Goal: Task Accomplishment & Management: Manage account settings

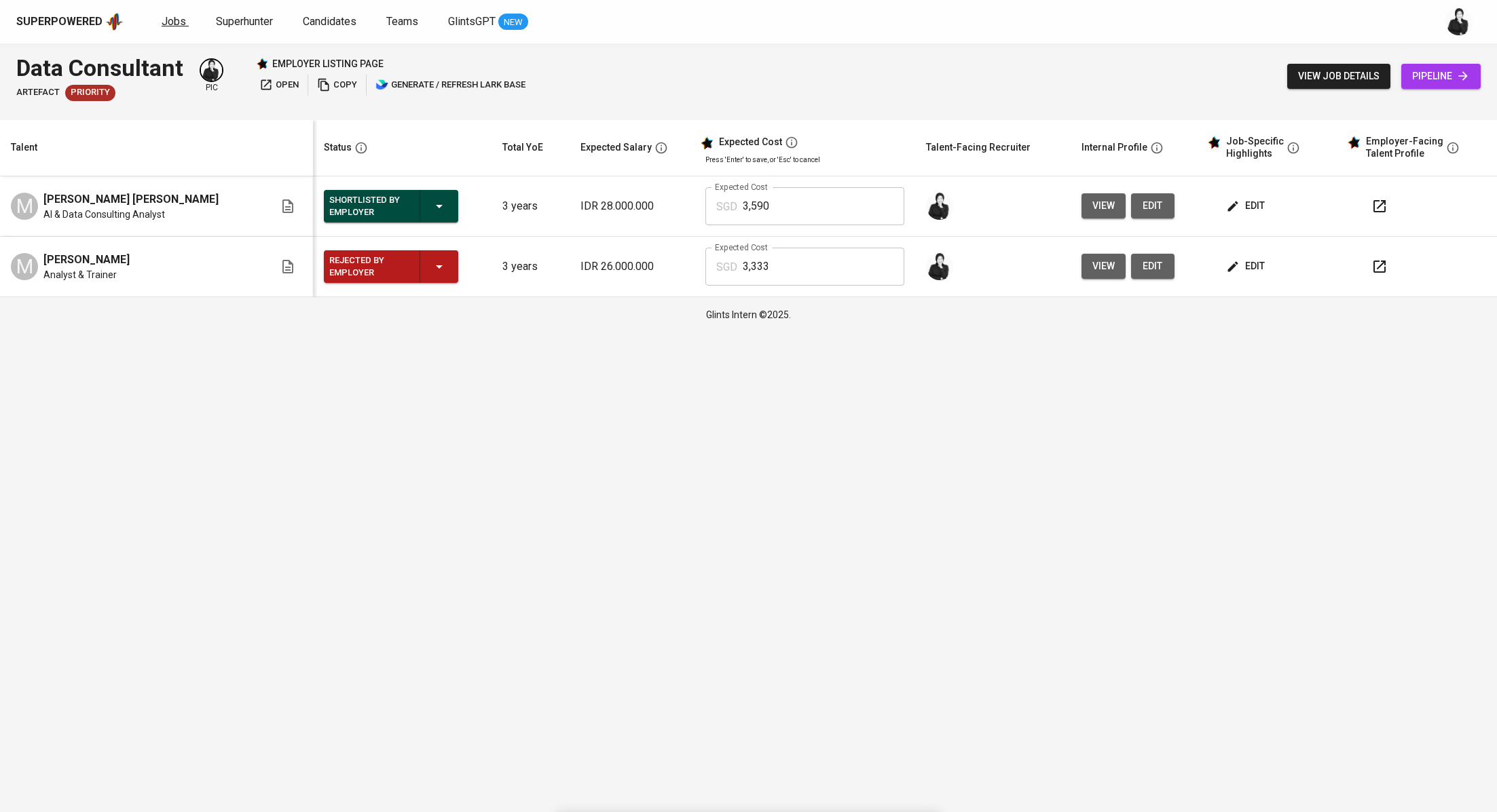
click at [164, 19] on span "Jobs" at bounding box center [174, 21] width 25 height 13
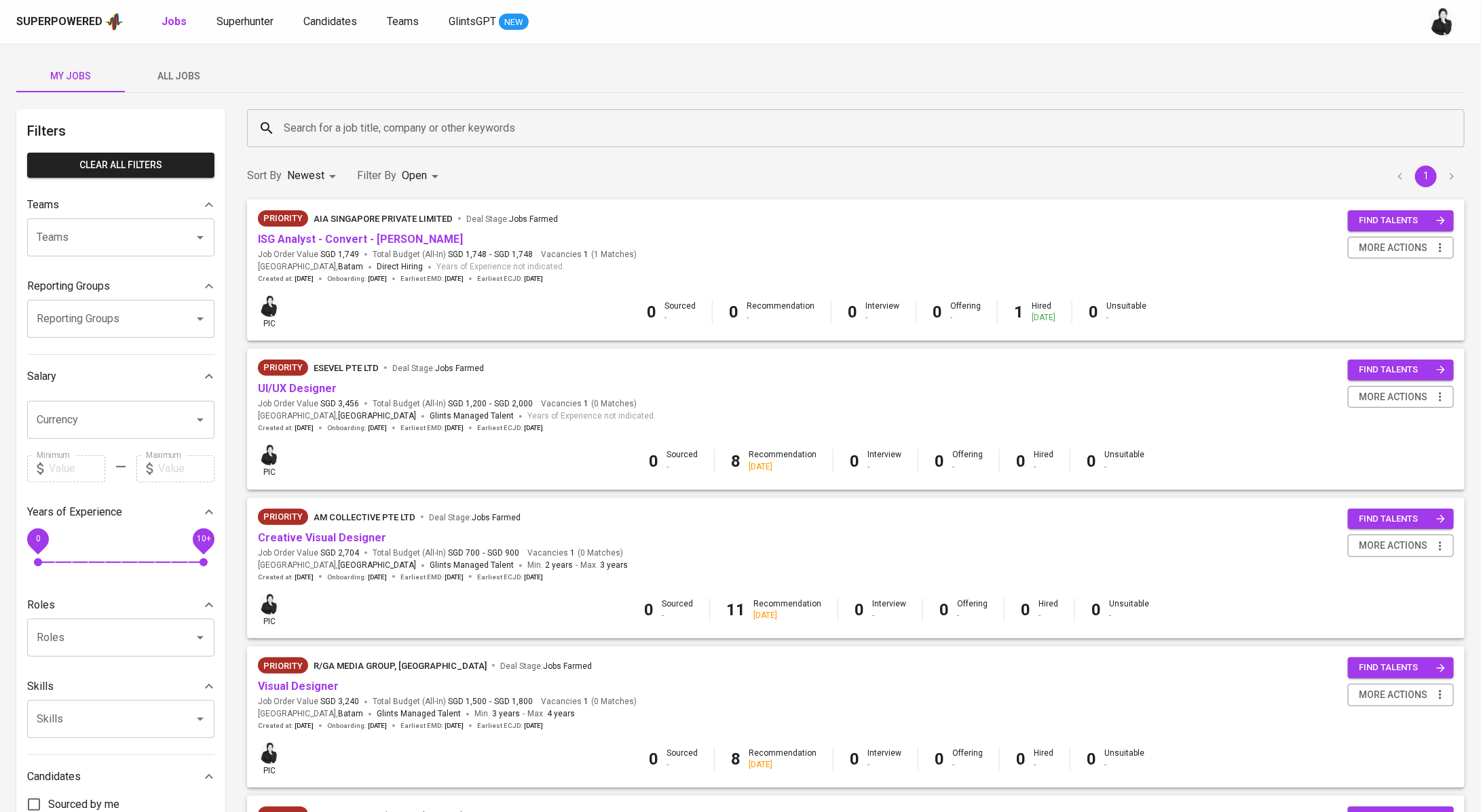
click at [156, 78] on span "All Jobs" at bounding box center [179, 76] width 92 height 17
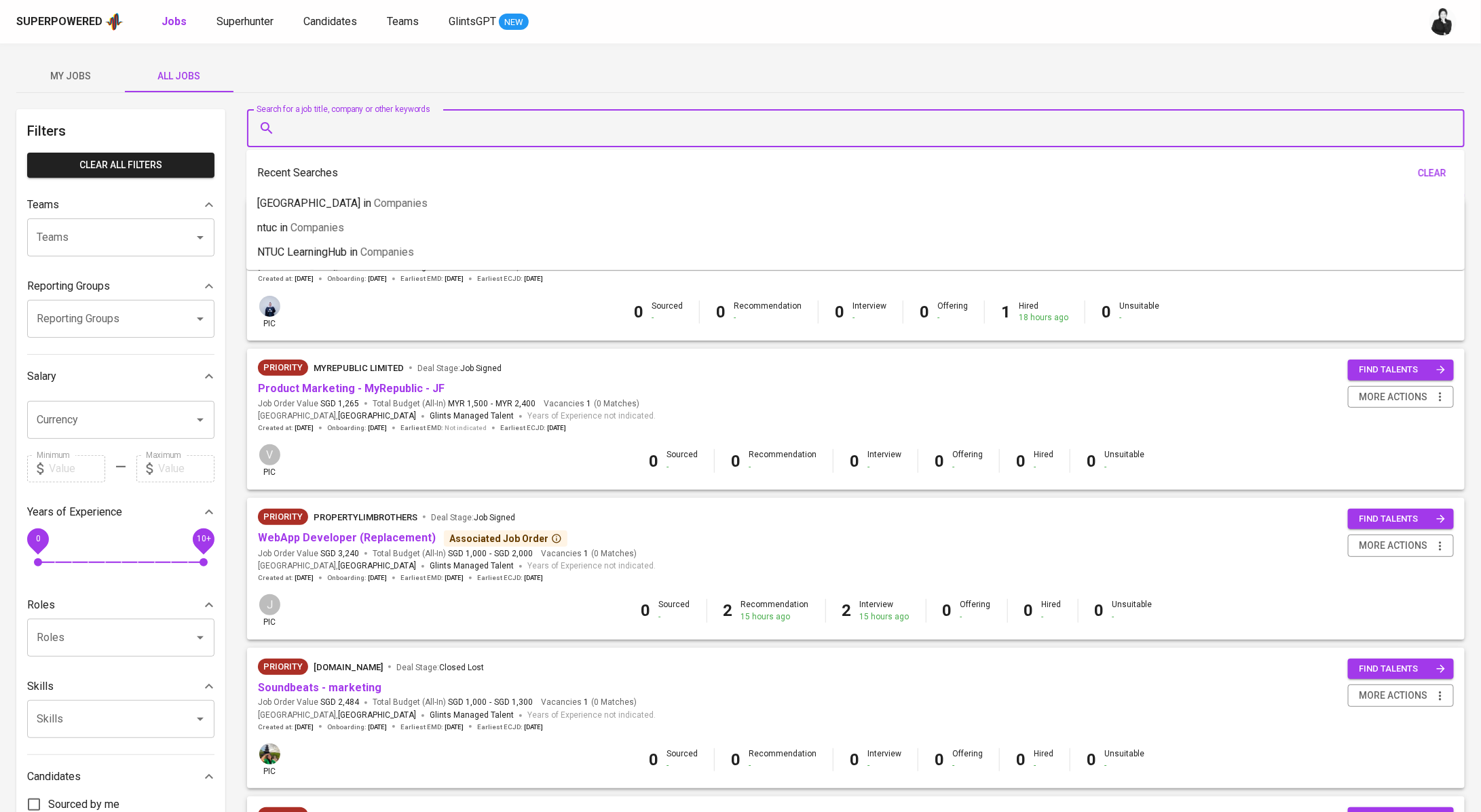
click at [353, 121] on input "Search for a job title, company or other keywords" at bounding box center [858, 128] width 1158 height 26
click at [382, 248] on span "Companies" at bounding box center [387, 251] width 54 height 13
type input "NTUC LearningHub"
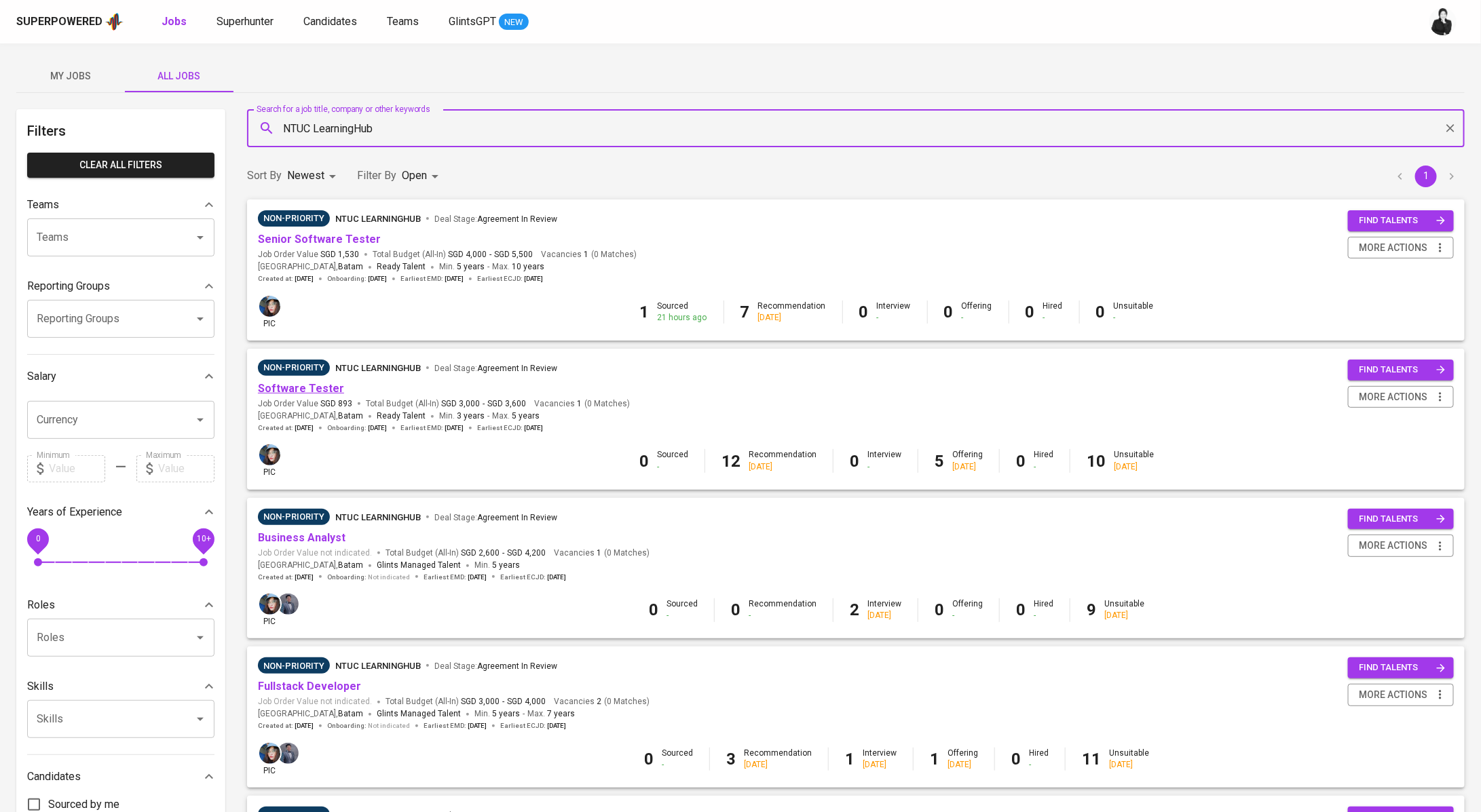
click at [306, 391] on link "Software Tester" at bounding box center [300, 388] width 86 height 13
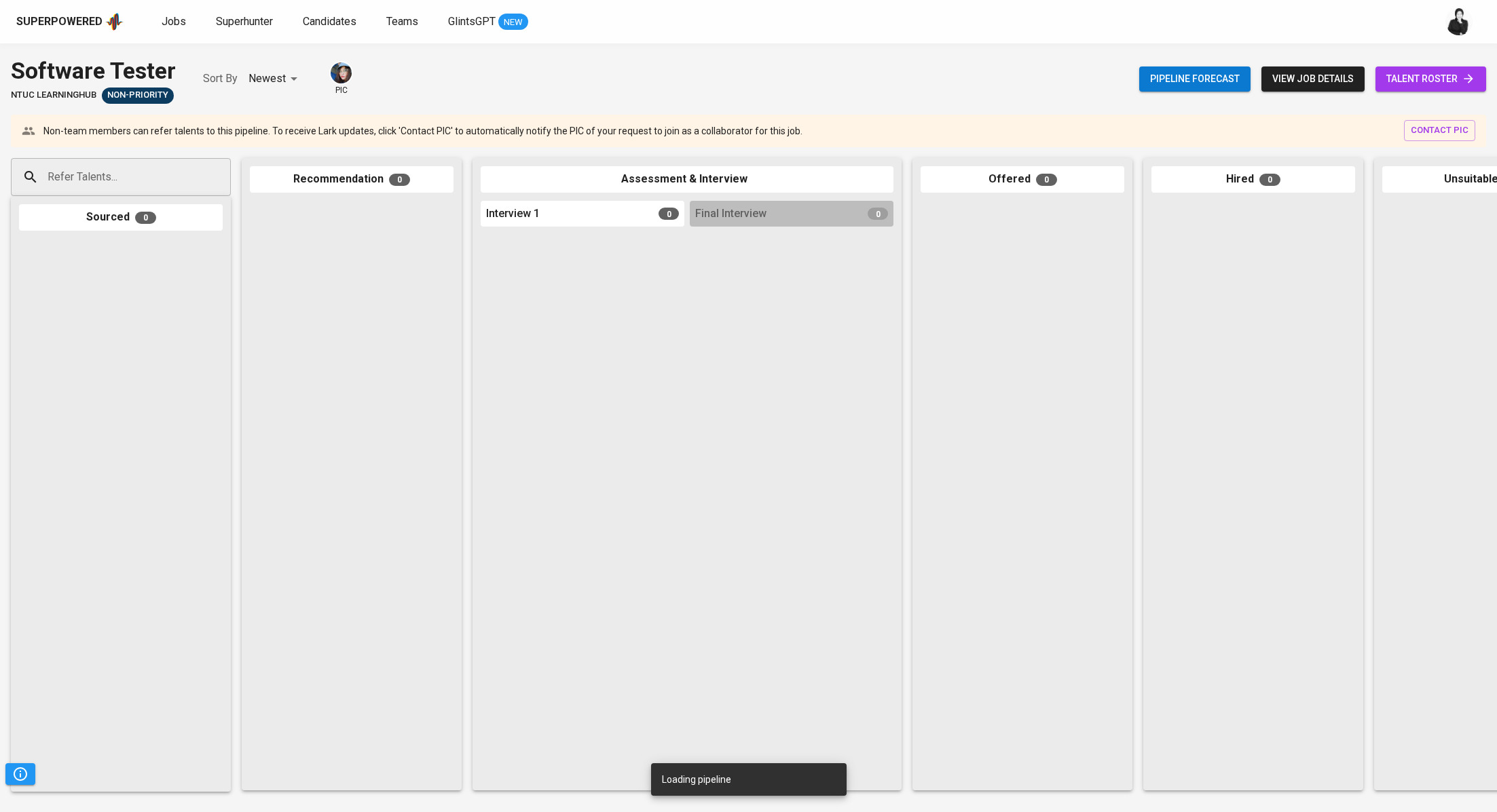
click at [1416, 85] on span "talent roster" at bounding box center [1431, 79] width 89 height 17
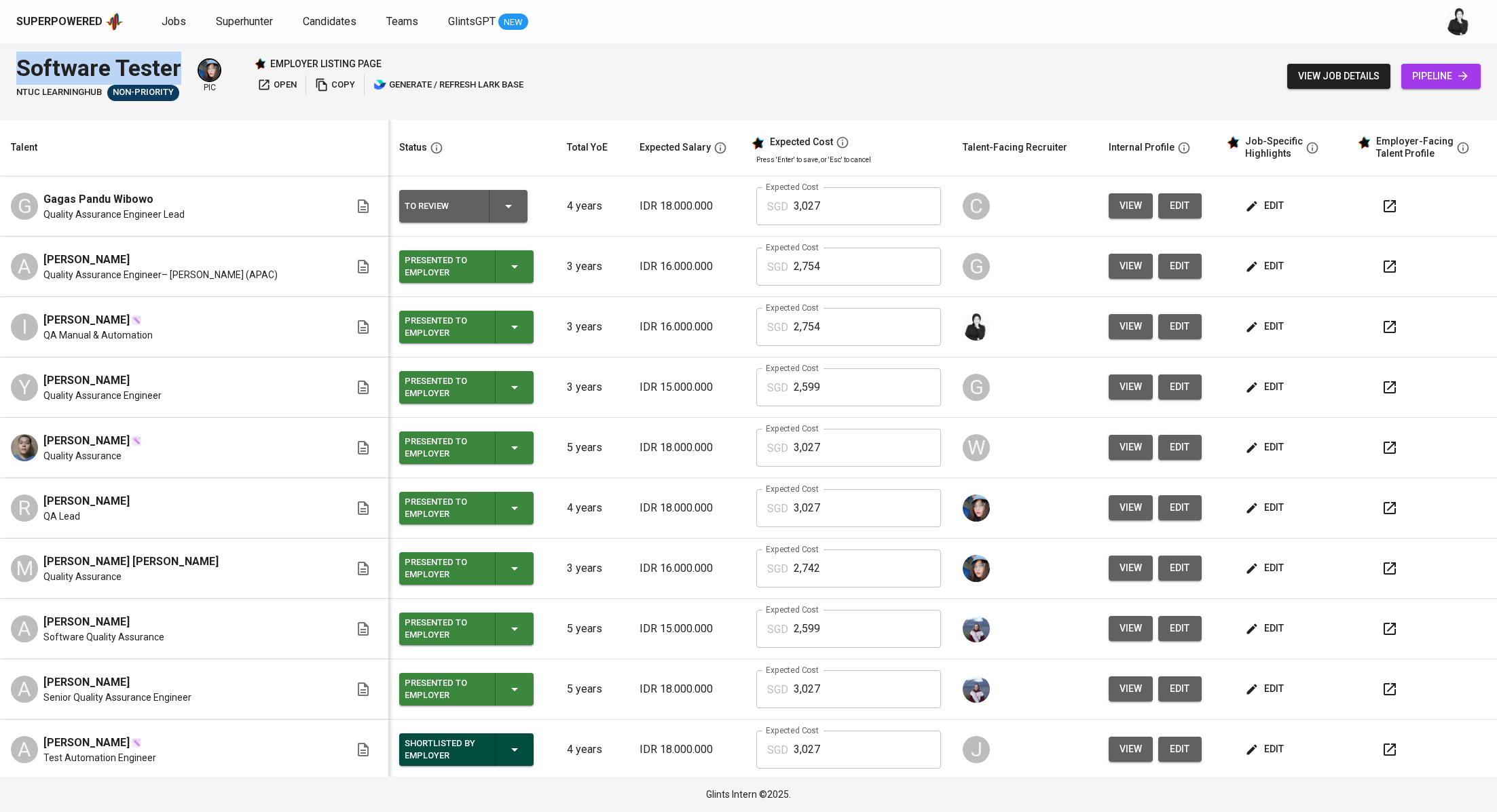
drag, startPoint x: 179, startPoint y: 72, endPoint x: 0, endPoint y: 76, distance: 179.0
click at [0, 76] on div "Software Tester NTUC LearningHub Non-Priority pic employer listing page open co…" at bounding box center [748, 76] width 1497 height 66
copy div "Software Tester"
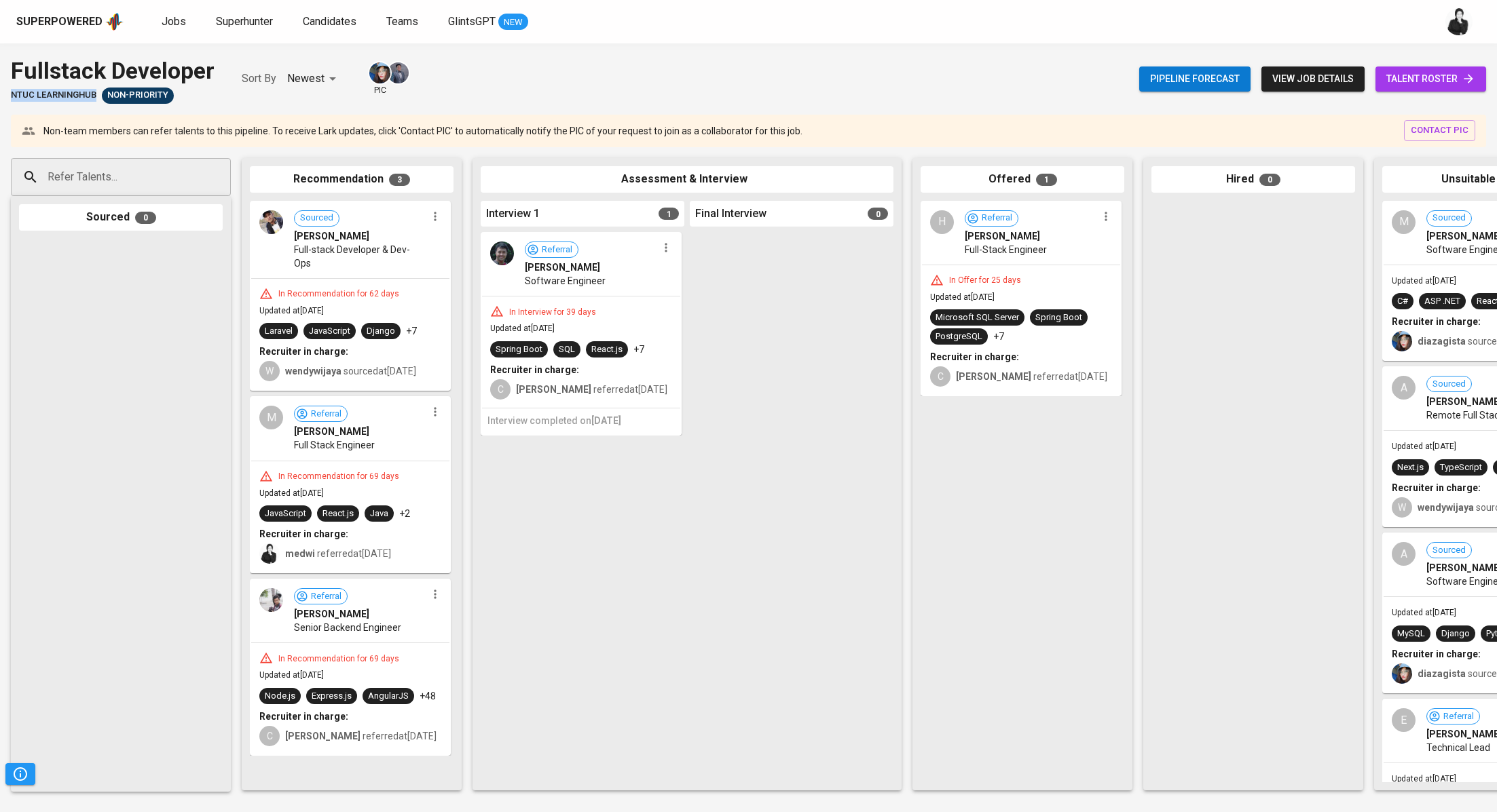
drag, startPoint x: 95, startPoint y: 95, endPoint x: 0, endPoint y: 95, distance: 95.0
click at [0, 95] on div "Fullstack Developer NTUC LearningHub Non-Priority Sort By Newest NEWEST pic Pip…" at bounding box center [748, 79] width 1497 height 50
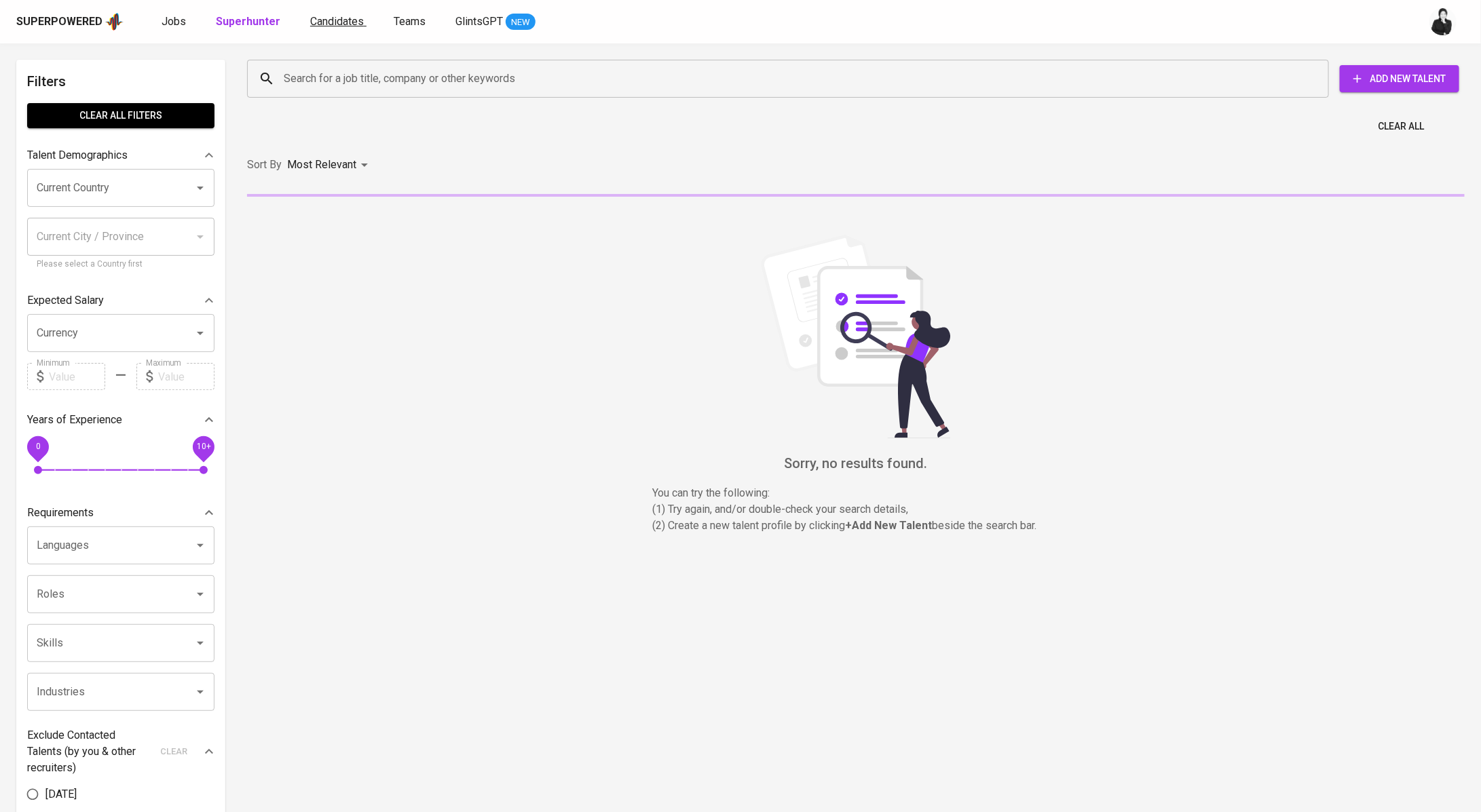
click at [310, 18] on span "Candidates" at bounding box center [337, 21] width 54 height 13
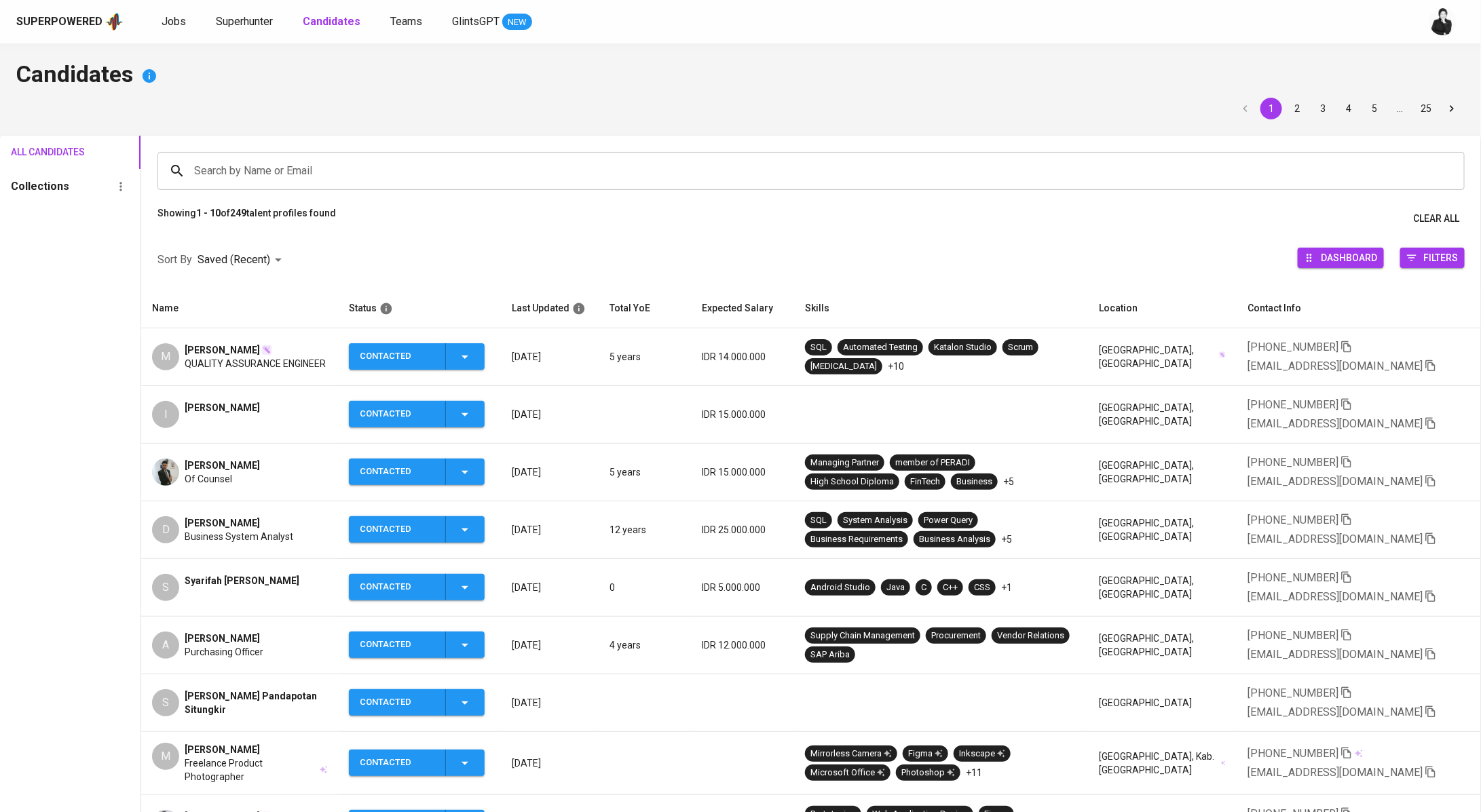
click at [257, 583] on span "[PERSON_NAME]" at bounding box center [242, 580] width 115 height 13
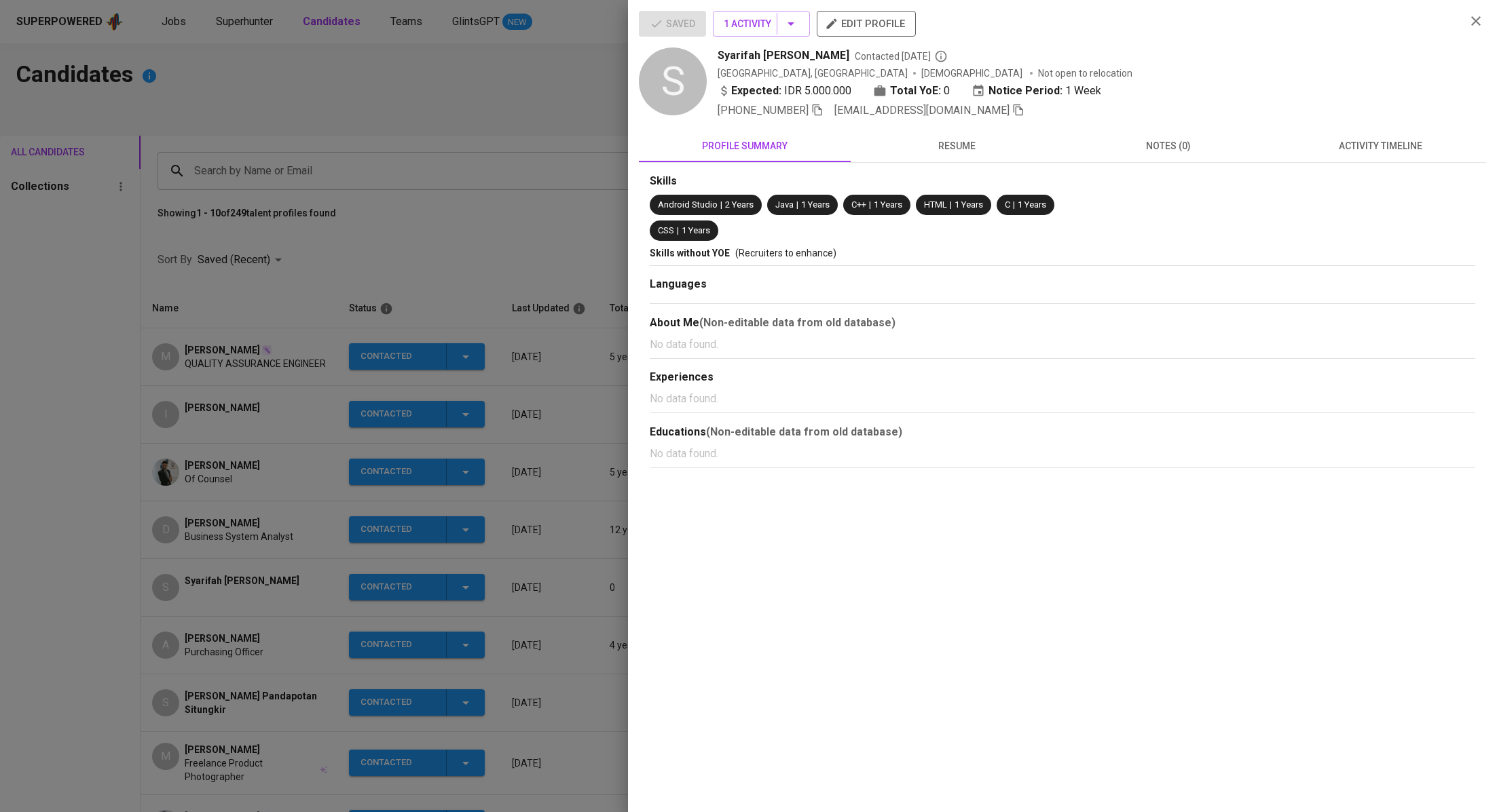
click at [1013, 106] on icon "button" at bounding box center [1018, 110] width 10 height 12
drag, startPoint x: 496, startPoint y: 98, endPoint x: 359, endPoint y: 82, distance: 137.9
click at [495, 98] on div at bounding box center [748, 406] width 1497 height 812
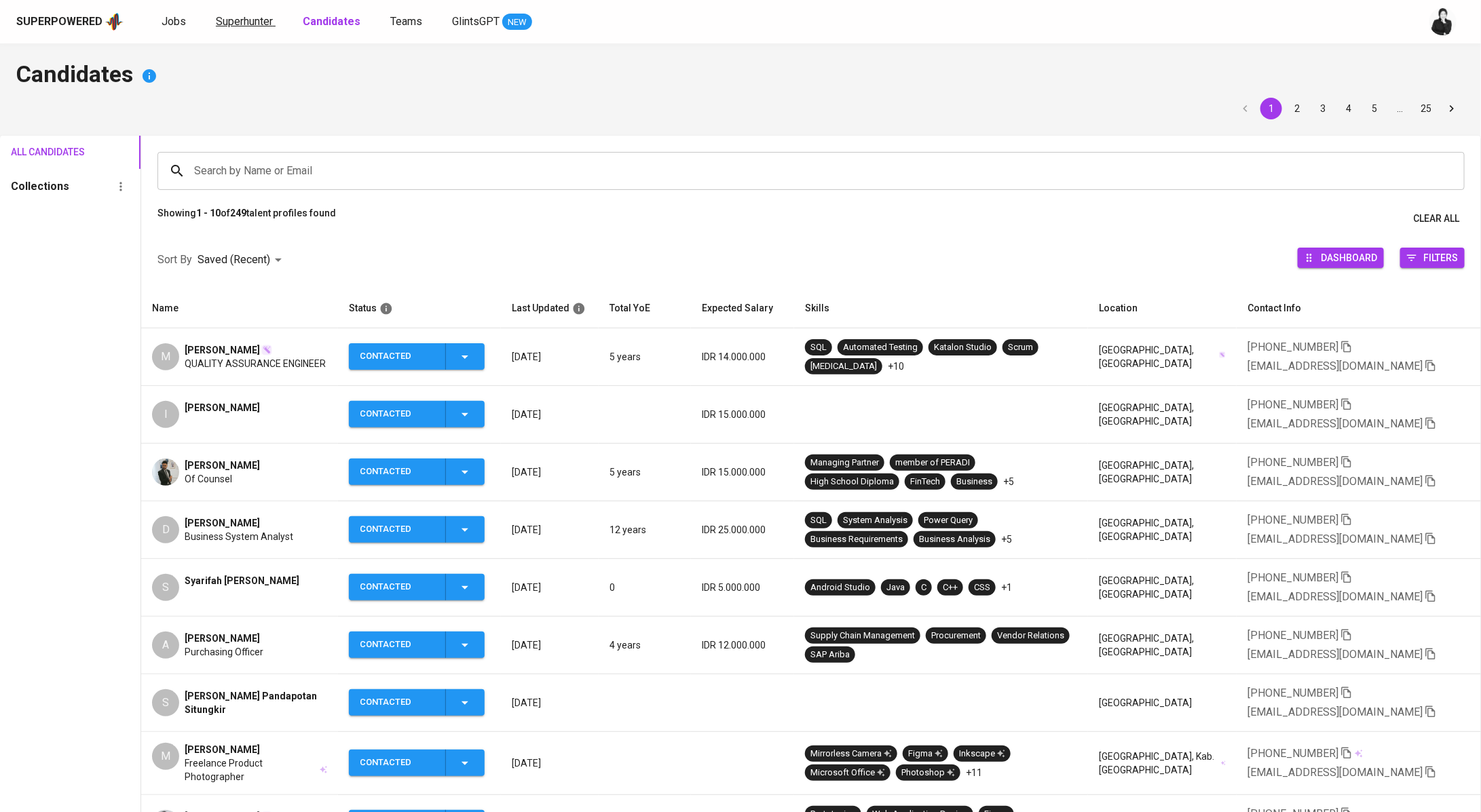
click at [243, 22] on span "Superhunter" at bounding box center [244, 21] width 57 height 13
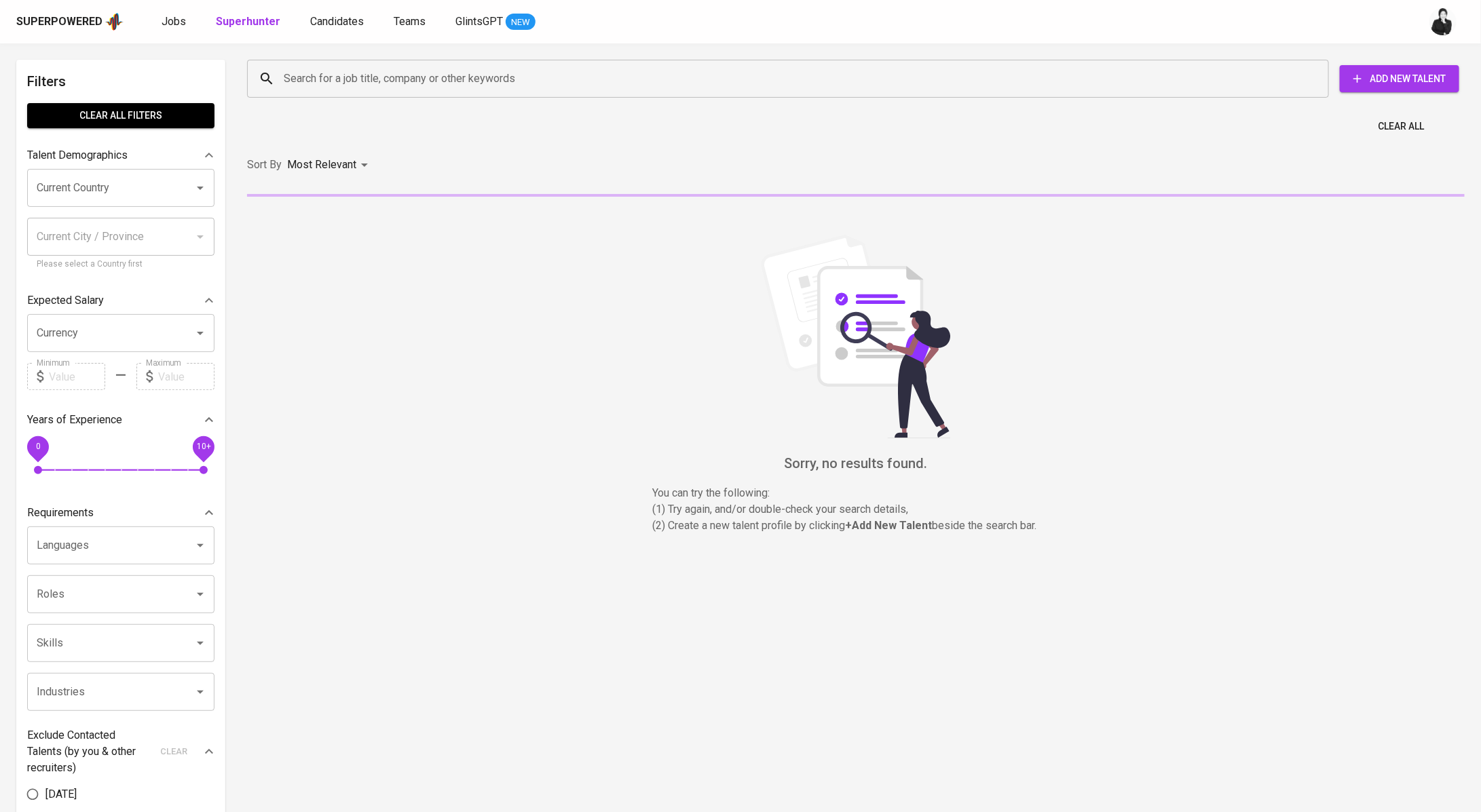
click at [347, 77] on input "Search for a job title, company or other keywords" at bounding box center [791, 78] width 1022 height 26
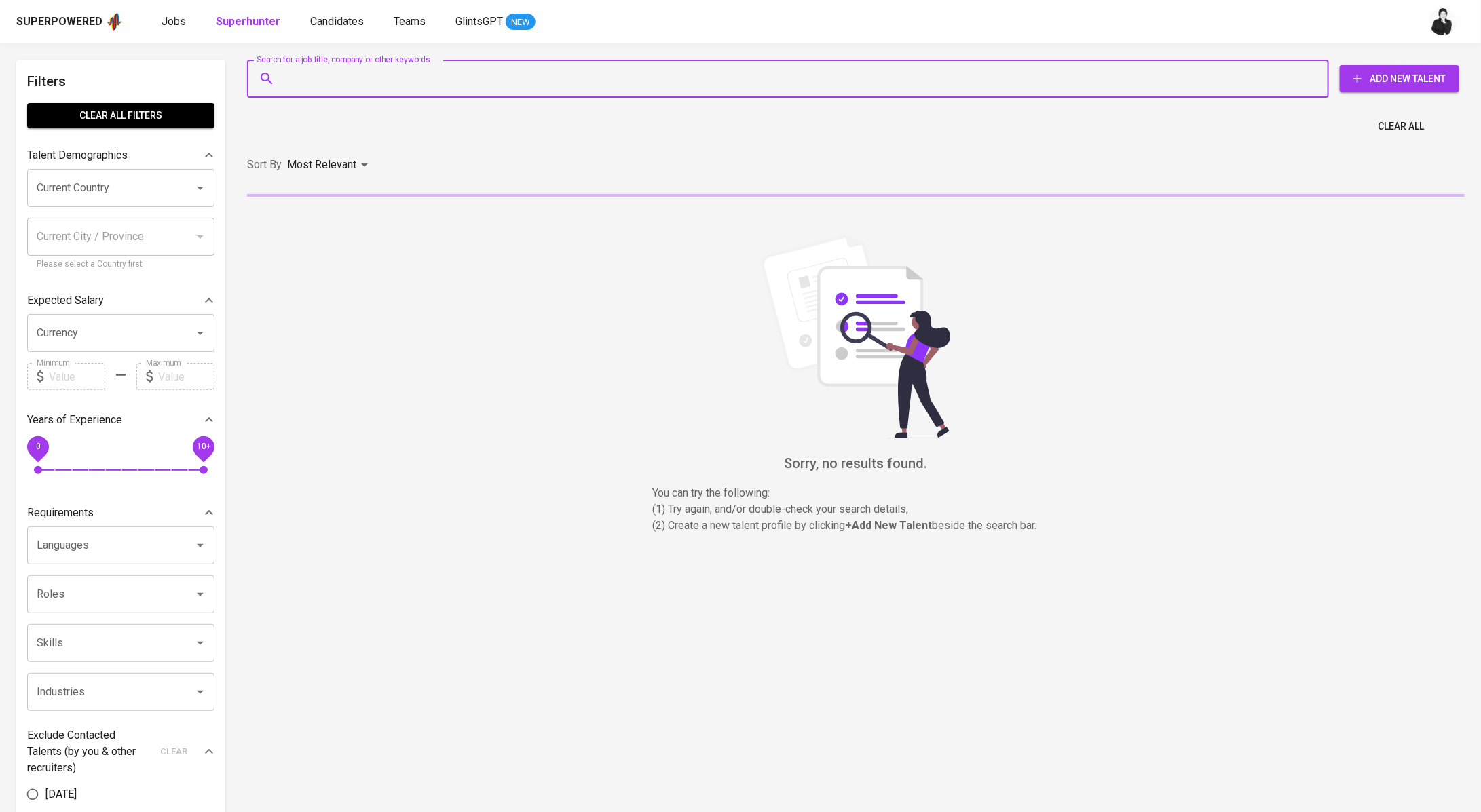
paste input "[EMAIL_ADDRESS][DOMAIN_NAME]"
type input "[EMAIL_ADDRESS][DOMAIN_NAME]"
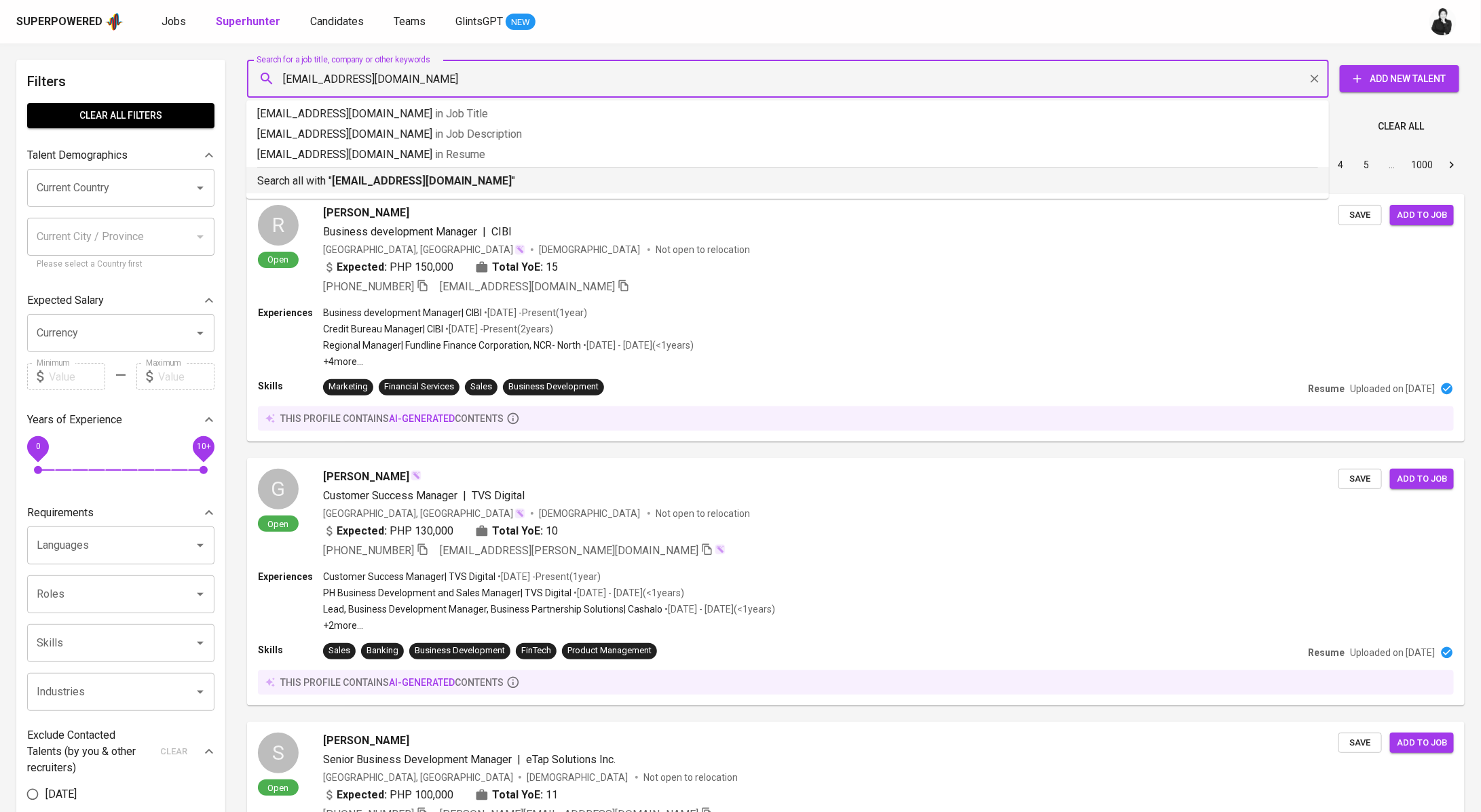
click at [527, 170] on div "Search all with " syarifah.faisa@gmail.com "" at bounding box center [787, 178] width 1061 height 22
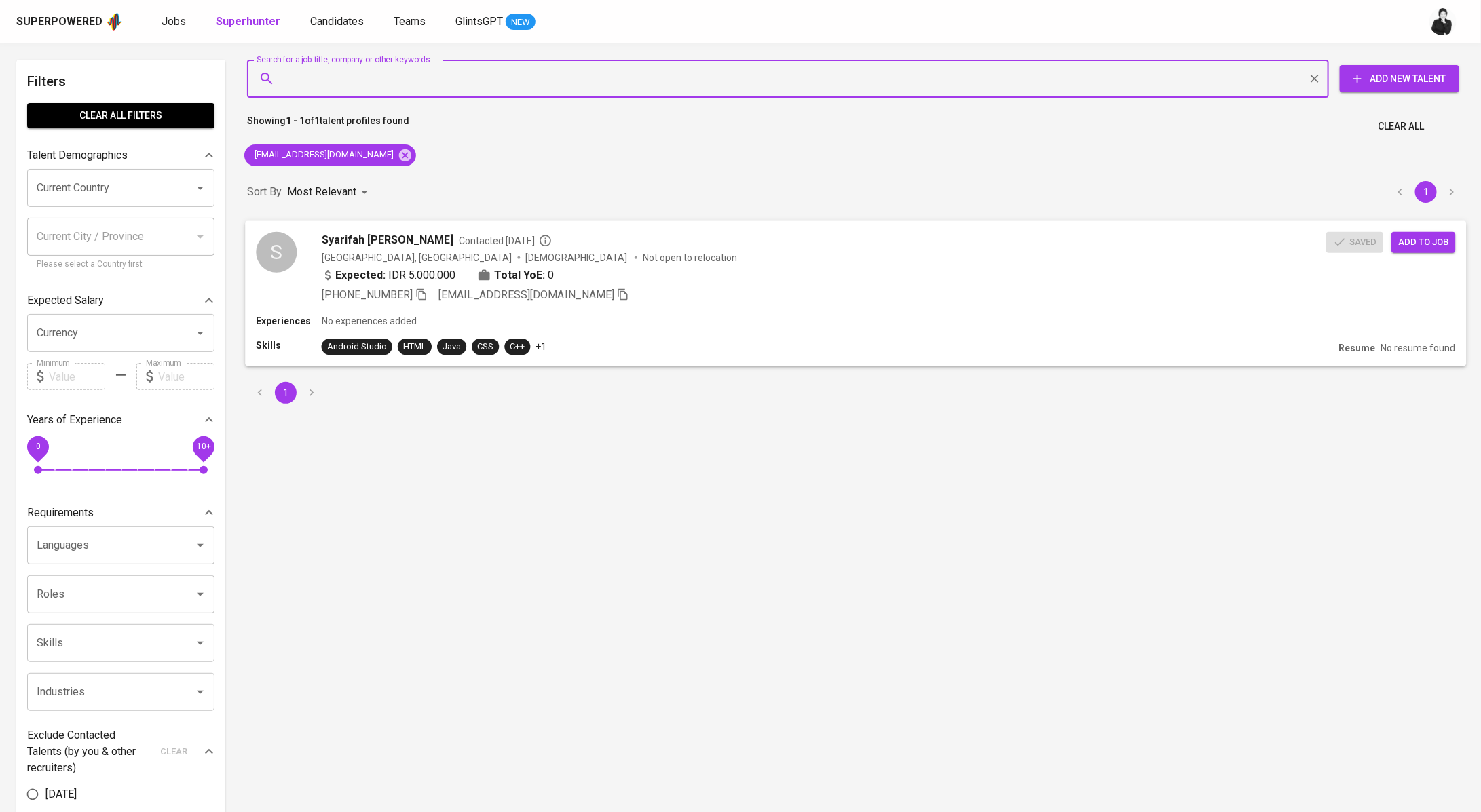
click at [1422, 237] on span "Add to job" at bounding box center [1423, 242] width 50 height 16
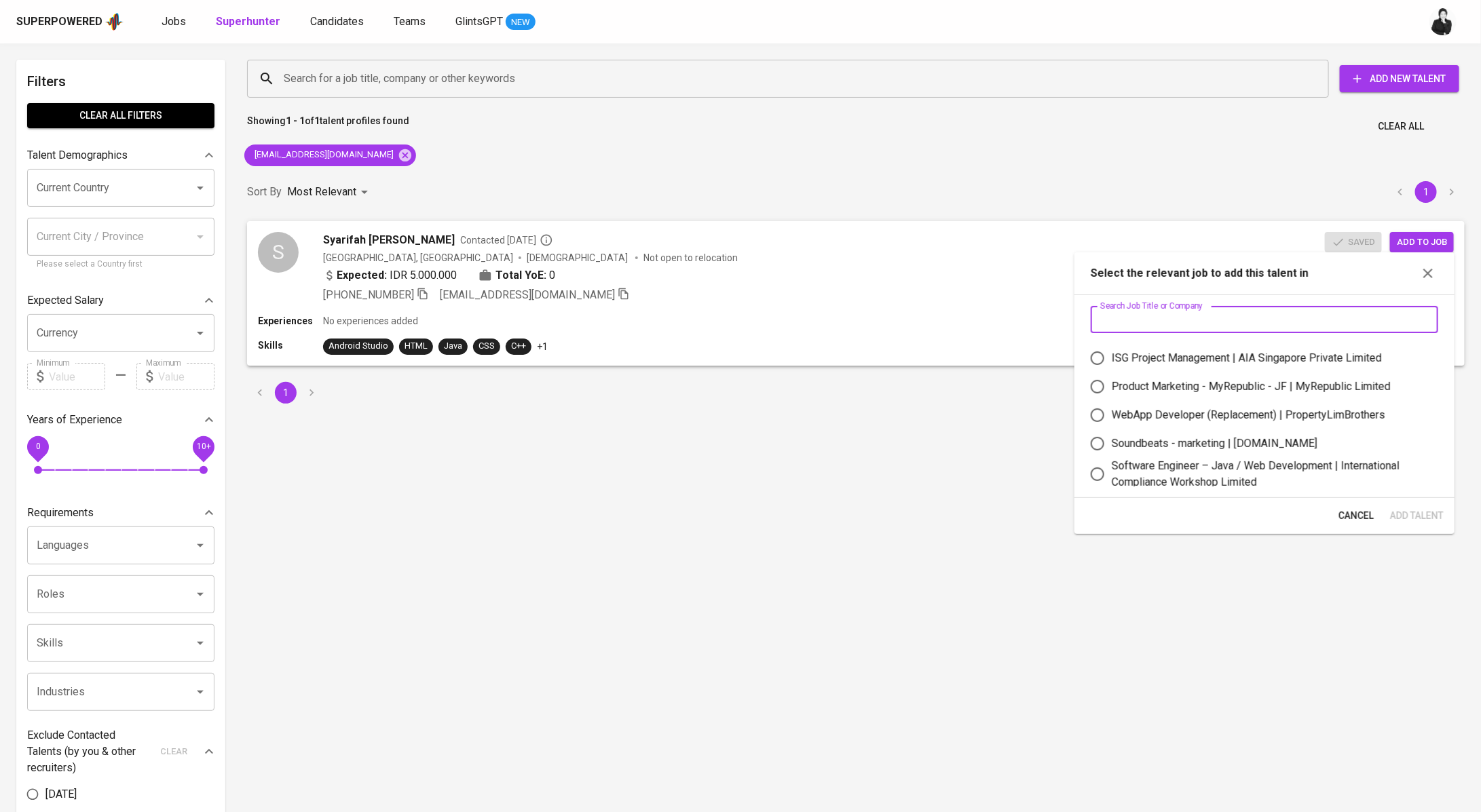
click at [1190, 313] on input "text" at bounding box center [1264, 320] width 347 height 27
paste input "Software Tester"
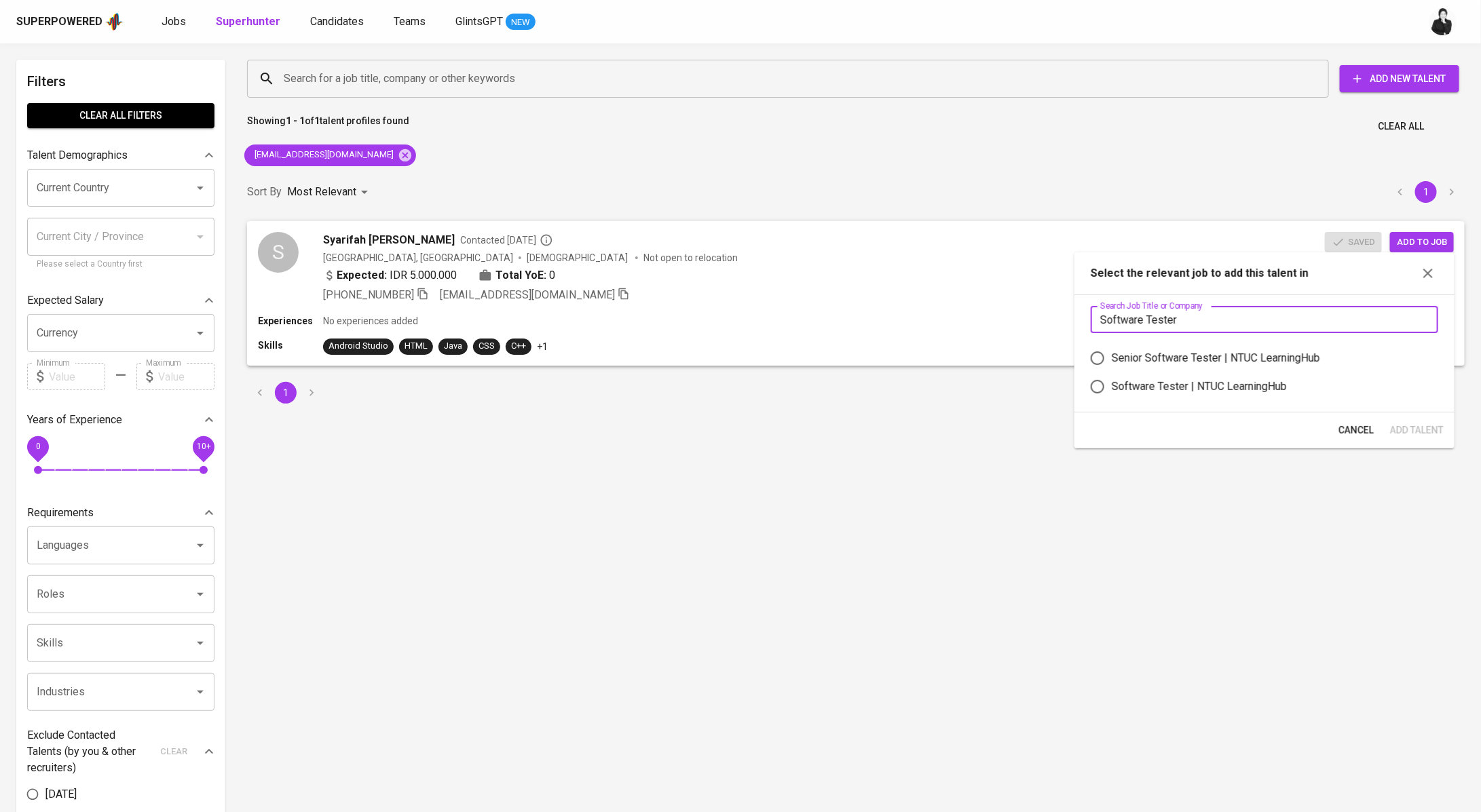
type input "Software Tester"
click at [1193, 391] on div "Software Tester | NTUC LearningHub" at bounding box center [1199, 387] width 175 height 16
click at [1112, 391] on input "Software Tester | NTUC LearningHub" at bounding box center [1097, 387] width 28 height 28
radio input "true"
click at [1443, 437] on span "Add Talent" at bounding box center [1416, 430] width 54 height 17
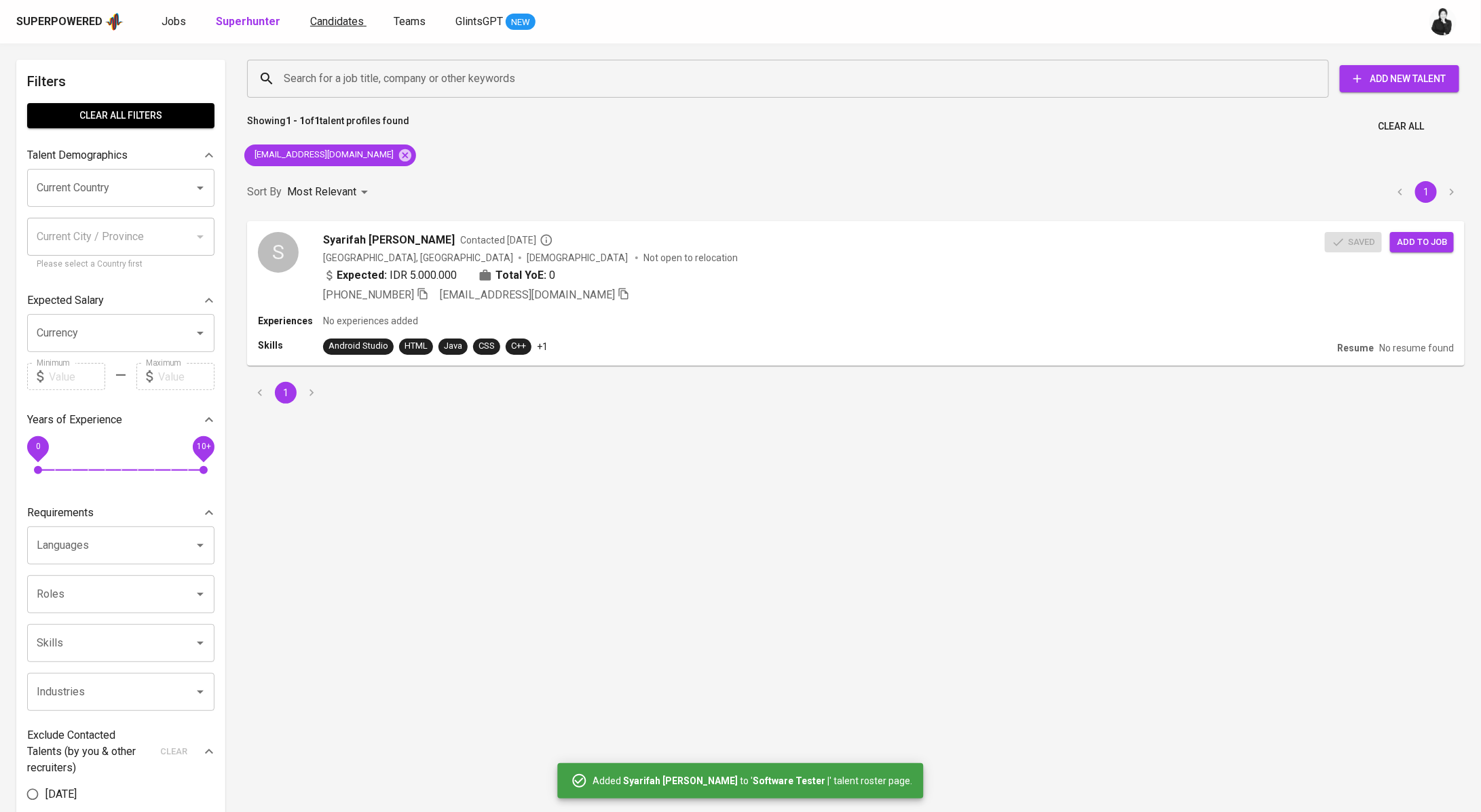
click at [319, 27] on span "Candidates" at bounding box center [337, 21] width 54 height 13
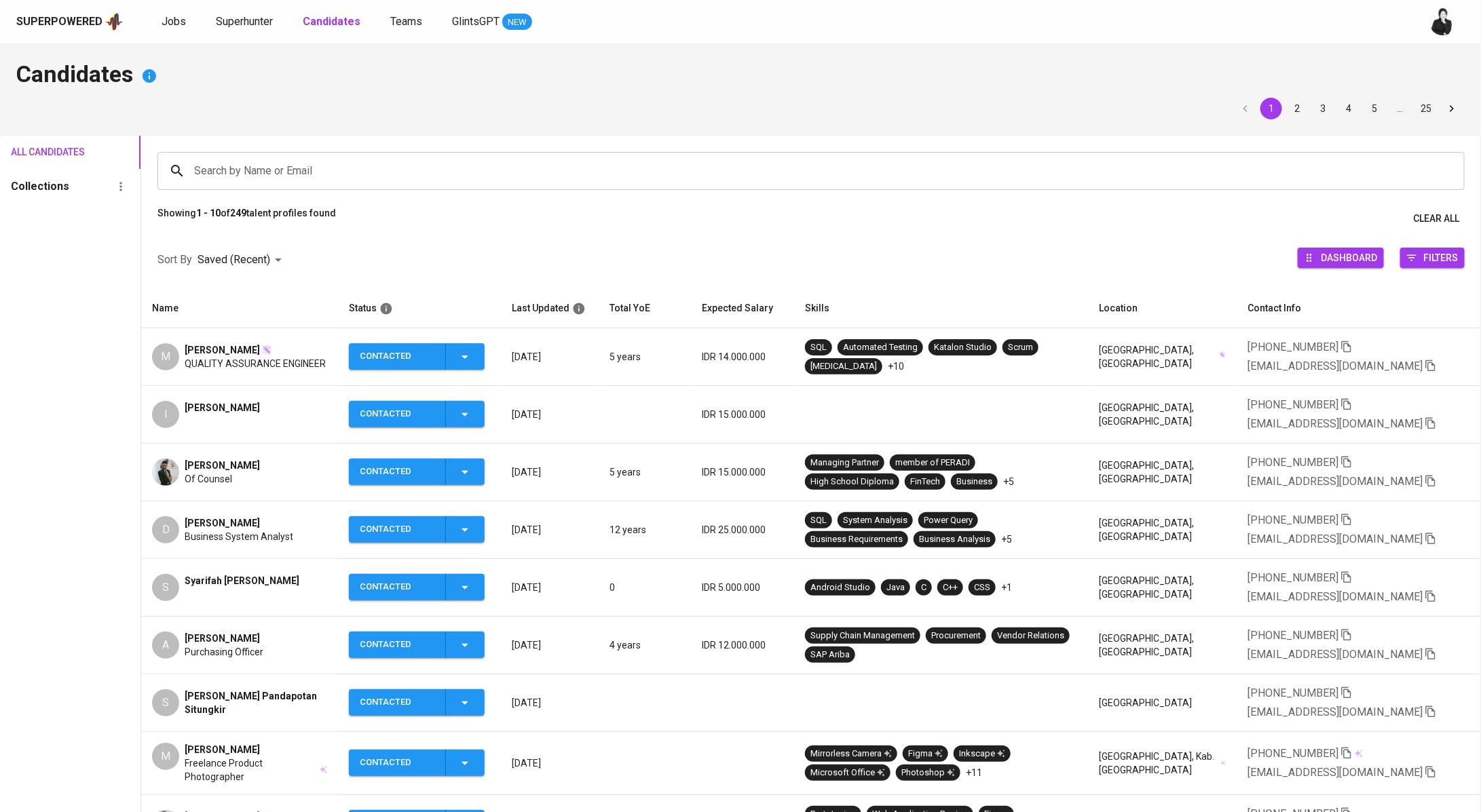
click at [251, 344] on span "Muhammad Fardilah" at bounding box center [221, 350] width 75 height 13
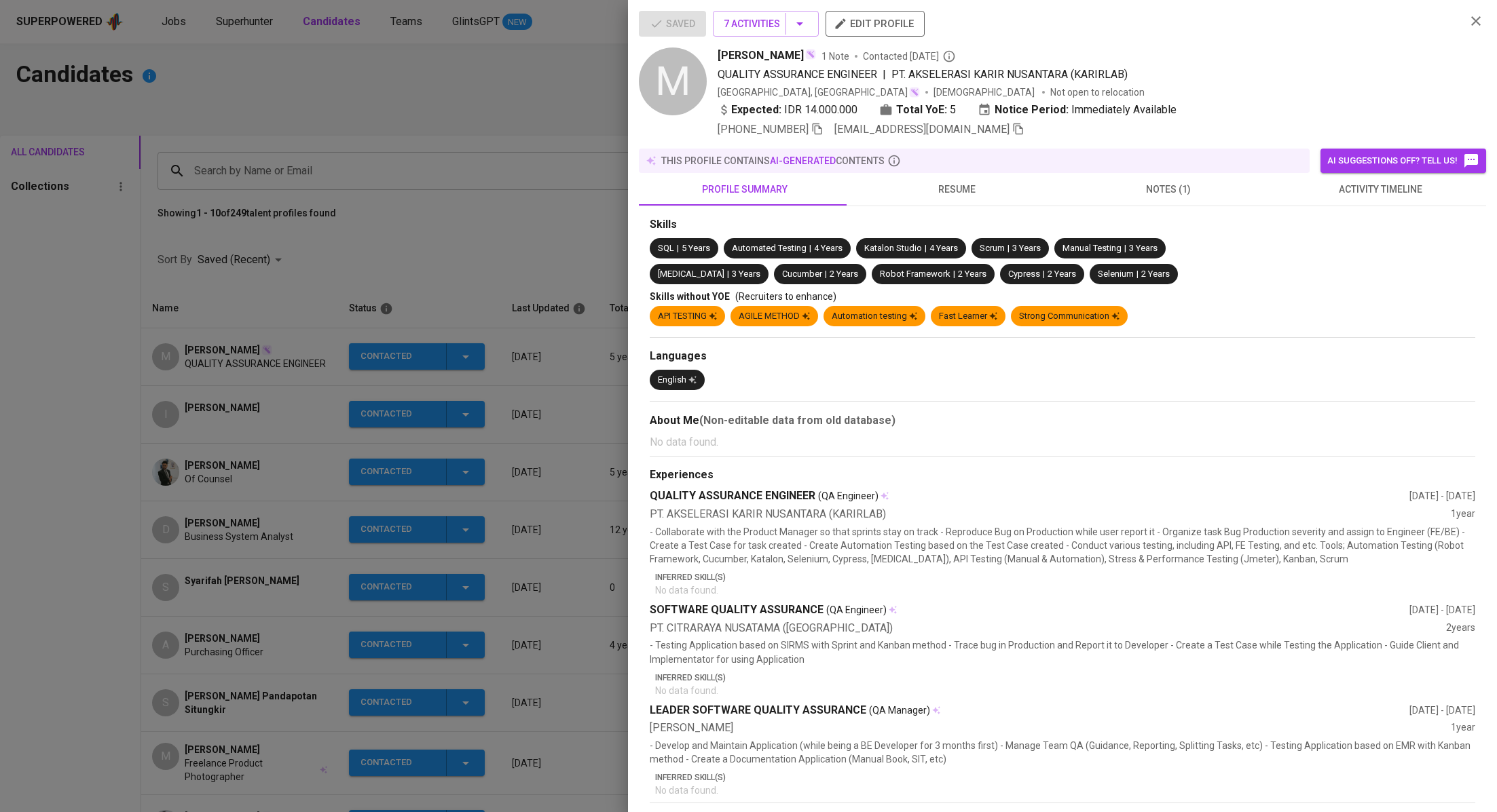
click at [1012, 129] on icon "button" at bounding box center [1019, 129] width 12 height 12
click at [556, 135] on div at bounding box center [748, 406] width 1497 height 812
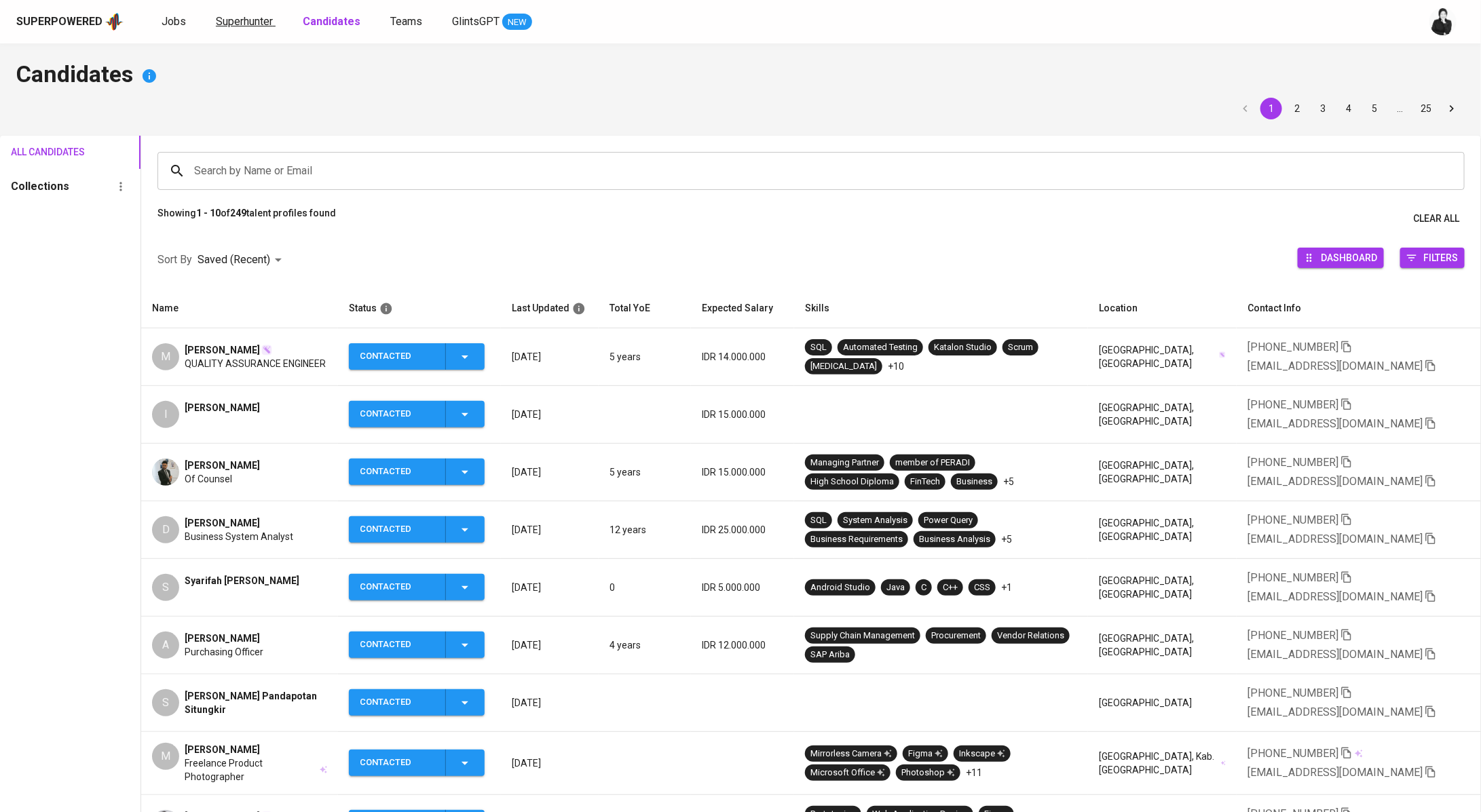
click at [228, 27] on link "Superhunter" at bounding box center [245, 21] width 59 height 17
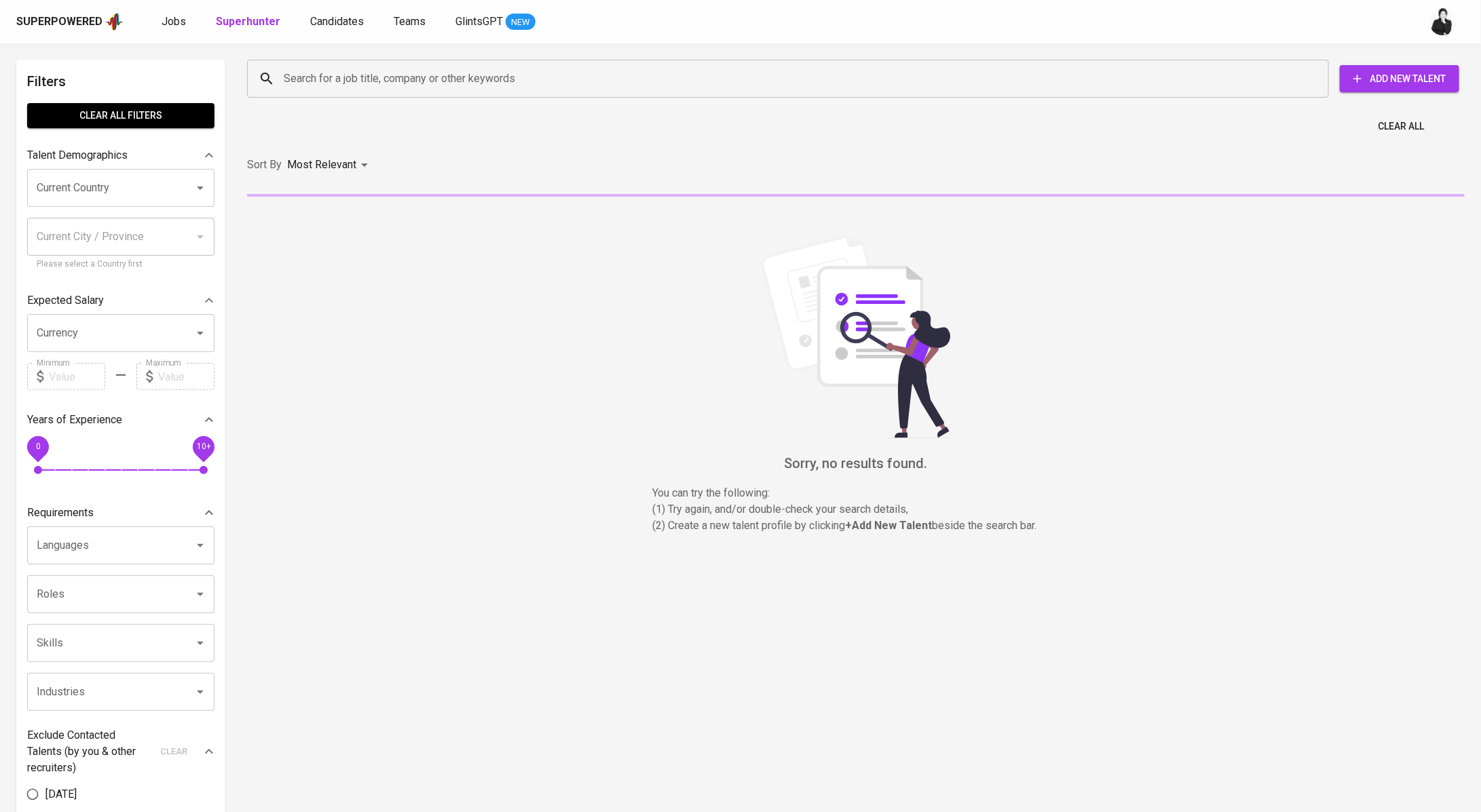
click at [362, 89] on input "Search for a job title, company or other keywords" at bounding box center [791, 78] width 1022 height 26
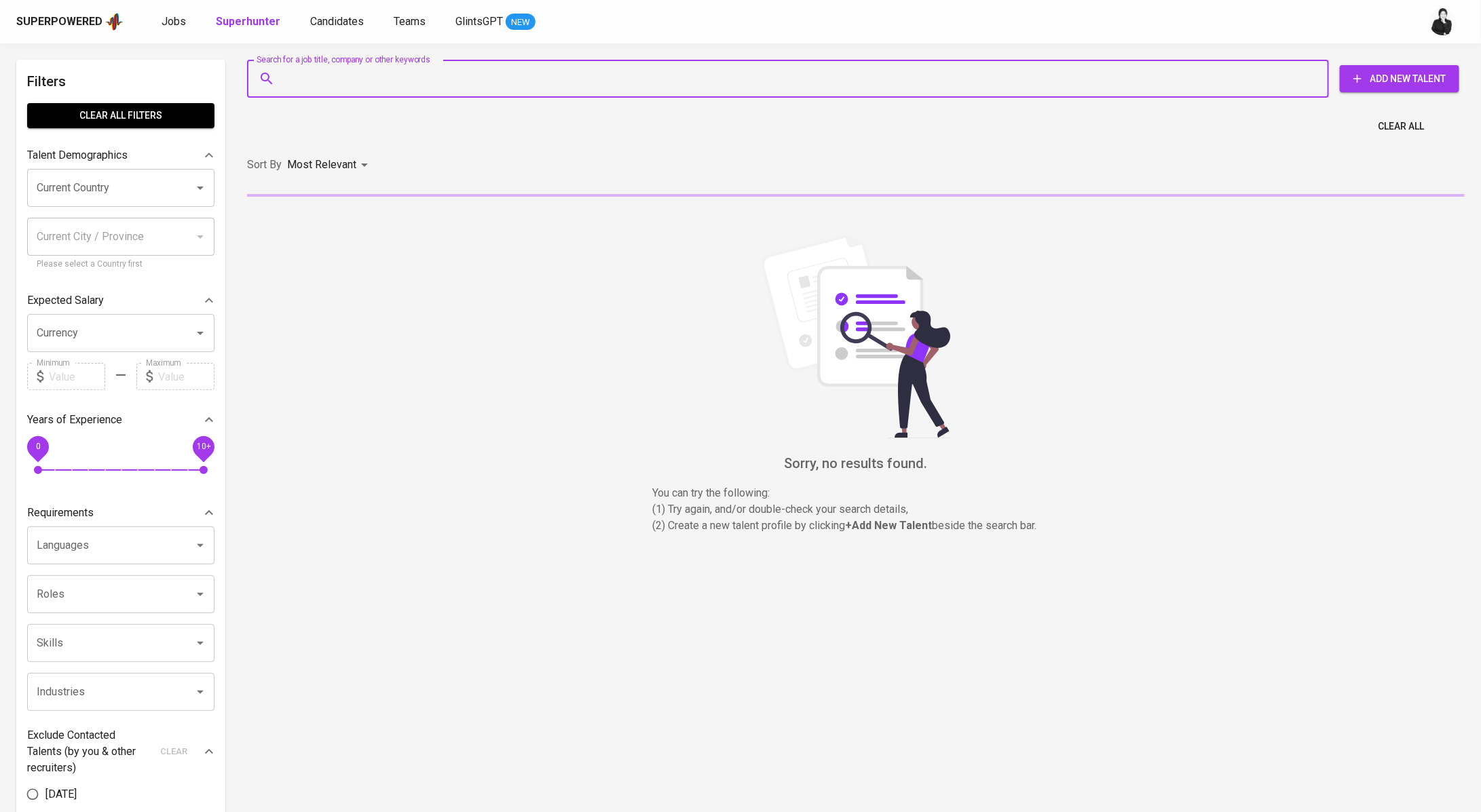
paste input "[EMAIL_ADDRESS][DOMAIN_NAME]"
type input "[EMAIL_ADDRESS][DOMAIN_NAME]"
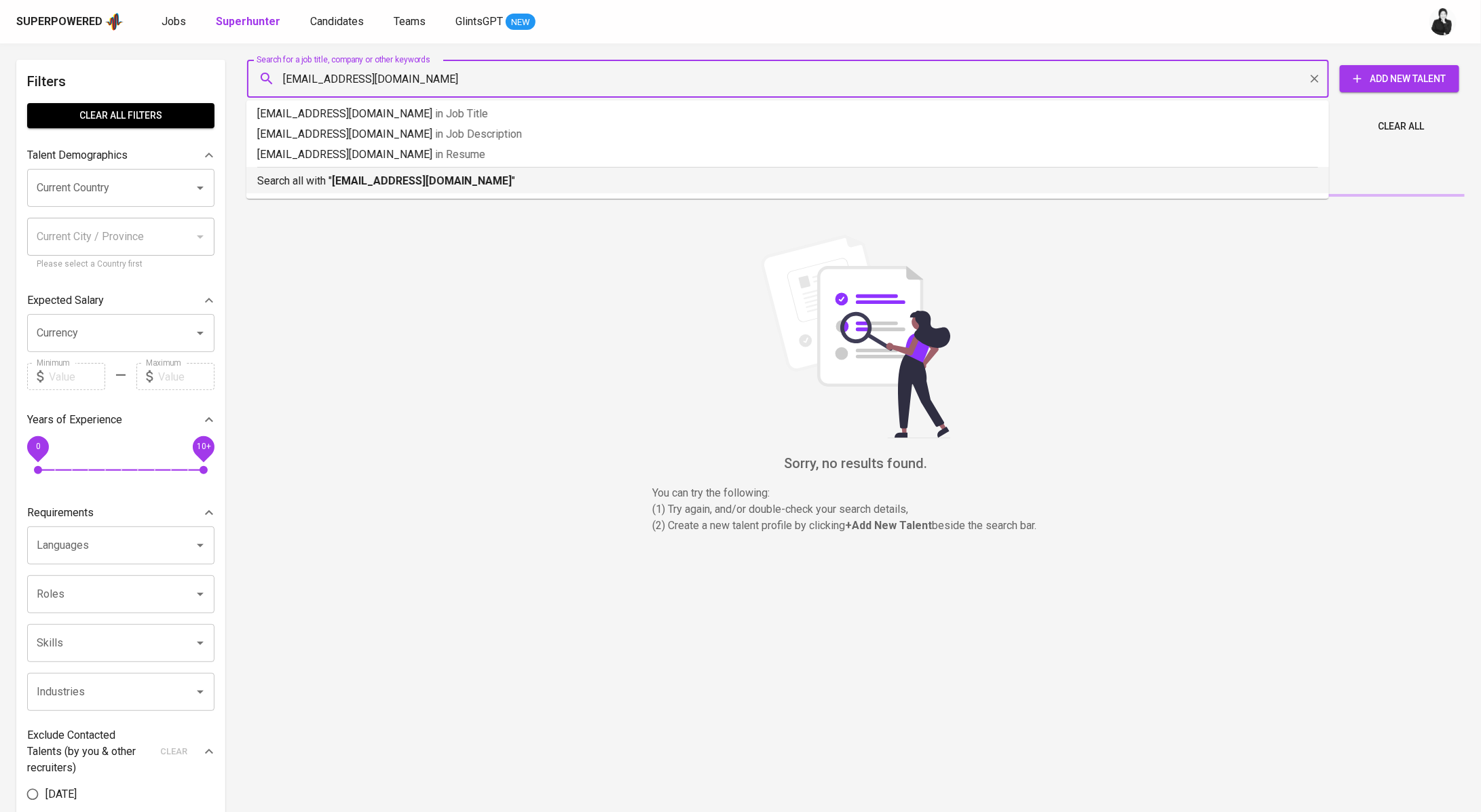
click at [358, 184] on b "[EMAIL_ADDRESS][DOMAIN_NAME]" at bounding box center [422, 181] width 180 height 13
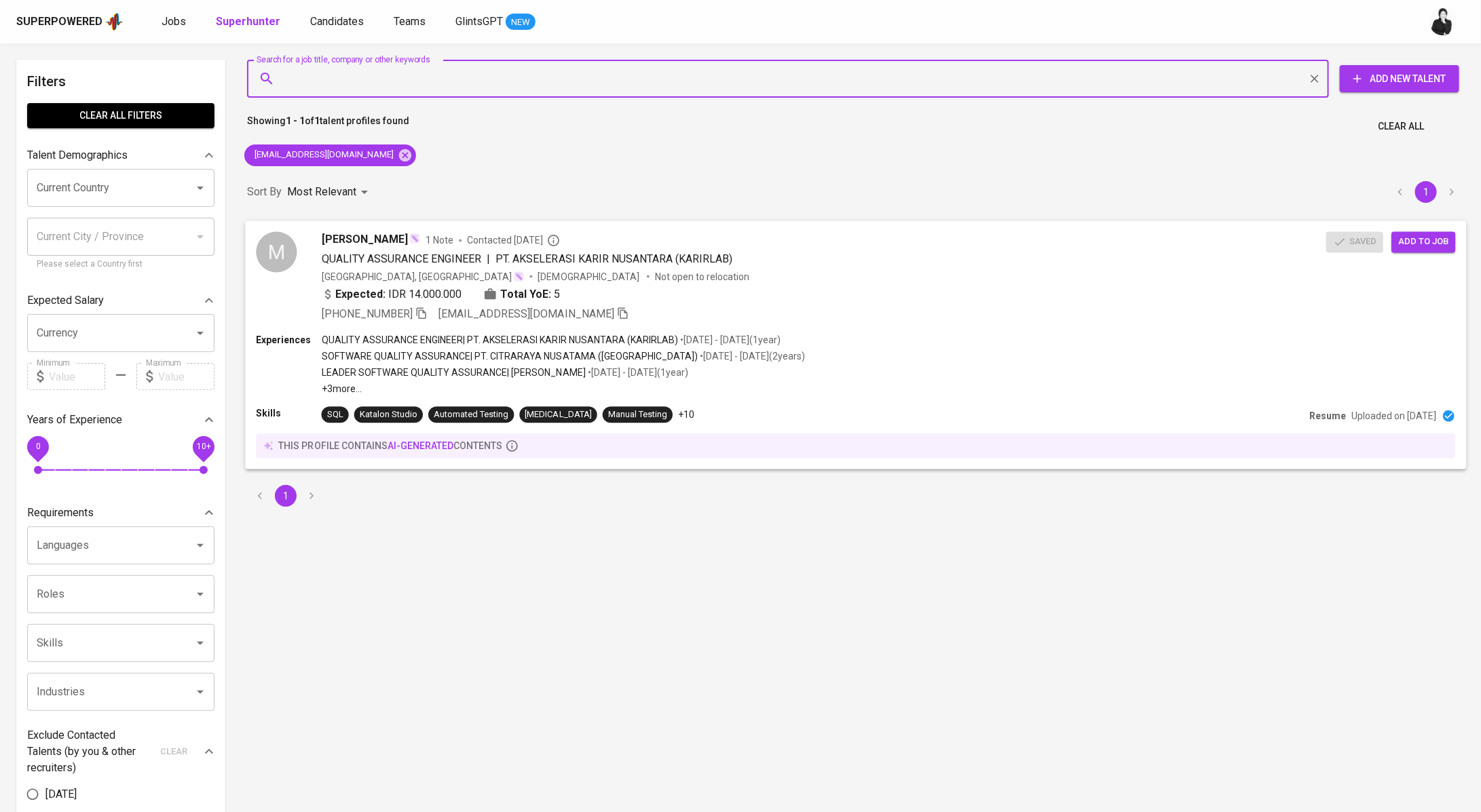
click at [1401, 237] on span "Add to job" at bounding box center [1423, 242] width 50 height 16
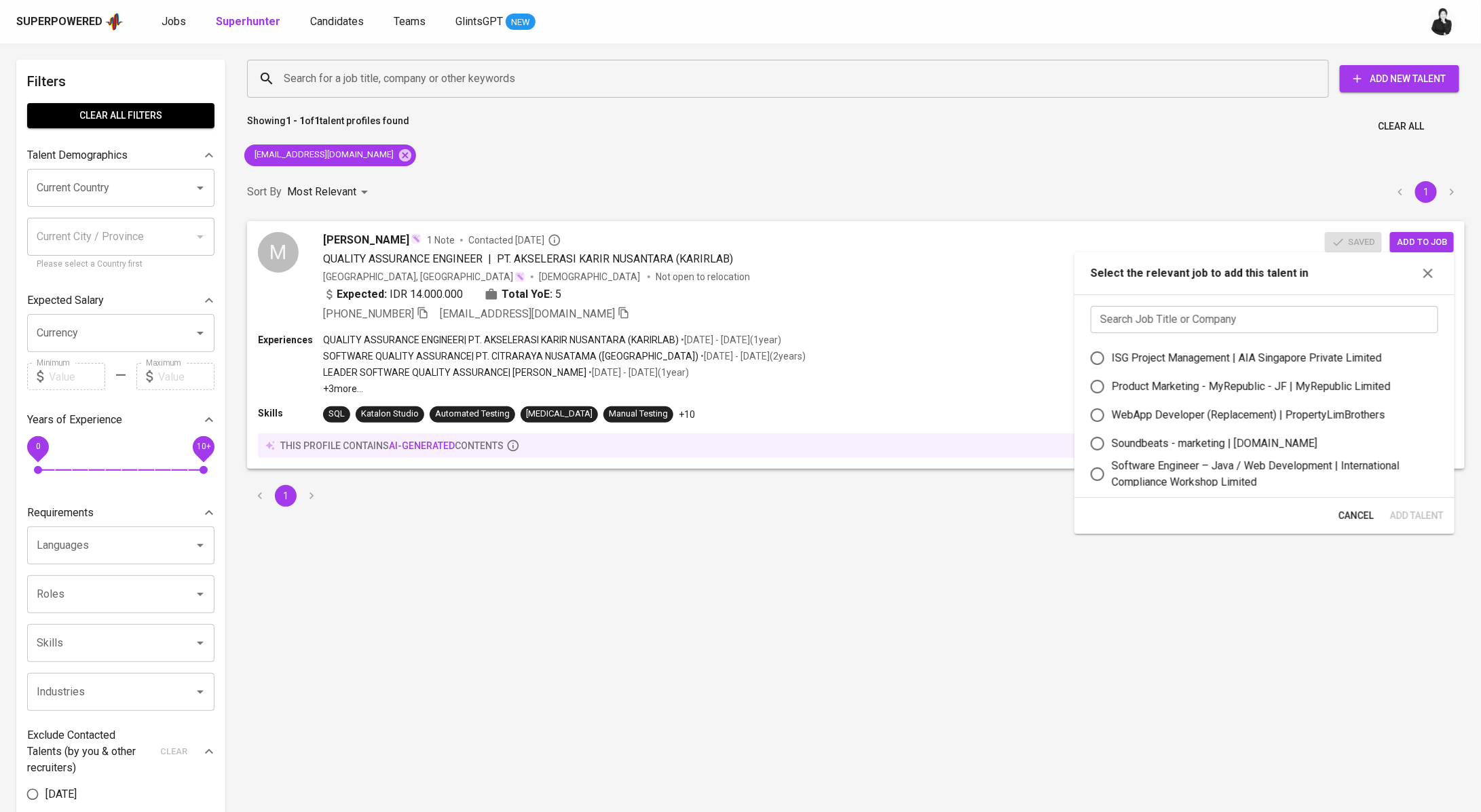
click at [1206, 313] on input "text" at bounding box center [1264, 320] width 347 height 27
paste input "[EMAIL_ADDRESS][DOMAIN_NAME]"
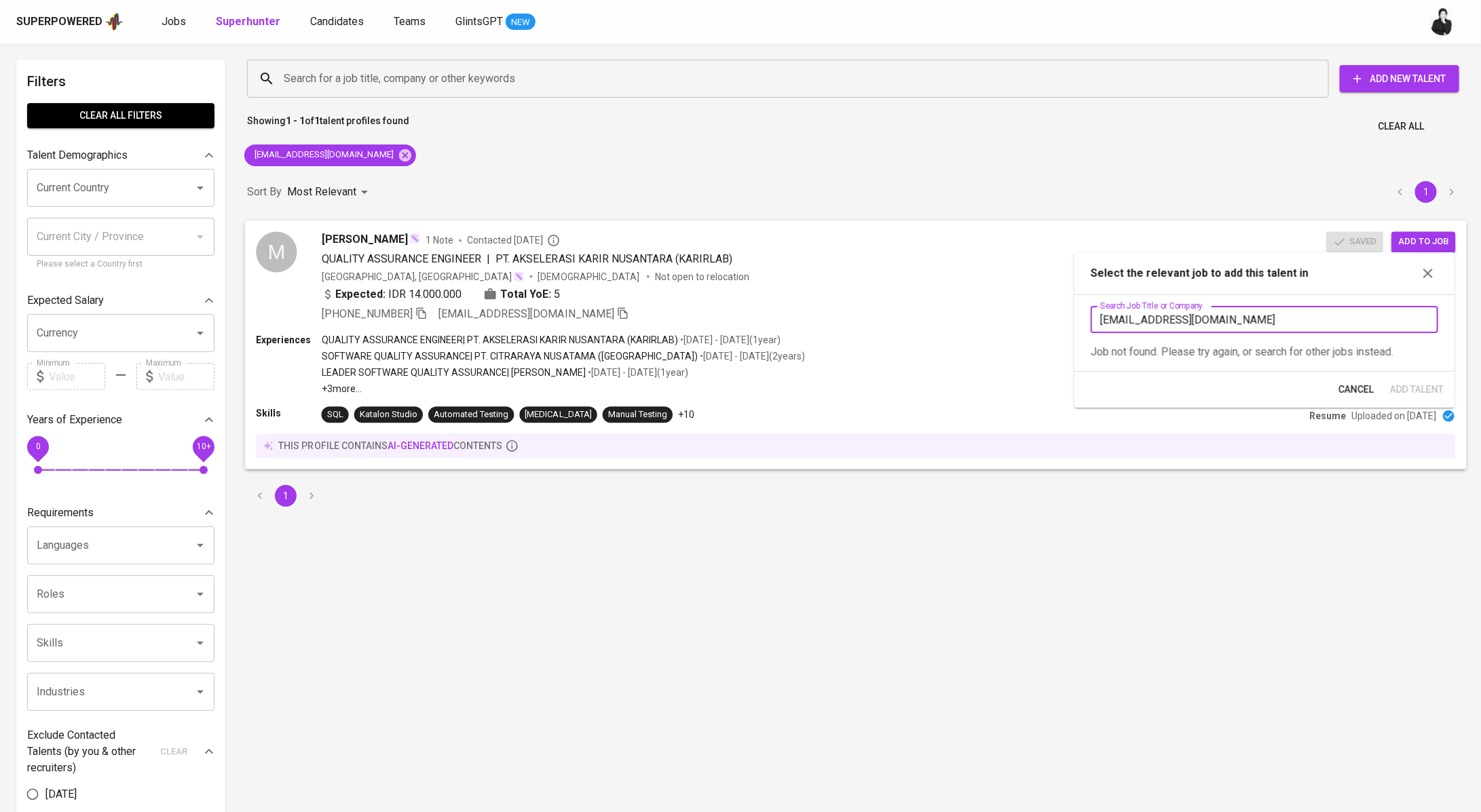
drag, startPoint x: 1254, startPoint y: 315, endPoint x: 1038, endPoint y: 315, distance: 216.0
click at [1038, 319] on body "Superpowered Jobs Superhunter Candidates Teams GlintsGPT NEW Filters Clear All …" at bounding box center [740, 615] width 1481 height 1229
drag, startPoint x: 1252, startPoint y: 327, endPoint x: 1112, endPoint y: 317, distance: 140.4
click at [1097, 318] on input "[EMAIL_ADDRESS][DOMAIN_NAME]" at bounding box center [1264, 320] width 347 height 27
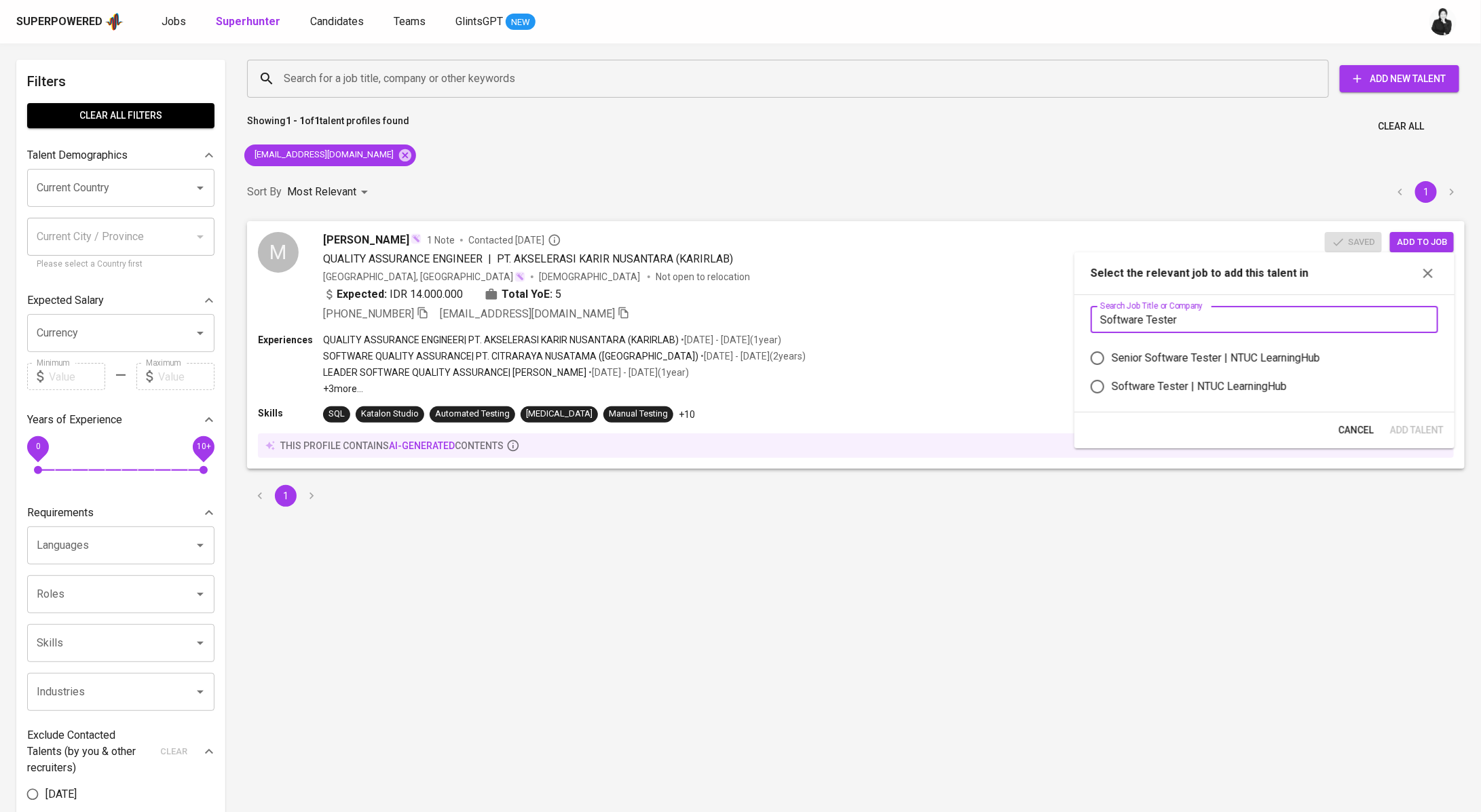
type input "Software Tester"
click at [1253, 390] on div "Software Tester | NTUC LearningHub" at bounding box center [1199, 387] width 175 height 16
click at [1112, 390] on input "Software Tester | NTUC LearningHub" at bounding box center [1097, 387] width 28 height 28
radio input "true"
click at [1424, 434] on span "Add Talent" at bounding box center [1416, 430] width 54 height 17
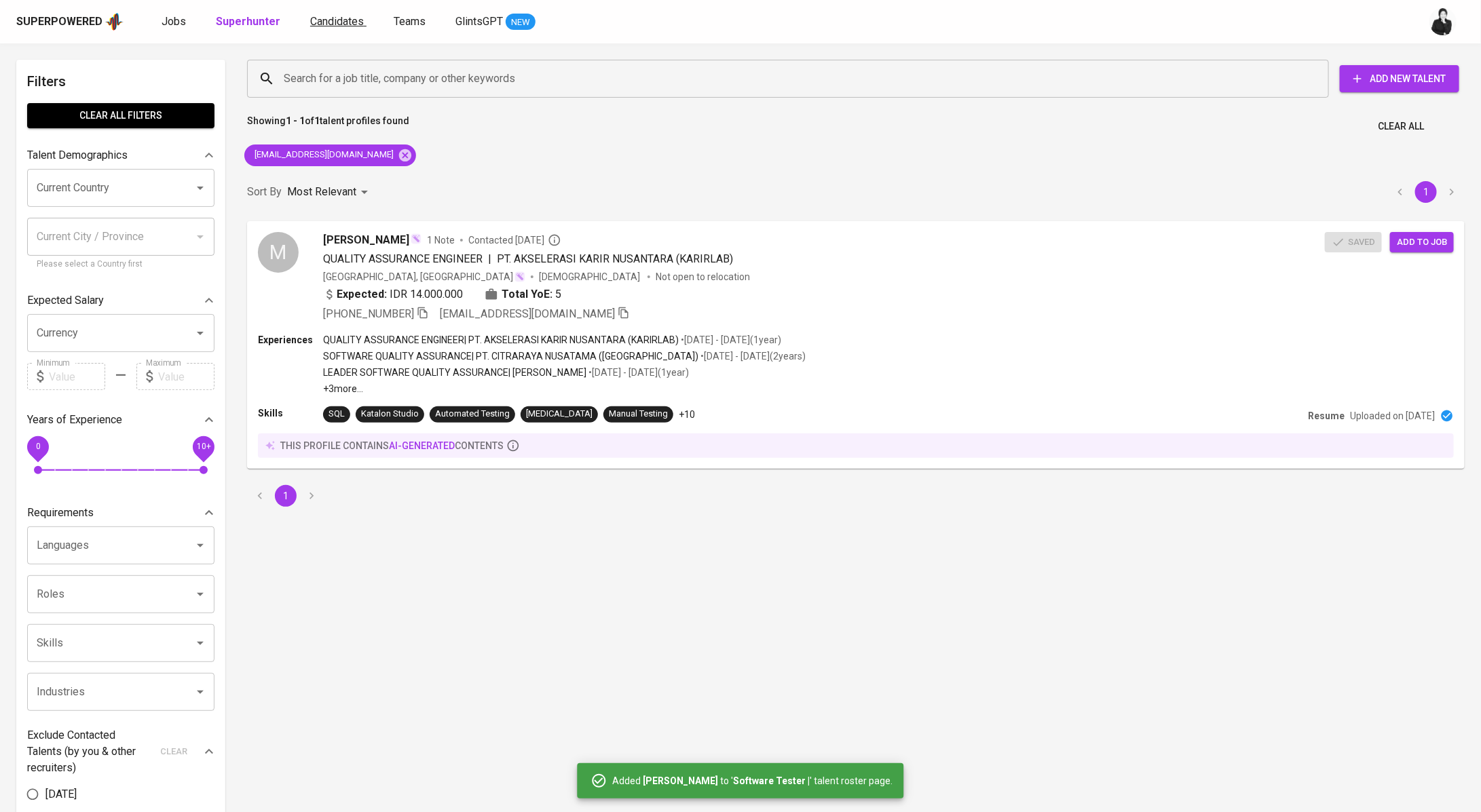
click at [336, 27] on span "Candidates" at bounding box center [337, 21] width 54 height 13
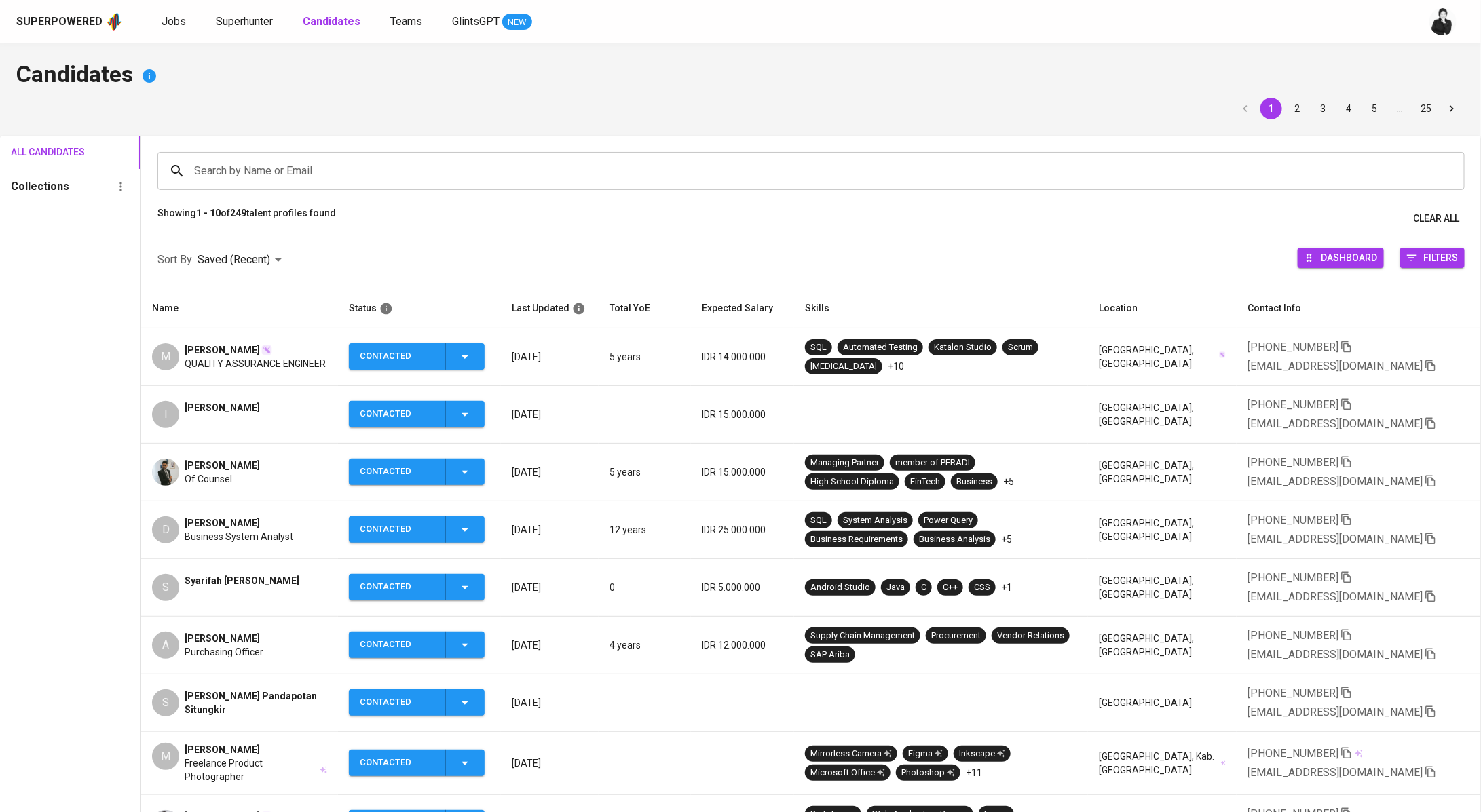
click at [275, 483] on div "Abram Pambudi Of Counsel" at bounding box center [240, 472] width 175 height 27
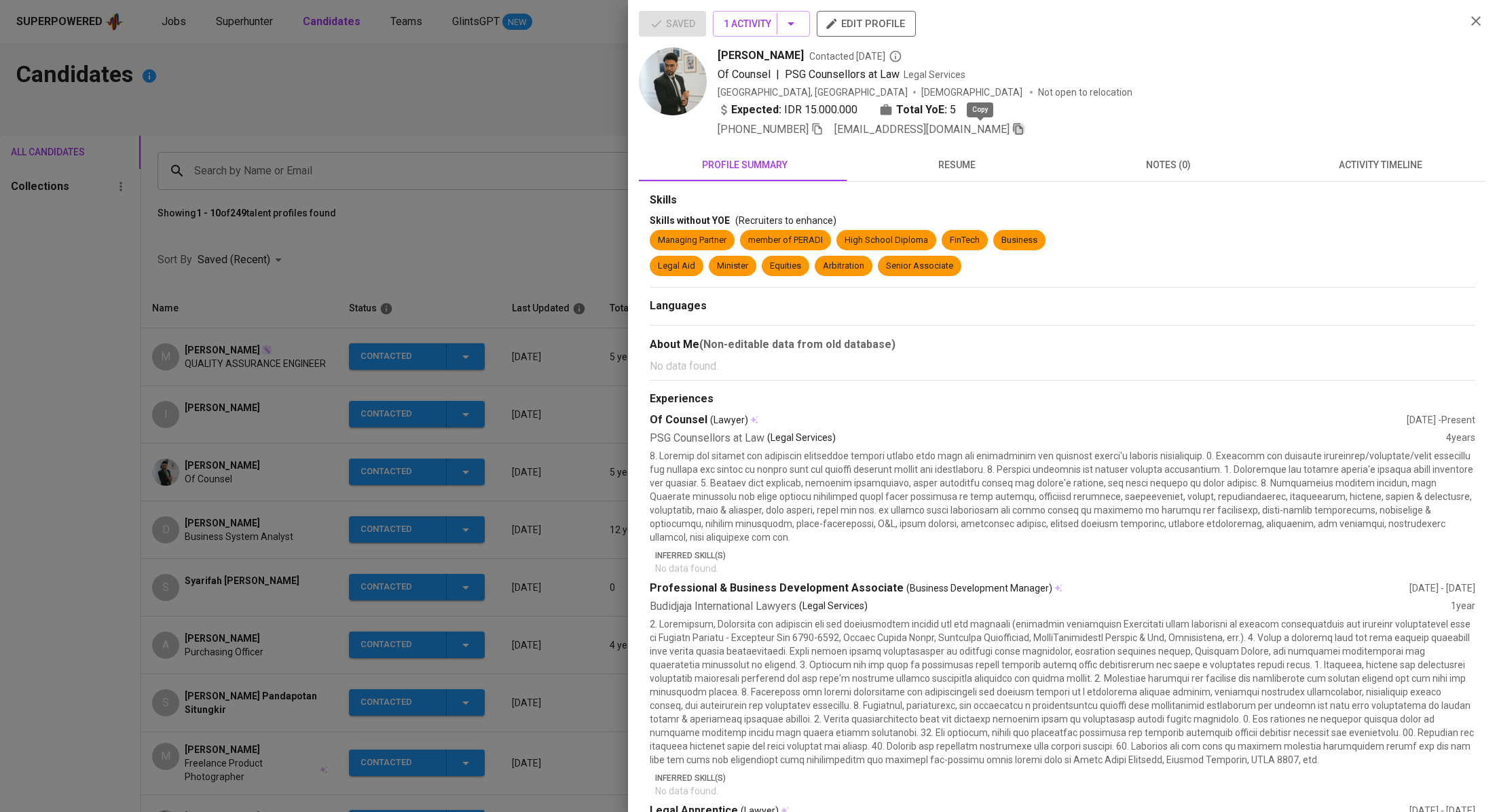
drag, startPoint x: 983, startPoint y: 132, endPoint x: 963, endPoint y: 123, distance: 21.9
click at [1012, 132] on icon "button" at bounding box center [1019, 129] width 12 height 12
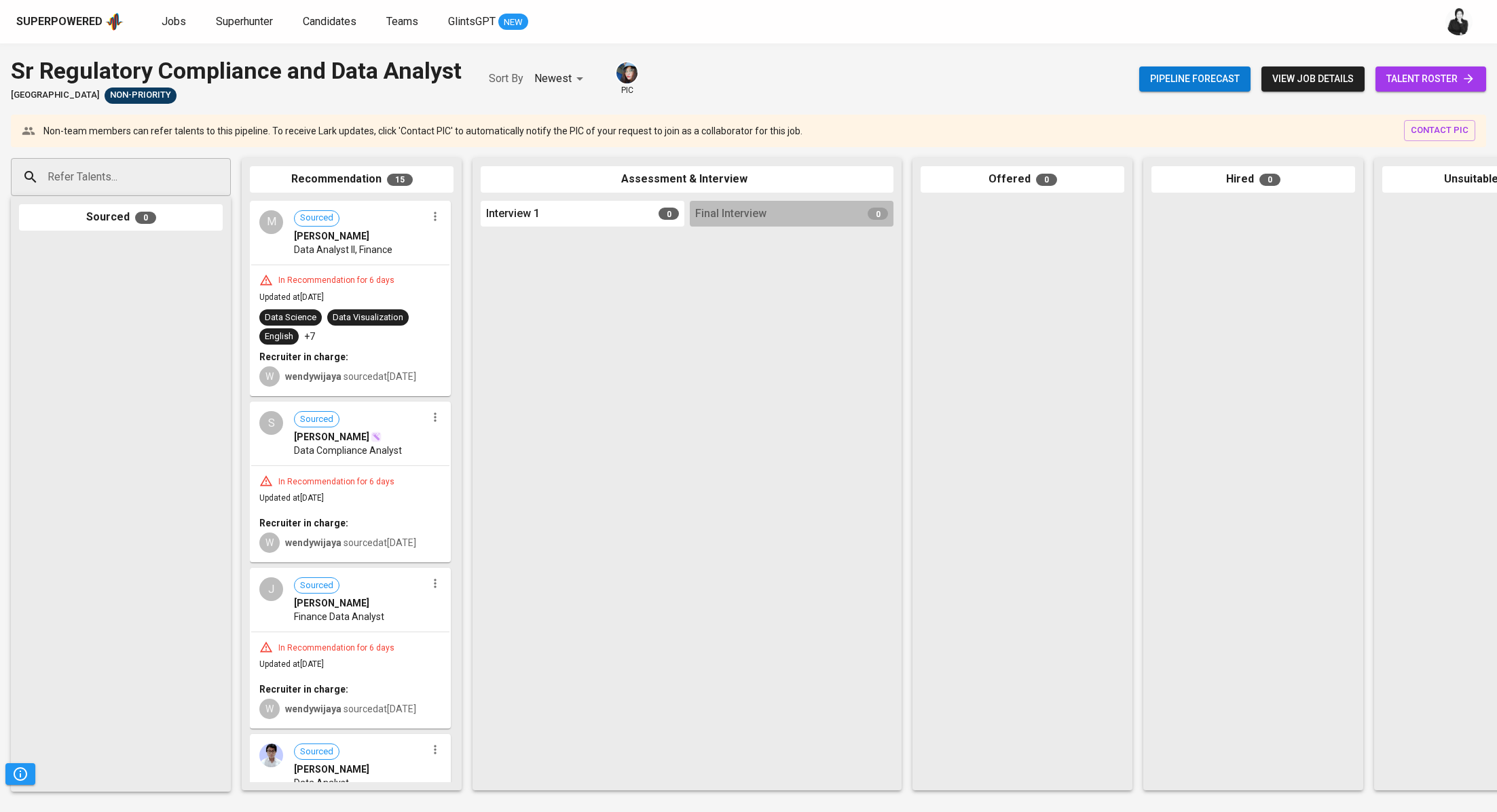
click at [1427, 84] on span "talent roster" at bounding box center [1431, 79] width 89 height 17
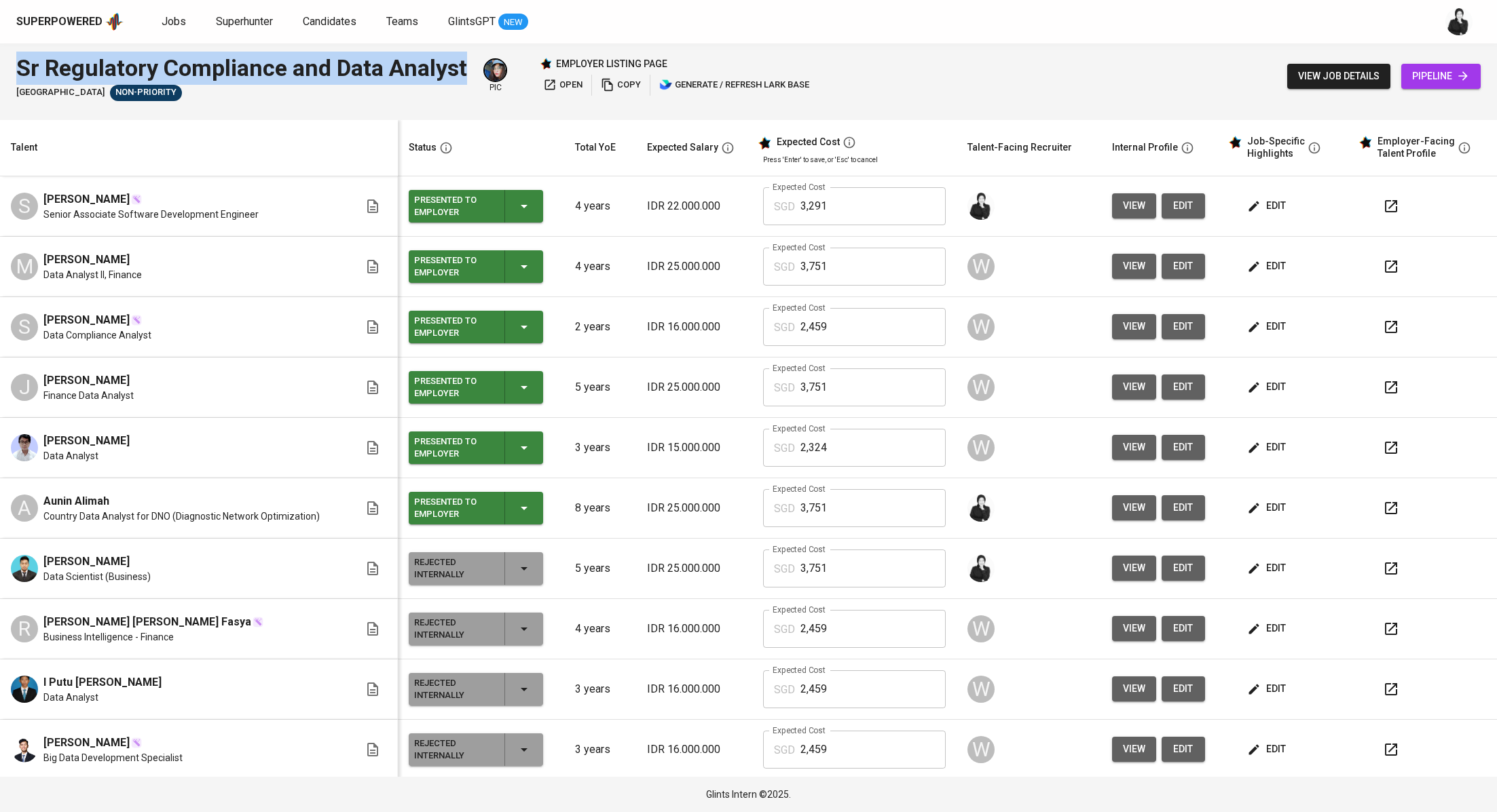
drag, startPoint x: 22, startPoint y: 67, endPoint x: 469, endPoint y: 72, distance: 447.0
click at [469, 72] on div "Sr Regulatory Compliance and Data Analyst Stamford American International Schoo…" at bounding box center [414, 76] width 796 height 50
copy div "Sr Regulatory Compliance and Data Analyst"
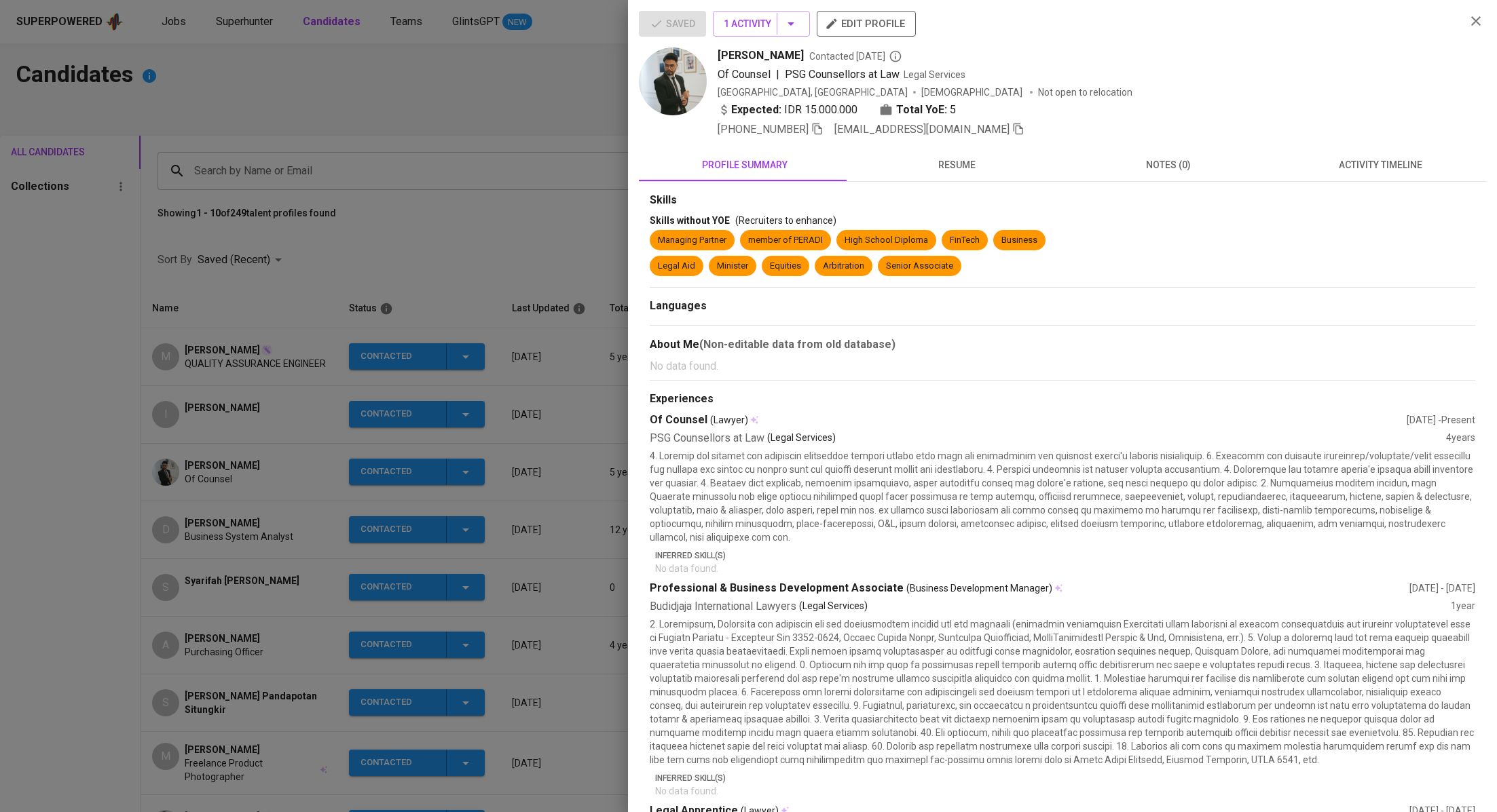
drag, startPoint x: 387, startPoint y: 112, endPoint x: 268, endPoint y: 32, distance: 143.4
click at [386, 112] on div at bounding box center [748, 406] width 1497 height 812
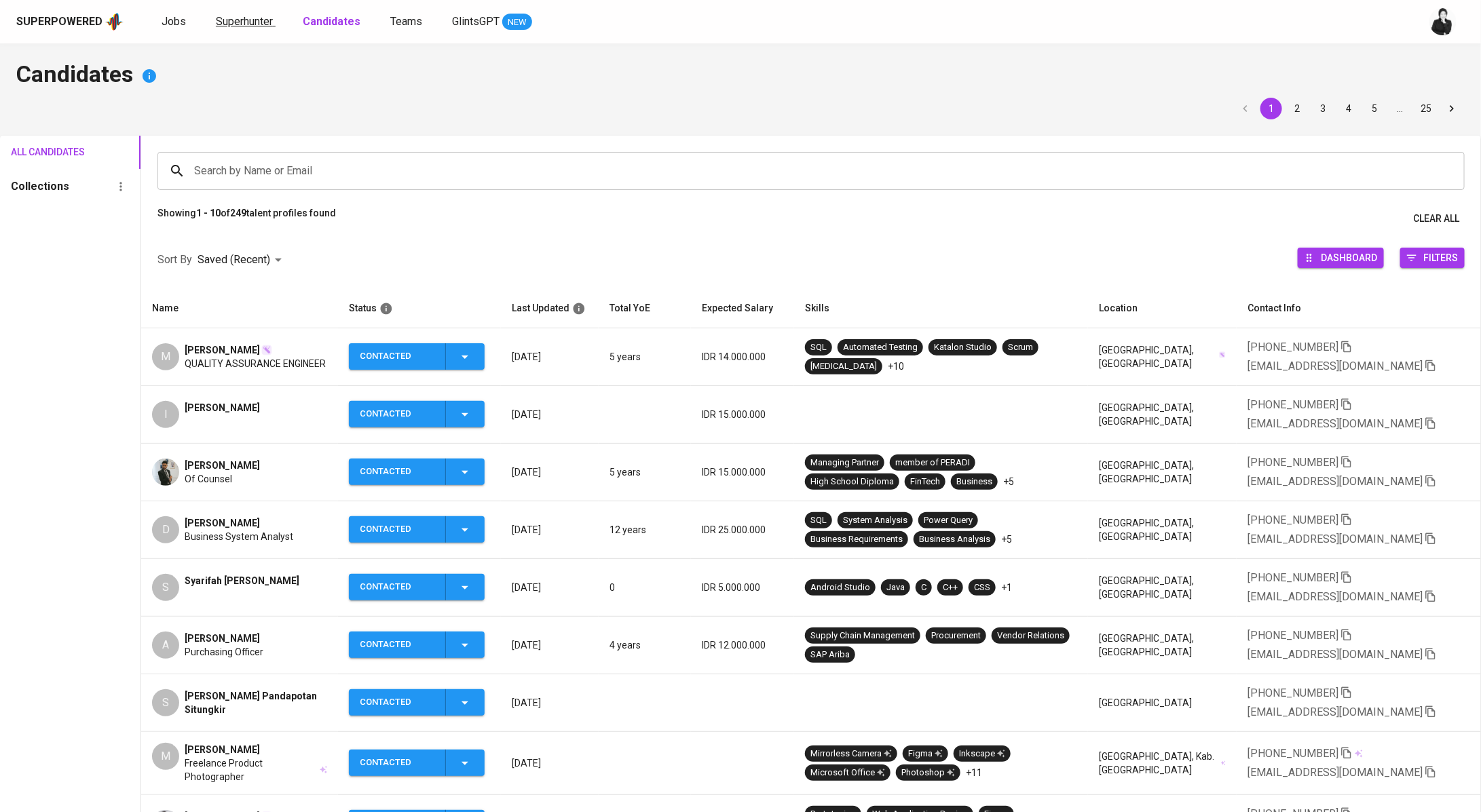
click at [262, 27] on span "Superhunter" at bounding box center [244, 21] width 57 height 13
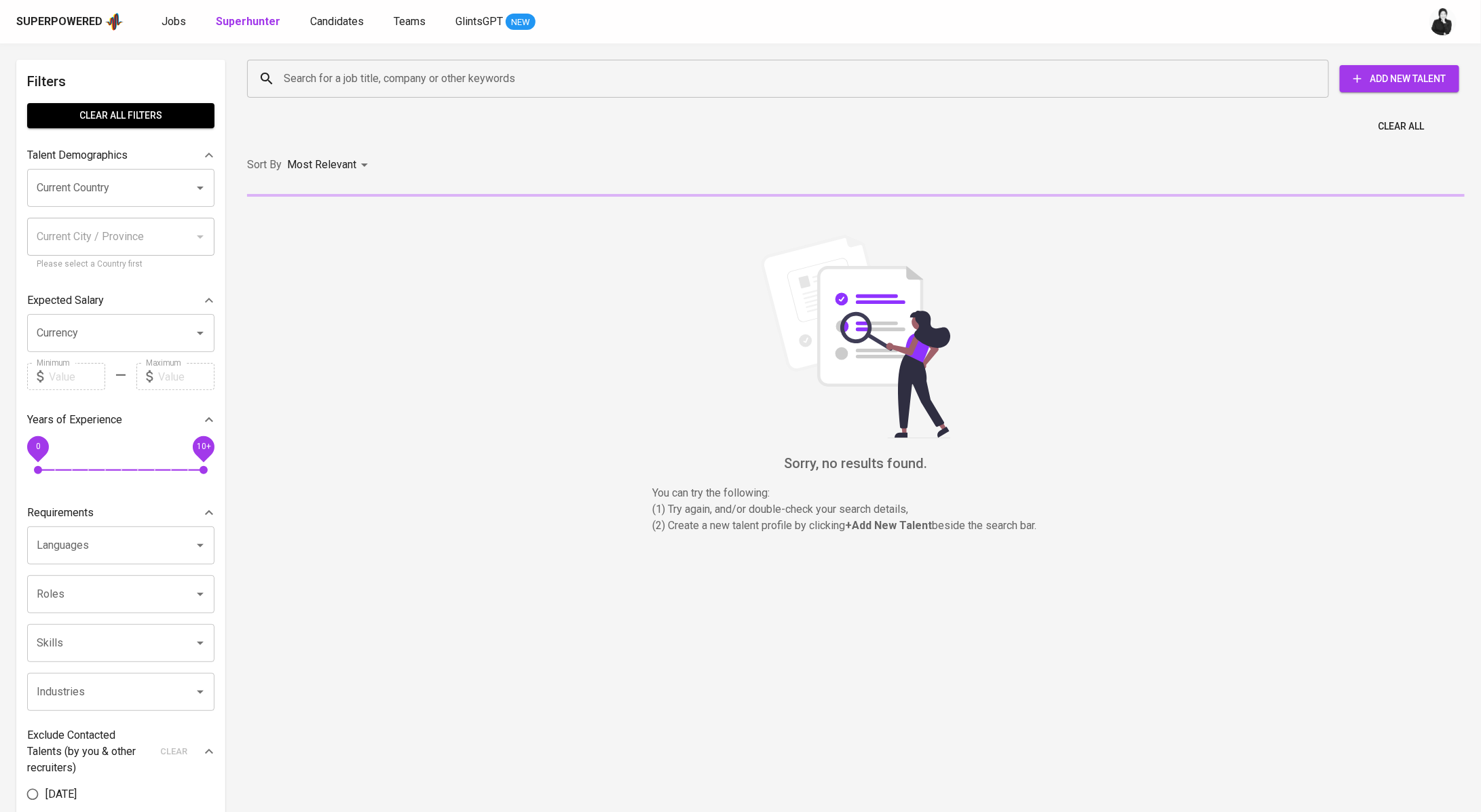
click at [397, 82] on input "Search for a job title, company or other keywords" at bounding box center [791, 78] width 1022 height 26
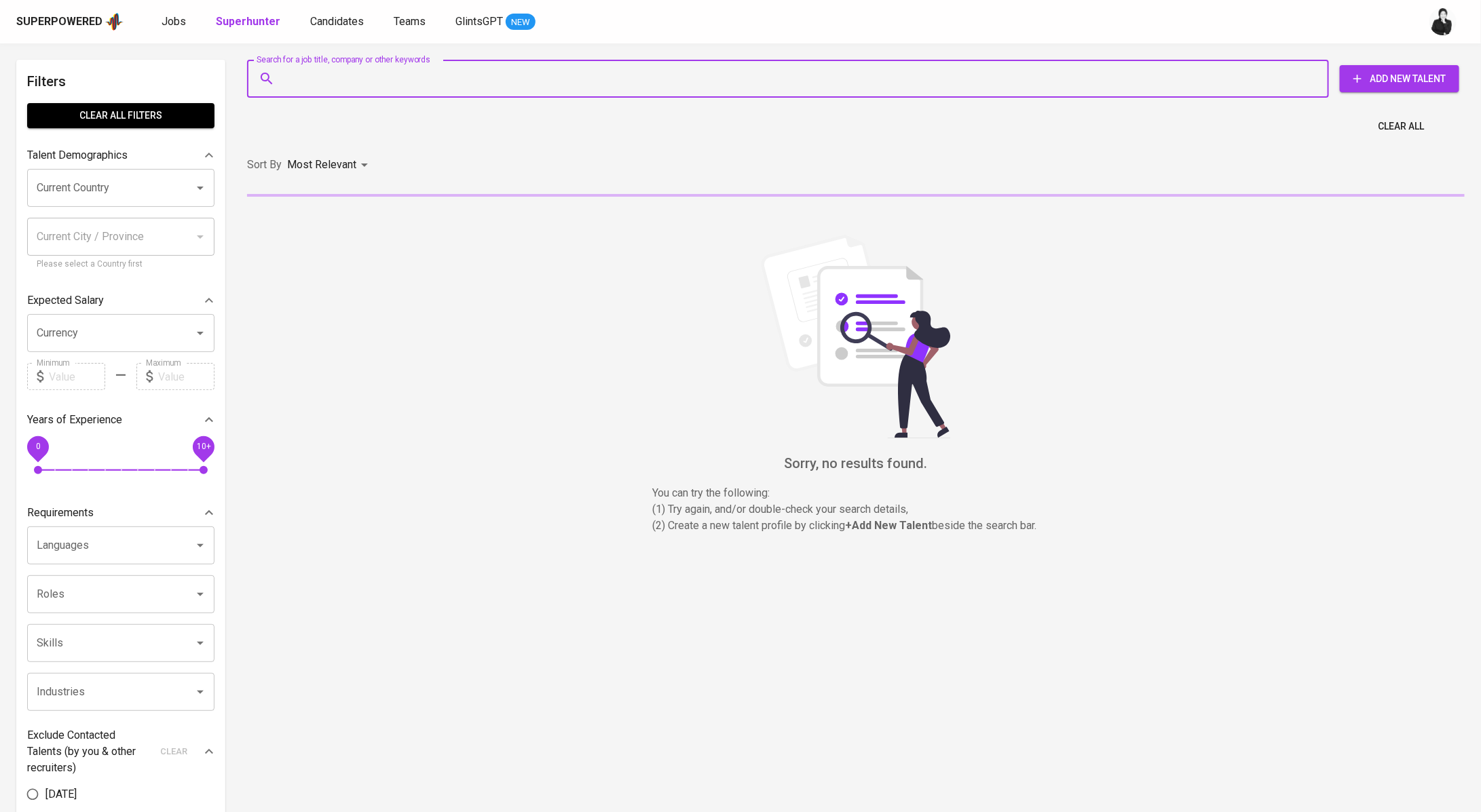
paste input "[EMAIL_ADDRESS][DOMAIN_NAME]"
type input "[EMAIL_ADDRESS][DOMAIN_NAME]"
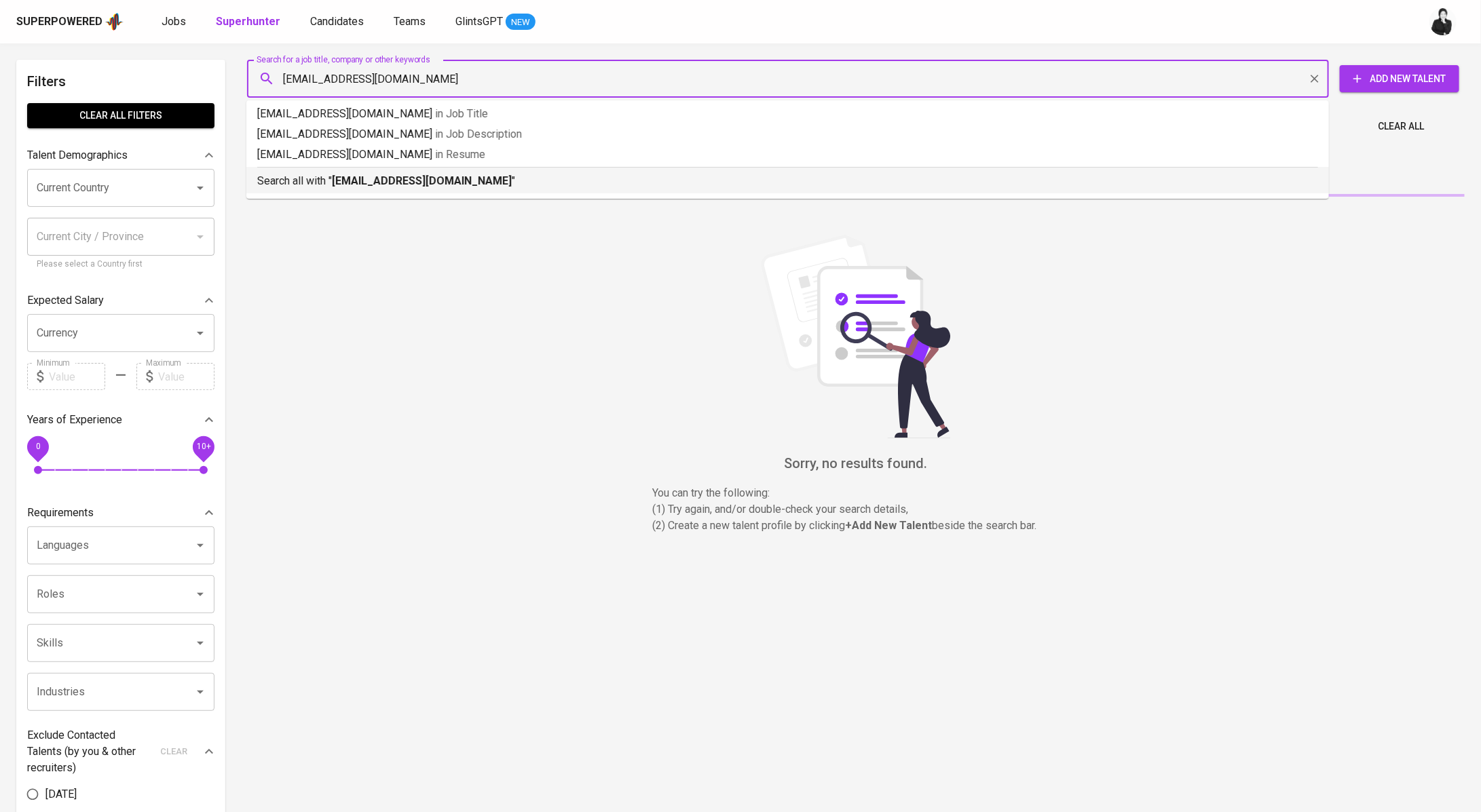
click at [436, 176] on b "[EMAIL_ADDRESS][DOMAIN_NAME]" at bounding box center [422, 181] width 180 height 13
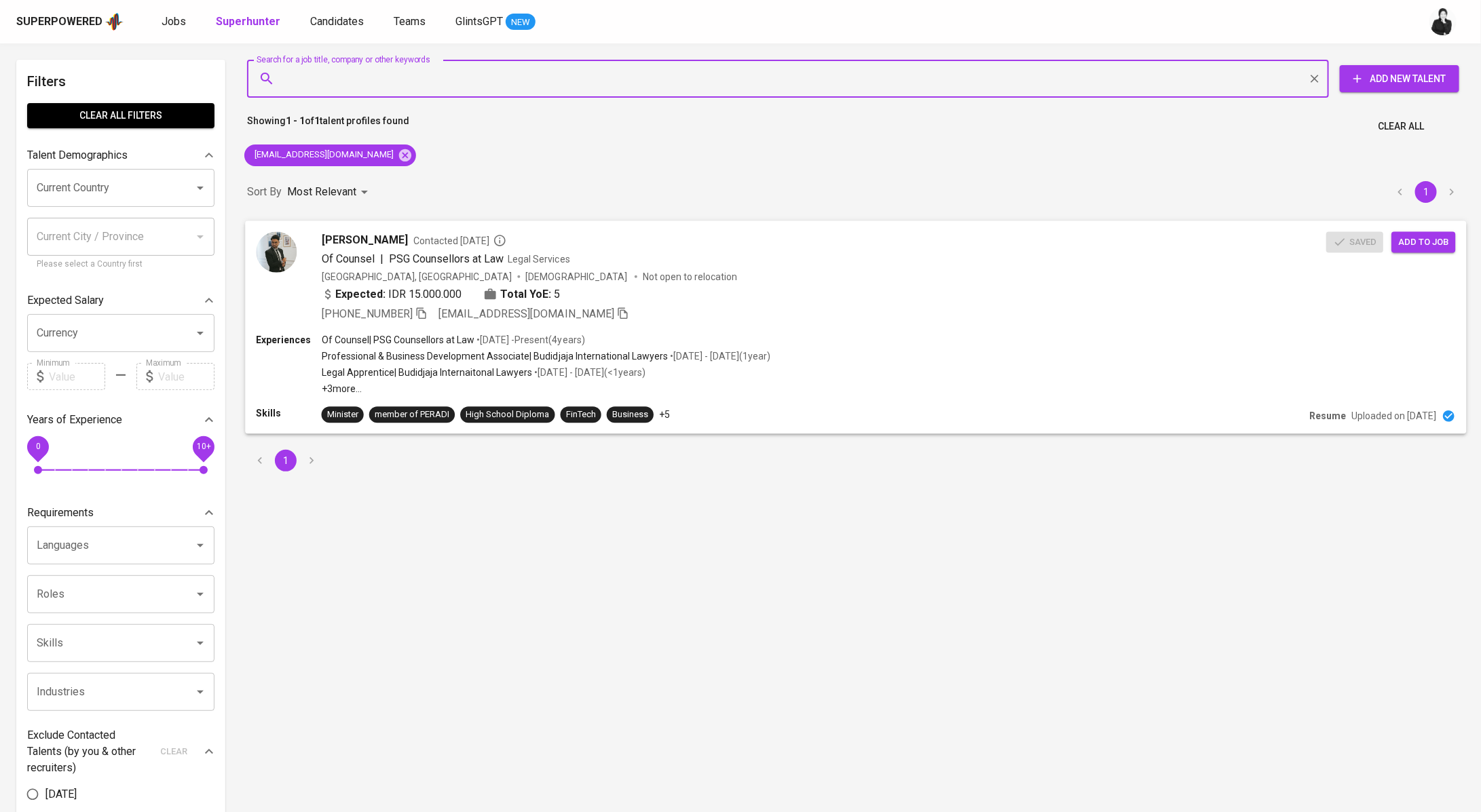
click at [1431, 248] on span "Add to job" at bounding box center [1423, 242] width 50 height 16
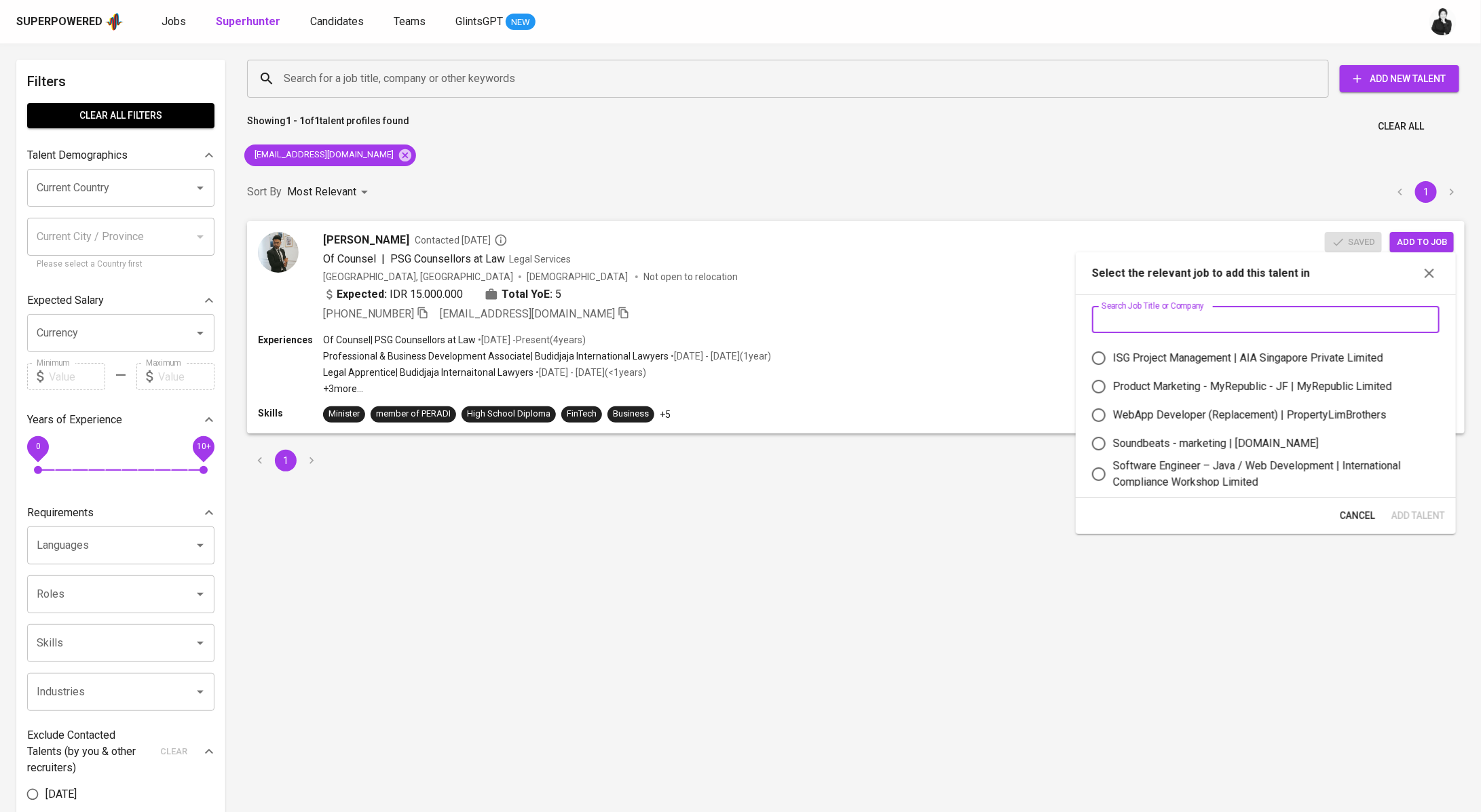
click at [1221, 318] on input "text" at bounding box center [1266, 320] width 347 height 27
paste input "Sr Regulatory Compliance AND Data Analyst"
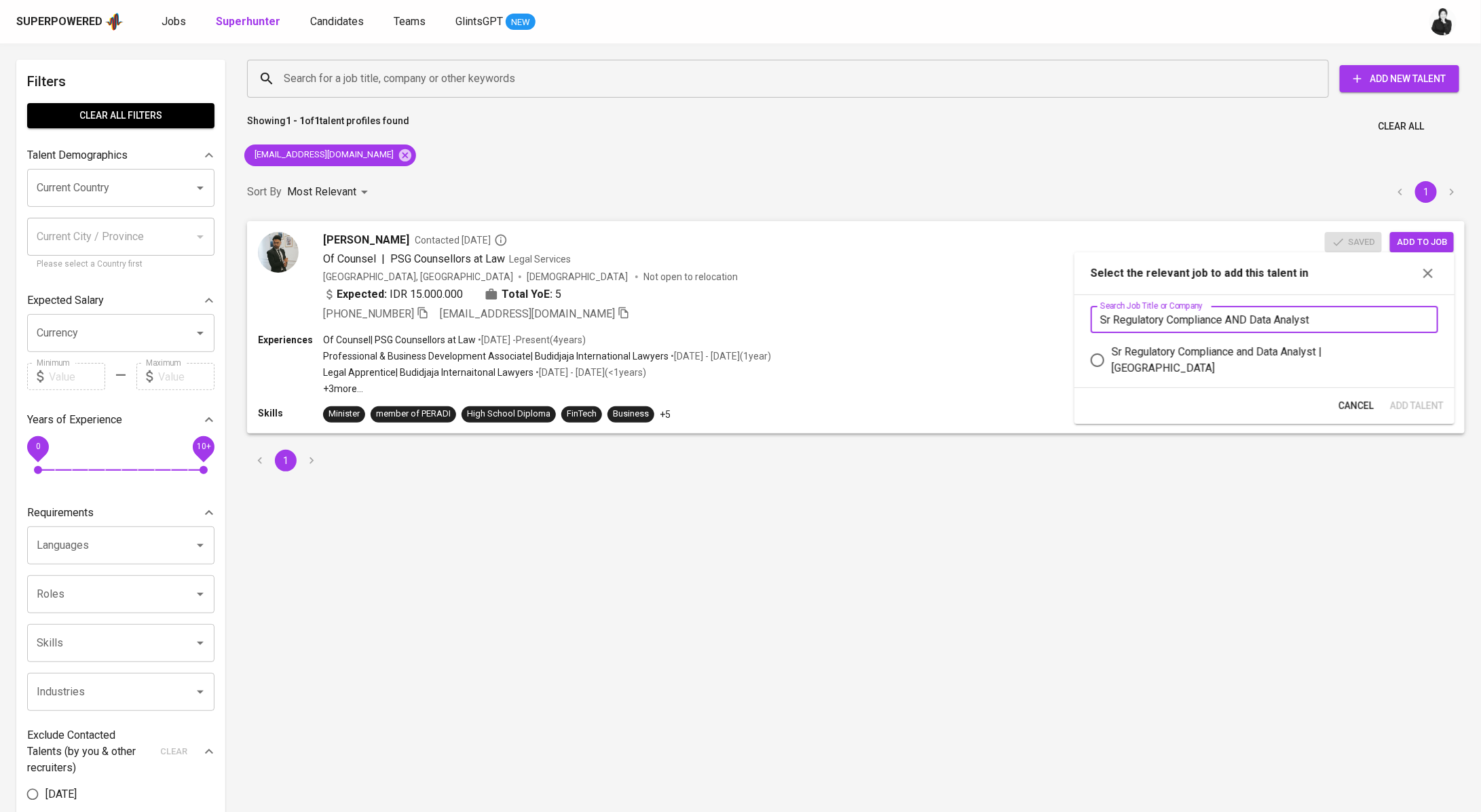
type input "Sr Regulatory Compliance AND Data Analyst"
click at [1272, 367] on div "Sr Regulatory Compliance and Data Analyst | Stamford American International Sch…" at bounding box center [1269, 360] width 315 height 33
click at [1112, 367] on input "Sr Regulatory Compliance and Data Analyst | Stamford American International Sch…" at bounding box center [1097, 360] width 28 height 28
radio input "true"
click at [1400, 401] on span "Add Talent" at bounding box center [1416, 406] width 54 height 17
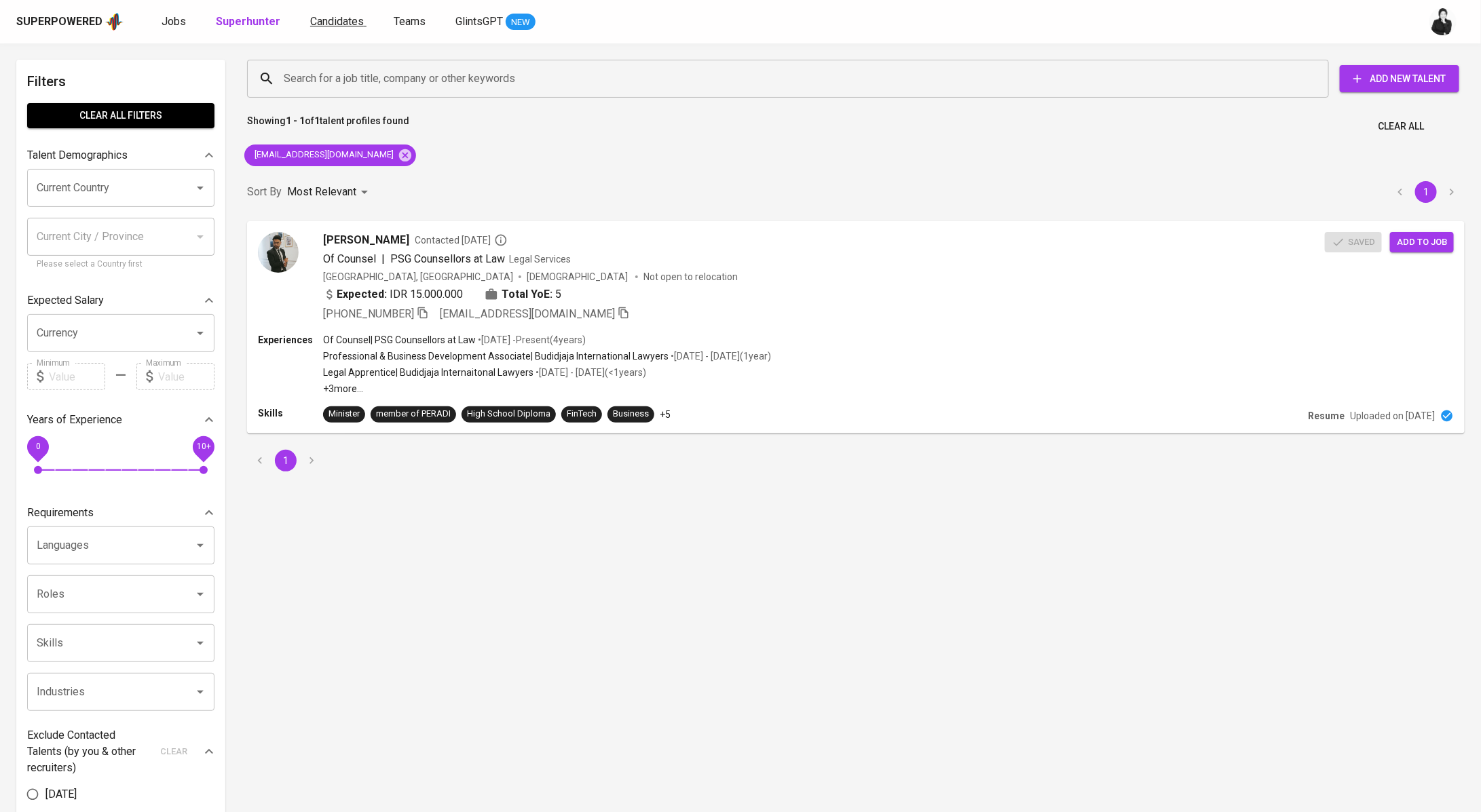
click at [349, 27] on span "Candidates" at bounding box center [337, 21] width 54 height 13
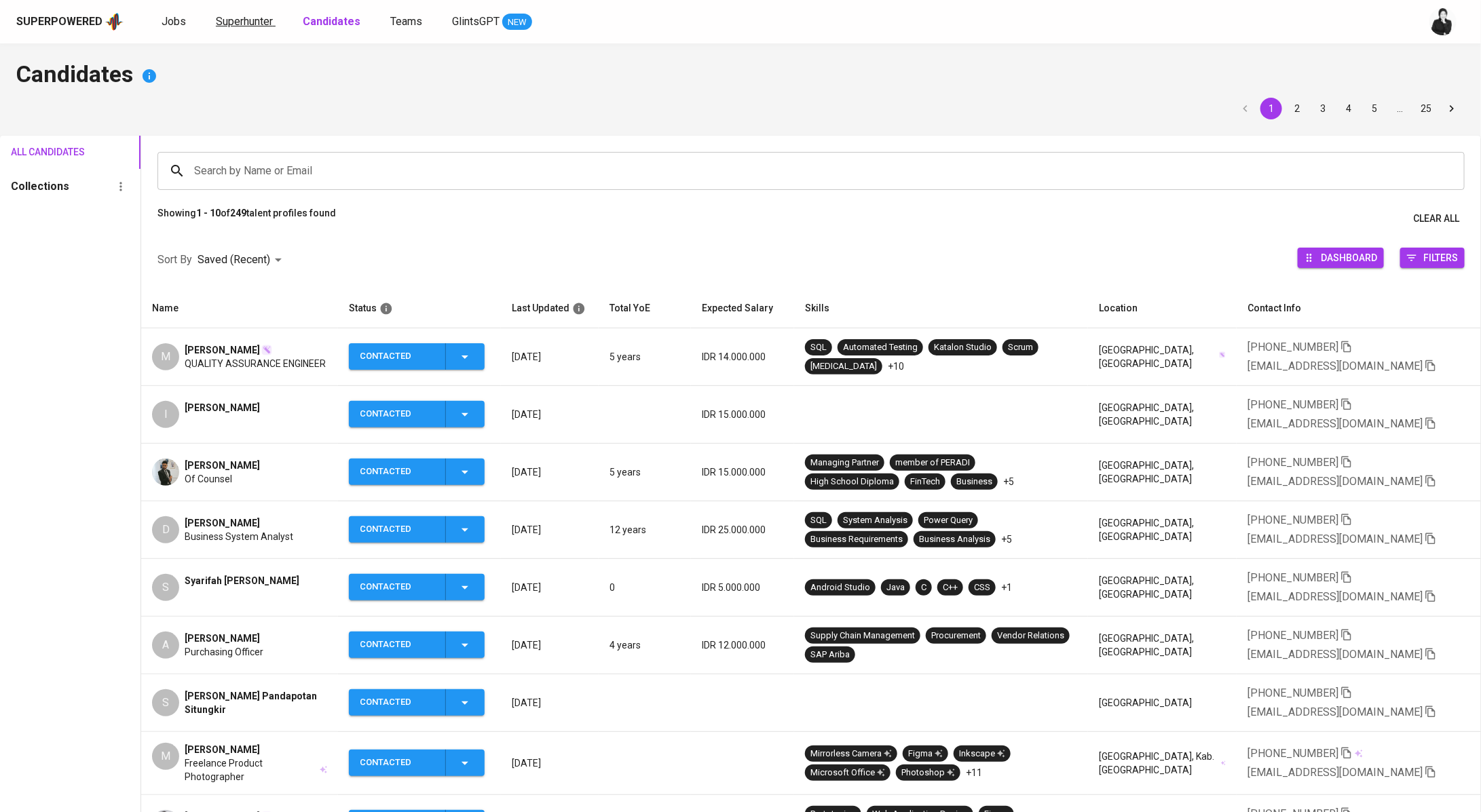
click at [246, 27] on link "Superhunter" at bounding box center [245, 21] width 59 height 17
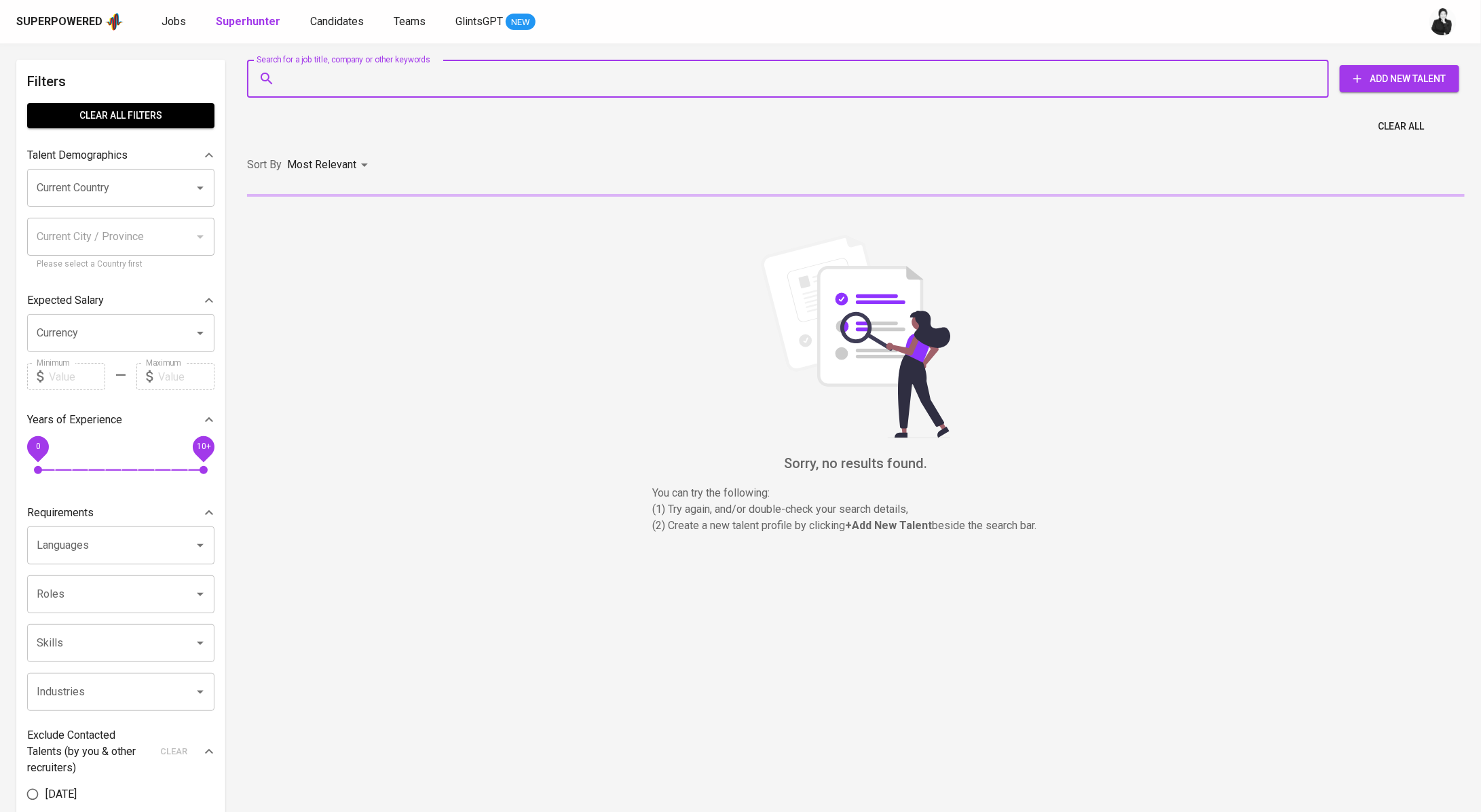
click at [370, 81] on input "Search for a job title, company or other keywords" at bounding box center [791, 78] width 1022 height 26
paste input "naufalshiddiq14@gmail.com"
type input "naufalshiddiq14@gmail.com"
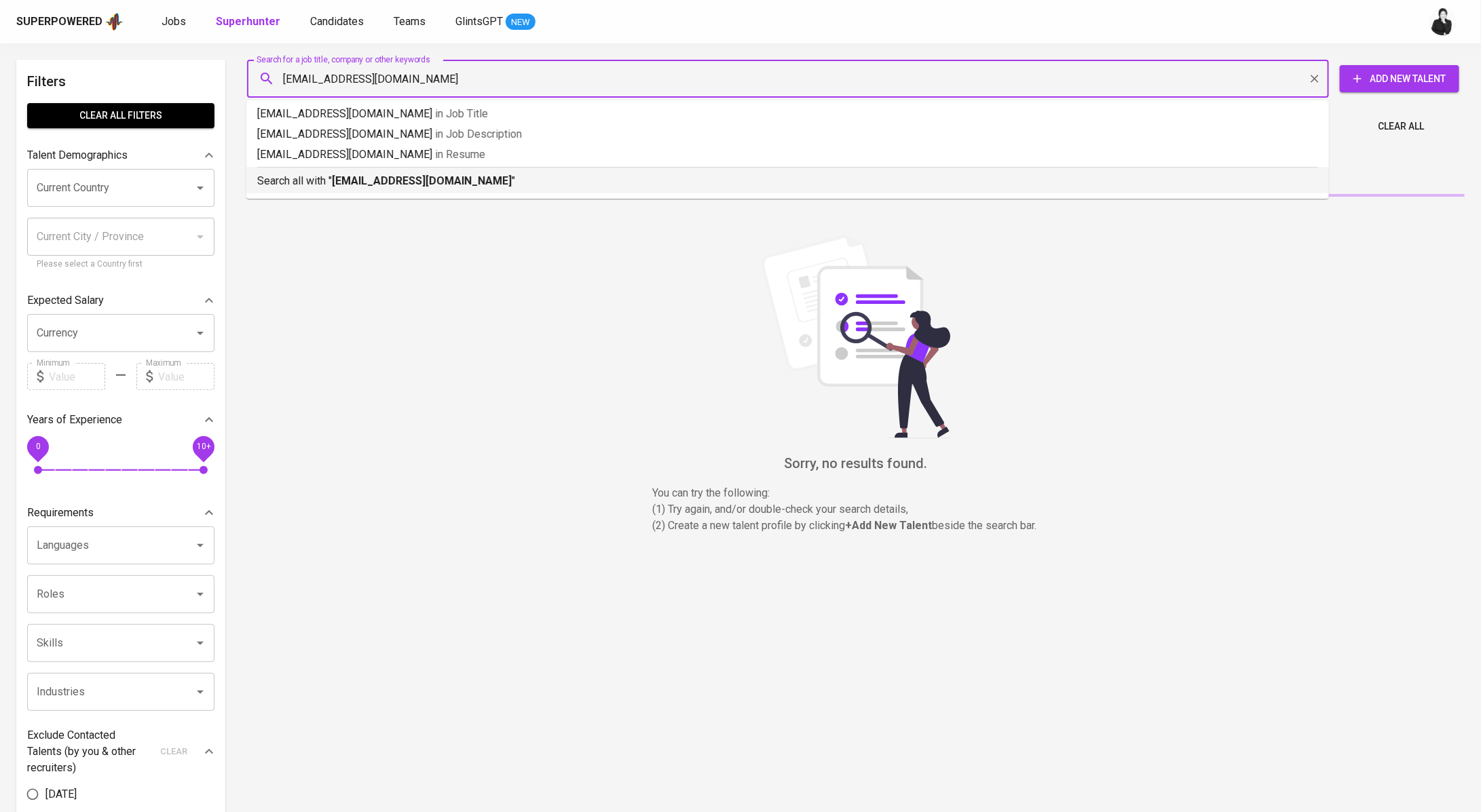
click at [390, 196] on ul "naufalshiddiq14@gmail.com in Job Title naufalshiddiq14@gmail.com in Job Descrip…" at bounding box center [787, 149] width 1082 height 98
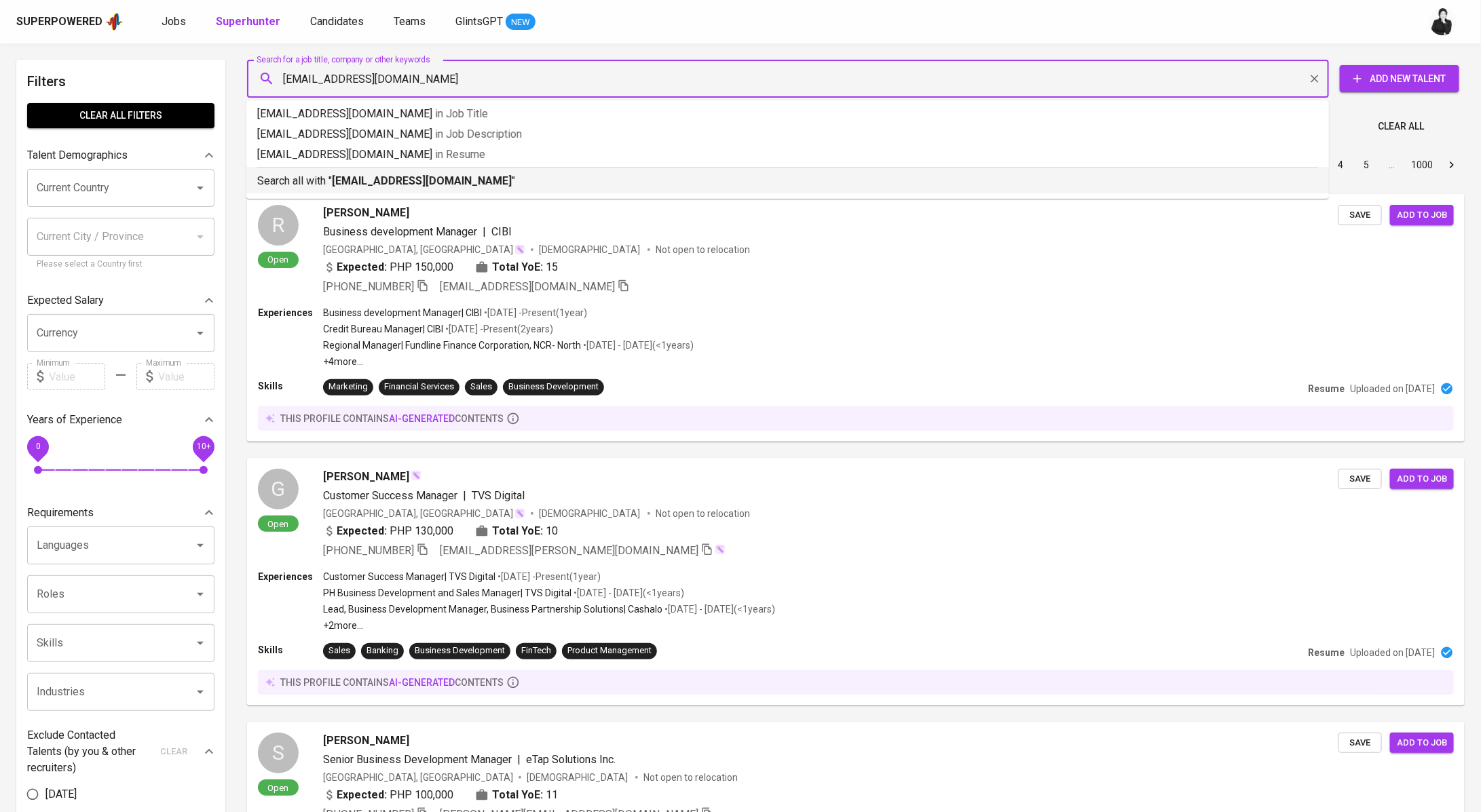
click at [389, 188] on p "Search all with " naufalshiddiq14@gmail.com "" at bounding box center [787, 181] width 1061 height 16
click at [393, 186] on div "Sort By Most Relevant MOST_RELEVANT 1 2 3 4 5 … 1000" at bounding box center [856, 165] width 1234 height 42
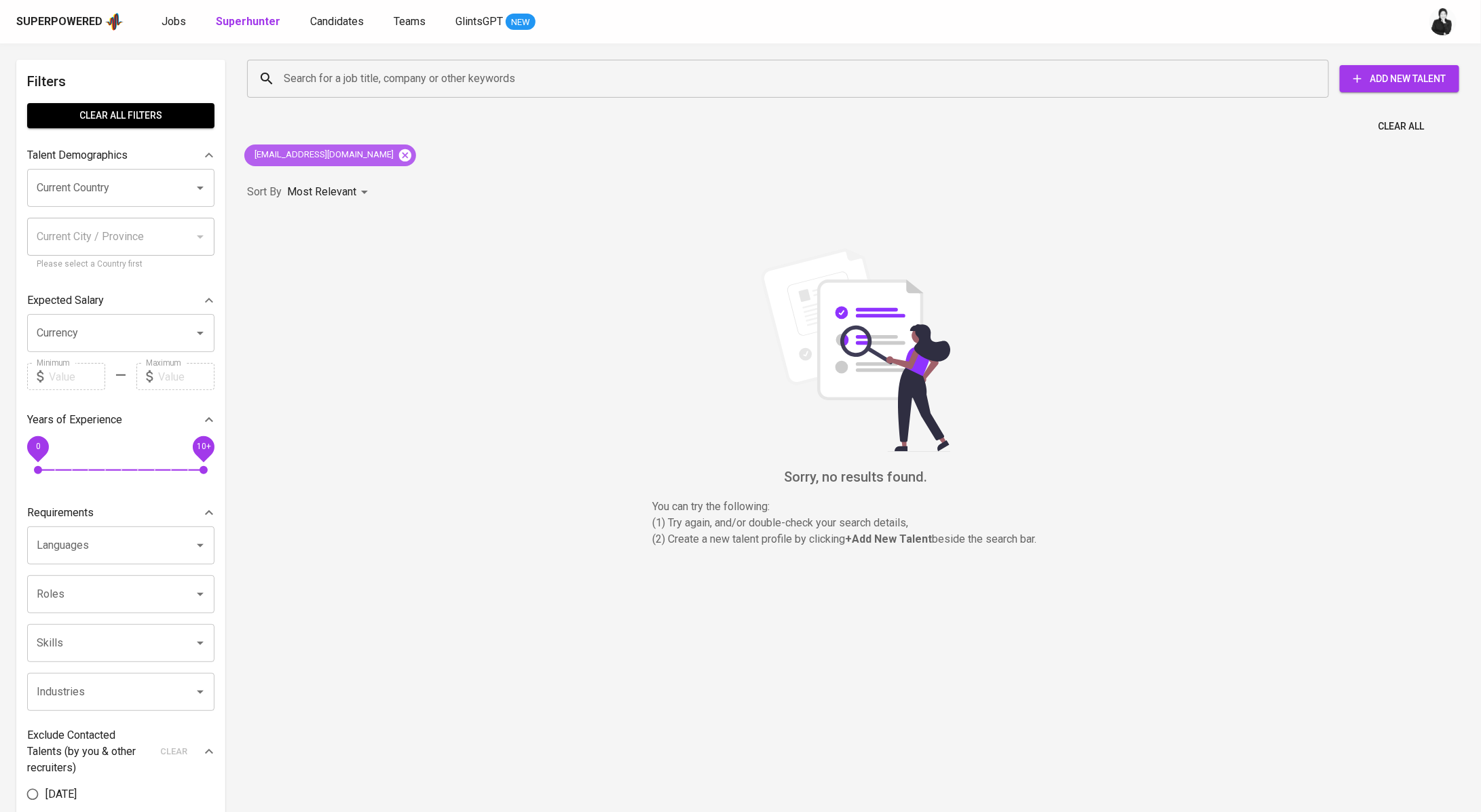
click at [398, 153] on icon at bounding box center [405, 155] width 15 height 15
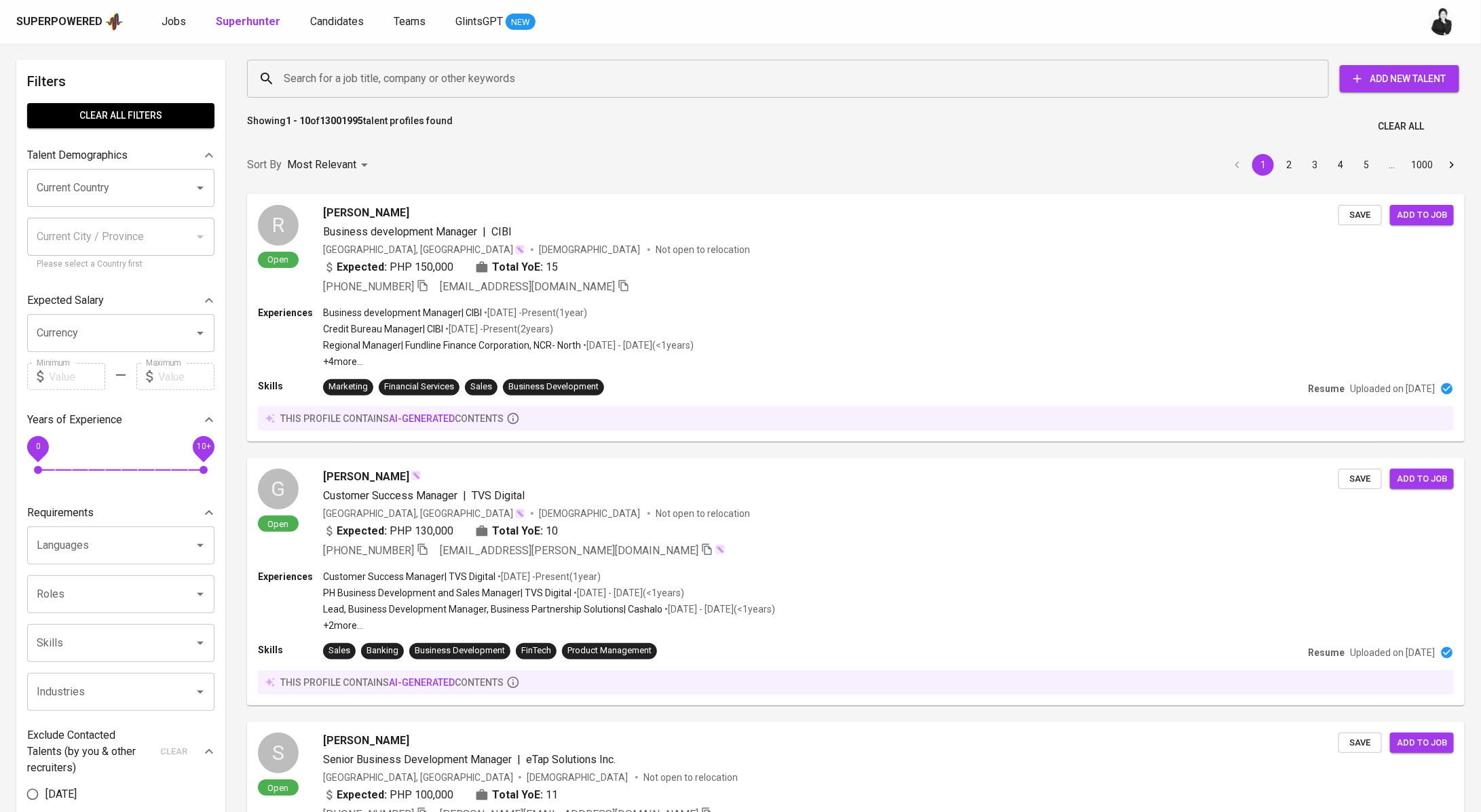
click at [318, 100] on div "Search for a job title, company or other keywords Search for a job title, compa…" at bounding box center [853, 78] width 1234 height 59
click at [321, 82] on input "Search for a job title, company or other keywords" at bounding box center [791, 78] width 1022 height 26
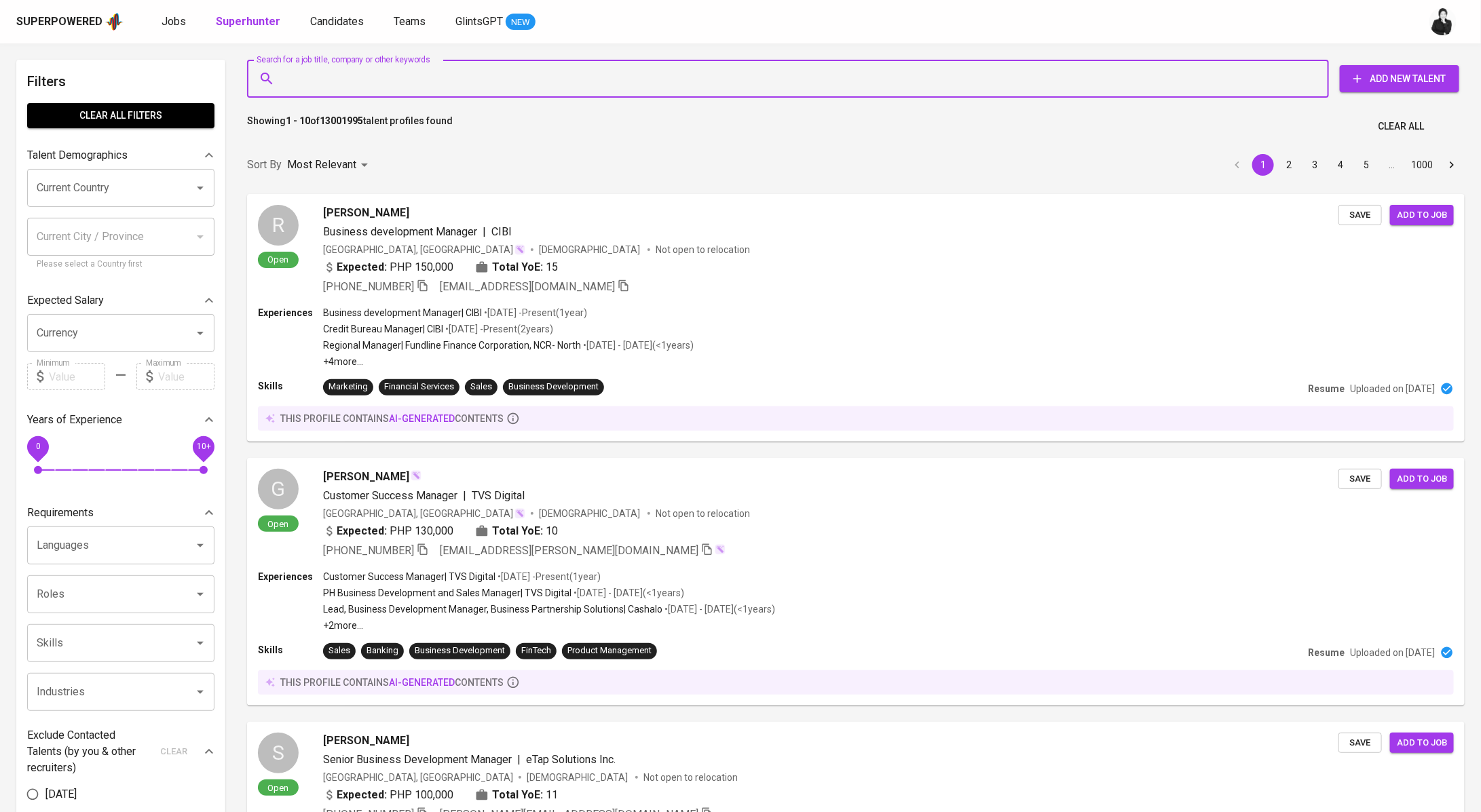
paste input "naufalshiddiq14@gmail.com"
type input "naufalshiddiq14@gmail.com"
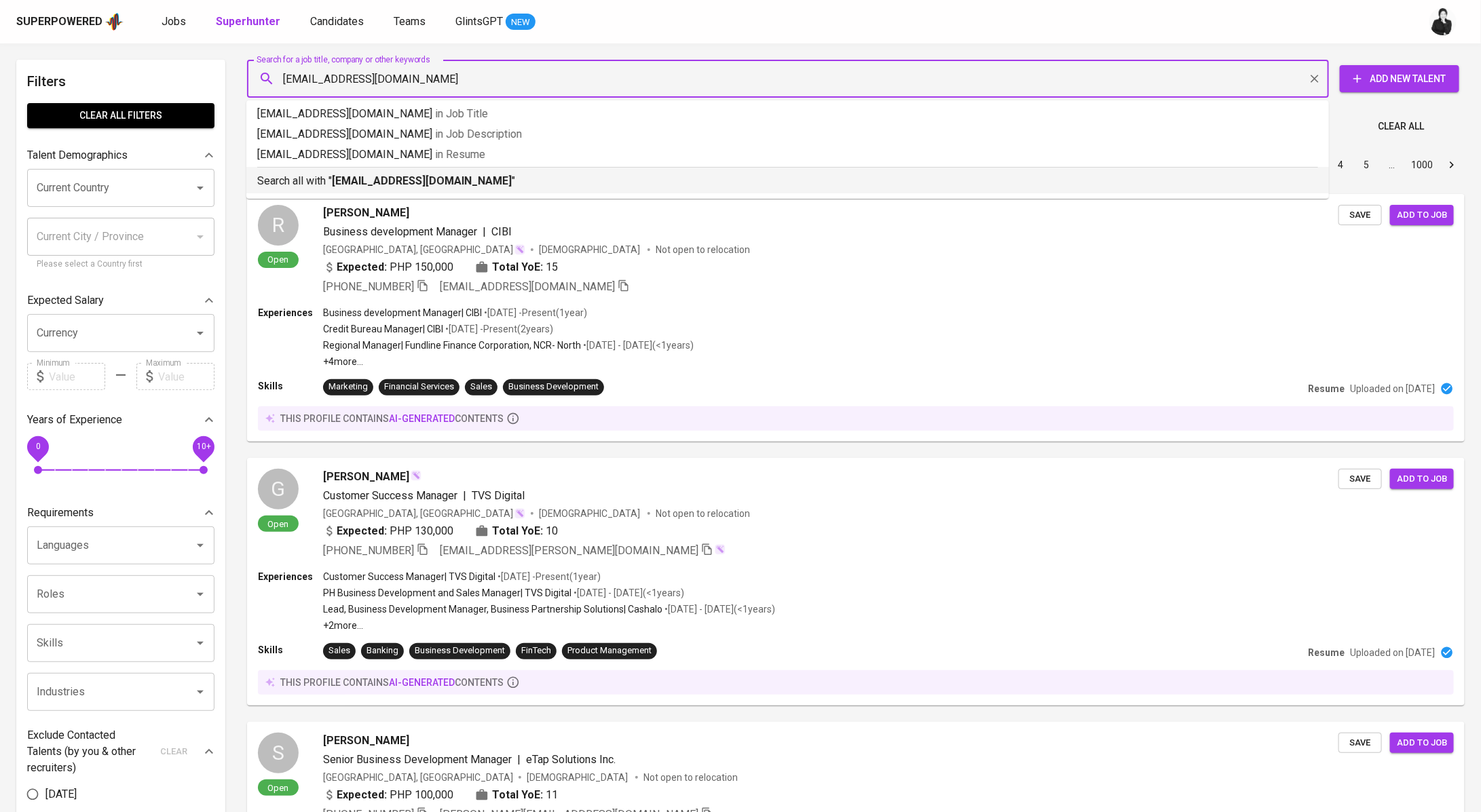
click at [353, 181] on b "naufalshiddiq14@gmail.com" at bounding box center [422, 181] width 180 height 13
click at [378, 186] on div "Sort By Most Relevant MOST_RELEVANT 1 2 3 4 5 … 1000" at bounding box center [856, 165] width 1234 height 42
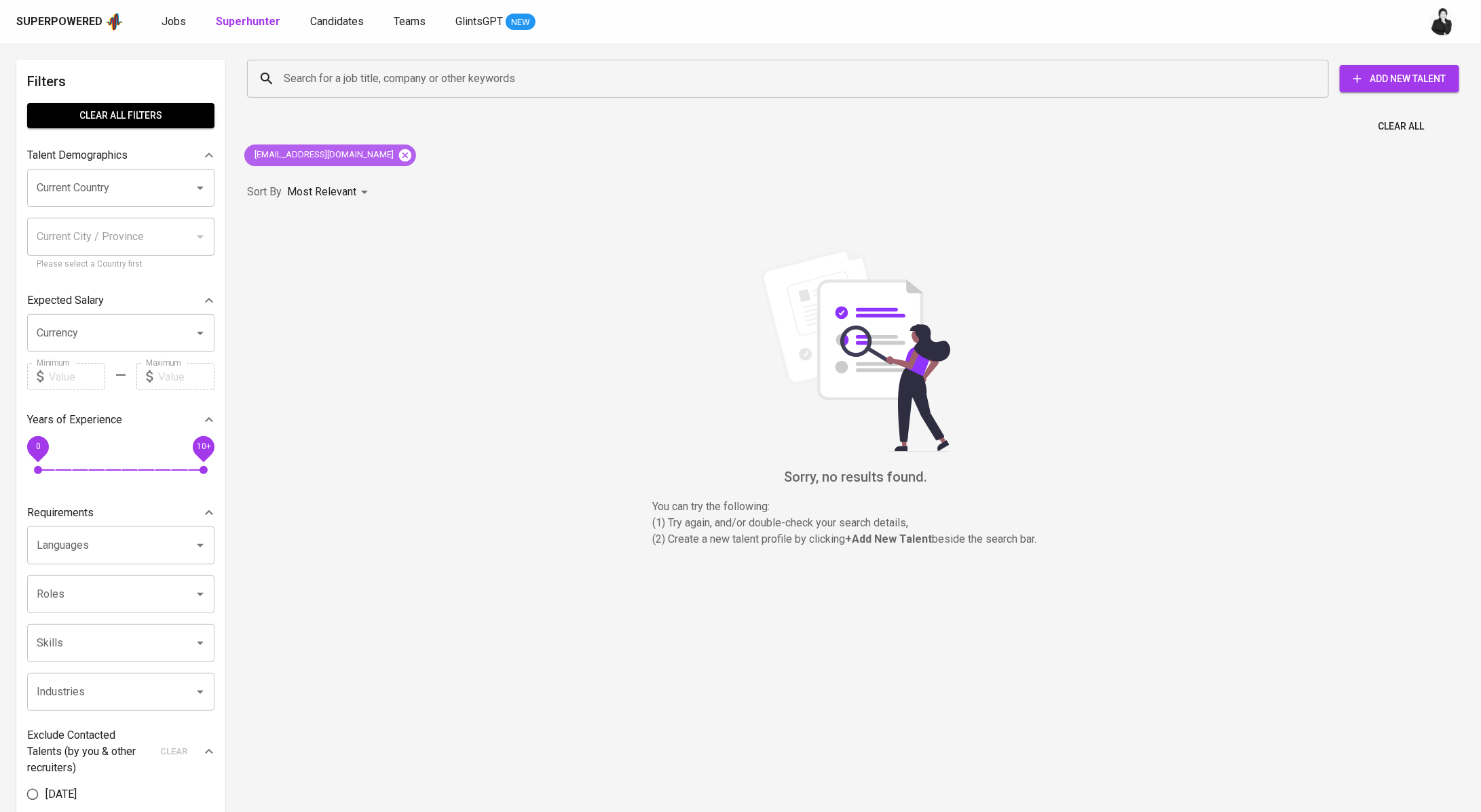
click at [398, 153] on icon at bounding box center [405, 155] width 15 height 15
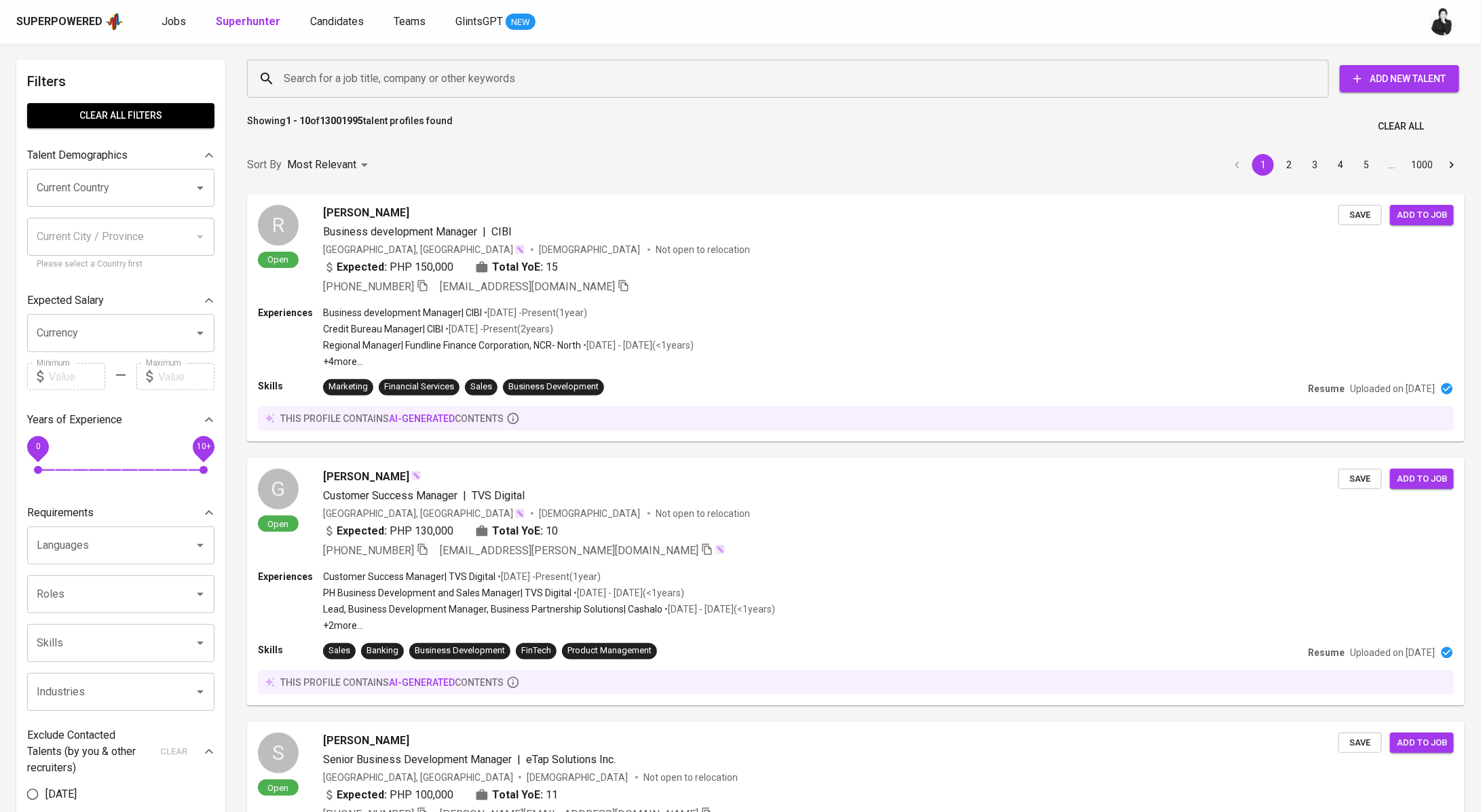
click at [388, 73] on input "Search for a job title, company or other keywords" at bounding box center [791, 78] width 1022 height 26
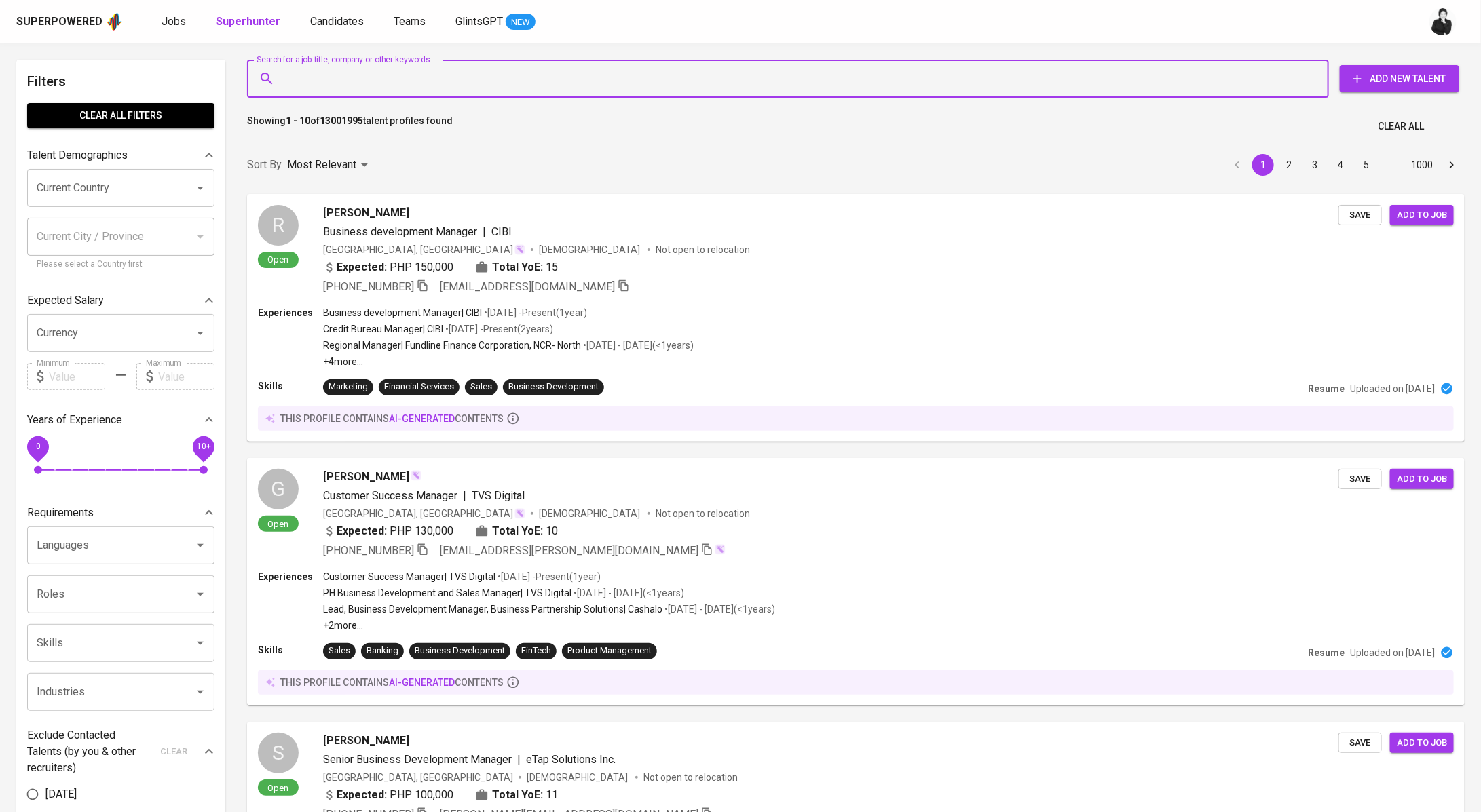
paste input "naufalshiddiq14@gmail.com"
type input "naufalshiddiq14@gmail.com"
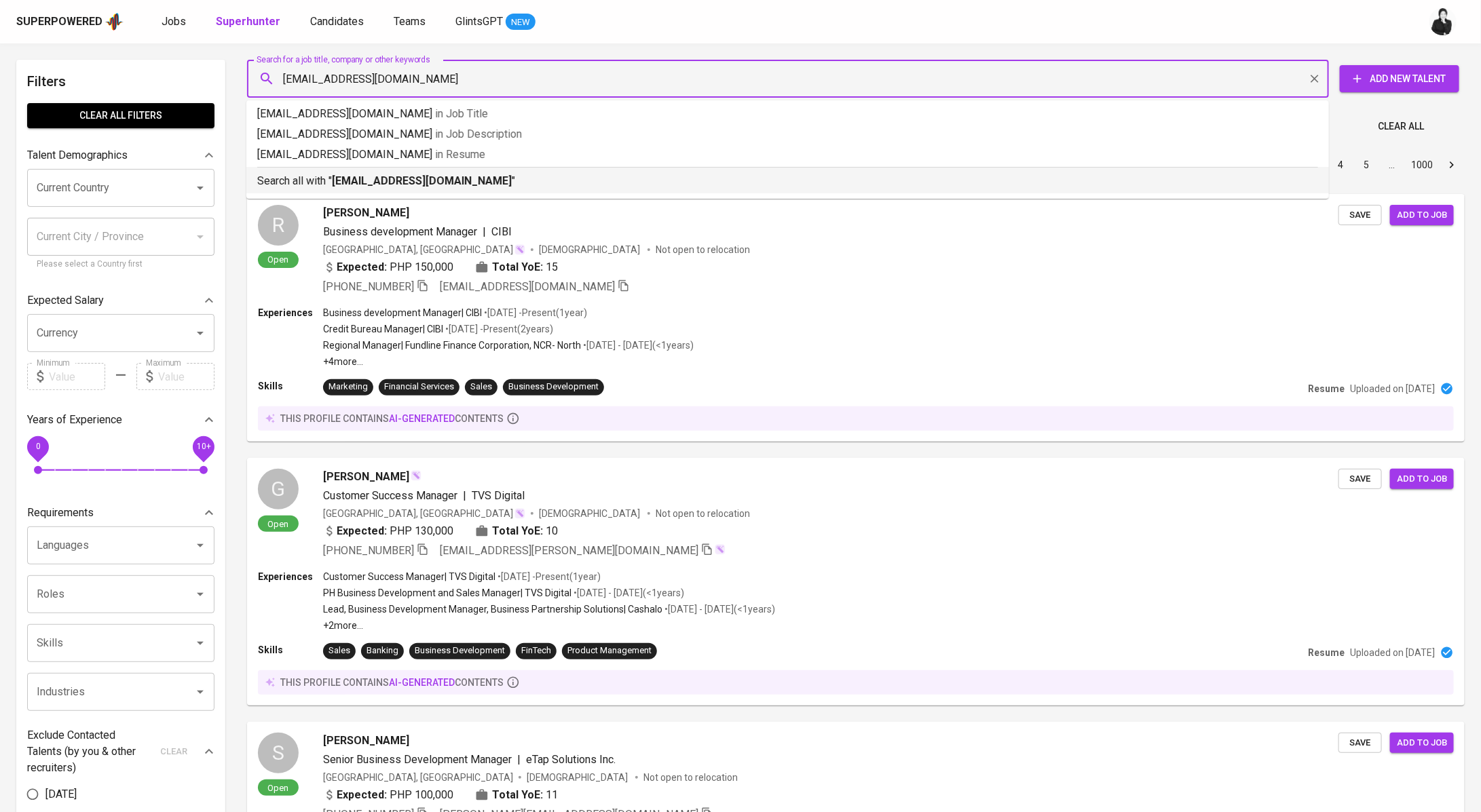
click at [446, 183] on b "naufalshiddiq14@gmail.com" at bounding box center [422, 181] width 180 height 13
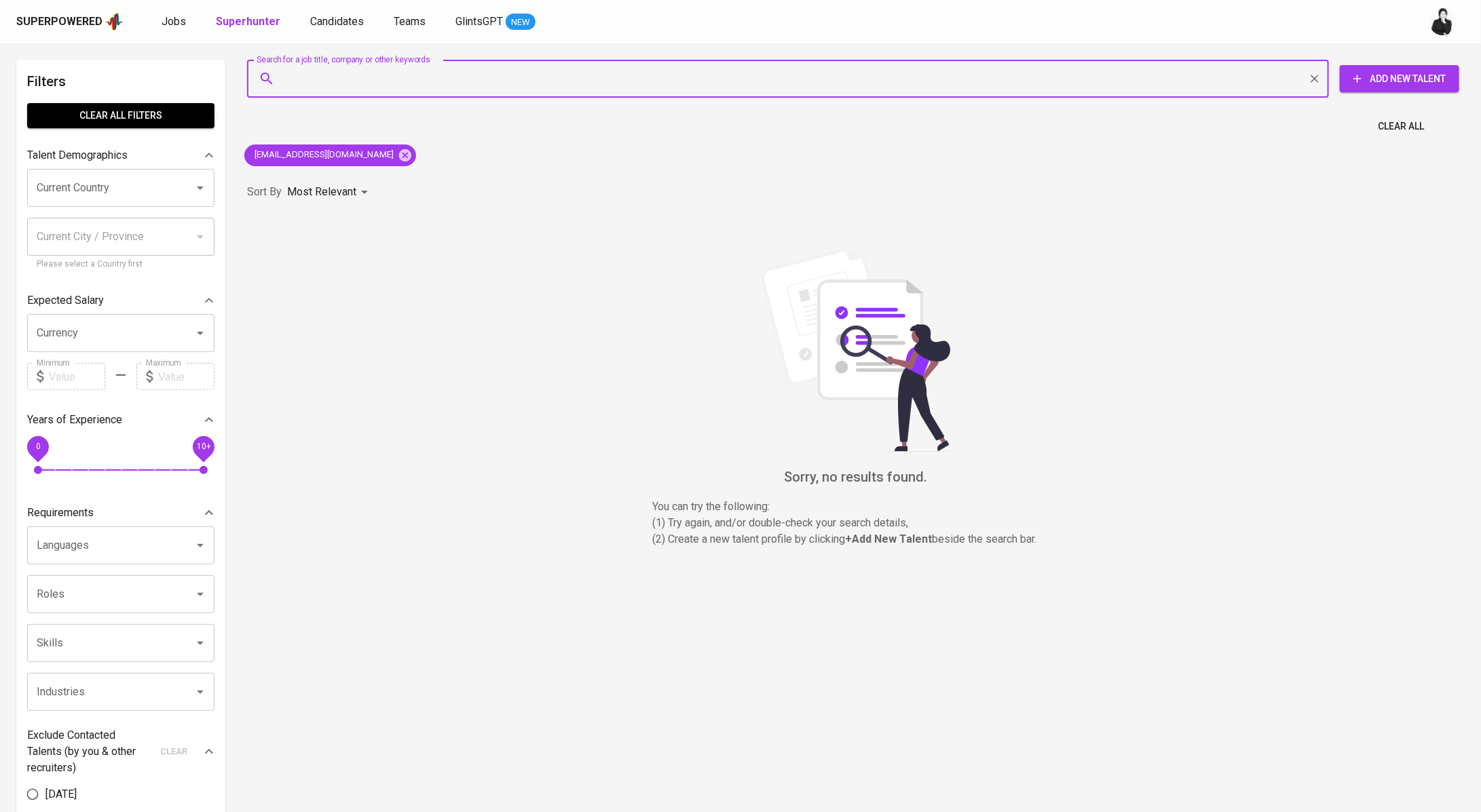
click at [1366, 80] on span "Add New Talent" at bounding box center [1400, 79] width 97 height 17
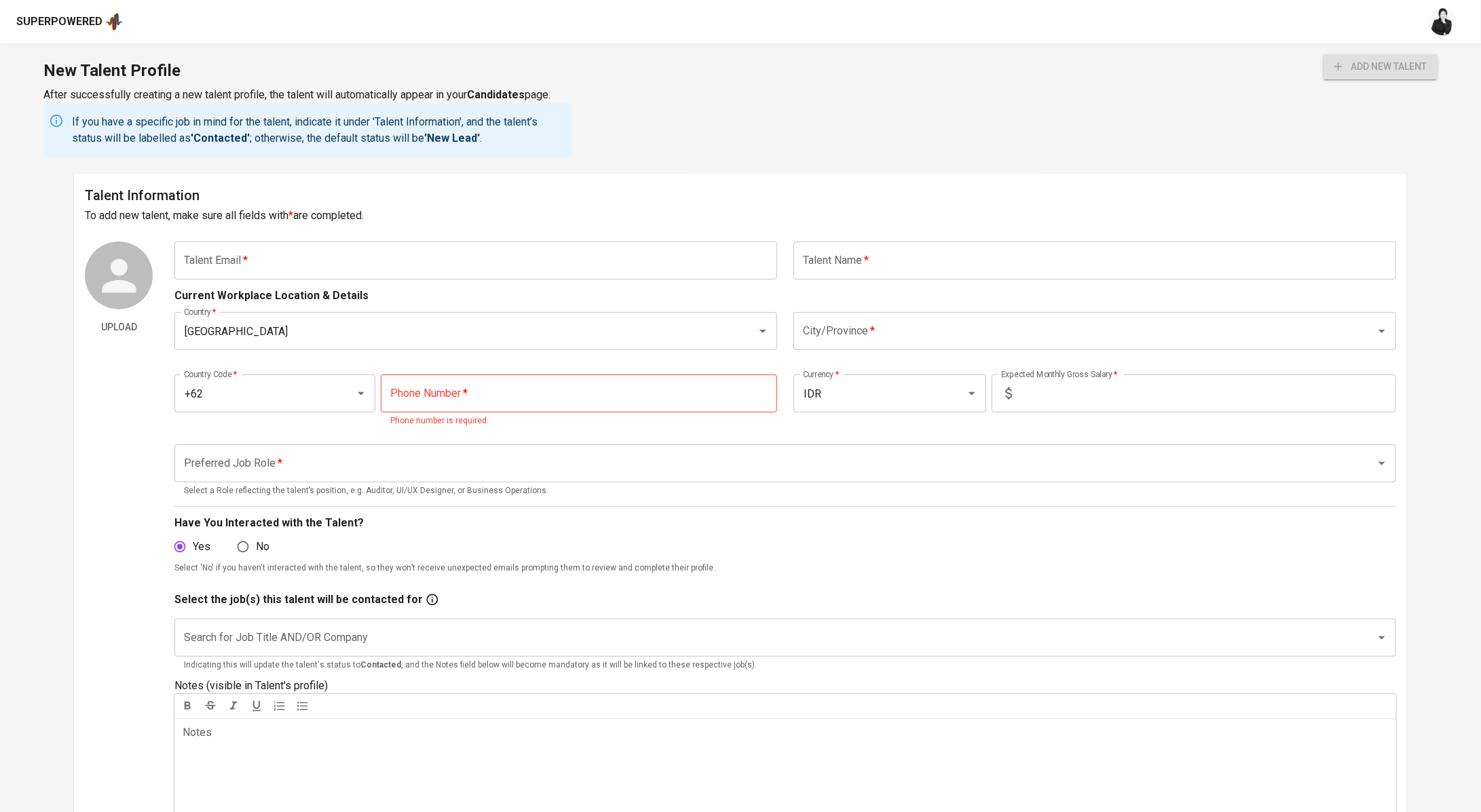
click at [452, 252] on input "text" at bounding box center [476, 260] width 602 height 38
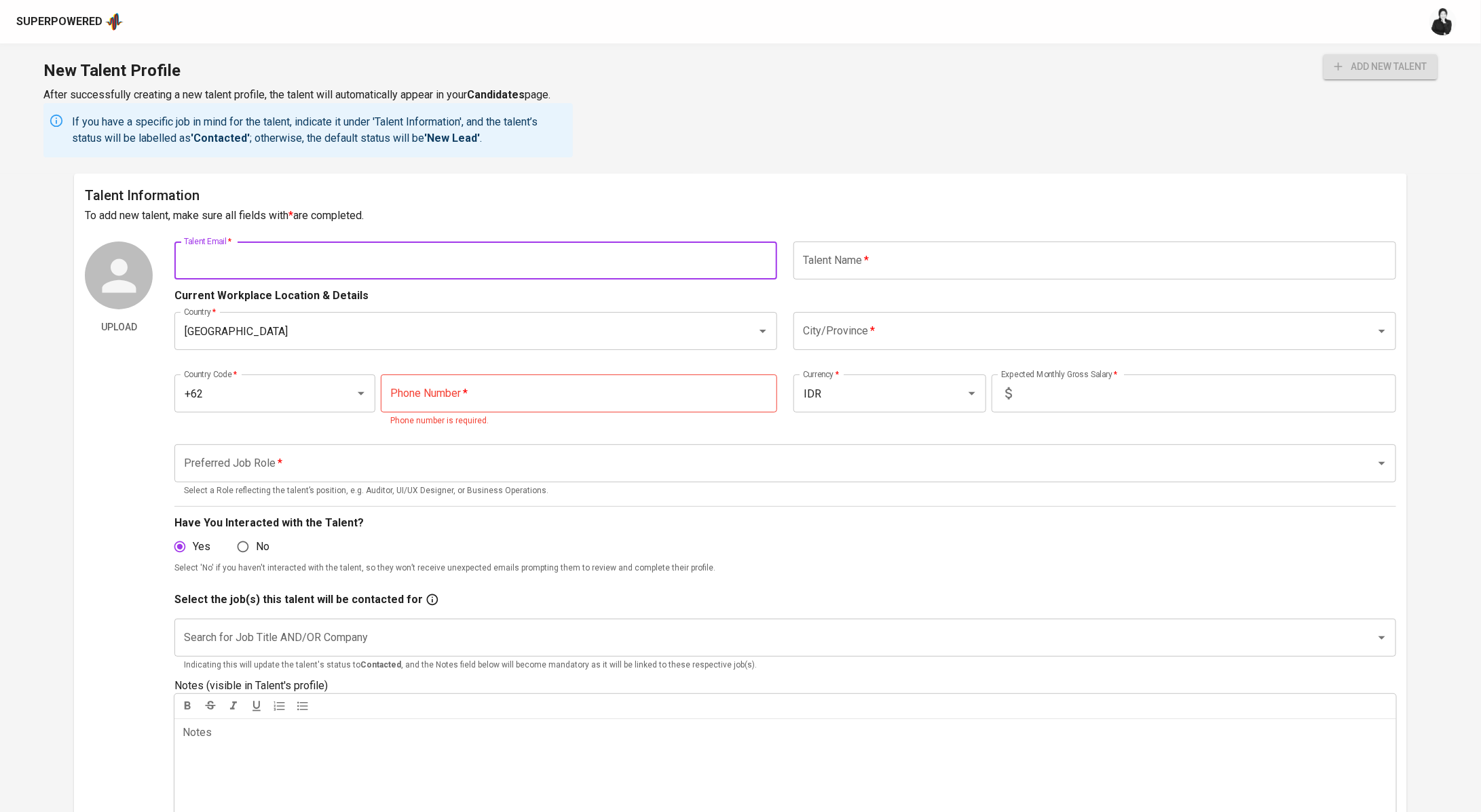
paste input "naufalshiddiq14@gmail.com"
type input "naufalshiddiq14@gmail.com"
click at [877, 263] on input "text" at bounding box center [1095, 260] width 602 height 38
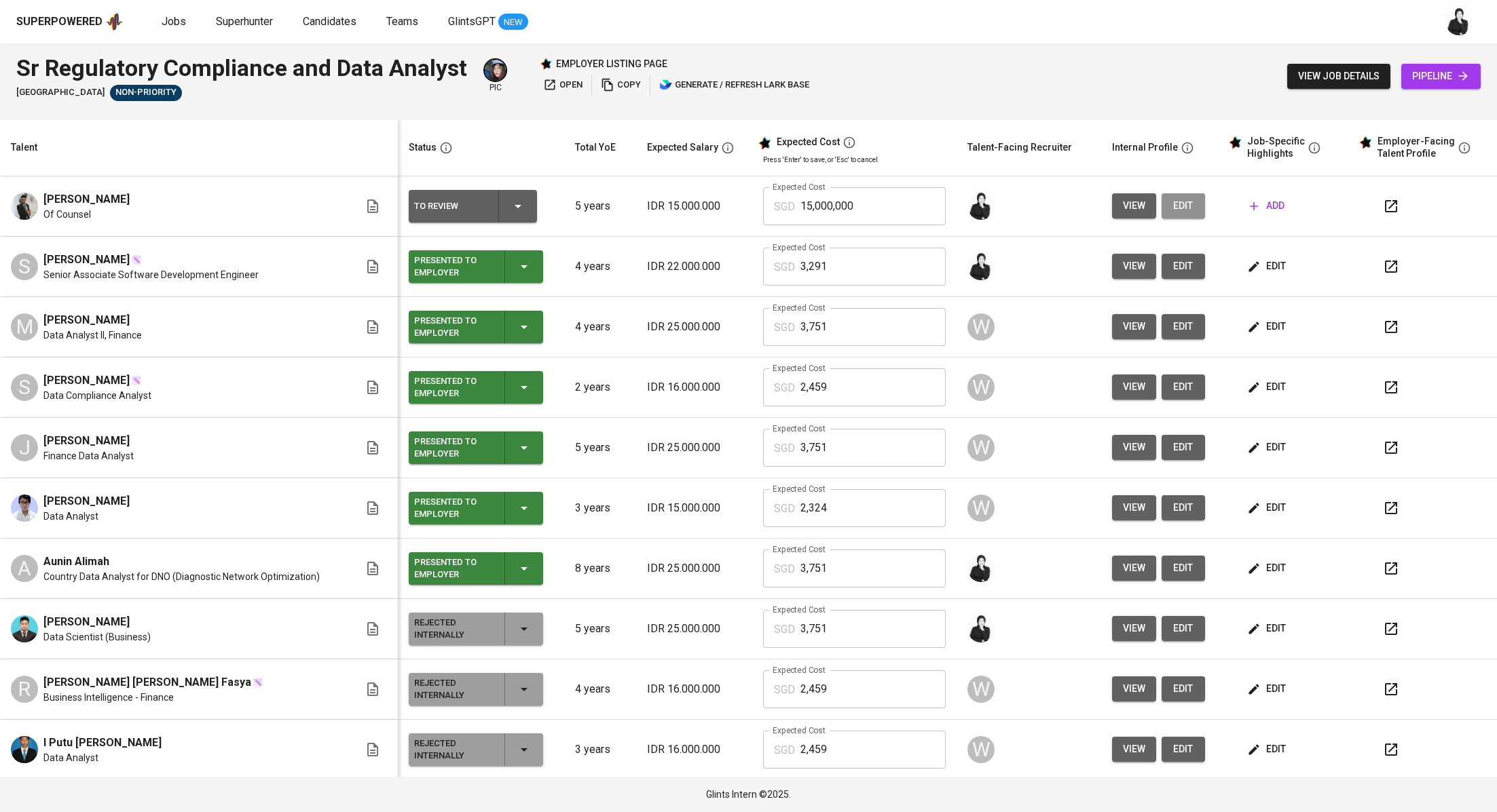
click at [1177, 207] on span "edit" at bounding box center [1183, 205] width 22 height 17
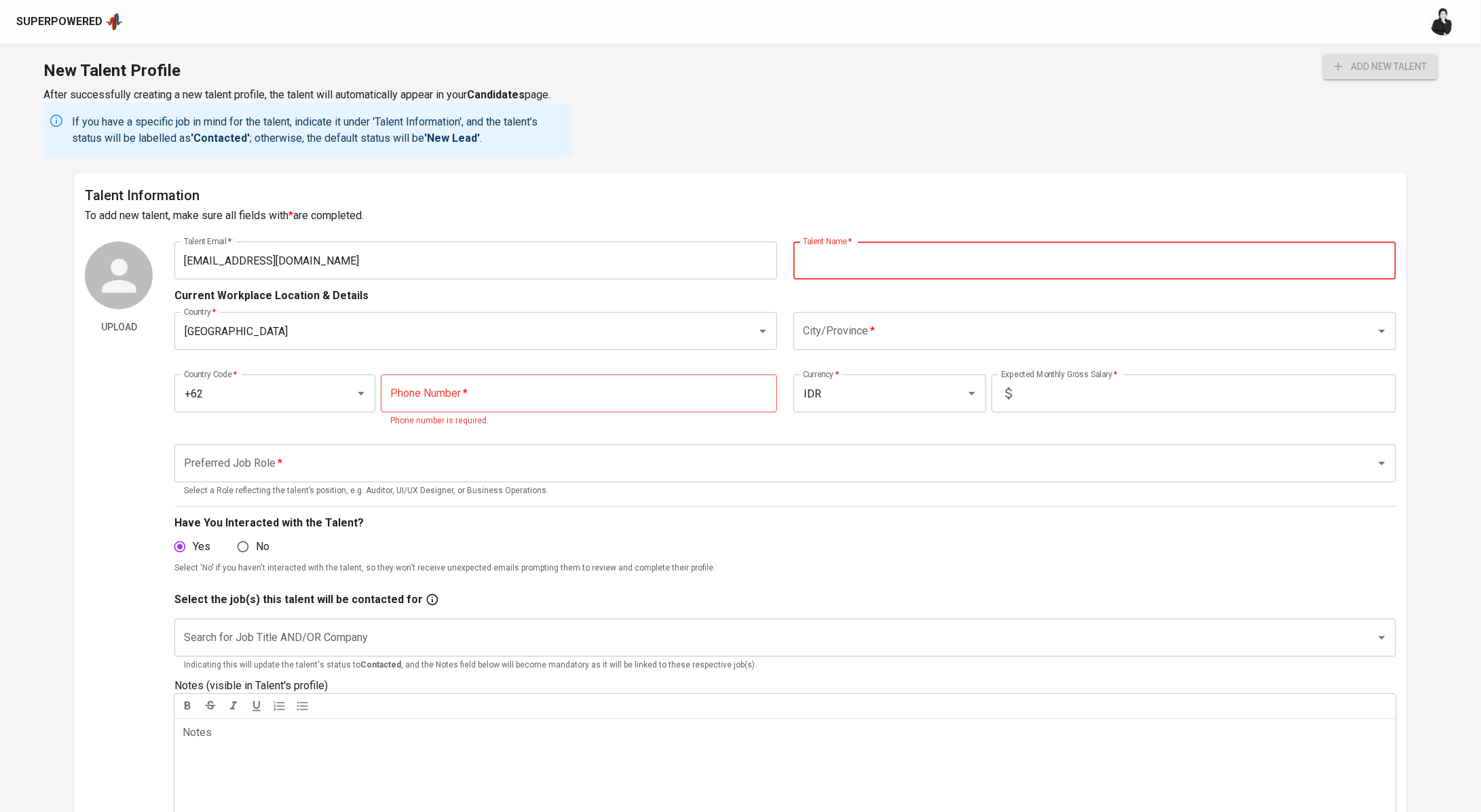
paste input "M Naufal Asshiddiq"
type input "M Naufal Asshiddiq"
click at [856, 321] on input "City/Province   *" at bounding box center [1076, 330] width 553 height 26
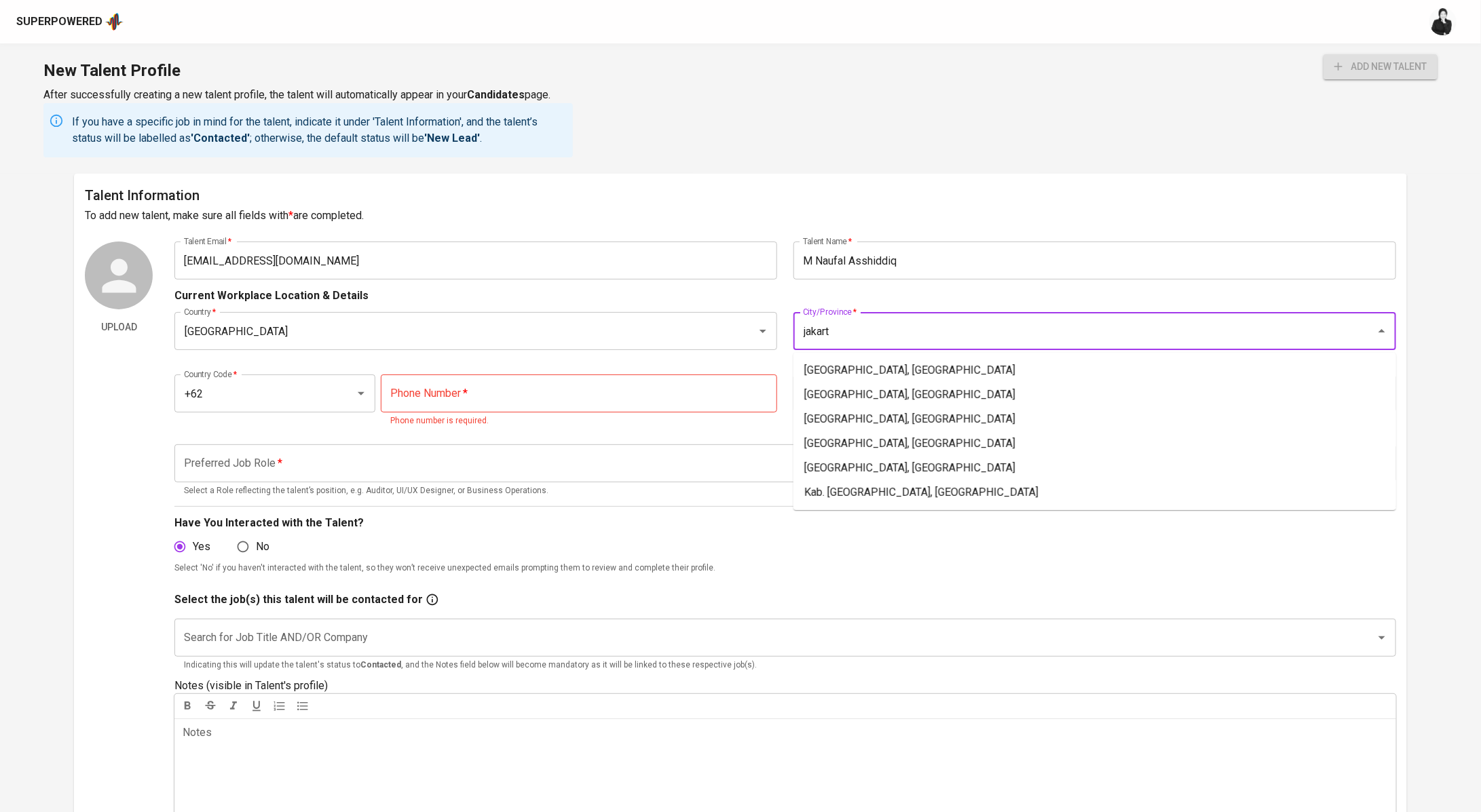
type input "jakart"
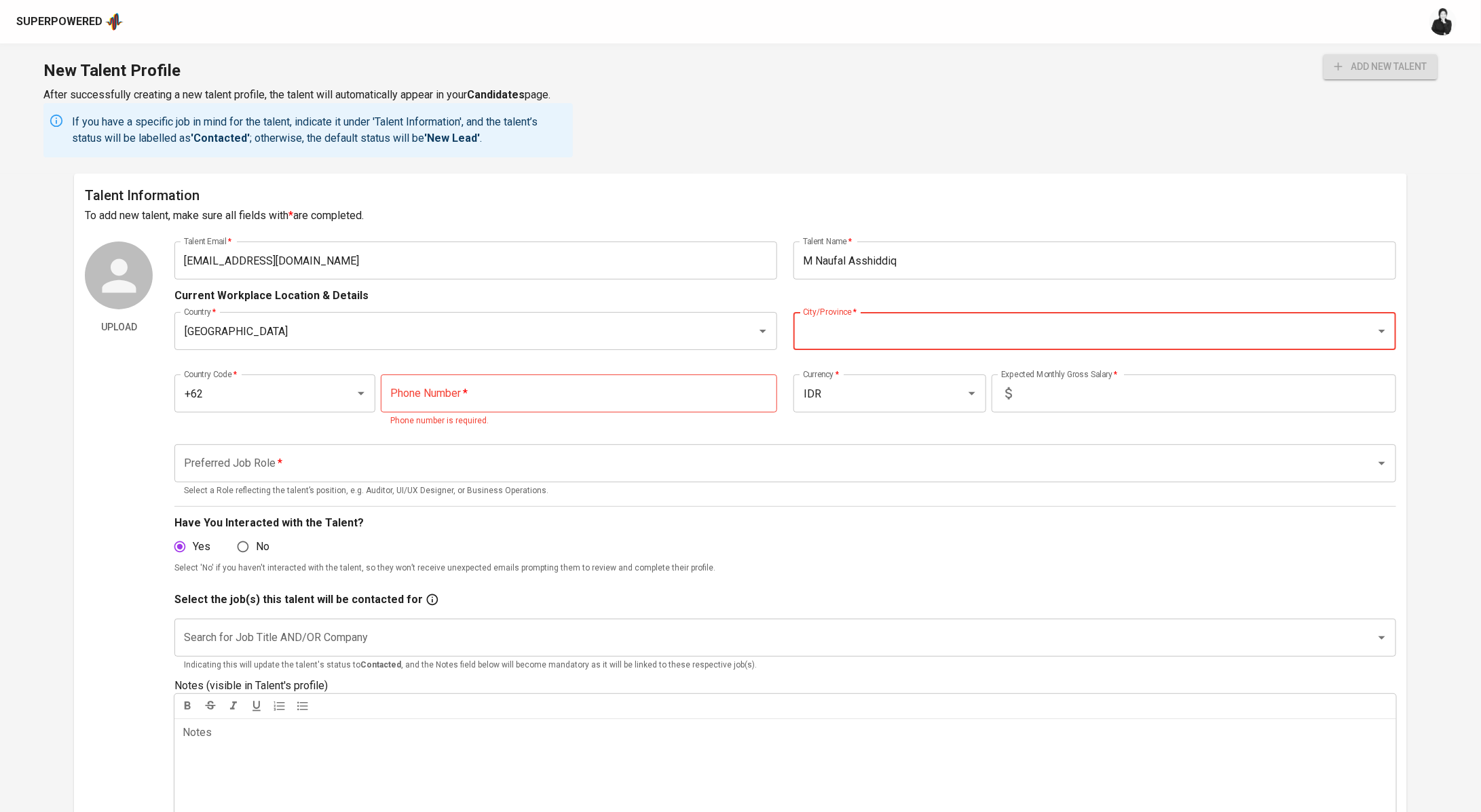
click at [920, 331] on input "City/Province   *" at bounding box center [1076, 330] width 553 height 26
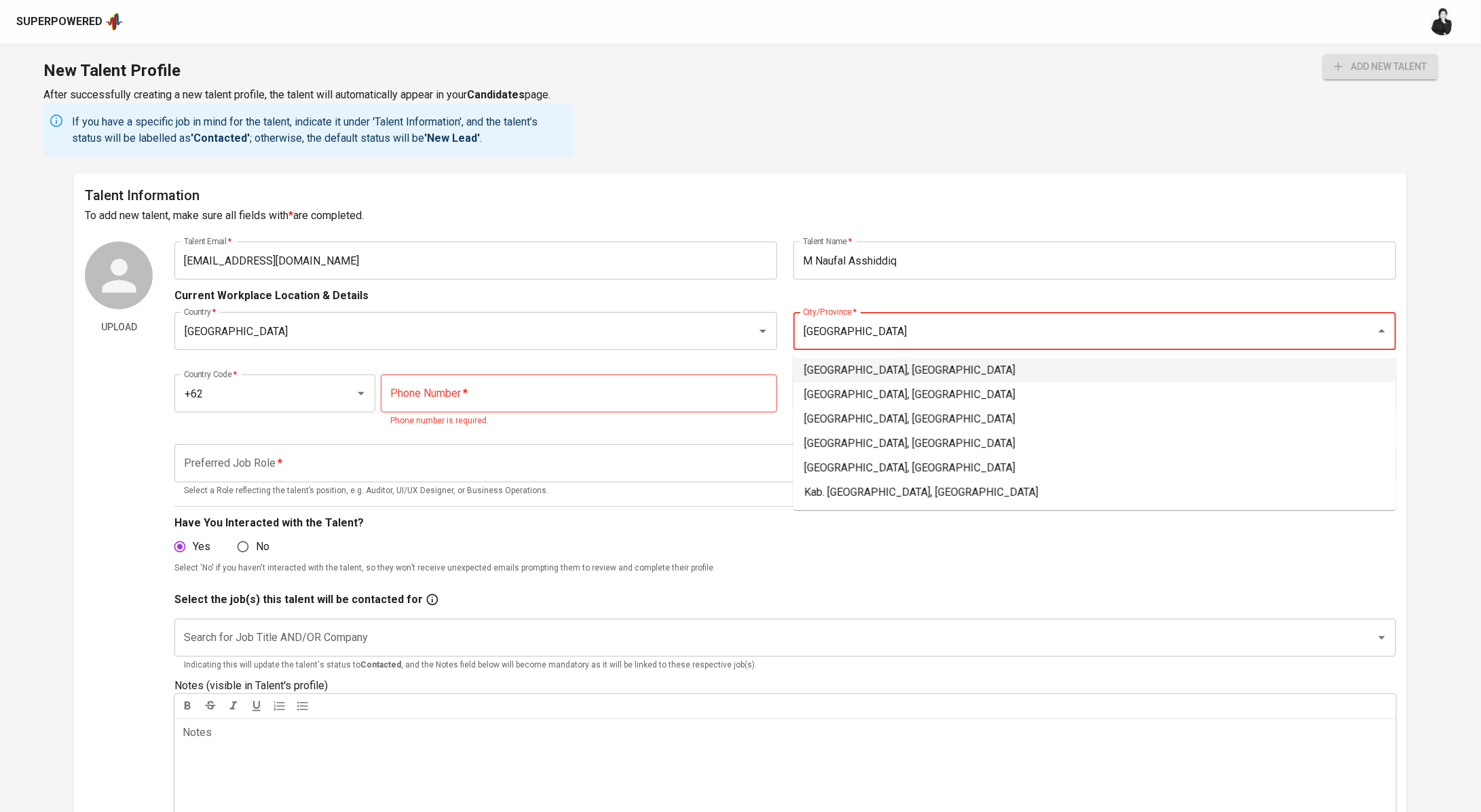
click at [916, 365] on li "Jakarta Selatan, DKI Jakarta" at bounding box center [1095, 371] width 602 height 25
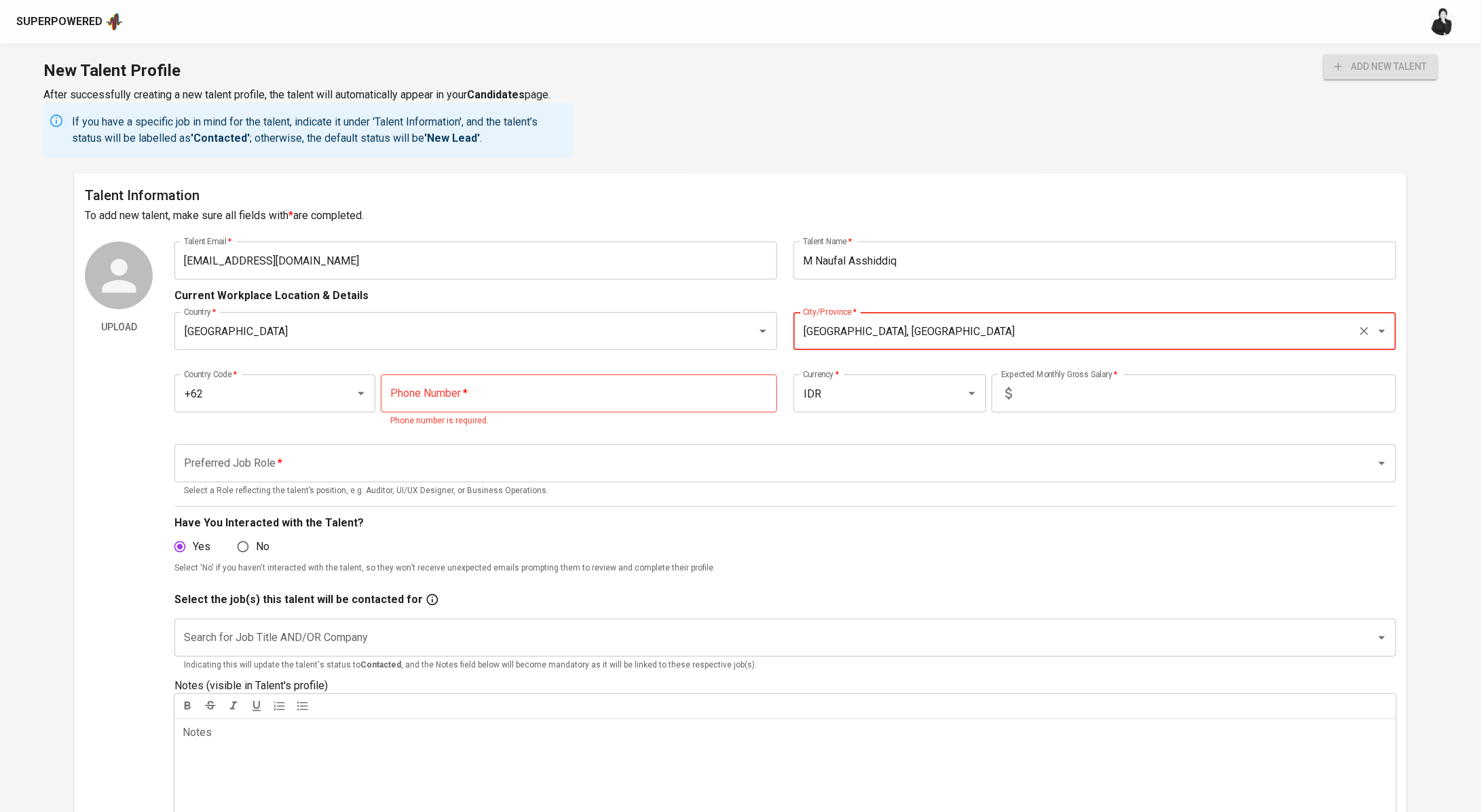
type input "Jakarta Selatan, DKI Jakarta"
click at [566, 391] on input "tel" at bounding box center [579, 393] width 397 height 38
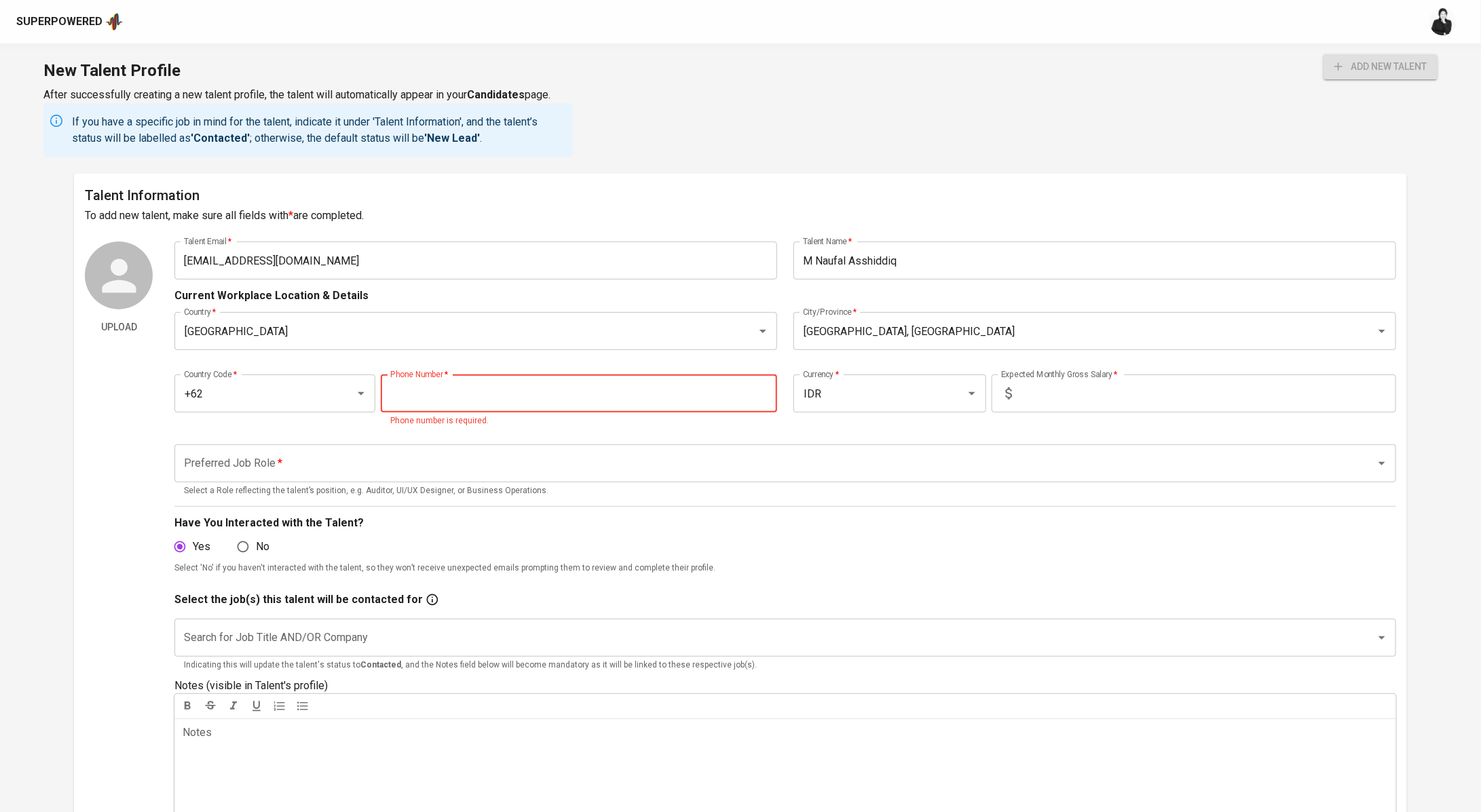
paste input "856-0482-2313"
type input "856-0482-2313"
click at [1133, 399] on input "text" at bounding box center [1207, 393] width 379 height 38
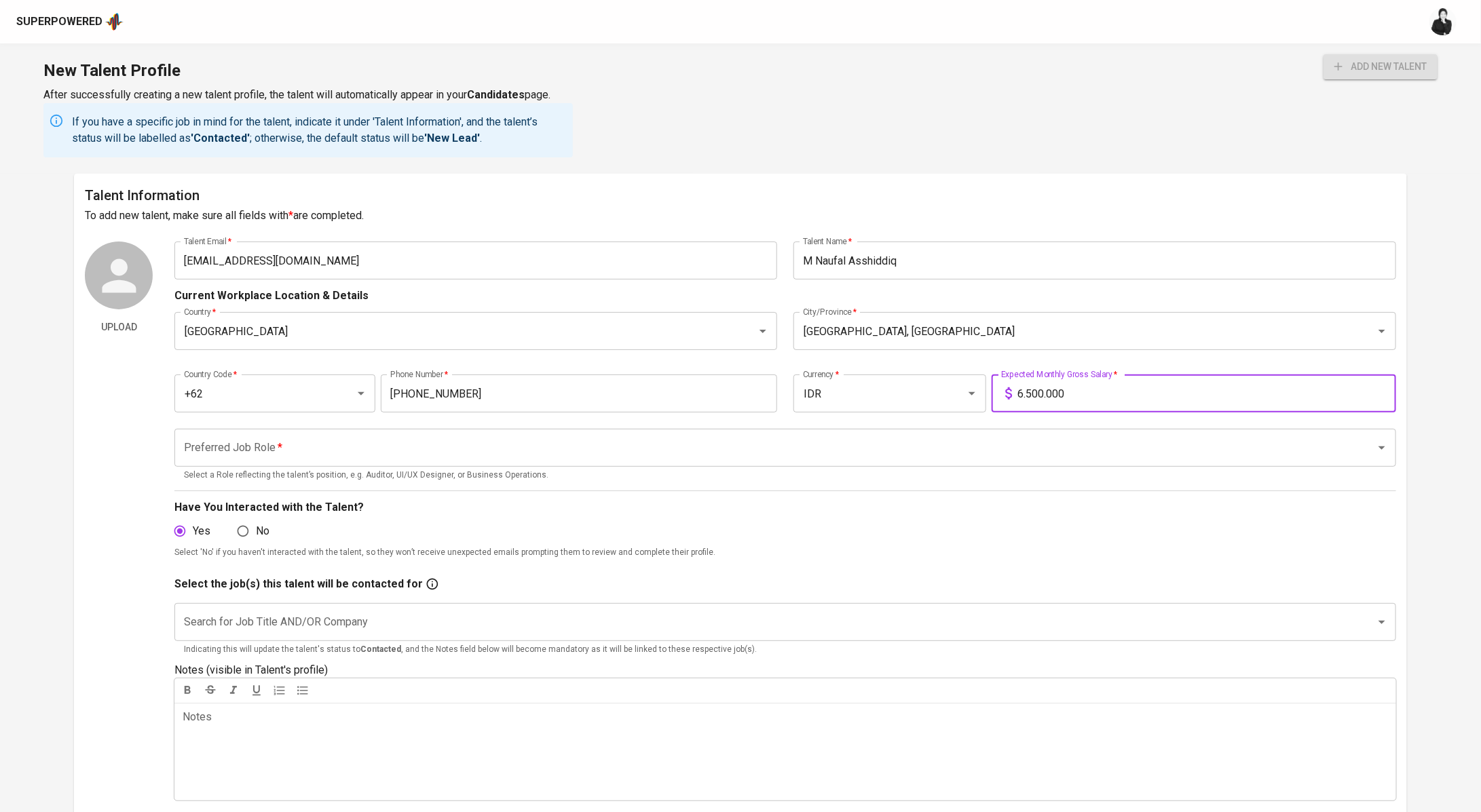
type input "6.500.000"
click at [482, 441] on input "Preferred Job Role   *" at bounding box center [766, 447] width 1172 height 26
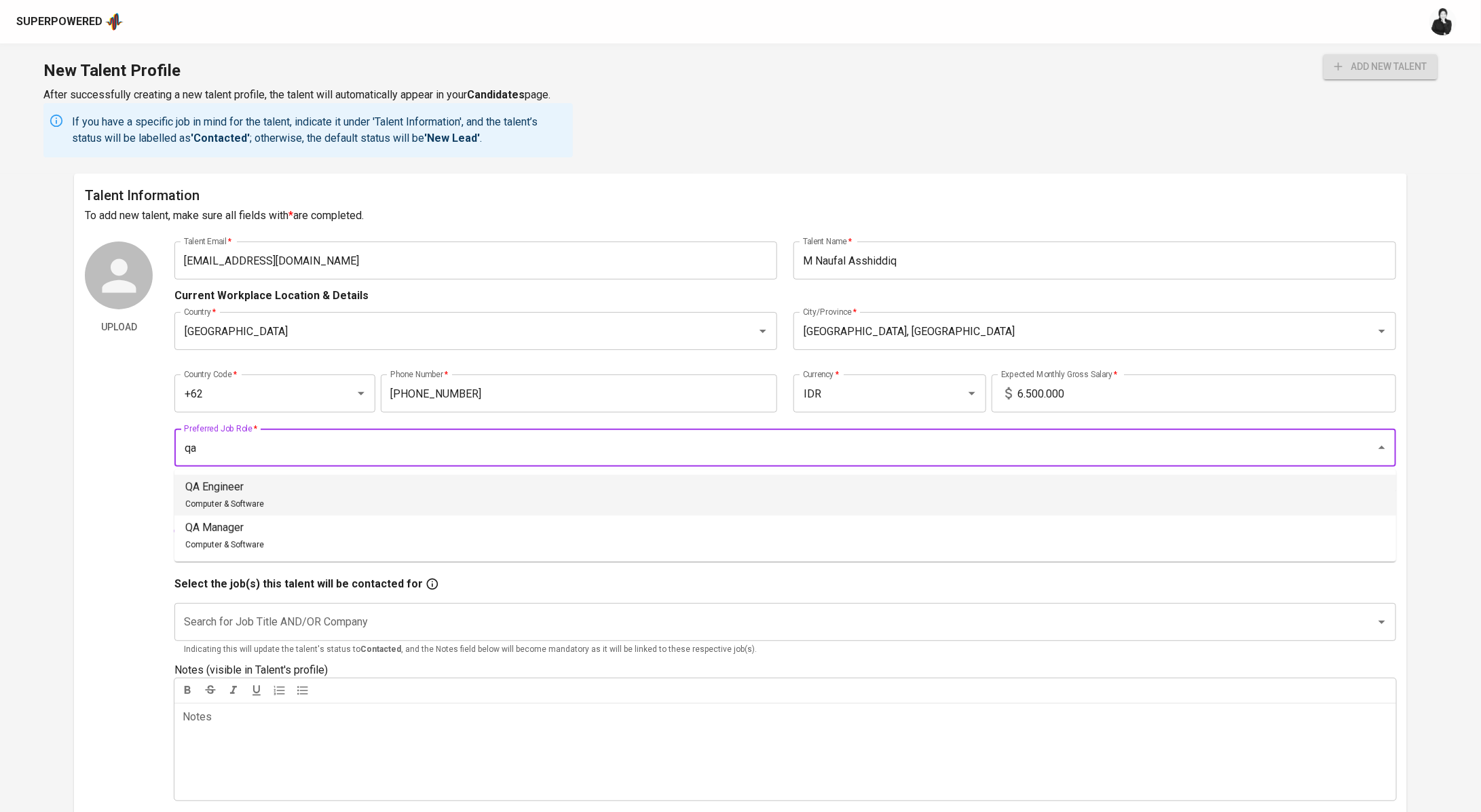
click at [322, 506] on li "QA Engineer Computer & Software" at bounding box center [785, 495] width 1221 height 41
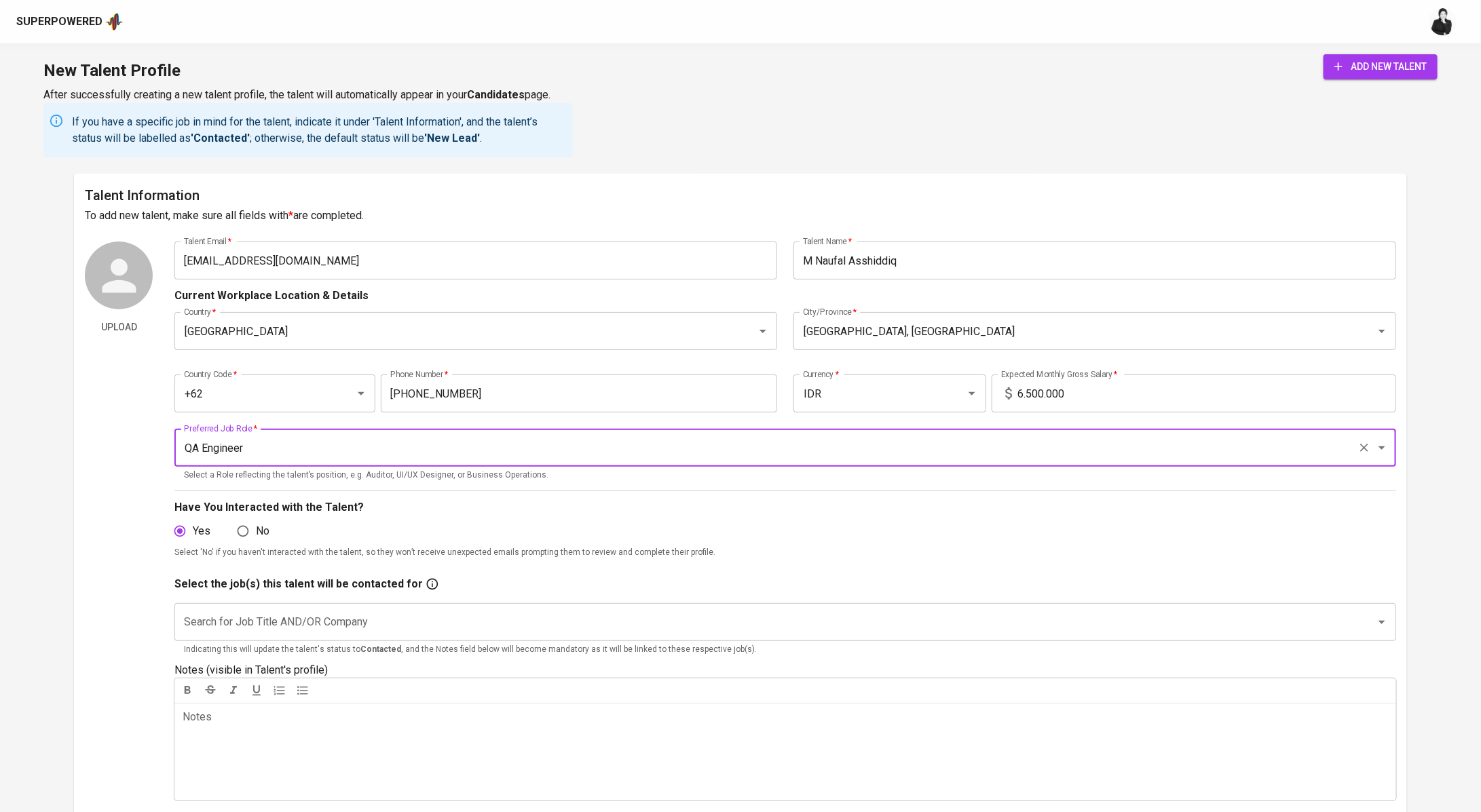
scroll to position [68, 0]
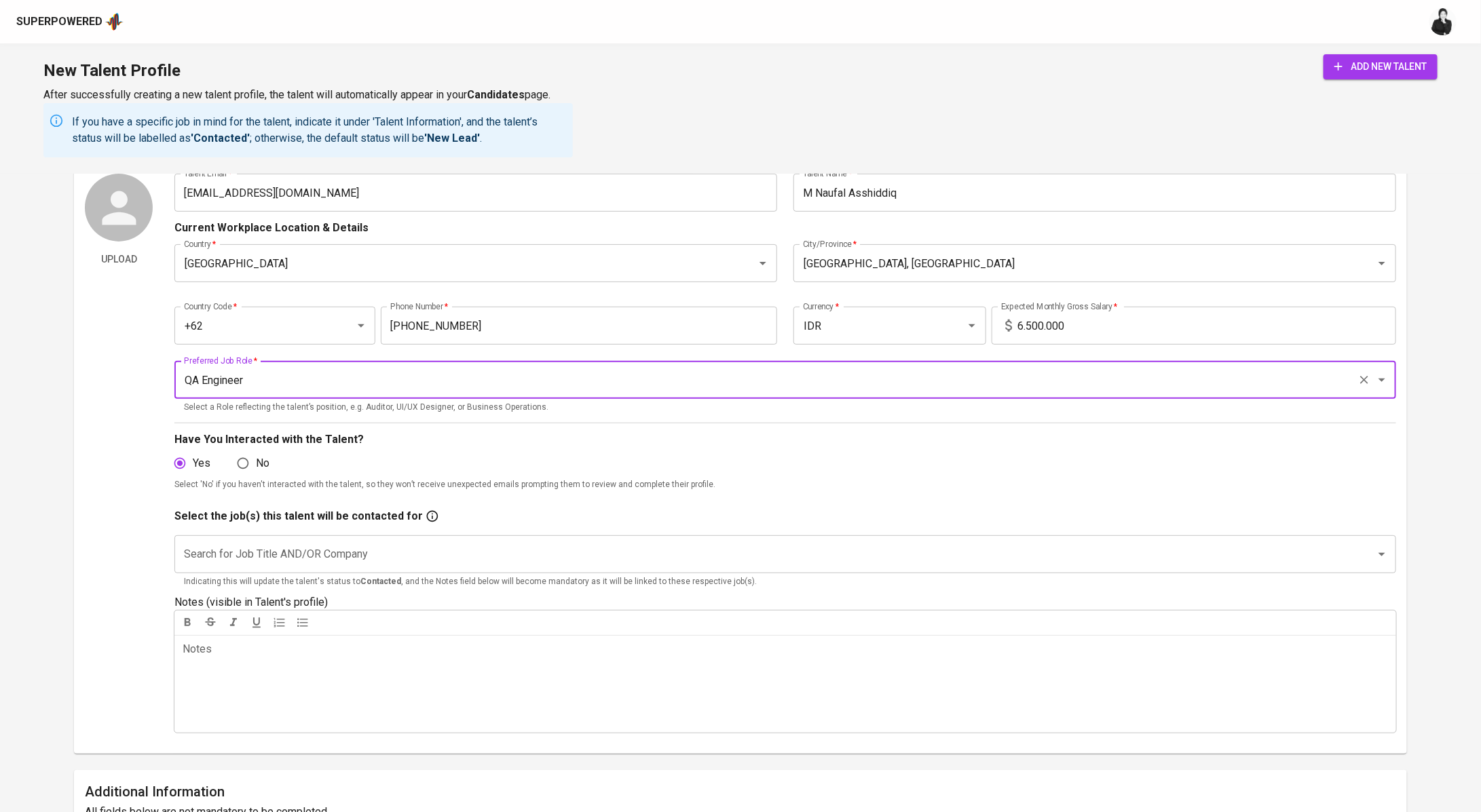
type input "QA Engineer"
click at [352, 553] on input "Search for Job Title AND/OR Company" at bounding box center [766, 553] width 1172 height 26
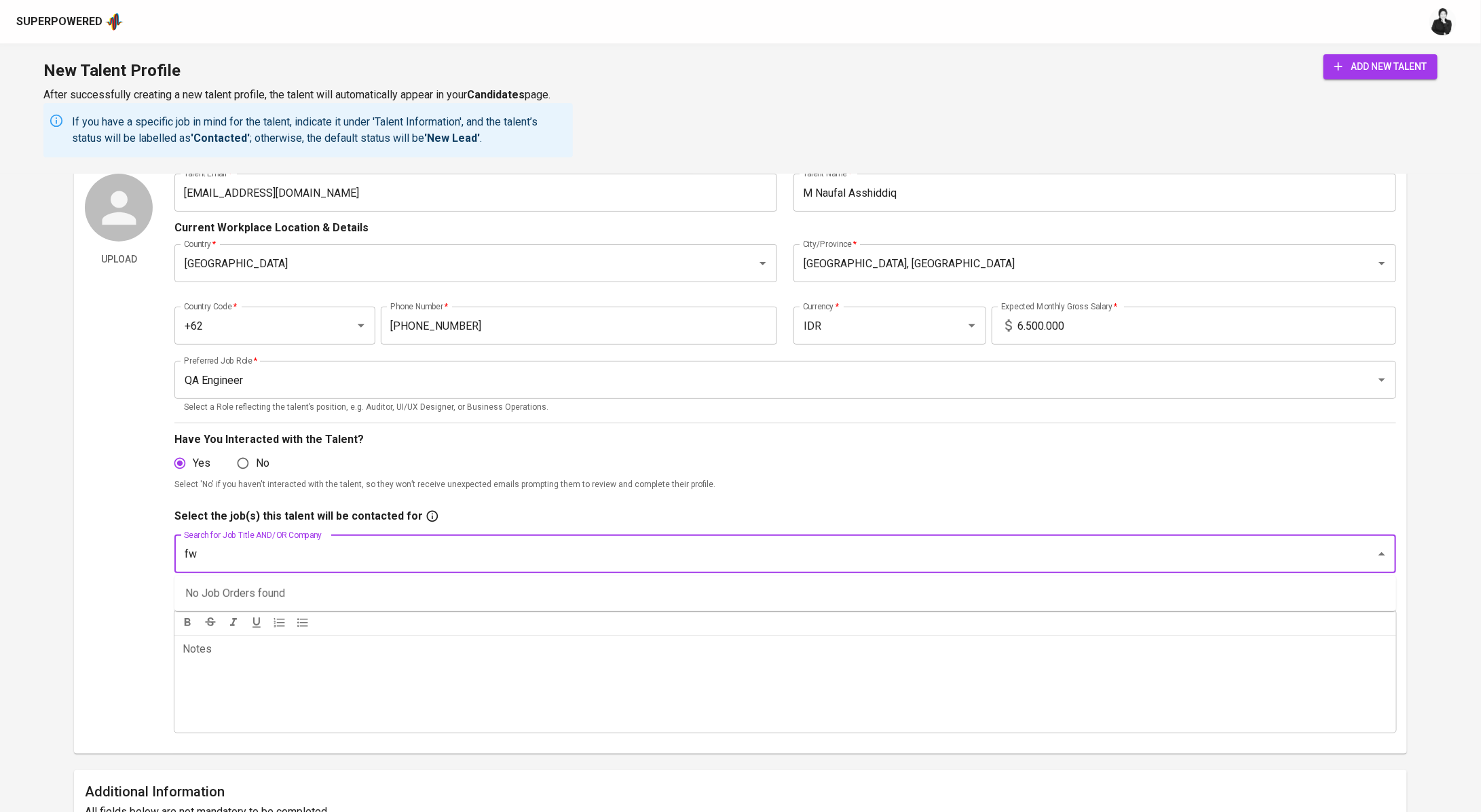
type input "fwd"
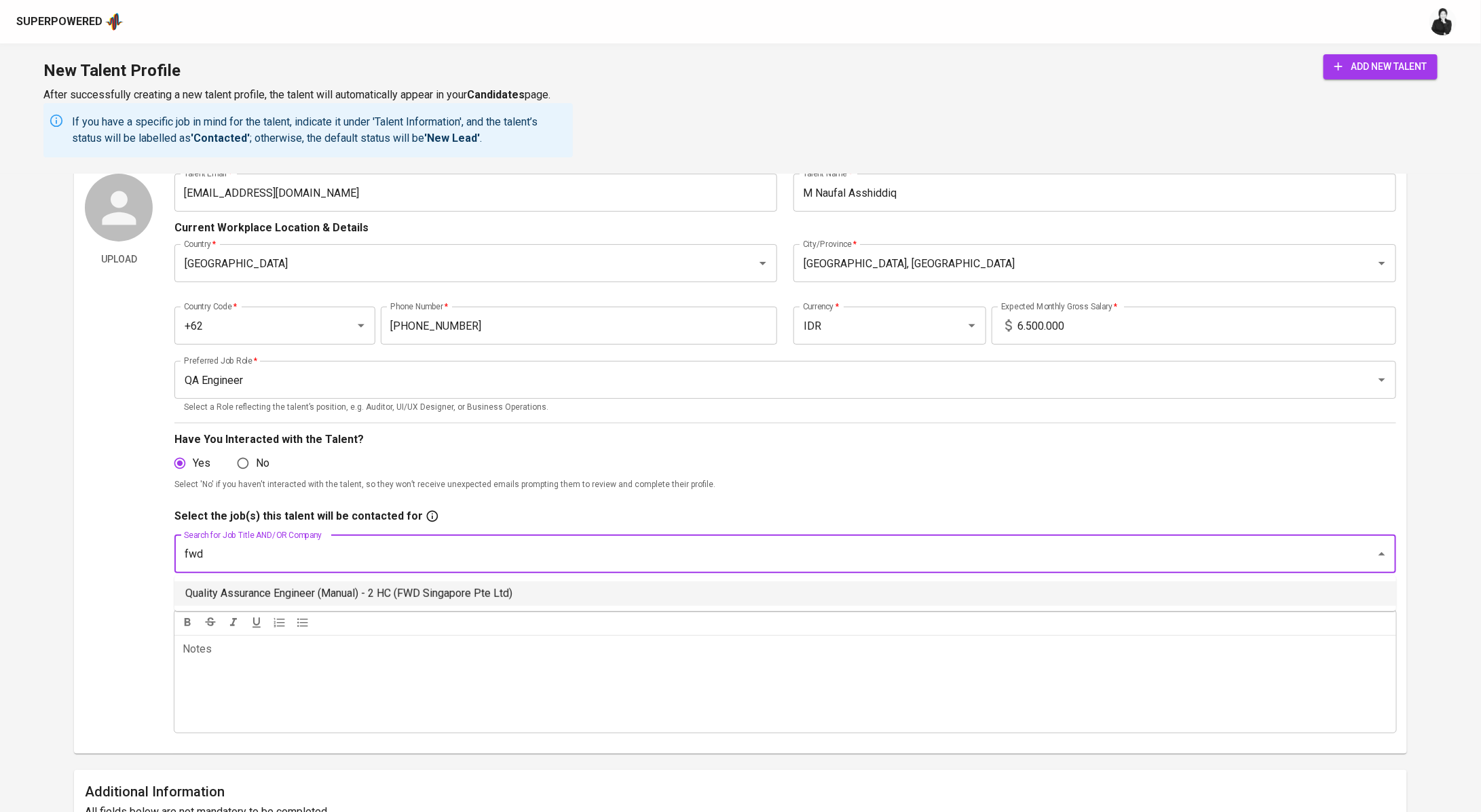
click at [386, 598] on li "Quality Assurance Engineer (Manual) - 2 HC (FWD Singapore Pte Ltd)" at bounding box center [785, 594] width 1221 height 25
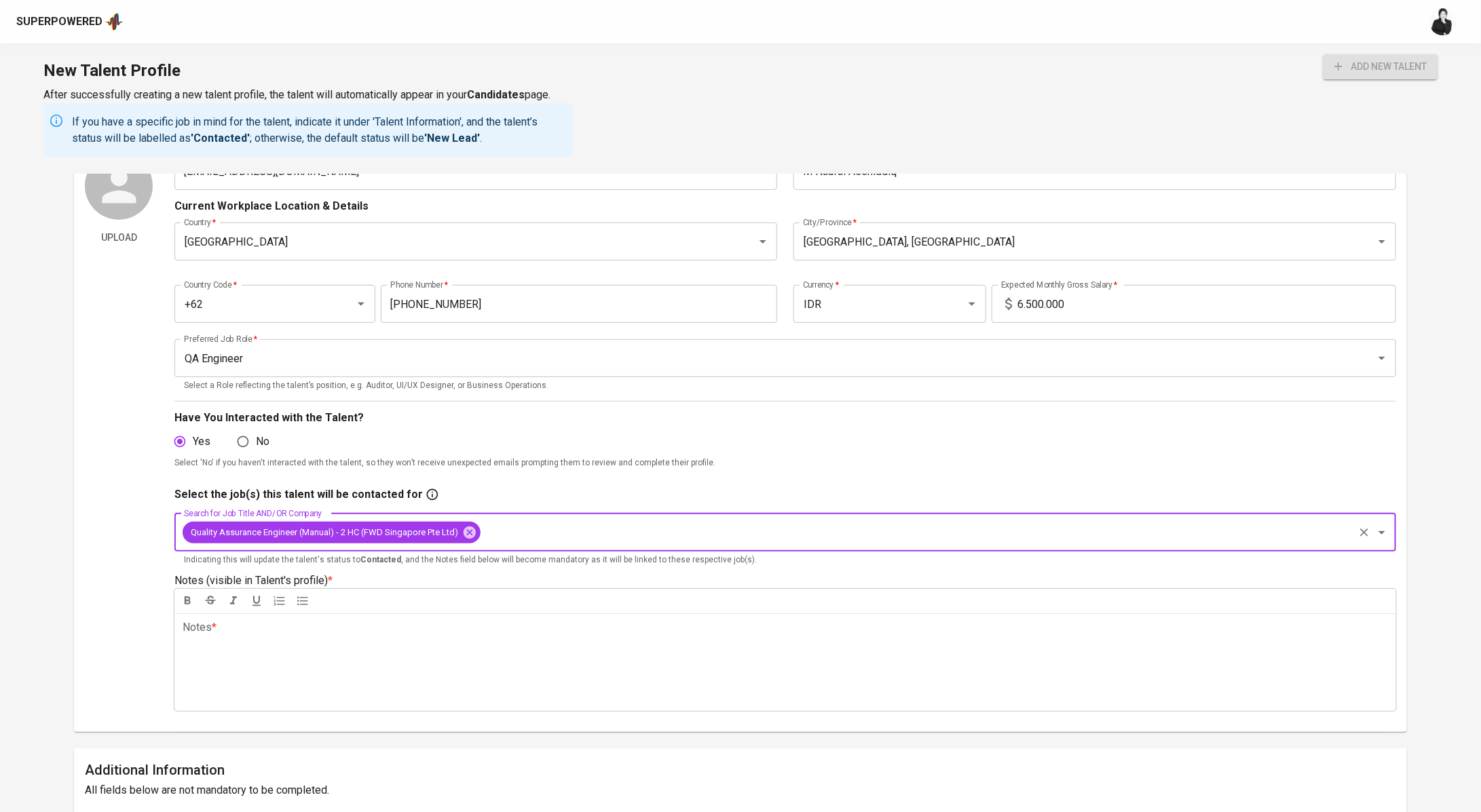
scroll to position [147, 0]
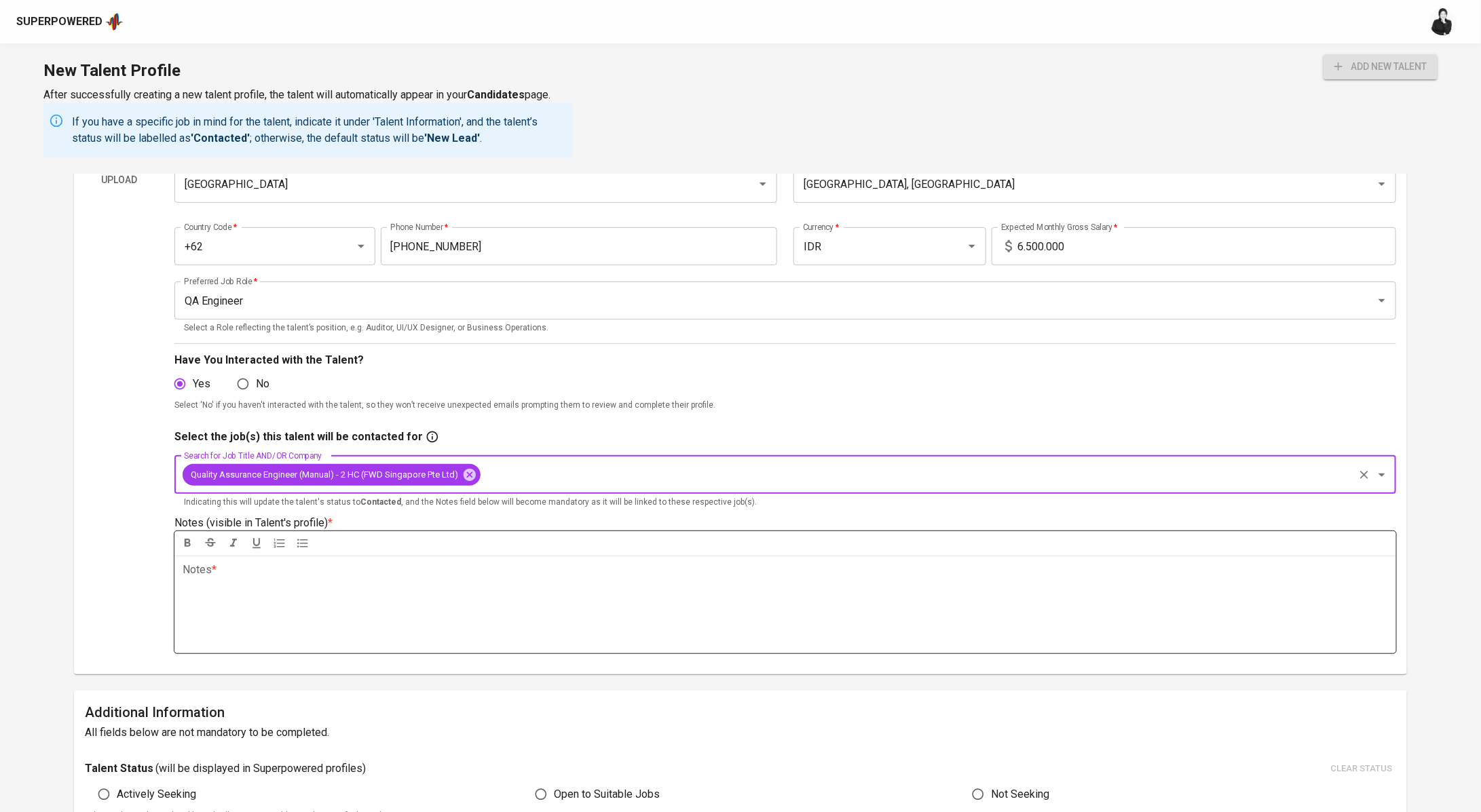
click at [368, 569] on p "Notes * ﻿" at bounding box center [785, 569] width 1206 height 16
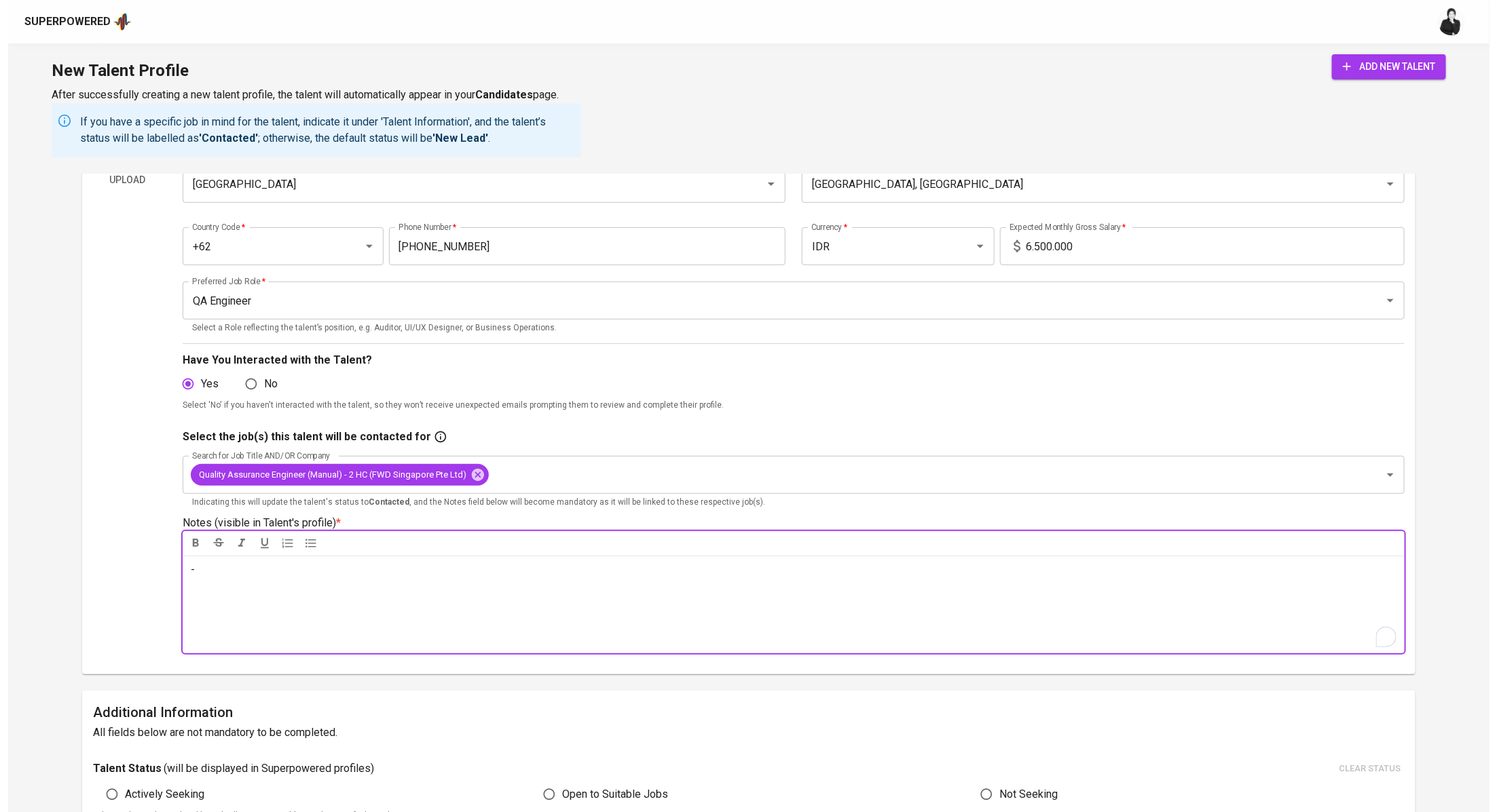
scroll to position [0, 0]
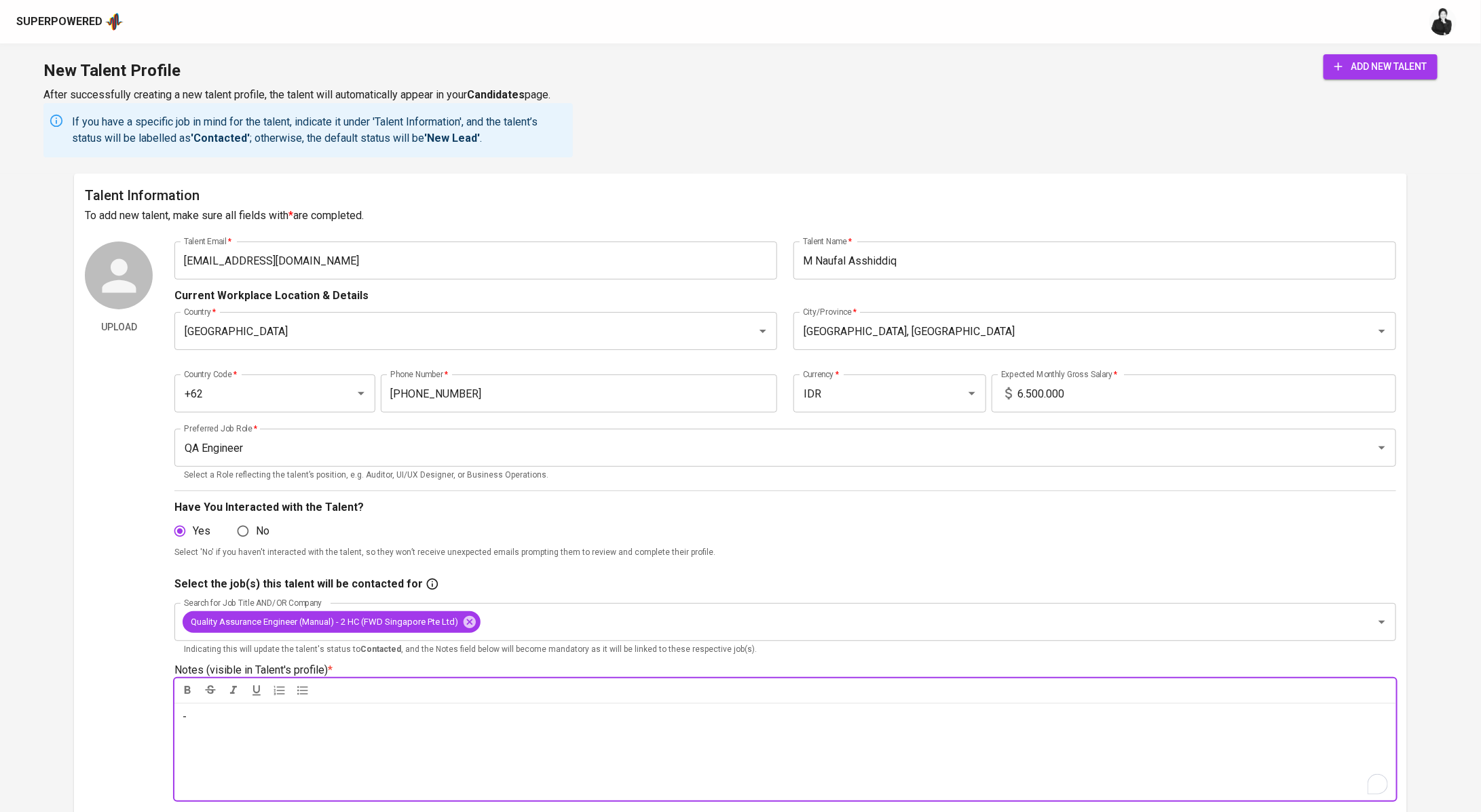
click at [1365, 74] on span "add new talent" at bounding box center [1380, 66] width 92 height 17
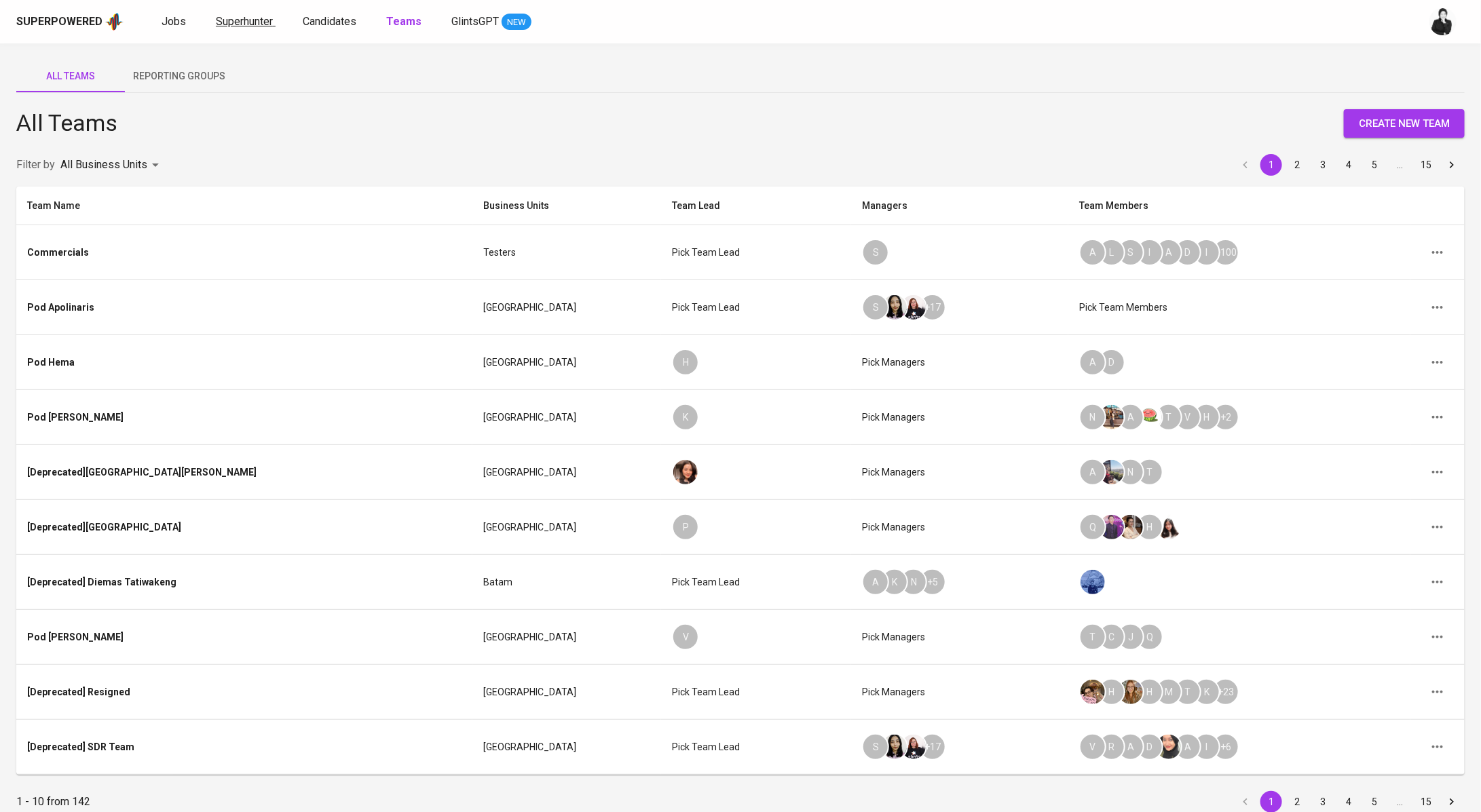
click at [228, 25] on span "Superhunter" at bounding box center [244, 21] width 57 height 13
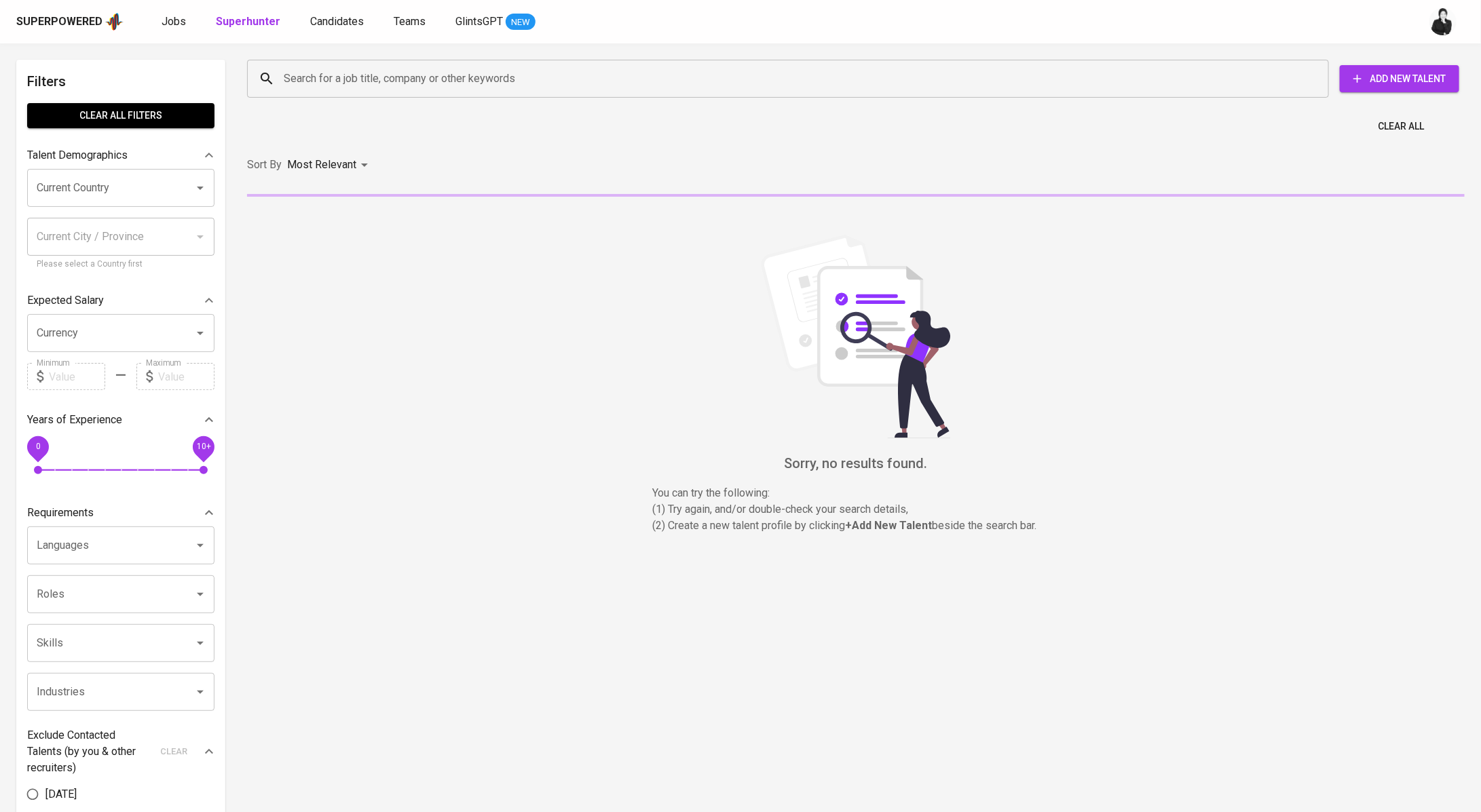
click at [377, 89] on input "Search for a job title, company or other keywords" at bounding box center [791, 78] width 1022 height 26
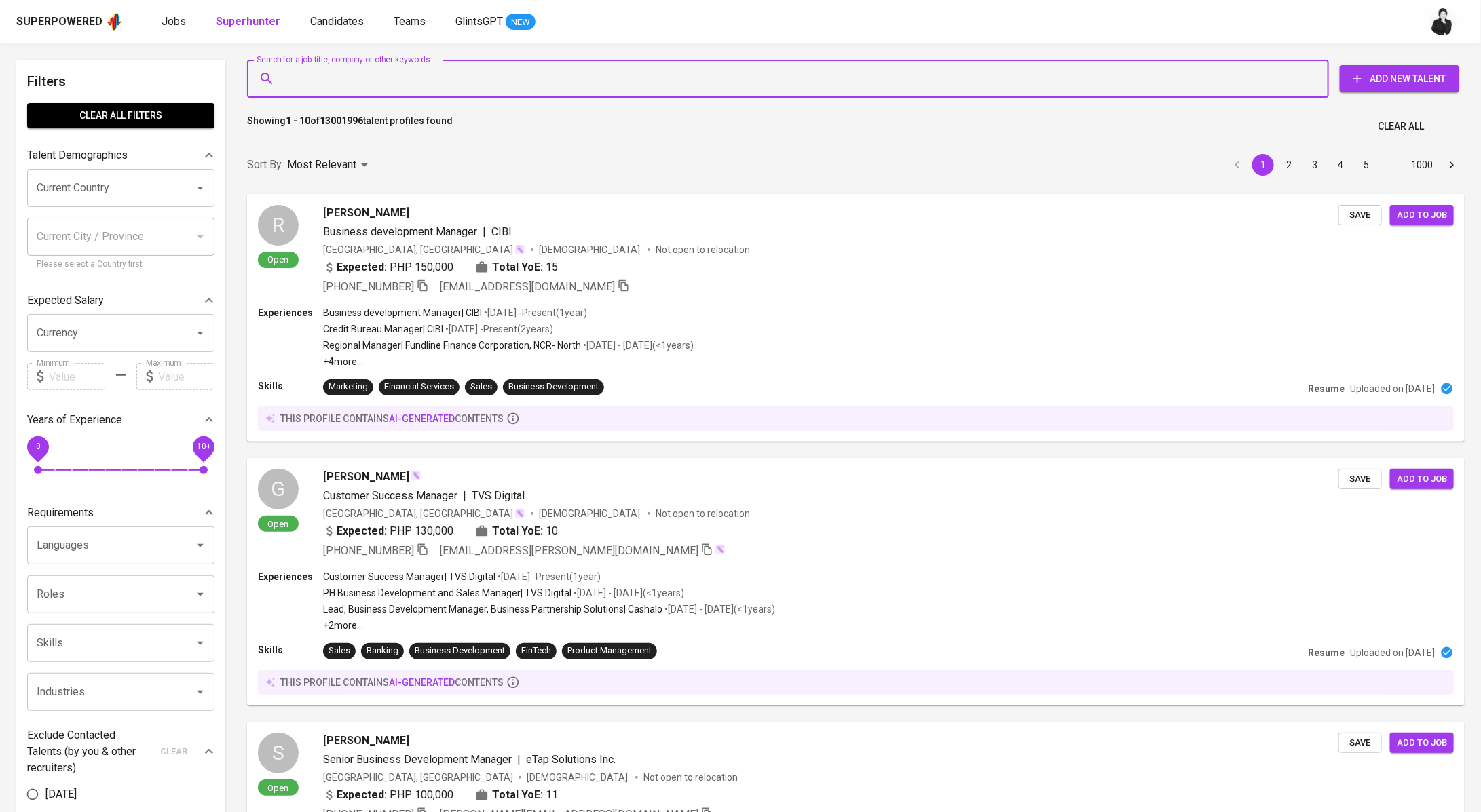
paste input "[PHONE_NUMBER]"
type input "[PHONE_NUMBER]"
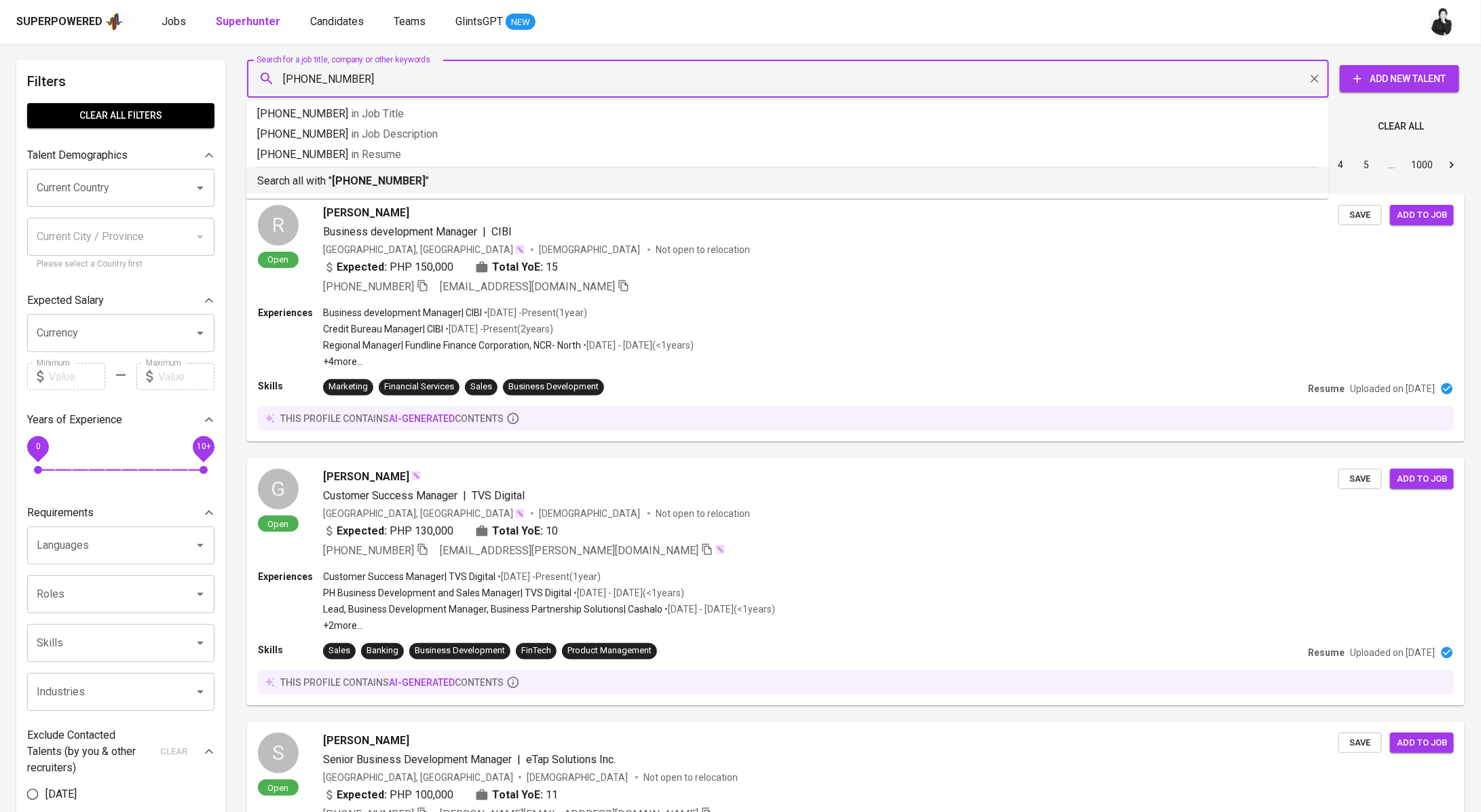
click at [414, 174] on b "[PHONE_NUMBER]" at bounding box center [379, 181] width 94 height 13
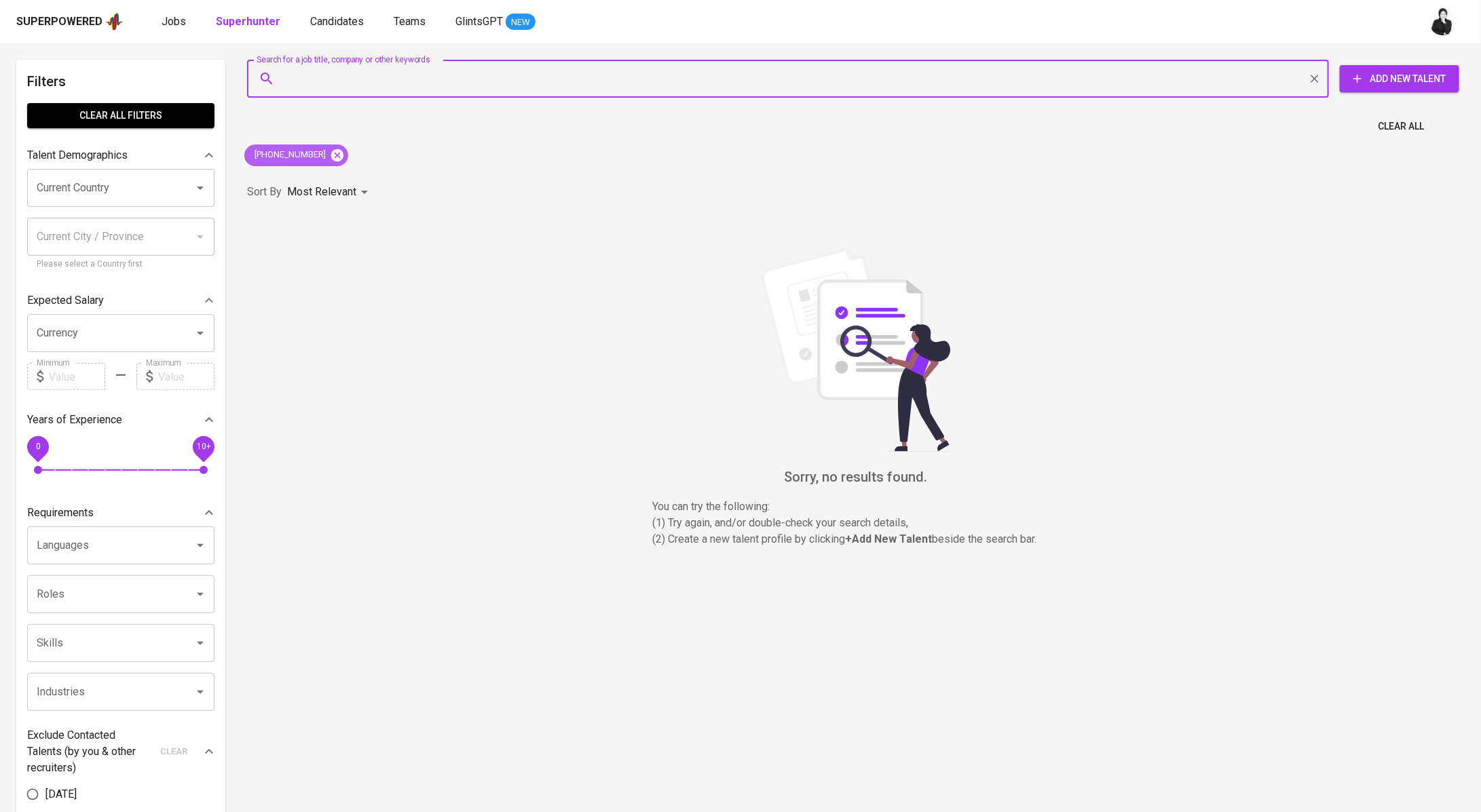
click at [341, 152] on icon at bounding box center [337, 155] width 15 height 15
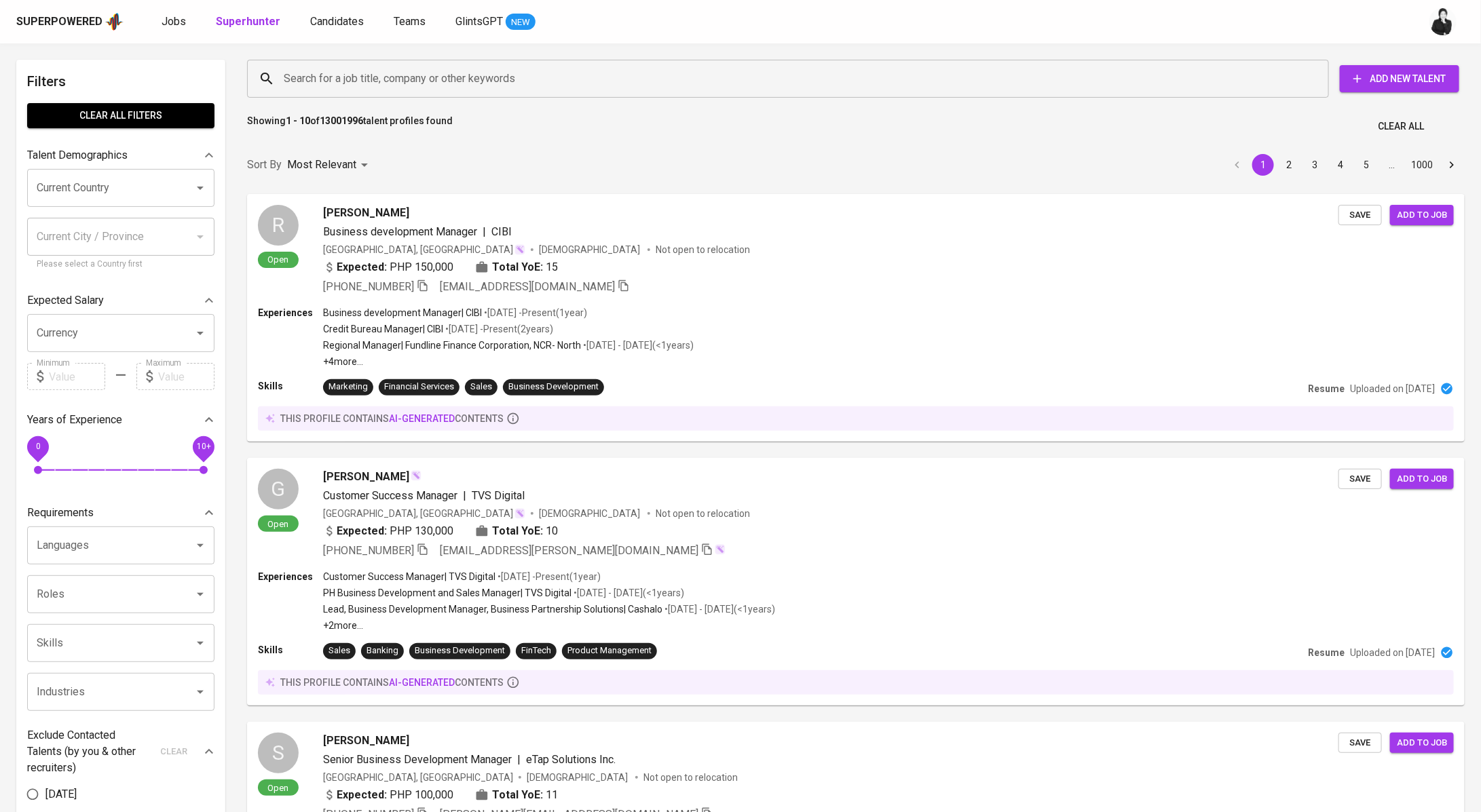
click at [435, 83] on input "Search for a job title, company or other keywords" at bounding box center [791, 78] width 1022 height 26
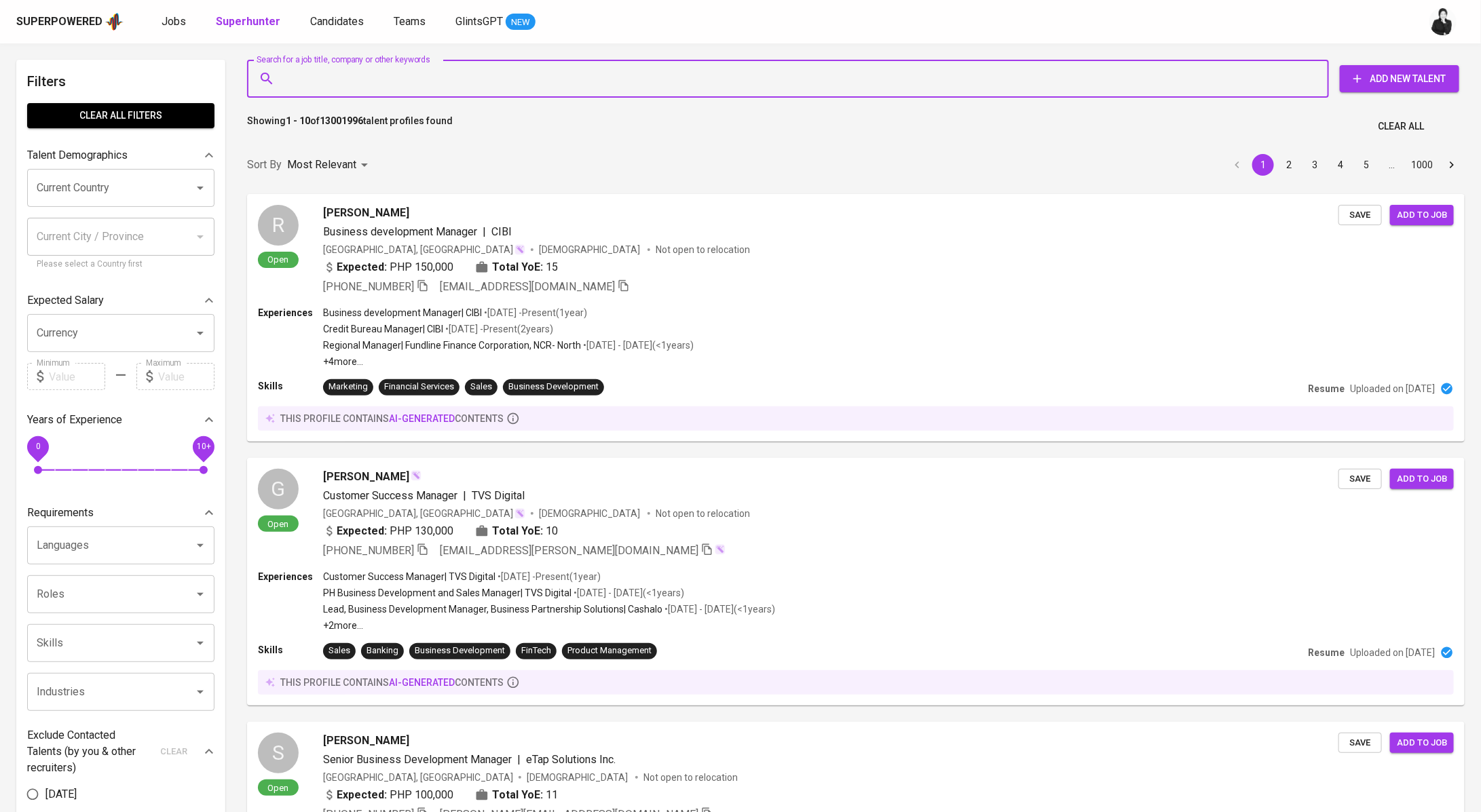
paste input "[EMAIL_ADDRESS][DOMAIN_NAME]"
type input "[EMAIL_ADDRESS][DOMAIN_NAME]"
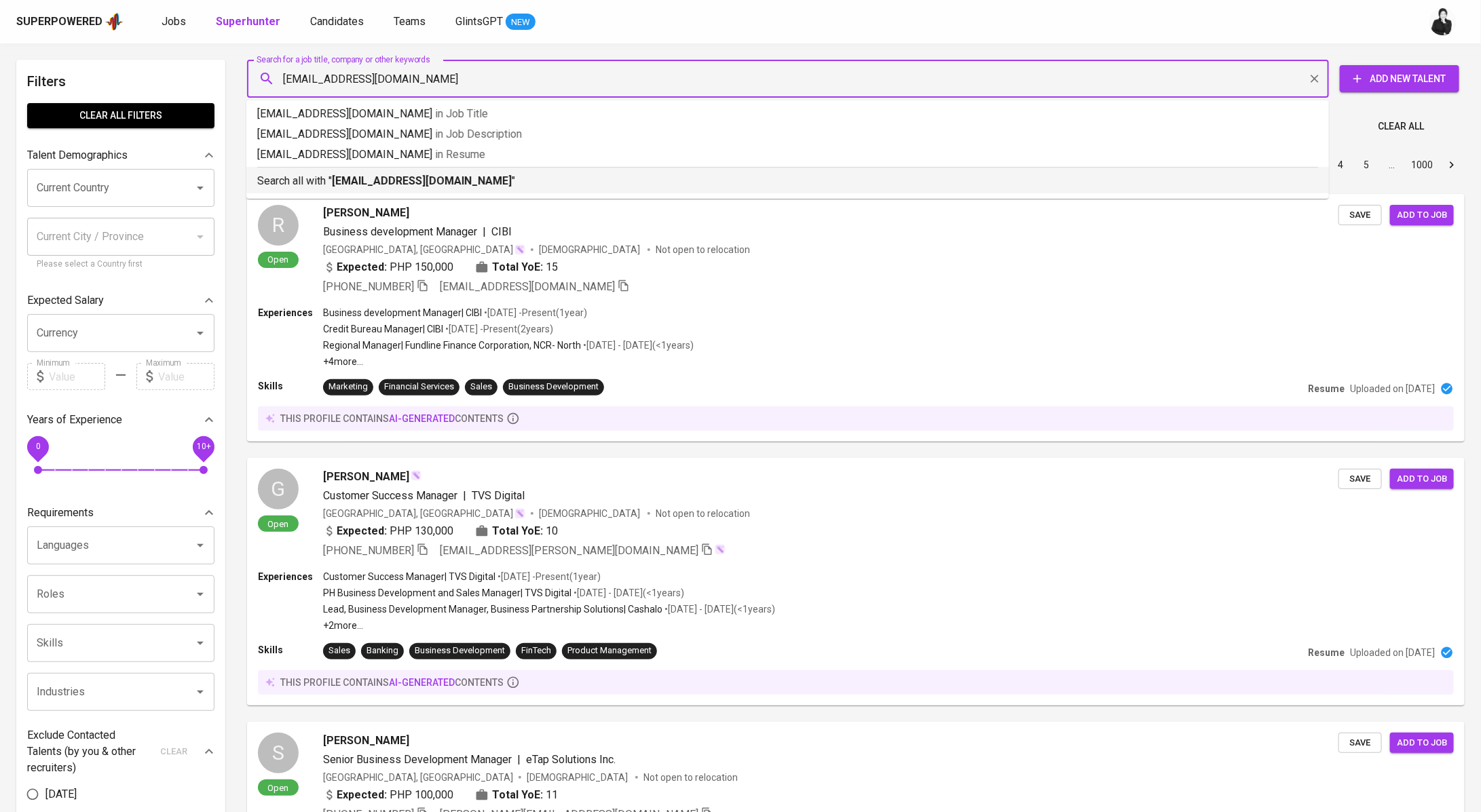
click at [468, 190] on li "Search all with " [EMAIL_ADDRESS][DOMAIN_NAME] "" at bounding box center [787, 181] width 1082 height 27
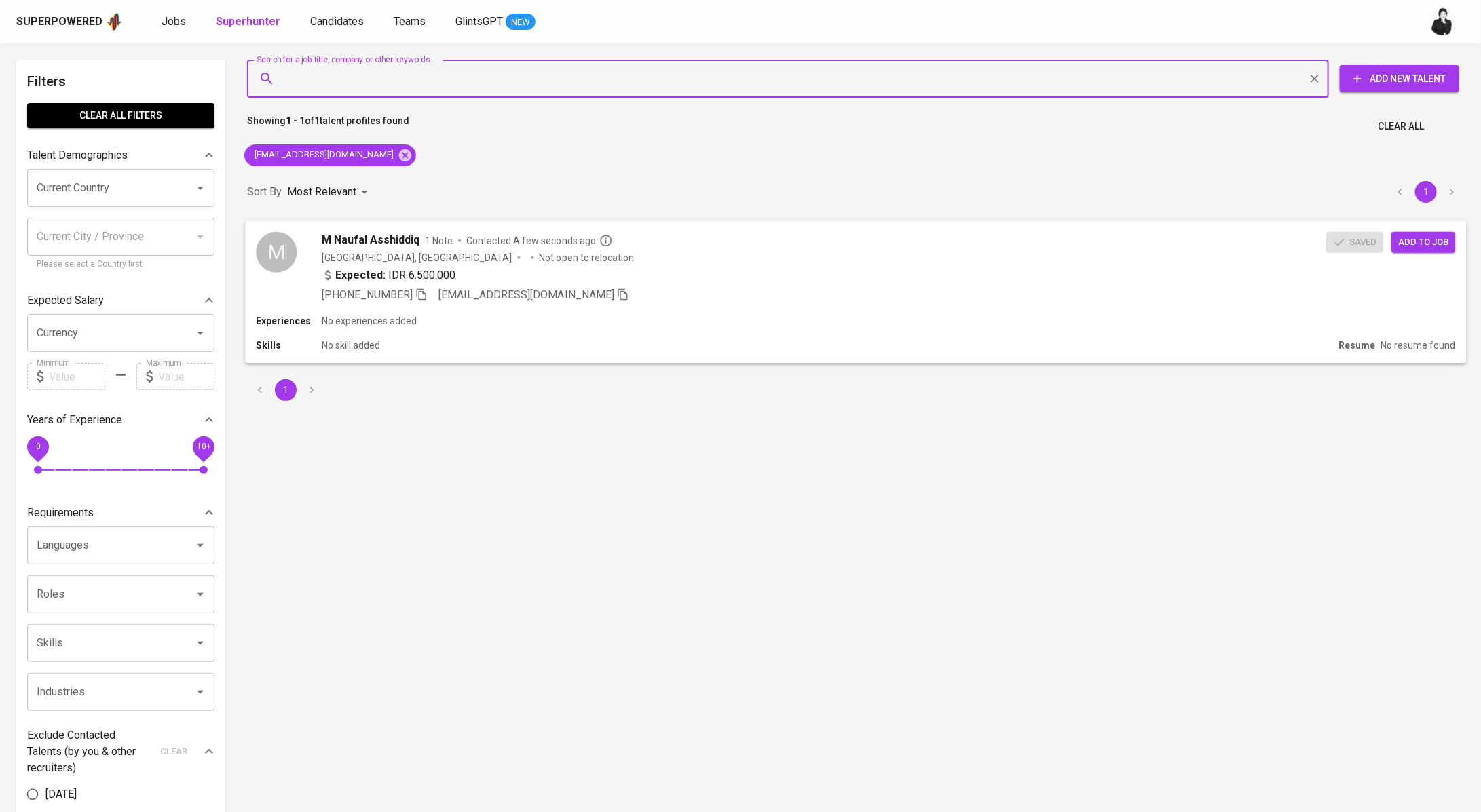
click at [461, 228] on div "M M Naufal Asshiddiq 1 Note Contacted A few seconds ago [GEOGRAPHIC_DATA], [GEO…" at bounding box center [856, 267] width 1221 height 93
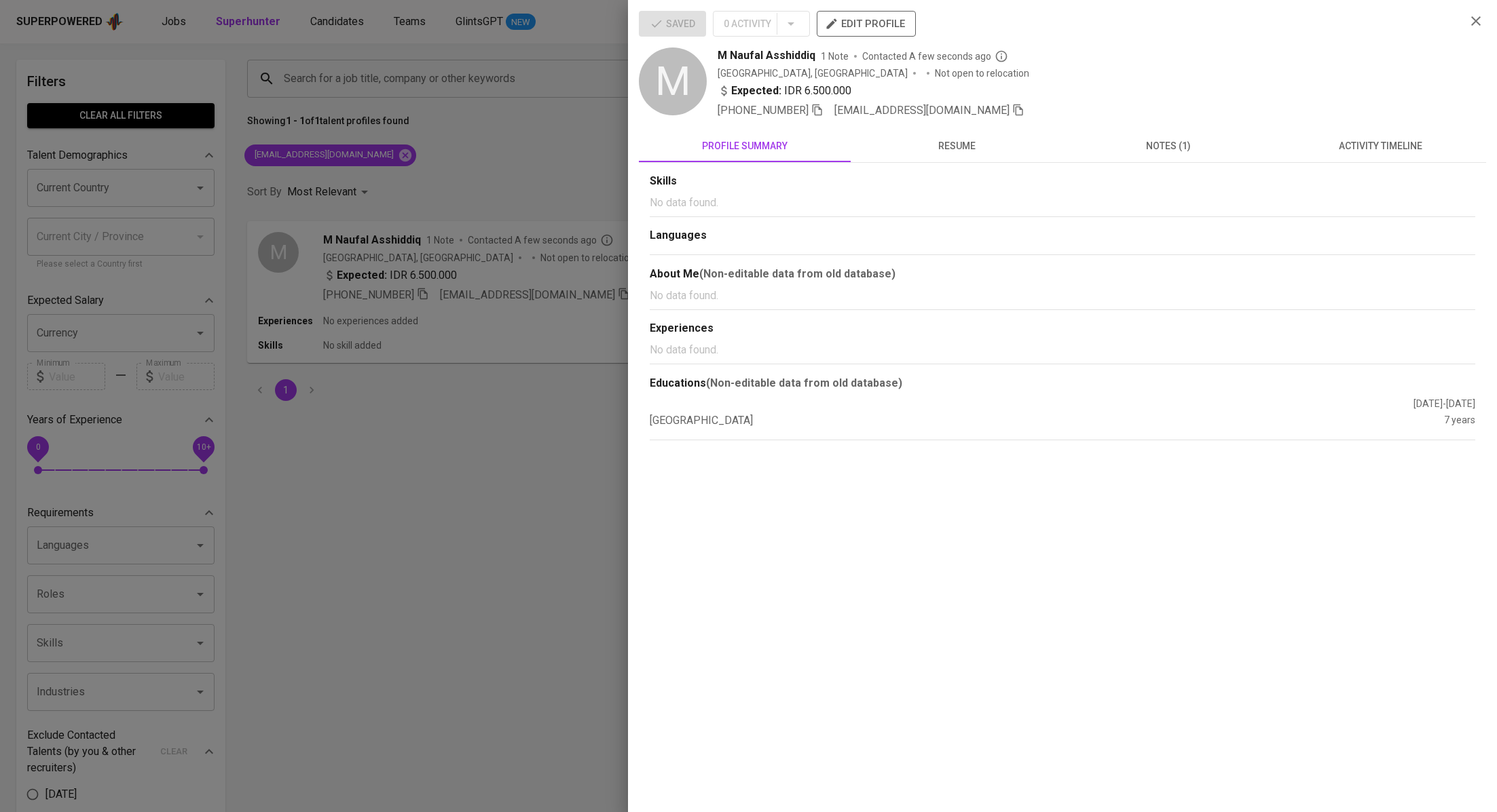
click at [1343, 138] on span "activity timeline" at bounding box center [1379, 146] width 196 height 17
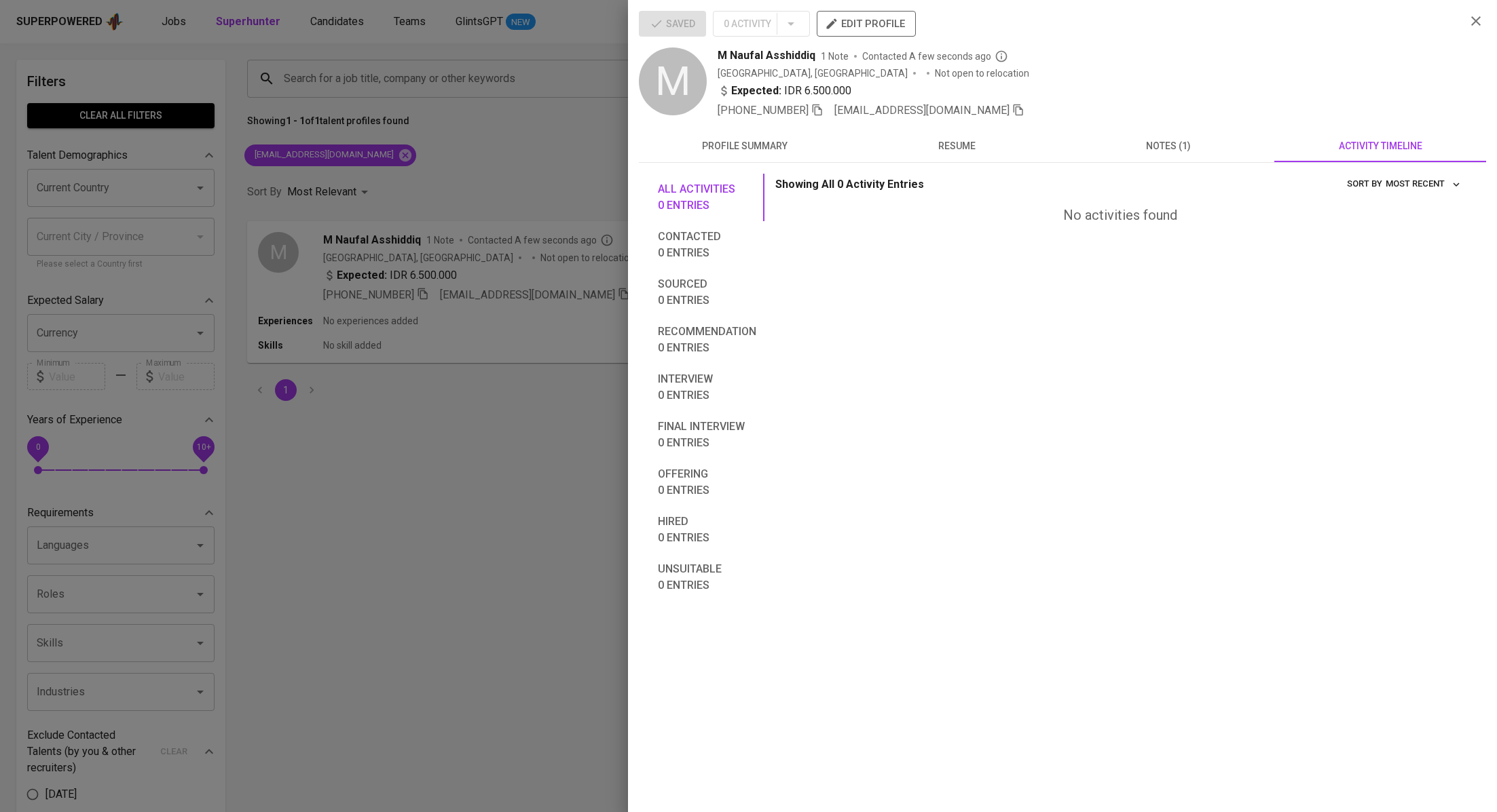
click at [771, 133] on button "profile summary" at bounding box center [744, 145] width 212 height 33
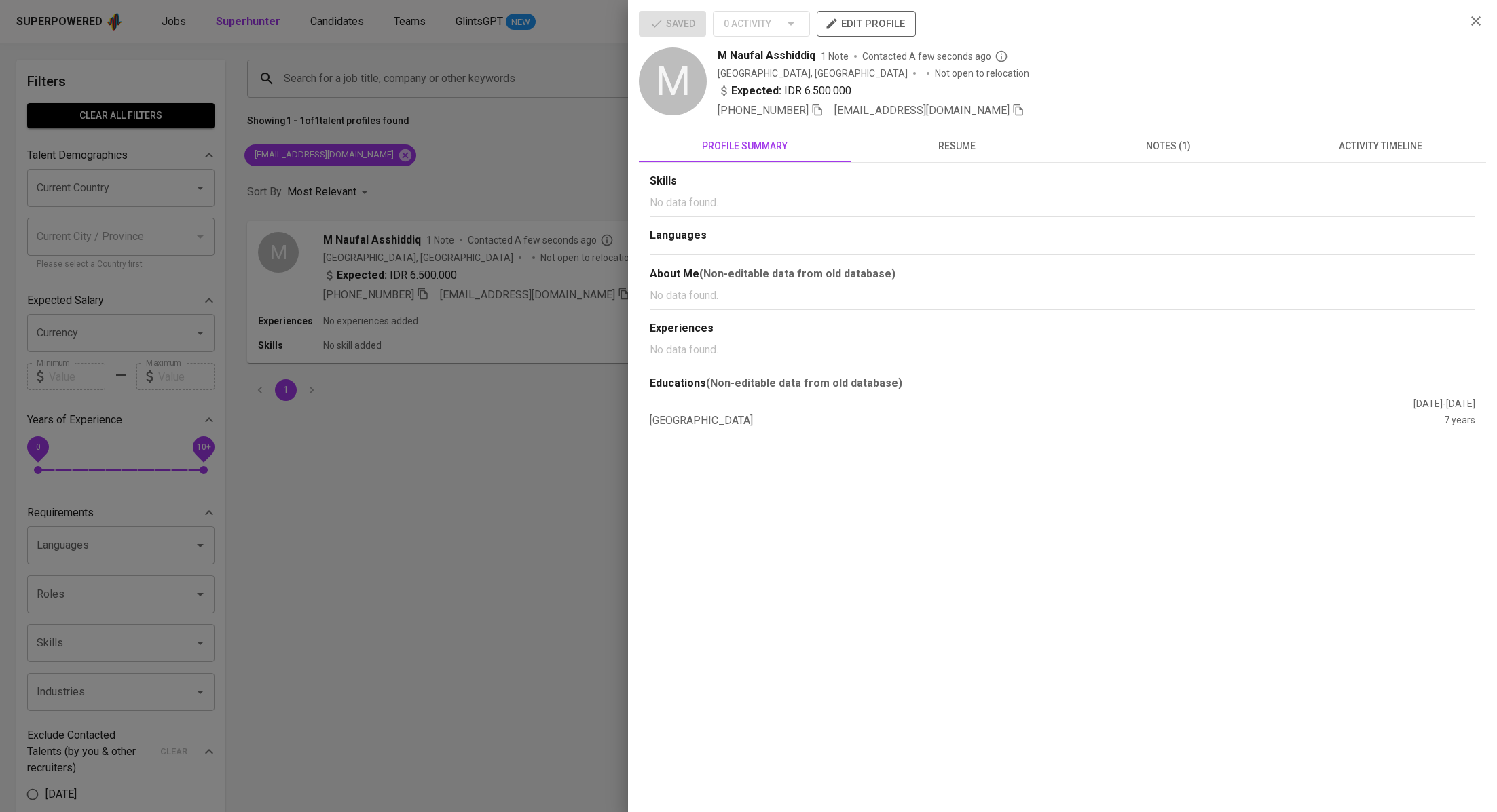
click at [1433, 138] on span "activity timeline" at bounding box center [1379, 146] width 196 height 17
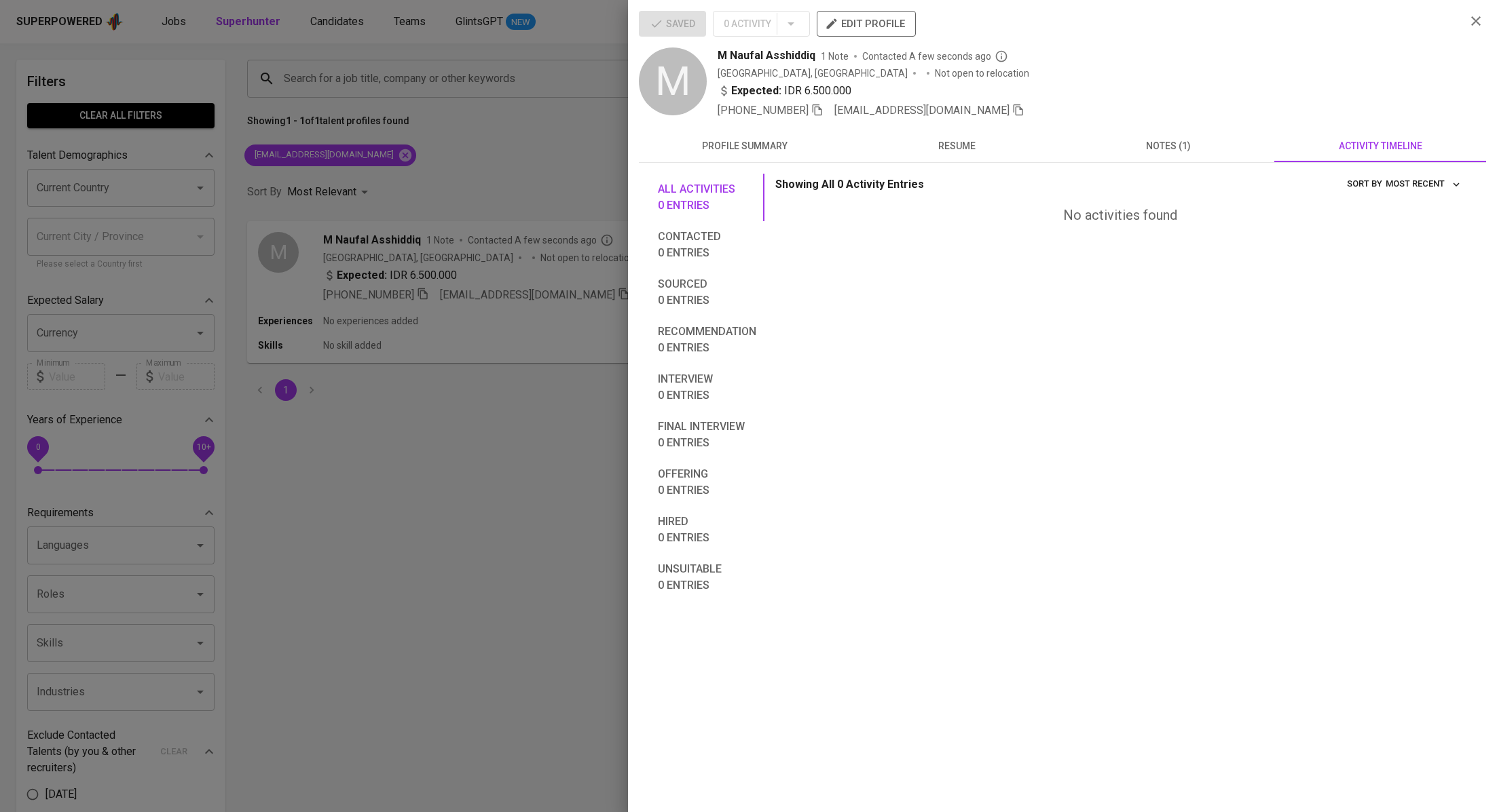
click at [1184, 143] on span "notes (1)" at bounding box center [1167, 146] width 196 height 17
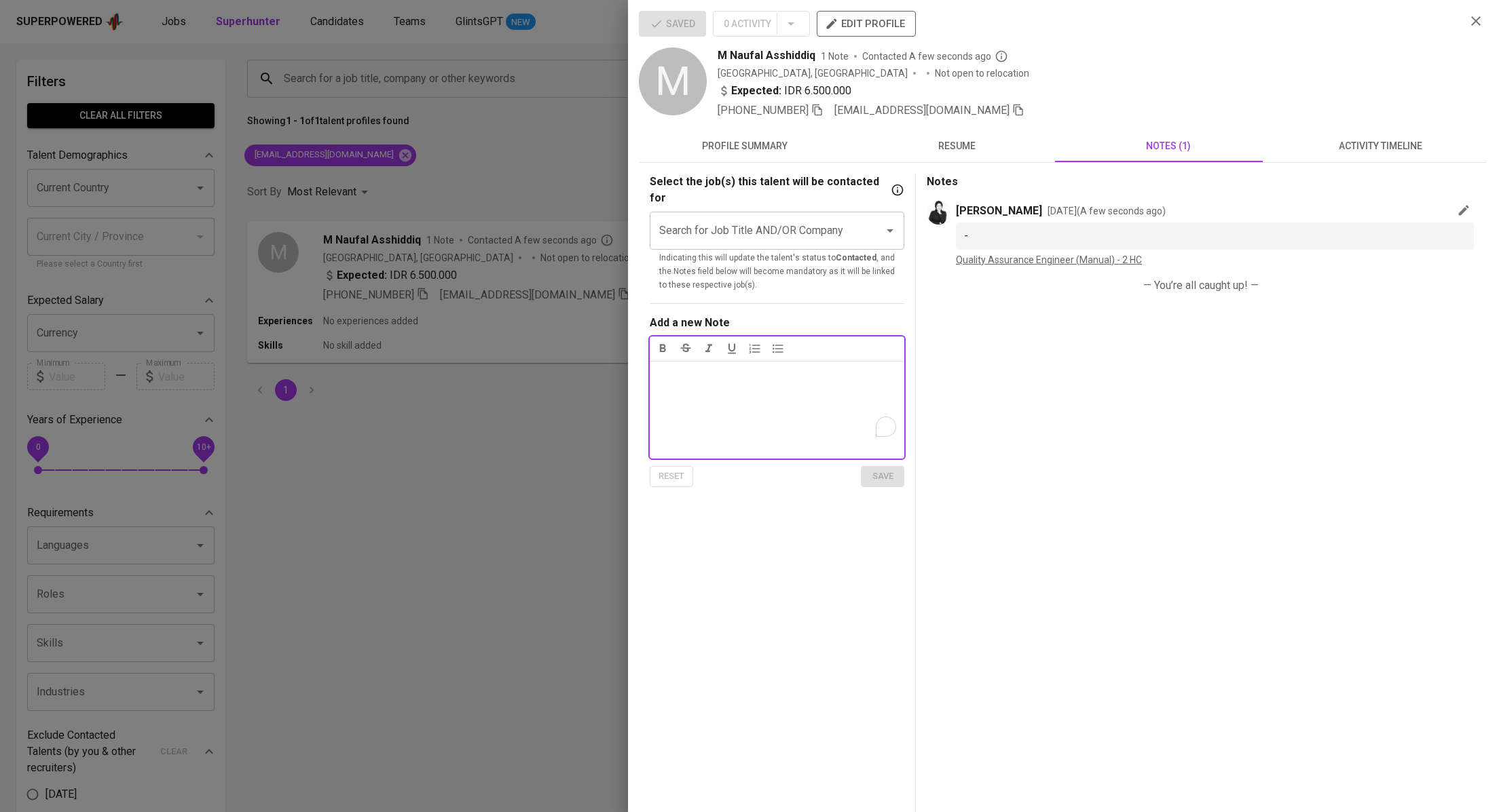
click at [1416, 138] on span "activity timeline" at bounding box center [1379, 146] width 196 height 17
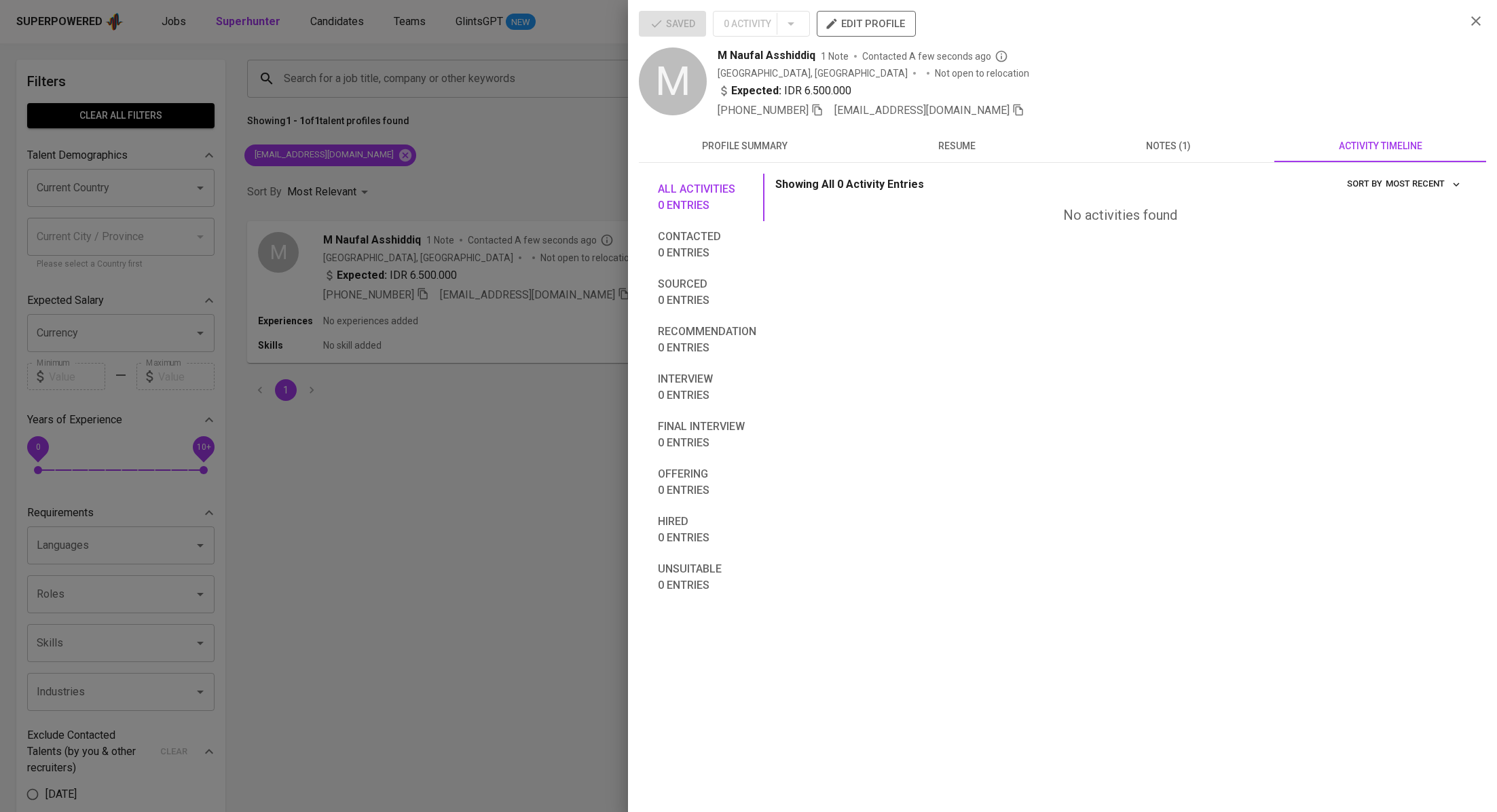
click at [1424, 185] on span "Most Recent" at bounding box center [1423, 184] width 75 height 16
click at [1202, 236] on div at bounding box center [748, 406] width 1497 height 812
click at [522, 122] on div at bounding box center [748, 406] width 1497 height 812
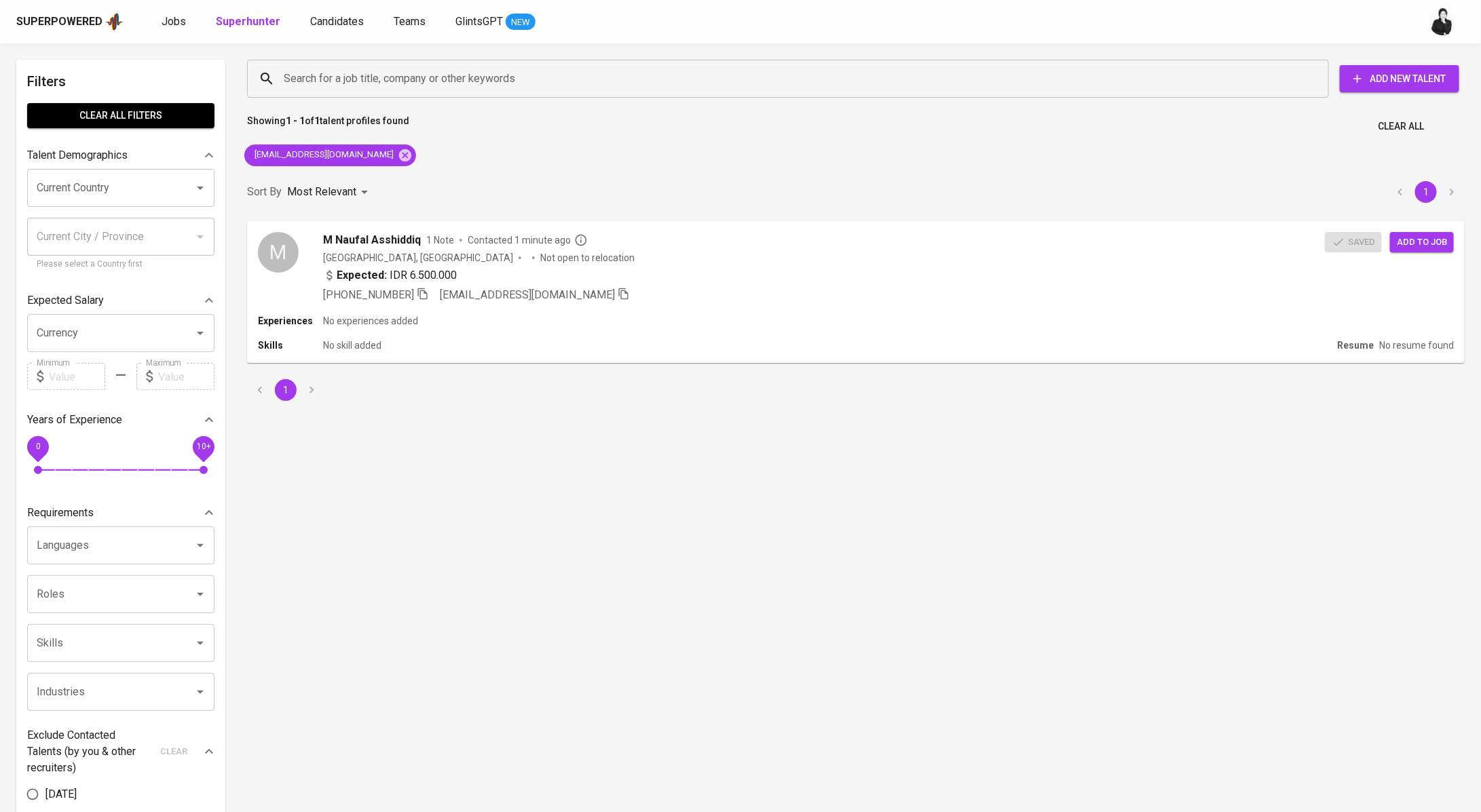
click at [322, 33] on div "Superpowered Jobs Superhunter Candidates Teams GlintsGPT NEW" at bounding box center [740, 21] width 1481 height 43
click at [338, 30] on div "Superpowered Jobs Superhunter Candidates Teams GlintsGPT NEW" at bounding box center [718, 21] width 1405 height 20
click at [353, 20] on span "Candidates" at bounding box center [337, 21] width 54 height 13
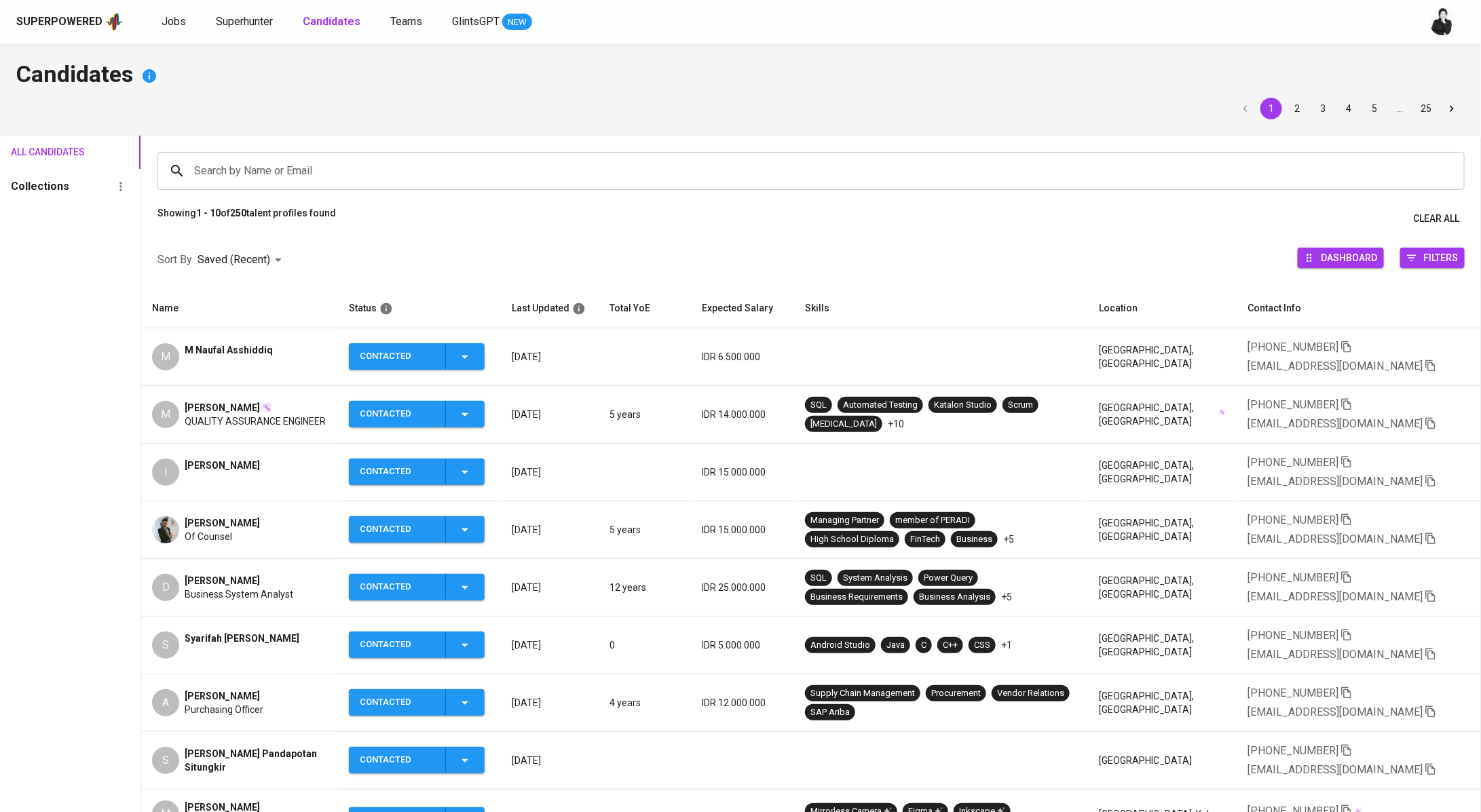
click at [473, 356] on icon "button" at bounding box center [465, 357] width 16 height 16
click at [446, 466] on li "Contacted for another job" at bounding box center [425, 463] width 152 height 25
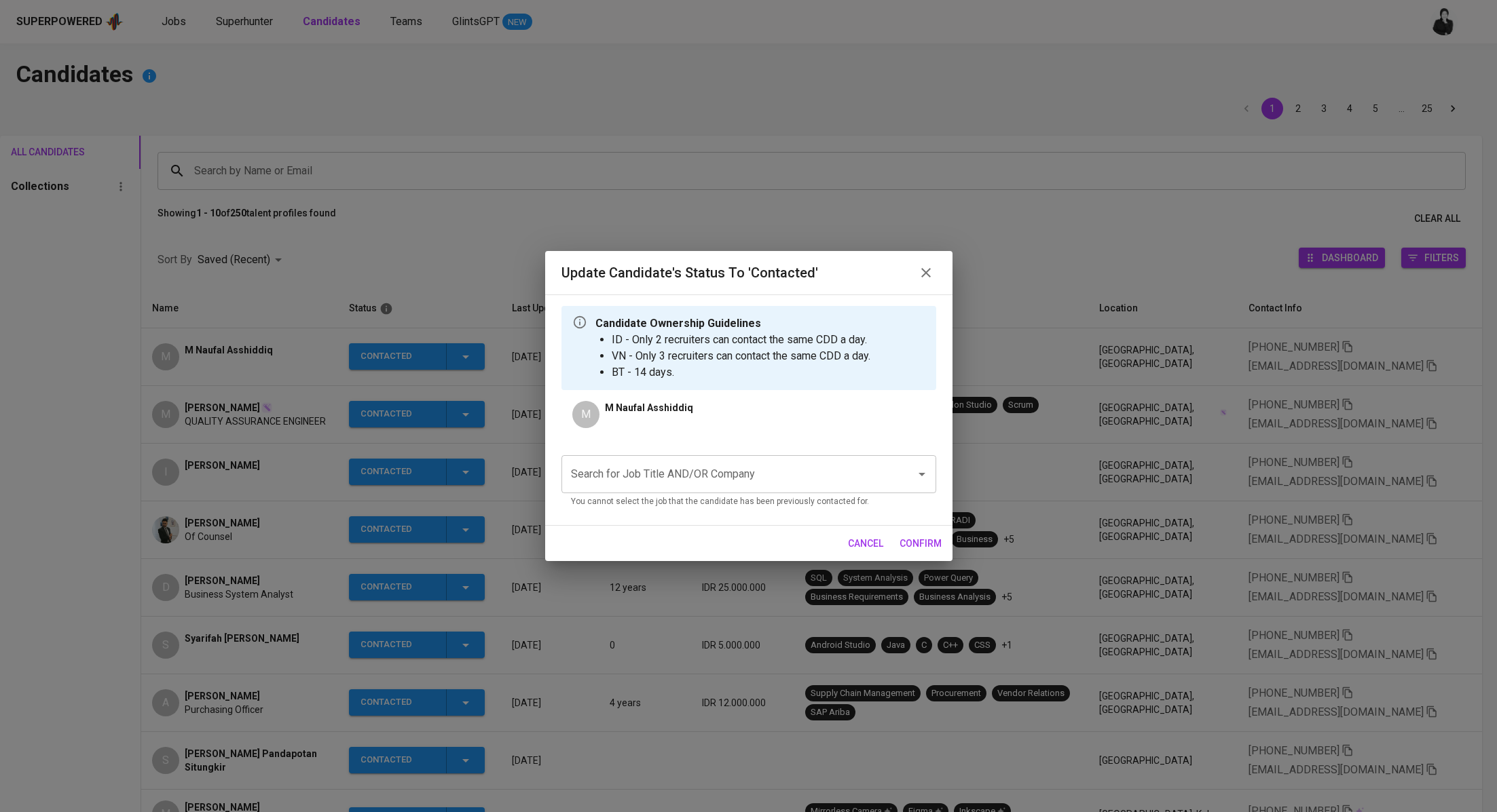
click at [702, 476] on input "Search for Job Title AND/OR Company" at bounding box center [730, 474] width 324 height 26
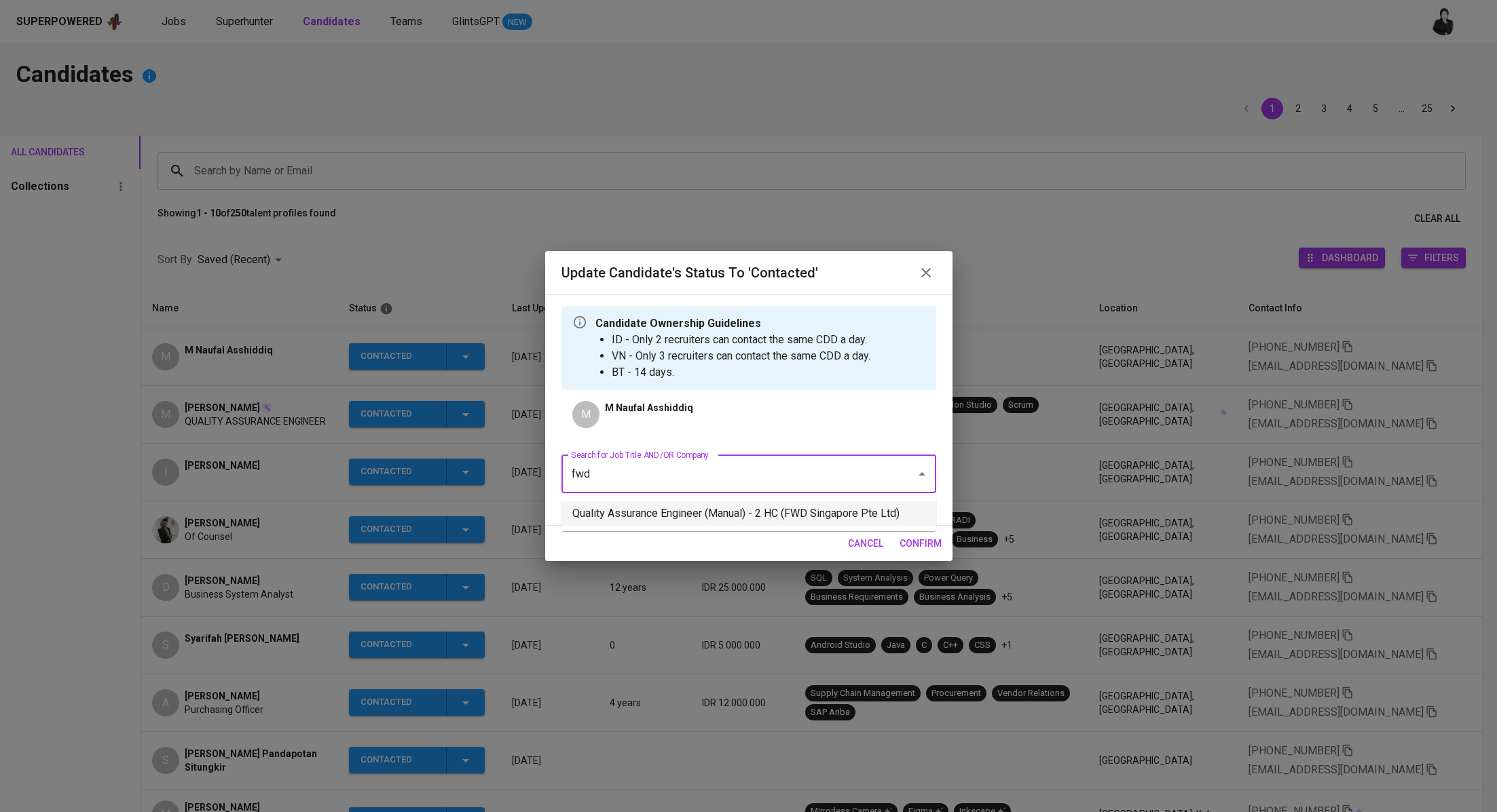
click at [727, 514] on li "Quality Assurance Engineer (Manual) - 2 HC (FWD Singapore Pte Ltd)" at bounding box center [748, 514] width 375 height 25
type input "fwd"
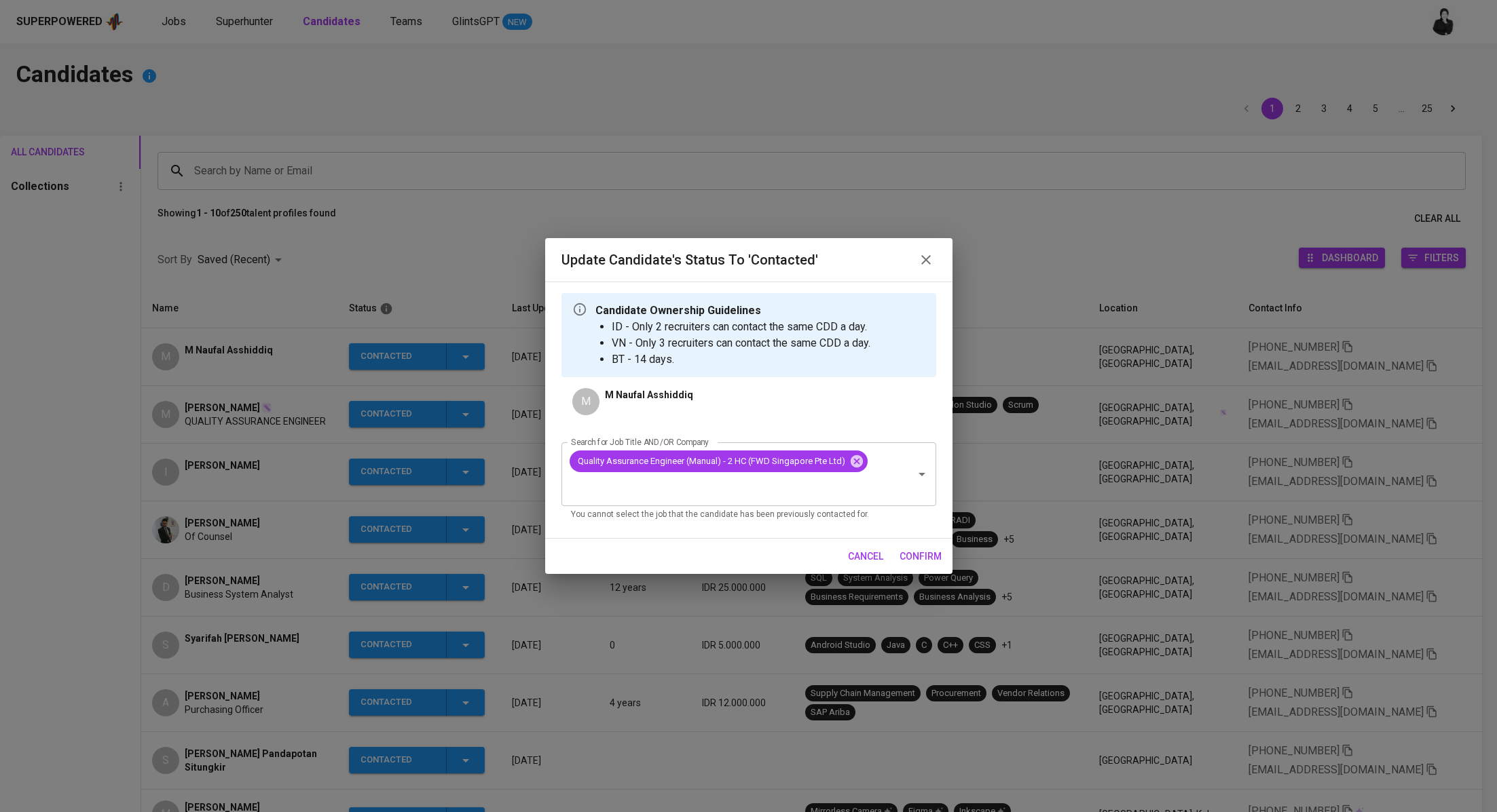
click at [908, 545] on button "confirm" at bounding box center [920, 557] width 53 height 25
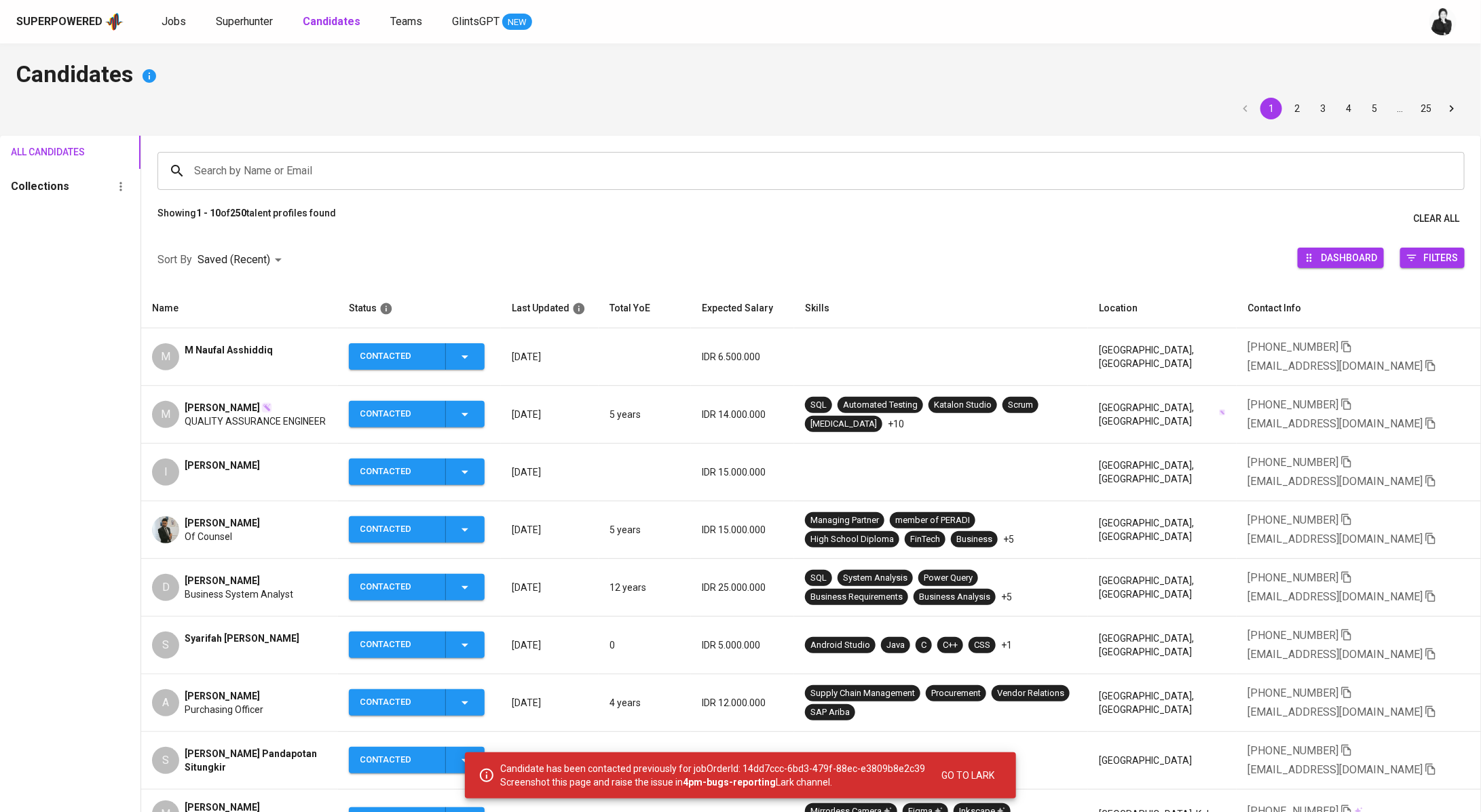
click at [257, 355] on span "M Naufal Asshiddiq" at bounding box center [229, 350] width 89 height 13
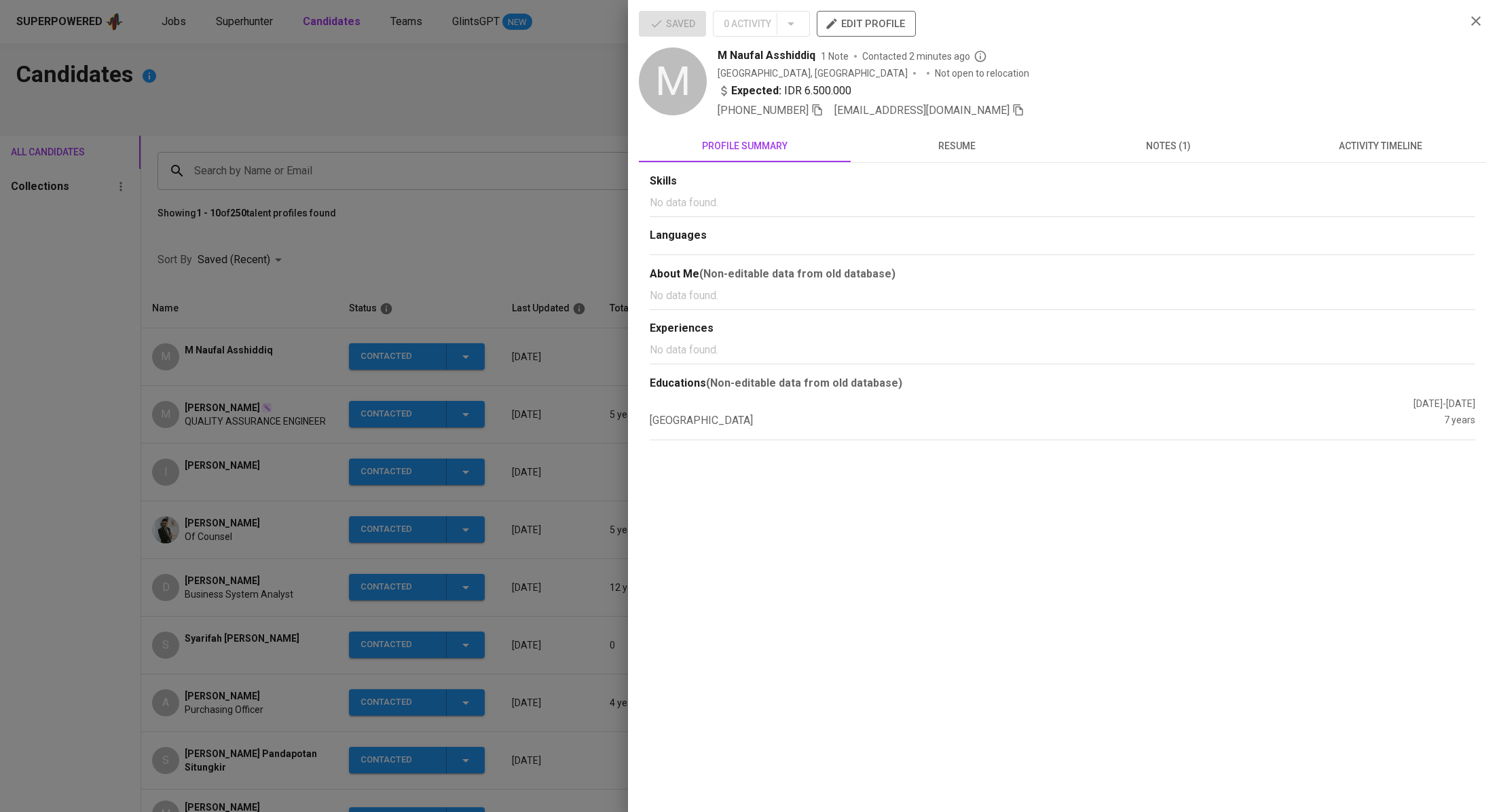
click at [1012, 106] on icon "button" at bounding box center [1019, 110] width 12 height 12
click at [362, 86] on div at bounding box center [748, 406] width 1497 height 812
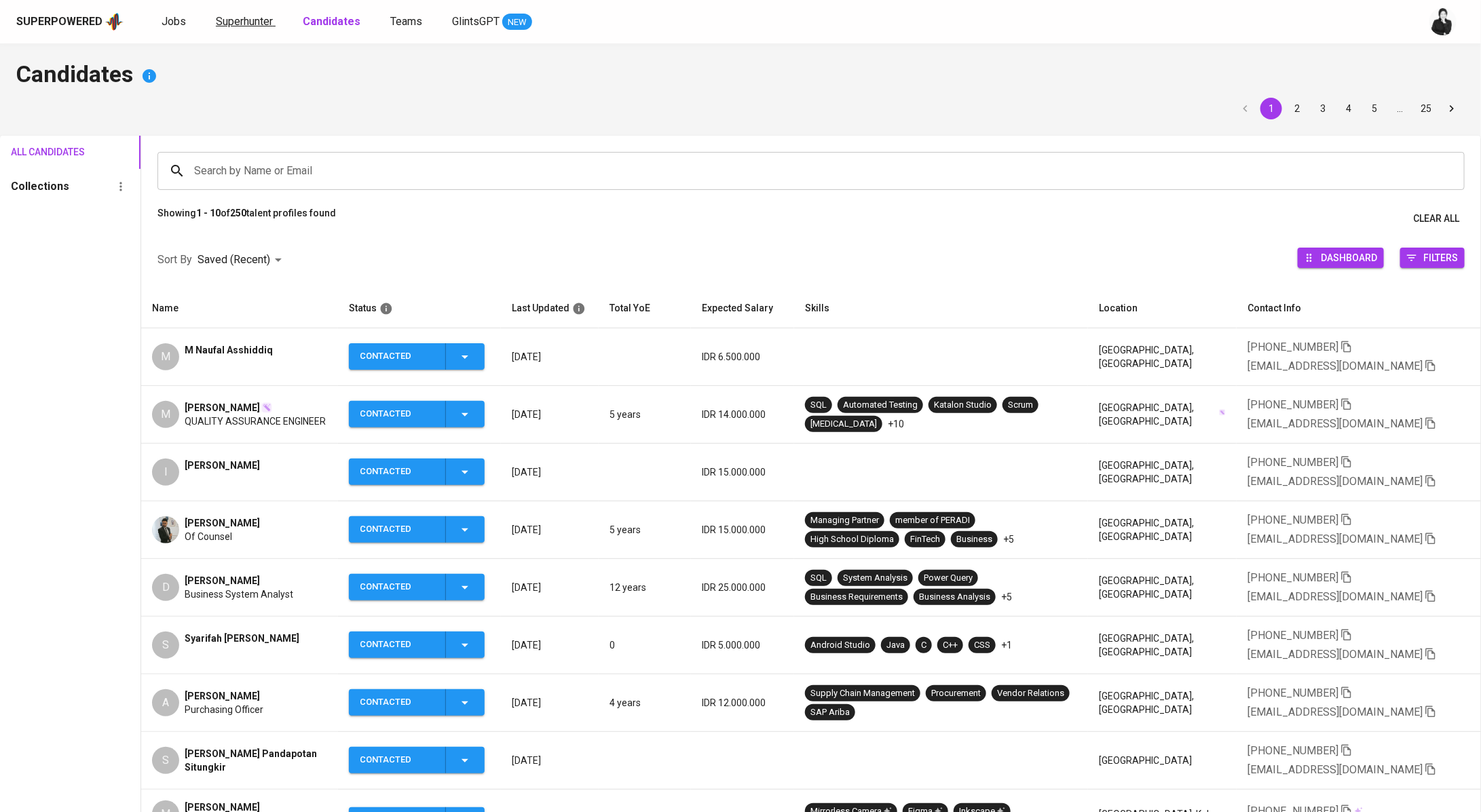
click at [230, 21] on span "Superhunter" at bounding box center [244, 21] width 57 height 13
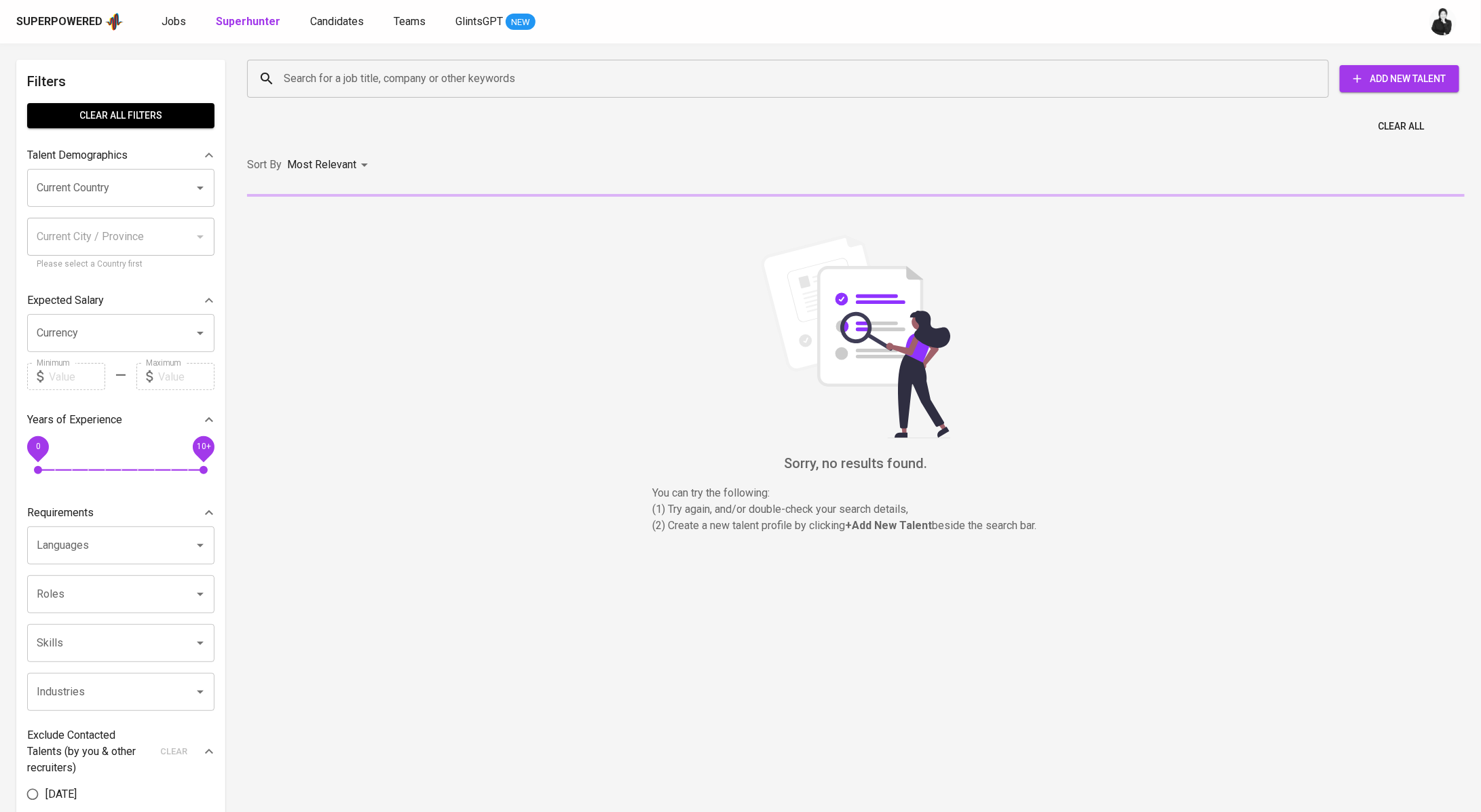
click at [356, 84] on input "Search for a job title, company or other keywords" at bounding box center [791, 78] width 1022 height 26
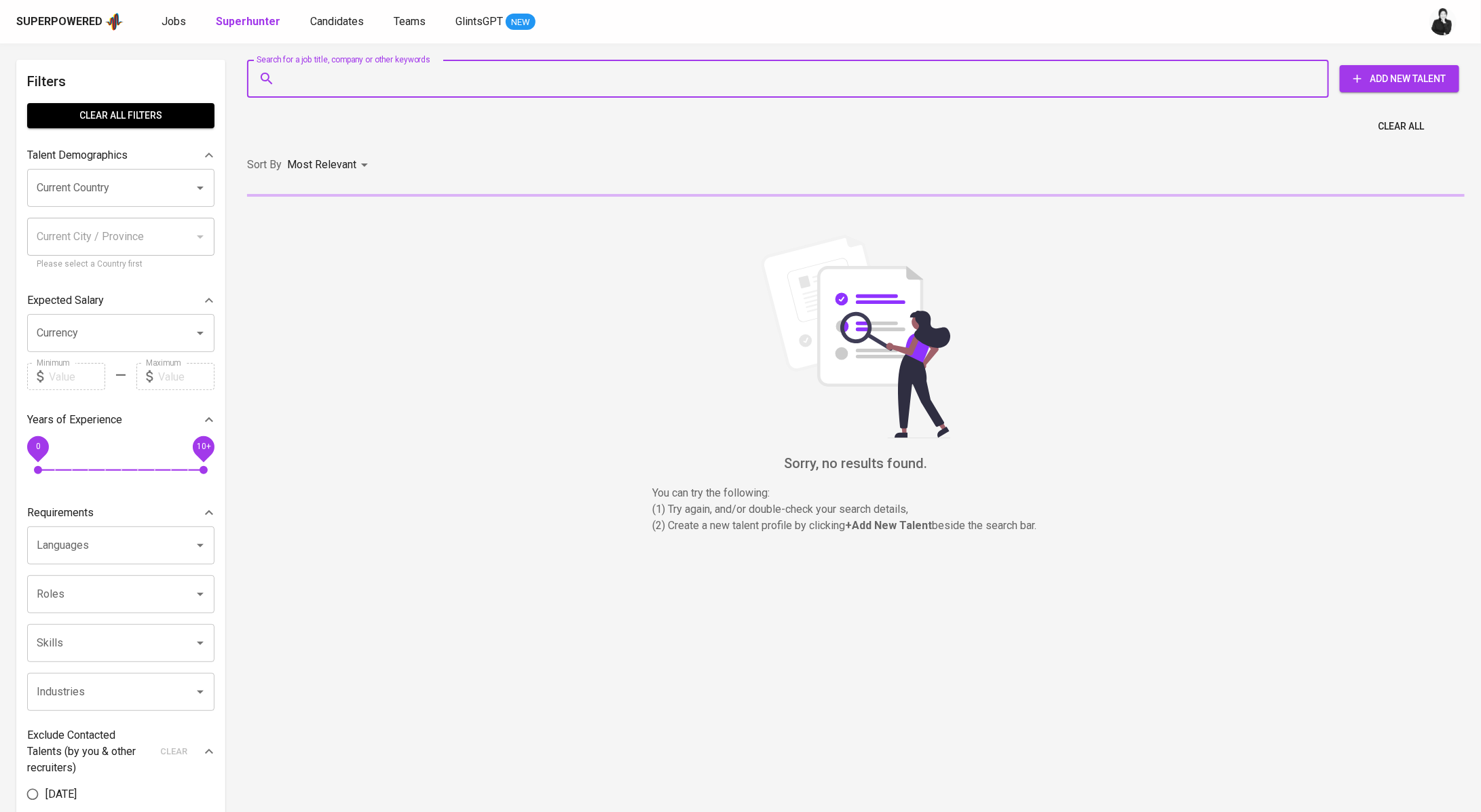
paste input "naufalshiddiq14@gmail.com"
type input "naufalshiddiq14@gmail.com"
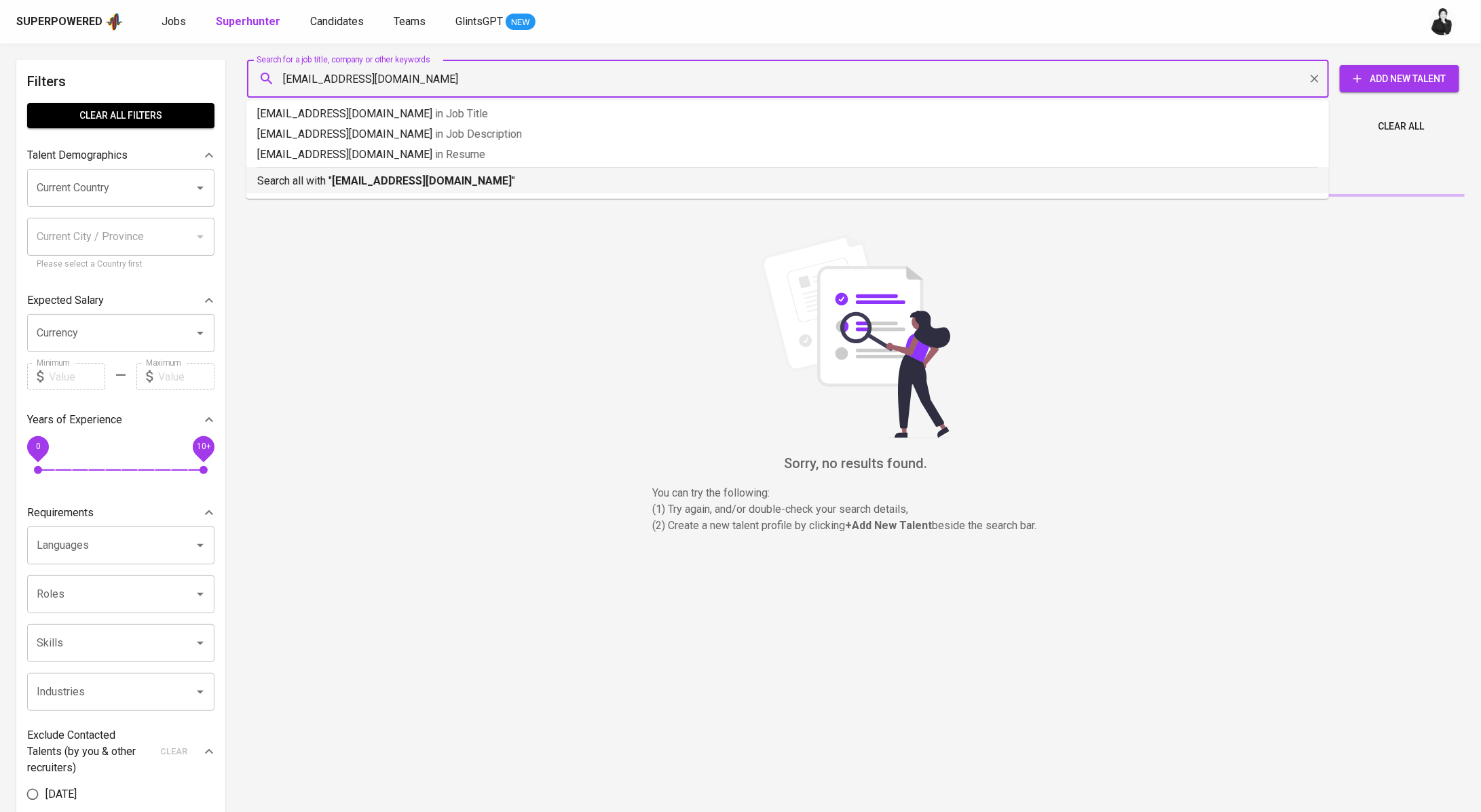
click at [460, 184] on b "naufalshiddiq14@gmail.com" at bounding box center [422, 181] width 180 height 13
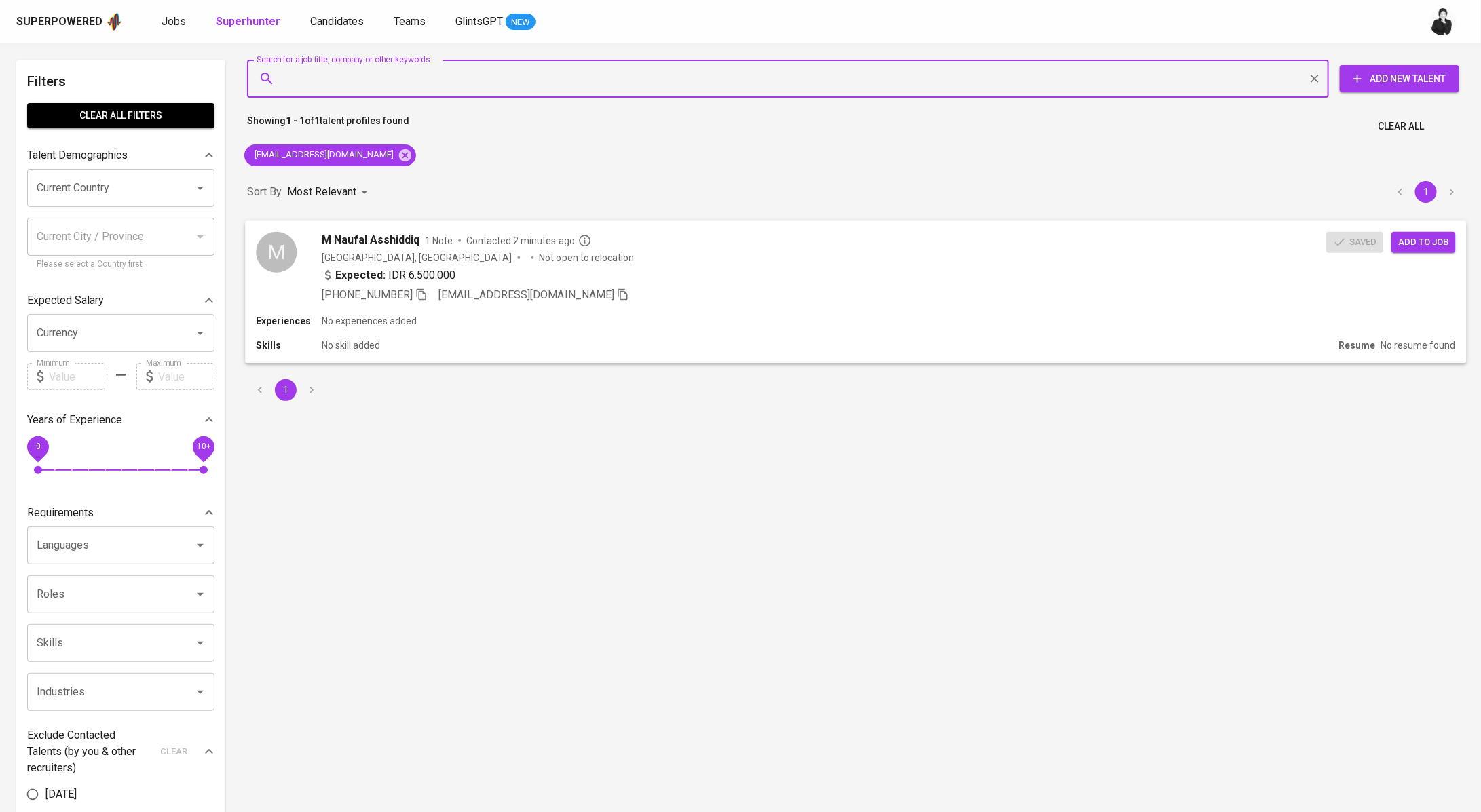
click at [1415, 236] on span "Add to job" at bounding box center [1423, 242] width 50 height 16
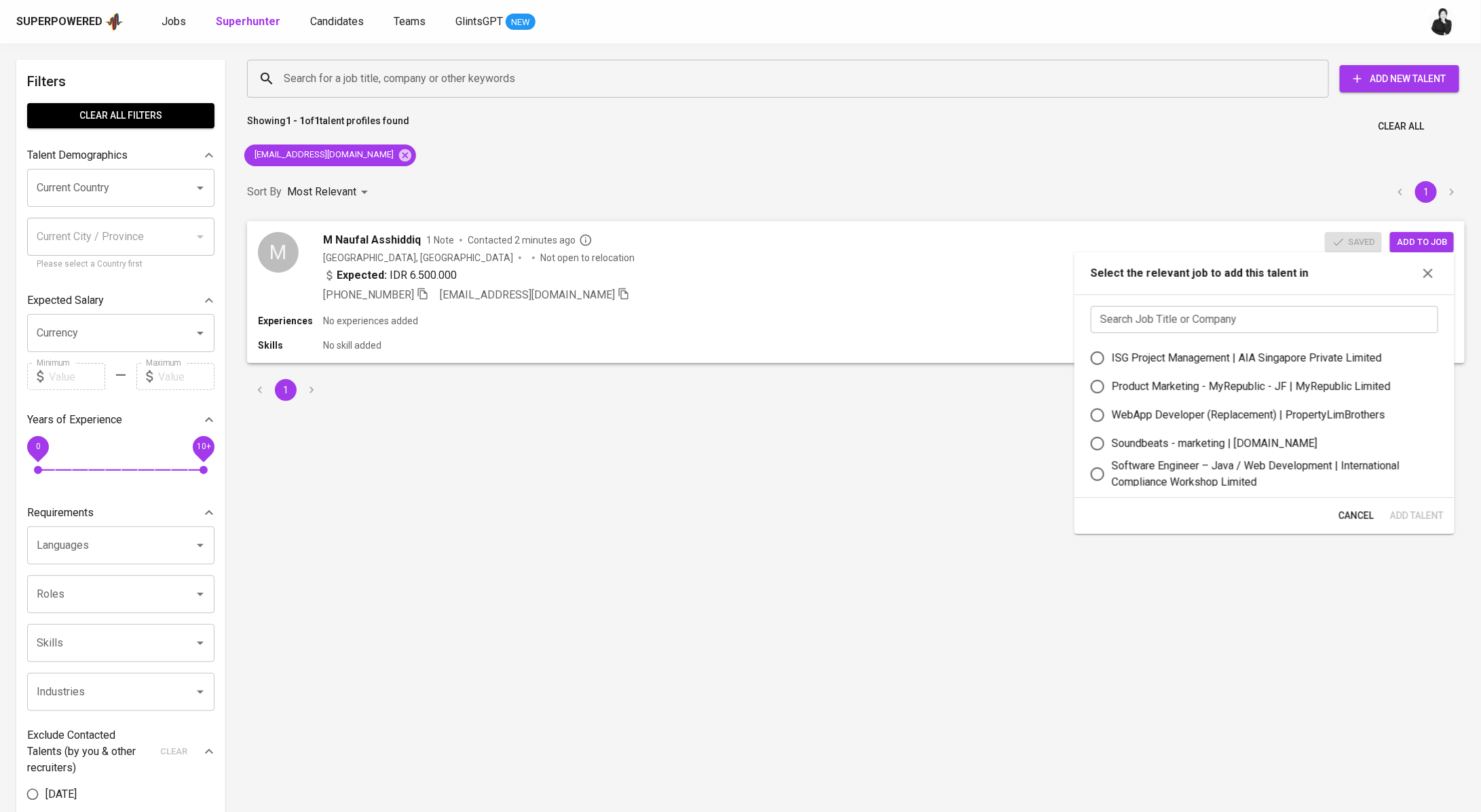
click at [1316, 322] on input "text" at bounding box center [1264, 320] width 347 height 27
paste input "Quality Assurance Engineer (Manual) - 2 HC"
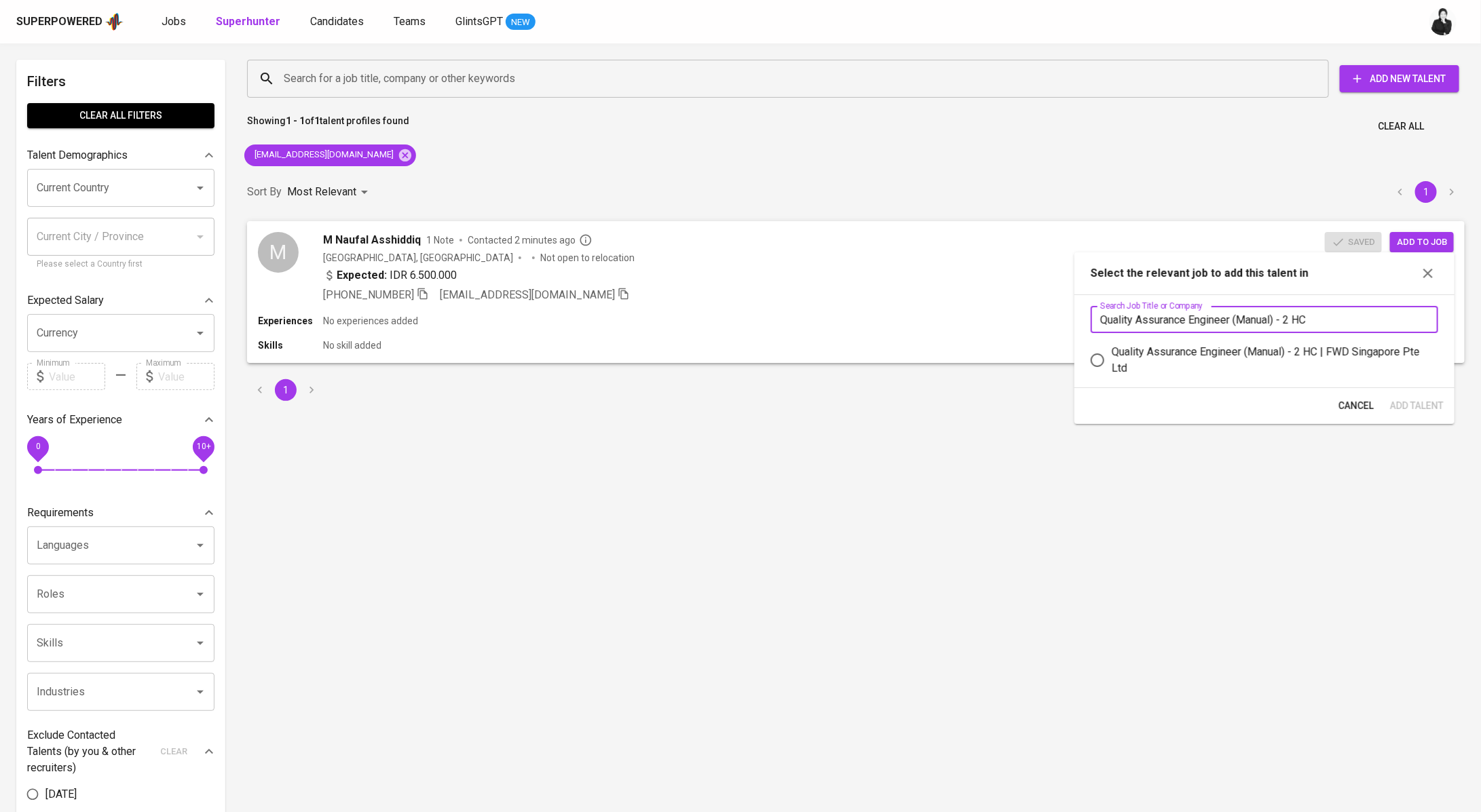
type input "Quality Assurance Engineer (Manual) - 2 HC"
click at [1283, 367] on div "Quality Assurance Engineer (Manual) - 2 HC | FWD Singapore Pte Ltd" at bounding box center [1269, 360] width 315 height 33
click at [1112, 367] on input "Quality Assurance Engineer (Manual) - 2 HC | FWD Singapore Pte Ltd" at bounding box center [1097, 360] width 28 height 28
radio input "true"
click at [1417, 394] on button "Add Talent" at bounding box center [1416, 406] width 65 height 25
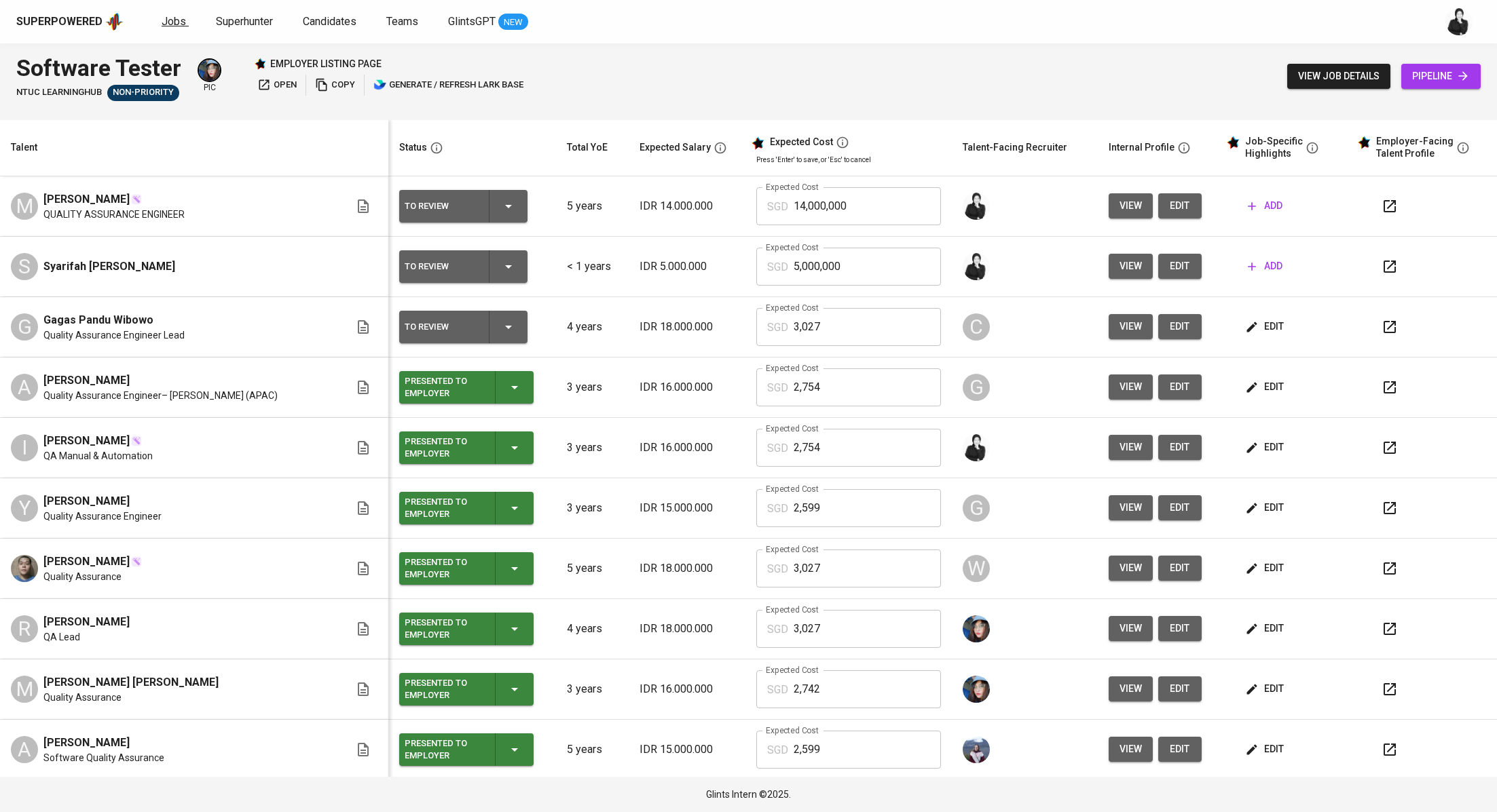
click at [173, 18] on span "Jobs" at bounding box center [174, 21] width 25 height 13
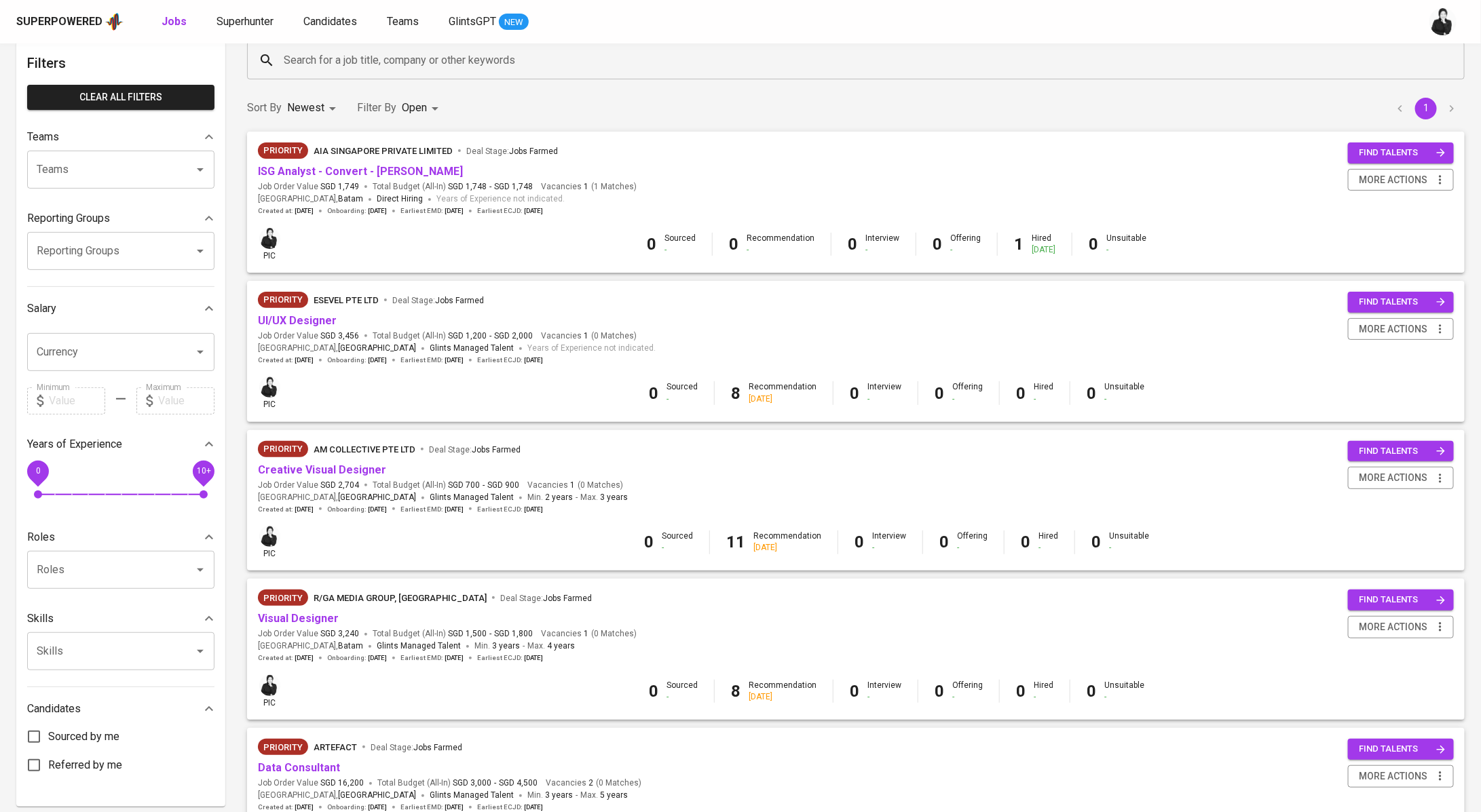
scroll to position [515, 0]
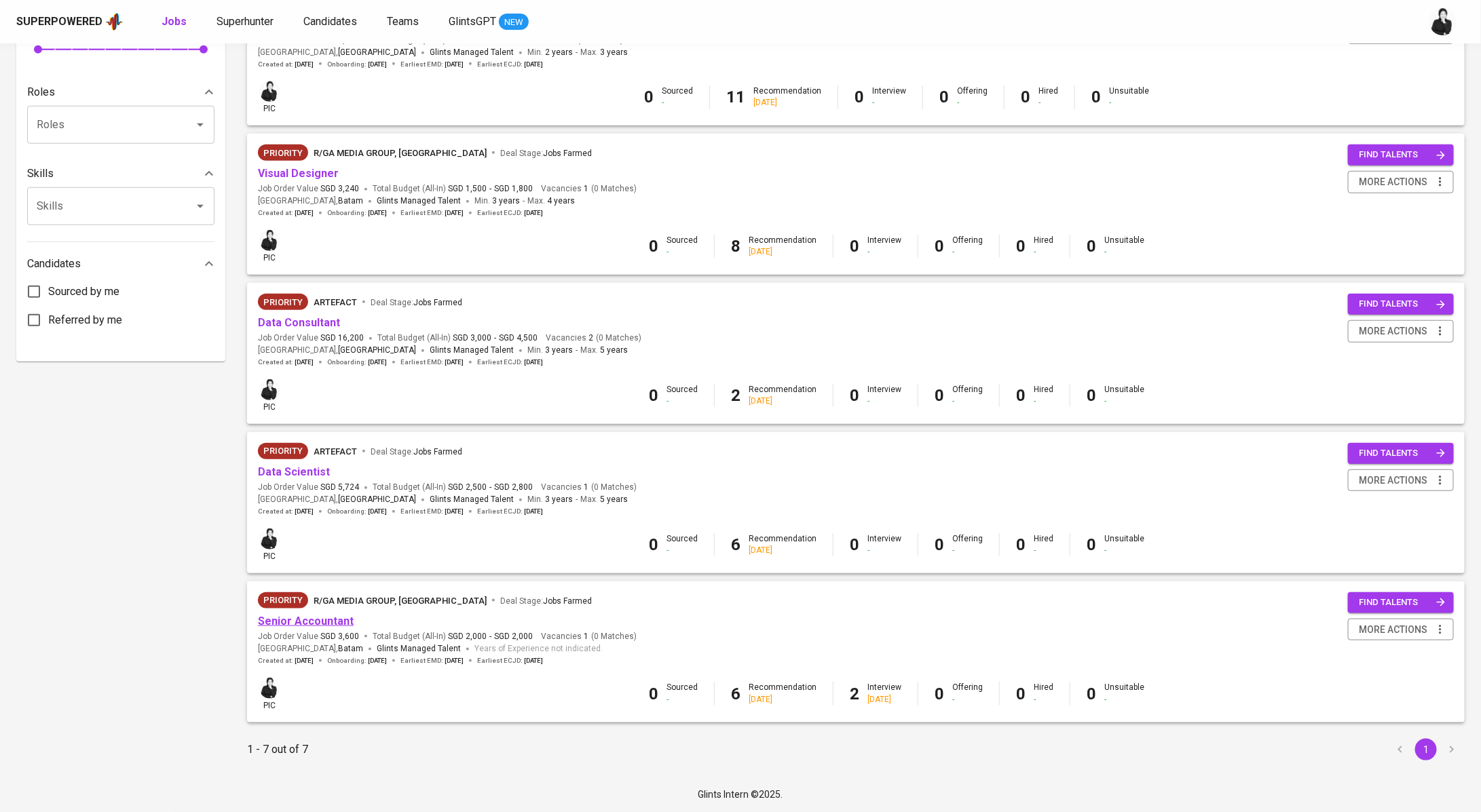
click at [331, 617] on link "Senior Accountant" at bounding box center [306, 621] width 96 height 13
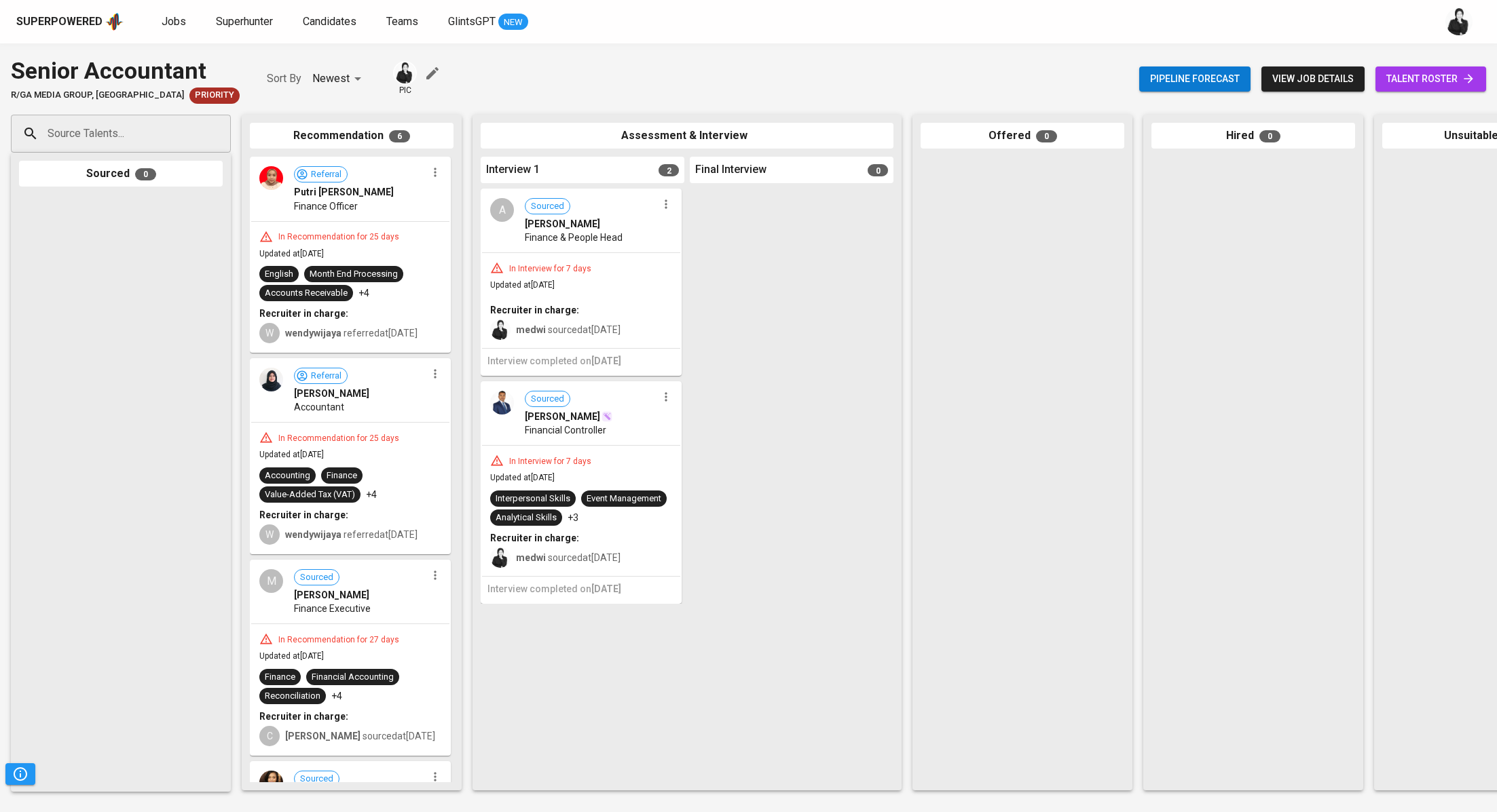
click at [1419, 83] on span "talent roster" at bounding box center [1431, 79] width 89 height 17
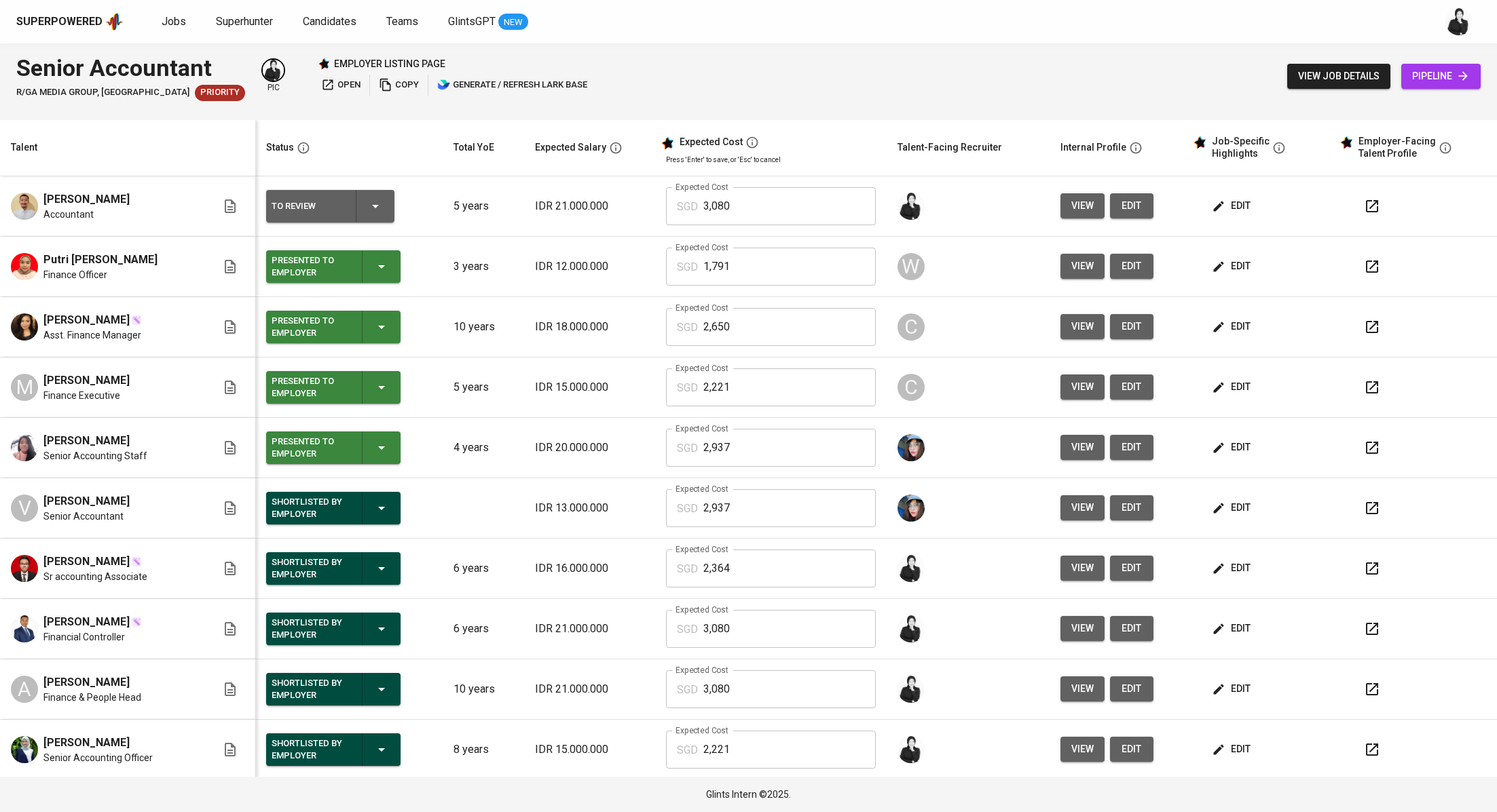
scroll to position [61, 0]
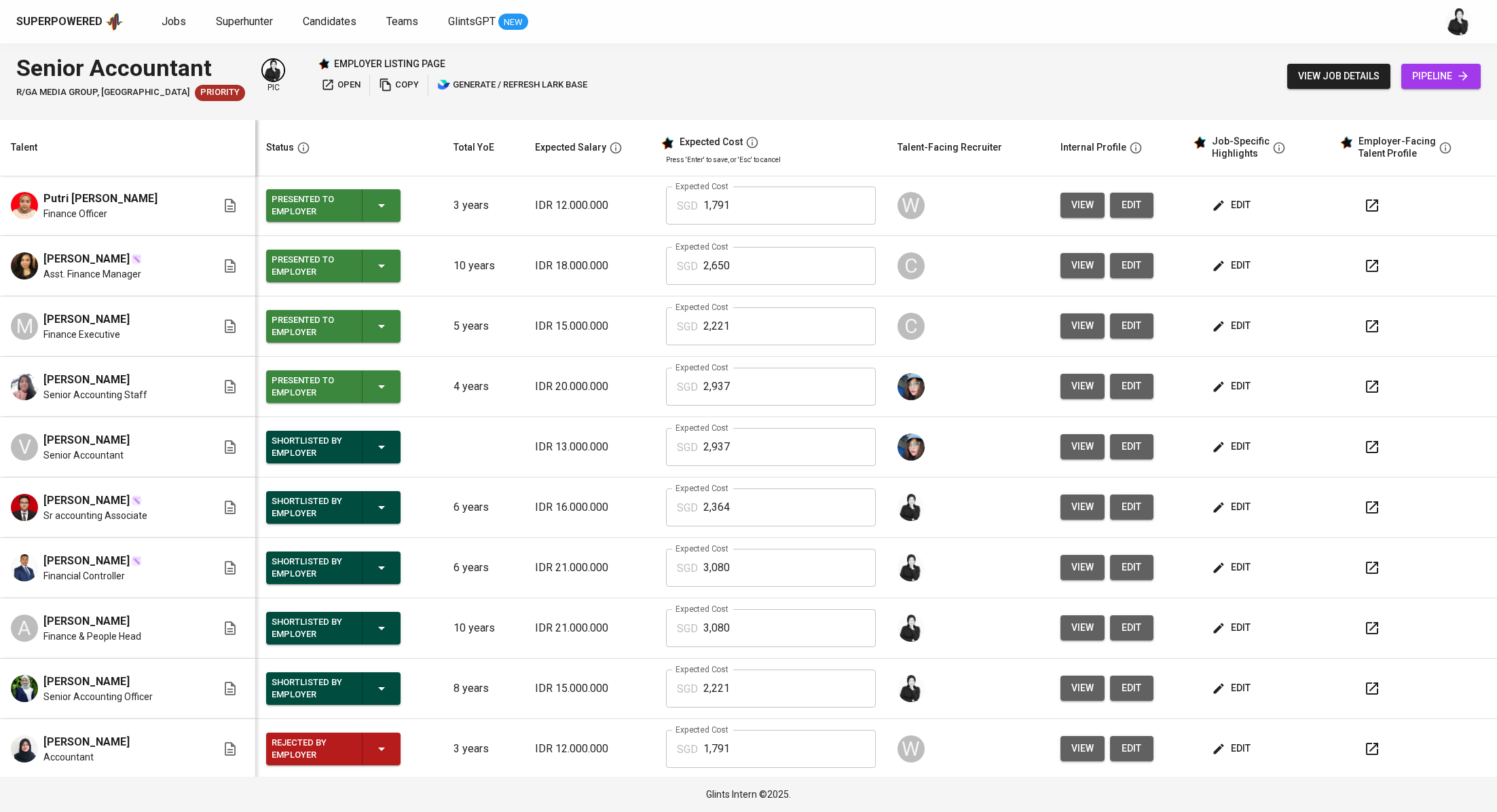
click at [1365, 510] on button "button" at bounding box center [1371, 507] width 33 height 33
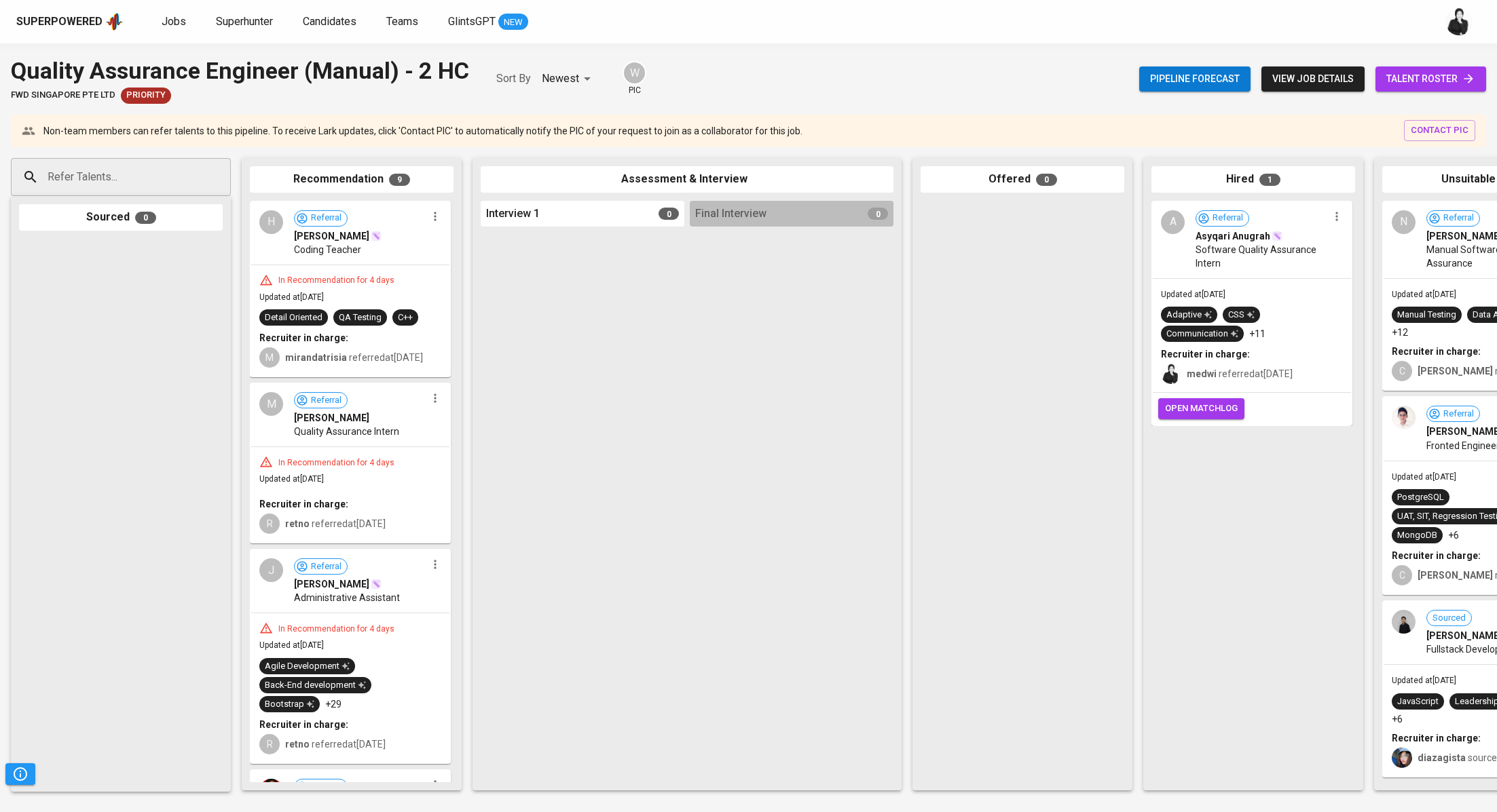
click at [1404, 88] on link "talent roster" at bounding box center [1430, 79] width 111 height 25
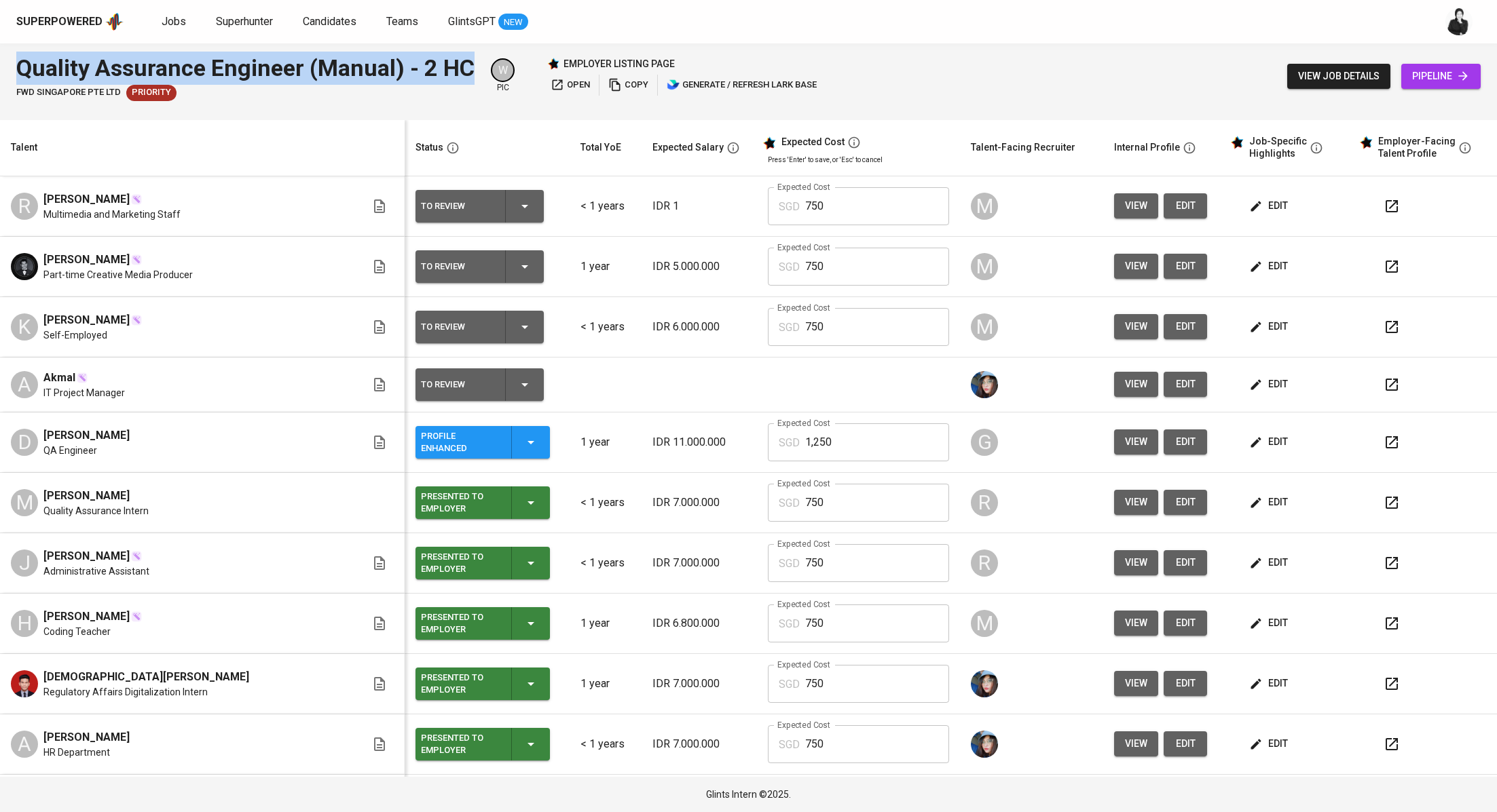
drag, startPoint x: 471, startPoint y: 67, endPoint x: 16, endPoint y: 71, distance: 455.0
click at [16, 71] on div "Quality Assurance Engineer (Manual) - 2 HC" at bounding box center [244, 68] width 458 height 34
copy div "Quality Assurance Engineer (Manual) - 2 HC"
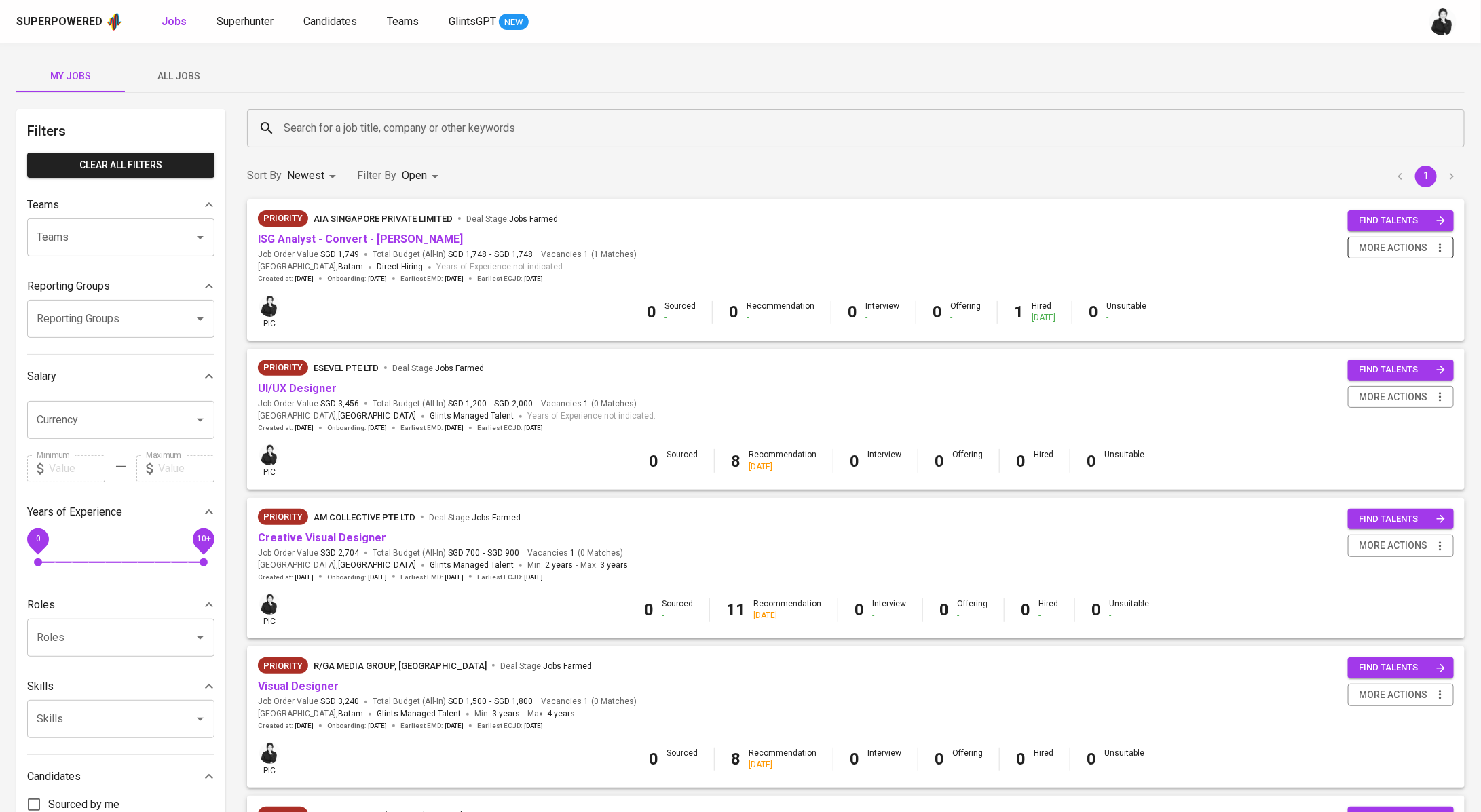
click at [1415, 255] on span "more actions" at bounding box center [1392, 247] width 68 height 17
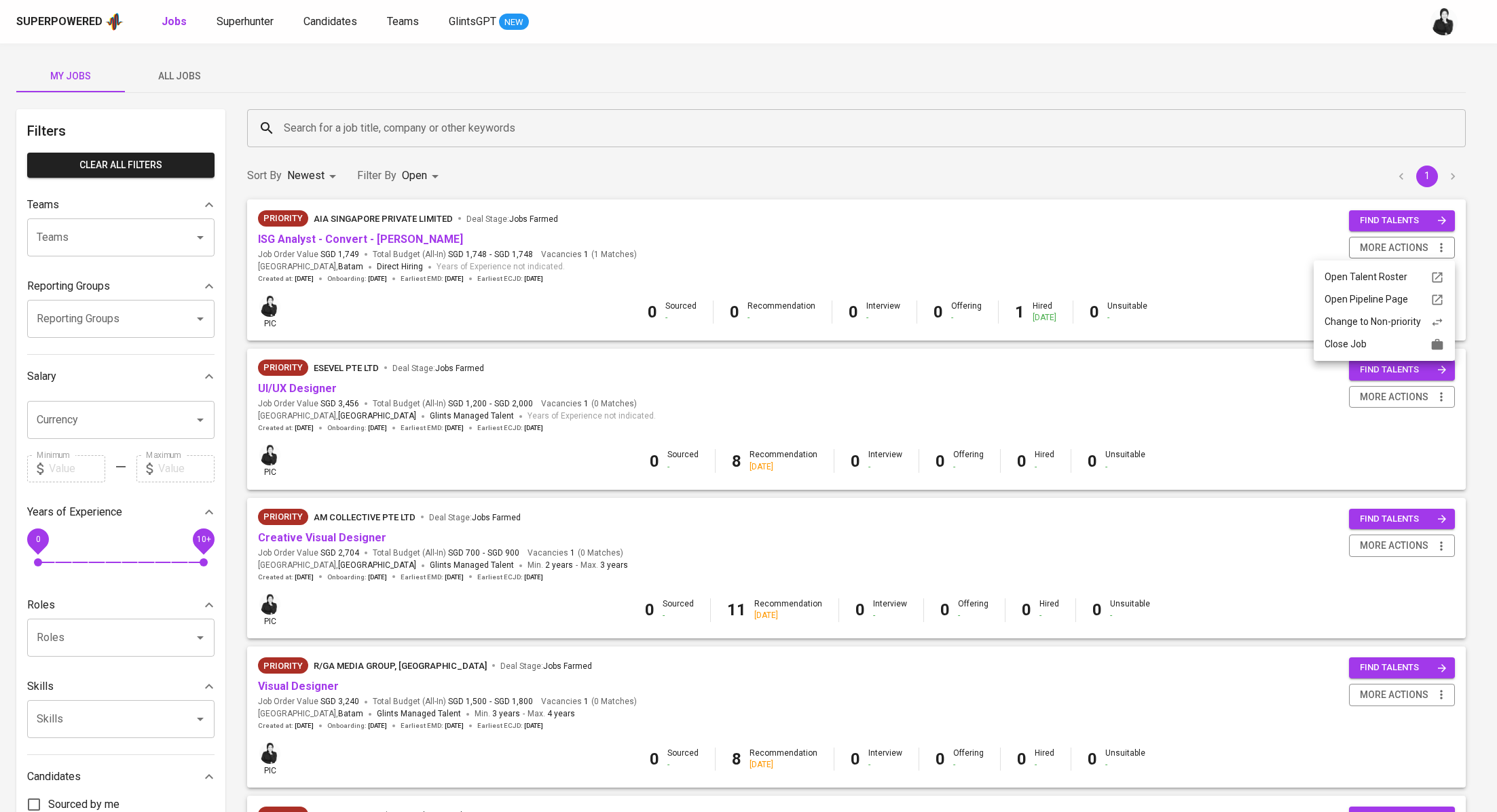
click at [1346, 346] on div "Close Job" at bounding box center [1384, 344] width 120 height 14
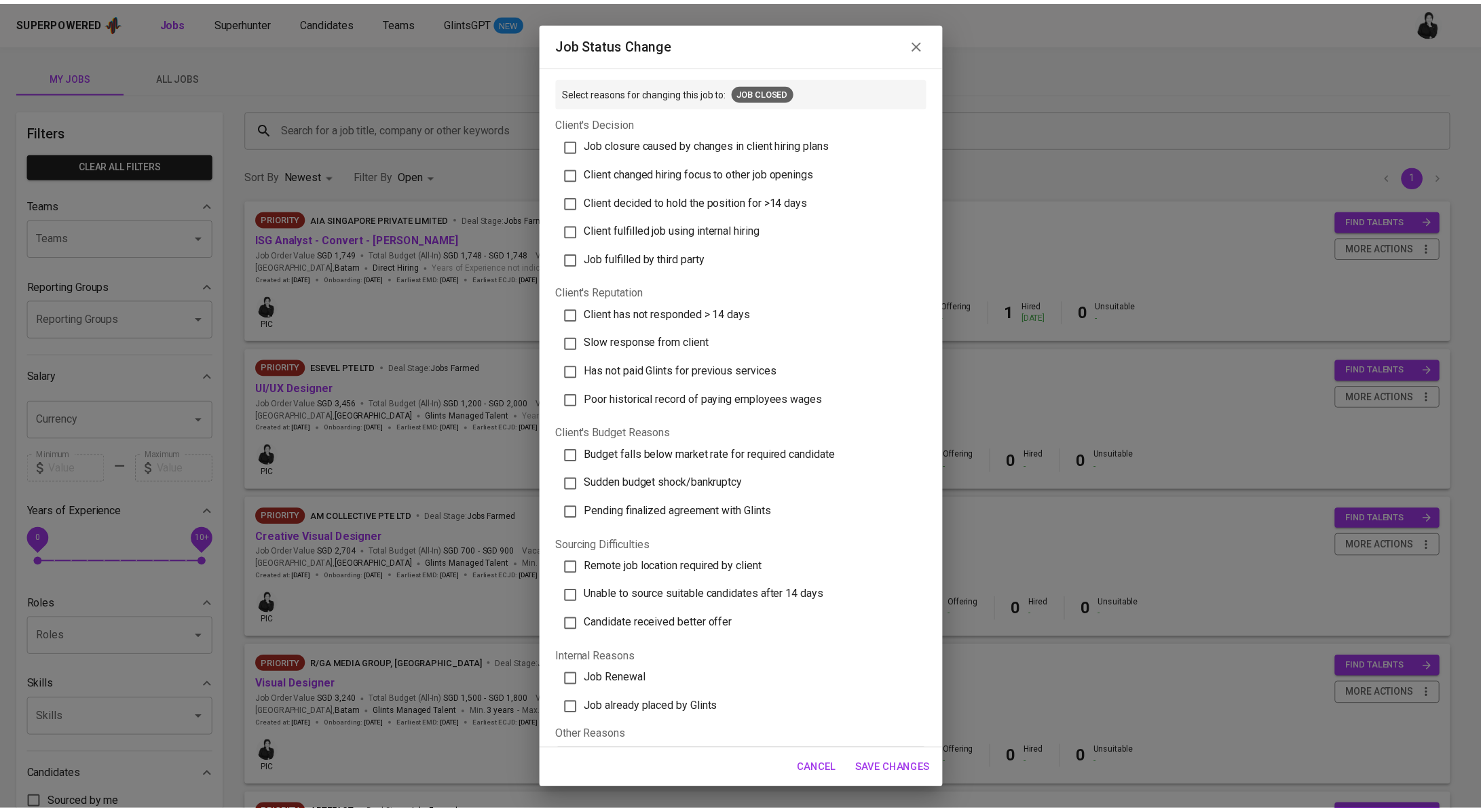
scroll to position [87, 0]
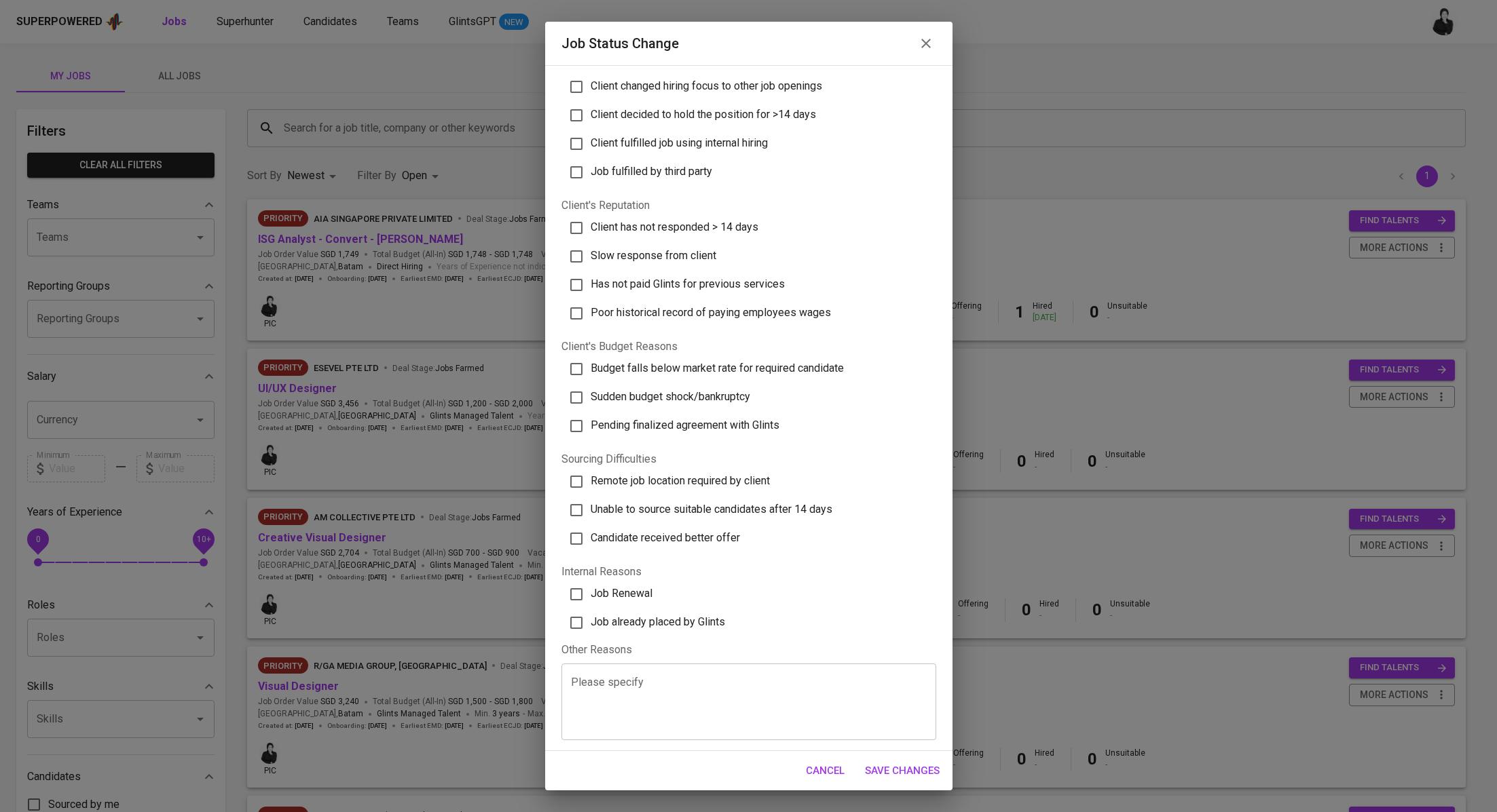
click at [648, 615] on span "Job already placed by Glints" at bounding box center [658, 622] width 135 height 13
click at [591, 615] on input "Job already placed by Glints" at bounding box center [576, 623] width 28 height 28
checkbox input "true"
click at [917, 764] on span "Save Changes" at bounding box center [902, 771] width 74 height 18
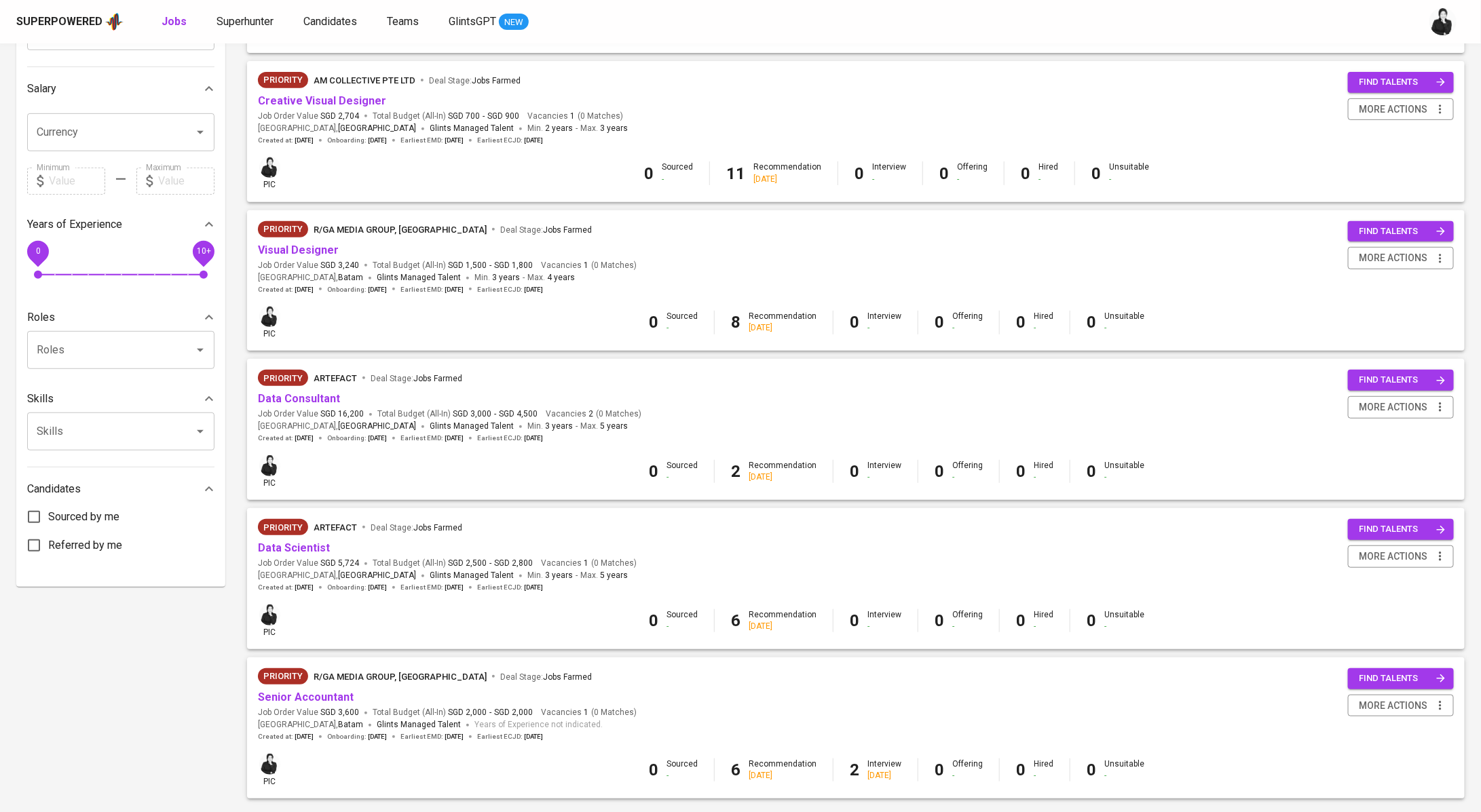
scroll to position [366, 0]
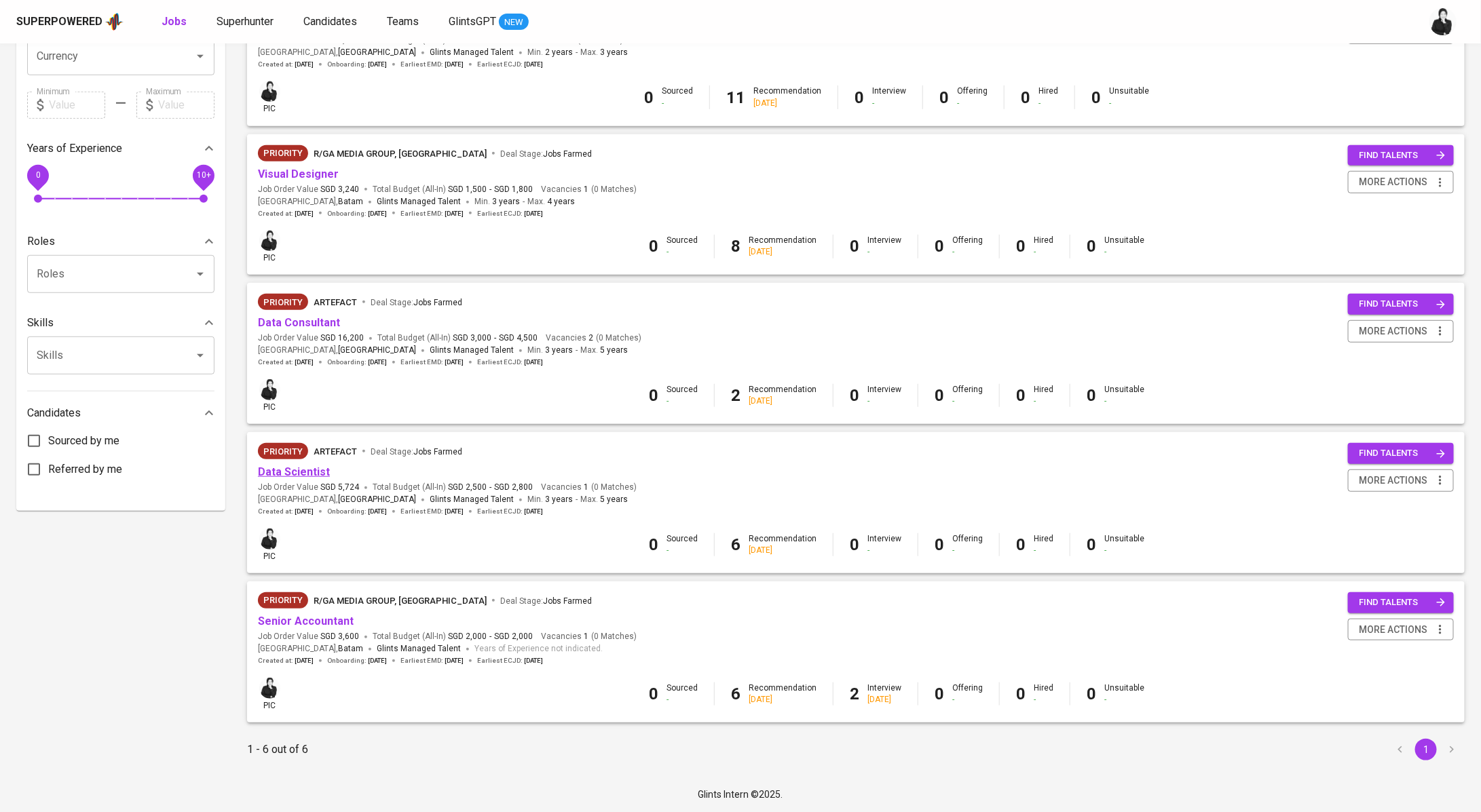
click at [304, 475] on link "Data Scientist" at bounding box center [293, 472] width 72 height 13
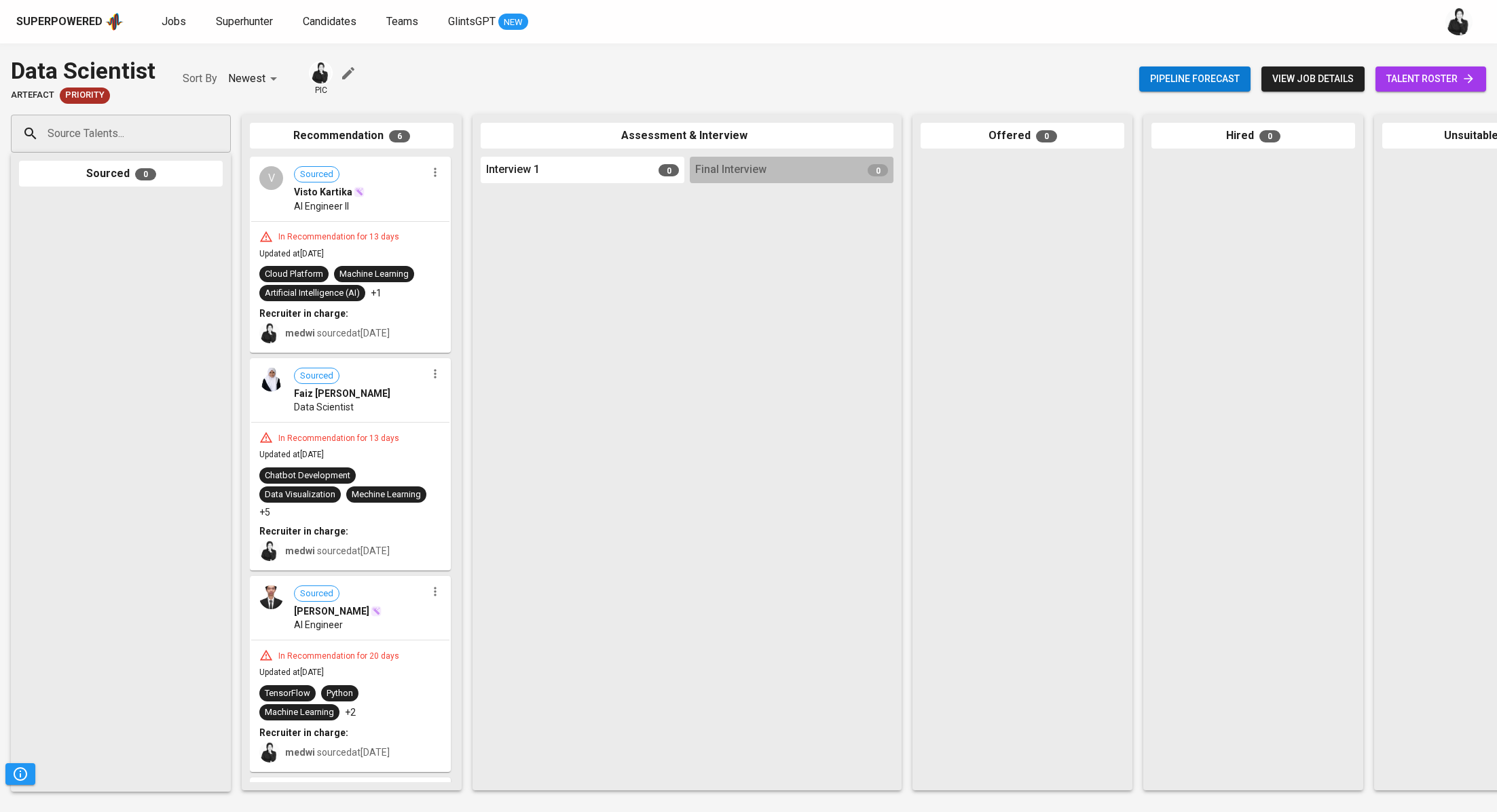
click at [1442, 93] on div "Pipeline forecast view job details talent roster" at bounding box center [1313, 79] width 347 height 50
click at [1419, 83] on span "talent roster" at bounding box center [1431, 79] width 89 height 17
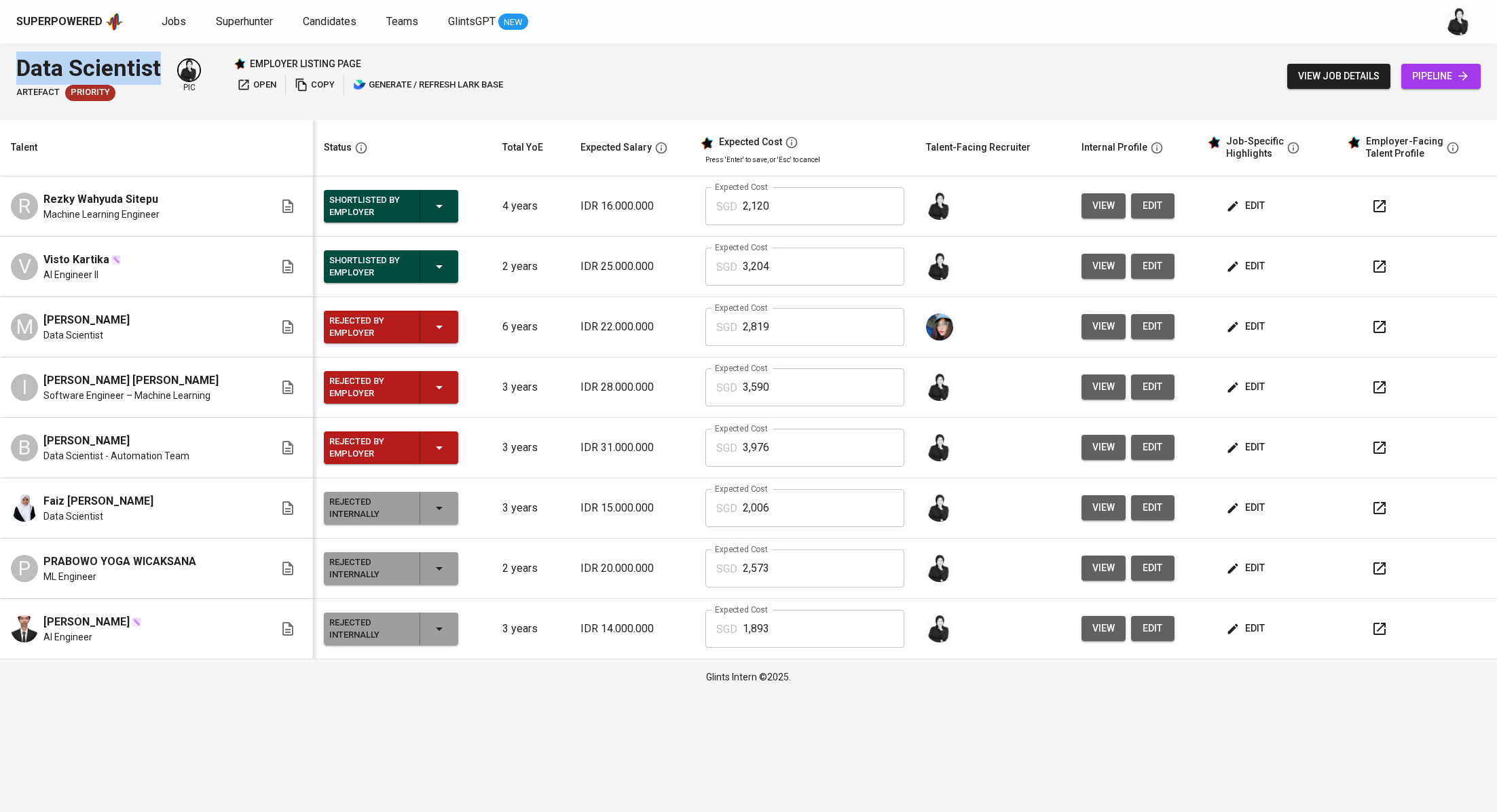
drag, startPoint x: 164, startPoint y: 65, endPoint x: 15, endPoint y: 65, distance: 149.0
click at [15, 65] on div "Data Scientist Artefact Priority pic employer listing page open copy generate /…" at bounding box center [748, 76] width 1497 height 66
copy div "Data Scientist"
drag, startPoint x: 105, startPoint y: 254, endPoint x: 39, endPoint y: 258, distance: 66.1
click at [39, 258] on div "V Visto Kartika AI Engineer II" at bounding box center [142, 267] width 263 height 30
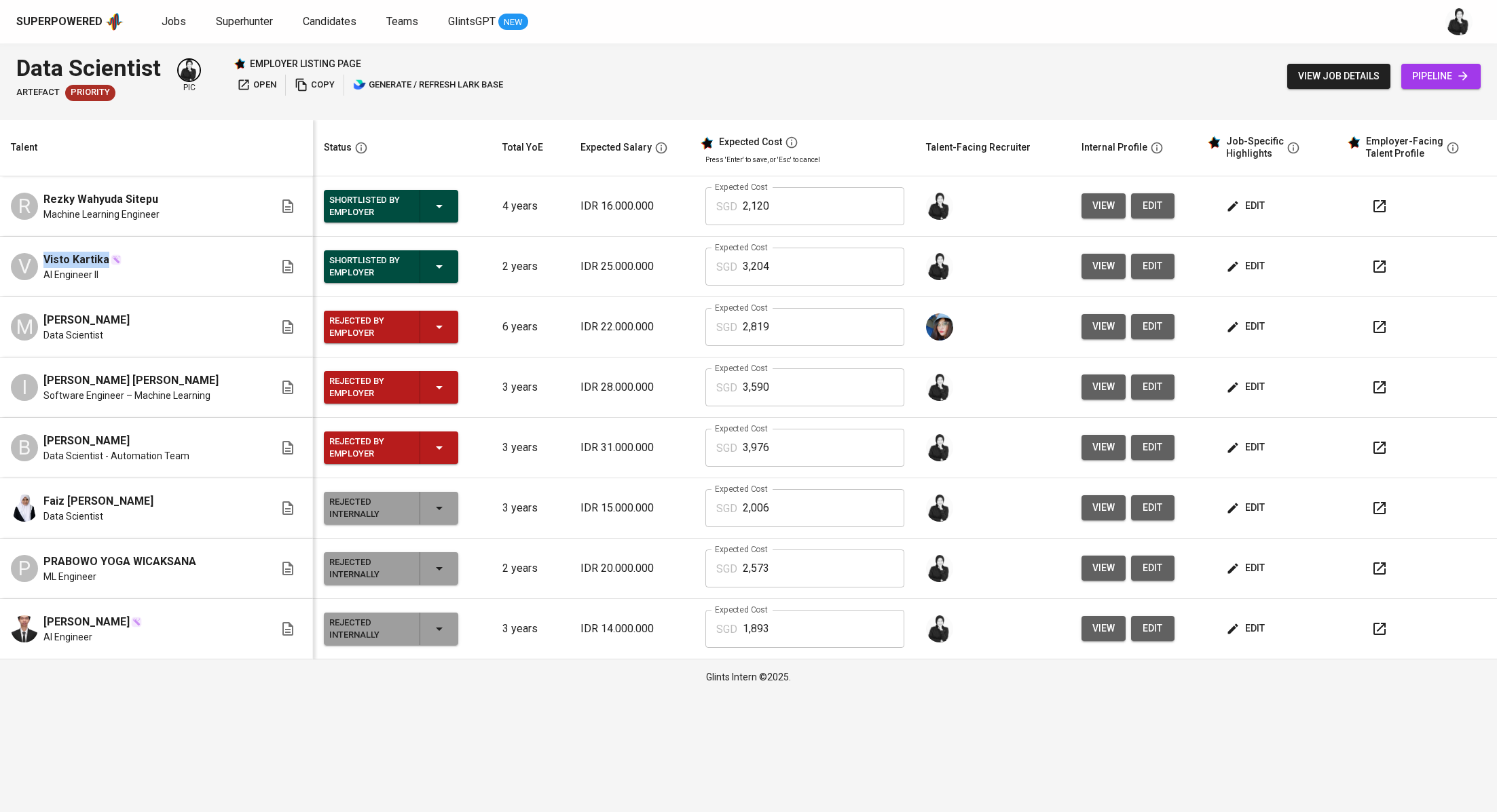
copy span "Visto Kartika"
click at [1363, 268] on button "button" at bounding box center [1379, 267] width 33 height 33
click at [170, 23] on span "Jobs" at bounding box center [174, 21] width 25 height 13
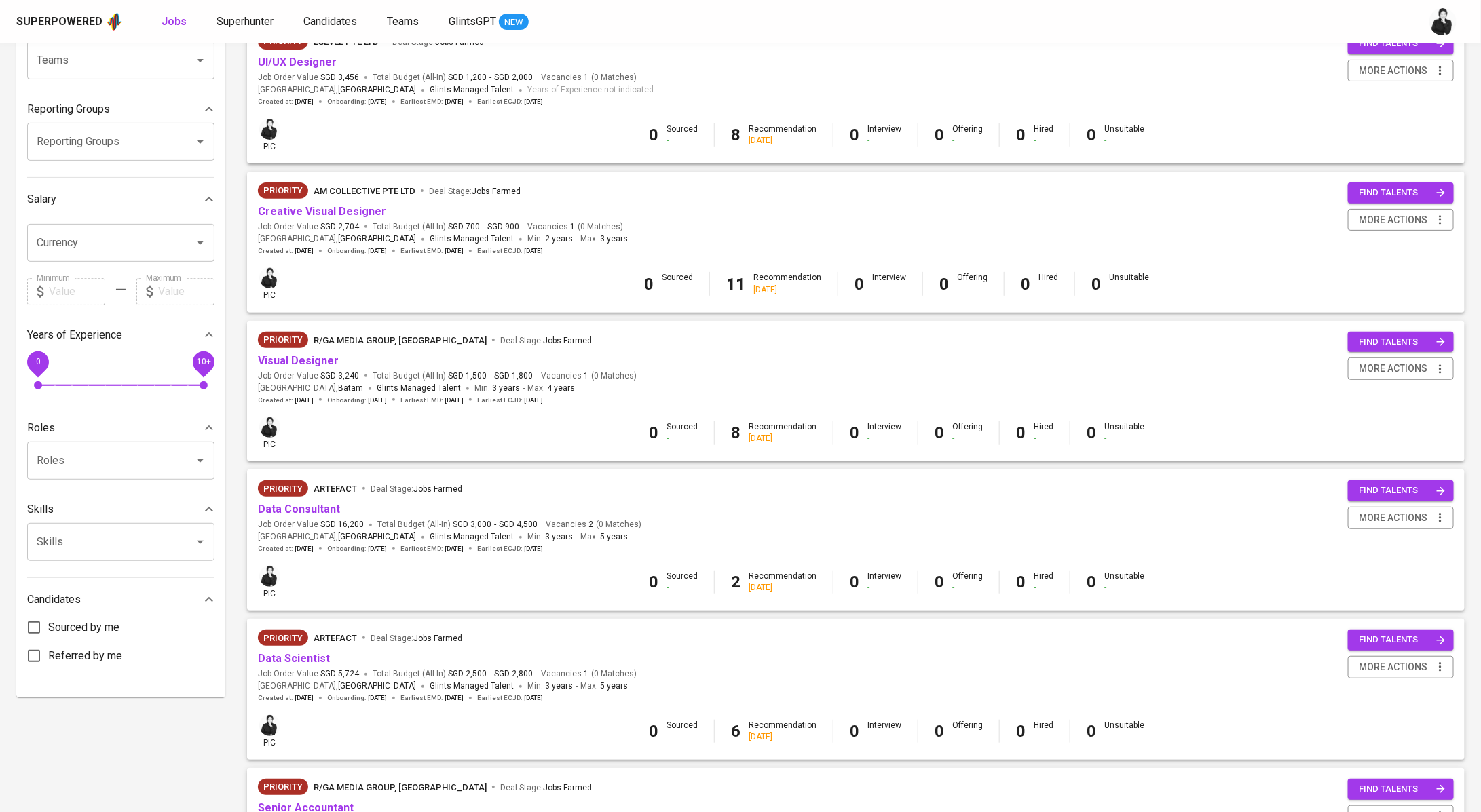
scroll to position [366, 0]
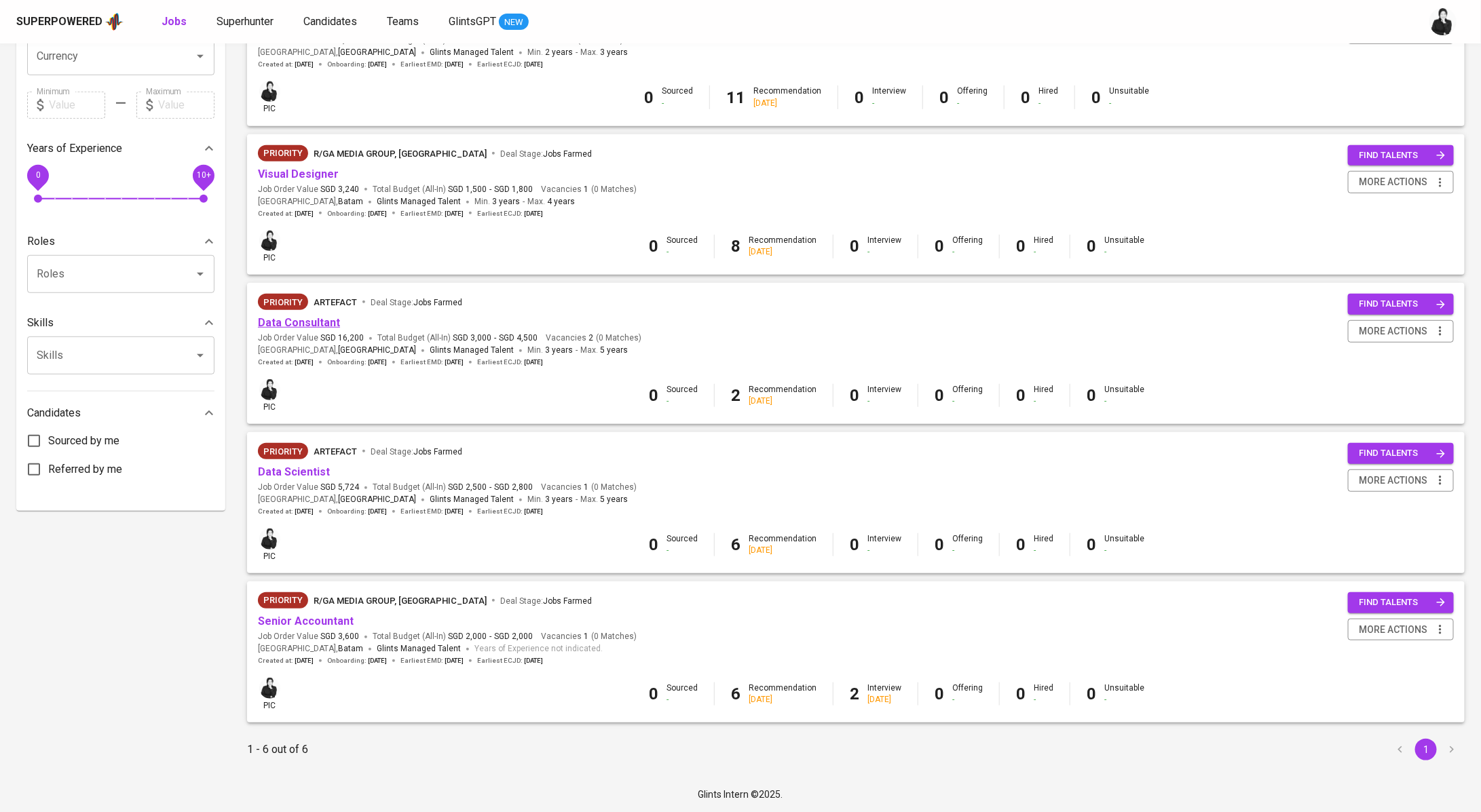
click at [291, 318] on link "Data Consultant" at bounding box center [299, 322] width 82 height 13
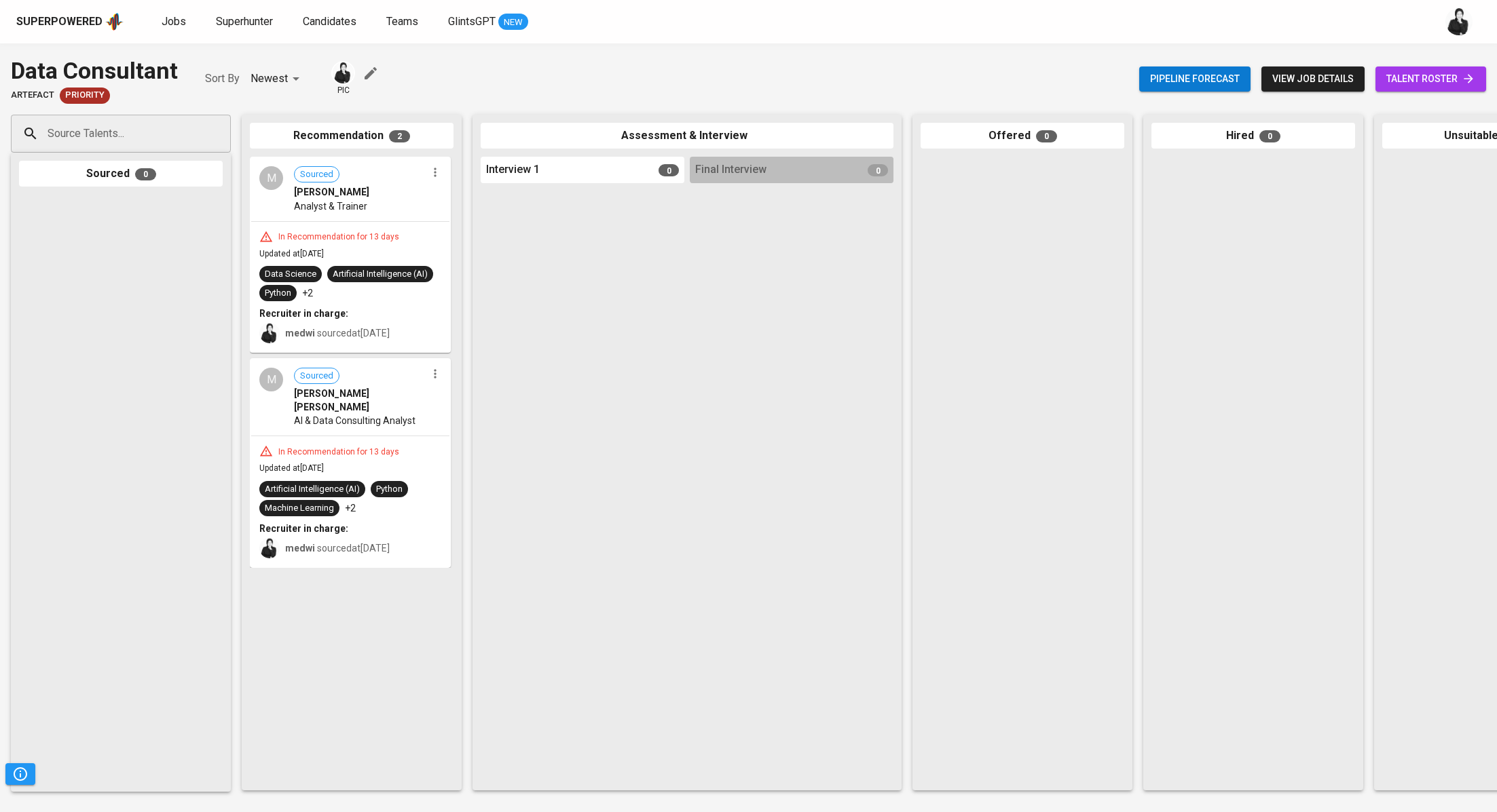
click at [1408, 86] on span "talent roster" at bounding box center [1431, 79] width 89 height 17
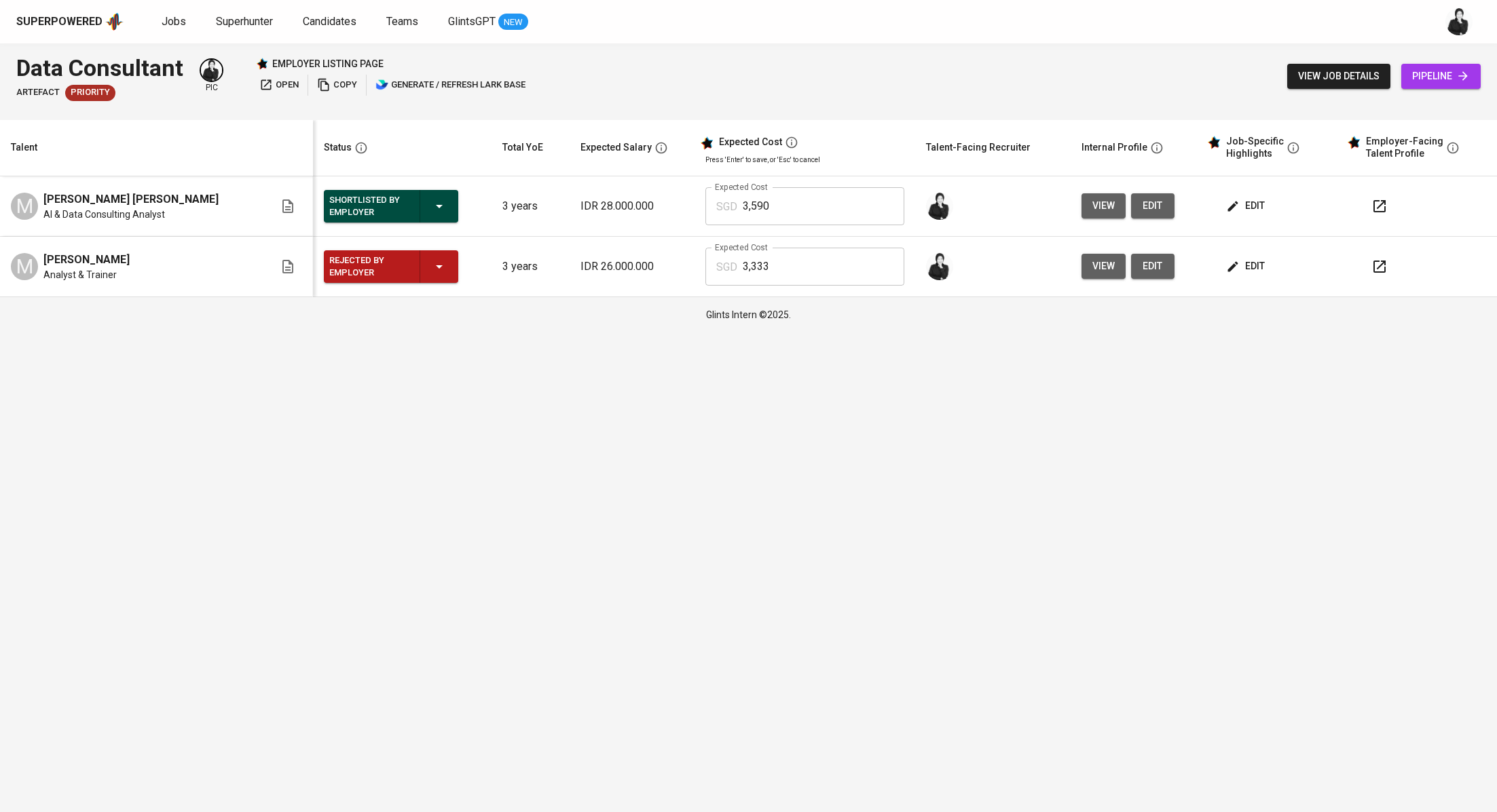
click at [1392, 205] on div at bounding box center [1424, 206] width 123 height 33
click at [1371, 207] on icon "button" at bounding box center [1379, 206] width 16 height 16
click at [181, 24] on span "Jobs" at bounding box center [174, 21] width 25 height 13
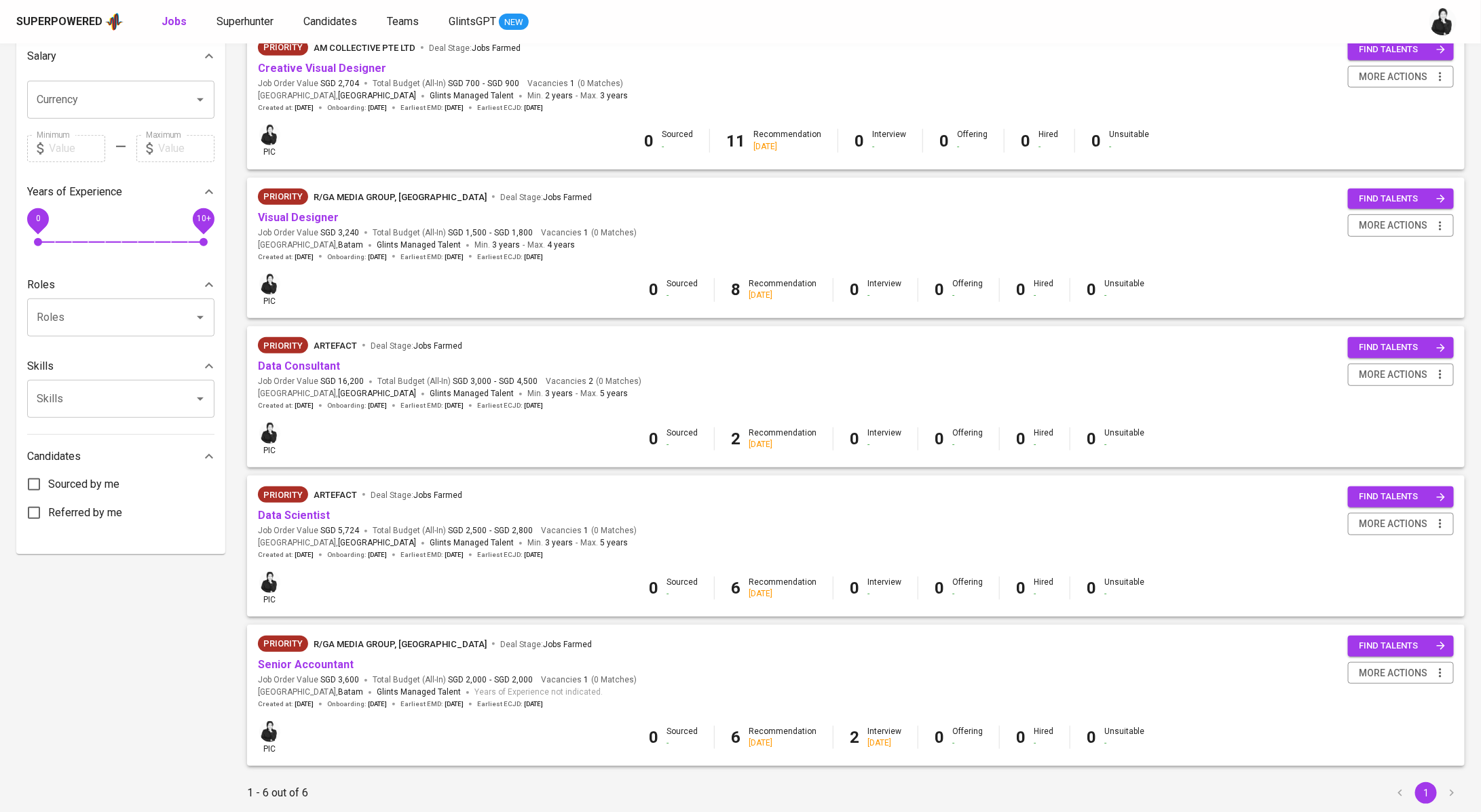
scroll to position [329, 0]
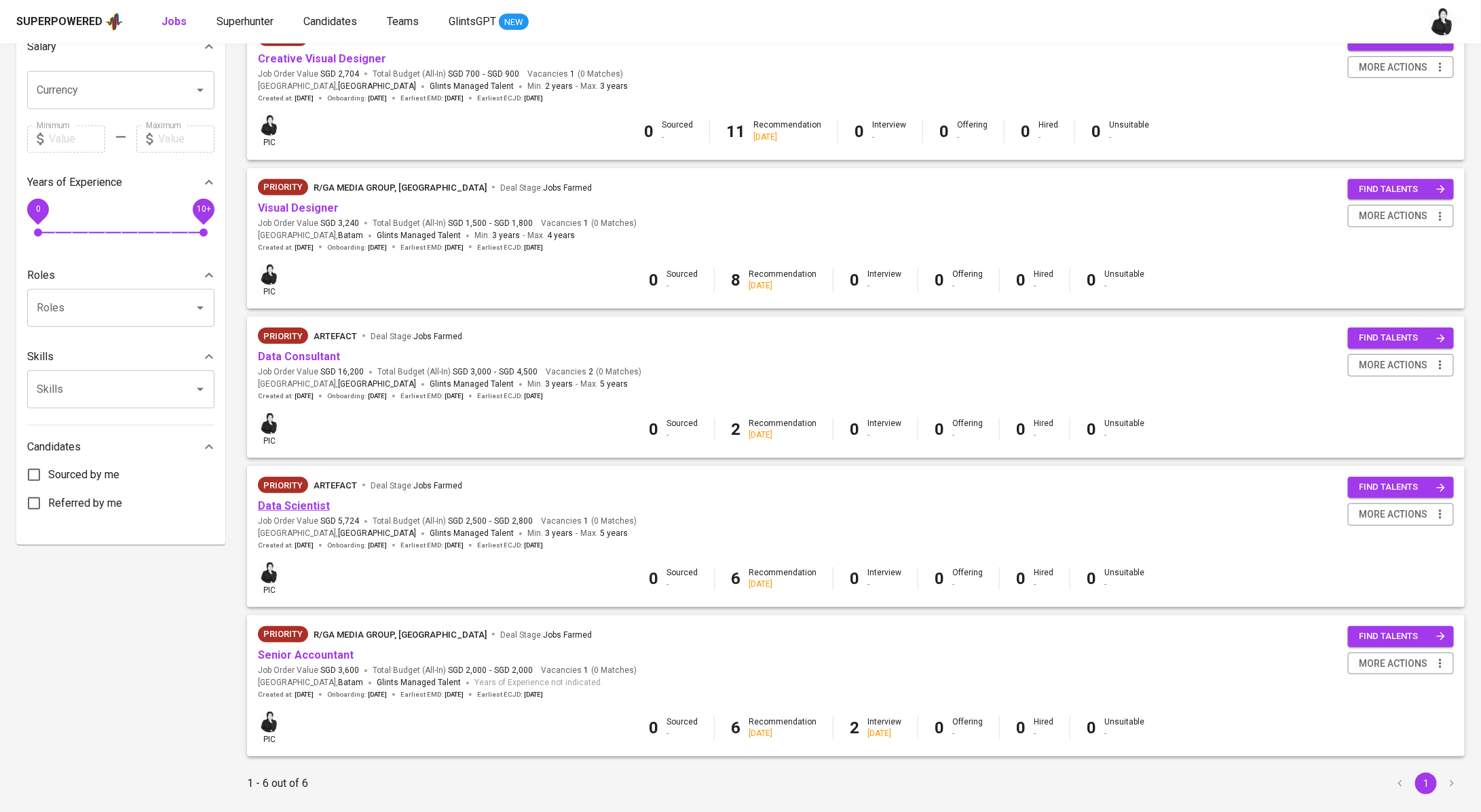
click at [315, 503] on link "Data Scientist" at bounding box center [293, 506] width 72 height 13
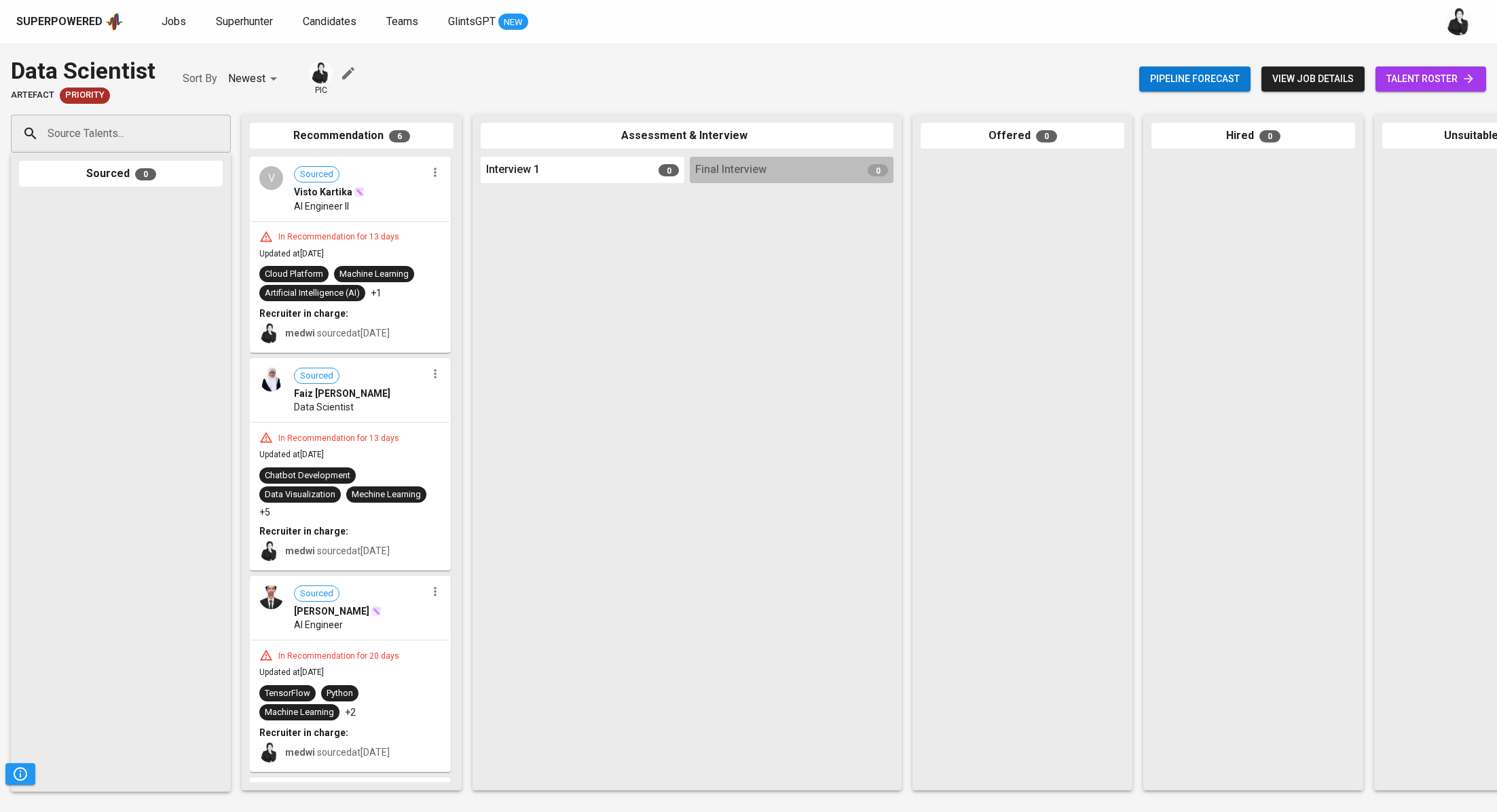
click at [1400, 86] on span "talent roster" at bounding box center [1431, 79] width 89 height 17
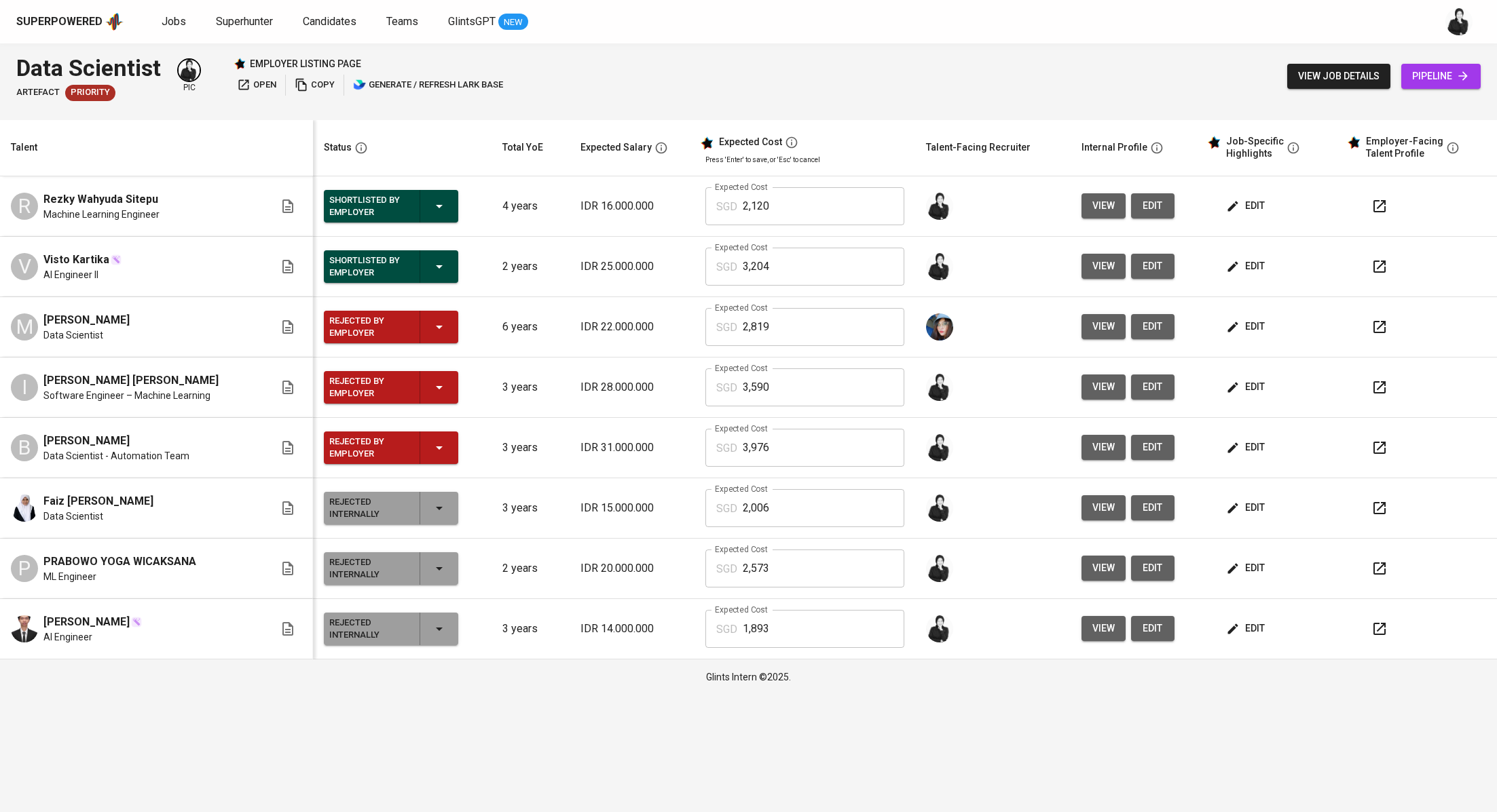
click at [1377, 200] on icon "button" at bounding box center [1379, 206] width 16 height 16
click at [1384, 262] on icon "button" at bounding box center [1379, 267] width 16 height 16
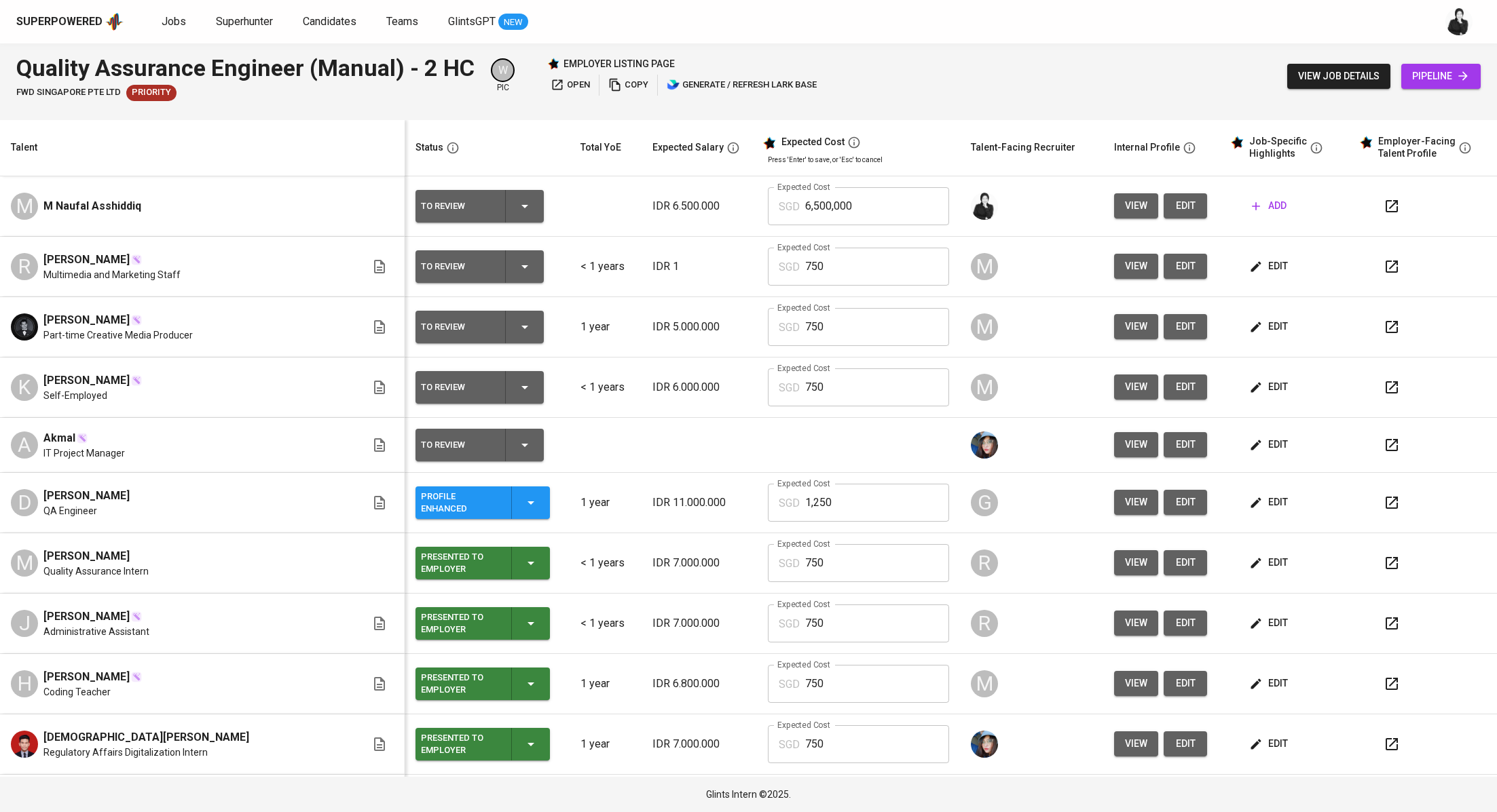
click at [1384, 205] on icon "button" at bounding box center [1392, 206] width 16 height 16
click at [1263, 207] on span "add" at bounding box center [1268, 205] width 35 height 17
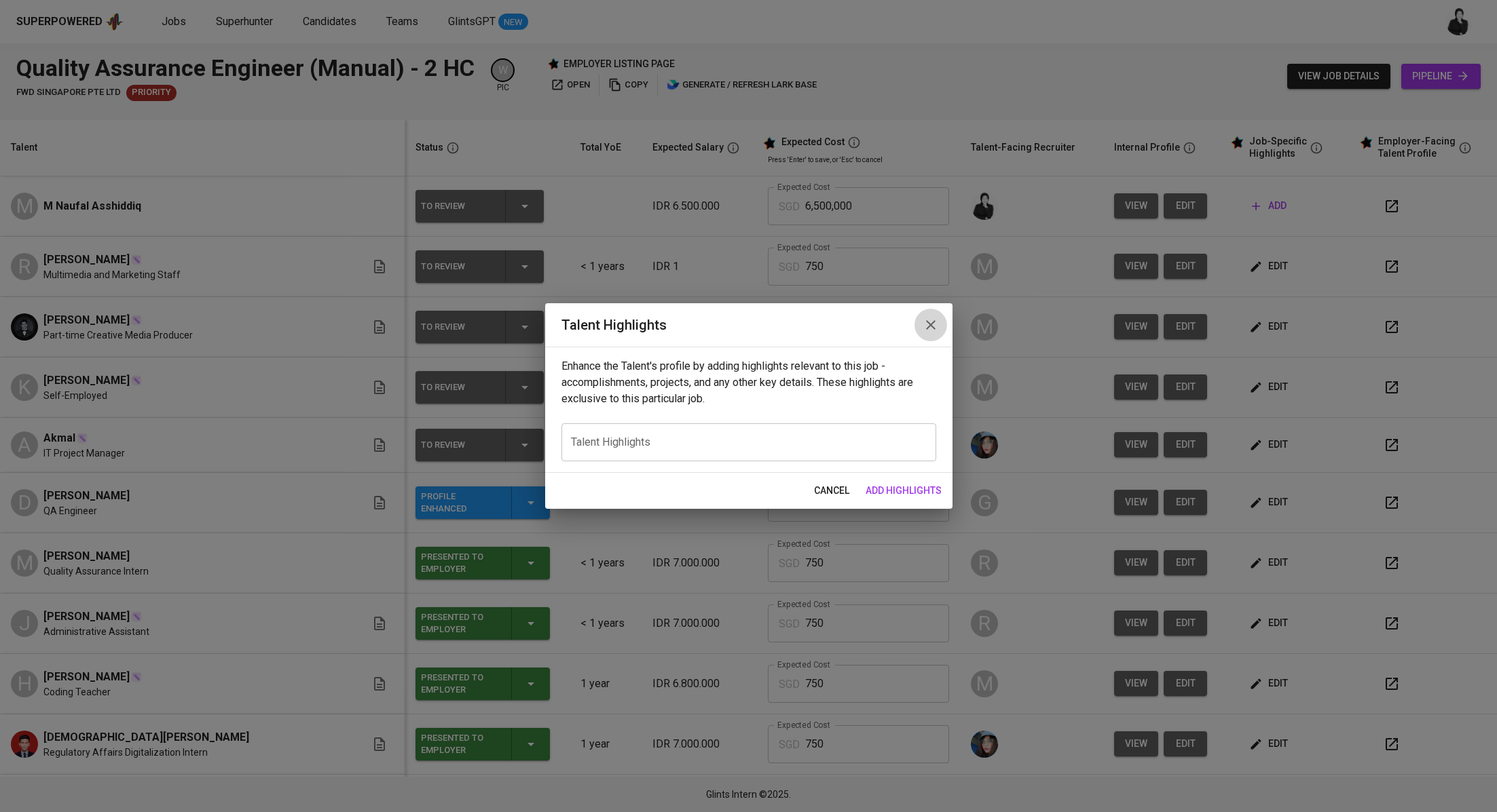
click at [924, 327] on icon "button" at bounding box center [930, 325] width 16 height 16
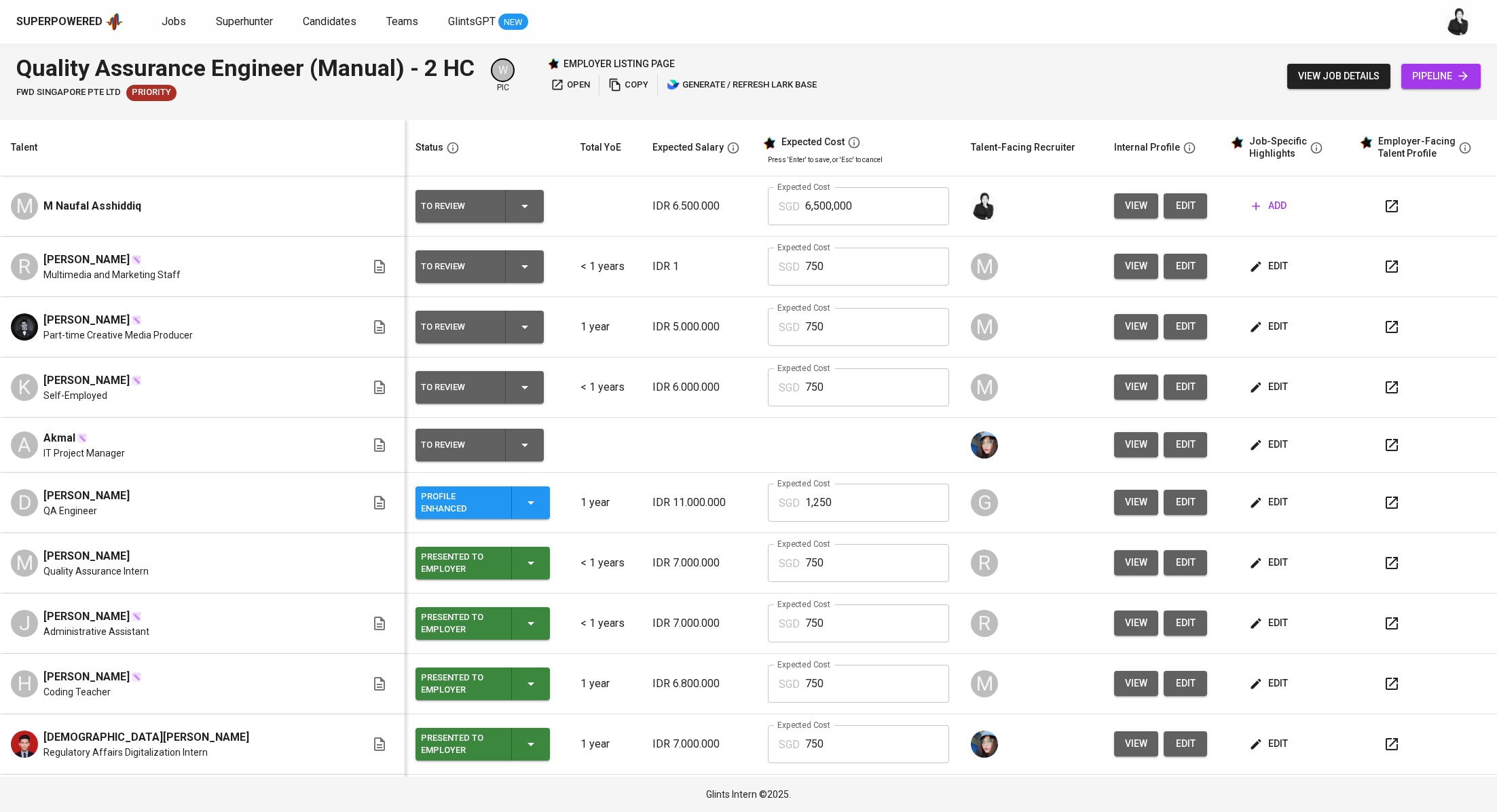
click at [1183, 200] on button "edit" at bounding box center [1184, 205] width 43 height 25
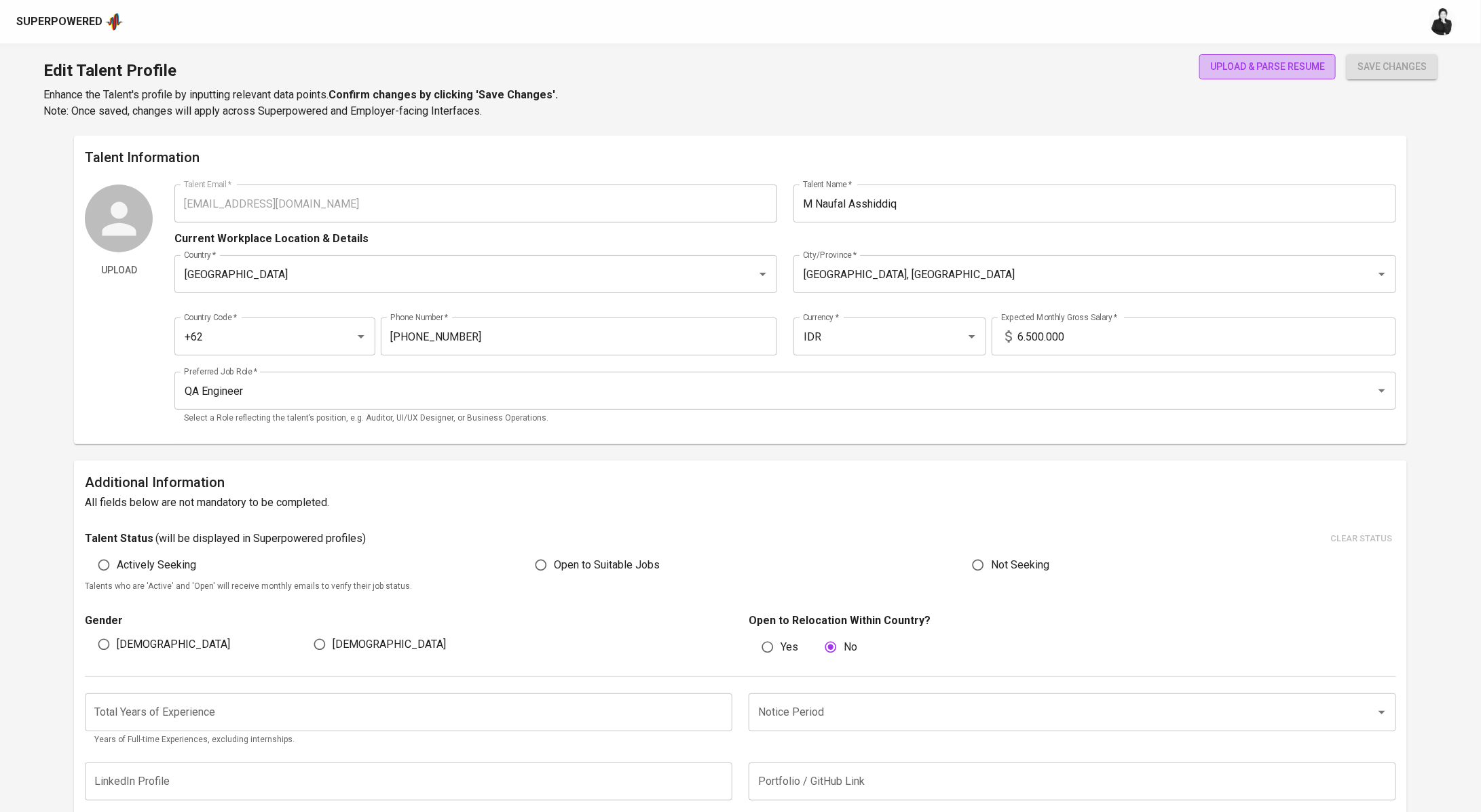
click at [1247, 71] on span "upload & parse resume" at bounding box center [1268, 66] width 115 height 17
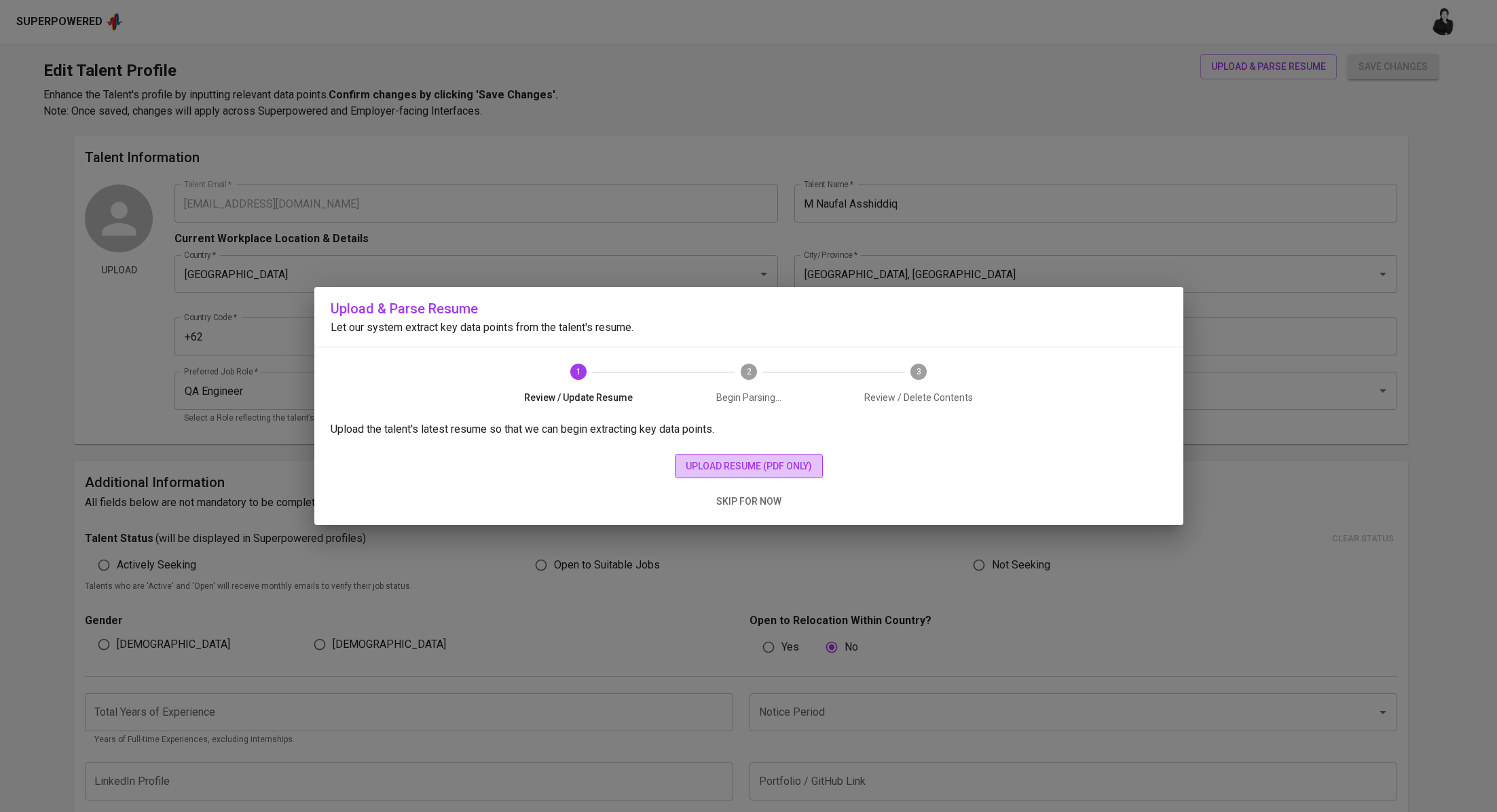
click at [713, 466] on span "upload resume (pdf only)" at bounding box center [748, 466] width 127 height 17
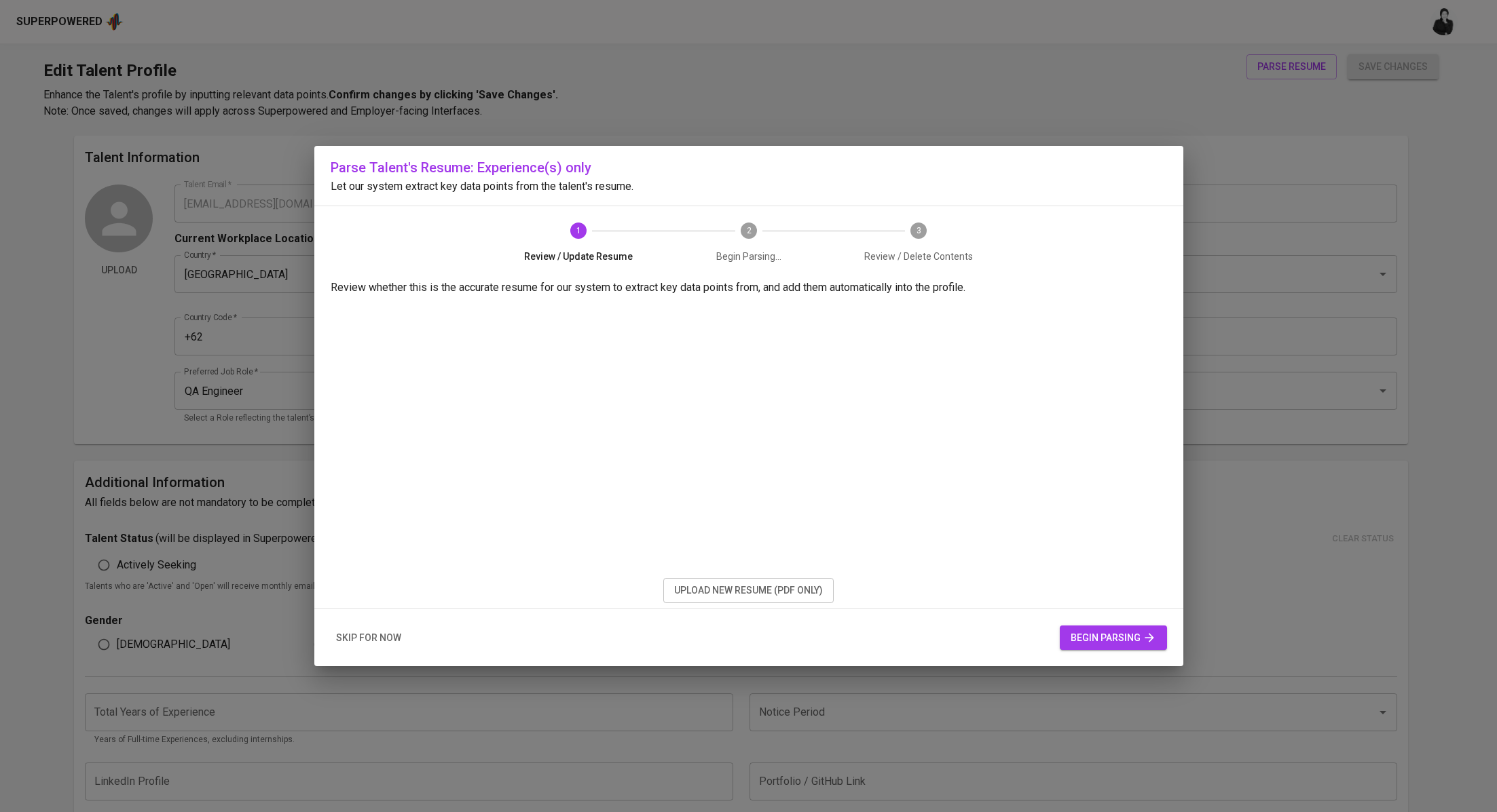
click at [1094, 635] on span "begin parsing" at bounding box center [1113, 638] width 86 height 17
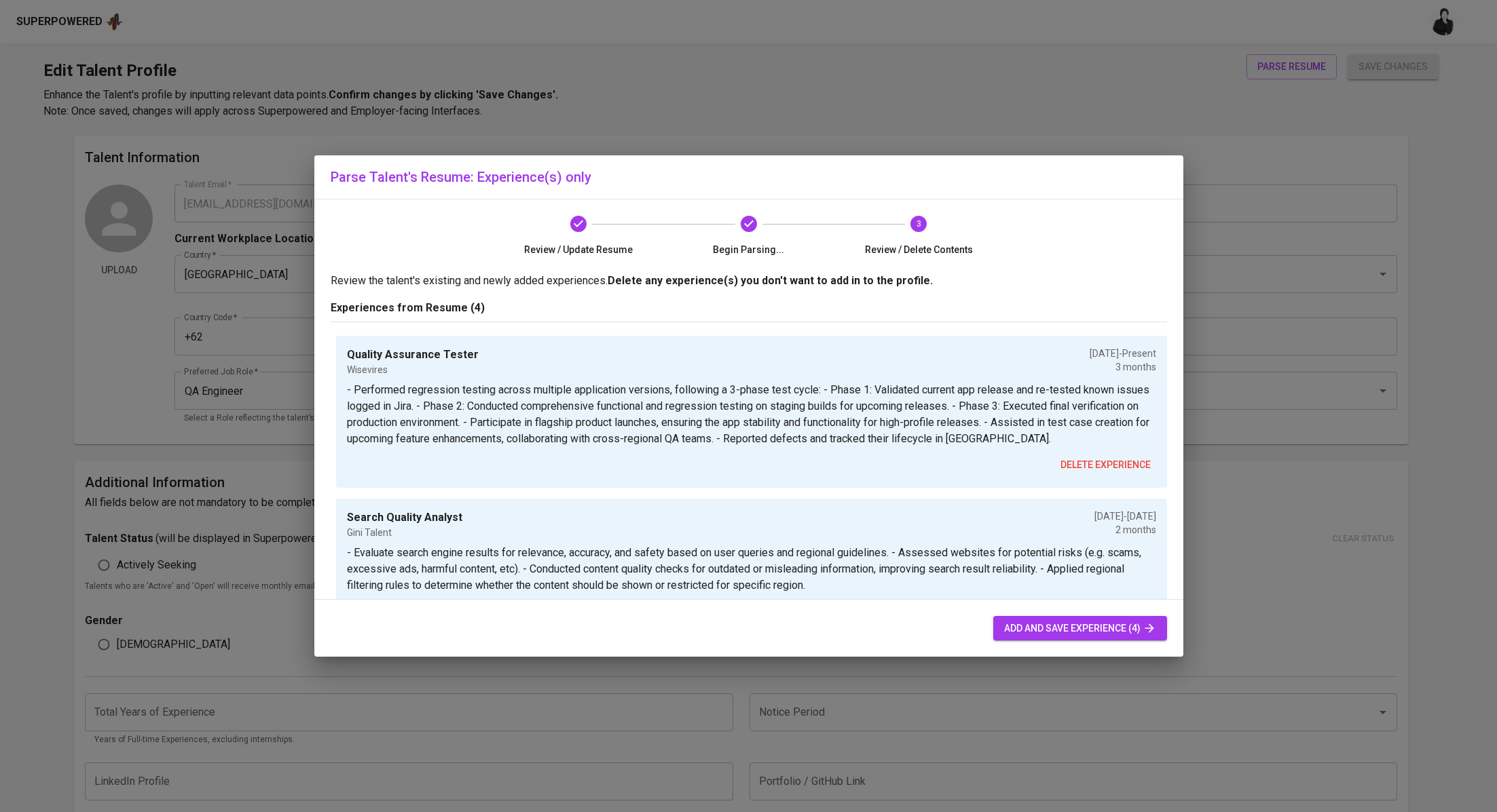
scroll to position [395, 0]
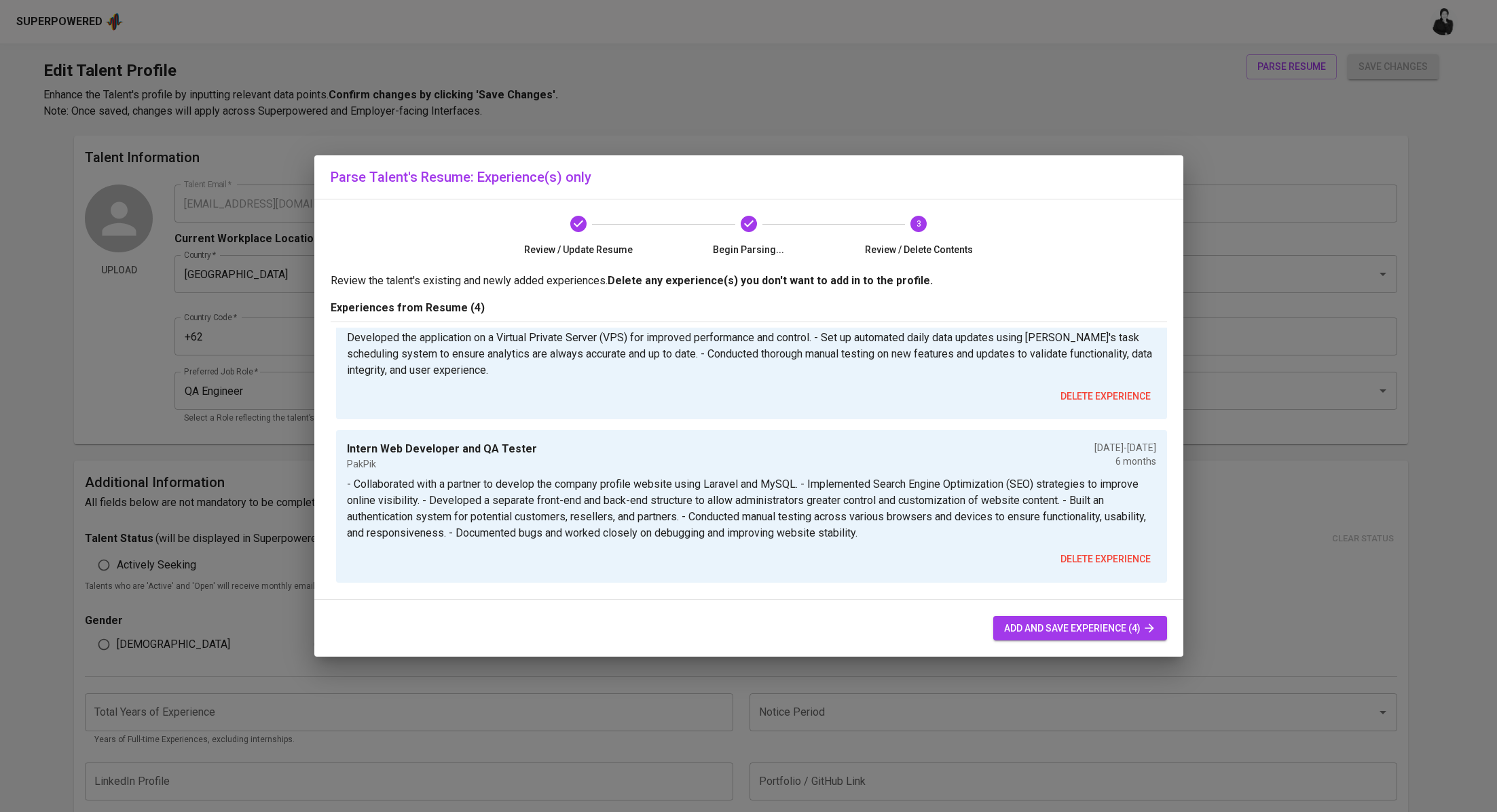
click at [1029, 627] on span "add and save experience (4)" at bounding box center [1080, 628] width 152 height 17
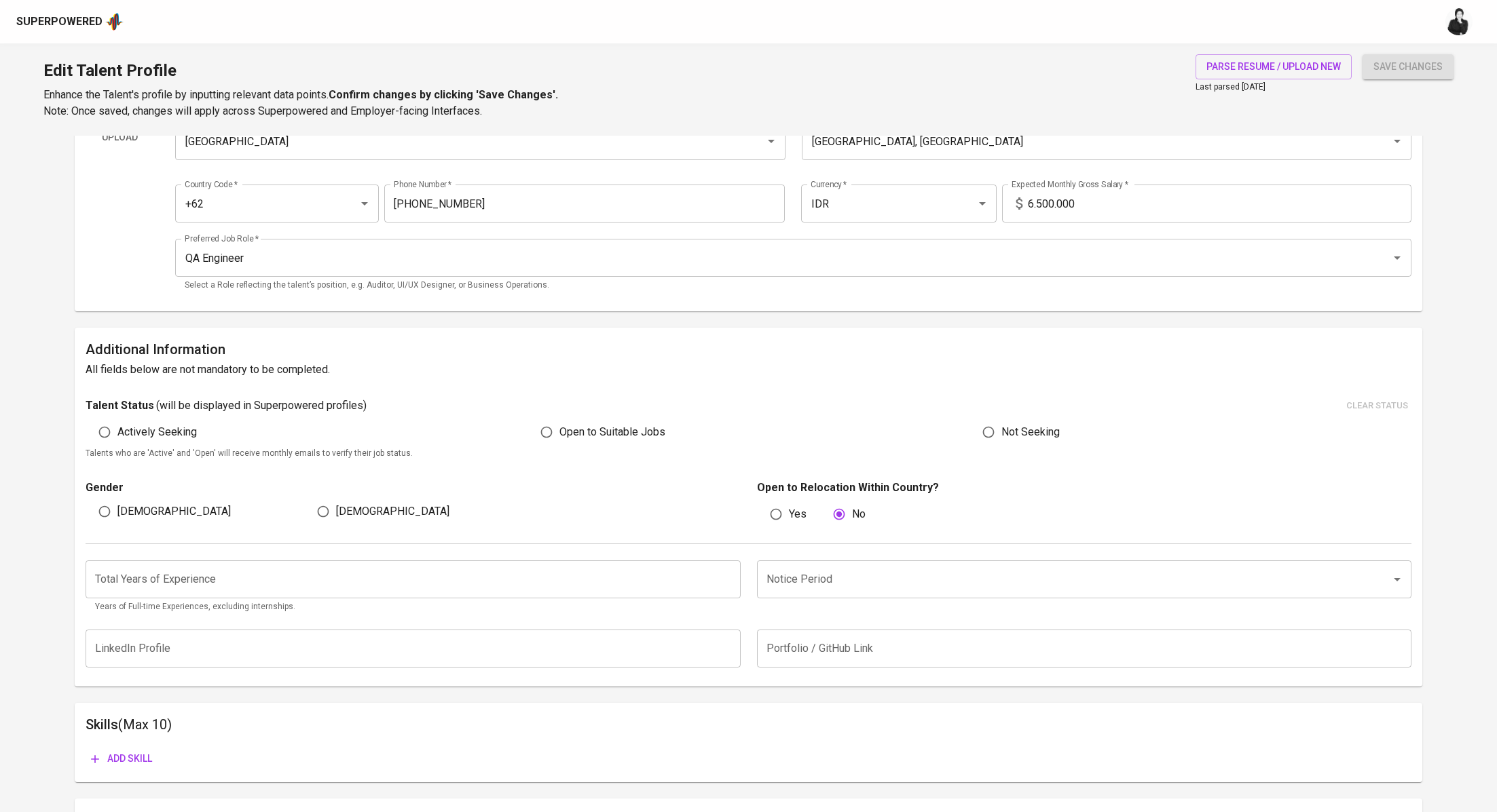
scroll to position [147, 0]
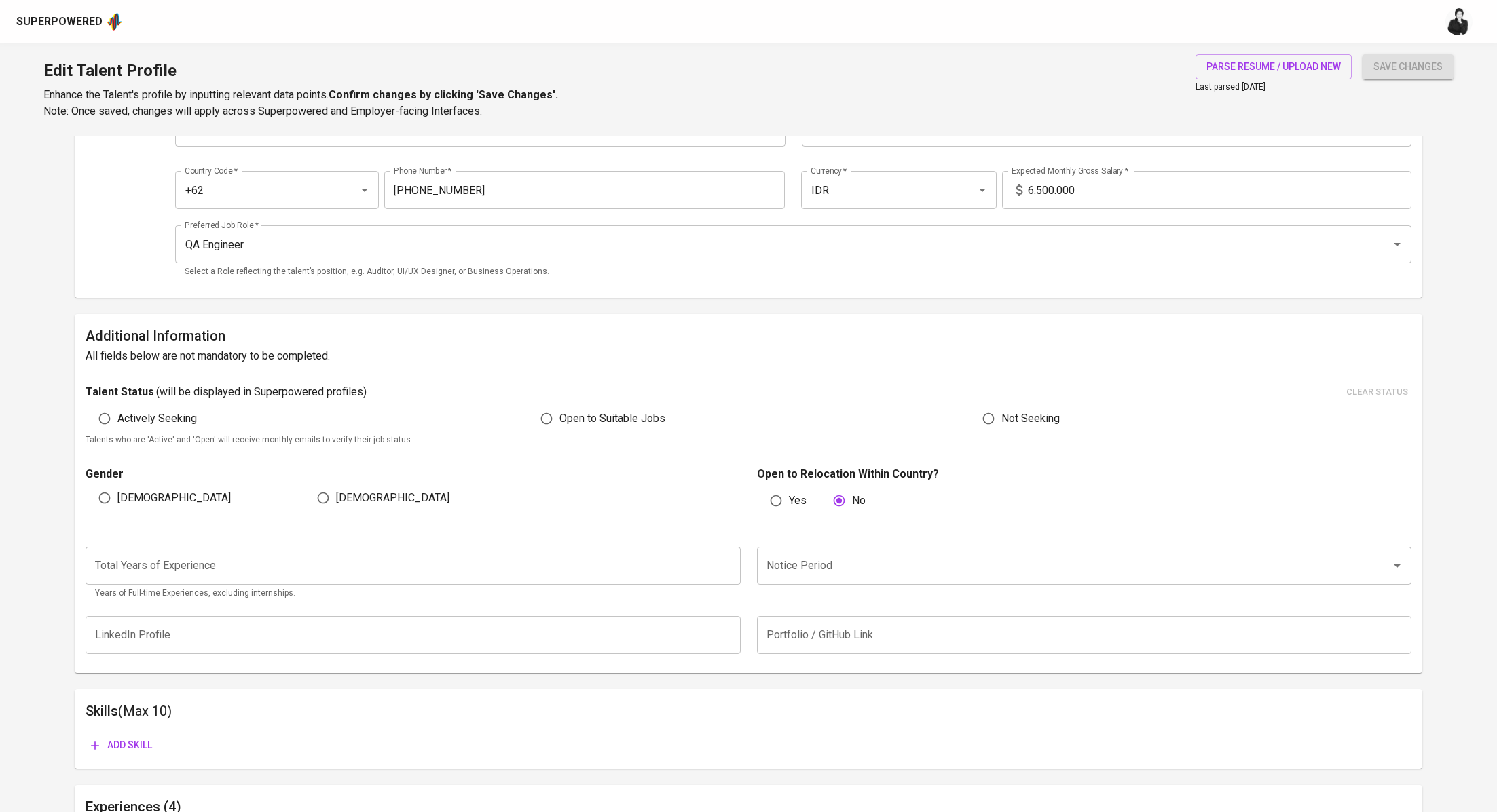
click at [575, 416] on span "Open to Suitable Jobs" at bounding box center [612, 419] width 106 height 16
click at [559, 416] on input "Open to Suitable Jobs" at bounding box center [546, 418] width 26 height 26
radio input "true"
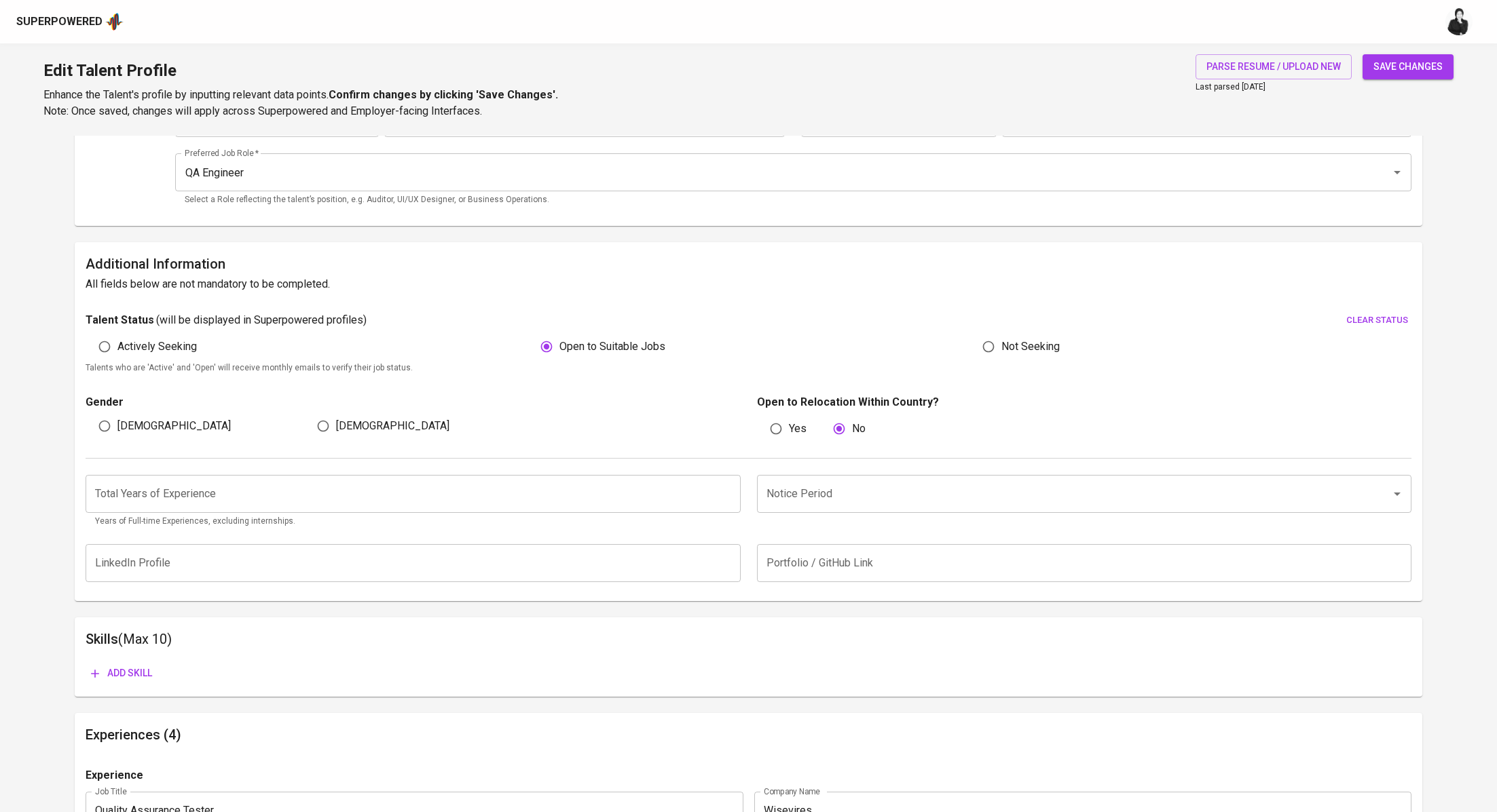
click at [785, 433] on input "Yes" at bounding box center [775, 429] width 26 height 26
radio input "true"
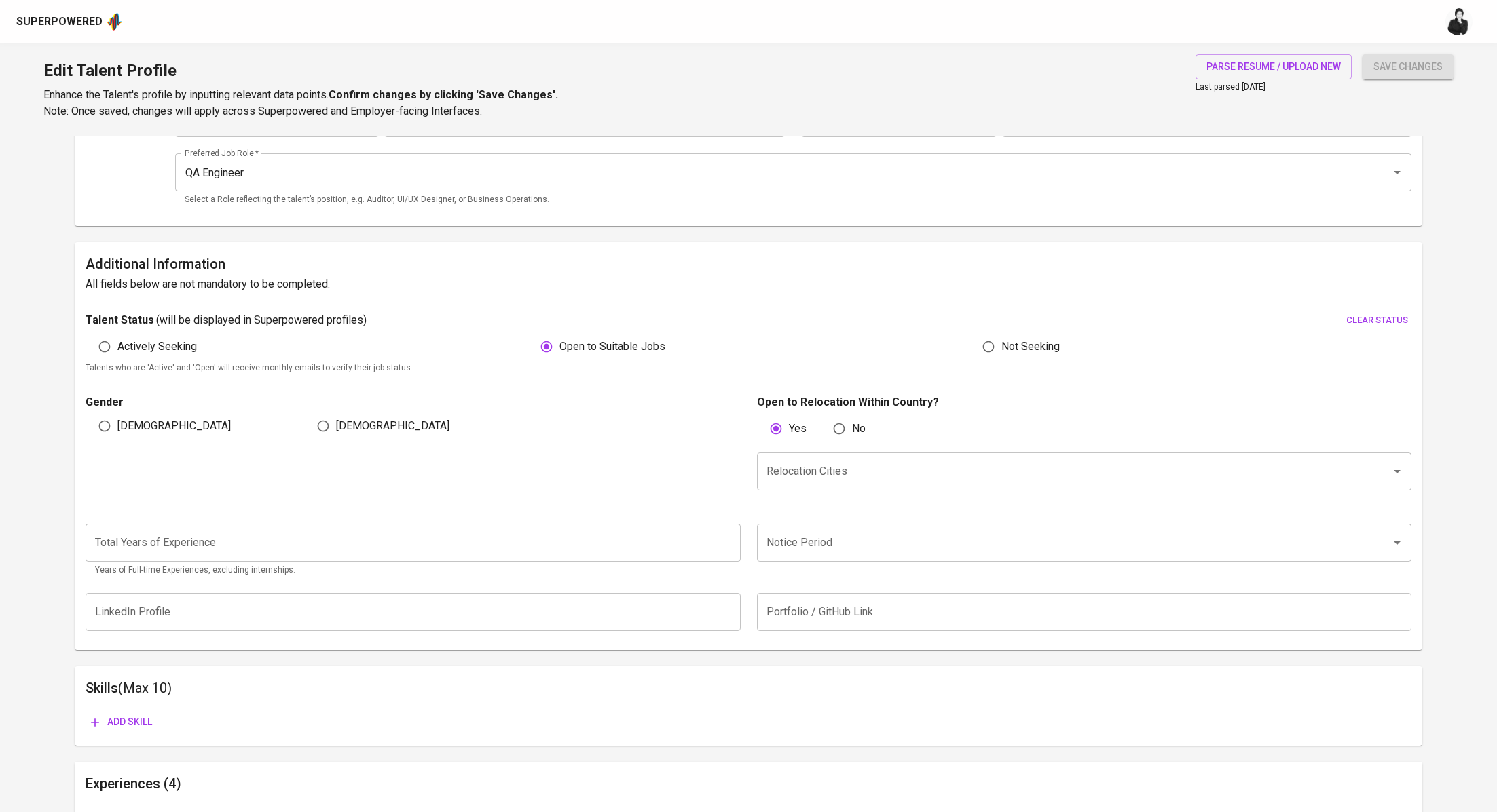
click at [791, 473] on input "Relocation Cities" at bounding box center [1065, 471] width 604 height 26
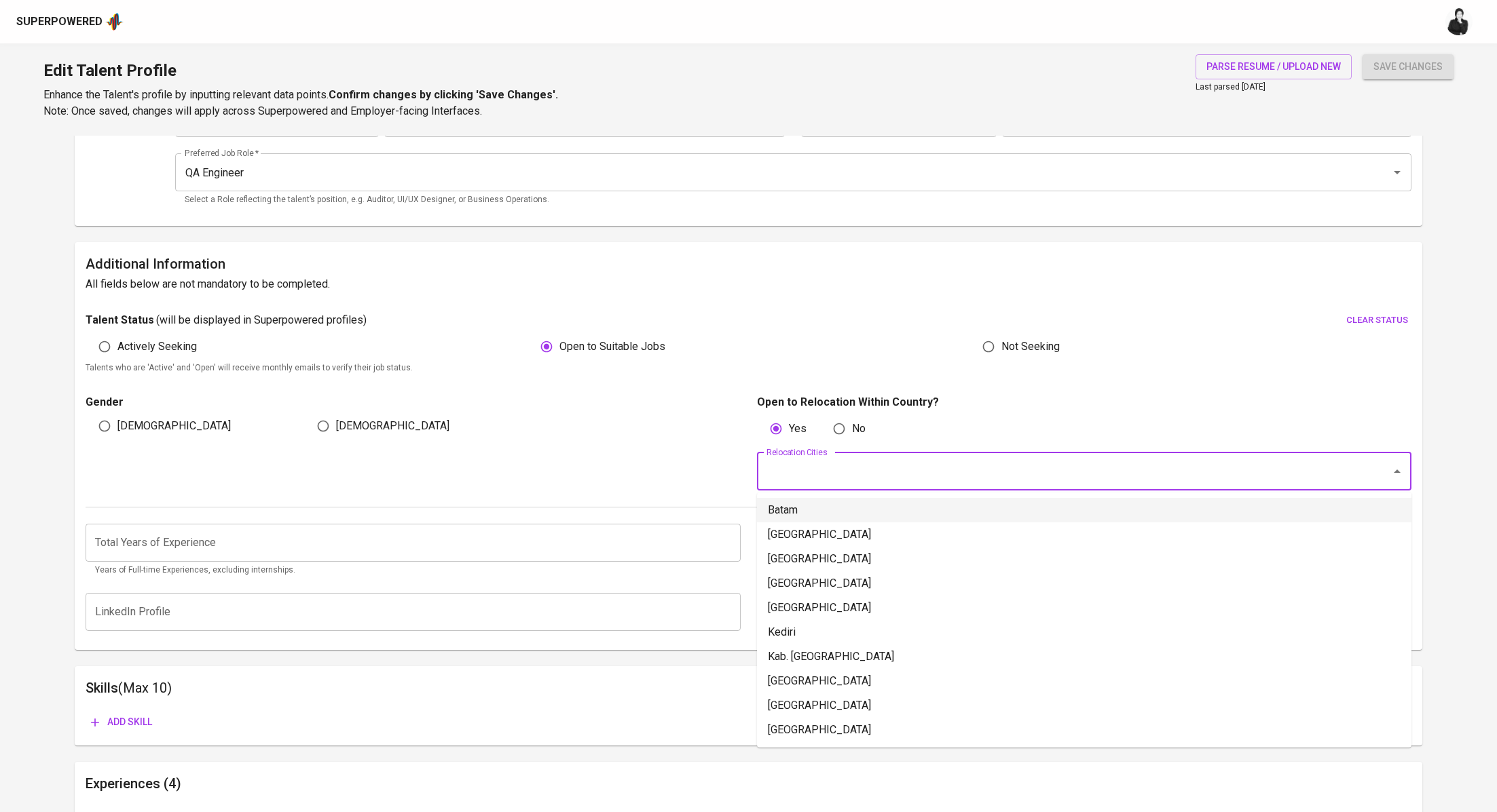
click at [794, 508] on li "Batam" at bounding box center [1083, 510] width 655 height 25
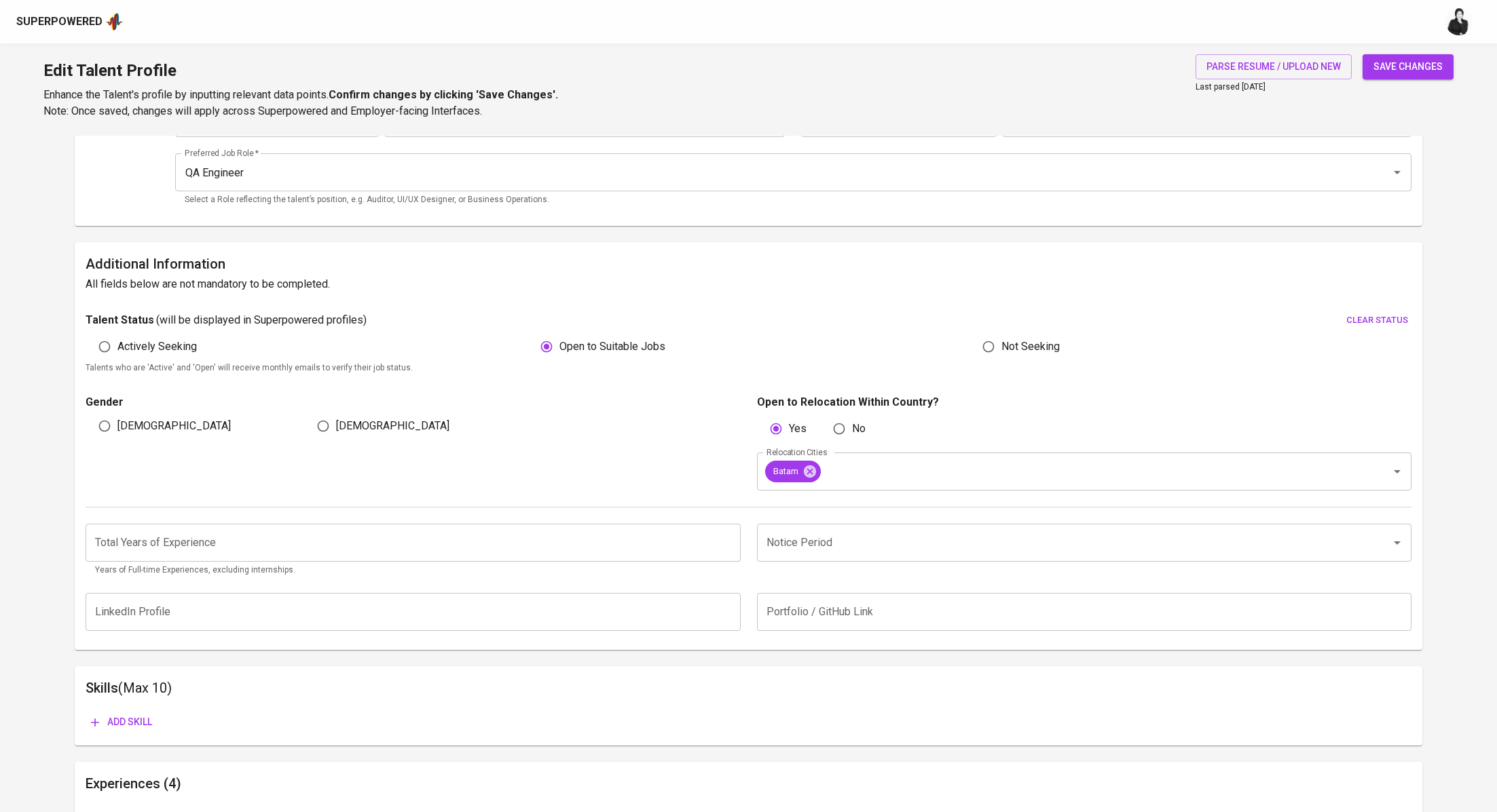
click at [131, 428] on span "[DEMOGRAPHIC_DATA]" at bounding box center [175, 426] width 113 height 16
click at [118, 428] on input "[DEMOGRAPHIC_DATA]" at bounding box center [104, 426] width 26 height 26
radio input "true"
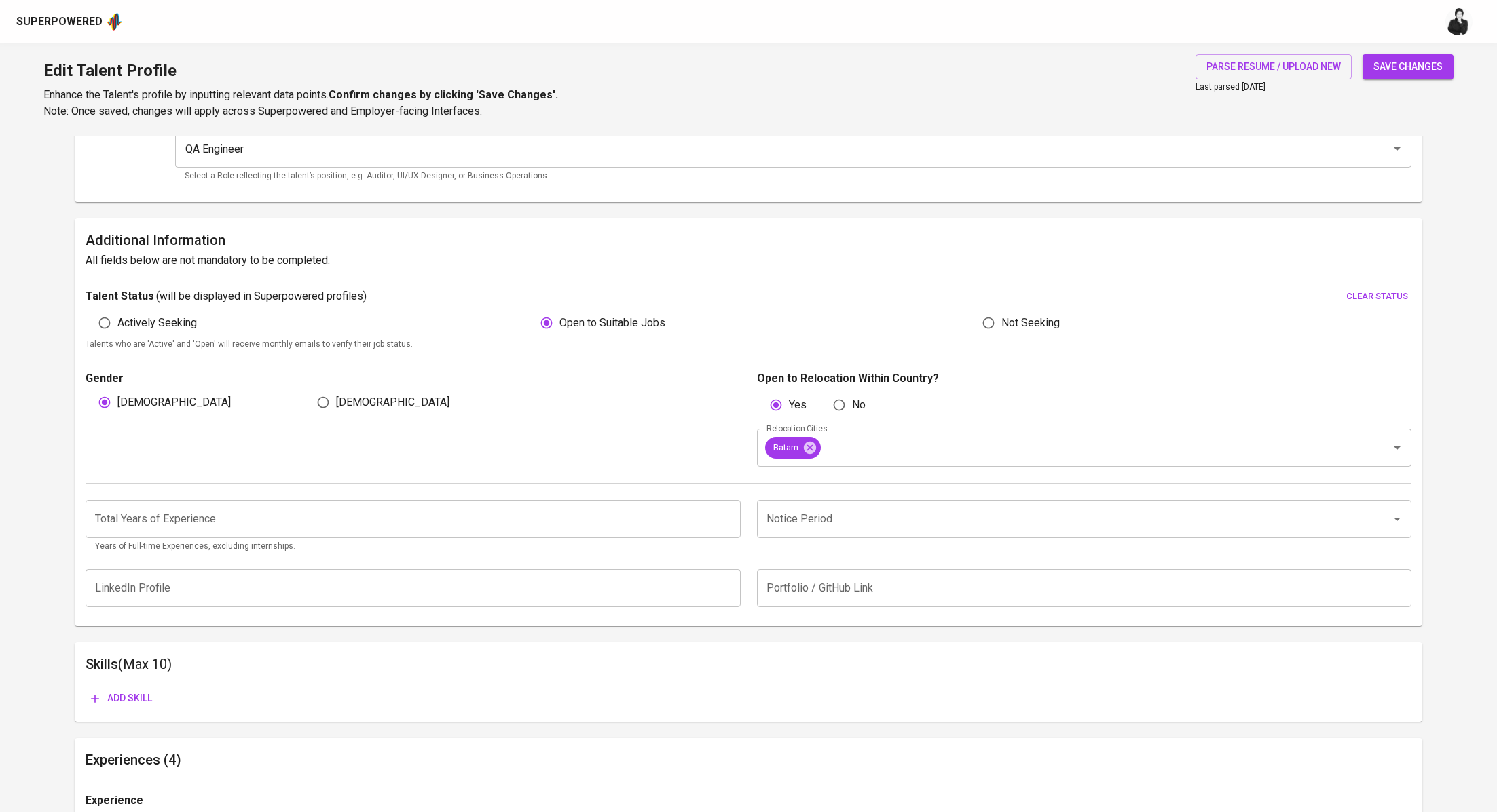
scroll to position [286, 0]
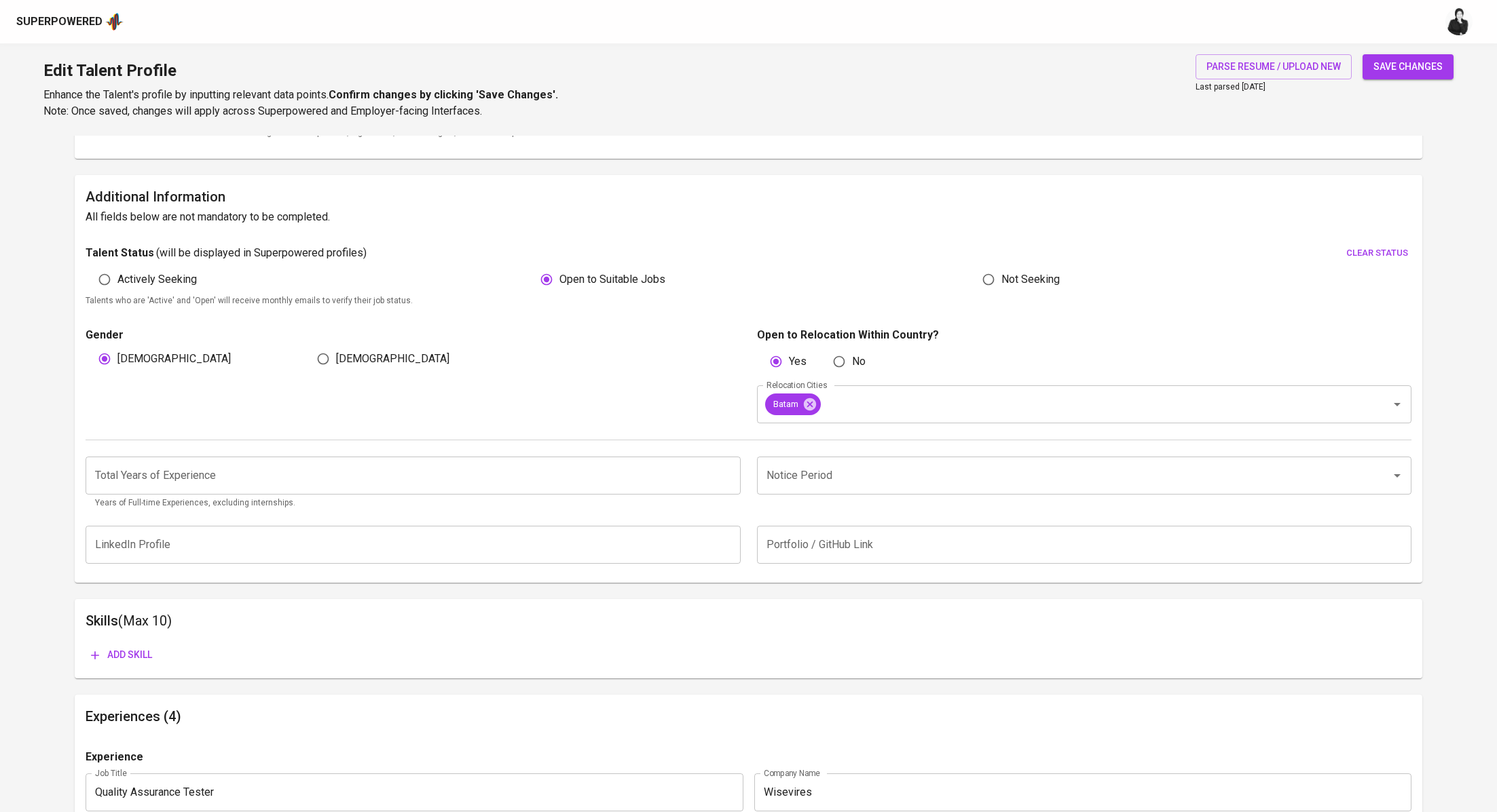
click at [388, 489] on input "number" at bounding box center [413, 476] width 655 height 38
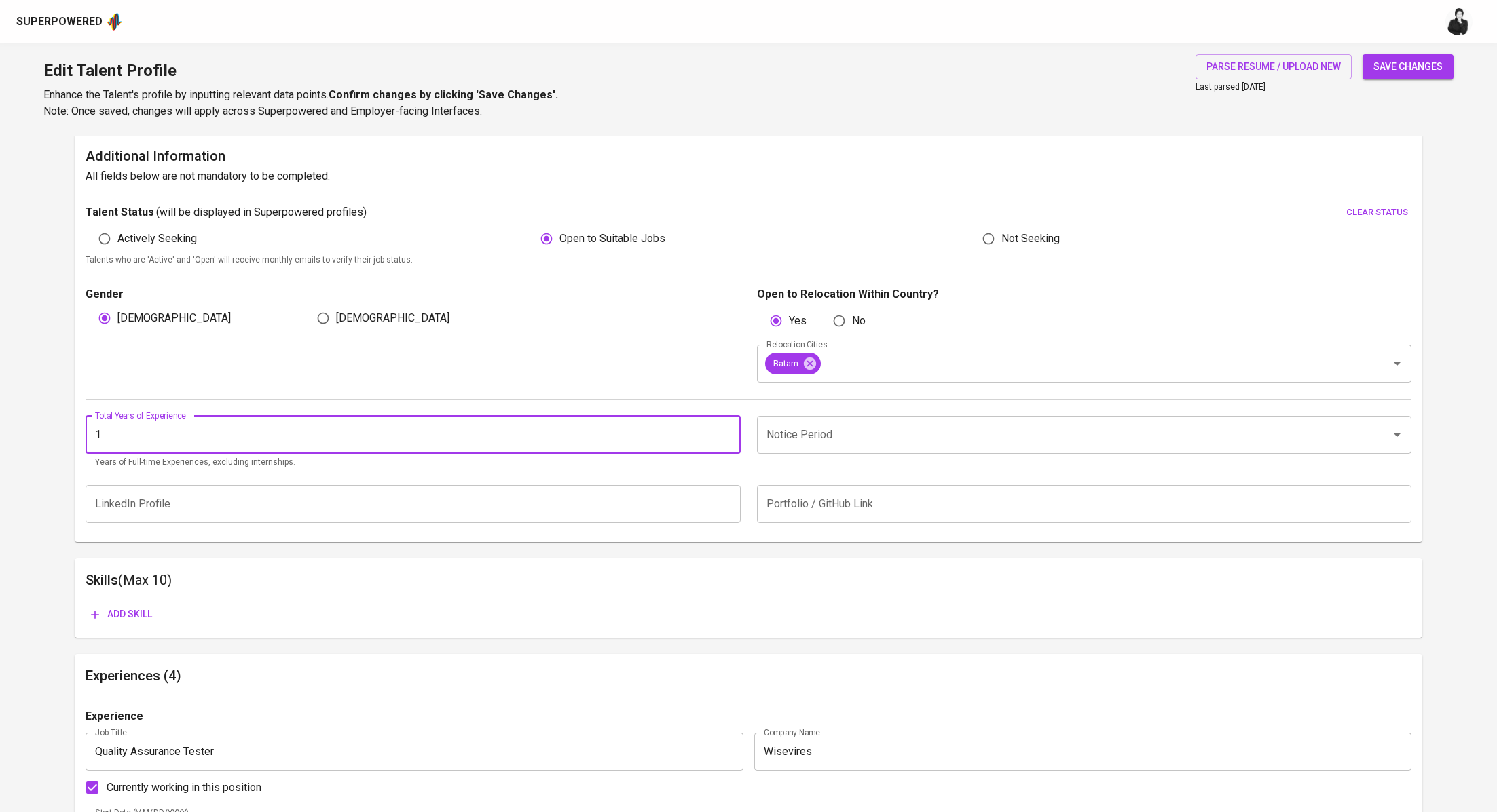
scroll to position [356, 0]
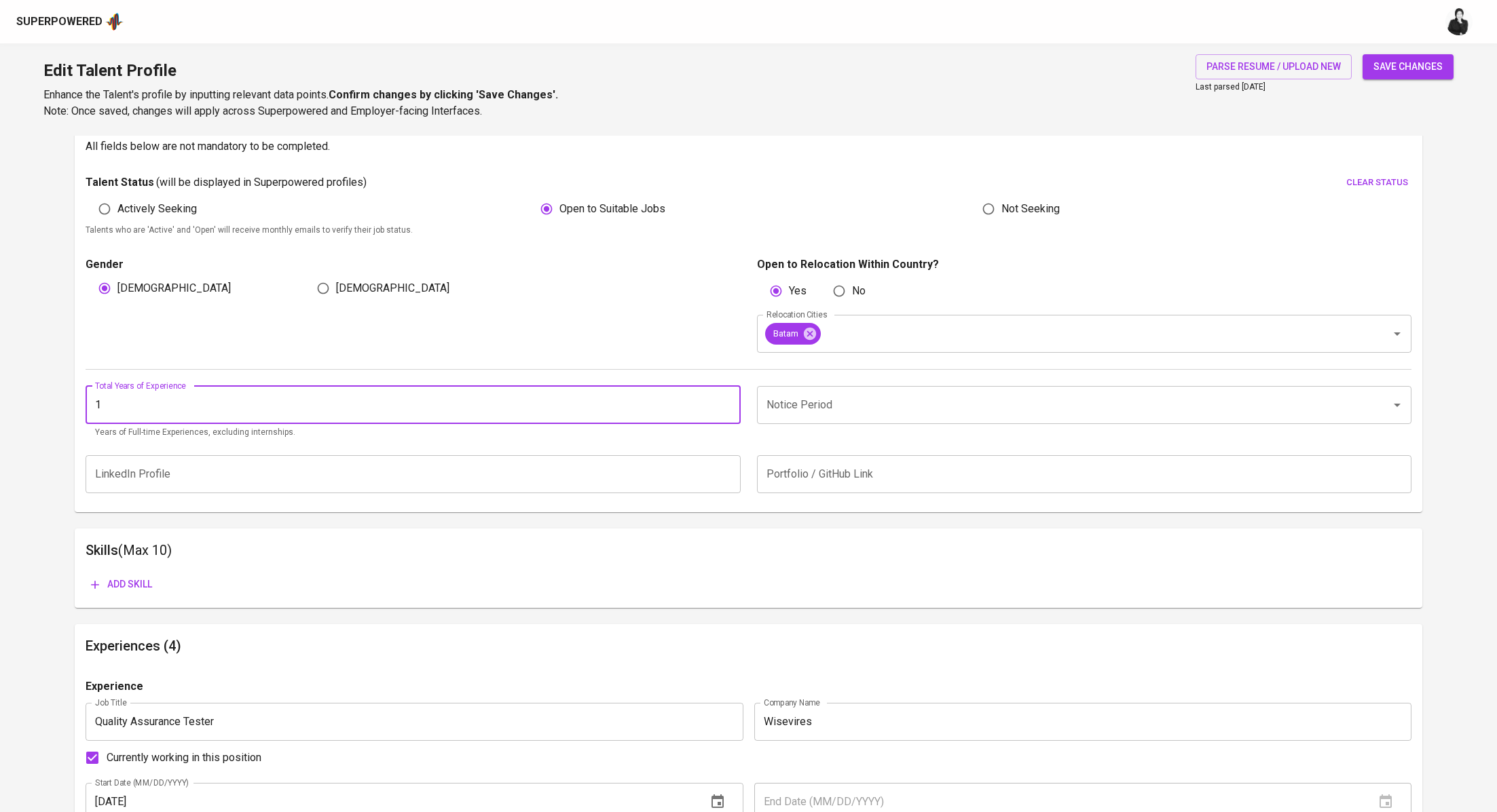
type input "1"
click at [836, 429] on div "Notice Period Notice Period" at bounding box center [1080, 413] width 663 height 54
click at [849, 415] on input "Notice Period" at bounding box center [1065, 405] width 604 height 26
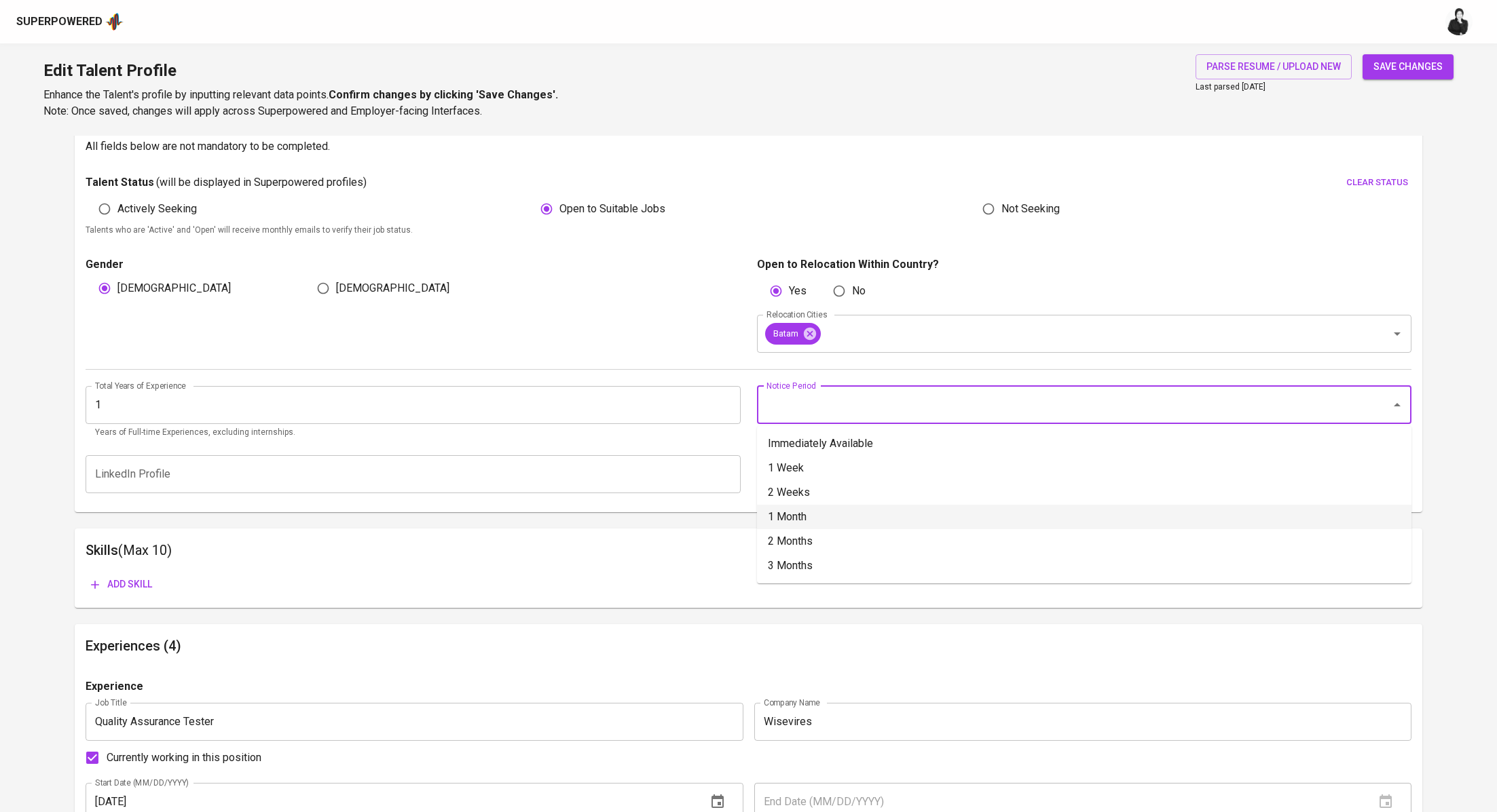
click at [816, 521] on li "1 Month" at bounding box center [1083, 517] width 655 height 25
type input "1 Month"
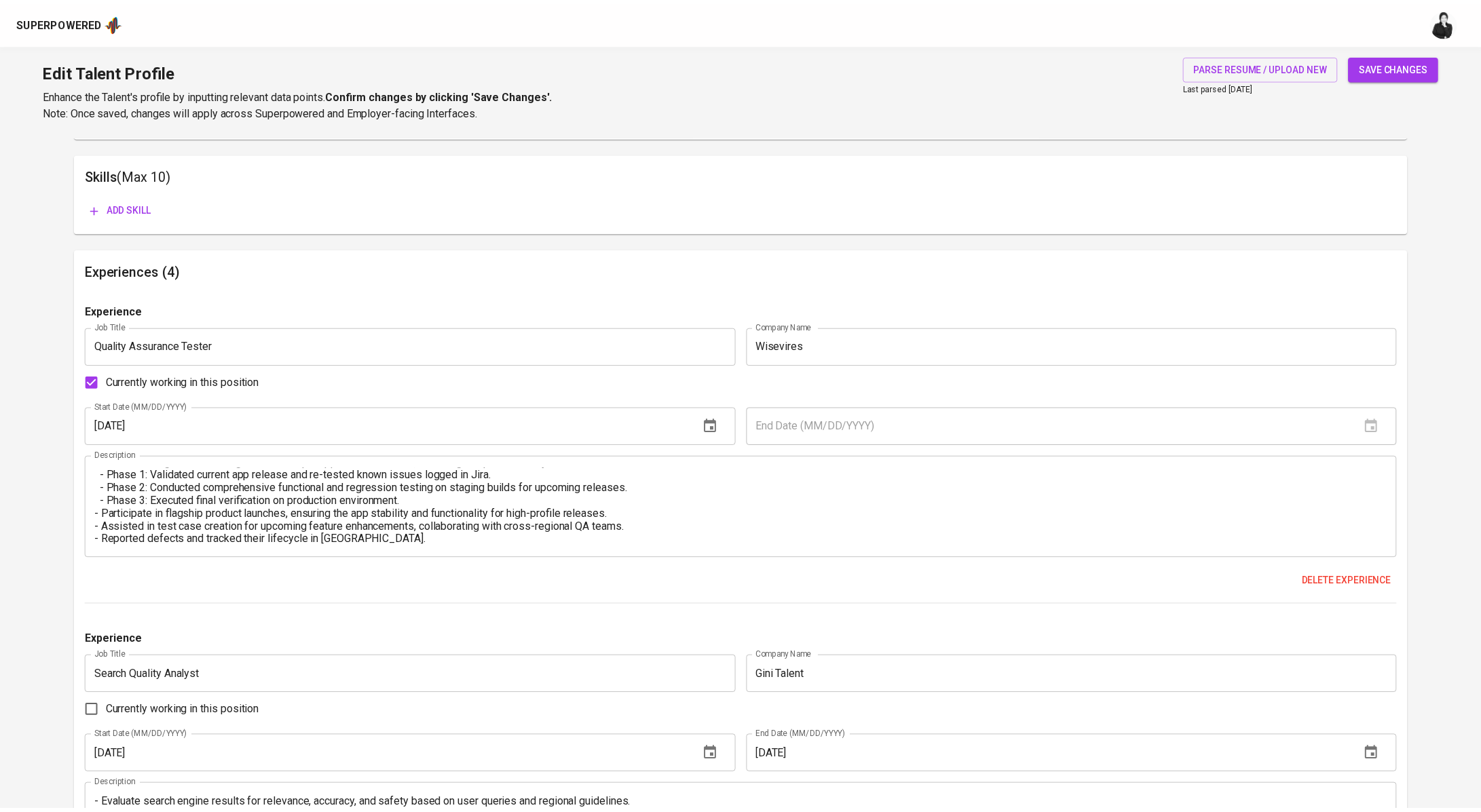
scroll to position [0, 0]
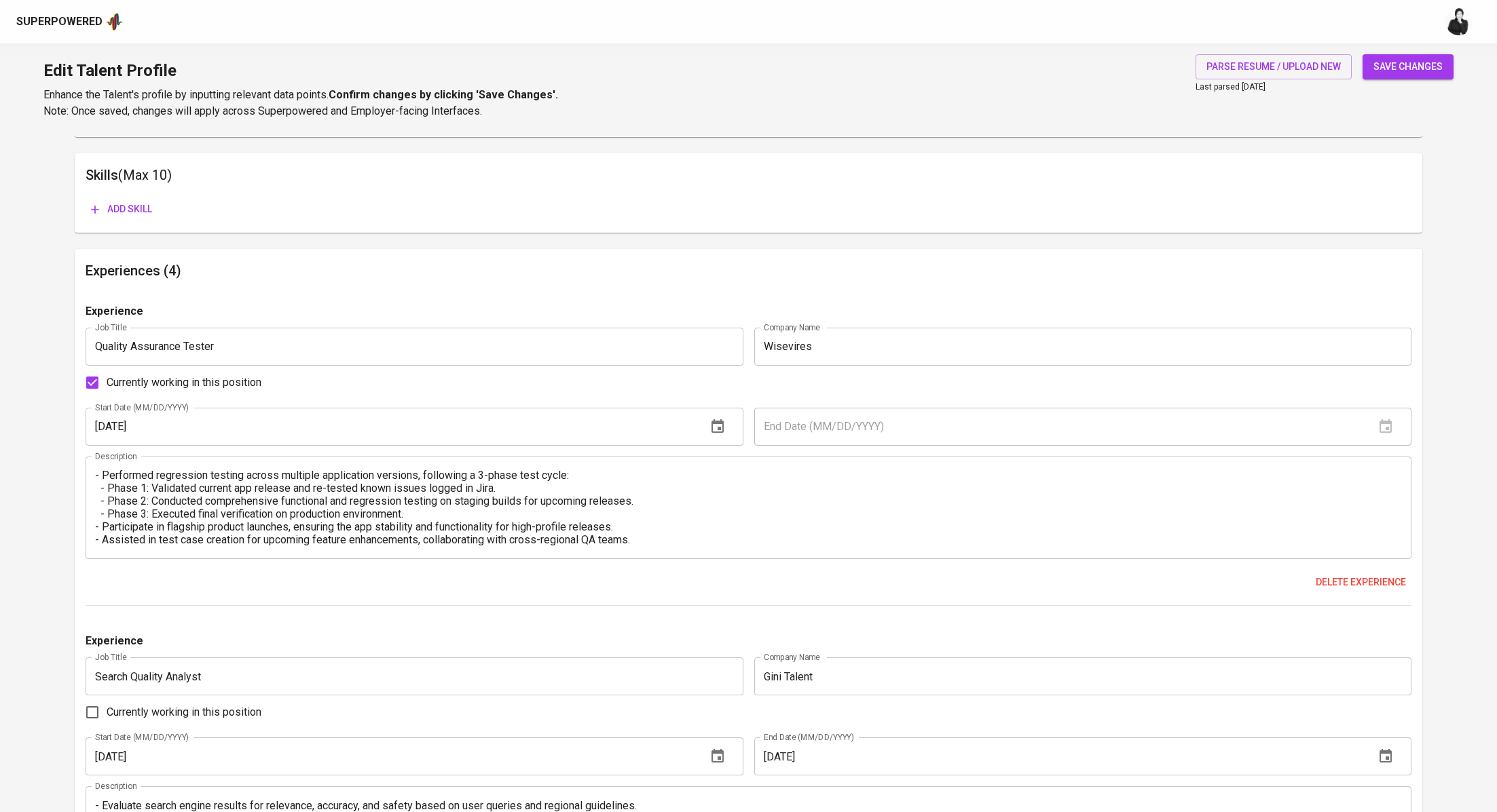
click at [130, 205] on span "Add skill" at bounding box center [121, 209] width 61 height 17
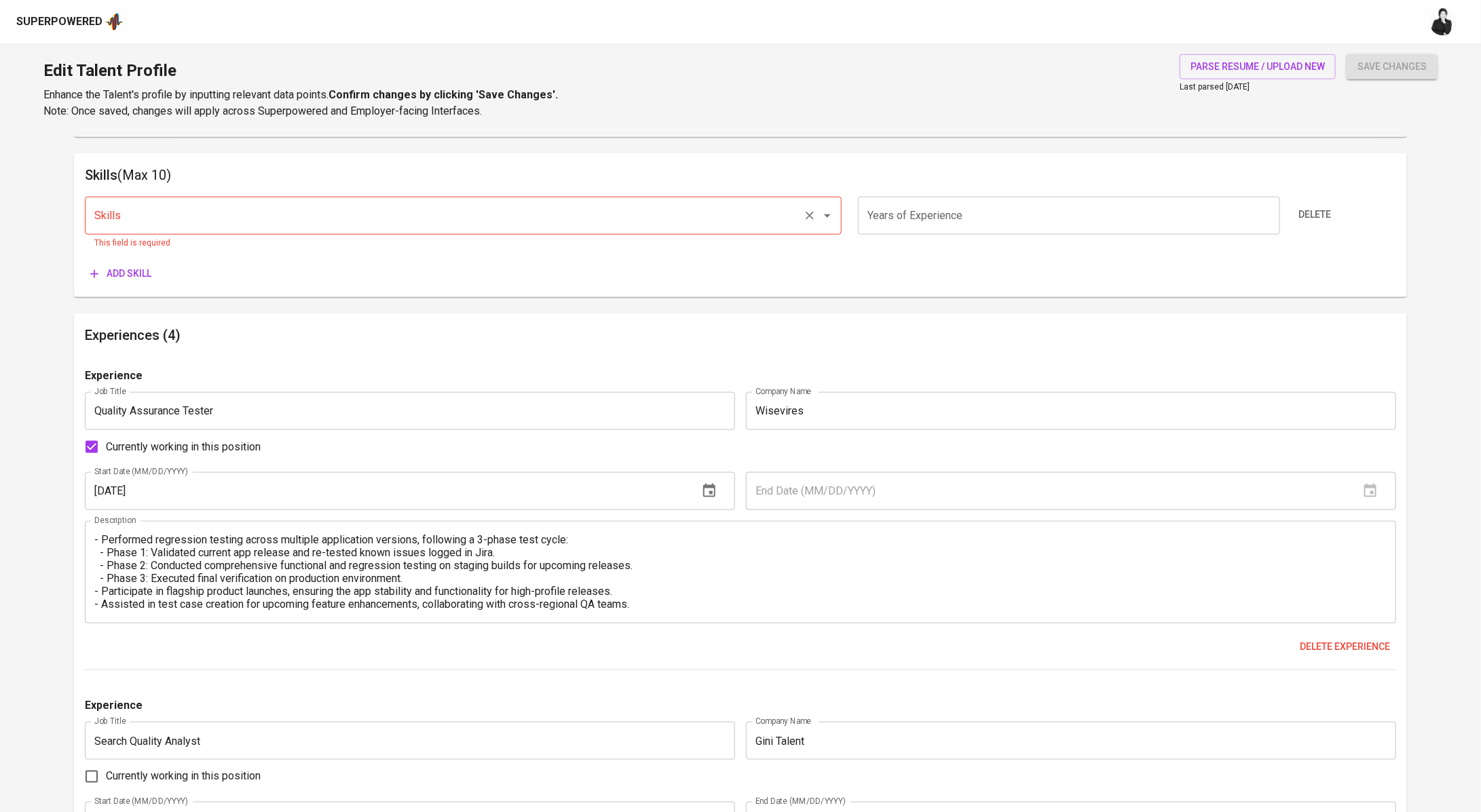
click at [419, 228] on input "Skills" at bounding box center [445, 215] width 707 height 26
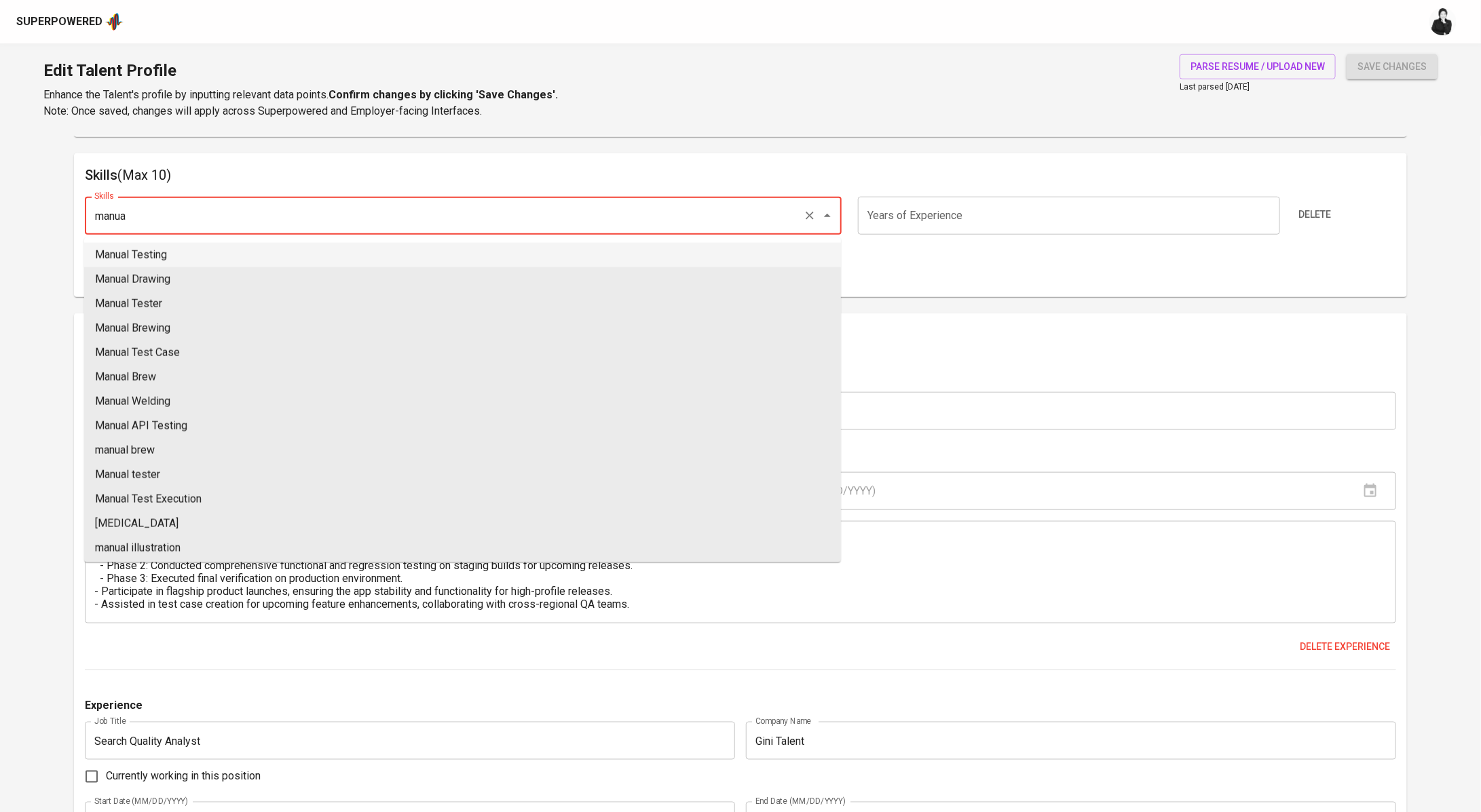
click at [393, 260] on li "Manual Testing" at bounding box center [462, 255] width 756 height 25
type input "Manual Testing"
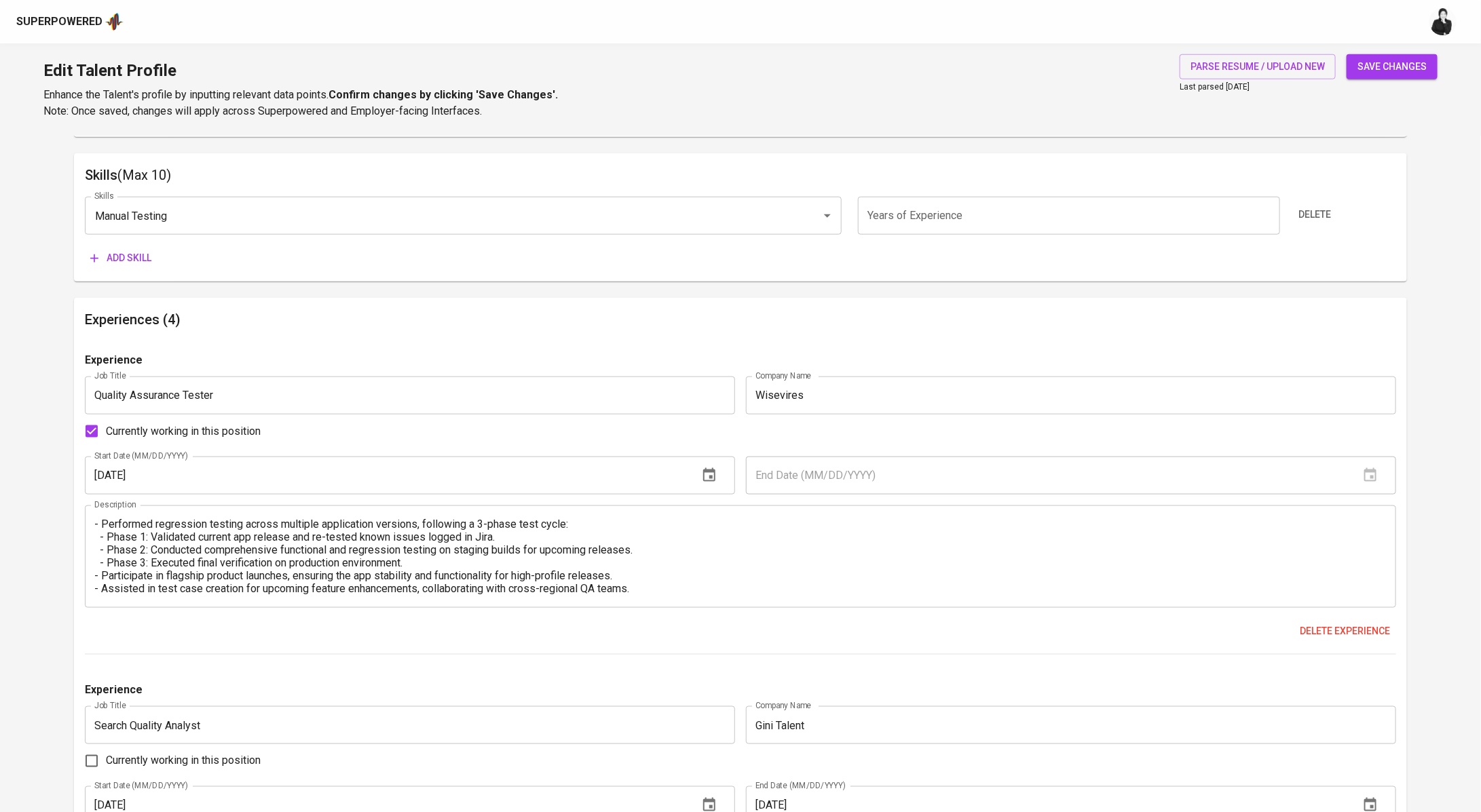
click at [939, 216] on input "number" at bounding box center [1069, 215] width 423 height 38
type input "1"
click at [143, 255] on span "Add skill" at bounding box center [120, 258] width 61 height 17
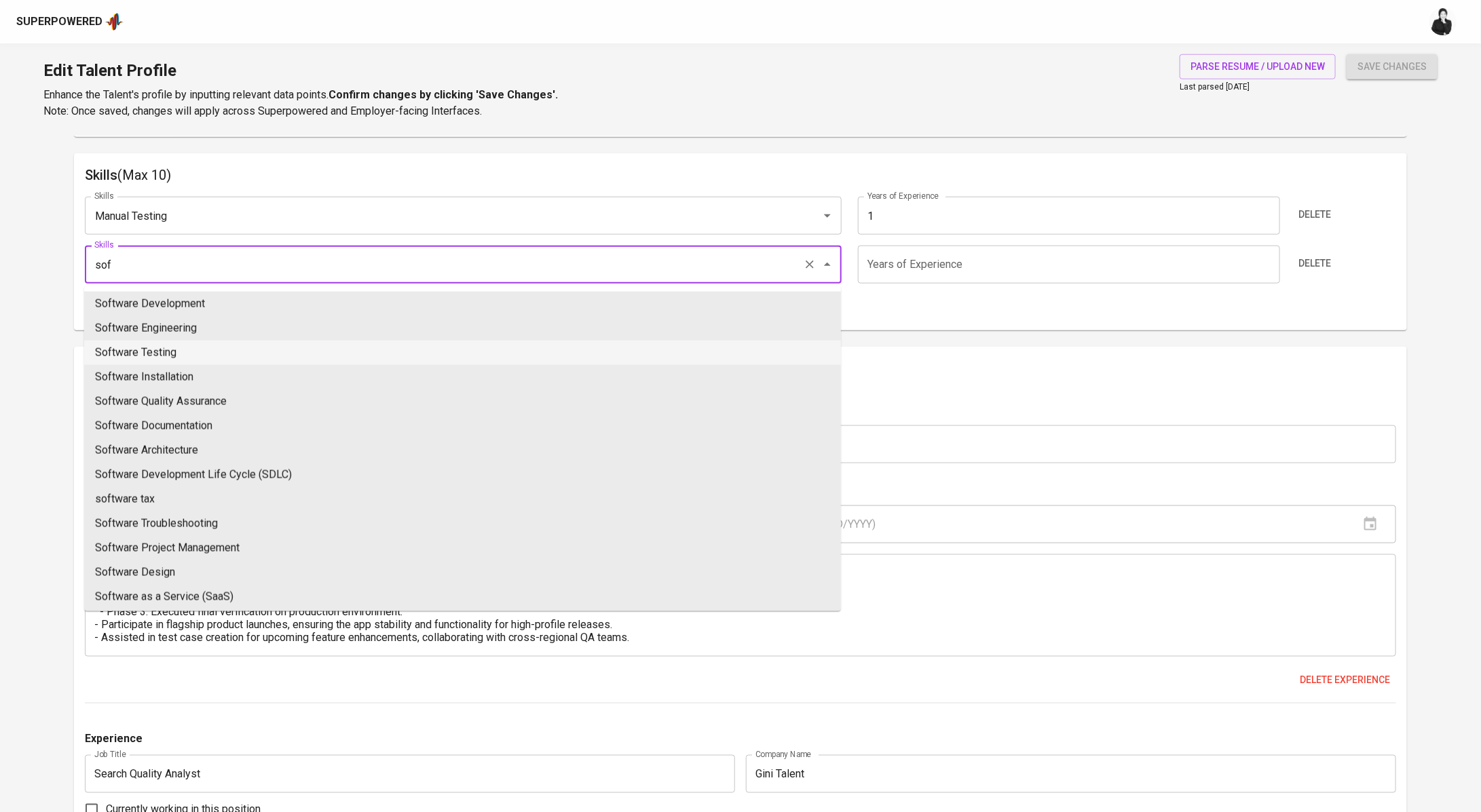
click at [260, 352] on li "Software Testing" at bounding box center [462, 353] width 756 height 25
type input "Software Testing"
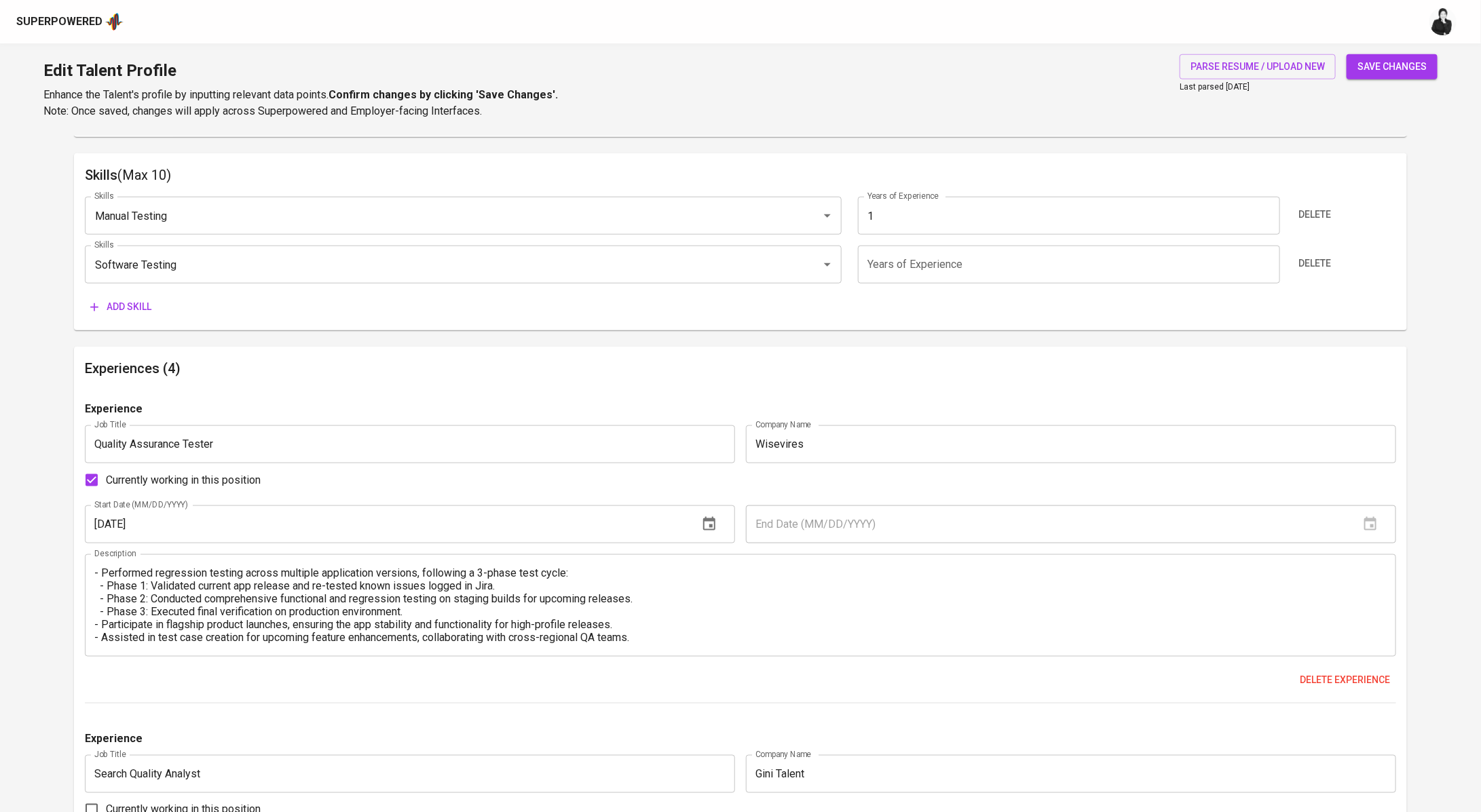
click at [914, 266] on input "number" at bounding box center [1069, 264] width 423 height 38
type input "1"
click at [155, 296] on button "Add skill" at bounding box center [120, 307] width 72 height 25
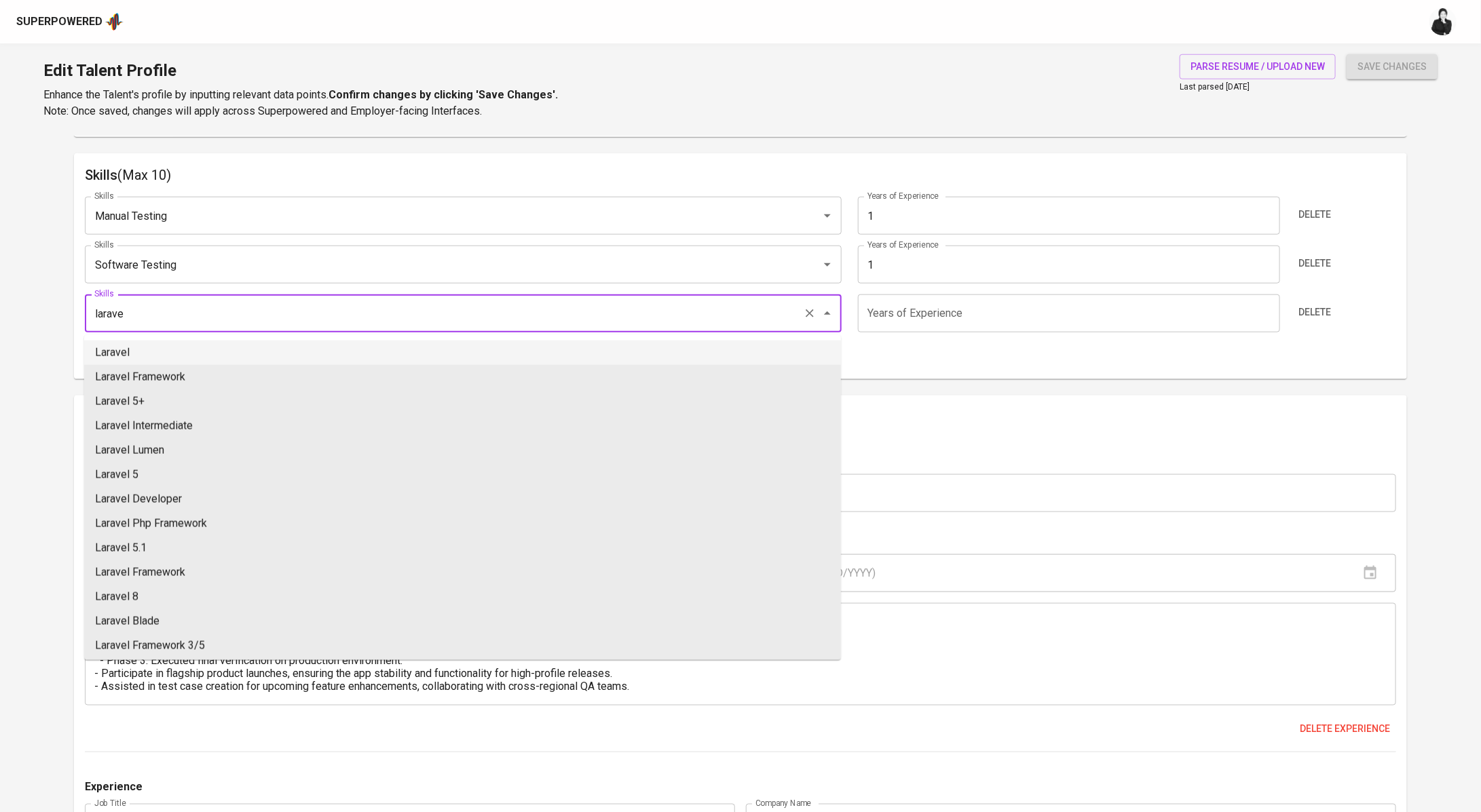
click at [246, 345] on li "Laravel" at bounding box center [462, 353] width 756 height 25
type input "Laravel"
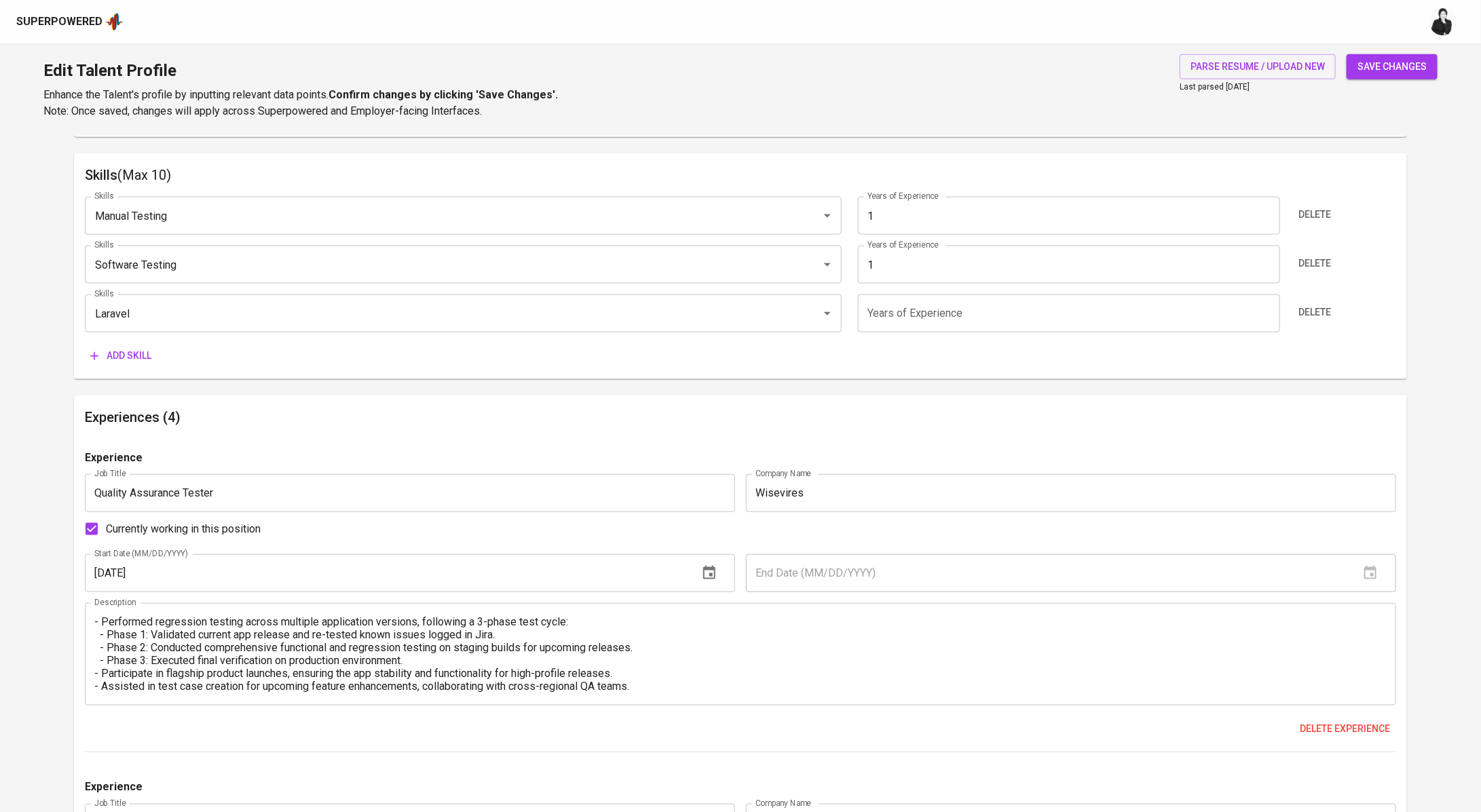
click at [969, 308] on input "number" at bounding box center [1069, 313] width 423 height 38
type input "1"
click at [135, 360] on span "Add skill" at bounding box center [120, 355] width 61 height 17
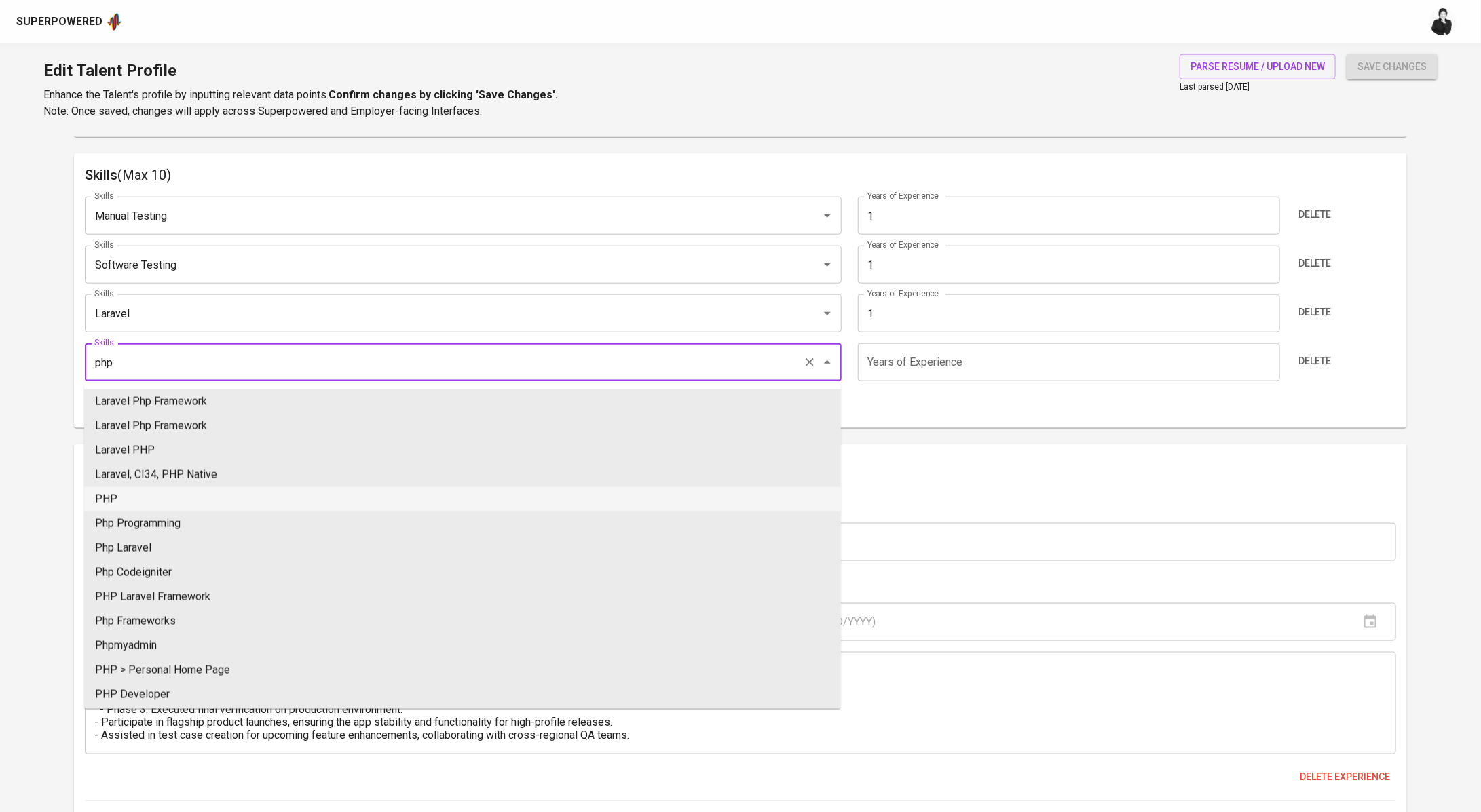
click at [193, 497] on li "PHP" at bounding box center [462, 499] width 756 height 25
type input "PHP"
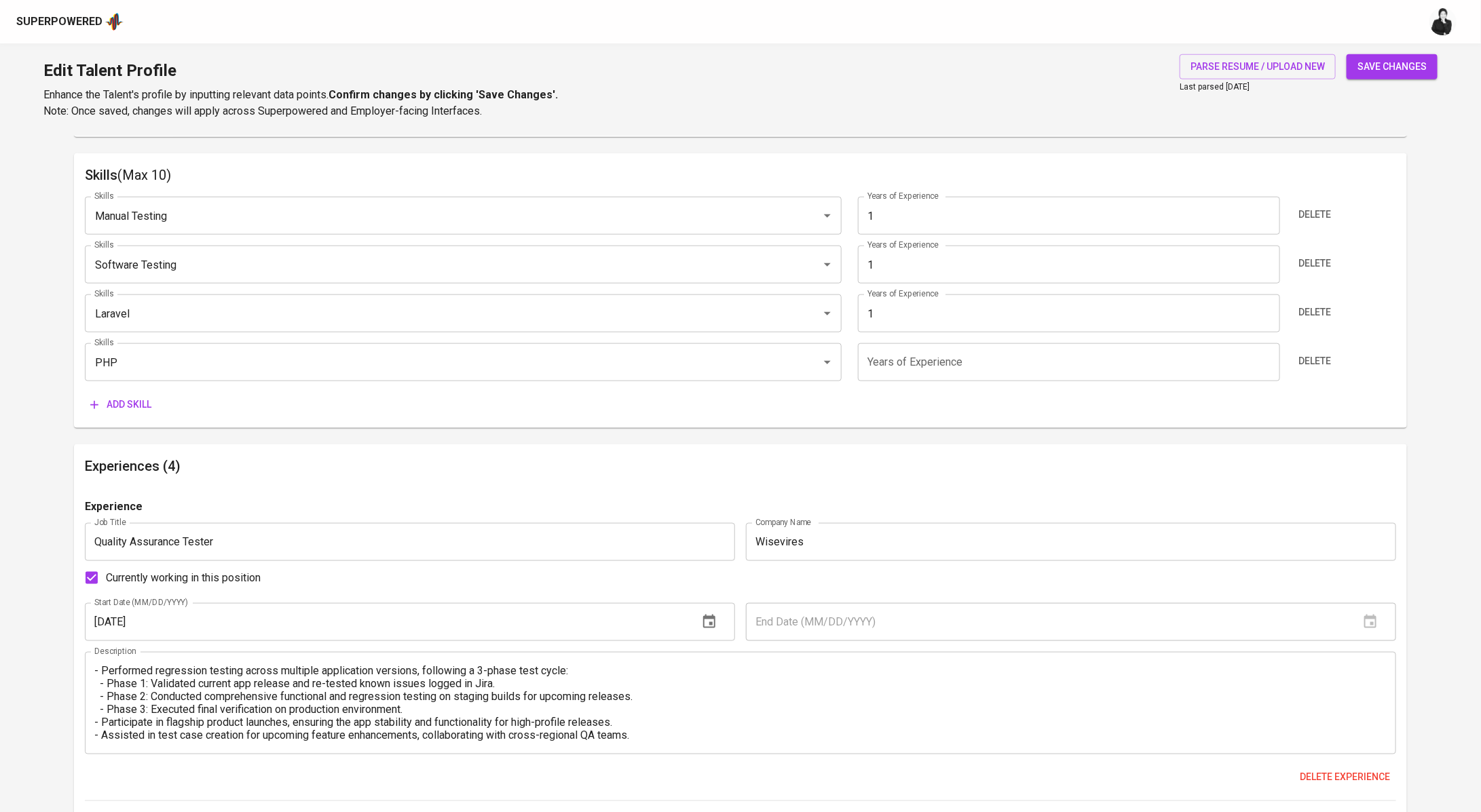
click at [911, 355] on input "number" at bounding box center [1069, 362] width 423 height 38
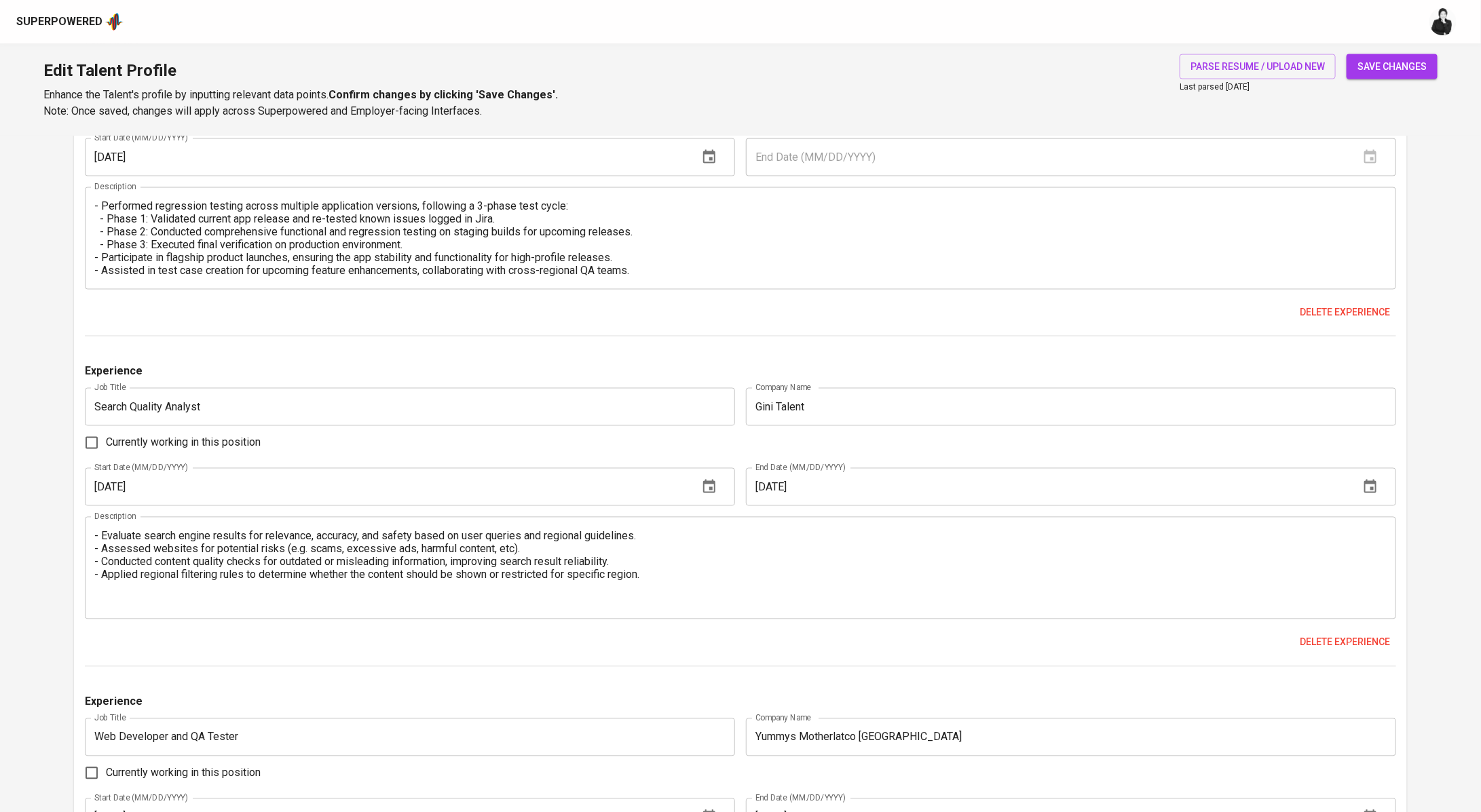
scroll to position [114, 0]
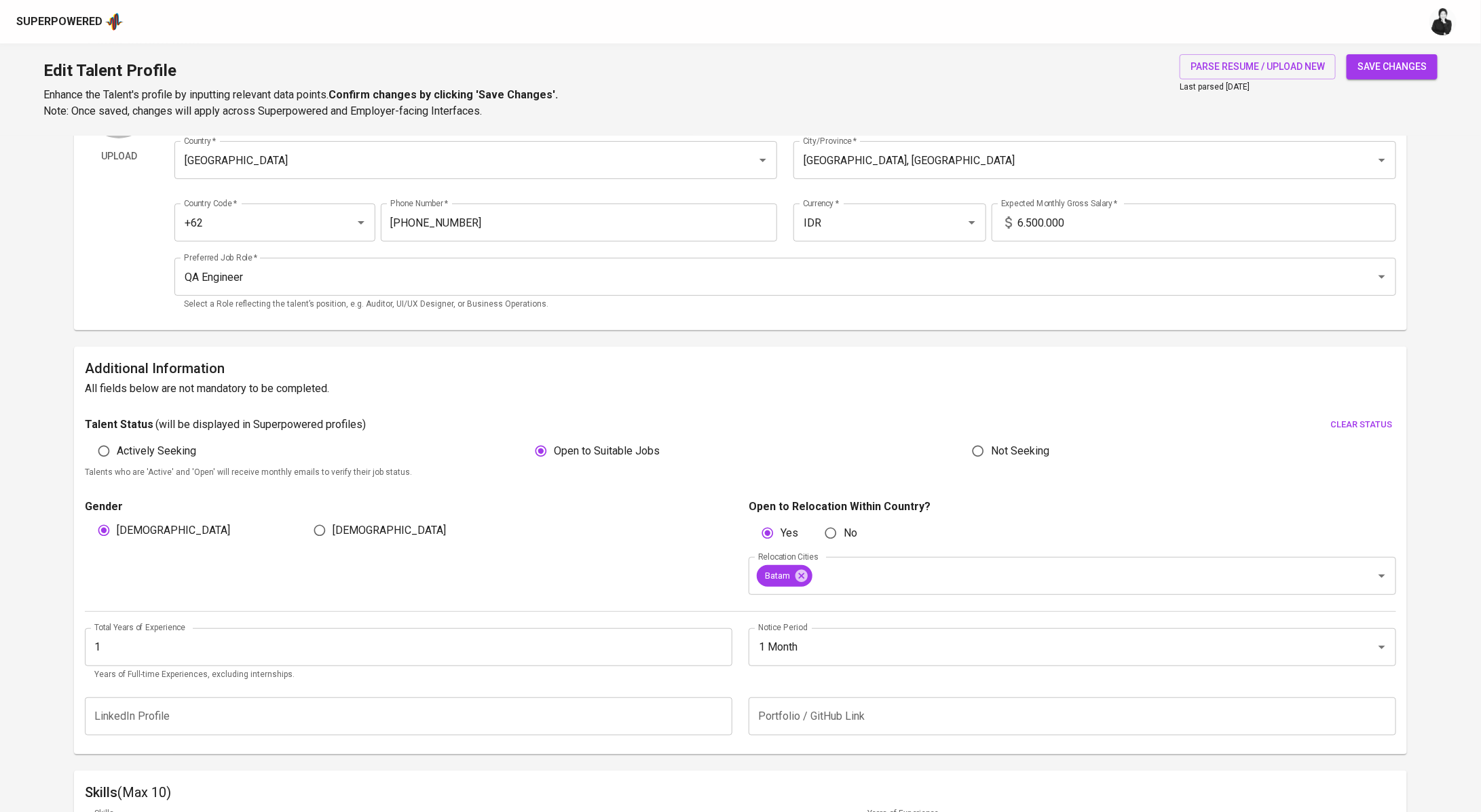
type input "1"
click at [1417, 65] on span "save changes" at bounding box center [1392, 66] width 69 height 17
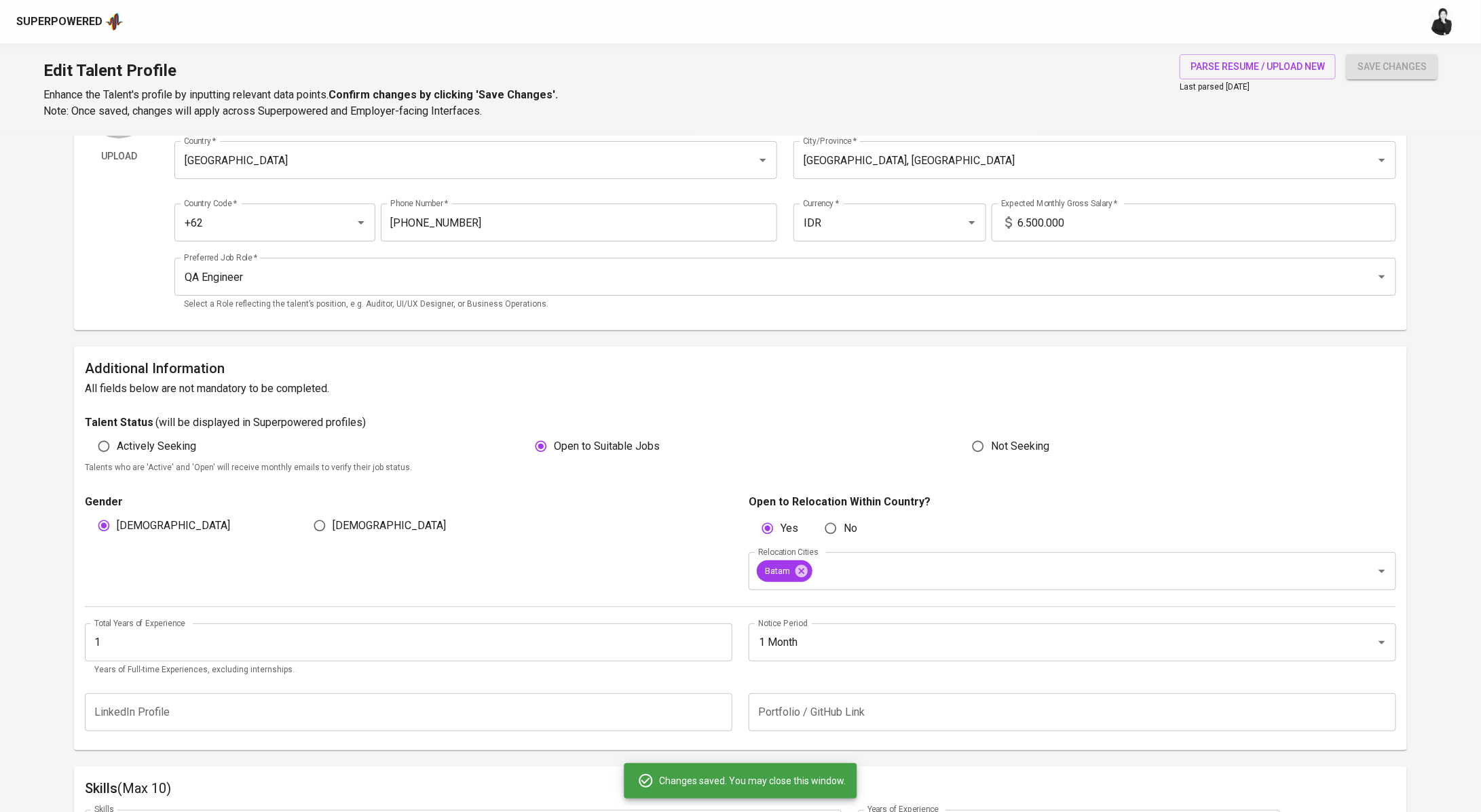
type input "PHP"
type input "Laravel"
type input "Software Testing"
type input "Manual Testing"
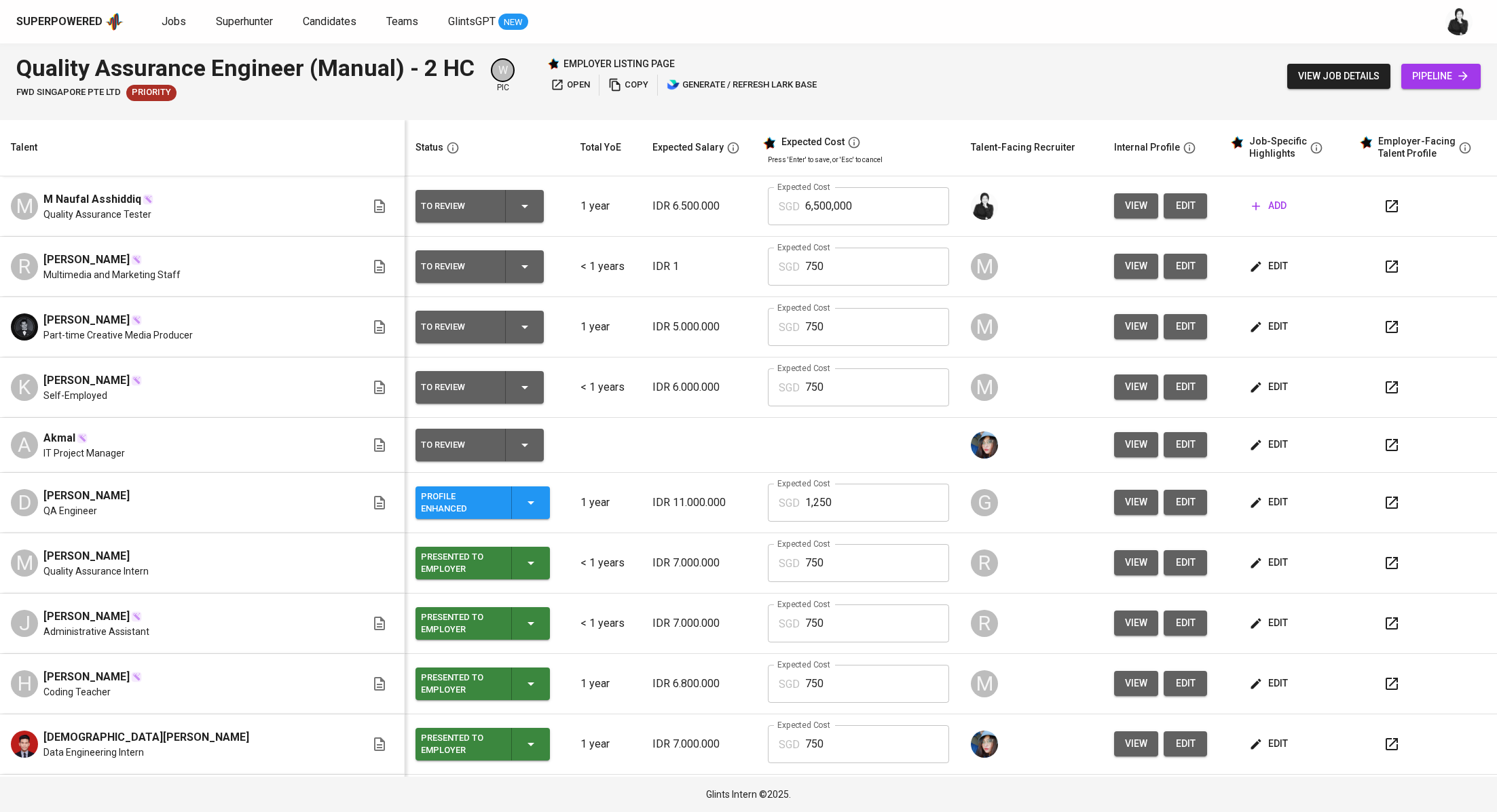
click at [1384, 211] on icon "button" at bounding box center [1392, 206] width 16 height 16
click at [1384, 205] on icon "button" at bounding box center [1392, 206] width 16 height 16
click at [563, 88] on span "open" at bounding box center [570, 85] width 39 height 16
click at [1175, 212] on span "edit" at bounding box center [1185, 205] width 22 height 17
drag, startPoint x: 138, startPoint y: 197, endPoint x: 59, endPoint y: 198, distance: 79.0
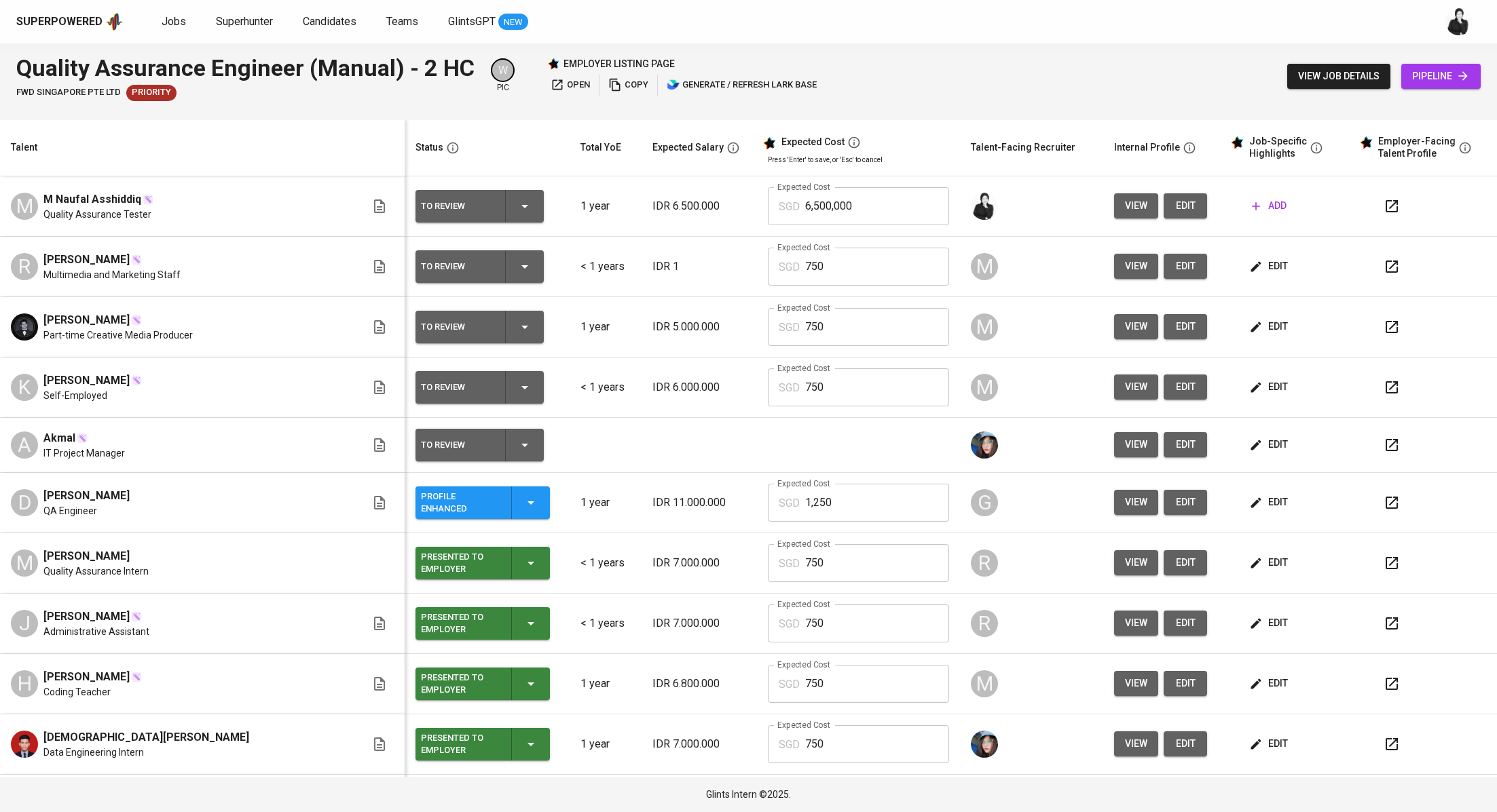
click at [59, 198] on span "M Naufal Asshiddiq" at bounding box center [92, 199] width 97 height 16
copy span "Naufal Asshiddiq"
click at [1179, 203] on span "edit" at bounding box center [1185, 205] width 22 height 17
drag, startPoint x: 855, startPoint y: 204, endPoint x: 783, endPoint y: 205, distance: 72.0
click at [783, 205] on div "SGD 6,500,000 Expected Cost" at bounding box center [858, 205] width 182 height 38
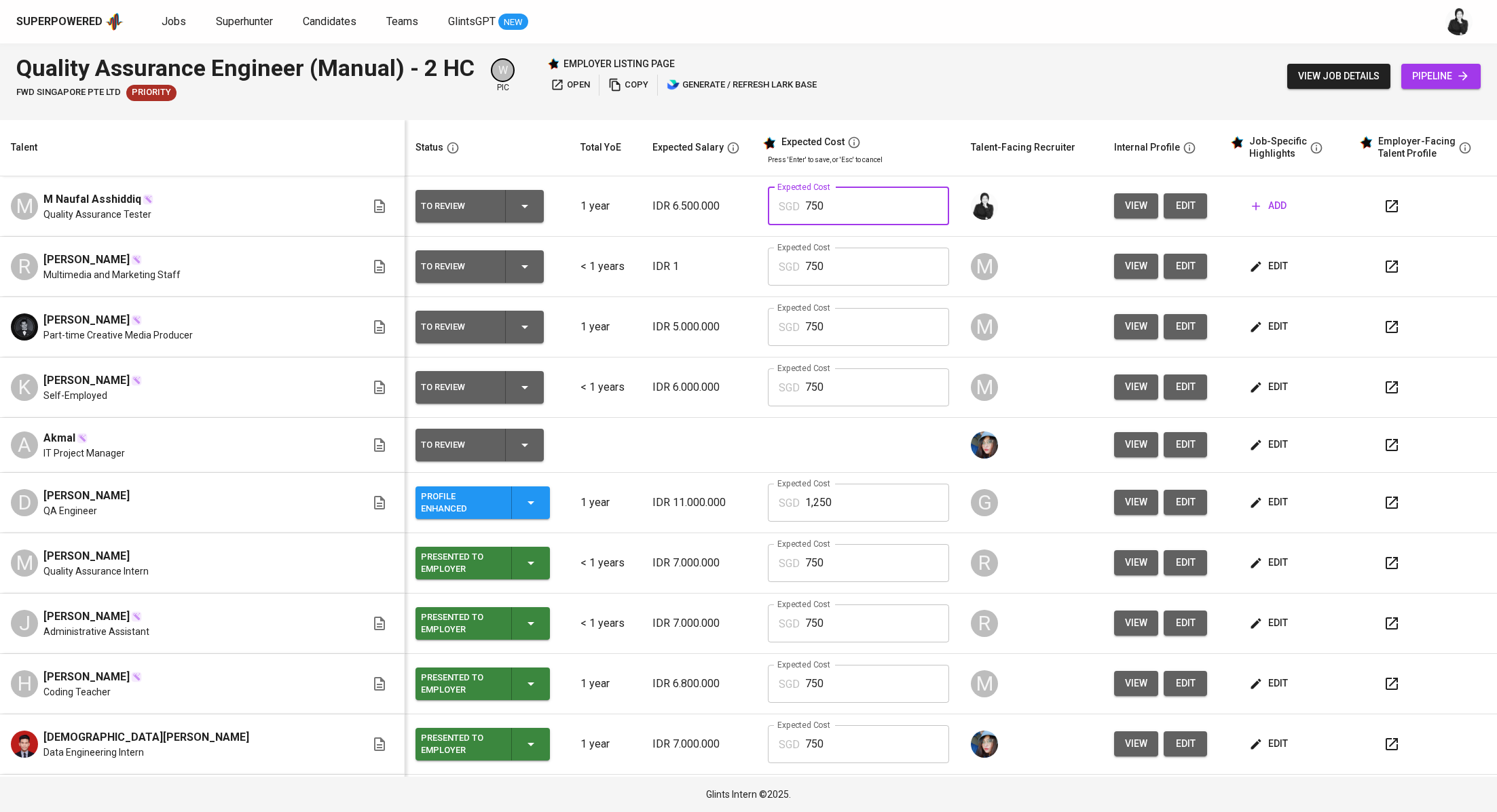
type input "750"
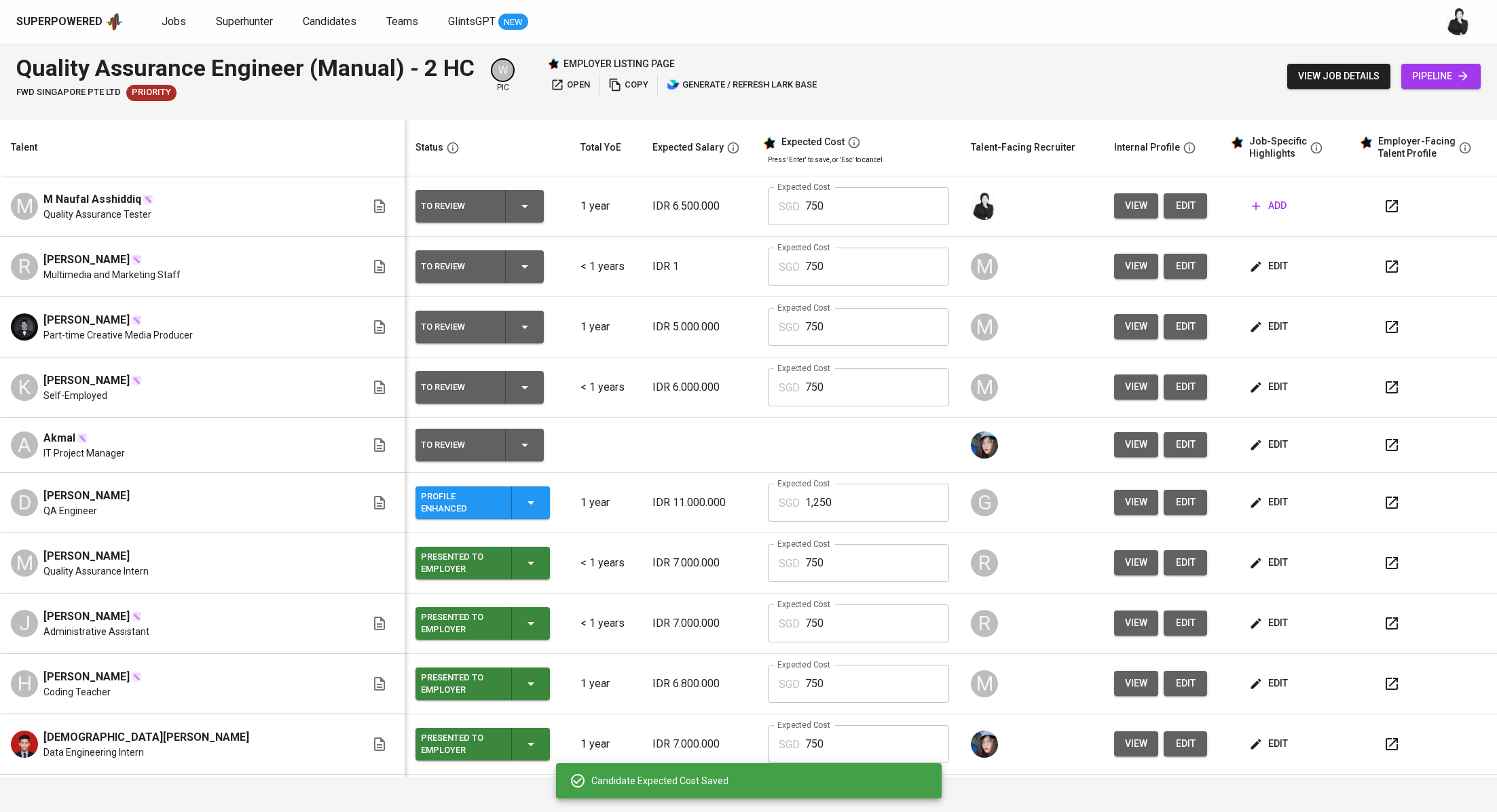
click at [1268, 203] on span "add" at bounding box center [1268, 205] width 35 height 17
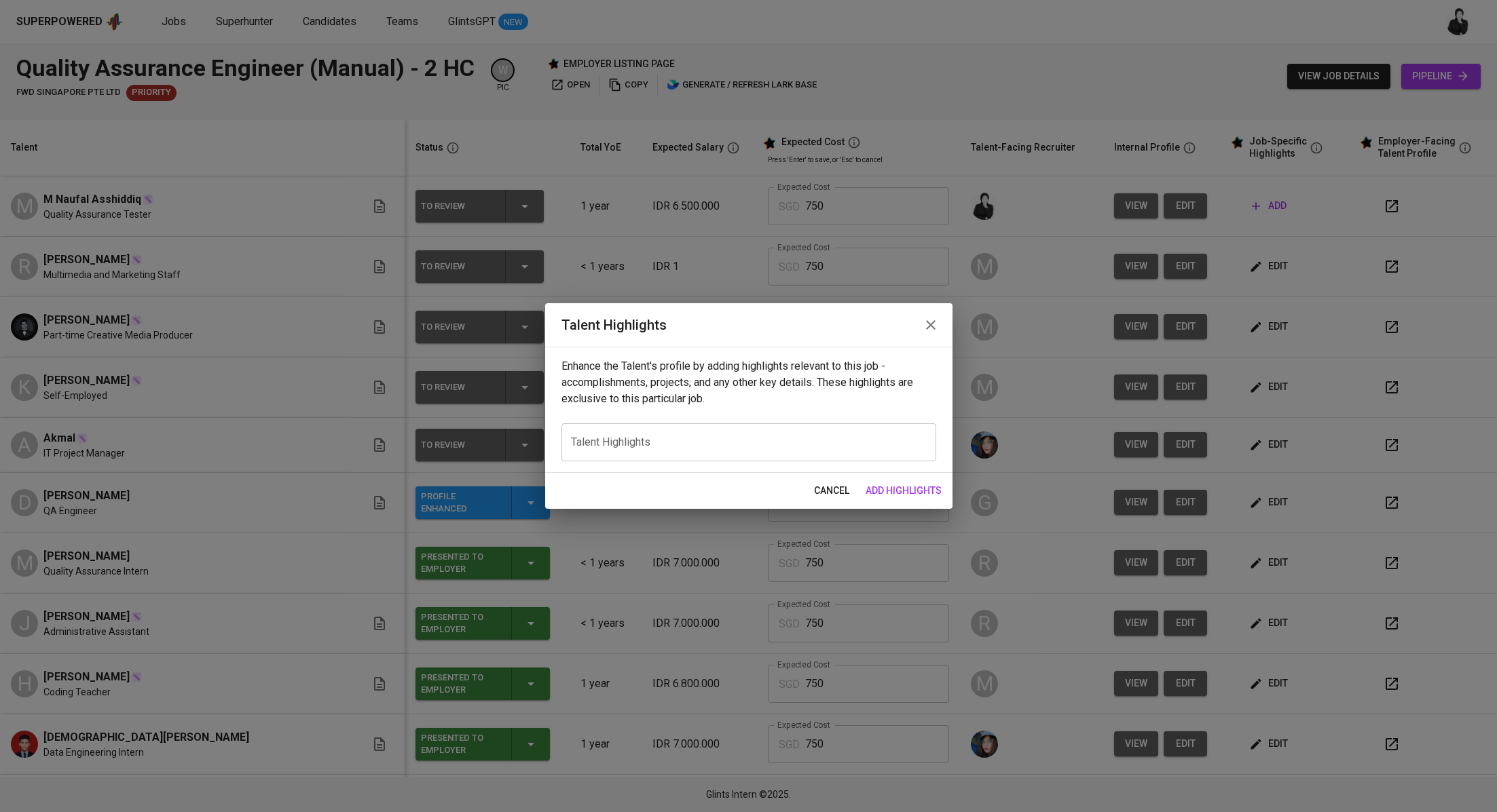
click at [827, 452] on div "x Talent Highlights" at bounding box center [748, 442] width 375 height 38
click at [835, 488] on span "cancel" at bounding box center [832, 491] width 35 height 17
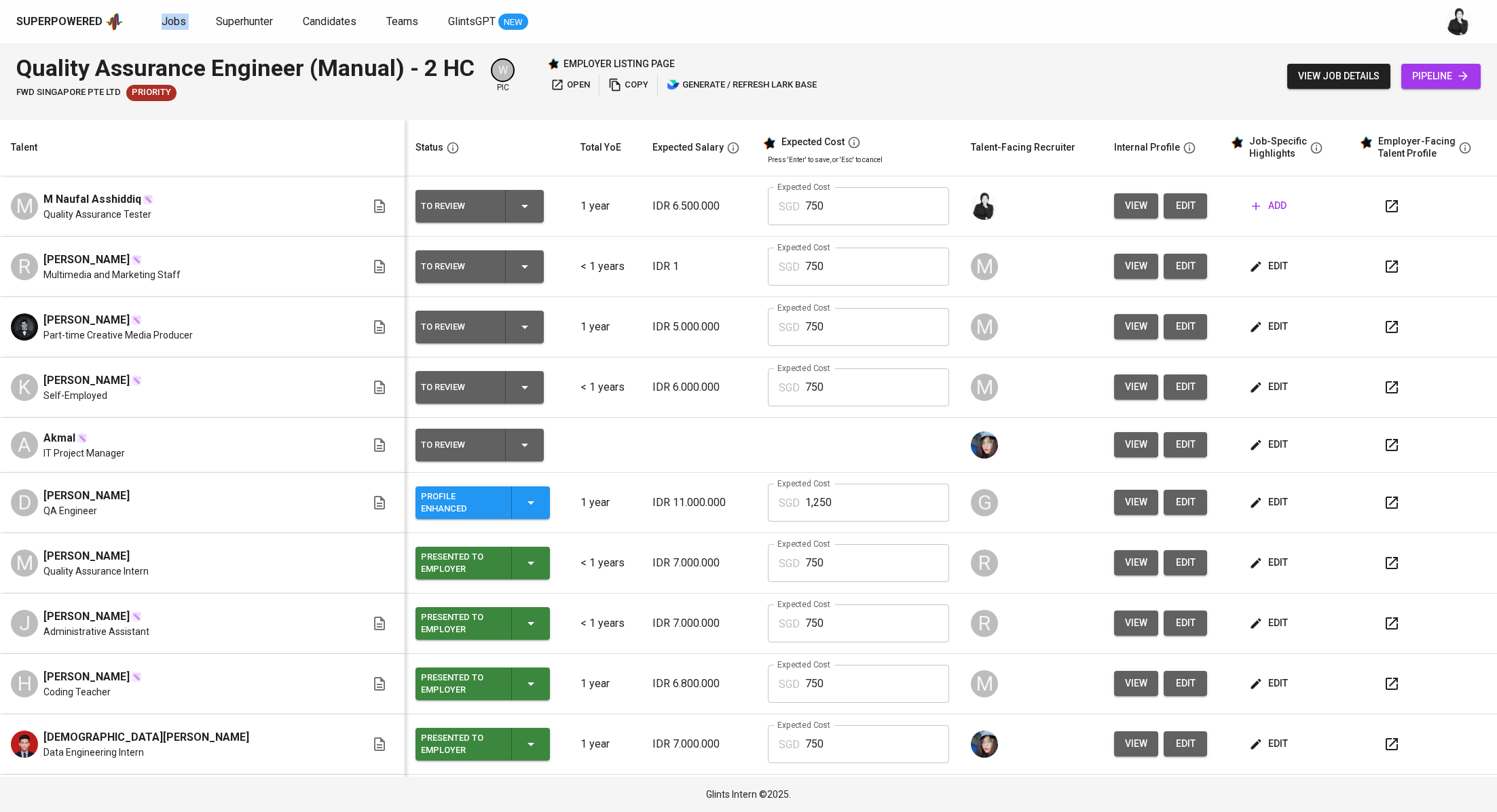
click at [1249, 205] on icon "button" at bounding box center [1255, 205] width 13 height 13
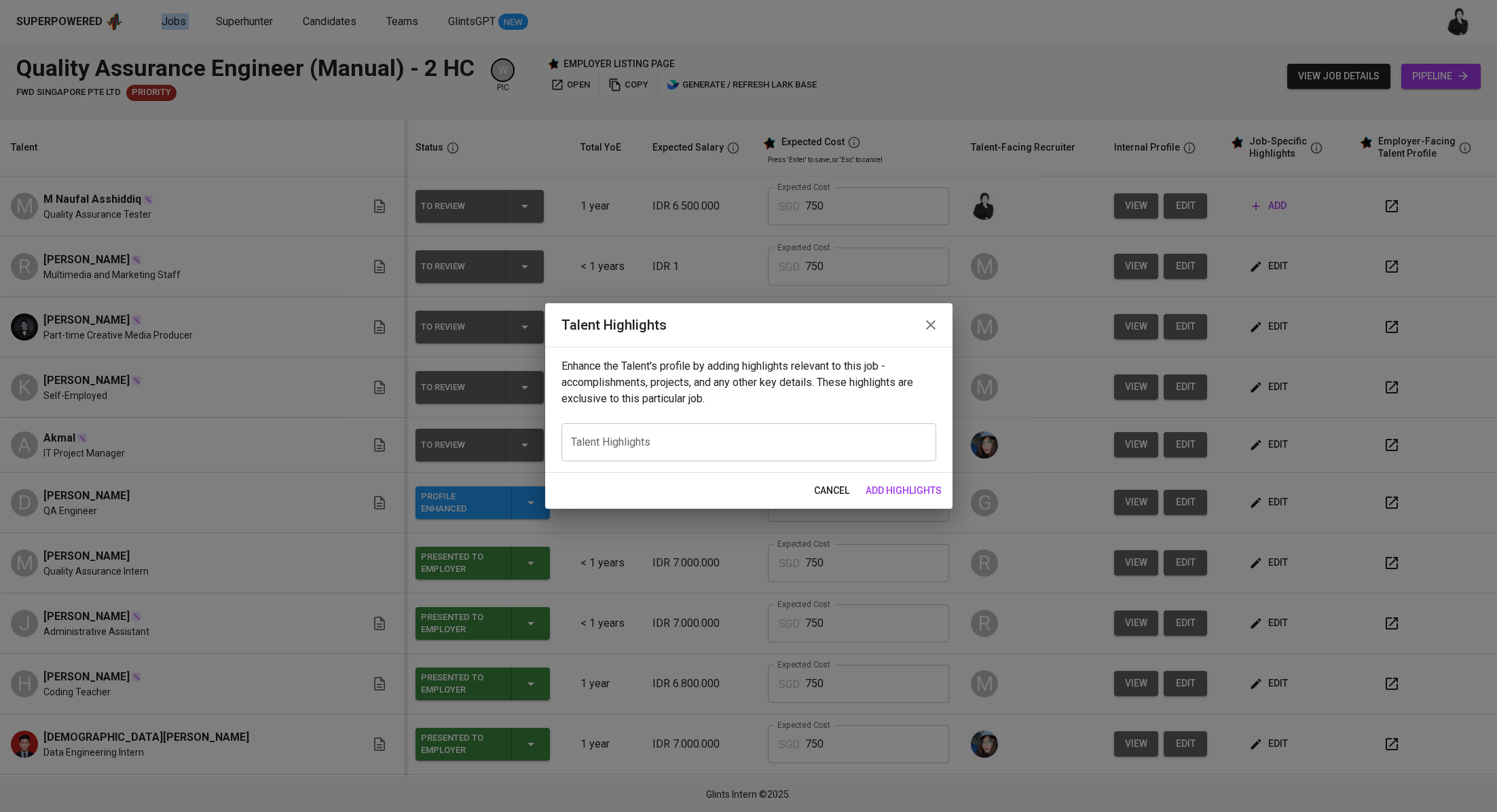
click at [760, 431] on div "x Talent Highlights" at bounding box center [748, 442] width 375 height 38
paste textarea "M. Naufal Asshiddiq is a strong candidate for this QA position as he brings sol…"
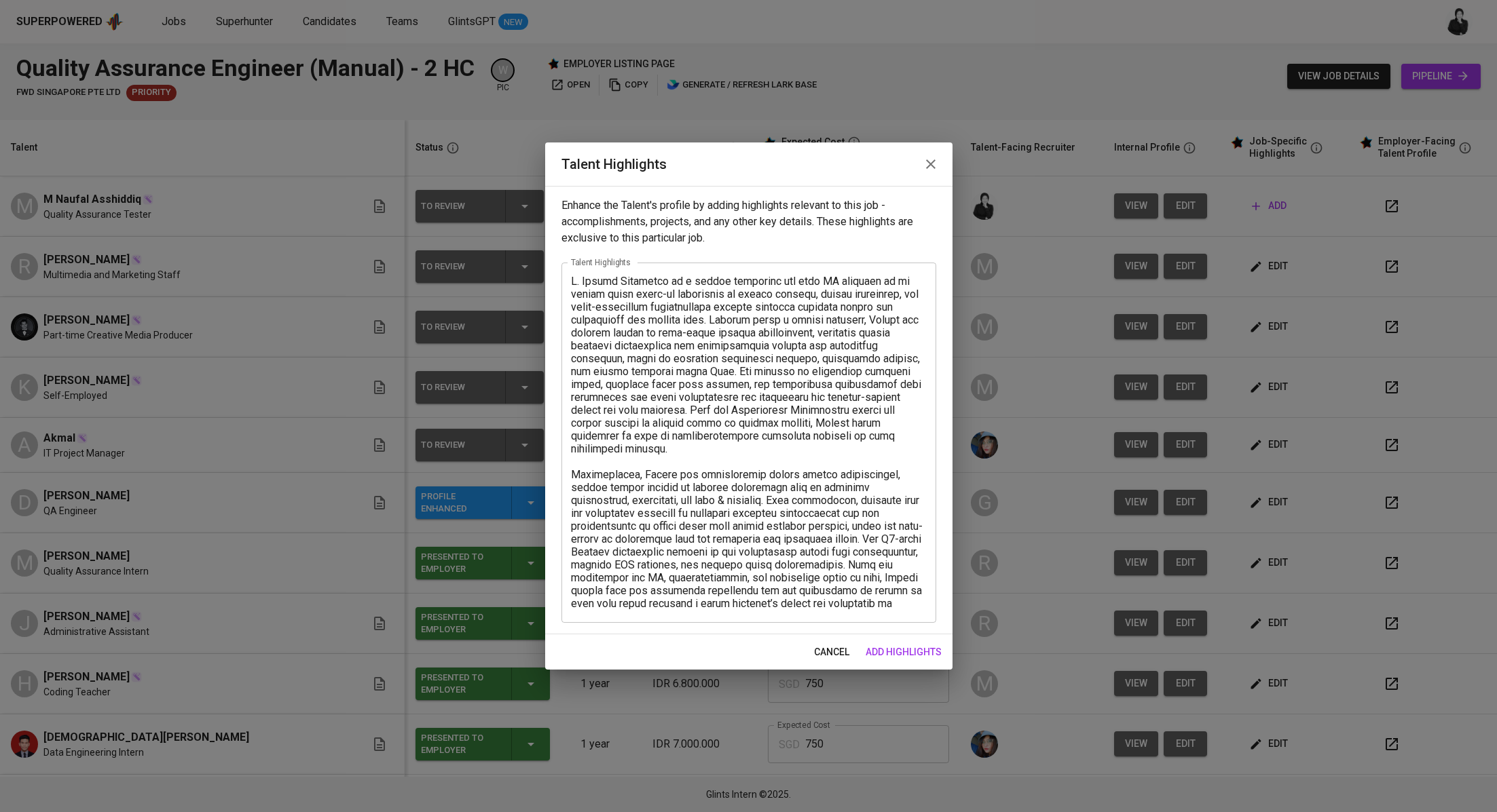
drag, startPoint x: 698, startPoint y: 610, endPoint x: 577, endPoint y: 291, distance: 341.2
click at [582, 309] on div "x Talent Highlights" at bounding box center [748, 443] width 375 height 360
drag, startPoint x: 570, startPoint y: 282, endPoint x: 748, endPoint y: 658, distance: 416.0
click at [748, 658] on div "Talent Highlights Enhance the Talent's profile by adding highlights relevant to…" at bounding box center [748, 406] width 407 height 528
paste textarea "Got it — here’s a more straightforward, professional version that just presents…"
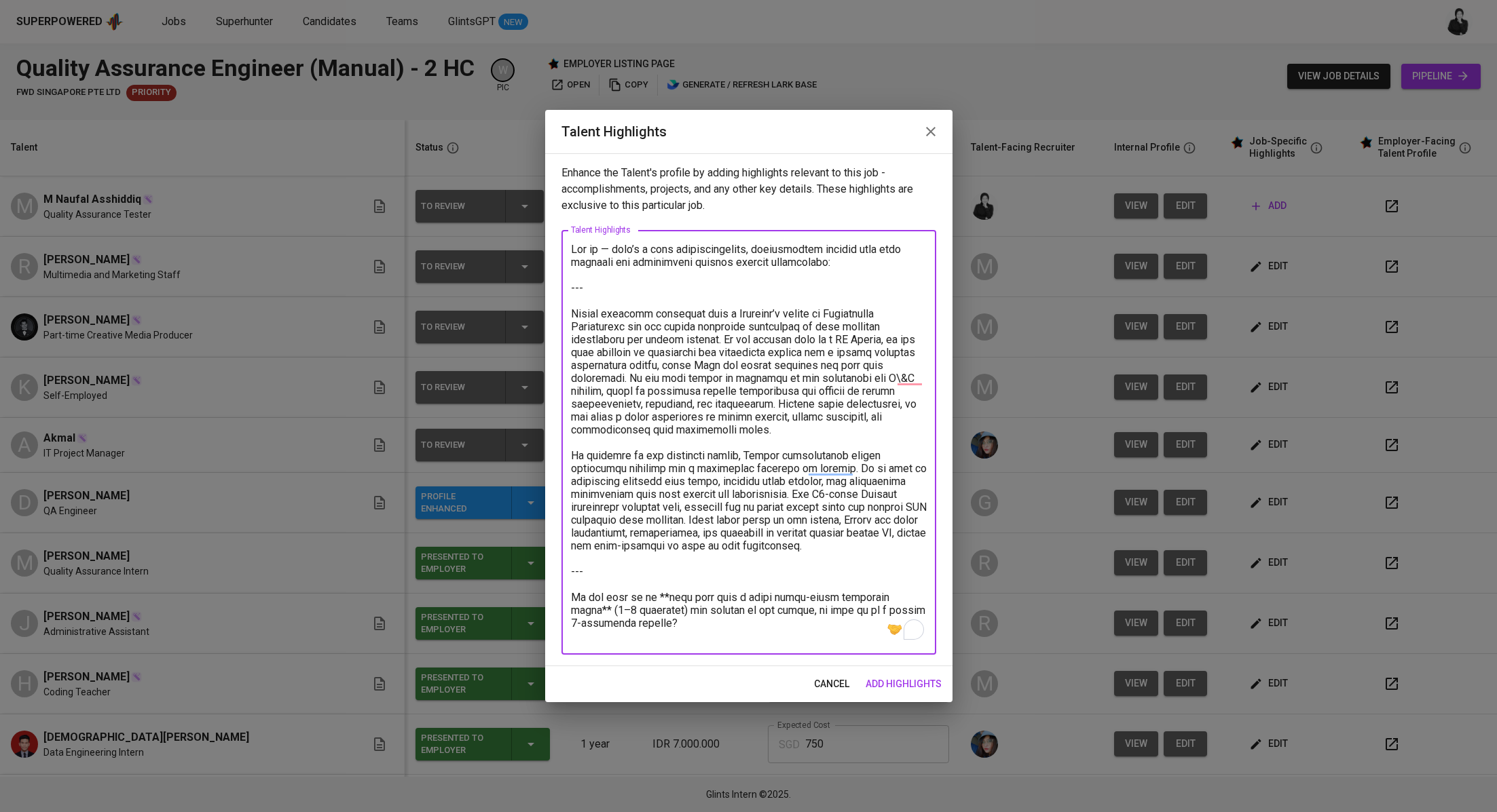
drag, startPoint x: 570, startPoint y: 313, endPoint x: 547, endPoint y: 220, distance: 95.8
click at [547, 220] on div "Enhance the Talent's profile by adding highlights relevant to this job - accomp…" at bounding box center [748, 409] width 407 height 513
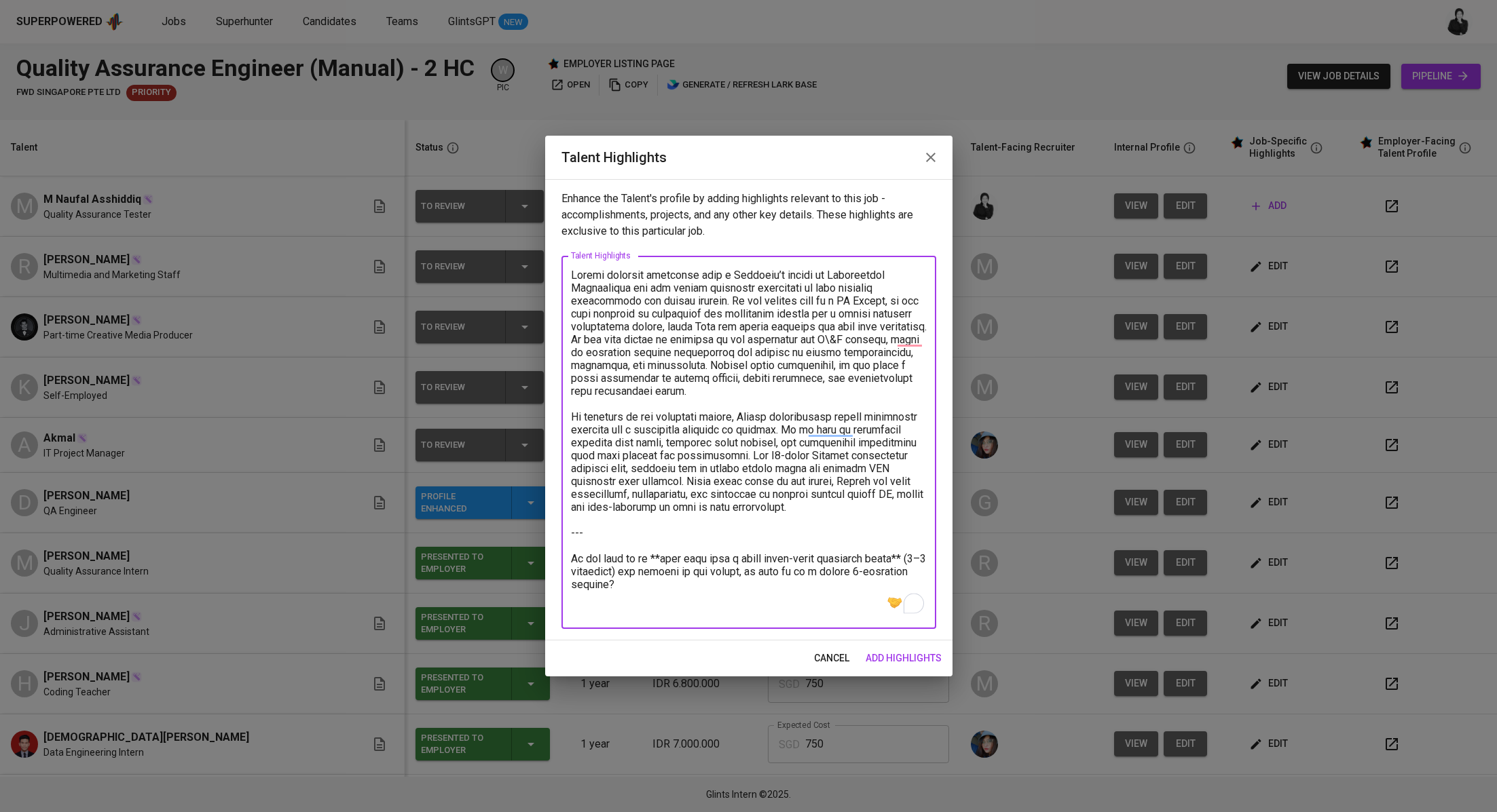
drag, startPoint x: 836, startPoint y: 512, endPoint x: 833, endPoint y: 638, distance: 126.0
click at [833, 638] on div "Enhance the Talent's profile by adding highlights relevant to this job - accomp…" at bounding box center [748, 409] width 407 height 461
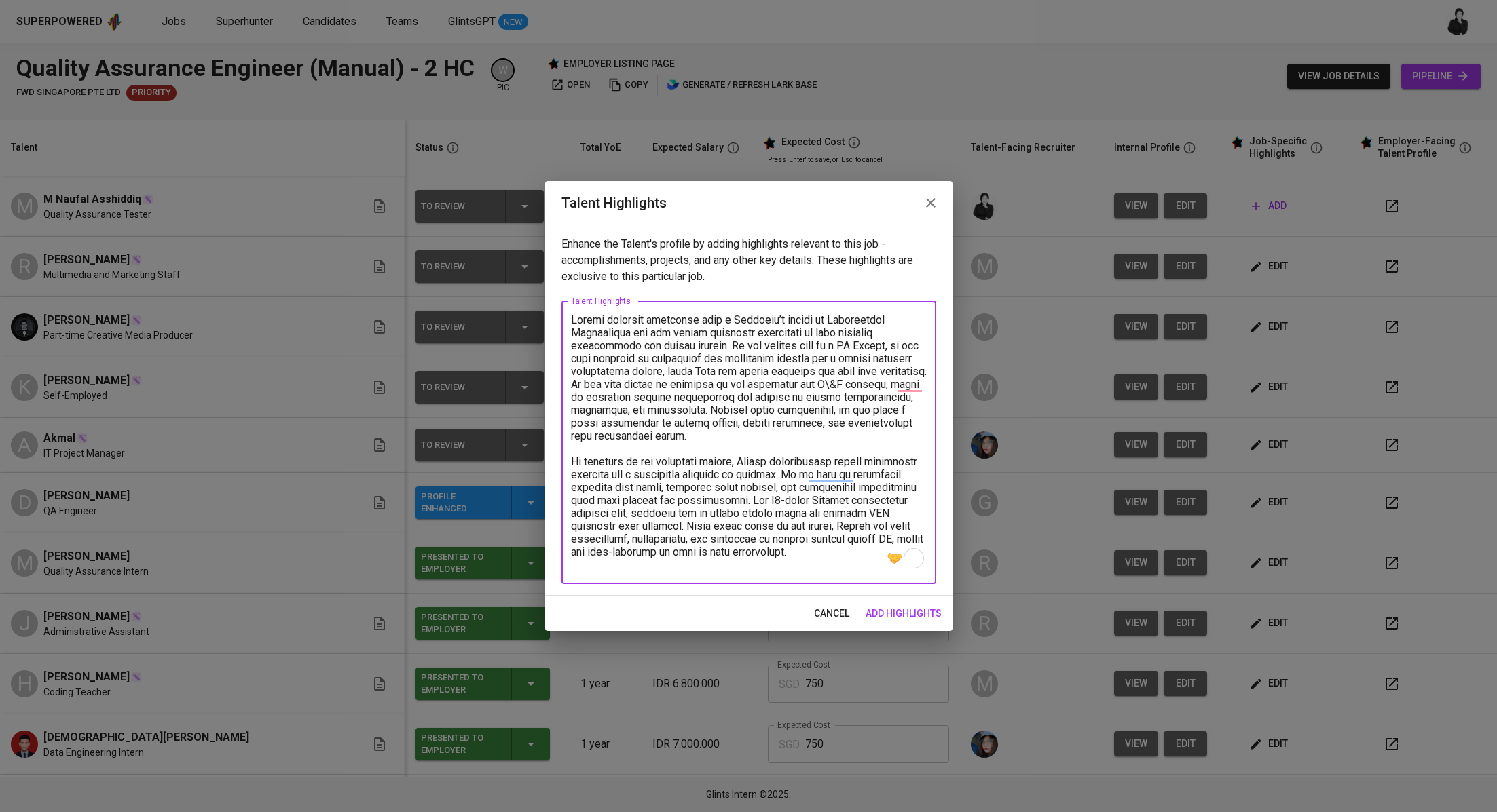
drag, startPoint x: 765, startPoint y: 437, endPoint x: 748, endPoint y: 410, distance: 31.9
click at [748, 410] on textarea "To enrich screen reader interactions, please activate Accessibility in Grammarl…" at bounding box center [748, 442] width 356 height 258
click at [653, 484] on textarea "To enrich screen reader interactions, please activate Accessibility in Grammarl…" at bounding box center [748, 442] width 356 height 258
drag, startPoint x: 756, startPoint y: 501, endPoint x: 835, endPoint y: 561, distance: 99.2
click at [835, 561] on textarea "To enrich screen reader interactions, please activate Accessibility in Grammarl…" at bounding box center [748, 442] width 356 height 258
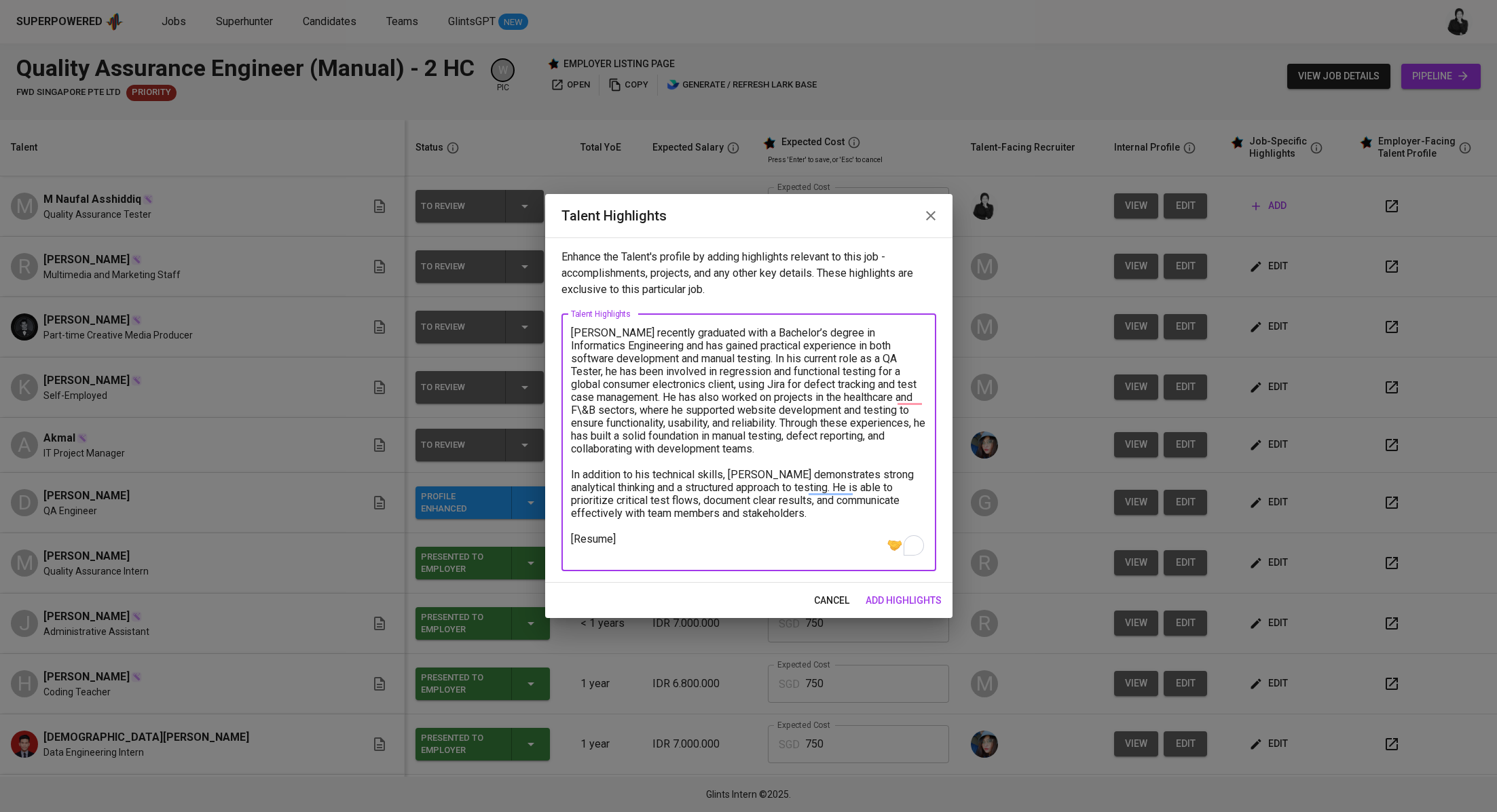
paste textarea "https://glints.sg.larksuite.com/file/JXCZbG61ho4fiaxH4WwldzyDgSh?from=from_copy…"
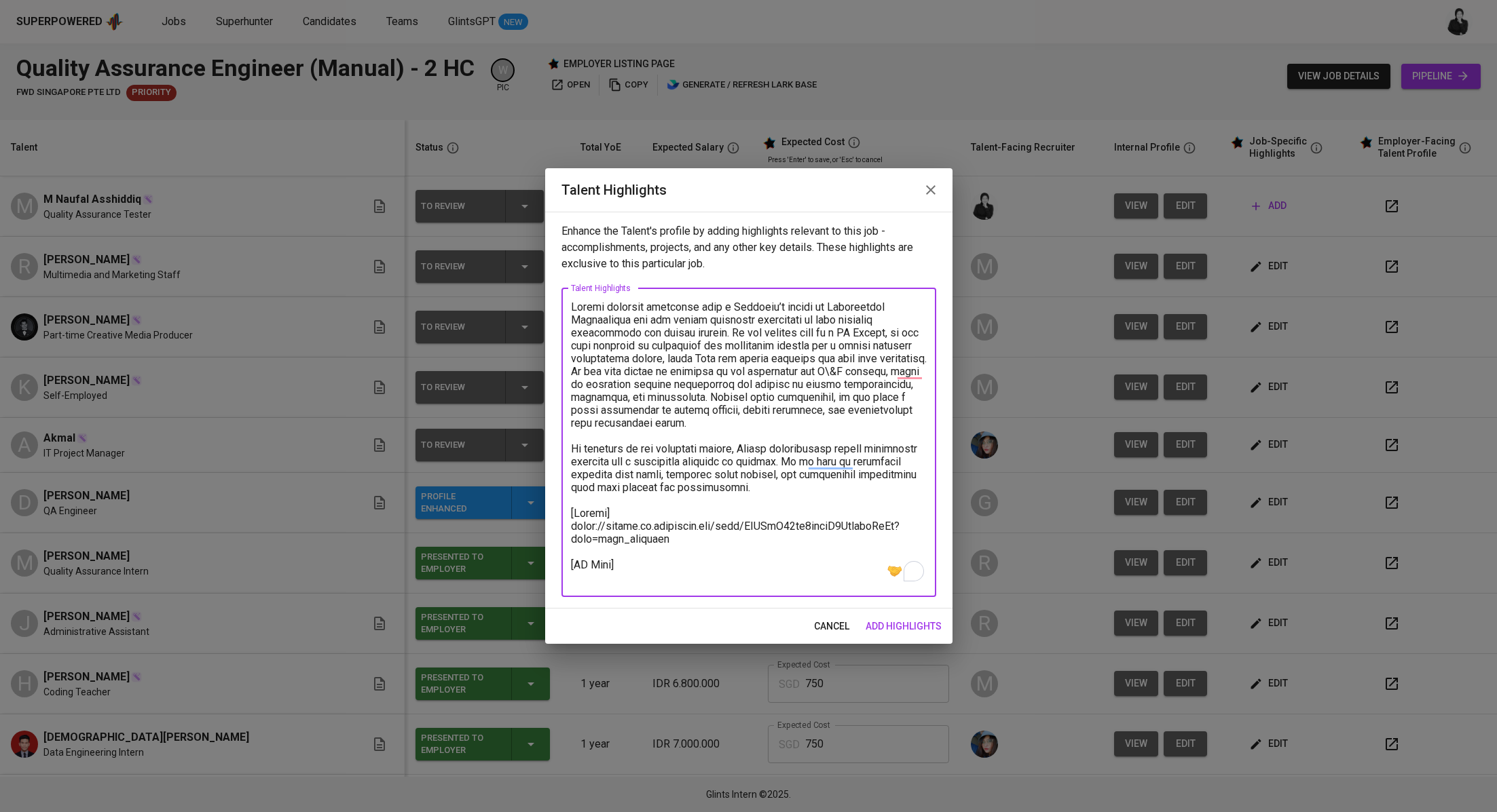
paste textarea "https://glints.sg.larksuite.com/file/AIvnbX6snoOwEZxpu4clr2r8gpg"
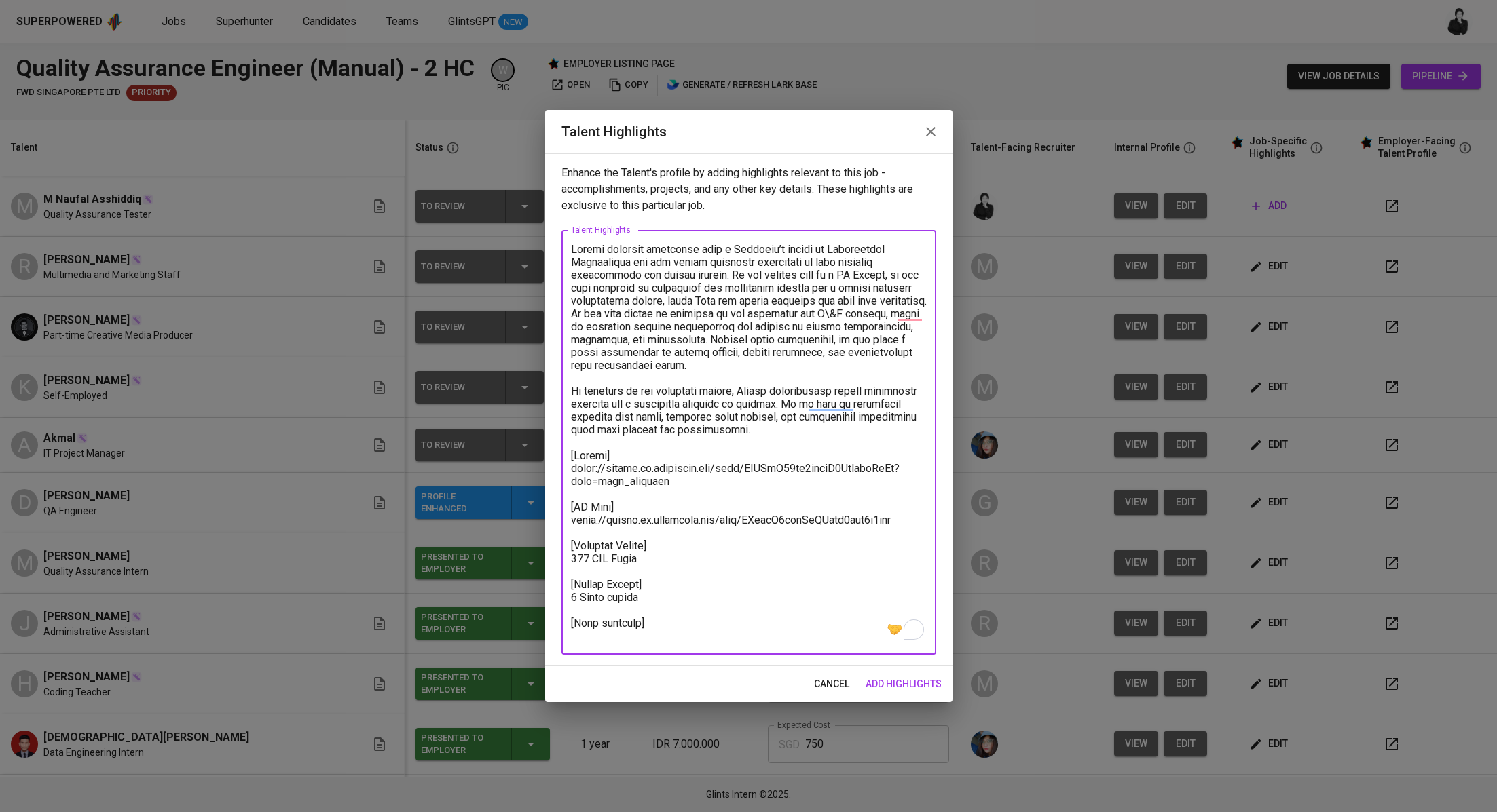
paste textarea "https://glints.sg.larksuite.com/minutes/obsgexo7t4ccusoys3gdzd8k?from=from_copy…"
type textarea "Naufal recently graduated with a Bachelor’s degree in Informatics Engineering a…"
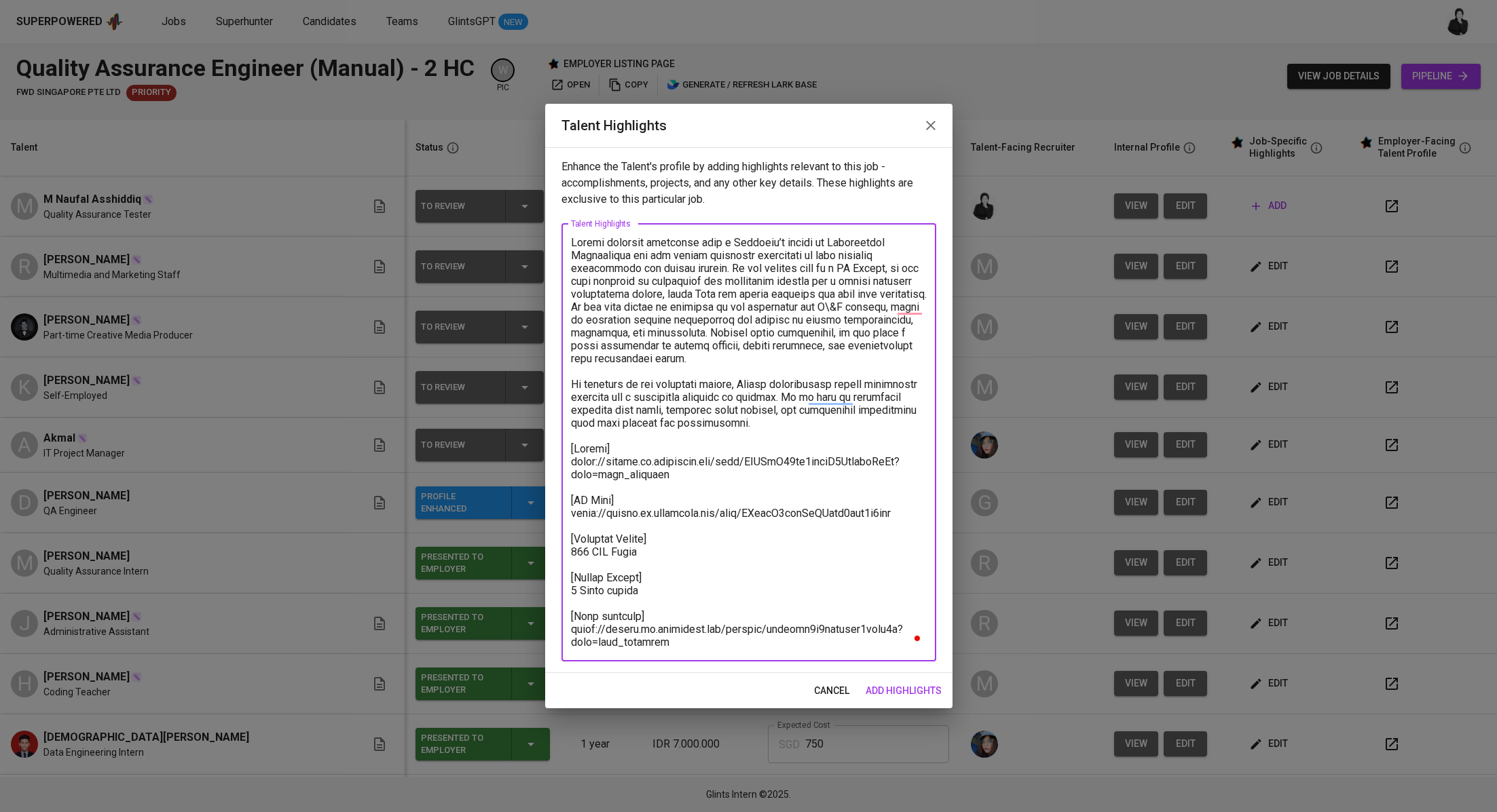
click at [888, 695] on span "add highlights" at bounding box center [904, 691] width 76 height 17
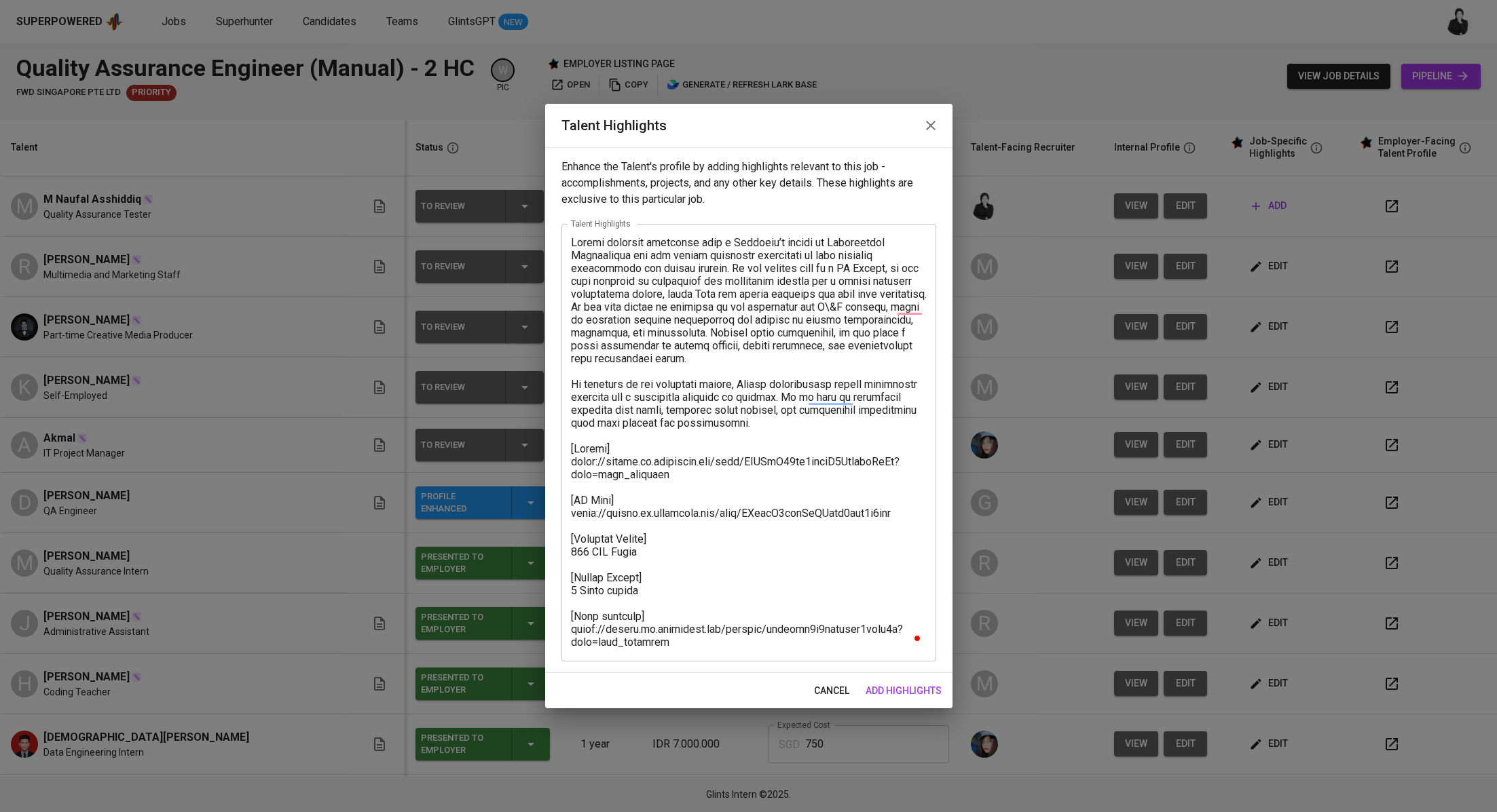
click at [902, 684] on input "750" at bounding box center [877, 684] width 144 height 38
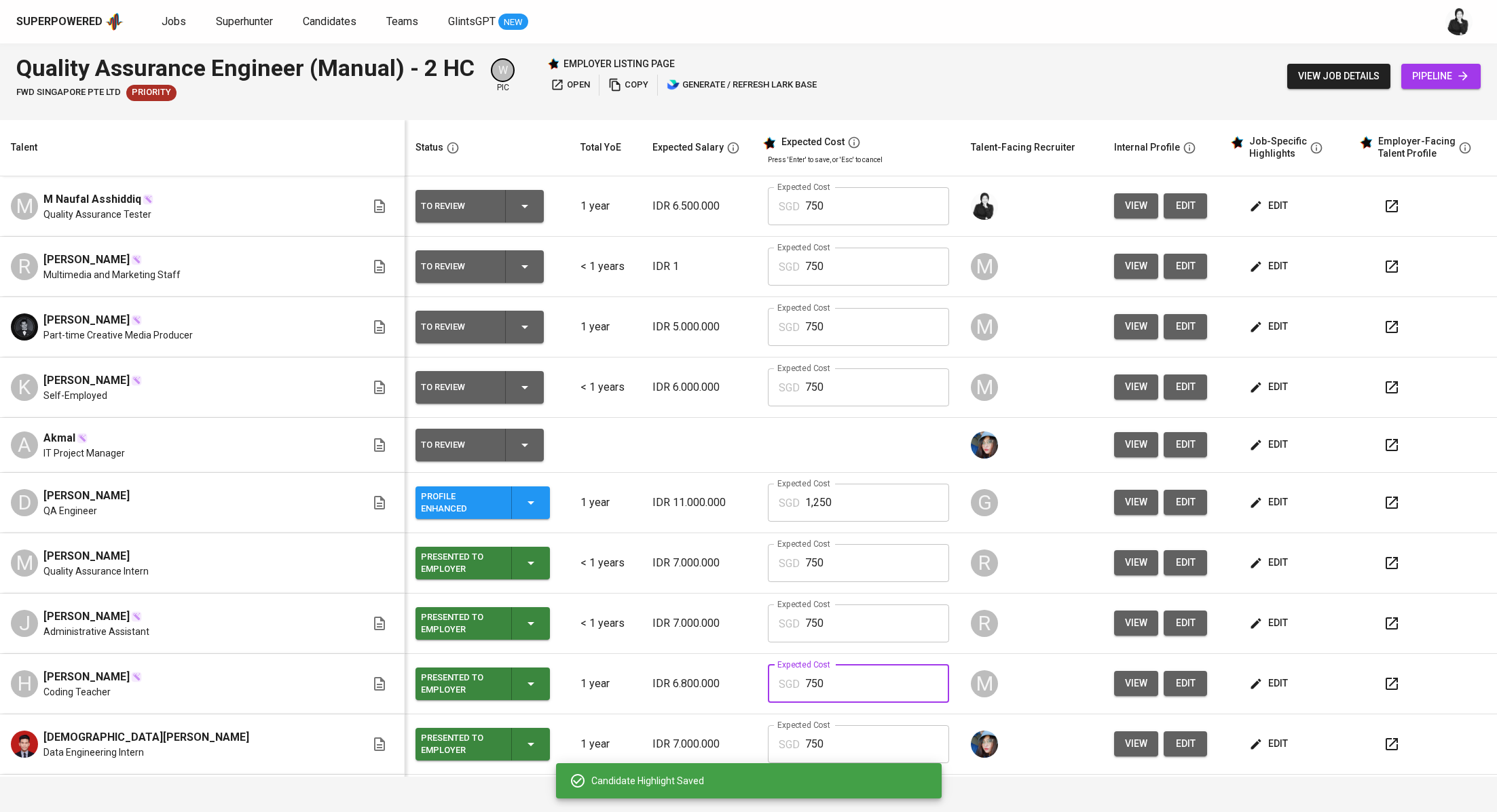
click at [1375, 207] on button "button" at bounding box center [1391, 206] width 33 height 33
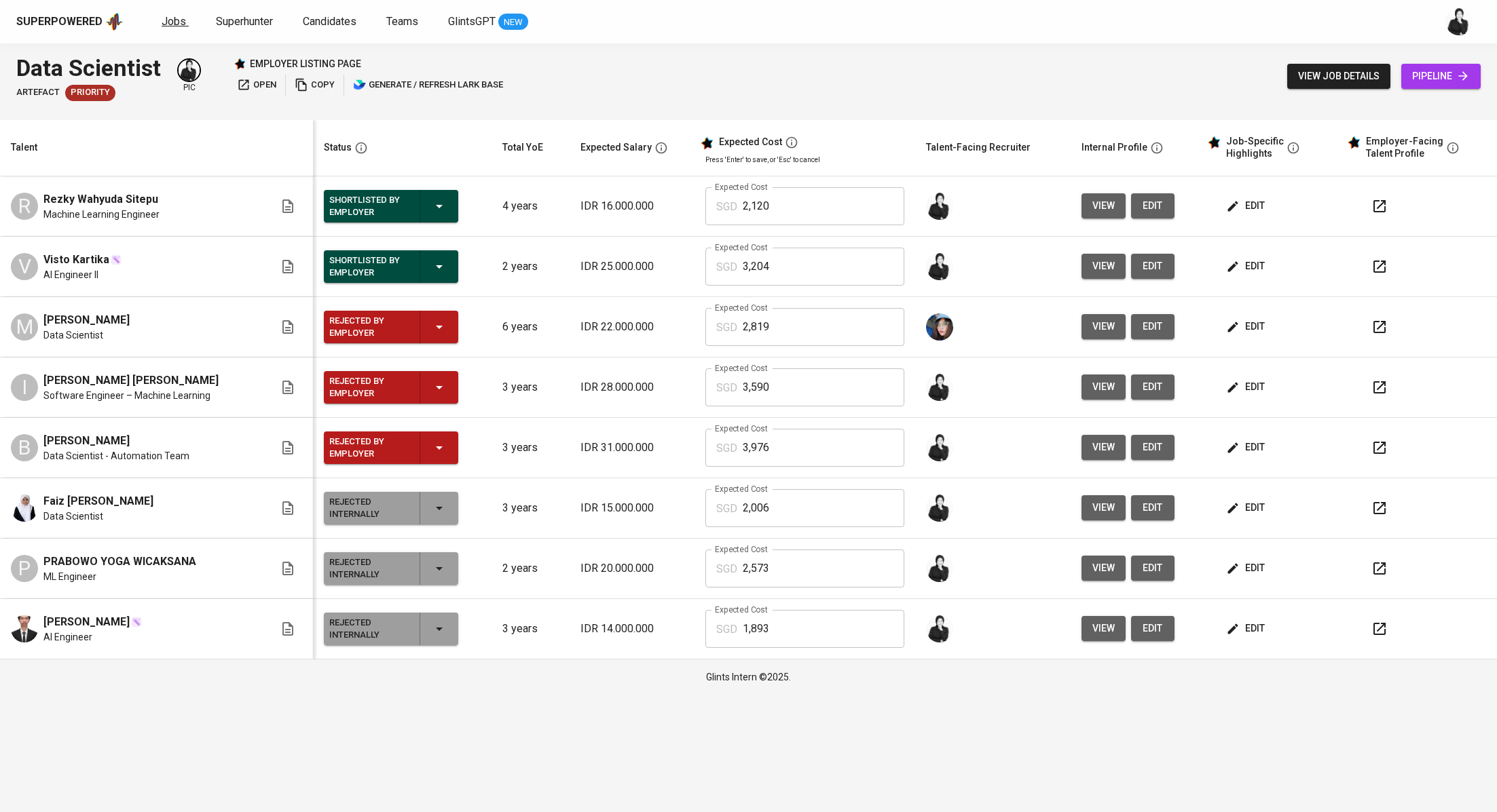
click at [180, 25] on span "Jobs" at bounding box center [174, 21] width 25 height 13
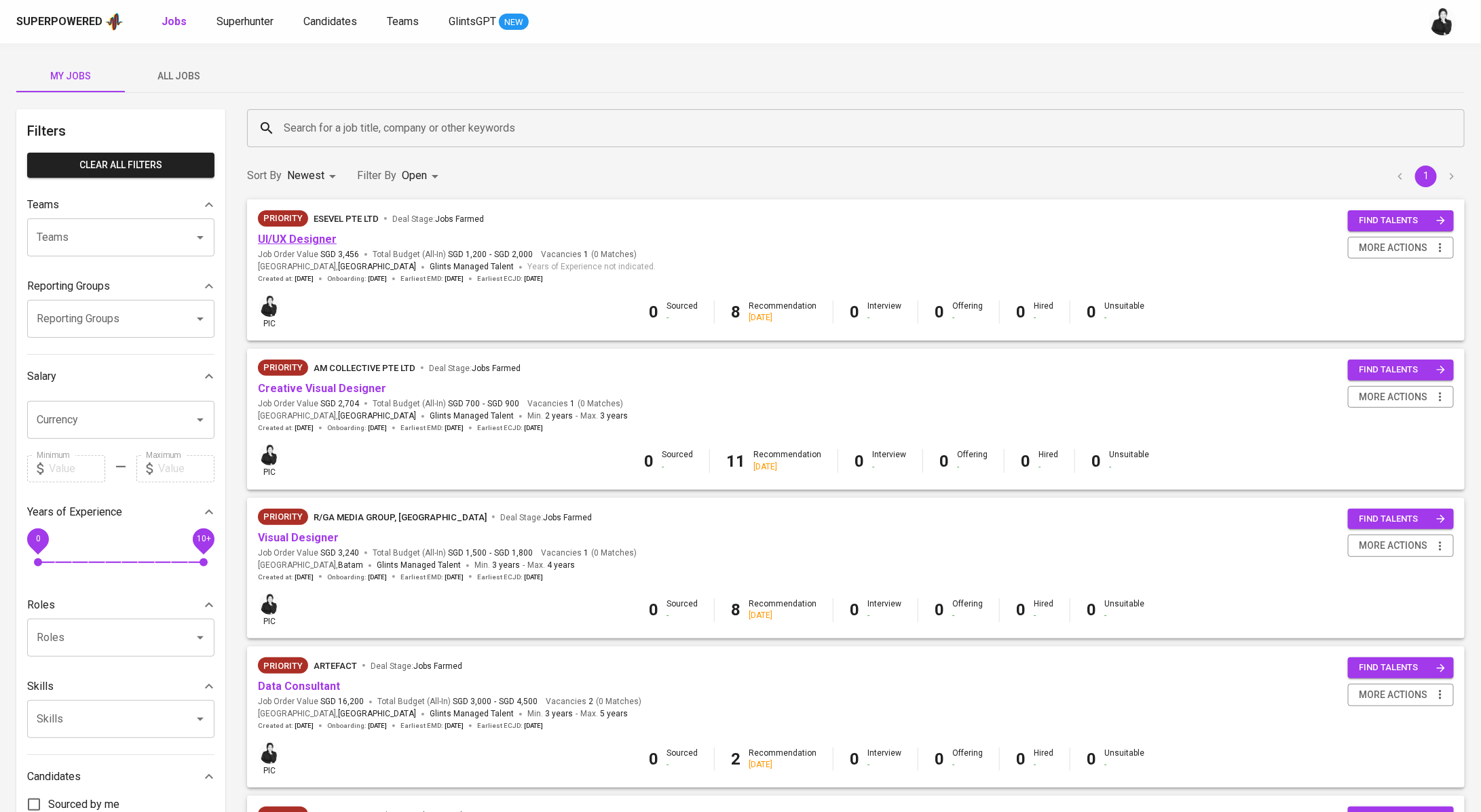
click link "UI/UX Designer"
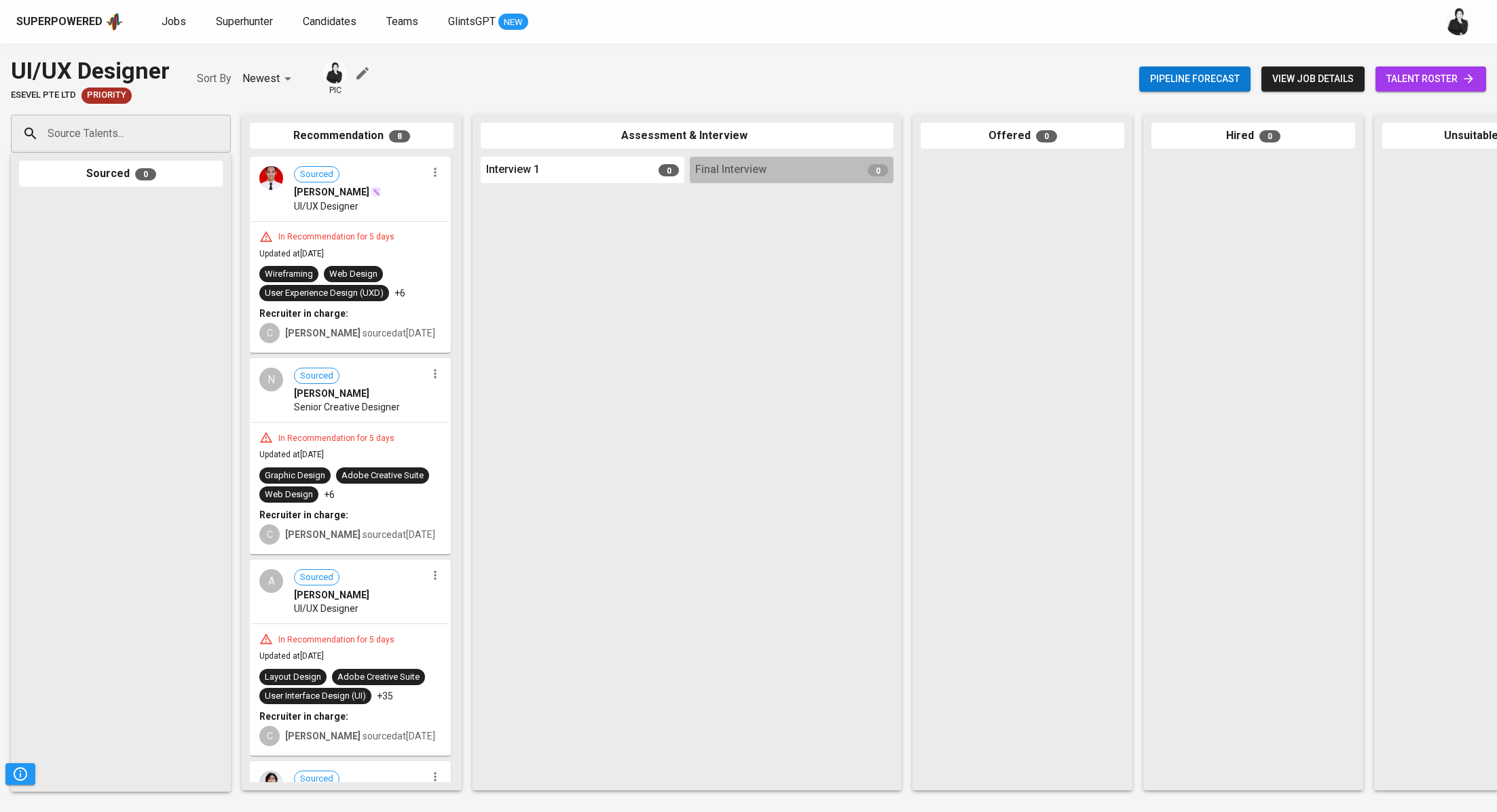
click link "talent roster"
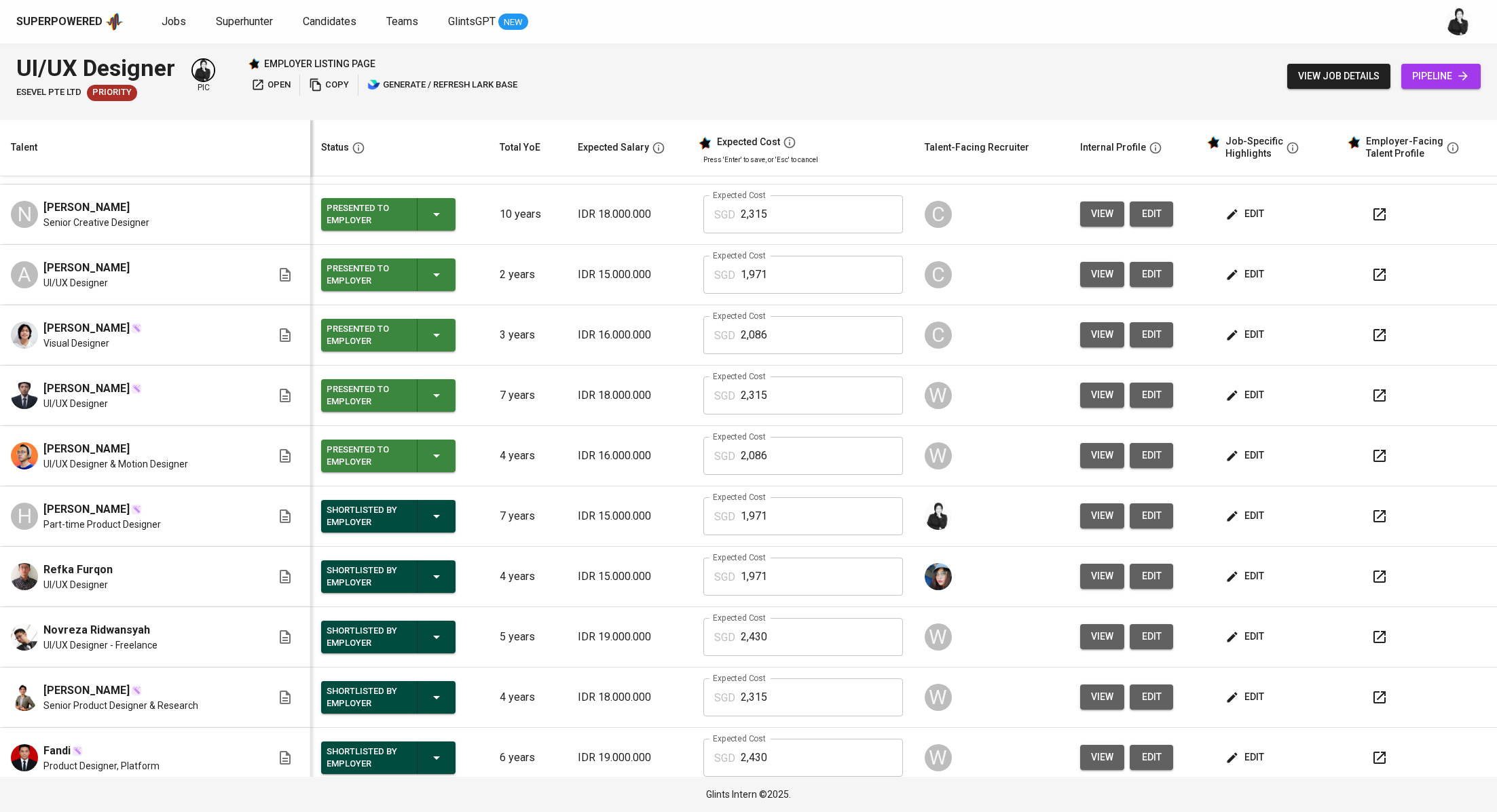
scroll to position [243, 0]
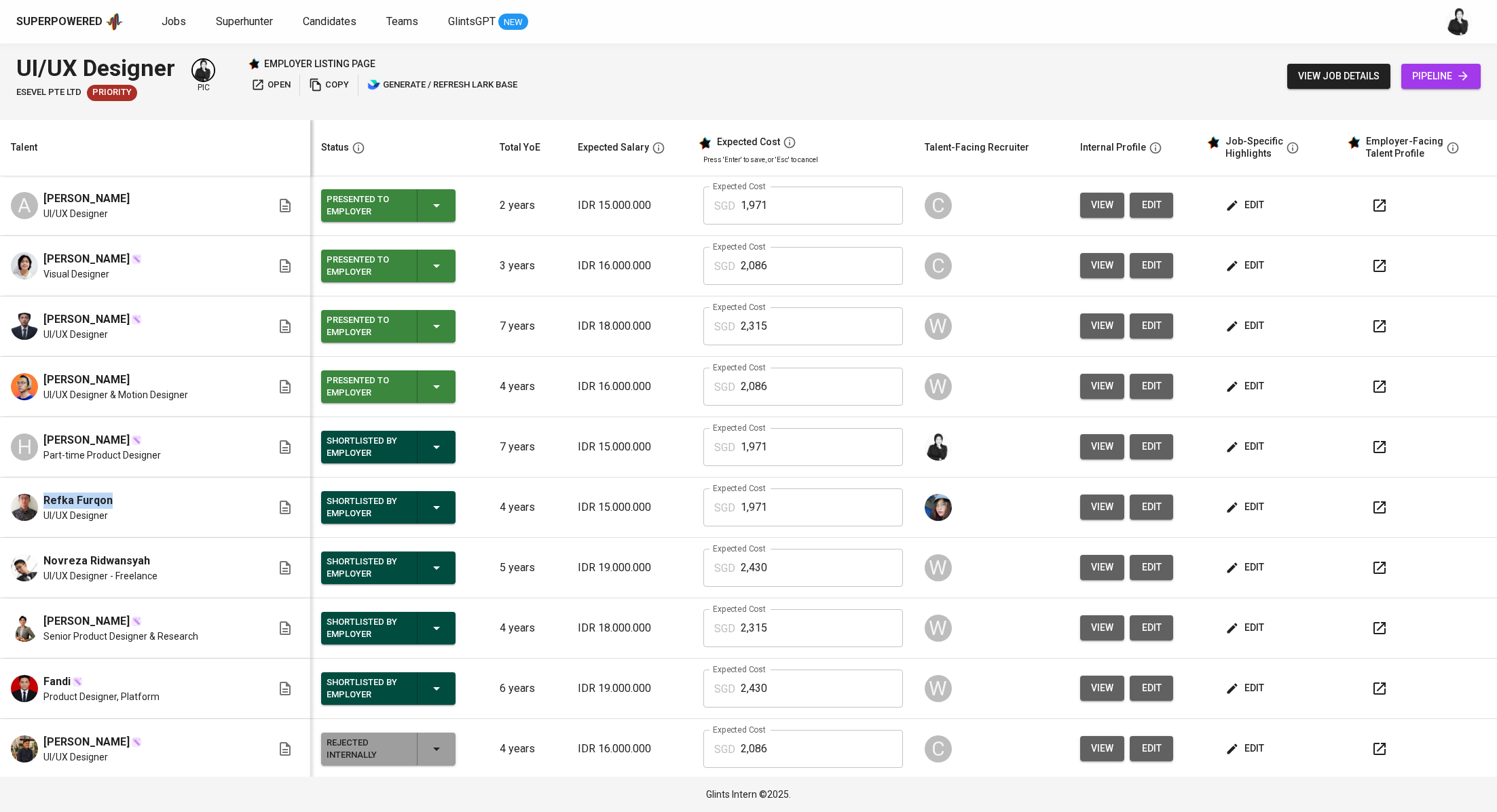
drag, startPoint x: 136, startPoint y: 500, endPoint x: 41, endPoint y: 495, distance: 95.1
click div "Refka Furqon UI/UX Designer"
copy span "Refka Furqon"
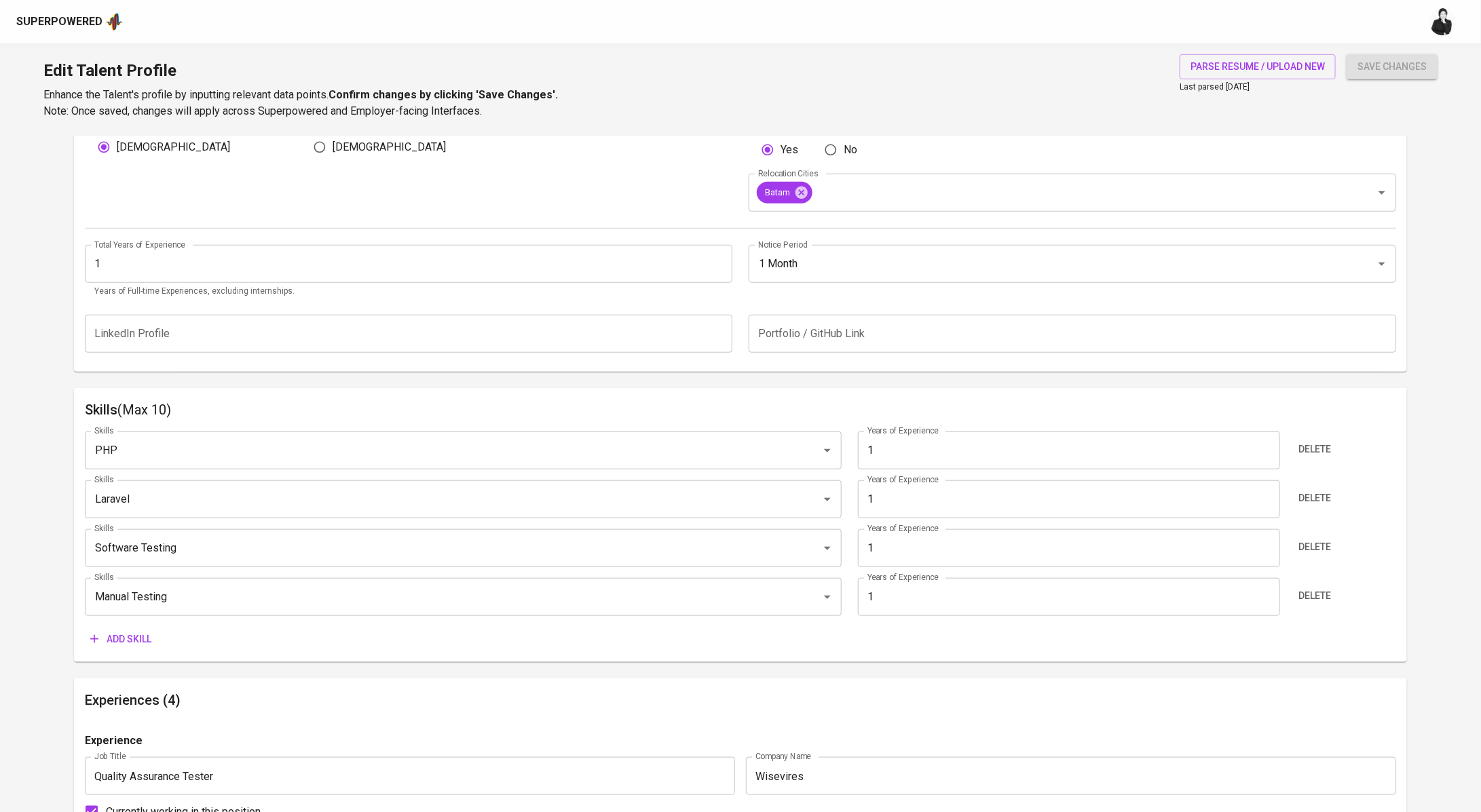
scroll to position [643, 0]
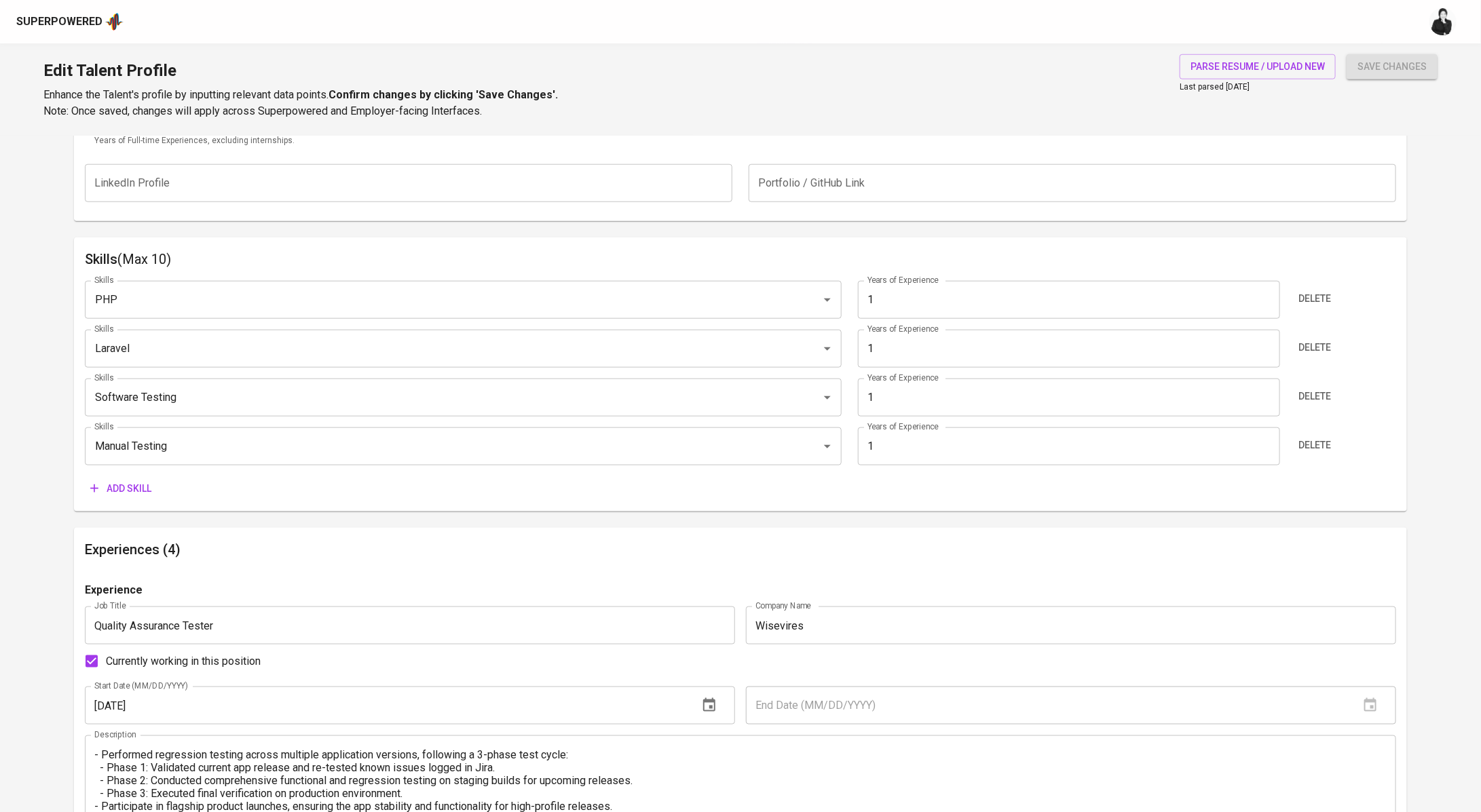
click at [147, 483] on span "Add skill" at bounding box center [120, 489] width 61 height 17
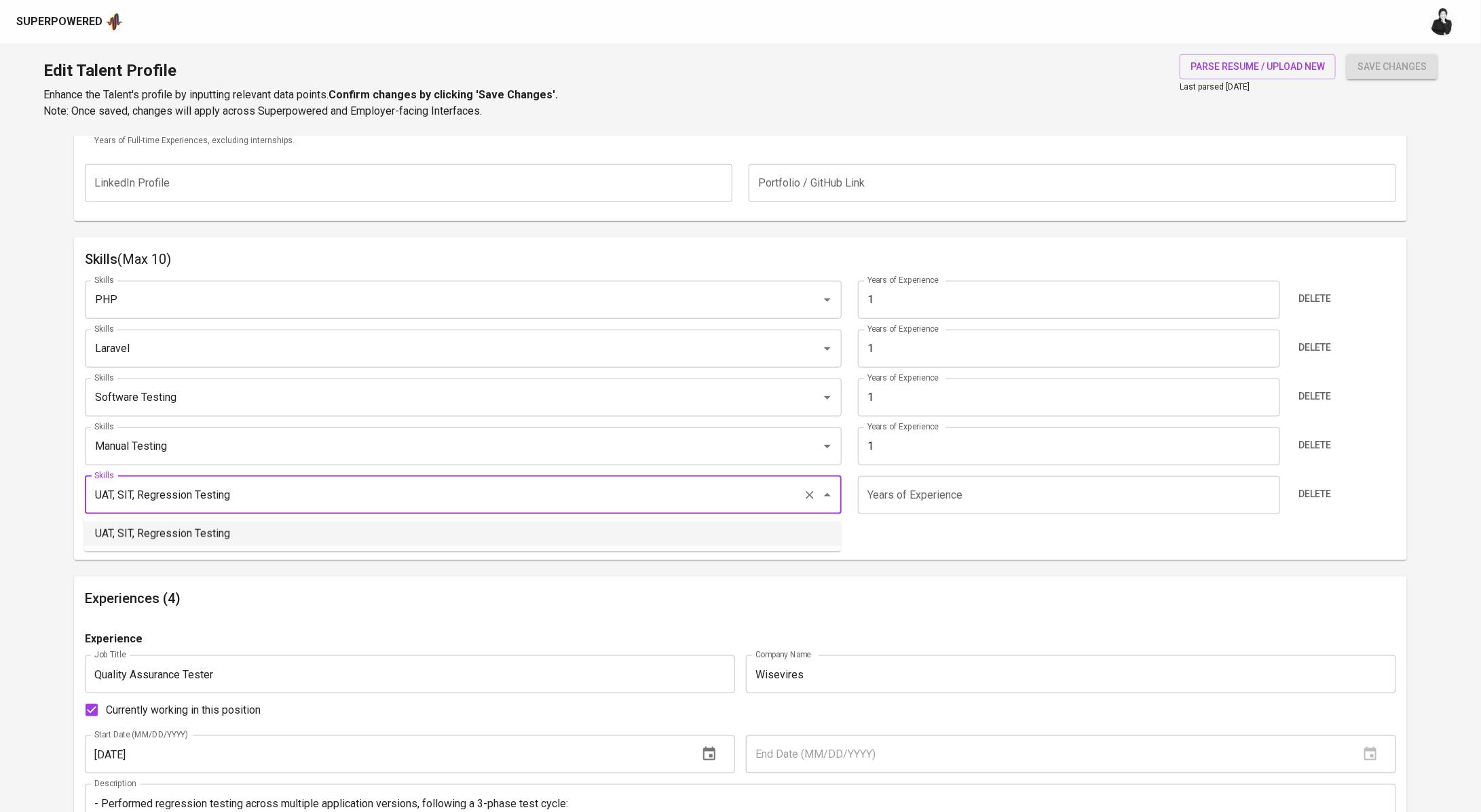
click at [241, 531] on li "UAT, SIT, Regression Testing" at bounding box center [462, 534] width 756 height 25
type input "UAT, SIT, Regression Testing"
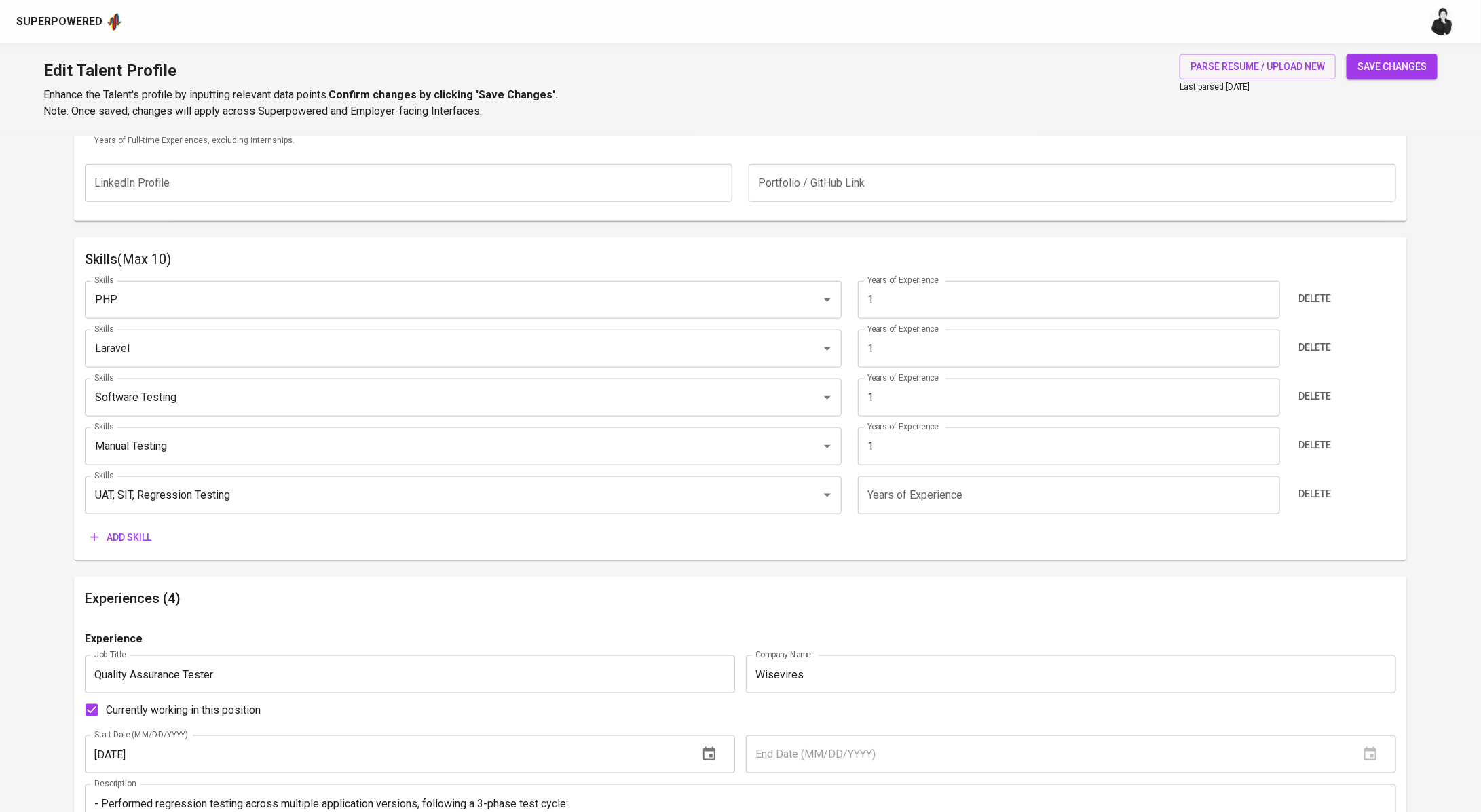
click at [919, 507] on input "number" at bounding box center [1069, 495] width 423 height 38
type input "1"
click at [1385, 66] on span "save changes" at bounding box center [1392, 66] width 69 height 17
type input "UAT, SIT, Regression Testing"
type input "PHP"
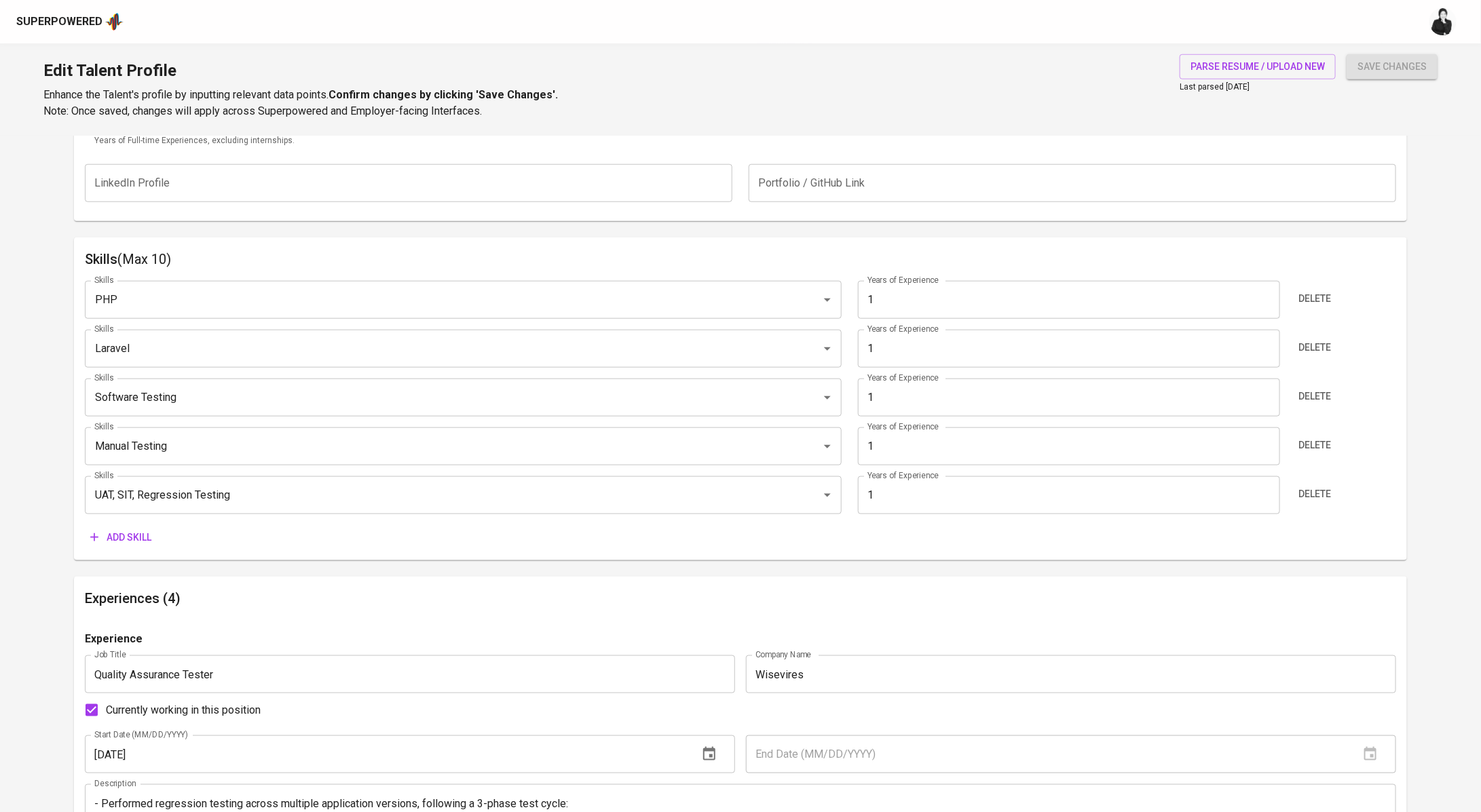
type input "Laravel"
type input "Software Testing"
type input "Manual Testing"
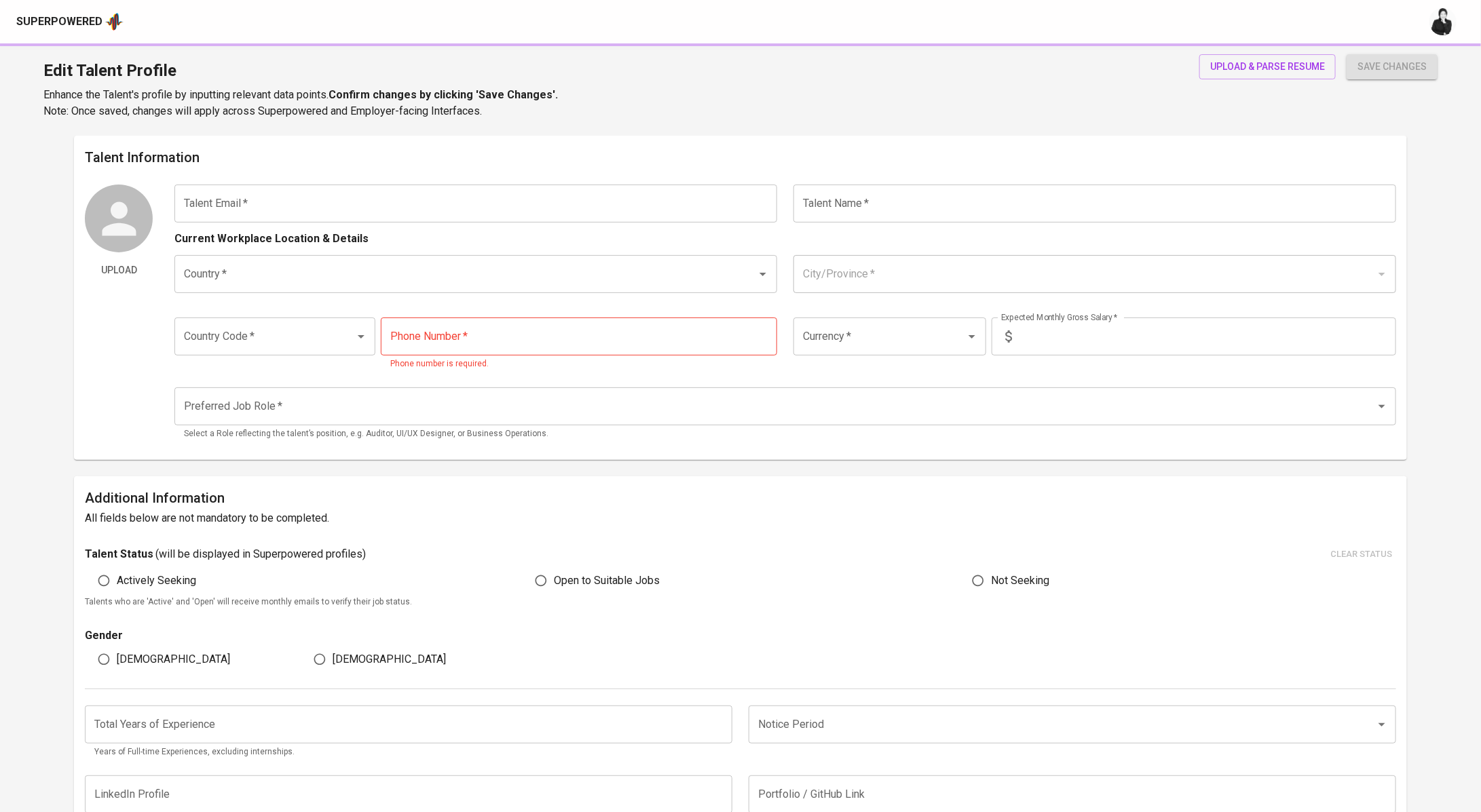
type input "[EMAIL_ADDRESS][DOMAIN_NAME]"
type input "M Naufal Asshiddiq"
type input "[GEOGRAPHIC_DATA]"
type input "[GEOGRAPHIC_DATA], [GEOGRAPHIC_DATA]"
type input "+62"
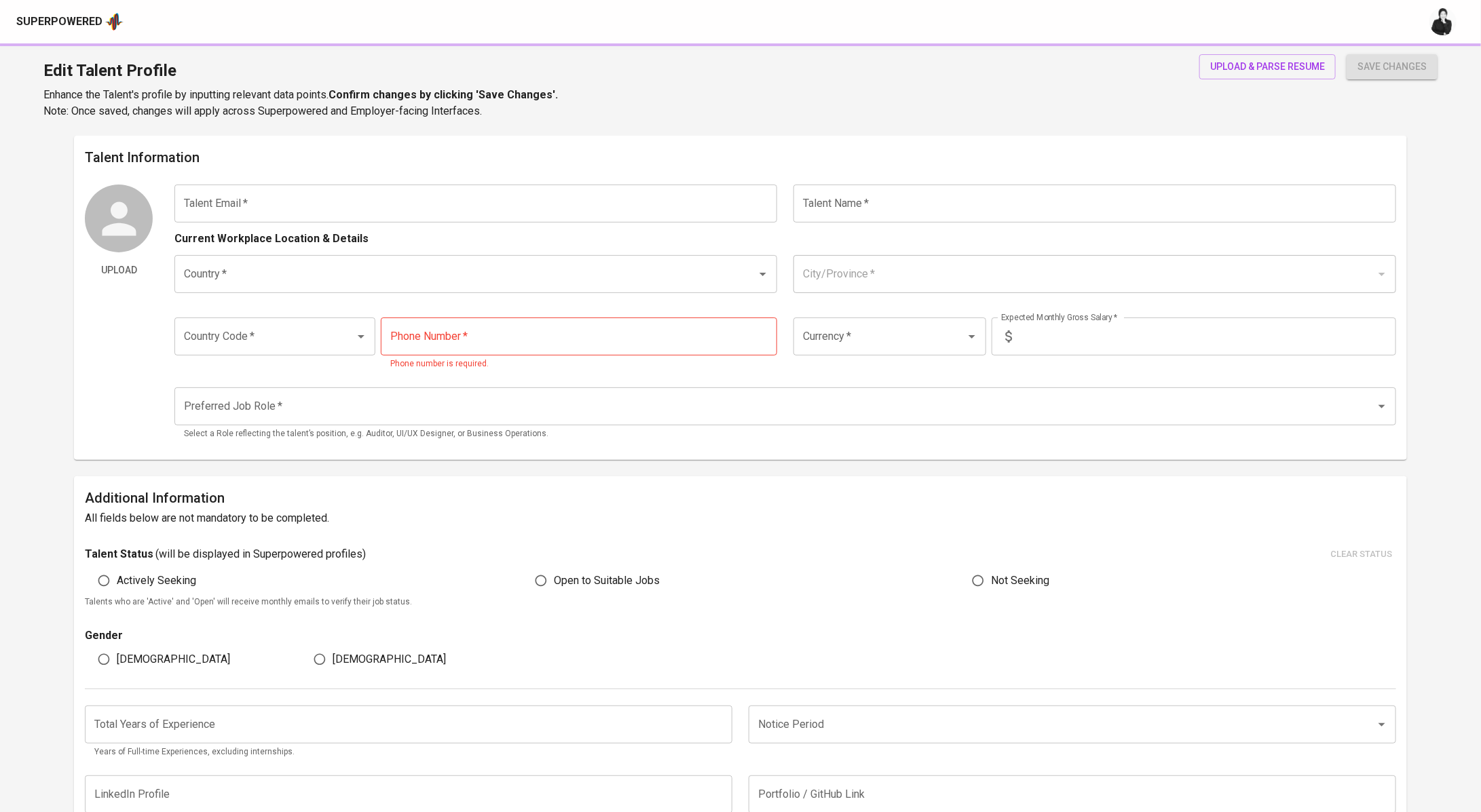
type input "[PHONE_NUMBER]"
type input "IDR"
type input "QA Engineer"
radio input "true"
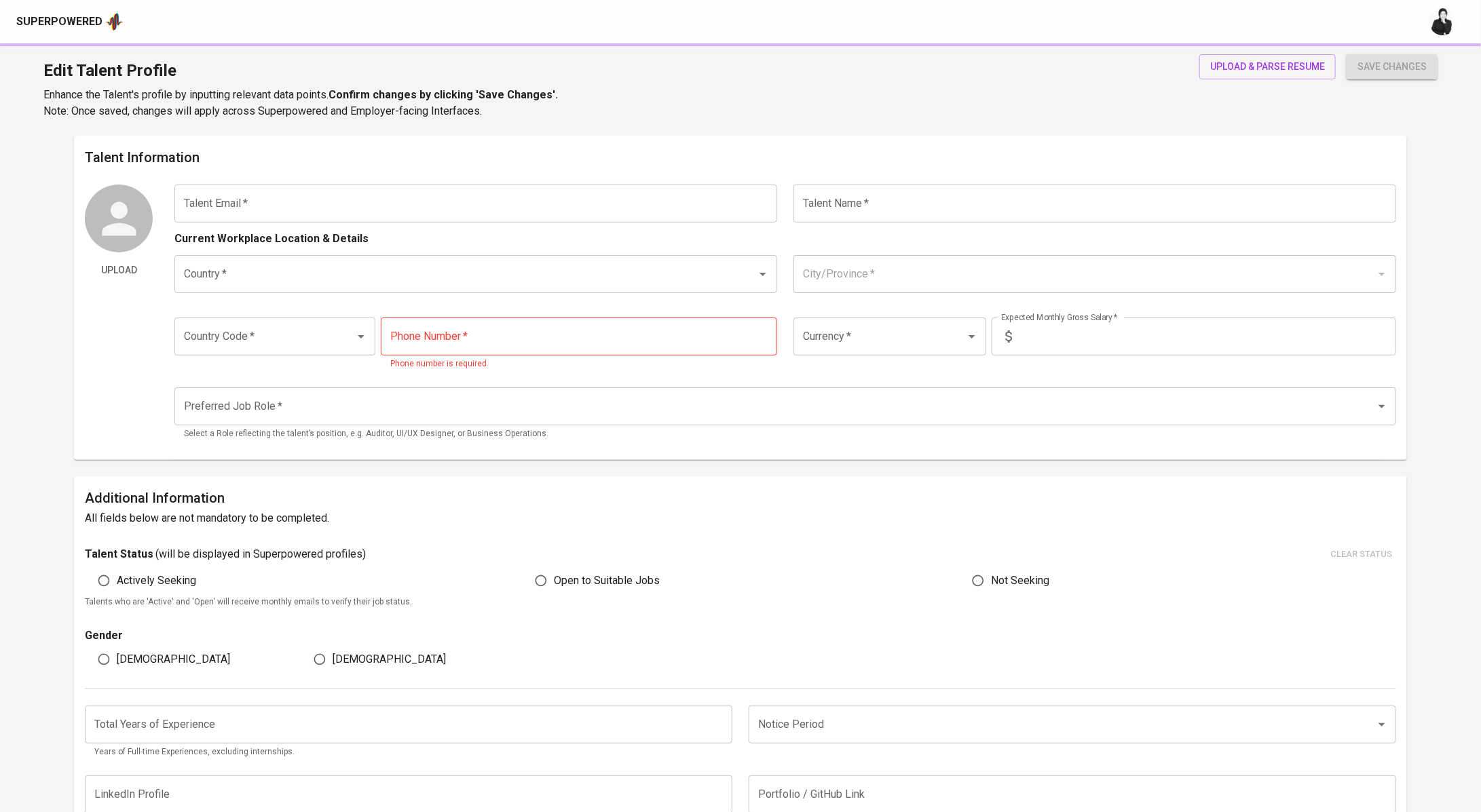
type input "1"
type input "1 Month"
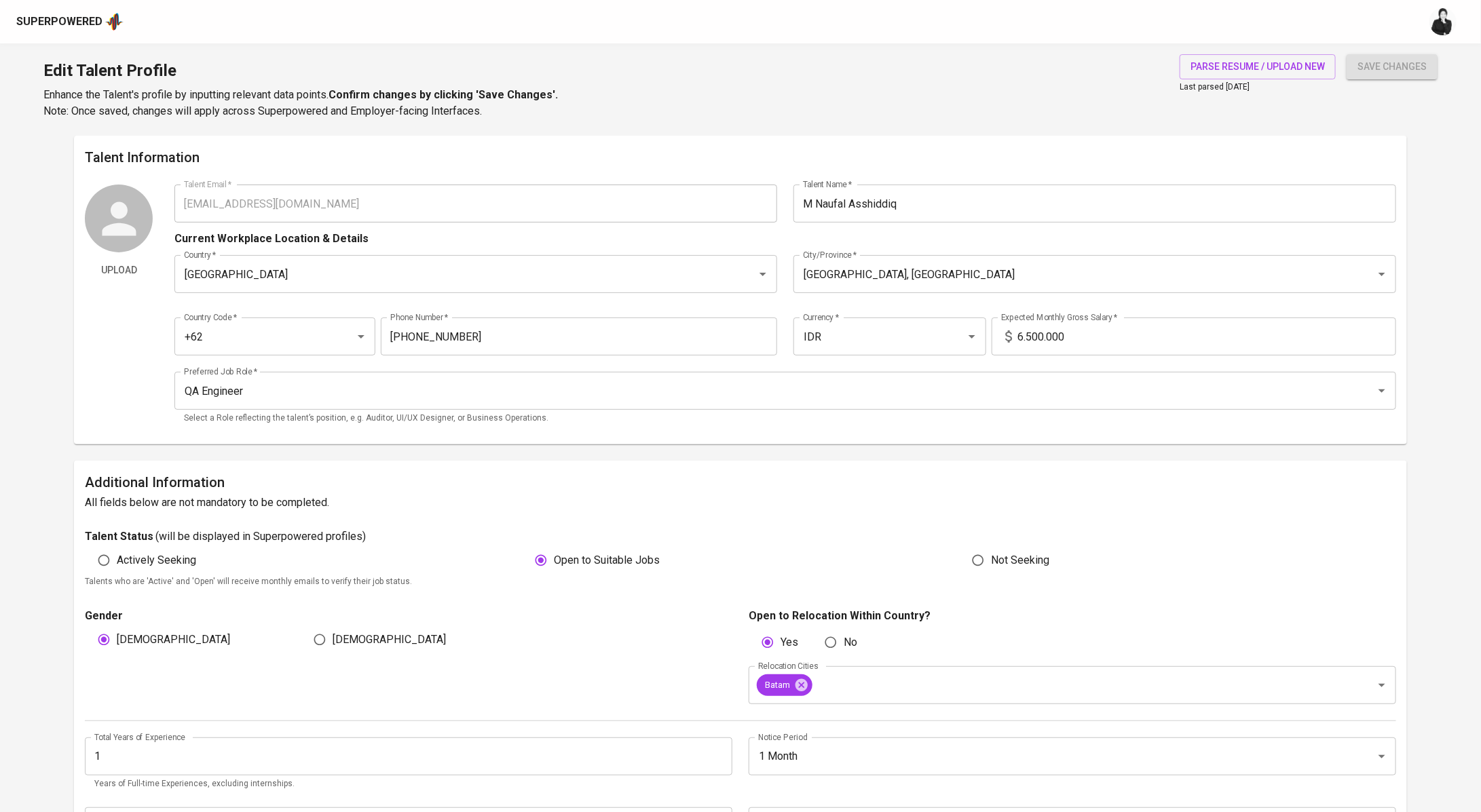
click at [908, 207] on input "M Naufal Asshiddiq" at bounding box center [1095, 203] width 602 height 38
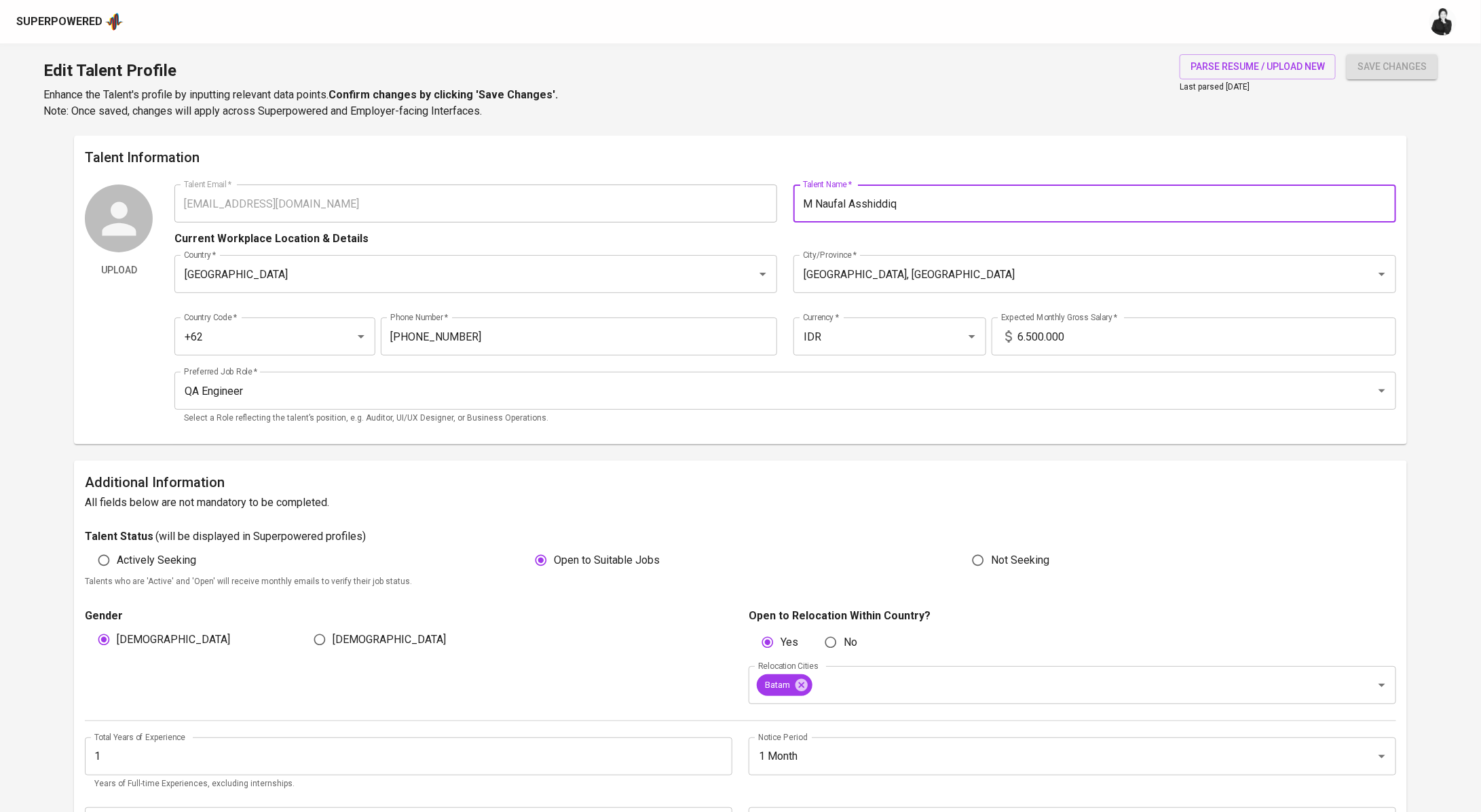
scroll to position [6, 0]
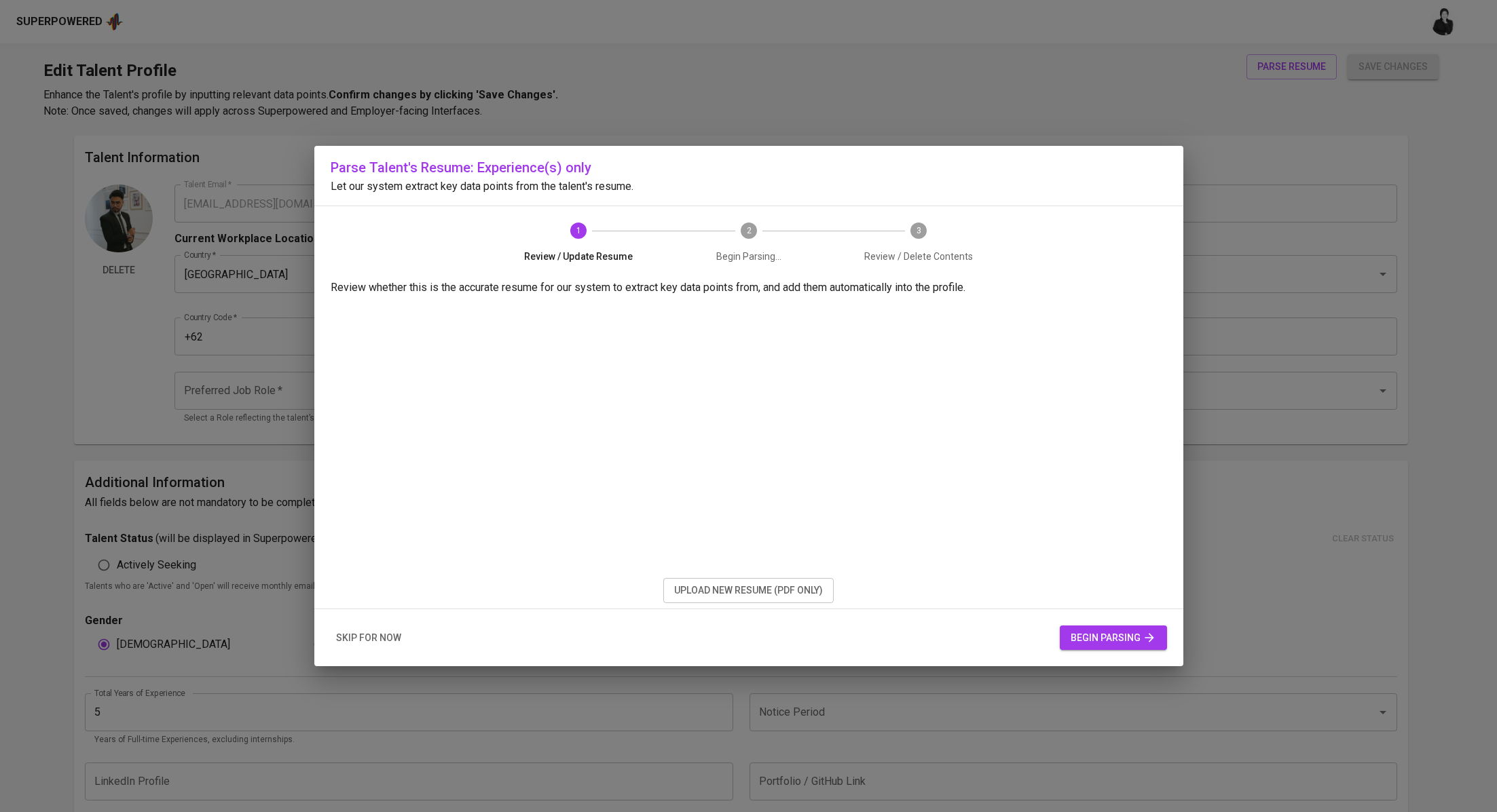
click at [1117, 636] on span "begin parsing" at bounding box center [1113, 638] width 86 height 17
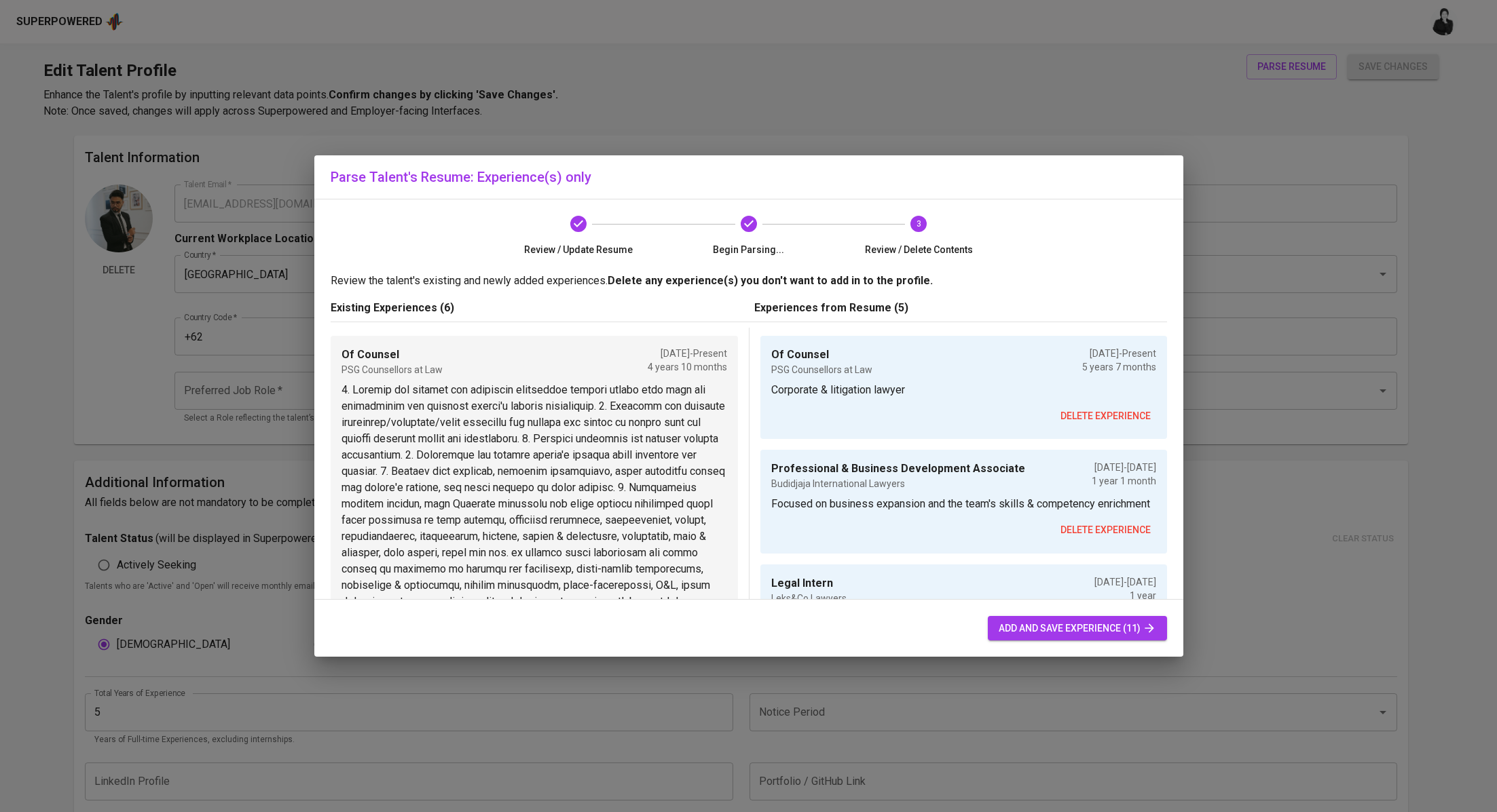
click at [1091, 417] on span "delete experience" at bounding box center [1105, 416] width 90 height 17
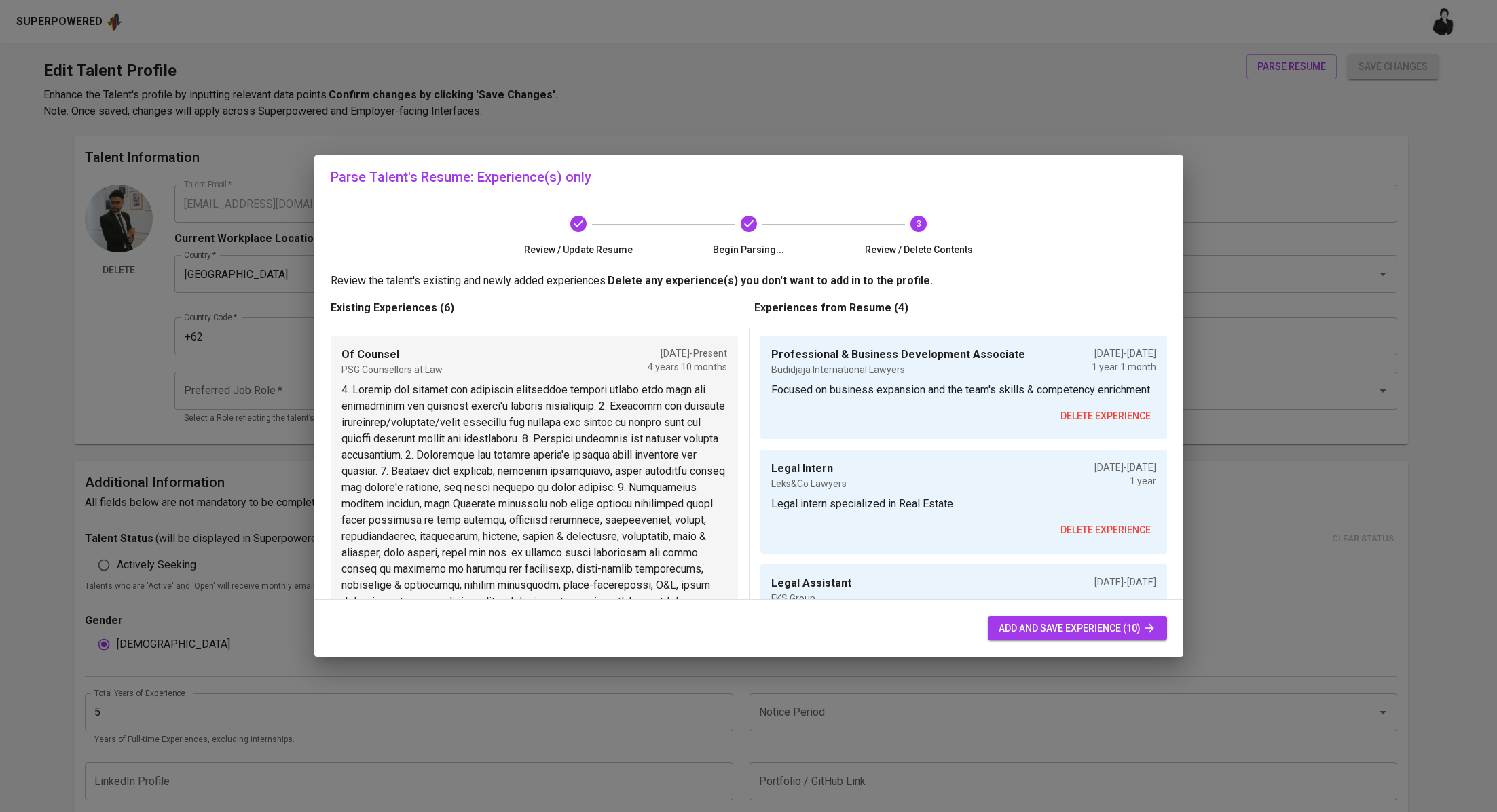
click at [1095, 425] on span "delete experience" at bounding box center [1105, 416] width 90 height 17
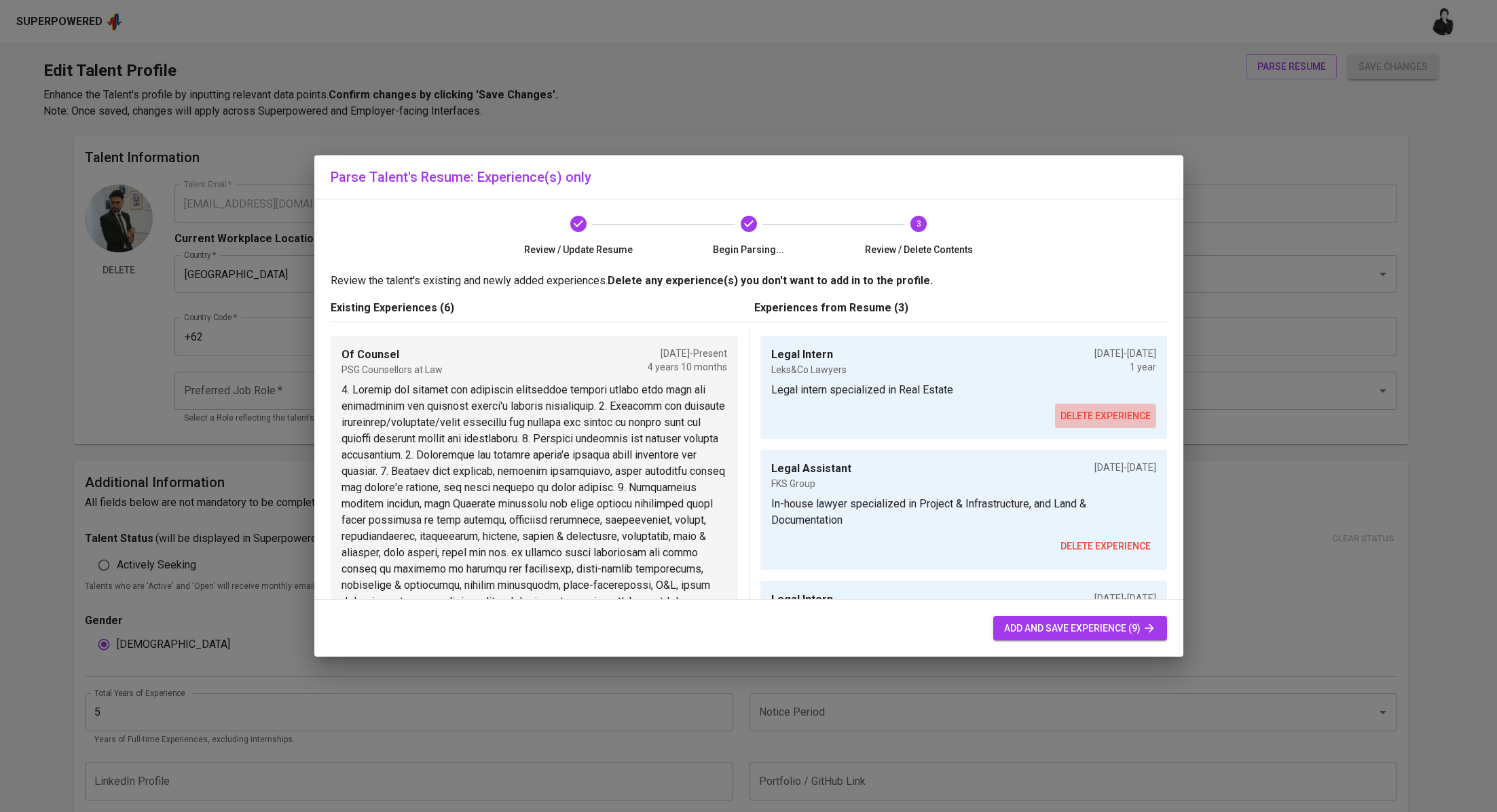
click at [1094, 414] on span "delete experience" at bounding box center [1105, 416] width 90 height 17
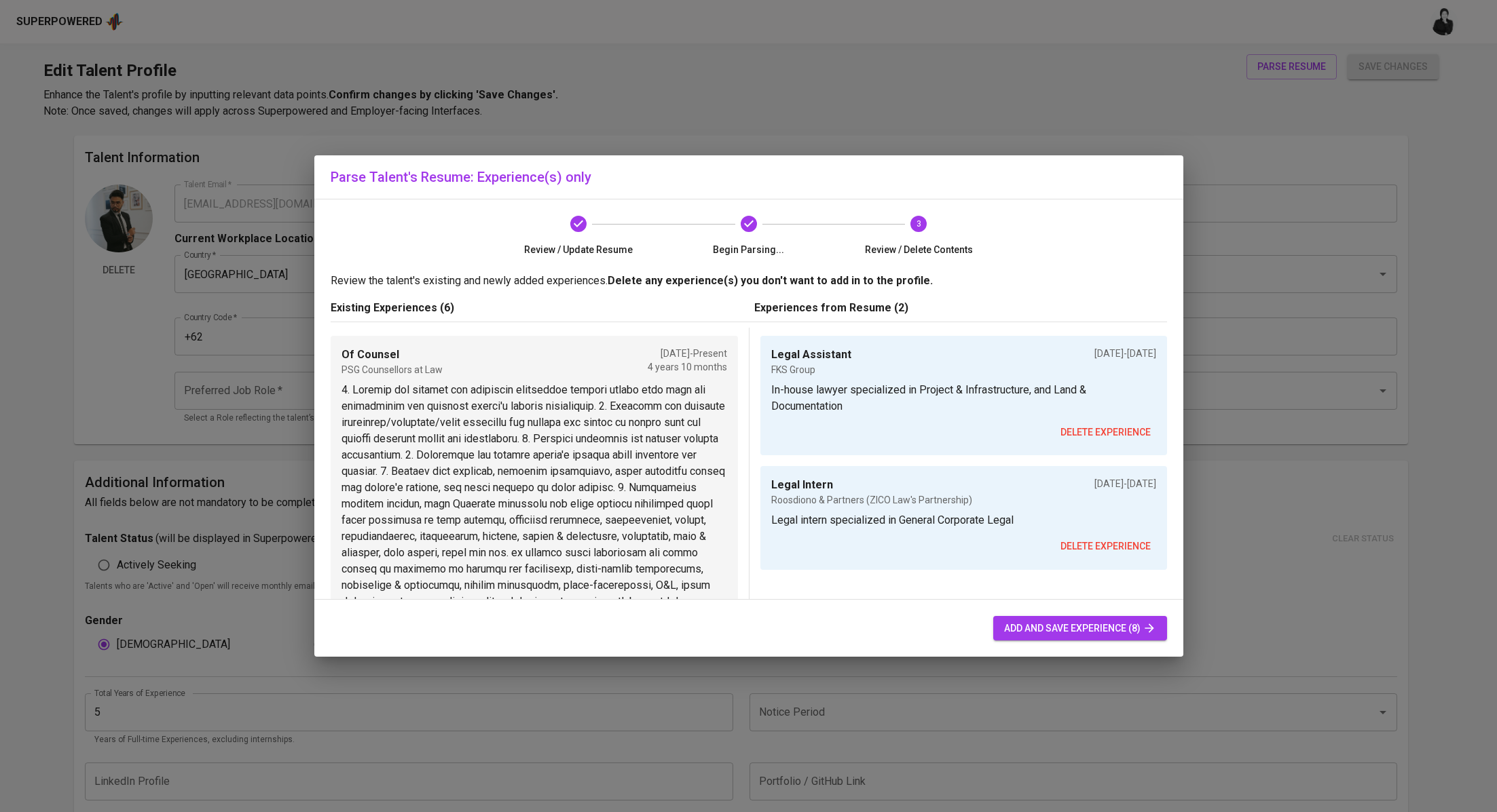
click at [1092, 438] on span "delete experience" at bounding box center [1105, 432] width 90 height 17
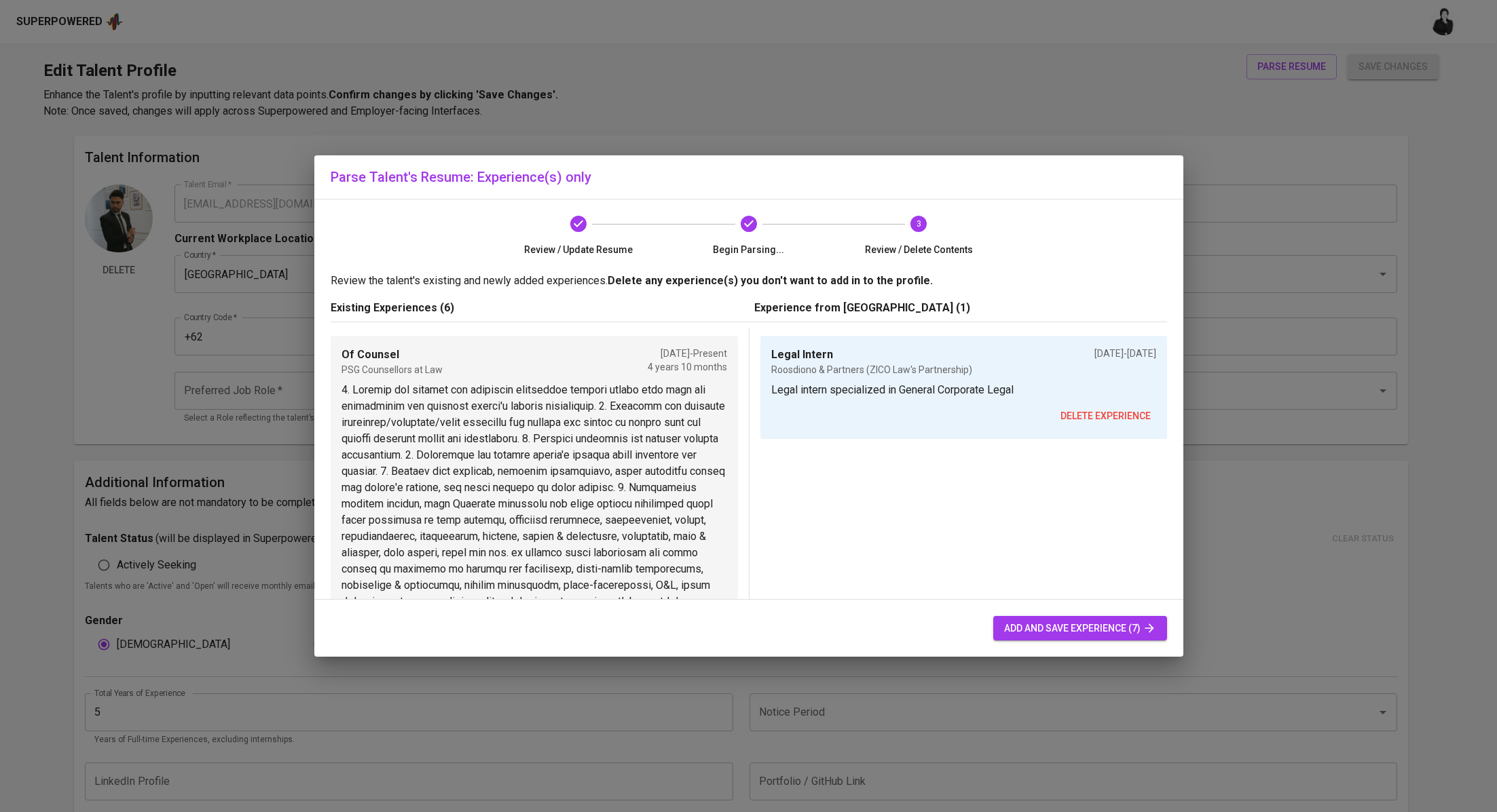
click at [1097, 419] on span "delete experience" at bounding box center [1105, 416] width 90 height 17
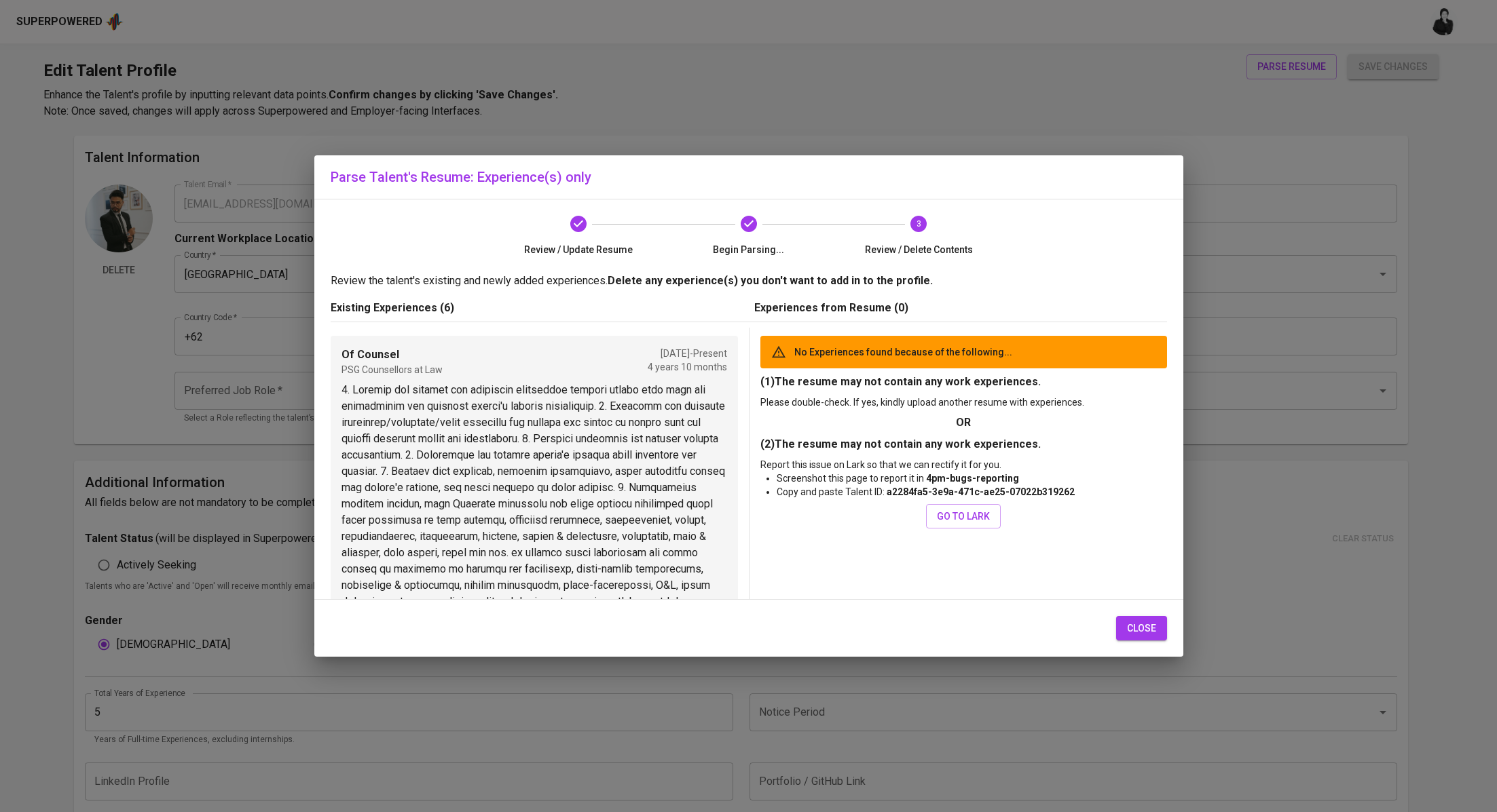
click at [1136, 630] on span "close" at bounding box center [1141, 628] width 29 height 17
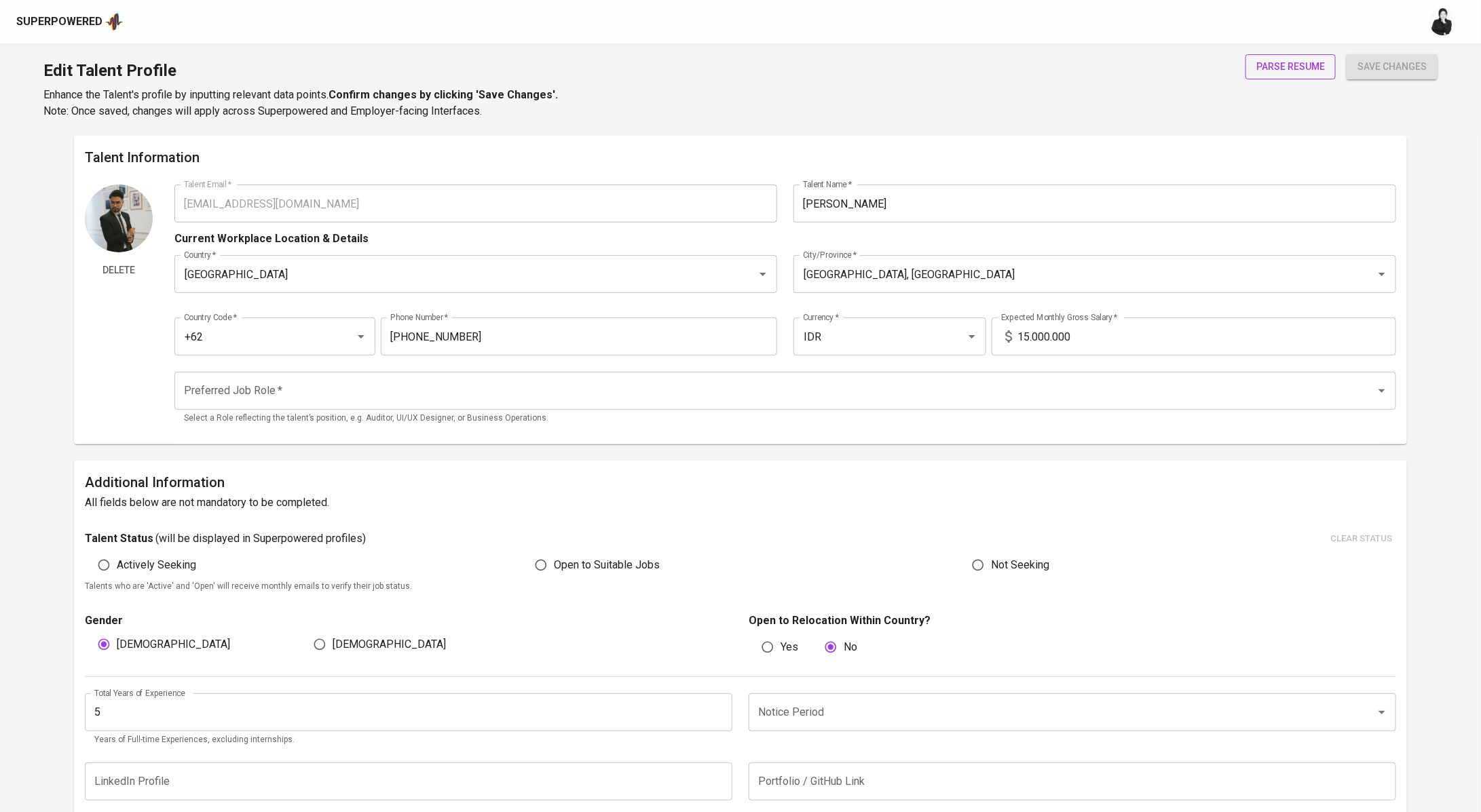
click at [1270, 57] on button "parse resume" at bounding box center [1291, 66] width 90 height 25
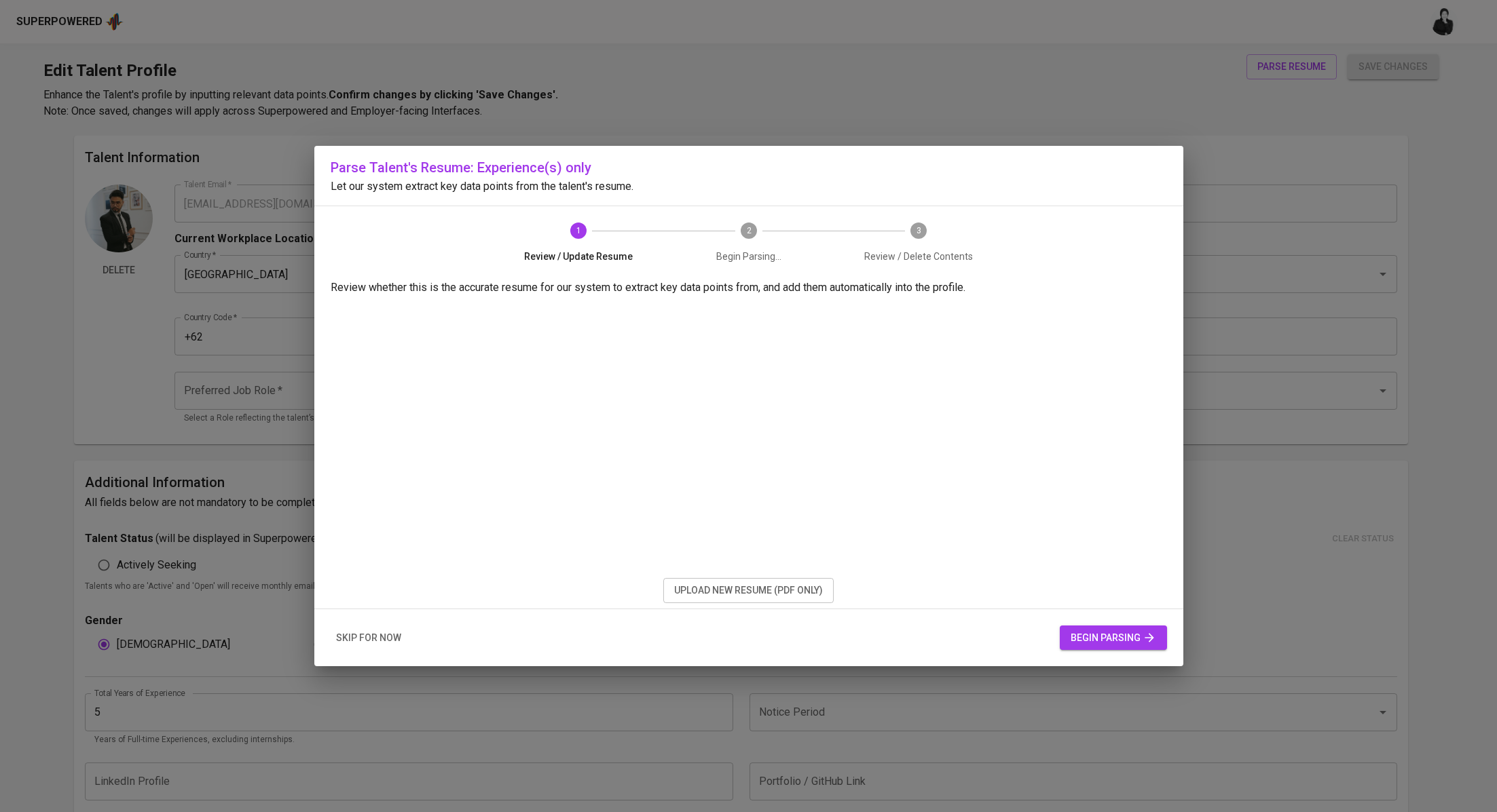
click at [801, 599] on button "upload new resume (pdf only)" at bounding box center [748, 591] width 170 height 25
click at [1113, 653] on div "skip for now begin parsing" at bounding box center [748, 638] width 869 height 58
click at [1113, 638] on span "begin parsing" at bounding box center [1113, 638] width 86 height 17
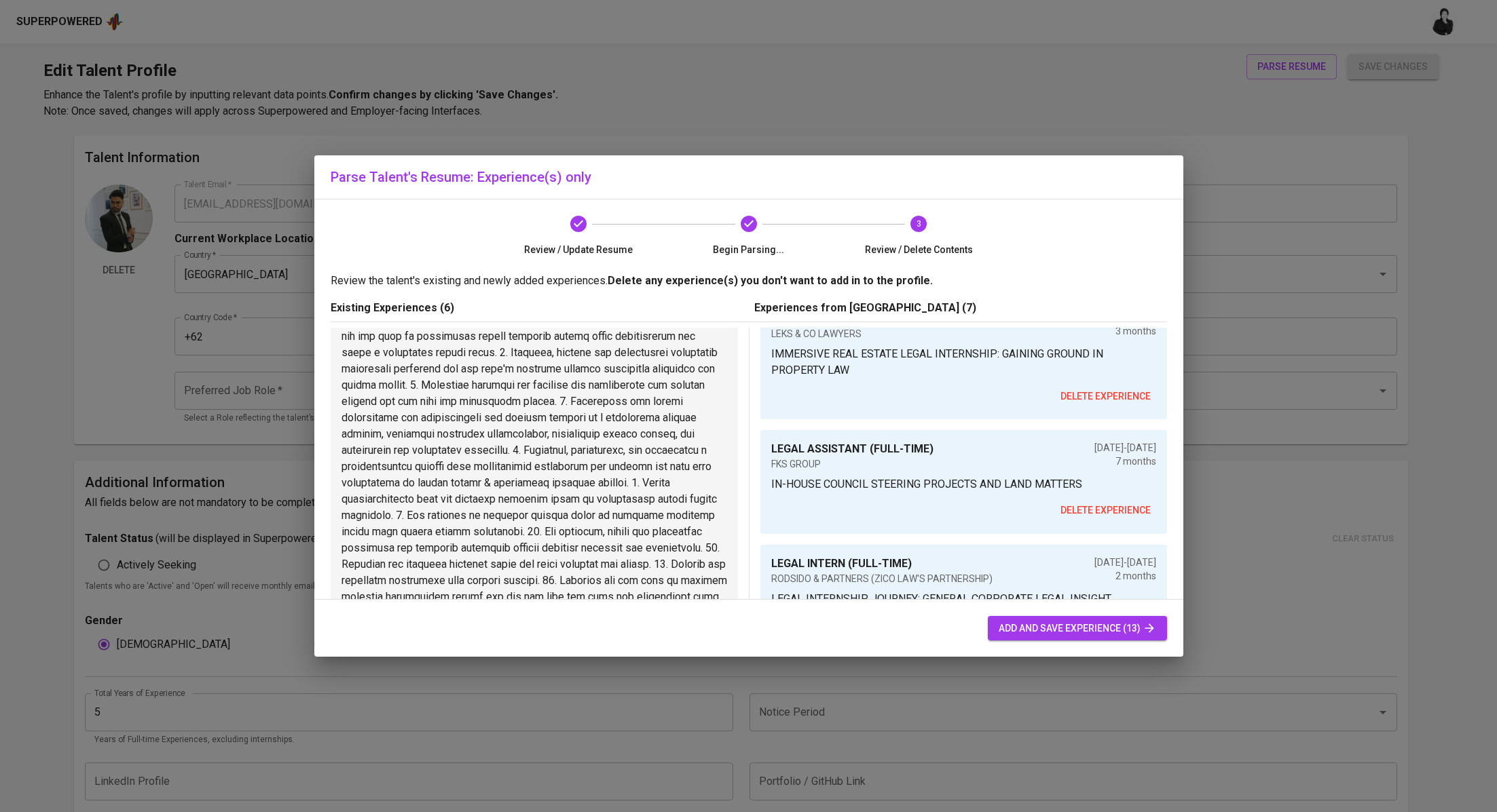
scroll to position [232, 0]
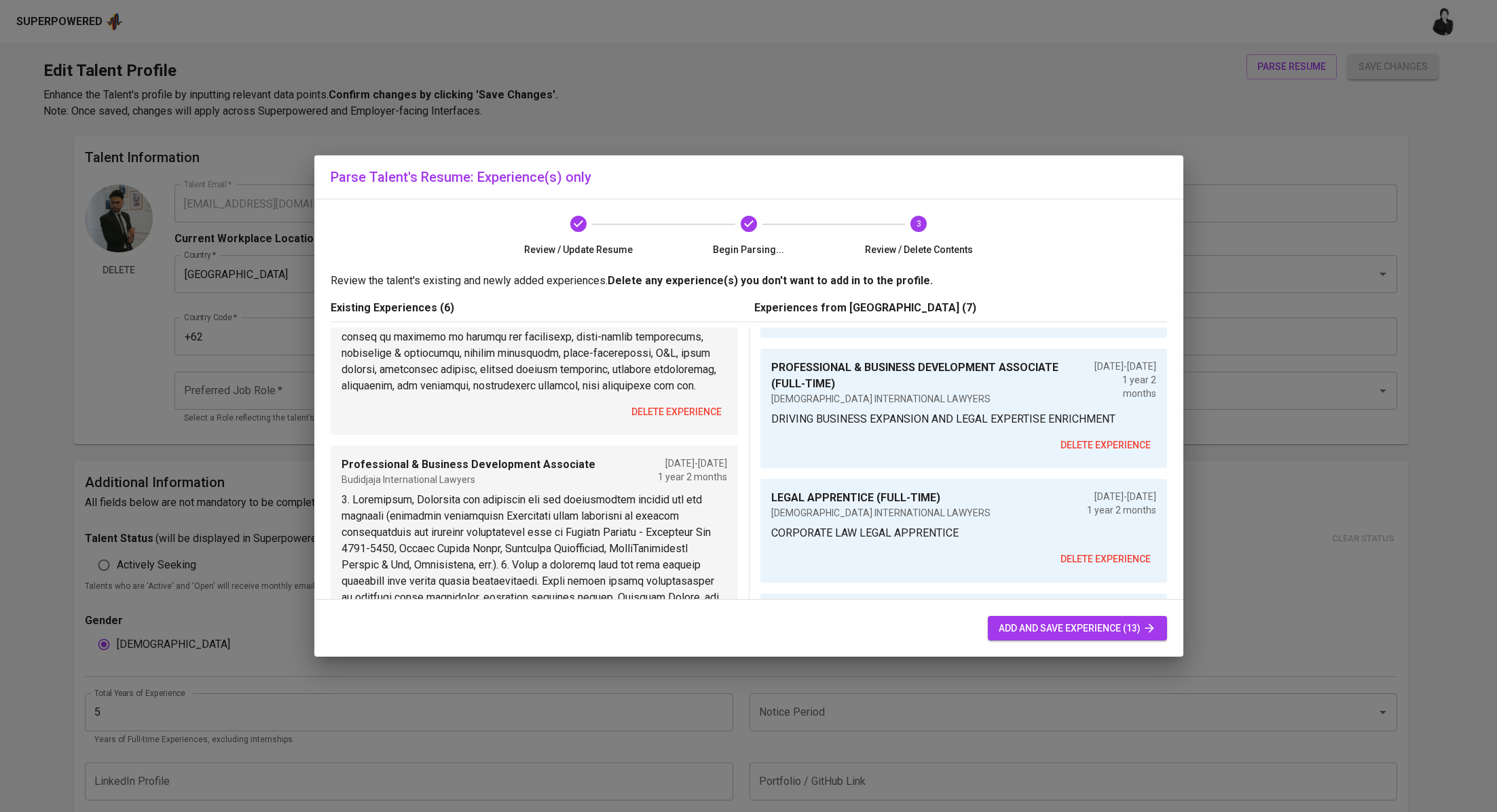
click at [1092, 437] on span "delete experience" at bounding box center [1105, 445] width 90 height 17
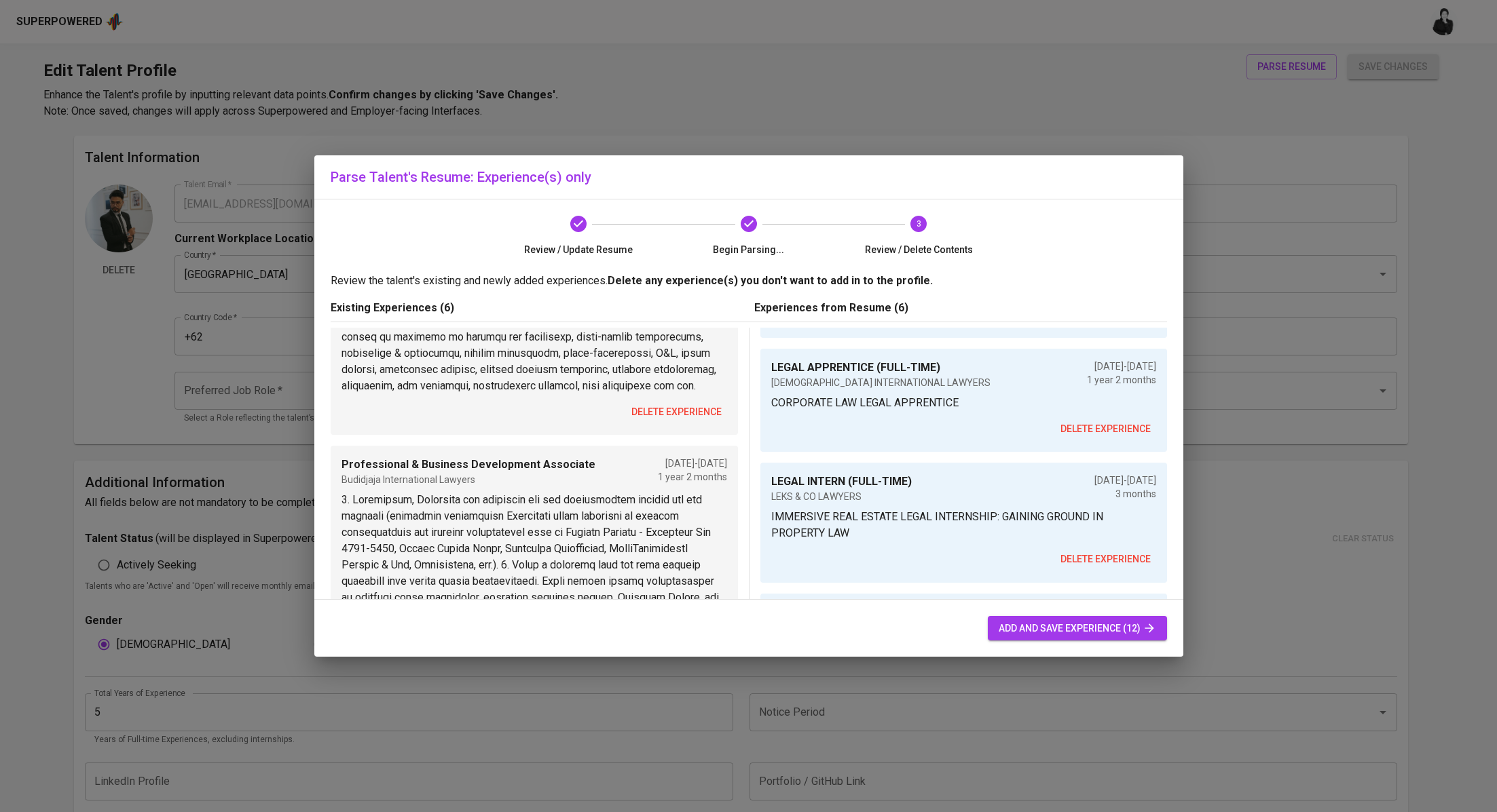
click at [1088, 426] on span "delete experience" at bounding box center [1105, 429] width 90 height 17
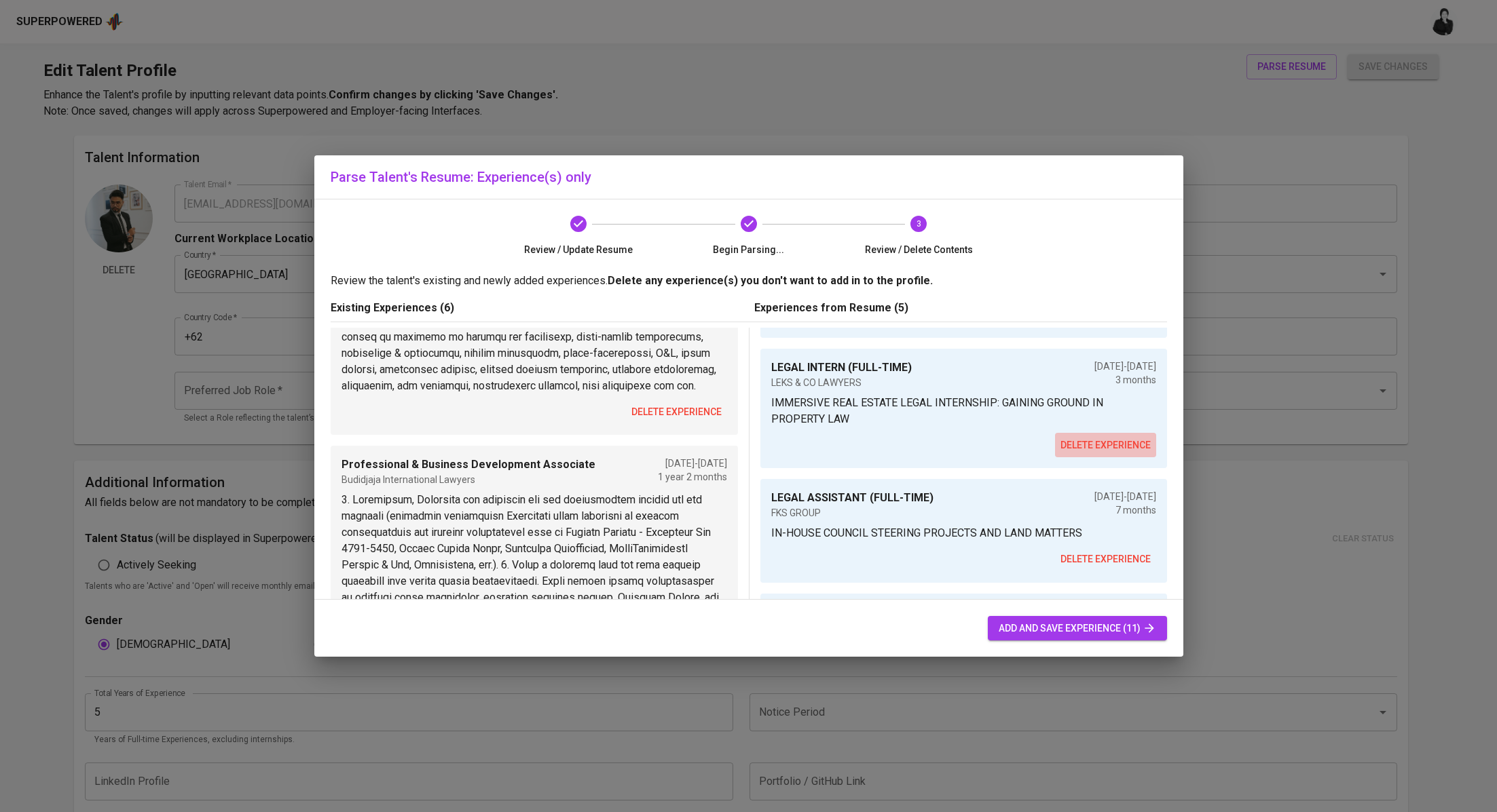
click at [1084, 437] on span "delete experience" at bounding box center [1105, 445] width 90 height 17
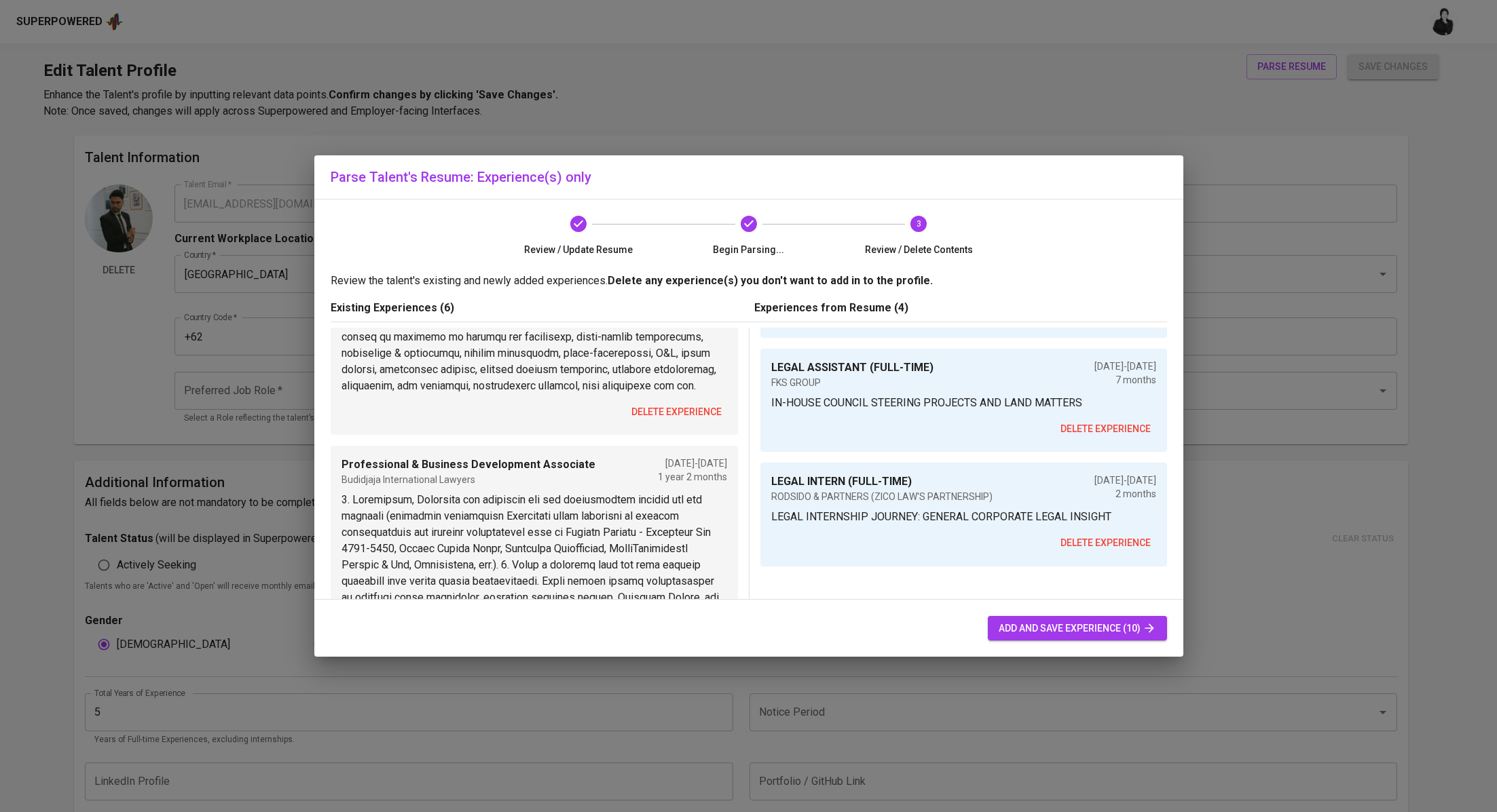
click at [1089, 429] on span "delete experience" at bounding box center [1105, 429] width 90 height 17
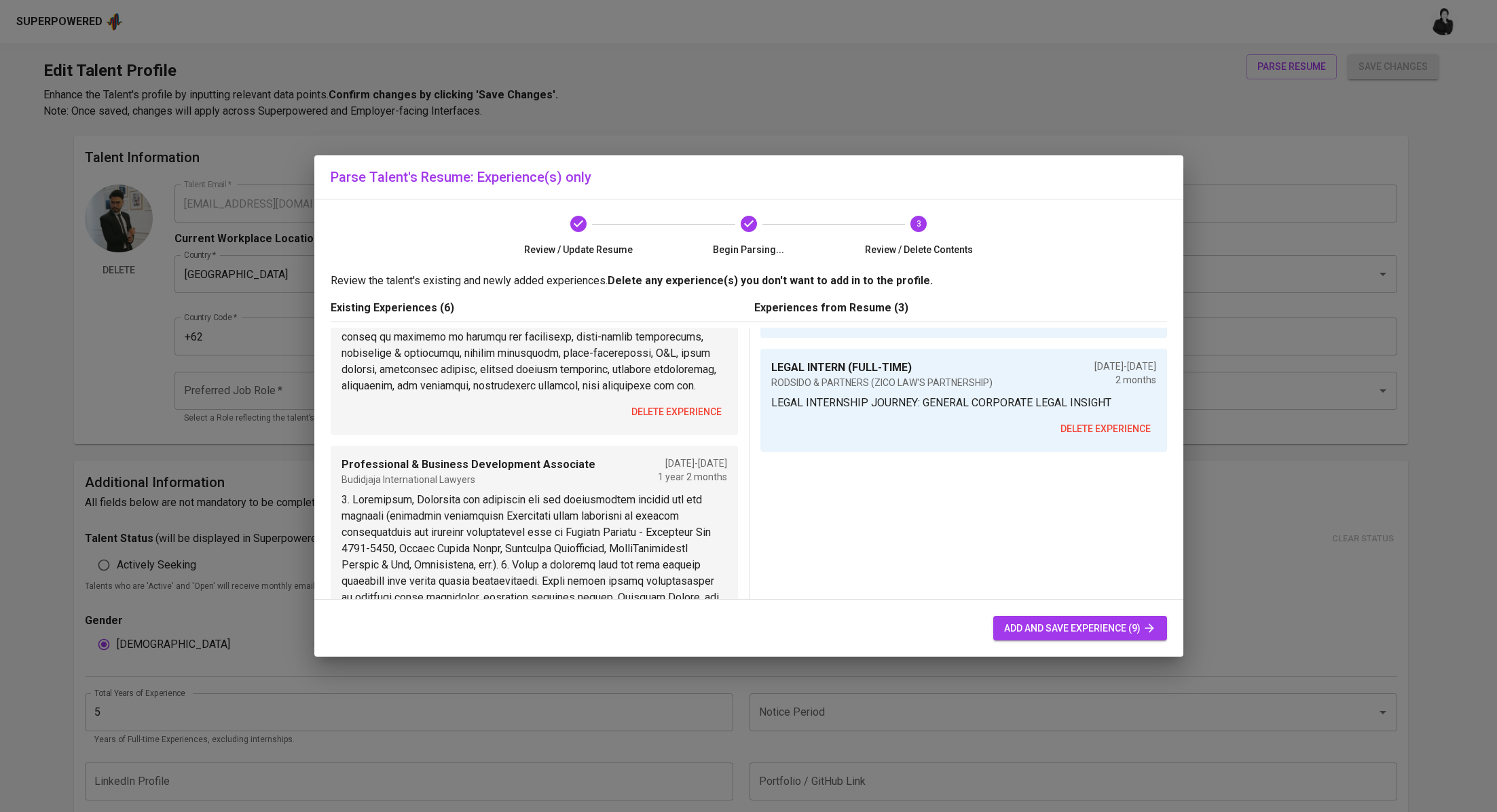
click at [1088, 431] on span "delete experience" at bounding box center [1105, 429] width 90 height 17
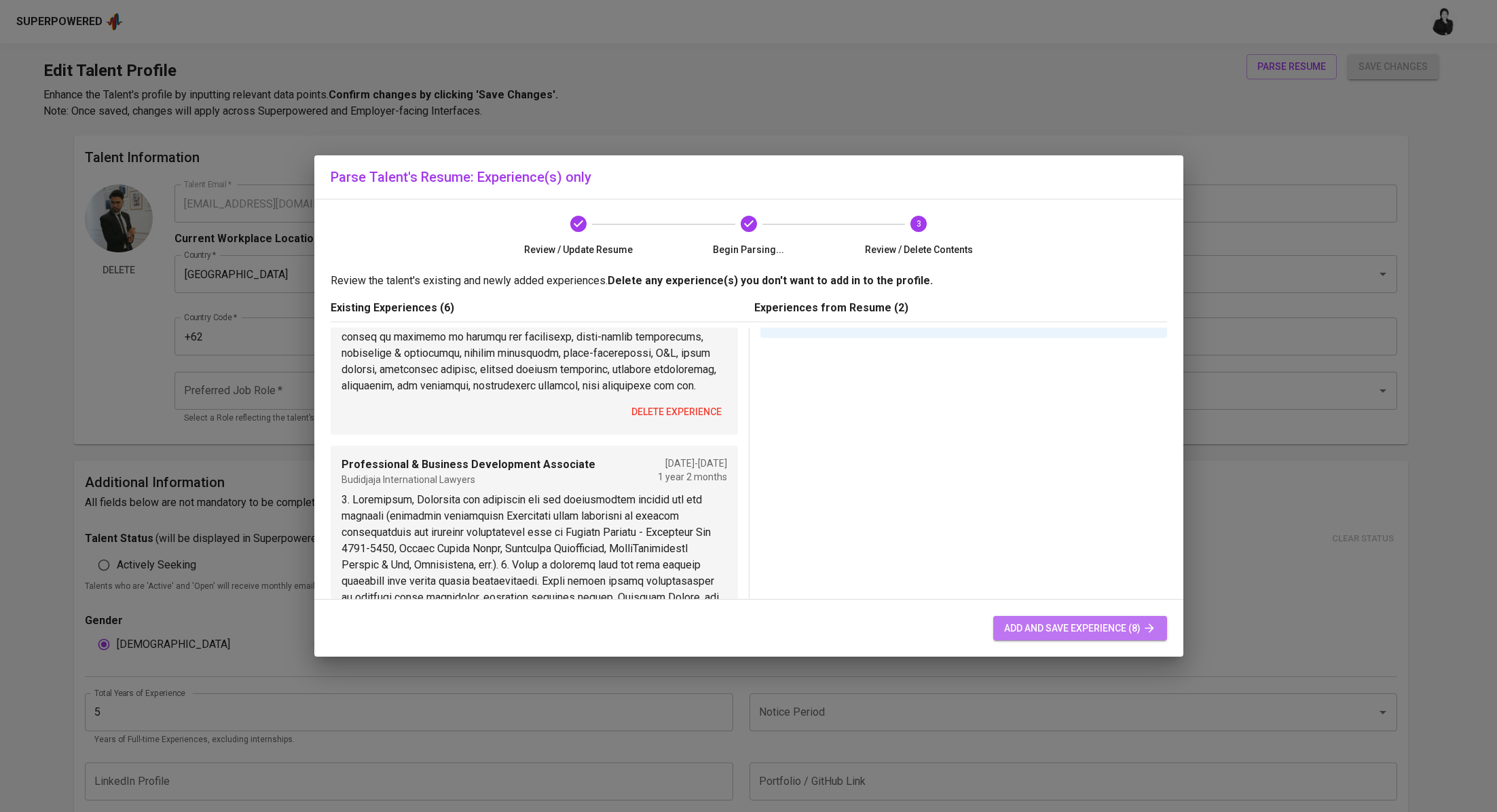
click at [1067, 630] on span "add and save experience (8)" at bounding box center [1080, 628] width 152 height 17
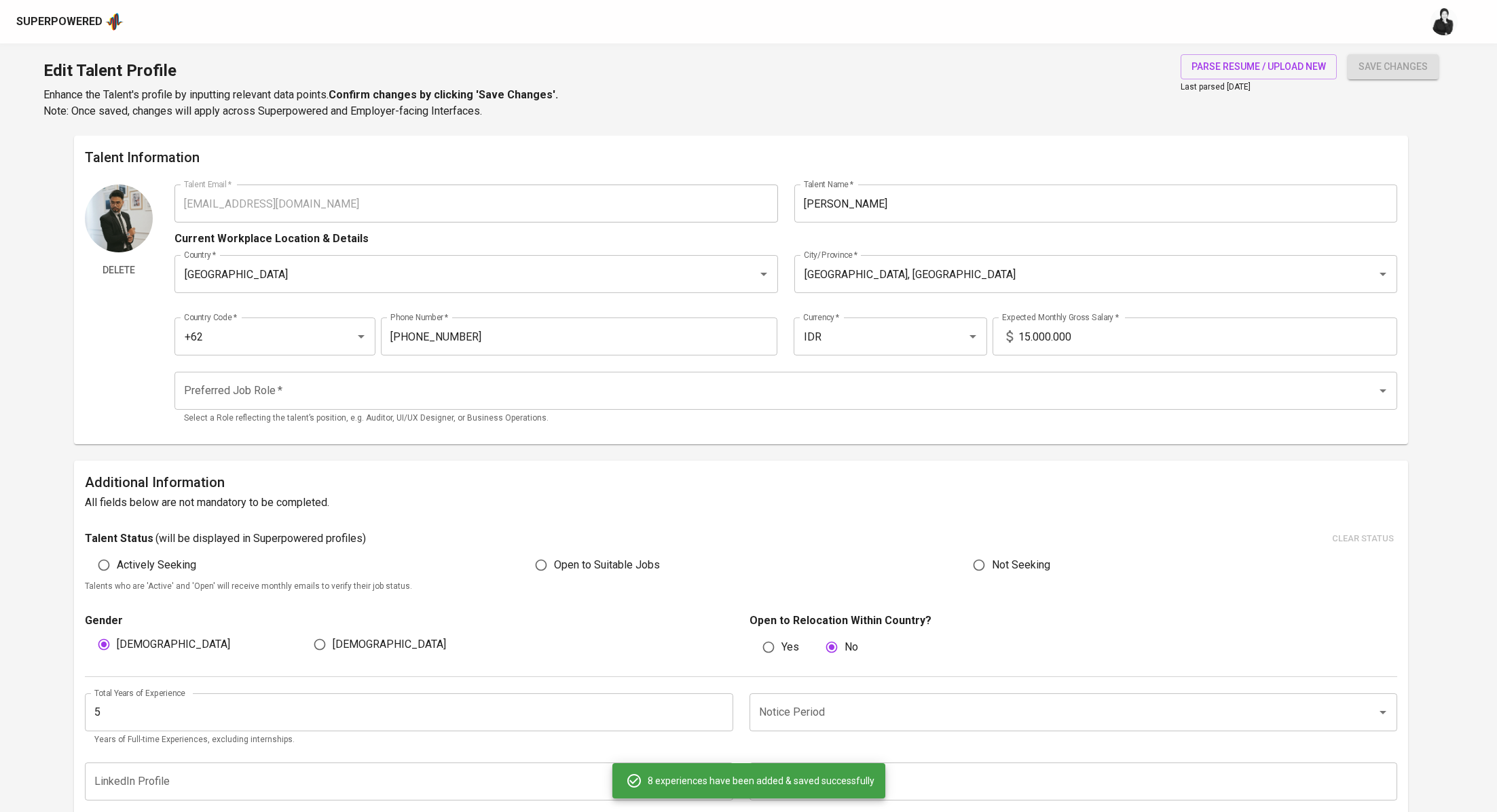
type input "LEGAL SUPERVISOR (FULL-TIME)"
type input "SUPERAPP (YC W18)"
type input "[DATE]"
type input "OF COUNSEL (PART-TIME) (HYBRID)"
type input "PSG COUNSELLORS AT LAW"
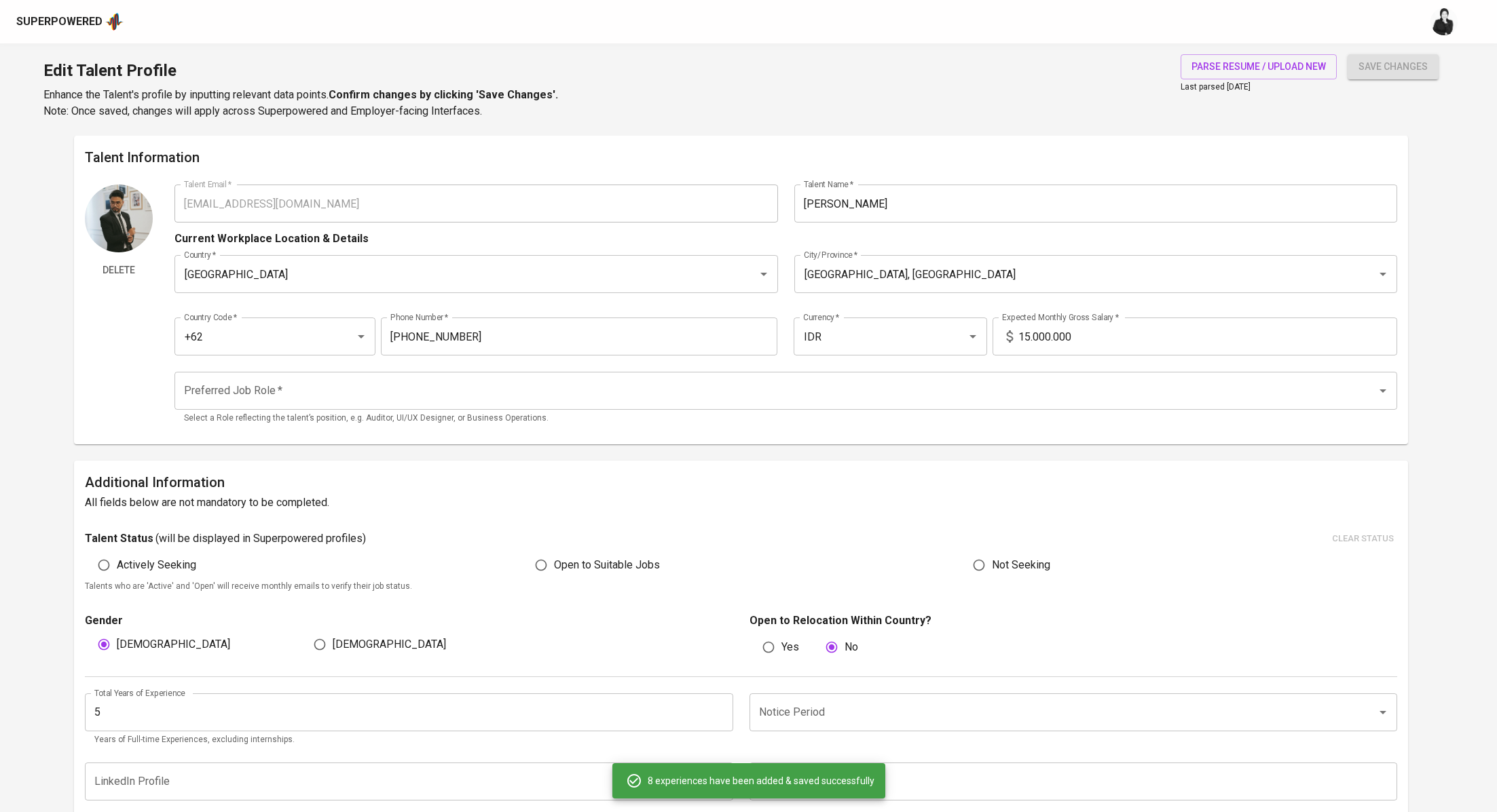
checkbox input "true"
type input "10/01/2020"
type input "Of Counsel"
type input "PSG Counsellors at Law"
checkbox input "true"
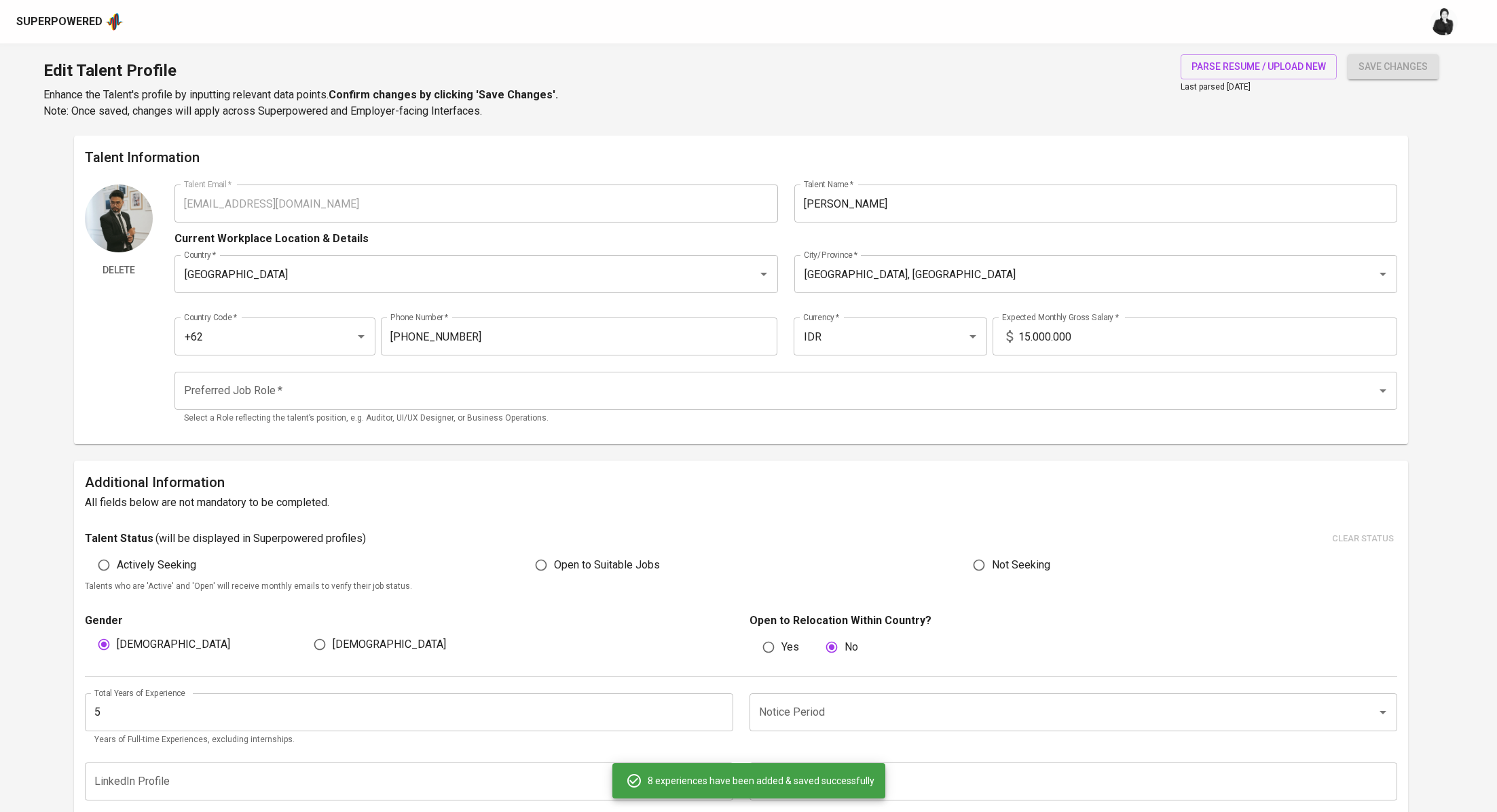
type input "10/01/2020"
type input "Professional & Business Development Associate"
type input "Budidjaja International Lawyers"
type input "04/01/2019"
type input "07/01/2020"
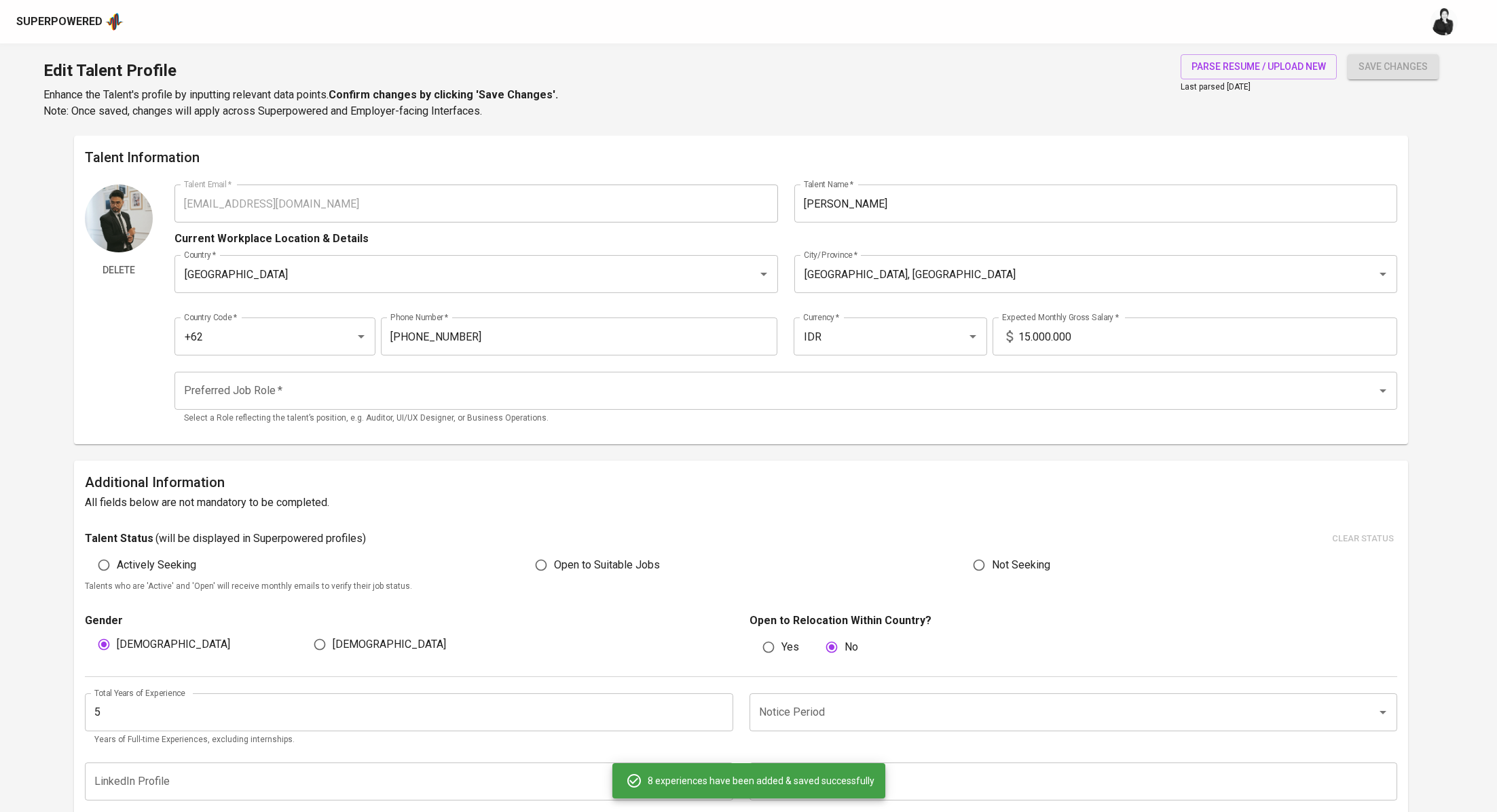
type input "Legal Apprentice"
type input "Budidjaja Internaitonal Lawyers"
type input "02/01/2019"
type input "05/01/2019"
type input "Leks & Co Lawyers"
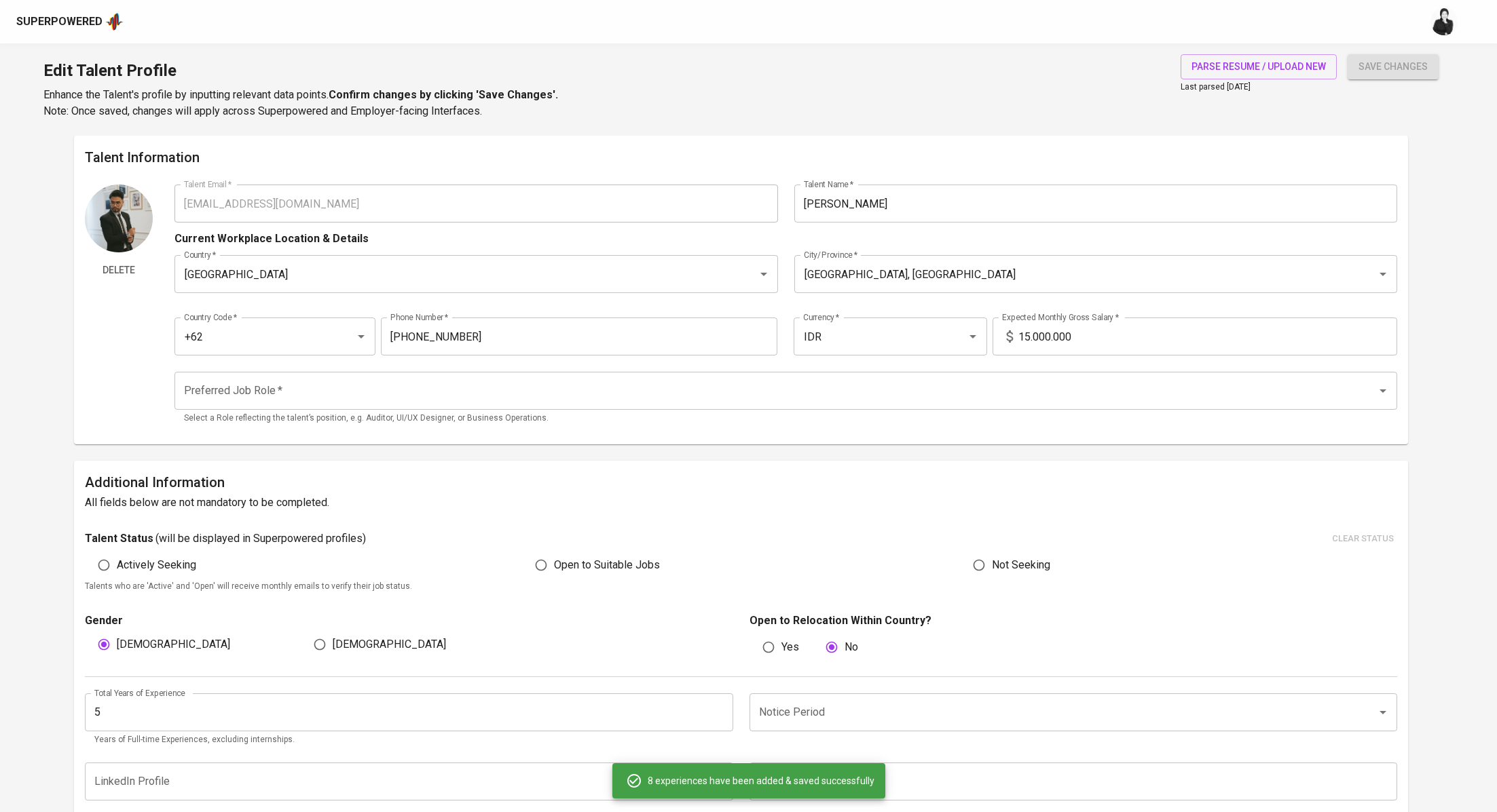
type input "10/01/2018"
type input "02/01/2019"
click at [1065, 625] on span "add and save experience (8)" at bounding box center [1080, 628] width 152 height 17
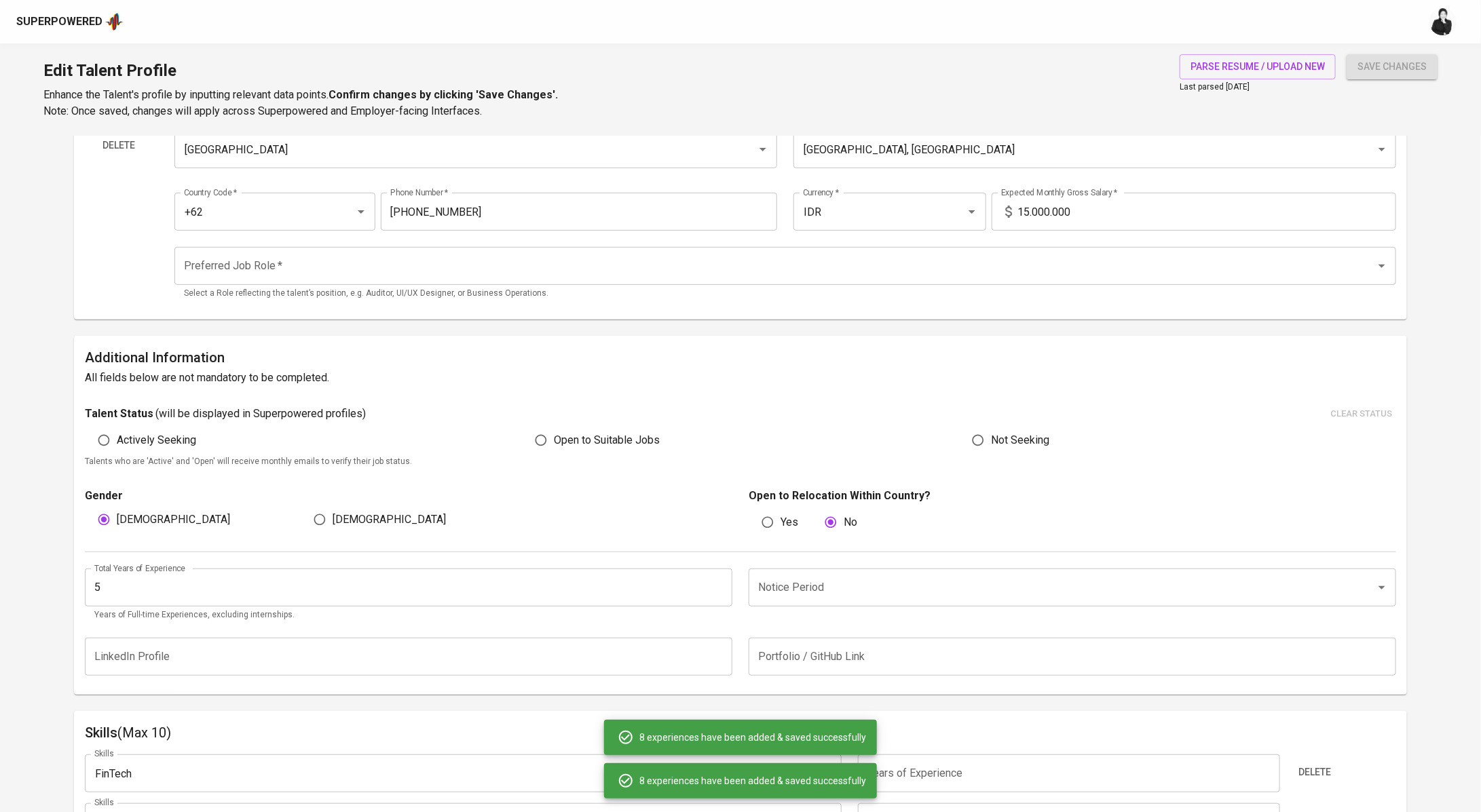
scroll to position [1327, 0]
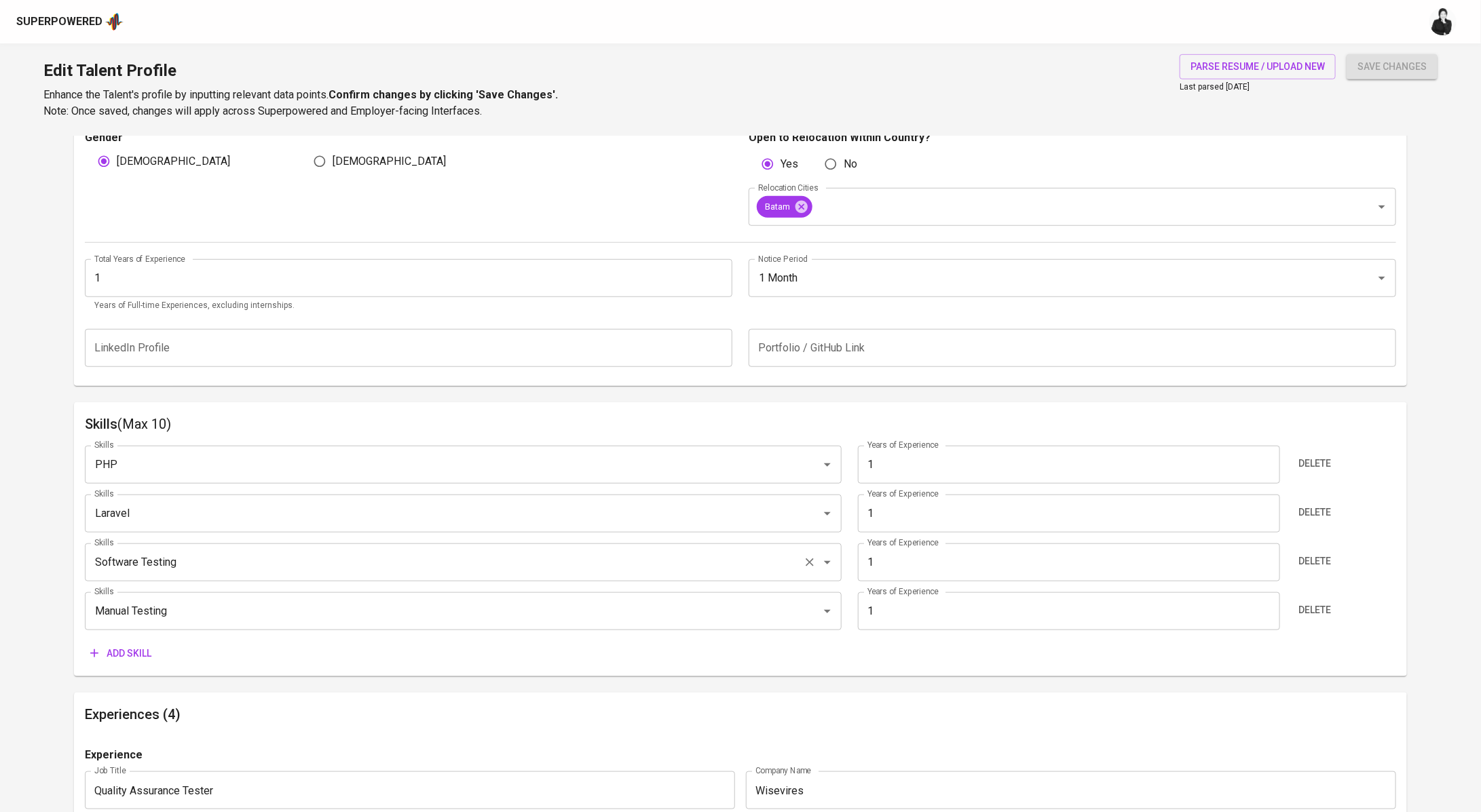
scroll to position [684, 0]
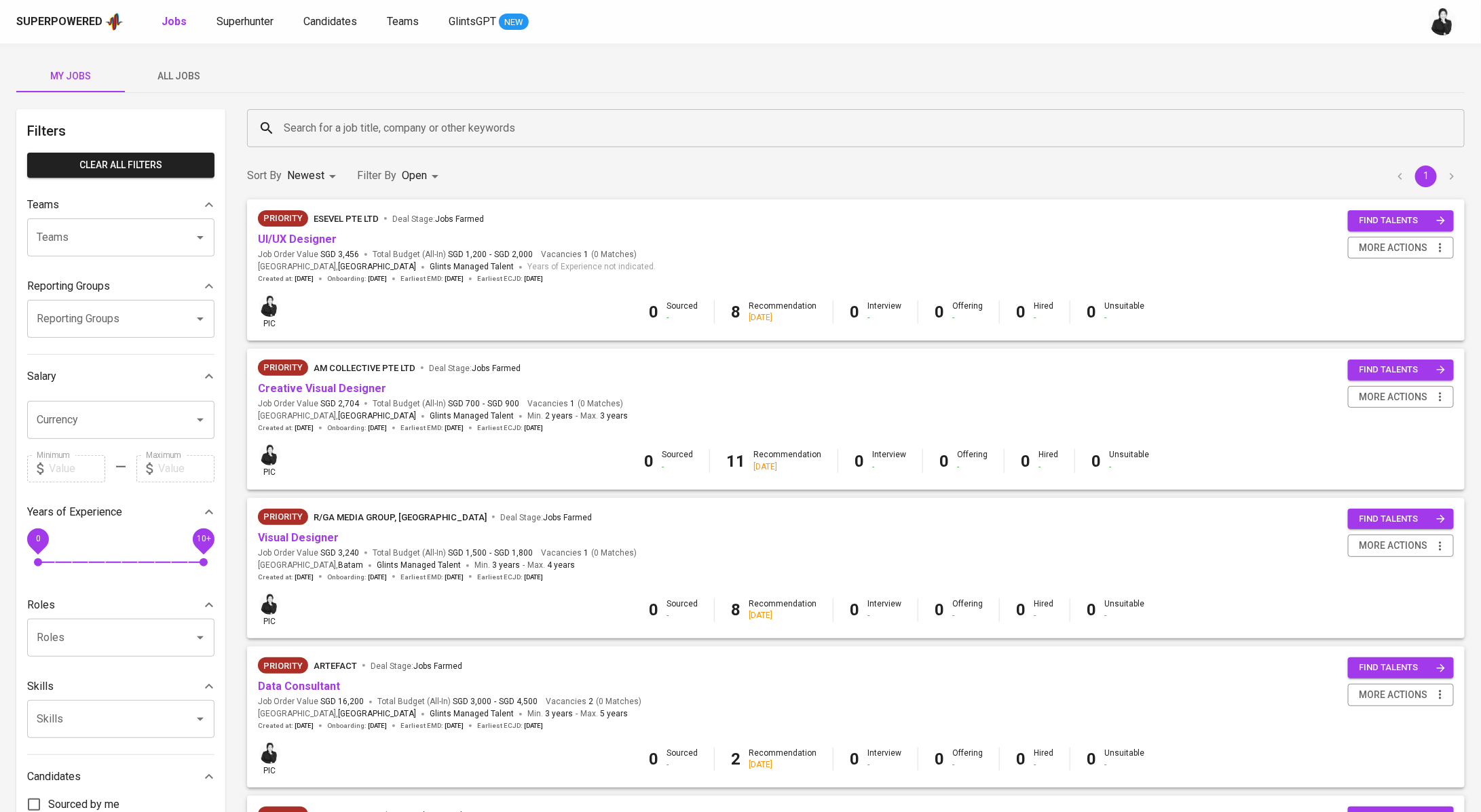
scroll to position [366, 0]
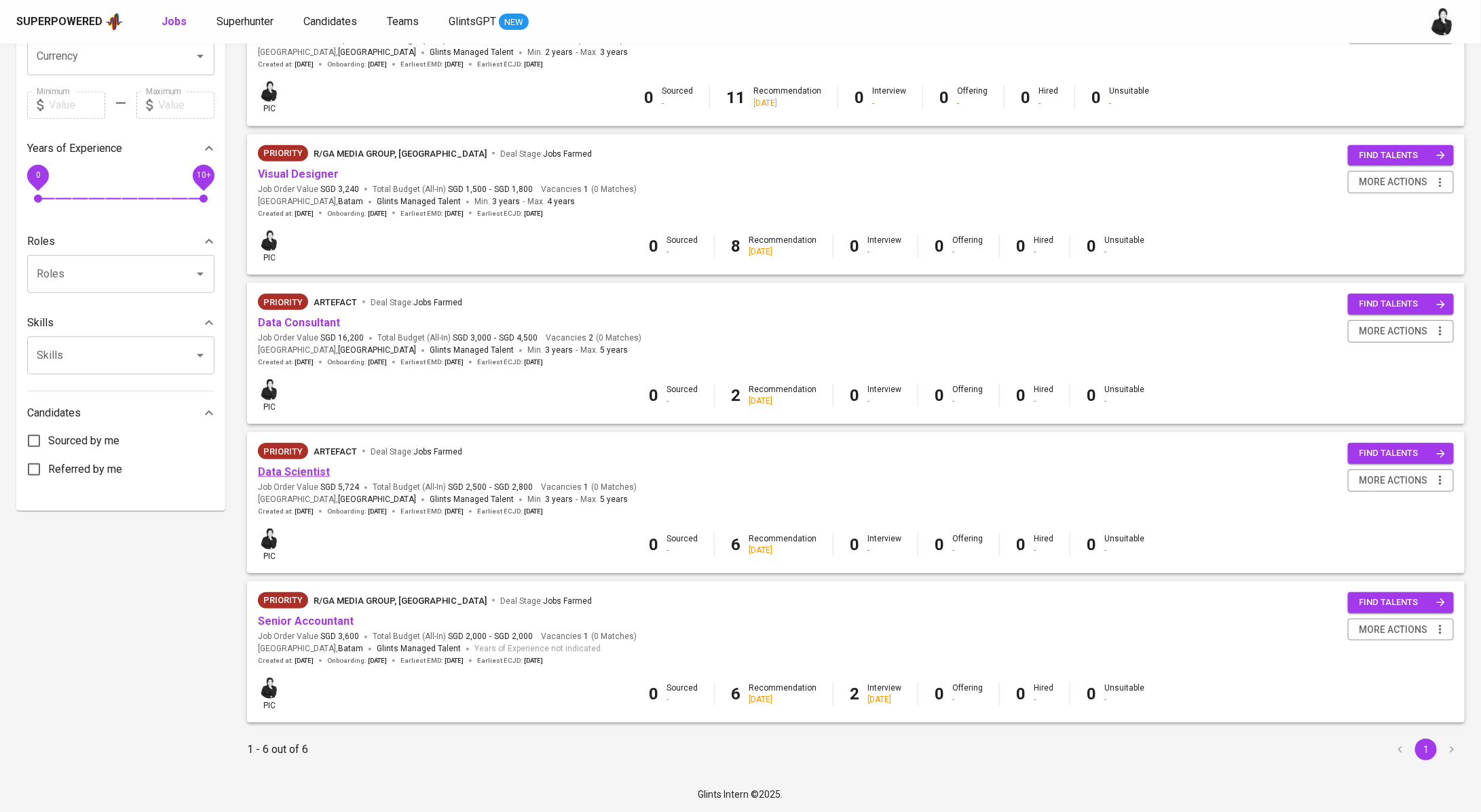
click at [310, 468] on link "Data Scientist" at bounding box center [293, 472] width 72 height 13
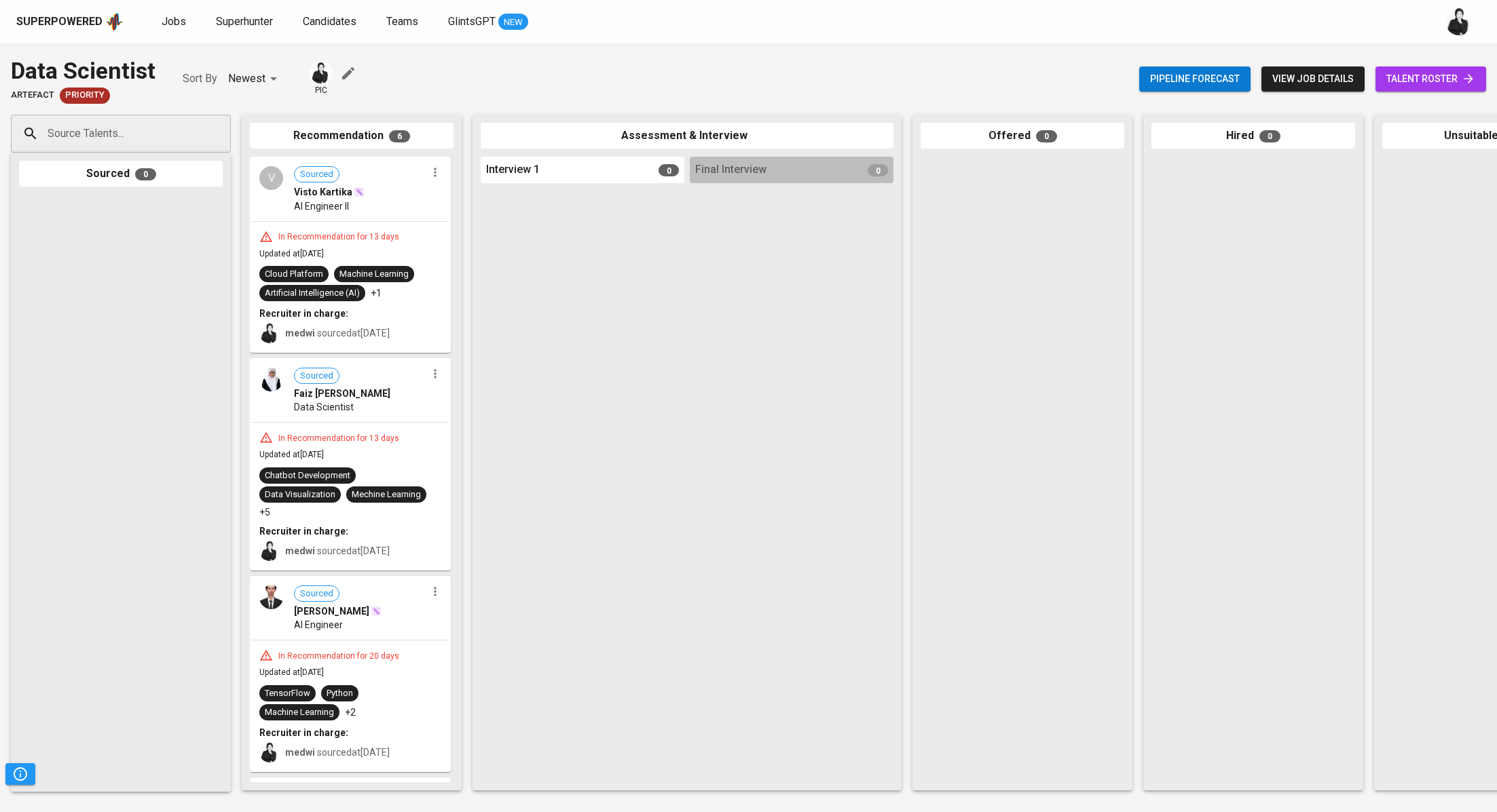
click at [1480, 82] on link "talent roster" at bounding box center [1430, 79] width 111 height 25
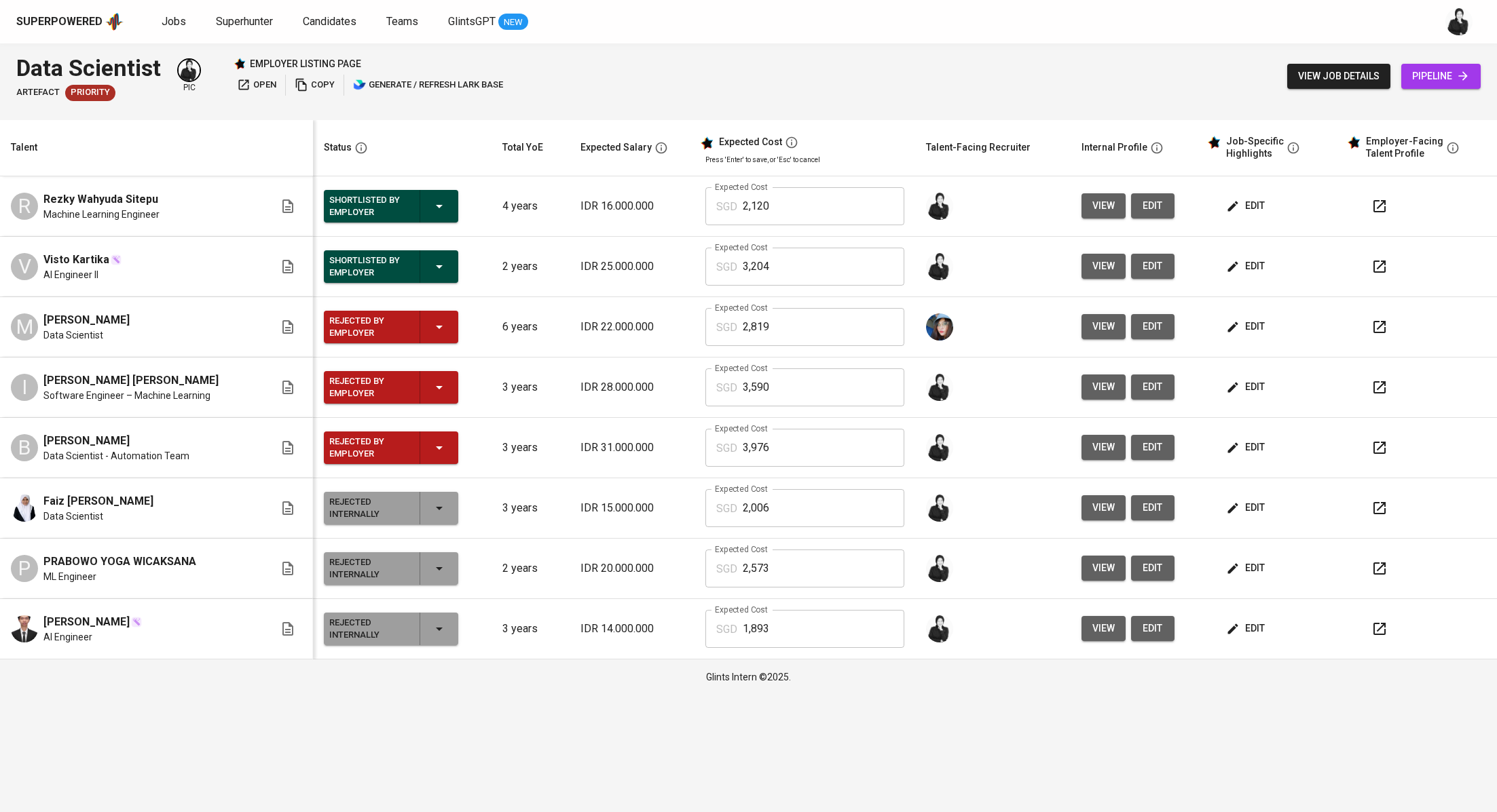
click at [1388, 211] on button "button" at bounding box center [1379, 206] width 33 height 33
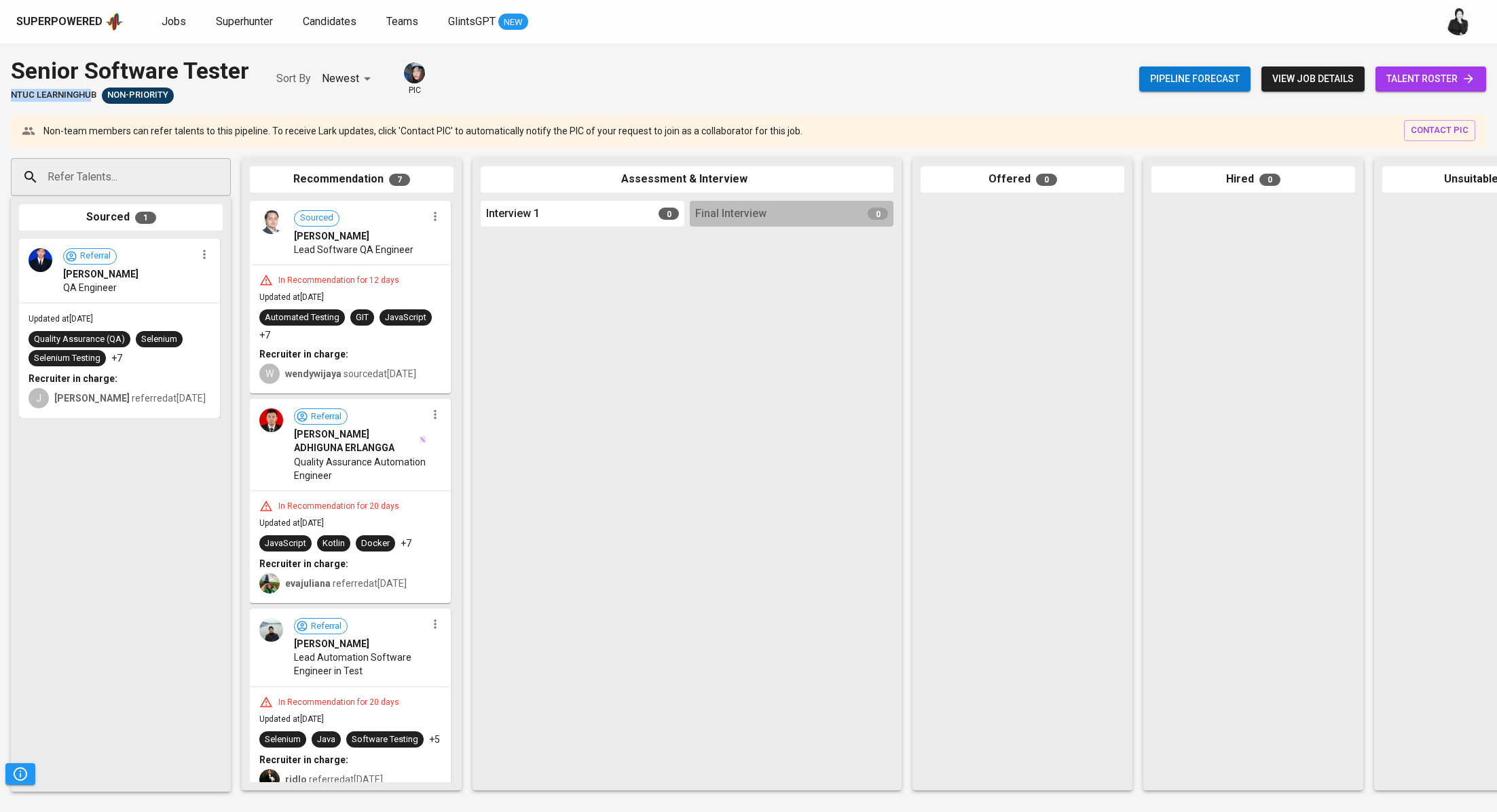
drag, startPoint x: 72, startPoint y: 96, endPoint x: 0, endPoint y: 100, distance: 72.1
click at [0, 100] on div "Senior Software Tester NTUC LearningHub Non-Priority Sort By Newest NEWEST pic …" at bounding box center [748, 79] width 1497 height 50
click at [102, 104] on div "Senior Software Tester NTUC LearningHub Non-Priority Sort By Newest NEWEST pic …" at bounding box center [748, 428] width 1497 height 769
drag, startPoint x: 96, startPoint y: 96, endPoint x: 0, endPoint y: 97, distance: 96.0
click at [0, 97] on div "Senior Software Tester NTUC LearningHub Non-Priority Sort By Newest NEWEST pic …" at bounding box center [748, 79] width 1497 height 50
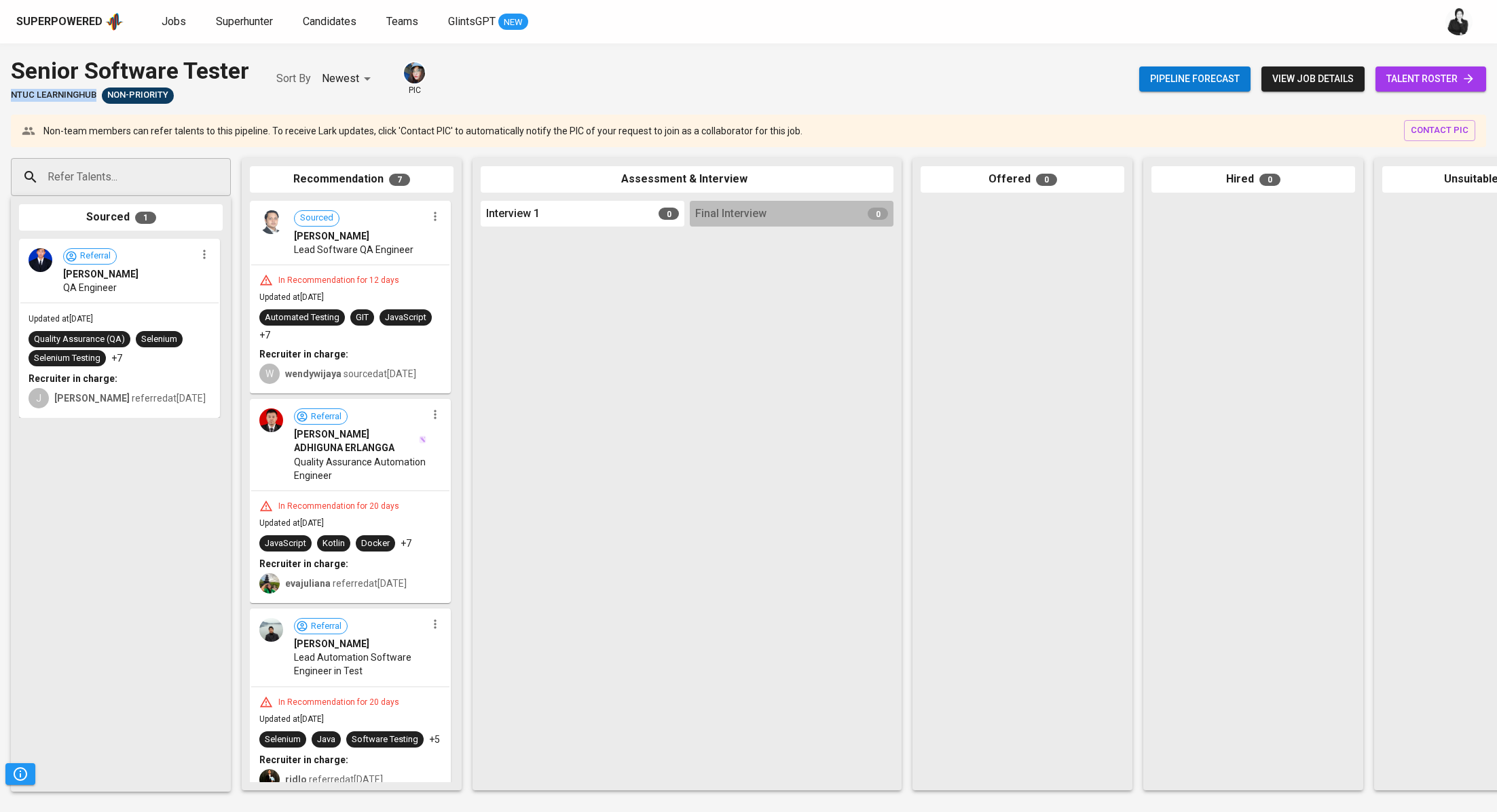
copy span "NTUC LearningHub"
click at [167, 19] on span "Jobs" at bounding box center [174, 21] width 25 height 13
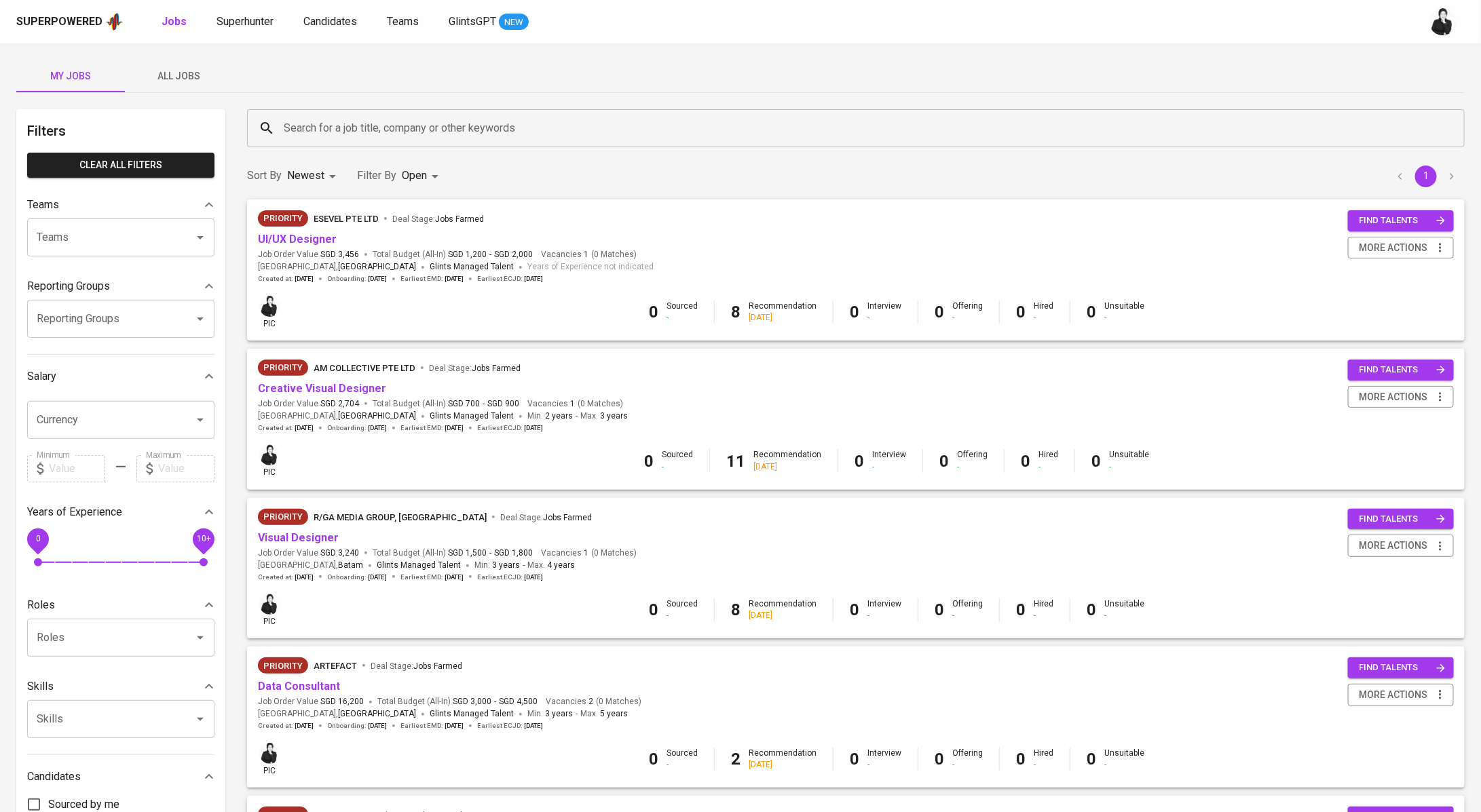
click at [637, 137] on input "Search for a job title, company or other keywords" at bounding box center [858, 128] width 1158 height 26
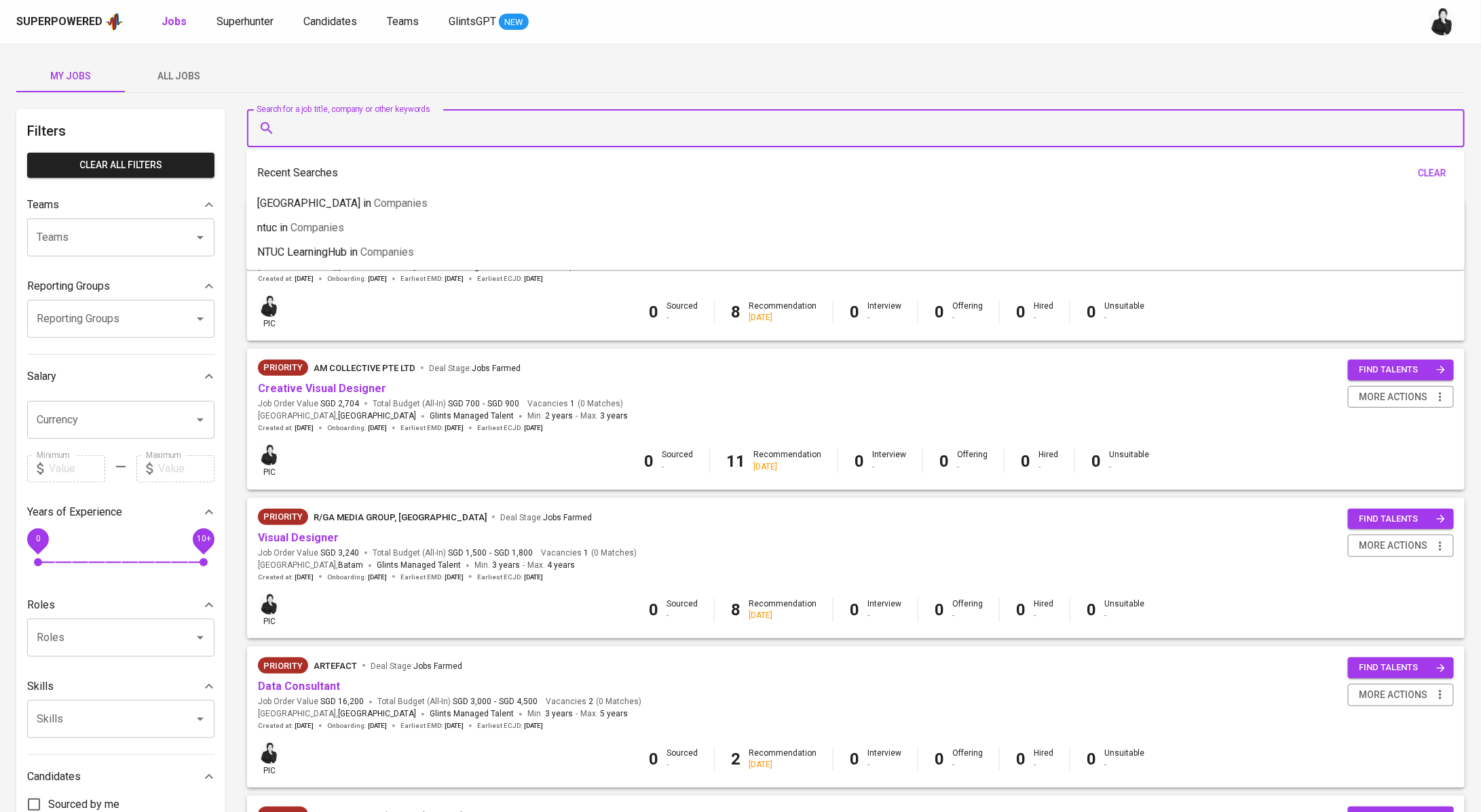
paste input "NTUC LearningHub"
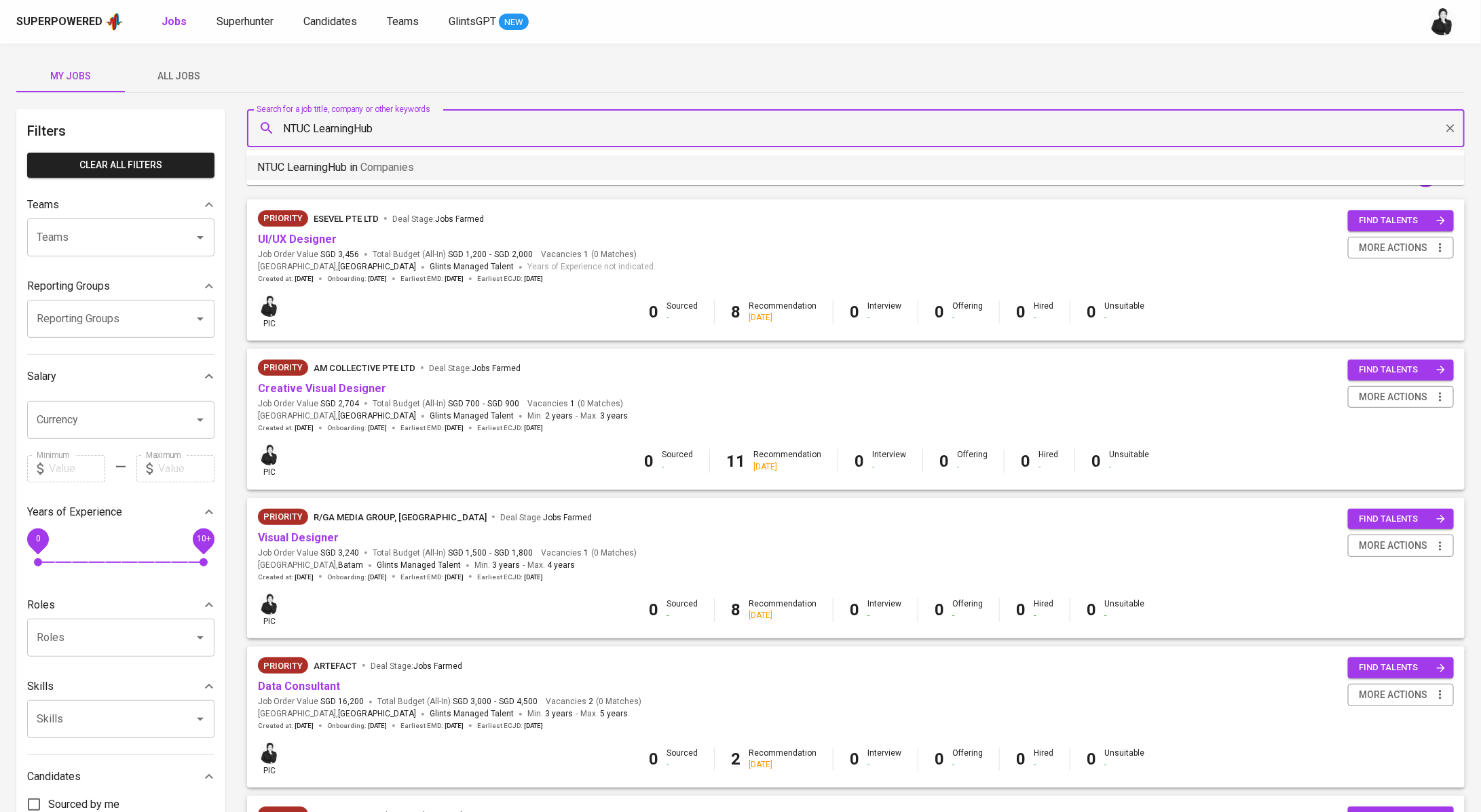
click at [412, 166] on span "Companies" at bounding box center [387, 167] width 54 height 13
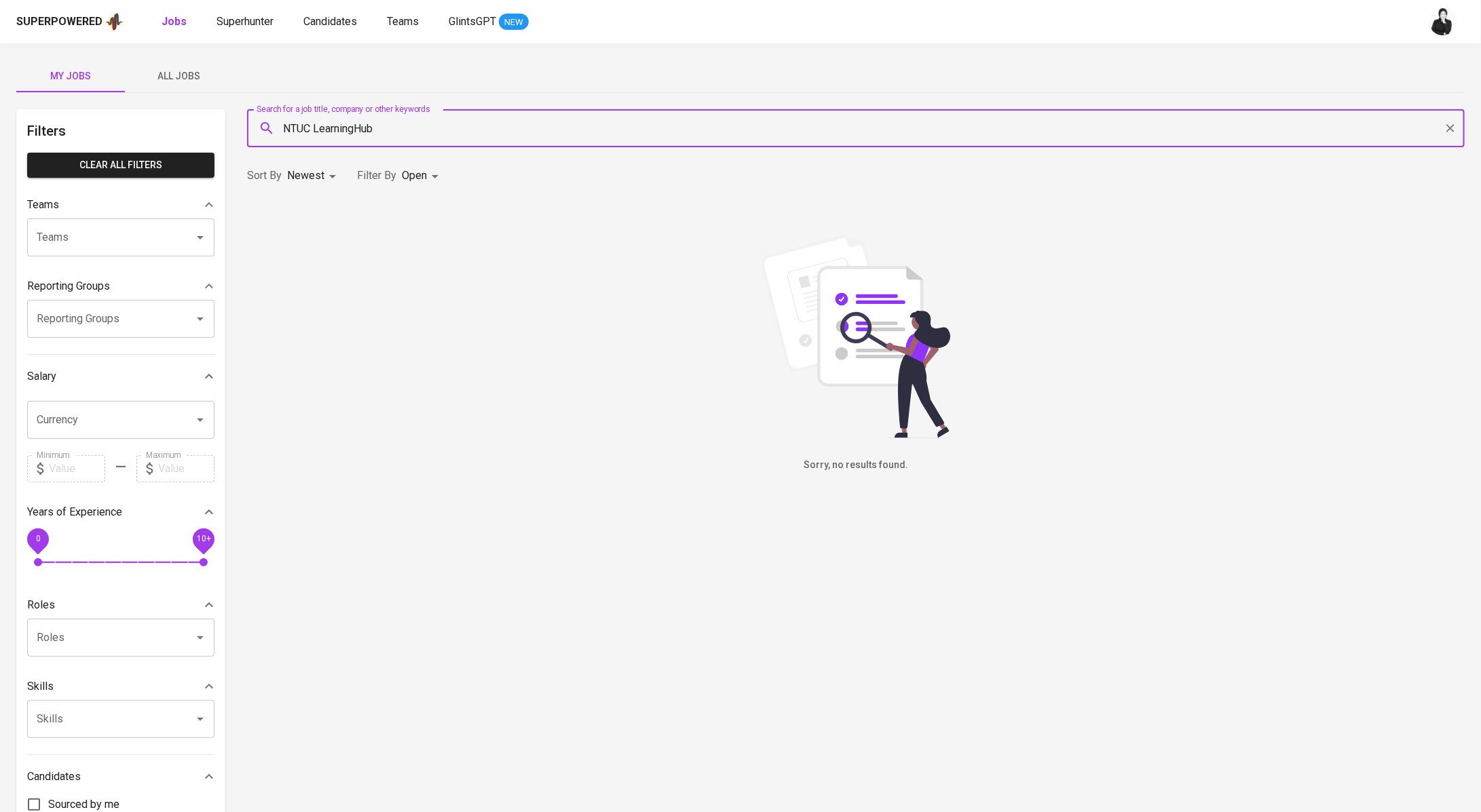
type input "NTUC LearningHub"
click at [204, 91] on button "All Jobs" at bounding box center [179, 75] width 109 height 33
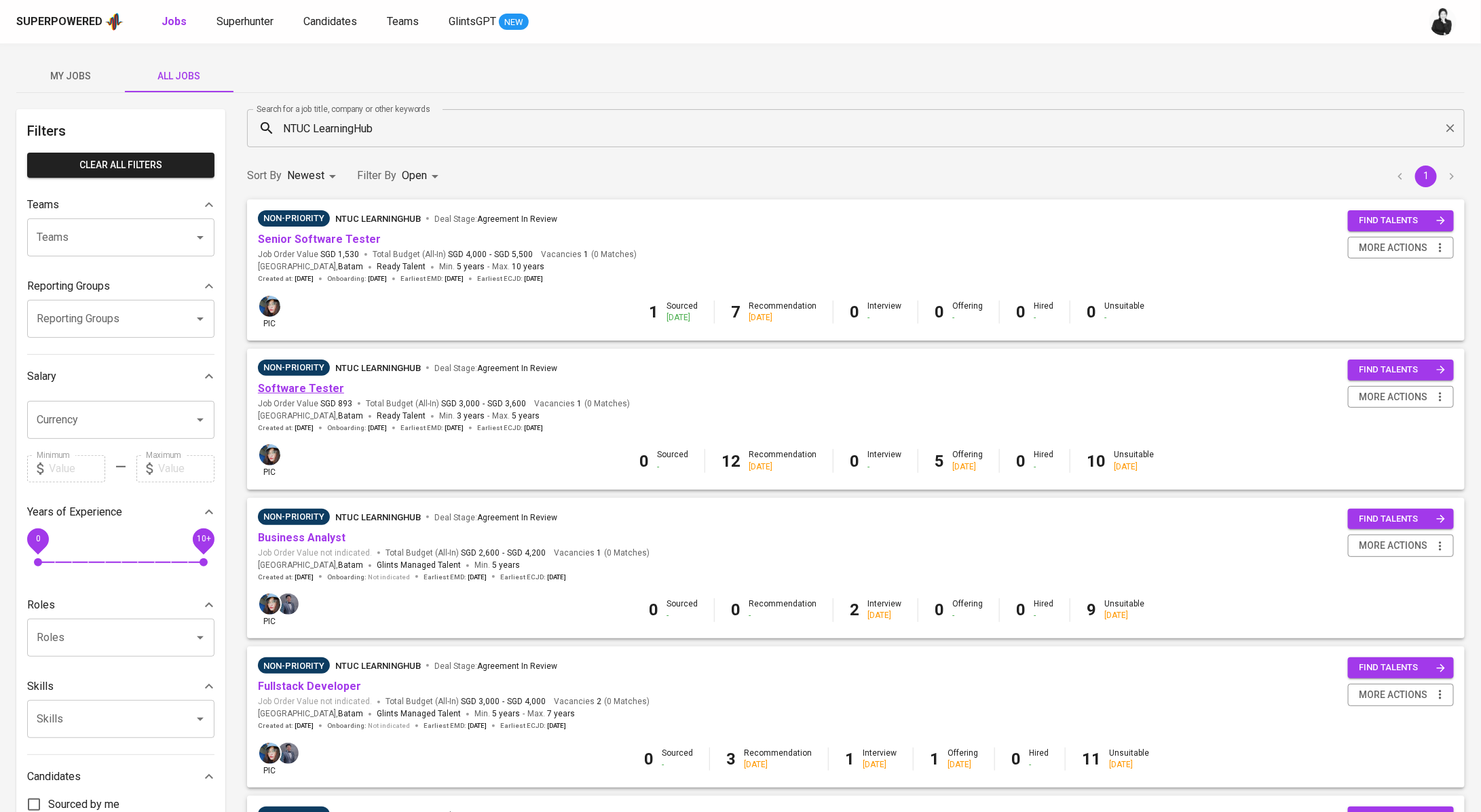
click at [333, 391] on link "Software Tester" at bounding box center [300, 388] width 86 height 13
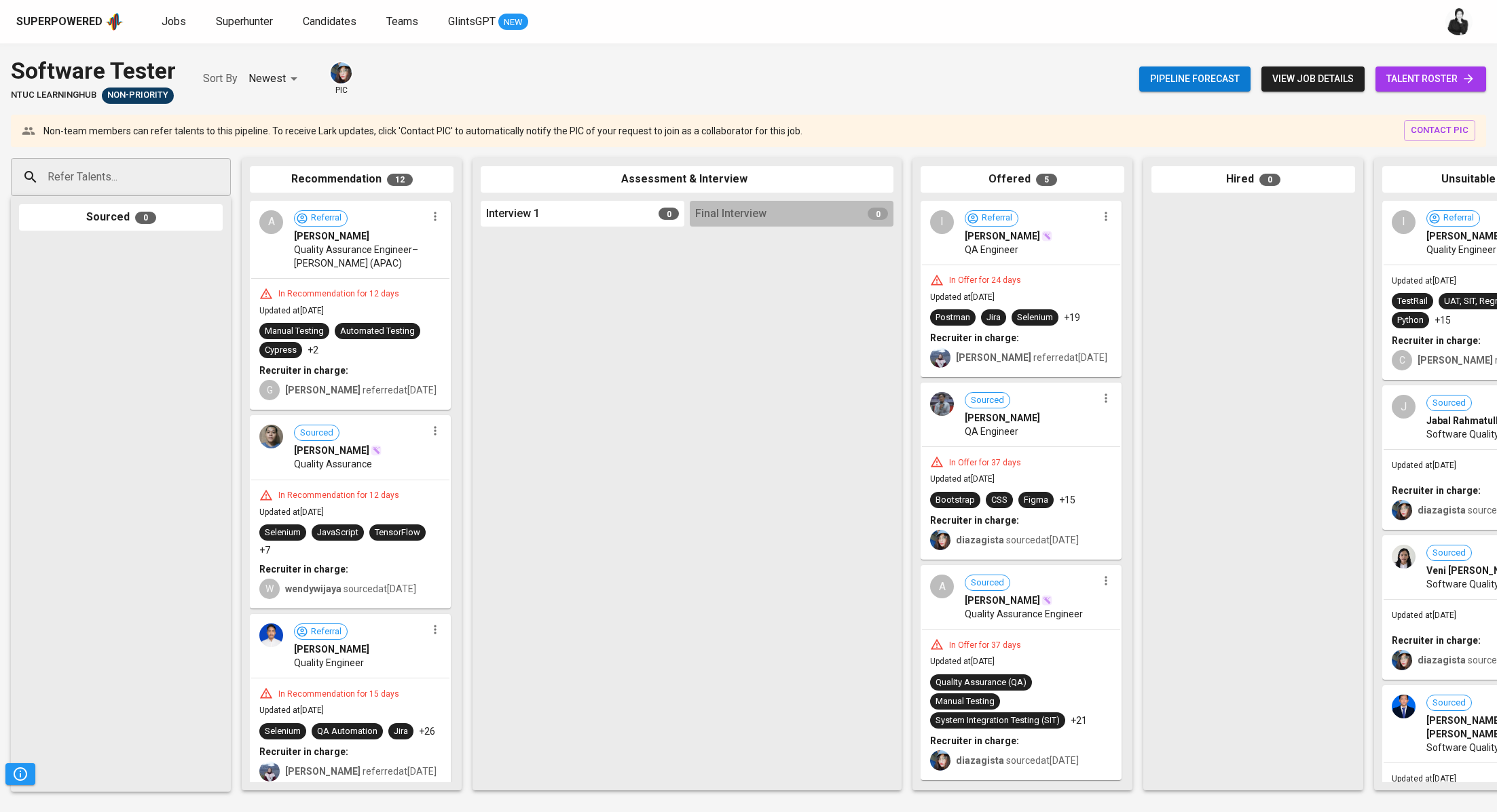
click at [1455, 60] on div "Pipeline forecast view job details talent roster" at bounding box center [1313, 79] width 347 height 50
click at [1452, 79] on span "talent roster" at bounding box center [1431, 79] width 89 height 17
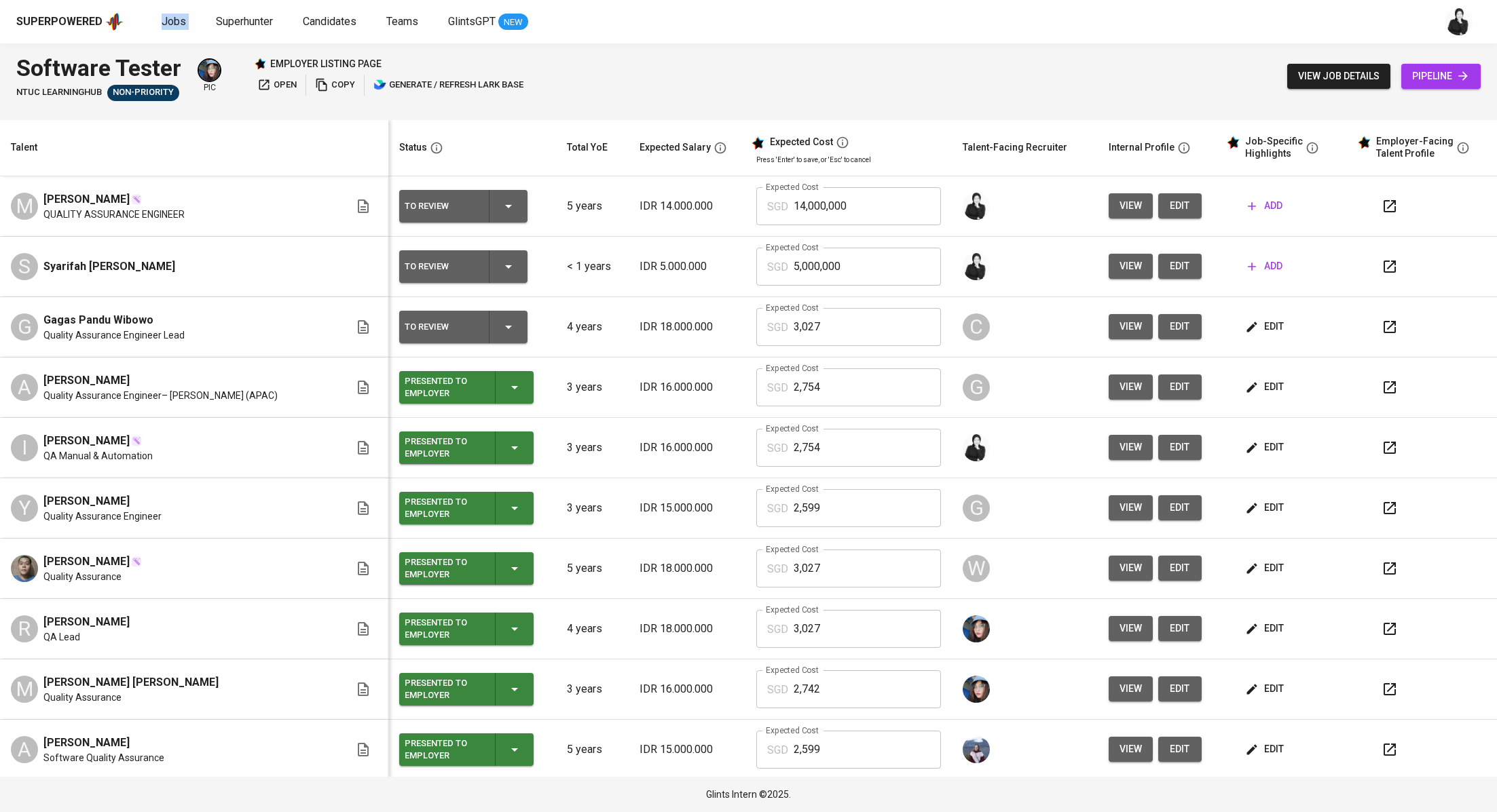
click at [1259, 205] on button "add" at bounding box center [1264, 205] width 45 height 25
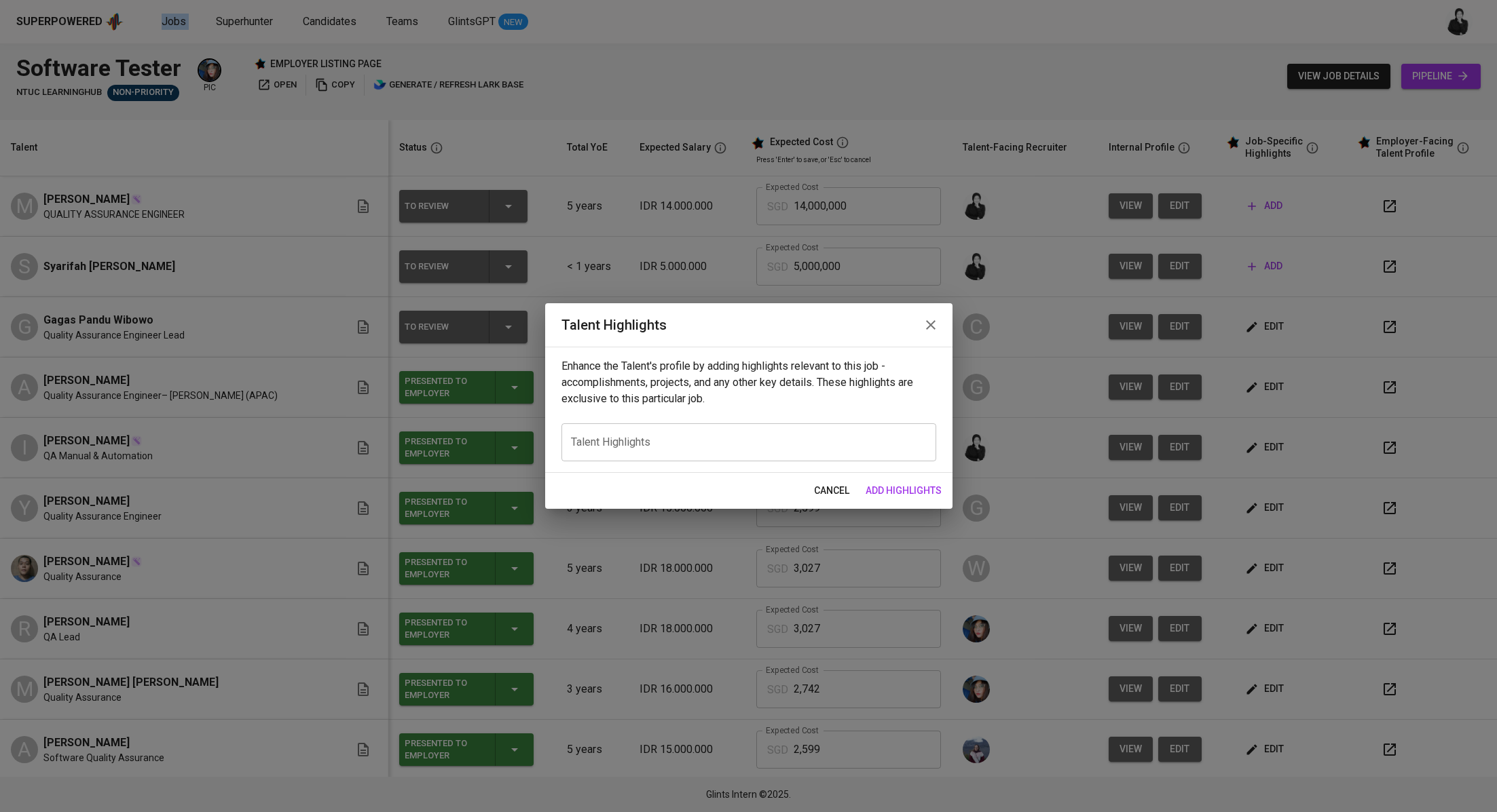
click at [932, 322] on icon "button" at bounding box center [930, 325] width 10 height 10
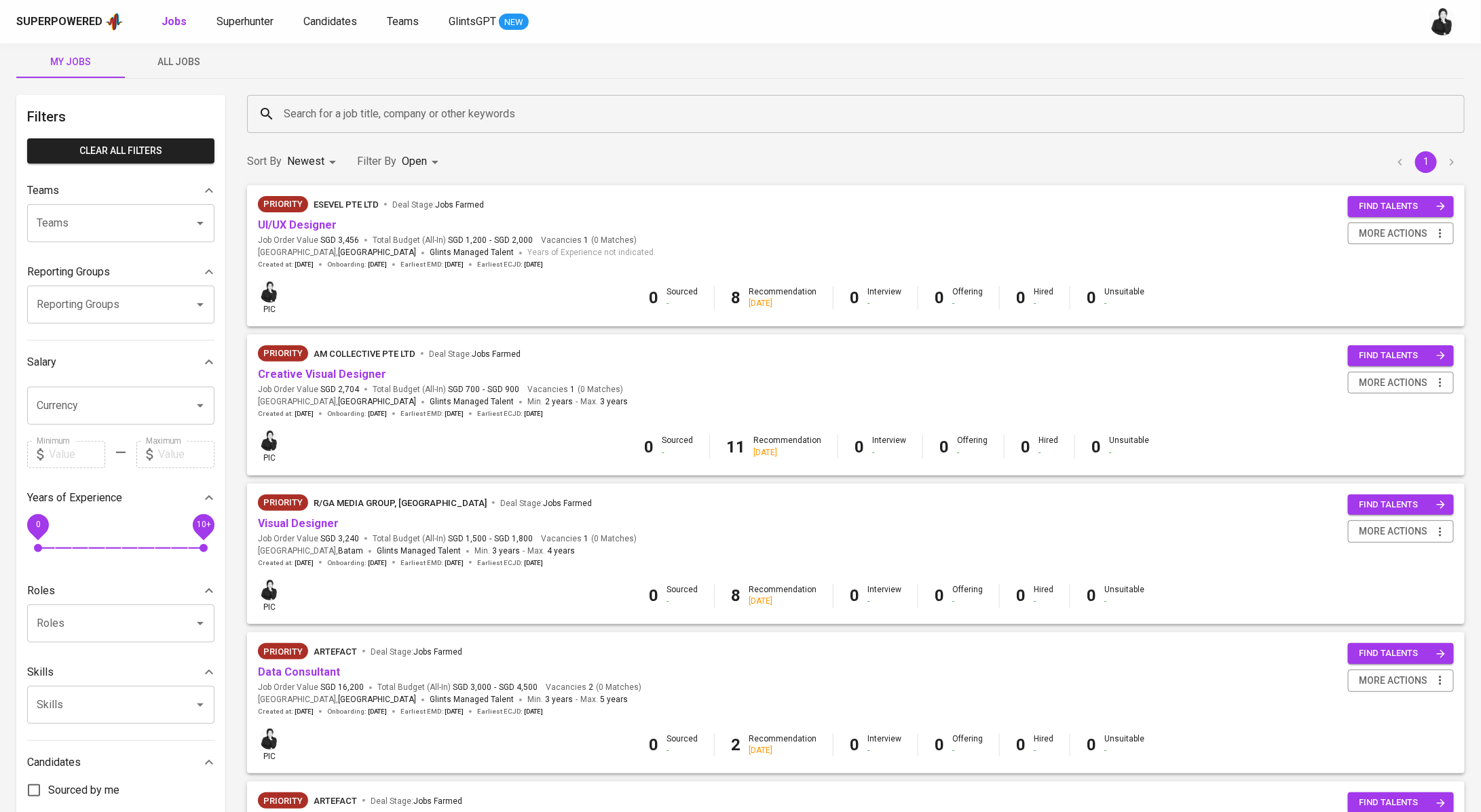
scroll to position [30, 0]
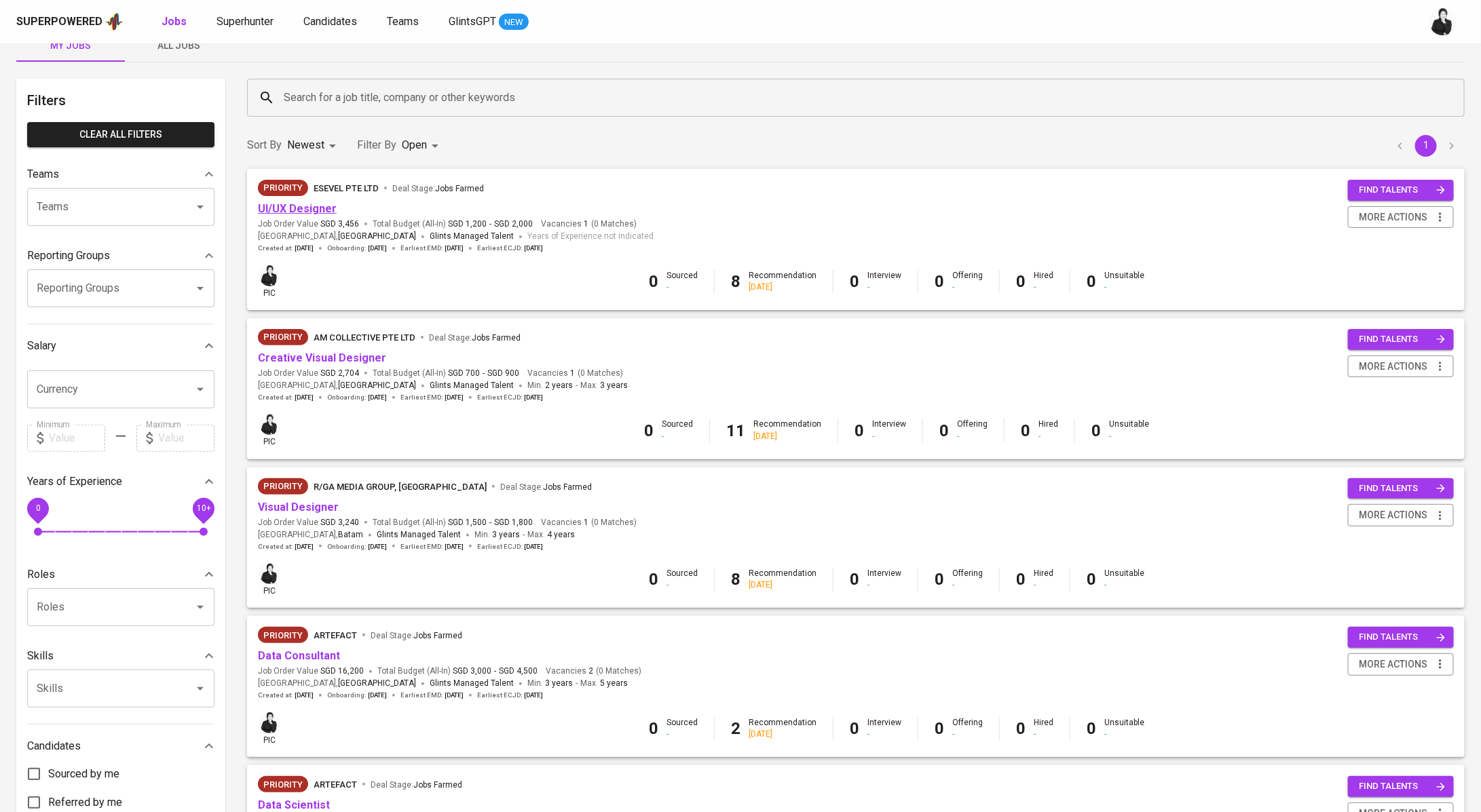
click at [318, 209] on link "UI/UX Designer" at bounding box center [297, 208] width 79 height 13
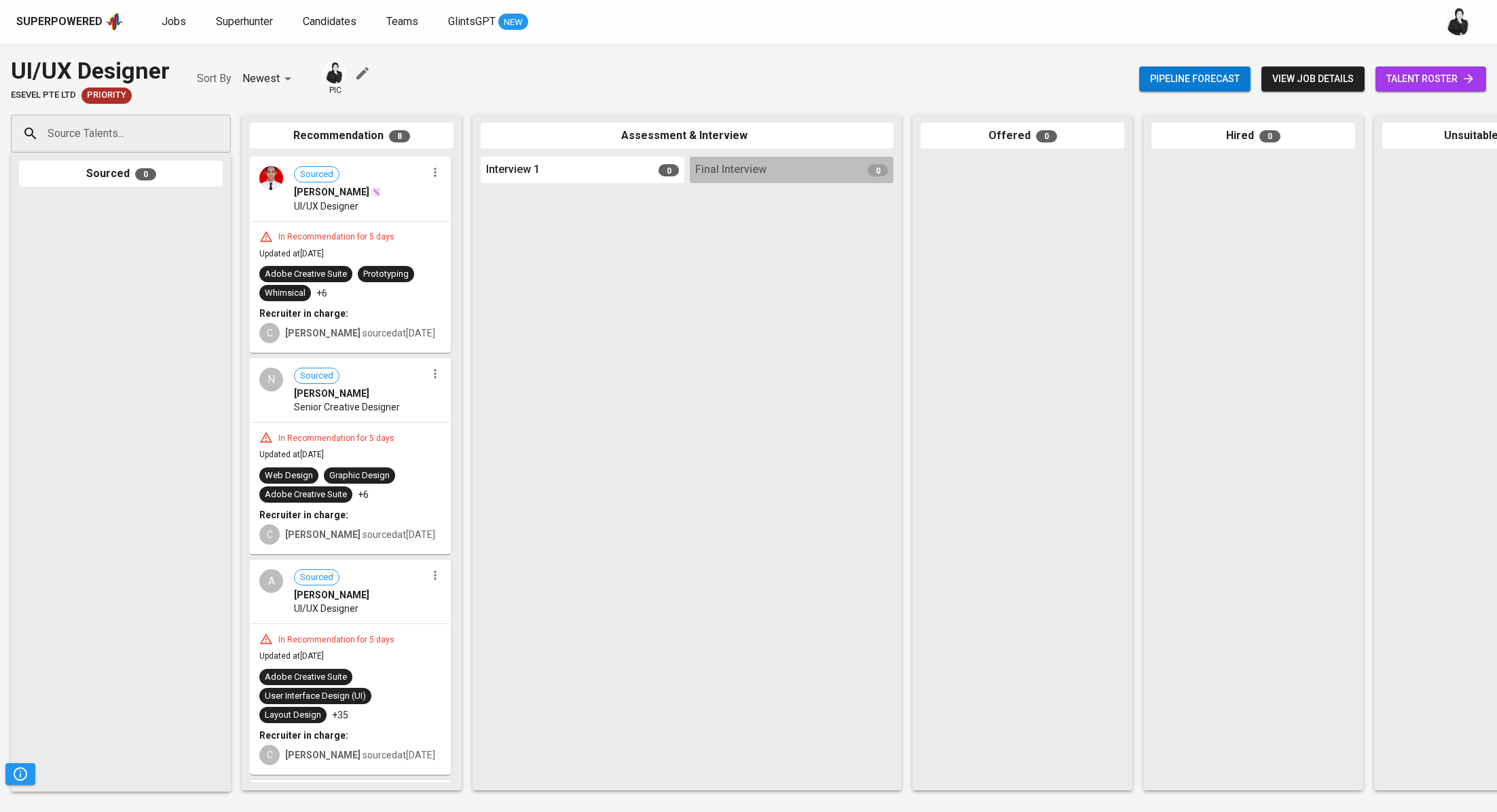
click at [1405, 80] on span "talent roster" at bounding box center [1431, 79] width 89 height 17
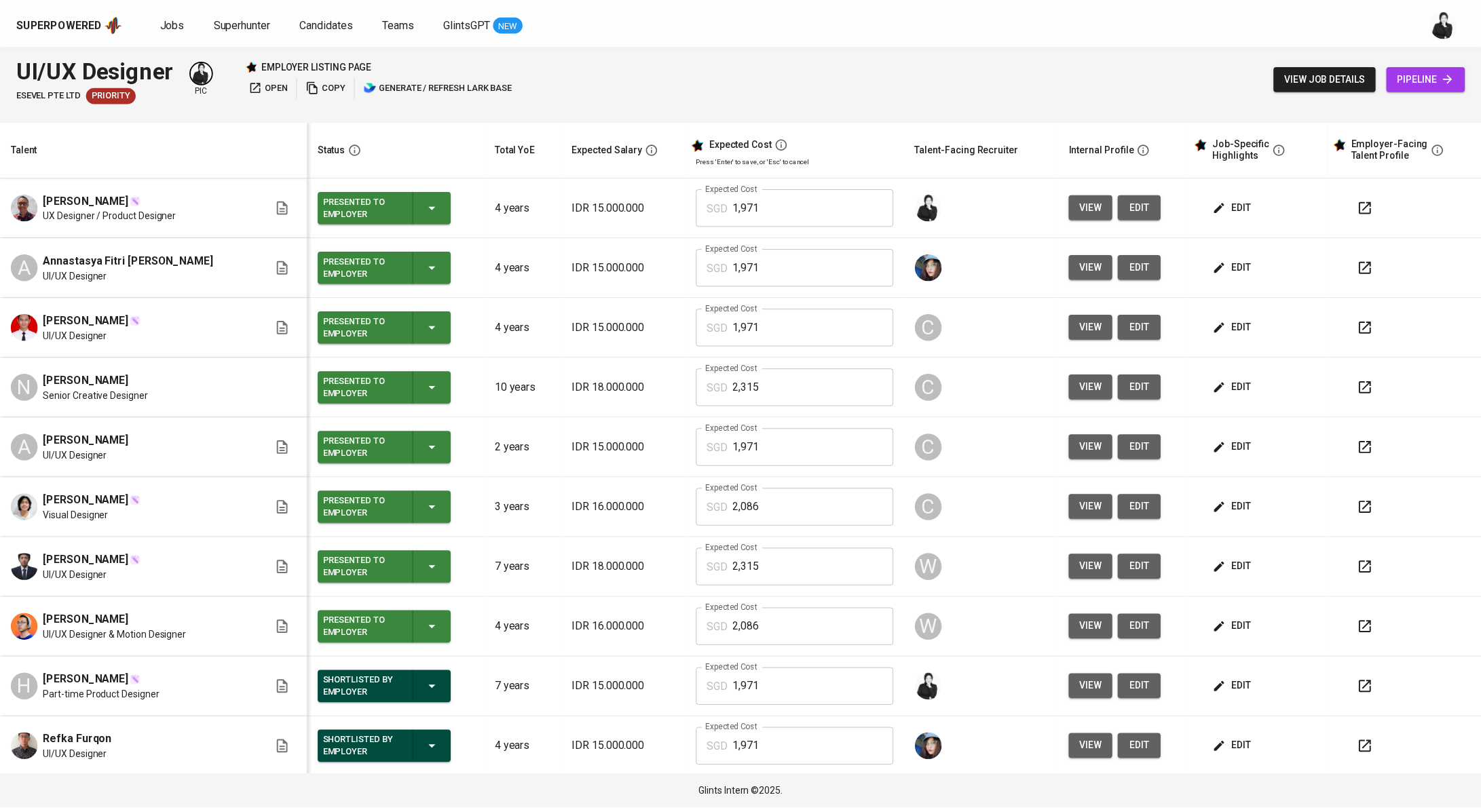
scroll to position [243, 0]
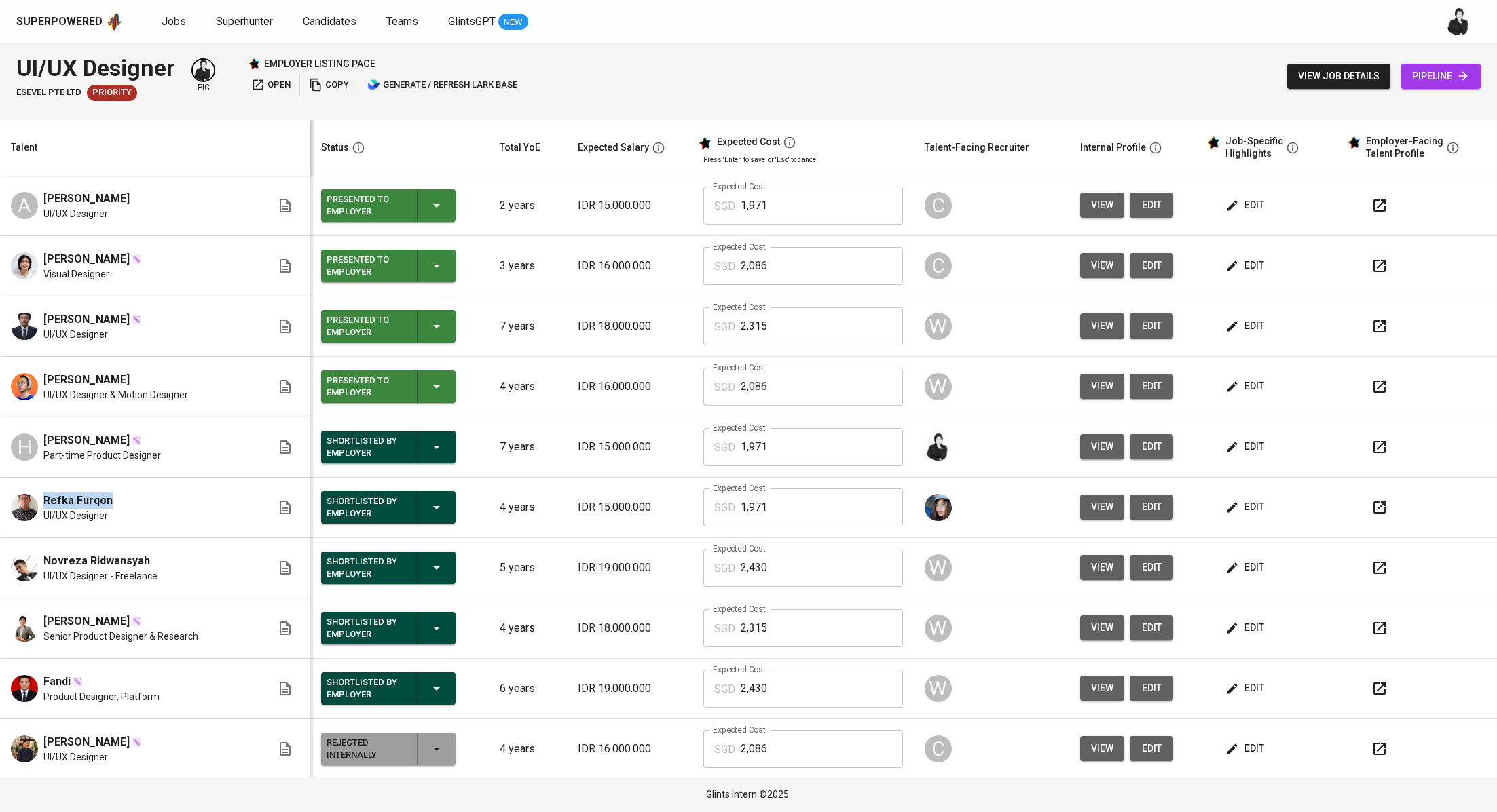
drag, startPoint x: 112, startPoint y: 499, endPoint x: 36, endPoint y: 499, distance: 76.0
click at [36, 499] on div "Refka Furqon UI/UX Designer" at bounding box center [141, 507] width 260 height 30
click at [163, 22] on span "Jobs" at bounding box center [174, 21] width 25 height 13
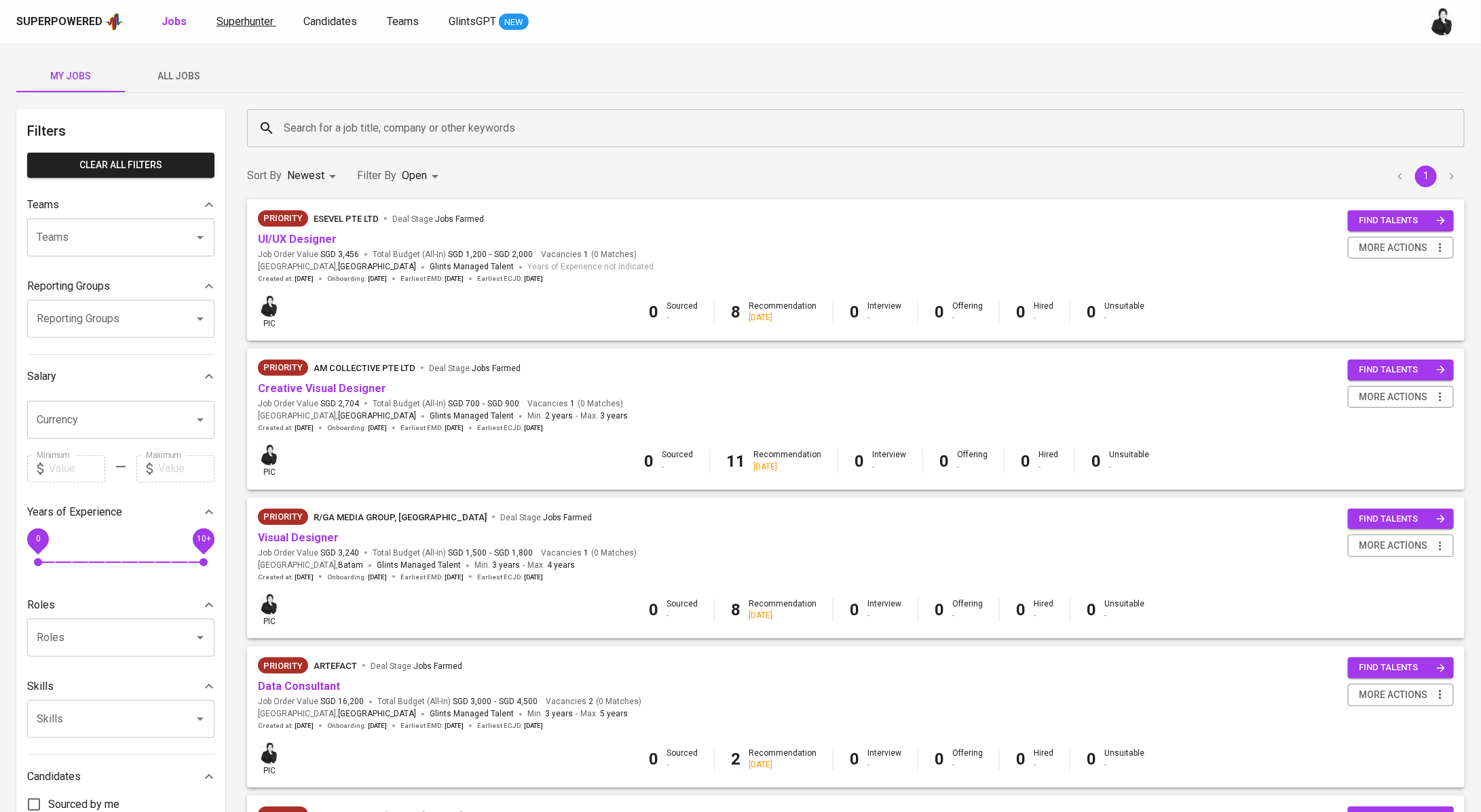
click at [238, 18] on span "Superhunter" at bounding box center [244, 21] width 57 height 13
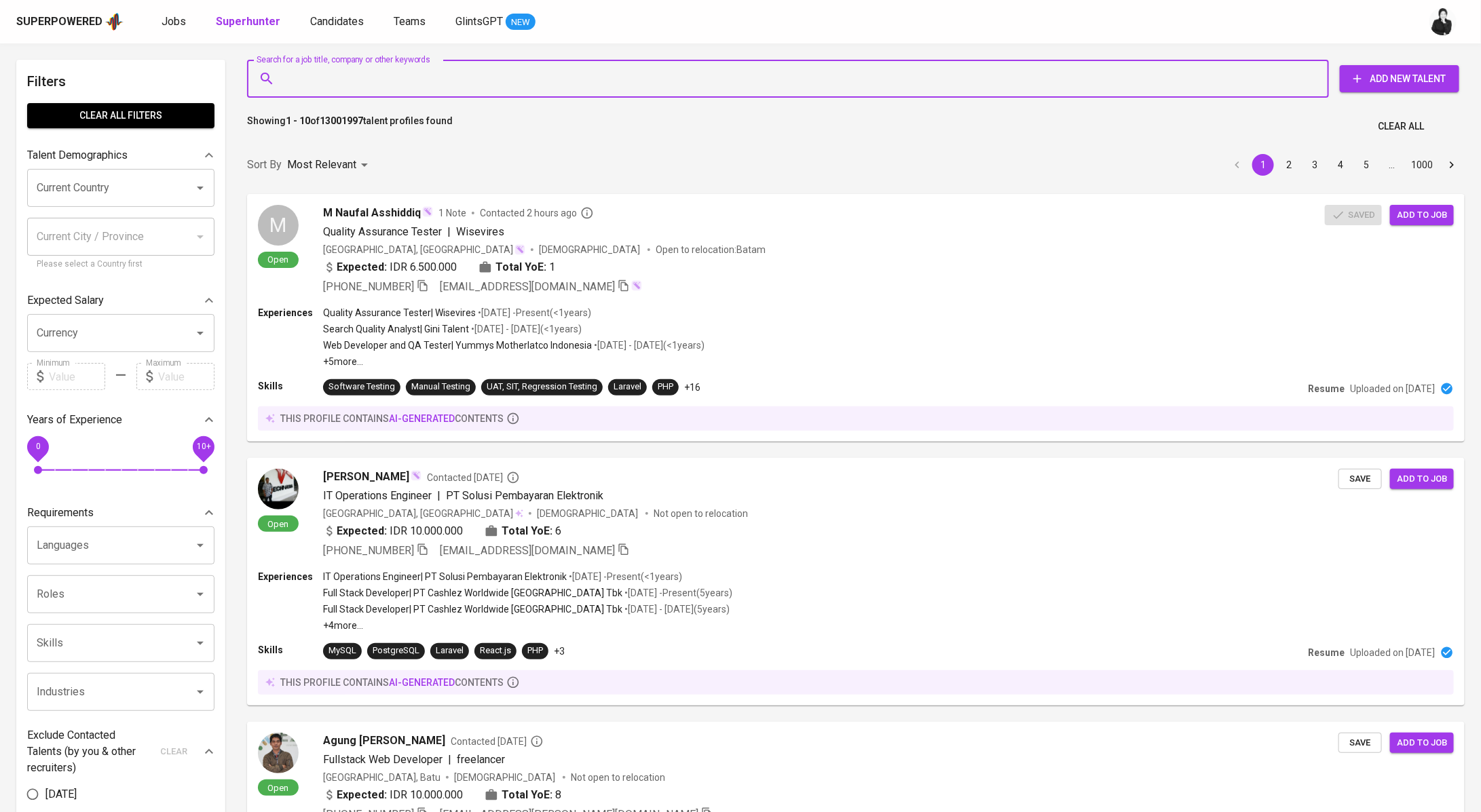
click at [348, 81] on input "Search for a job title, company or other keywords" at bounding box center [791, 78] width 1022 height 26
paste input "[EMAIL_ADDRESS][DOMAIN_NAME]"
type input "[EMAIL_ADDRESS][DOMAIN_NAME]"
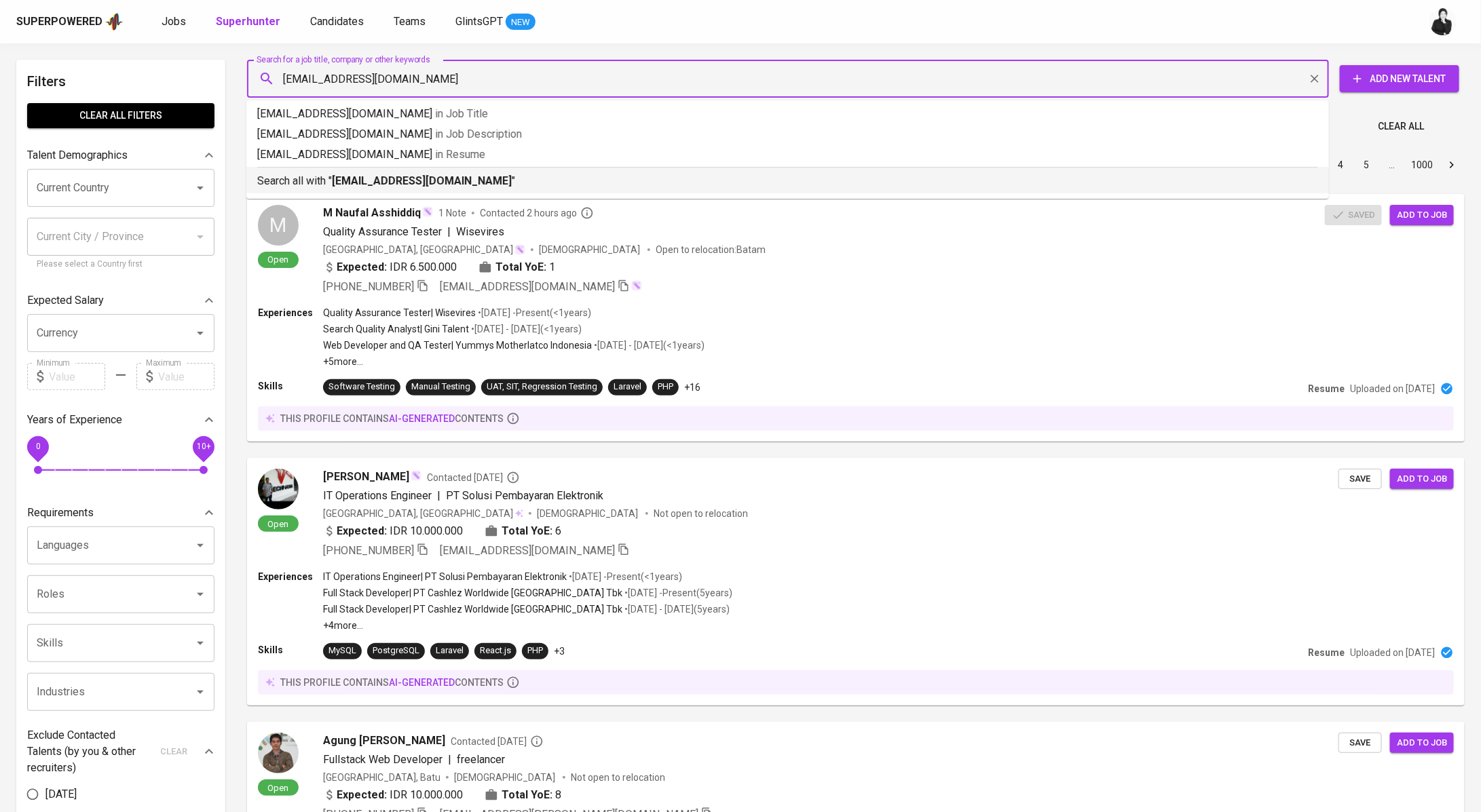
click at [394, 180] on b "[EMAIL_ADDRESS][DOMAIN_NAME]" at bounding box center [422, 181] width 180 height 13
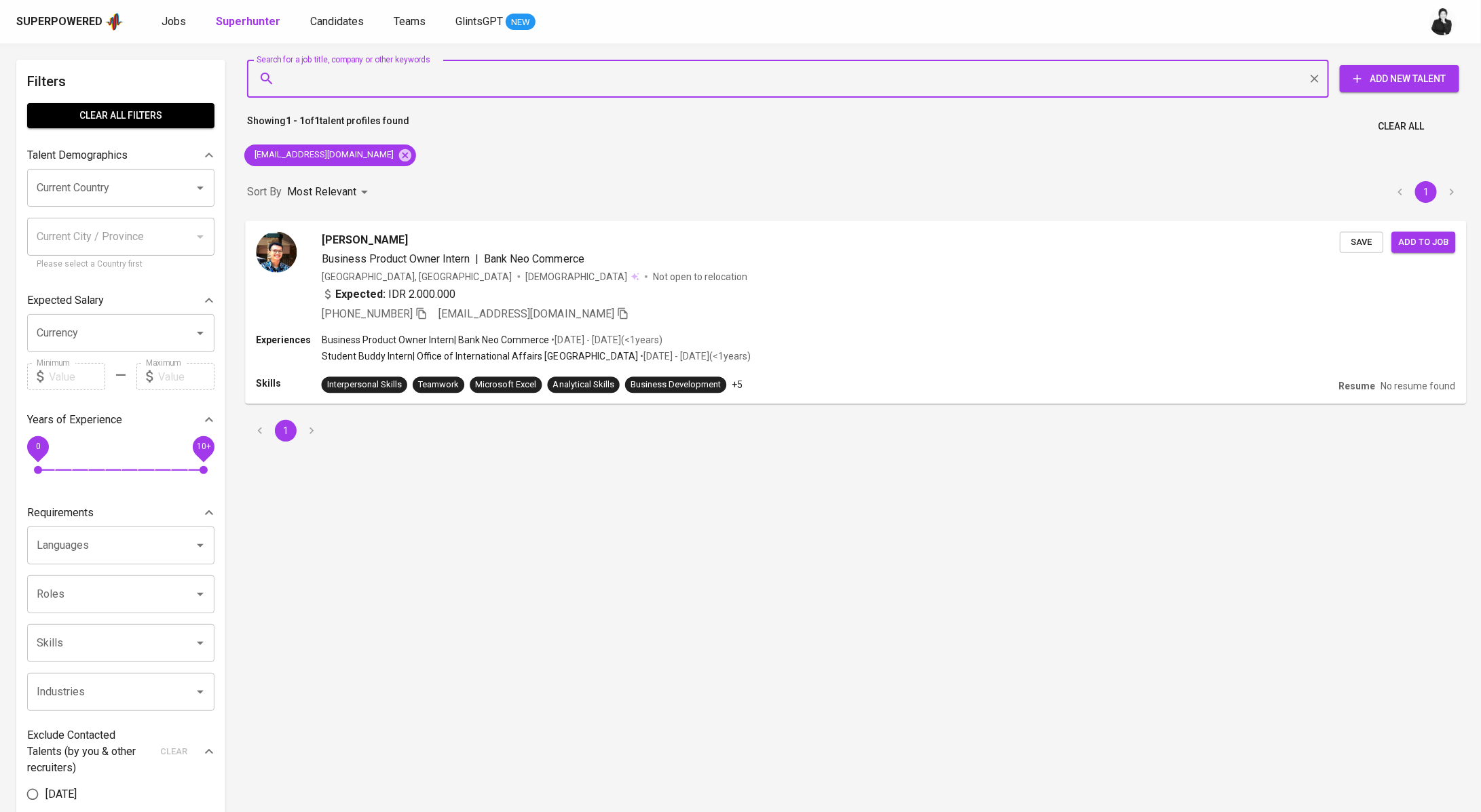
click at [461, 232] on div "[PERSON_NAME]" at bounding box center [830, 239] width 1018 height 16
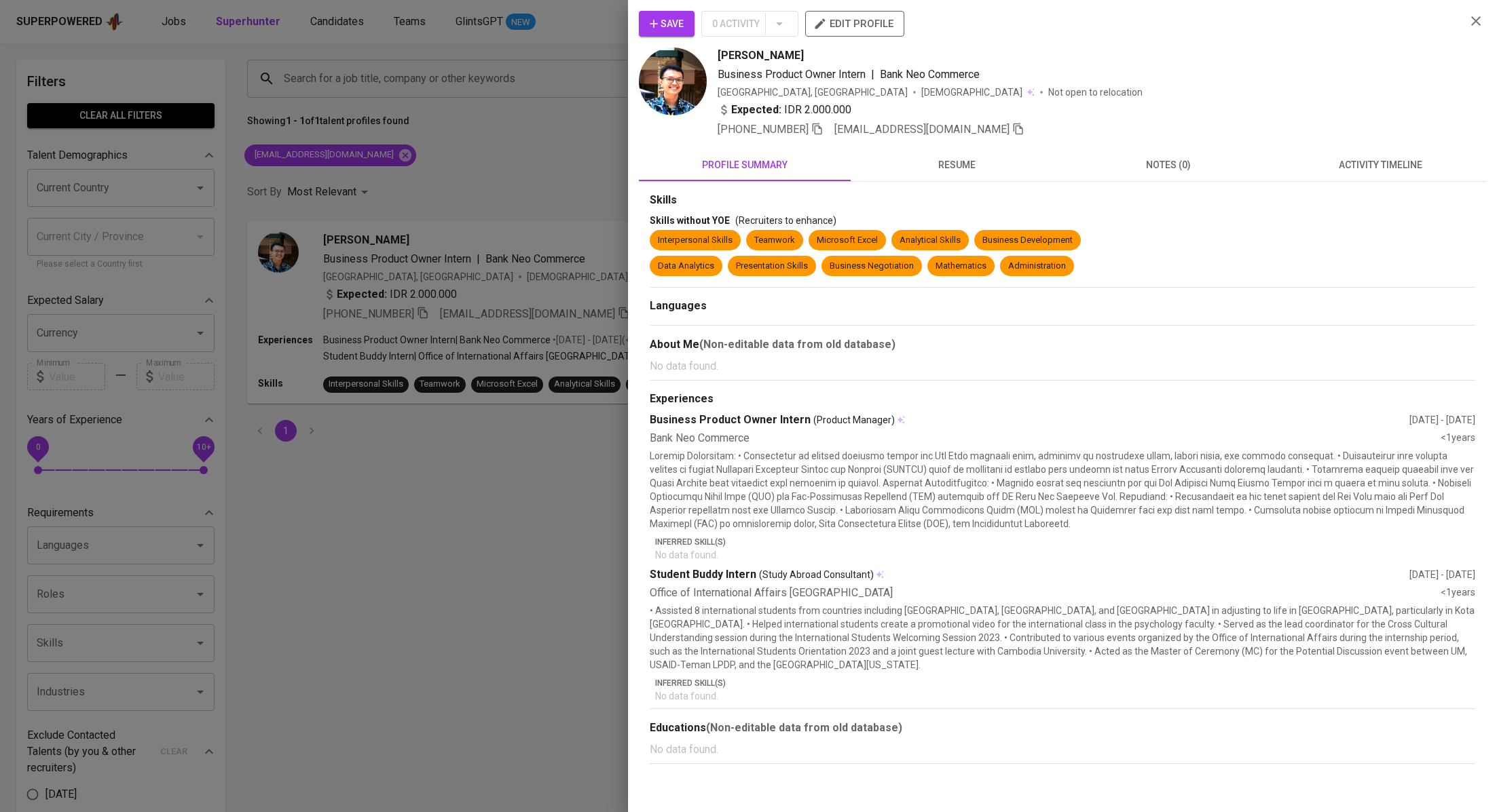
click at [1380, 153] on button "activity timeline" at bounding box center [1379, 165] width 212 height 33
click at [1379, 159] on span "activity timeline" at bounding box center [1379, 165] width 196 height 17
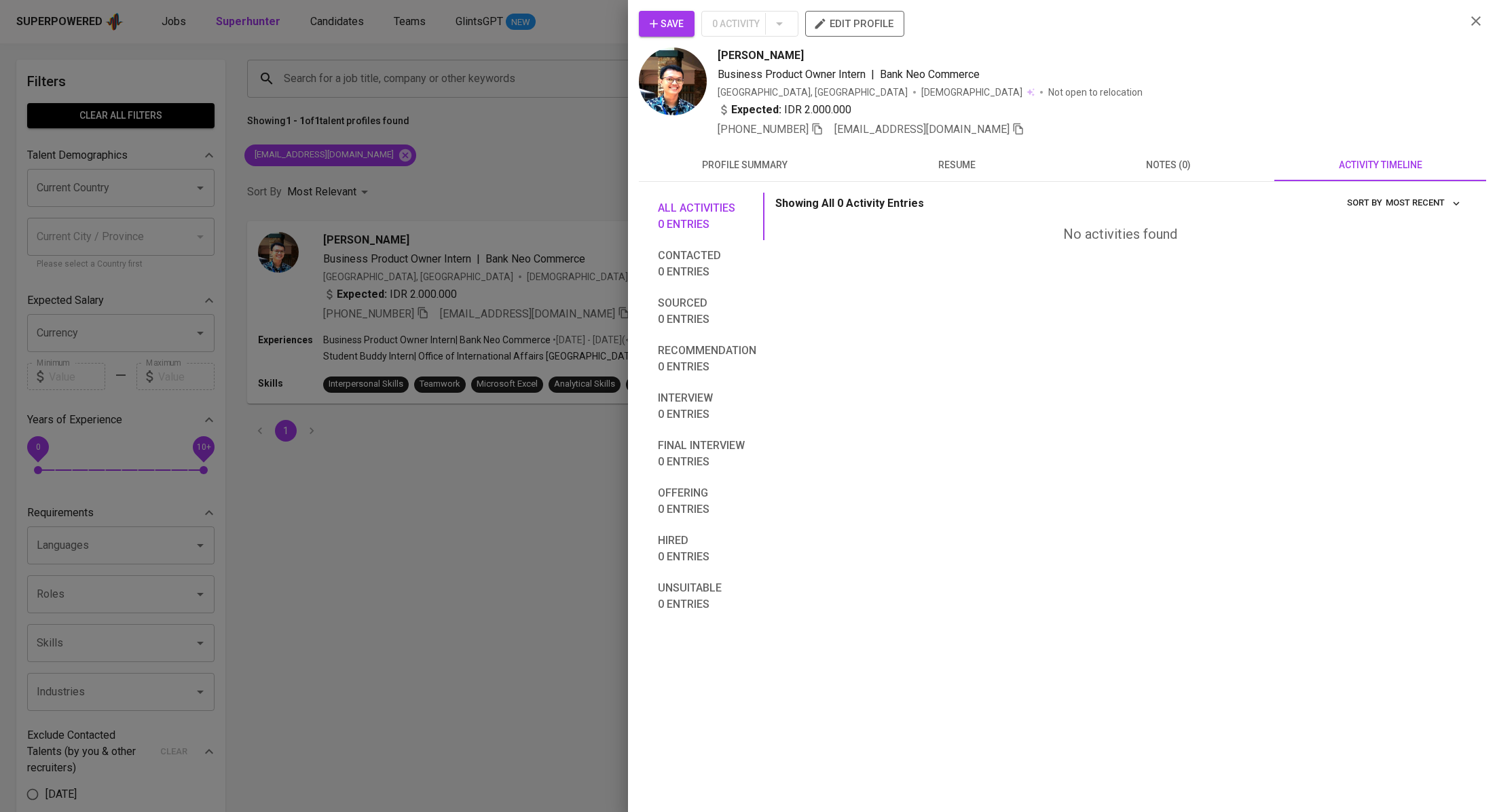
click at [686, 26] on button "Save" at bounding box center [666, 23] width 56 height 26
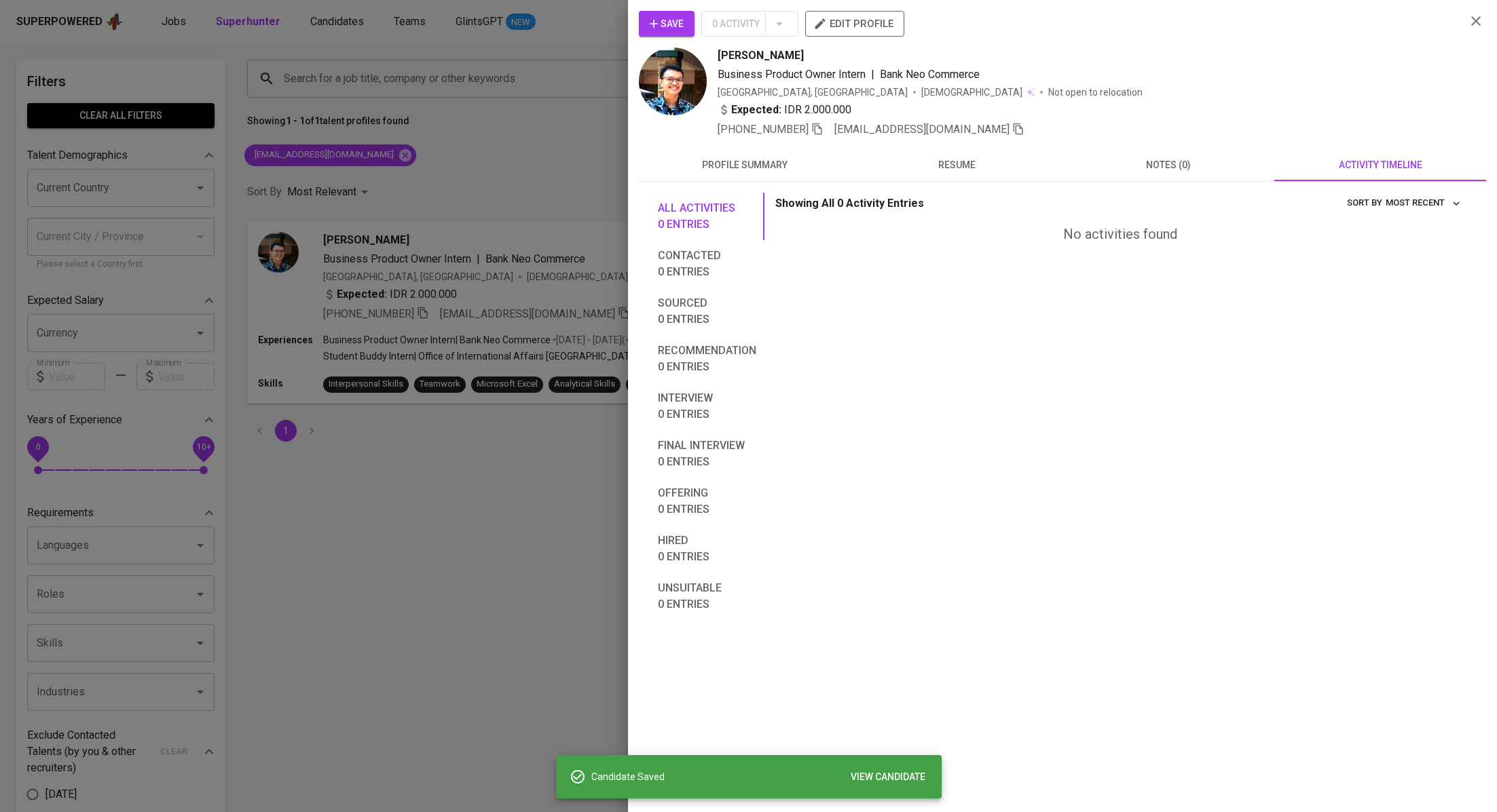
click at [574, 192] on div at bounding box center [748, 406] width 1497 height 812
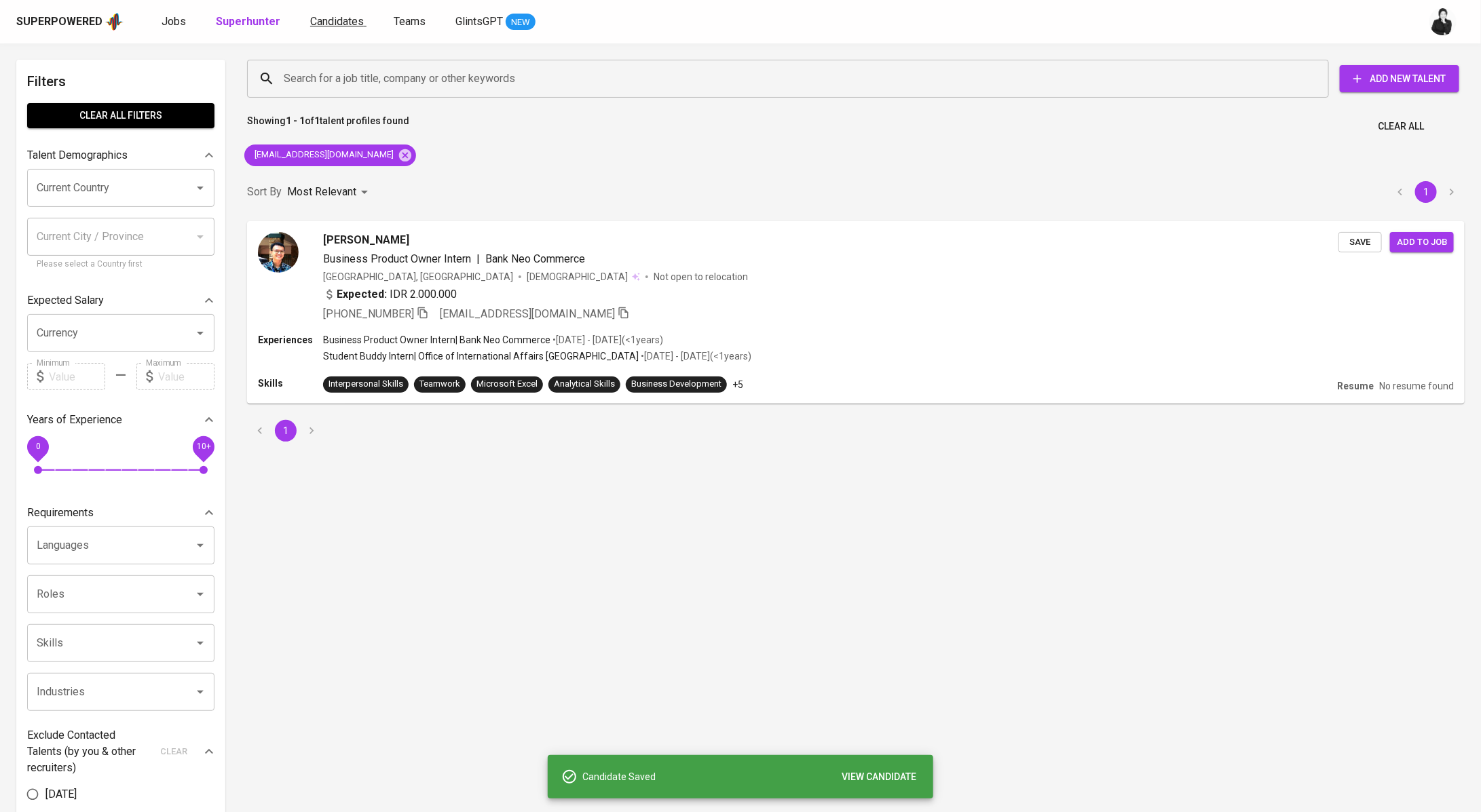
click at [310, 18] on span "Candidates" at bounding box center [337, 21] width 54 height 13
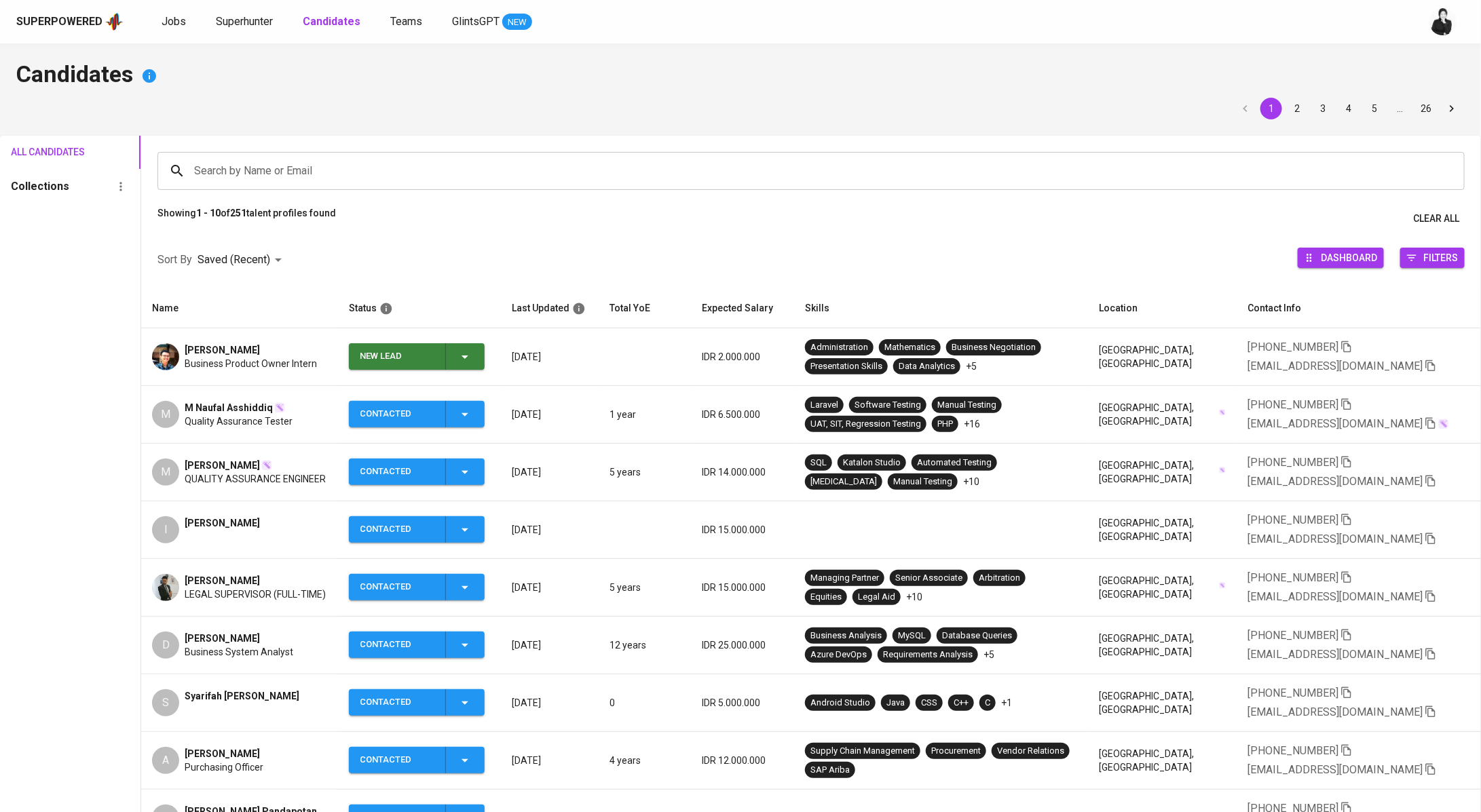
click at [466, 357] on icon "button" at bounding box center [465, 357] width 16 height 16
click at [429, 417] on li "Contacted" at bounding box center [416, 414] width 136 height 25
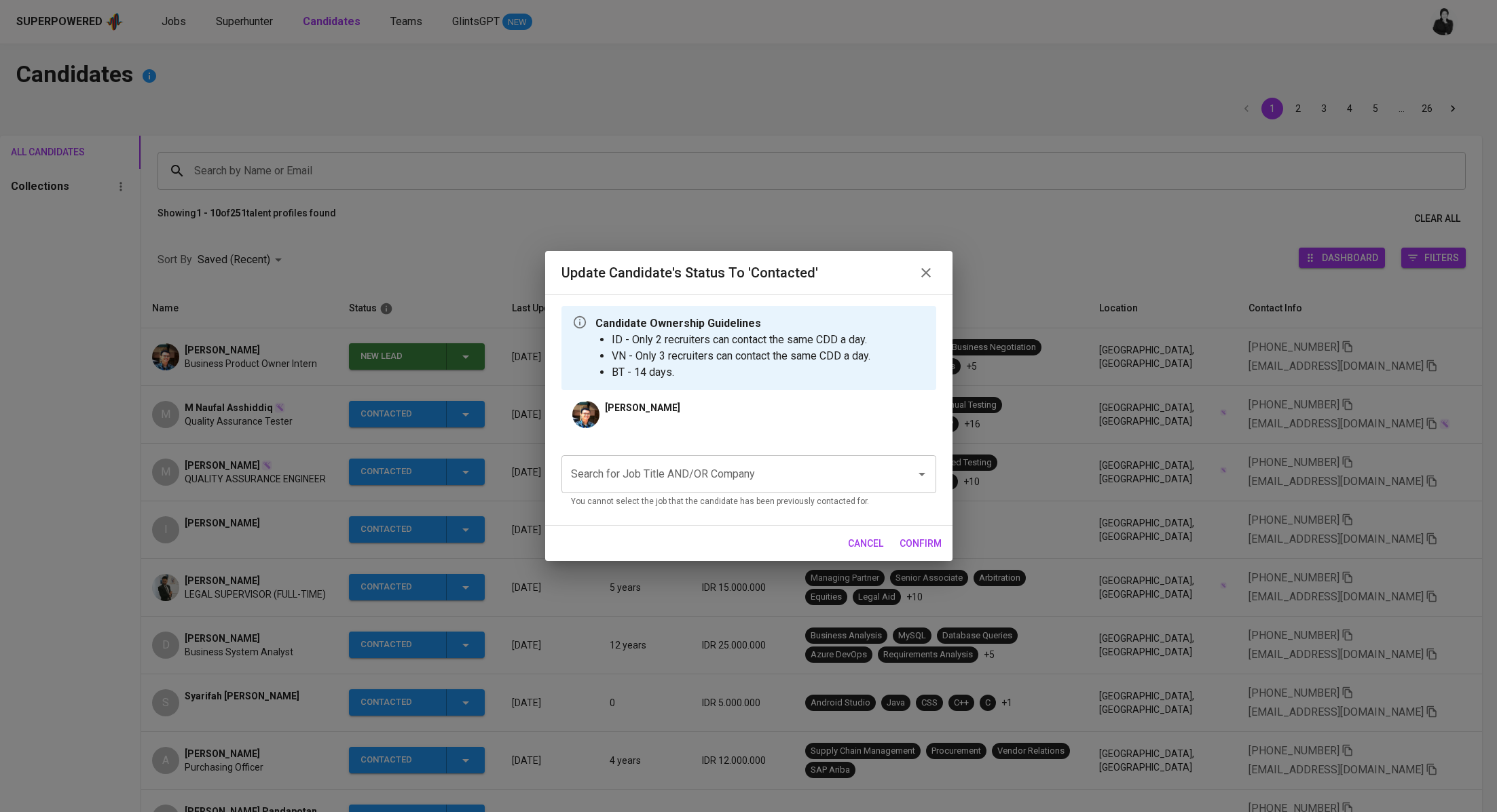
click at [720, 466] on input "Search for Job Title AND/OR Company" at bounding box center [730, 474] width 324 height 26
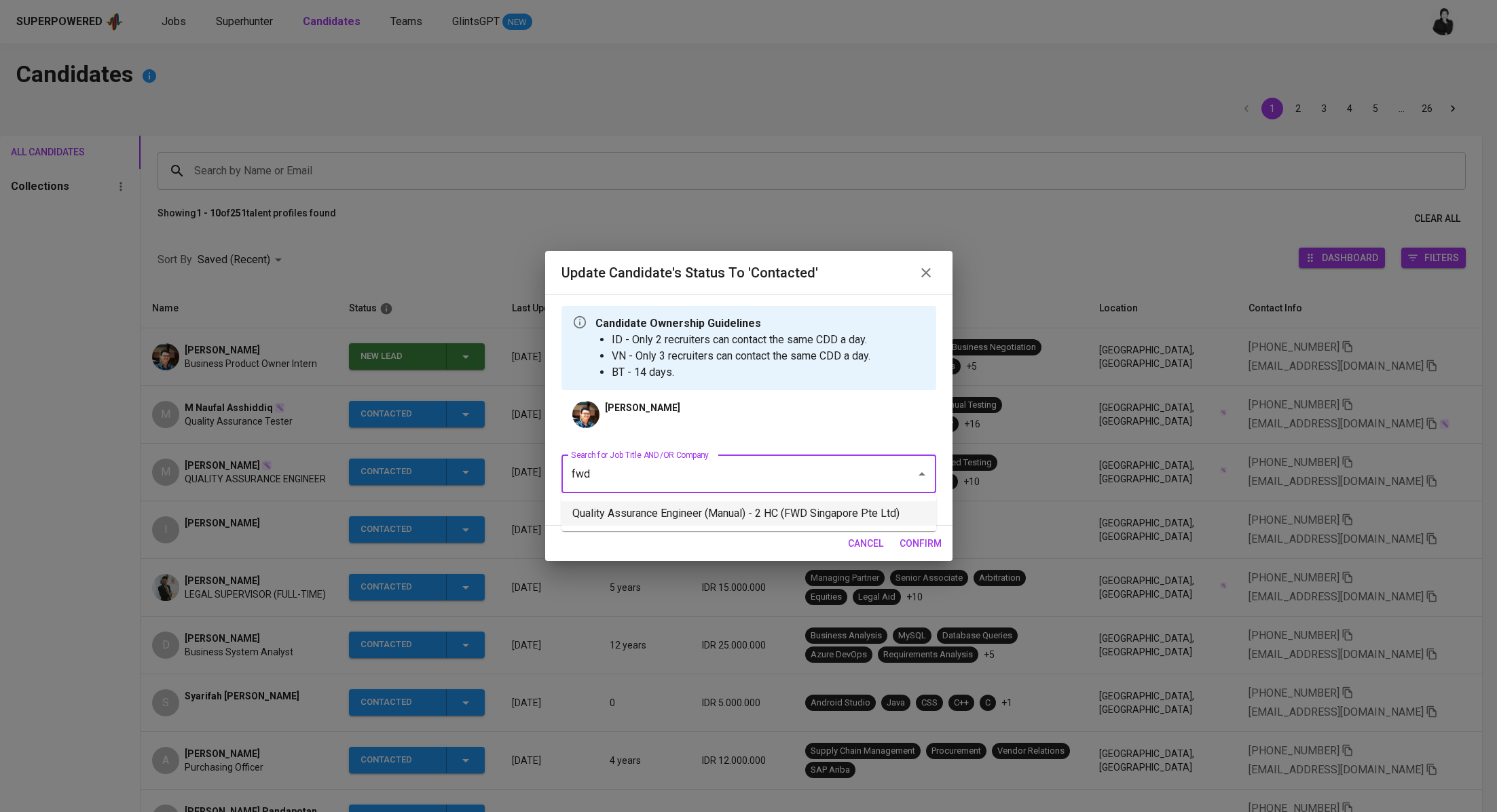
click at [763, 513] on li "Quality Assurance Engineer (Manual) - 2 HC (FWD Singapore Pte Ltd)" at bounding box center [748, 514] width 375 height 25
type input "fwd"
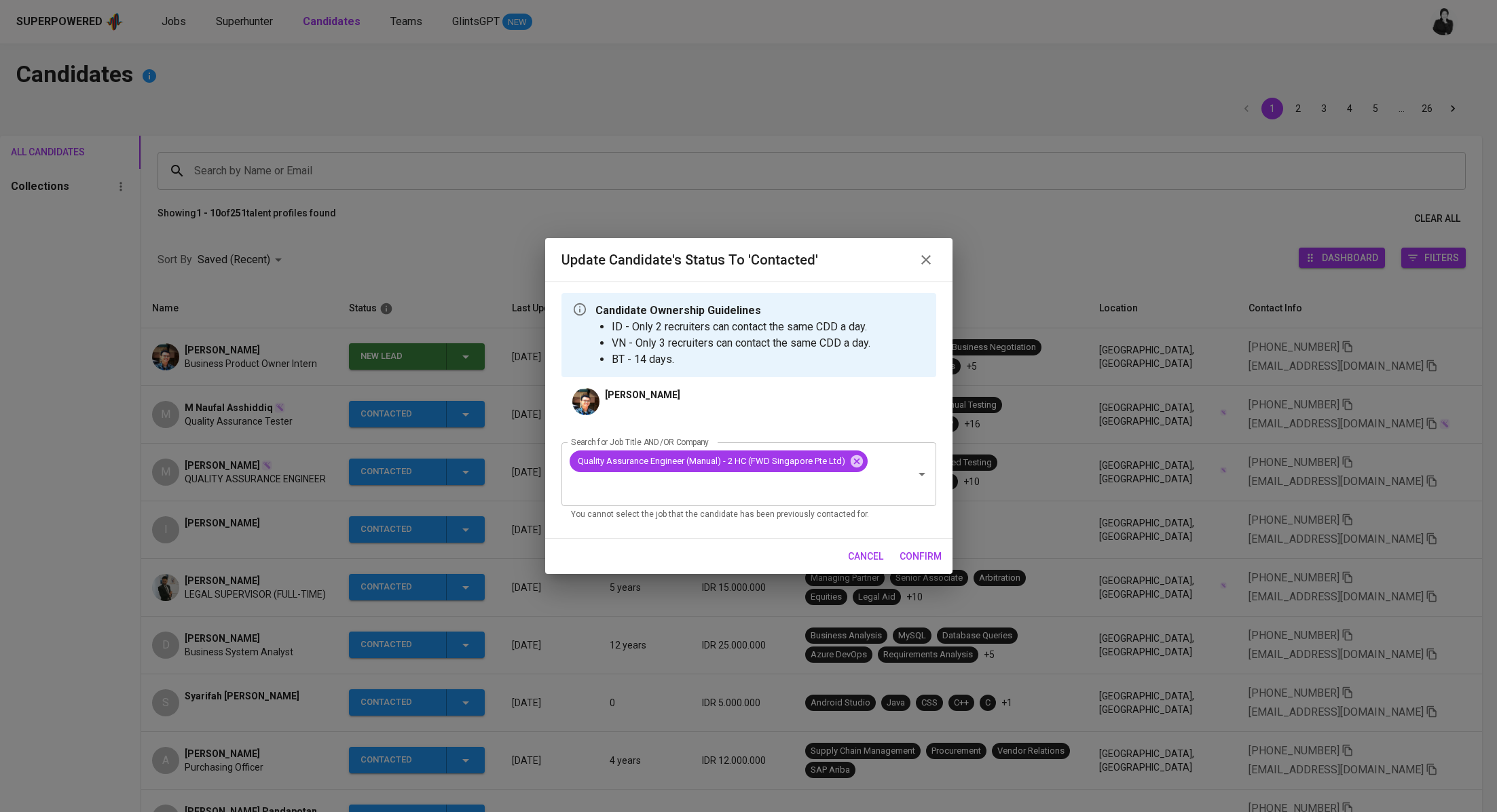
click at [912, 553] on span "confirm" at bounding box center [920, 556] width 43 height 17
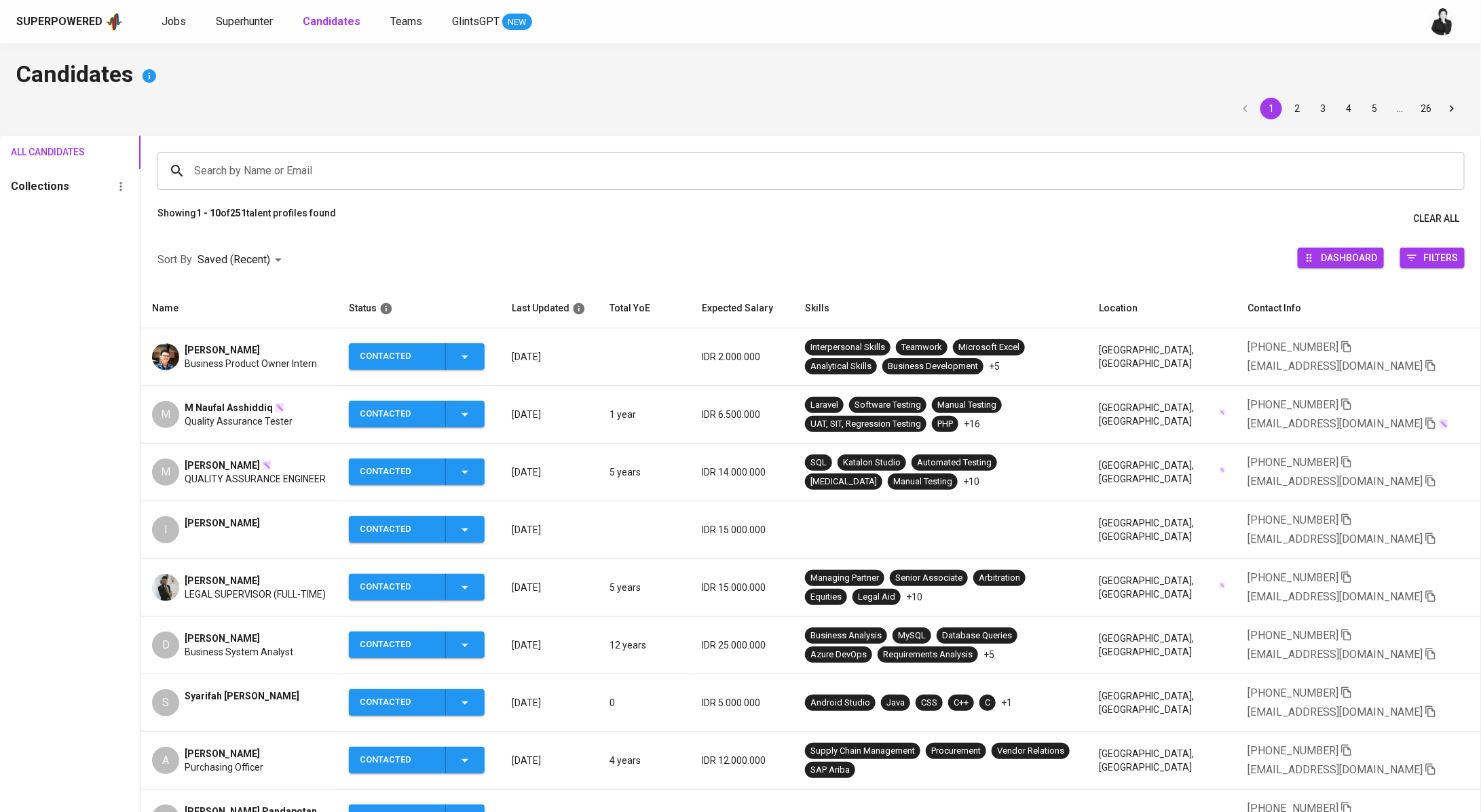
click at [458, 355] on icon "button" at bounding box center [465, 357] width 16 height 16
click at [265, 360] on div at bounding box center [740, 406] width 1481 height 812
click at [266, 350] on div "[PERSON_NAME]" at bounding box center [250, 350] width 132 height 13
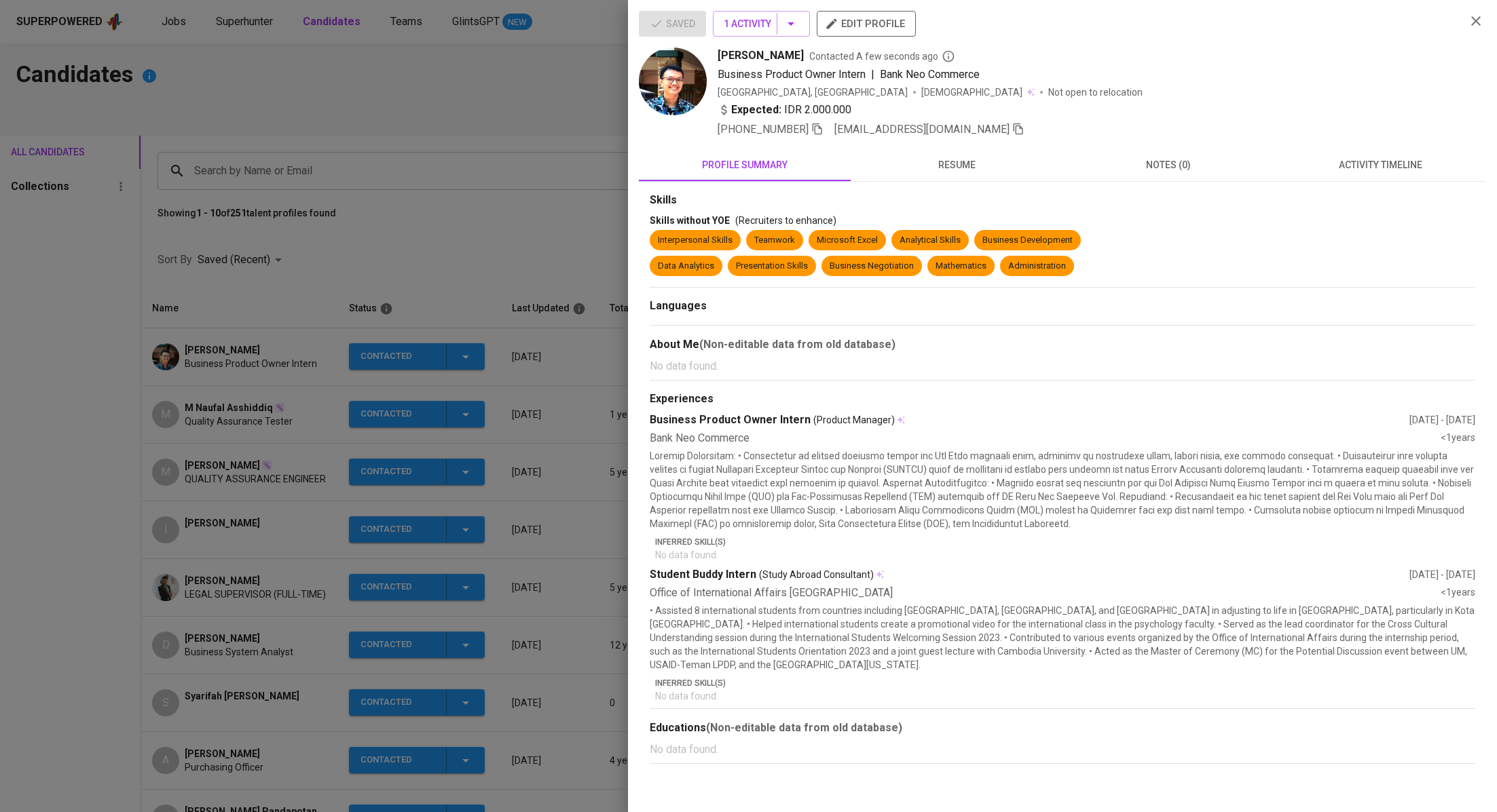
click at [1013, 129] on icon "button" at bounding box center [1018, 128] width 10 height 12
click at [394, 105] on div at bounding box center [748, 406] width 1497 height 812
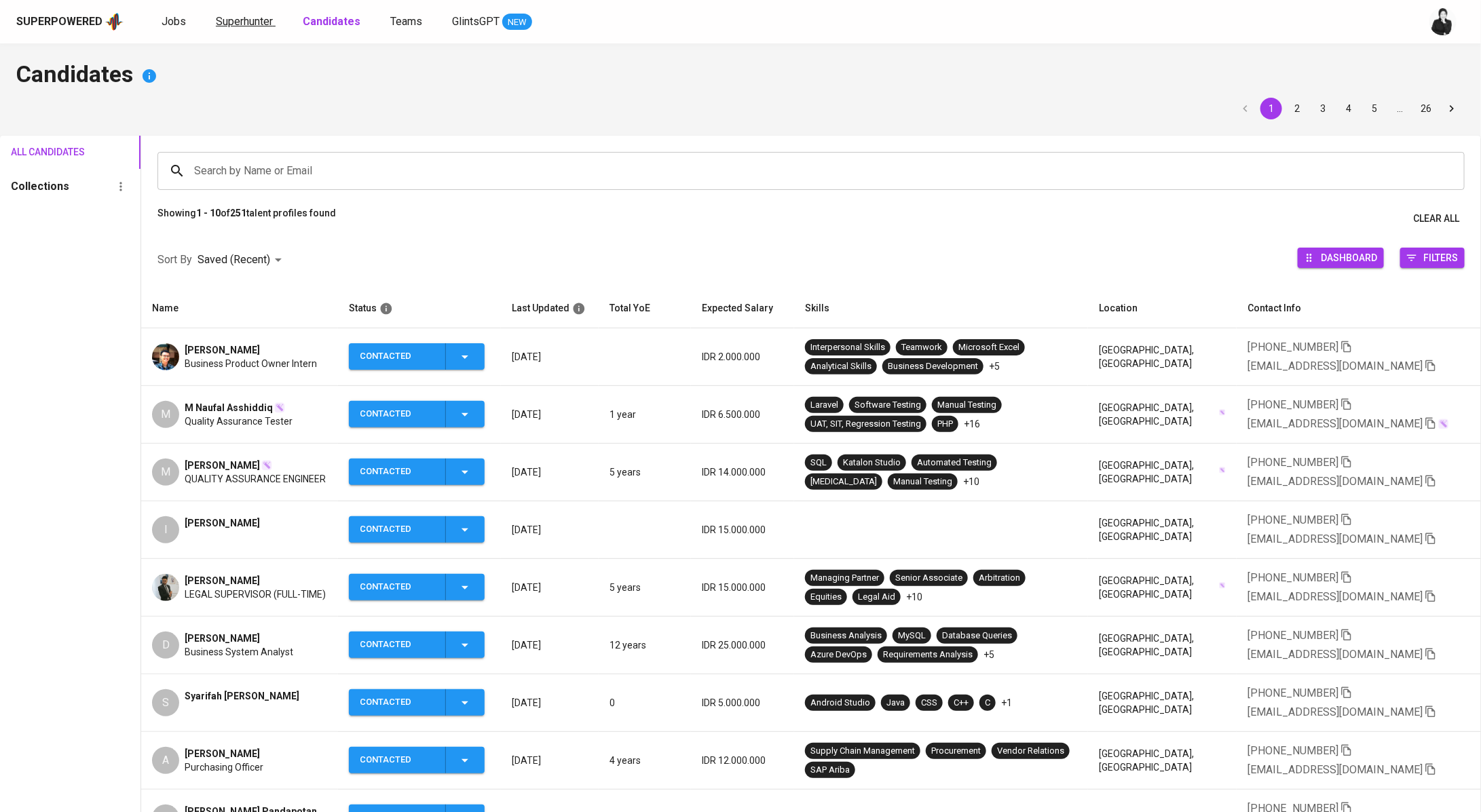
click at [227, 27] on span "Superhunter" at bounding box center [244, 21] width 57 height 13
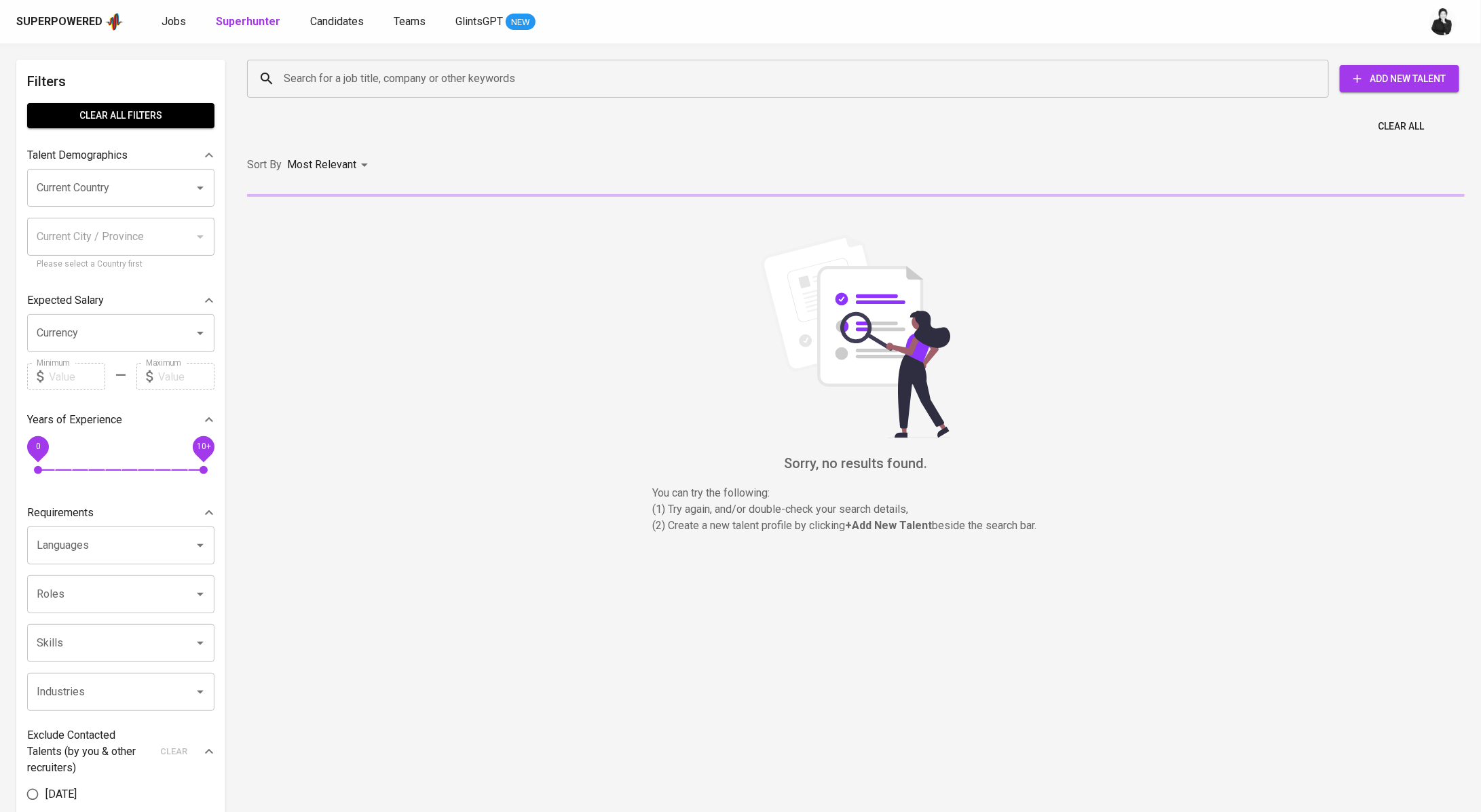
click at [446, 89] on input "Search for a job title, company or other keywords" at bounding box center [791, 78] width 1022 height 26
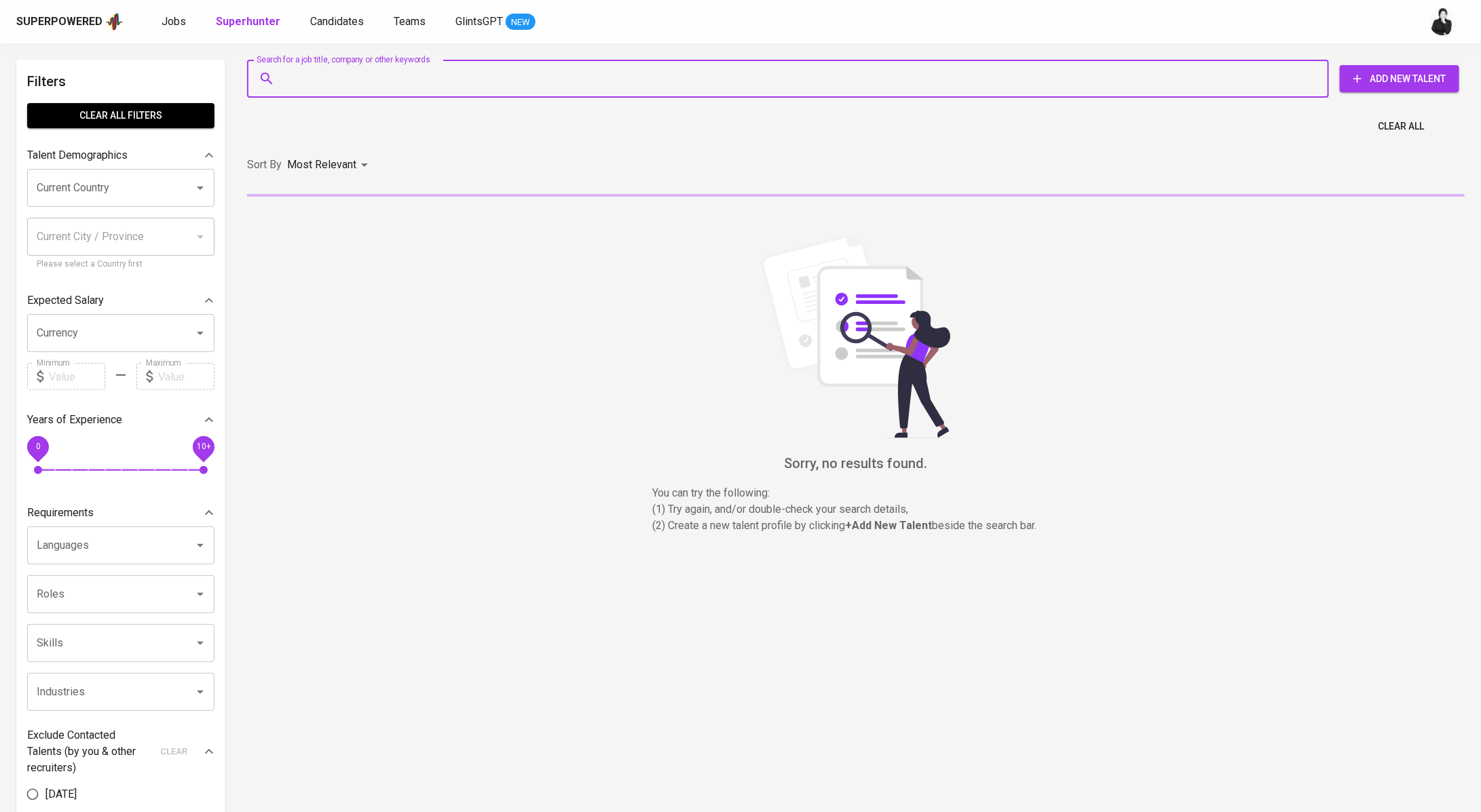
paste input "ferdiikhsan29@gmail.com"
type input "[EMAIL_ADDRESS][DOMAIN_NAME]"
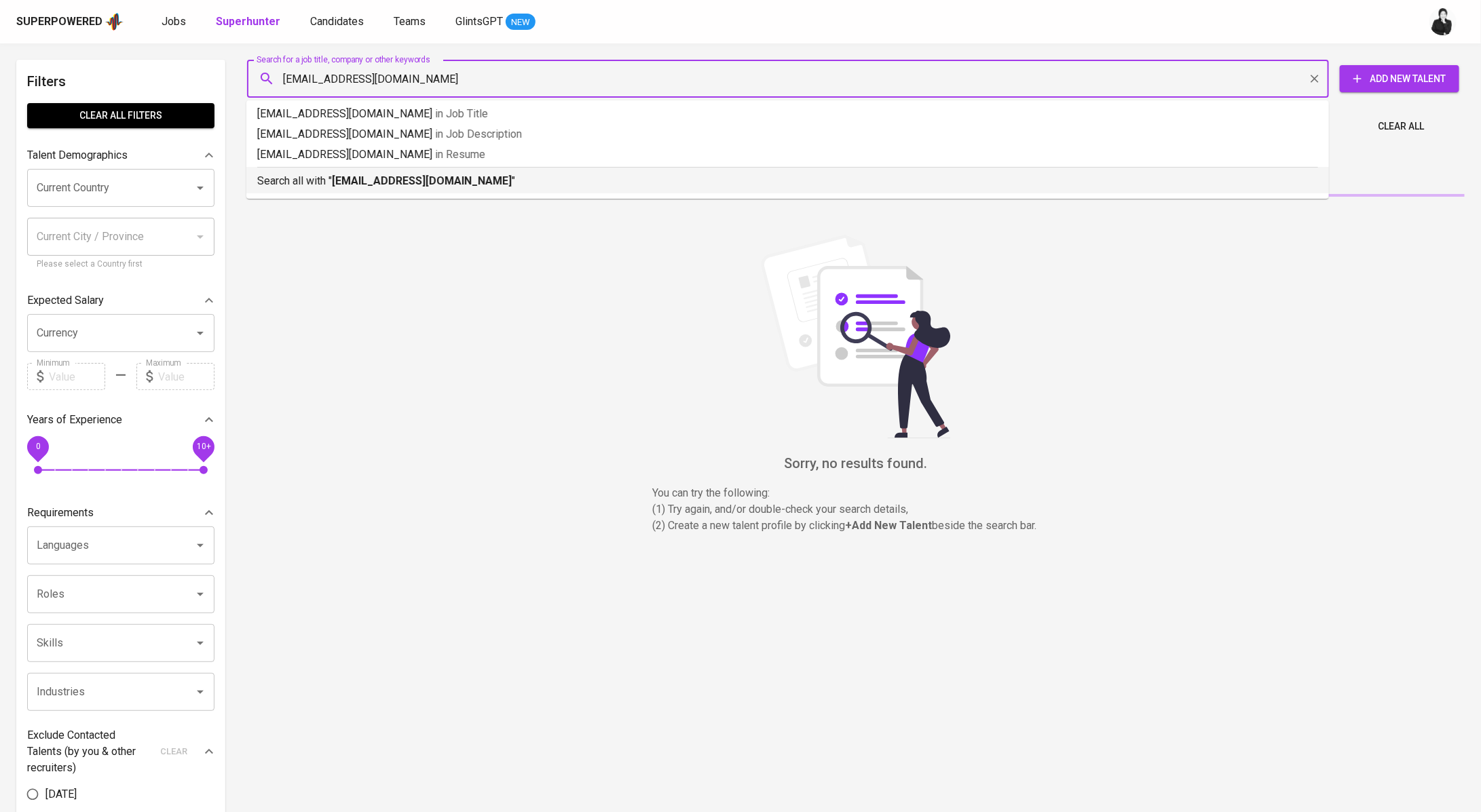
click at [518, 183] on p "Search all with " ferdiikhsan29@gmail.com "" at bounding box center [787, 181] width 1061 height 16
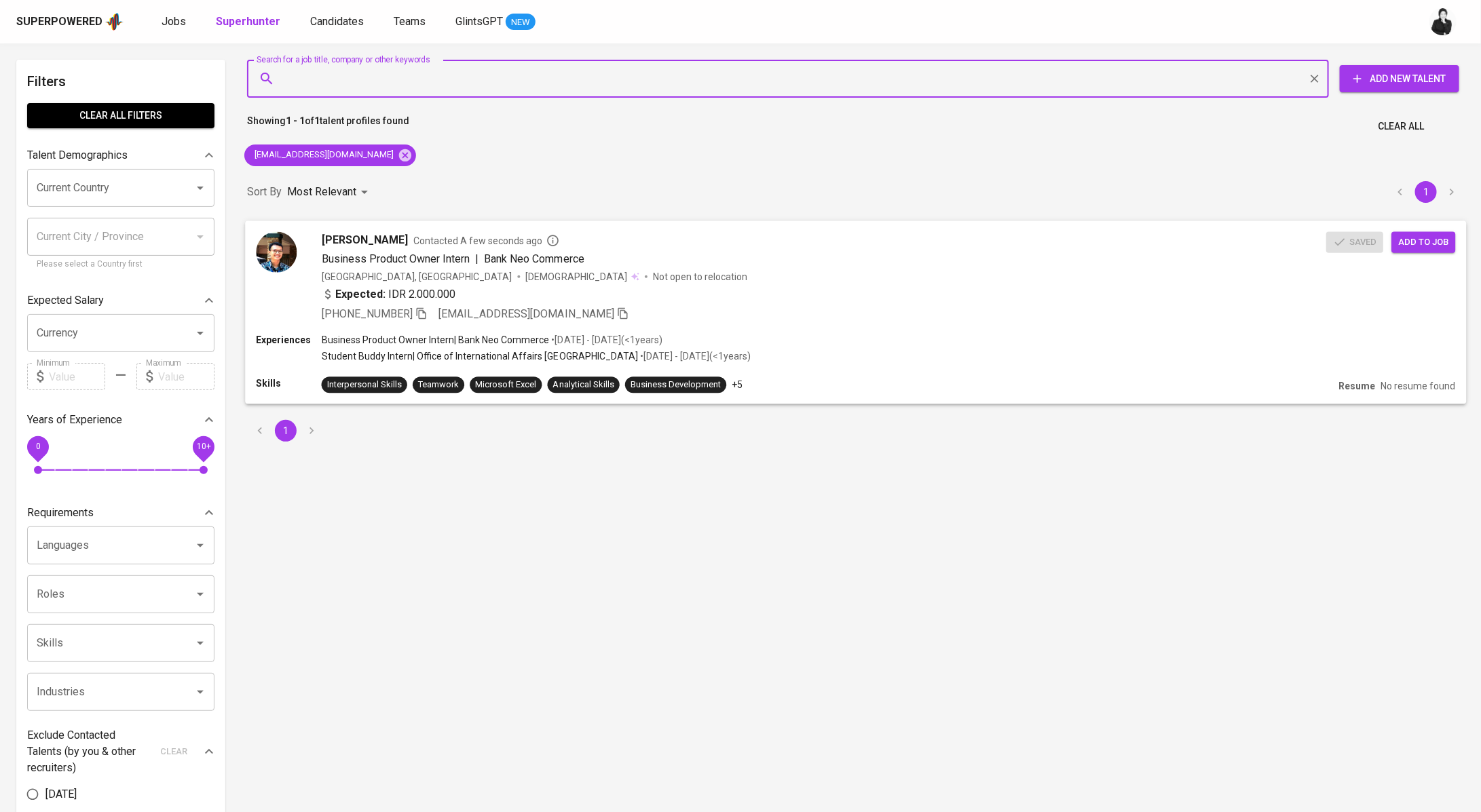
click at [1407, 236] on span "Add to job" at bounding box center [1423, 242] width 50 height 16
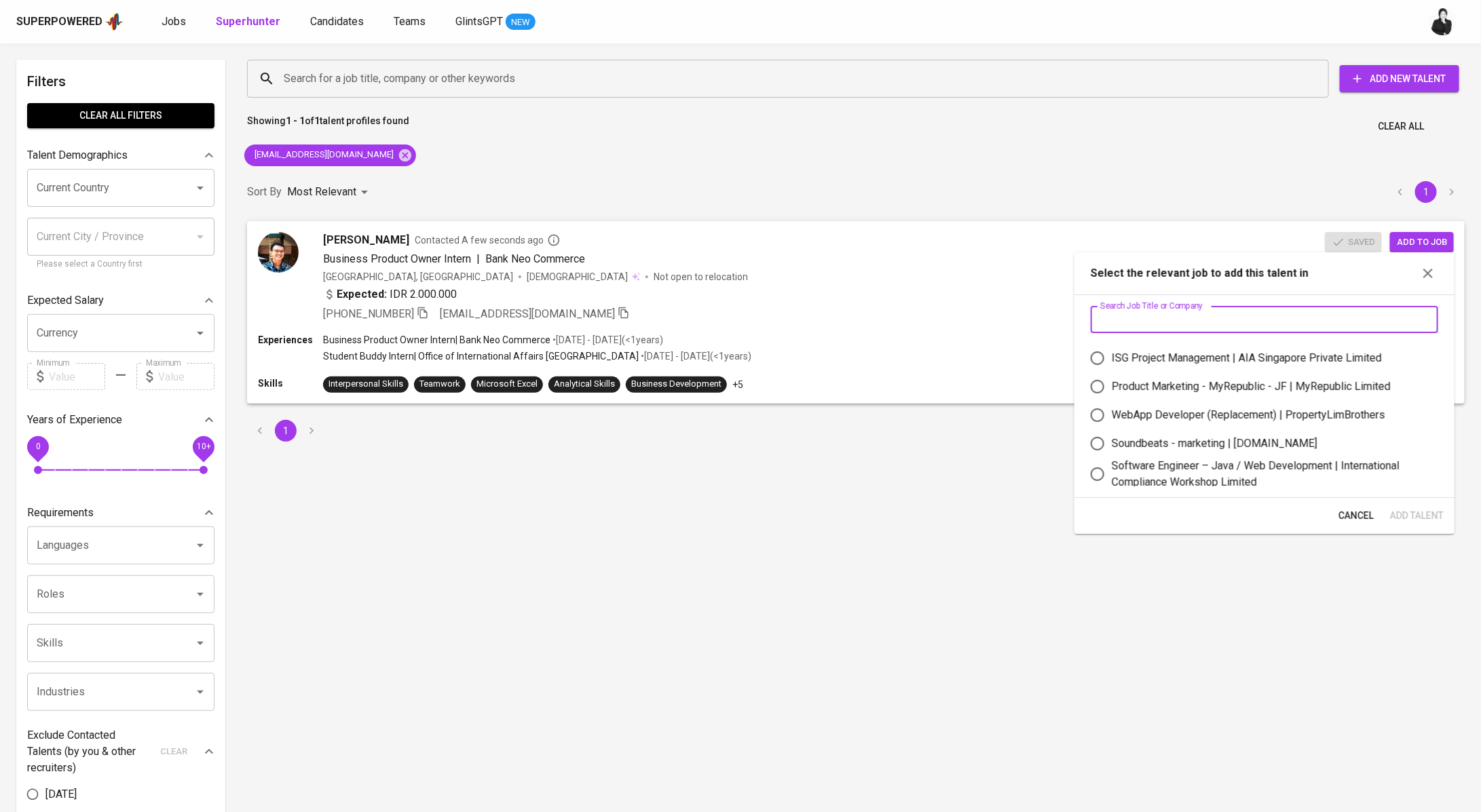
click at [1171, 319] on input "text" at bounding box center [1264, 320] width 347 height 27
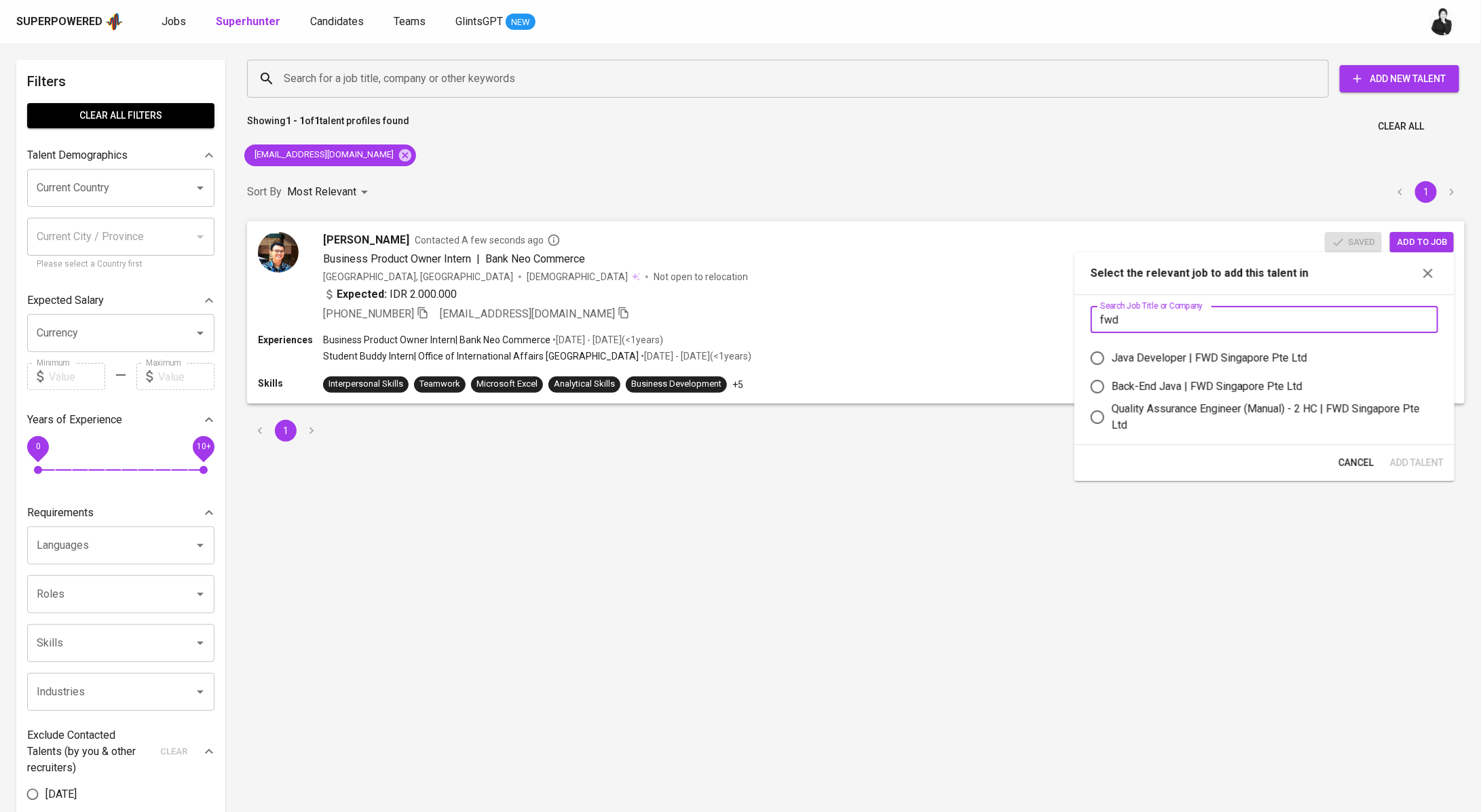
type input "fwd"
click at [1214, 410] on div "Quality Assurance Engineer (Manual) - 2 HC | FWD Singapore Pte Ltd" at bounding box center [1269, 417] width 315 height 33
click at [1112, 410] on input "Quality Assurance Engineer (Manual) - 2 HC | FWD Singapore Pte Ltd" at bounding box center [1097, 417] width 28 height 28
radio input "true"
click at [1410, 457] on span "Add Talent" at bounding box center [1416, 462] width 54 height 17
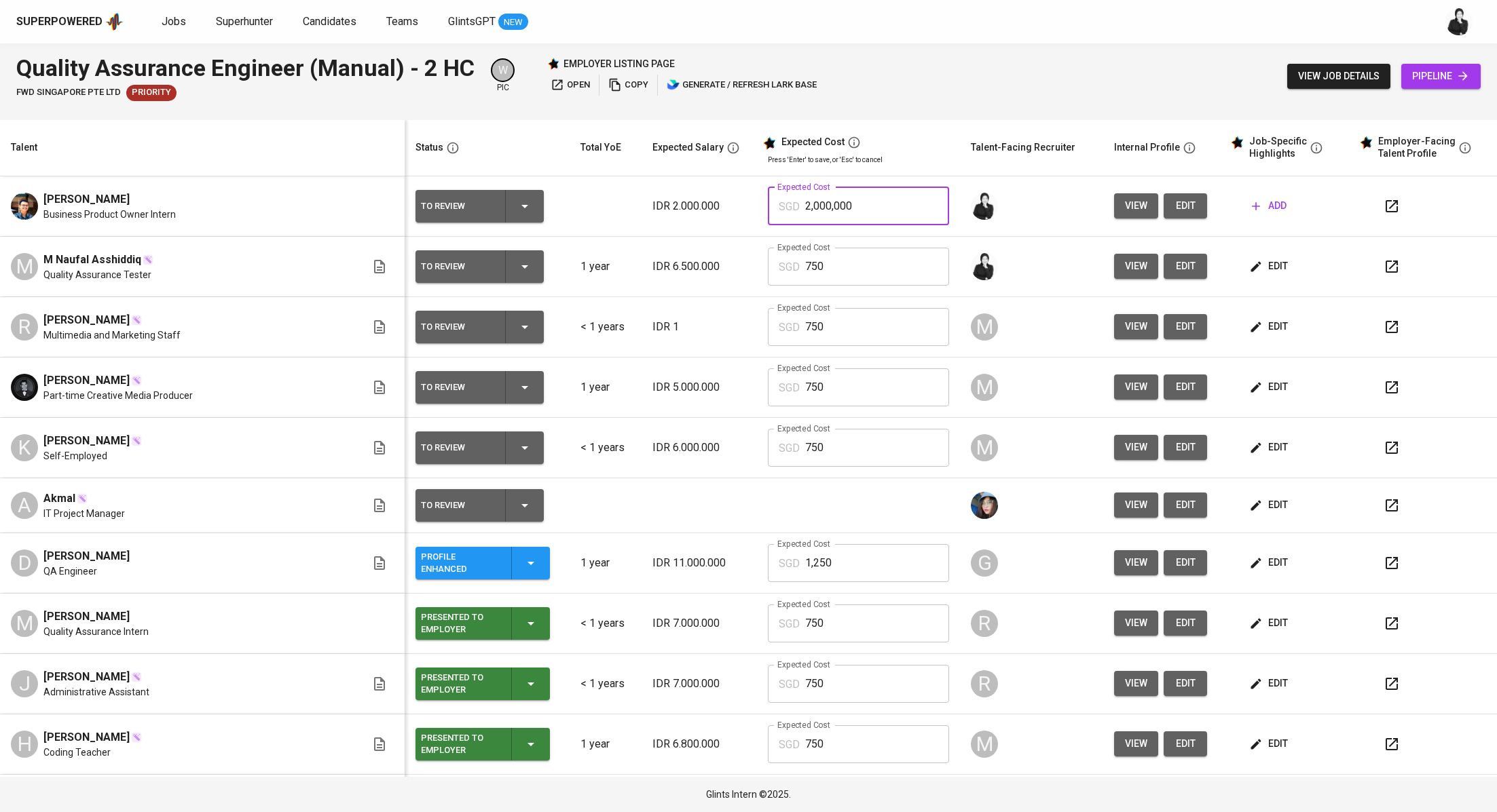
drag, startPoint x: 873, startPoint y: 199, endPoint x: 775, endPoint y: 197, distance: 98.0
click at [775, 197] on div "SGD 2,000,000 Expected Cost" at bounding box center [858, 205] width 182 height 38
drag, startPoint x: 861, startPoint y: 203, endPoint x: 778, endPoint y: 212, distance: 83.5
click at [770, 206] on div "SGD 2,000,000 Expected Cost" at bounding box center [858, 205] width 182 height 38
type input "750"
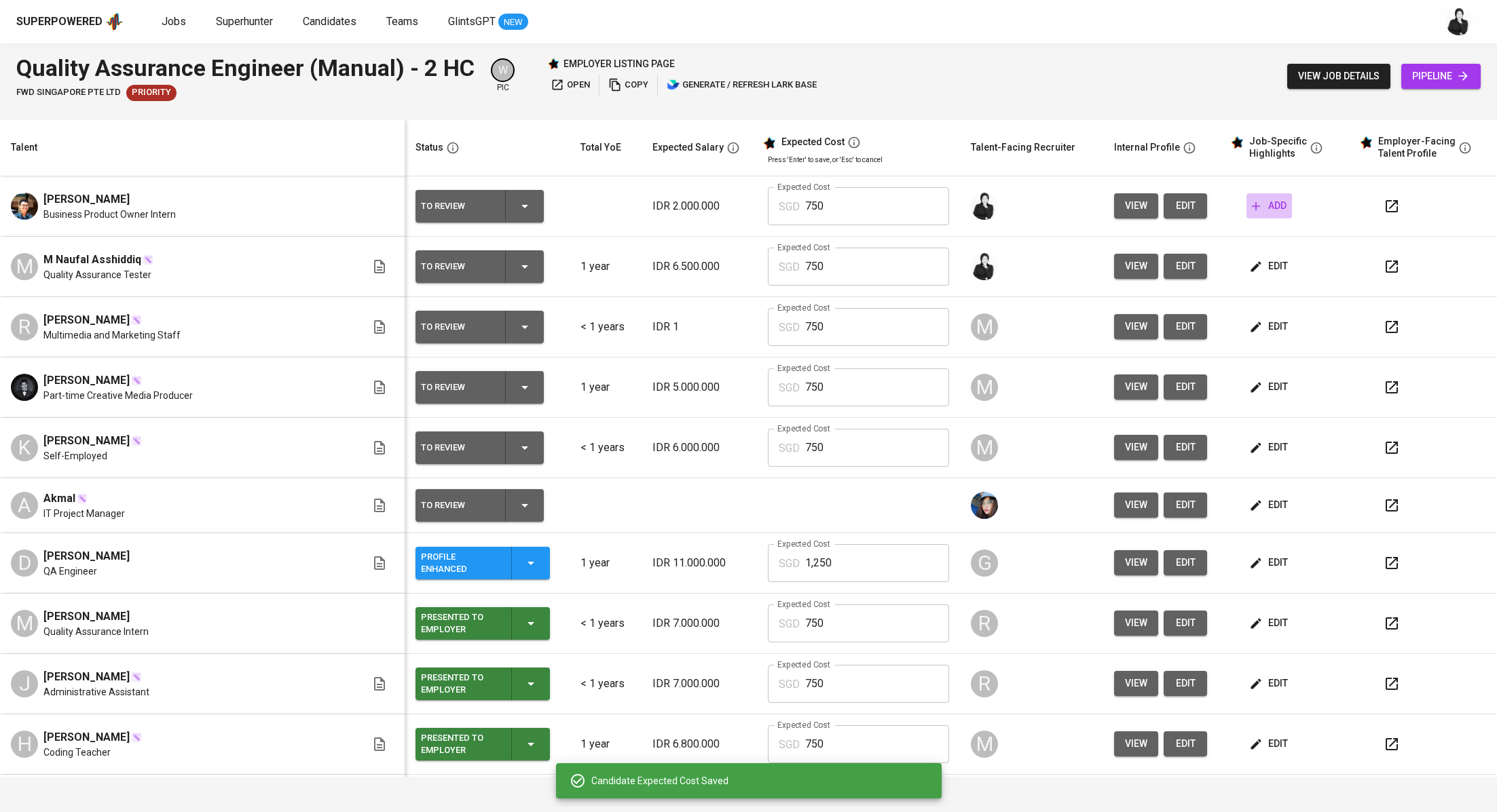
click at [1256, 213] on span "add" at bounding box center [1268, 205] width 35 height 17
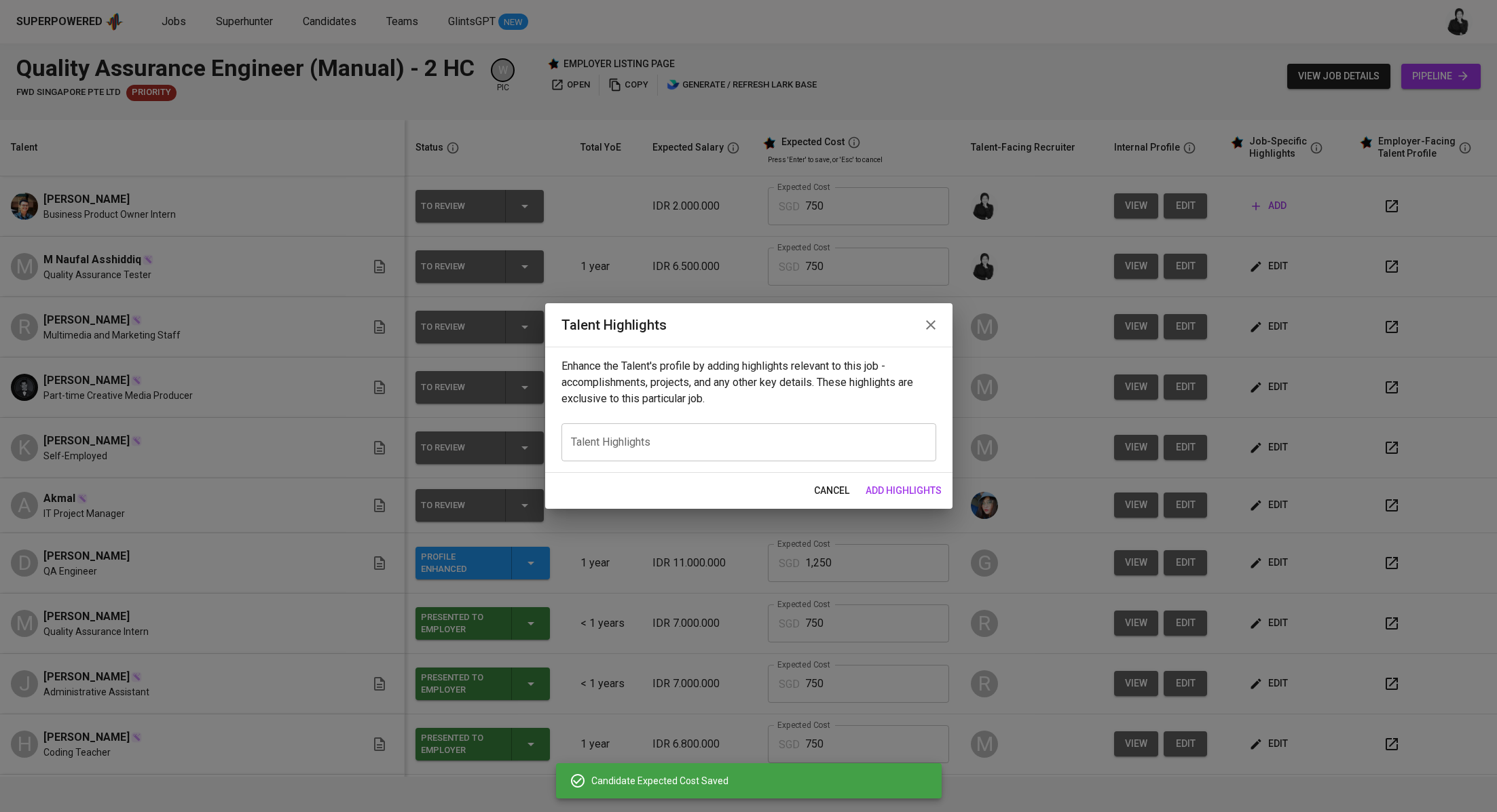
click at [925, 326] on icon "button" at bounding box center [930, 325] width 16 height 16
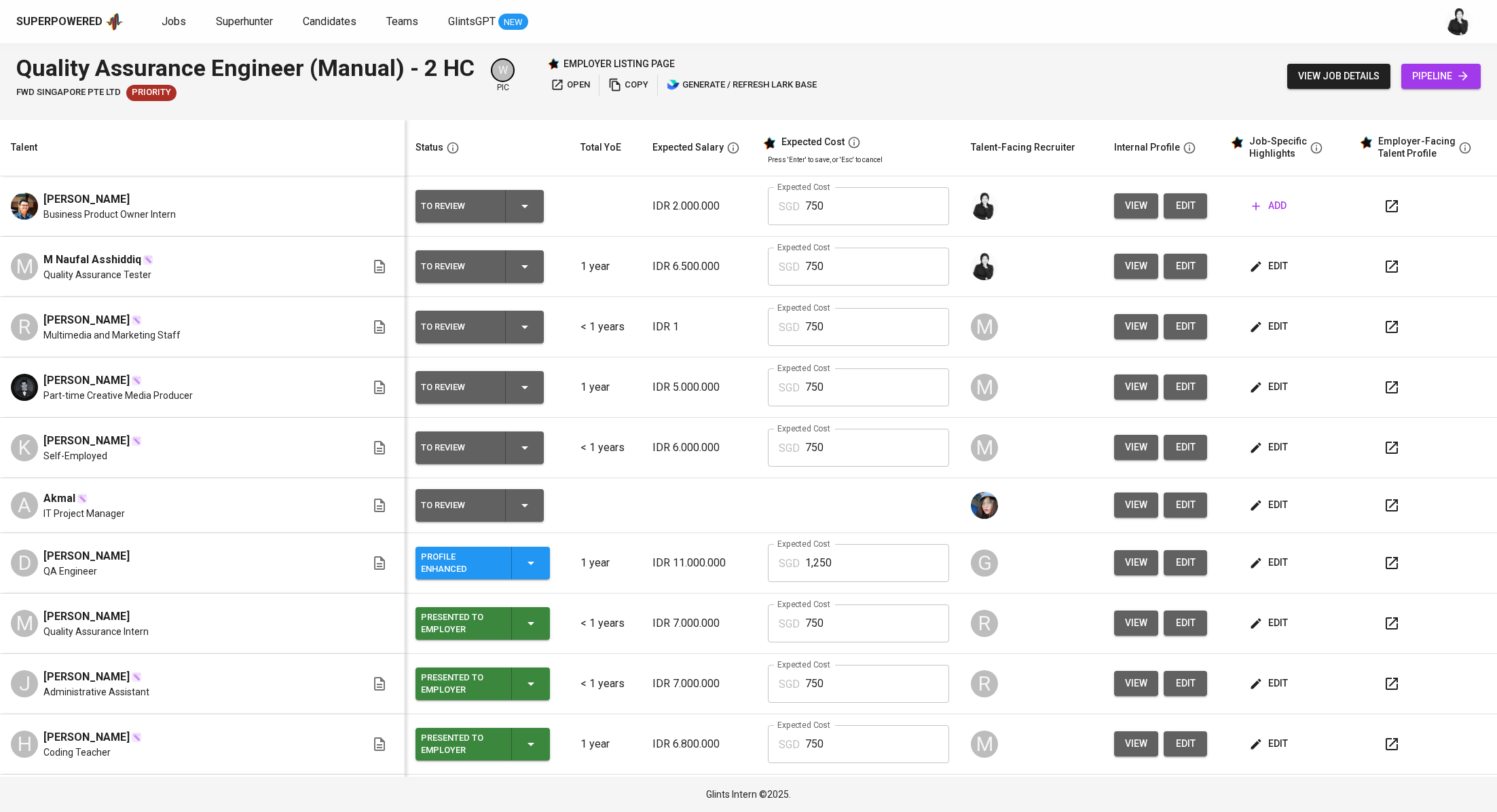
click at [1259, 213] on span "add" at bounding box center [1268, 205] width 35 height 17
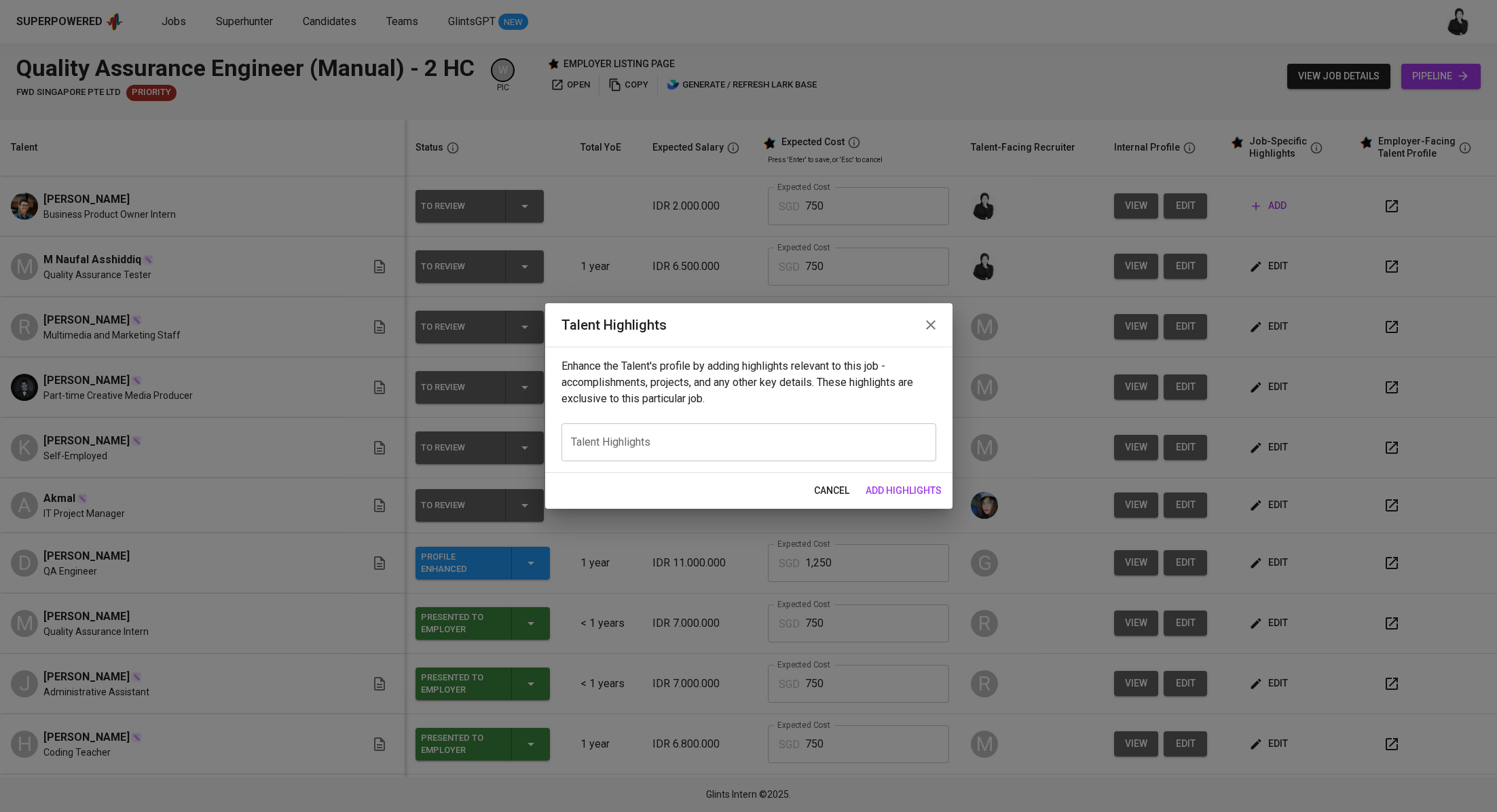
click at [933, 319] on icon "button" at bounding box center [930, 325] width 16 height 16
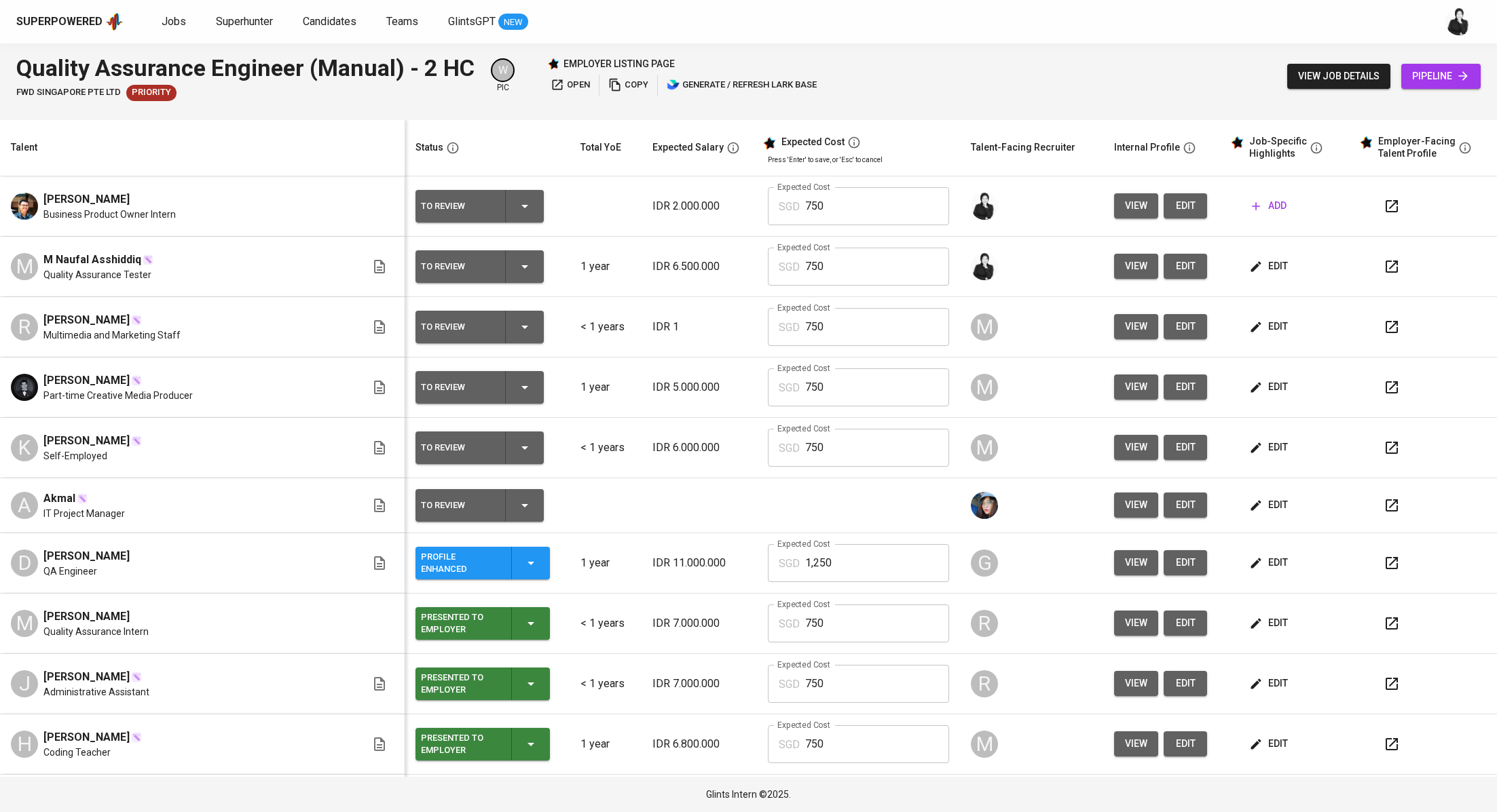
click at [1179, 207] on span "edit" at bounding box center [1185, 205] width 22 height 17
click at [577, 88] on span "open" at bounding box center [570, 85] width 39 height 16
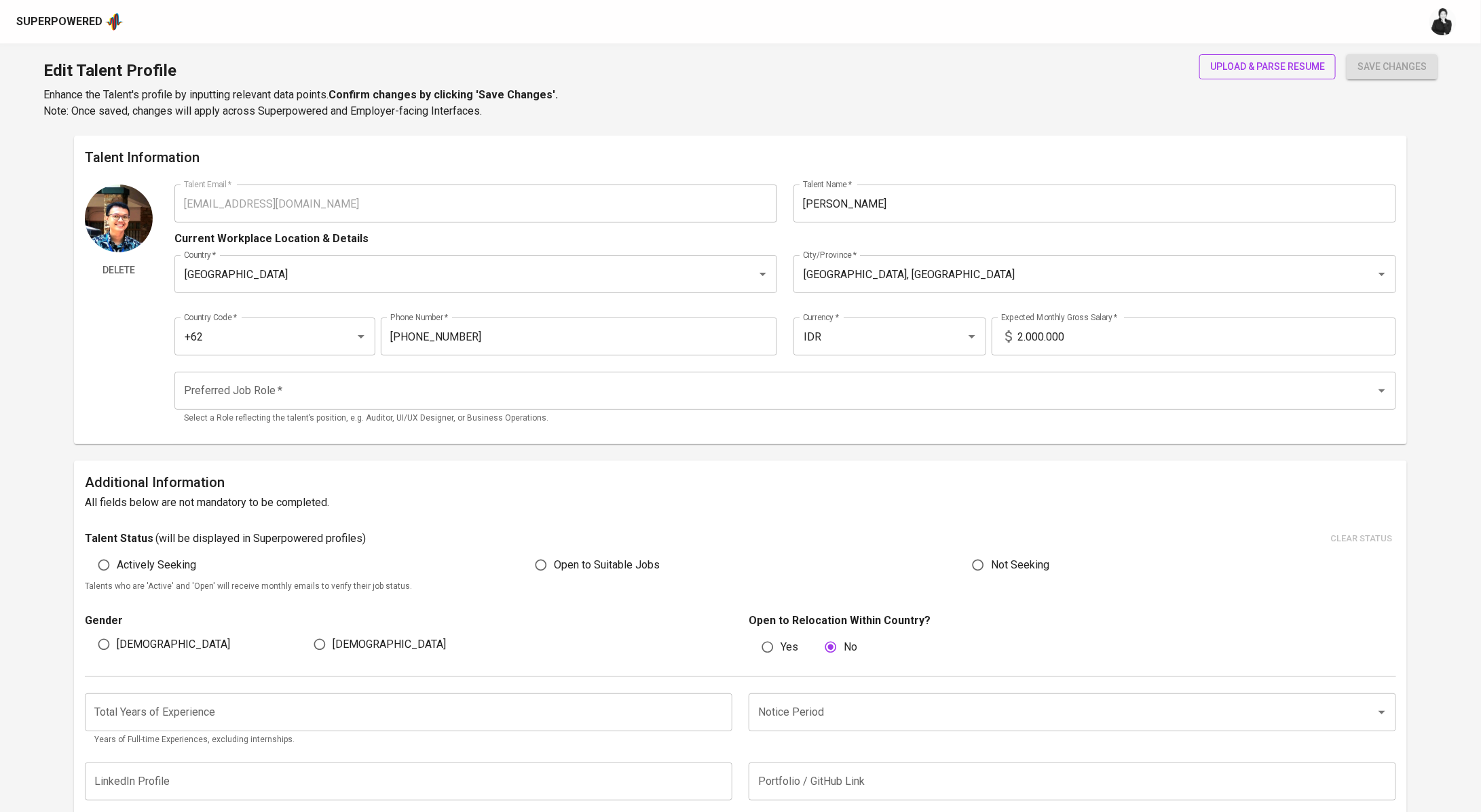
click at [1296, 70] on span "upload & parse resume" at bounding box center [1268, 66] width 115 height 17
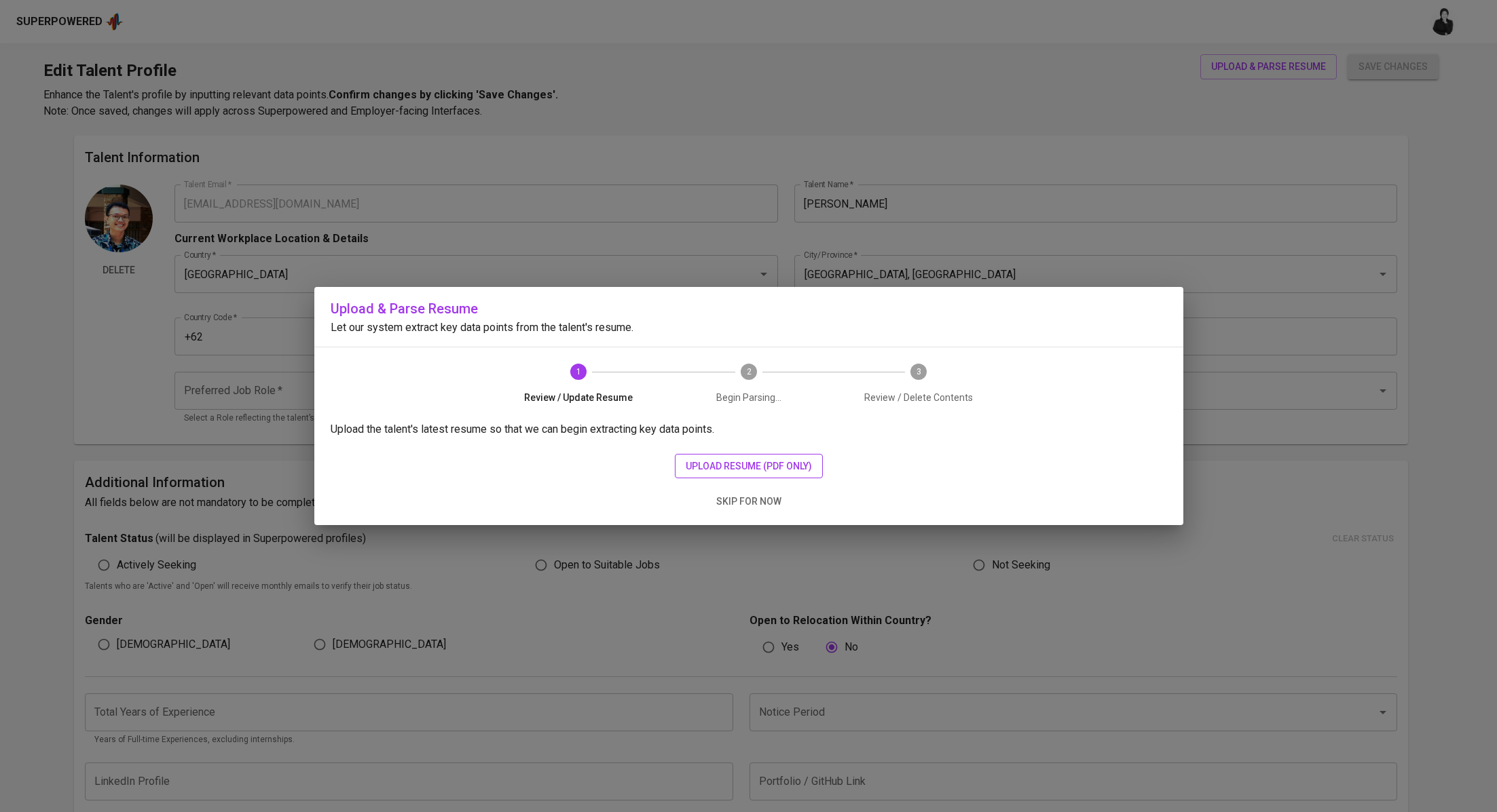
click at [795, 460] on span "upload resume (pdf only)" at bounding box center [748, 466] width 127 height 17
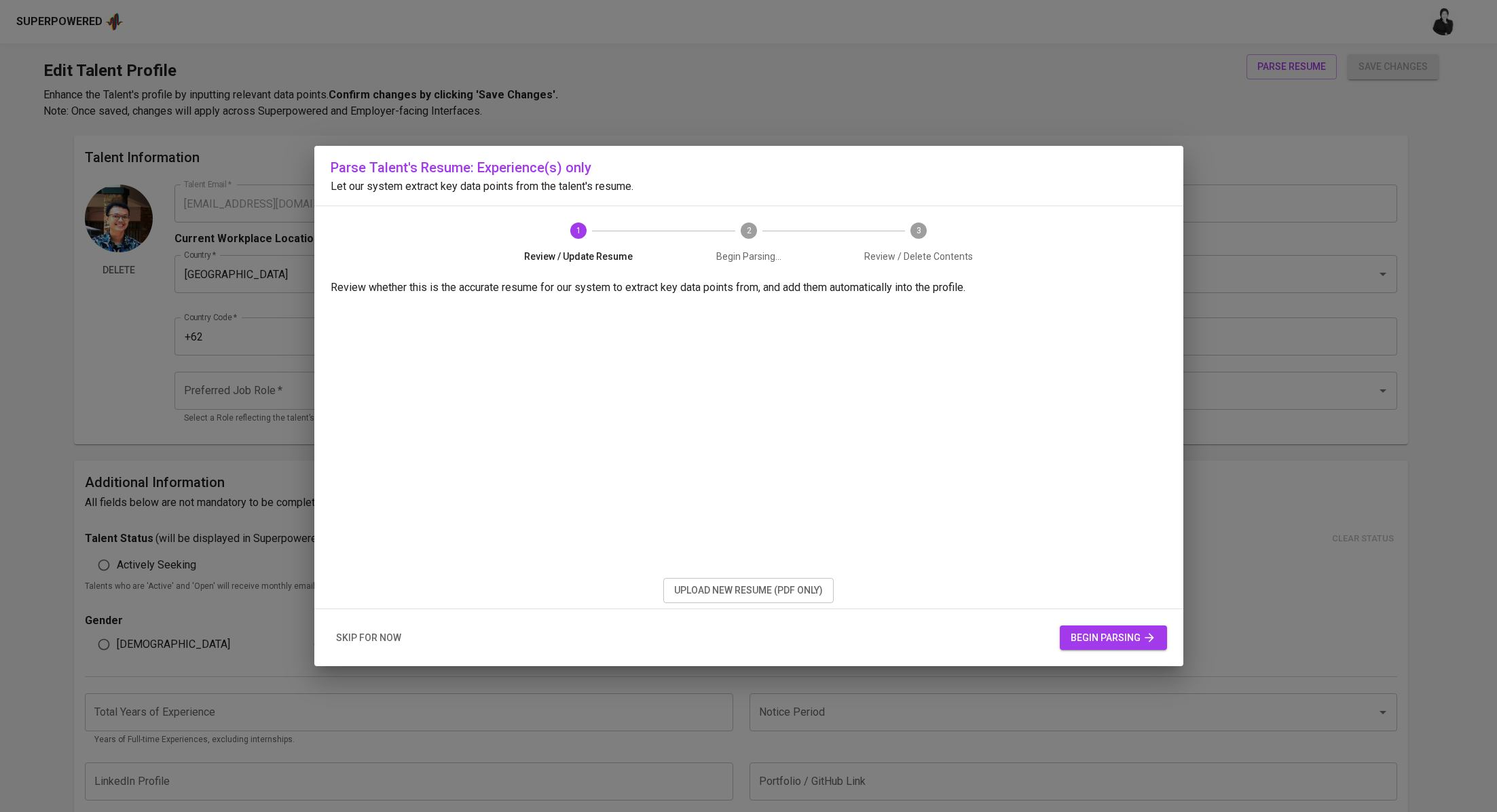
click at [1090, 638] on span "begin parsing" at bounding box center [1113, 638] width 86 height 17
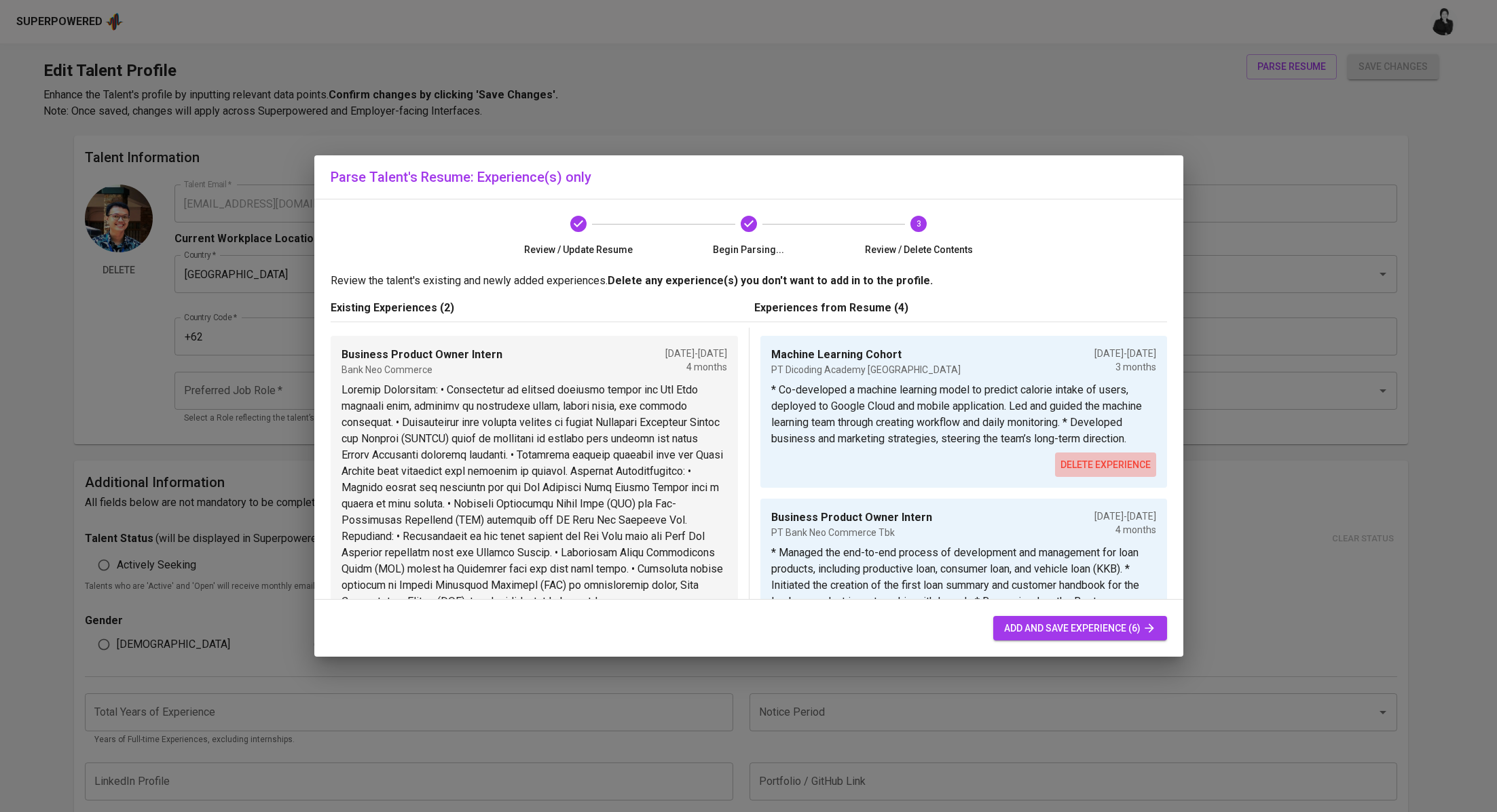
click at [1070, 474] on span "delete experience" at bounding box center [1105, 465] width 90 height 17
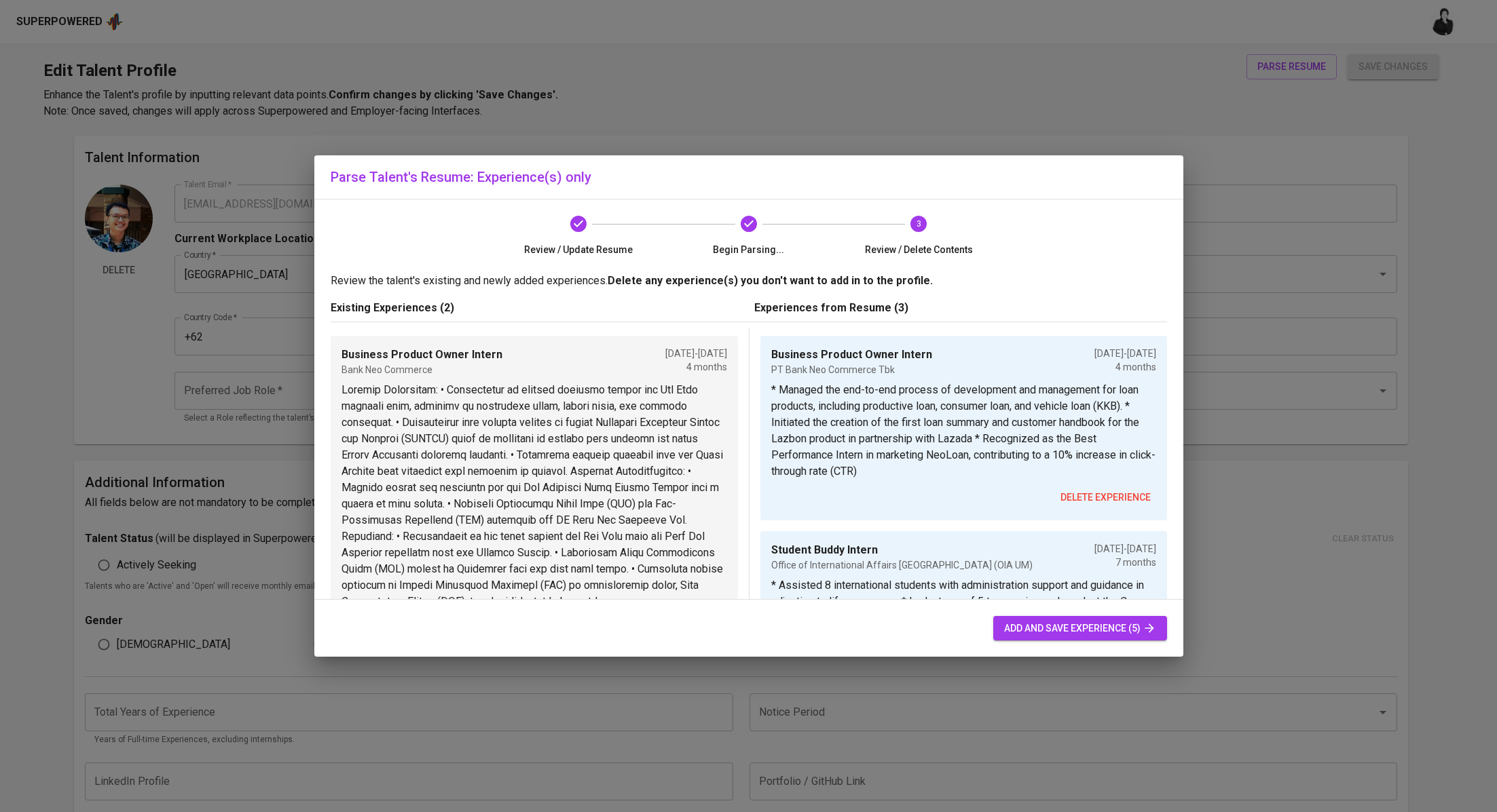
click at [1073, 491] on span "delete experience" at bounding box center [1105, 497] width 90 height 17
click at [1072, 489] on span "delete experience" at bounding box center [1105, 497] width 90 height 17
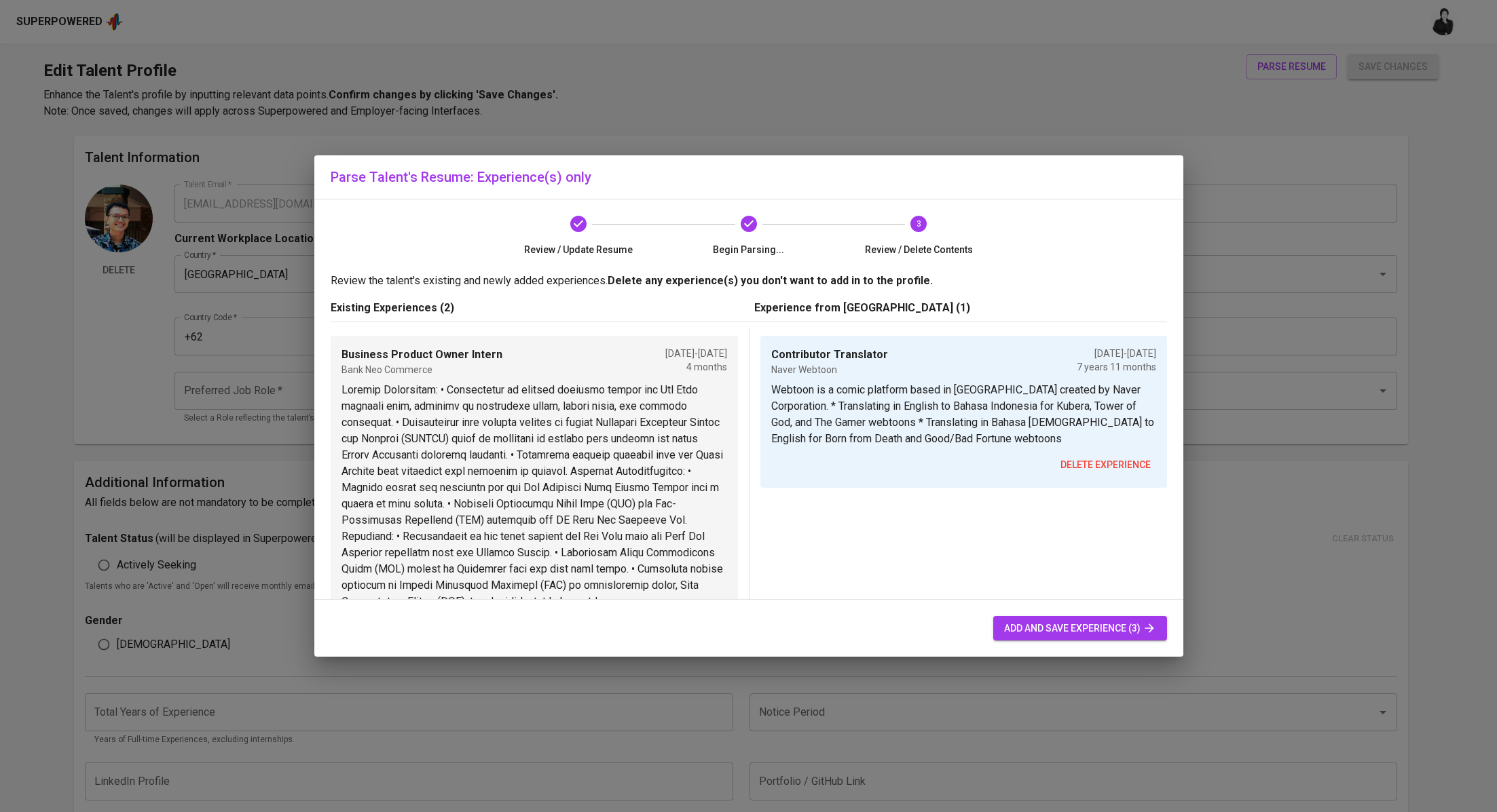
click at [1066, 460] on span "delete experience" at bounding box center [1105, 465] width 90 height 17
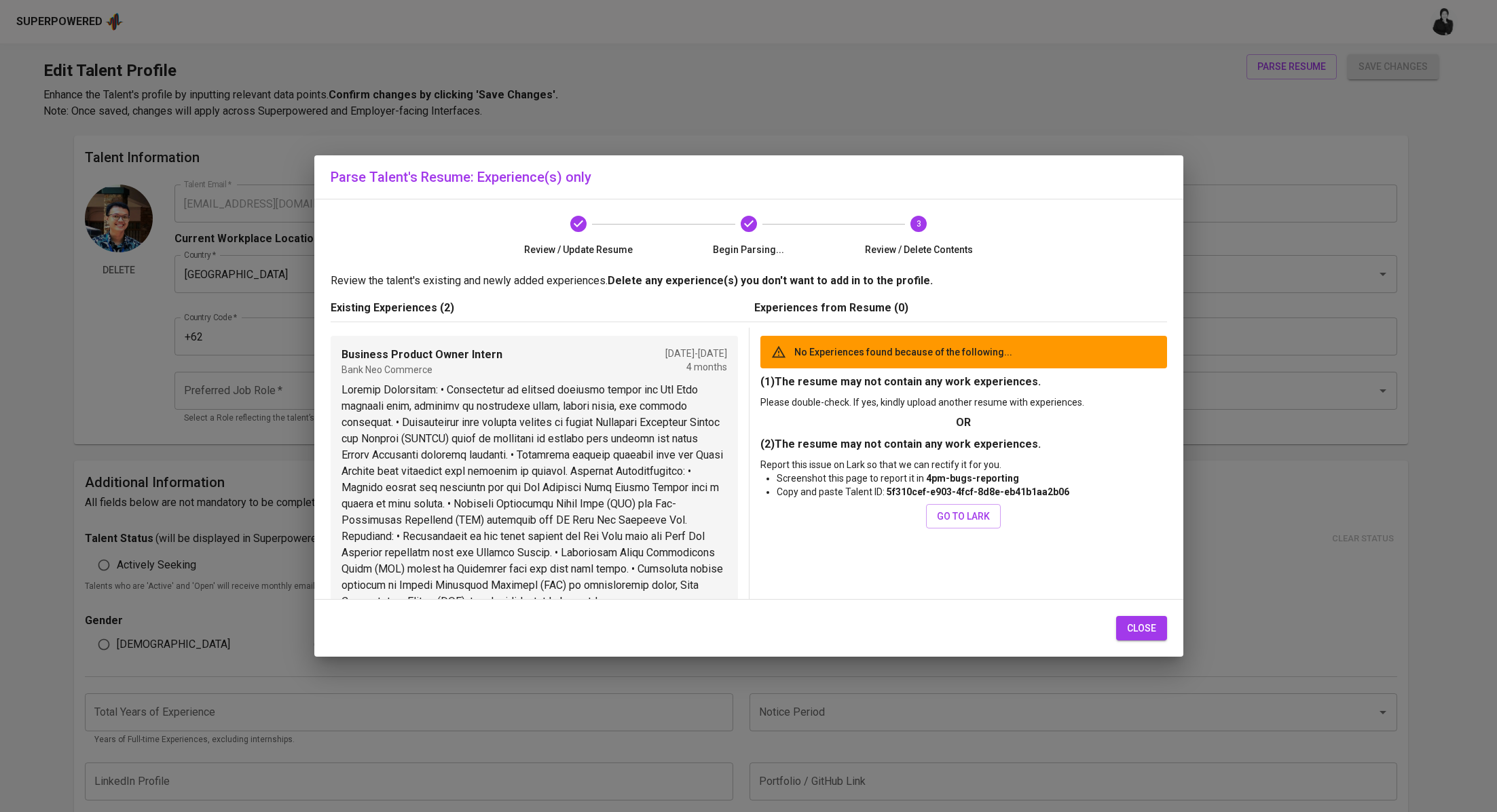
click at [1139, 633] on span "close" at bounding box center [1141, 628] width 29 height 17
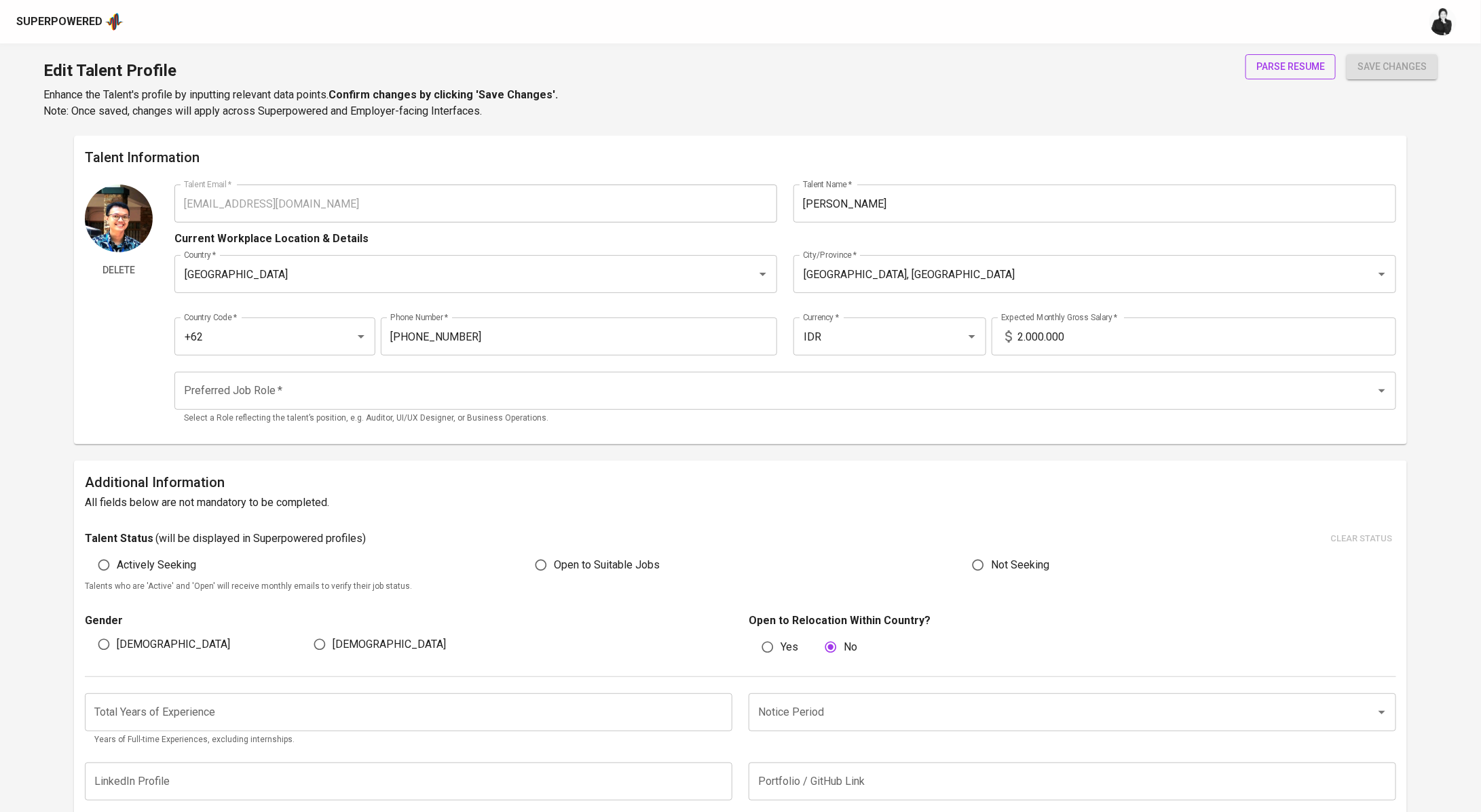
click at [1294, 71] on span "parse resume" at bounding box center [1290, 66] width 68 height 17
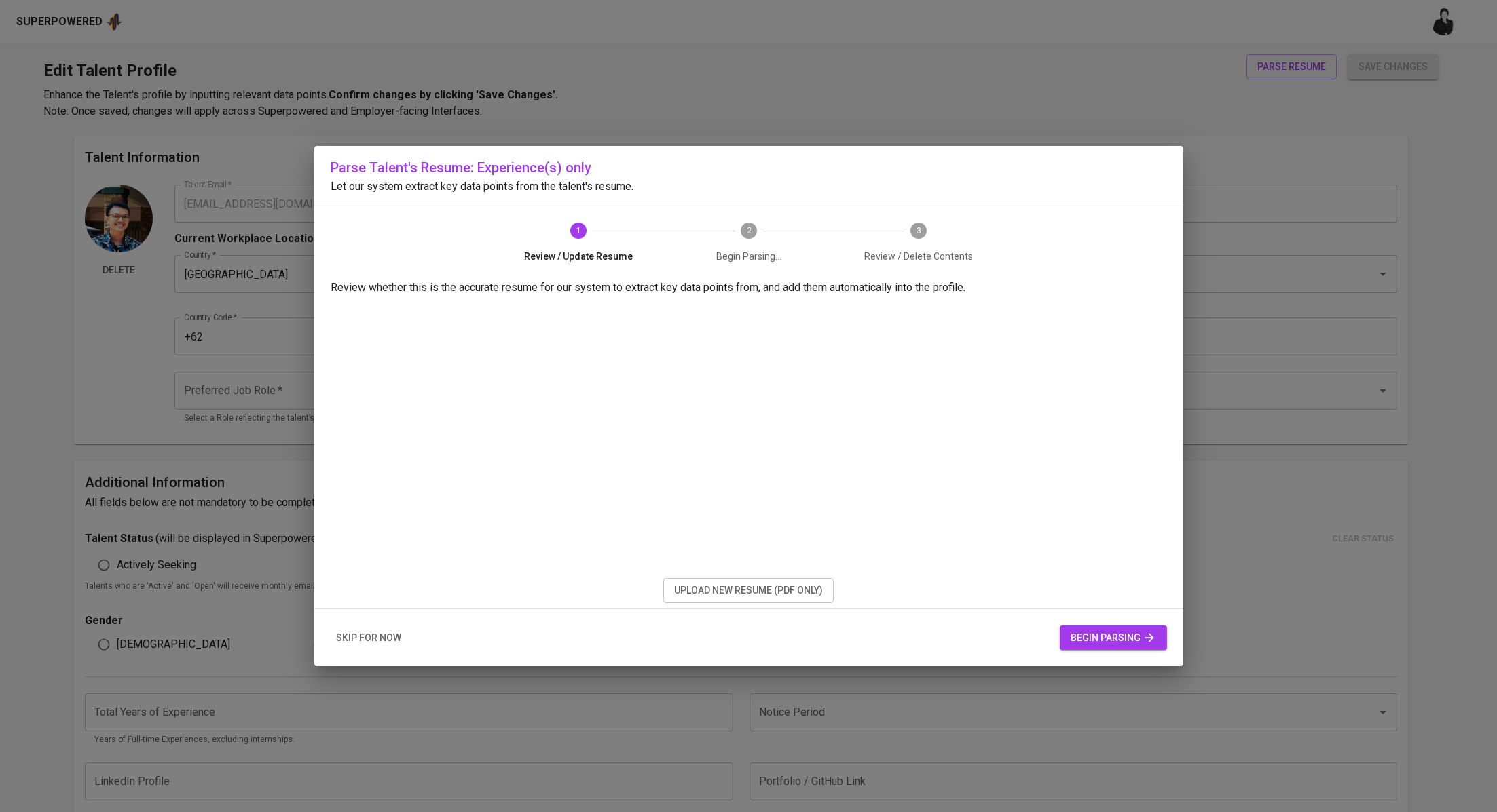
click at [733, 587] on span "upload new resume (pdf only)" at bounding box center [748, 590] width 149 height 17
click at [1091, 630] on span "begin parsing" at bounding box center [1113, 638] width 86 height 17
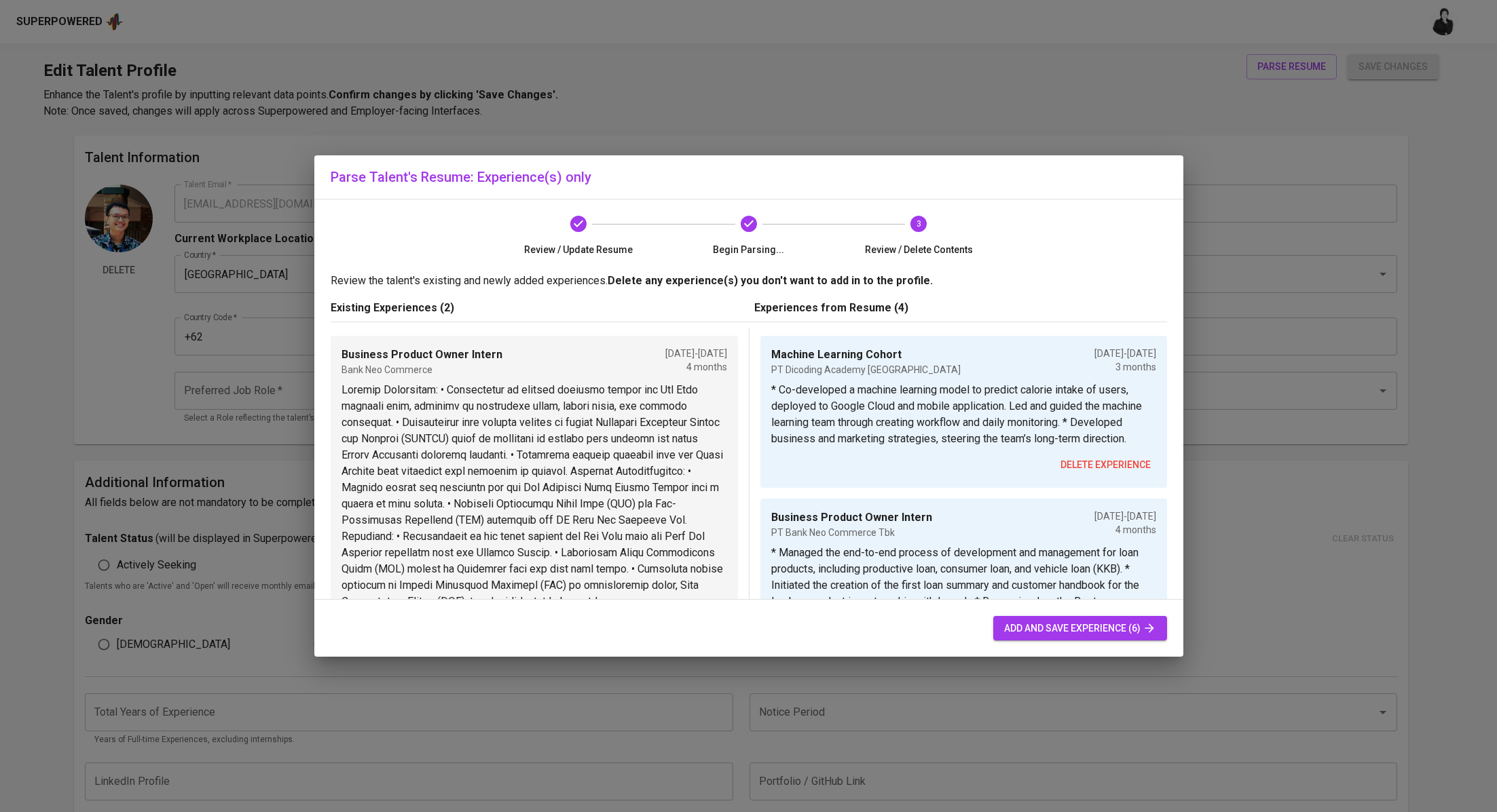
click at [1075, 474] on span "delete experience" at bounding box center [1105, 465] width 90 height 17
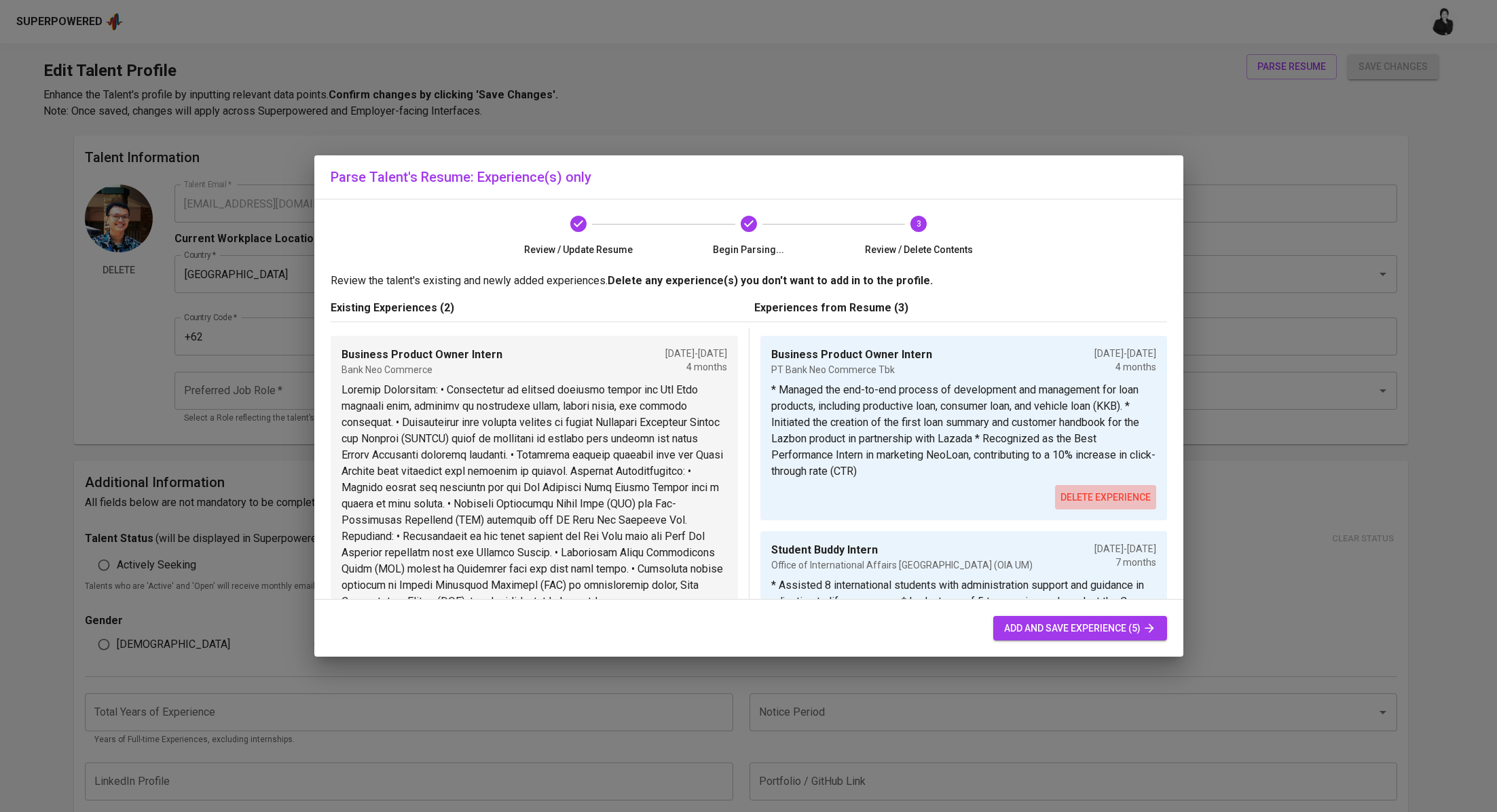
click at [1076, 495] on span "delete experience" at bounding box center [1105, 497] width 90 height 17
click at [1074, 489] on span "delete experience" at bounding box center [1105, 497] width 90 height 17
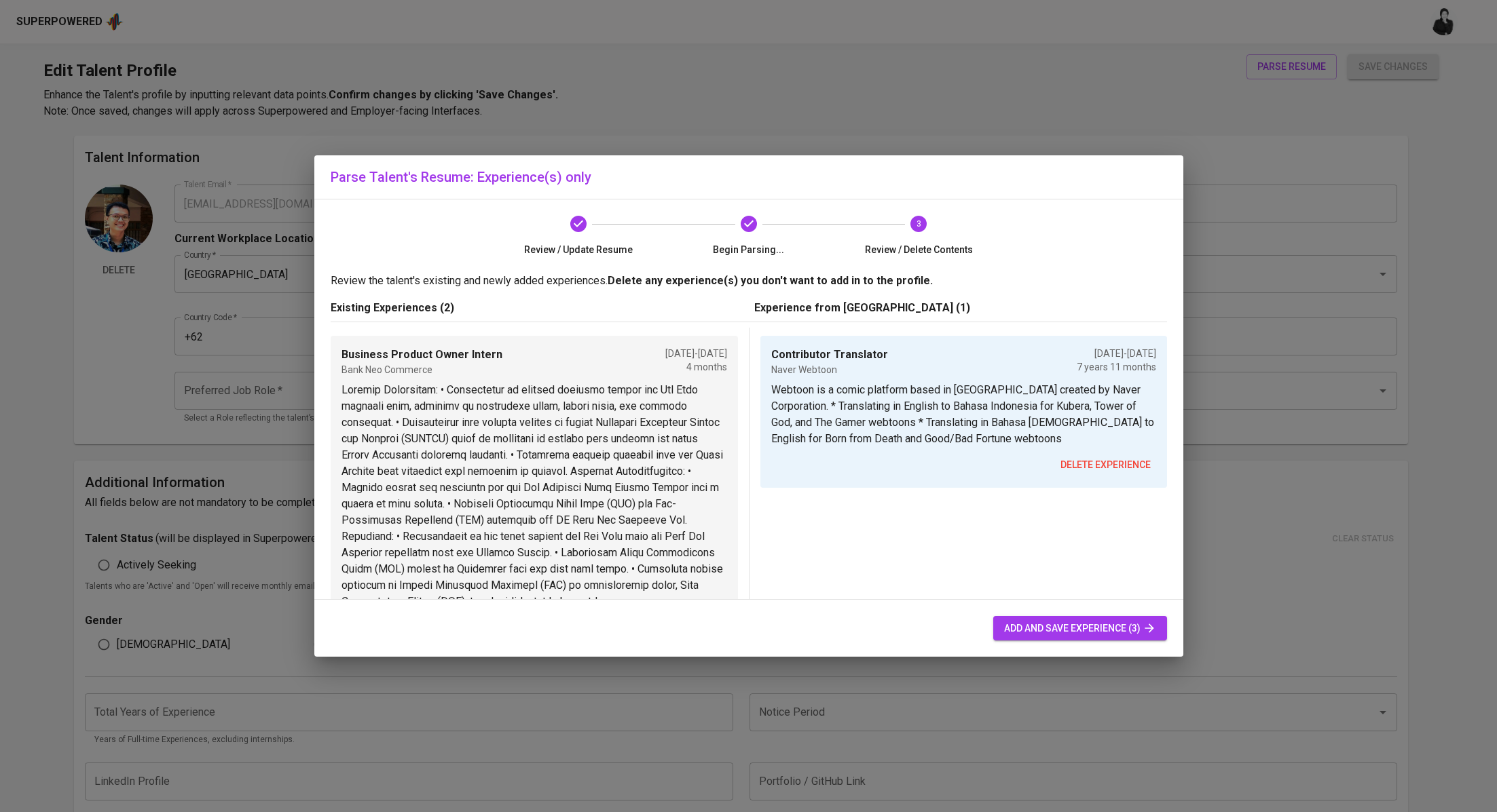
click at [1074, 466] on span "delete experience" at bounding box center [1105, 465] width 90 height 17
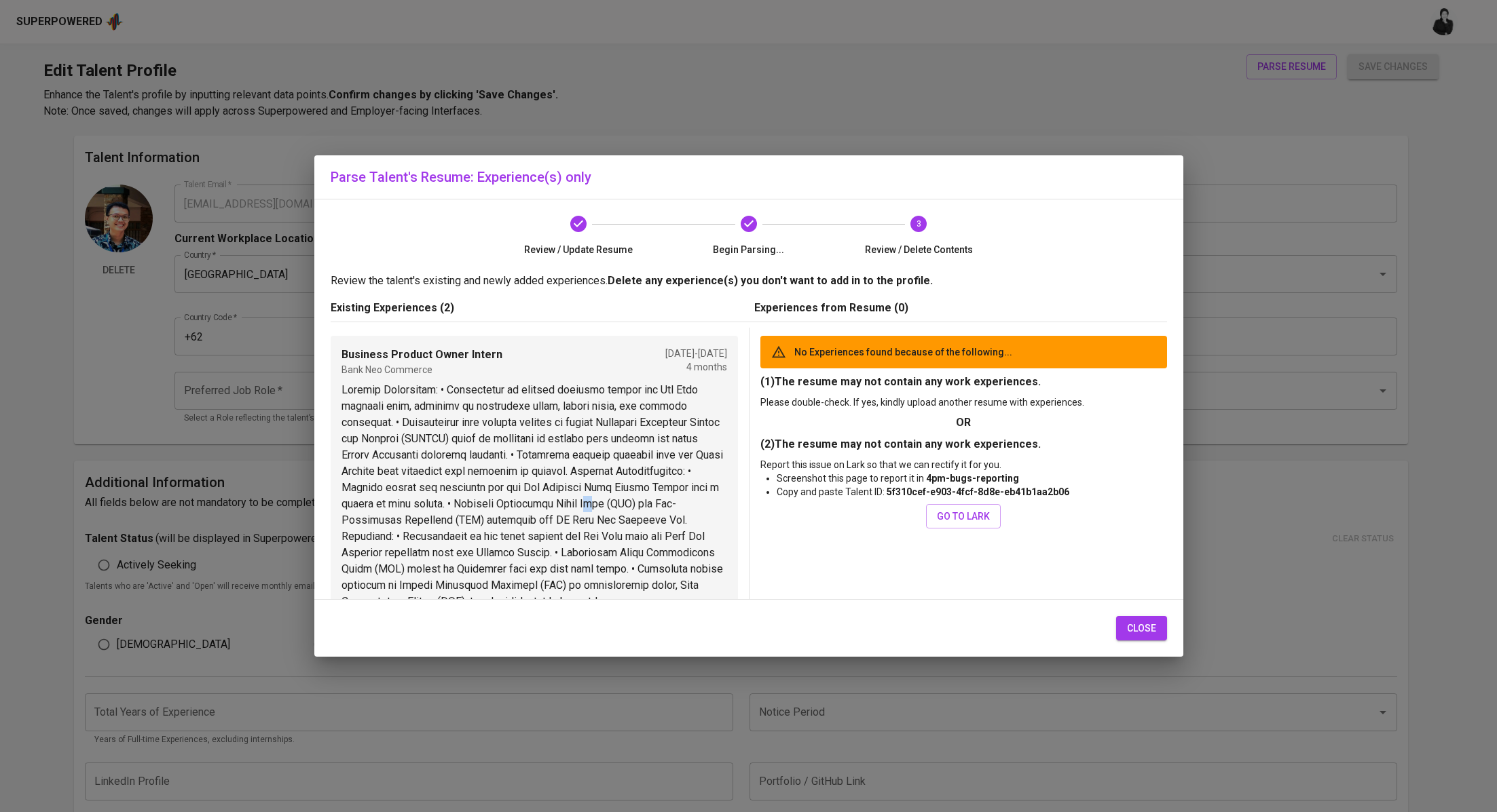
drag, startPoint x: 697, startPoint y: 509, endPoint x: 686, endPoint y: 507, distance: 11.2
click at [688, 509] on p at bounding box center [533, 495] width 385 height 228
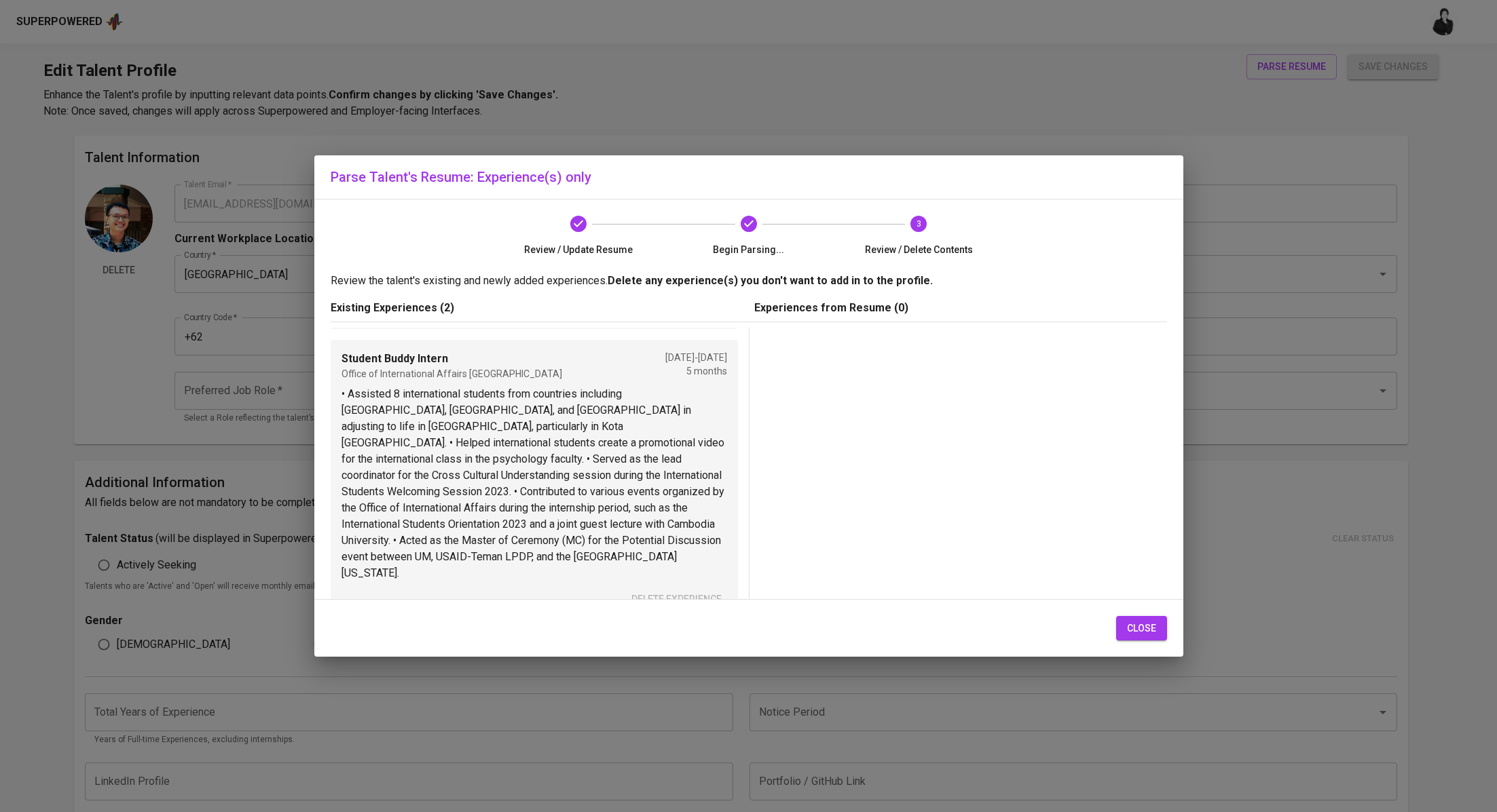
scroll to position [344, 0]
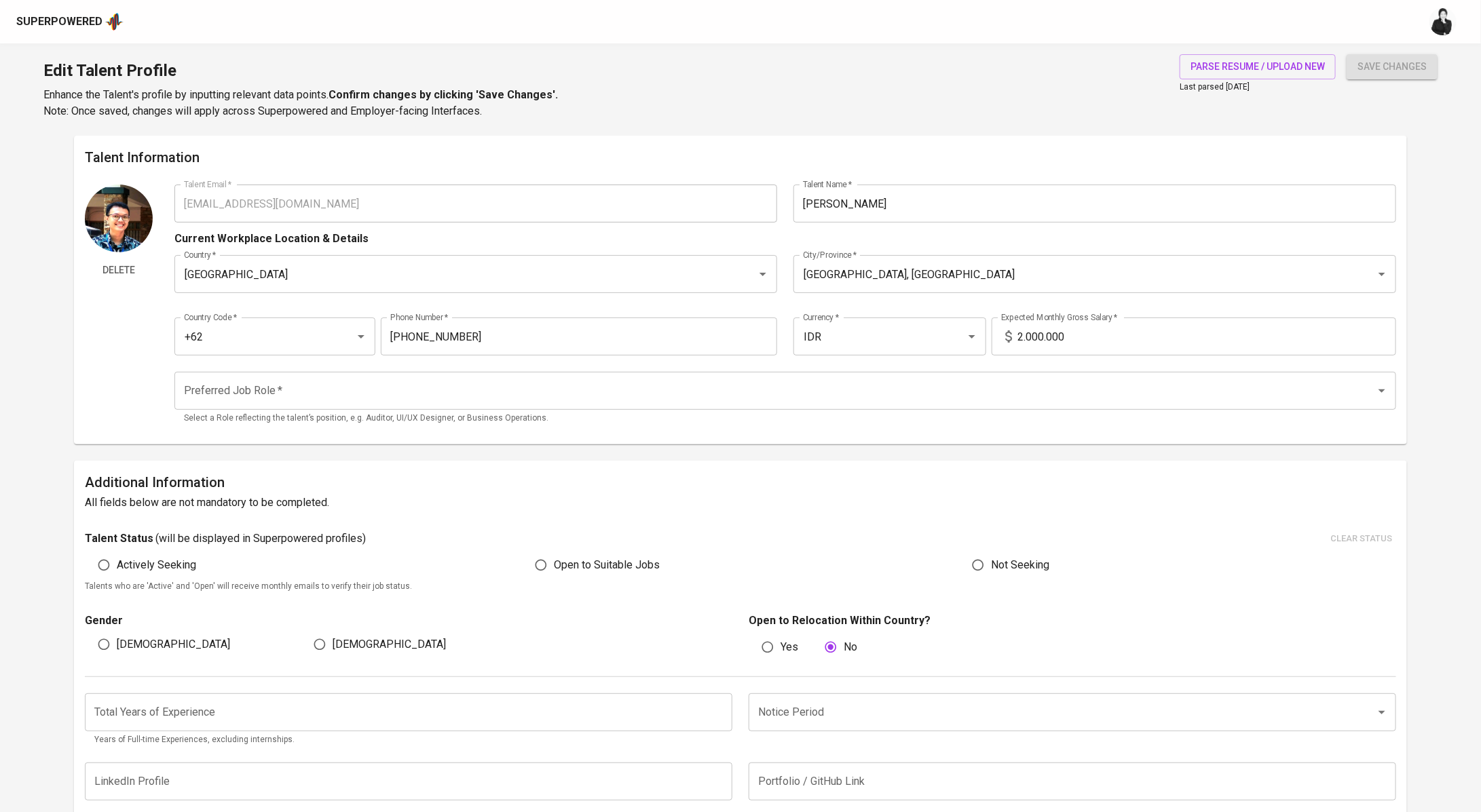
type input "ferdiikhsan29@gmail.com"
type input "Ferdi Ikhsan"
type input "[GEOGRAPHIC_DATA]"
type input "Malang, Jawa Timur"
type input "+62"
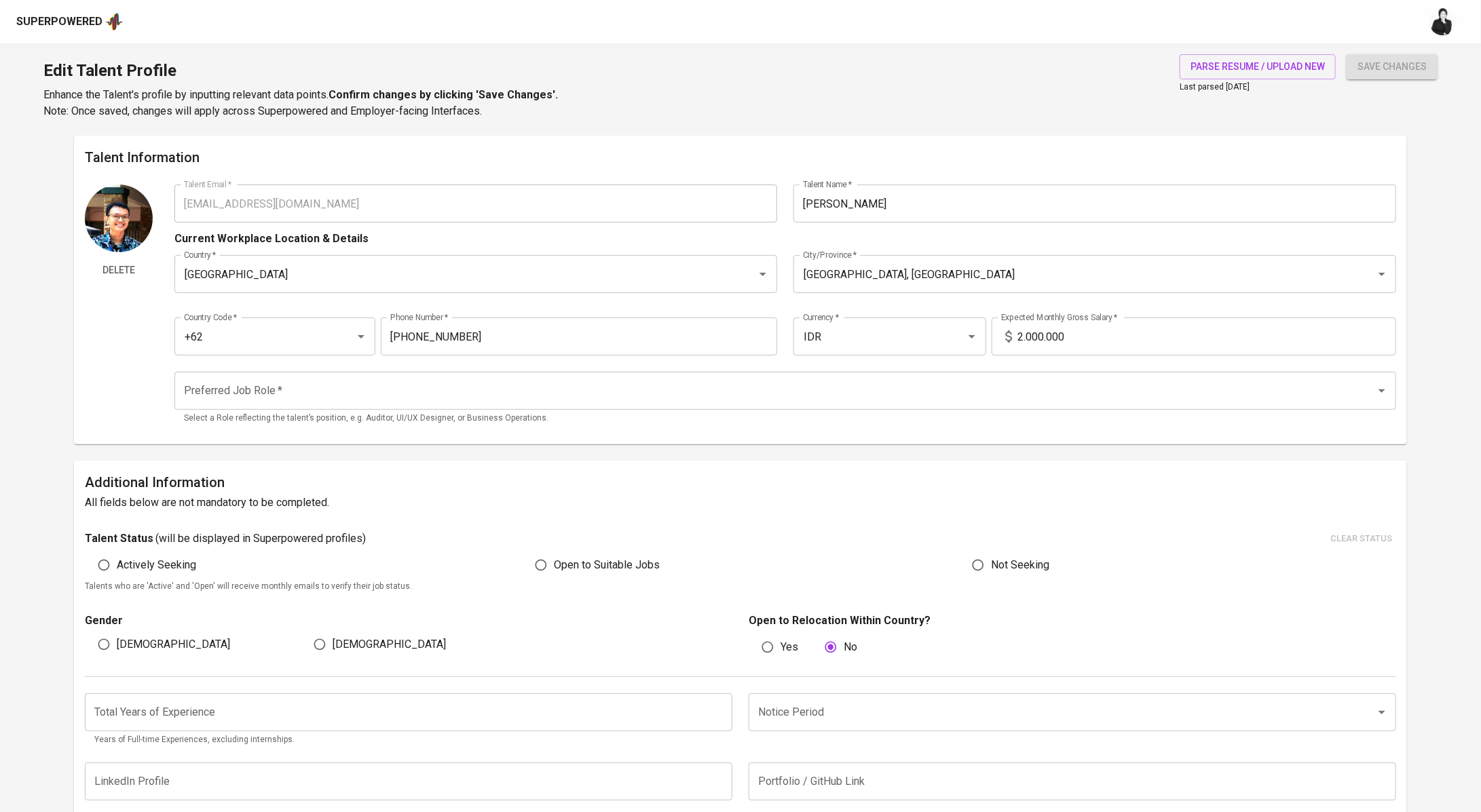
type input "896-8864-1700"
type input "IDR"
click at [1270, 63] on span "parse resume / upload new" at bounding box center [1258, 66] width 135 height 17
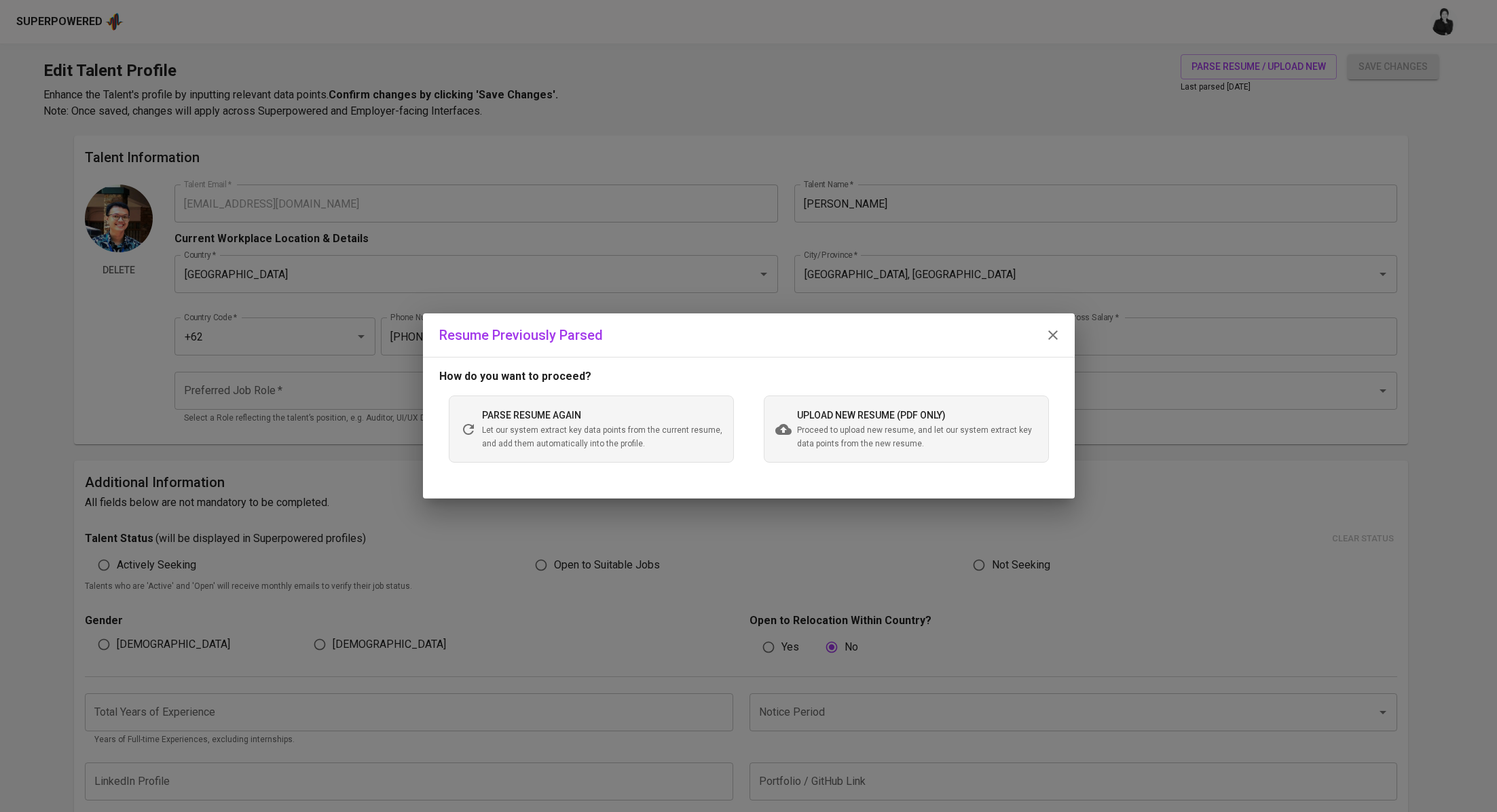
click at [836, 433] on span "Proceed to upload new resume, and let our system extract key data points from t…" at bounding box center [917, 437] width 240 height 27
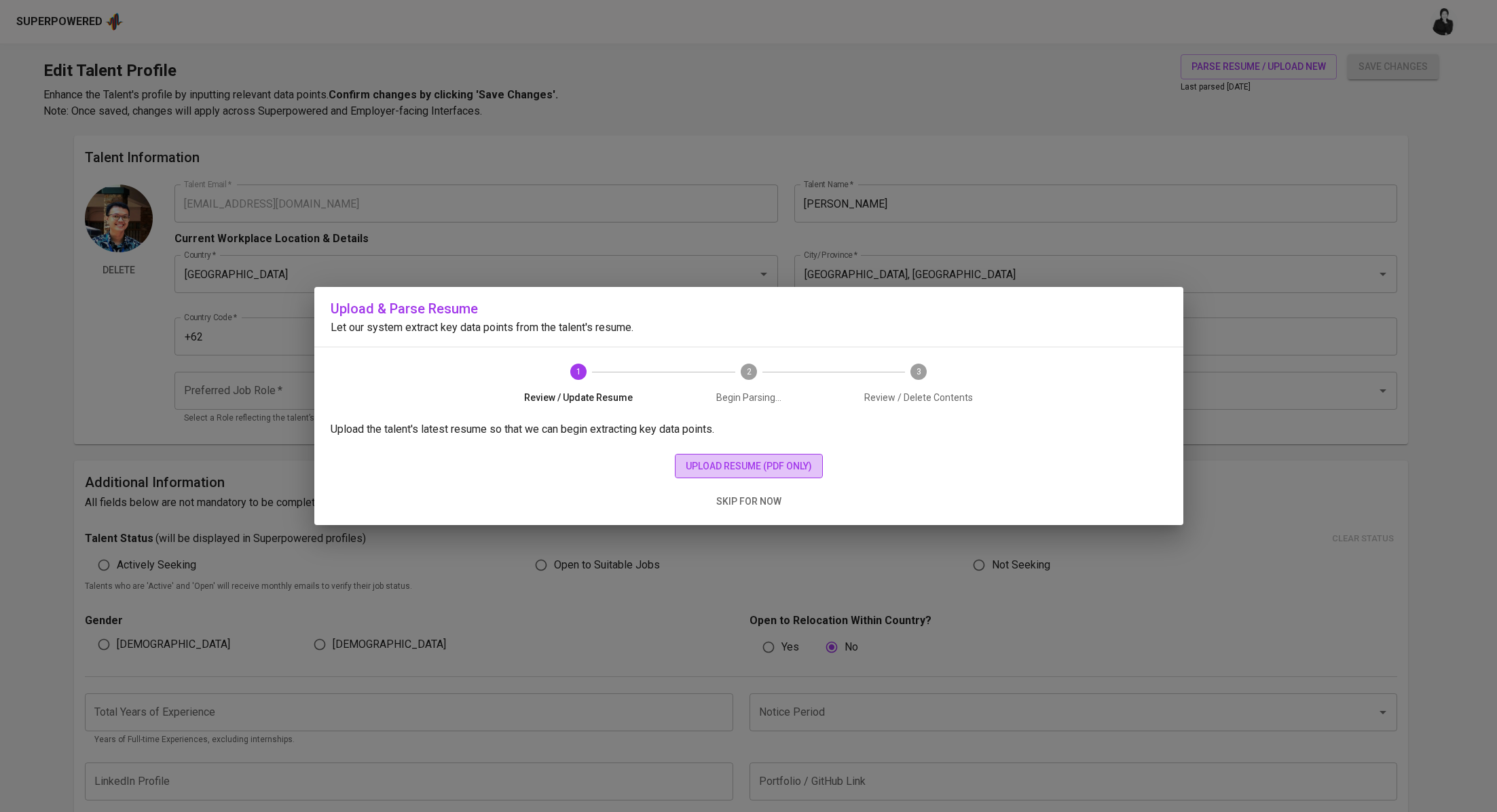
click at [780, 468] on span "upload resume (pdf only)" at bounding box center [748, 466] width 127 height 17
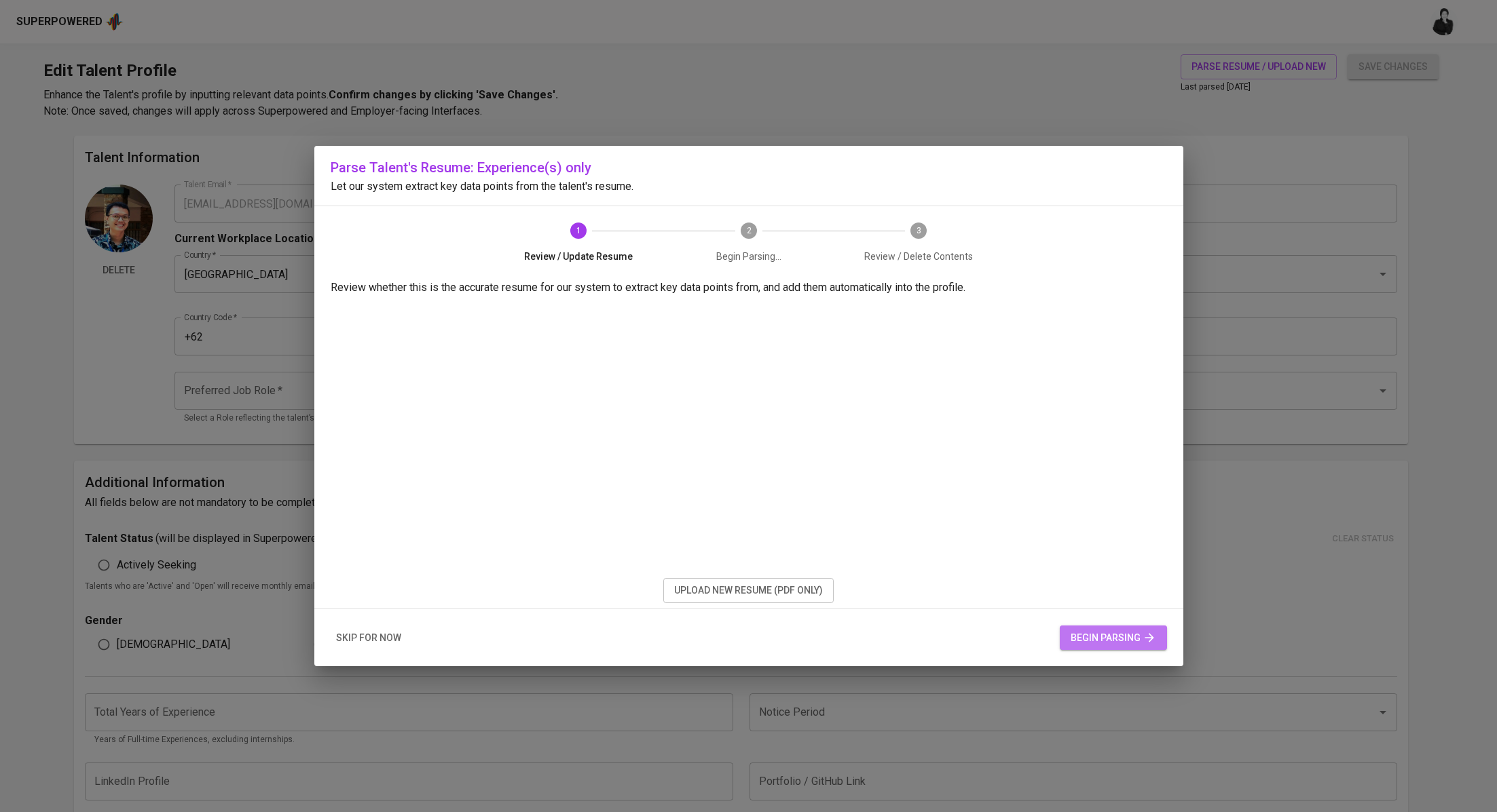
click at [1090, 630] on span "begin parsing" at bounding box center [1113, 638] width 86 height 17
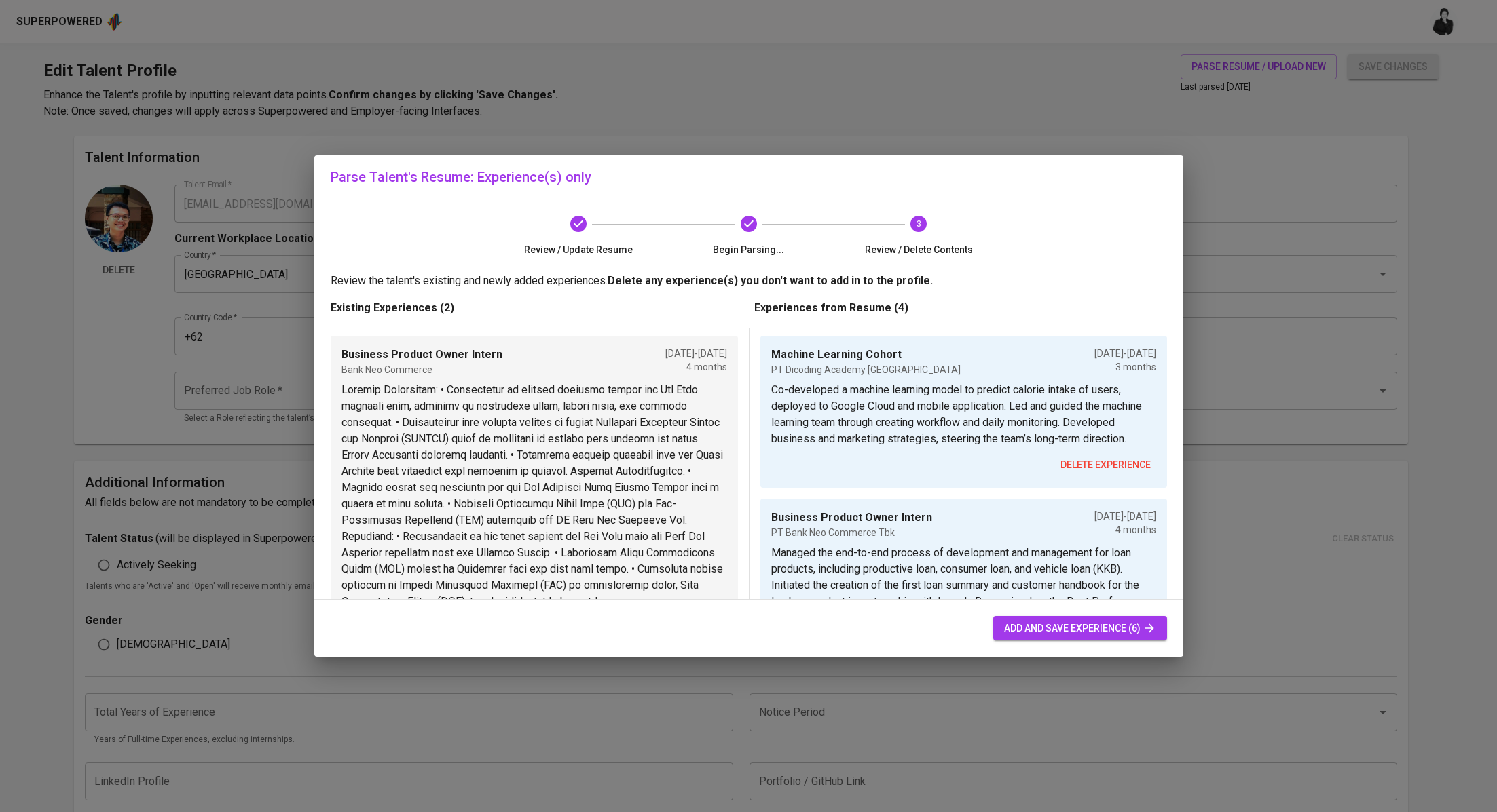
click at [1078, 474] on span "delete experience" at bounding box center [1105, 465] width 90 height 17
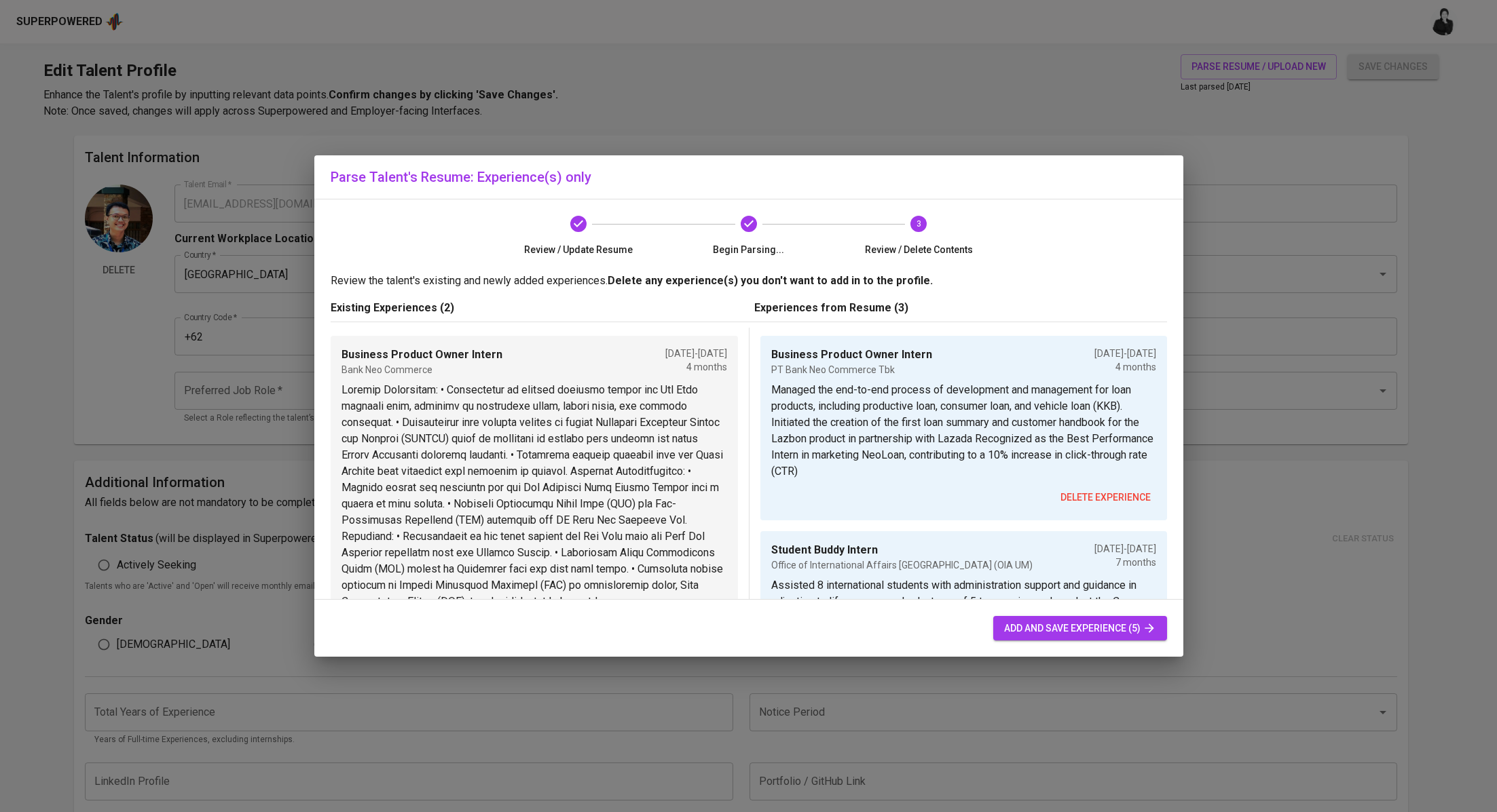
click at [1088, 490] on span "delete experience" at bounding box center [1105, 497] width 90 height 17
click at [1084, 489] on span "delete experience" at bounding box center [1105, 497] width 90 height 17
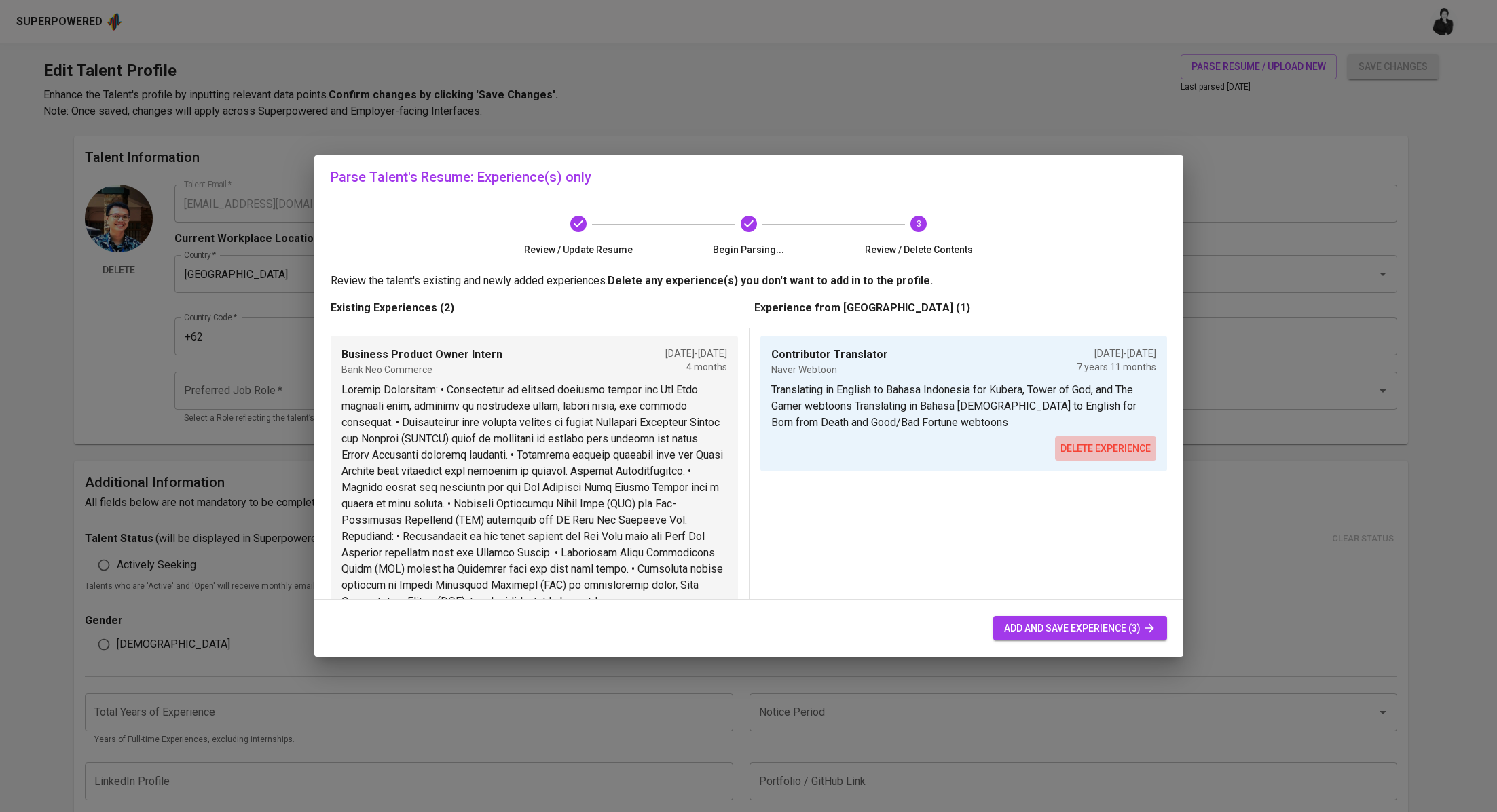
click at [1082, 447] on span "delete experience" at bounding box center [1105, 448] width 90 height 17
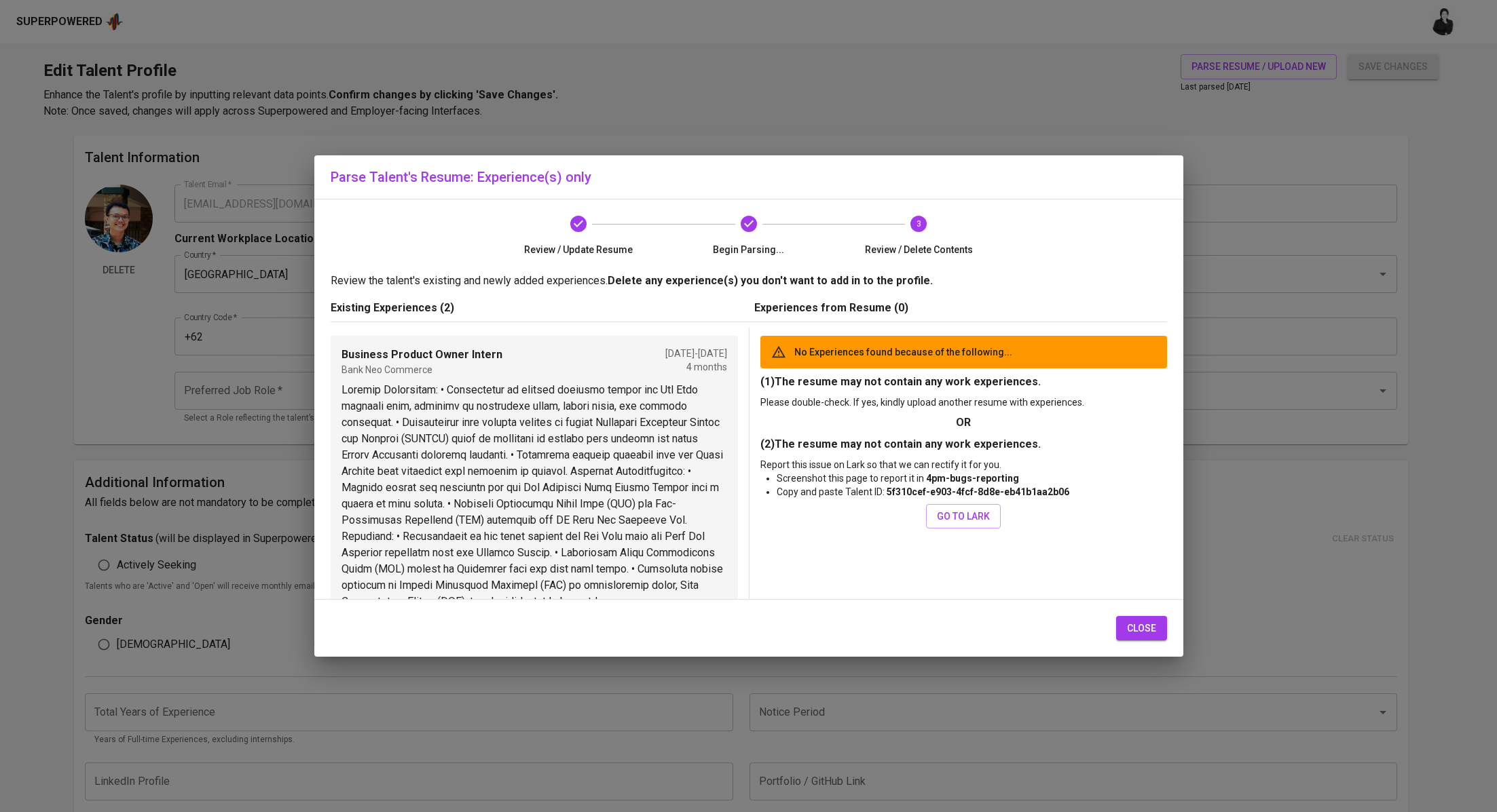
click at [1134, 632] on span "close" at bounding box center [1141, 628] width 29 height 17
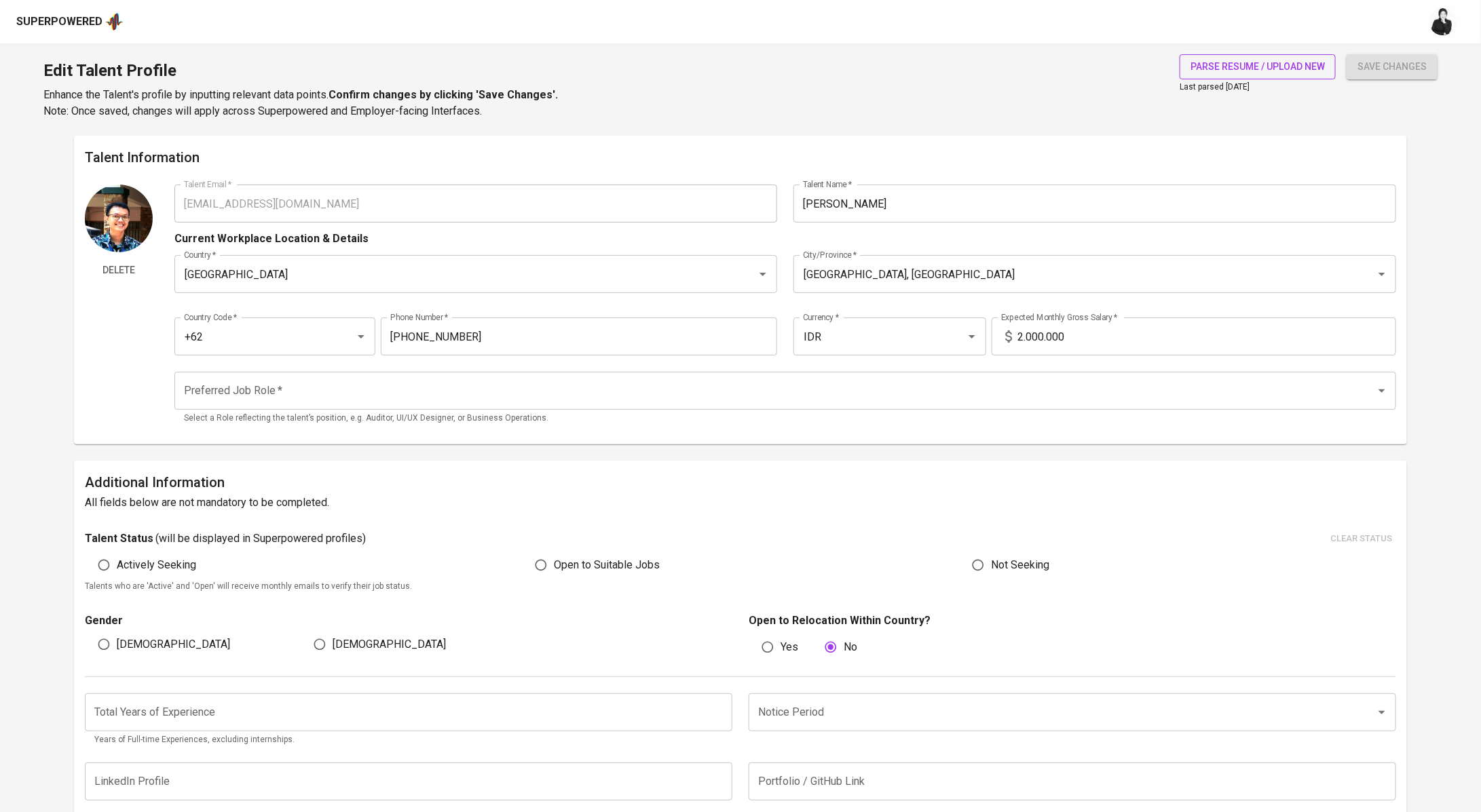
click at [1213, 60] on span "parse resume / upload new" at bounding box center [1258, 66] width 135 height 17
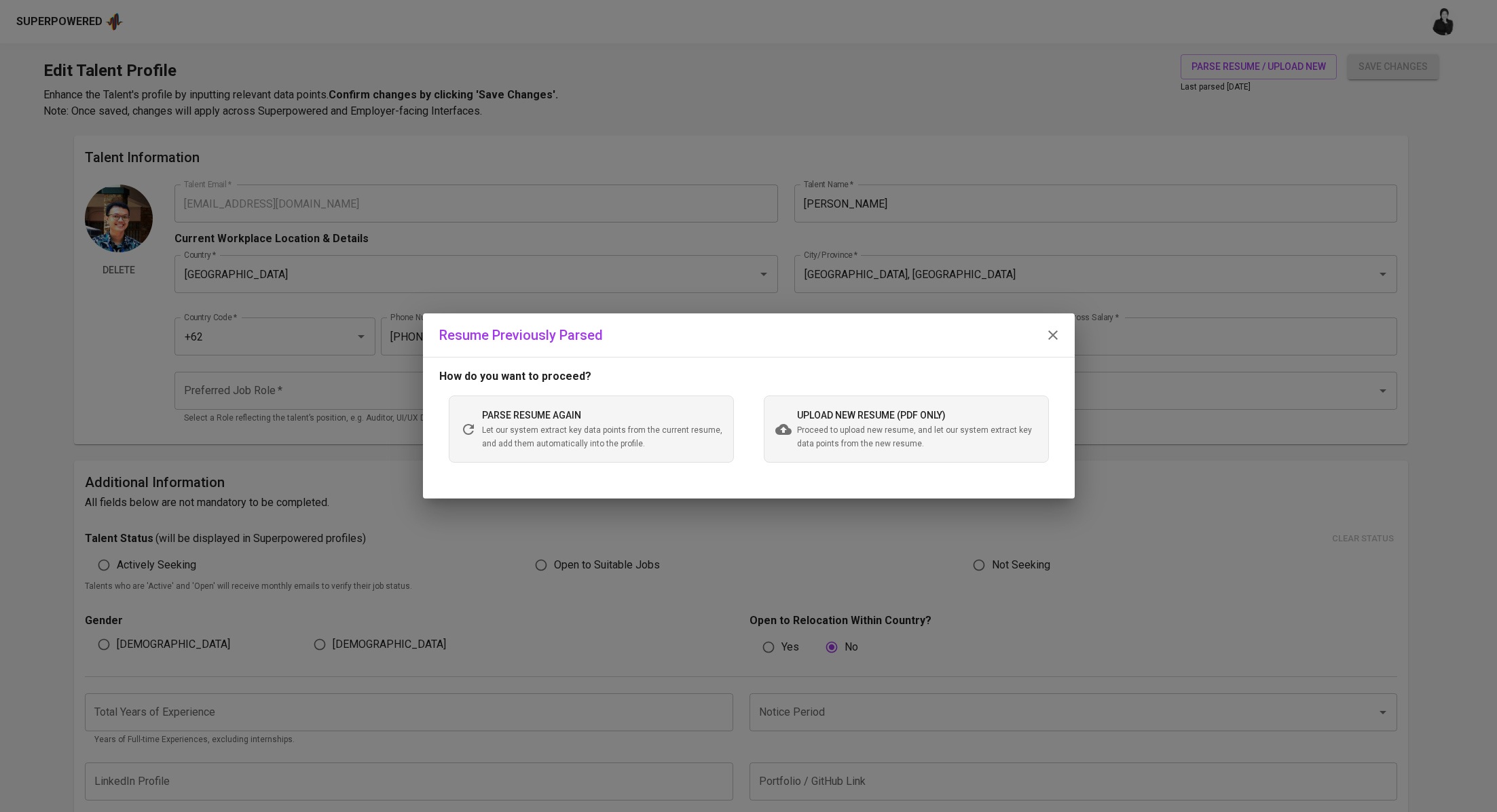
click at [865, 431] on span "Proceed to upload new resume, and let our system extract key data points from t…" at bounding box center [917, 437] width 240 height 27
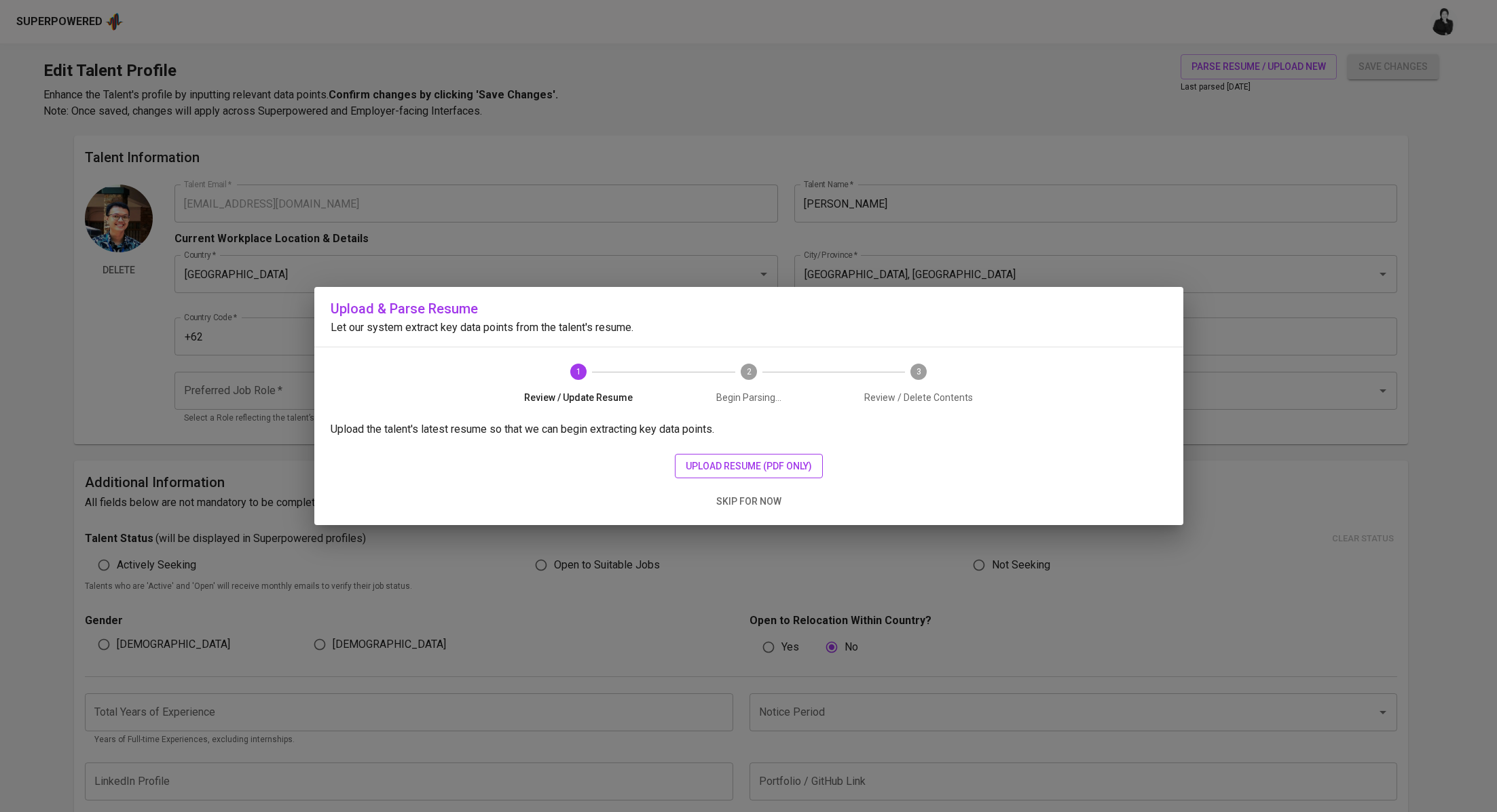
click at [757, 468] on span "upload resume (pdf only)" at bounding box center [748, 466] width 127 height 17
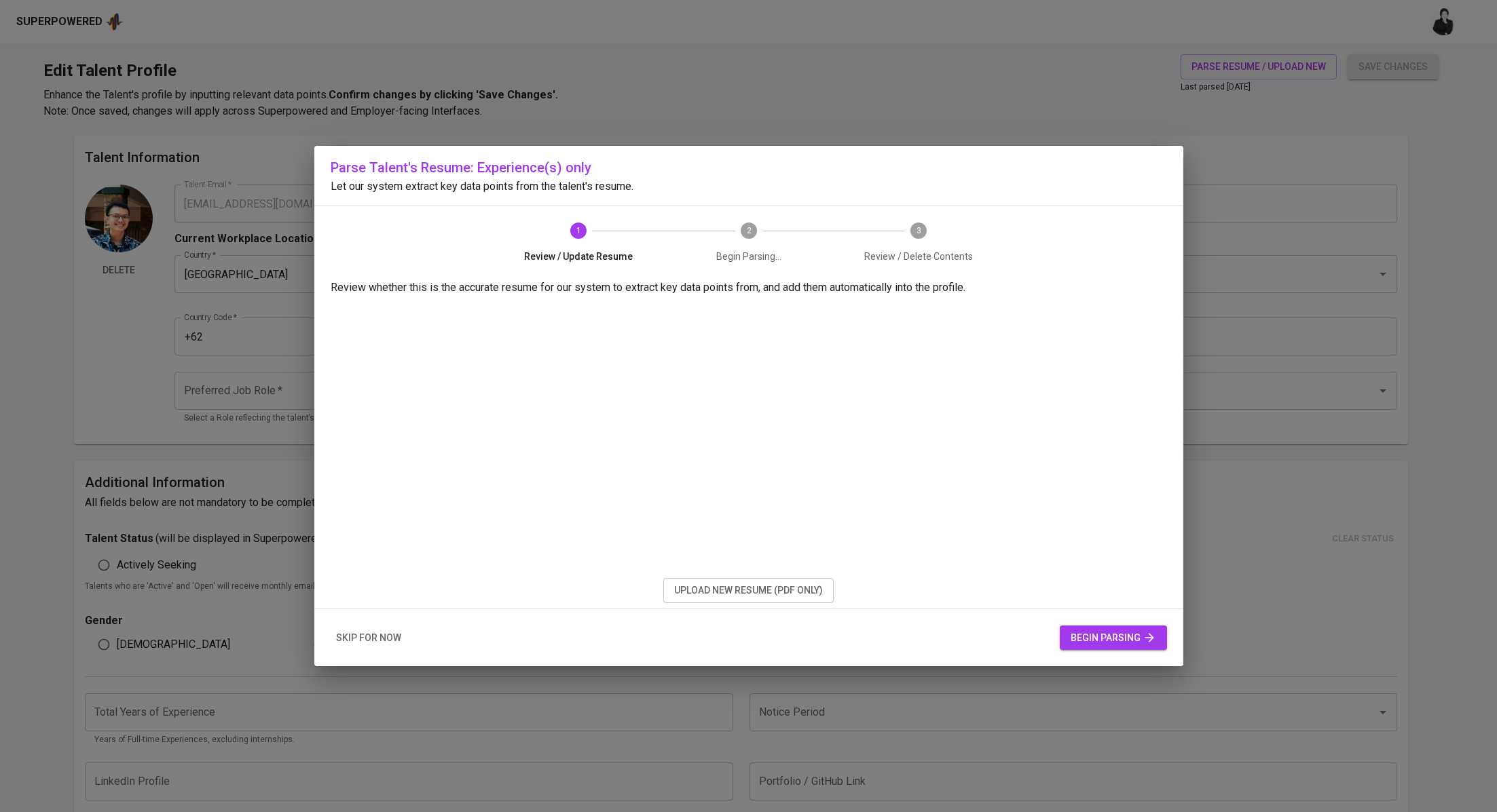
click at [1100, 635] on span "begin parsing" at bounding box center [1113, 638] width 86 height 17
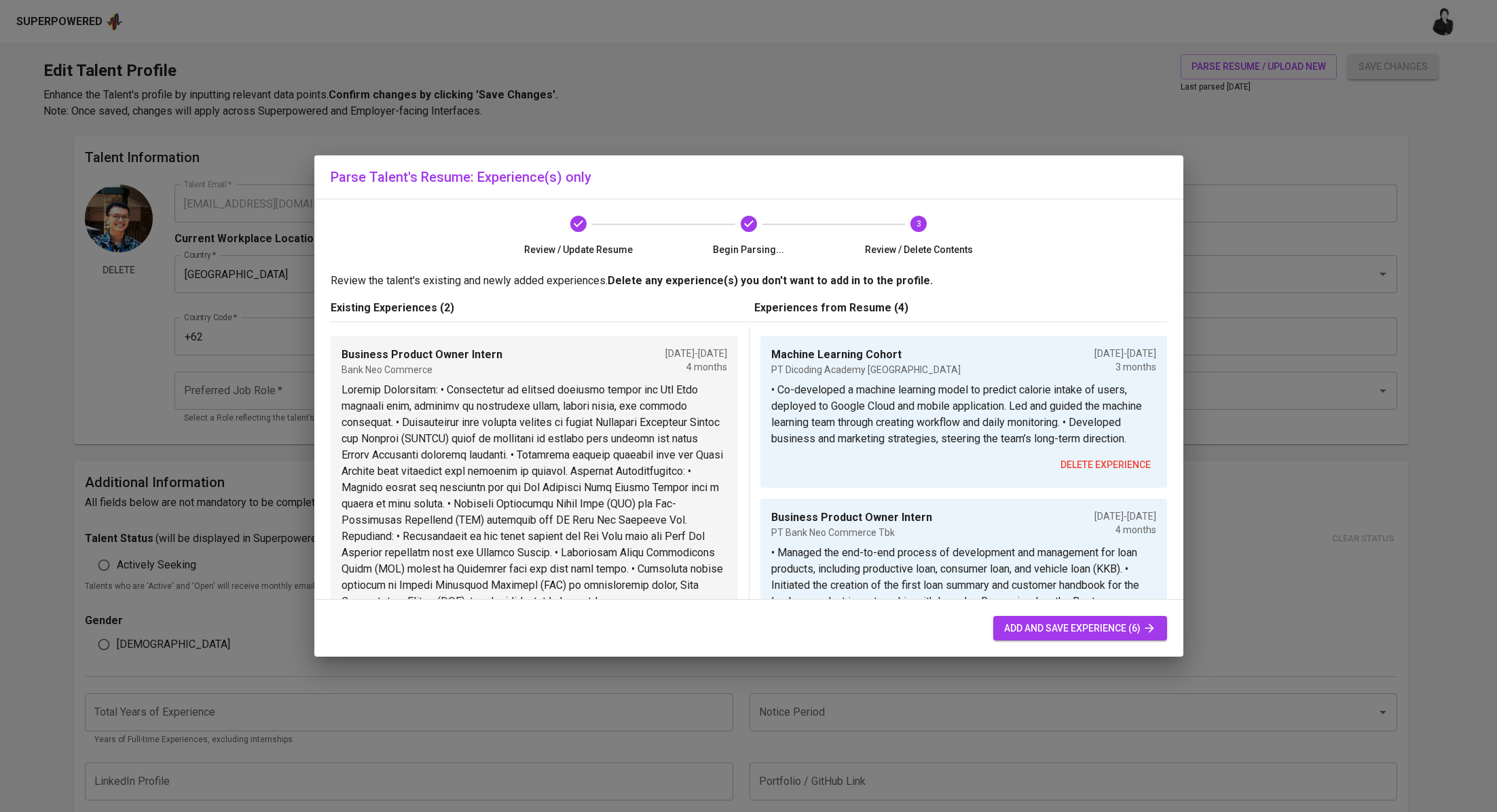
click at [1085, 474] on span "delete experience" at bounding box center [1105, 465] width 90 height 17
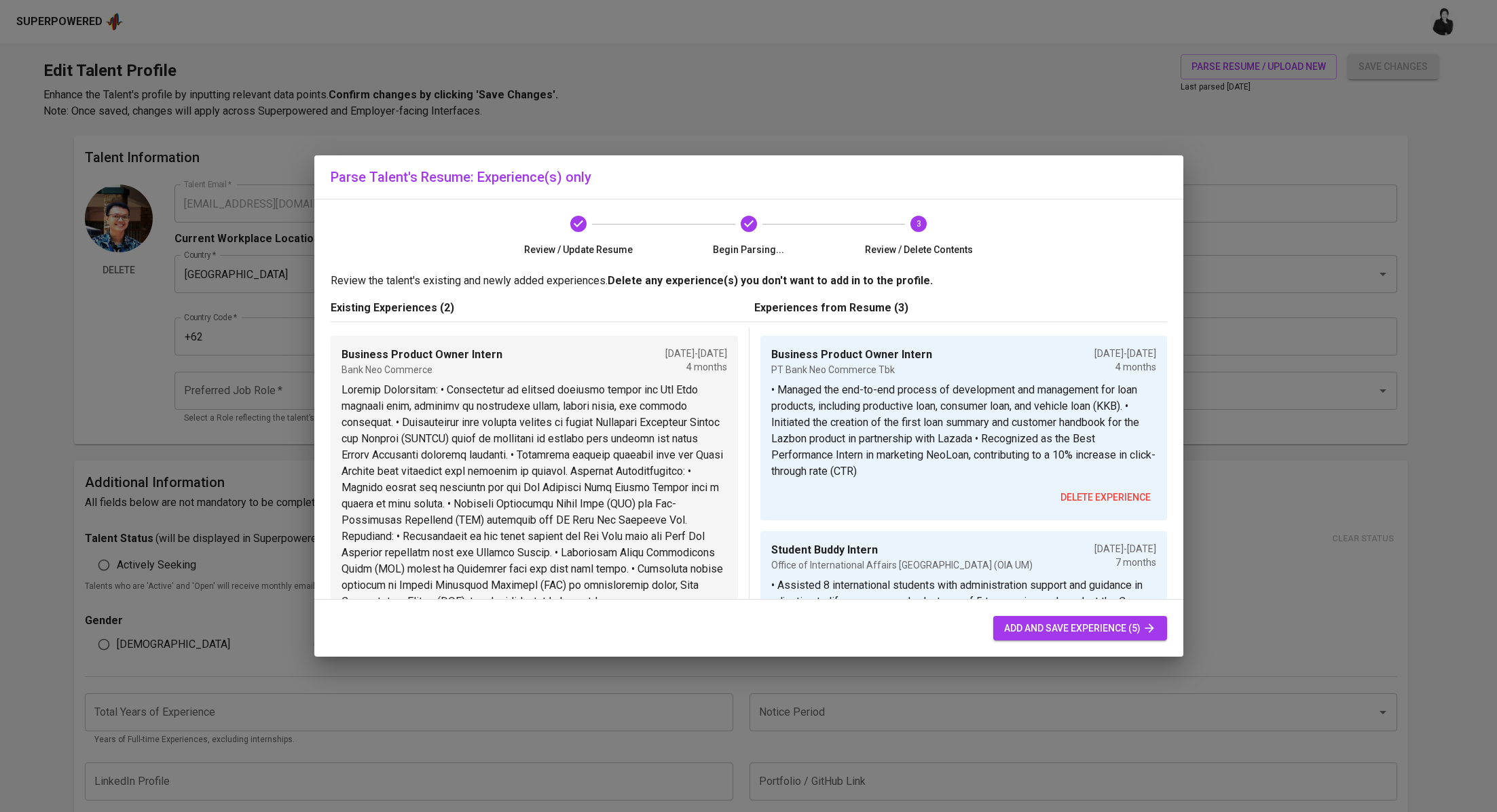
click at [1096, 494] on span "delete experience" at bounding box center [1105, 497] width 90 height 17
click at [1092, 489] on span "delete experience" at bounding box center [1105, 497] width 90 height 17
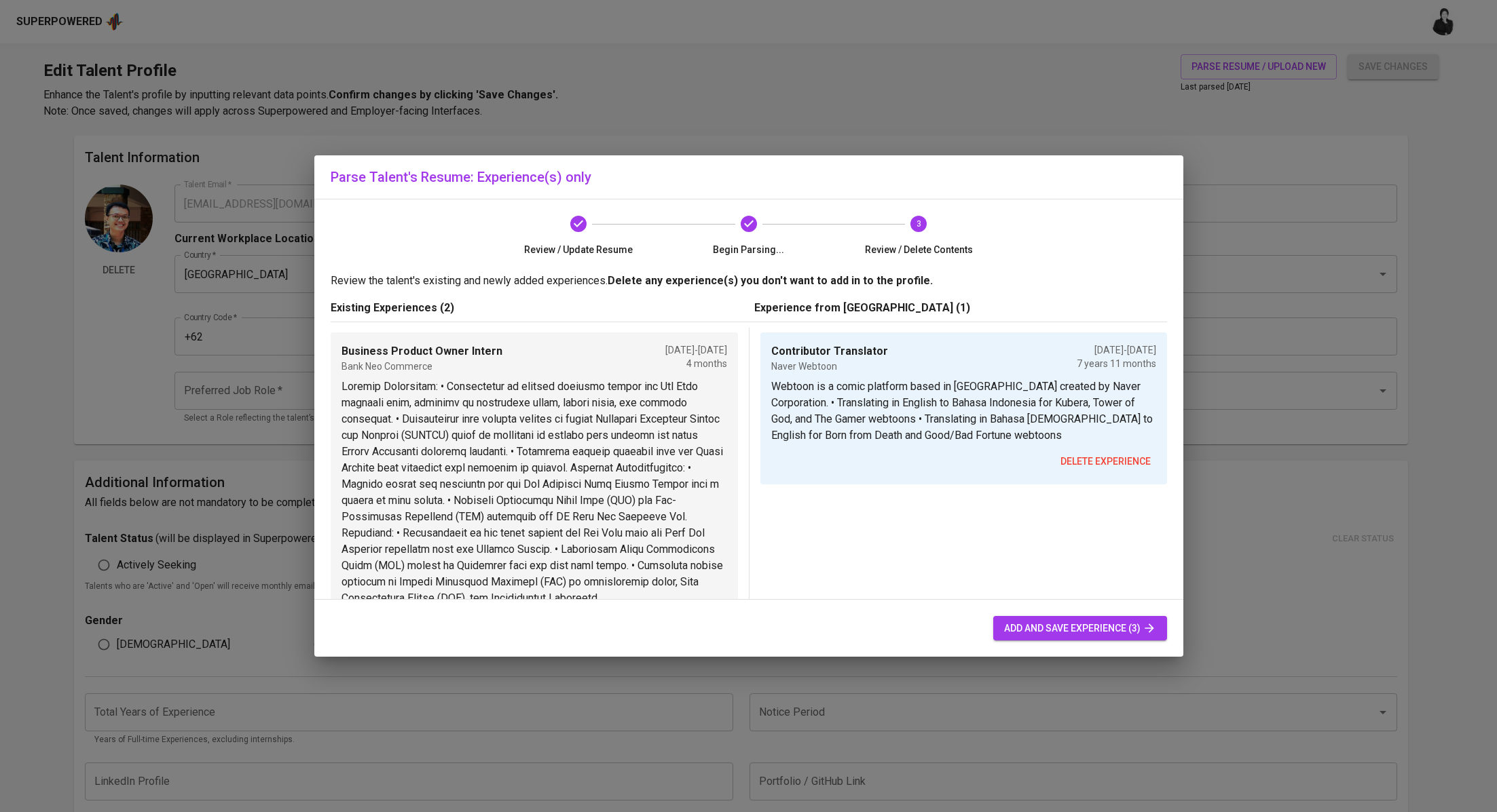
scroll to position [4, 0]
click at [1091, 626] on span "add and save experience (3)" at bounding box center [1080, 628] width 152 height 17
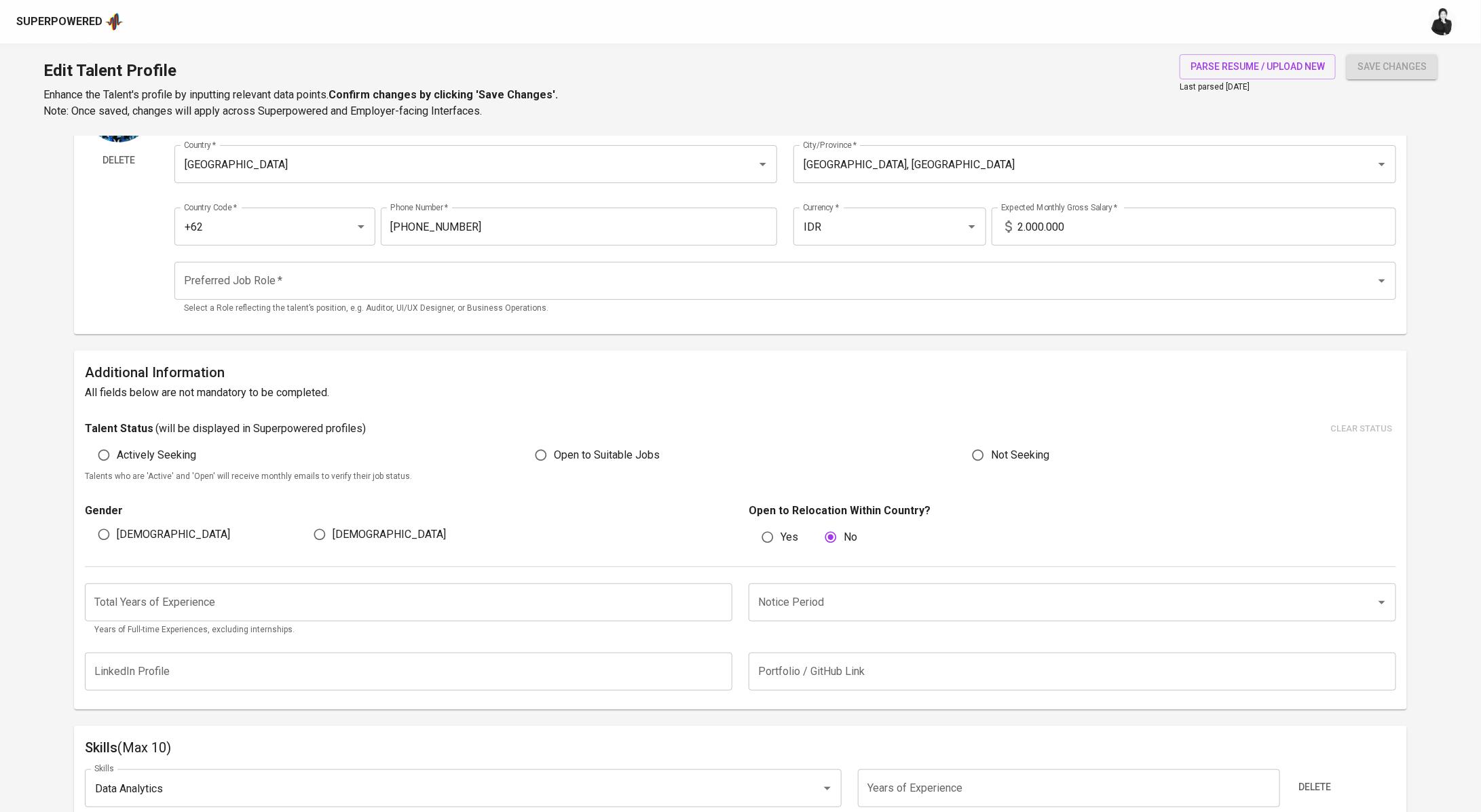
scroll to position [0, 0]
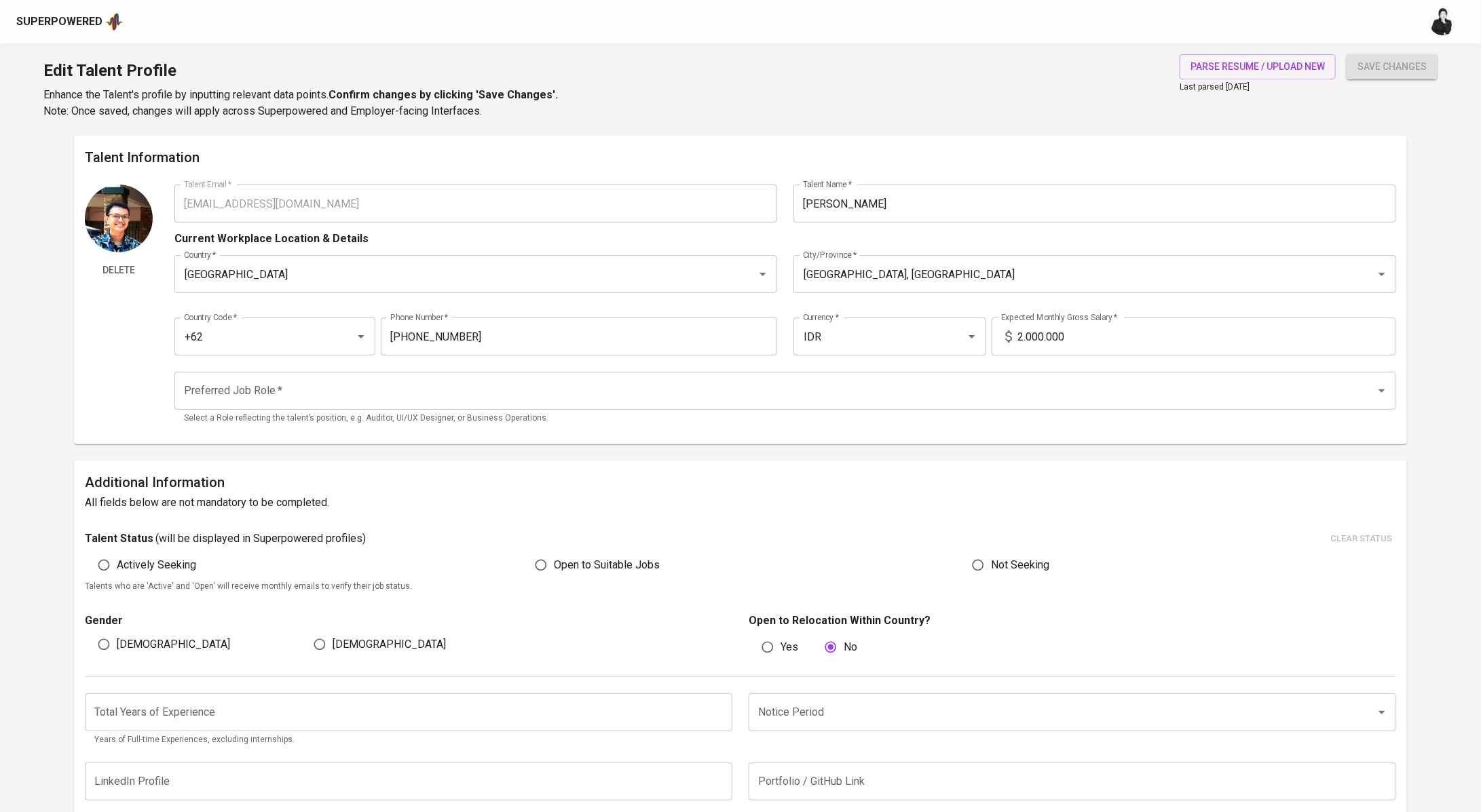
click at [350, 394] on input "Preferred Job Role   *" at bounding box center [766, 391] width 1172 height 26
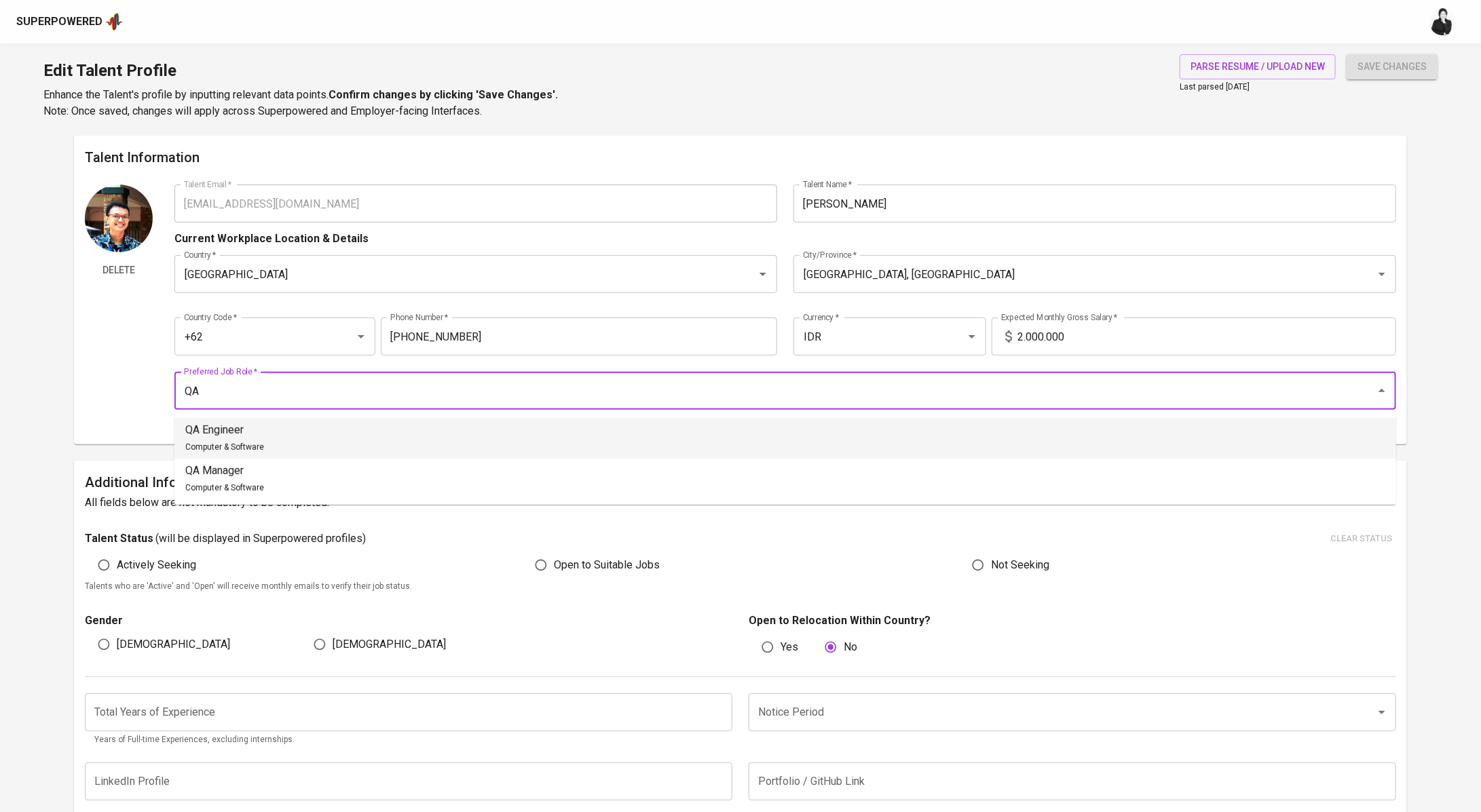
click at [388, 429] on li "QA Engineer Computer & Software" at bounding box center [785, 438] width 1221 height 41
type input "QA Engineer"
click at [590, 564] on span "Open to Suitable Jobs" at bounding box center [607, 565] width 106 height 16
click at [554, 564] on input "Open to Suitable Jobs" at bounding box center [540, 565] width 26 height 26
radio input "true"
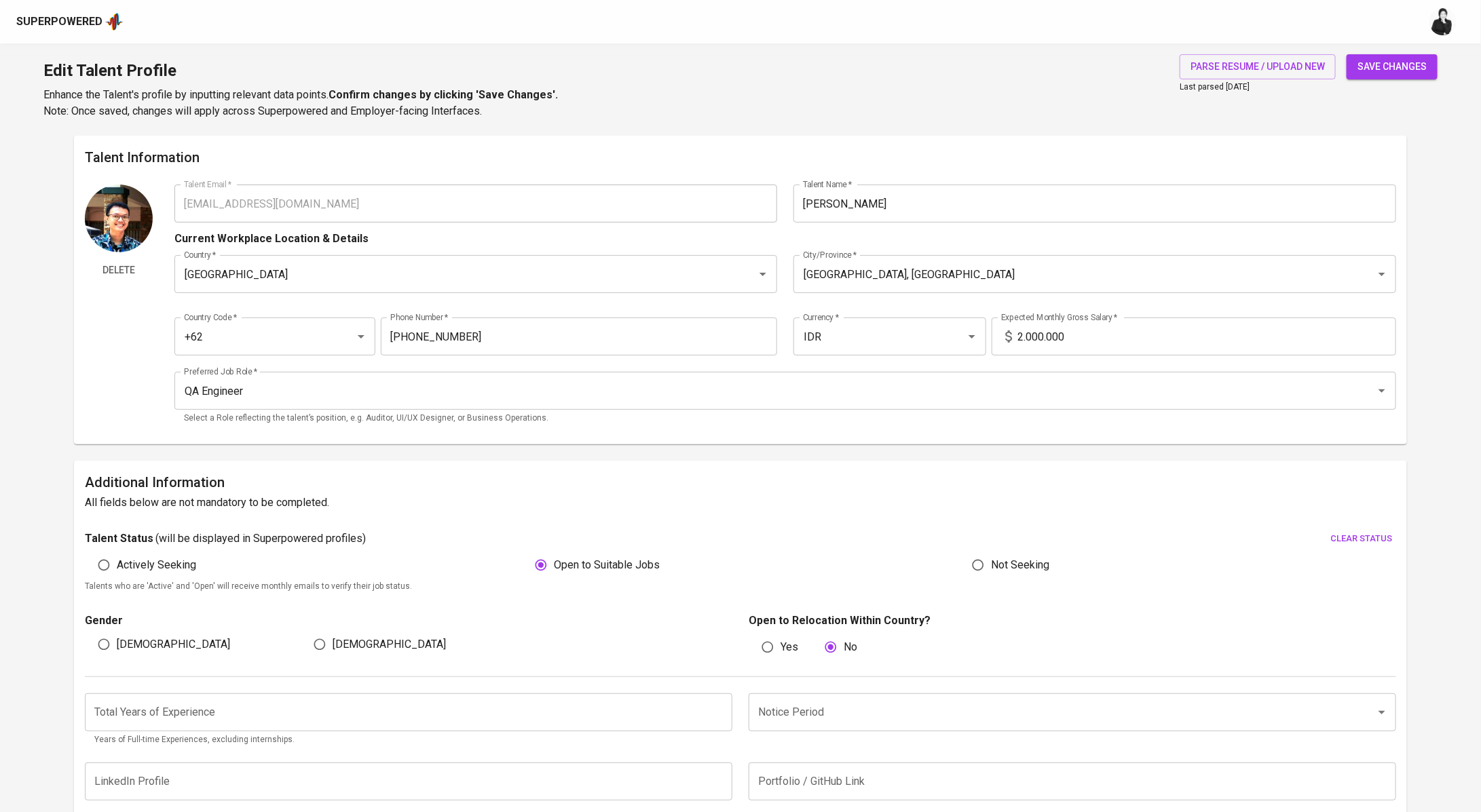
click at [780, 646] on span "Yes" at bounding box center [789, 647] width 18 height 16
click at [780, 646] on input "Yes" at bounding box center [767, 646] width 26 height 26
radio input "true"
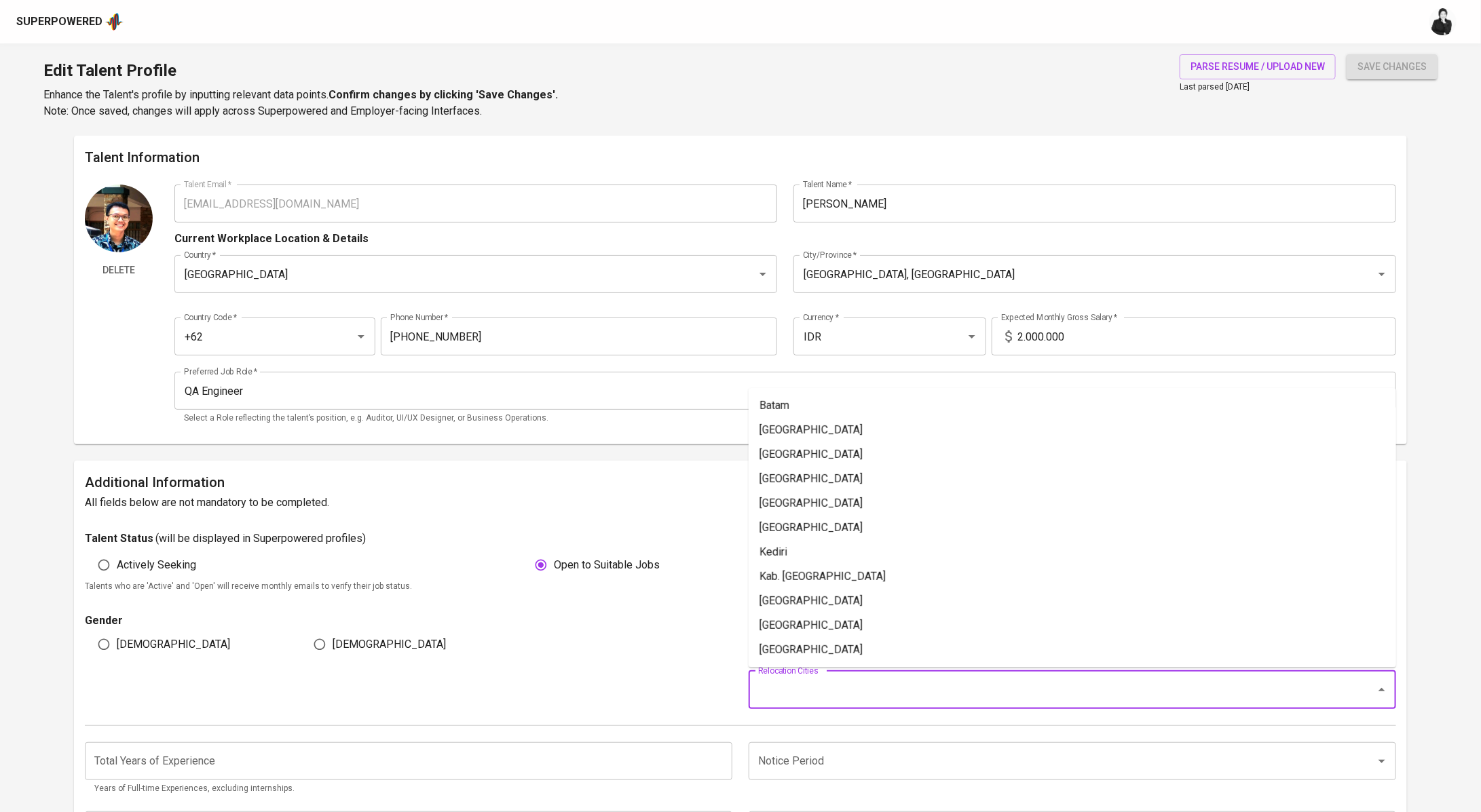
click at [832, 691] on input "Relocation Cities" at bounding box center [1053, 690] width 597 height 26
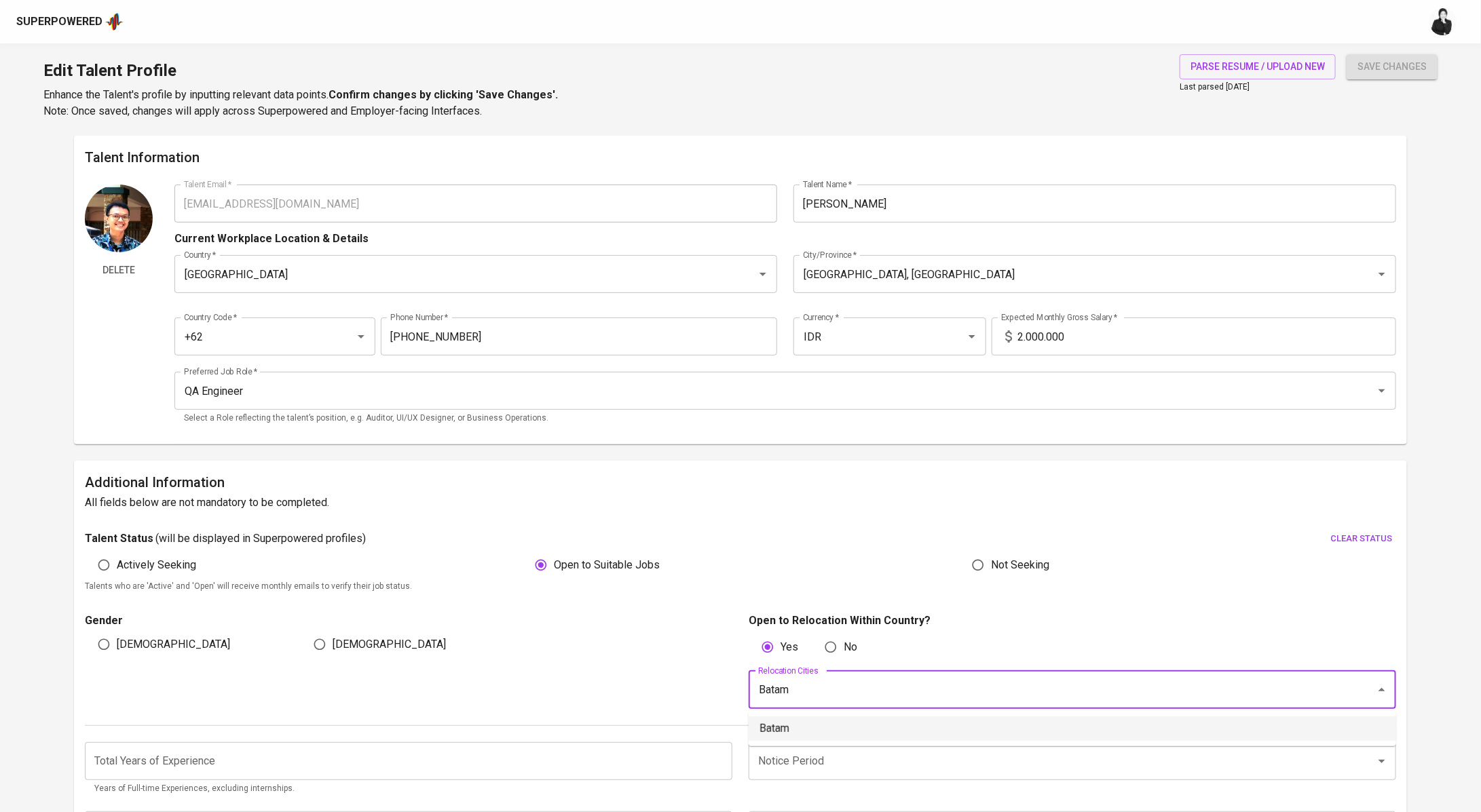
click at [945, 731] on li "Batam" at bounding box center [1072, 729] width 647 height 25
type input "Batam"
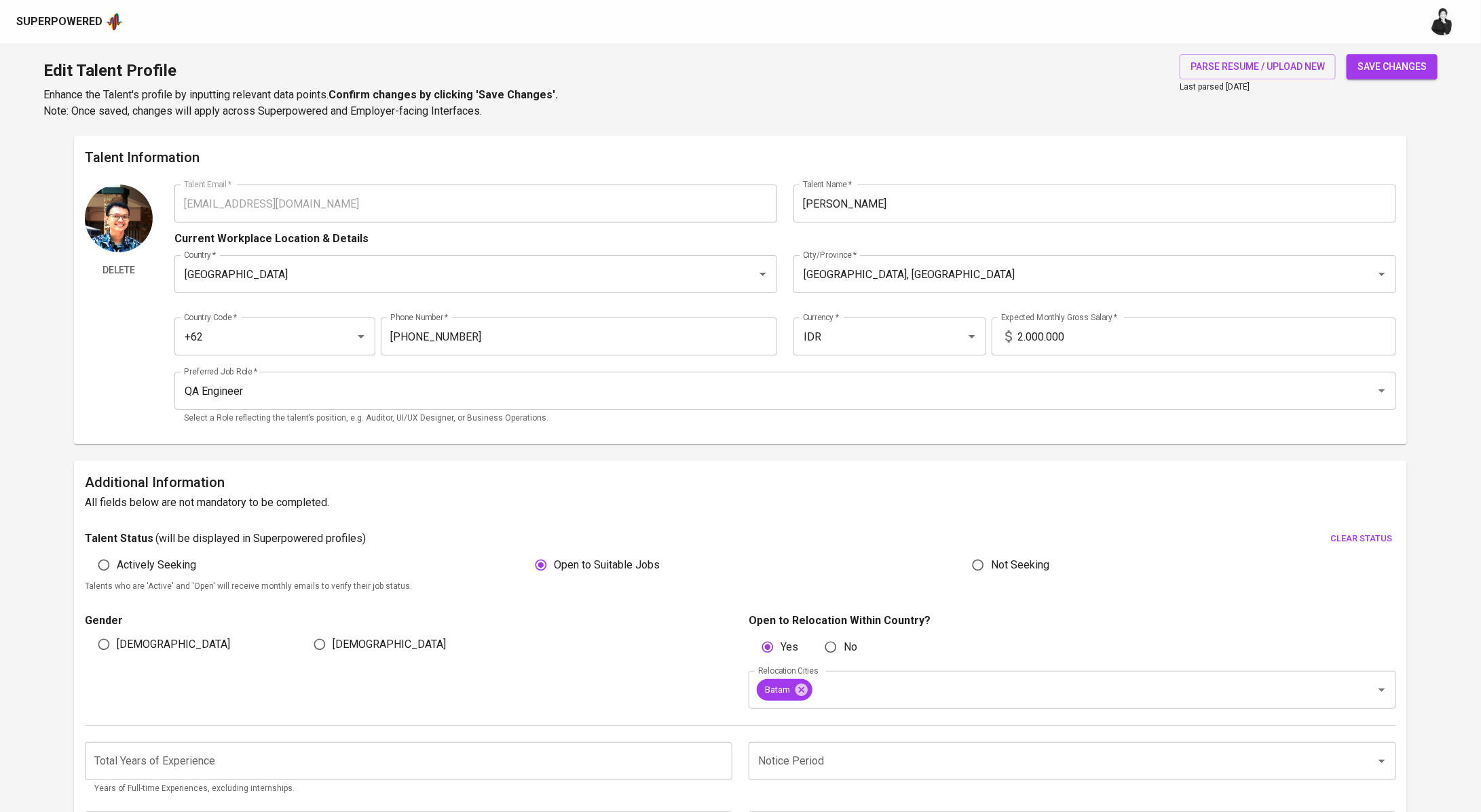
click at [145, 643] on div "Male" at bounding box center [193, 644] width 216 height 26
click at [126, 645] on span "Male" at bounding box center [174, 645] width 113 height 16
click at [117, 645] on input "Male" at bounding box center [104, 644] width 26 height 26
radio input "true"
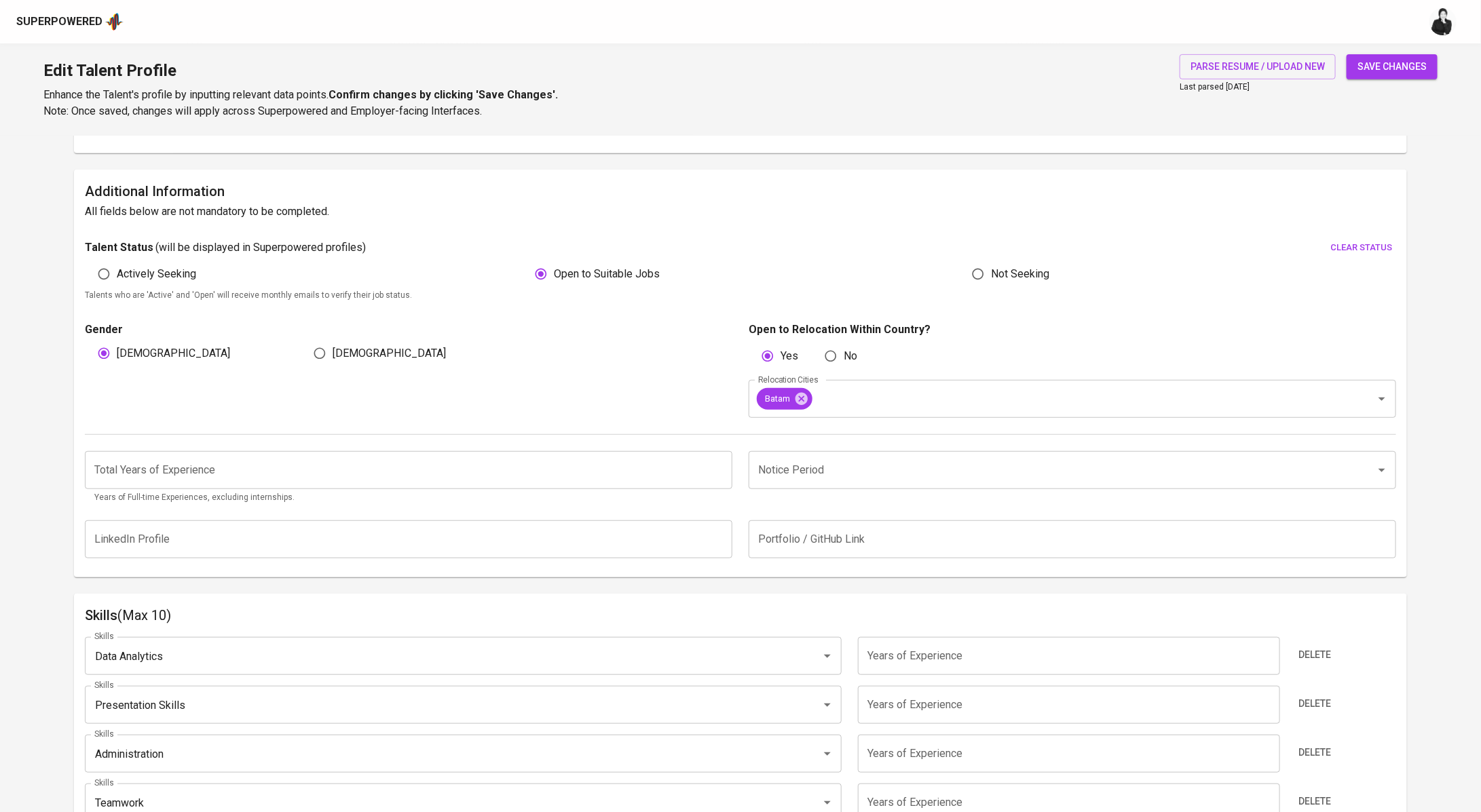
scroll to position [295, 0]
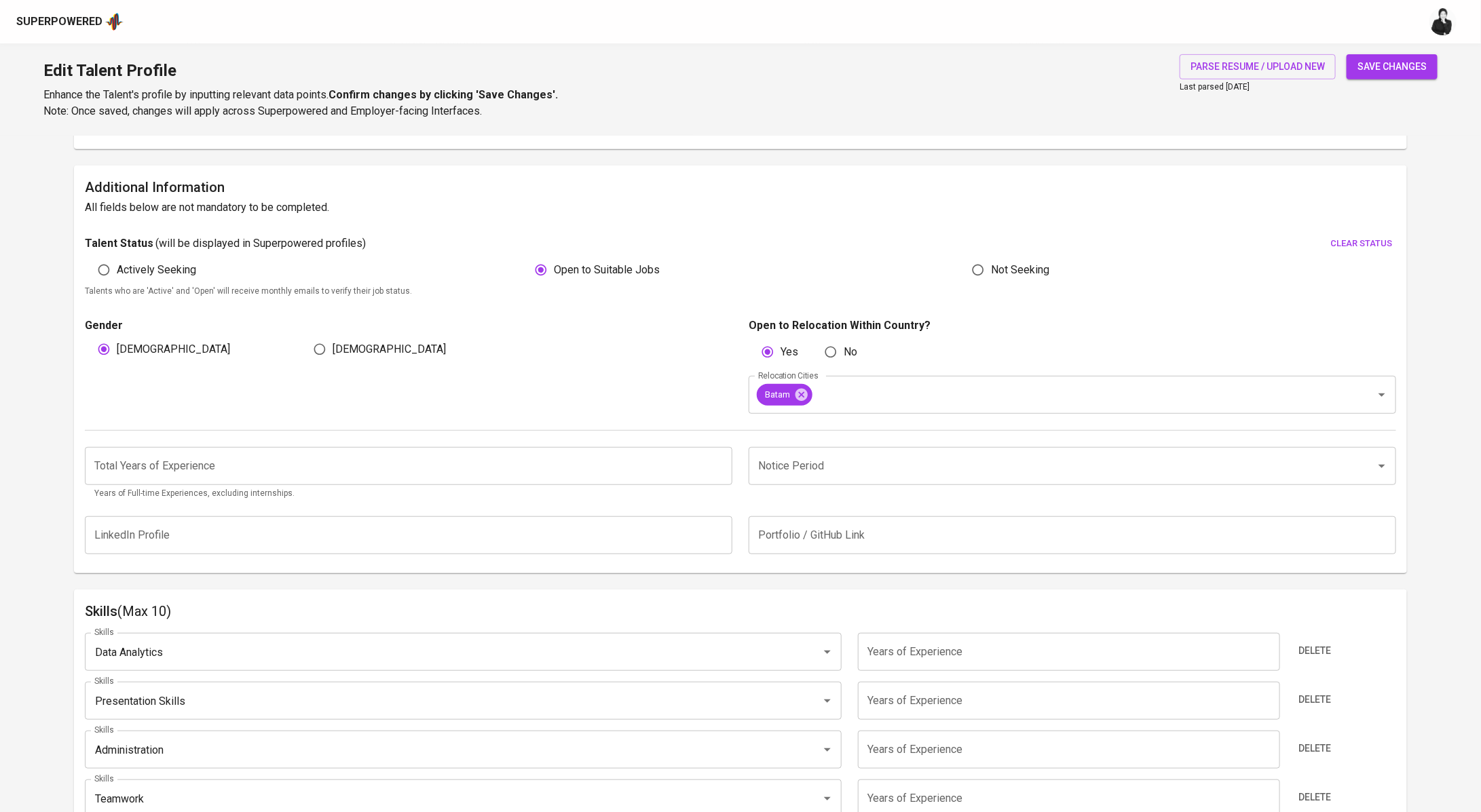
click at [315, 476] on input "number" at bounding box center [408, 466] width 647 height 38
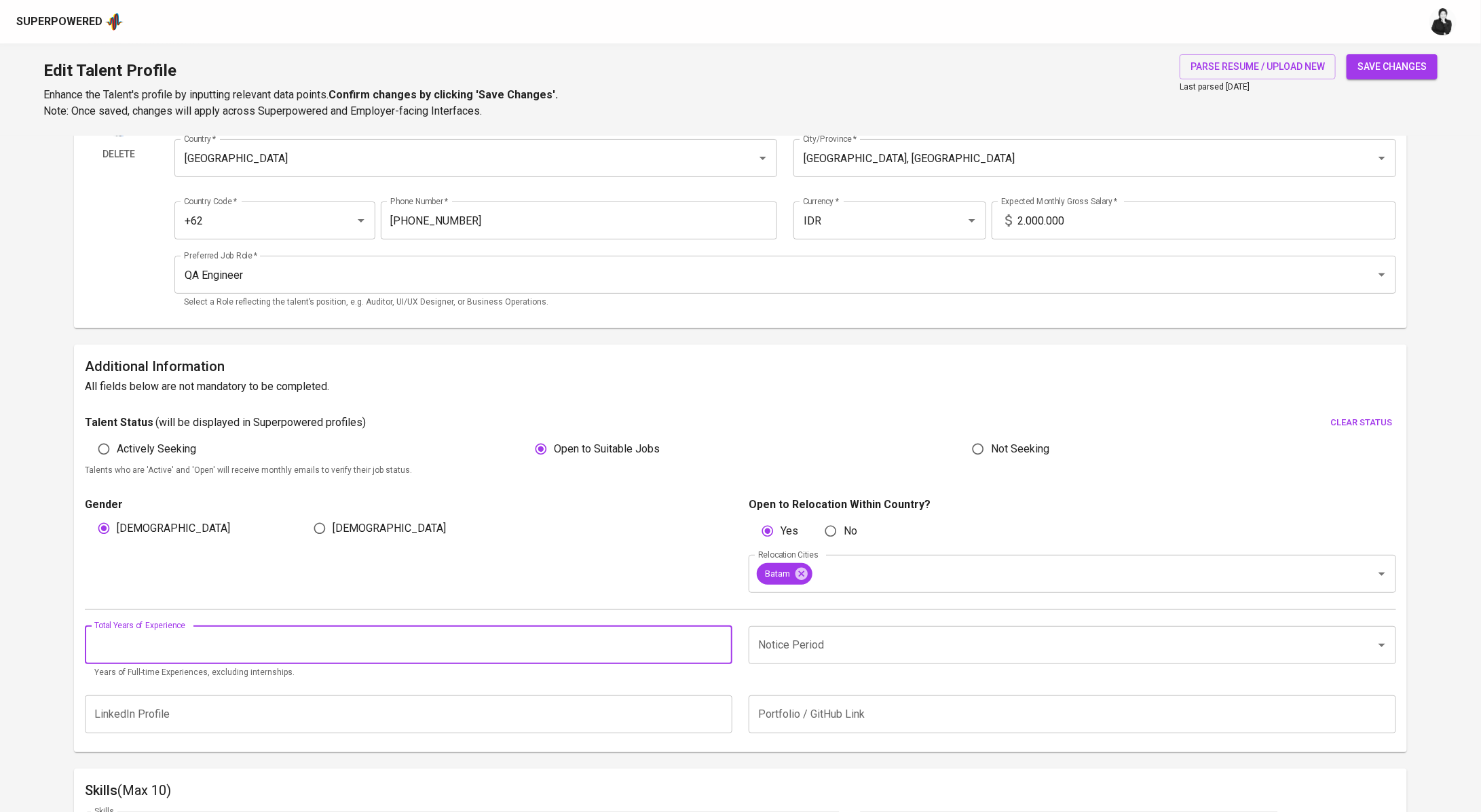
scroll to position [119, 0]
click at [716, 641] on input "2" at bounding box center [408, 642] width 647 height 38
click at [719, 651] on input "2" at bounding box center [408, 642] width 647 height 38
click at [723, 647] on input "2" at bounding box center [408, 642] width 647 height 38
click at [718, 645] on input "1" at bounding box center [408, 642] width 647 height 38
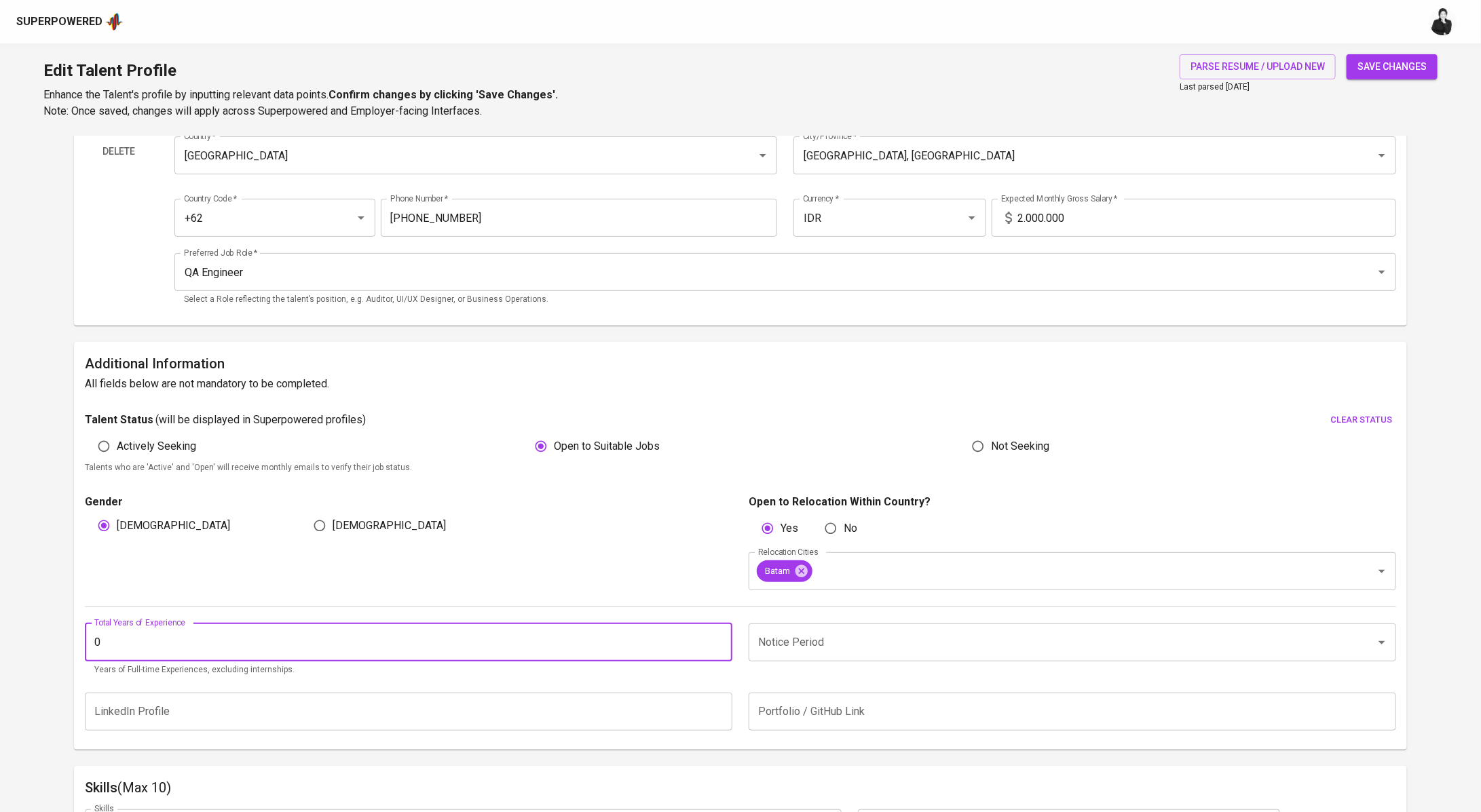
type input "0"
click at [718, 645] on input "0" at bounding box center [408, 642] width 647 height 38
click at [649, 643] on input "0" at bounding box center [408, 642] width 647 height 38
click at [268, 624] on input "0" at bounding box center [408, 642] width 647 height 38
click at [270, 639] on input "0" at bounding box center [408, 642] width 647 height 38
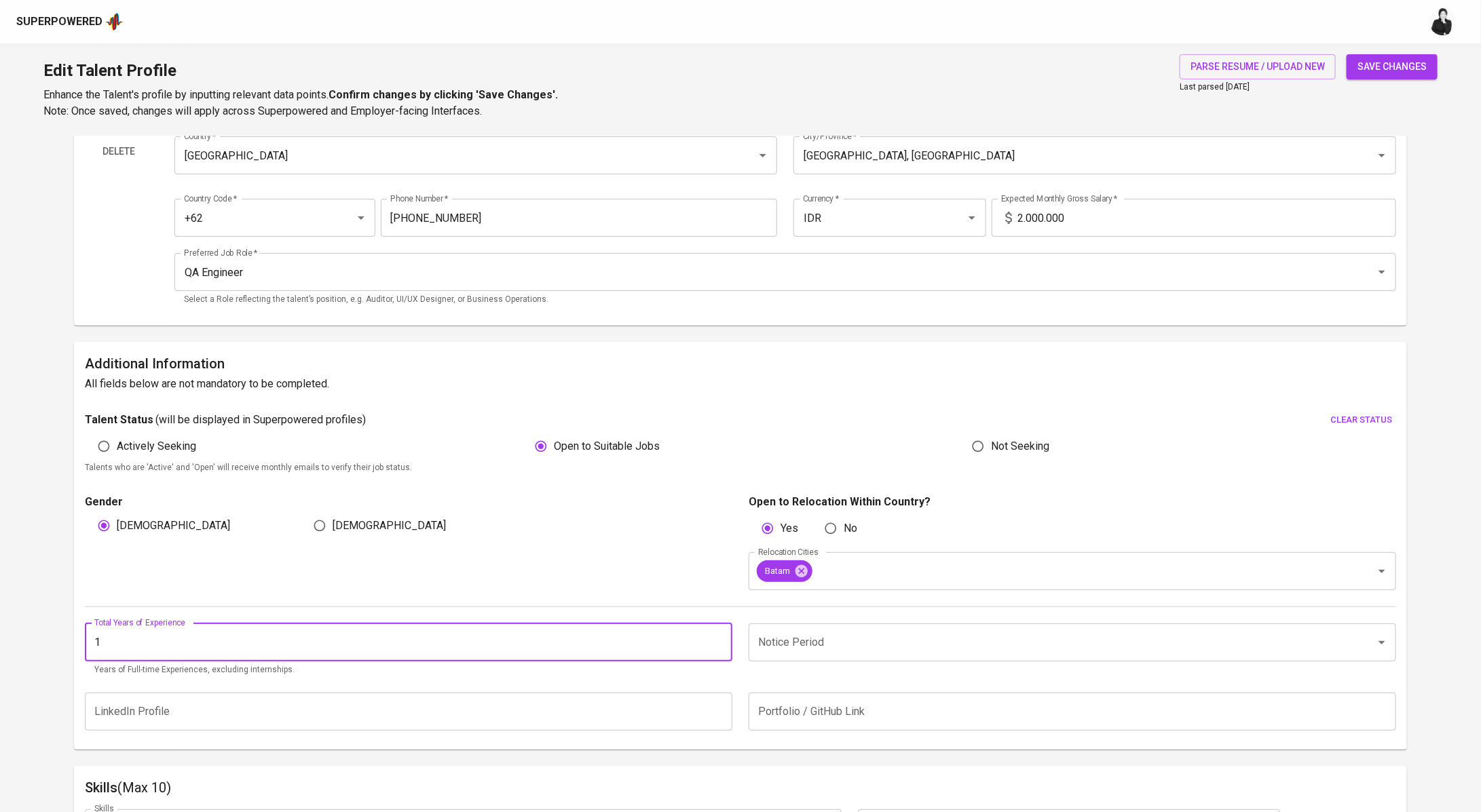
type input "1"
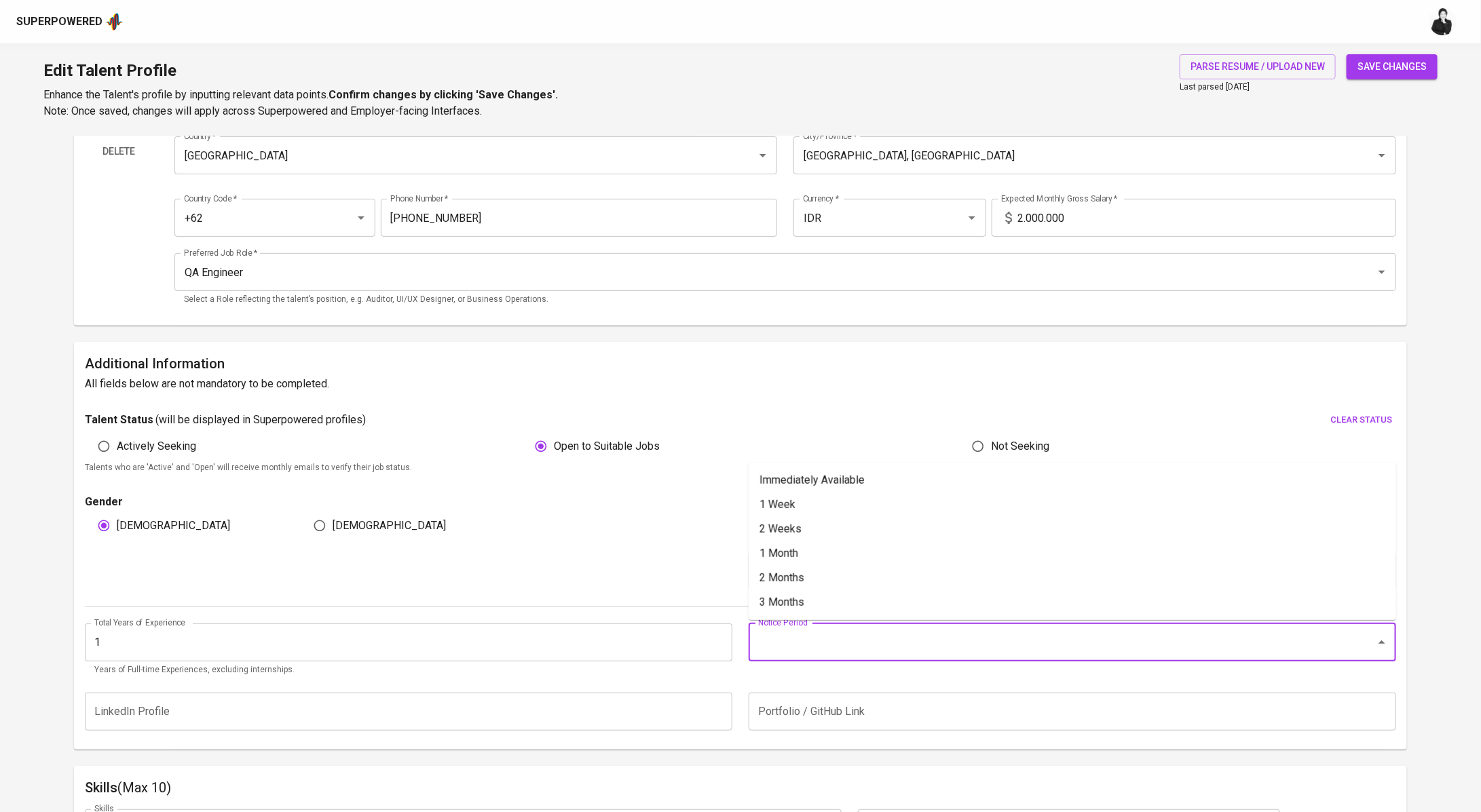
click at [872, 644] on input "Notice Period" at bounding box center [1053, 642] width 597 height 26
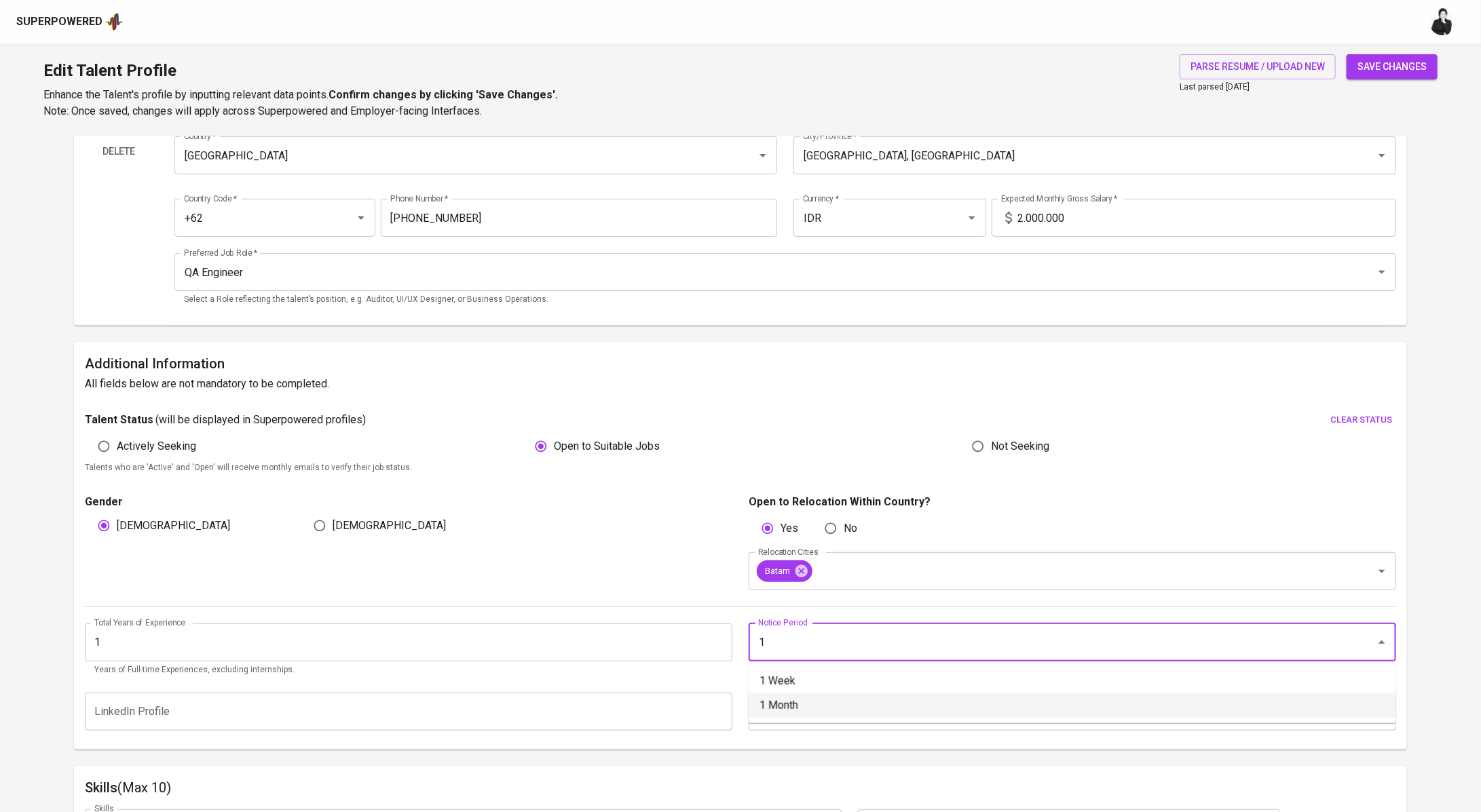
click at [802, 705] on li "1 Month" at bounding box center [1072, 706] width 647 height 25
type input "1 Month"
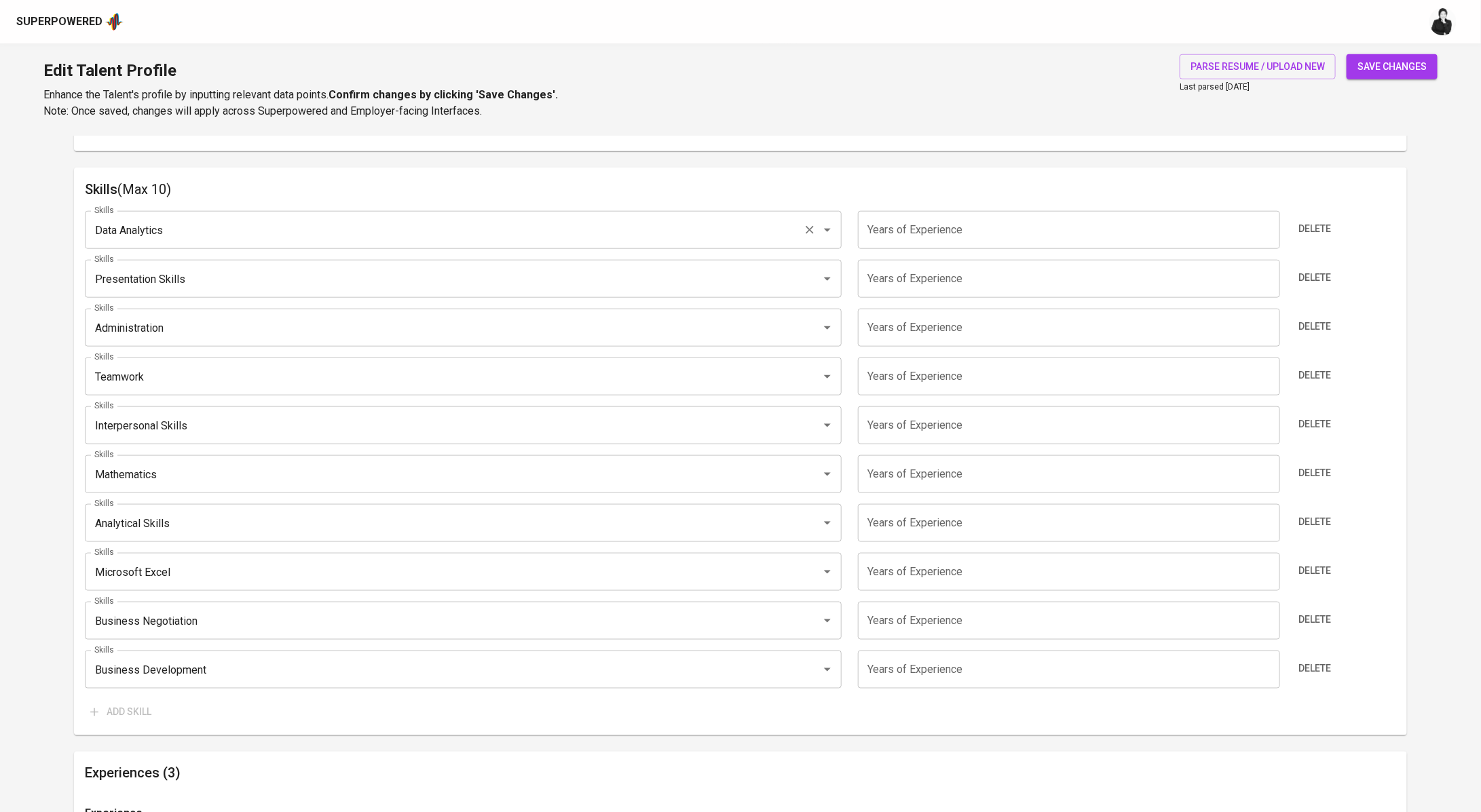
scroll to position [708, 0]
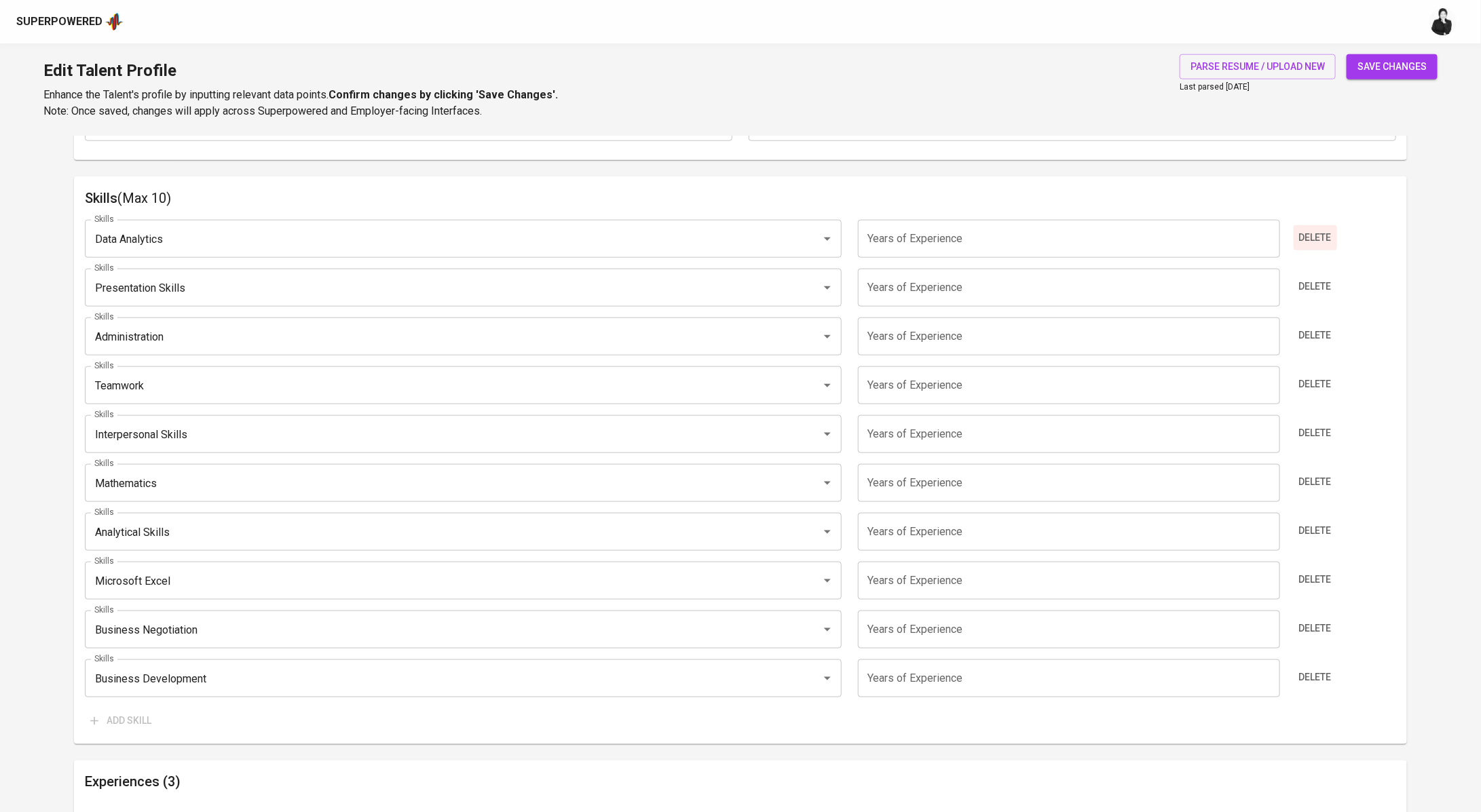
click at [1321, 243] on span "Delete" at bounding box center [1315, 237] width 33 height 17
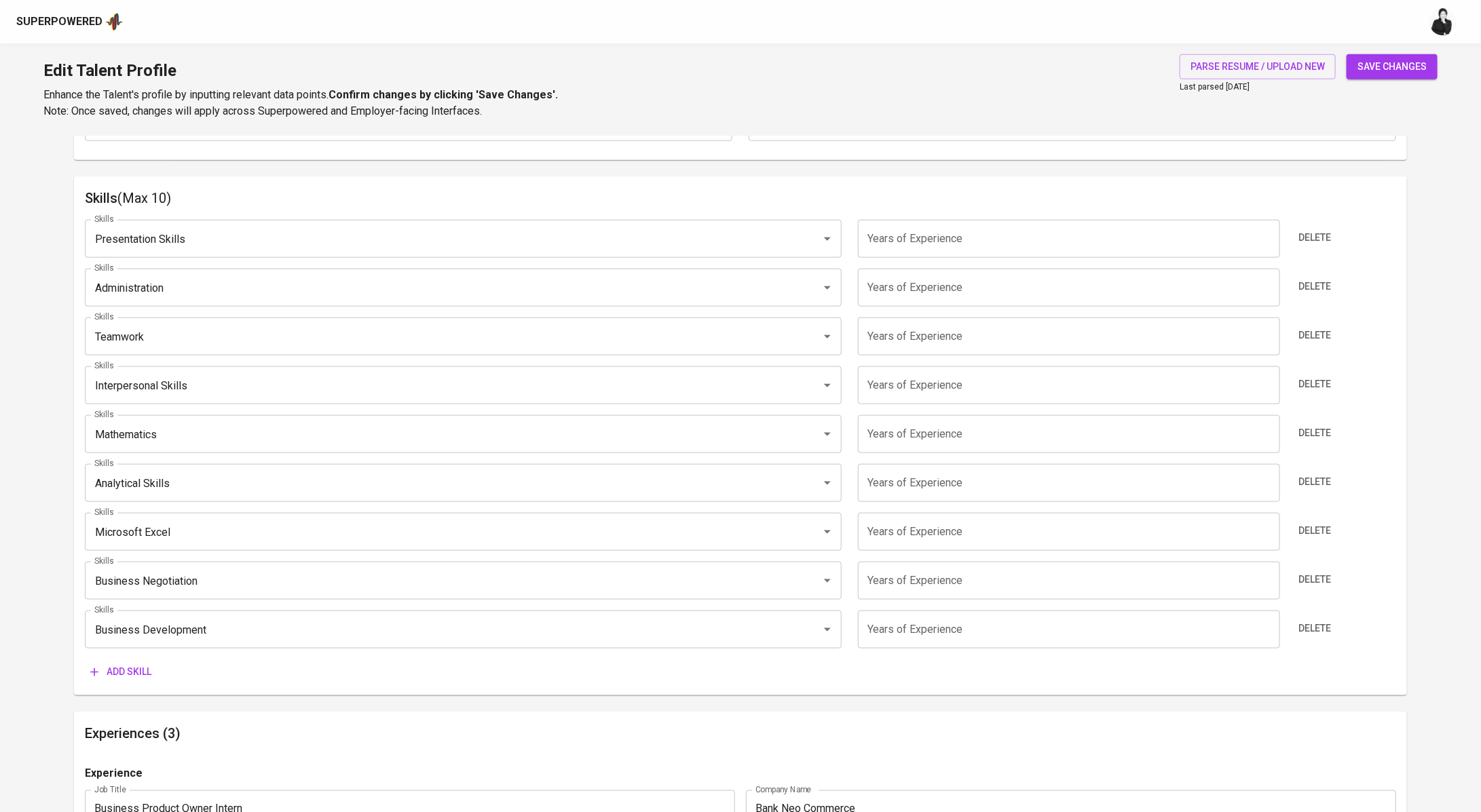
click at [1321, 243] on span "Delete" at bounding box center [1315, 237] width 33 height 17
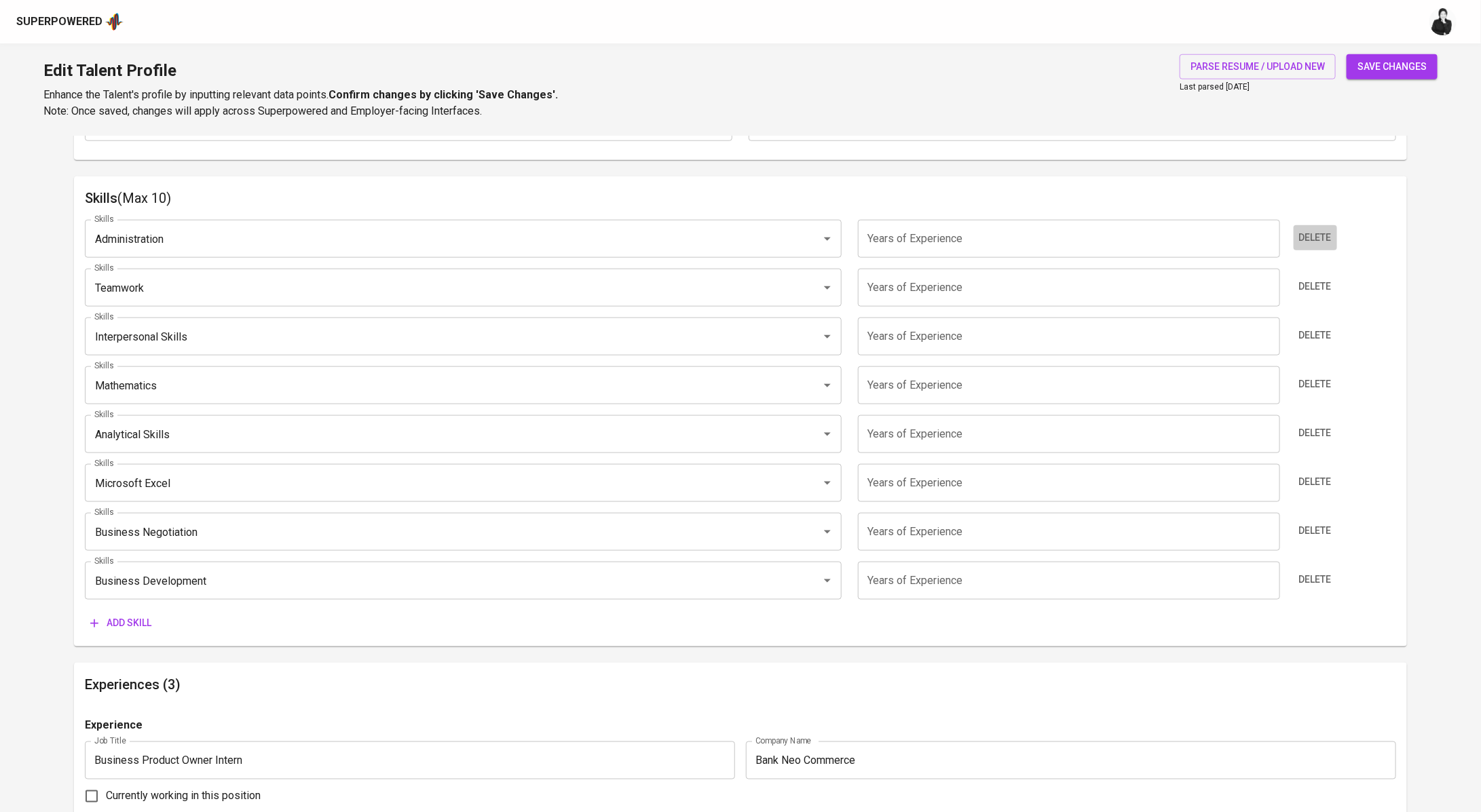
click at [1321, 243] on span "Delete" at bounding box center [1315, 237] width 33 height 17
click at [1321, 278] on span "Delete" at bounding box center [1315, 286] width 33 height 17
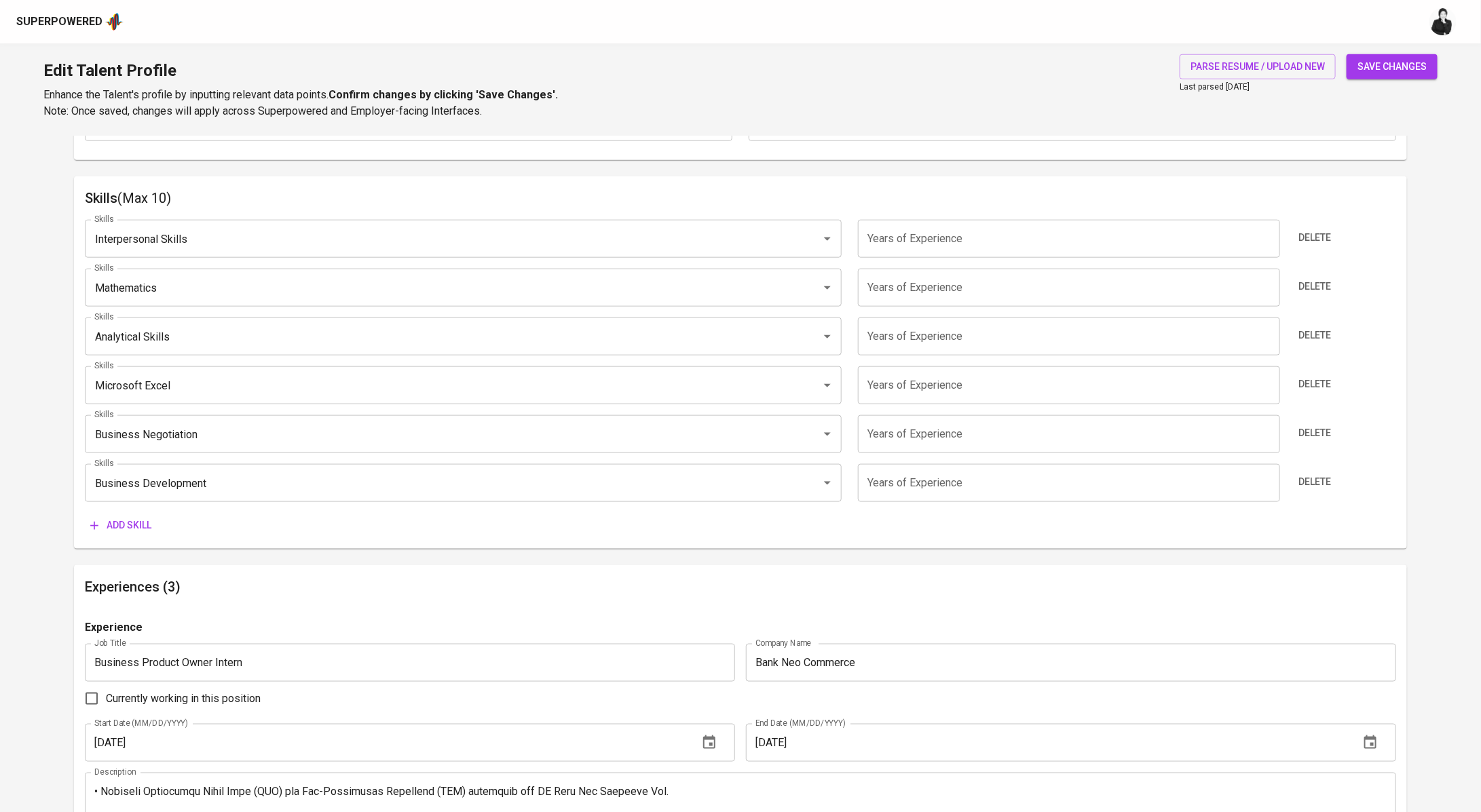
click at [1321, 243] on span "Delete" at bounding box center [1315, 237] width 33 height 17
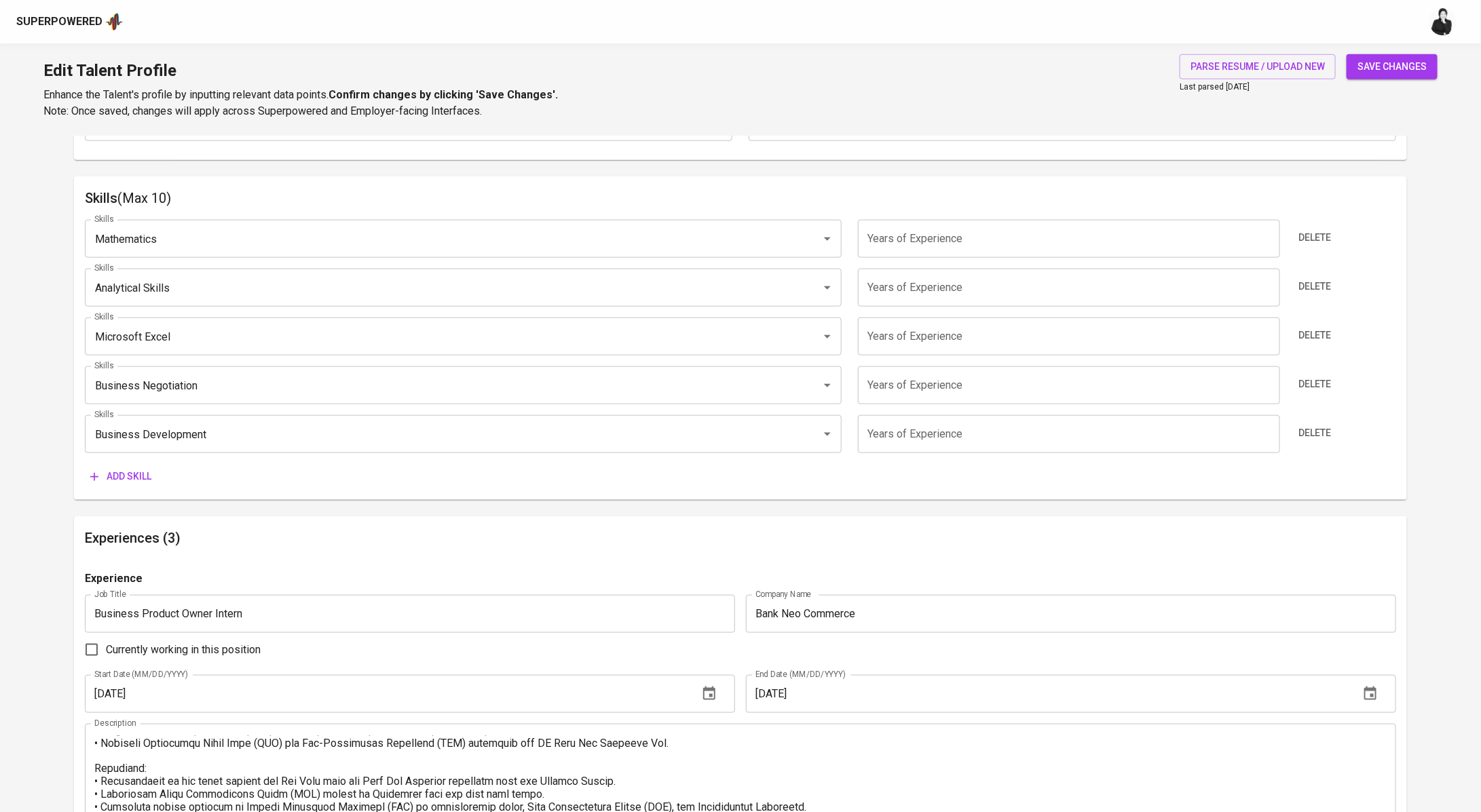
click at [1321, 243] on span "Delete" at bounding box center [1315, 237] width 33 height 17
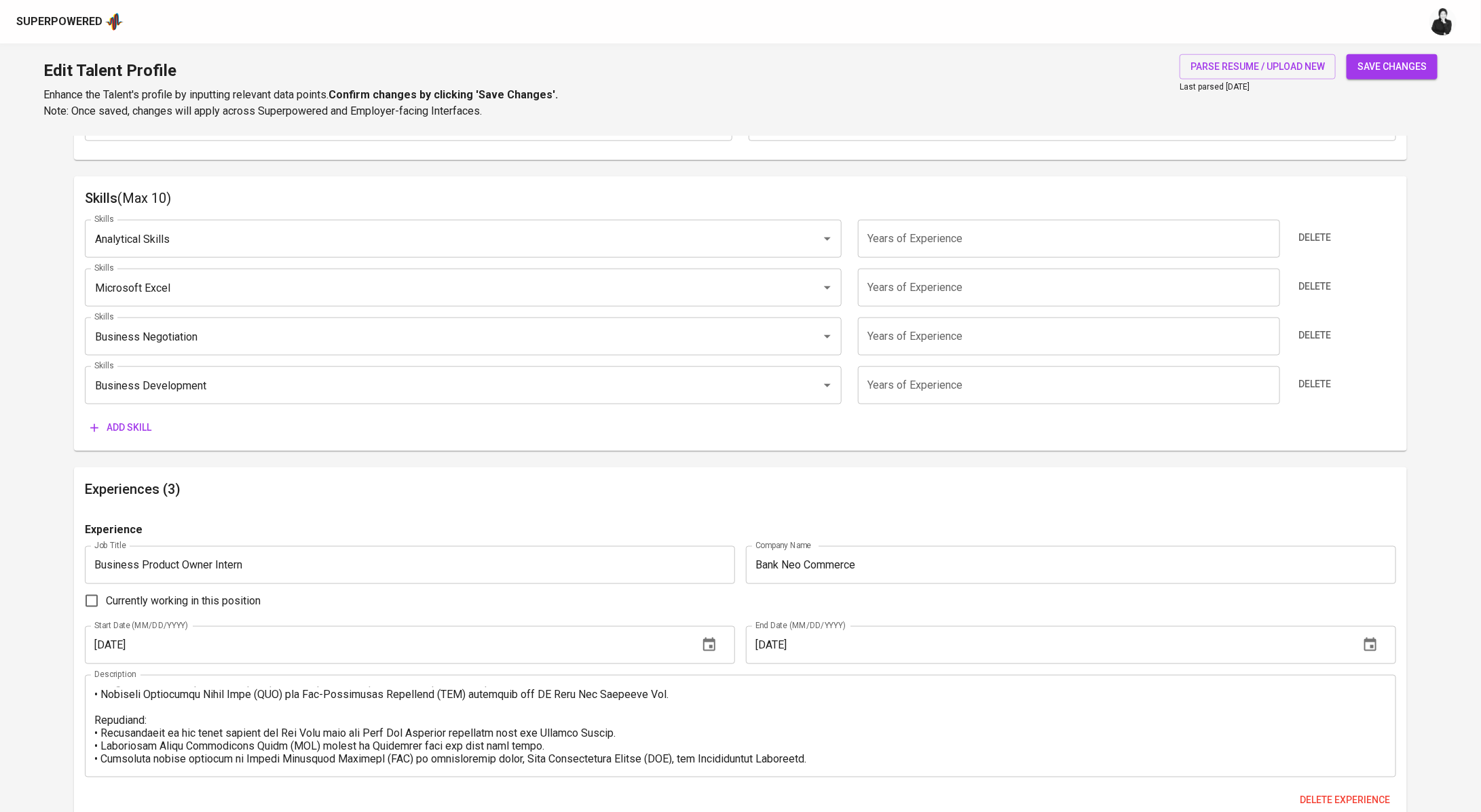
click at [1321, 243] on span "Delete" at bounding box center [1315, 237] width 33 height 17
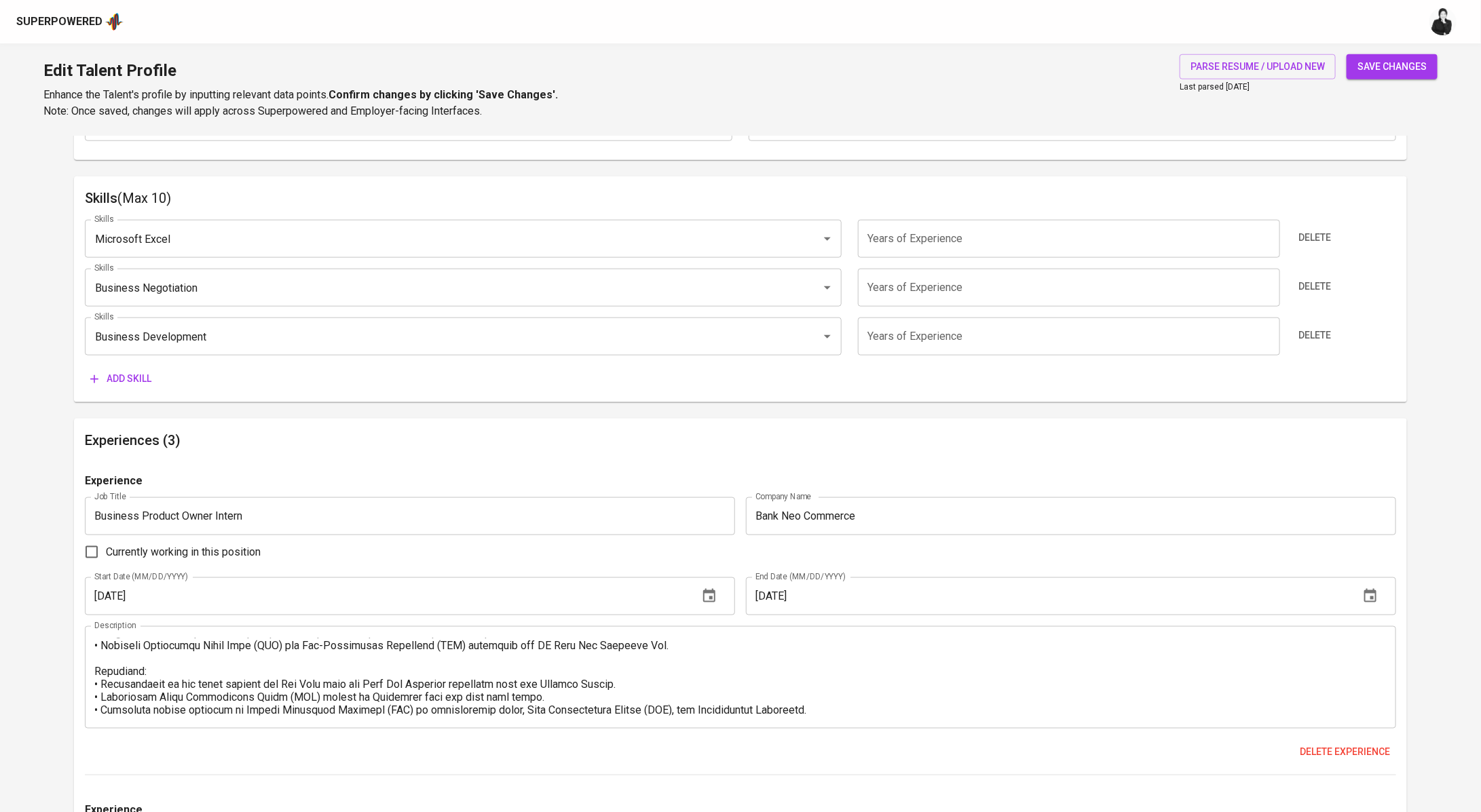
click at [1321, 243] on span "Delete" at bounding box center [1315, 237] width 33 height 17
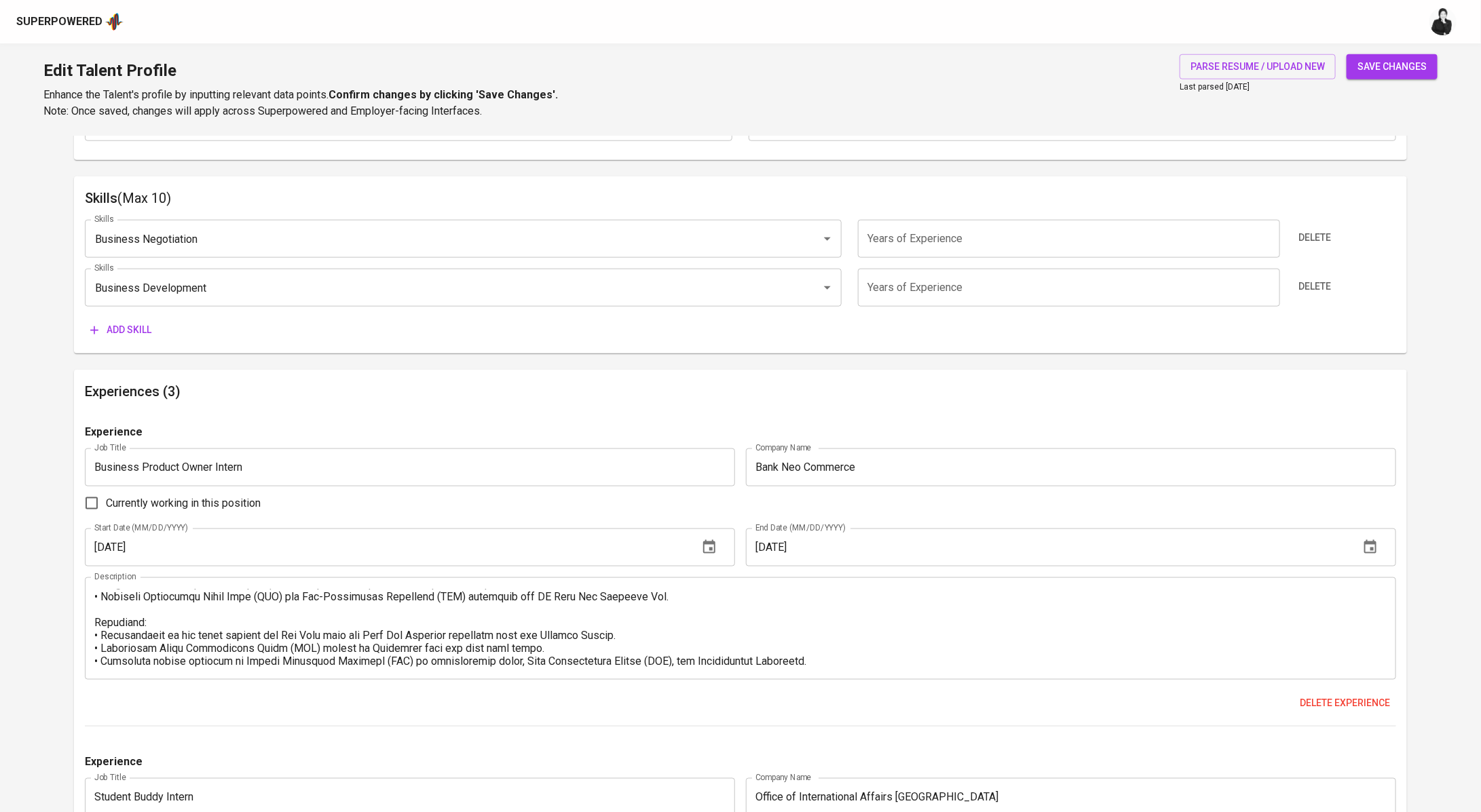
click at [1321, 243] on span "Delete" at bounding box center [1315, 237] width 33 height 17
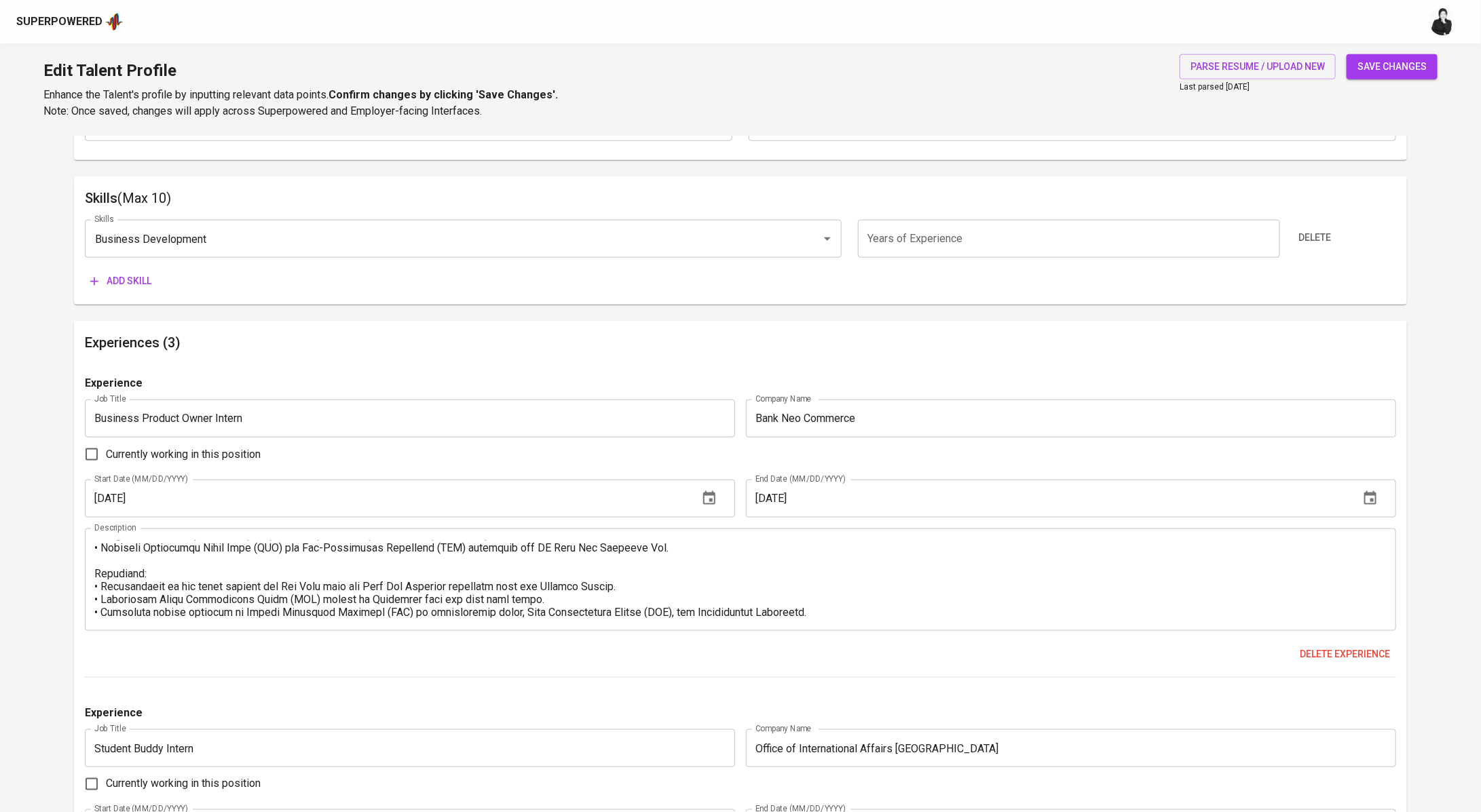
click at [1321, 243] on span "Delete" at bounding box center [1315, 237] width 33 height 17
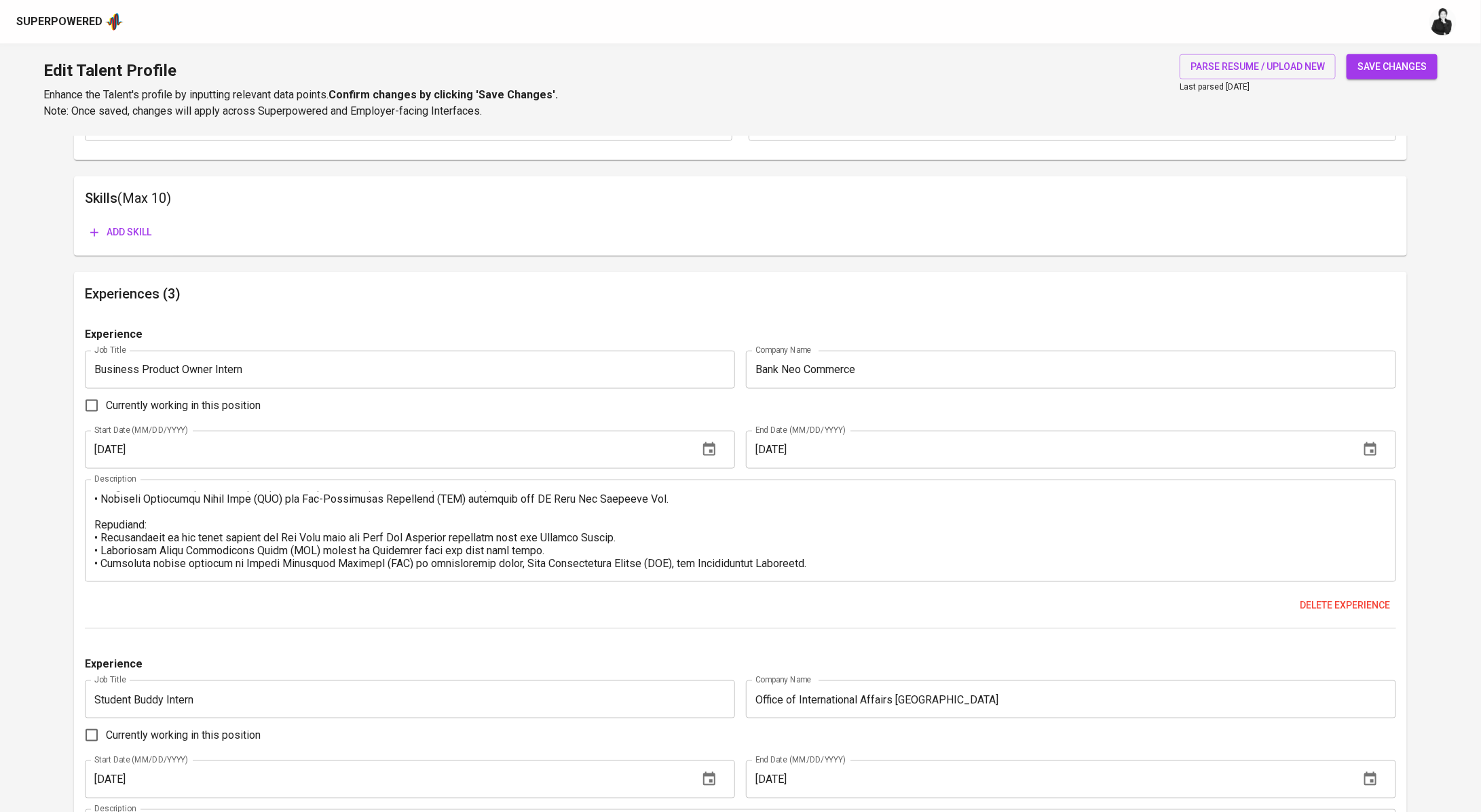
click at [135, 231] on span "Add skill" at bounding box center [120, 232] width 61 height 17
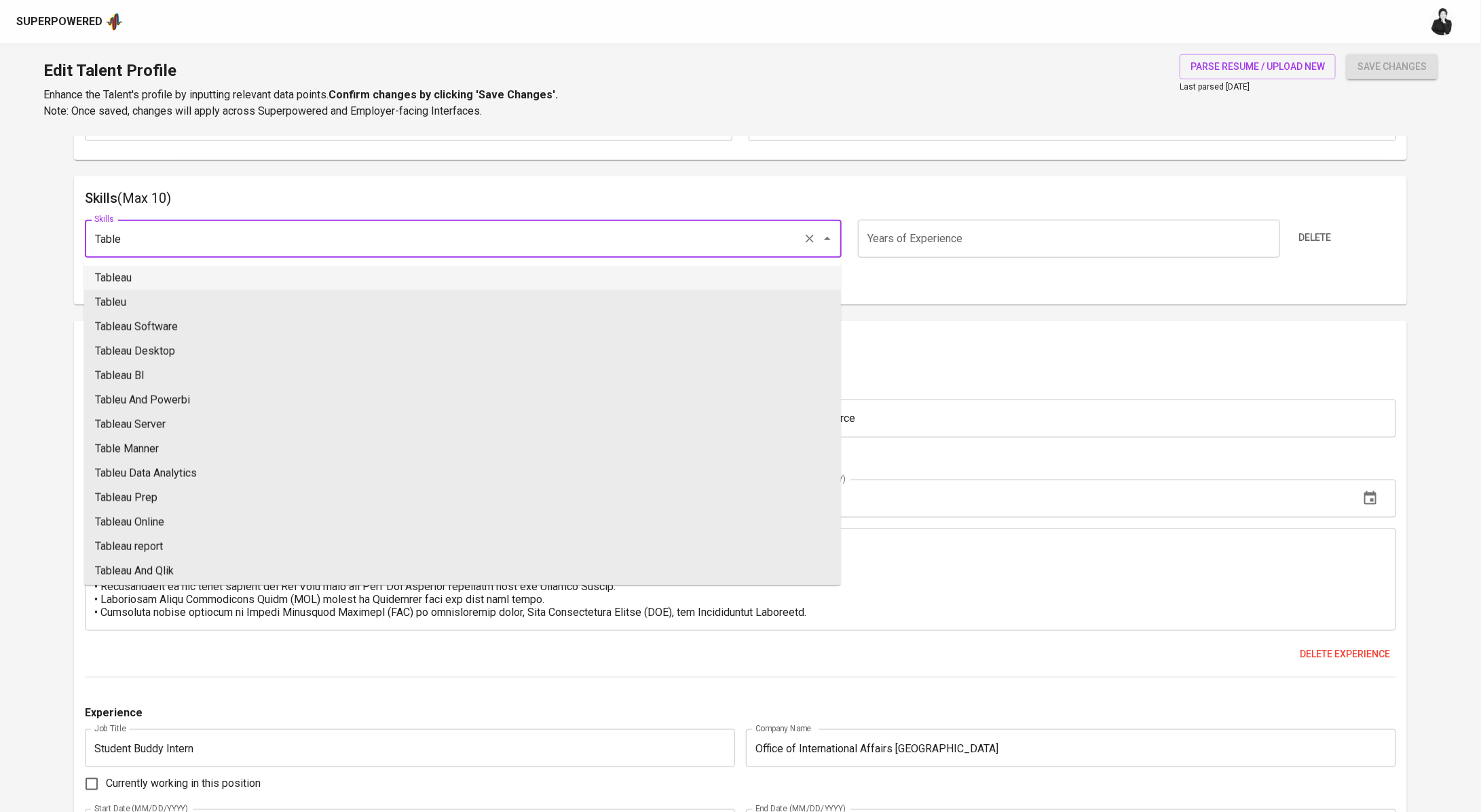
click at [174, 275] on li "Tableau" at bounding box center [462, 278] width 756 height 25
type input "Tableau"
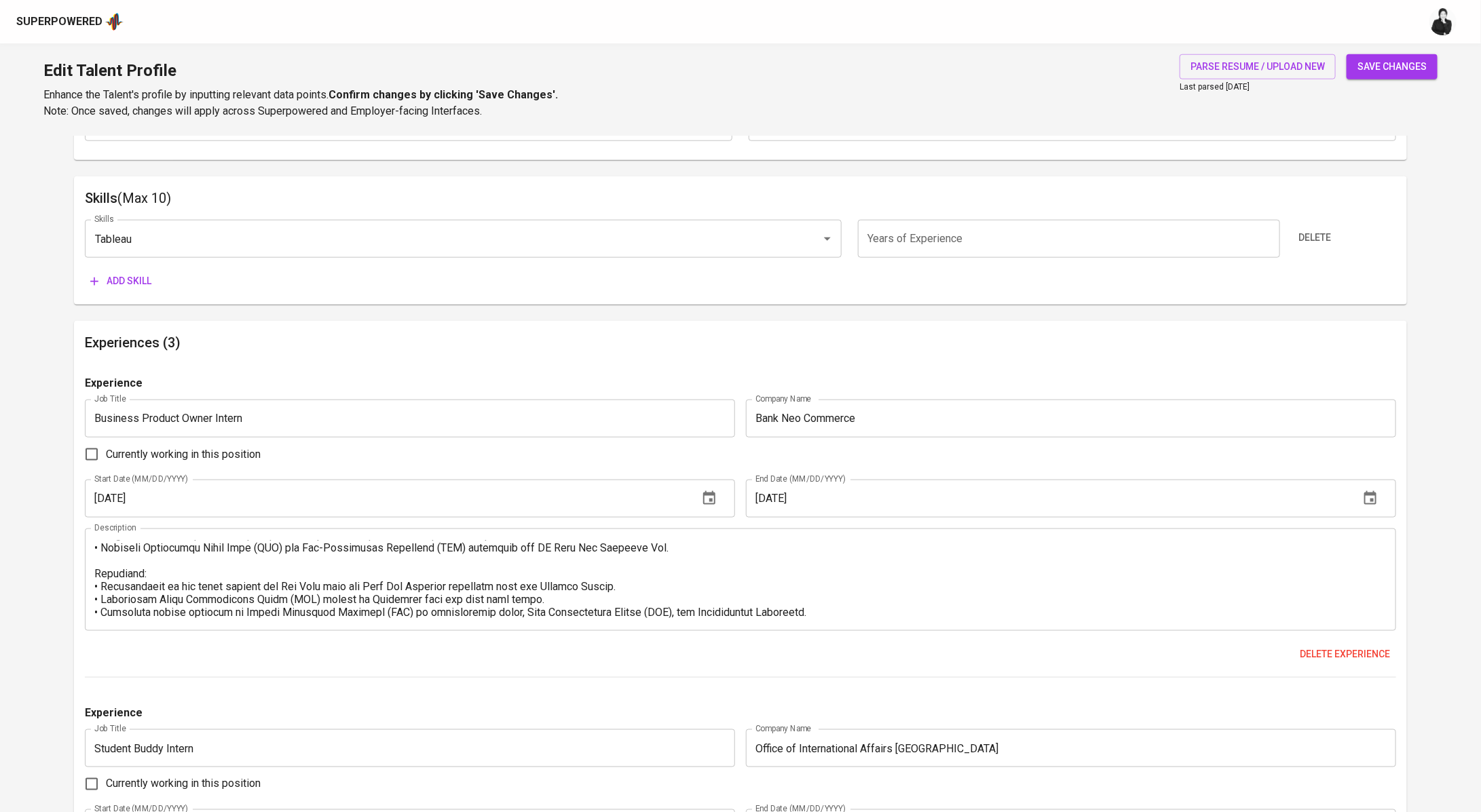
click at [988, 245] on input "number" at bounding box center [1069, 238] width 423 height 38
type input "1"
click at [124, 280] on span "Add skill" at bounding box center [120, 281] width 61 height 17
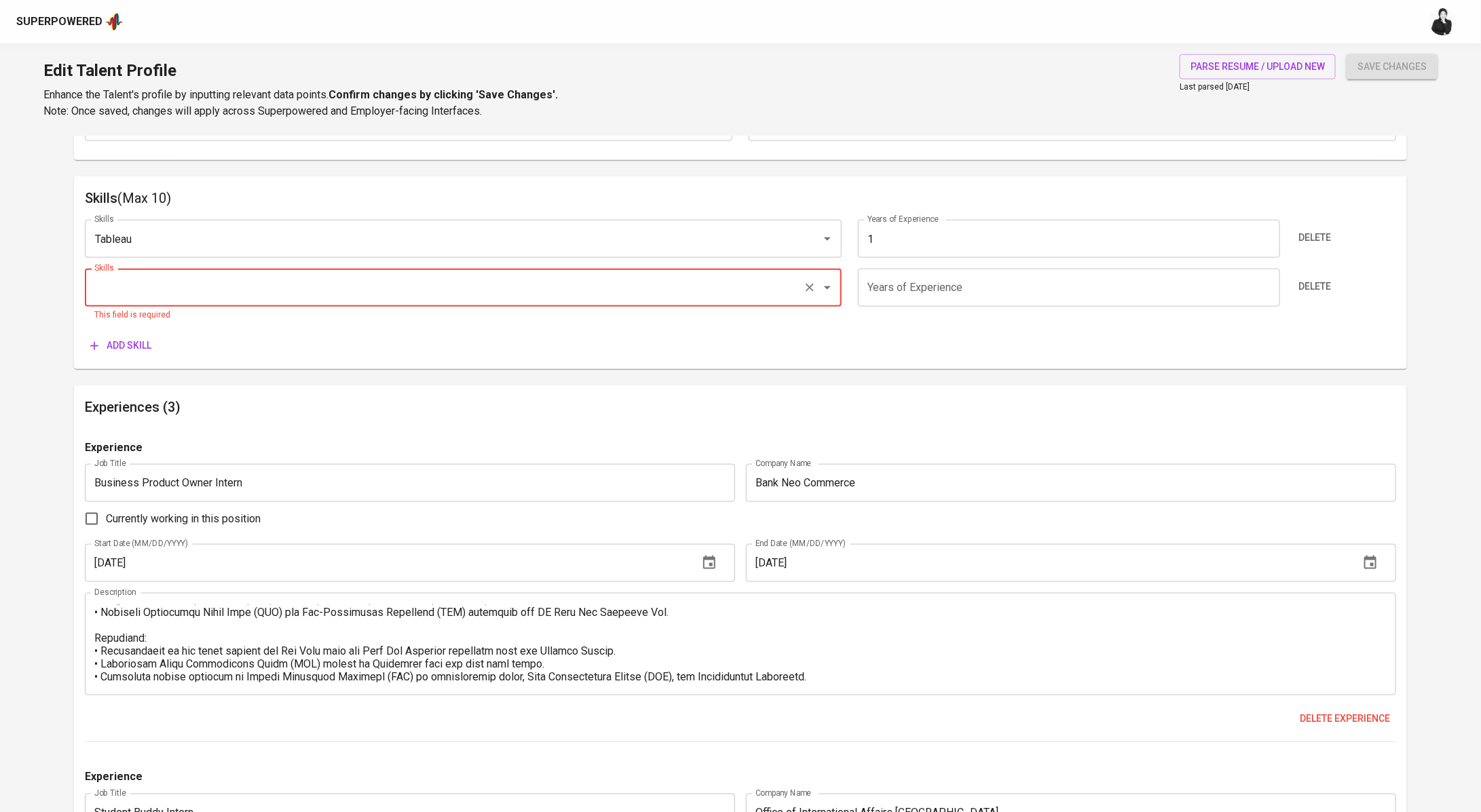
paste input "Power BI"
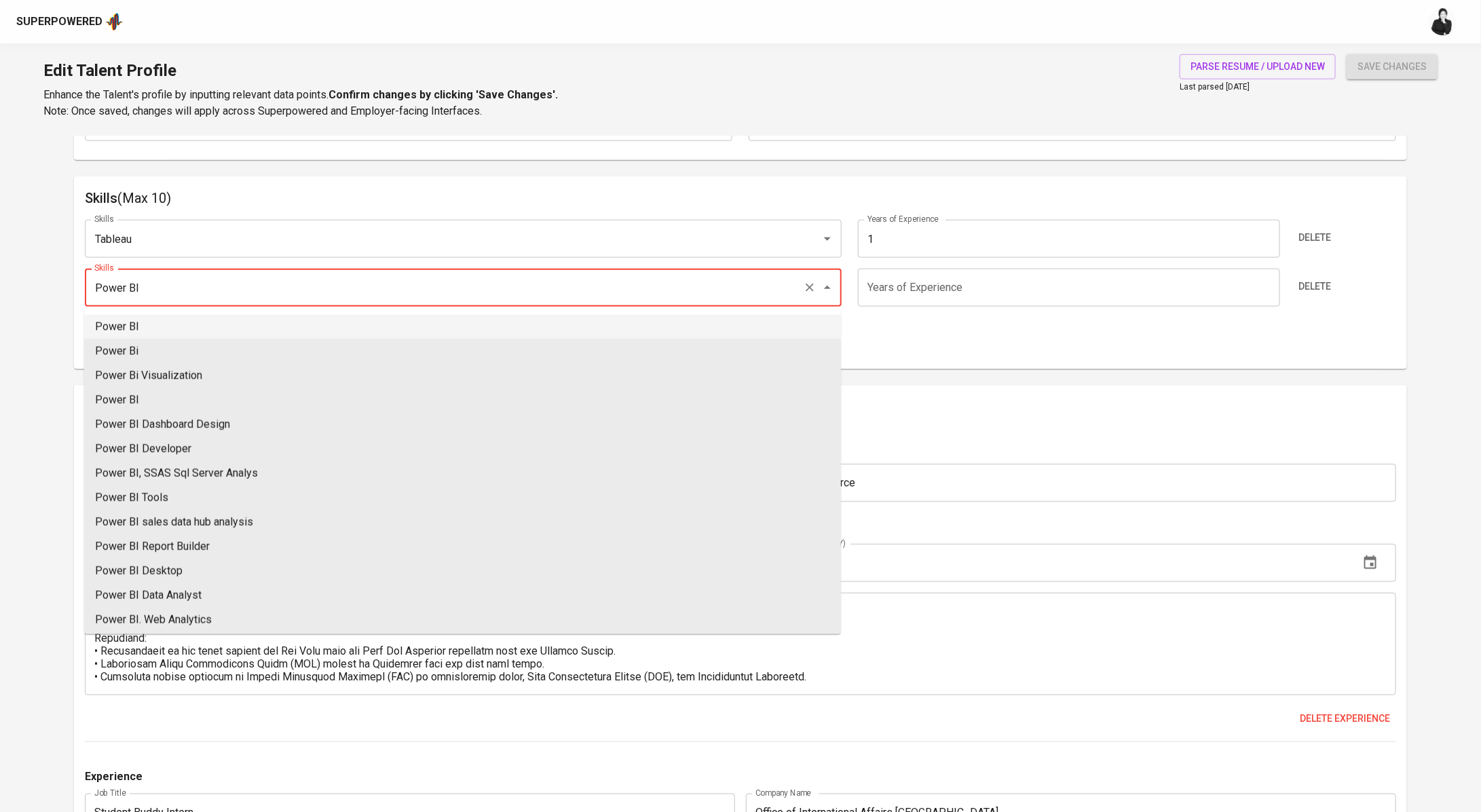
type input "Power BI"
click at [994, 290] on input "number" at bounding box center [1069, 287] width 423 height 38
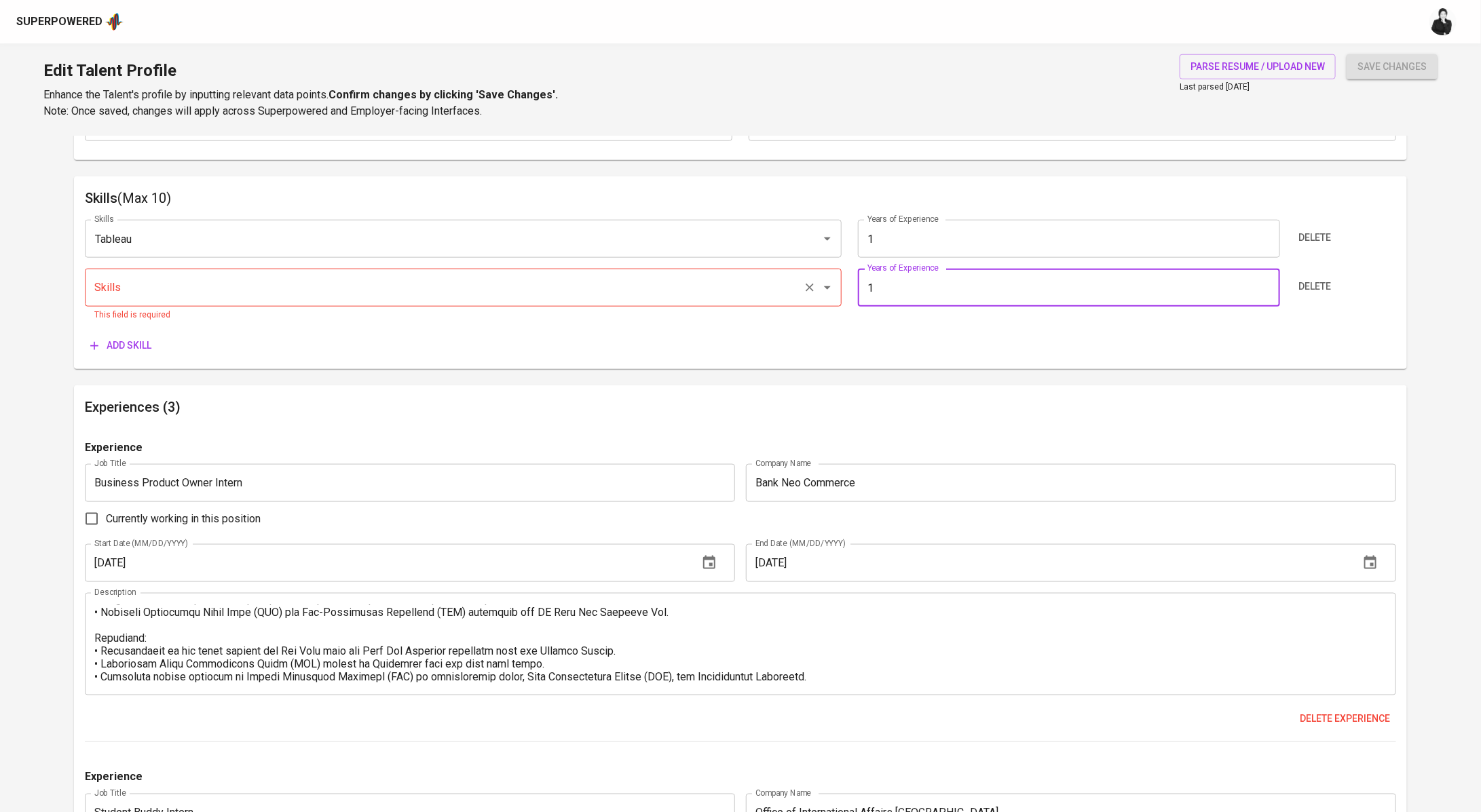
type input "1"
click at [164, 293] on input "Skills" at bounding box center [445, 287] width 707 height 26
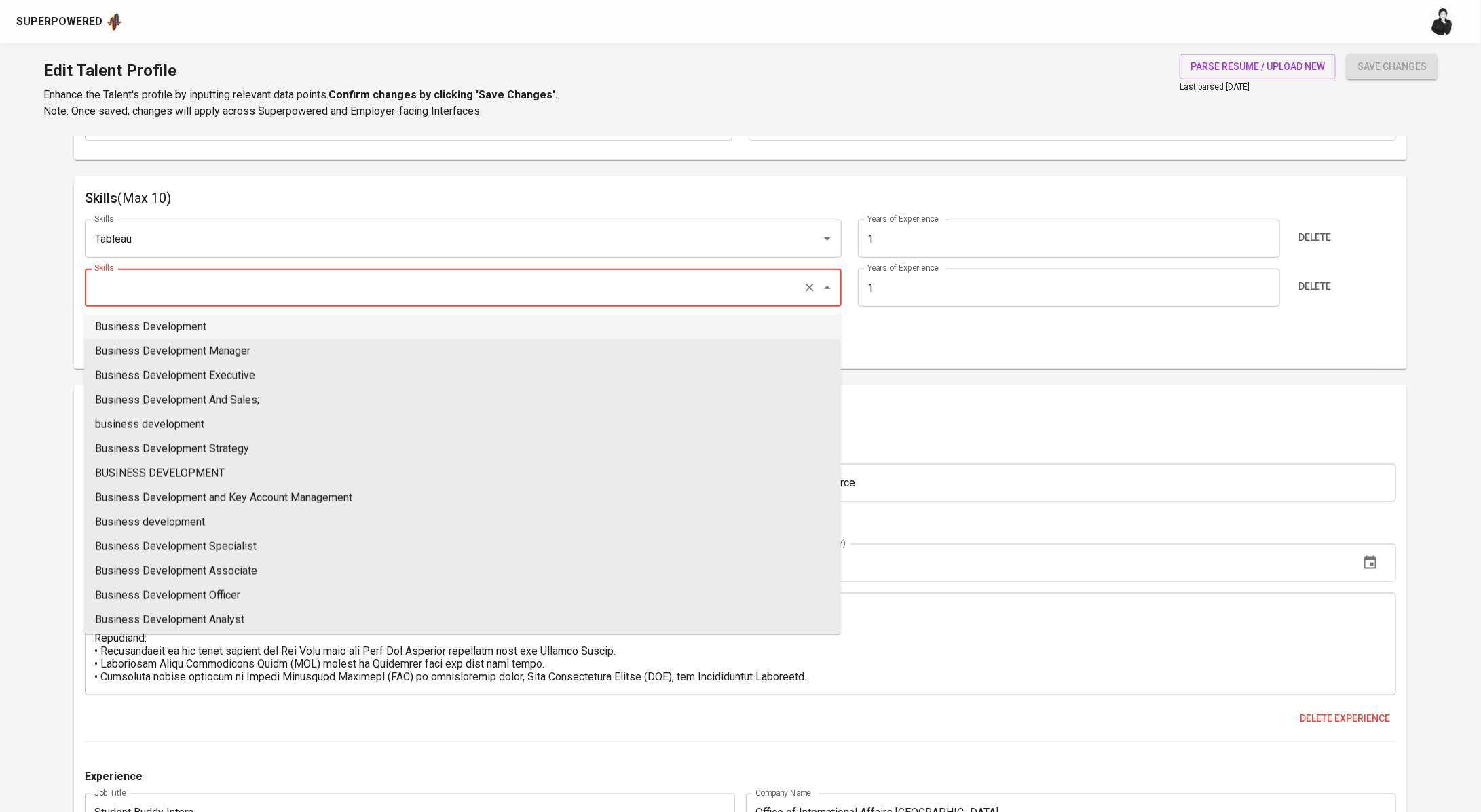
paste input "Power BI"
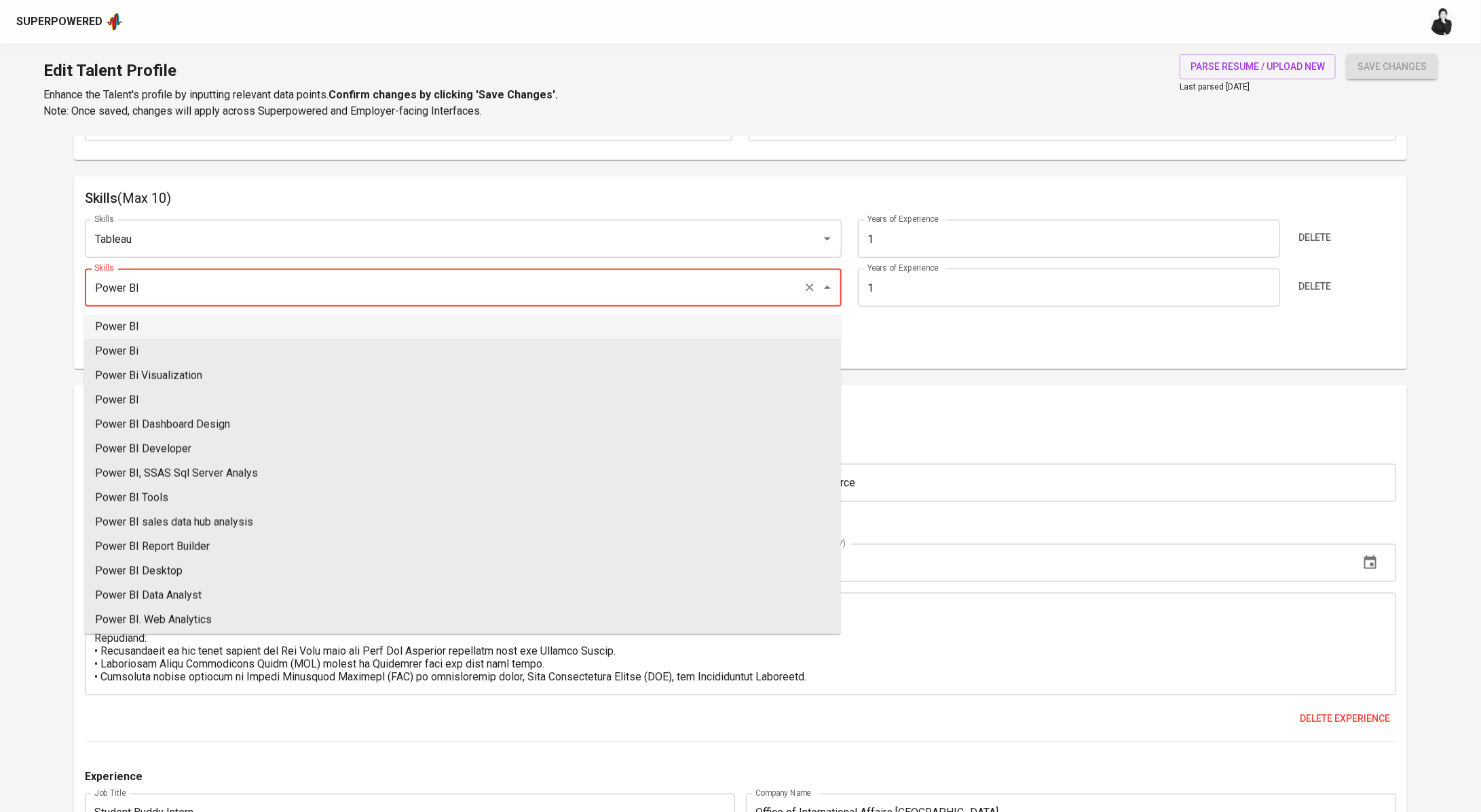
click at [177, 329] on li "Power BI" at bounding box center [462, 328] width 756 height 25
type input "Power BI"
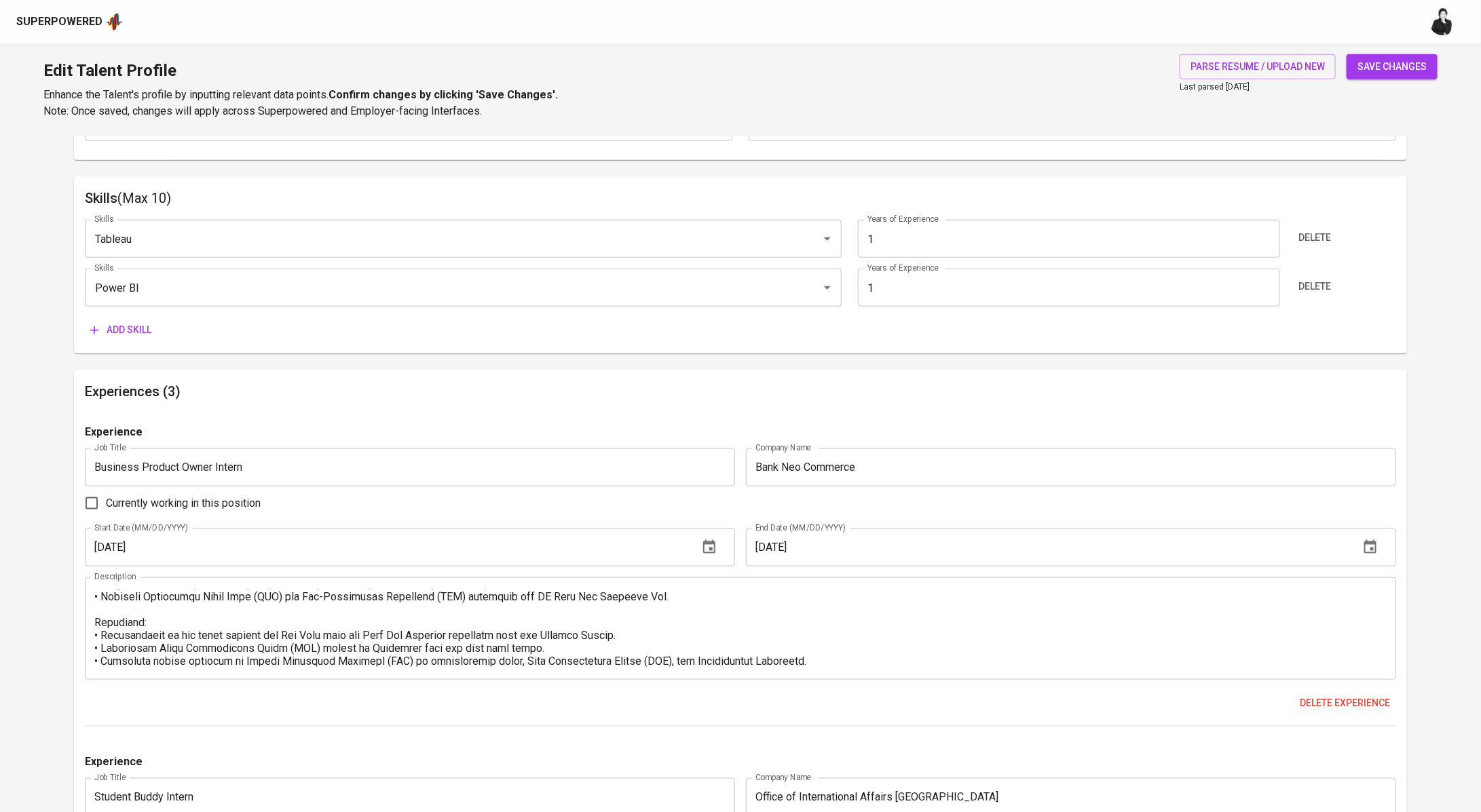
click at [143, 335] on span "Add skill" at bounding box center [120, 329] width 61 height 17
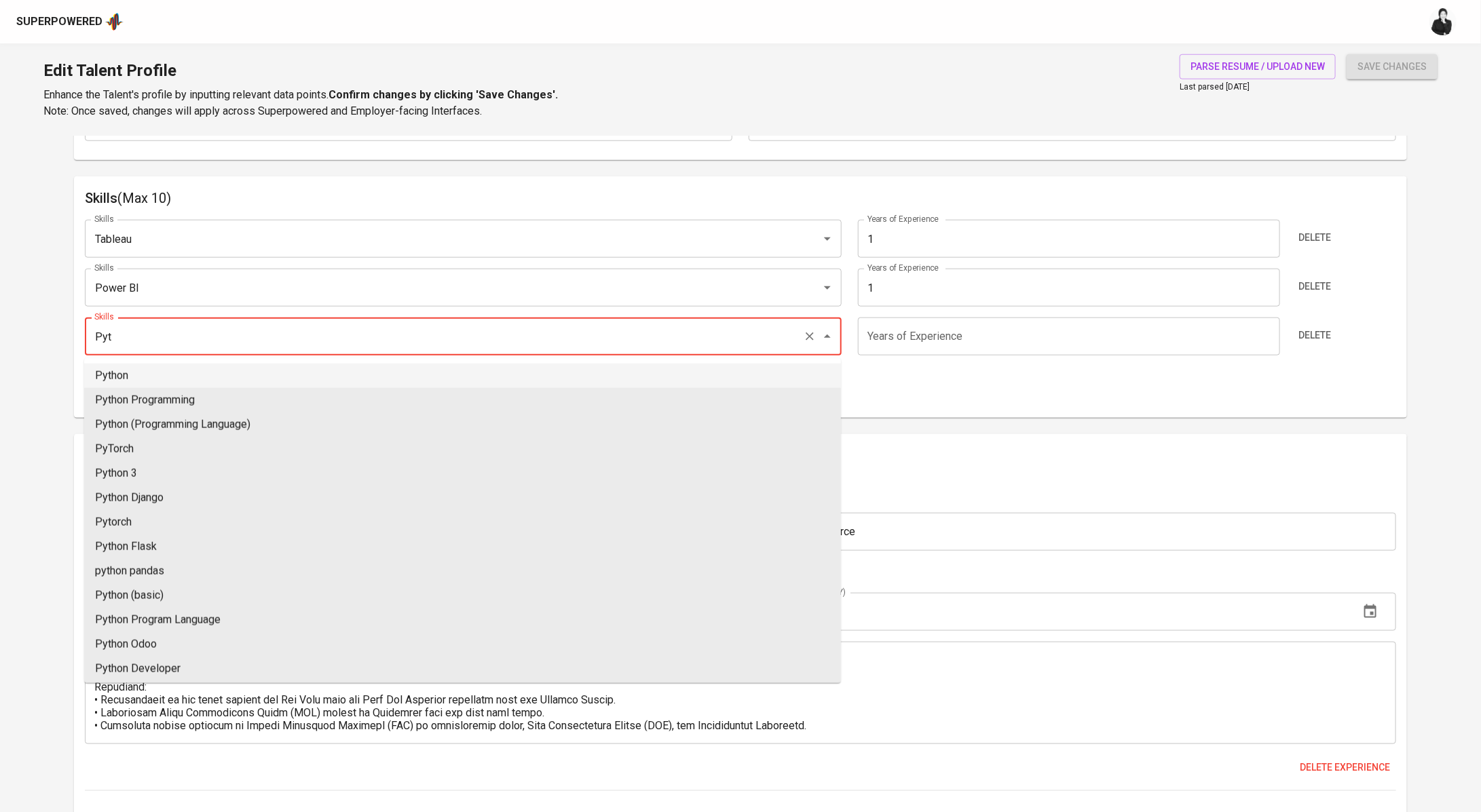
click at [173, 379] on li "Python" at bounding box center [462, 376] width 756 height 25
type input "Python"
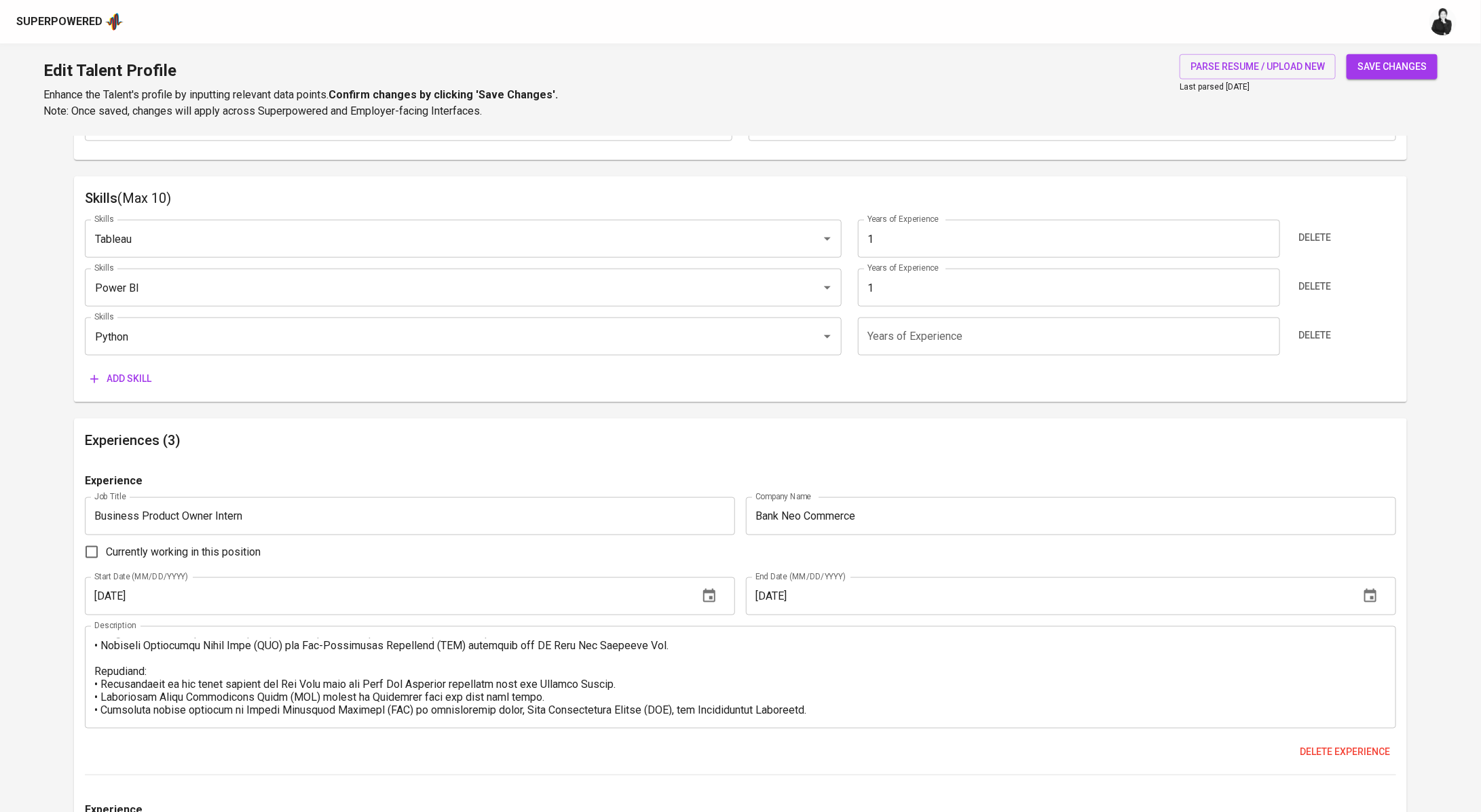
click at [927, 341] on input "number" at bounding box center [1069, 336] width 423 height 38
type input "1"
click at [120, 382] on span "Add skill" at bounding box center [120, 378] width 61 height 17
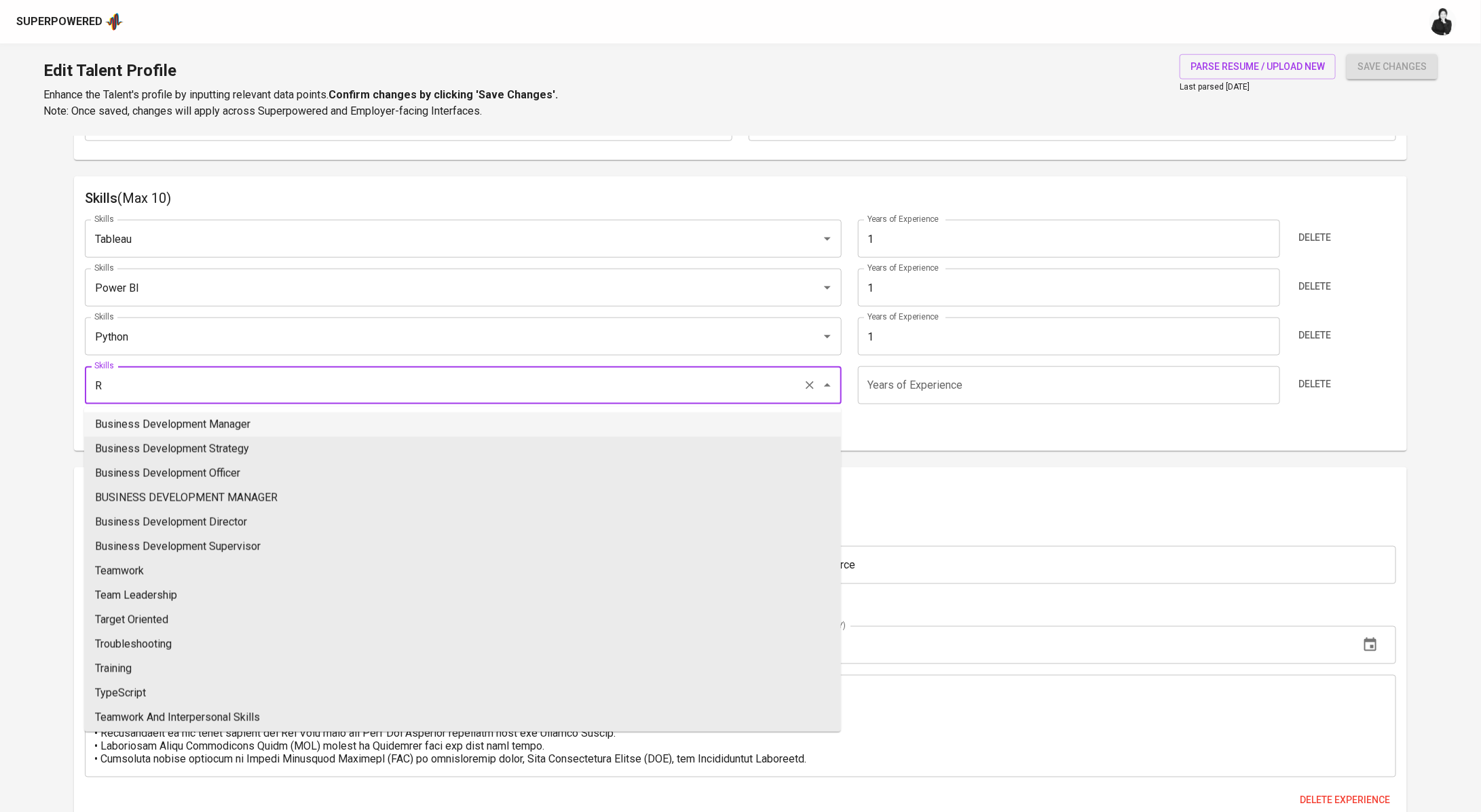
type input "Business Development Manager"
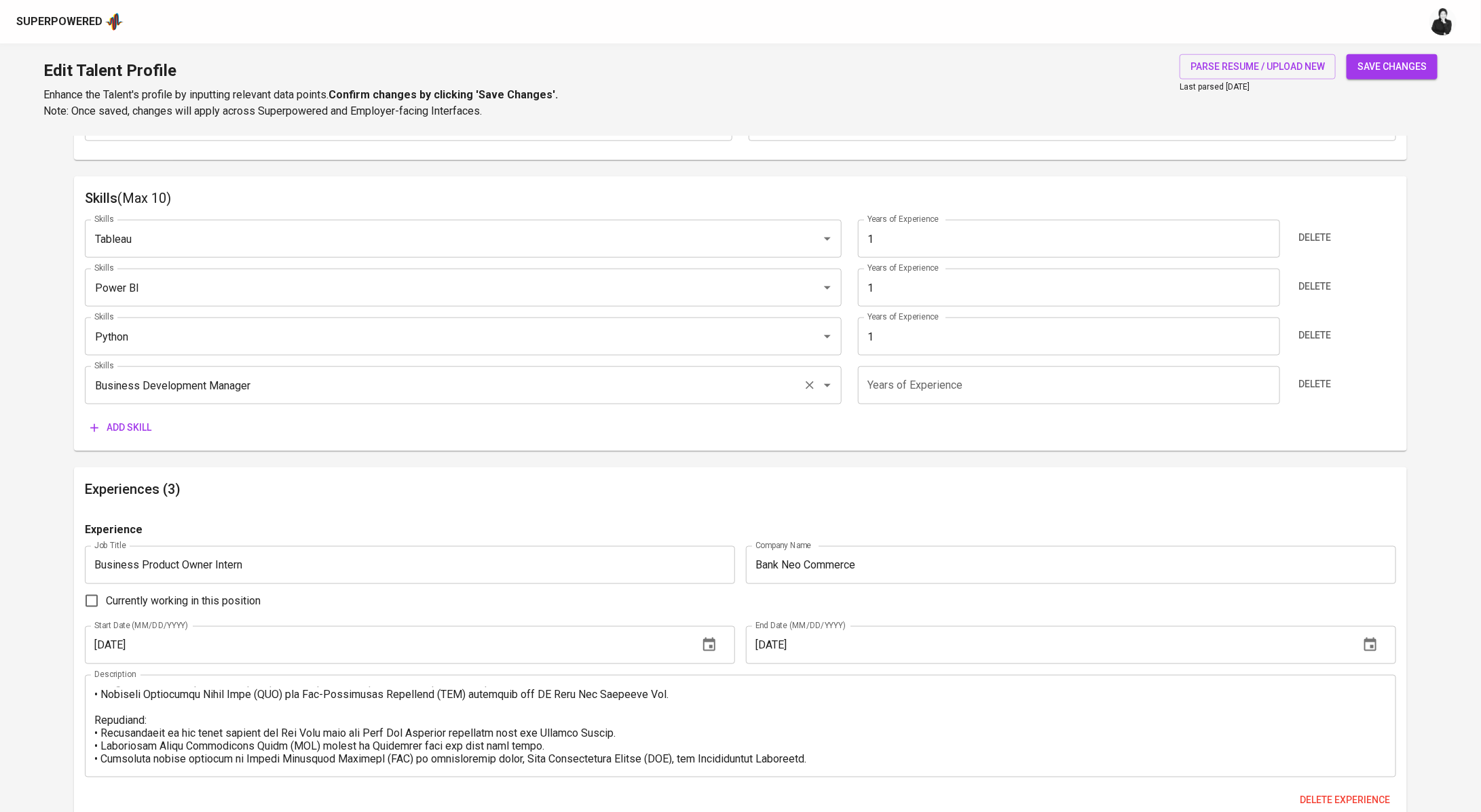
click at [318, 396] on input "Business Development Manager" at bounding box center [445, 385] width 707 height 26
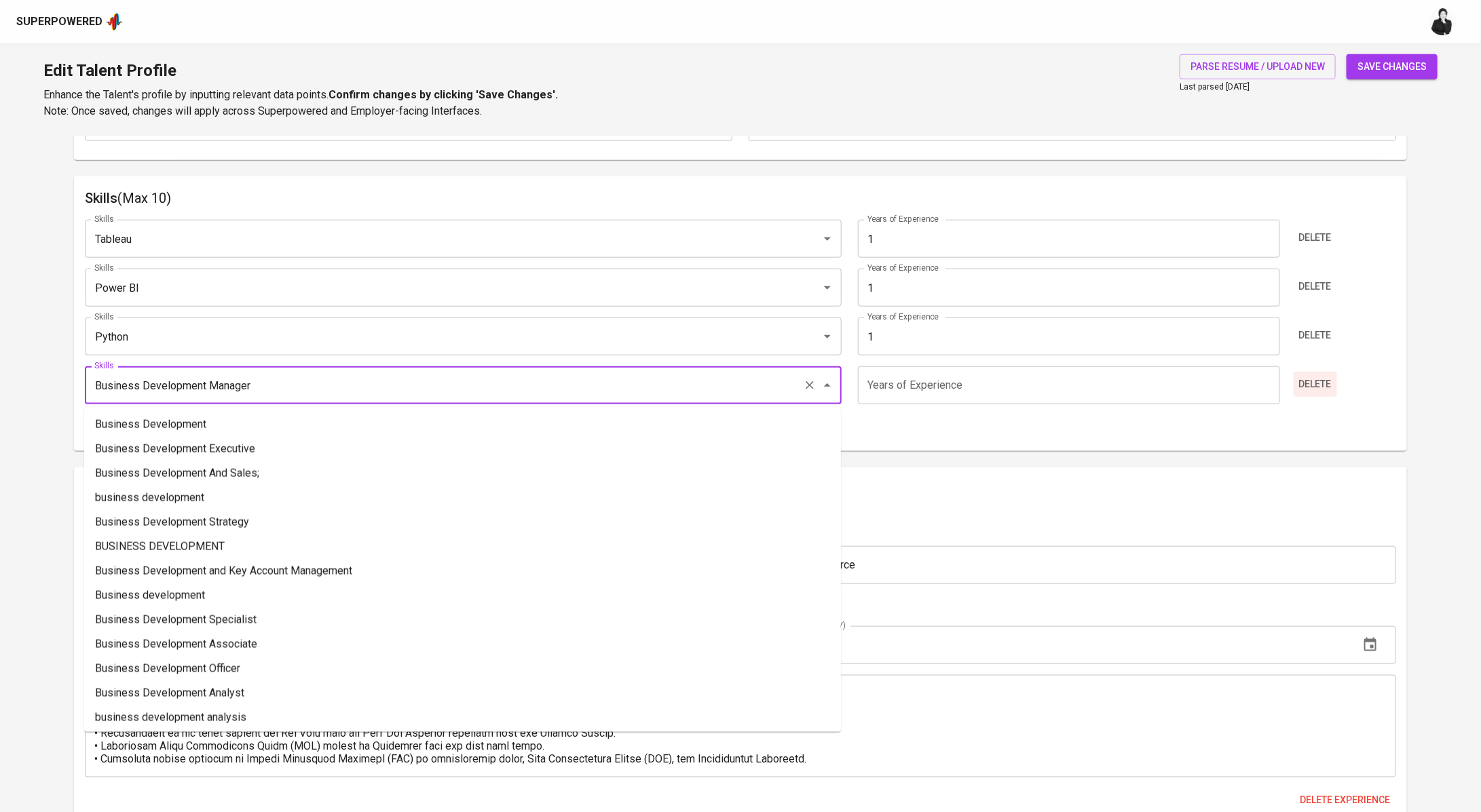
click at [1313, 382] on span "Delete" at bounding box center [1315, 384] width 33 height 17
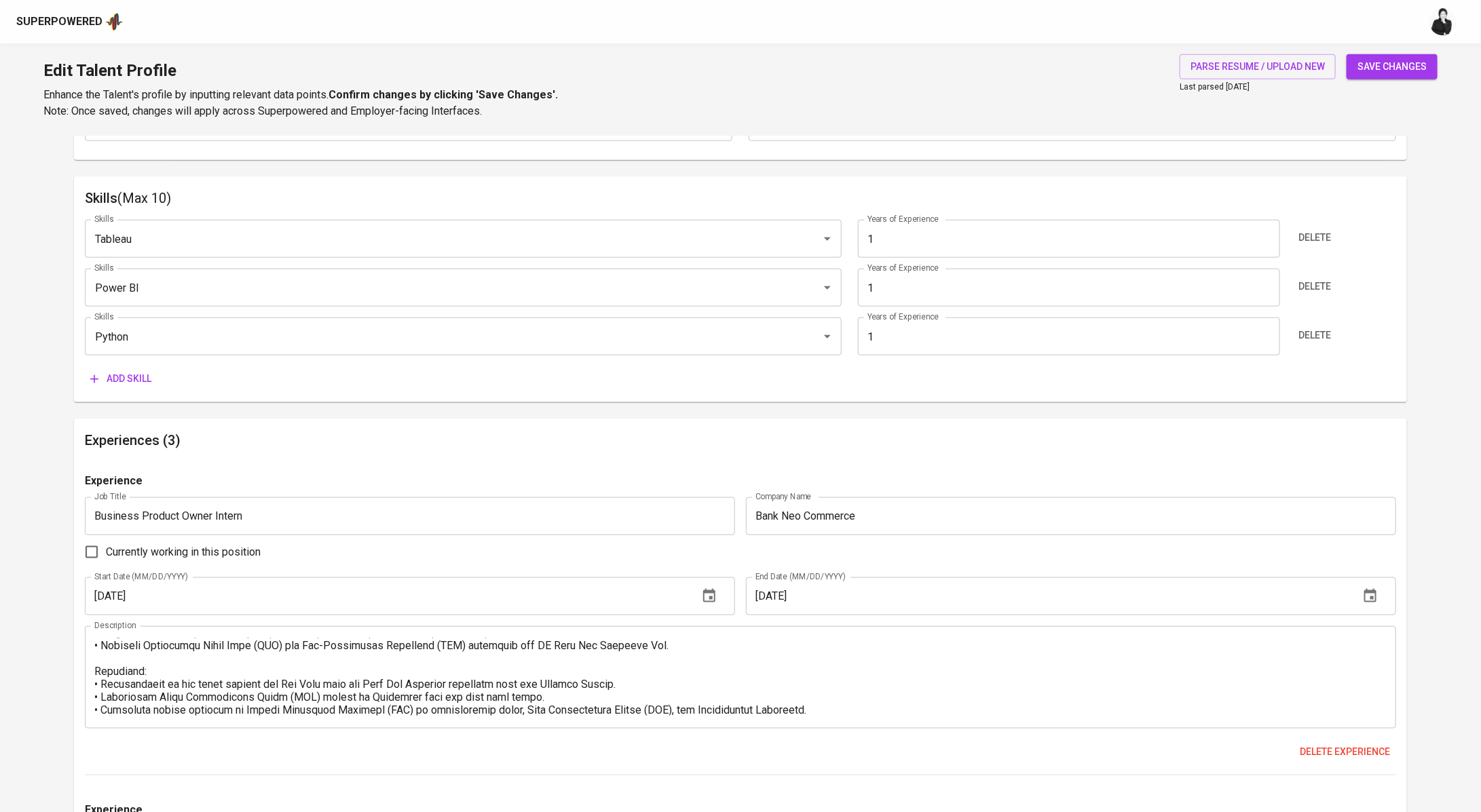
click at [138, 379] on span "Add skill" at bounding box center [120, 378] width 61 height 17
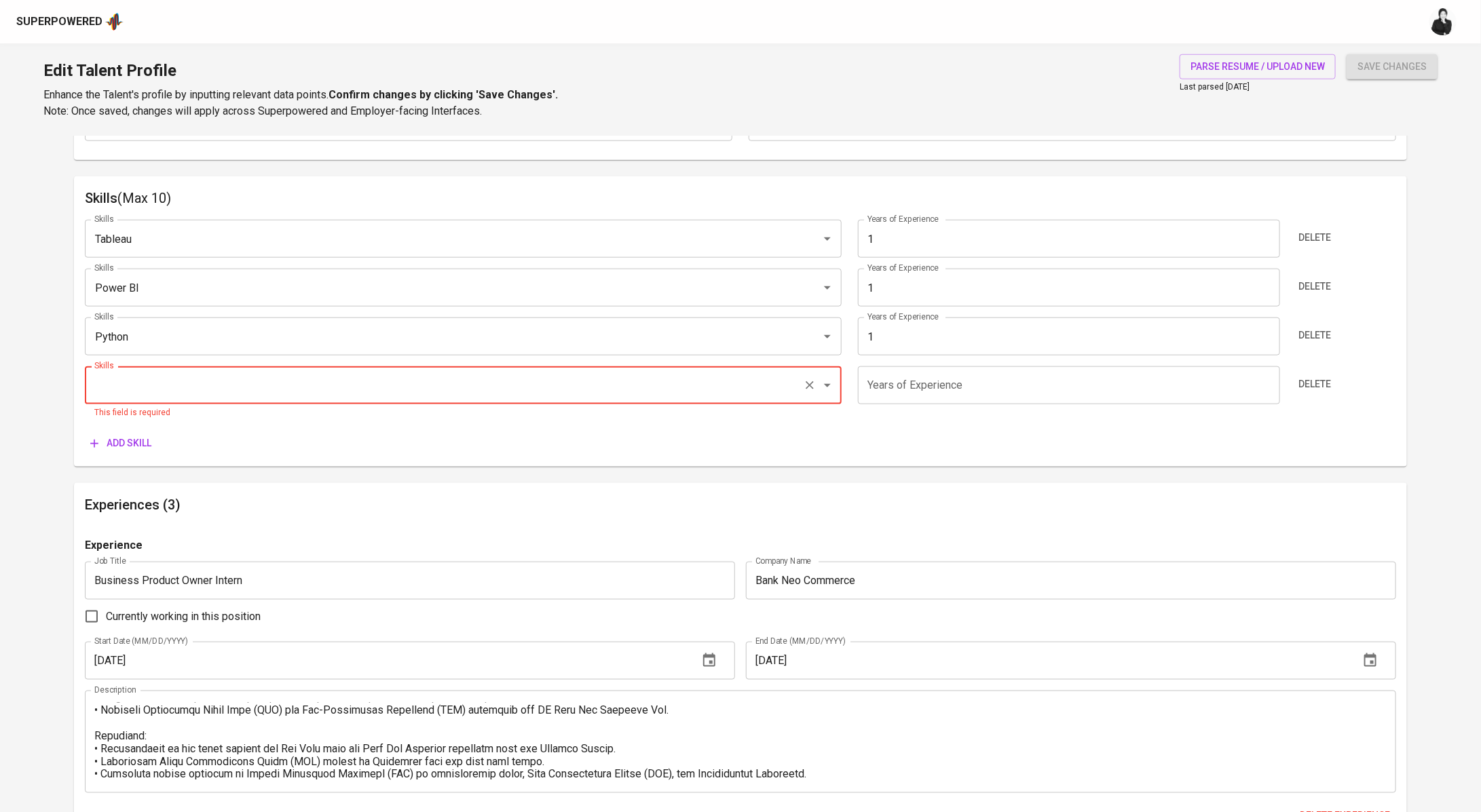
paste input "Manual Testing"
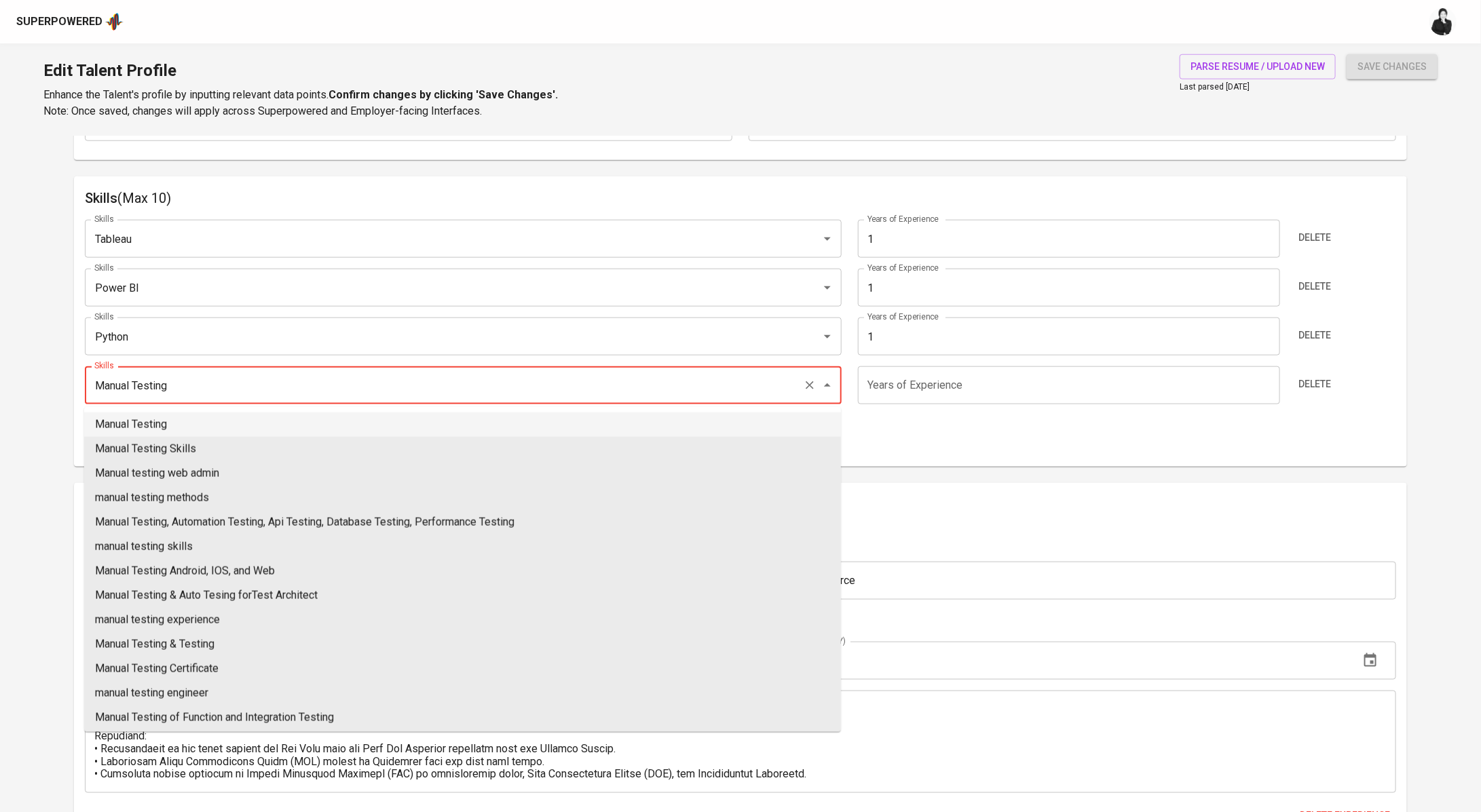
click at [240, 424] on li "Manual Testing" at bounding box center [462, 425] width 756 height 25
type input "Manual Testing"
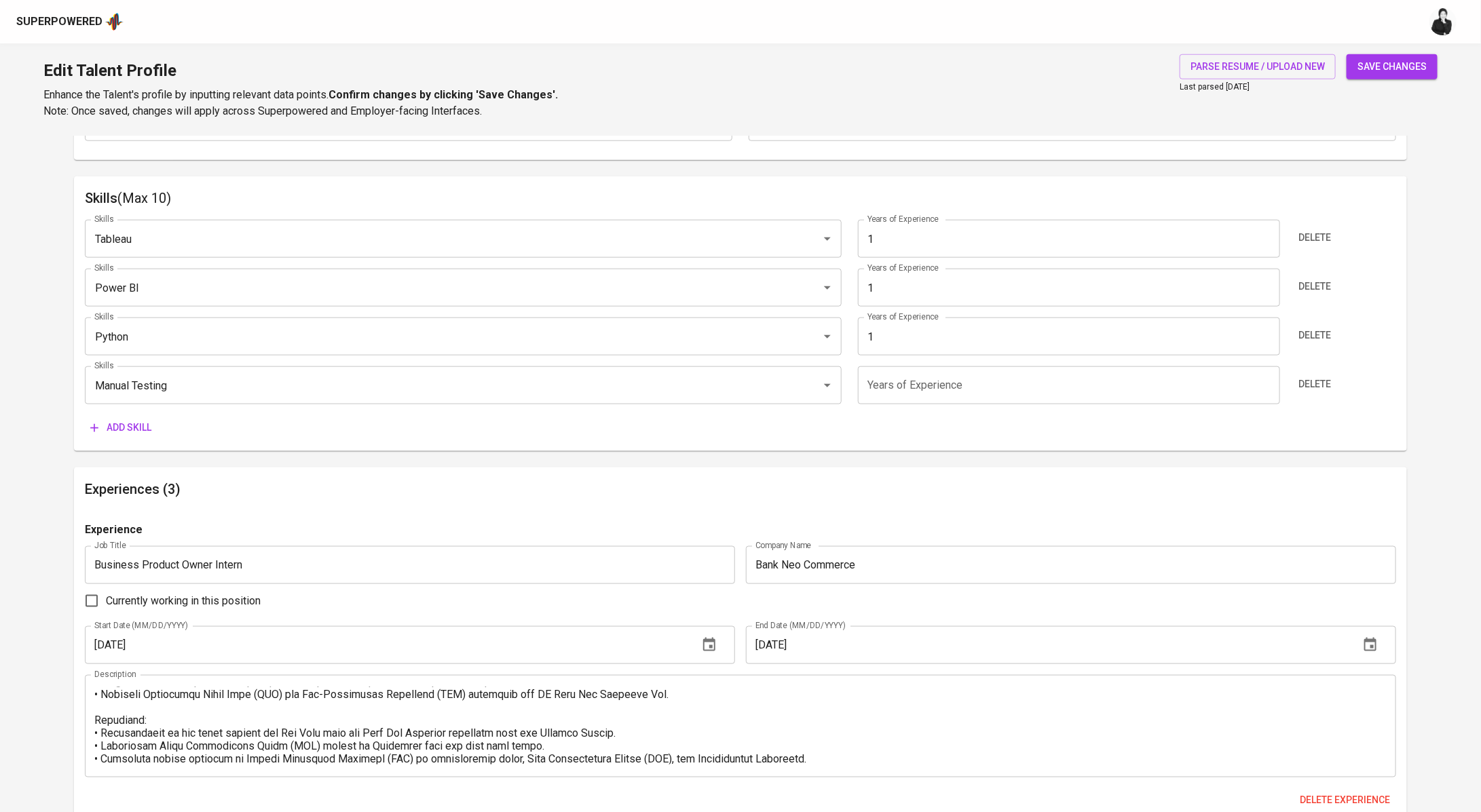
click at [956, 393] on input "number" at bounding box center [1069, 385] width 423 height 38
type input "1"
click at [140, 416] on button "Add skill" at bounding box center [120, 428] width 72 height 25
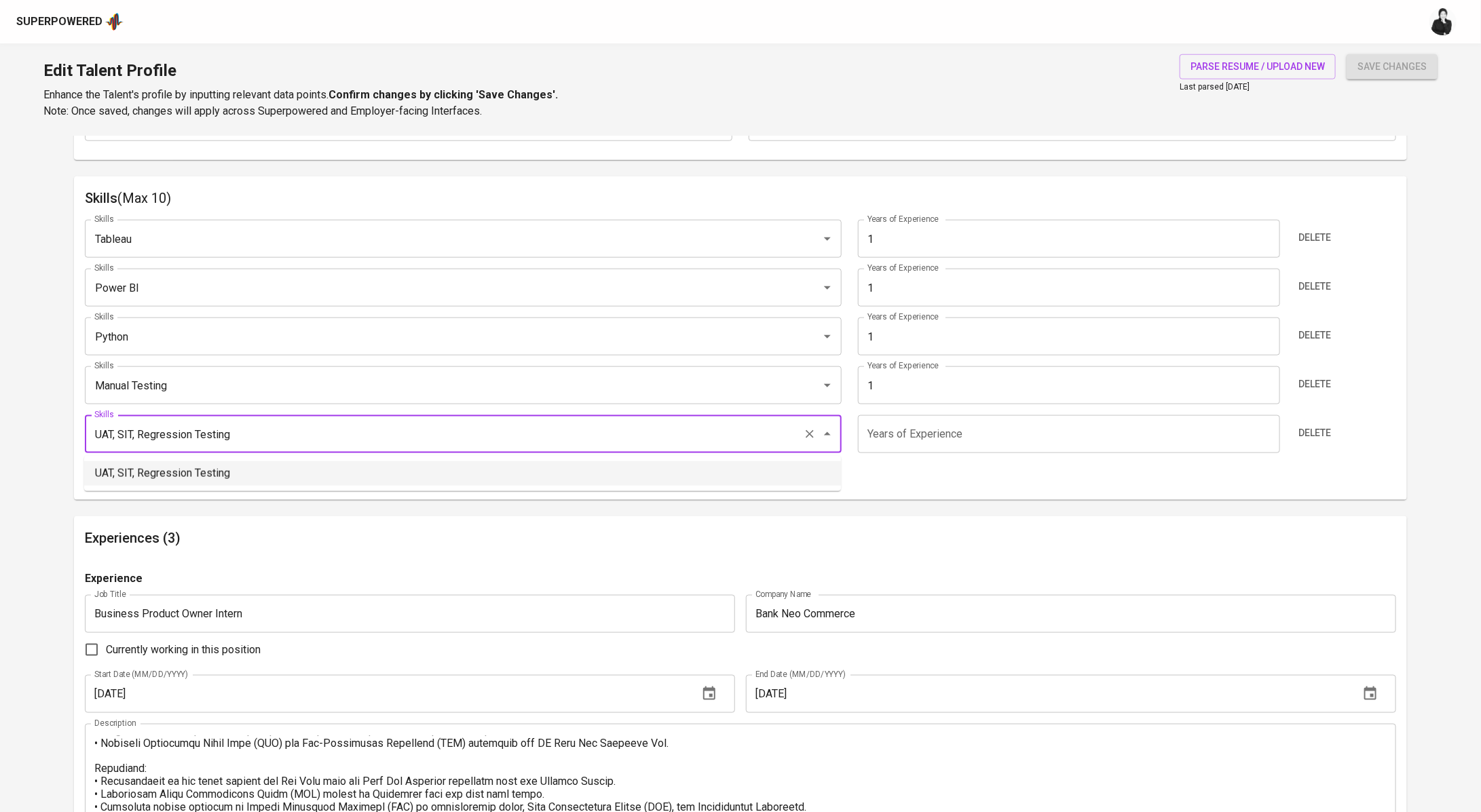
type input "UAT, SIT, Regression Testing"
click at [942, 437] on input "number" at bounding box center [1069, 434] width 423 height 38
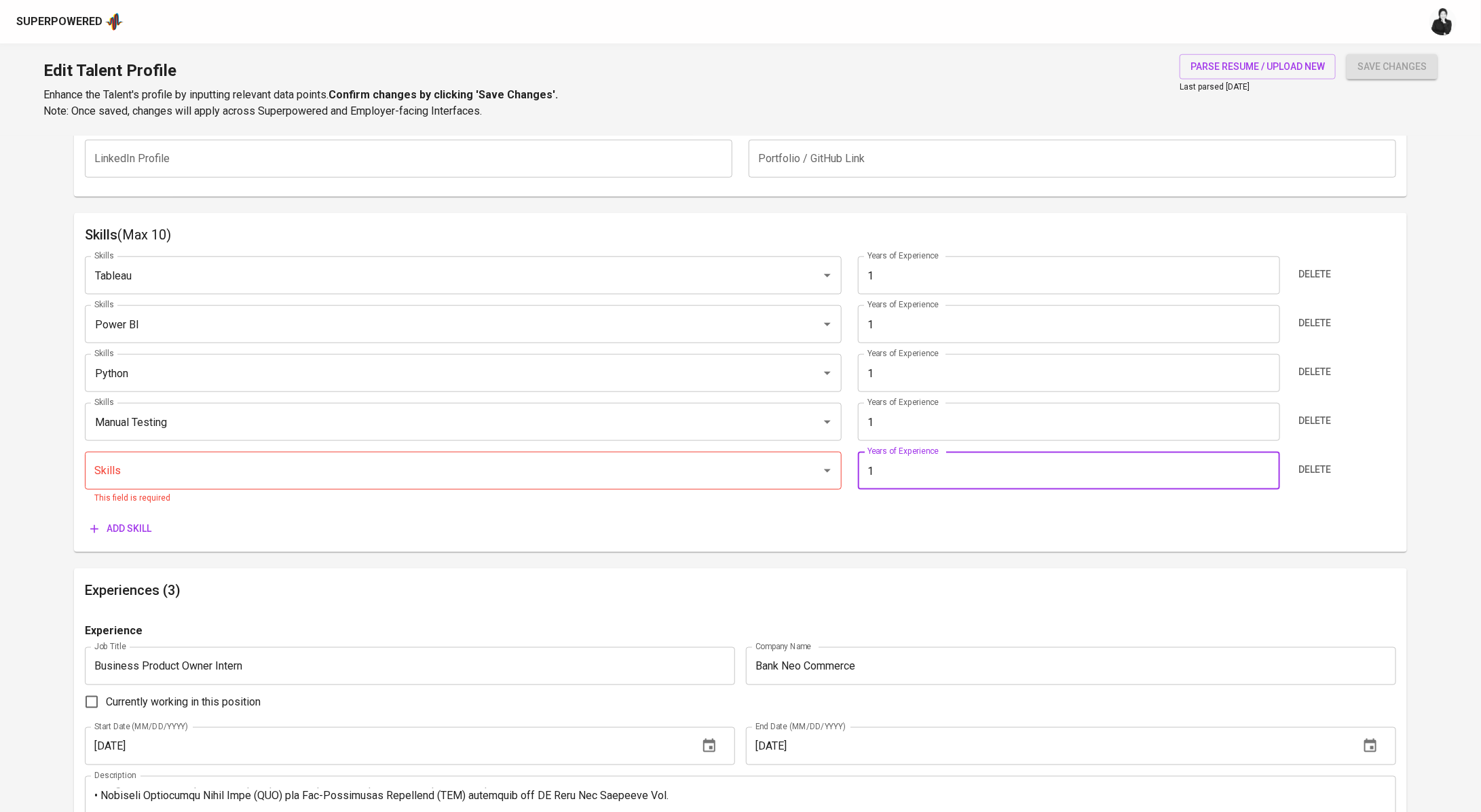
scroll to position [672, 0]
click at [592, 492] on p "This field is required" at bounding box center [463, 498] width 738 height 13
type input "1"
paste input "UAT, SIT, Regression Testing"
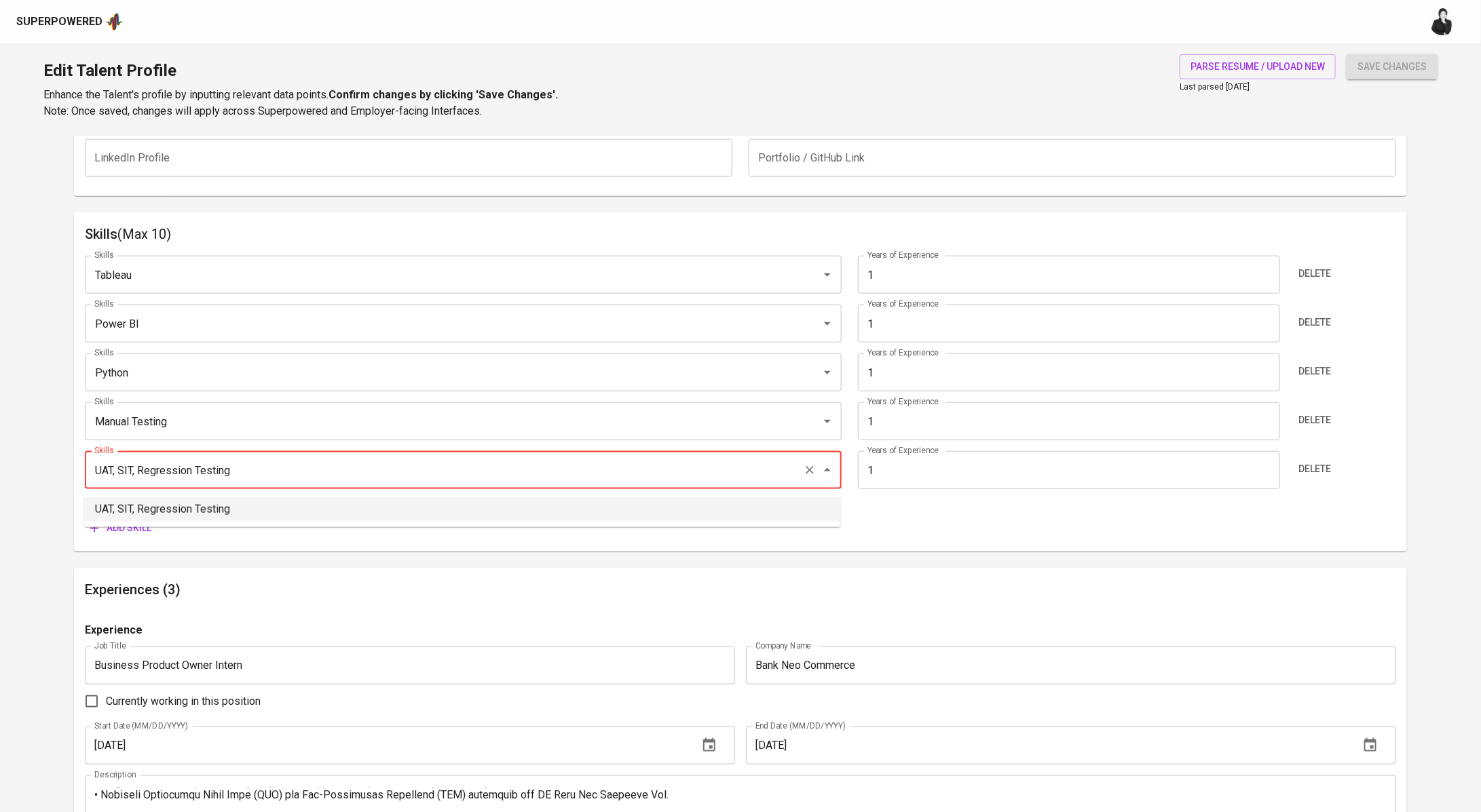
click at [461, 505] on li "UAT, SIT, Regression Testing" at bounding box center [462, 510] width 756 height 25
type input "UAT, SIT, Regression Testing"
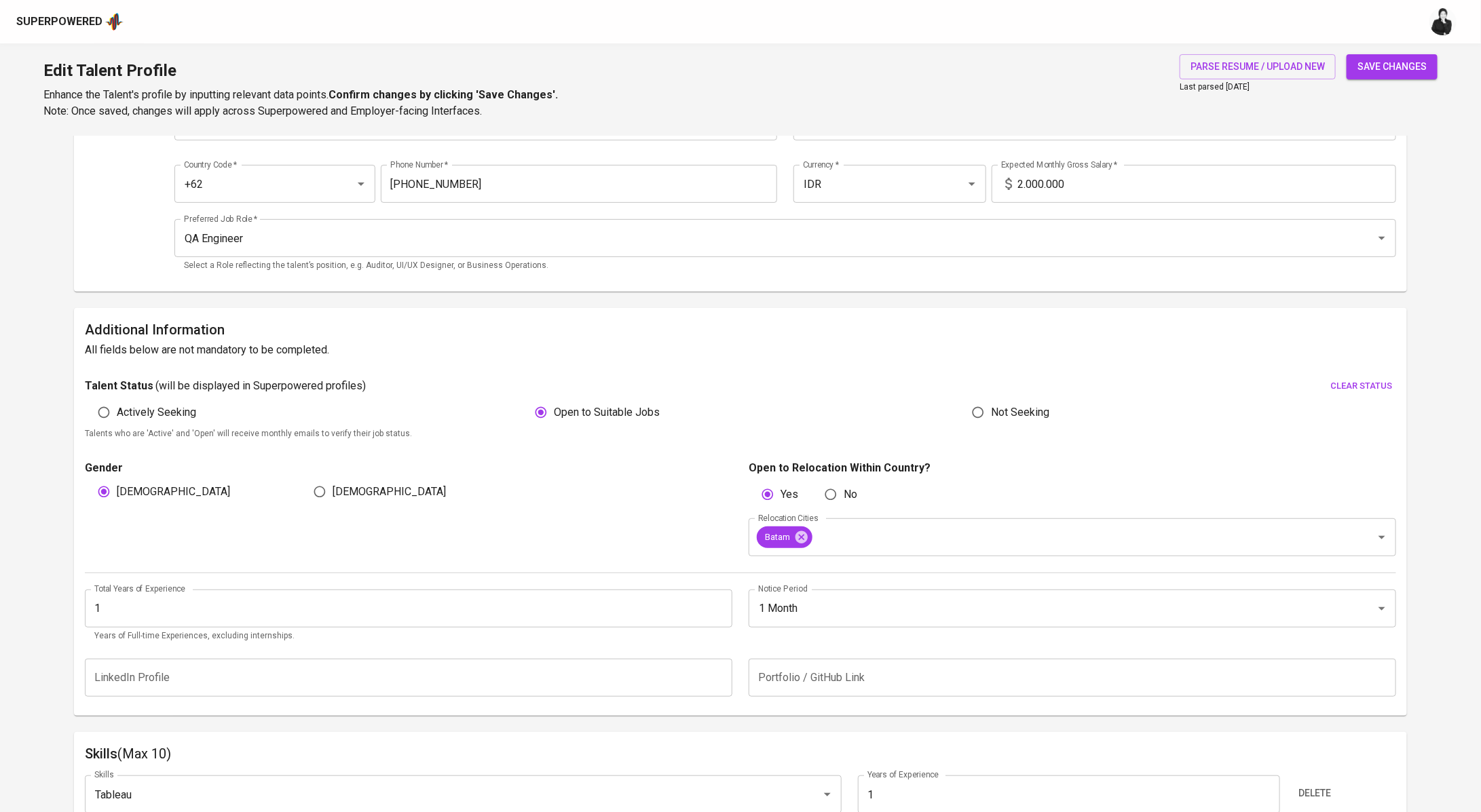
scroll to position [0, 0]
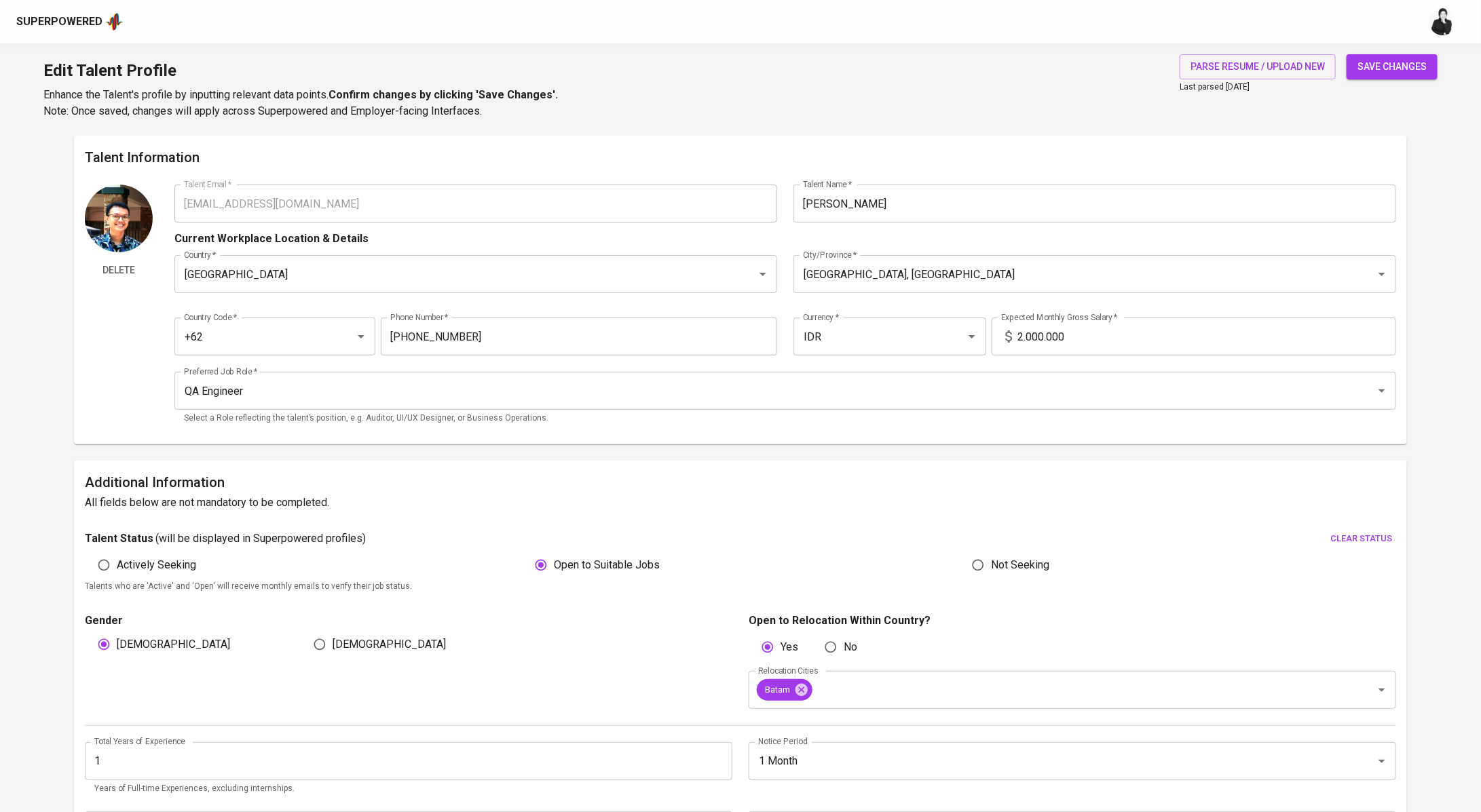
click at [1105, 336] on input "2.000.000" at bounding box center [1207, 336] width 379 height 38
type input "2"
type input "6.500.000"
click at [1400, 66] on span "save changes" at bounding box center [1392, 66] width 69 height 17
type input "UAT, SIT, Regression Testing"
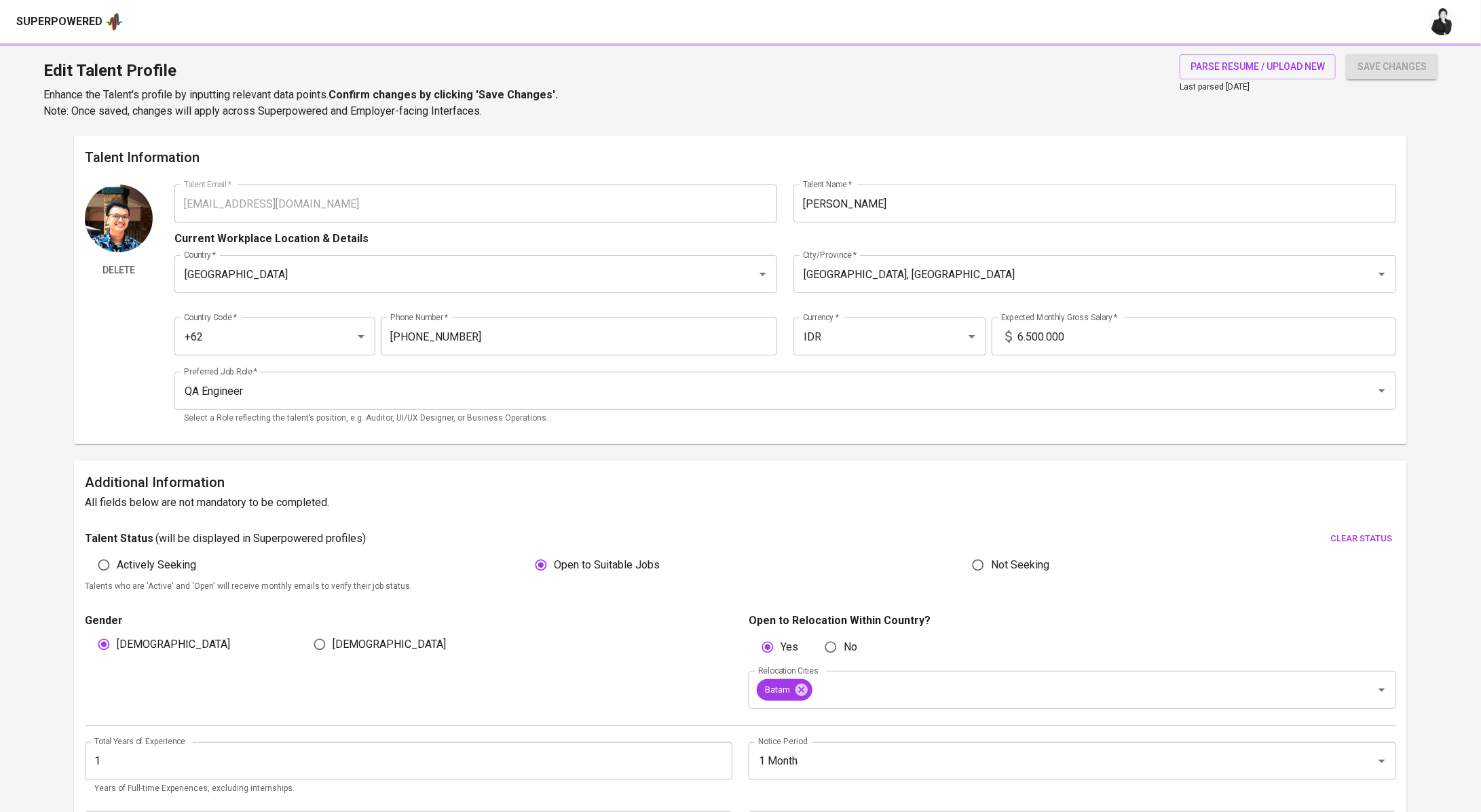
type input "Manual Testing"
type input "Power BI"
type input "Tableau"
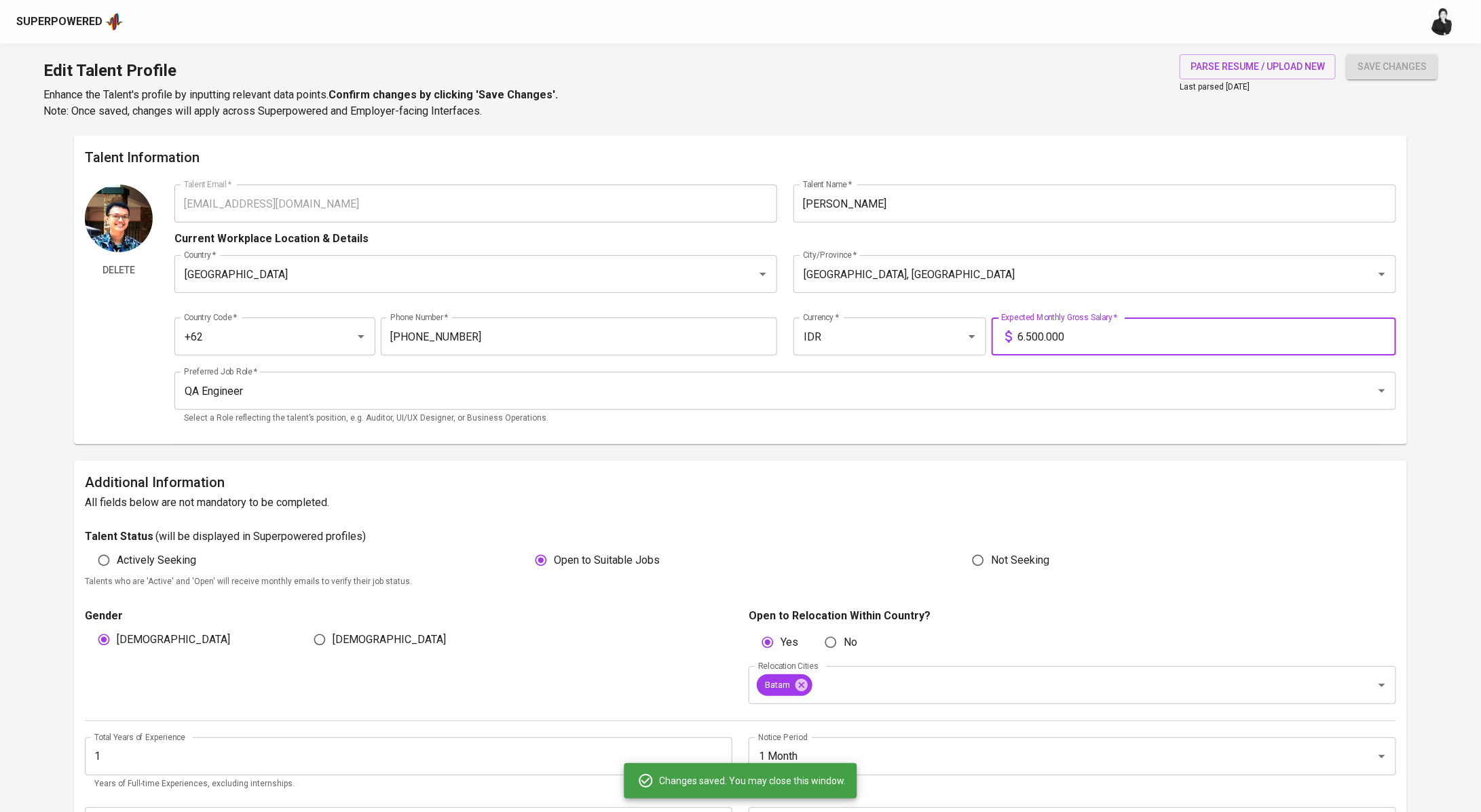
click at [1034, 337] on input "6.500.000" at bounding box center [1207, 336] width 379 height 38
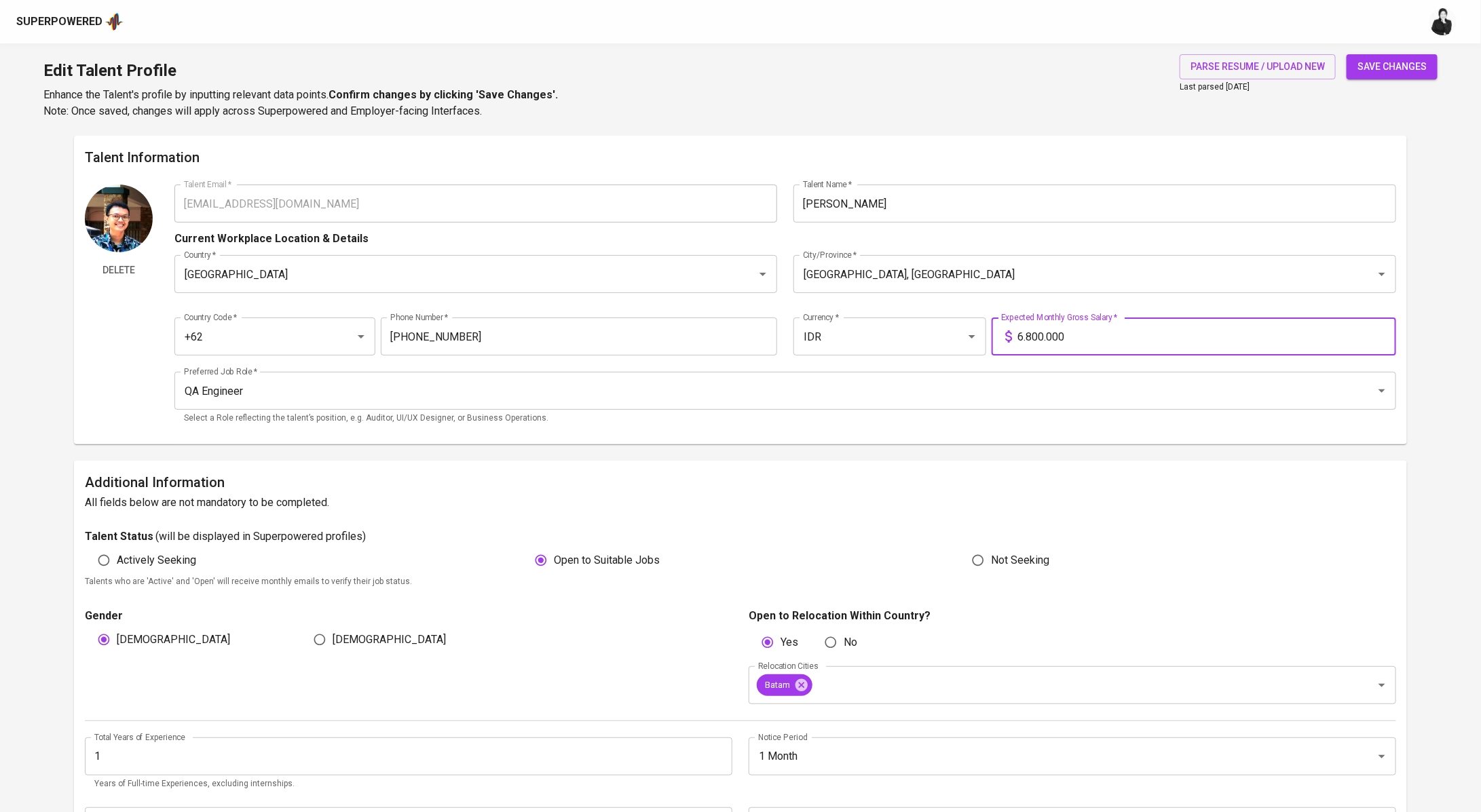
type input "6.800.000"
click at [1421, 74] on button "save changes" at bounding box center [1392, 66] width 91 height 25
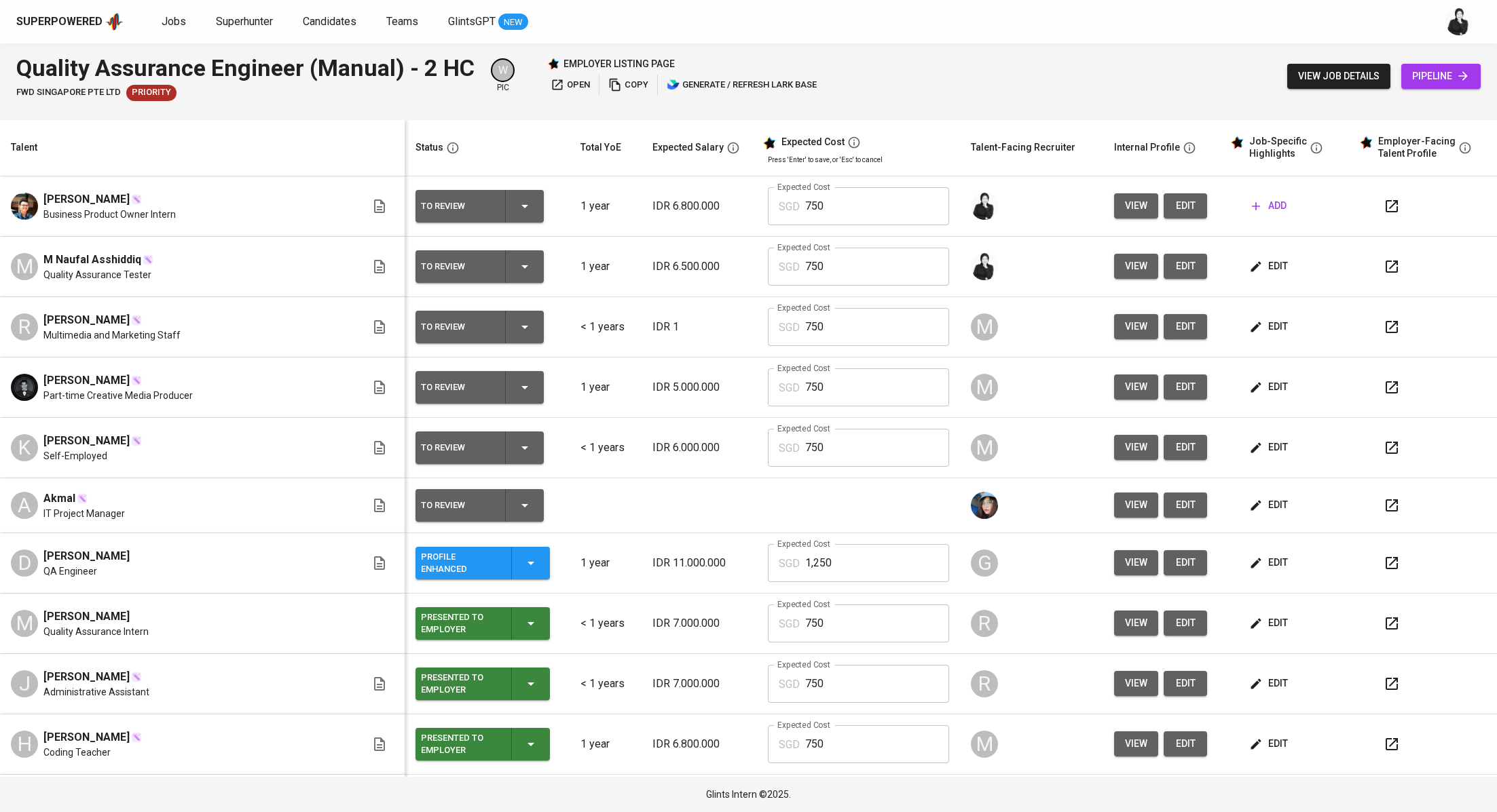
click at [1175, 262] on span "edit" at bounding box center [1185, 266] width 22 height 17
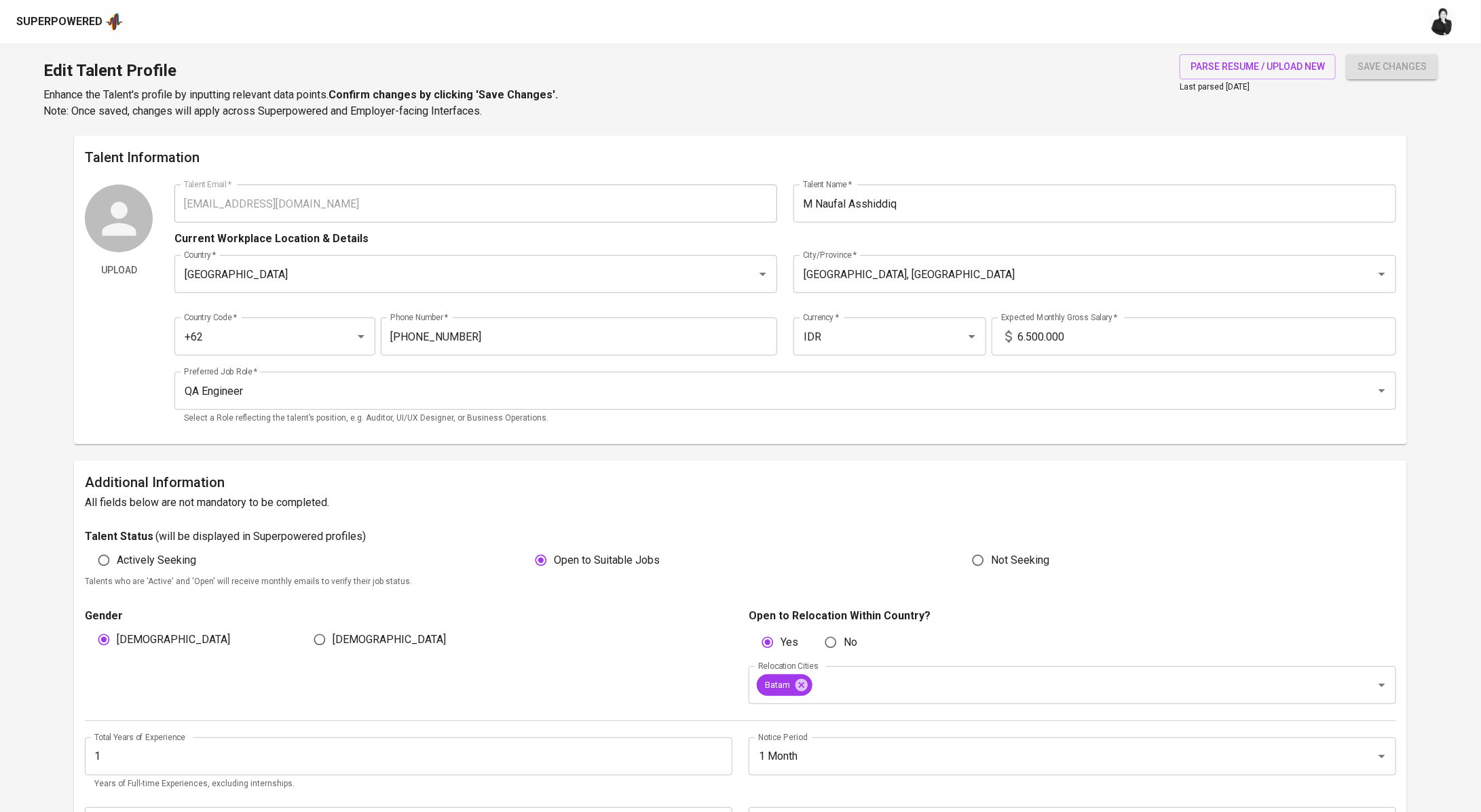
click at [1035, 329] on input "6.500.000" at bounding box center [1207, 336] width 379 height 38
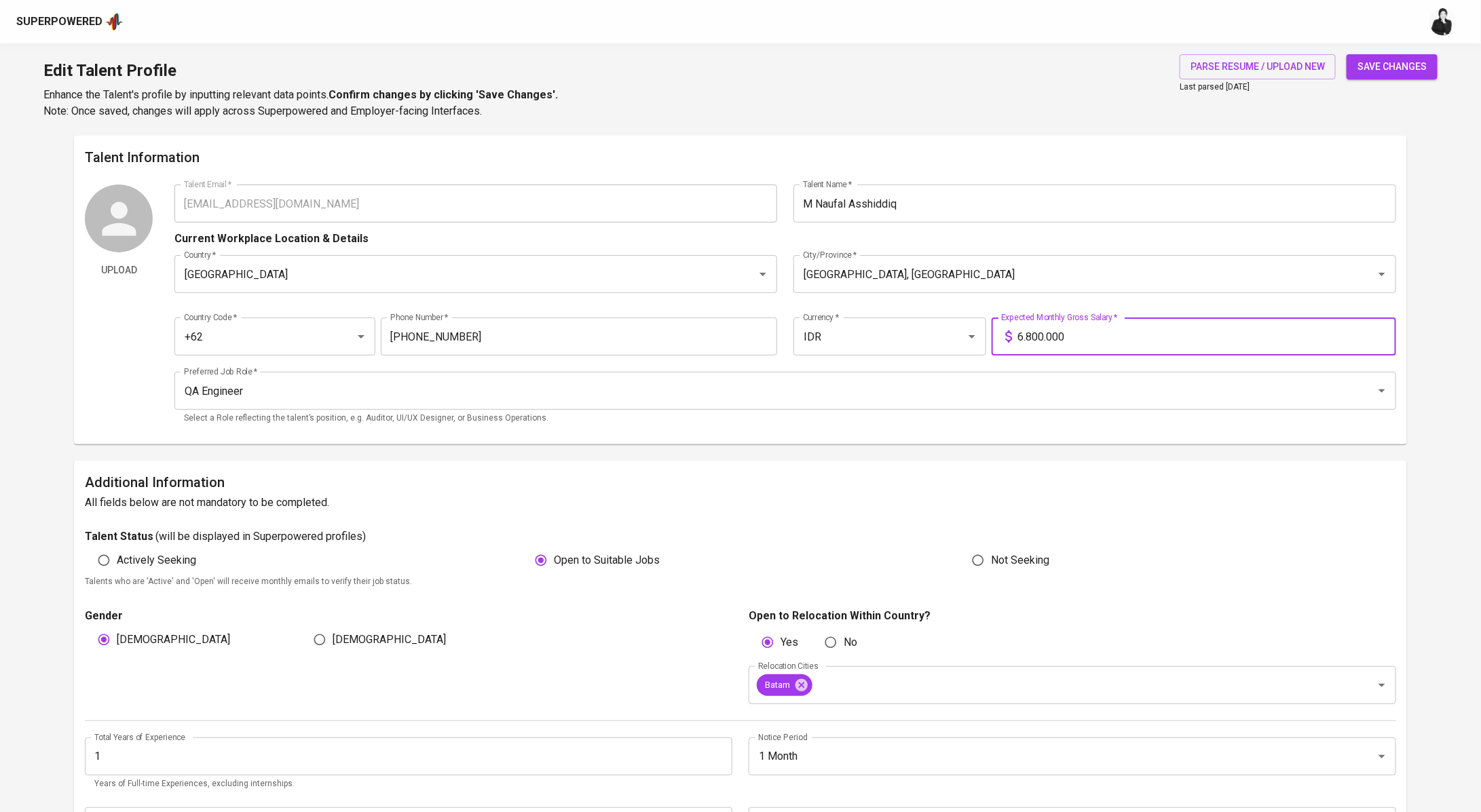
type input "6.800.000"
click at [1393, 67] on span "save changes" at bounding box center [1392, 66] width 69 height 17
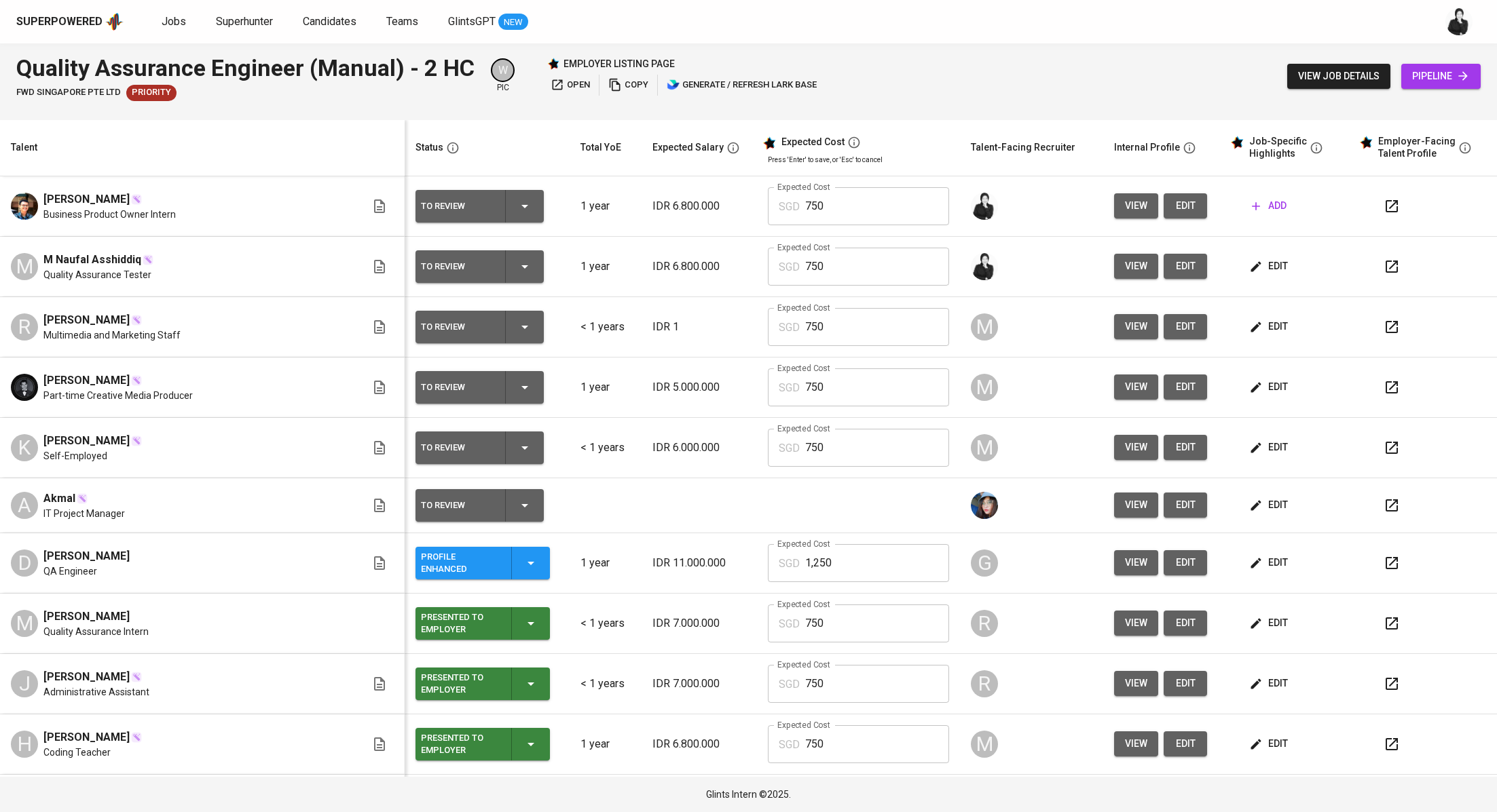
click at [1268, 207] on span "add" at bounding box center [1268, 205] width 35 height 17
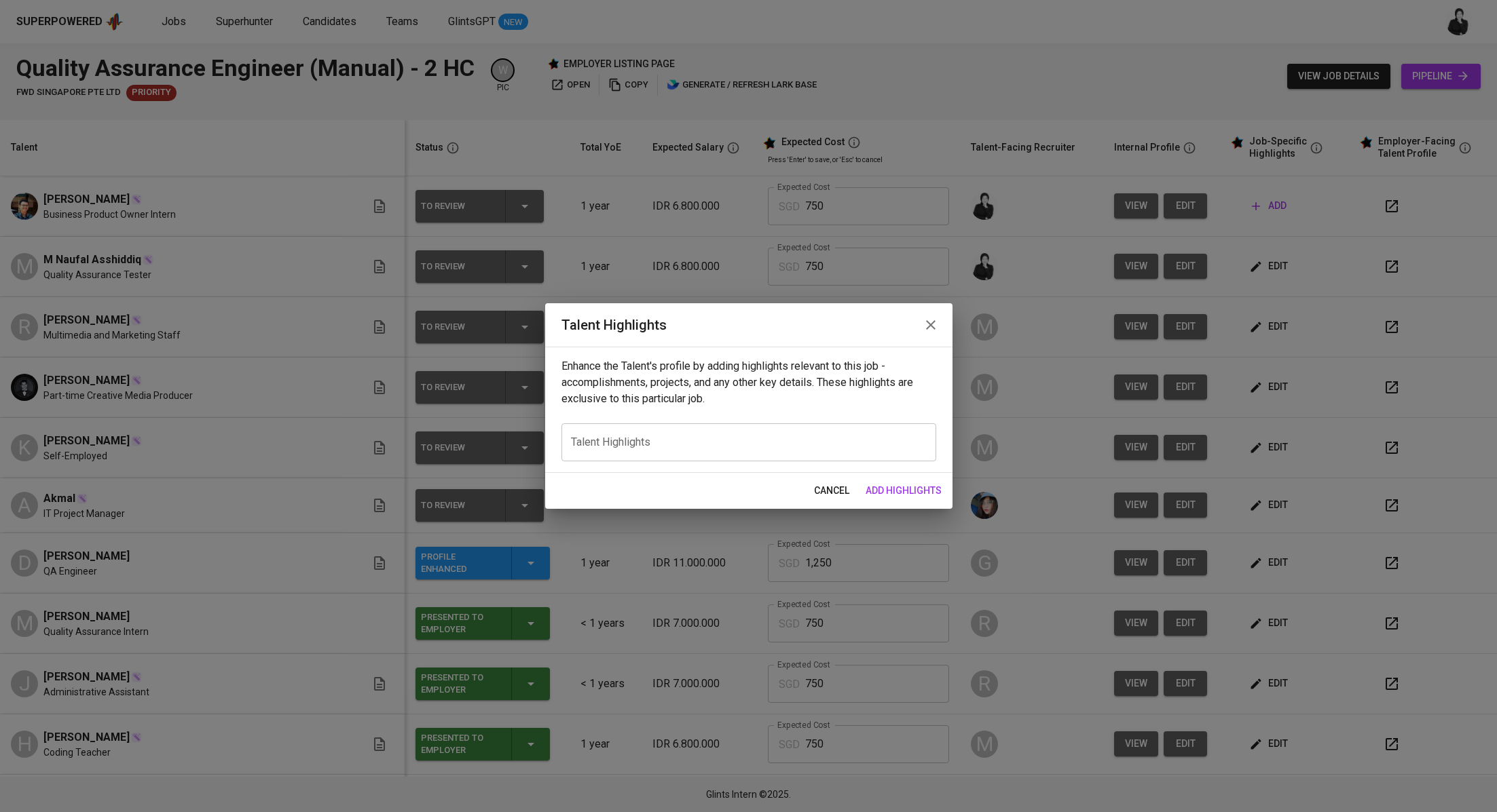
click at [929, 325] on icon "button" at bounding box center [930, 325] width 10 height 10
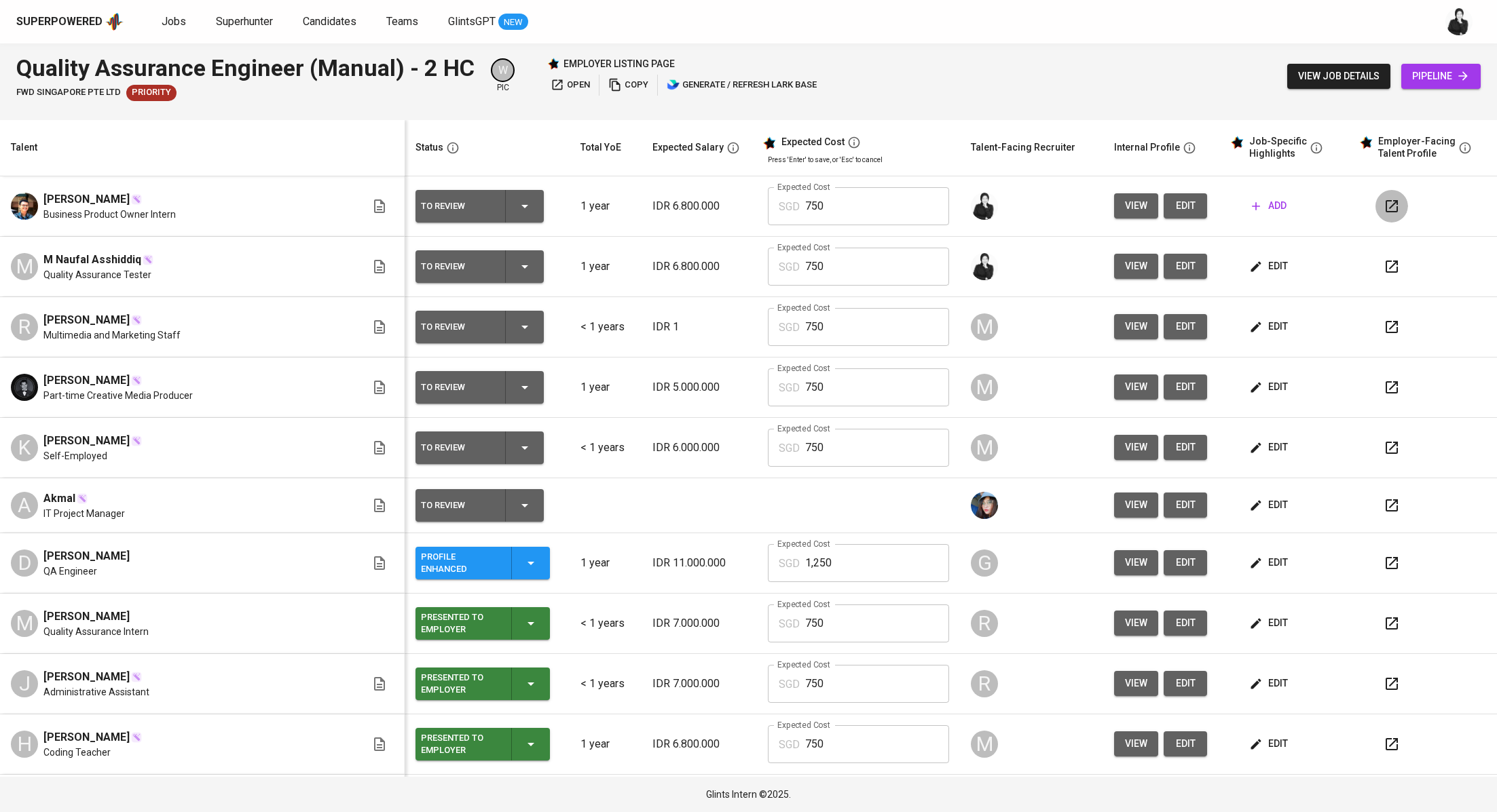
click at [1375, 205] on button "button" at bounding box center [1391, 206] width 33 height 33
click at [1249, 207] on icon "button" at bounding box center [1255, 205] width 13 height 13
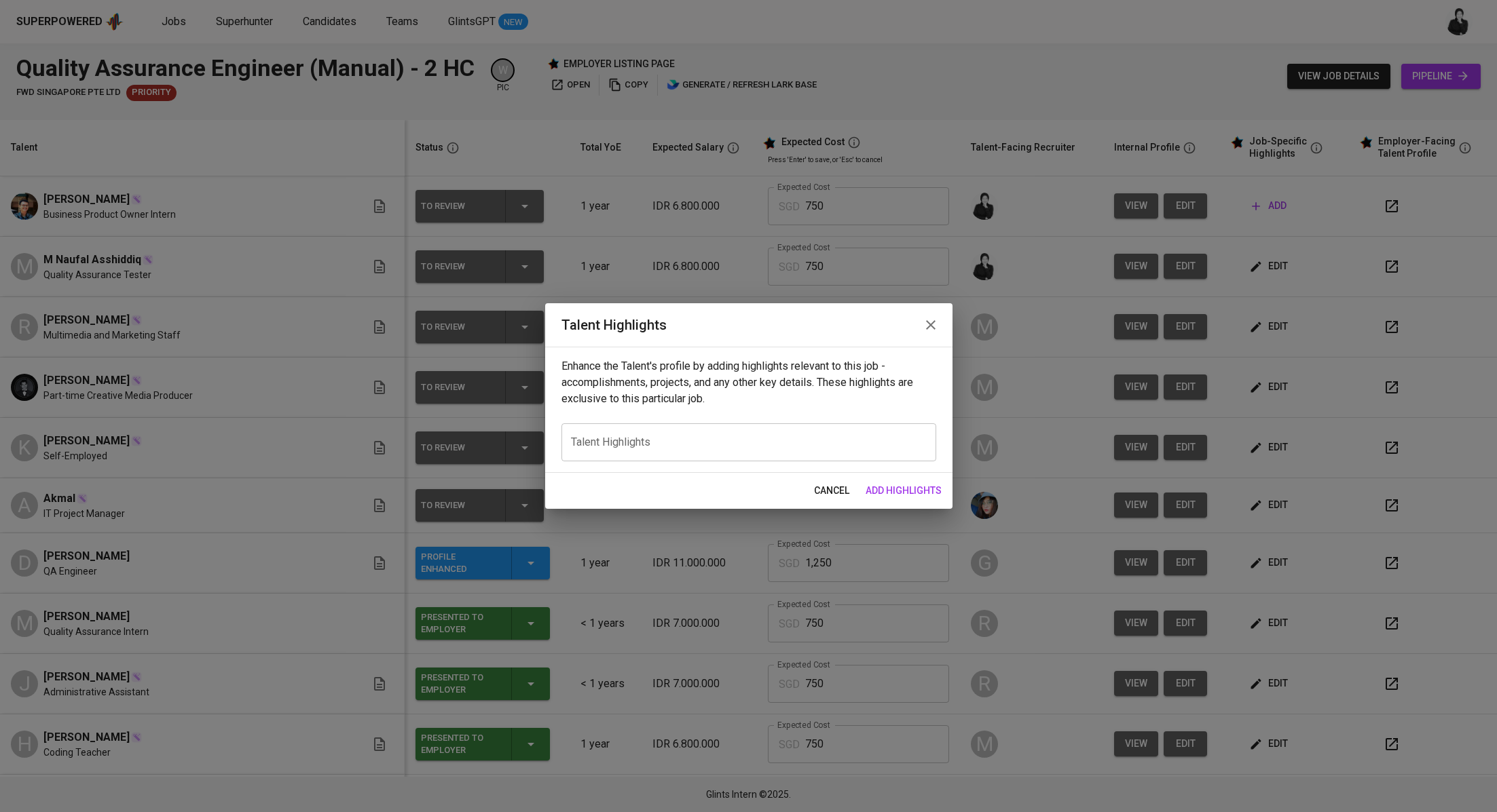
click at [929, 331] on icon "button" at bounding box center [930, 325] width 16 height 16
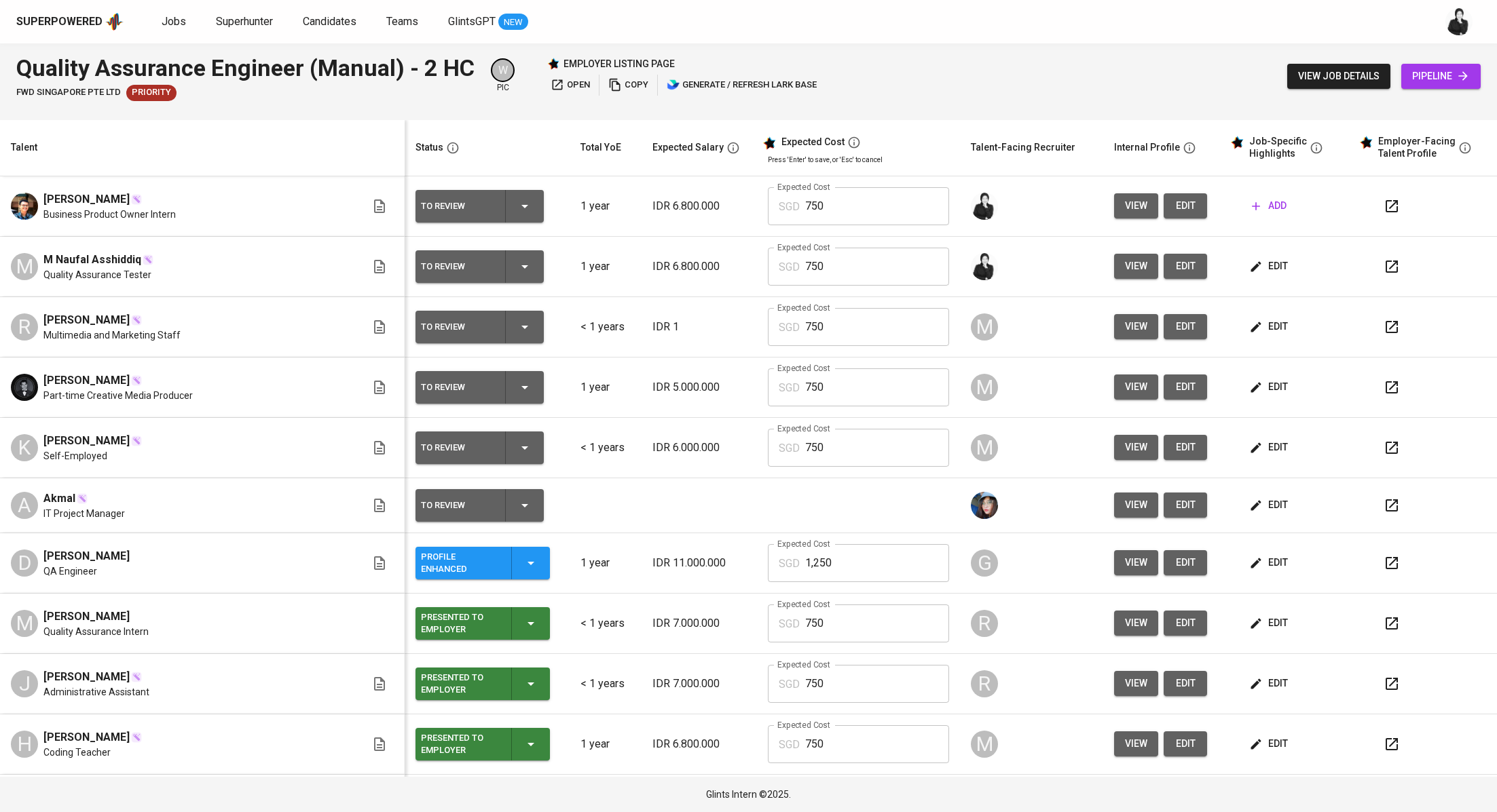
click at [1249, 264] on icon "button" at bounding box center [1255, 266] width 13 height 13
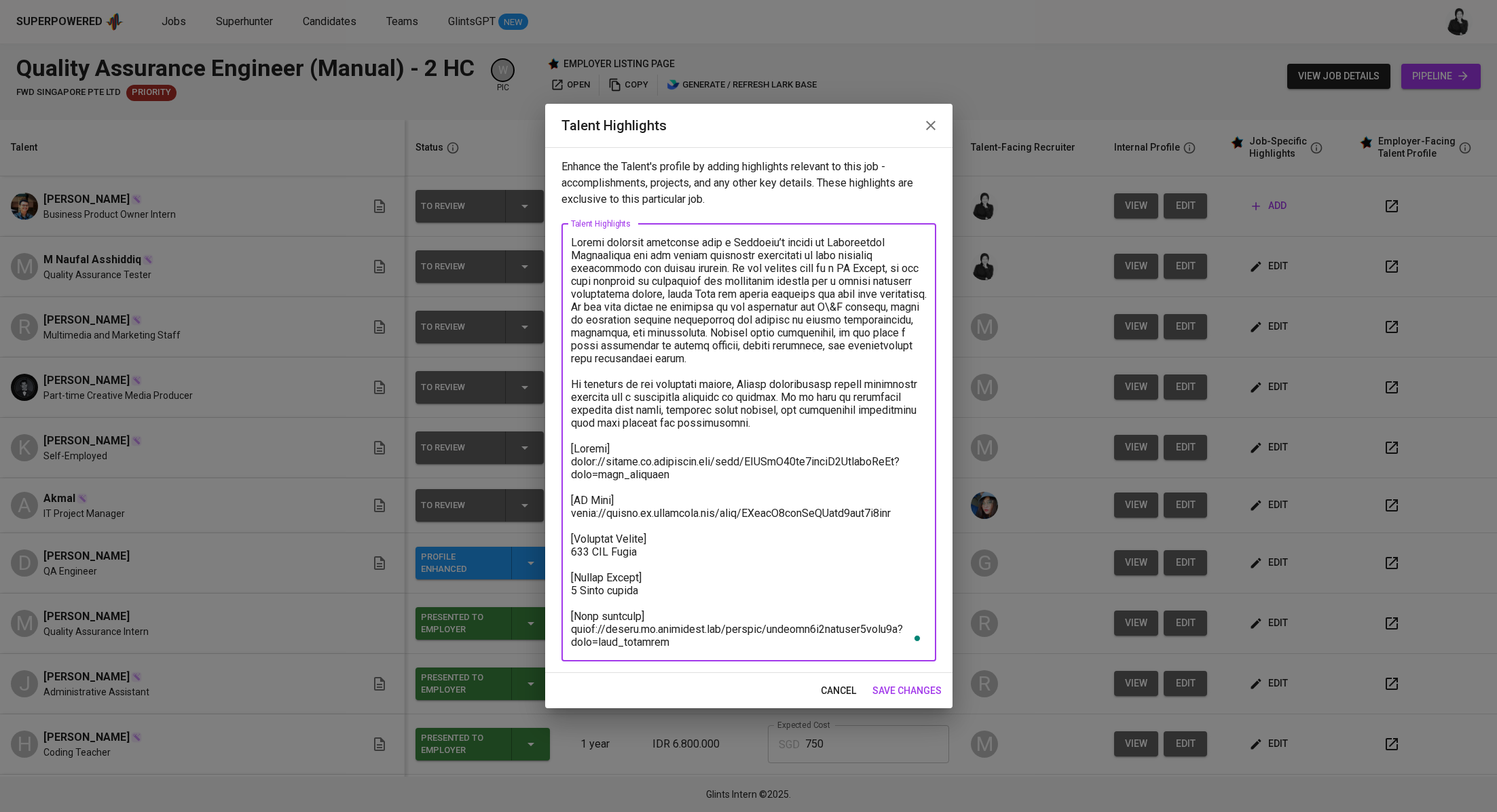
drag, startPoint x: 693, startPoint y: 647, endPoint x: 568, endPoint y: 235, distance: 430.5
click at [568, 235] on div "x Talent Highlights" at bounding box center [748, 443] width 375 height 437
click at [935, 120] on icon "button" at bounding box center [930, 126] width 16 height 16
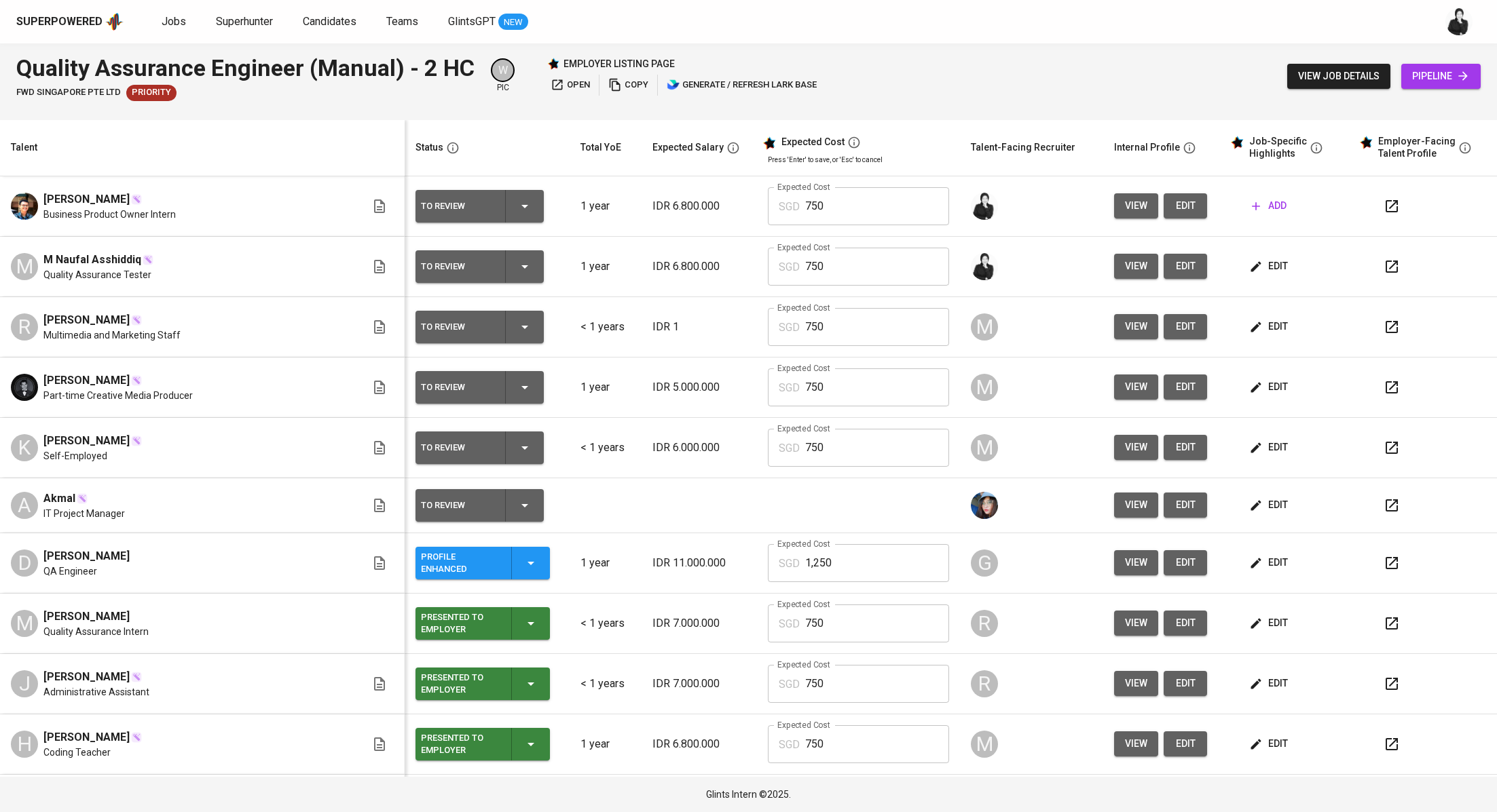
click at [1274, 208] on button "add" at bounding box center [1268, 205] width 45 height 25
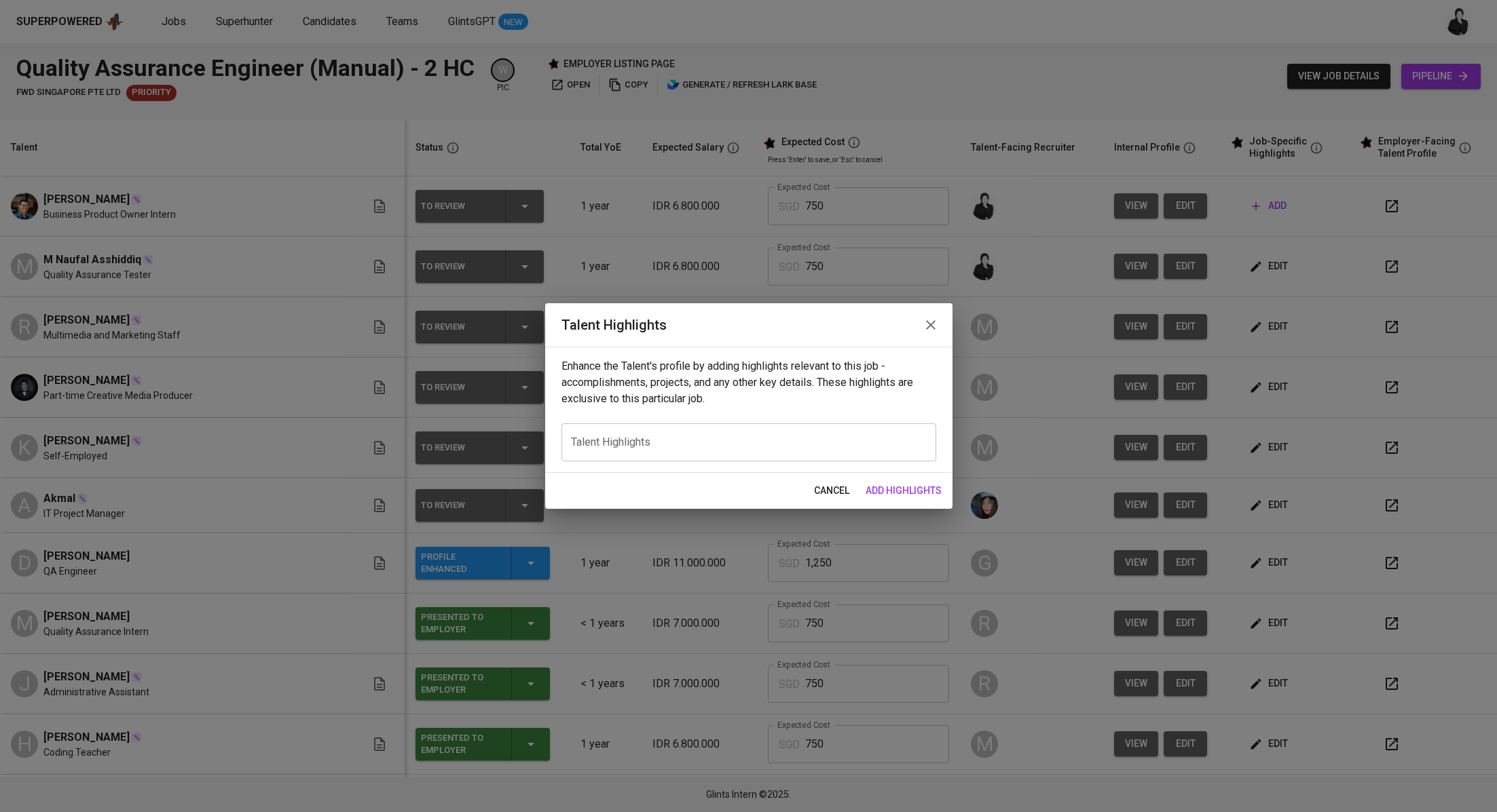
click at [739, 429] on div "x Talent Highlights" at bounding box center [748, 442] width 375 height 38
paste textarea "Naufal recently graduated with a Bachelor’s degree in Informatics Engineering a…"
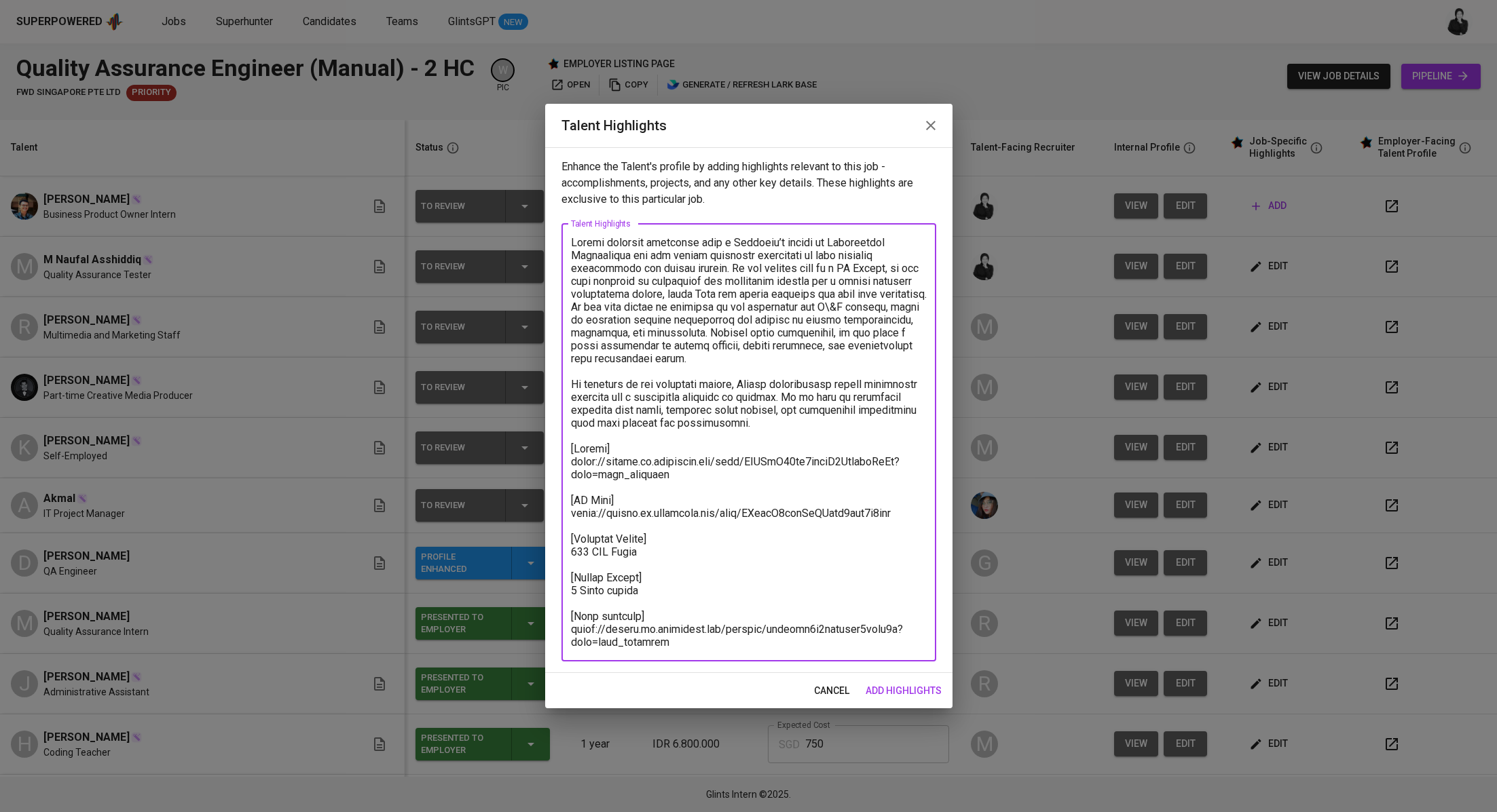
drag, startPoint x: 772, startPoint y: 422, endPoint x: 556, endPoint y: 236, distance: 285.0
click at [556, 236] on div "Enhance the Talent's profile by adding highlights relevant to this job - accomp…" at bounding box center [748, 410] width 407 height 526
paste textarea "Ferdi recently graduated with a Bachelor’s degree in Mathematics (GPA 3.73/4.00…"
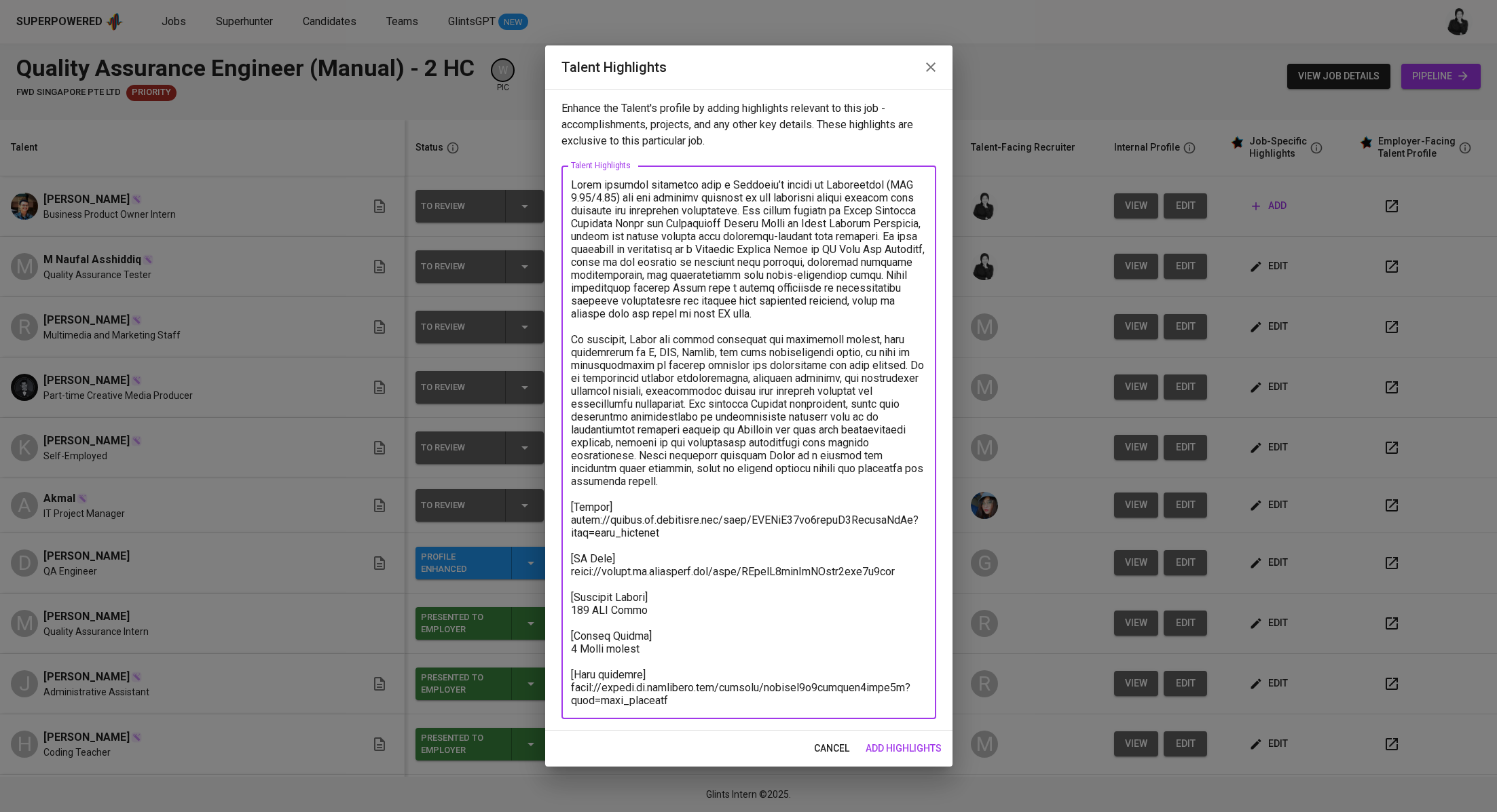
drag, startPoint x: 620, startPoint y: 199, endPoint x: 888, endPoint y: 190, distance: 268.2
click at [888, 190] on textarea at bounding box center [748, 443] width 356 height 529
click at [703, 211] on textarea at bounding box center [748, 443] width 356 height 529
drag, startPoint x: 621, startPoint y: 190, endPoint x: 895, endPoint y: 186, distance: 274.0
click at [895, 186] on textarea at bounding box center [748, 443] width 356 height 529
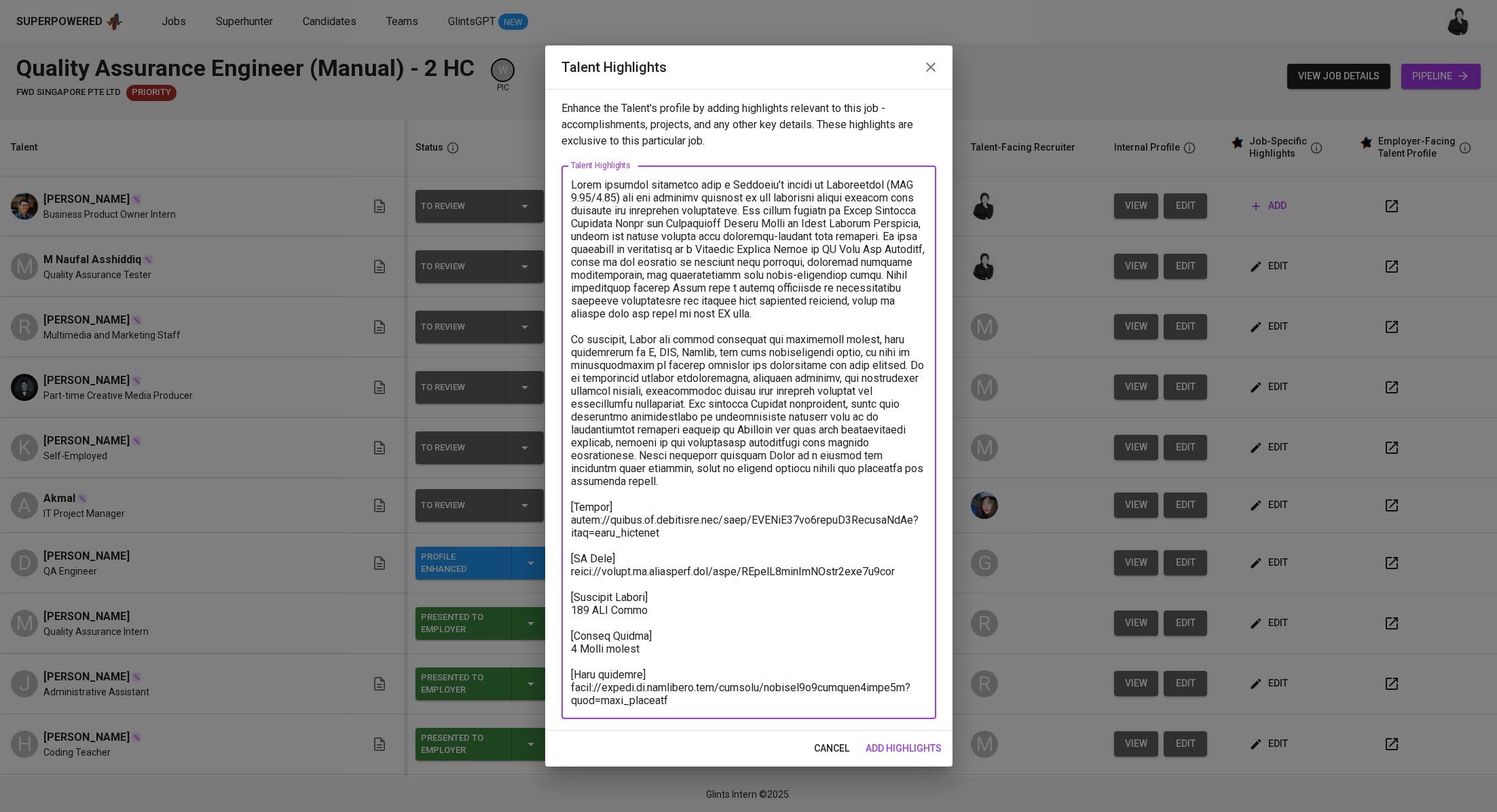
click at [888, 179] on textarea at bounding box center [748, 443] width 356 height 529
drag, startPoint x: 888, startPoint y: 179, endPoint x: 621, endPoint y: 196, distance: 267.5
click at [621, 196] on textarea at bounding box center [748, 443] width 356 height 529
drag, startPoint x: 808, startPoint y: 321, endPoint x: 857, endPoint y: 301, distance: 52.9
click at [857, 301] on textarea at bounding box center [748, 443] width 356 height 529
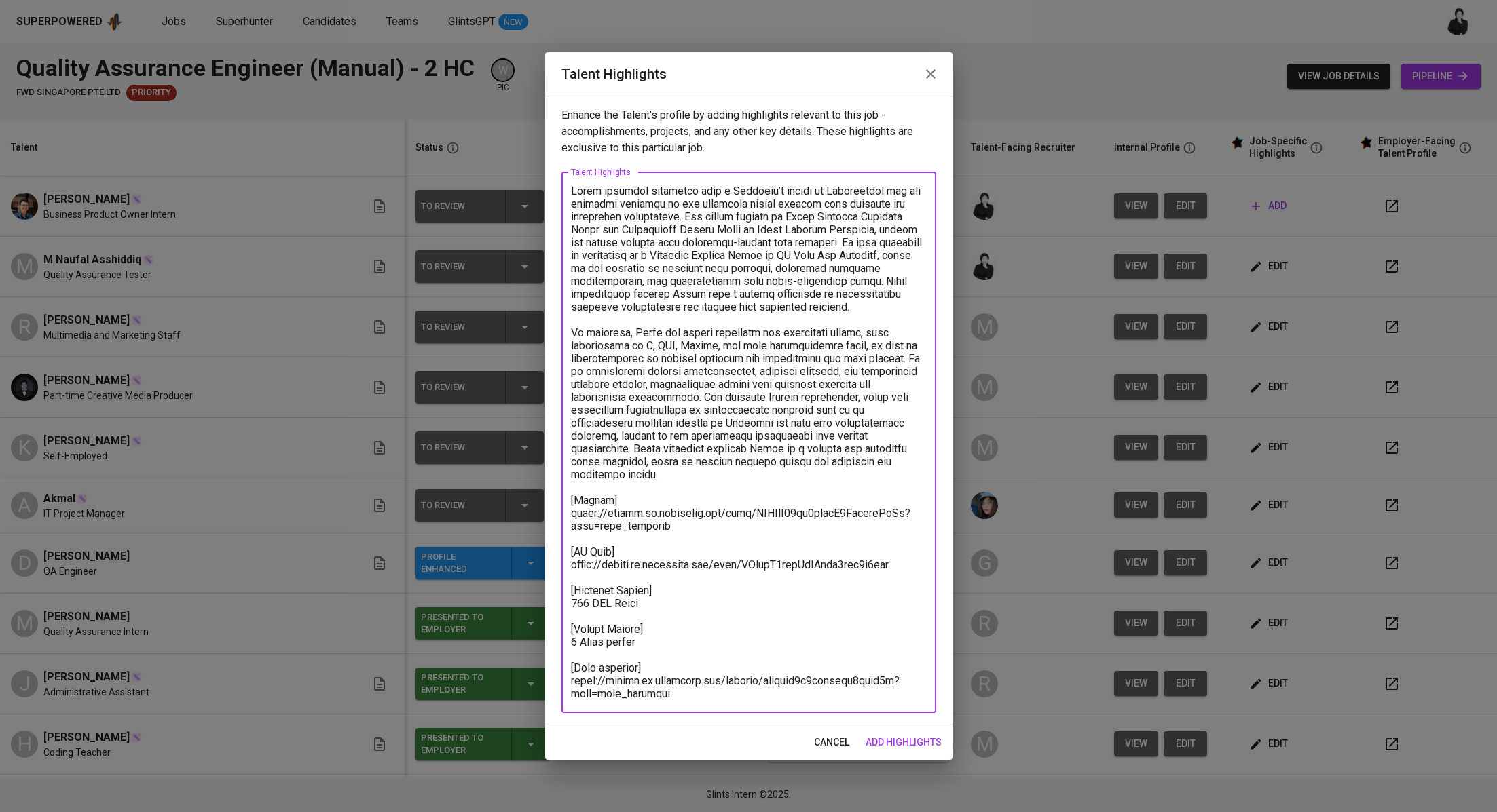
drag, startPoint x: 756, startPoint y: 402, endPoint x: 741, endPoint y: 406, distance: 15.5
click at [741, 406] on textarea at bounding box center [748, 442] width 356 height 515
click at [756, 399] on textarea at bounding box center [748, 442] width 356 height 515
drag, startPoint x: 619, startPoint y: 409, endPoint x: 755, endPoint y: 394, distance: 136.8
click at [755, 394] on textarea at bounding box center [748, 442] width 356 height 515
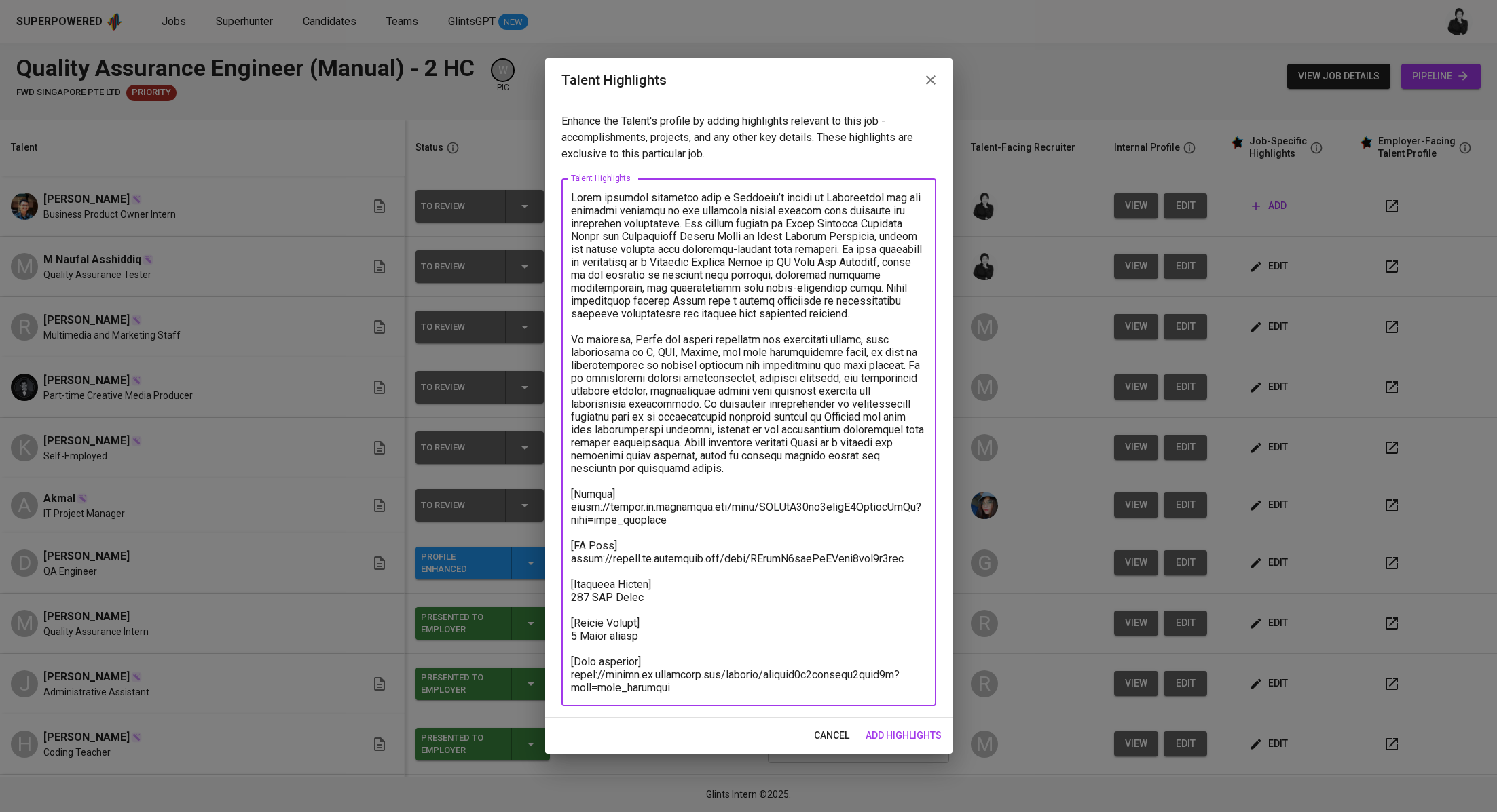
drag, startPoint x: 878, startPoint y: 475, endPoint x: 819, endPoint y: 436, distance: 70.7
click at [819, 436] on textarea at bounding box center [748, 443] width 356 height 503
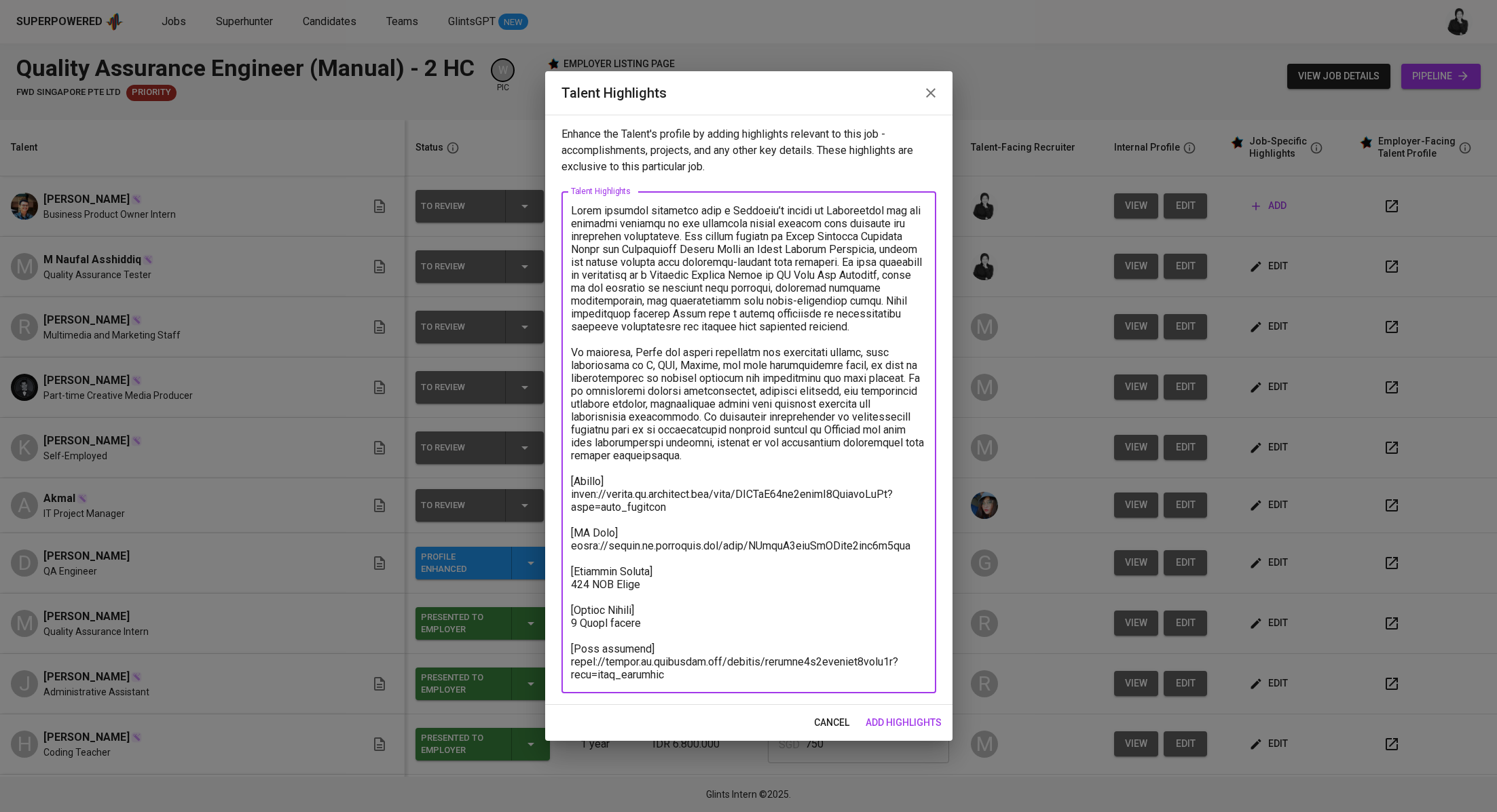
drag, startPoint x: 694, startPoint y: 507, endPoint x: 552, endPoint y: 499, distance: 142.2
click at [552, 499] on div "Enhance the Talent's profile by adding highlights relevant to this job - accomp…" at bounding box center [748, 410] width 407 height 591
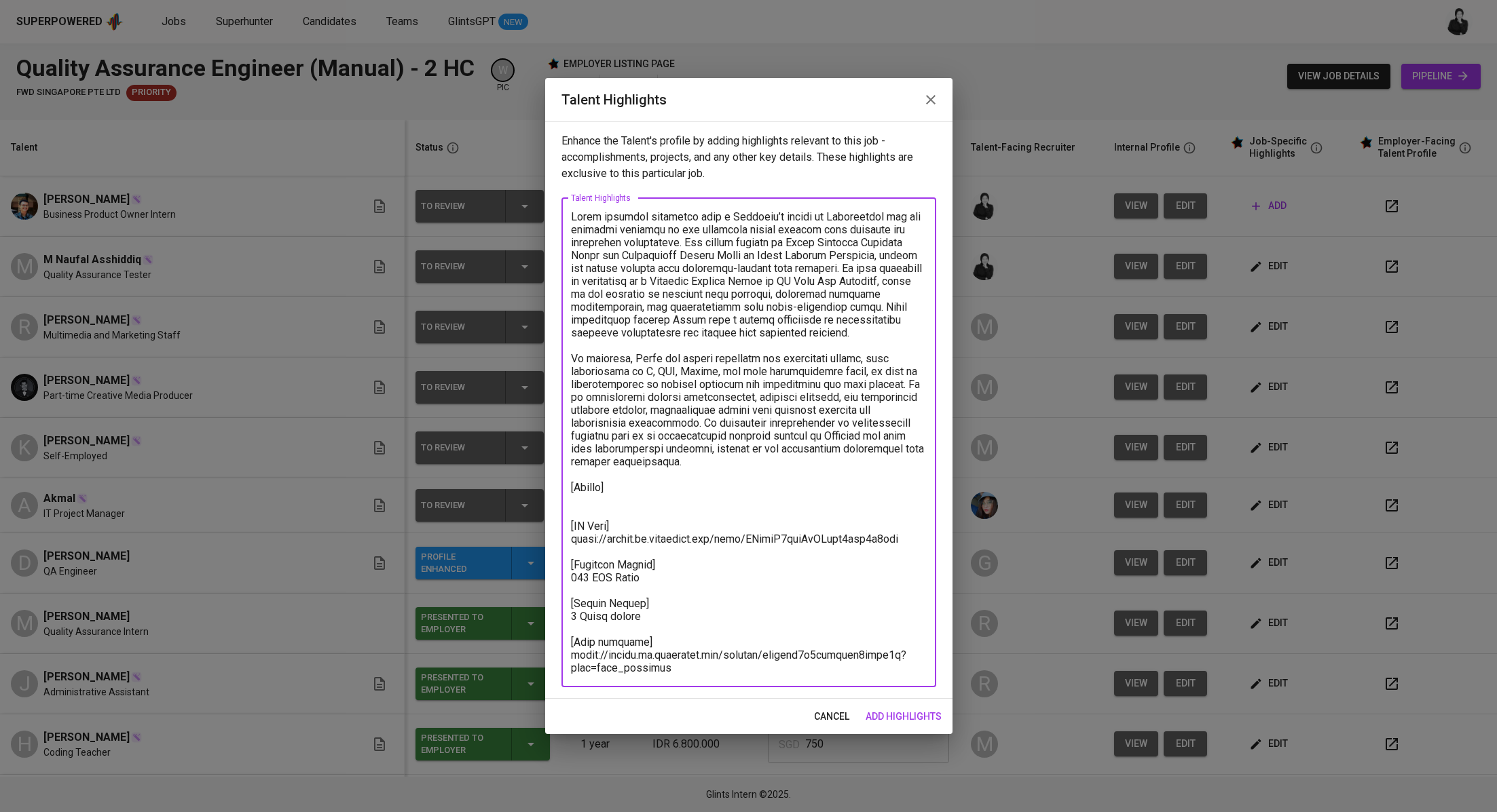
paste textarea "https://glints.sg.larksuite.com/file/UFNab2DZ9ocIbXxAFZilht6rgzf?from=from_copy…"
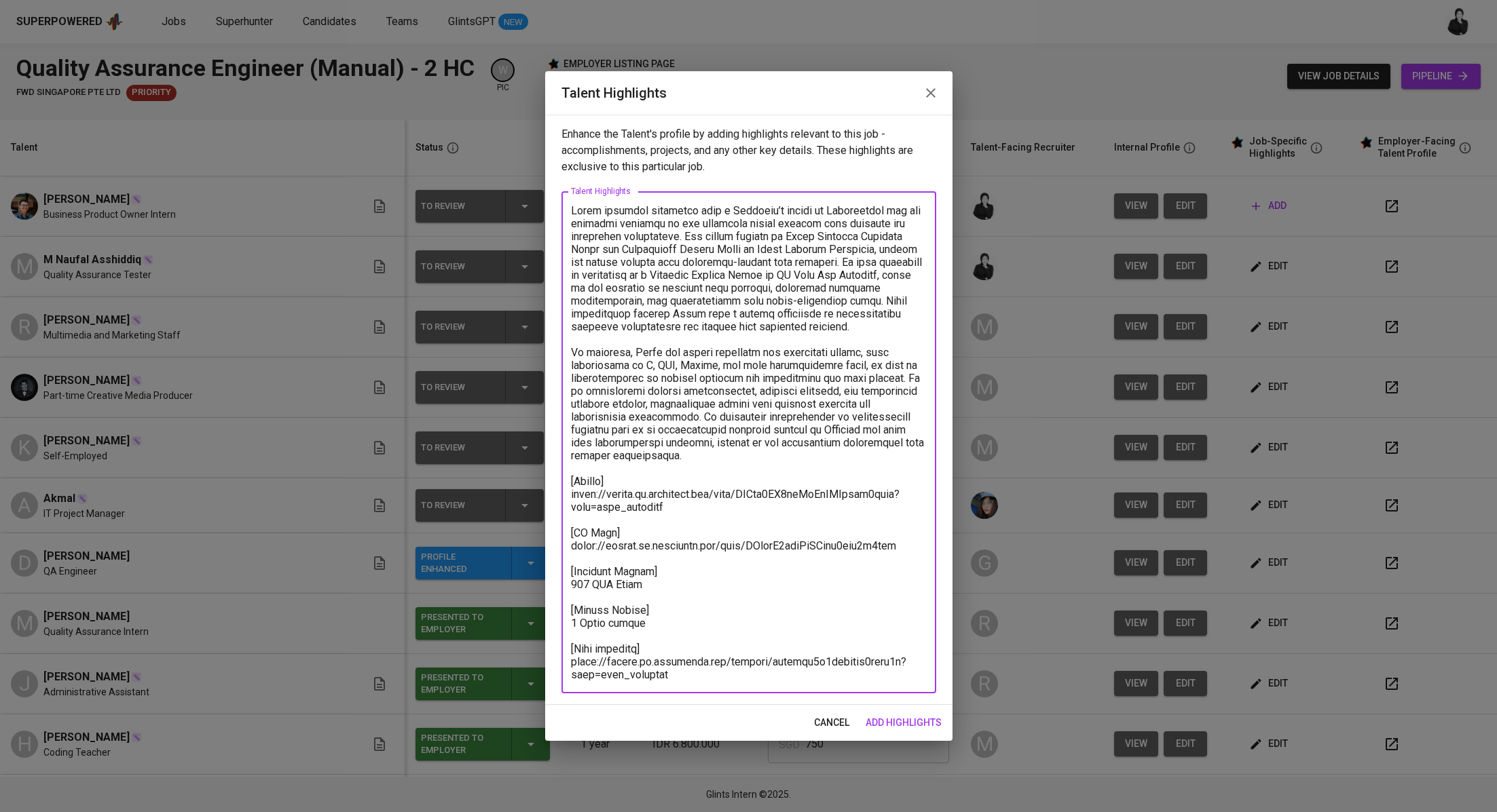
drag, startPoint x: 902, startPoint y: 546, endPoint x: 563, endPoint y: 540, distance: 339.1
click at [563, 540] on div "x Talent Highlights" at bounding box center [748, 442] width 375 height 502
paste textarea "EzgTbBC8Uo6ZISxz8m3lsawKgbc?from=from_copylink"
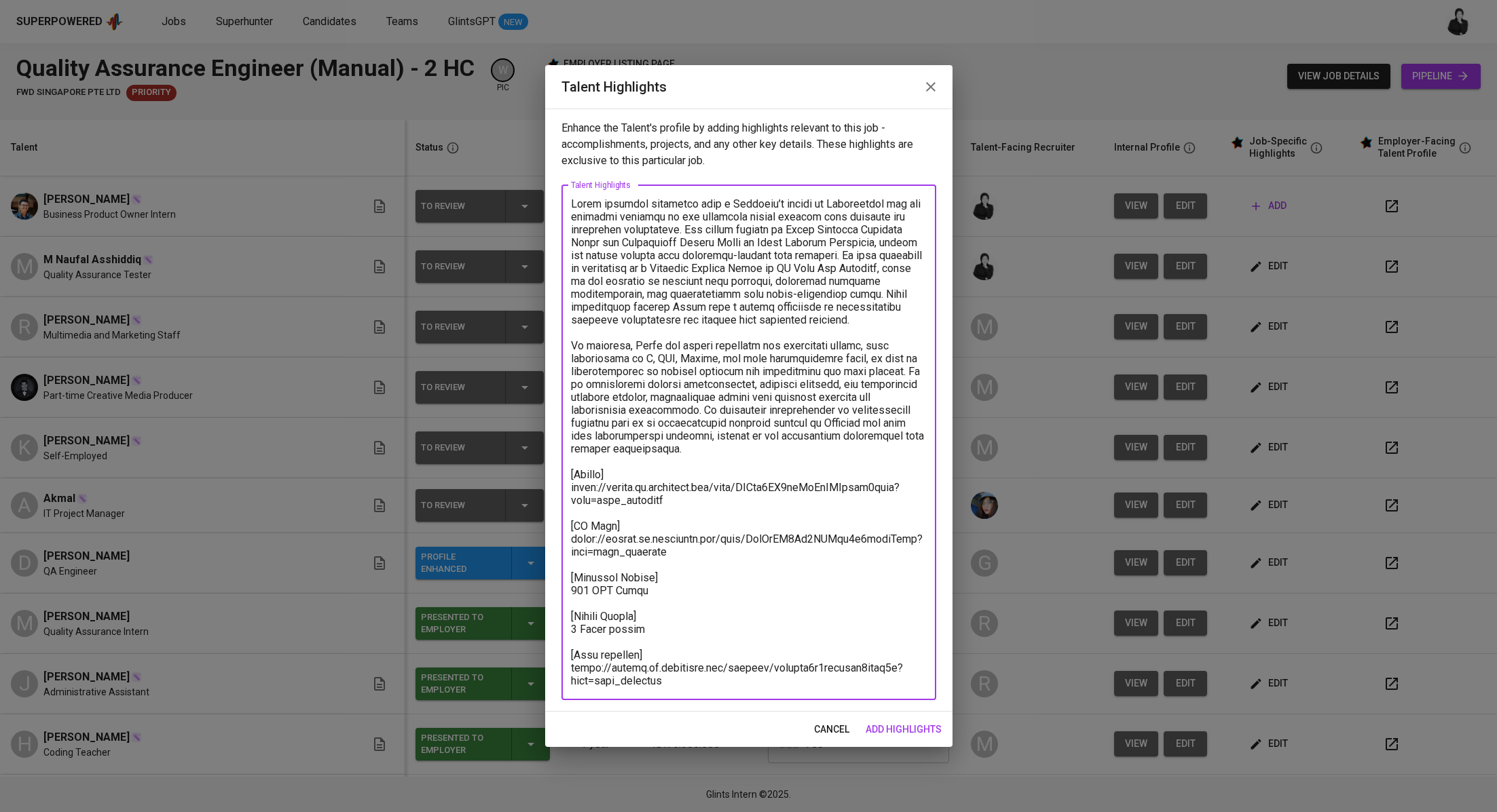
drag, startPoint x: 649, startPoint y: 634, endPoint x: 569, endPoint y: 631, distance: 80.1
click at [569, 631] on div "x Talent Highlights" at bounding box center [748, 443] width 375 height 515
drag, startPoint x: 679, startPoint y: 681, endPoint x: 568, endPoint y: 669, distance: 111.6
click at [568, 669] on div "x Talent Highlights" at bounding box center [748, 443] width 375 height 515
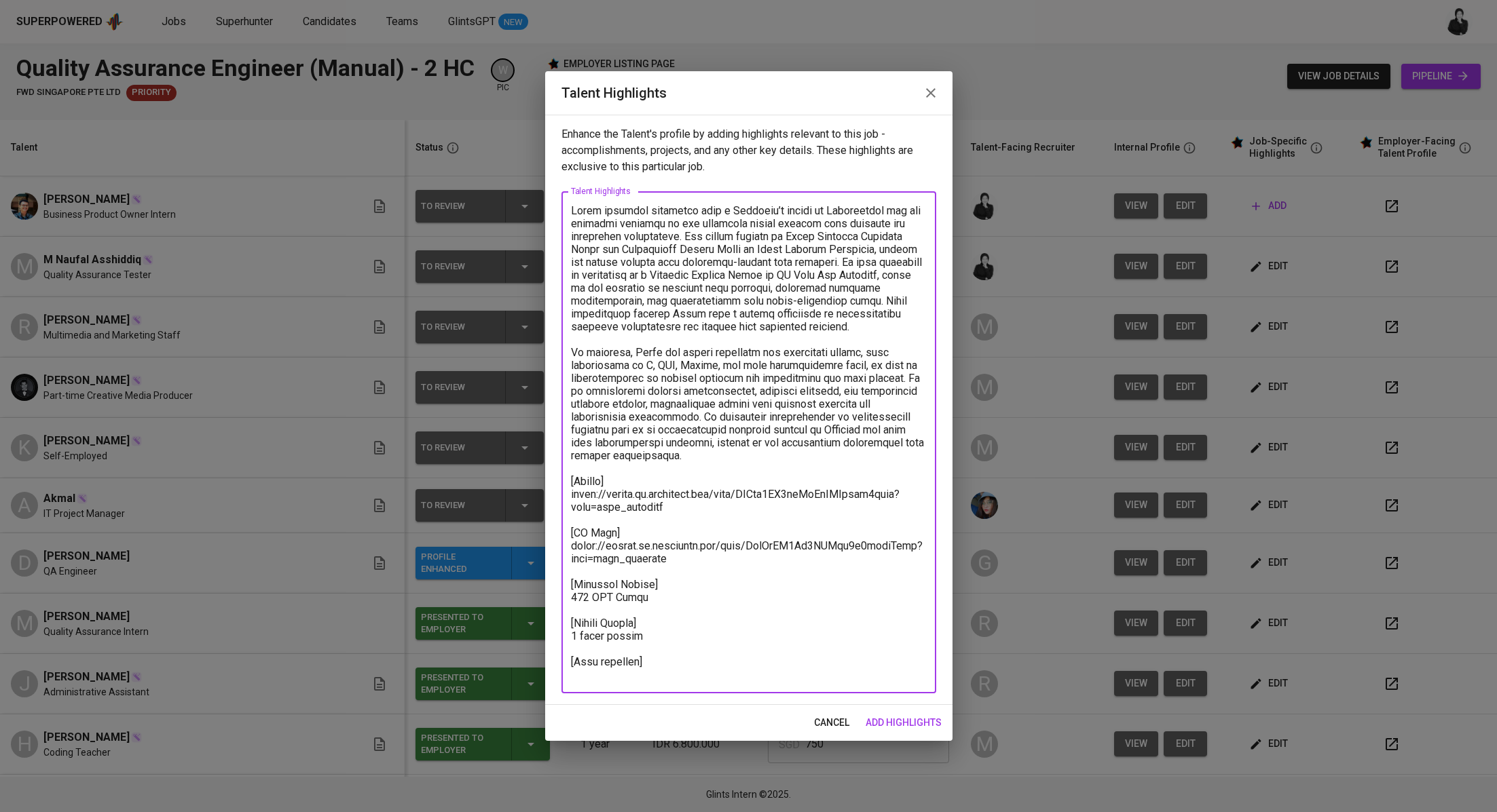
paste textarea "https://glints.sg.larksuite.com/minutes/obsgfghrqwu17r62g1jsvnz8?from=from_copy…"
type textarea "Ferdi recently graduated with a Bachelor’s degree in Mathematics and has releva…"
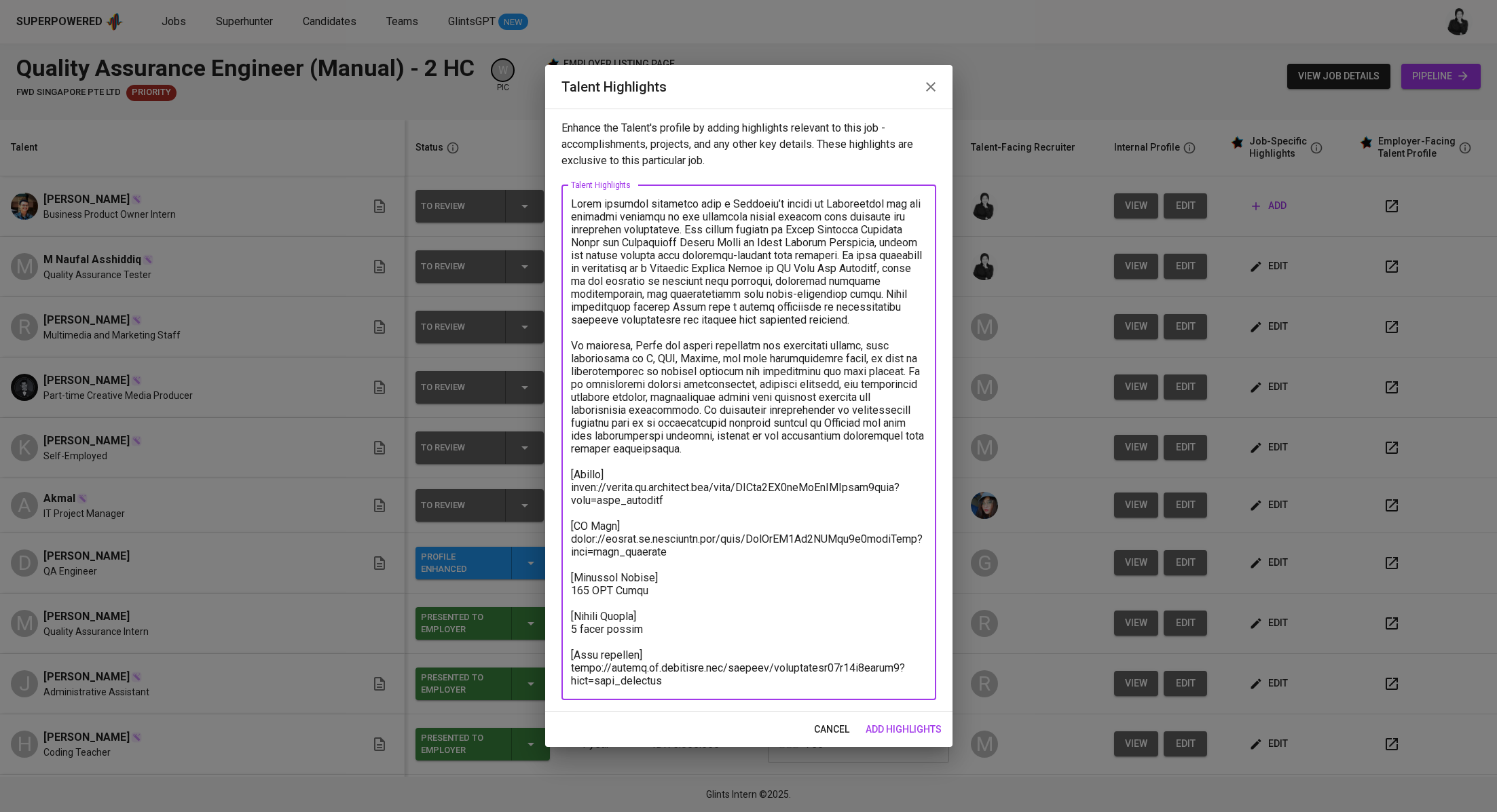
click at [912, 728] on span "add highlights" at bounding box center [904, 730] width 76 height 17
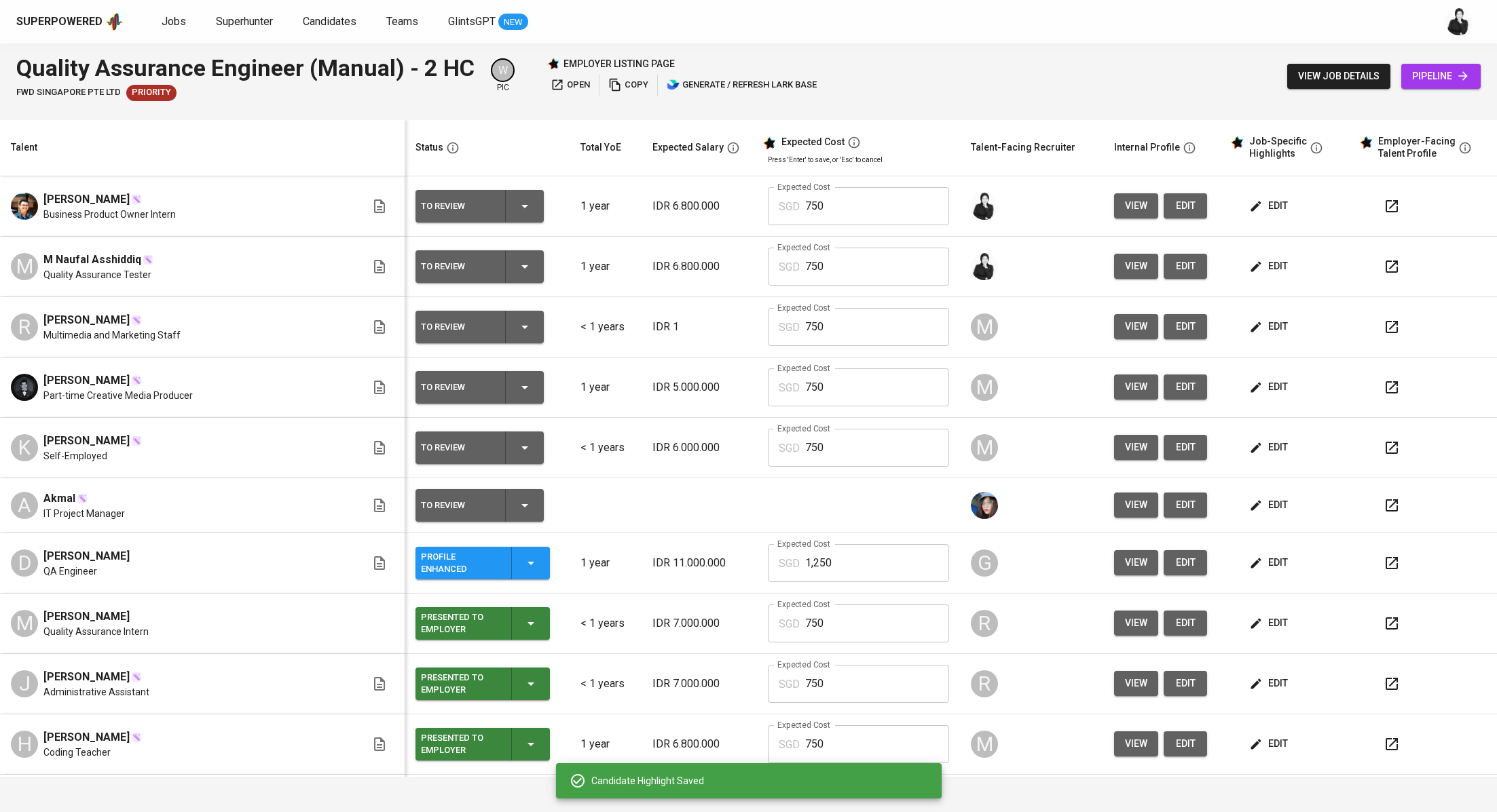
click at [1375, 197] on button "button" at bounding box center [1391, 206] width 33 height 33
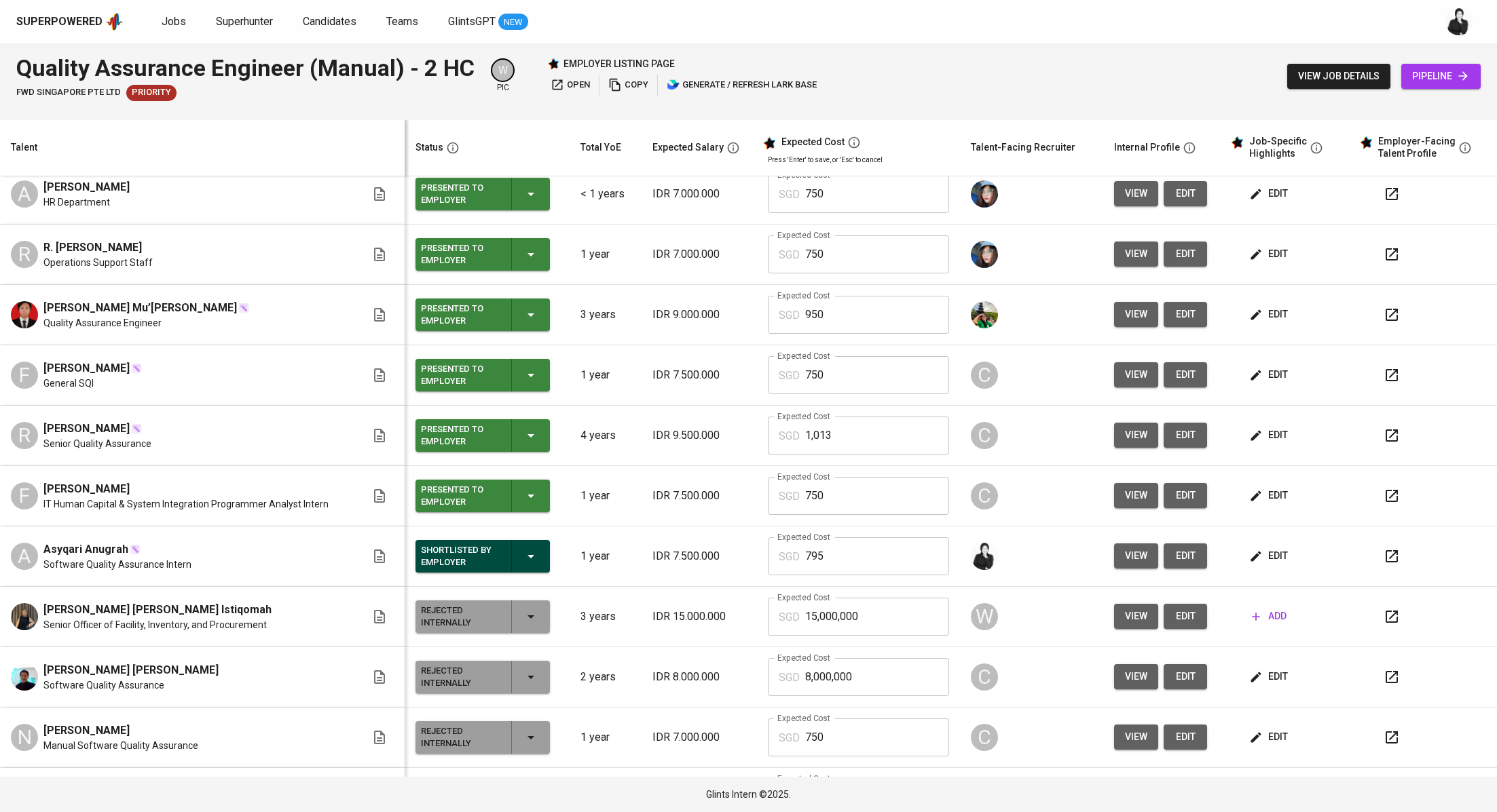
scroll to position [679, 0]
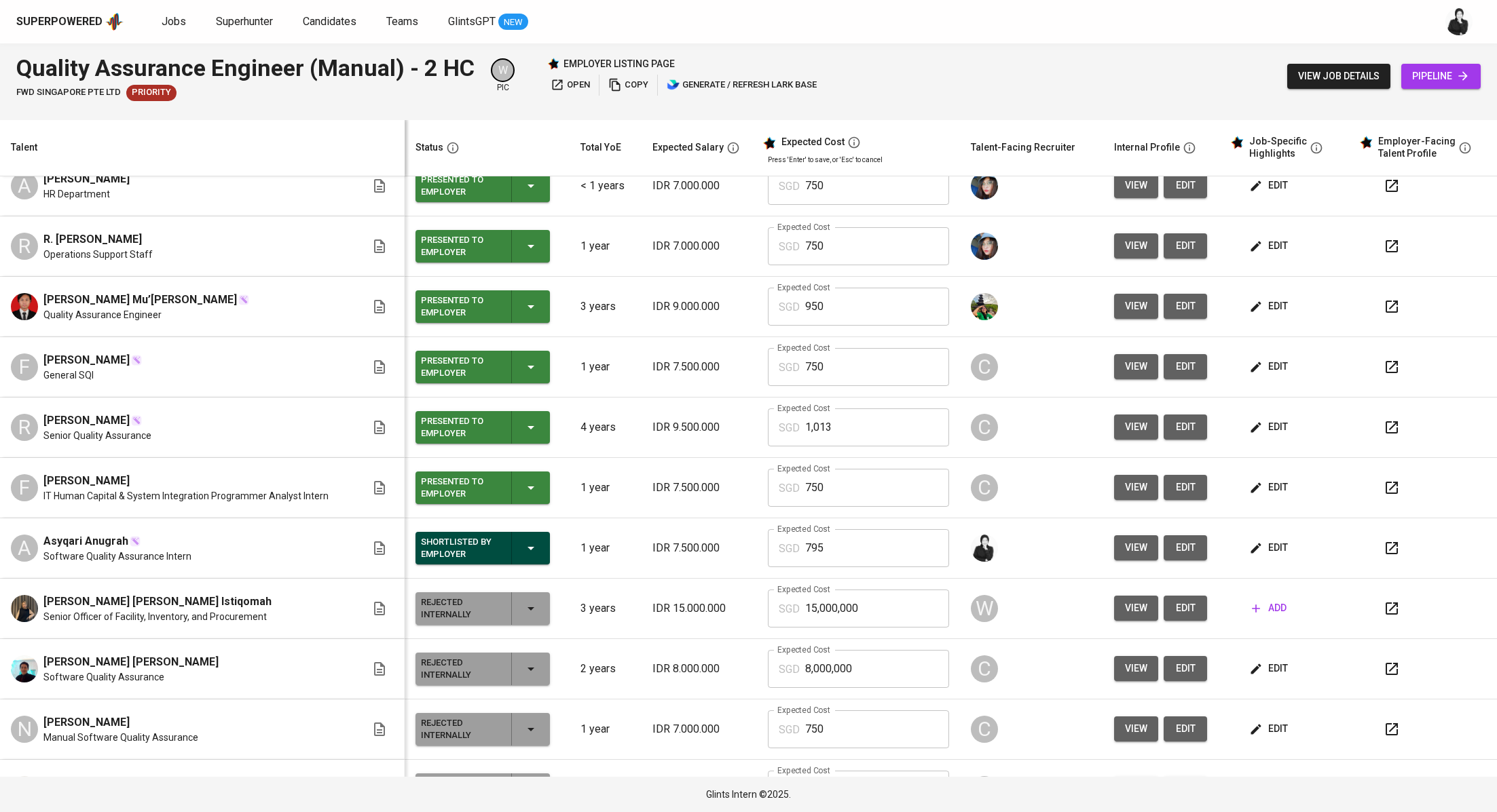
click at [1384, 545] on icon "button" at bounding box center [1392, 548] width 16 height 16
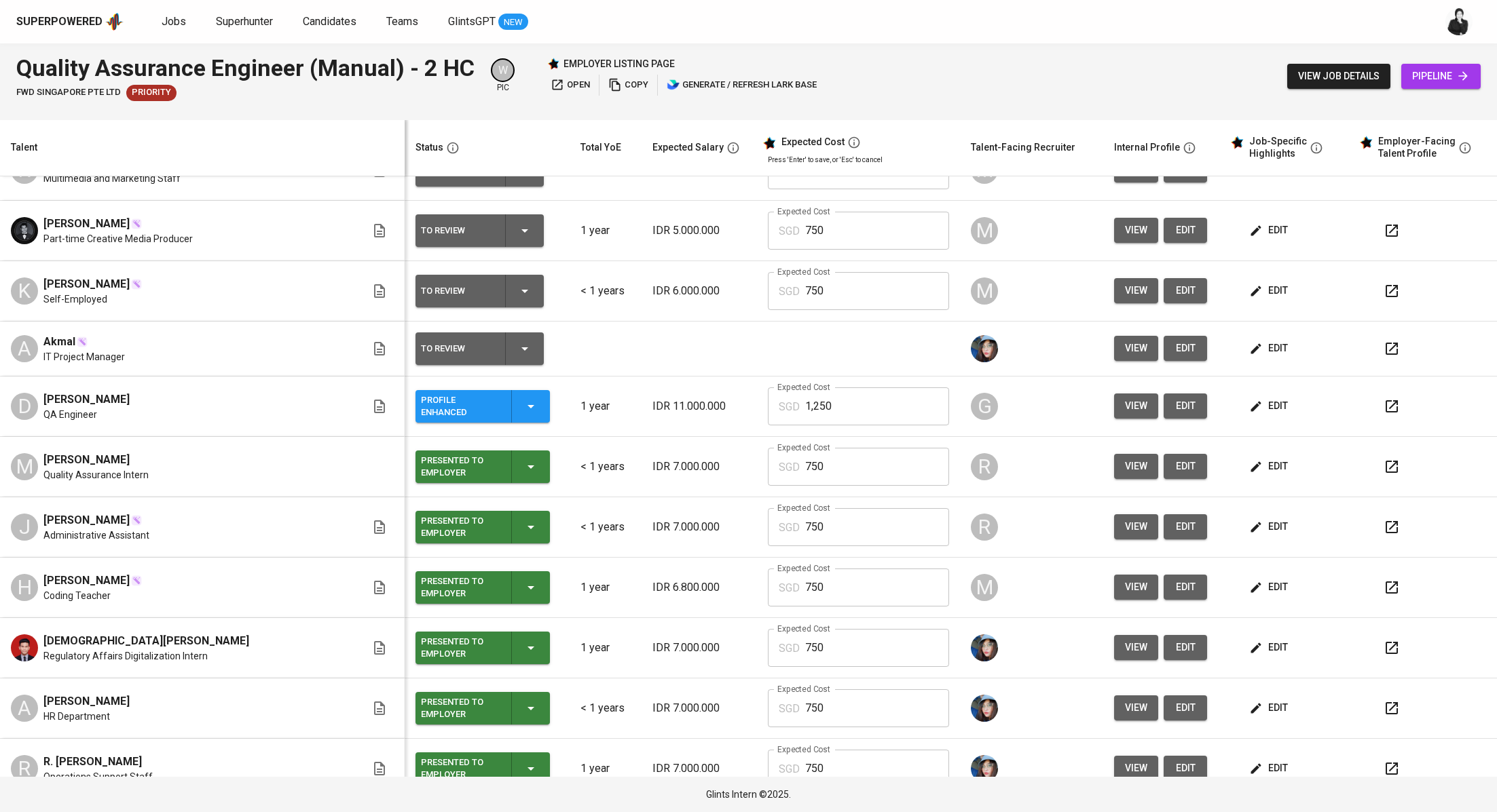
scroll to position [0, 0]
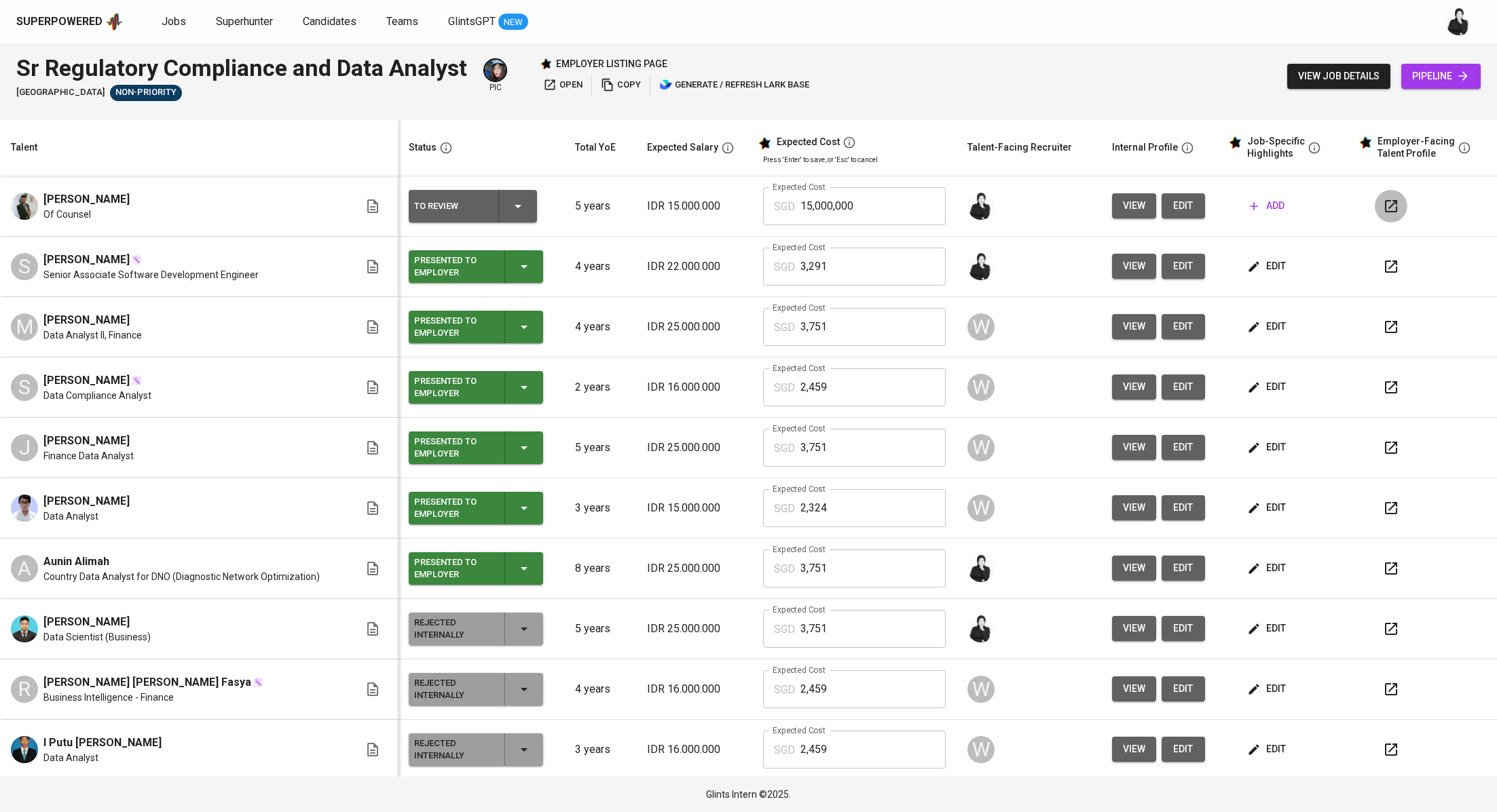
click at [1383, 212] on icon "button" at bounding box center [1391, 206] width 16 height 16
click at [1250, 204] on icon "button" at bounding box center [1253, 205] width 8 height 8
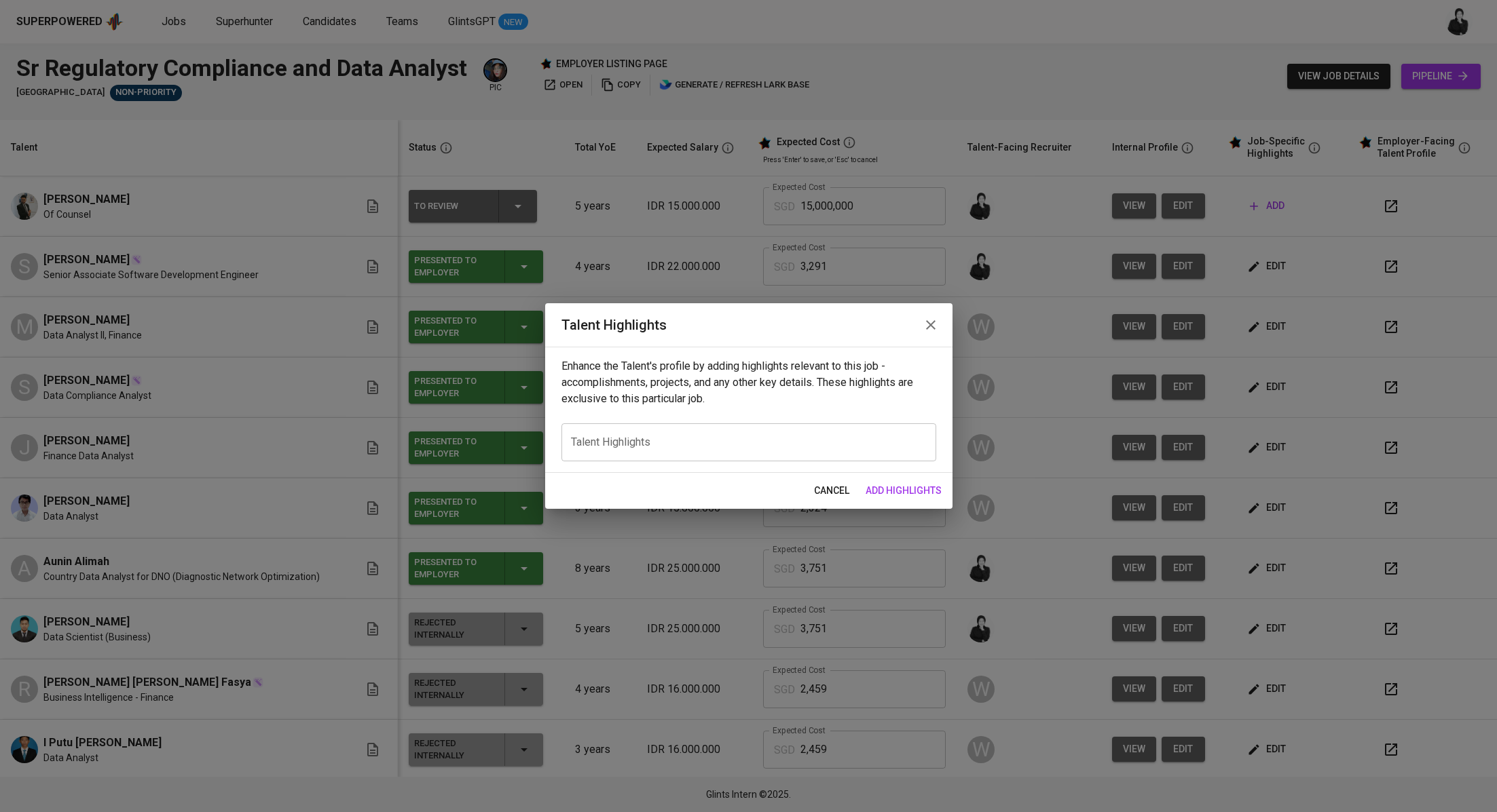
click at [932, 322] on icon "button" at bounding box center [930, 325] width 10 height 10
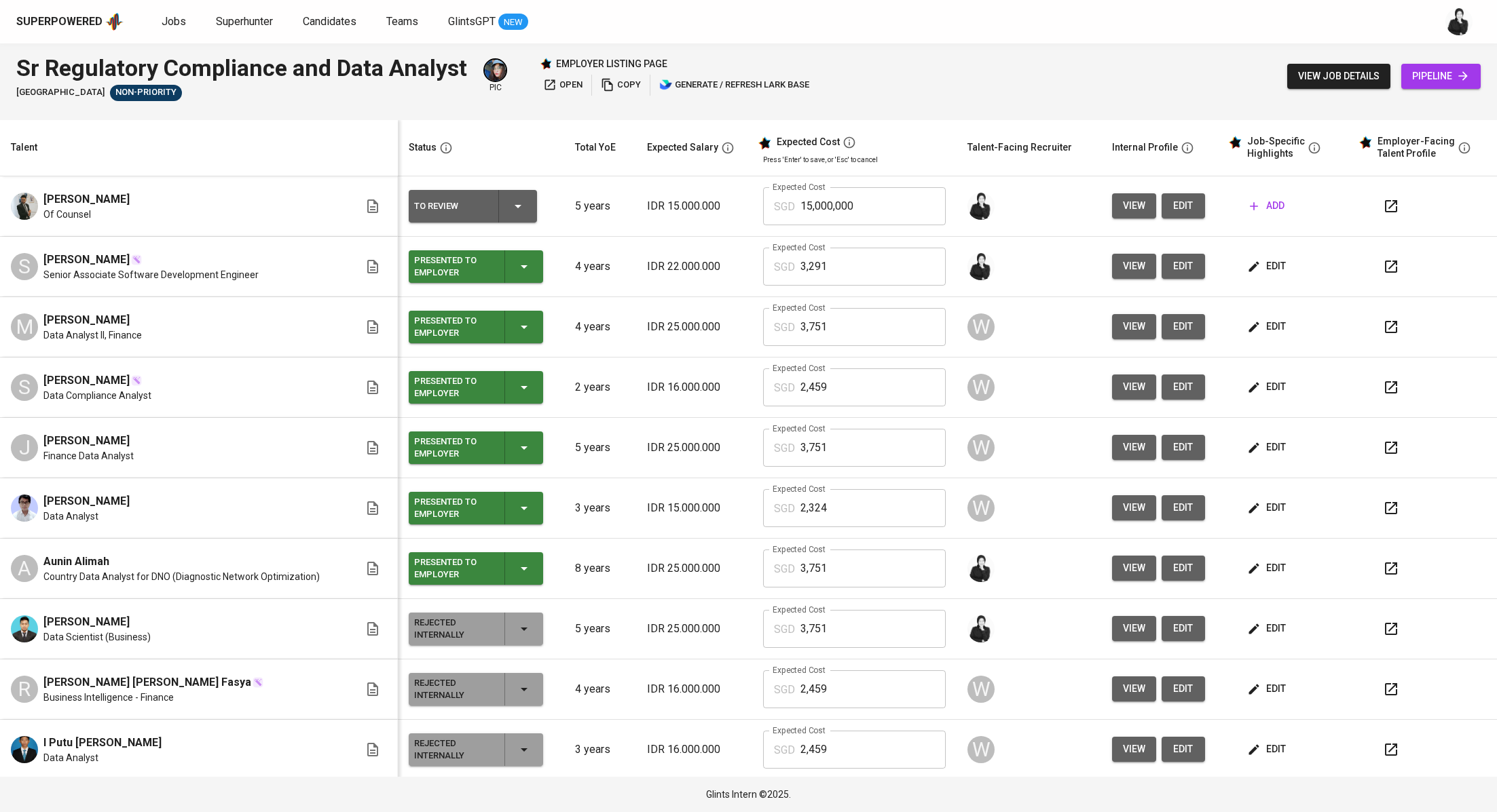
click at [1383, 205] on icon "button" at bounding box center [1391, 206] width 16 height 16
click at [574, 81] on span "open" at bounding box center [562, 85] width 39 height 16
click at [1383, 199] on icon "button" at bounding box center [1391, 206] width 16 height 16
click at [1172, 199] on span "edit" at bounding box center [1183, 205] width 22 height 17
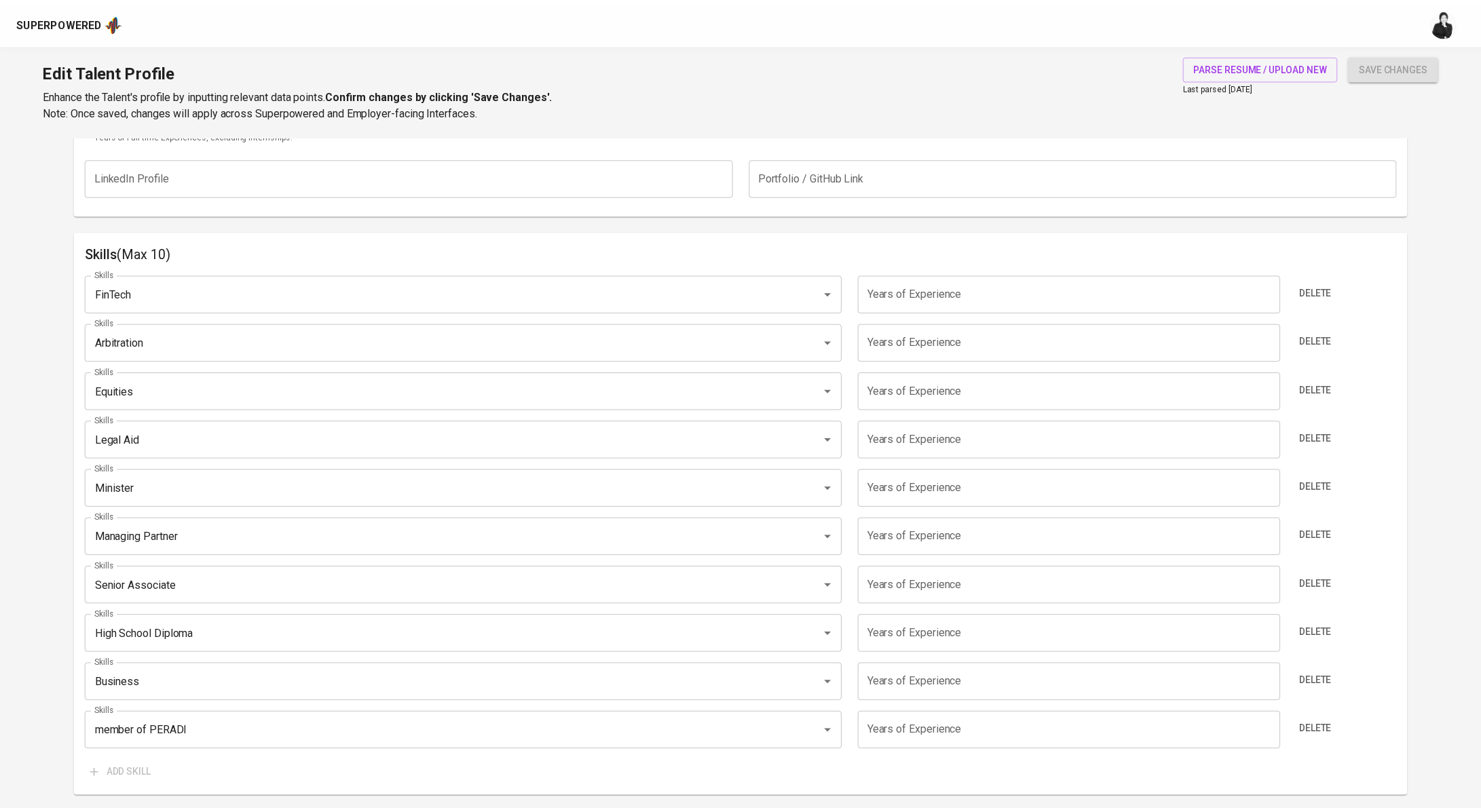
scroll to position [585, 0]
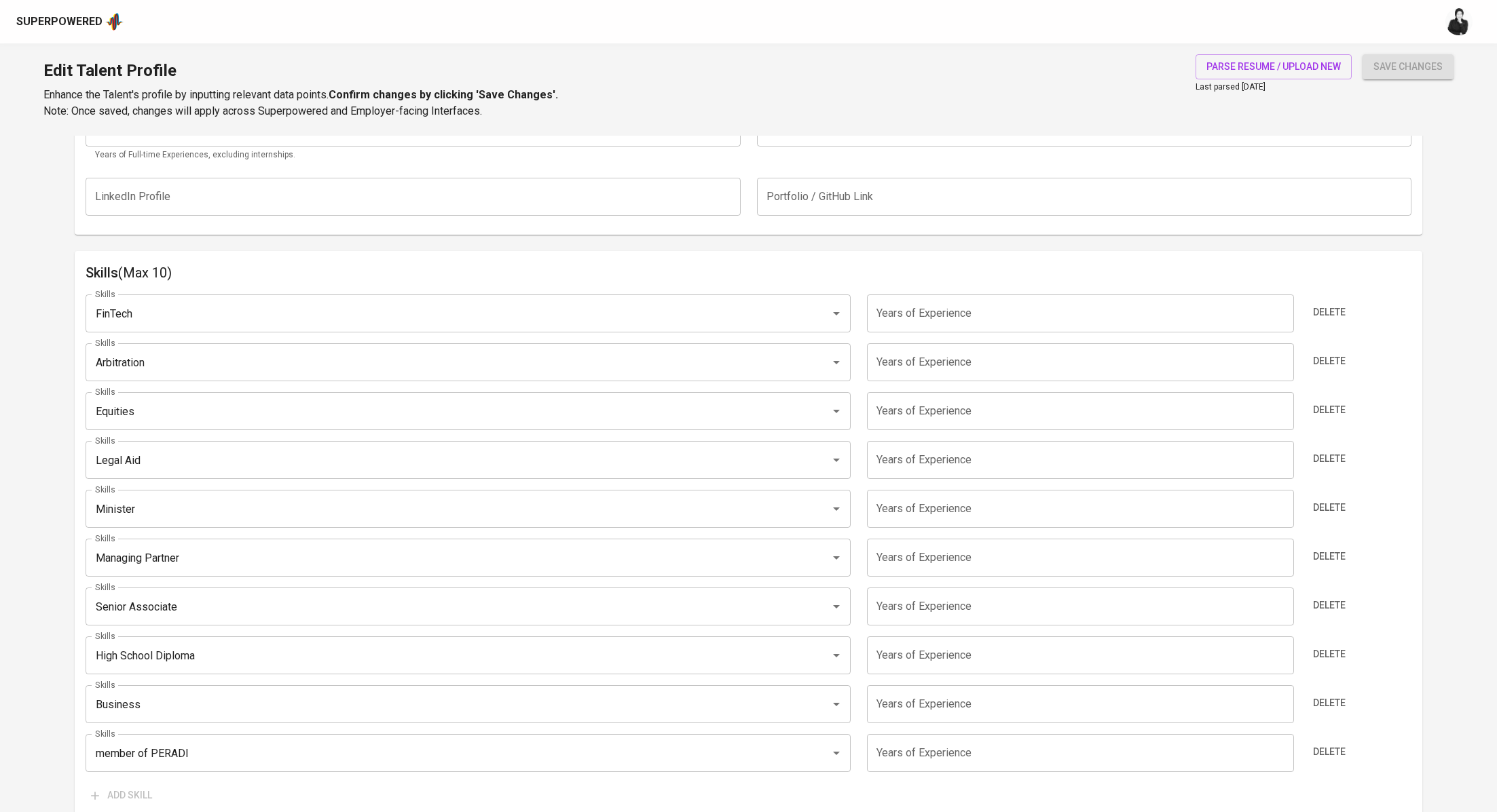
click at [937, 318] on input "number" at bounding box center [1081, 313] width 427 height 38
type input "5"
click at [942, 367] on input "number" at bounding box center [1081, 362] width 427 height 38
type input "5"
click at [957, 421] on input "number" at bounding box center [1081, 411] width 427 height 38
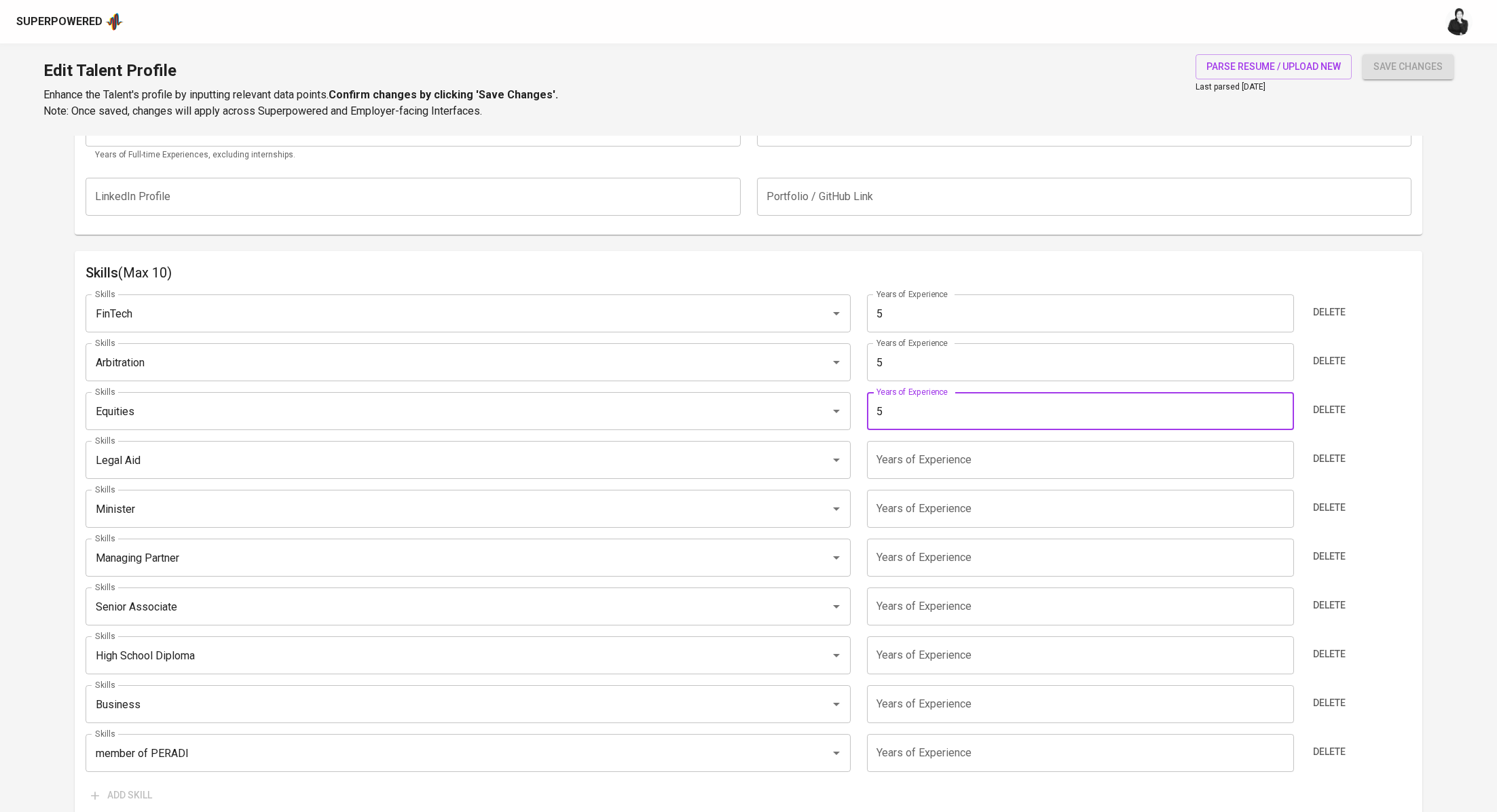
type input "5"
click at [934, 457] on input "number" at bounding box center [1081, 460] width 427 height 38
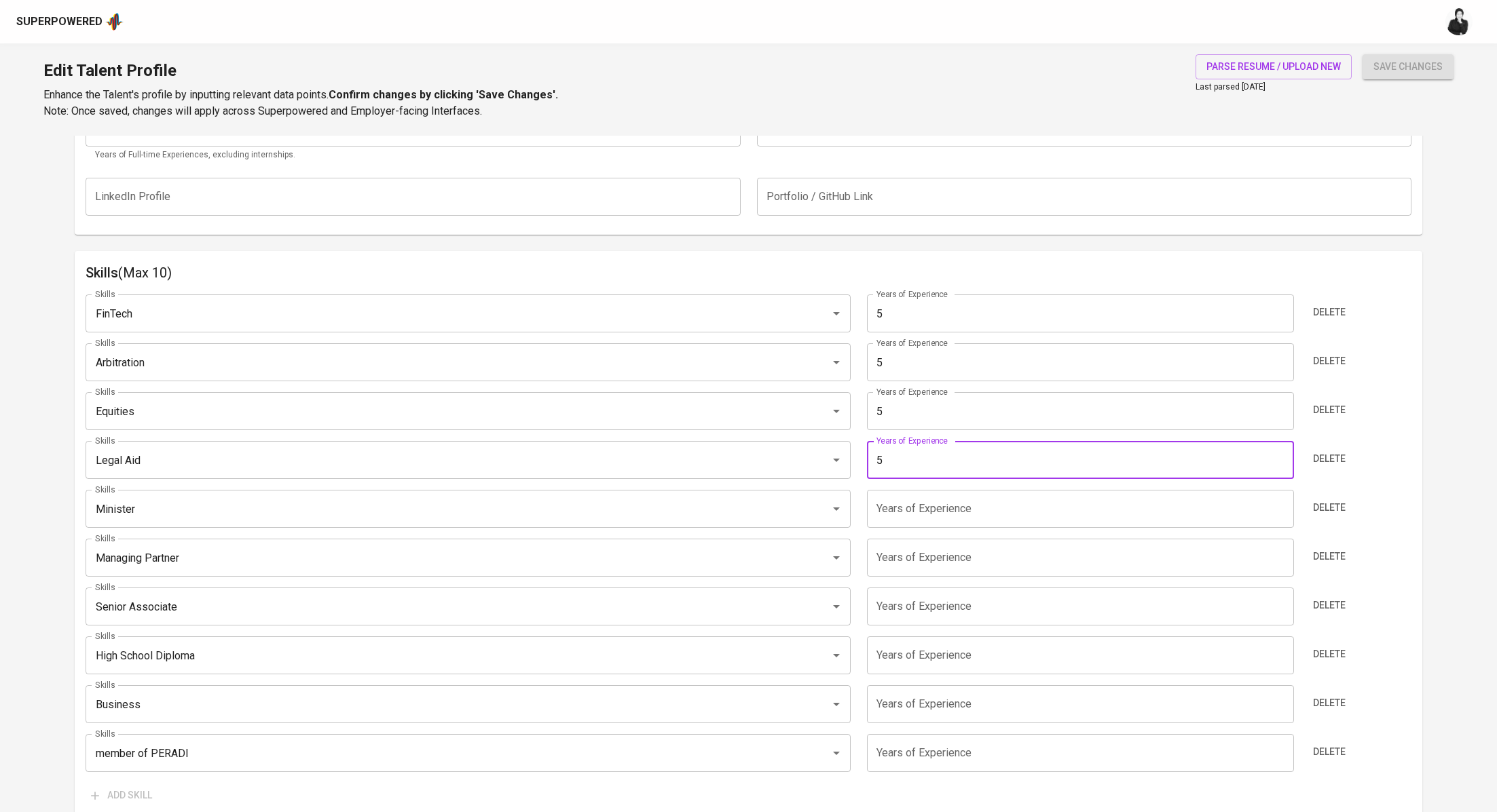
type input "5"
click at [892, 505] on input "number" at bounding box center [1081, 508] width 427 height 38
type input "5"
click at [896, 558] on input "number" at bounding box center [1081, 557] width 427 height 38
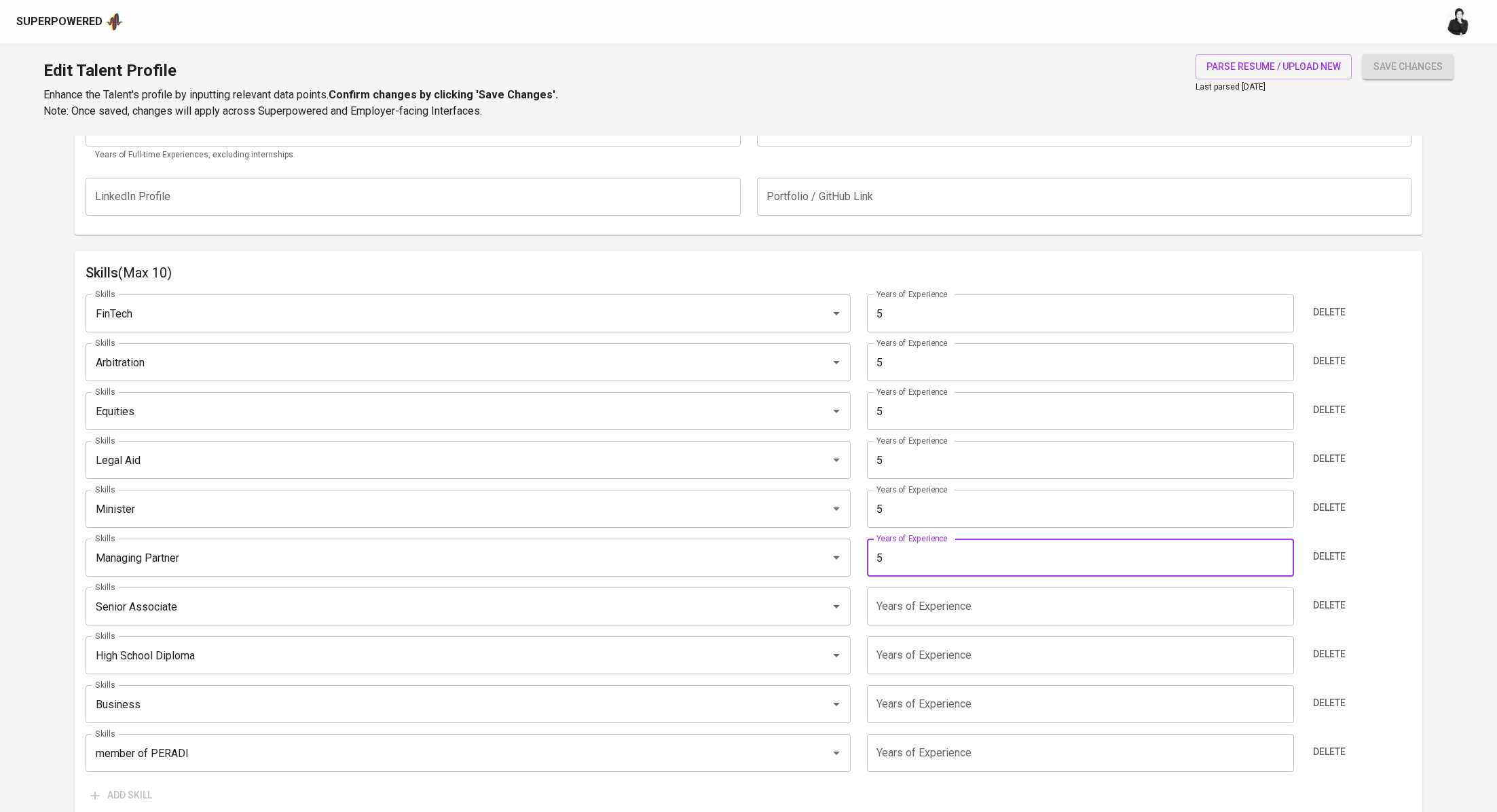
type input "5"
click at [908, 610] on input "number" at bounding box center [1081, 607] width 427 height 38
type input "5"
click at [902, 667] on input "number" at bounding box center [1081, 655] width 427 height 38
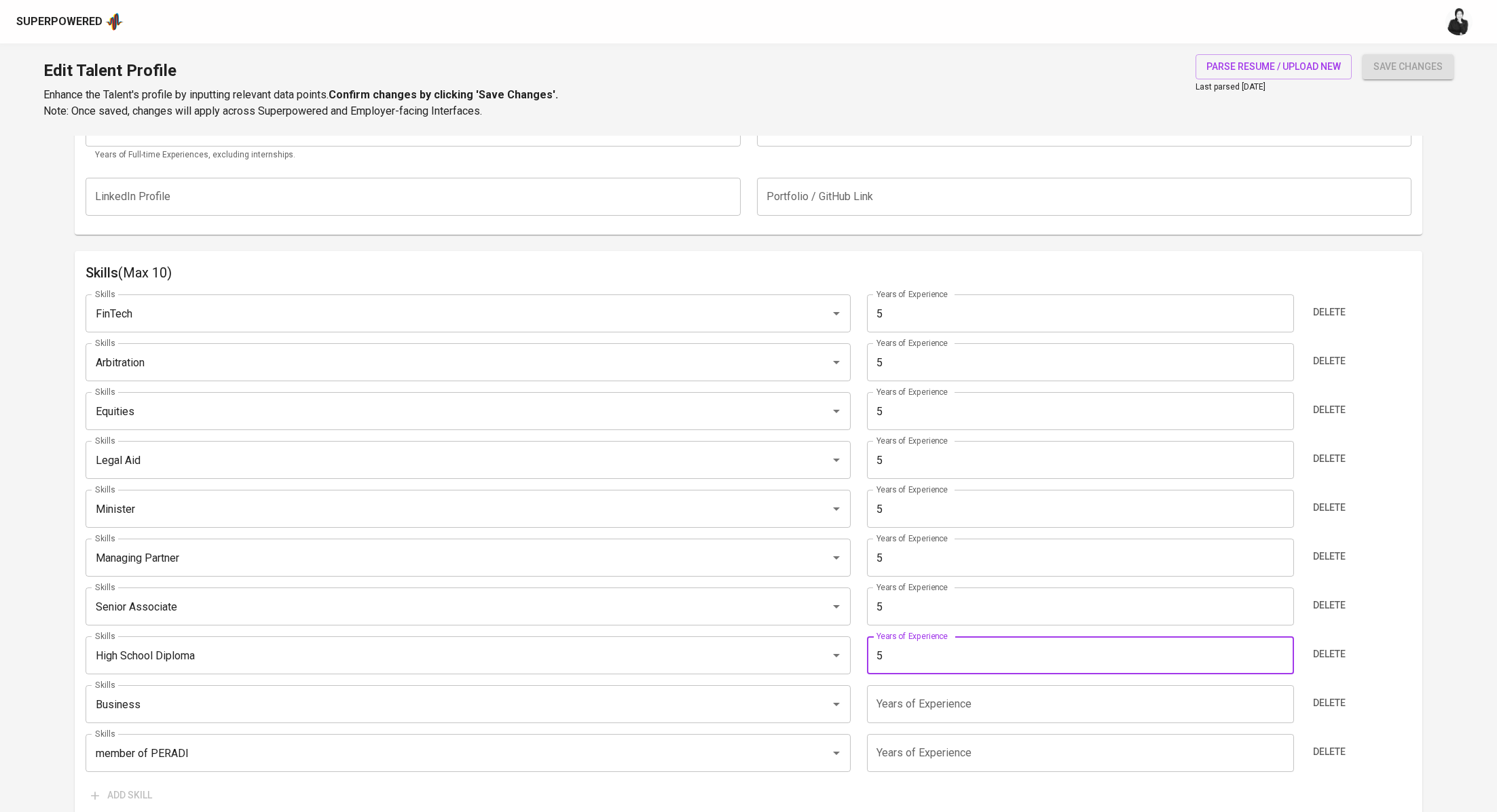
type input "5"
click at [935, 714] on input "number" at bounding box center [1081, 704] width 427 height 38
type input "5"
click at [939, 738] on input "number" at bounding box center [1081, 753] width 427 height 38
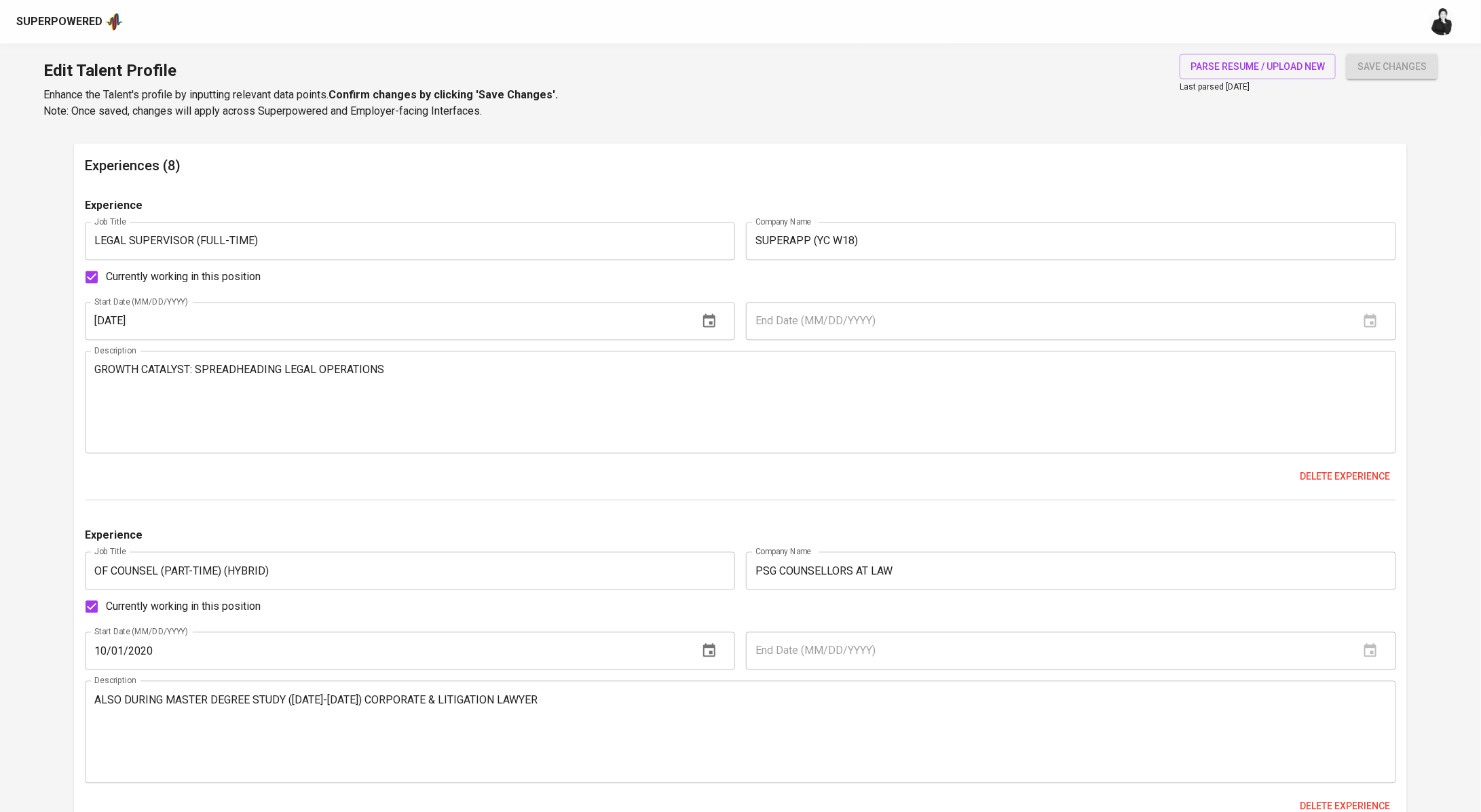
scroll to position [1338, 0]
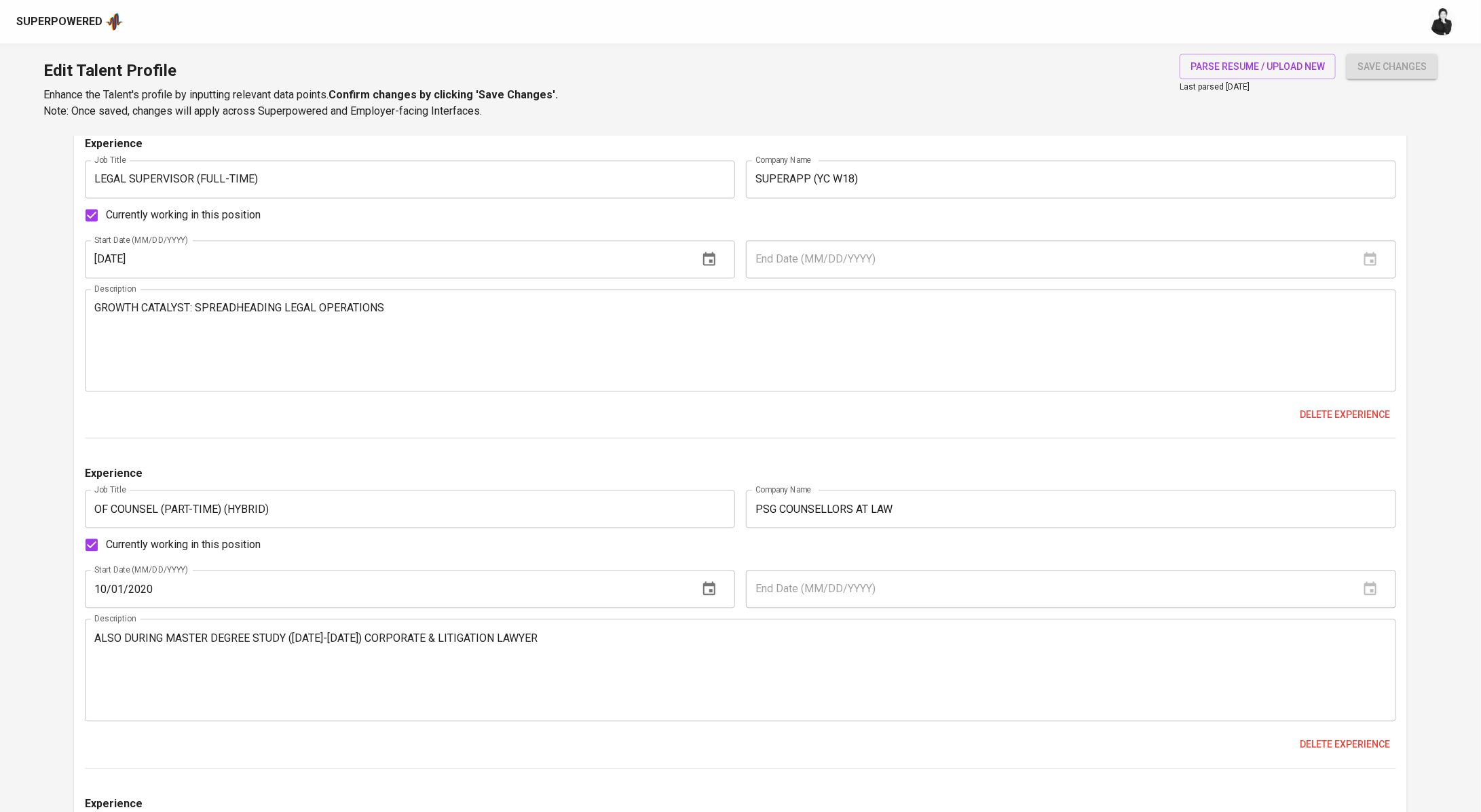
type input "5"
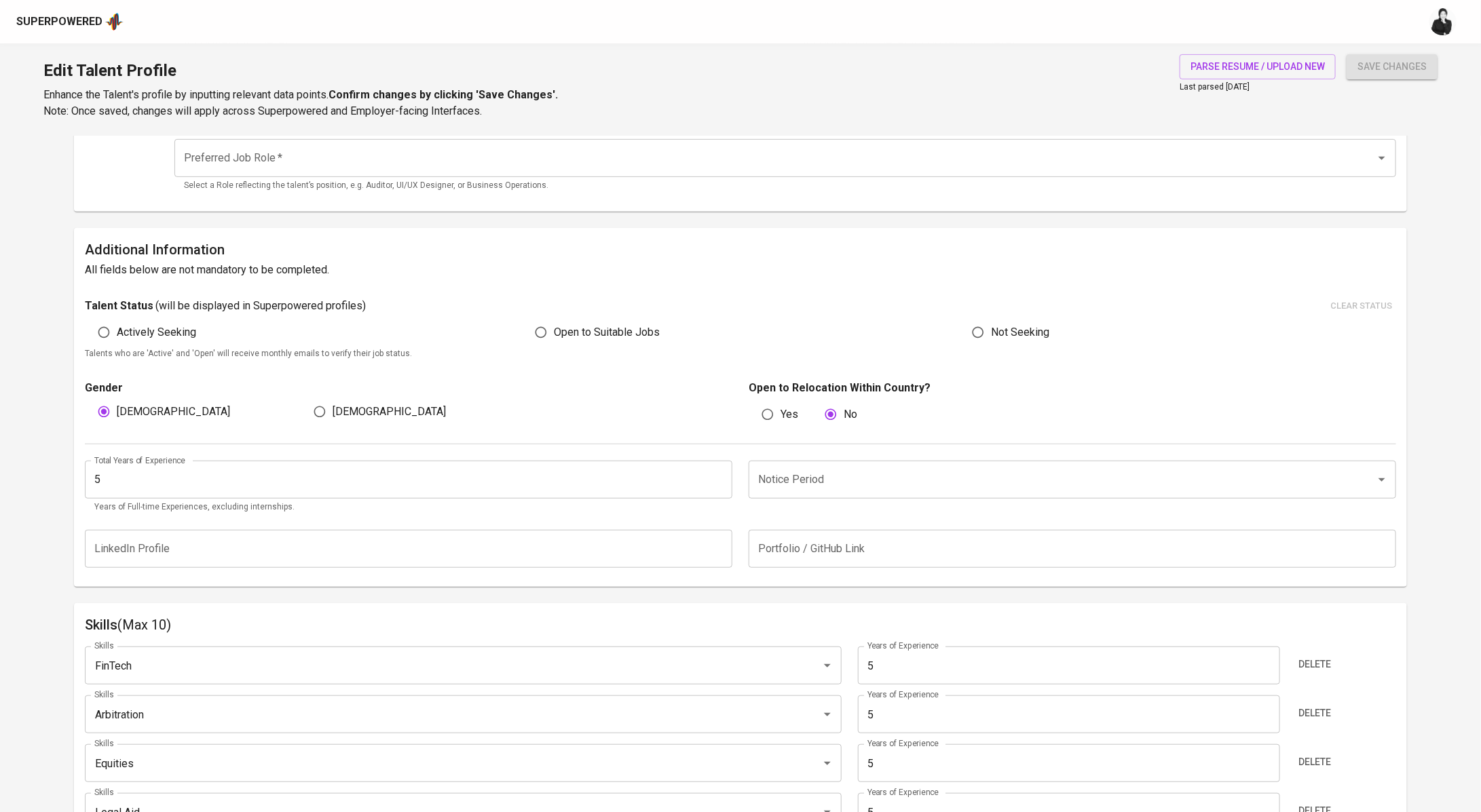
scroll to position [0, 0]
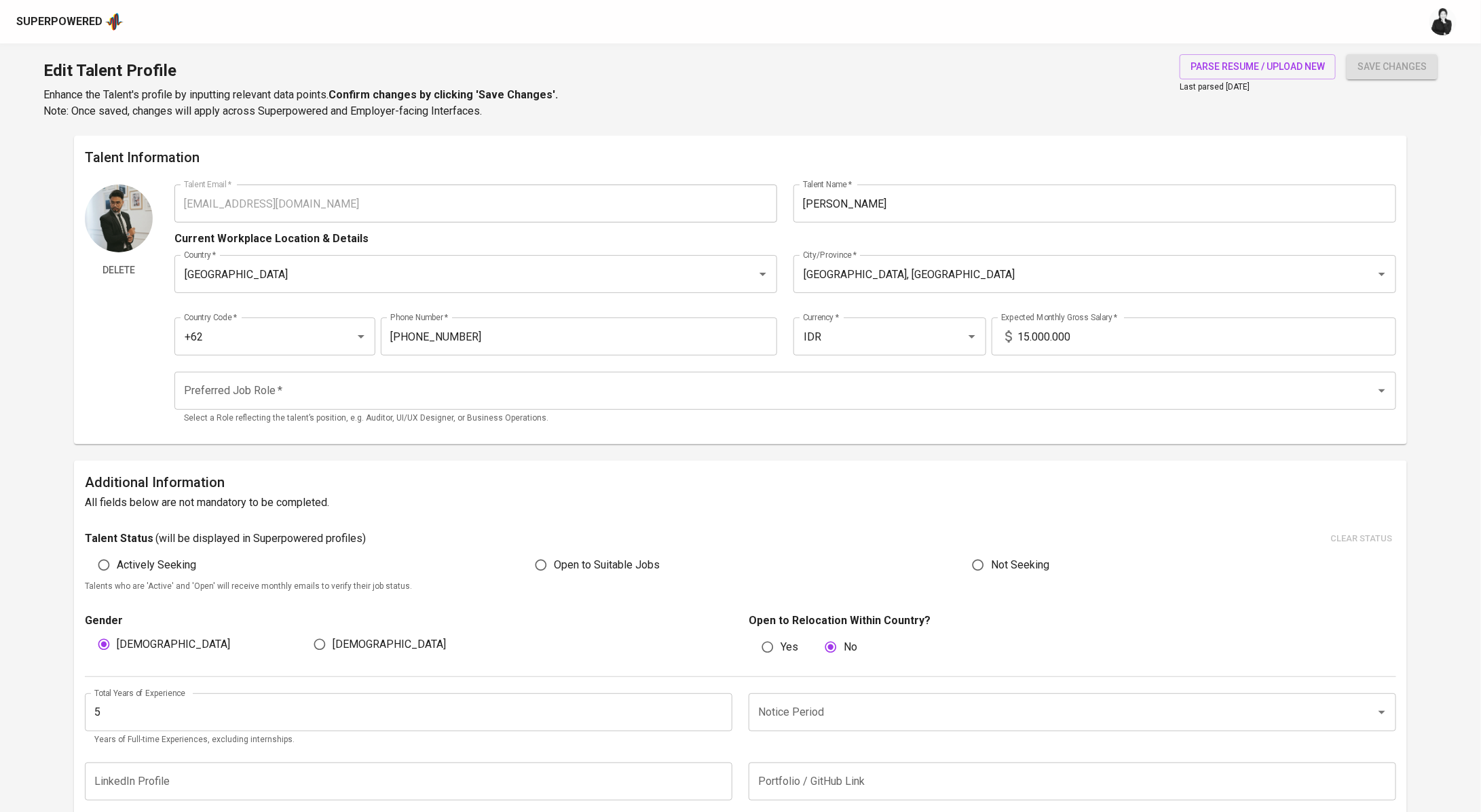
click at [326, 398] on input "Preferred Job Role   *" at bounding box center [766, 391] width 1172 height 26
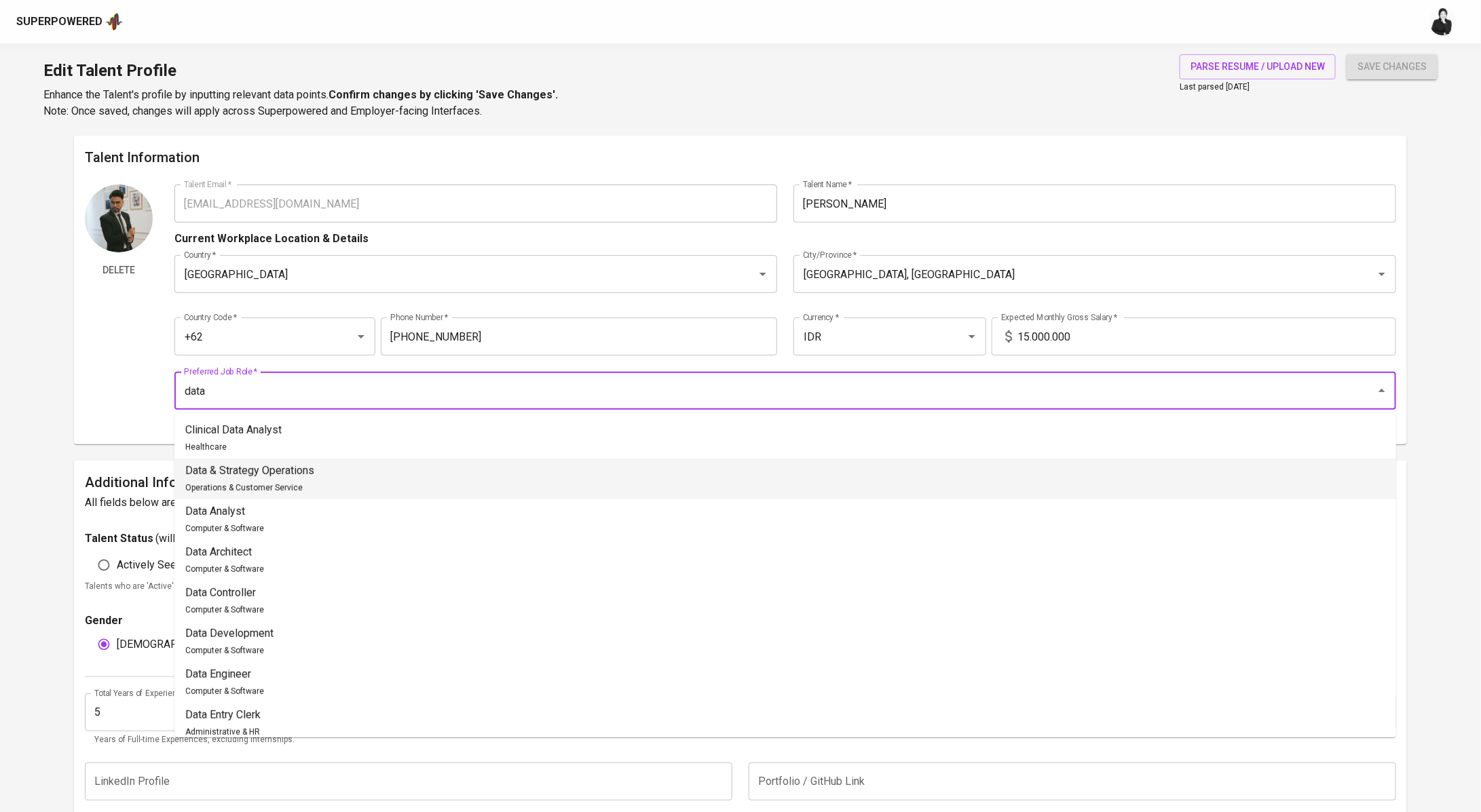
click at [305, 489] on div "Data & Strategy Operations Operations & Customer Service" at bounding box center [250, 479] width 129 height 33
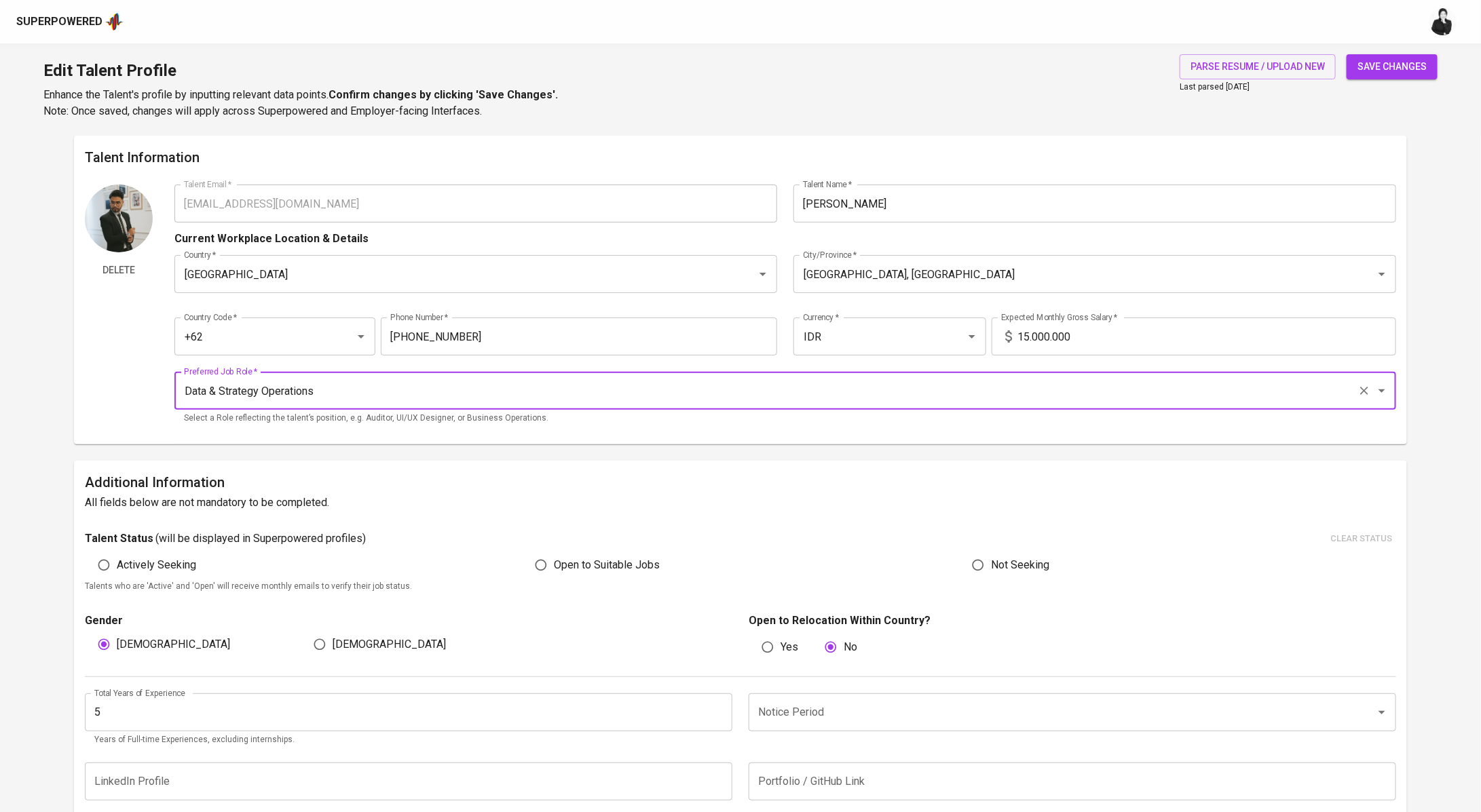
type input "Data & Strategy Operations"
click at [1395, 81] on div "save changes" at bounding box center [1392, 87] width 91 height 66
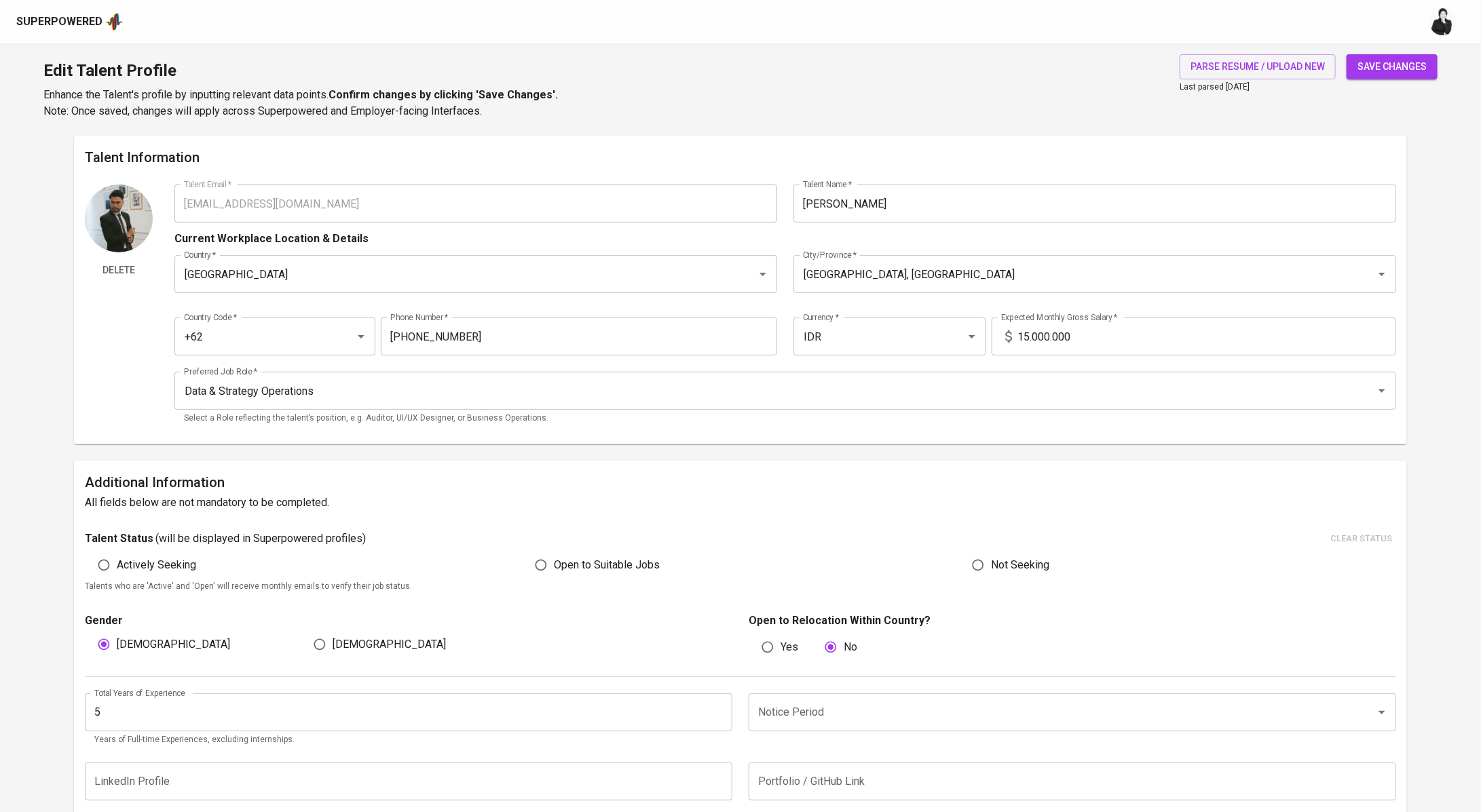
click at [1405, 71] on span "save changes" at bounding box center [1392, 66] width 69 height 17
type input "member of PERADI"
type input "Business"
type input "High School Diploma"
type input "Senior Associate"
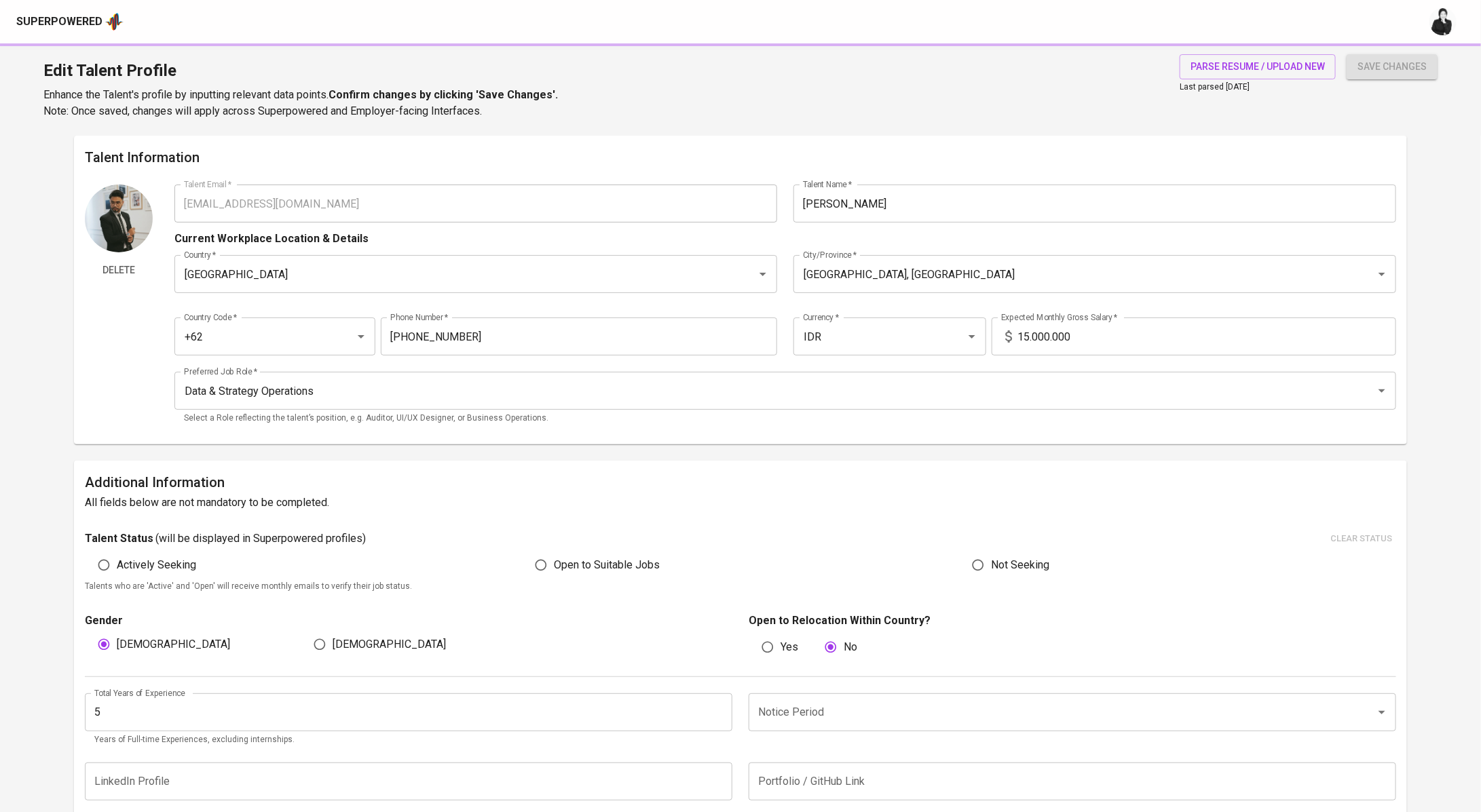
type input "Managing Partner"
type input "Minister"
type input "Legal Aid"
type input "Equities"
type input "Arbitration"
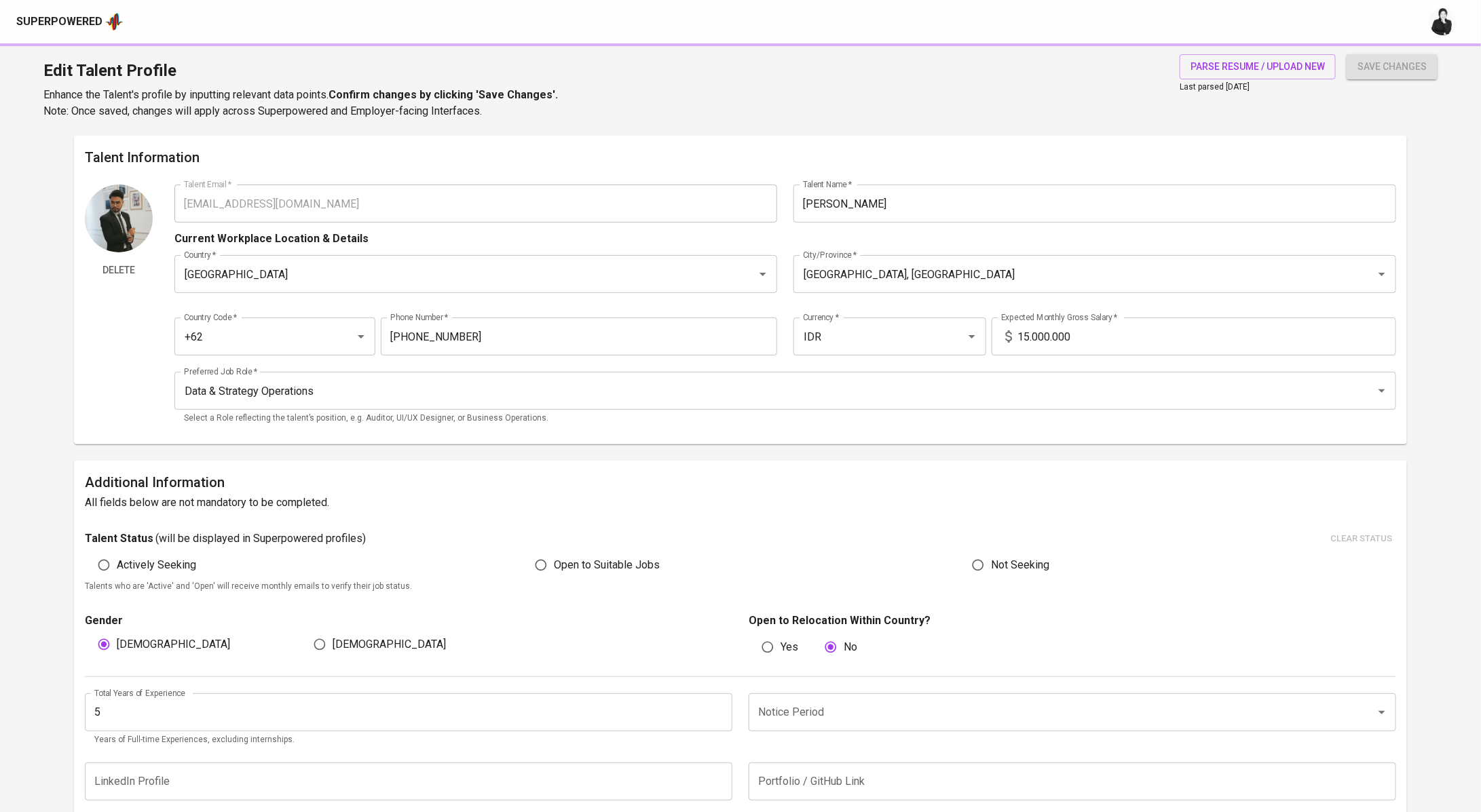
type input "FinTech"
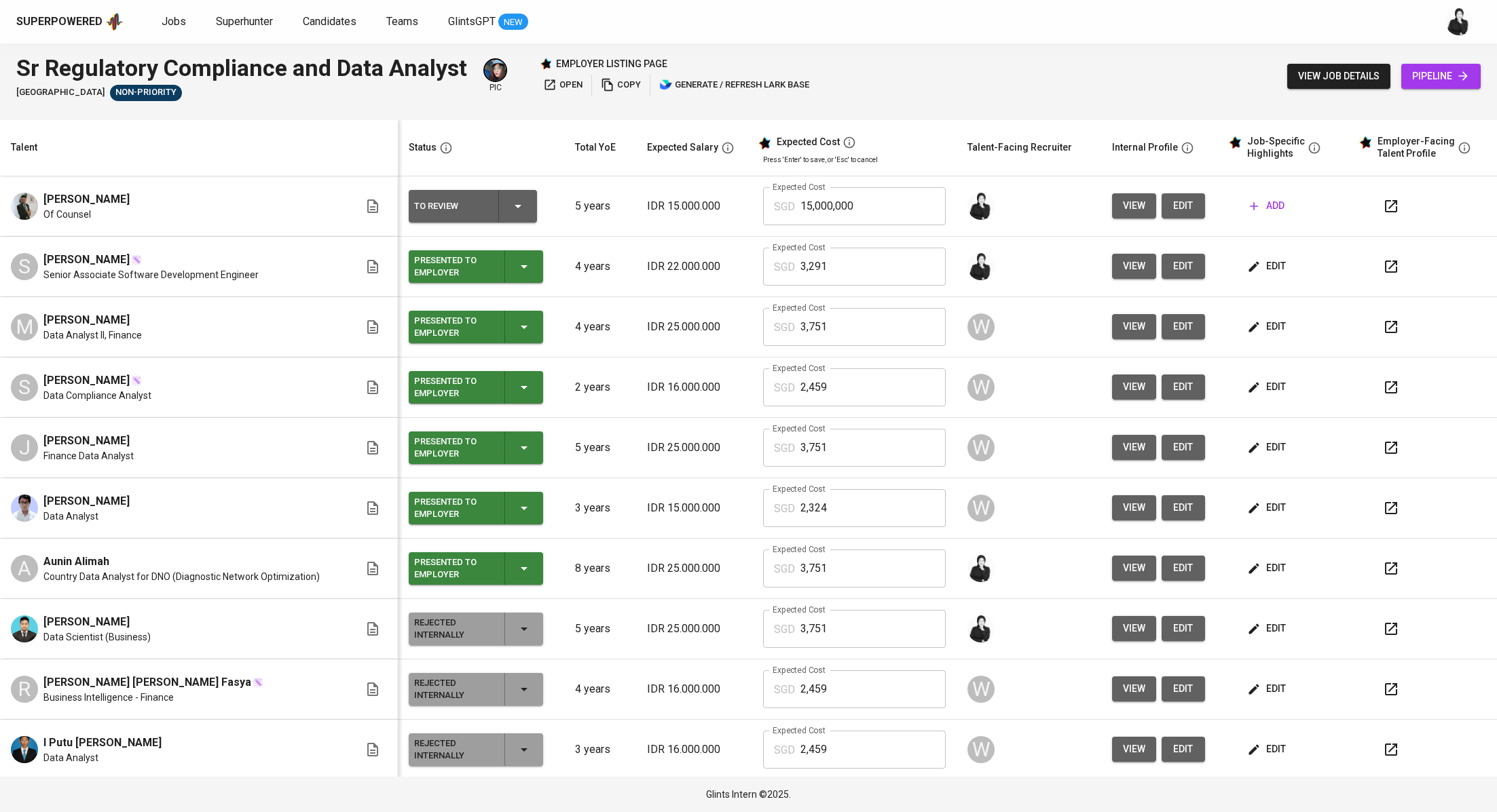
click at [1356, 206] on td at bounding box center [1424, 206] width 143 height 60
click at [1383, 209] on icon "button" at bounding box center [1391, 206] width 16 height 16
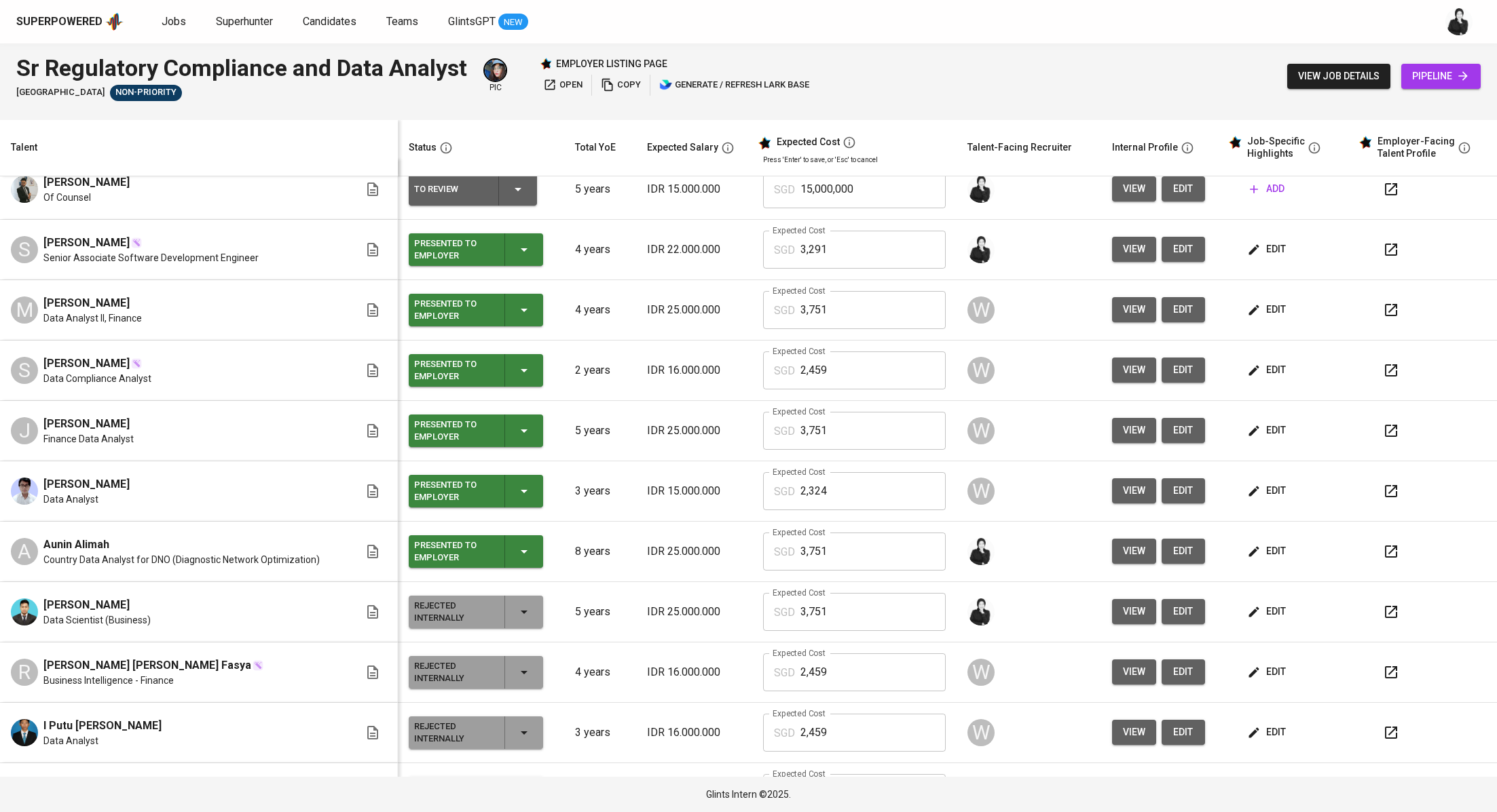
click at [1383, 251] on icon "button" at bounding box center [1391, 250] width 16 height 16
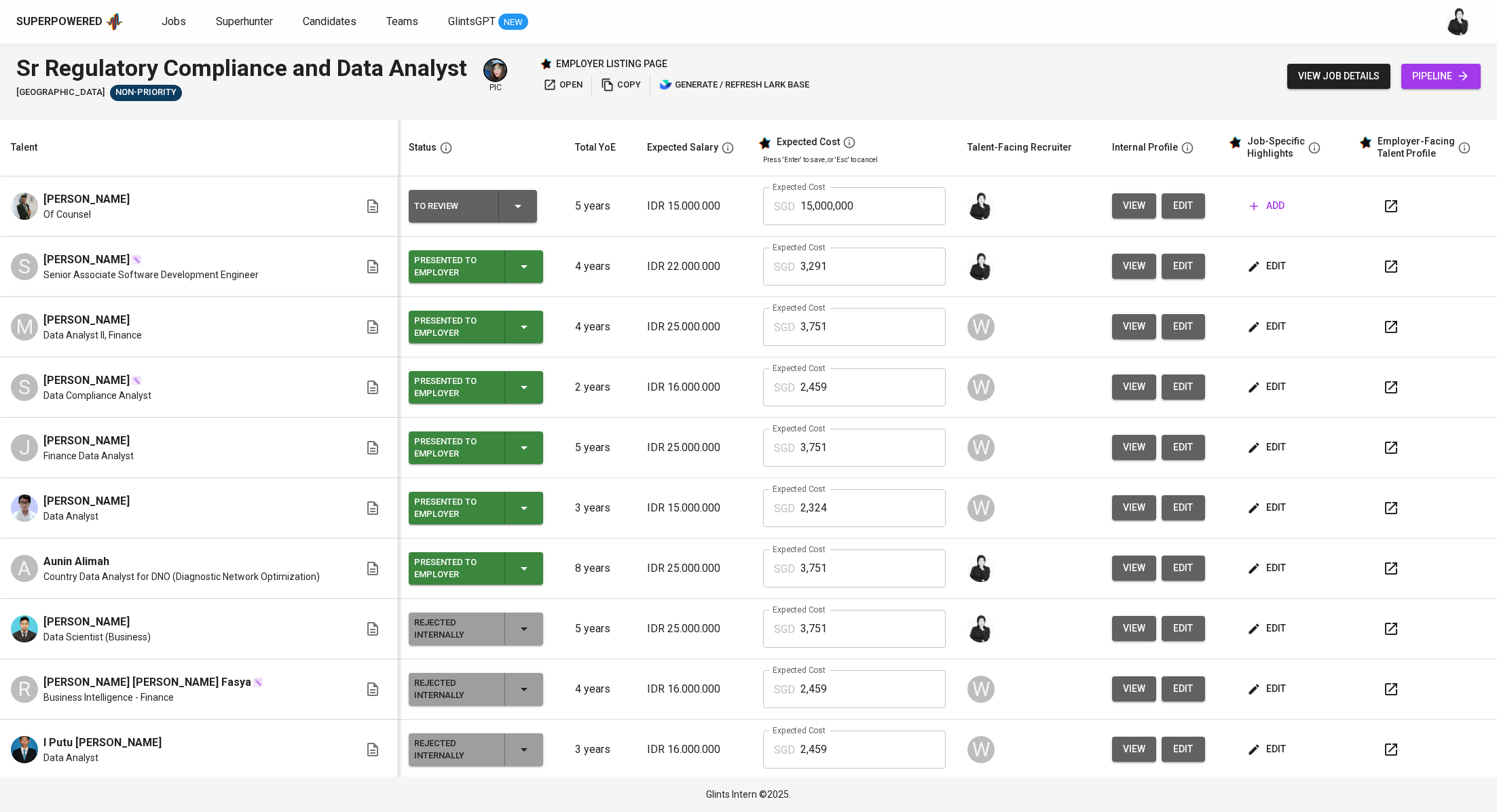
click at [1385, 321] on icon "button" at bounding box center [1391, 327] width 12 height 12
click at [1247, 268] on icon "button" at bounding box center [1253, 266] width 13 height 13
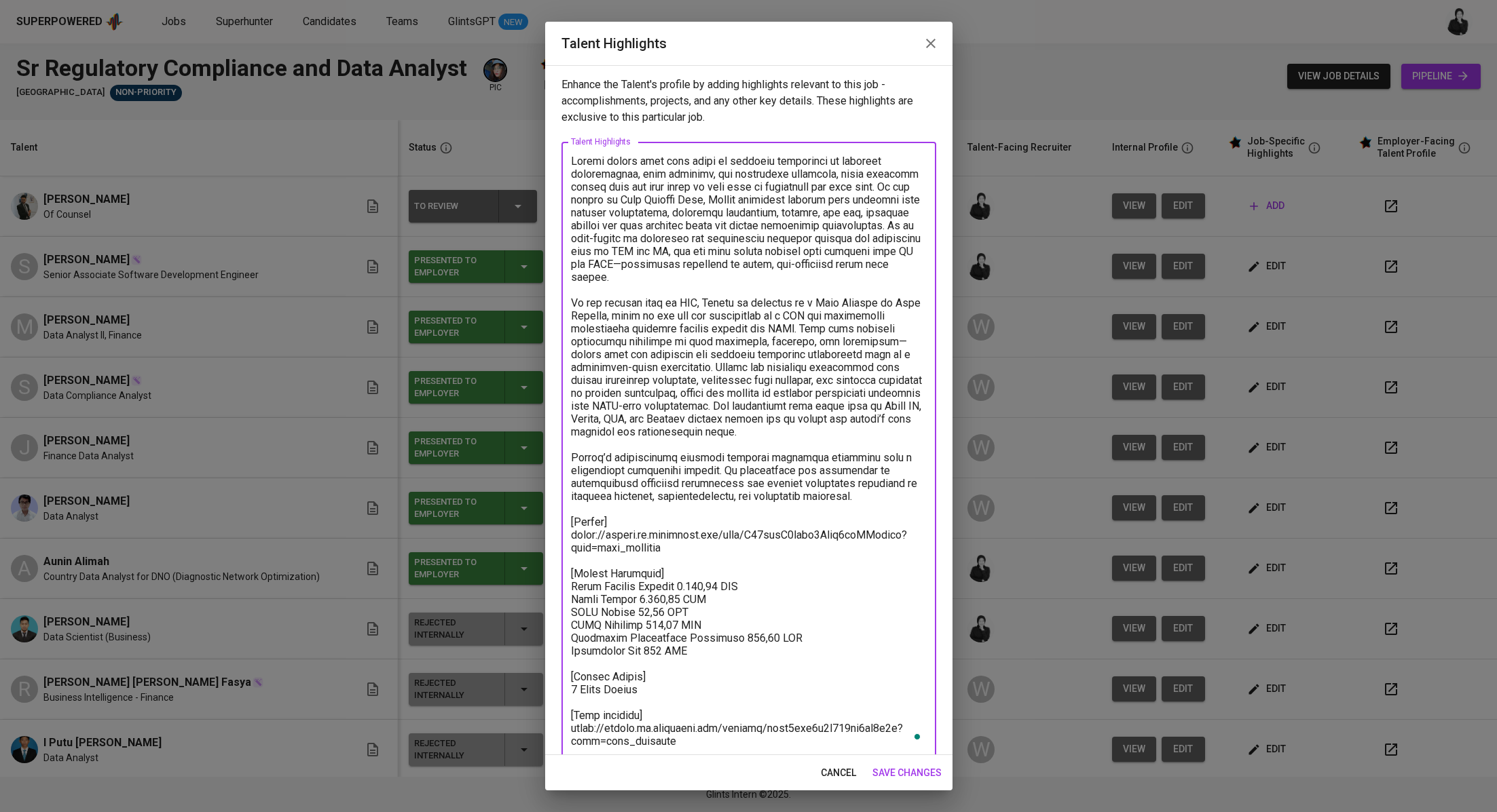
drag, startPoint x: 691, startPoint y: 723, endPoint x: 539, endPoint y: 132, distance: 610.2
click at [539, 132] on div "Talent Highlights Enhance the Talent's profile by adding highlights relevant to…" at bounding box center [748, 406] width 1497 height 812
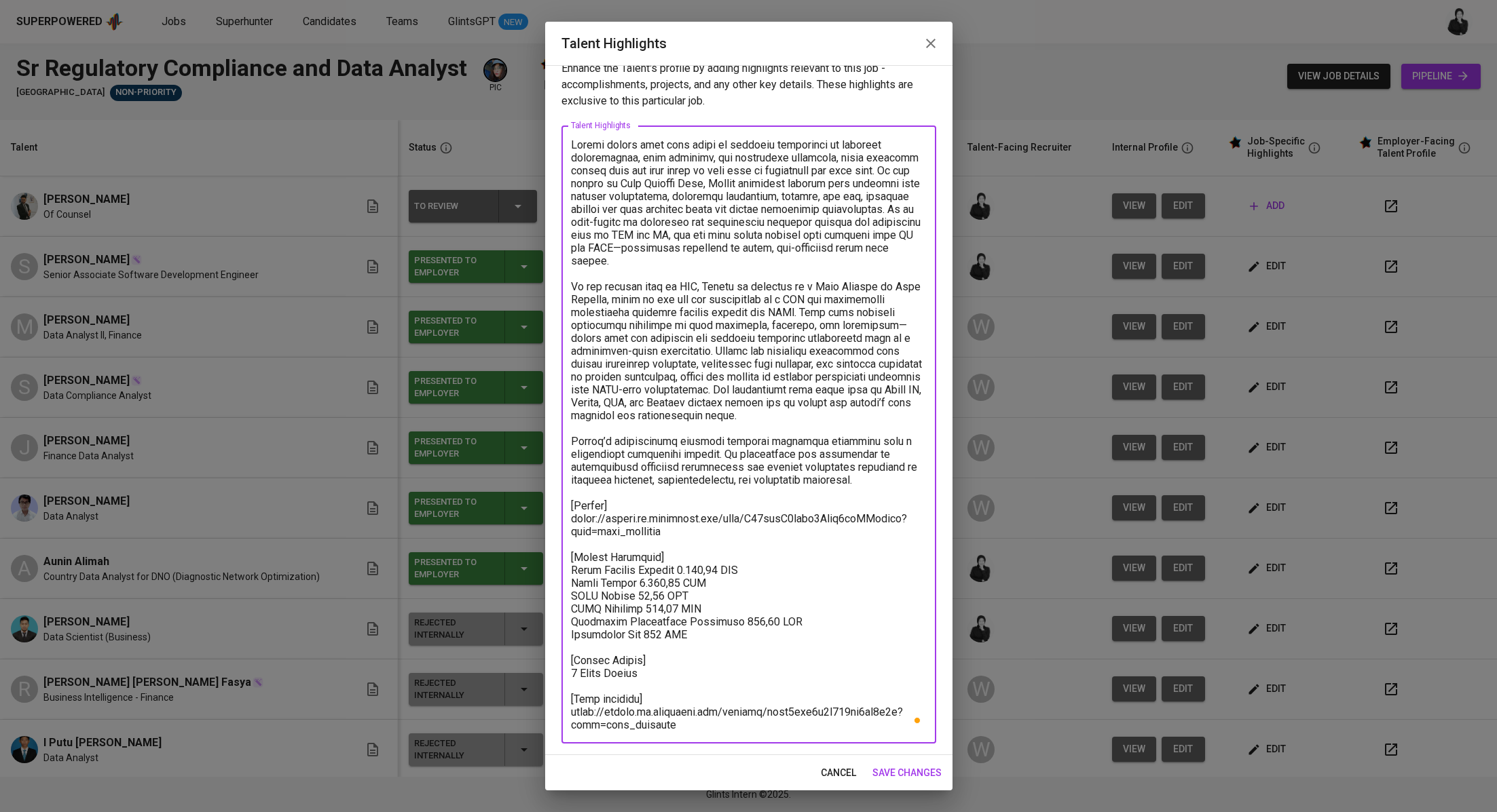
click at [846, 773] on span "cancel" at bounding box center [838, 773] width 35 height 17
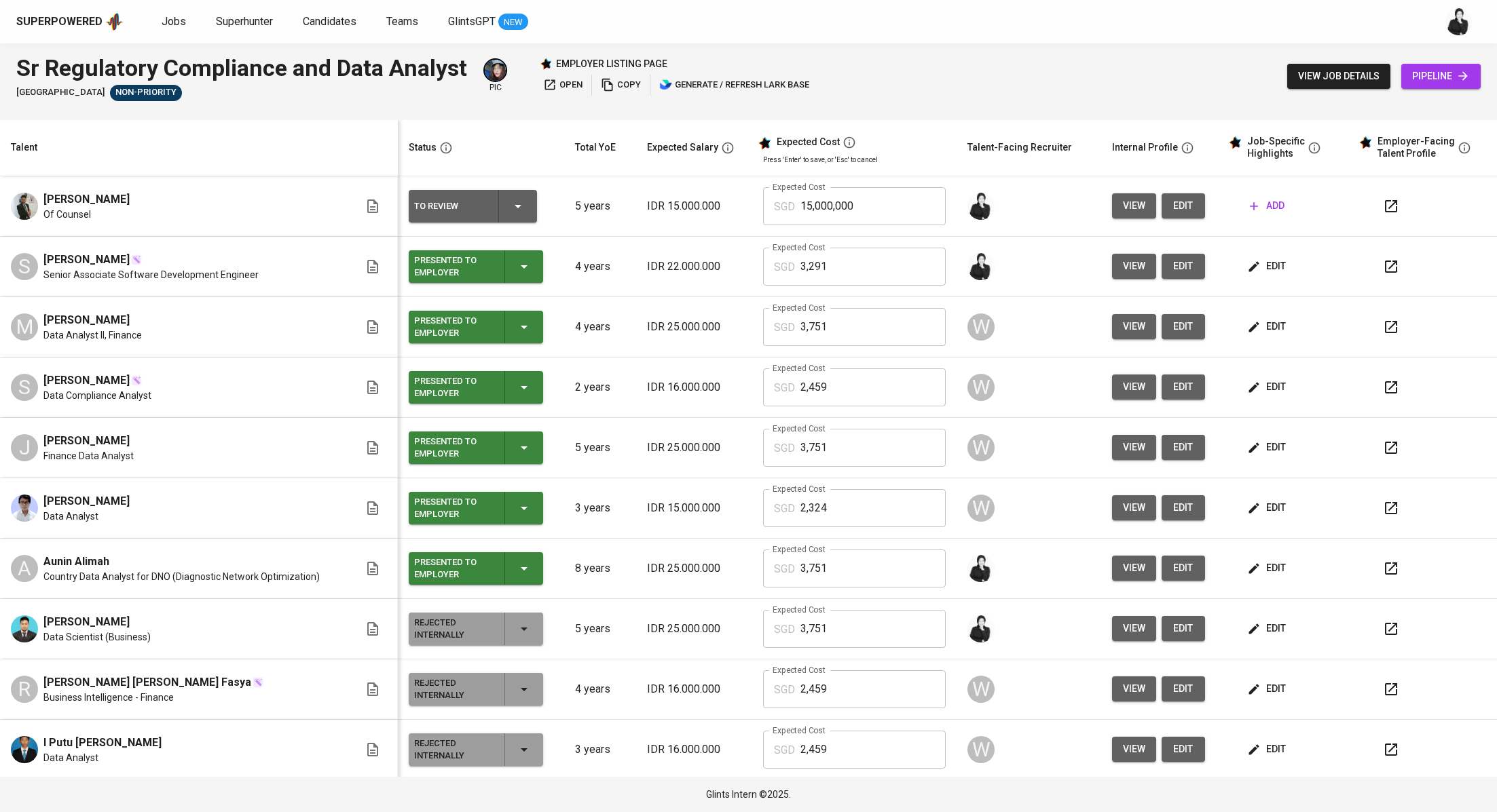
click at [1250, 207] on span "add" at bounding box center [1267, 205] width 35 height 17
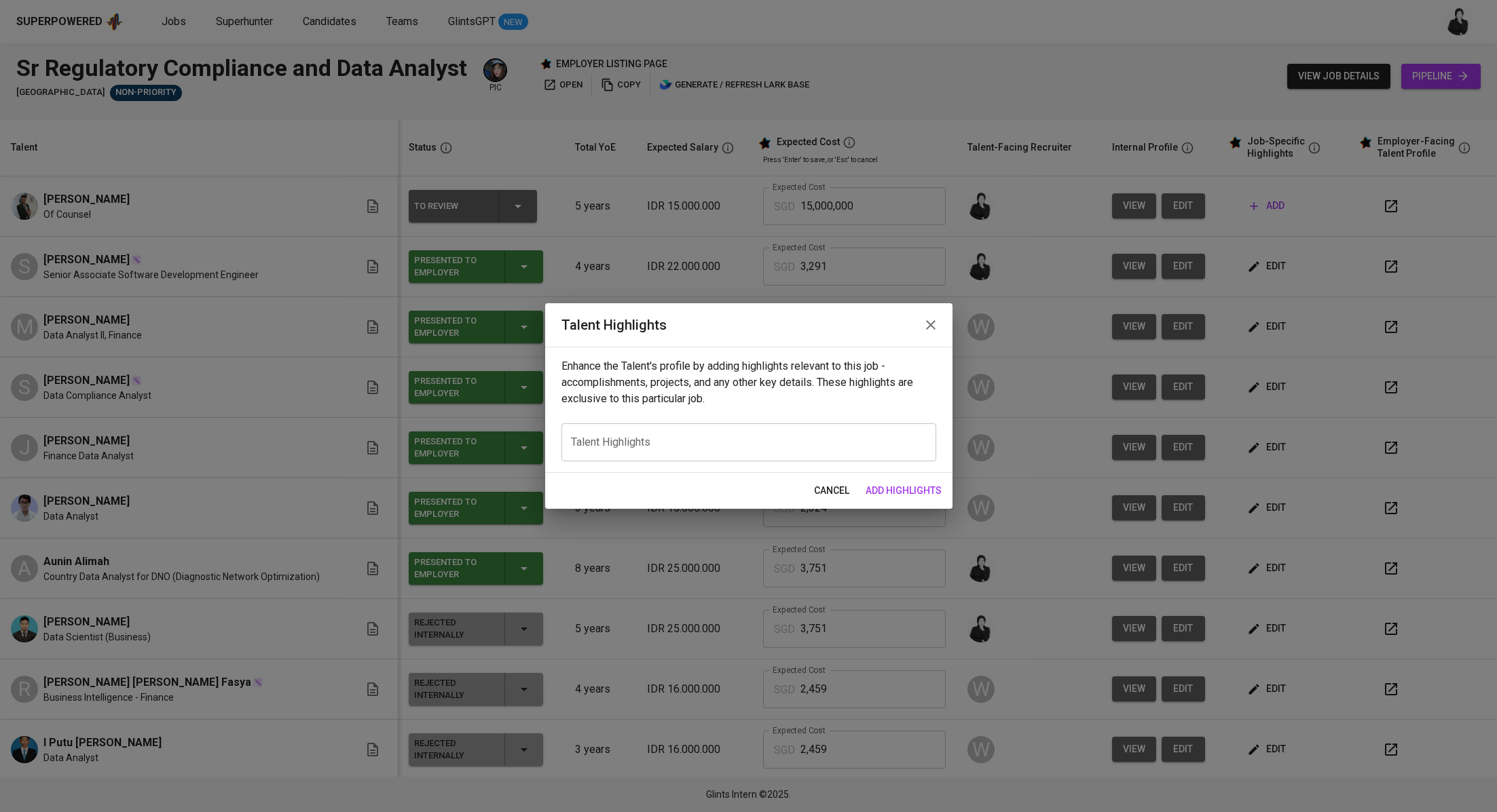
click at [835, 441] on textarea at bounding box center [748, 443] width 356 height 13
paste textarea "Loremi dolors amet cons adipi el seddoeiu temporinci ut laboreet doloremagnaa, …"
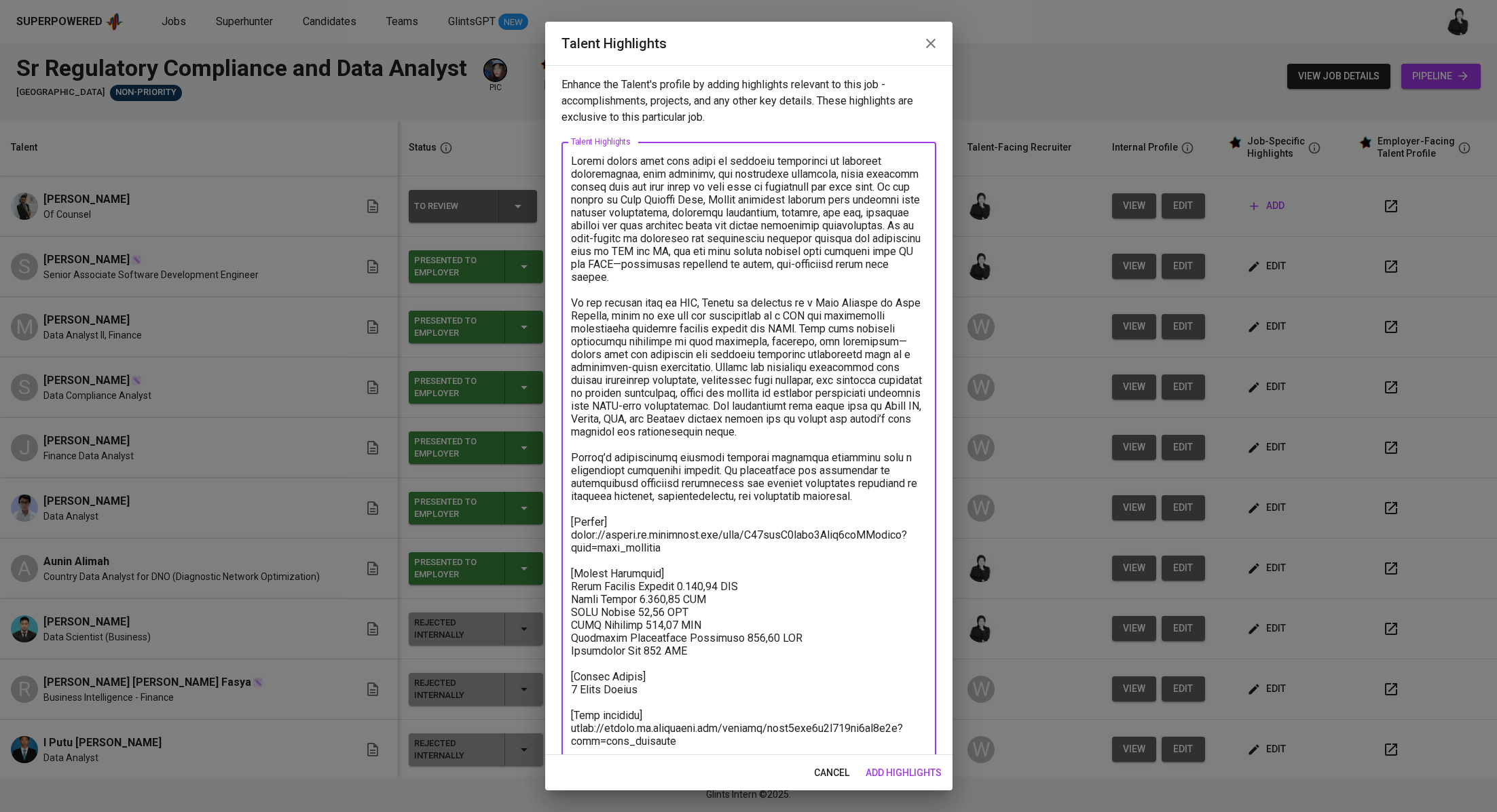
drag, startPoint x: 861, startPoint y: 498, endPoint x: 568, endPoint y: 155, distance: 451.1
click at [568, 155] on div "x Talent Highlights" at bounding box center [748, 451] width 375 height 618
paste textarea "Abram brings nearly a decade of legal and compliance experience, including hand…"
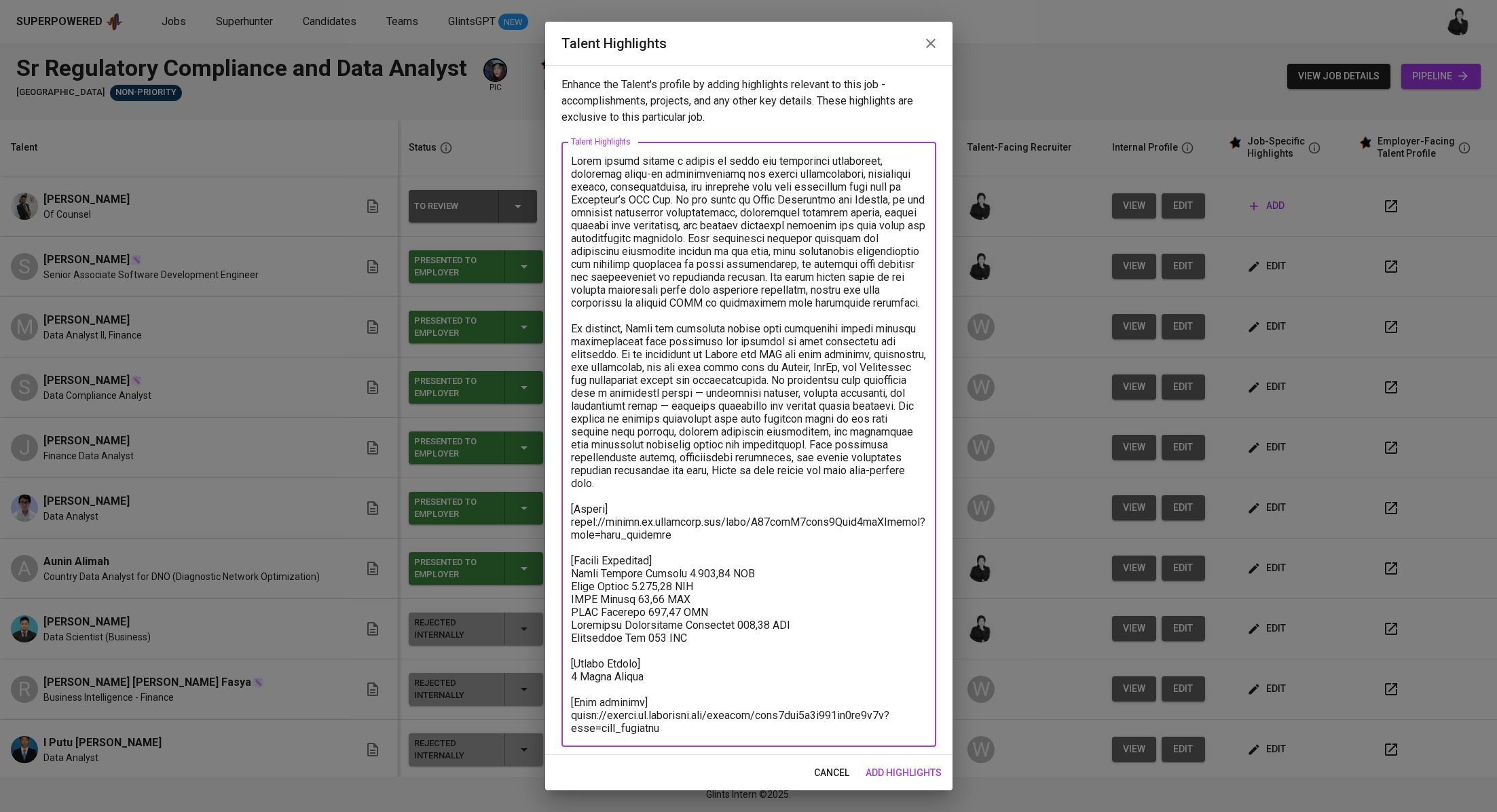
drag, startPoint x: 677, startPoint y: 534, endPoint x: 566, endPoint y: 526, distance: 111.3
click at [566, 526] on div "x Talent Highlights" at bounding box center [748, 445] width 375 height 606
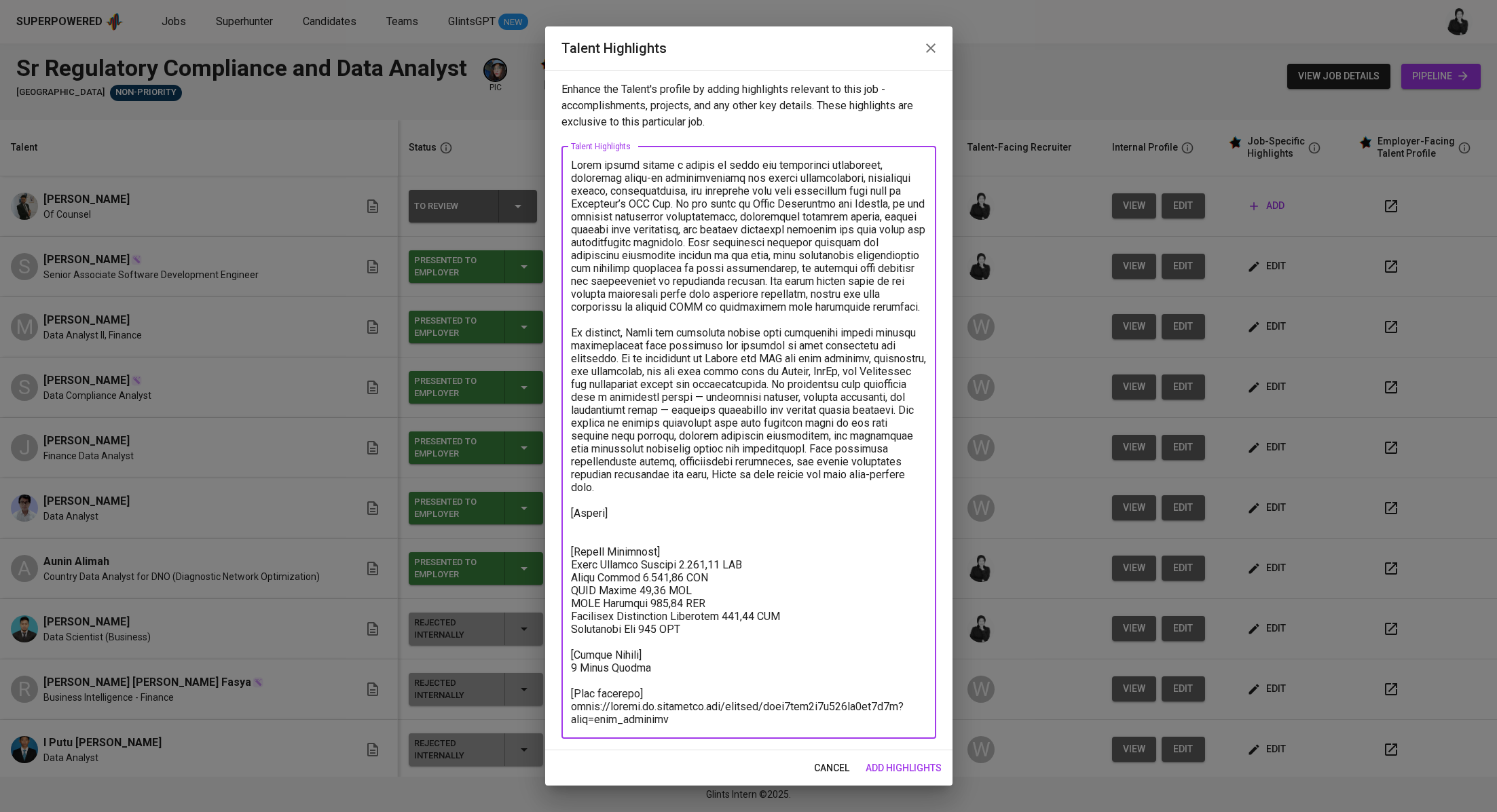
paste textarea "https://glints.sg.larksuite.com/file/I5QUboPxvoxi9lx2Blrlhf6ngVh?from=from_copy…"
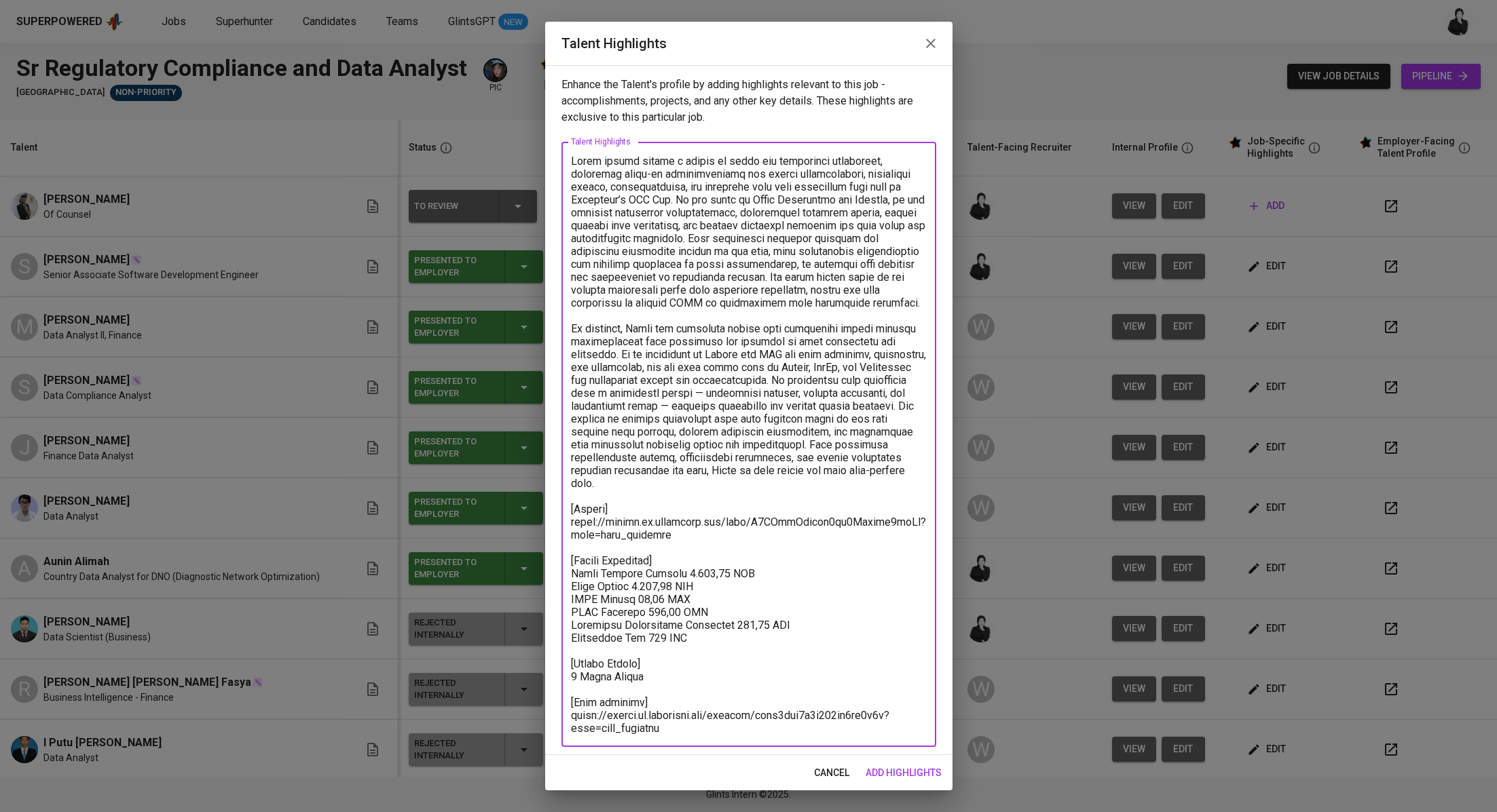
scroll to position [4, 0]
drag, startPoint x: 729, startPoint y: 636, endPoint x: 568, endPoint y: 570, distance: 174.0
click at [568, 570] on div "x Talent Highlights" at bounding box center [748, 441] width 375 height 606
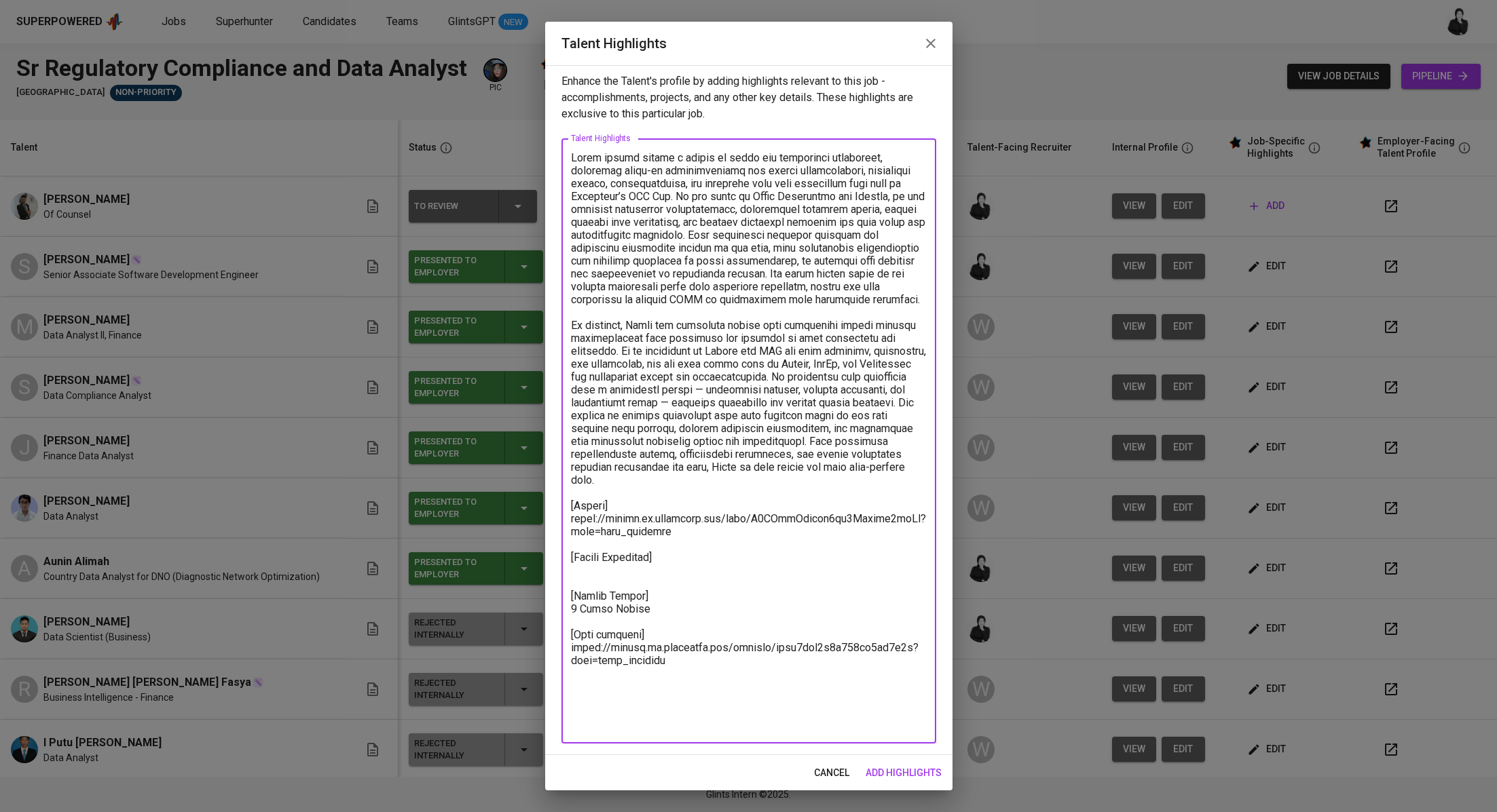
scroll to position [0, 0]
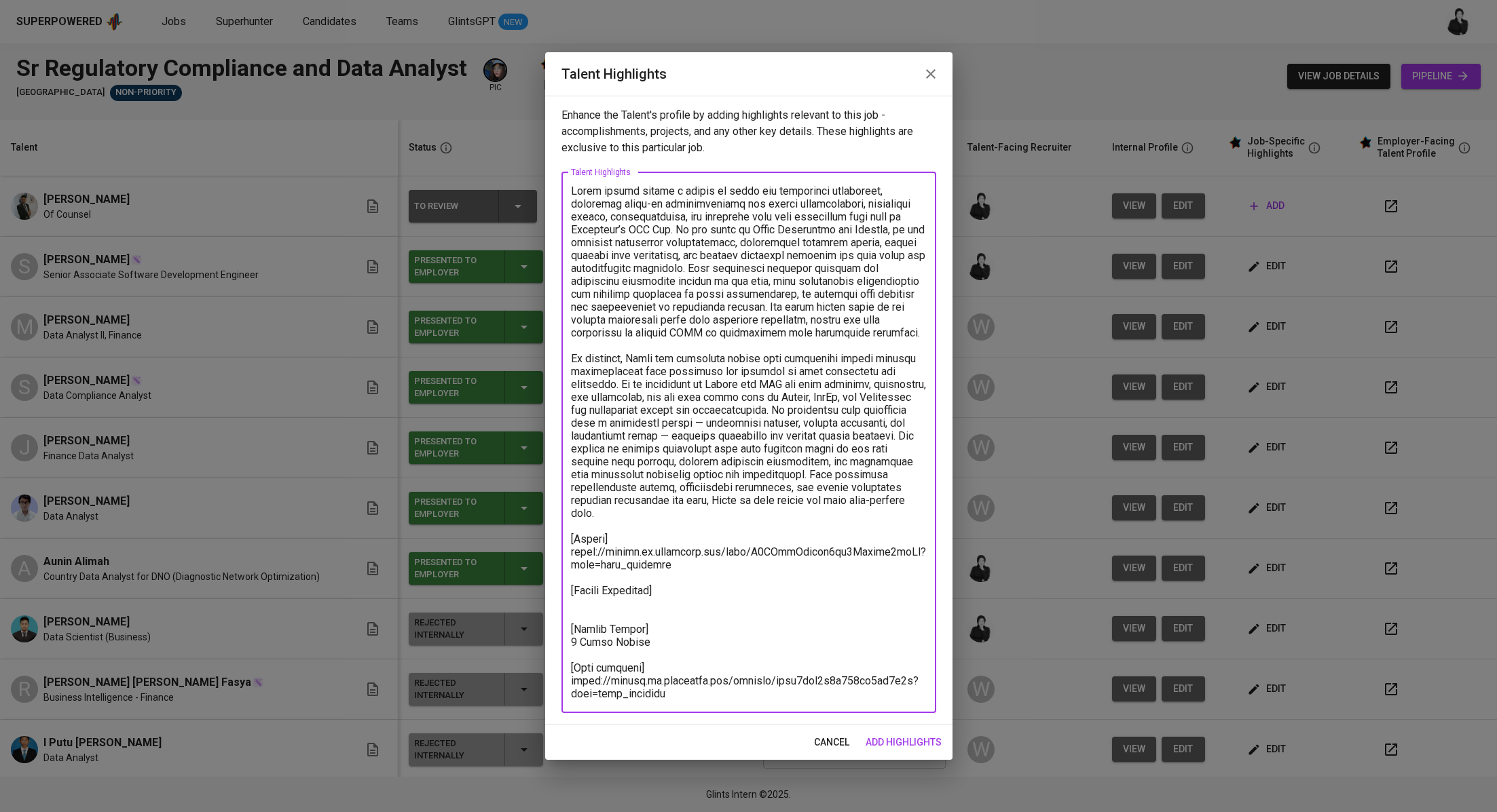
drag, startPoint x: 661, startPoint y: 640, endPoint x: 562, endPoint y: 641, distance: 99.0
click at [562, 641] on div "x Talent Highlights" at bounding box center [748, 443] width 375 height 541
drag, startPoint x: 672, startPoint y: 695, endPoint x: 559, endPoint y: 684, distance: 113.5
click at [559, 684] on div "Enhance the Talent's profile by adding highlights relevant to this job - accomp…" at bounding box center [748, 410] width 407 height 629
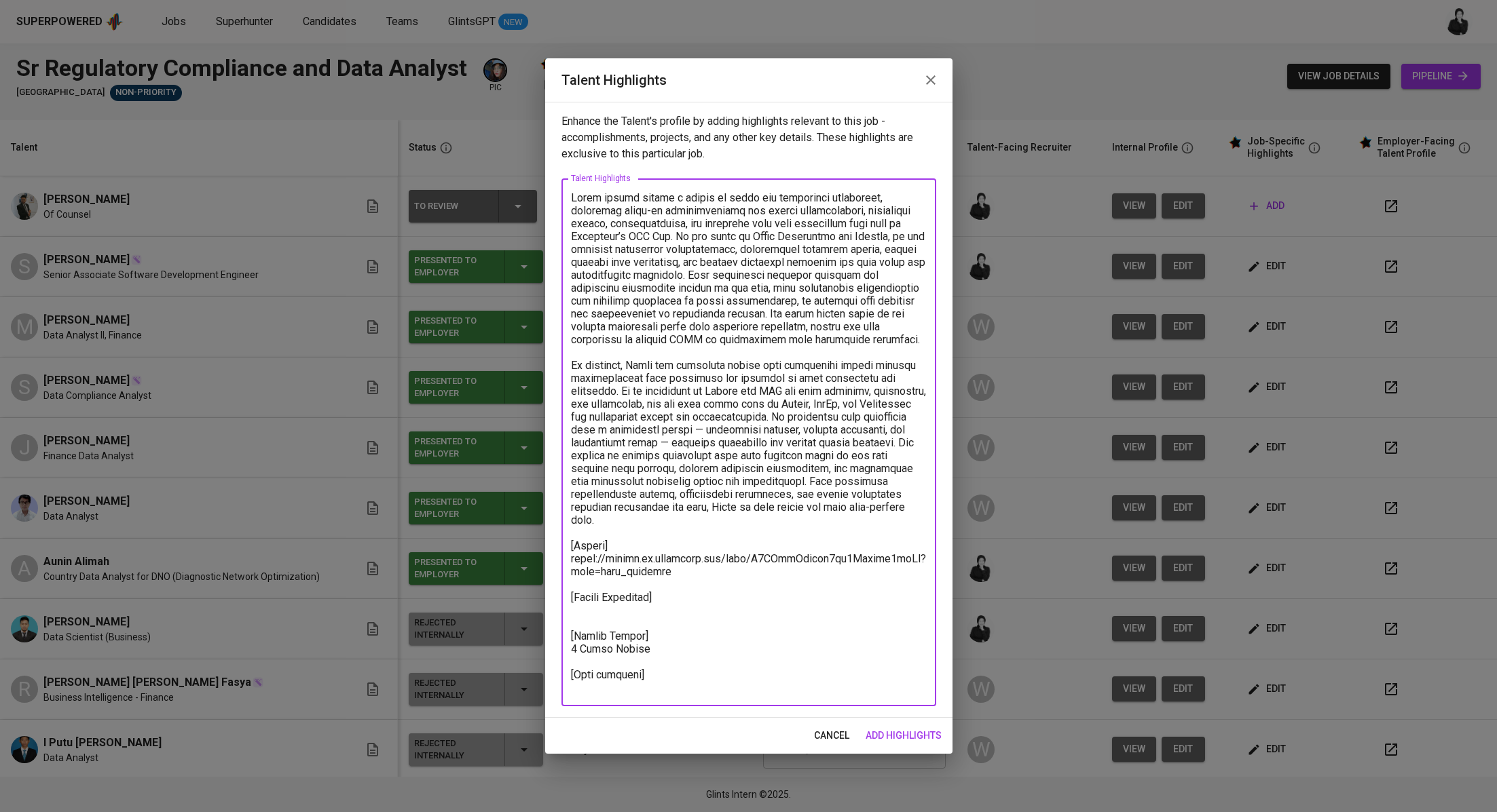
paste textarea "https://glints.sg.larksuite.com/minutes/obsgd668tof61x89qx985e47?from=from_copy…"
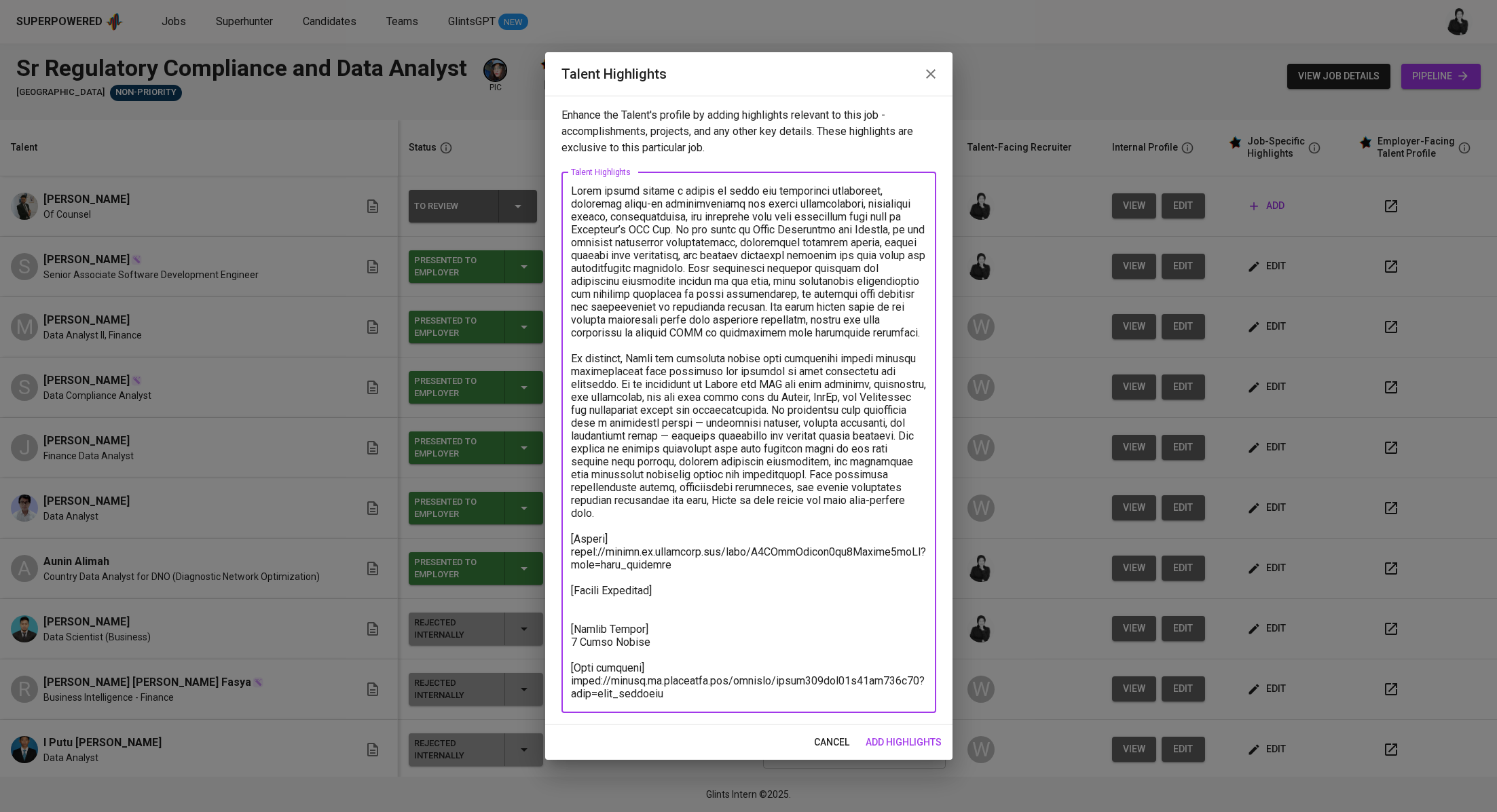
type textarea "Abram brings nearly a decade of legal and compliance experience, including hand…"
click at [896, 738] on span "add highlights" at bounding box center [904, 742] width 76 height 17
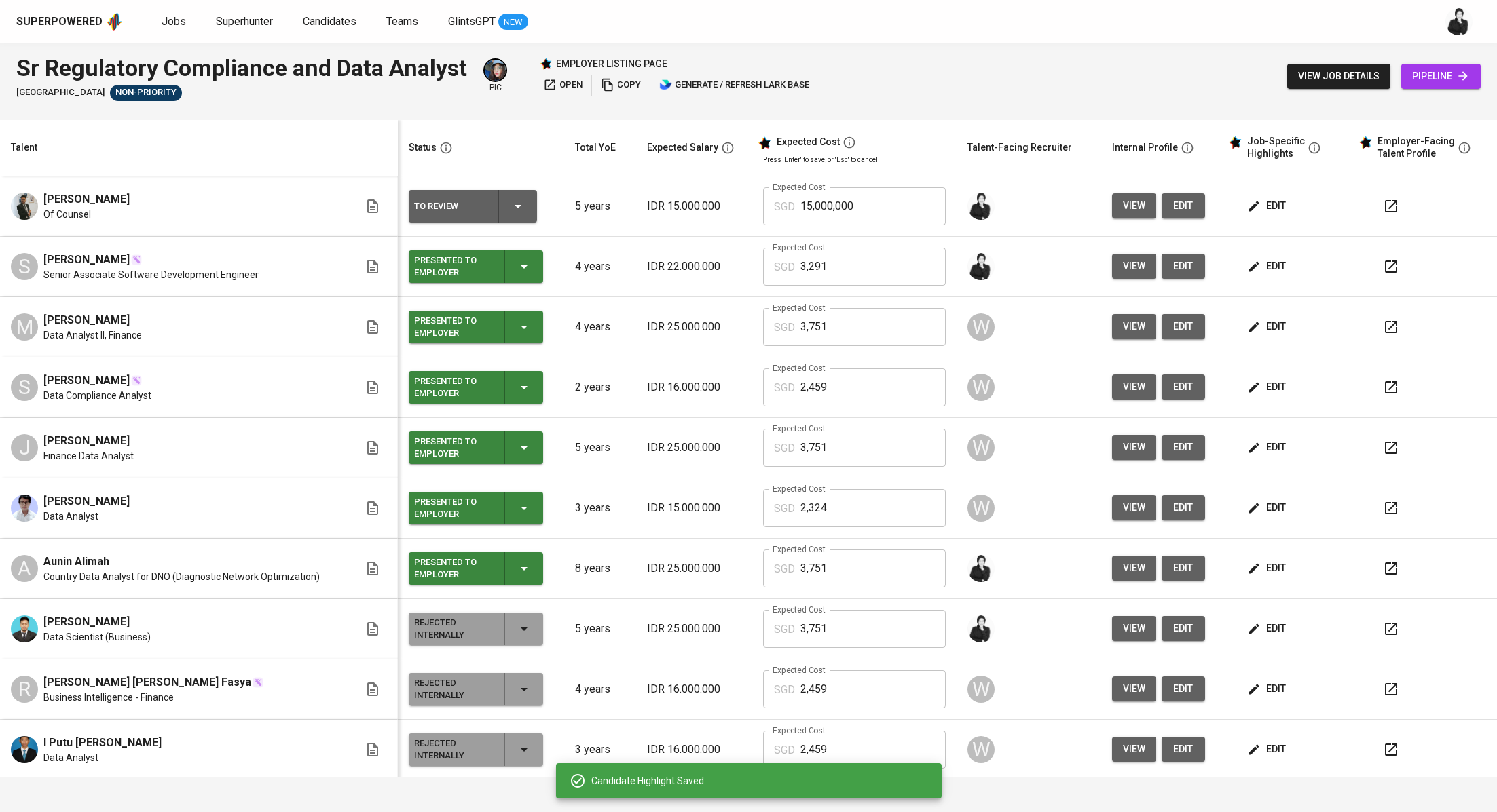
click at [1193, 198] on div "view edit" at bounding box center [1161, 205] width 100 height 25
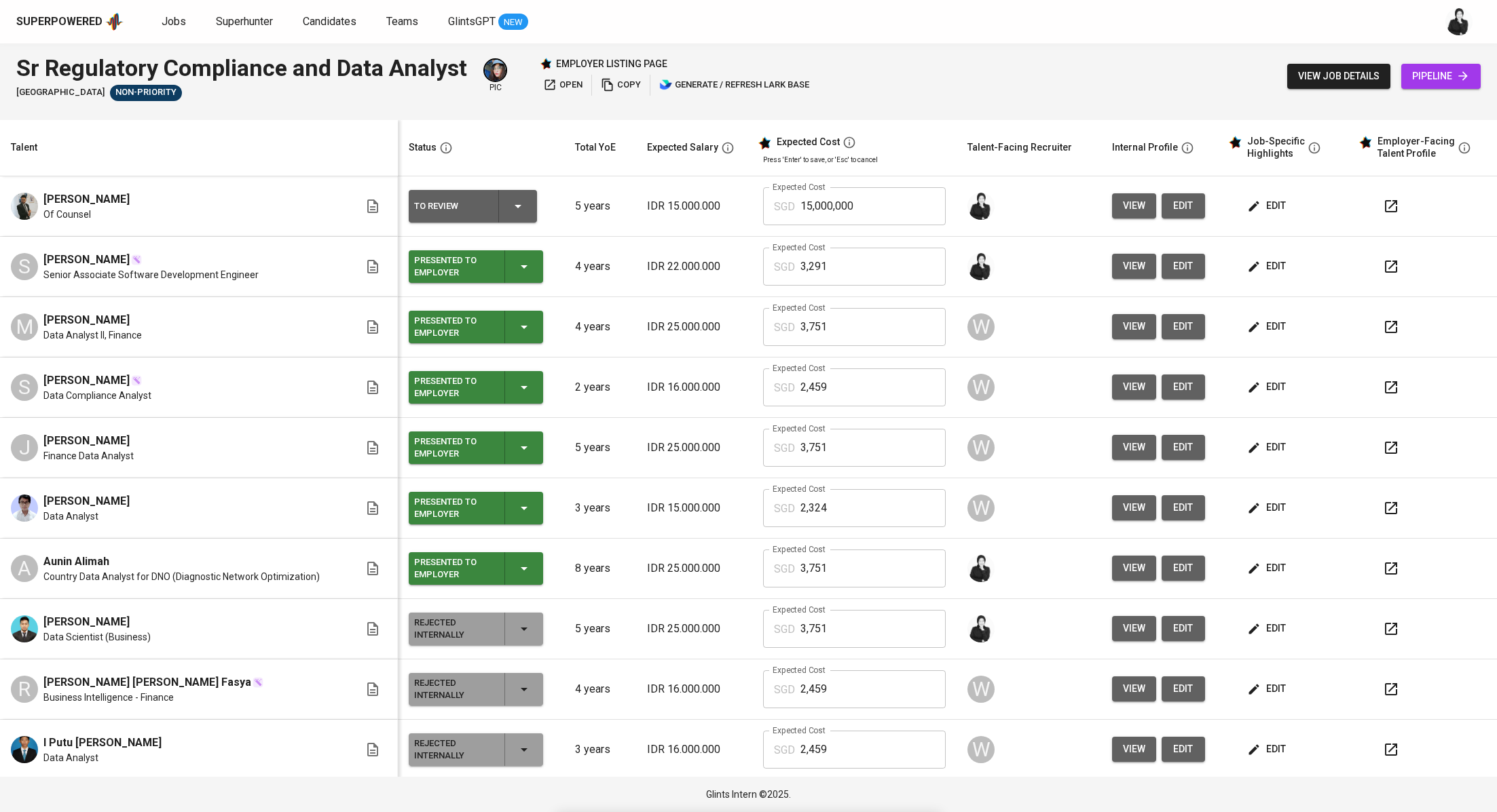
click at [1172, 207] on span "edit" at bounding box center [1183, 205] width 22 height 17
click at [1260, 443] on span "edit" at bounding box center [1268, 447] width 36 height 17
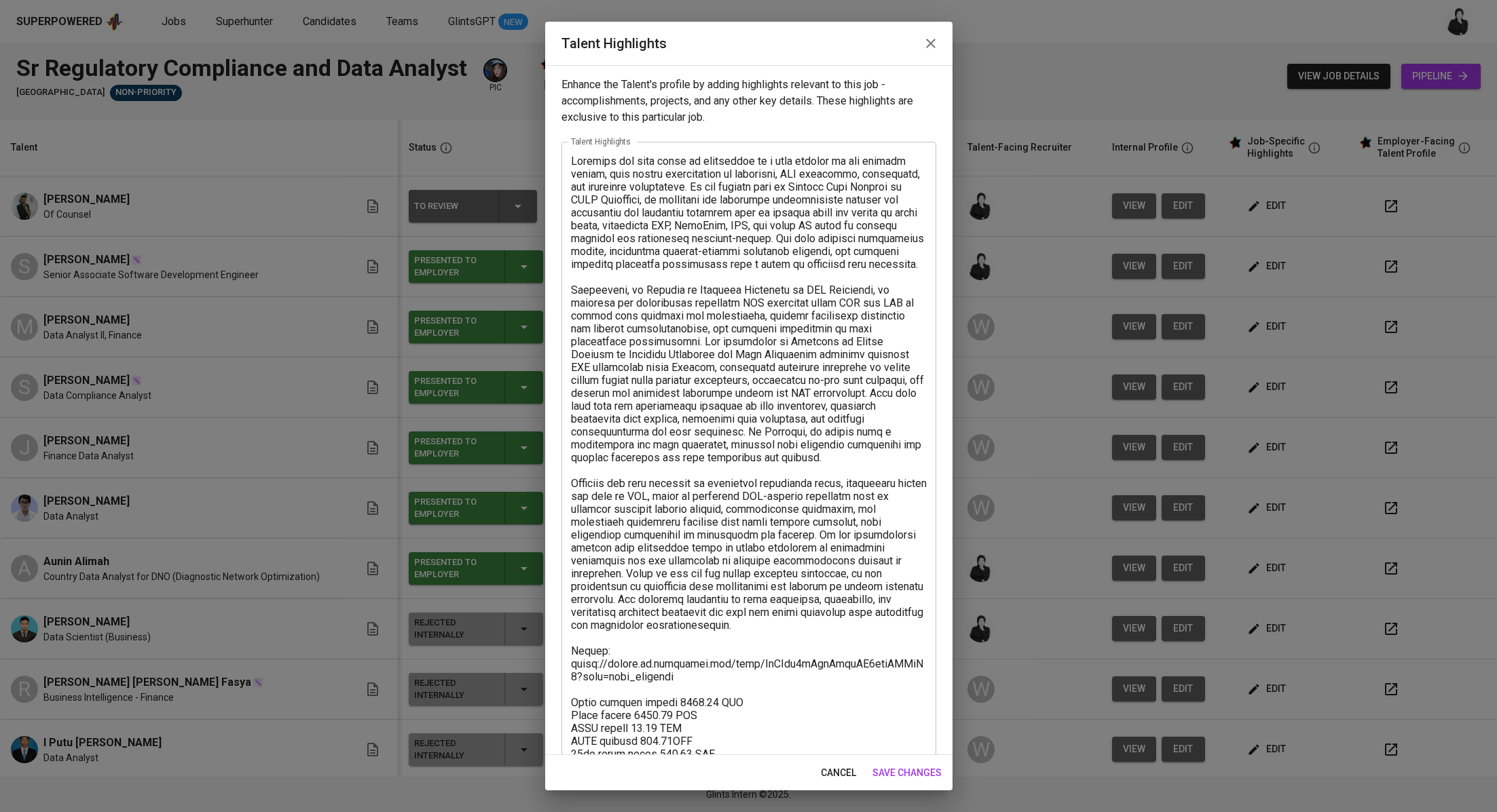
scroll to position [81, 0]
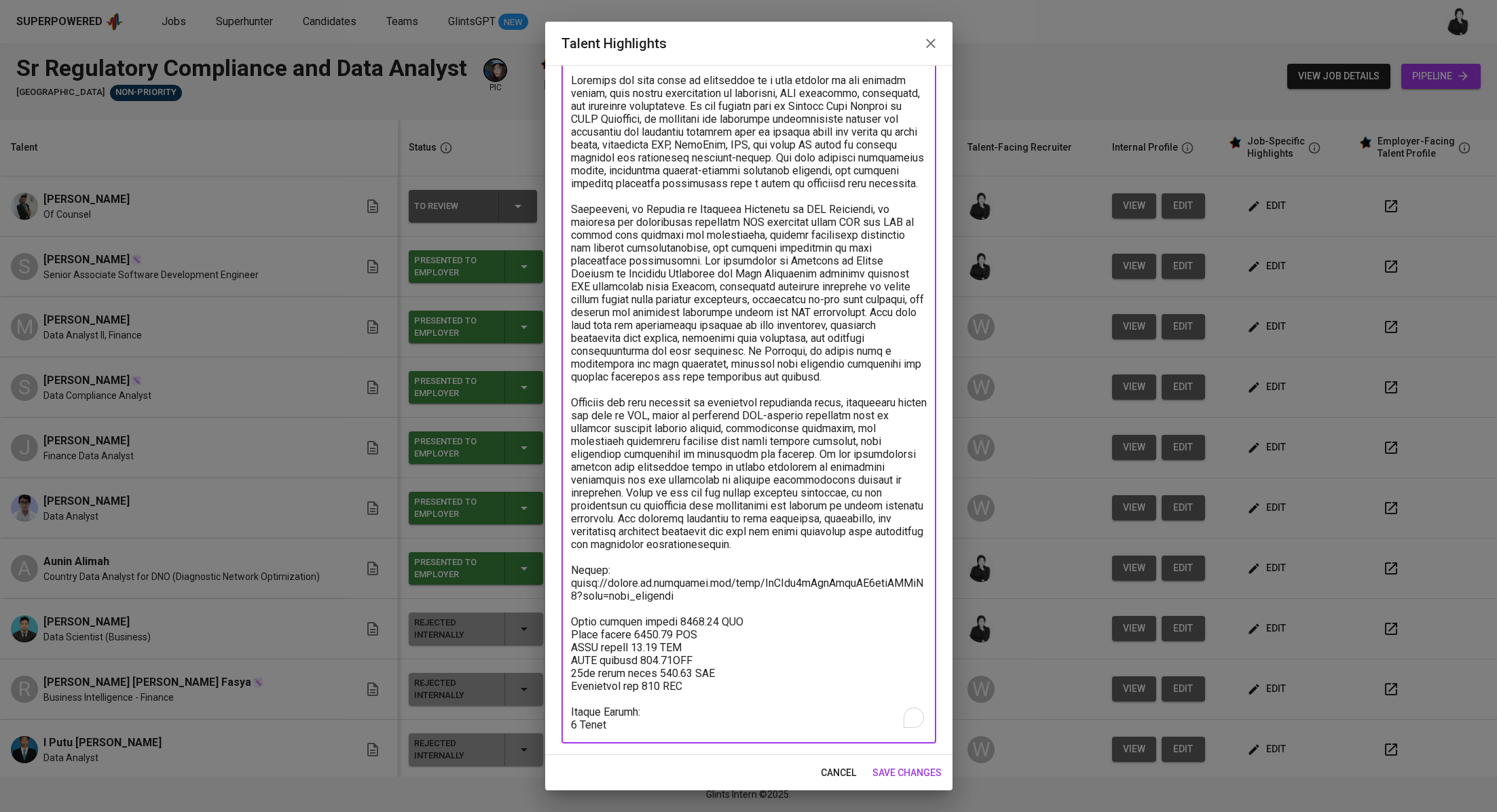
drag, startPoint x: 710, startPoint y: 686, endPoint x: 558, endPoint y: 619, distance: 166.1
click at [558, 619] on div "Enhance the Talent's profile by adding highlights relevant to this job - accomp…" at bounding box center [748, 410] width 407 height 690
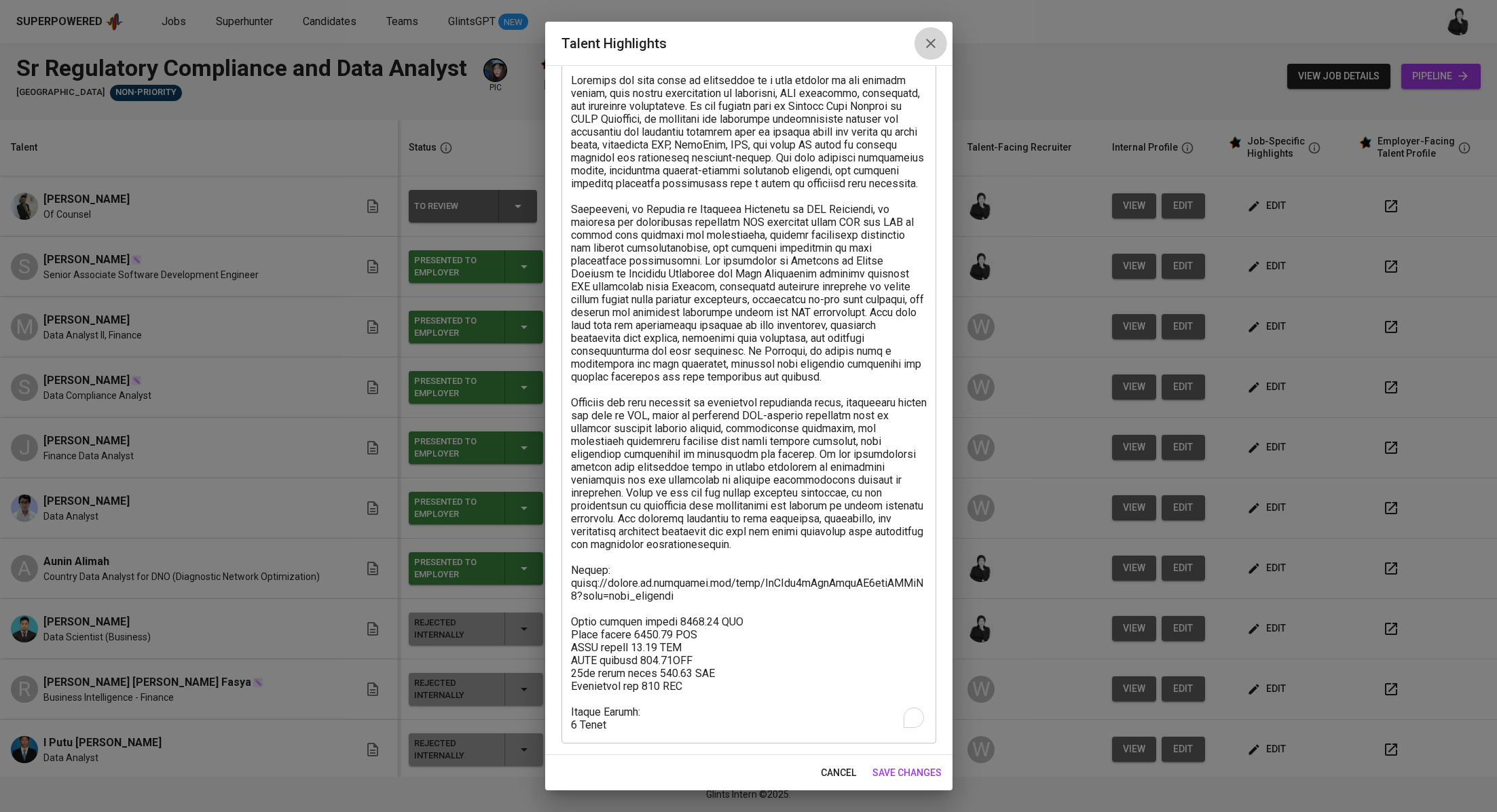
click at [927, 50] on icon "button" at bounding box center [930, 43] width 16 height 16
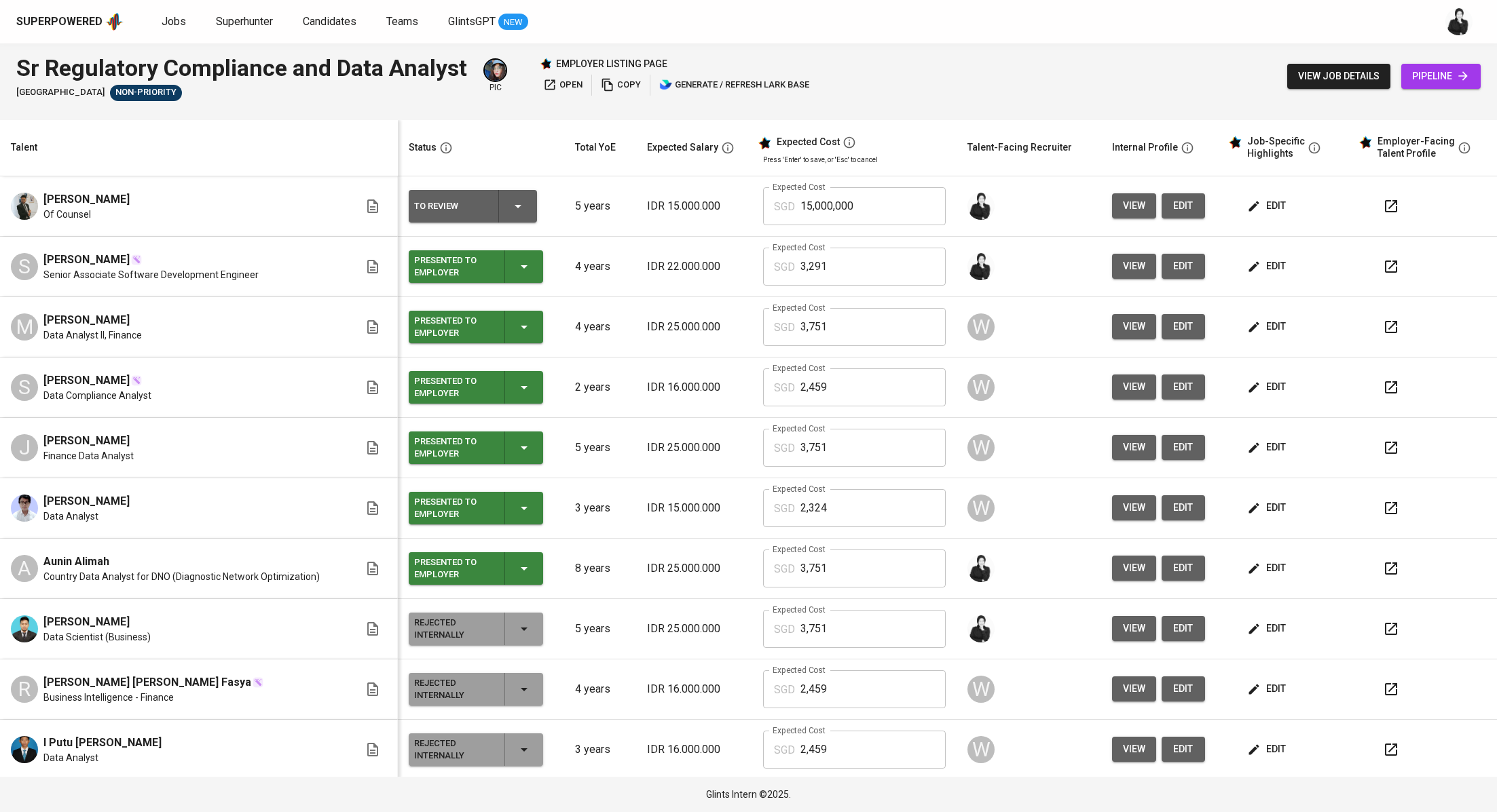
click at [1250, 212] on span "edit" at bounding box center [1268, 205] width 36 height 17
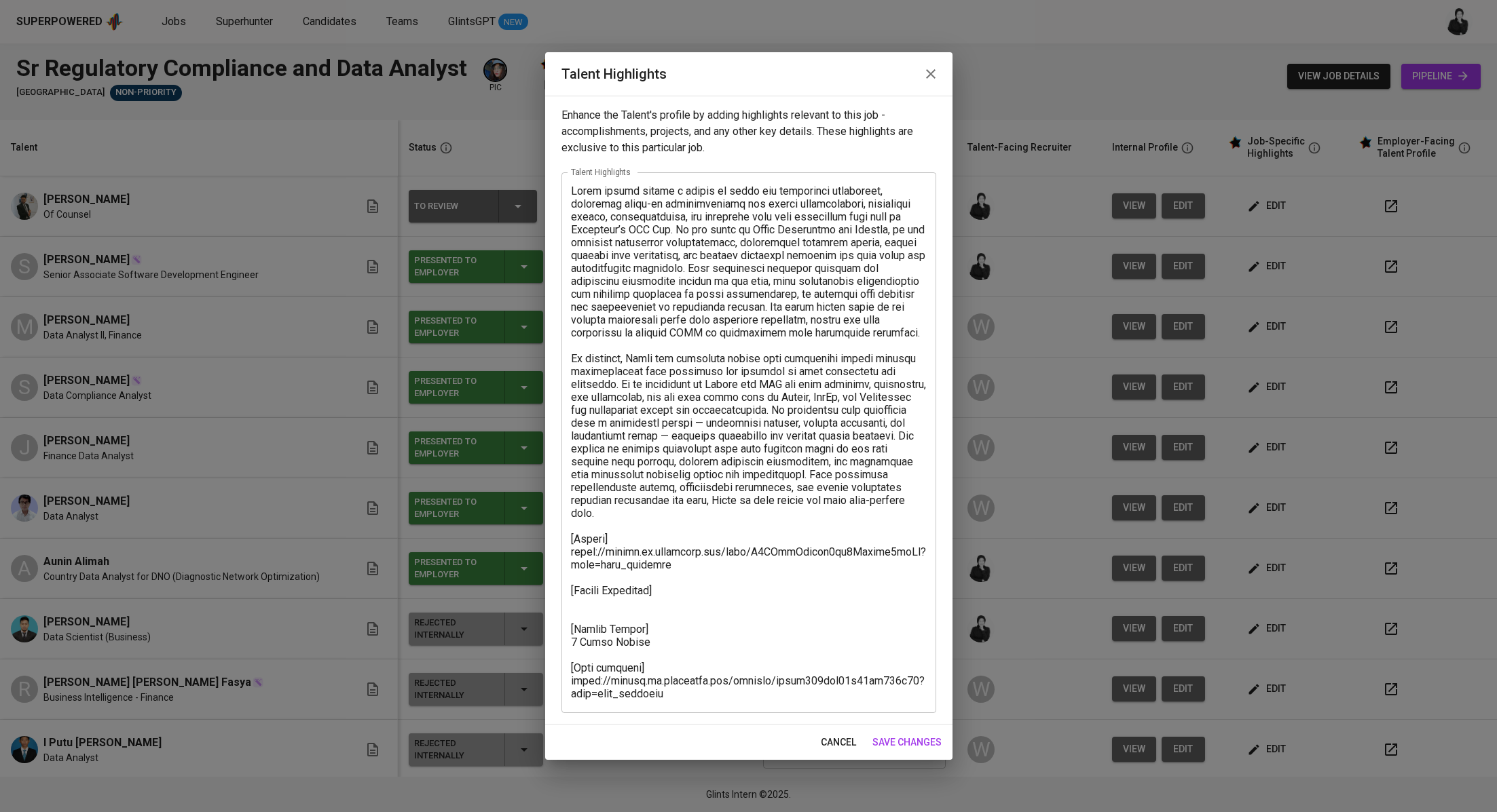
click at [673, 599] on textarea at bounding box center [748, 442] width 356 height 515
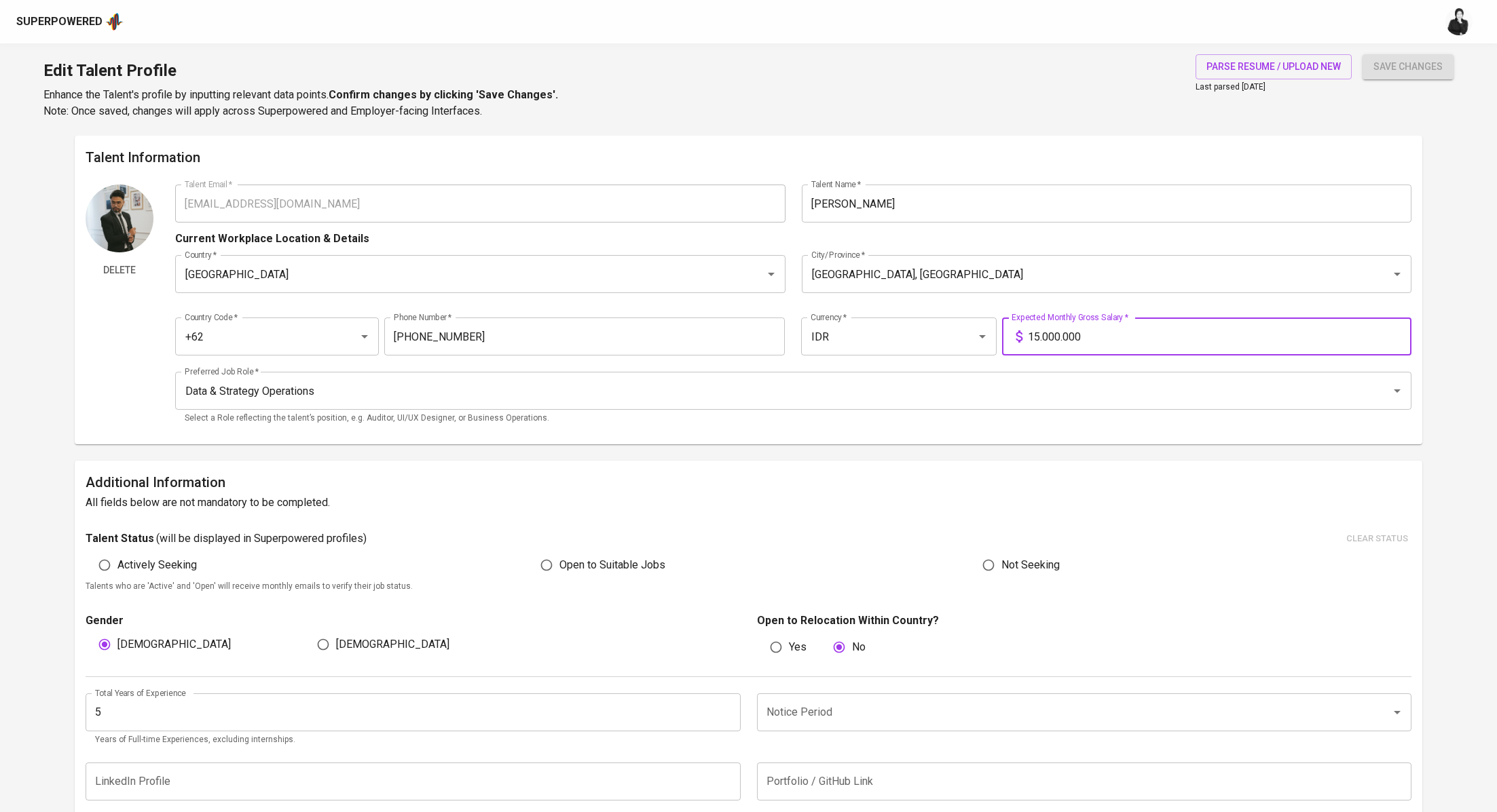
click at [1040, 336] on input "15.000.000" at bounding box center [1219, 336] width 384 height 38
type input "25.000.000"
click at [1404, 68] on span "save changes" at bounding box center [1408, 66] width 69 height 17
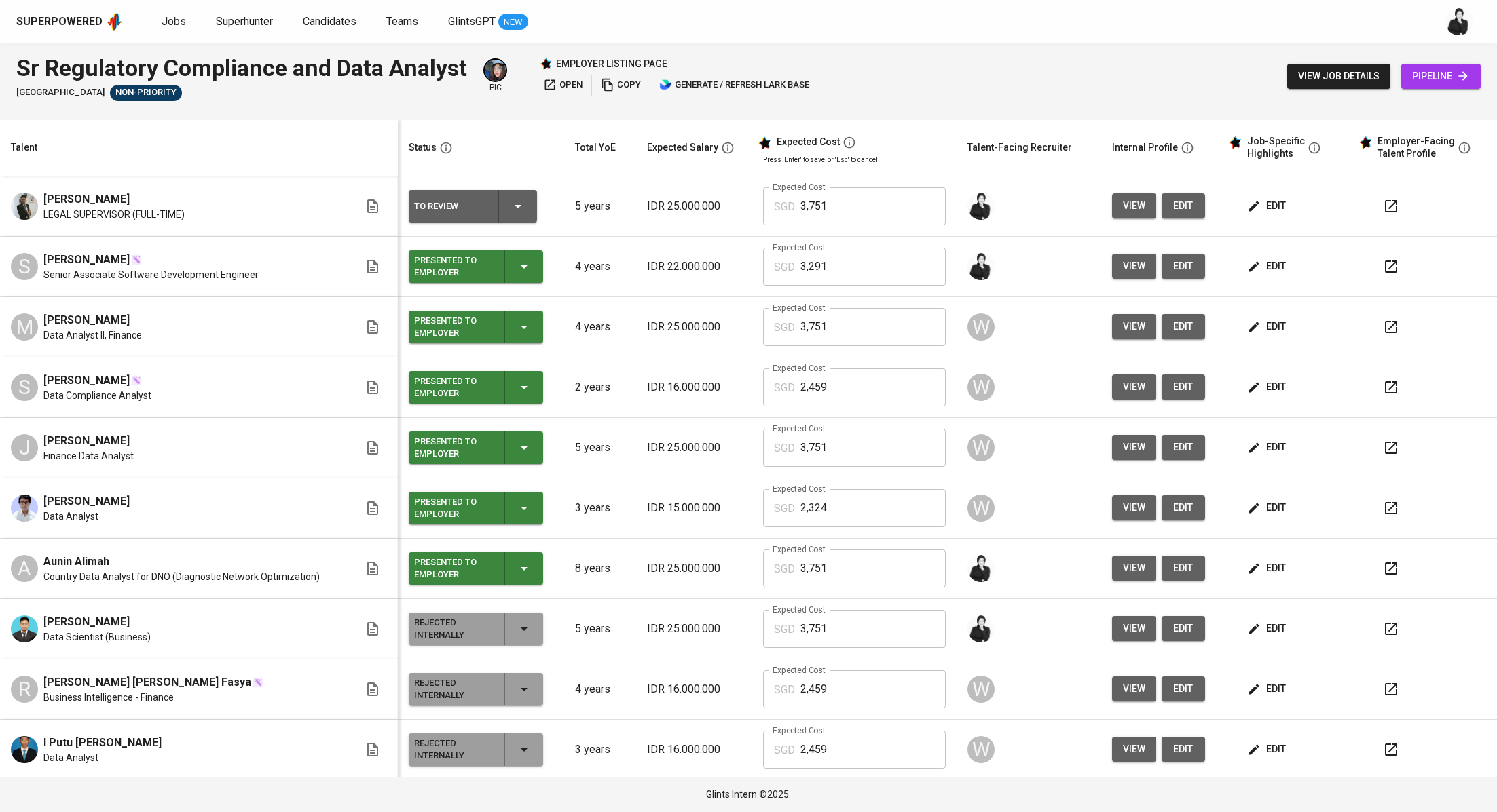
click at [1385, 212] on icon "button" at bounding box center [1391, 206] width 12 height 12
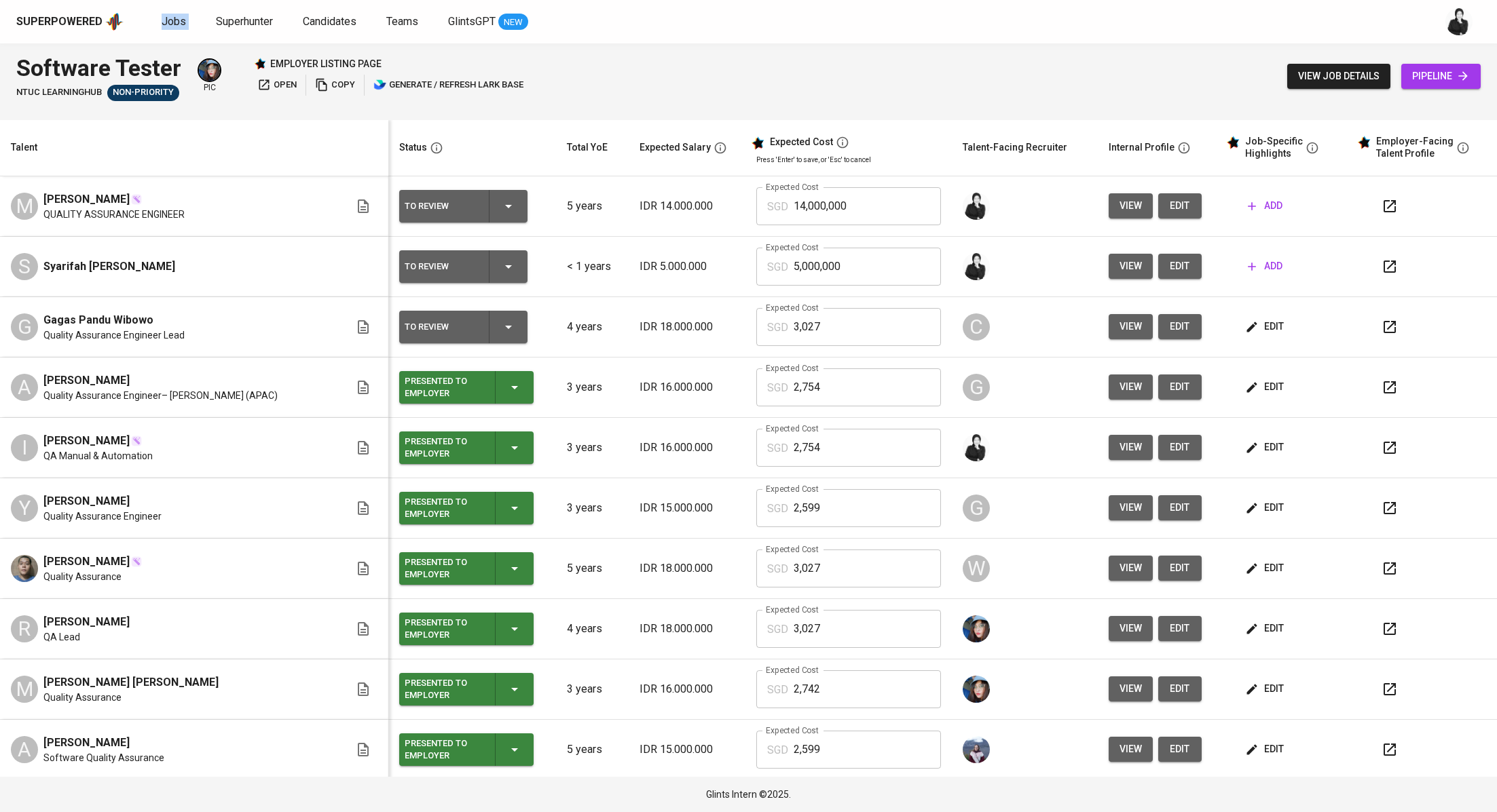
click at [1245, 442] on icon "button" at bounding box center [1251, 447] width 13 height 13
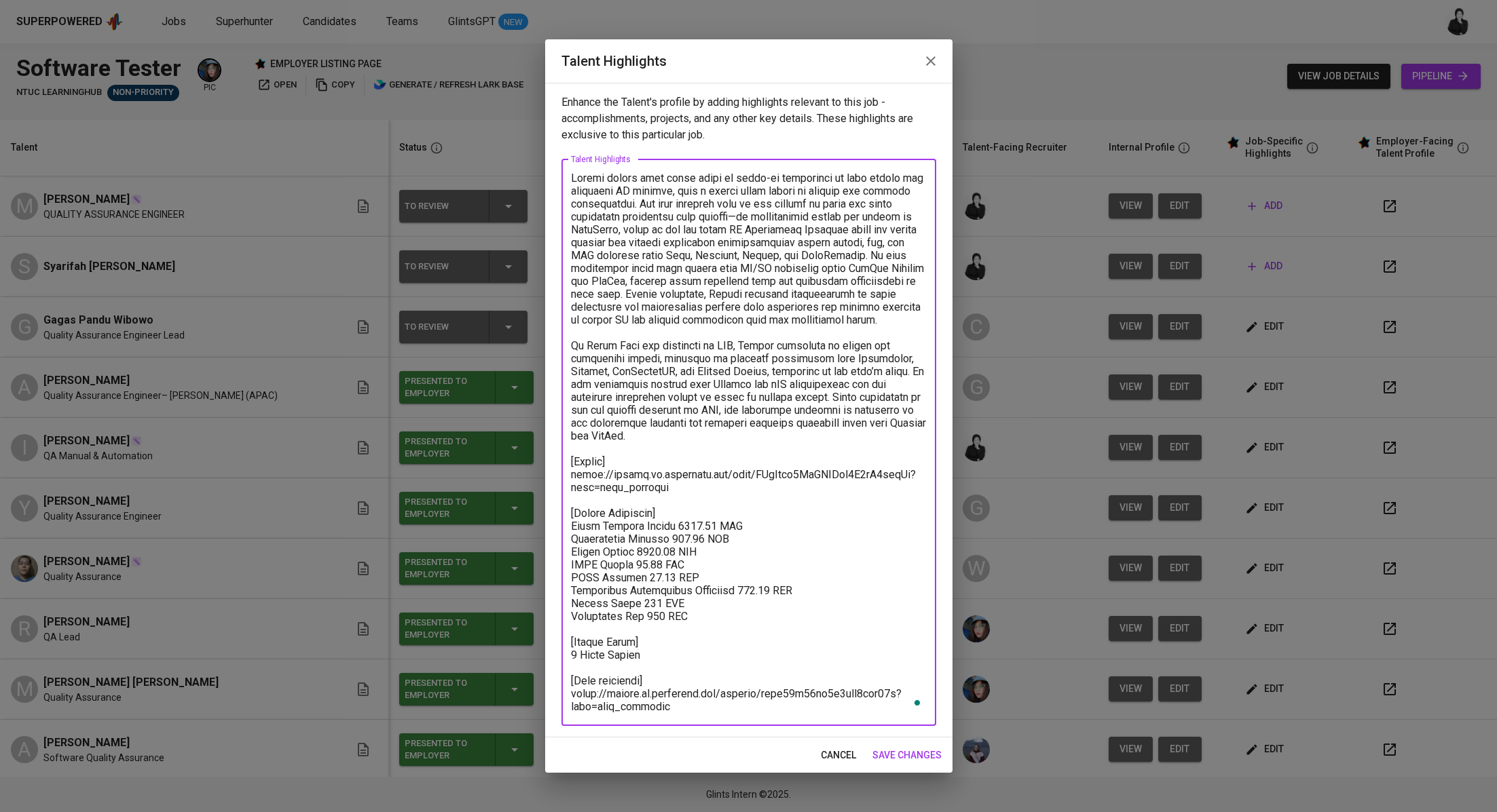
click at [686, 702] on textarea "To enrich screen reader interactions, please activate Accessibility in Grammarl…" at bounding box center [748, 442] width 356 height 541
click at [676, 703] on textarea "To enrich screen reader interactions, please activate Accessibility in Grammarl…" at bounding box center [748, 442] width 356 height 541
drag, startPoint x: 684, startPoint y: 709, endPoint x: 558, endPoint y: 167, distance: 556.5
click at [558, 167] on div "Enhance the Talent's profile by adding highlights relevant to this job - accomp…" at bounding box center [748, 409] width 407 height 654
click at [935, 70] on button "button" at bounding box center [930, 61] width 33 height 33
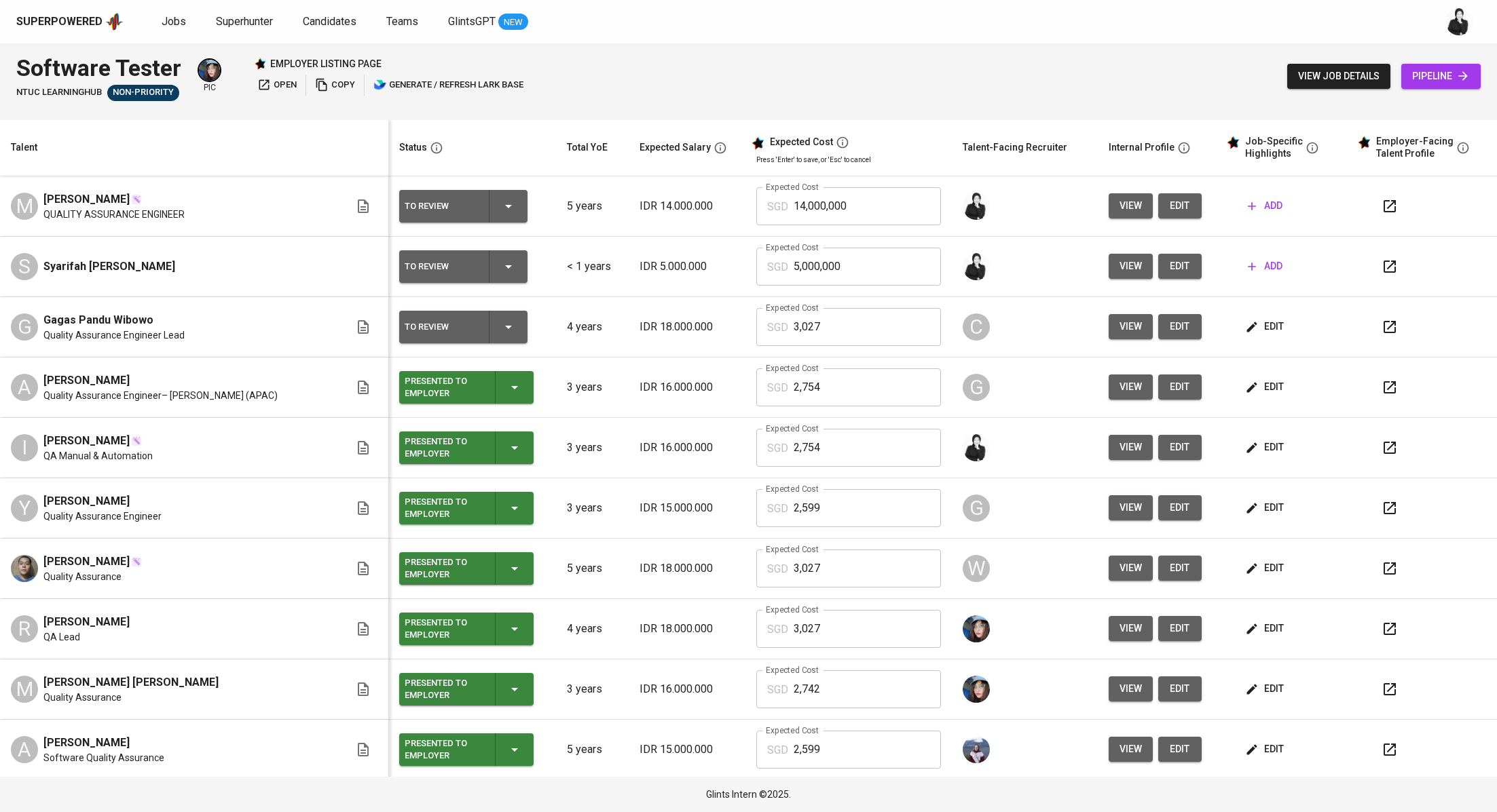
click at [1247, 265] on span "add" at bounding box center [1264, 266] width 35 height 17
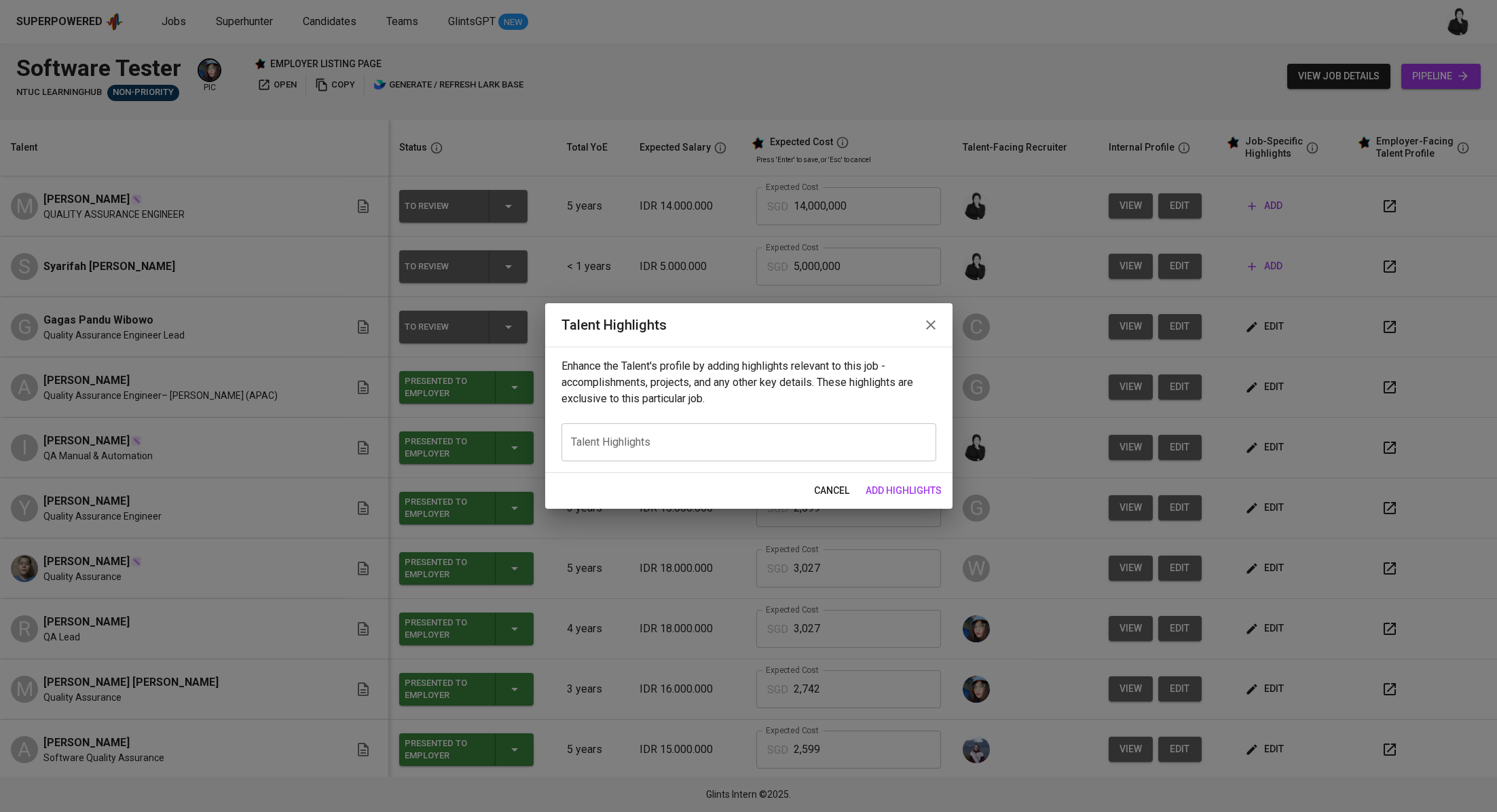
click at [744, 446] on textarea at bounding box center [748, 443] width 356 height 13
paste textarea "Fadila brings over three years of hands-on experience in both manual and automa…"
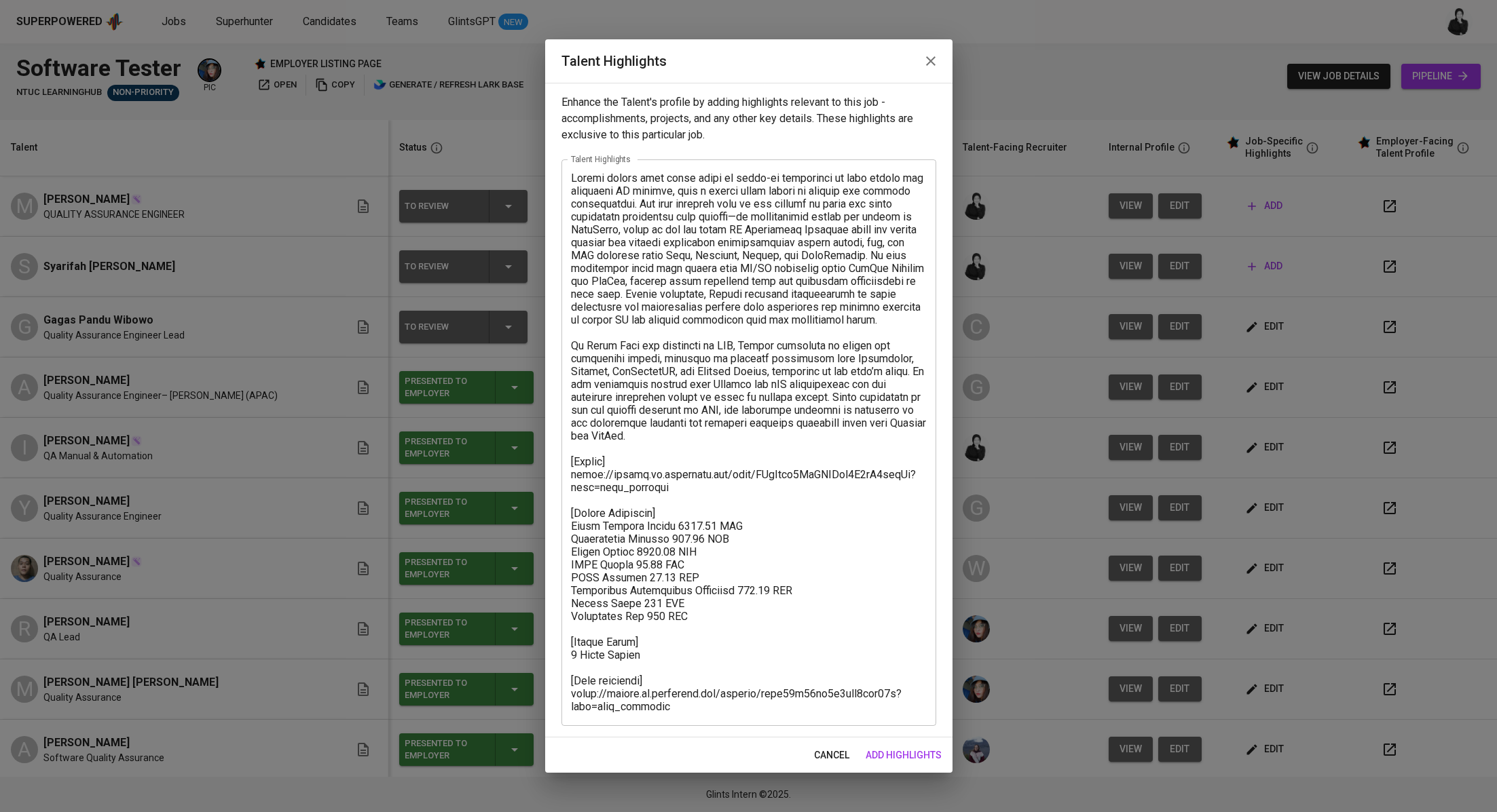
drag, startPoint x: 569, startPoint y: 175, endPoint x: 686, endPoint y: 429, distance: 279.7
click at [684, 425] on div "x Talent Highlights" at bounding box center [748, 443] width 375 height 567
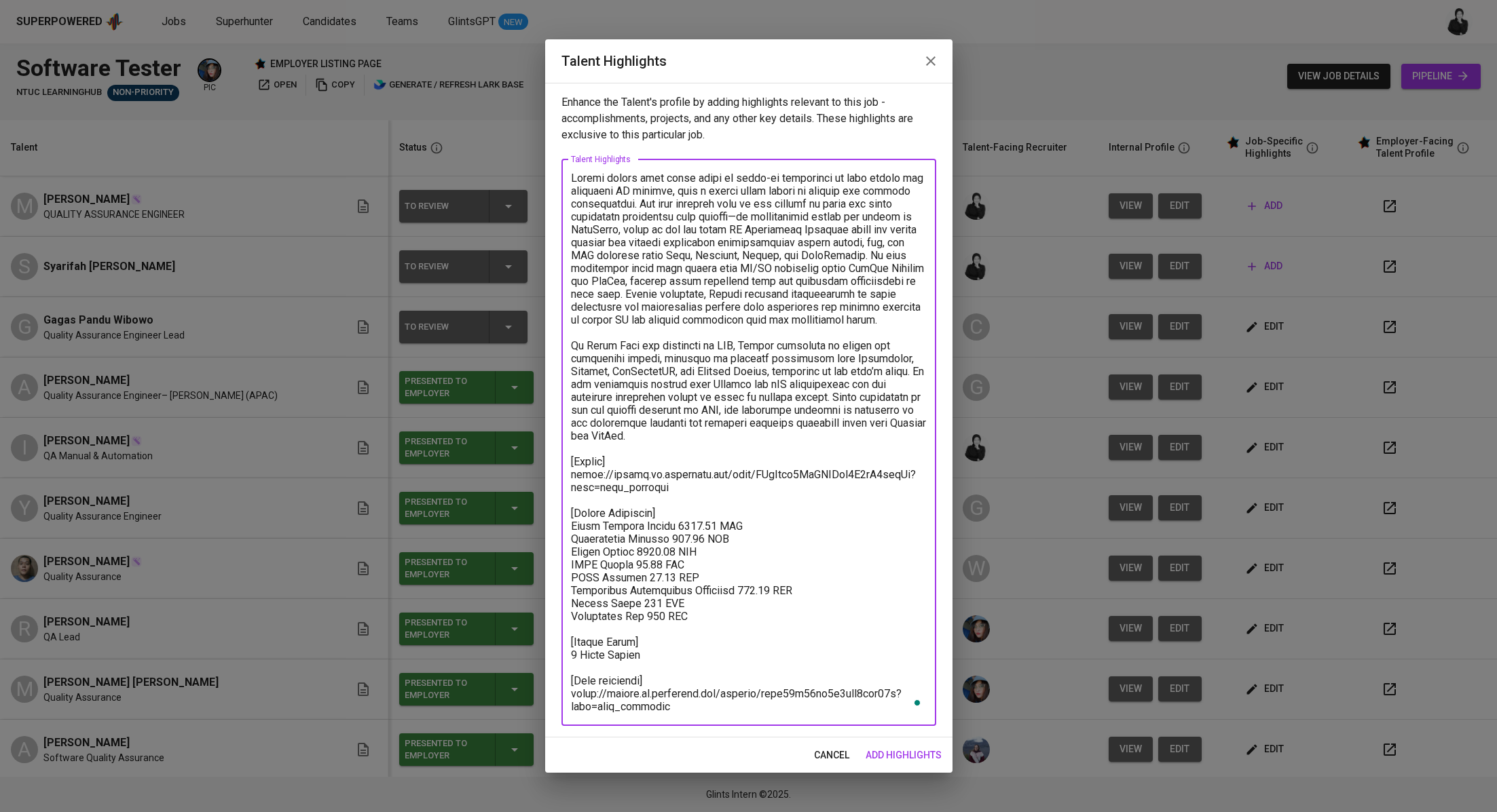
drag, startPoint x: 686, startPoint y: 439, endPoint x: 570, endPoint y: 167, distance: 295.7
click at [570, 167] on div "x Talent Highlights" at bounding box center [748, 443] width 375 height 567
paste textarea "Sharifa brings close to three years of combined manual and automation testing e…"
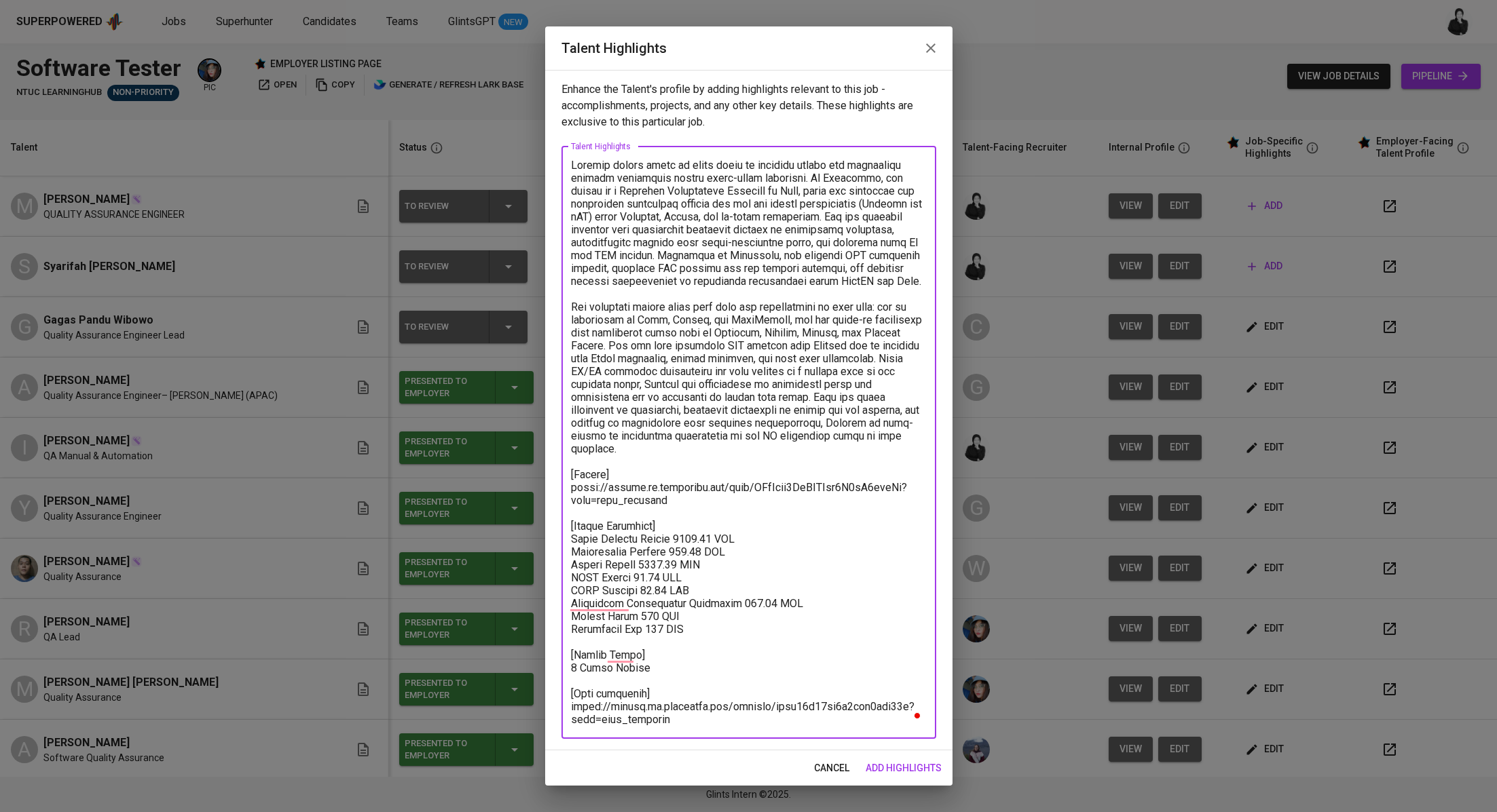
click at [601, 165] on textarea "To enrich screen reader interactions, please activate Accessibility in Grammarl…" at bounding box center [748, 442] width 356 height 568
drag, startPoint x: 689, startPoint y: 504, endPoint x: 569, endPoint y: 489, distance: 120.9
click at [569, 489] on div "x Talent Highlights" at bounding box center [748, 443] width 375 height 592
paste textarea "Cz9QbeaT0osS4Bx0iaDlXBGGg3e"
drag, startPoint x: 710, startPoint y: 633, endPoint x: 569, endPoint y: 543, distance: 167.3
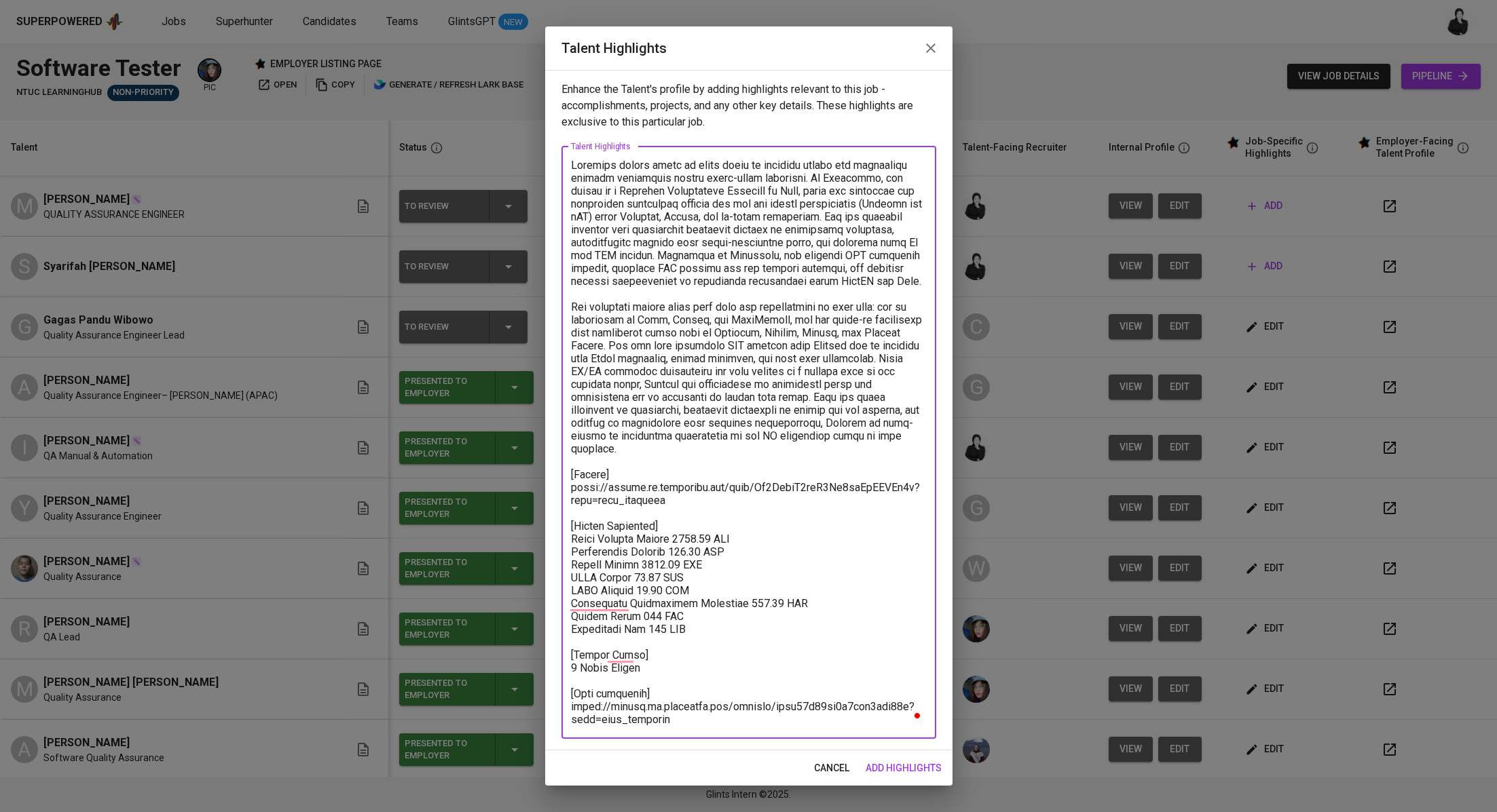
click at [569, 543] on div "x Talent Highlights" at bounding box center [748, 443] width 375 height 592
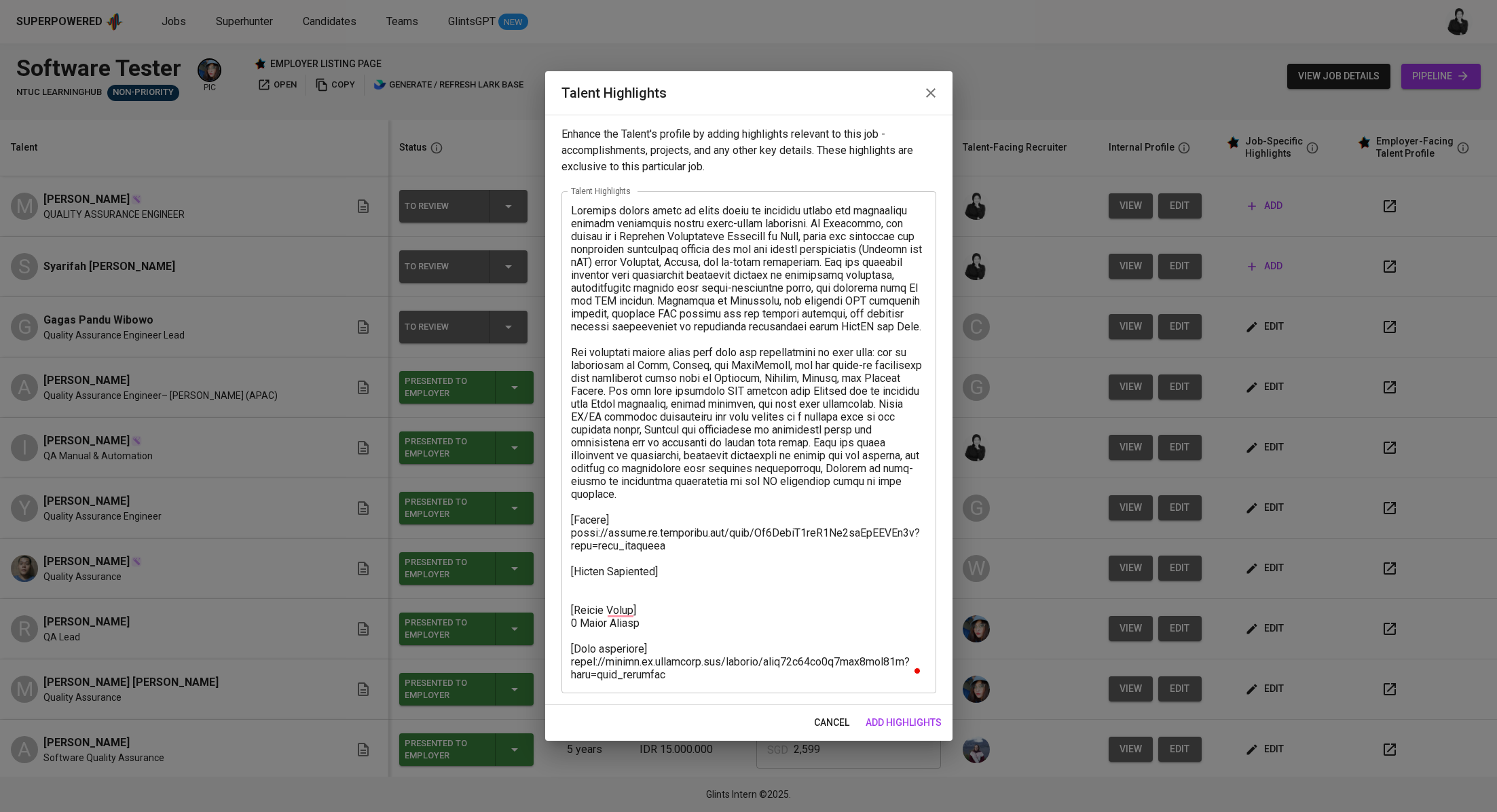
drag, startPoint x: 685, startPoint y: 681, endPoint x: 658, endPoint y: 662, distance: 33.0
click at [574, 661] on div "x Talent Highlights" at bounding box center [748, 442] width 375 height 502
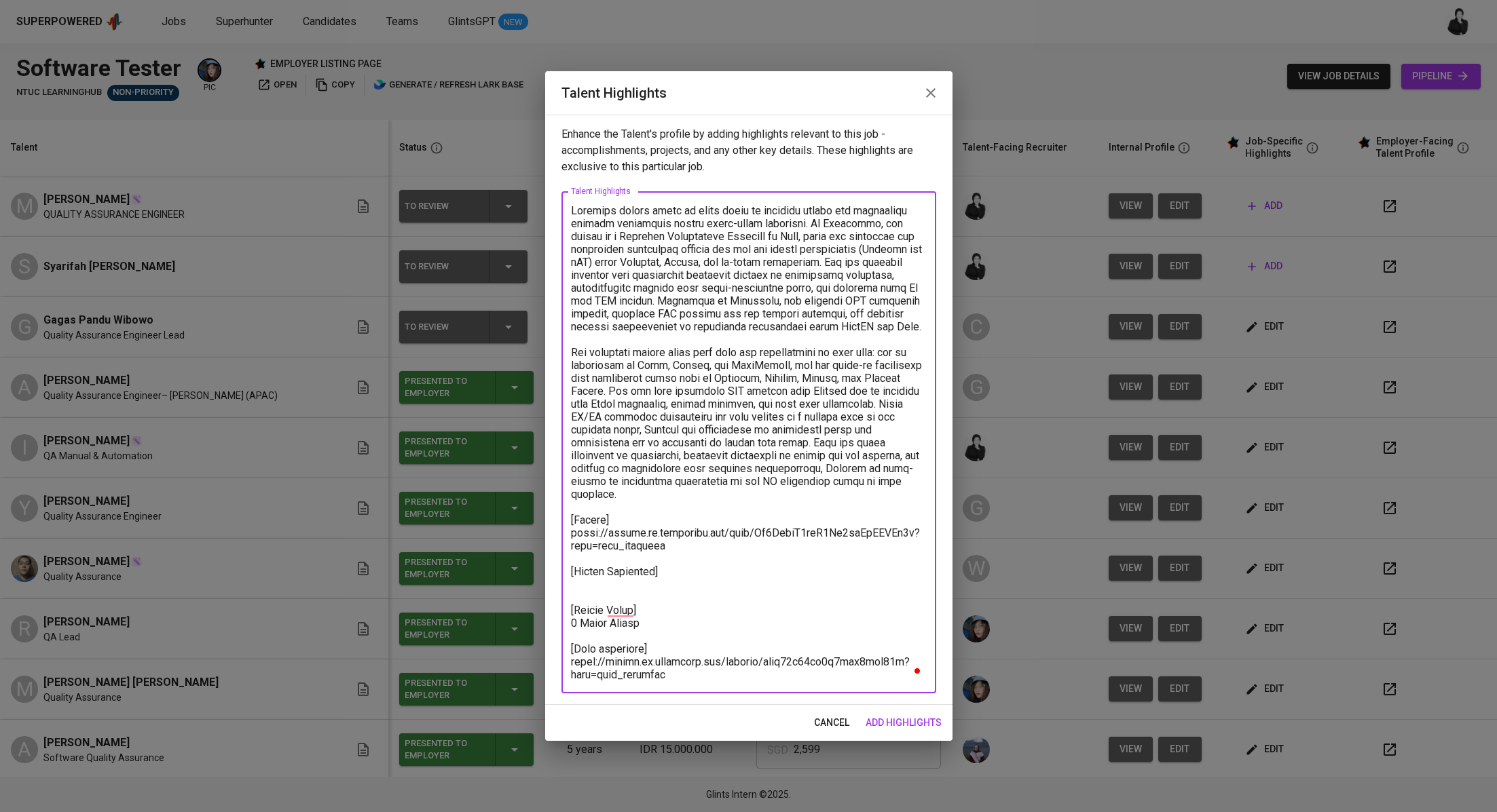
drag, startPoint x: 679, startPoint y: 669, endPoint x: 554, endPoint y: 663, distance: 125.1
click at [554, 663] on div "Enhance the Talent's profile by adding highlights relevant to this job - accomp…" at bounding box center [748, 410] width 407 height 591
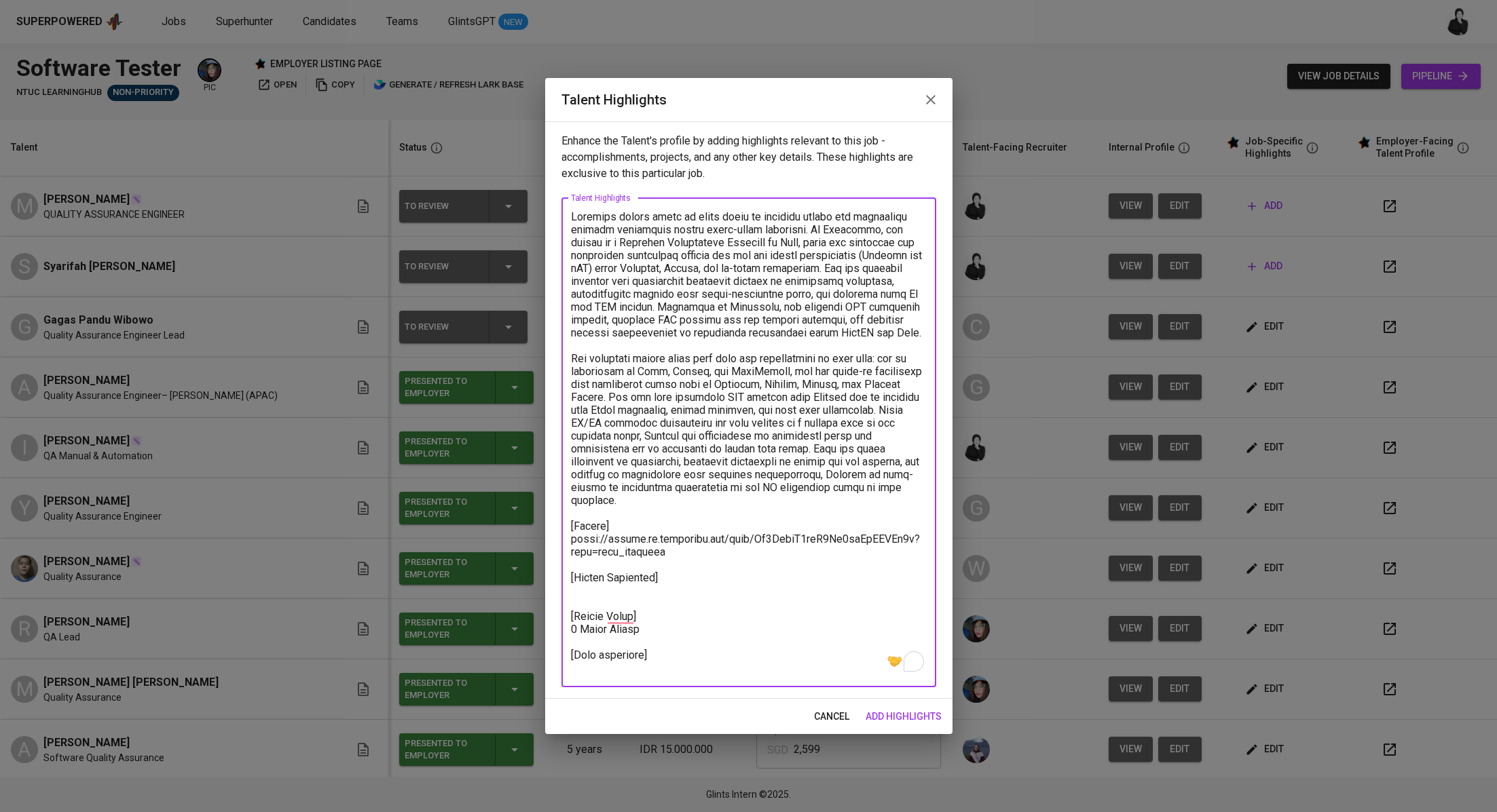
paste textarea "https://glints.sg.larksuite.com/minutes/obsgdzp837117kuiu6o9gc1a?from=from_copy…"
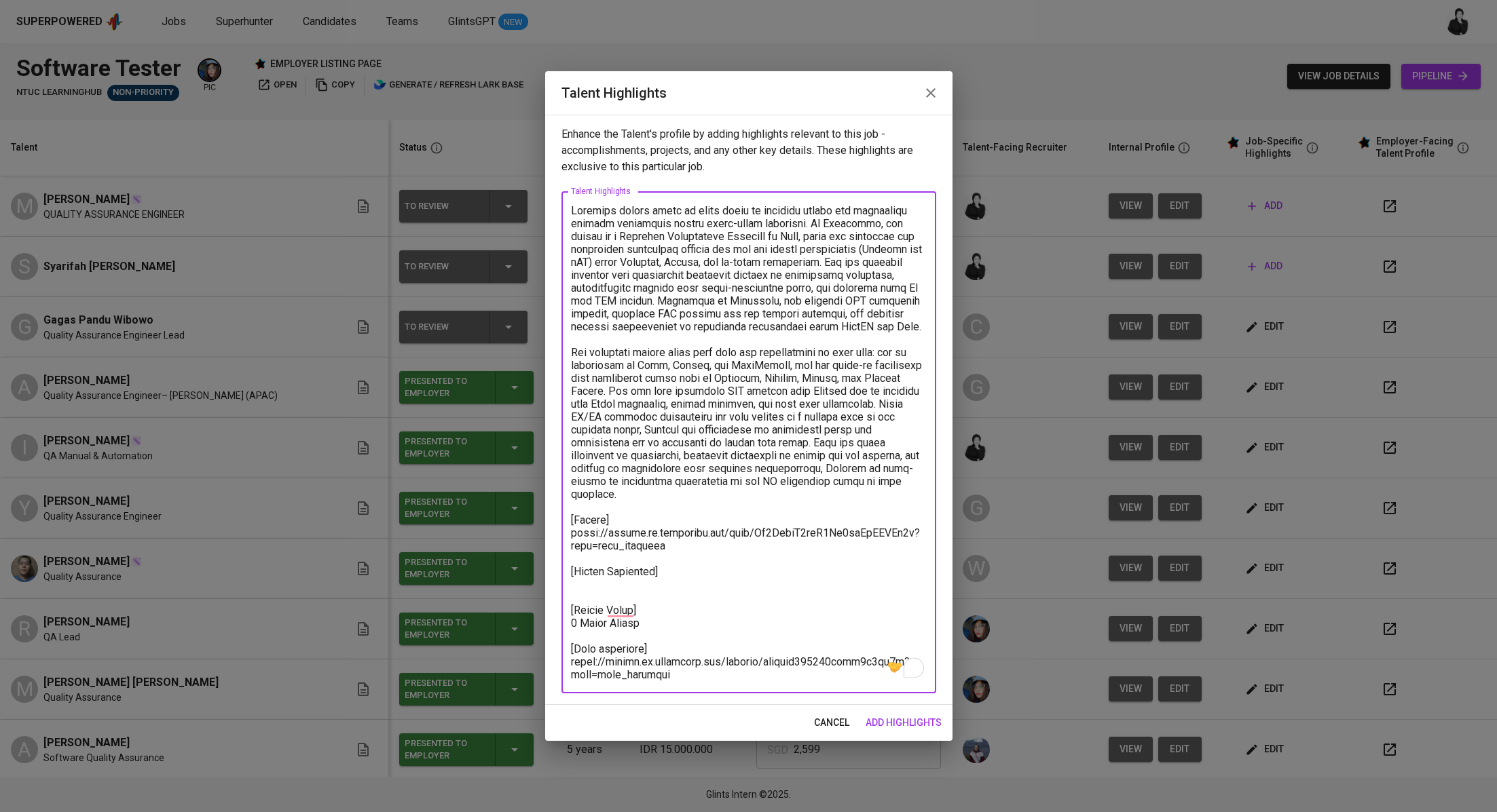
type textarea "Syarifah brings close to three years of combined manual and automation testing …"
click at [888, 708] on div "cancel add highlights" at bounding box center [748, 723] width 407 height 36
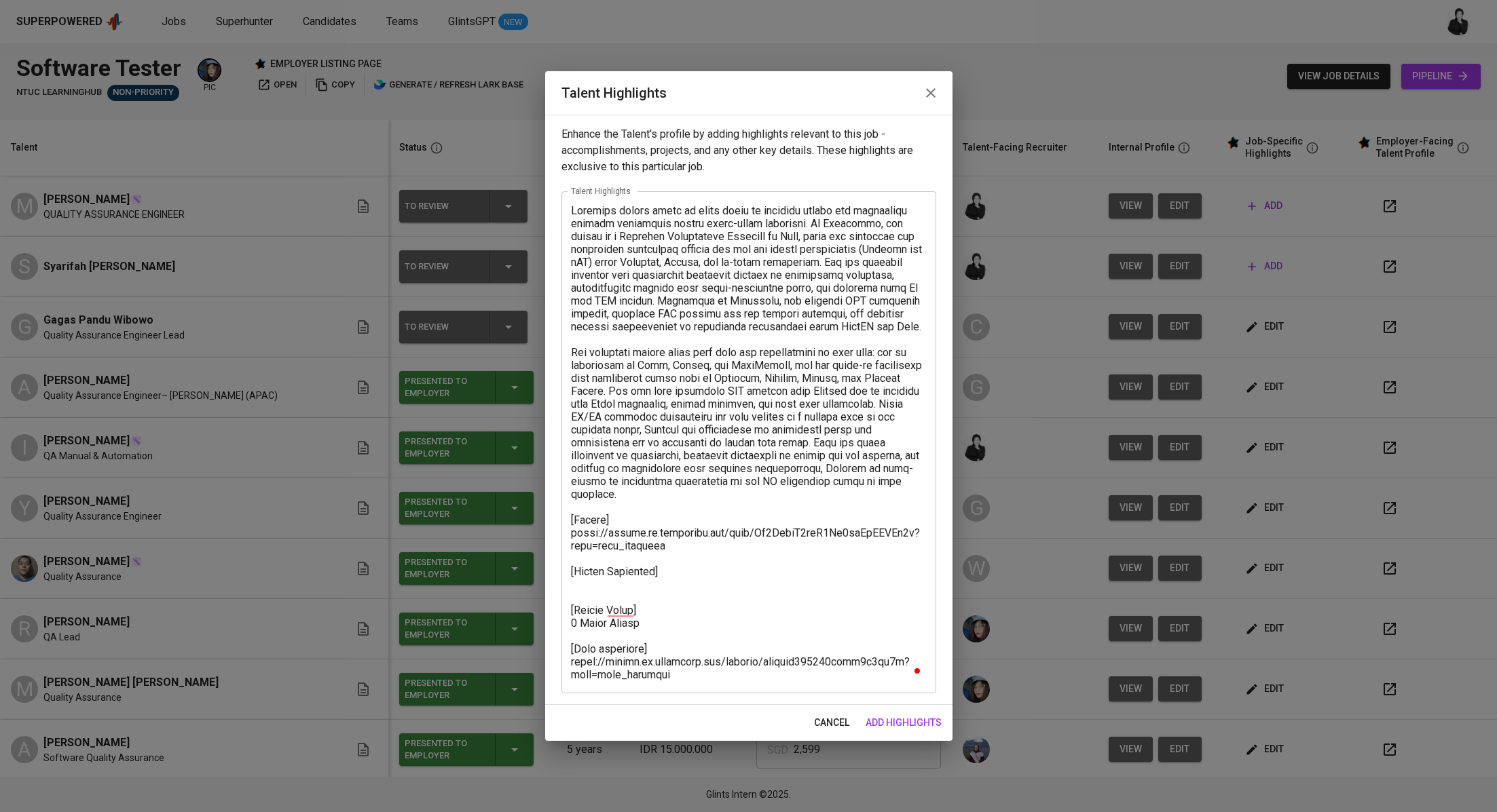
click at [892, 724] on span "add highlights" at bounding box center [904, 723] width 76 height 17
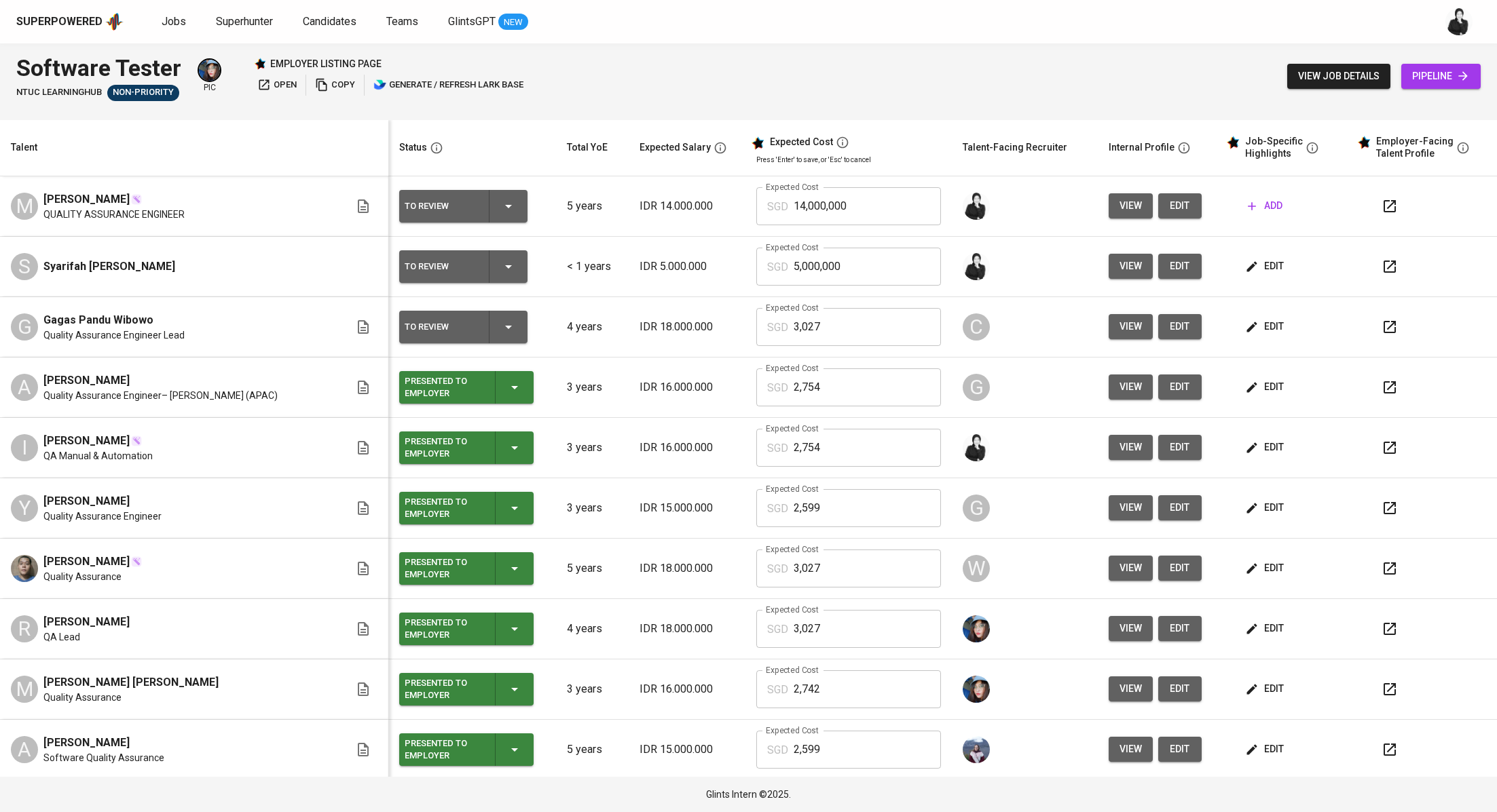
click at [1373, 274] on button "button" at bounding box center [1389, 267] width 33 height 33
click at [1247, 264] on span "edit" at bounding box center [1265, 266] width 36 height 17
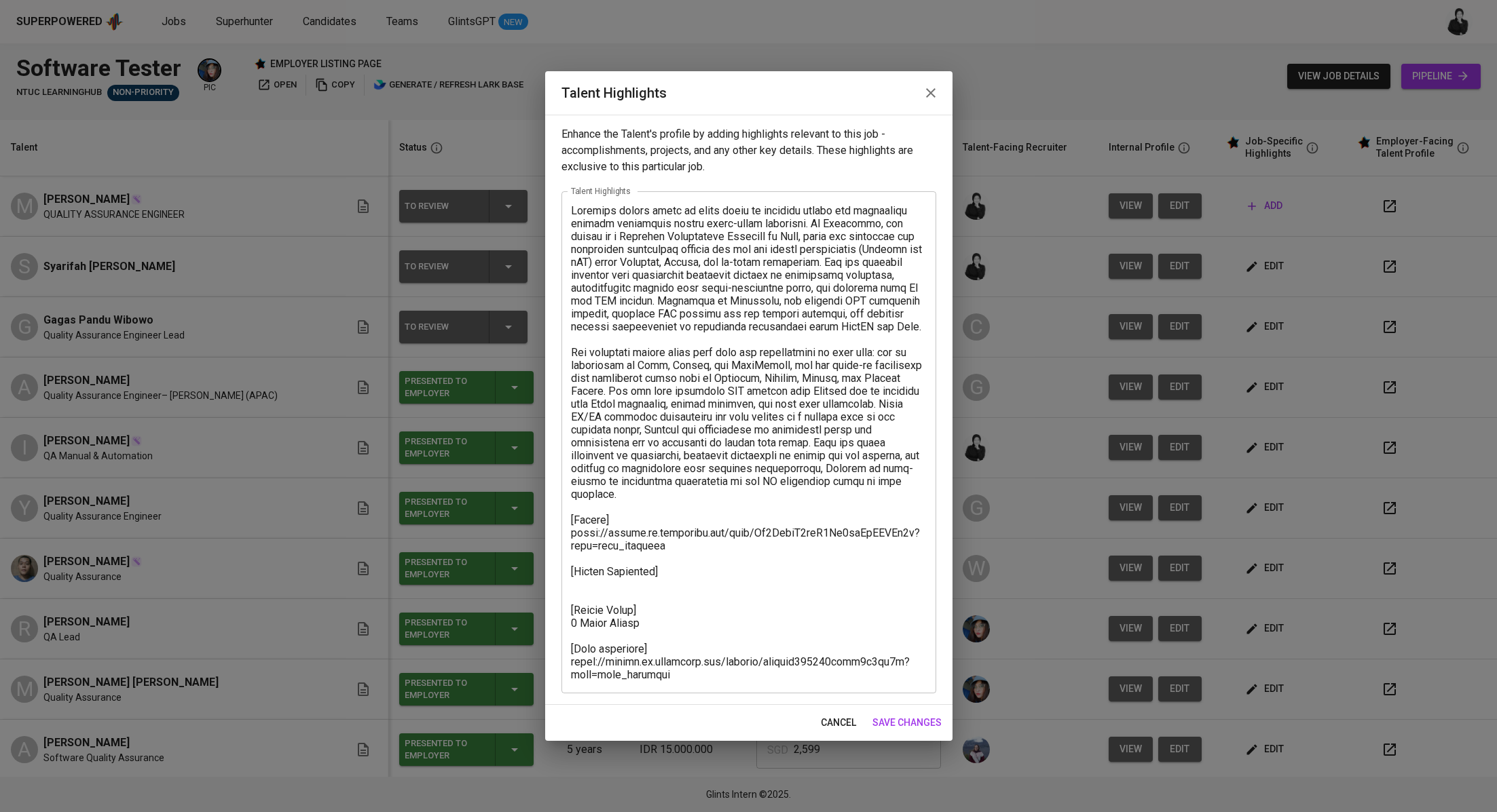
click at [927, 97] on icon "button" at bounding box center [930, 93] width 16 height 16
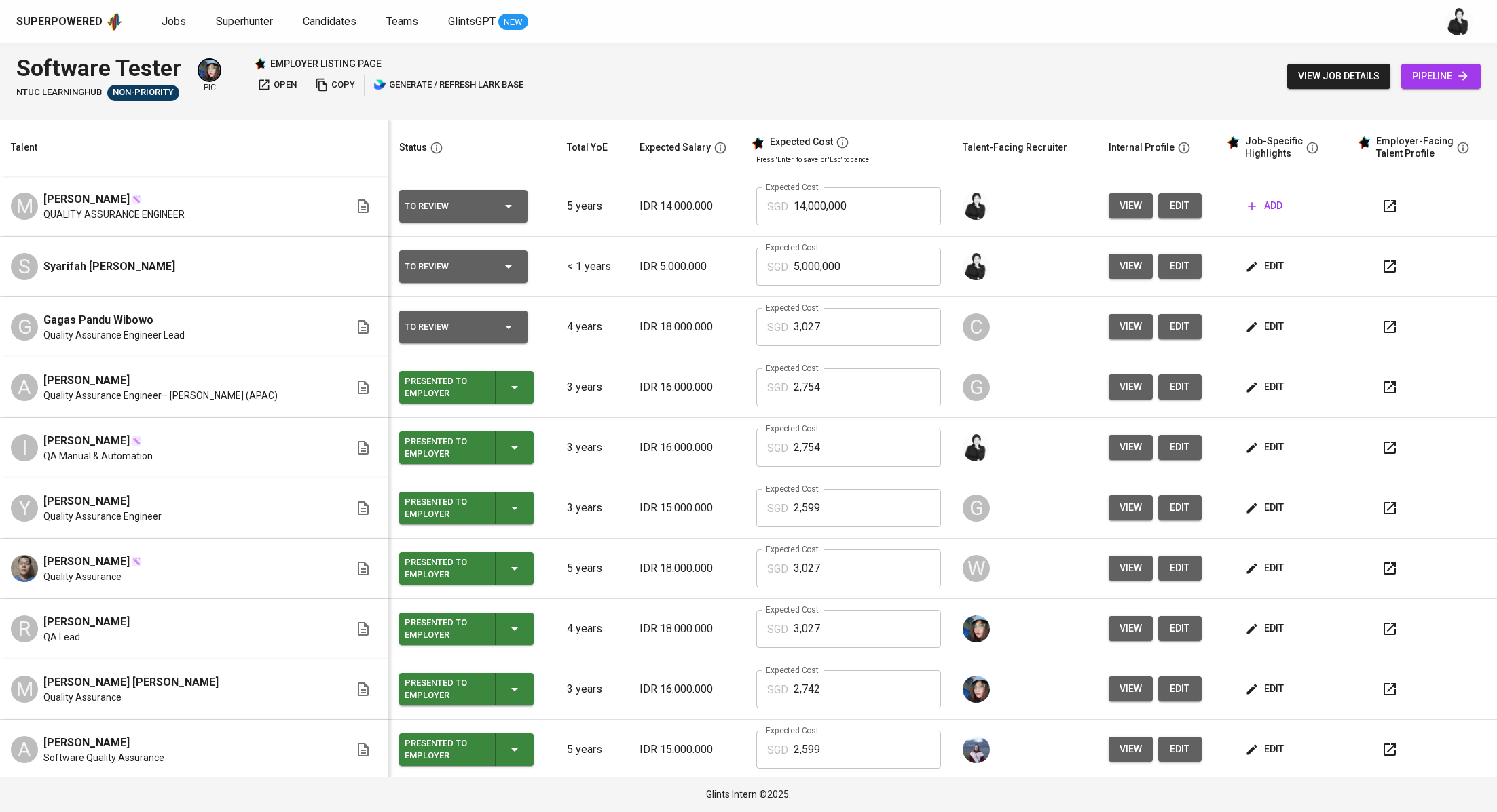
click at [1169, 270] on span "edit" at bounding box center [1180, 266] width 22 height 17
click at [291, 89] on span "open" at bounding box center [276, 85] width 39 height 16
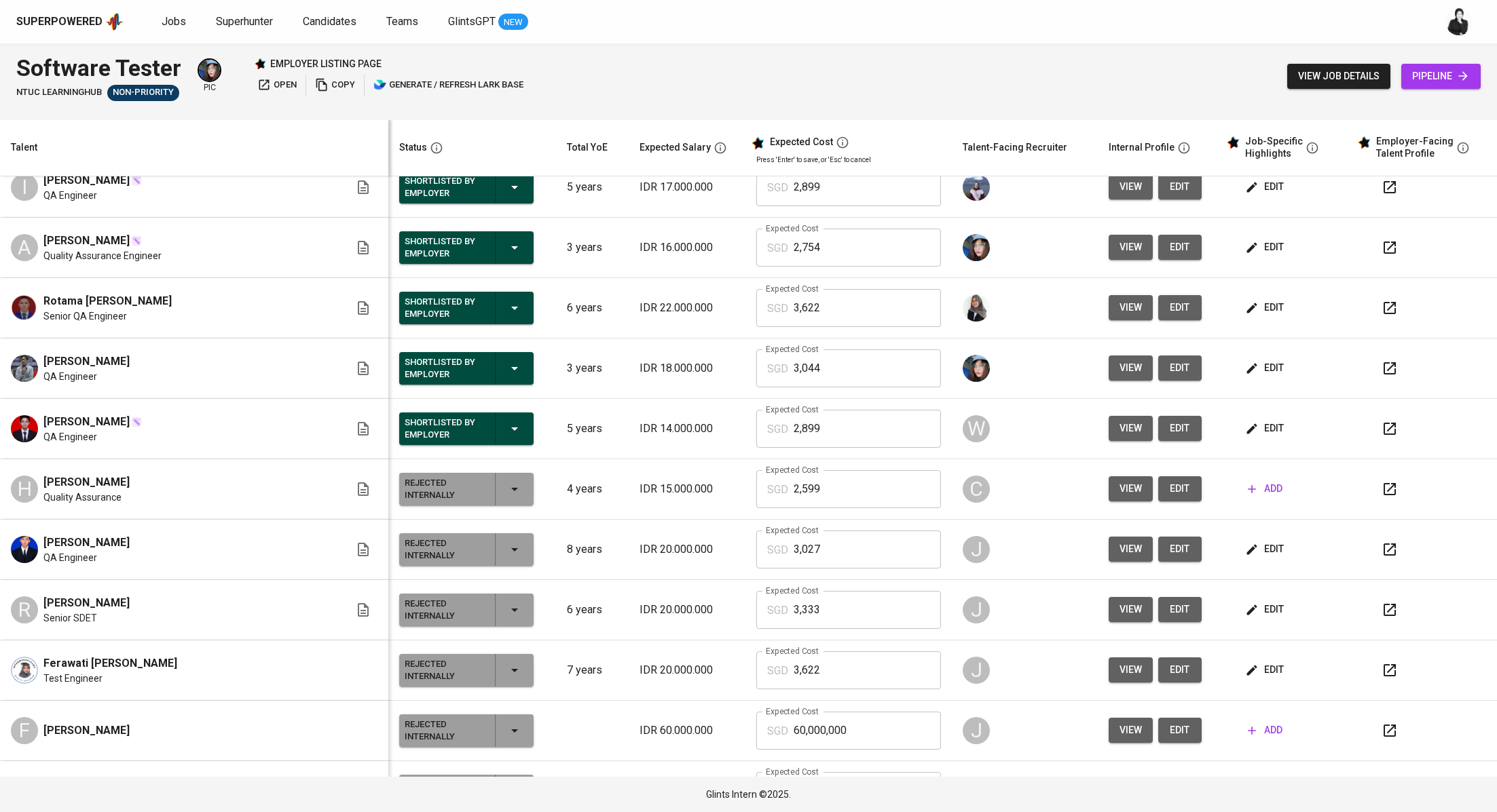
scroll to position [923, 0]
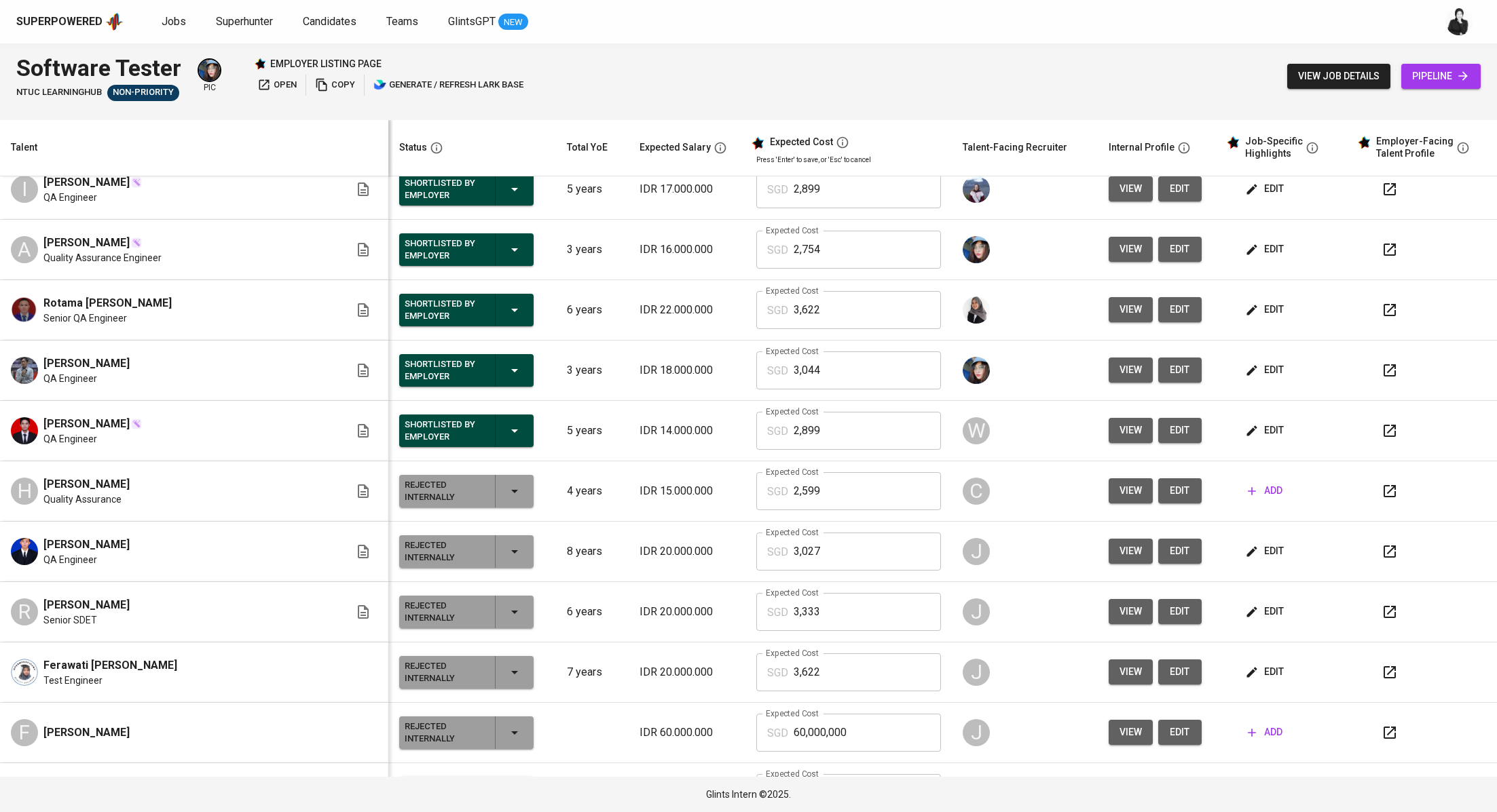
click at [1381, 422] on icon "button" at bounding box center [1389, 430] width 16 height 16
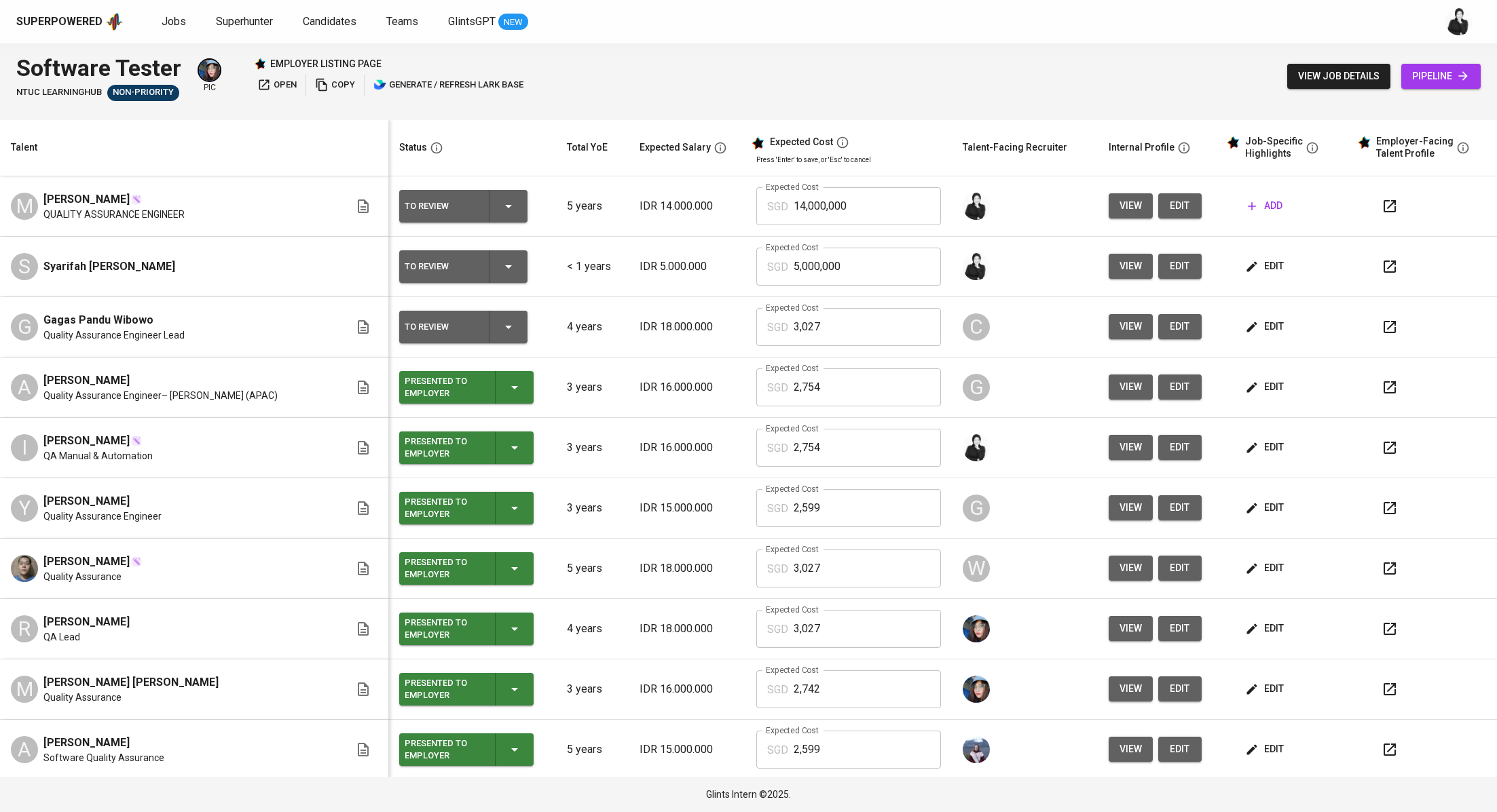
click at [1247, 268] on span "edit" at bounding box center [1265, 266] width 36 height 17
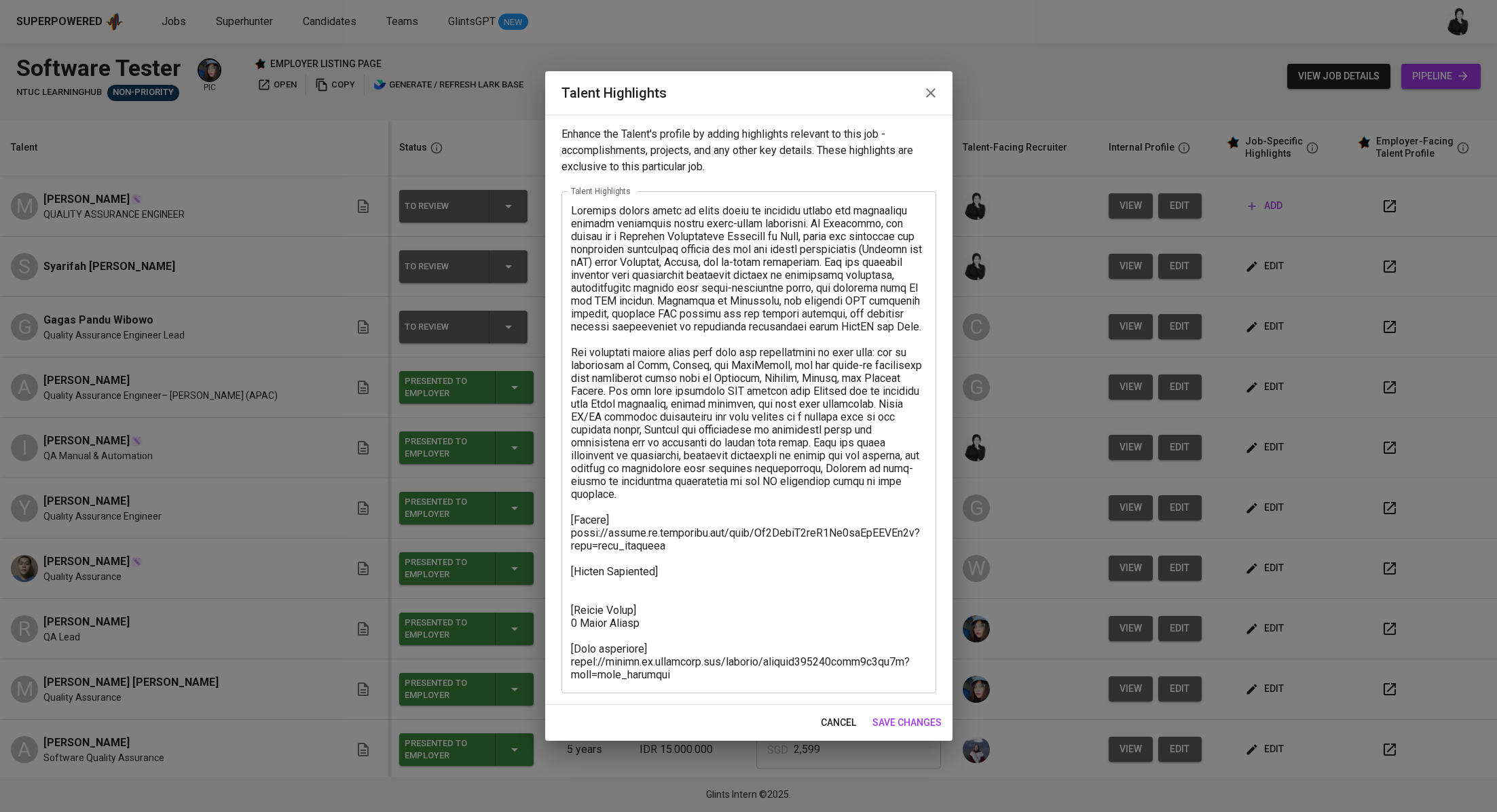
click at [688, 569] on textarea at bounding box center [748, 443] width 356 height 477
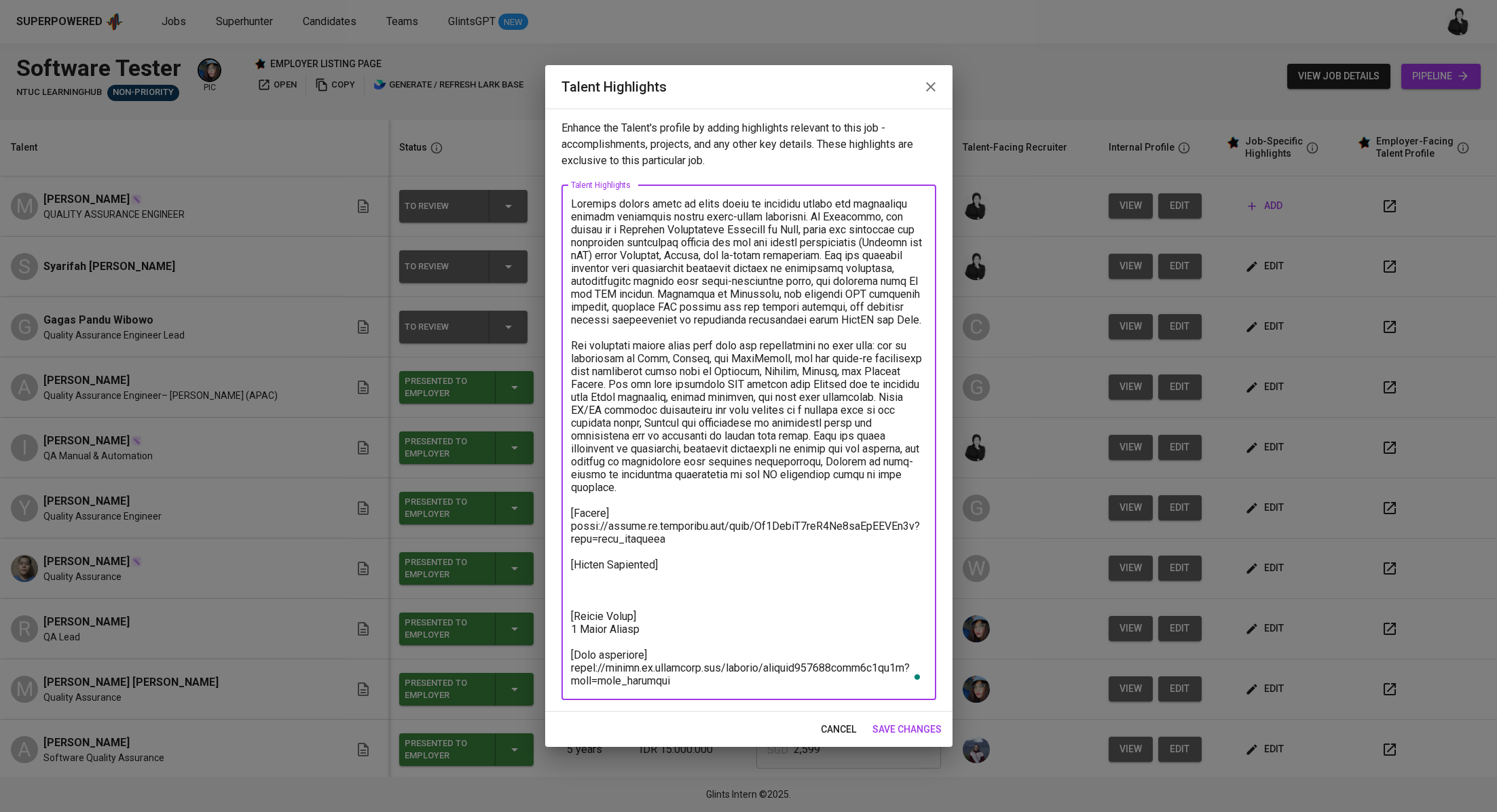
paste textarea ""Total Monthly Salary 2456.15 SGD Recruitment Service 257.96 SGD Talent Salary …"
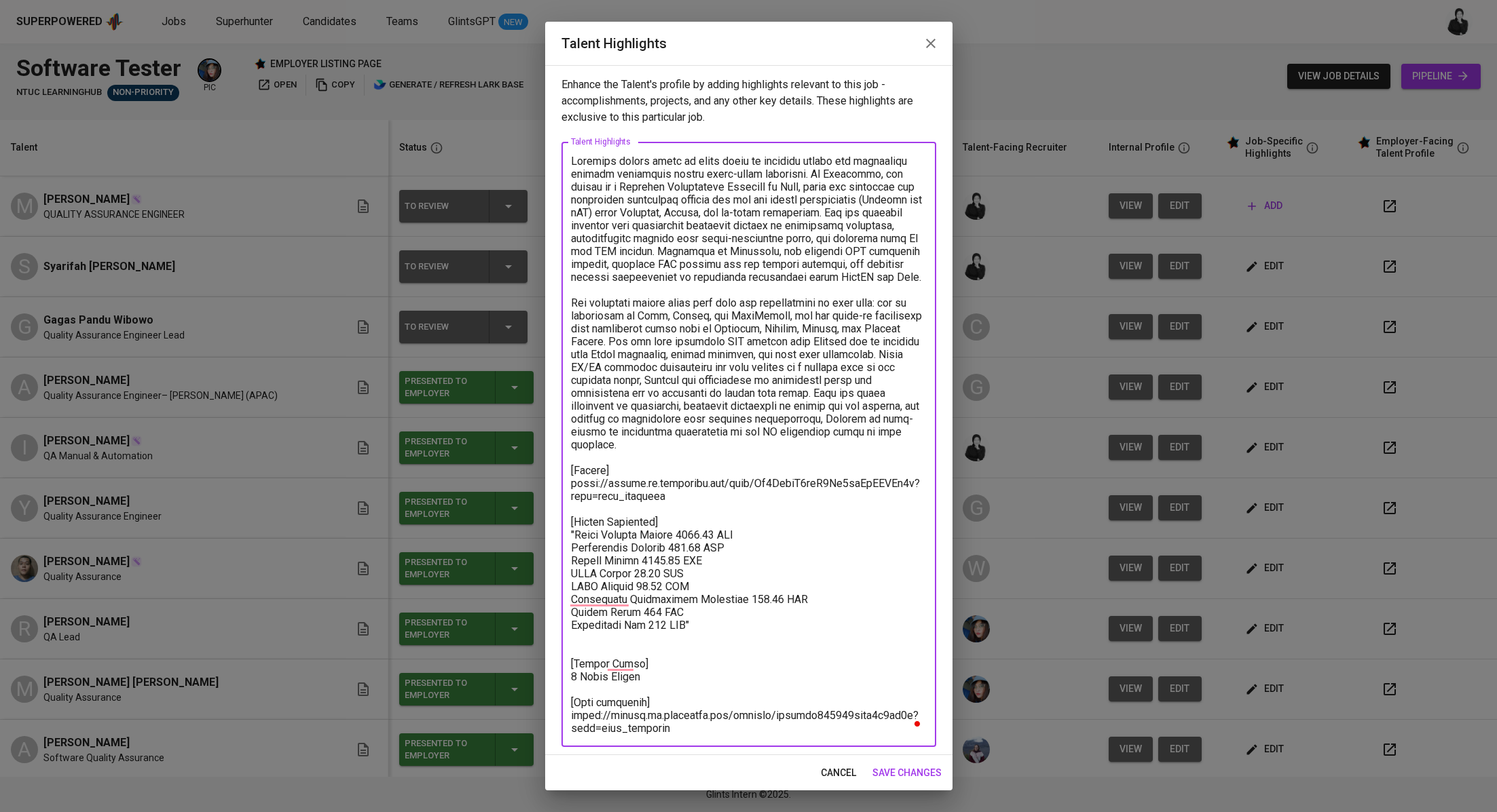
click at [574, 527] on textarea "To enrich screen reader interactions, please activate Accessibility in Grammarl…" at bounding box center [748, 445] width 356 height 580
click at [727, 620] on textarea "To enrich screen reader interactions, please activate Accessibility in Grammarl…" at bounding box center [748, 445] width 356 height 580
type textarea "Syarifah brings close to three years of combined manual and automation testing …"
click at [909, 774] on span "save changes" at bounding box center [907, 773] width 69 height 17
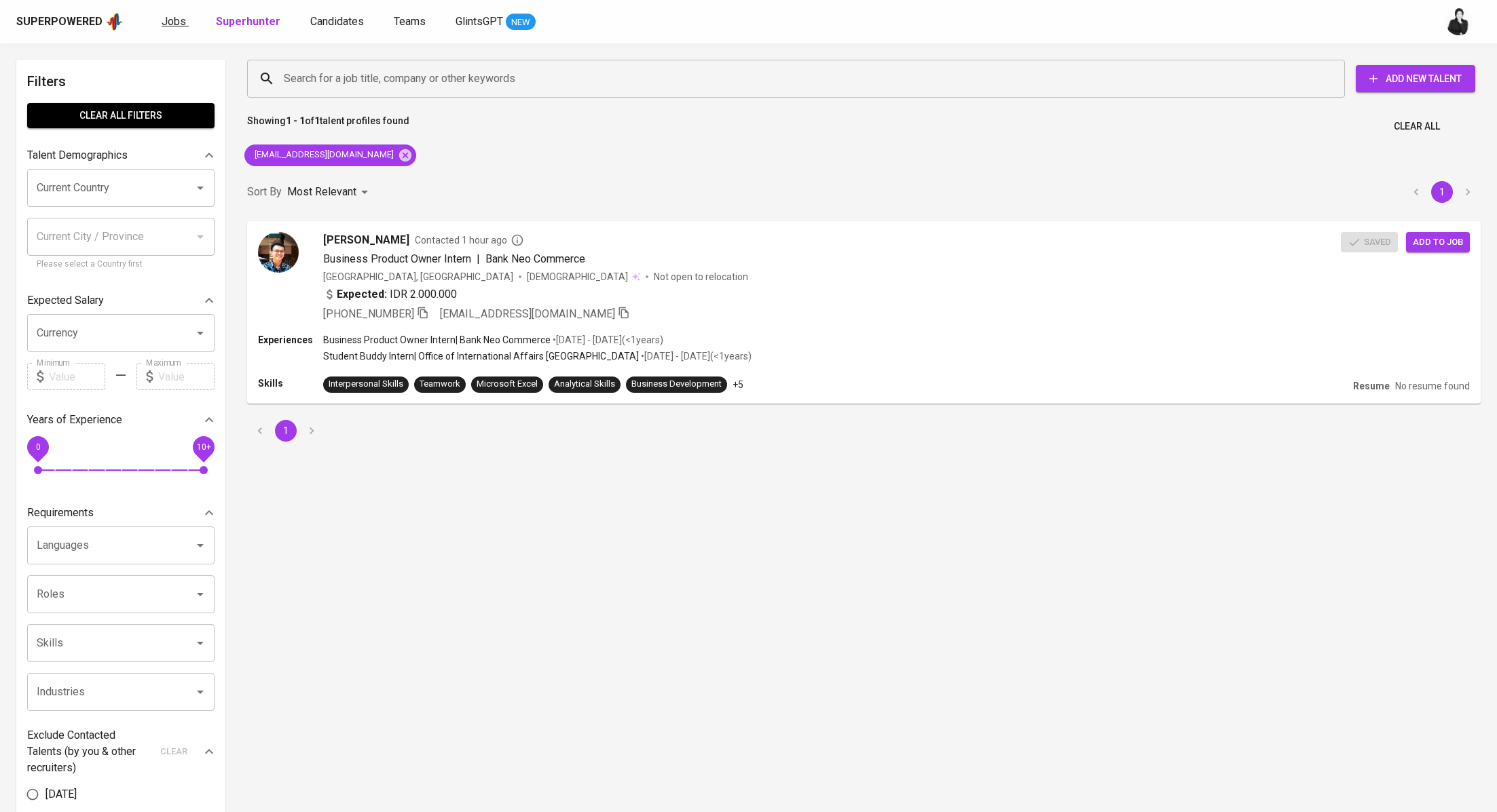
click at [170, 13] on link "Jobs" at bounding box center [175, 21] width 27 height 17
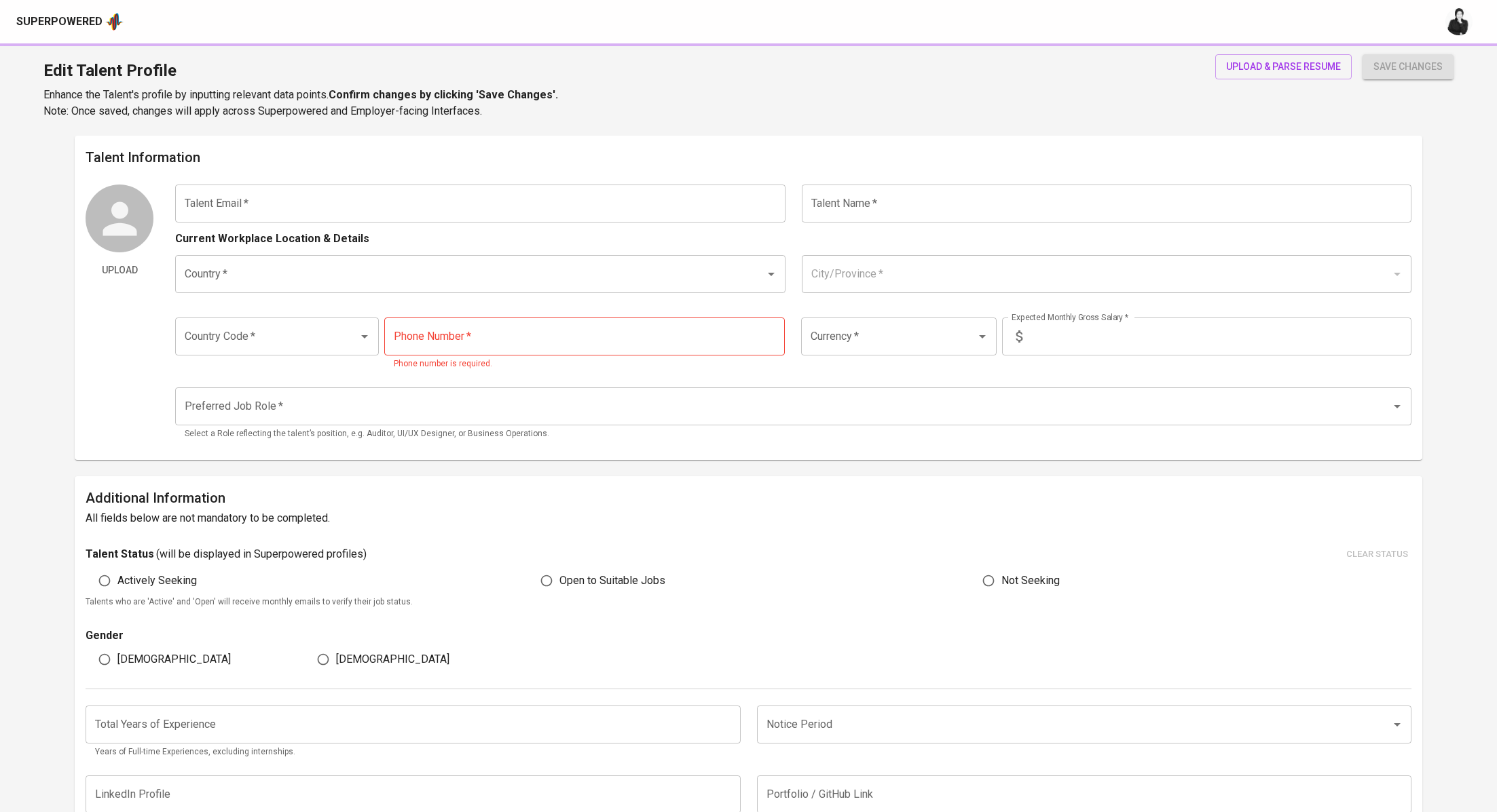
type input "[EMAIL_ADDRESS][DOMAIN_NAME]"
type input "Syarifah [PERSON_NAME]"
type input "[GEOGRAPHIC_DATA]"
type input "Bekasi, [GEOGRAPHIC_DATA]"
type input "+62"
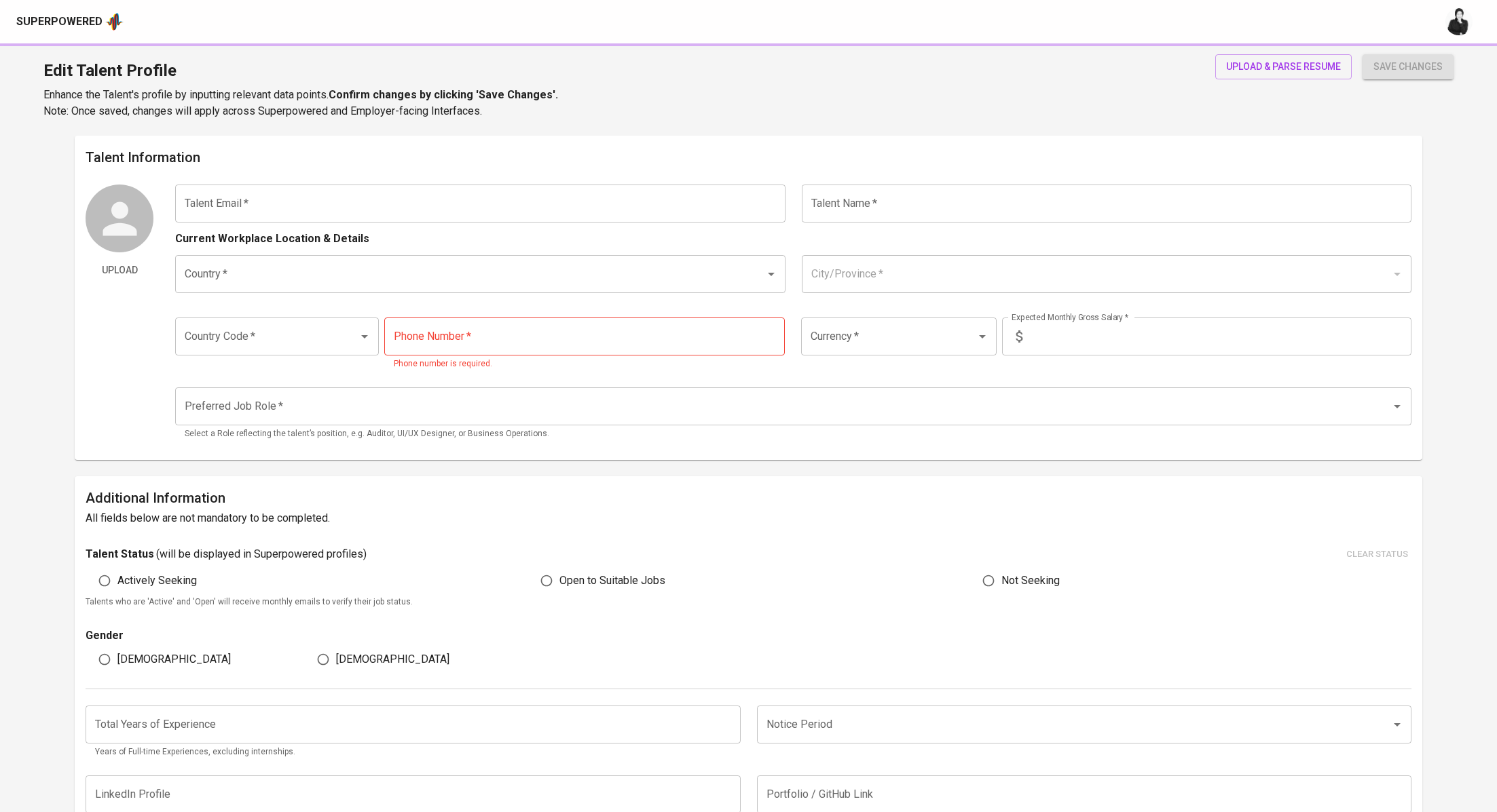
type input "[PHONE_NUMBER]"
type input "IDR"
radio input "true"
type input "0"
type input "1 Week"
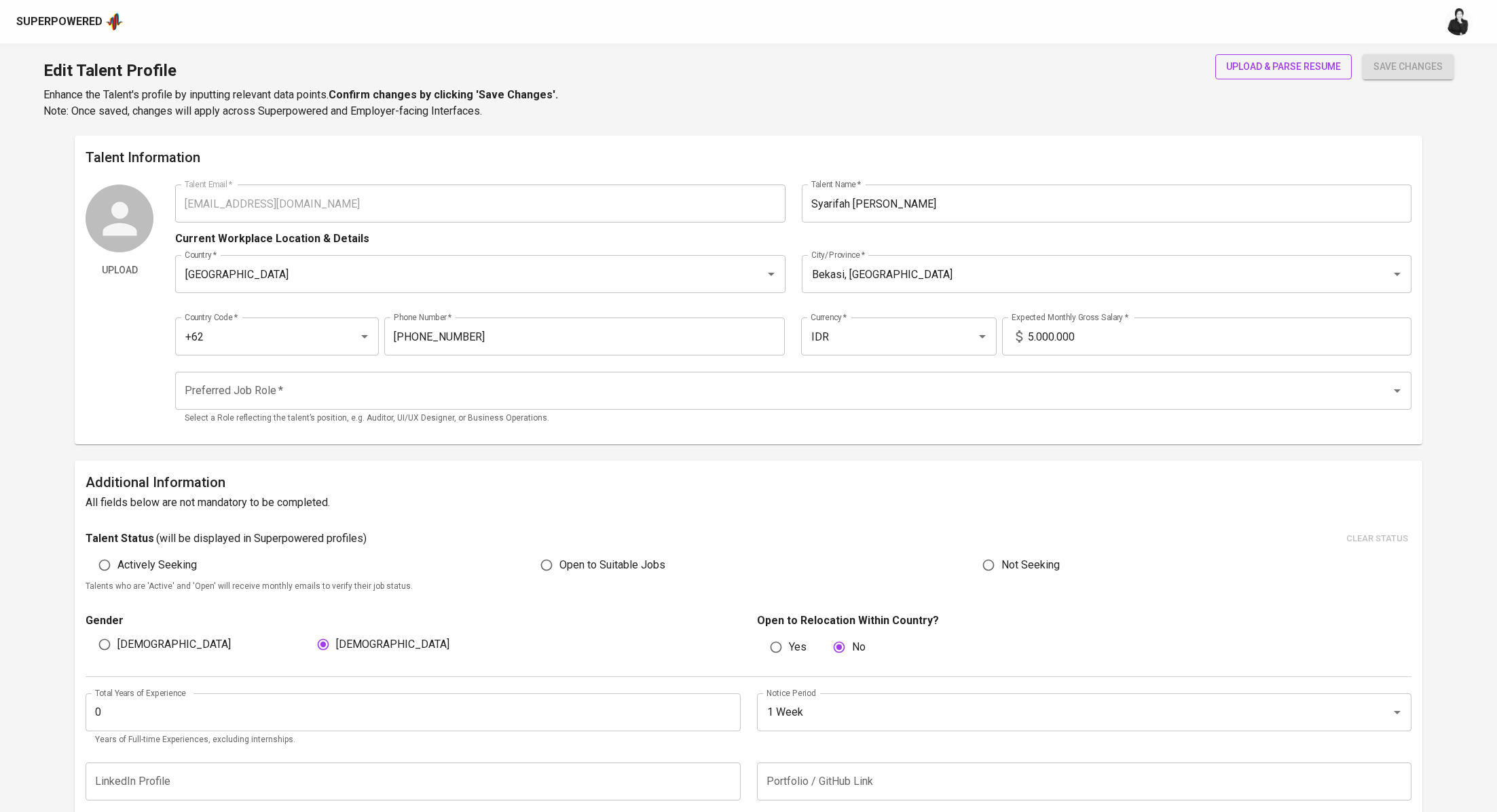
click at [1271, 66] on span "upload & parse resume" at bounding box center [1284, 66] width 115 height 17
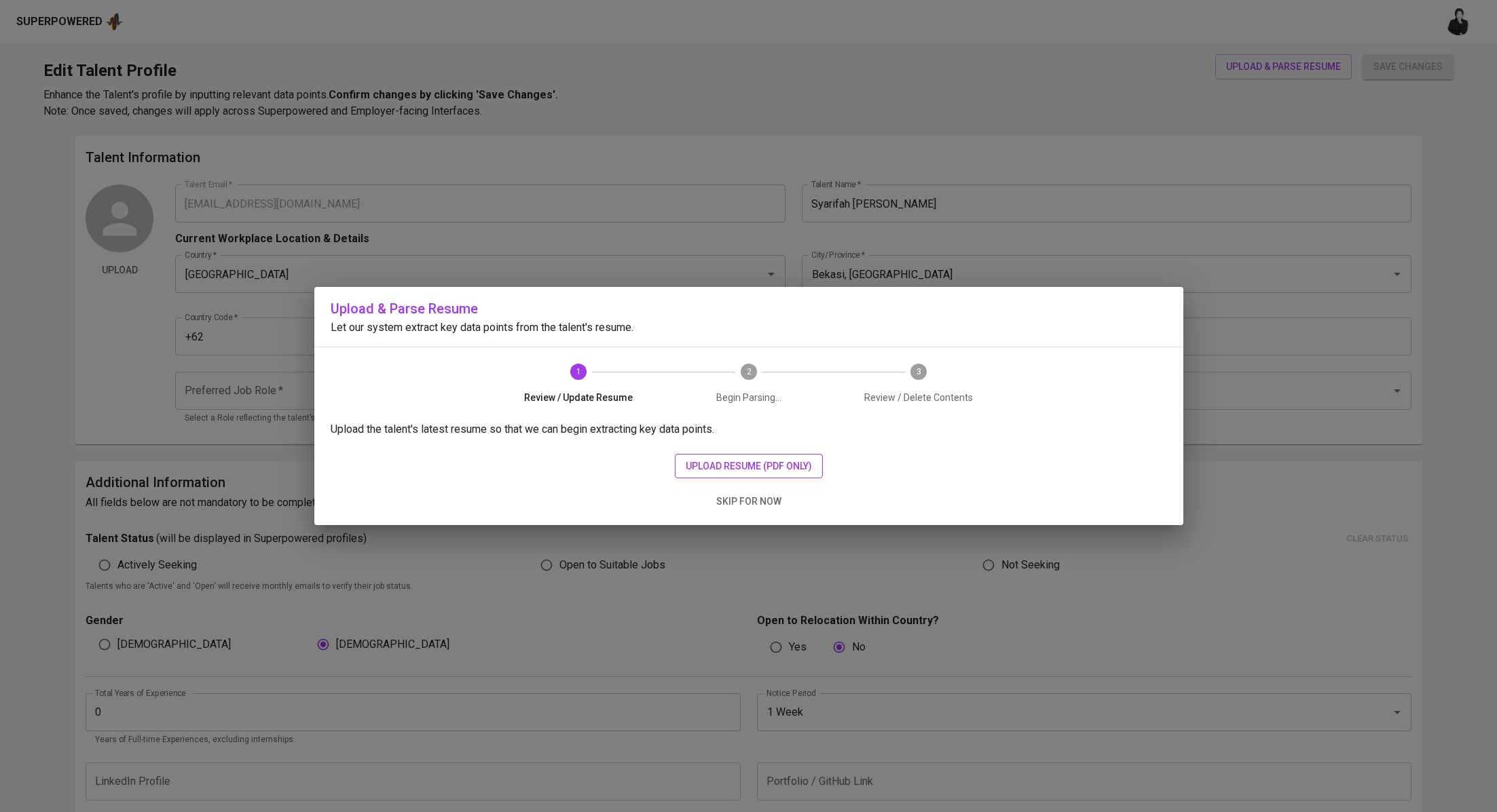
click at [749, 472] on span "upload resume (pdf only)" at bounding box center [748, 466] width 127 height 17
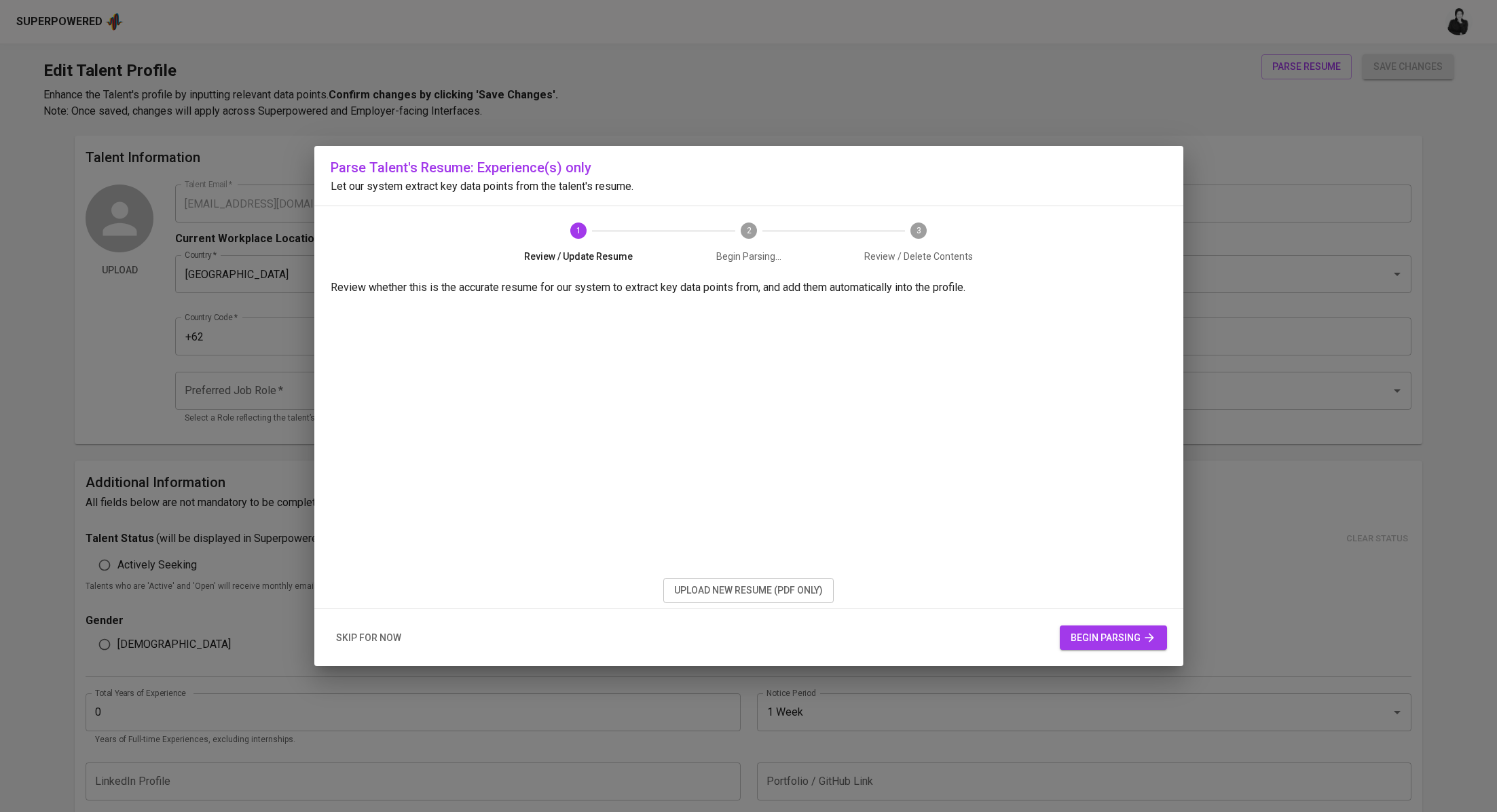
click at [1105, 628] on button "begin parsing" at bounding box center [1113, 638] width 107 height 25
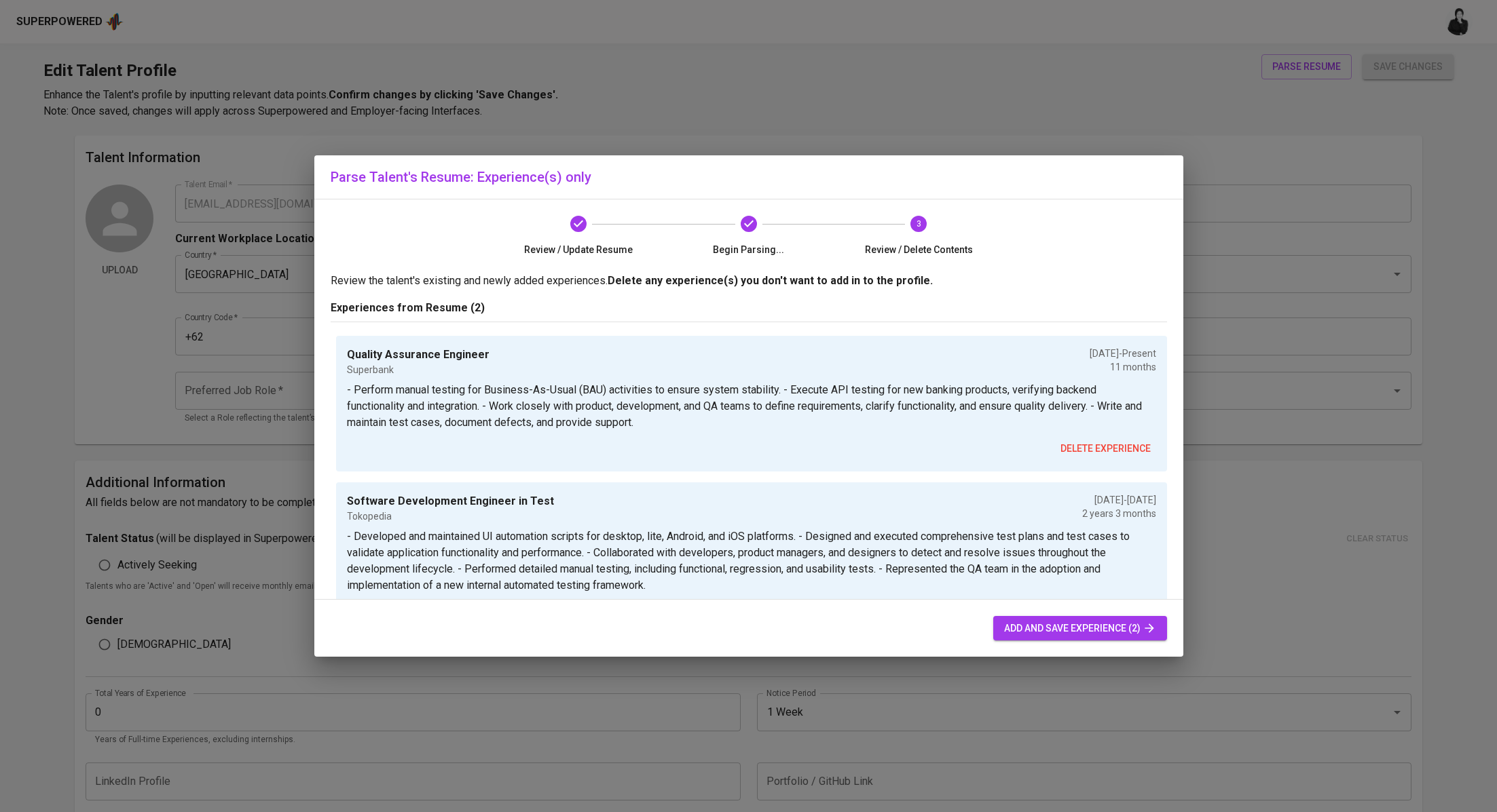
click at [1054, 630] on span "add and save experience (2)" at bounding box center [1080, 628] width 152 height 17
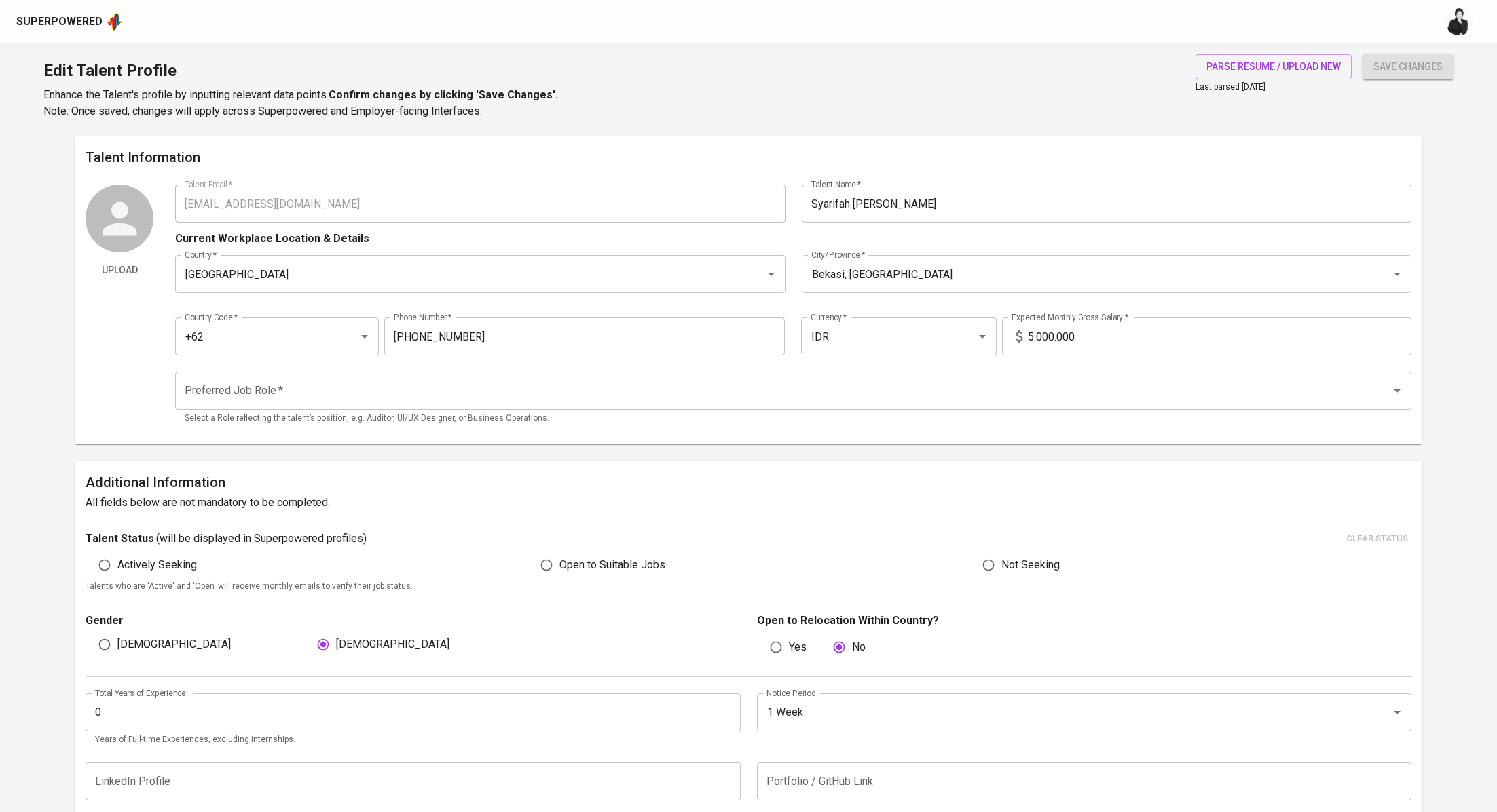
click at [647, 391] on input "Preferred Job Role   *" at bounding box center [774, 391] width 1186 height 26
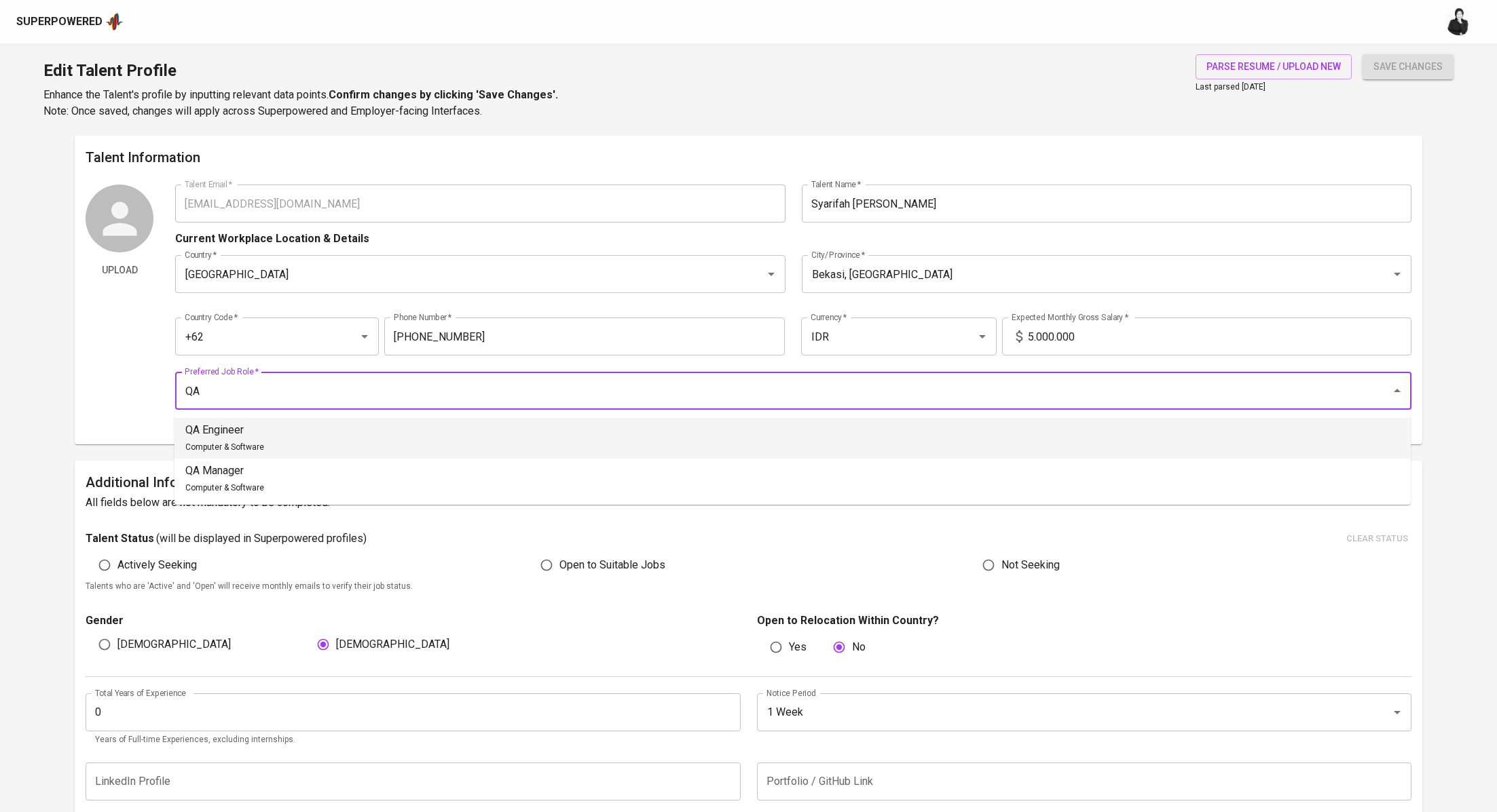
click at [404, 435] on li "QA Engineer Computer & Software" at bounding box center [792, 438] width 1236 height 41
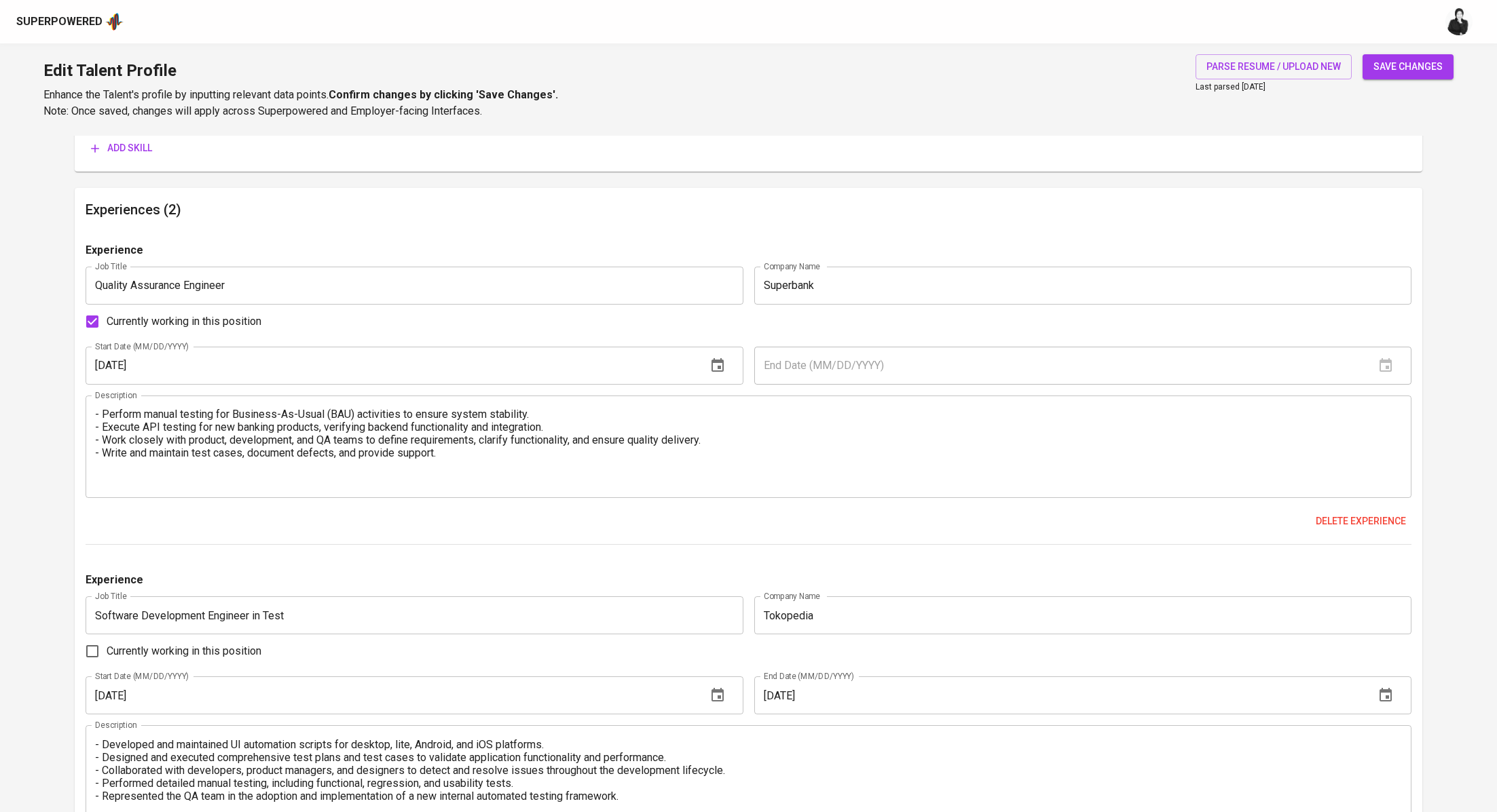
scroll to position [1216, 0]
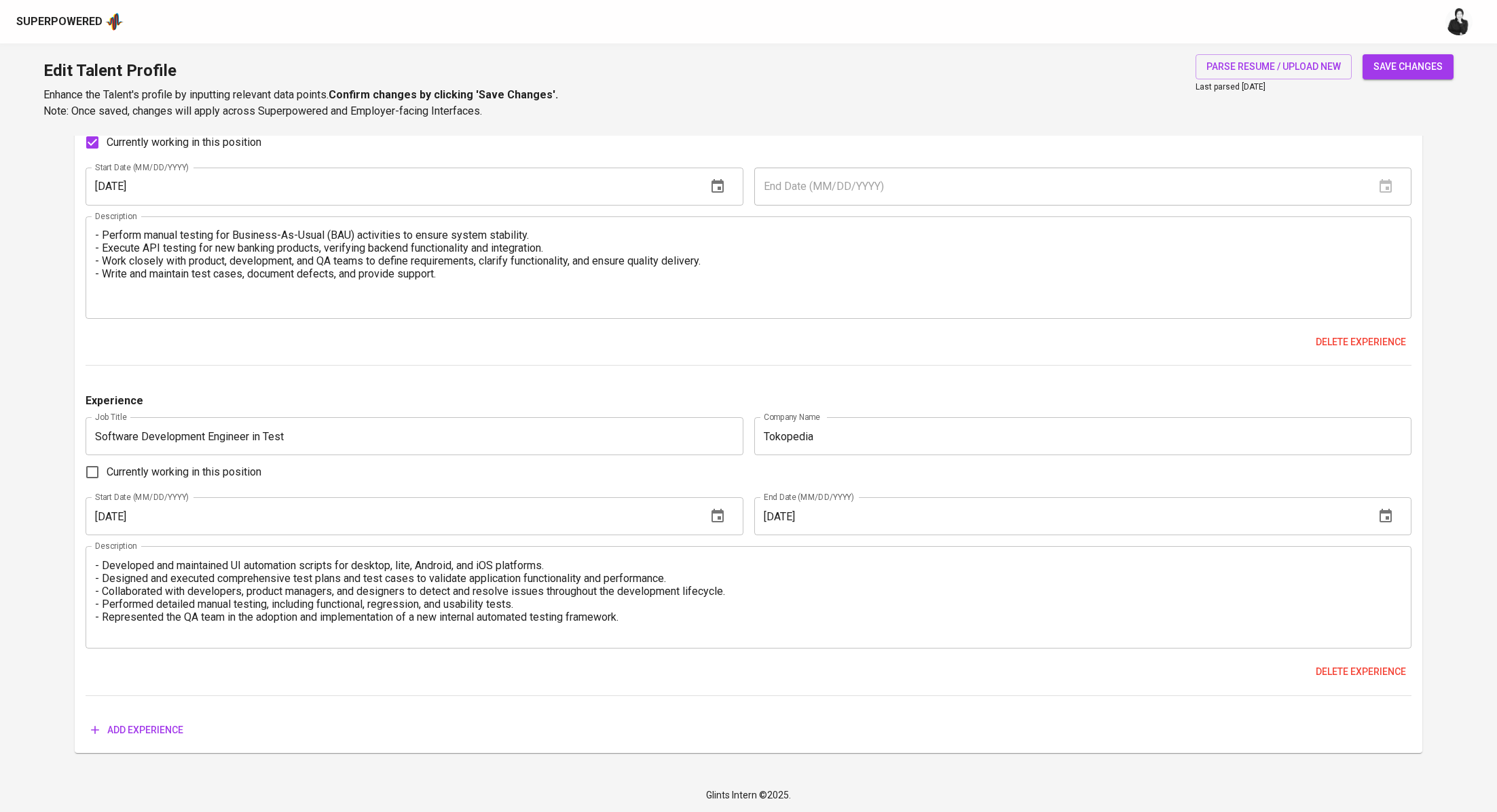
type input "QA Engineer"
click at [1395, 82] on div "save changes" at bounding box center [1408, 87] width 91 height 66
click at [1406, 66] on span "save changes" at bounding box center [1408, 66] width 69 height 17
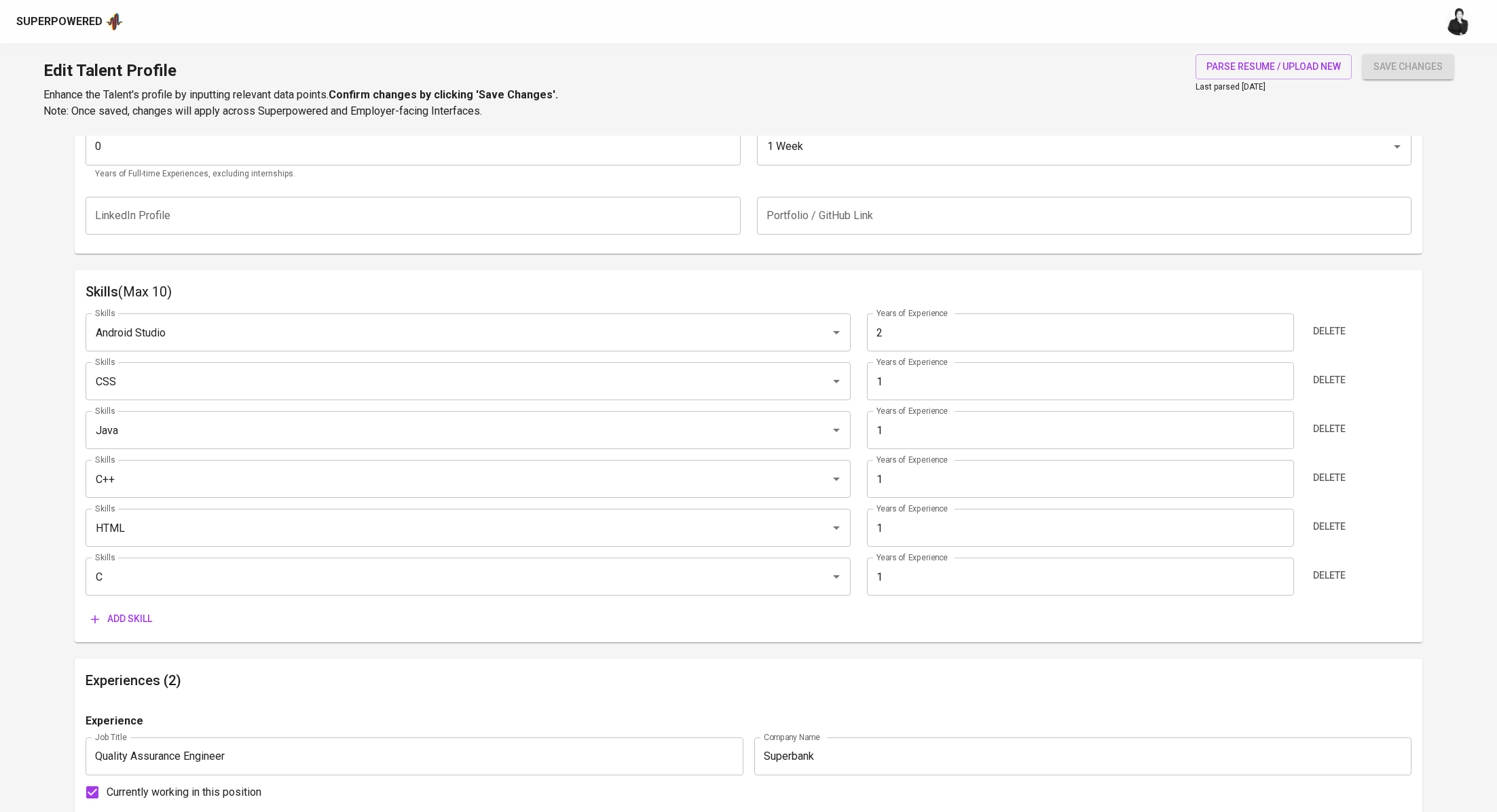
scroll to position [576, 0]
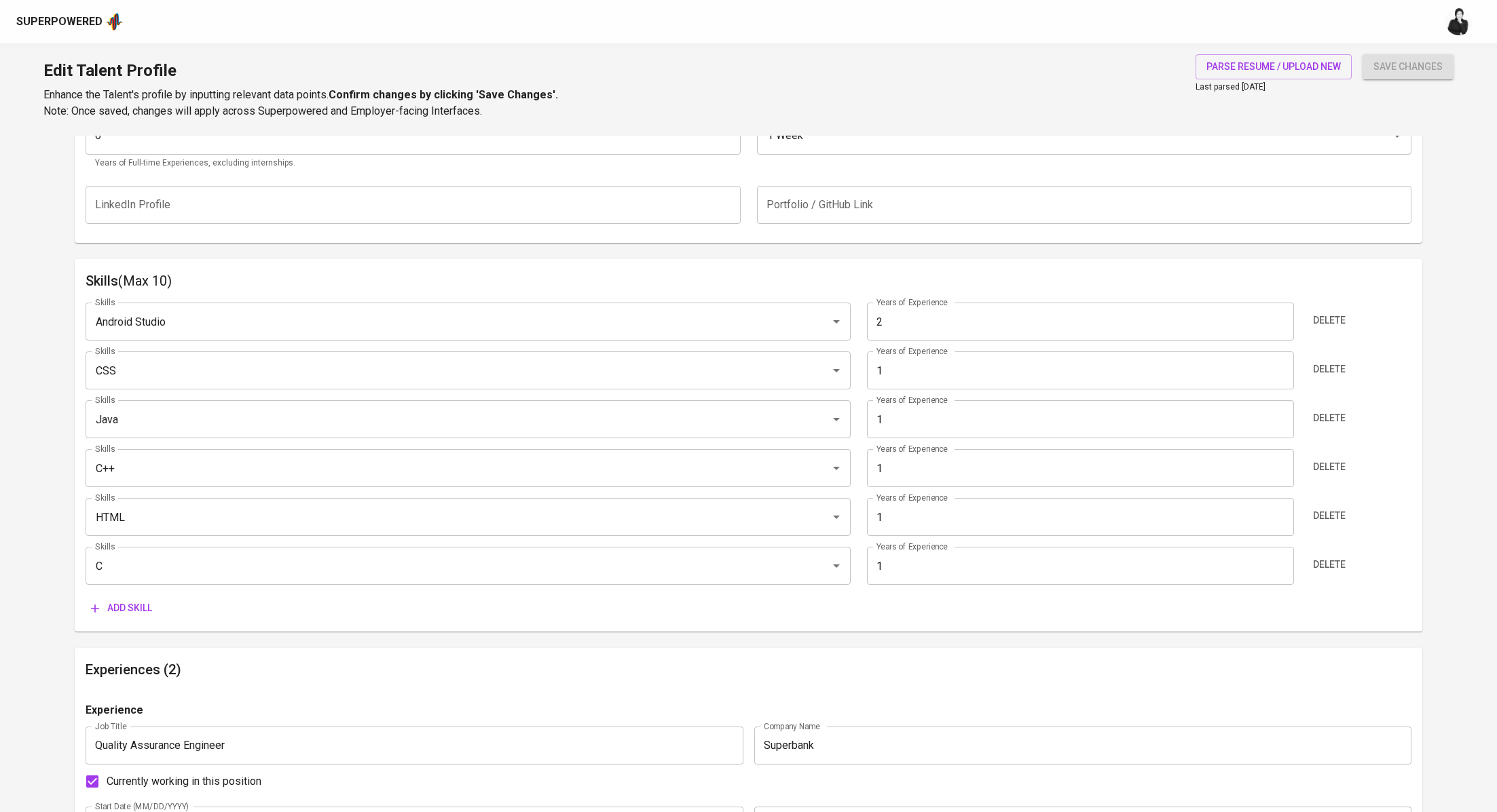
click at [151, 609] on span "Add skill" at bounding box center [121, 607] width 61 height 17
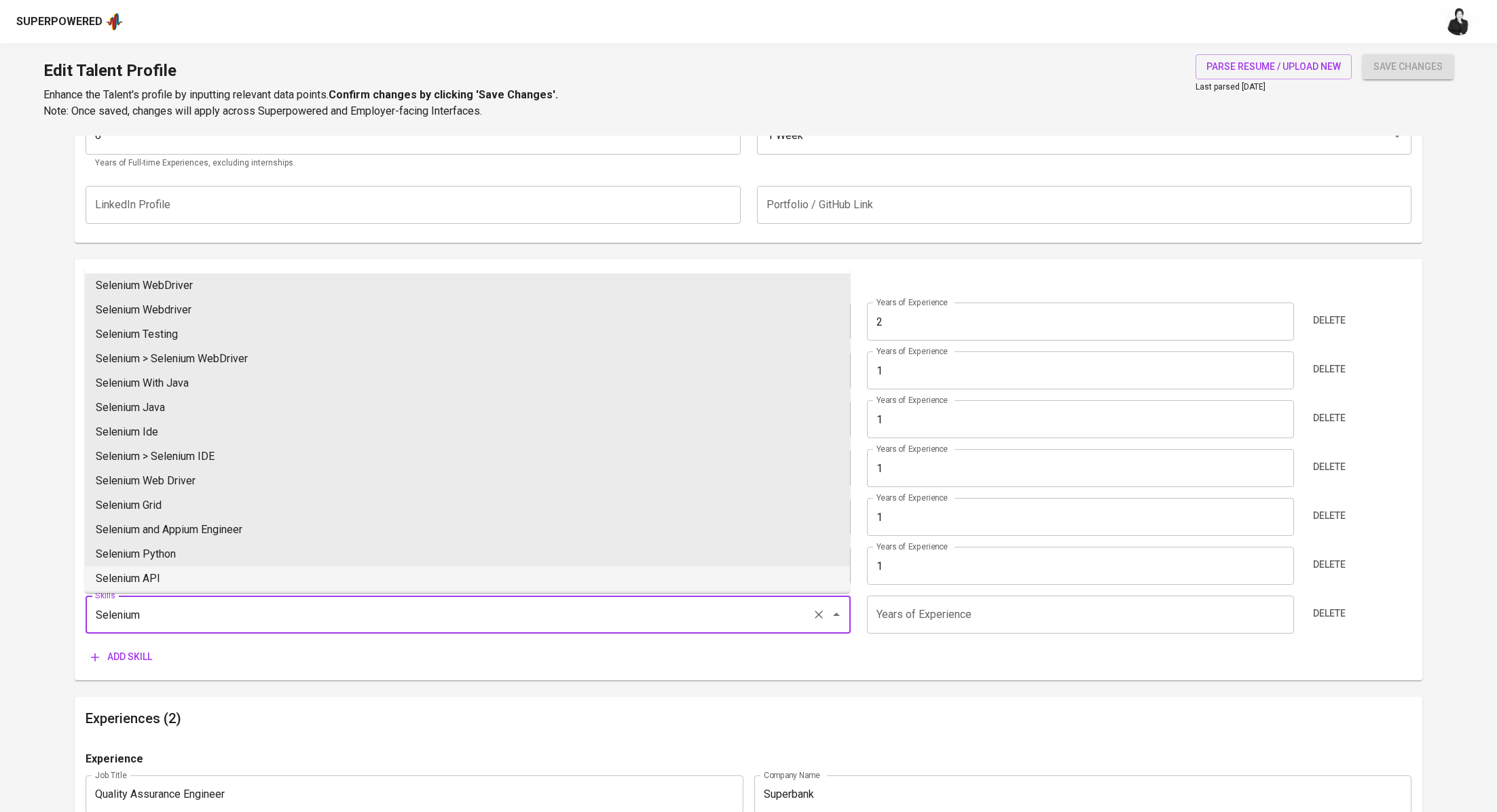
type input "Selenium"
click at [898, 610] on input "number" at bounding box center [1081, 615] width 427 height 38
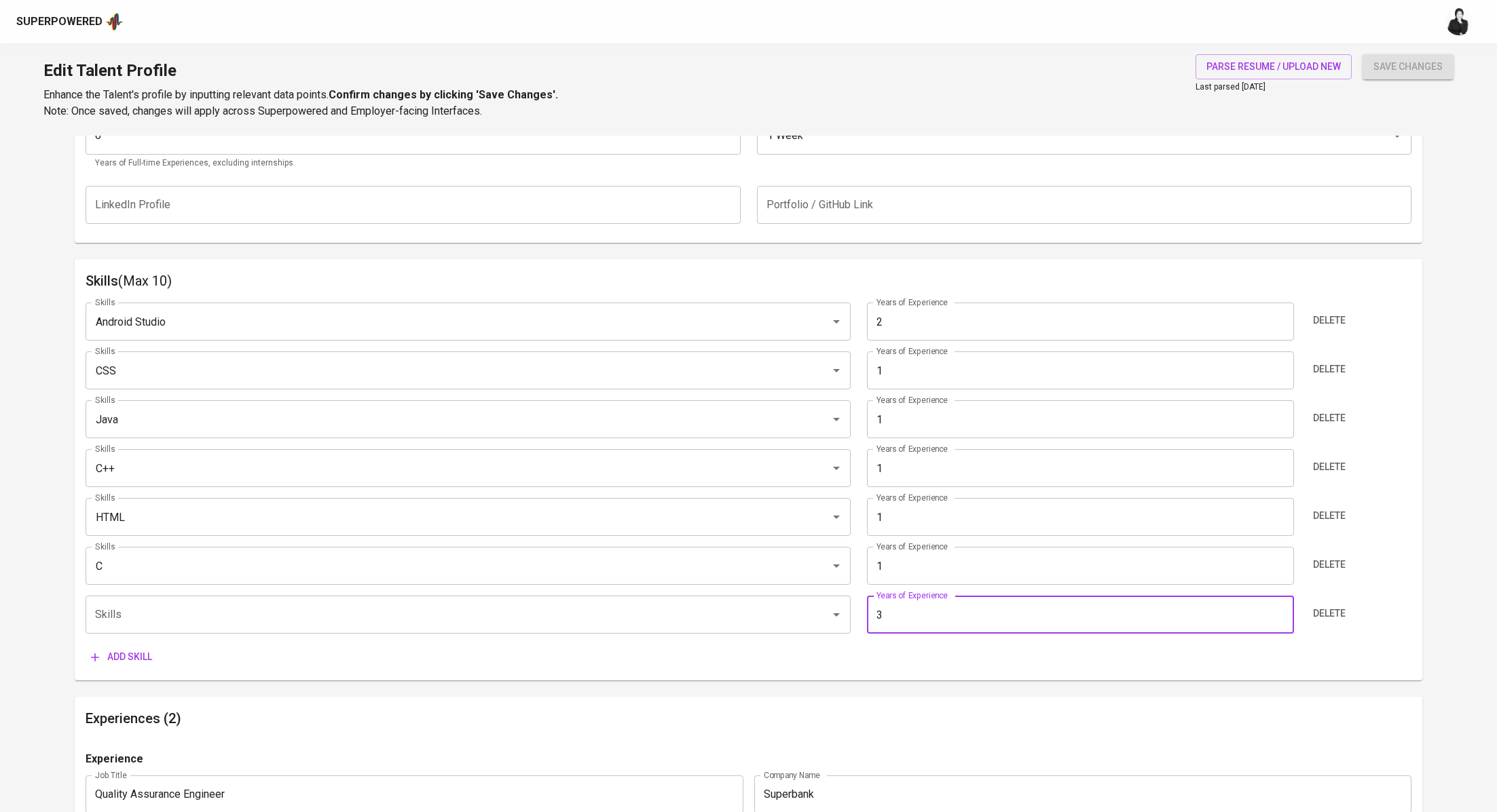
type input "3"
click at [977, 359] on input "1" at bounding box center [1081, 370] width 427 height 38
click at [950, 336] on input "2" at bounding box center [1081, 321] width 427 height 38
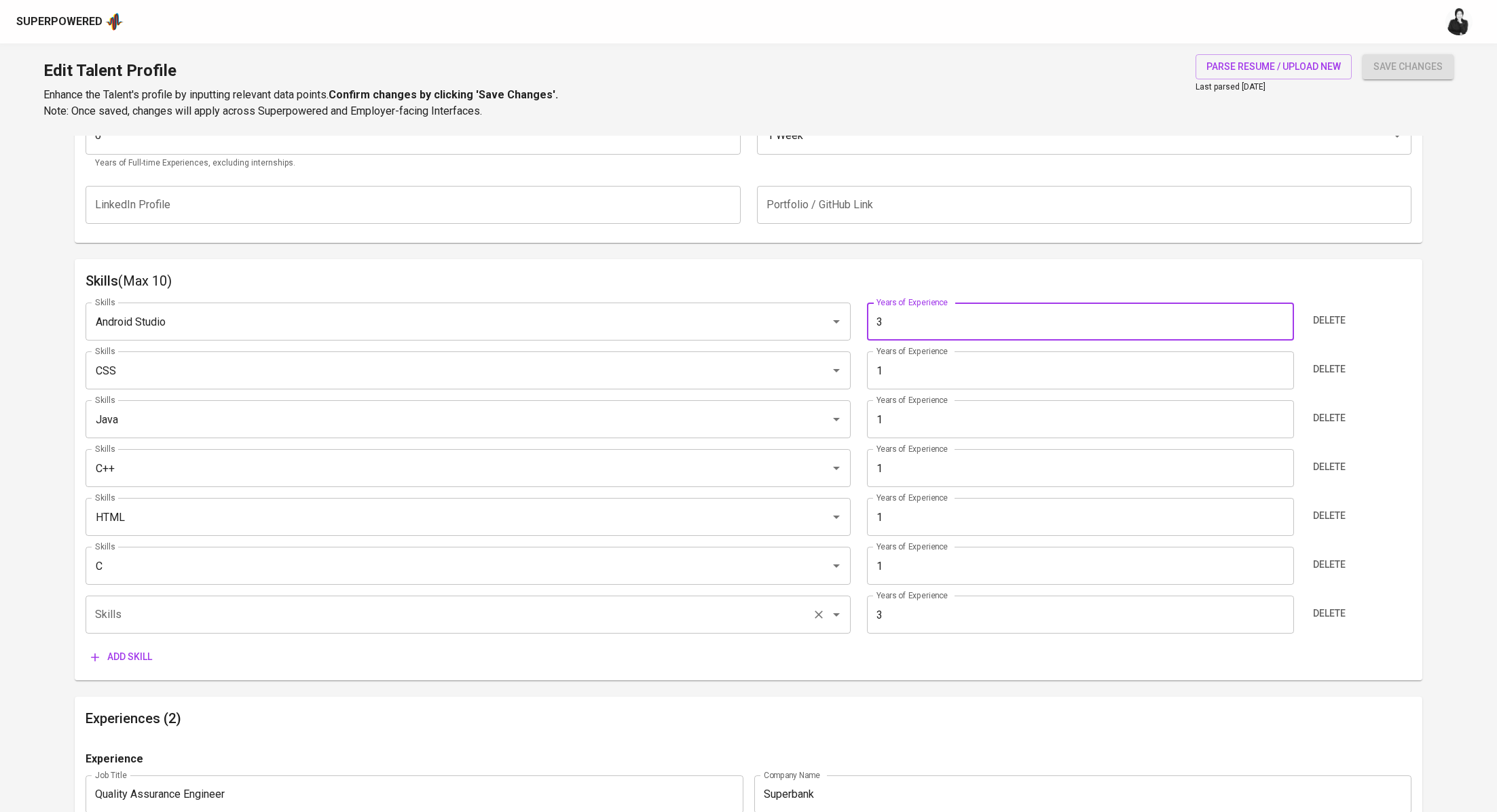
type input "3"
click at [172, 605] on input "Skills" at bounding box center [448, 615] width 715 height 26
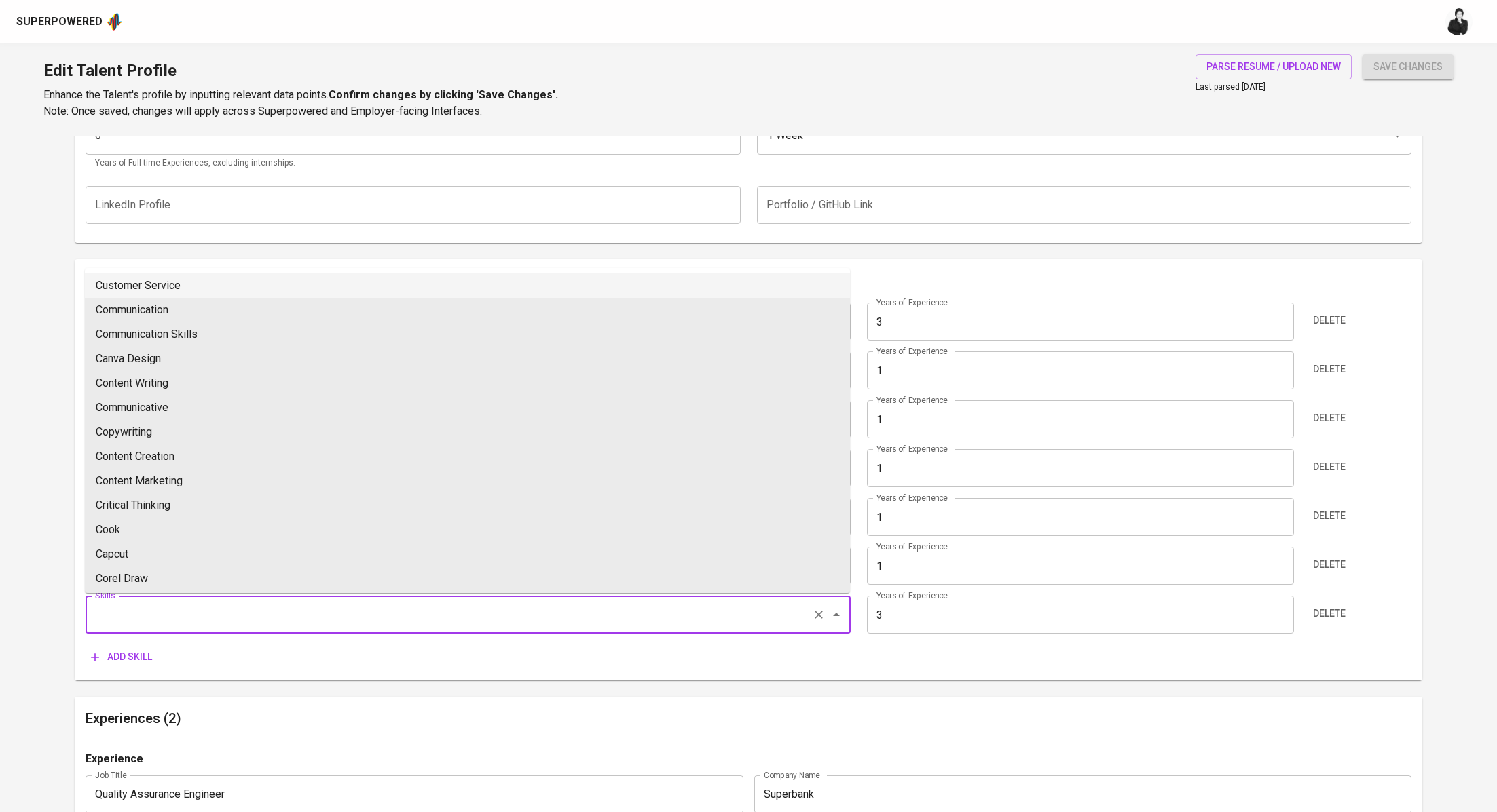
paste input "Selenium"
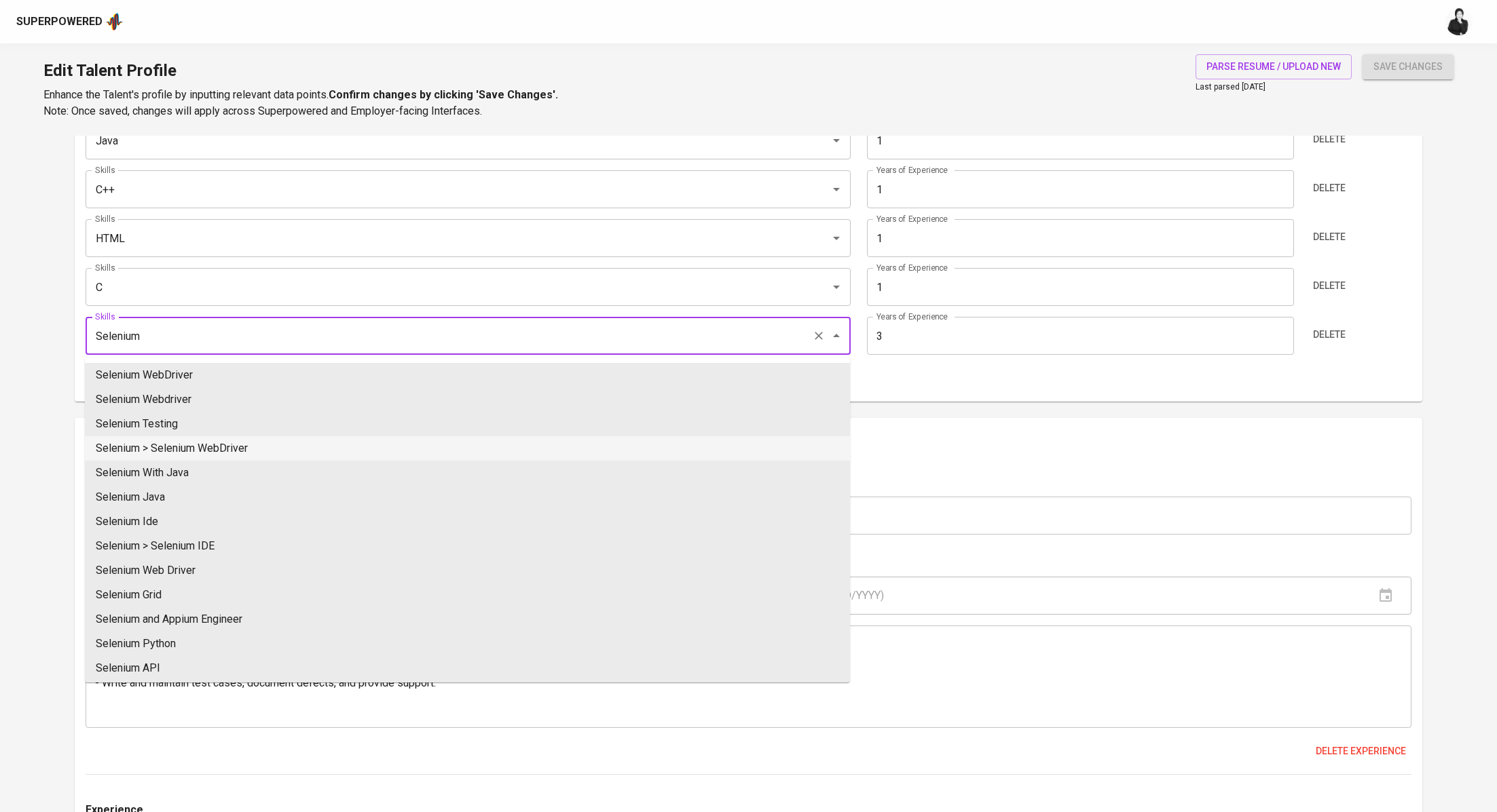
scroll to position [845, 0]
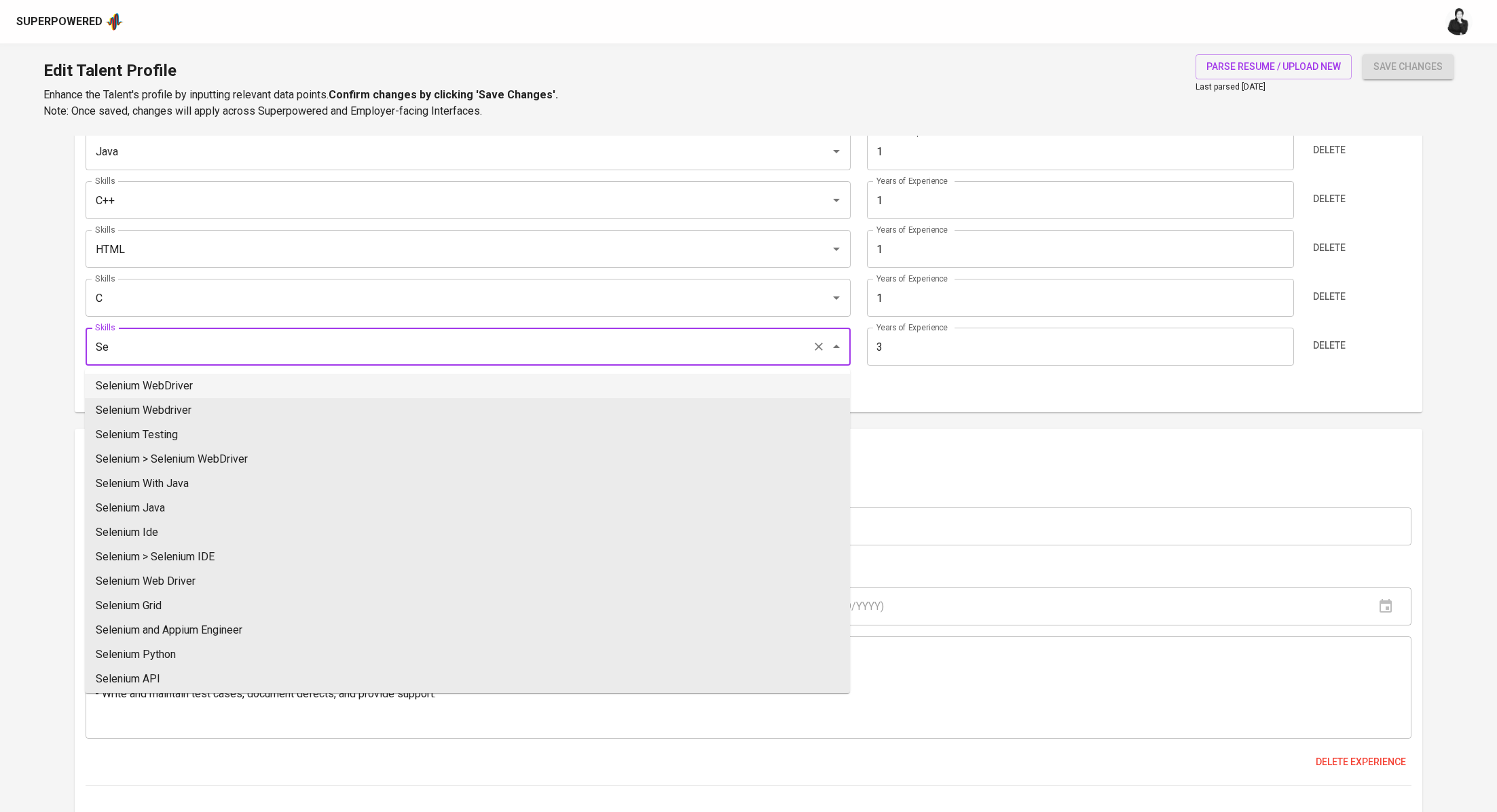
type input "S"
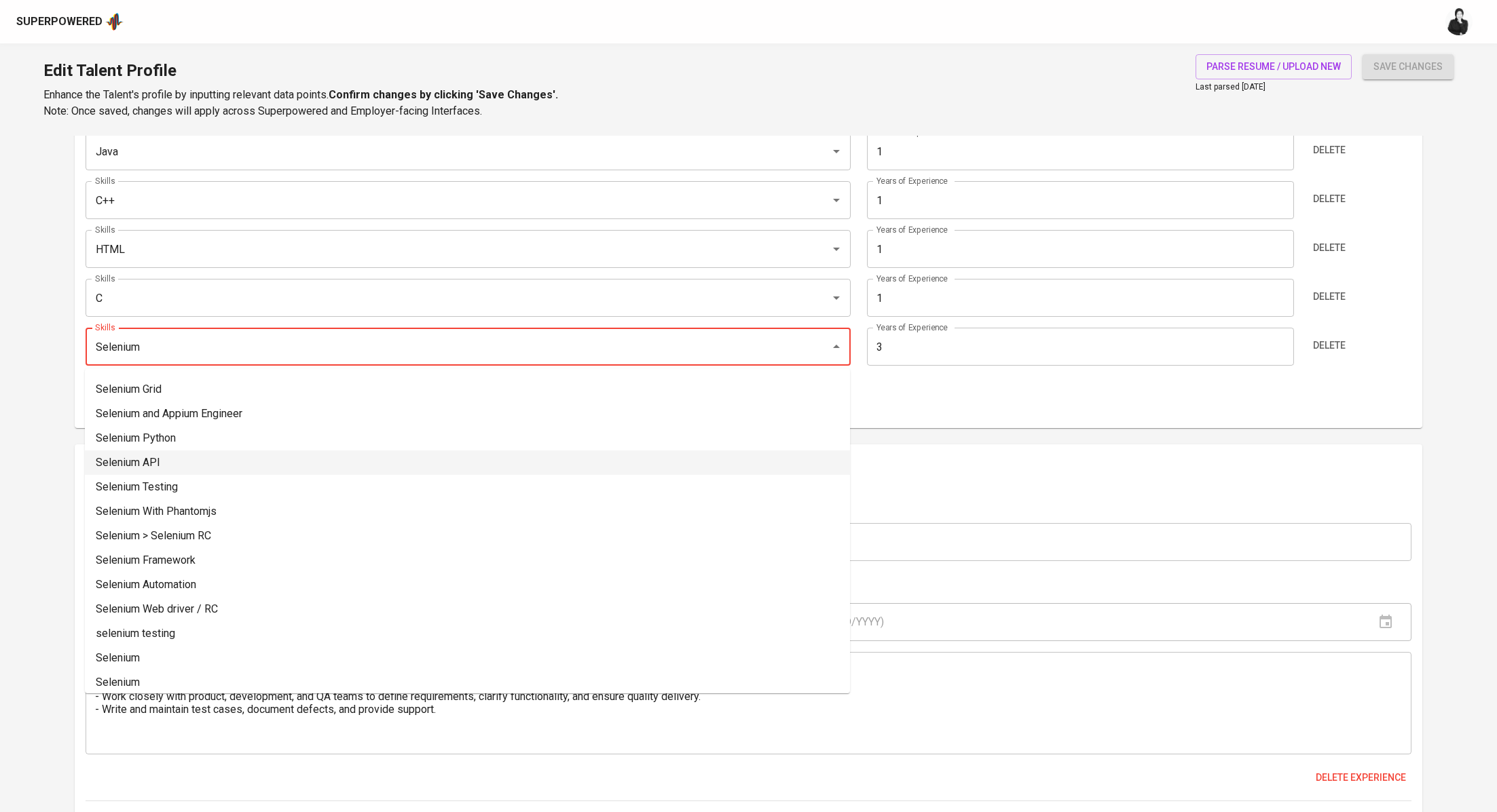
scroll to position [247, 0]
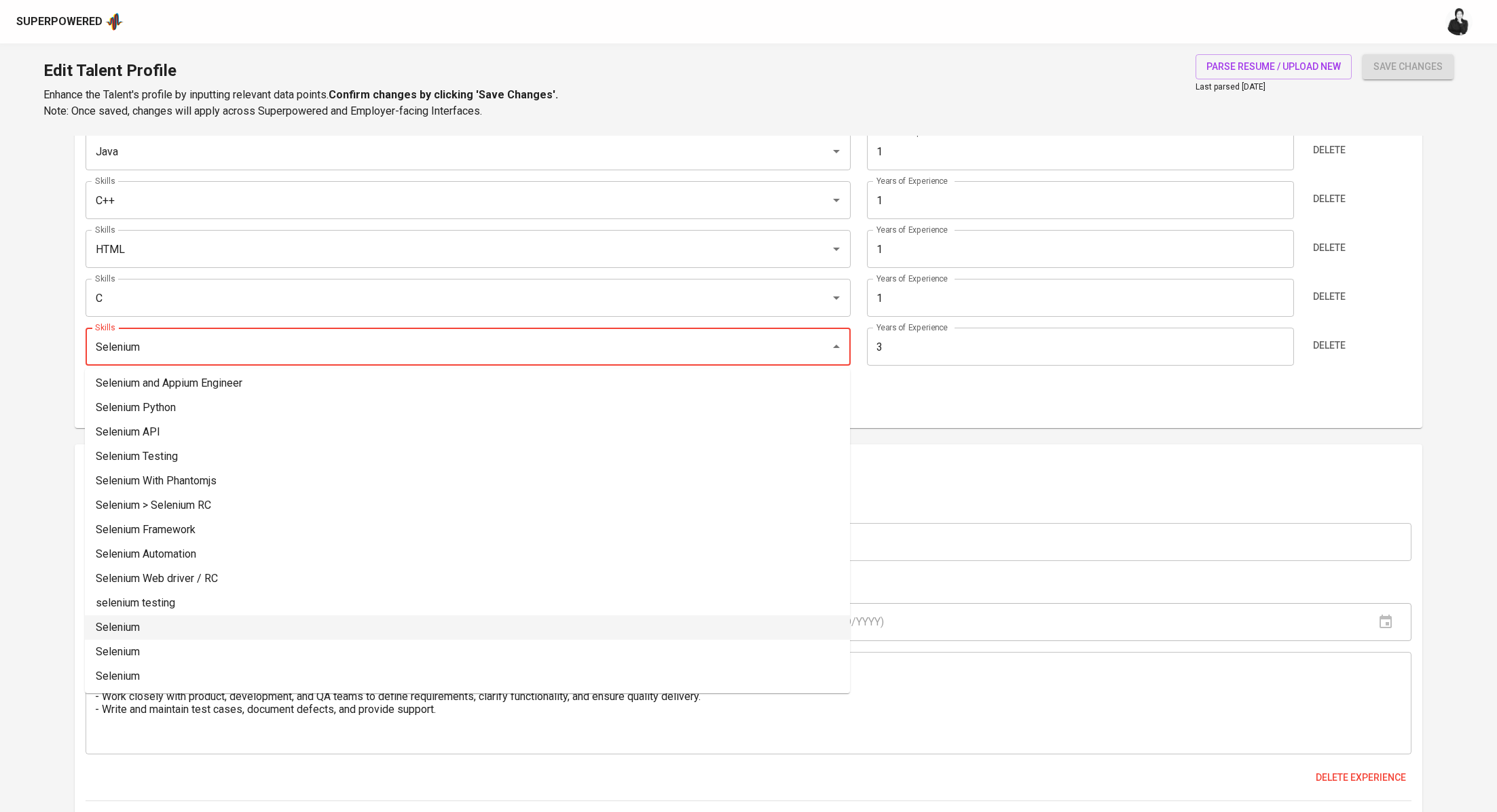
click at [193, 621] on li "Selenium" at bounding box center [468, 628] width 765 height 25
type input "Selenium"
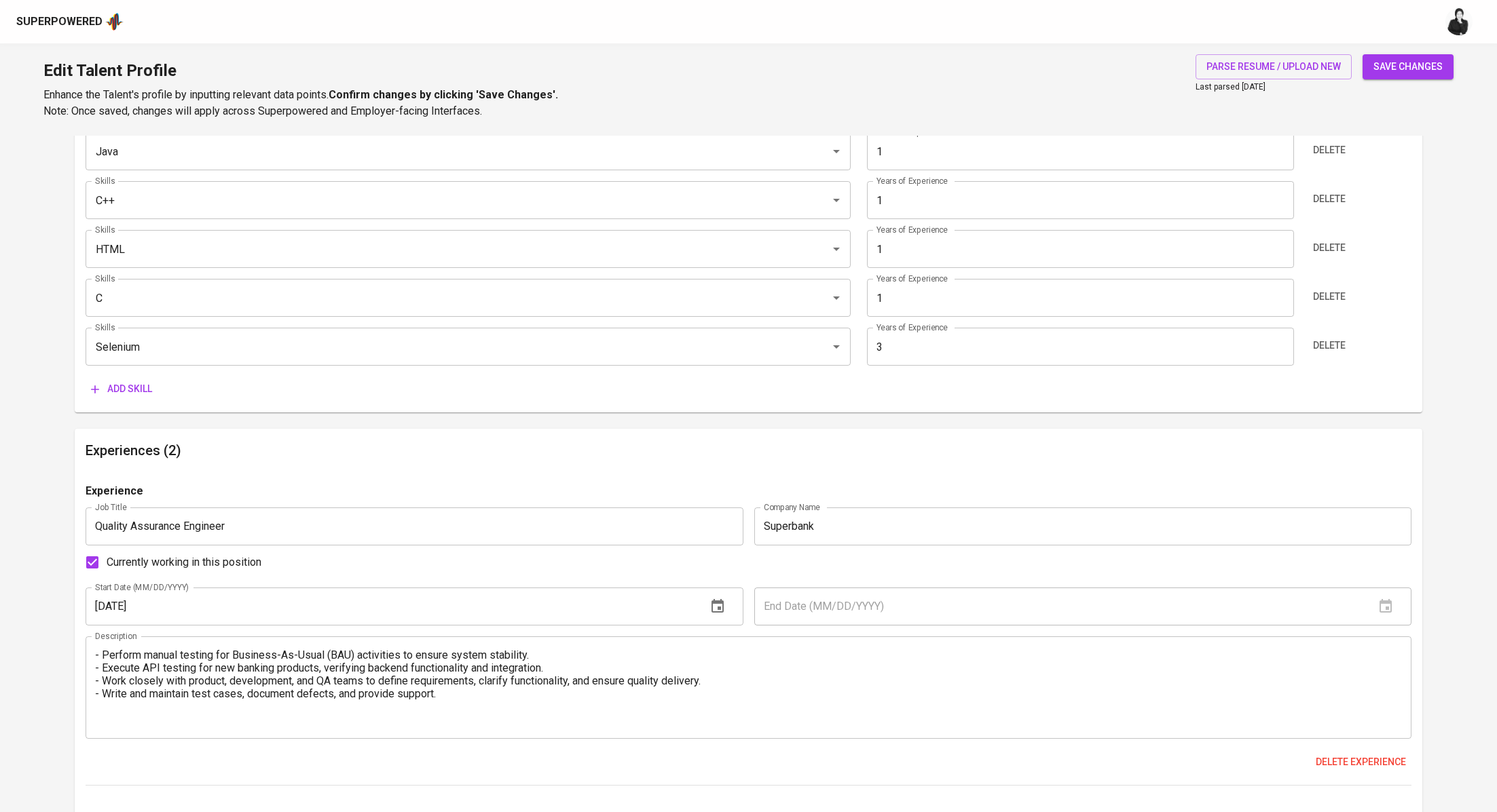
click at [137, 394] on span "Add skill" at bounding box center [121, 389] width 61 height 17
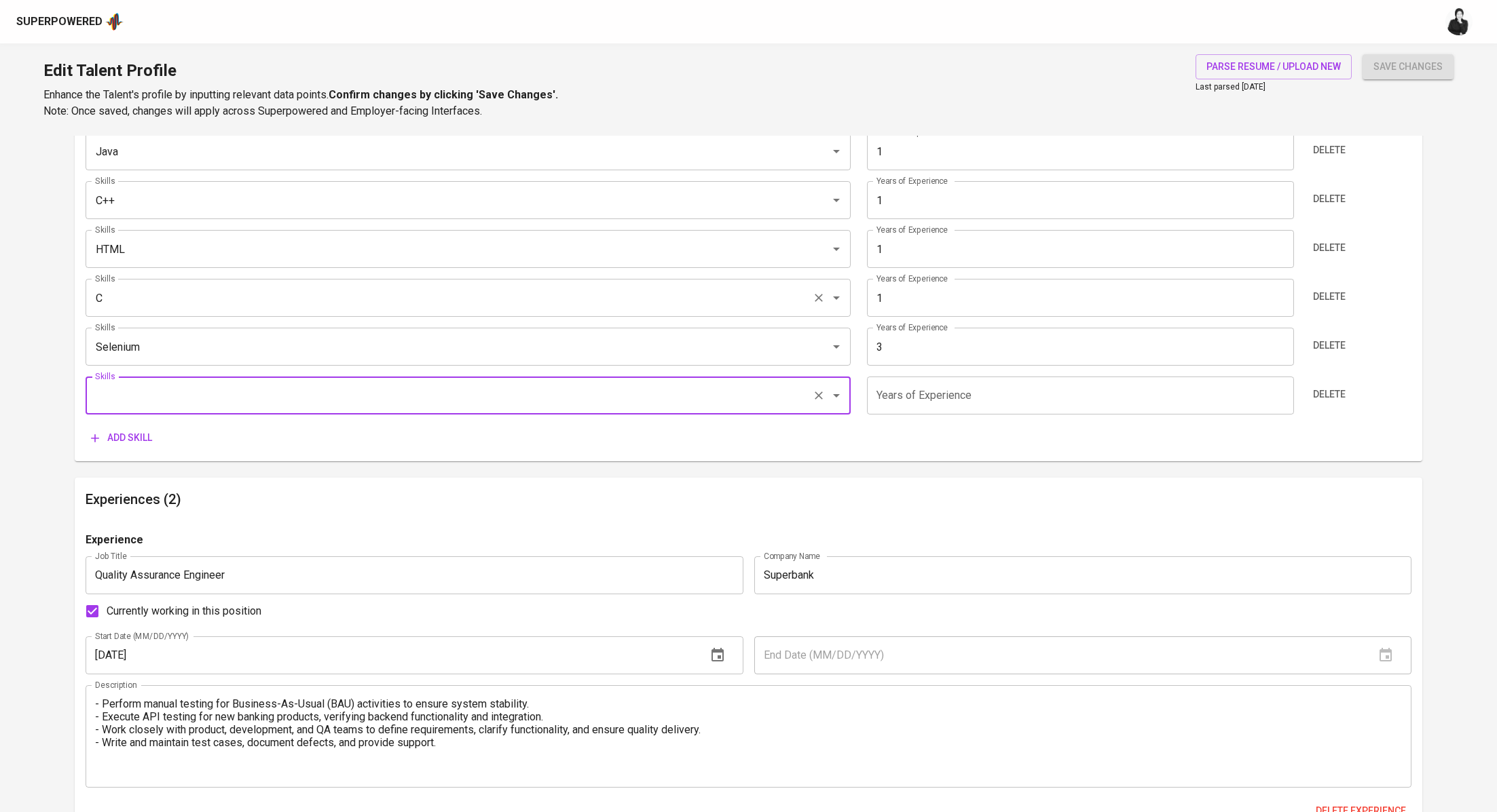
paste input "Cypress"
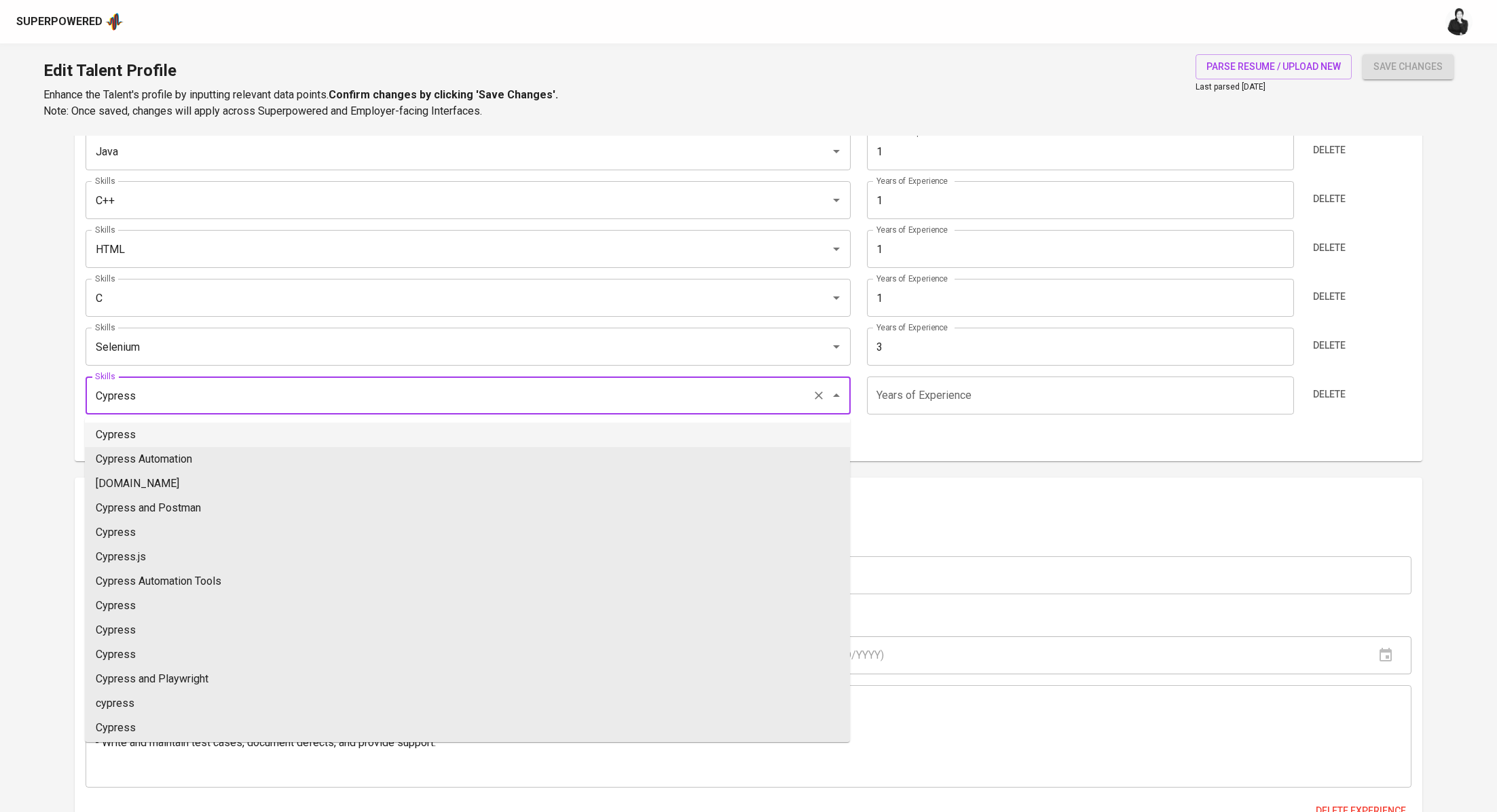
click at [237, 435] on li "Cypress" at bounding box center [468, 435] width 765 height 25
type input "Cypress"
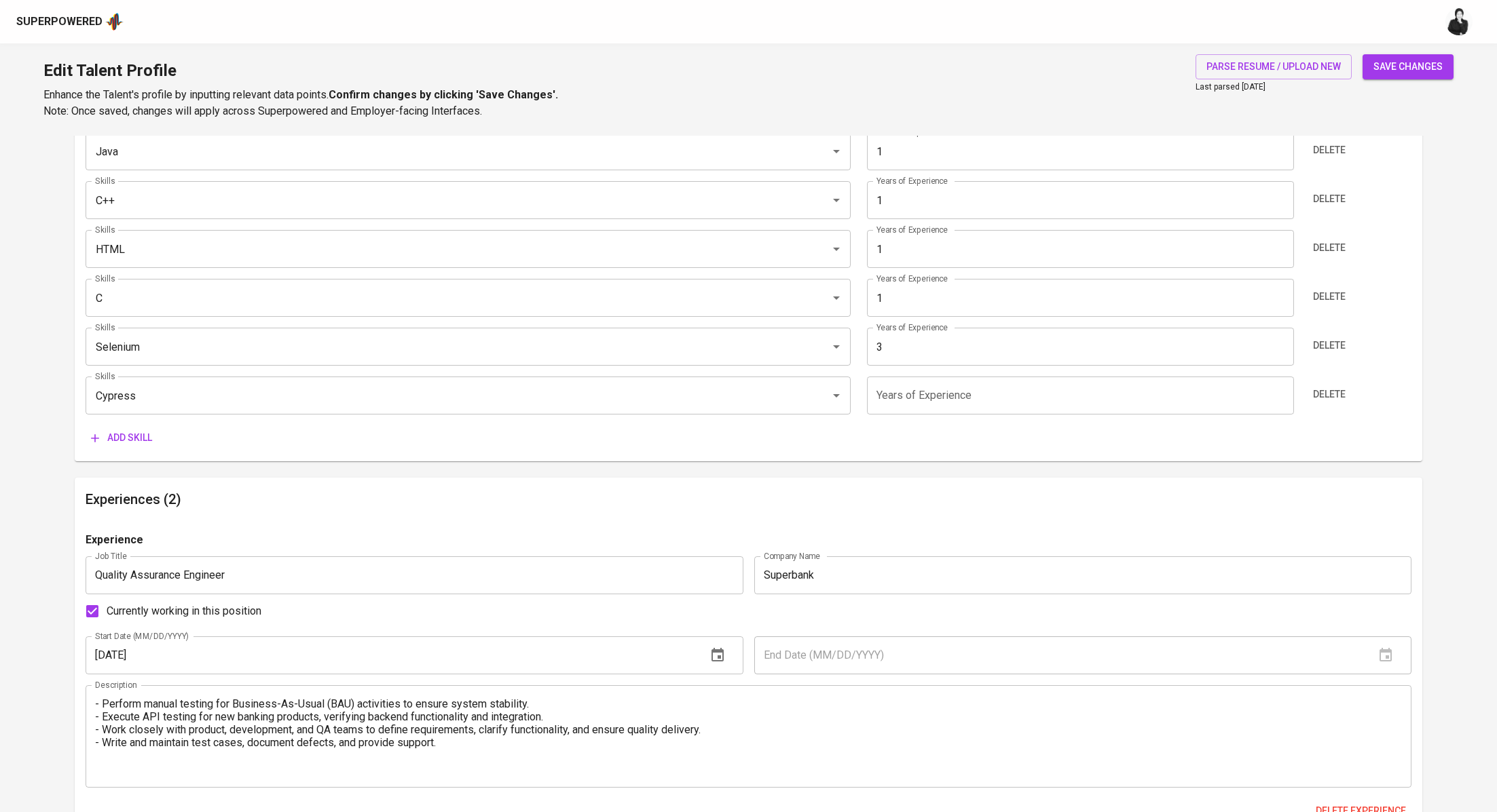
click at [889, 382] on input "number" at bounding box center [1081, 395] width 427 height 38
type input "3"
click at [145, 434] on span "Add skill" at bounding box center [121, 437] width 61 height 17
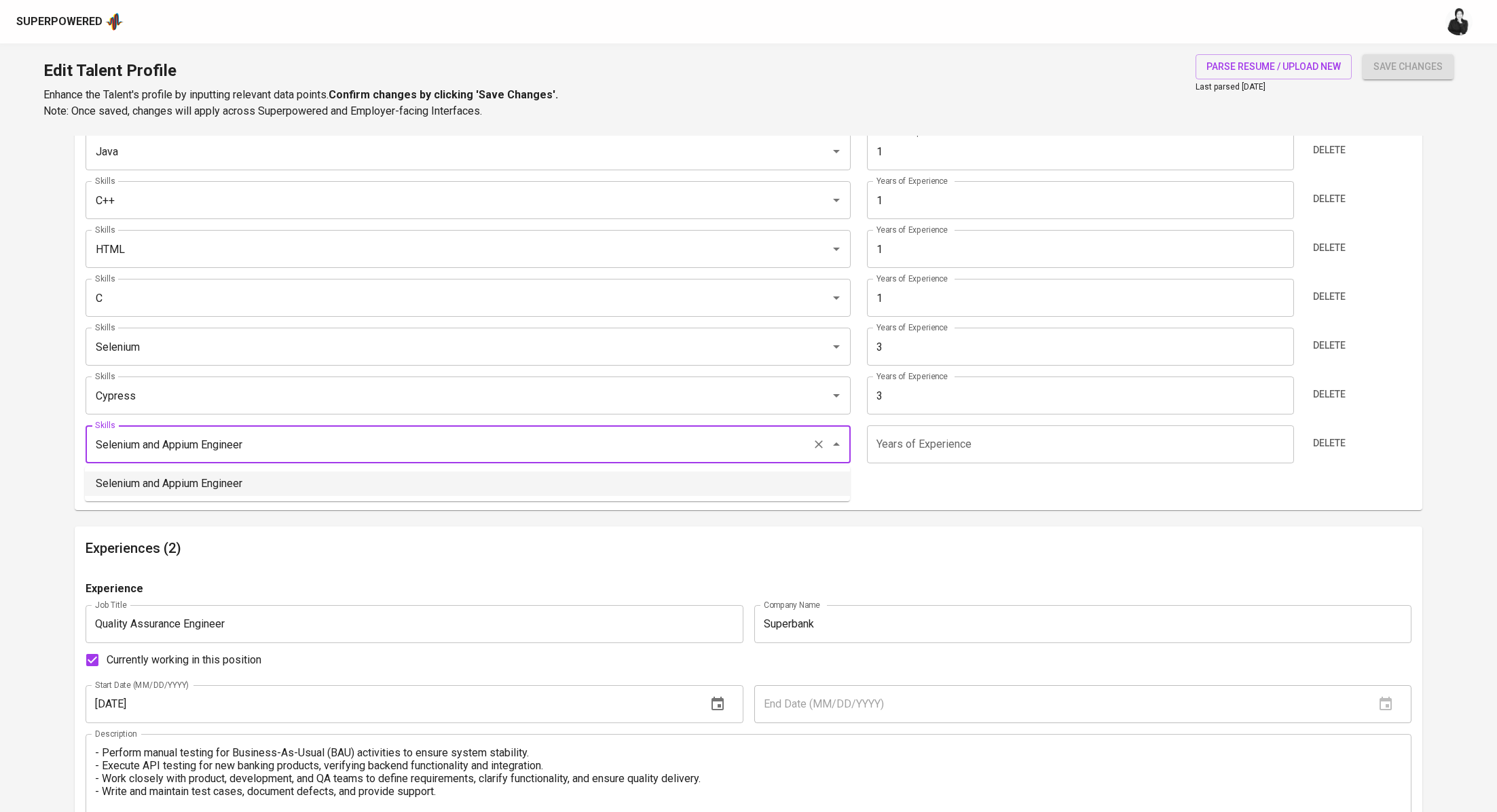
click at [220, 482] on li "Selenium and Appium Engineer" at bounding box center [468, 484] width 765 height 25
type input "Selenium and Appium Engineer"
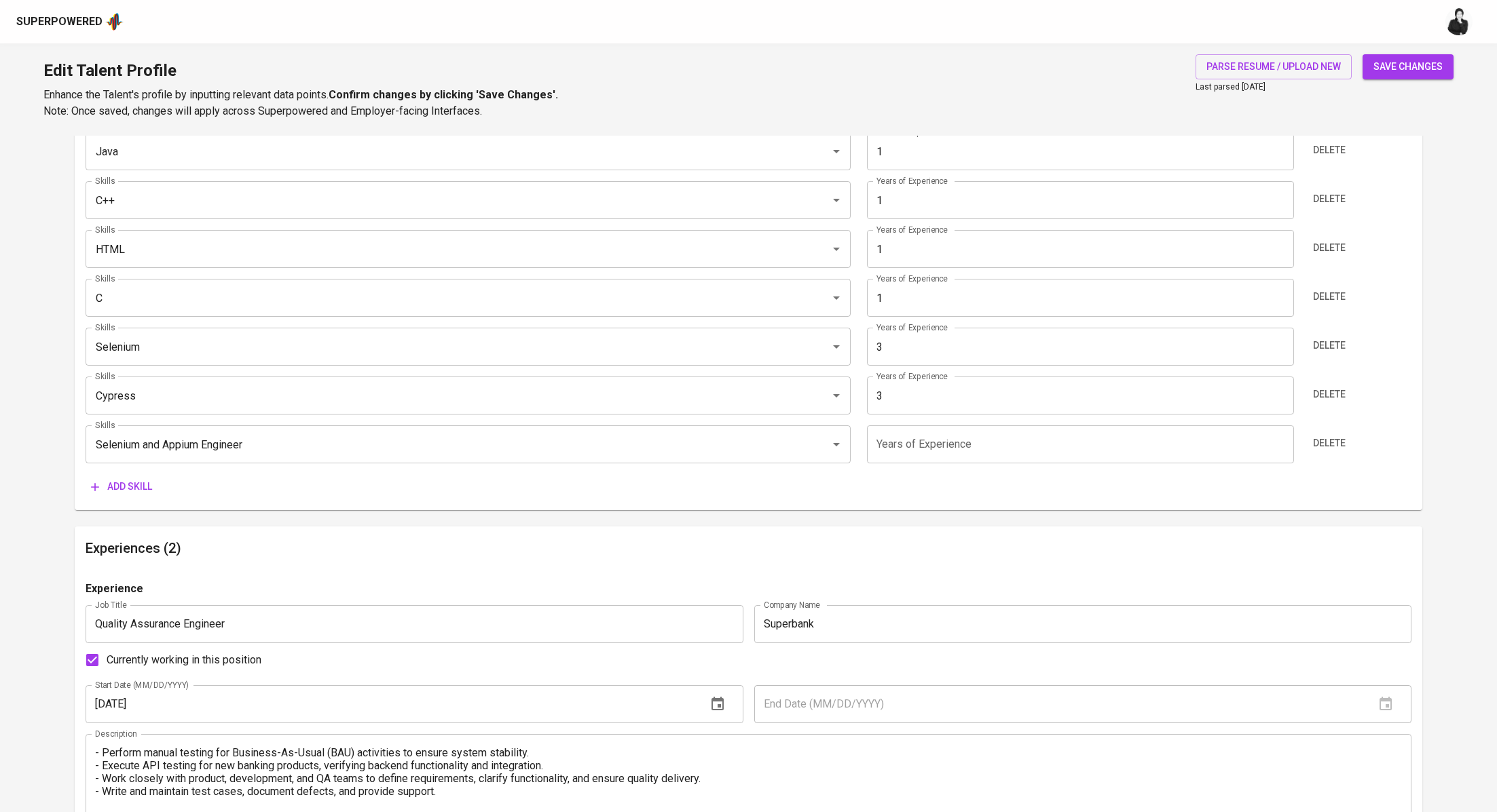
click at [943, 438] on input "number" at bounding box center [1081, 444] width 427 height 38
type input "3"
click at [1401, 68] on span "save changes" at bounding box center [1408, 66] width 69 height 17
type input "Selenium and Appium Engineer"
type input "Cypress"
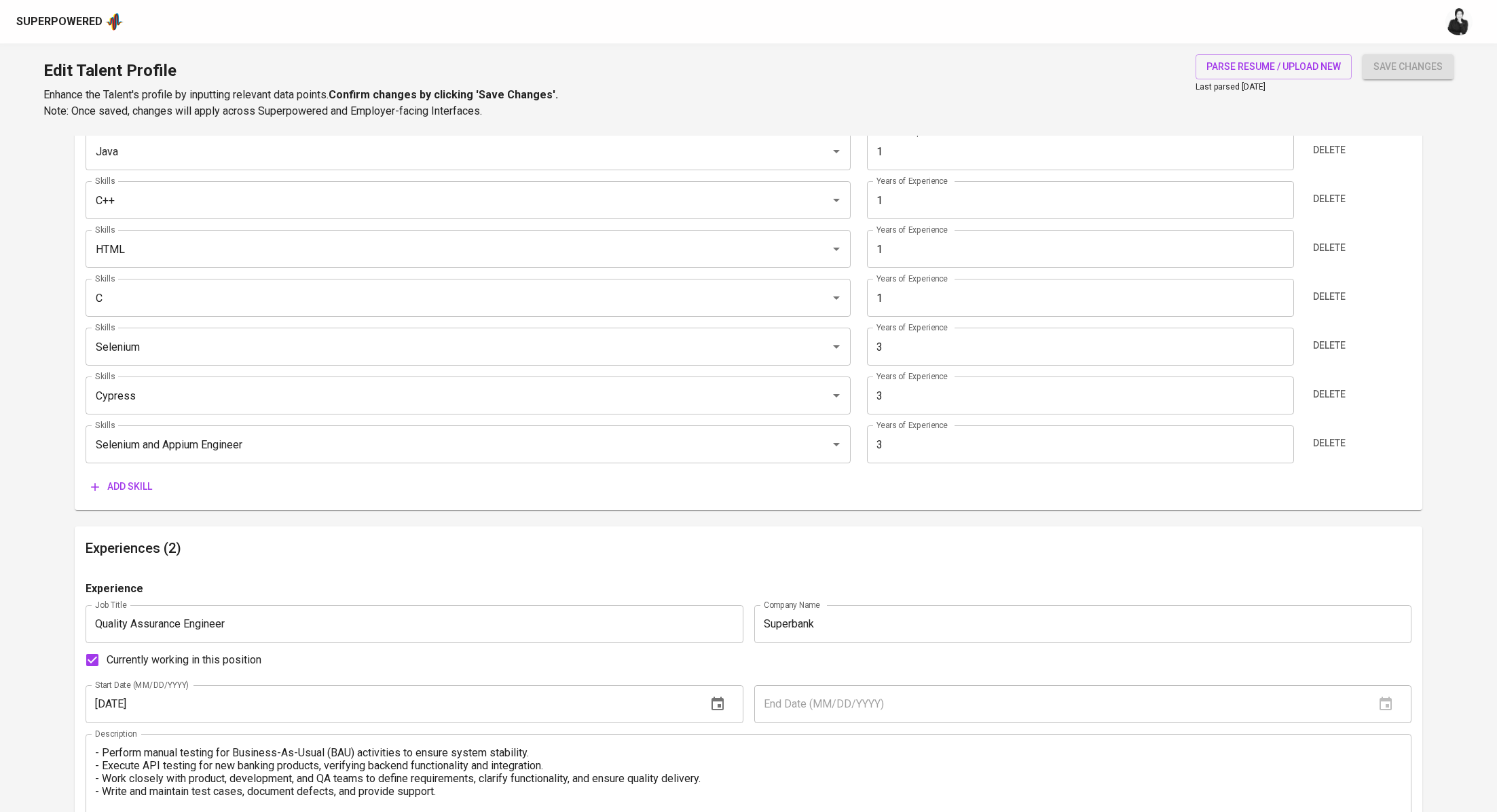
type input "3"
type input "Selenium"
type input "3"
type input "Android Studio"
type input "3"
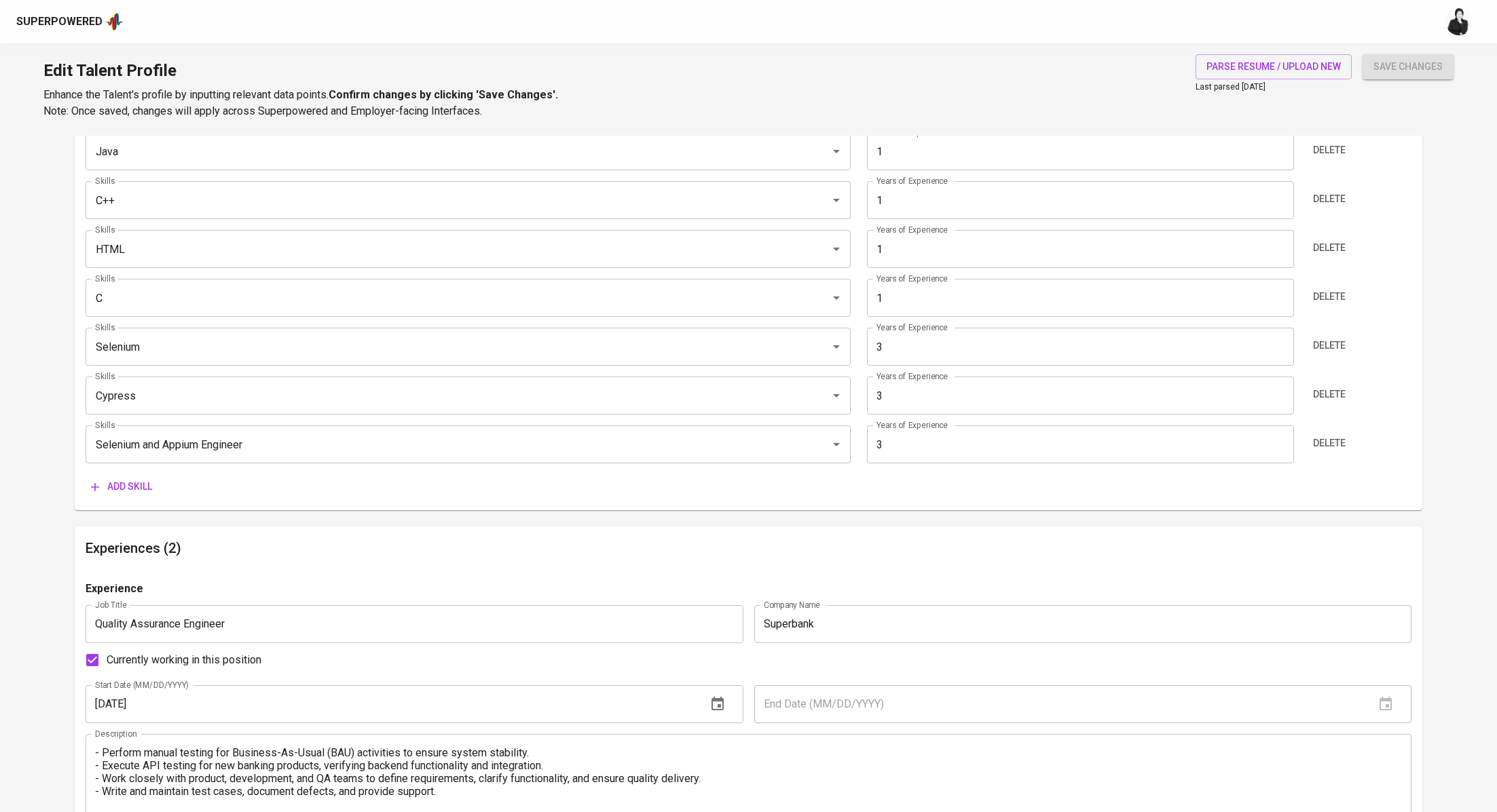
type input "CSS"
type input "Java"
type input "C++"
type input "1"
type input "HTML"
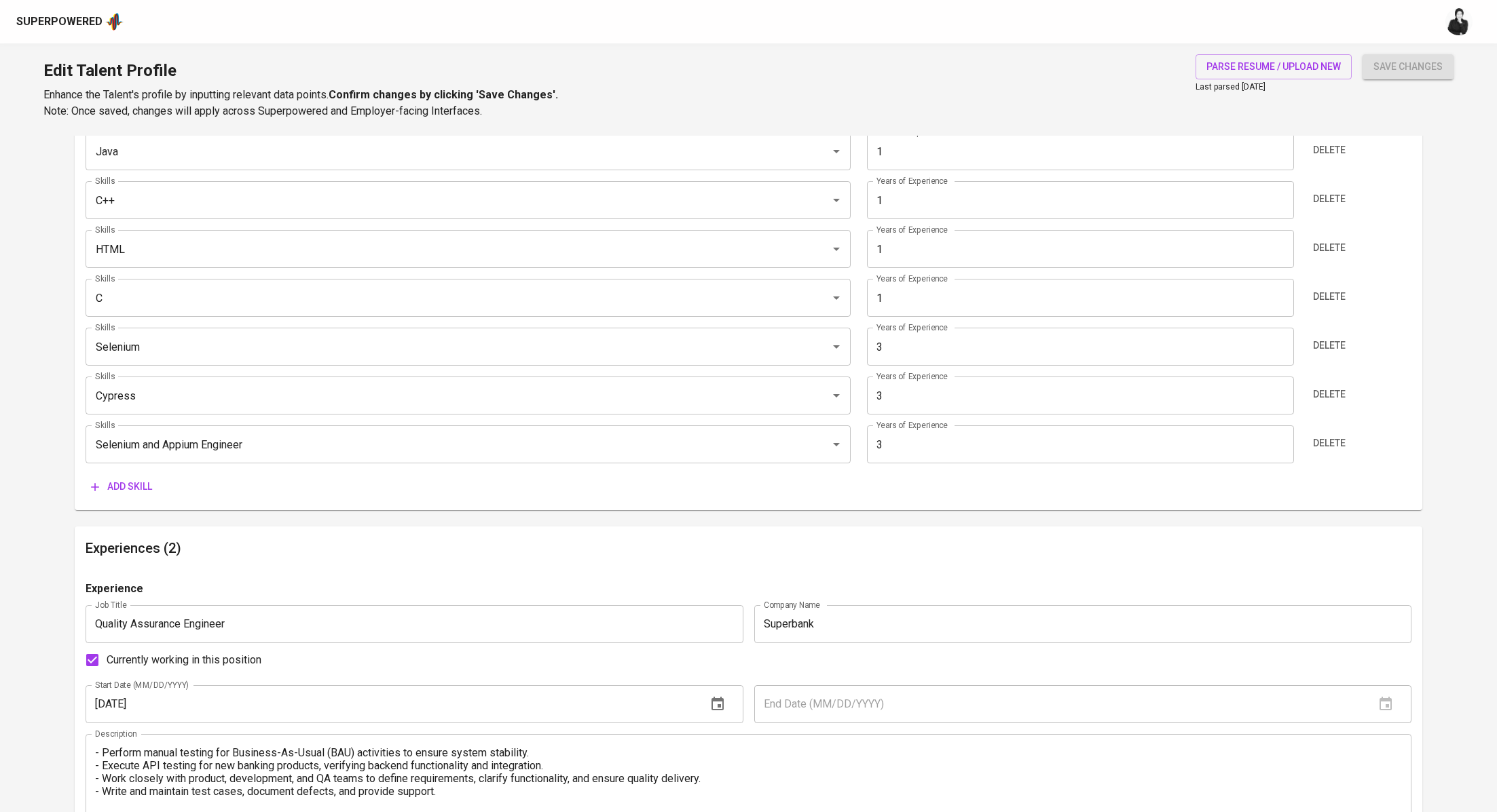
type input "1"
type input "C"
type input "1"
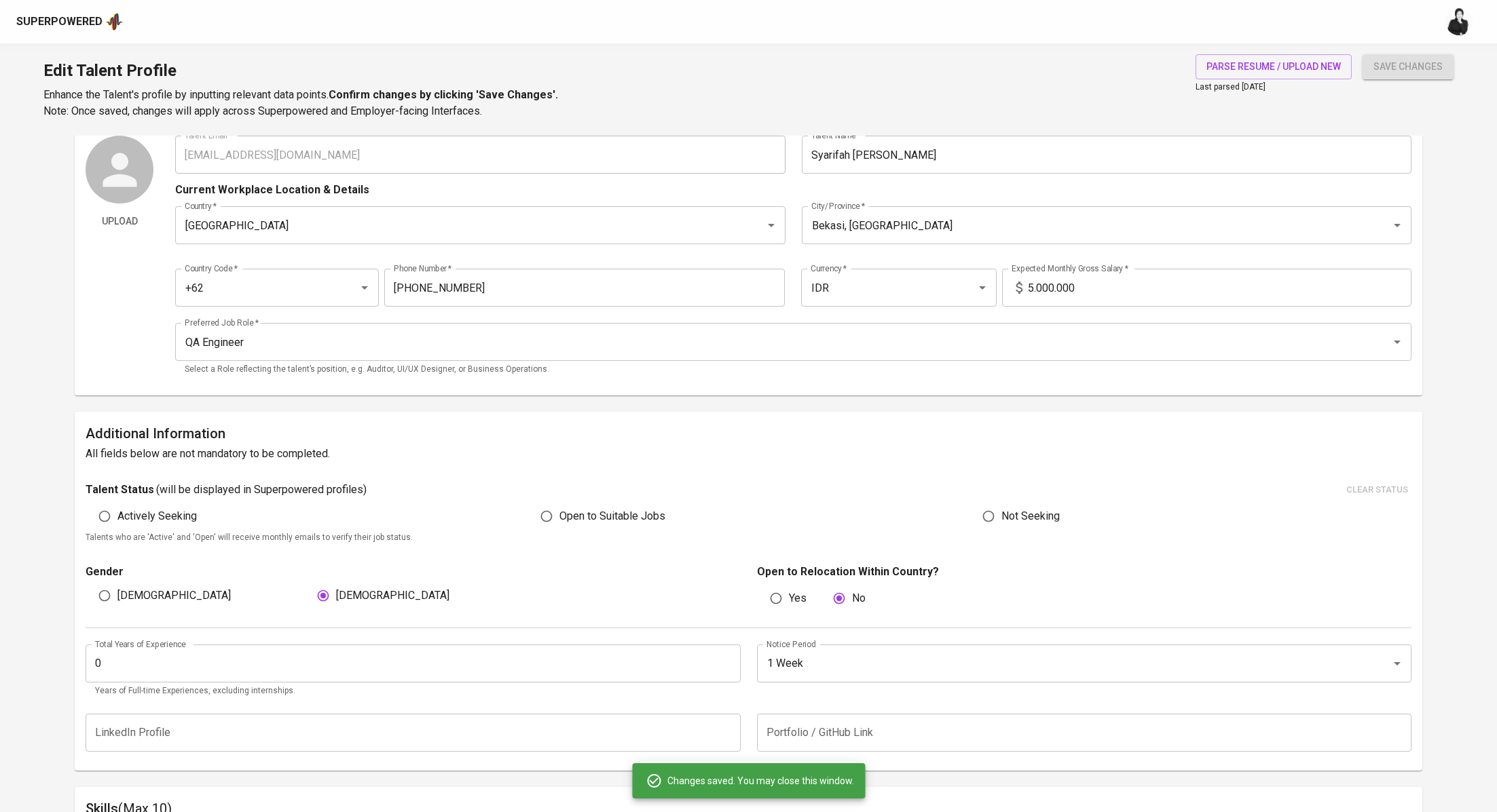
scroll to position [0, 0]
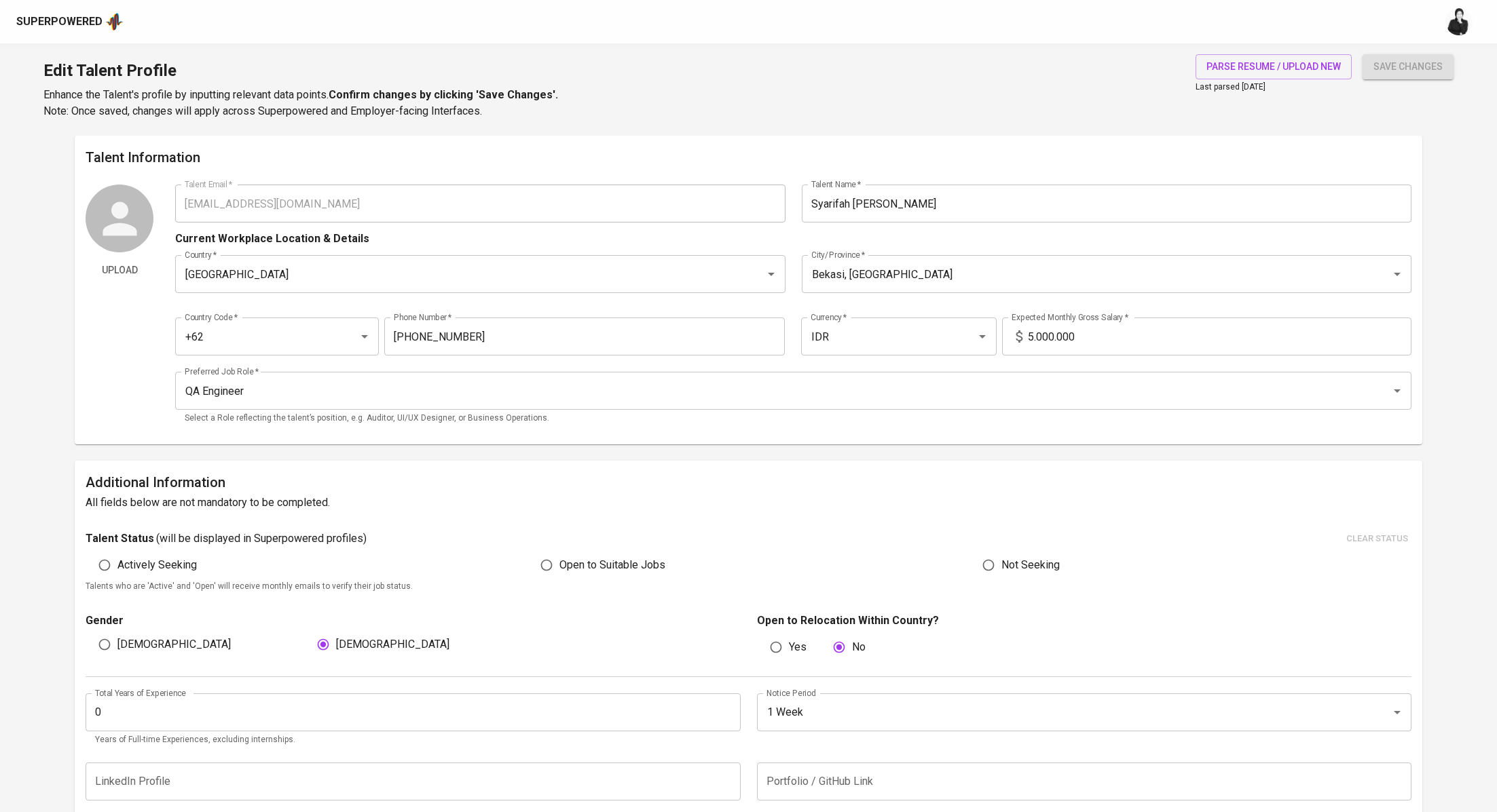
click at [1105, 348] on input "5.000.000" at bounding box center [1219, 336] width 384 height 38
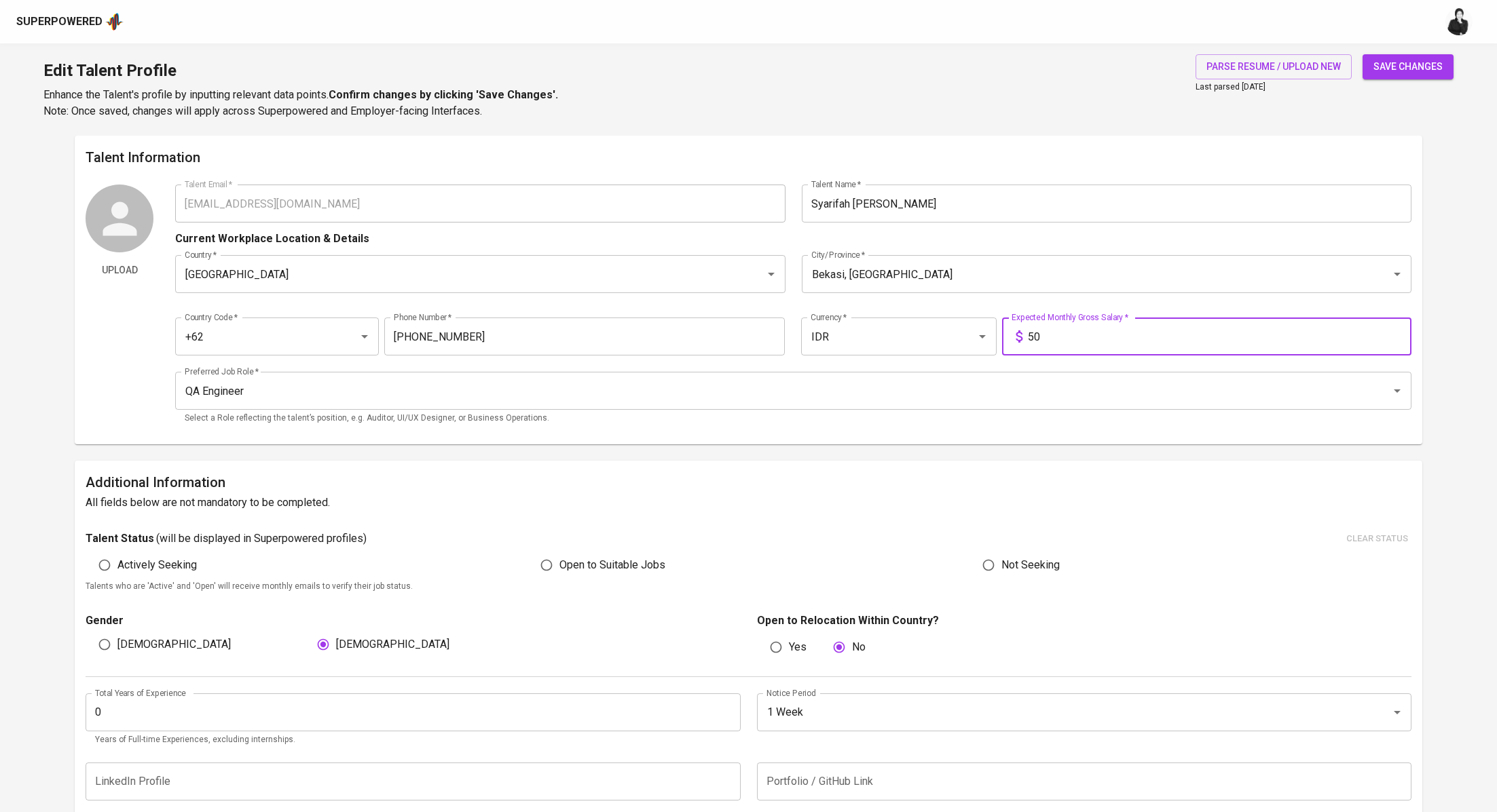
type input "5"
type input "14.000.000"
click at [1400, 73] on span "save changes" at bounding box center [1408, 66] width 69 height 17
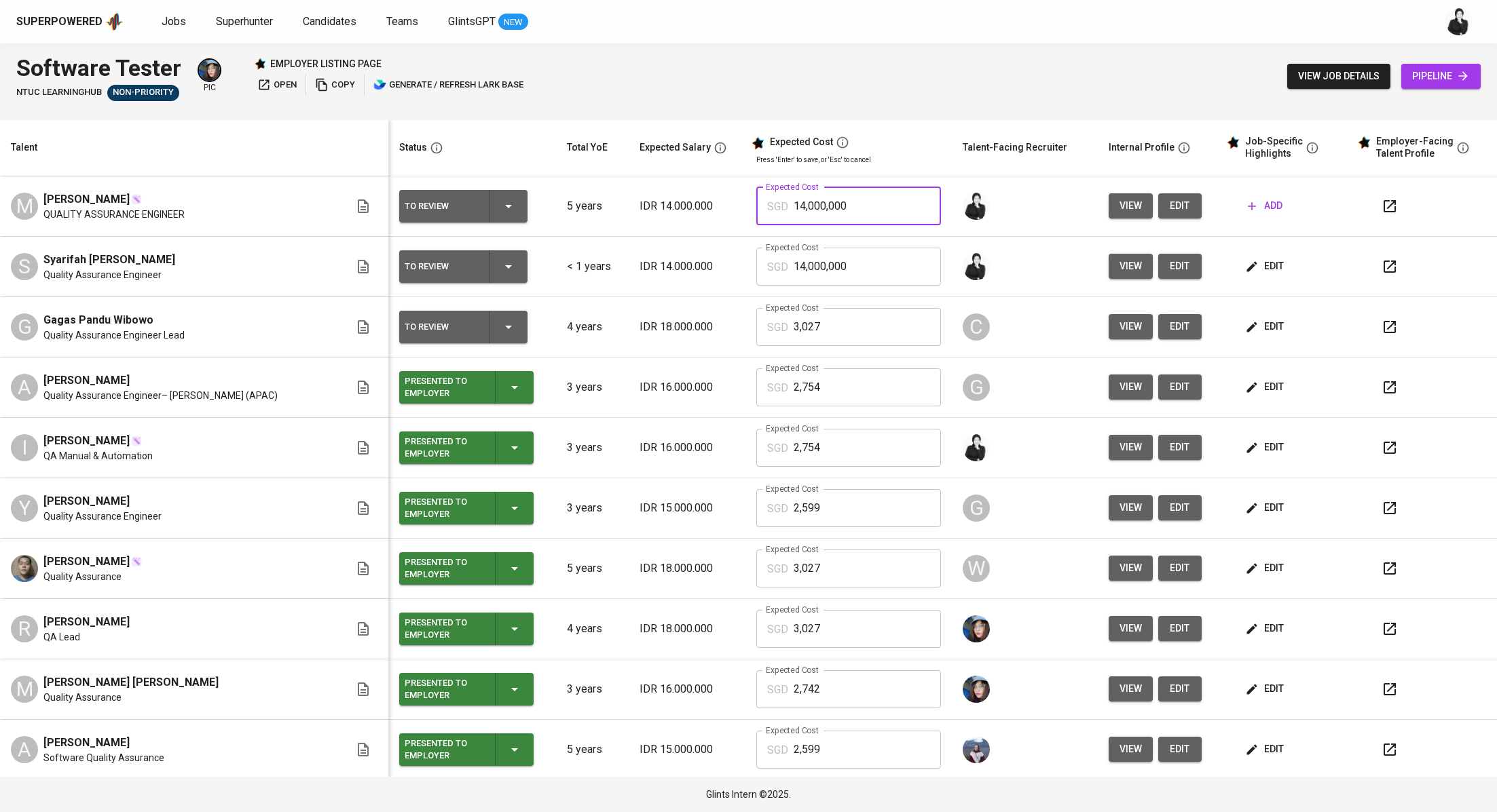
drag, startPoint x: 826, startPoint y: 202, endPoint x: 745, endPoint y: 198, distance: 81.1
click at [756, 198] on div "SGD 14,000,000 Expected Cost" at bounding box center [849, 205] width 184 height 38
paste input "2,456"
type input "2,456"
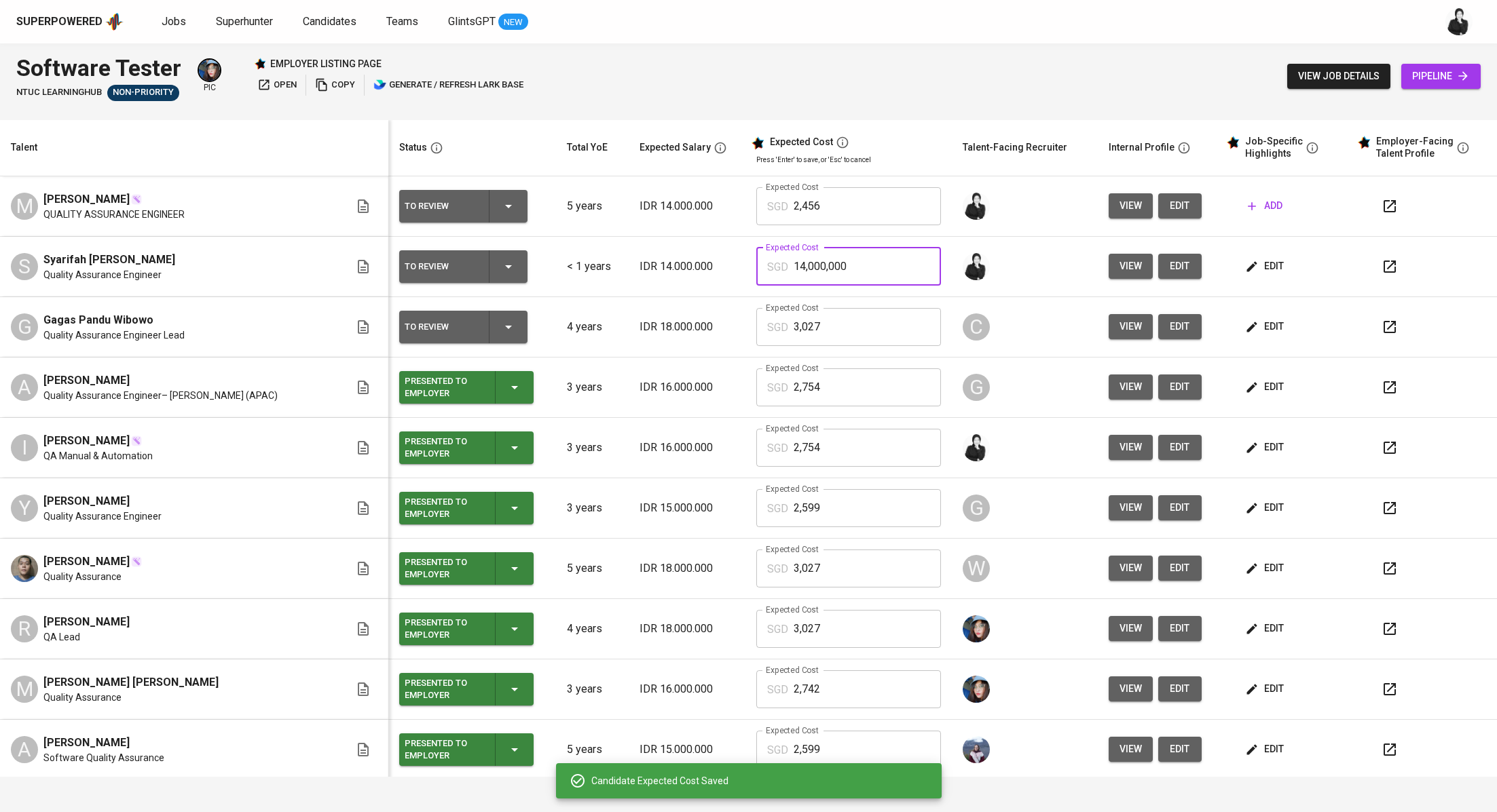
drag, startPoint x: 846, startPoint y: 260, endPoint x: 756, endPoint y: 257, distance: 90.0
click at [794, 257] on input "14,000,000" at bounding box center [867, 267] width 147 height 38
paste input "2,456"
type input "2,456"
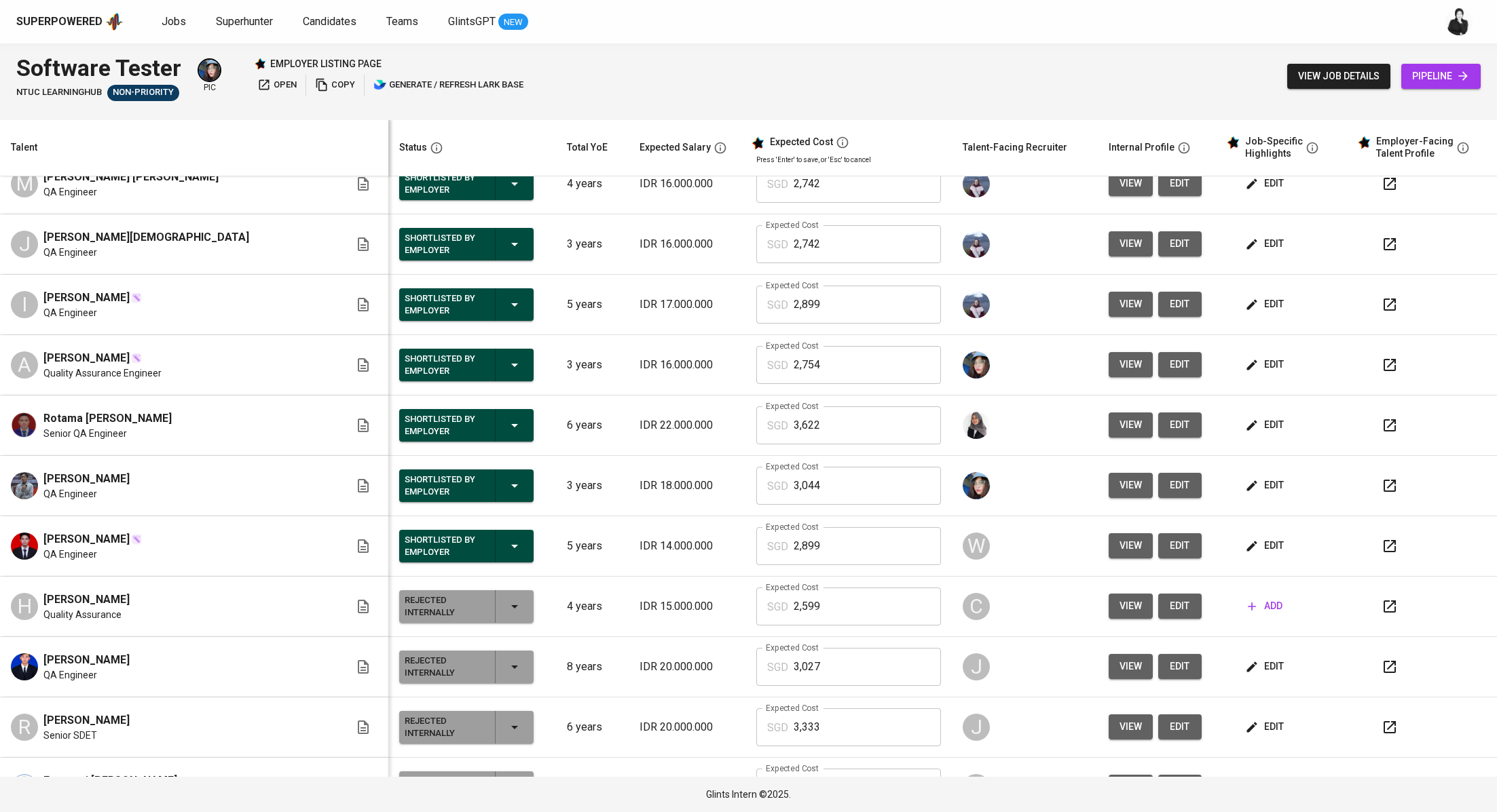
scroll to position [811, 0]
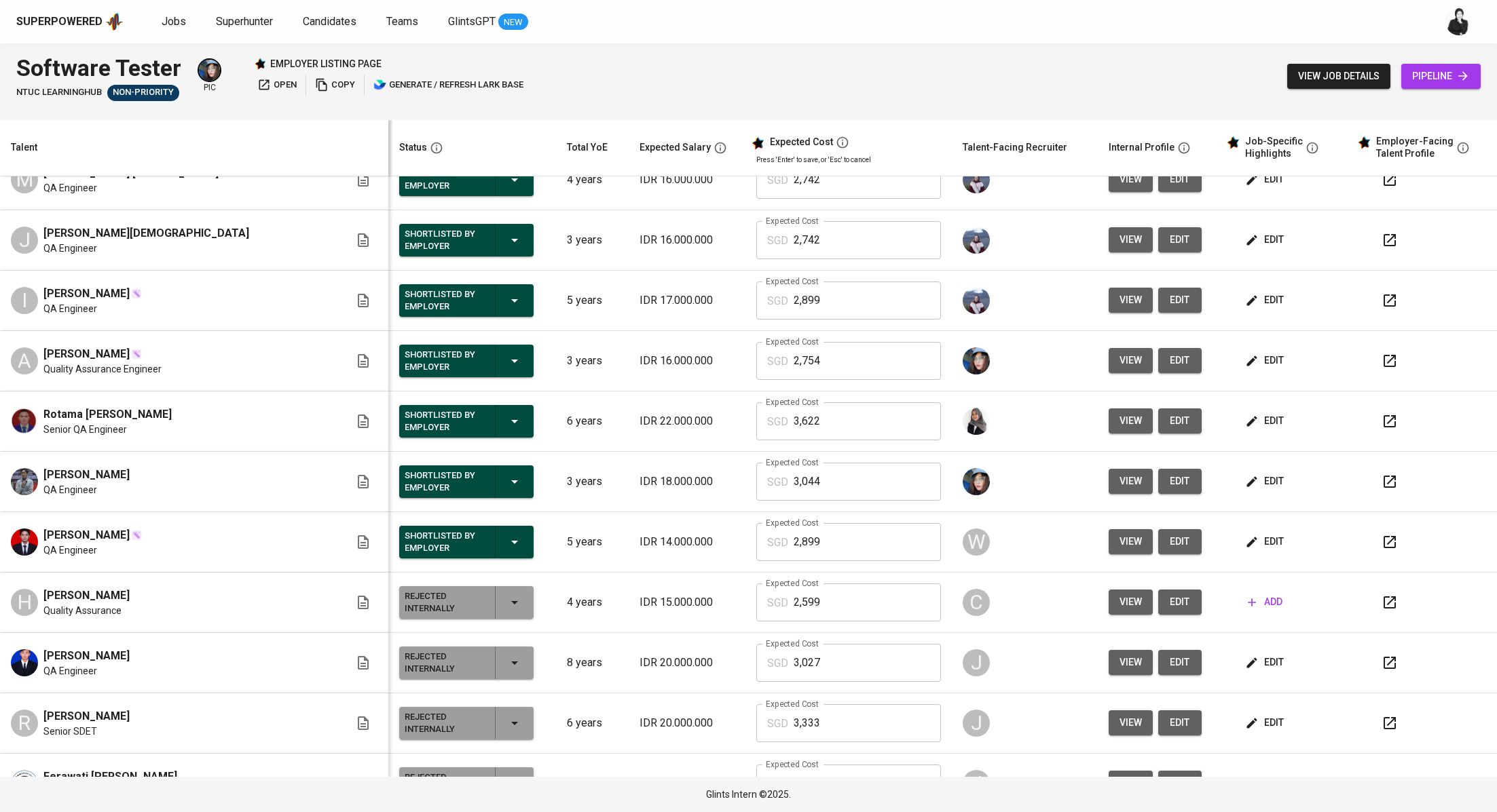
click at [1381, 534] on icon "button" at bounding box center [1389, 542] width 16 height 16
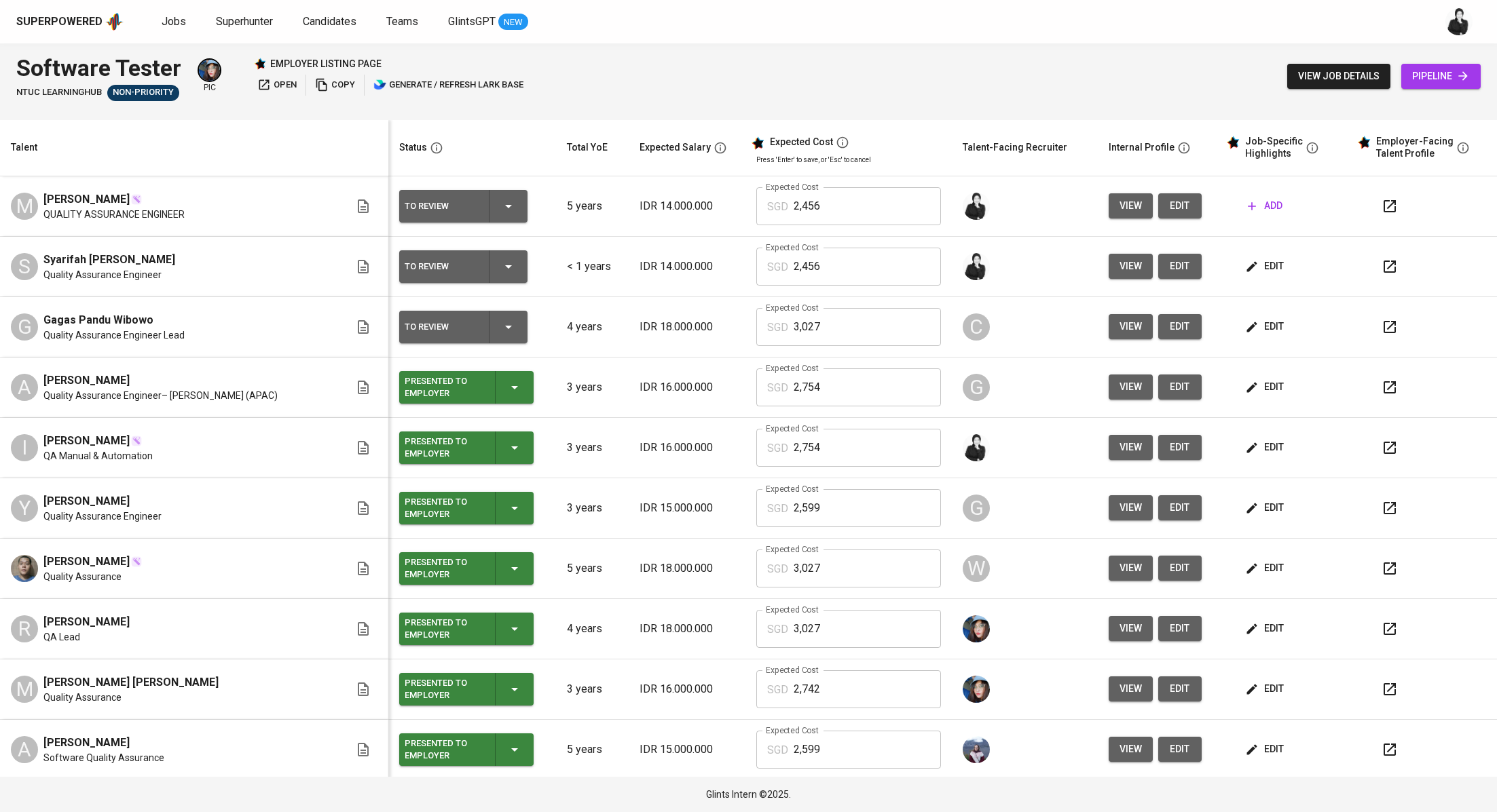
click at [1373, 275] on button "button" at bounding box center [1389, 267] width 33 height 33
click at [1242, 275] on button "edit" at bounding box center [1265, 267] width 47 height 25
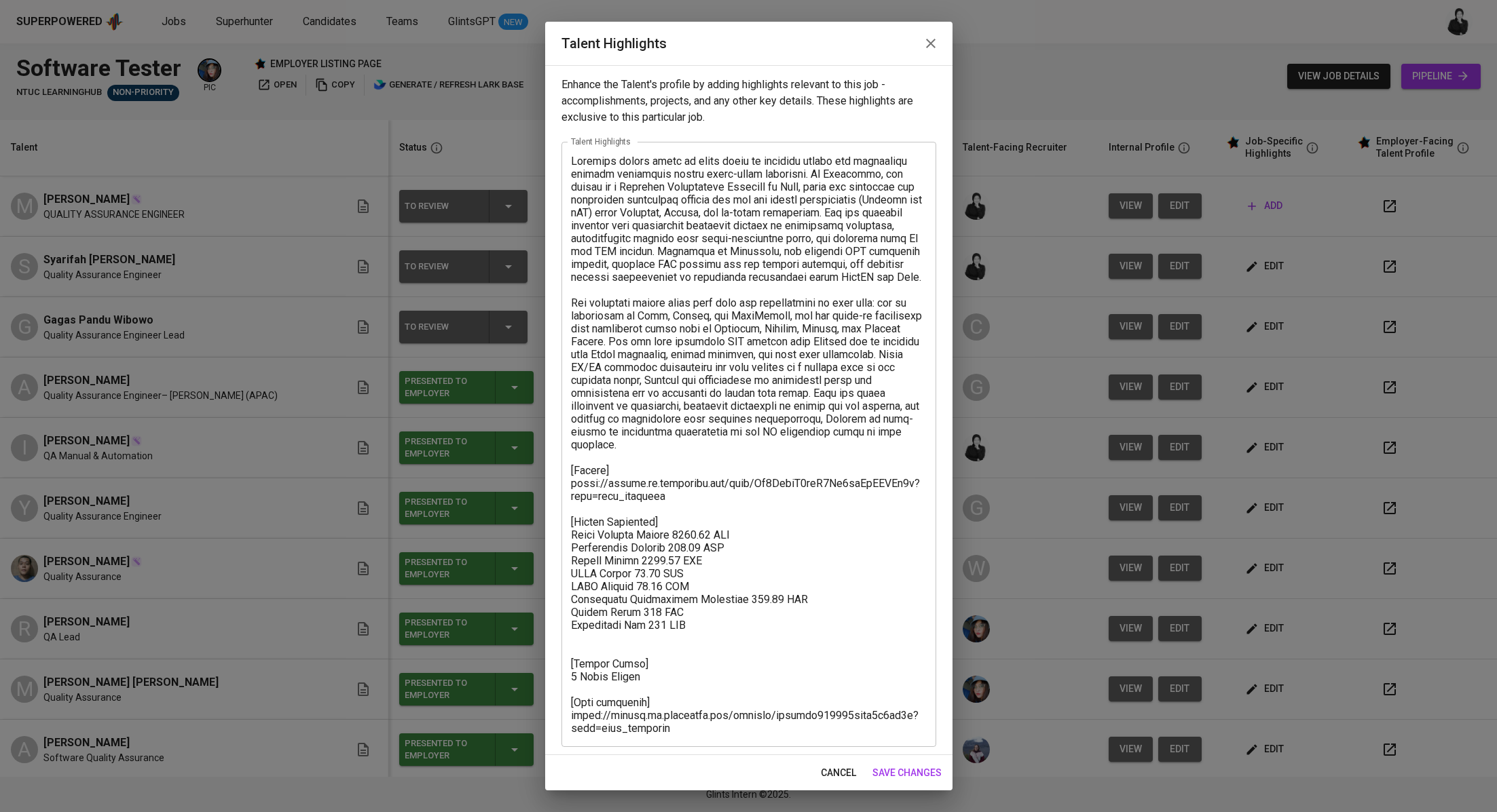
scroll to position [4, 0]
click at [617, 646] on textarea at bounding box center [748, 441] width 356 height 580
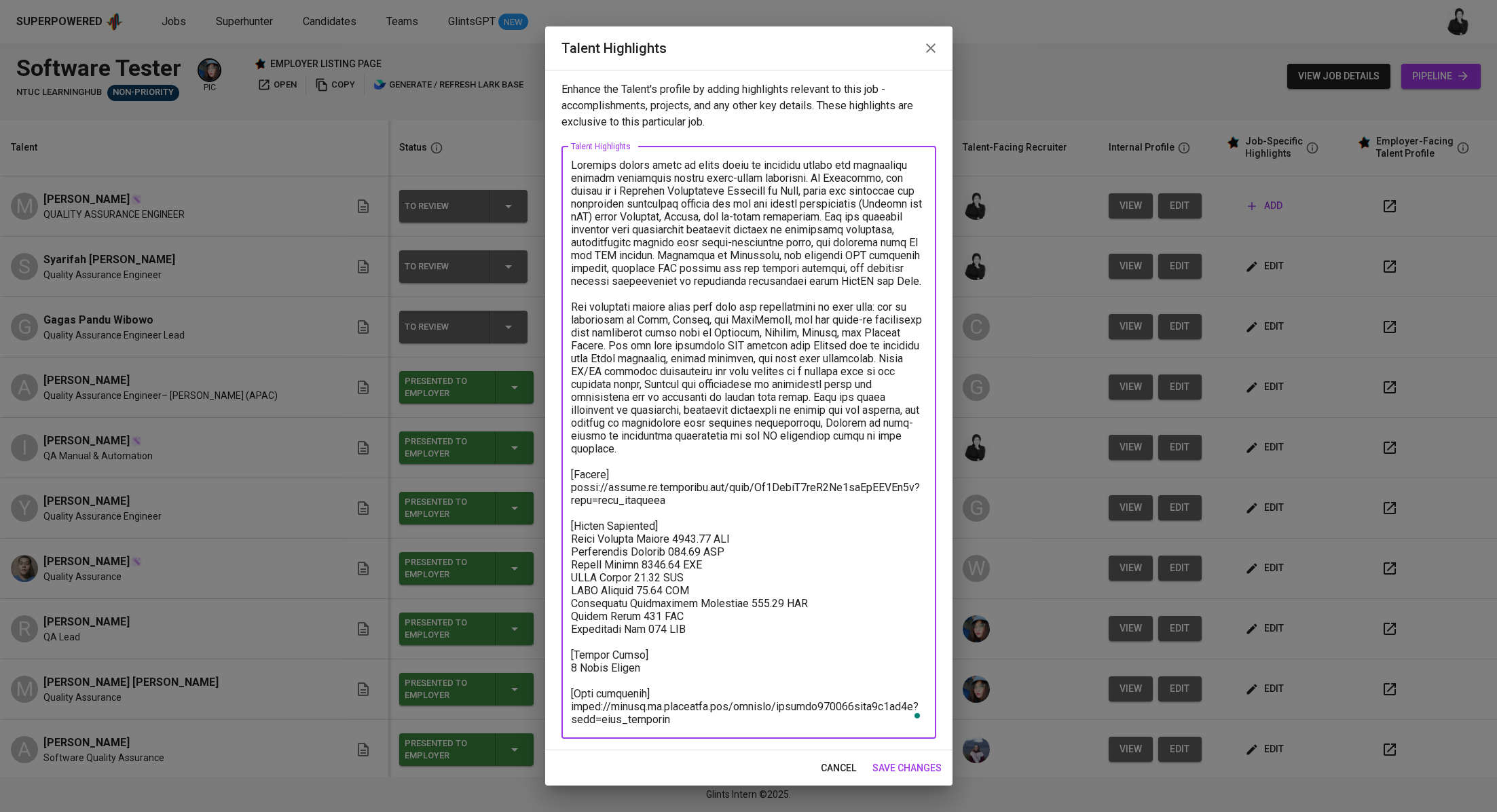
scroll to position [0, 0]
type textarea "Syarifah brings close to three years of combined manual and automation testing …"
click at [904, 762] on span "save changes" at bounding box center [907, 768] width 69 height 17
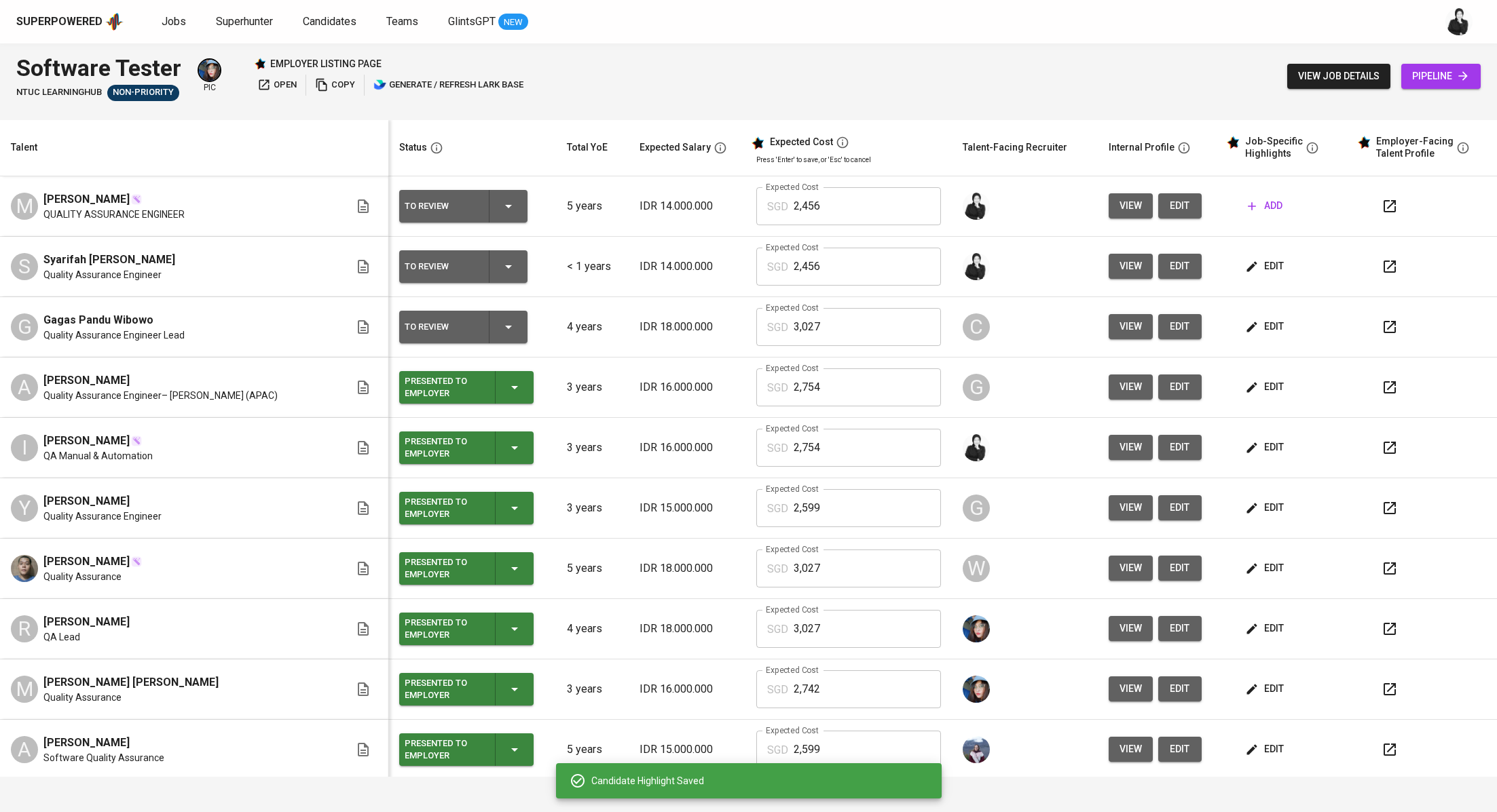
click at [1381, 259] on icon "button" at bounding box center [1389, 267] width 16 height 16
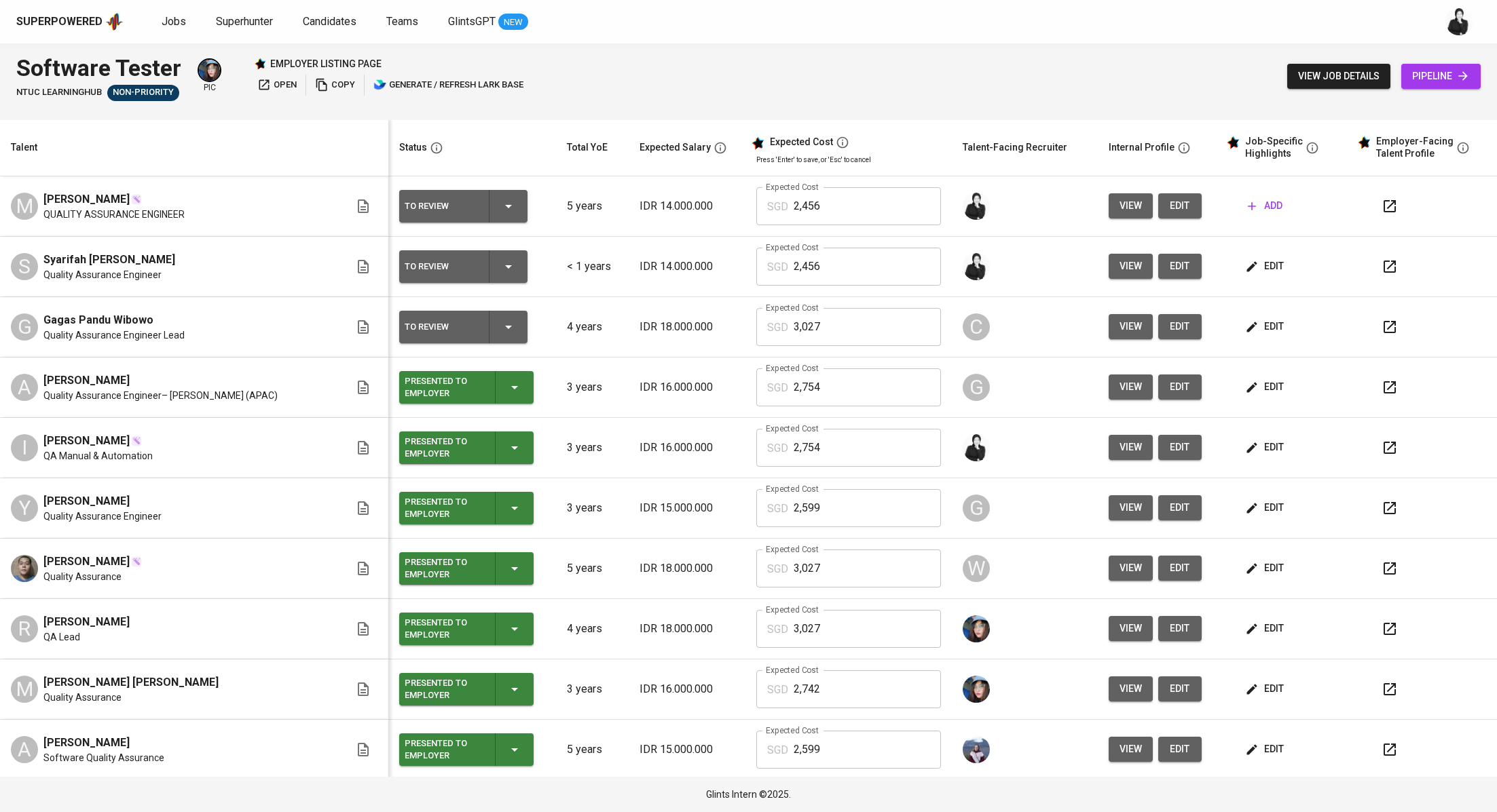
click at [1256, 206] on button "add" at bounding box center [1264, 205] width 45 height 25
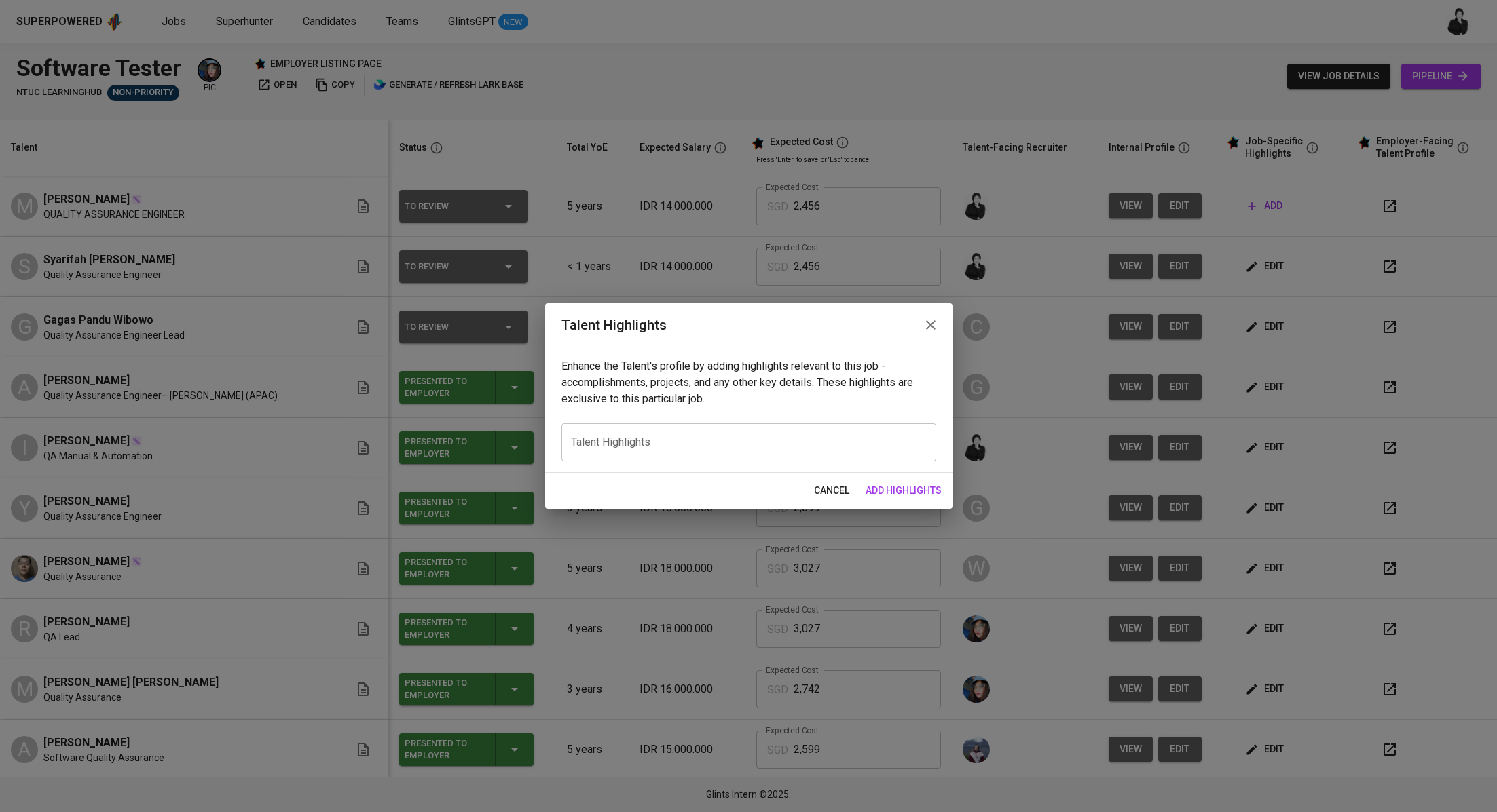
click at [935, 326] on icon "button" at bounding box center [930, 325] width 16 height 16
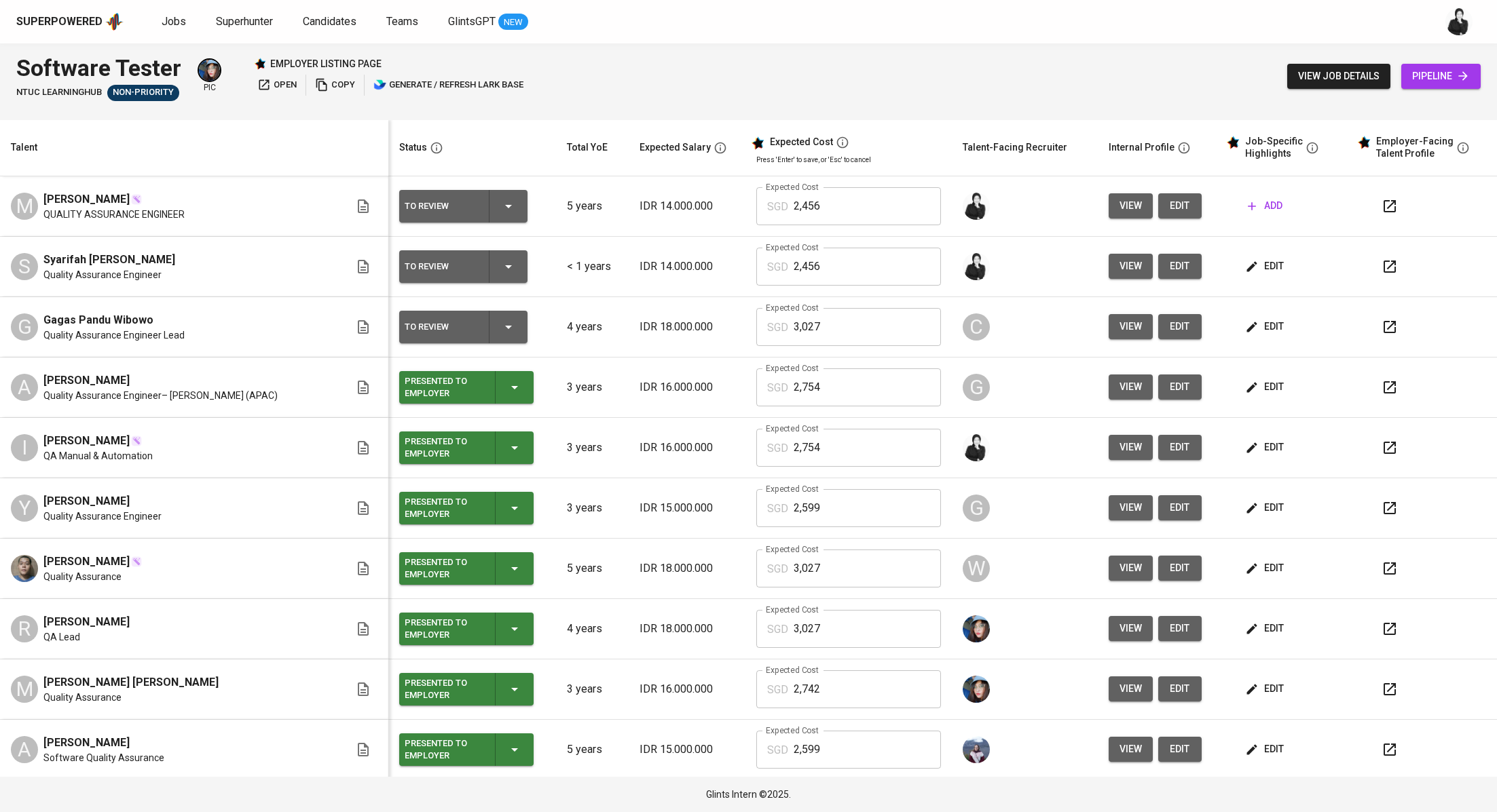
click at [1384, 211] on icon "button" at bounding box center [1390, 206] width 12 height 12
click at [1247, 213] on span "add" at bounding box center [1264, 205] width 35 height 17
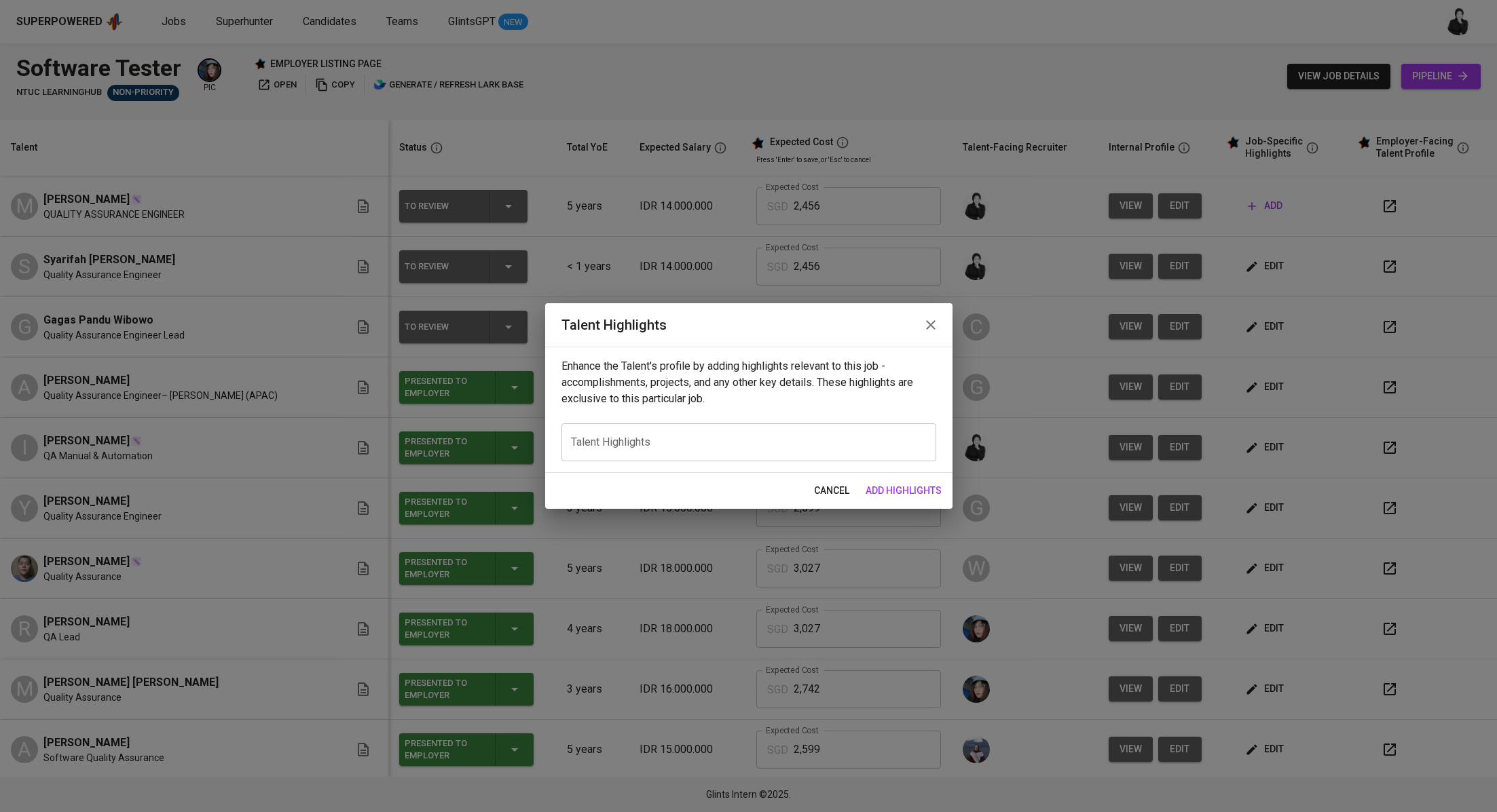
click at [927, 330] on icon "button" at bounding box center [930, 325] width 16 height 16
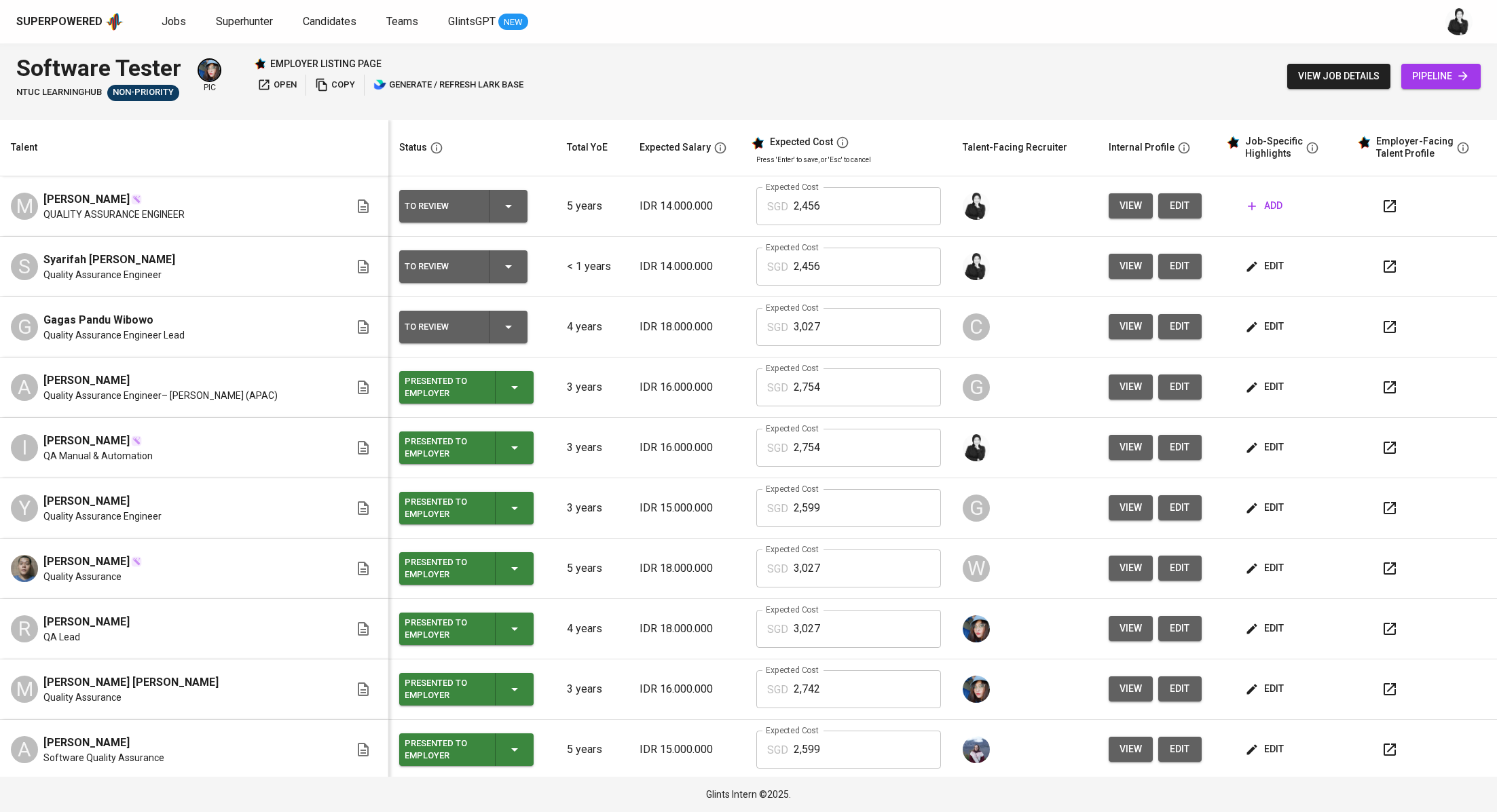
click at [1384, 206] on icon "button" at bounding box center [1390, 206] width 12 height 12
click at [1169, 207] on span "edit" at bounding box center [1180, 205] width 22 height 17
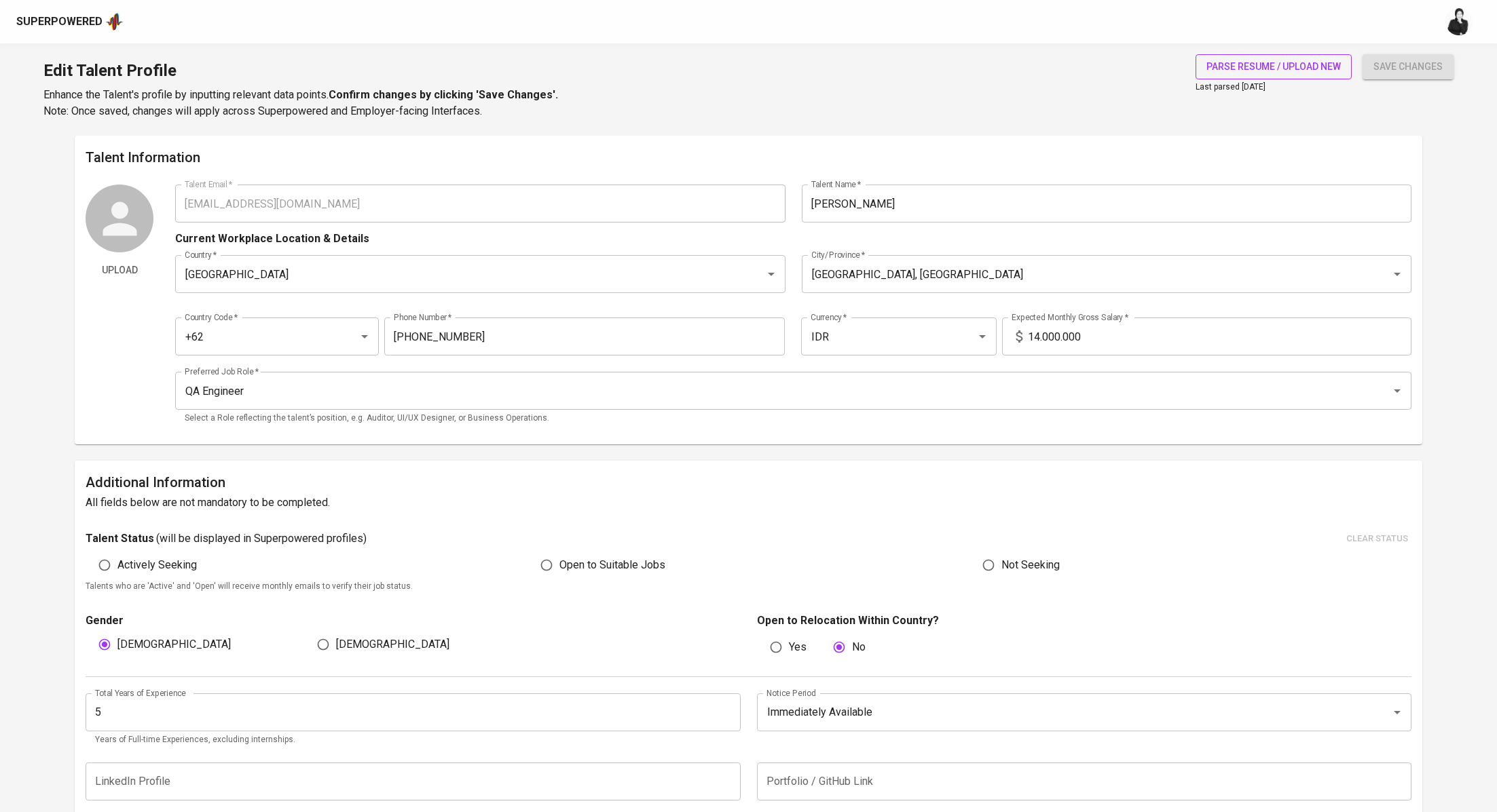
click at [1299, 66] on span "parse resume / upload new" at bounding box center [1274, 66] width 135 height 17
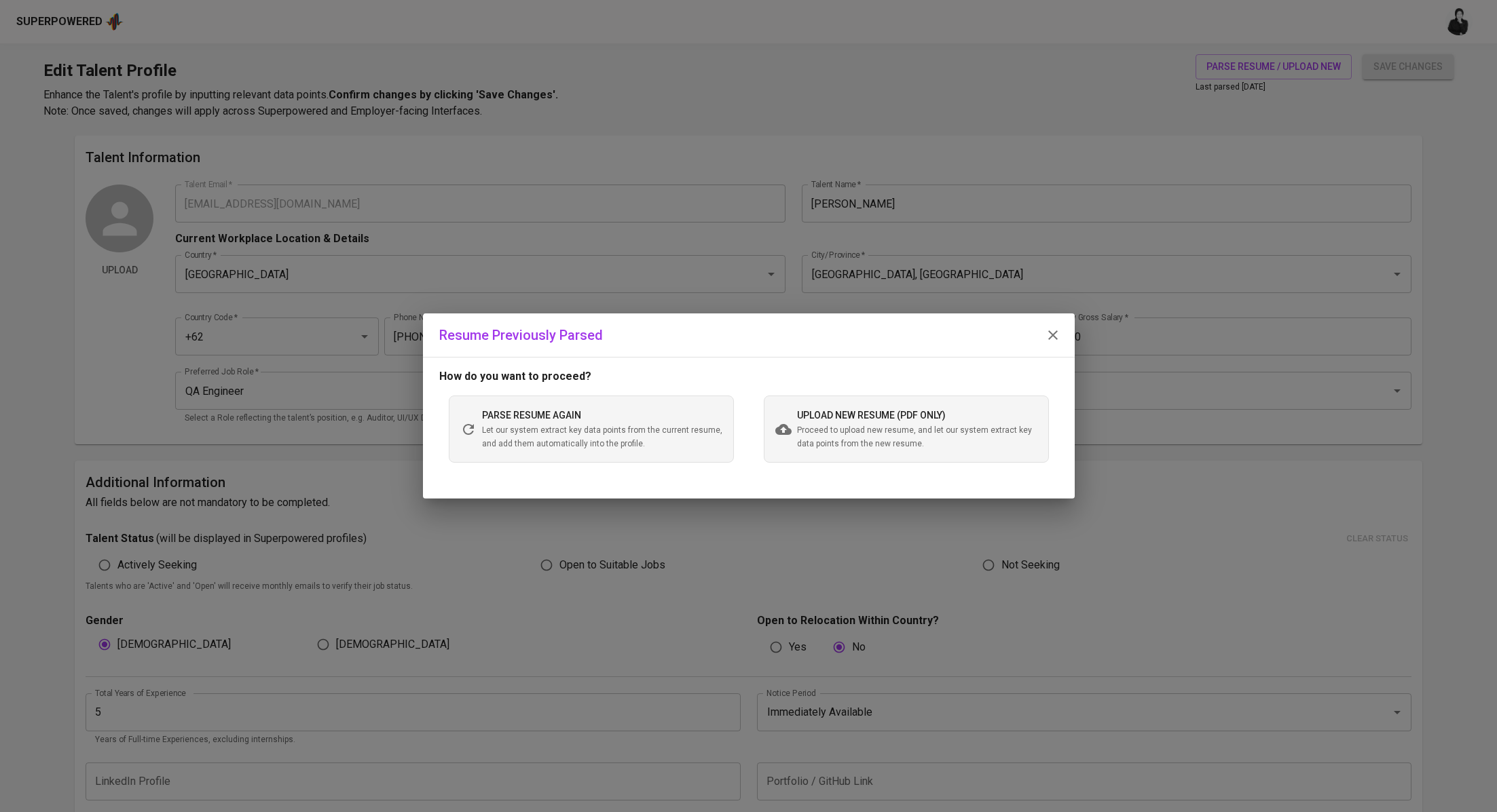
click at [815, 452] on div "upload new resume (pdf only) Proceed to upload new resume, and let our system e…" at bounding box center [906, 429] width 285 height 66
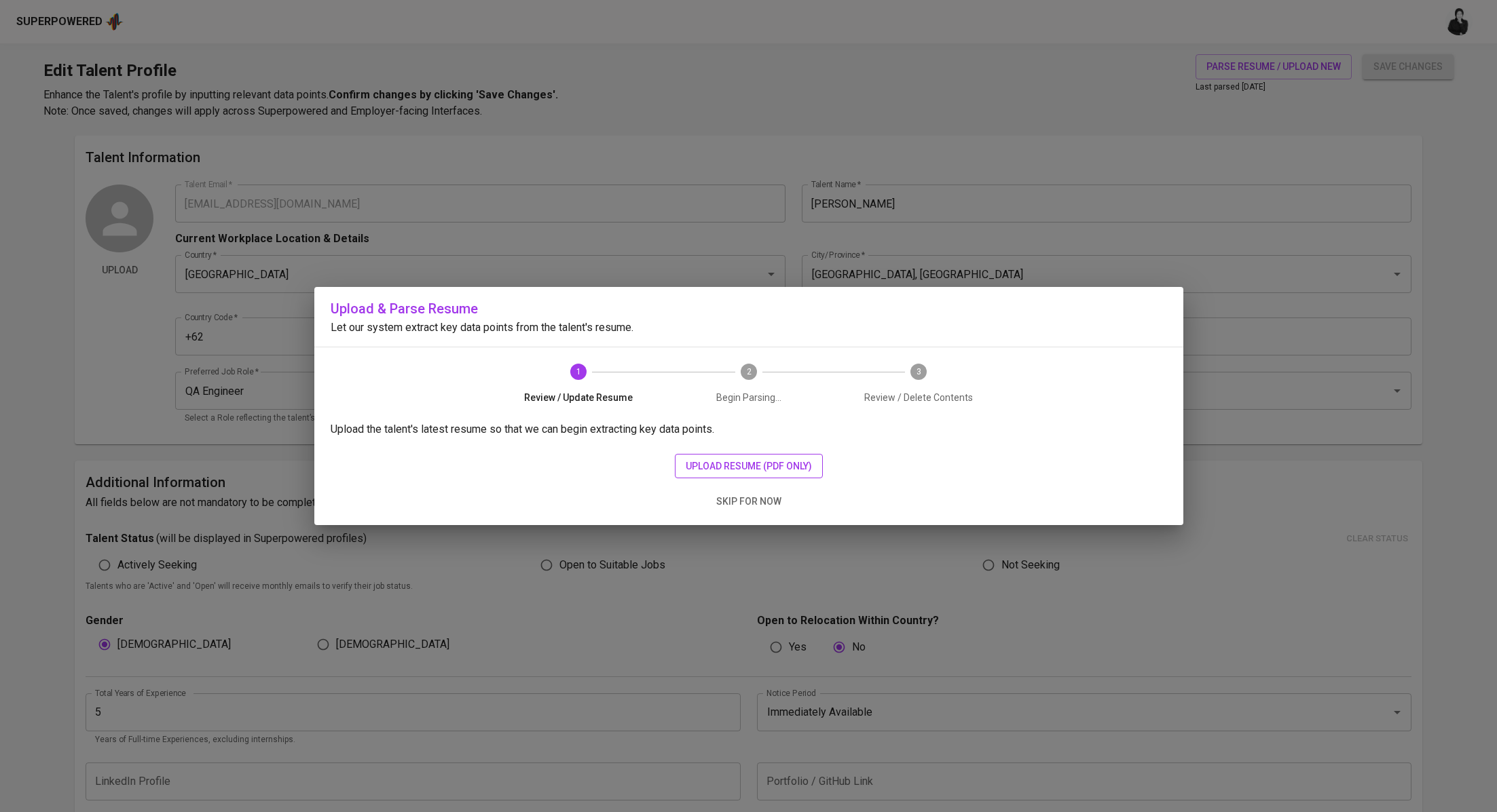
click at [772, 472] on span "upload resume (pdf only)" at bounding box center [748, 466] width 127 height 17
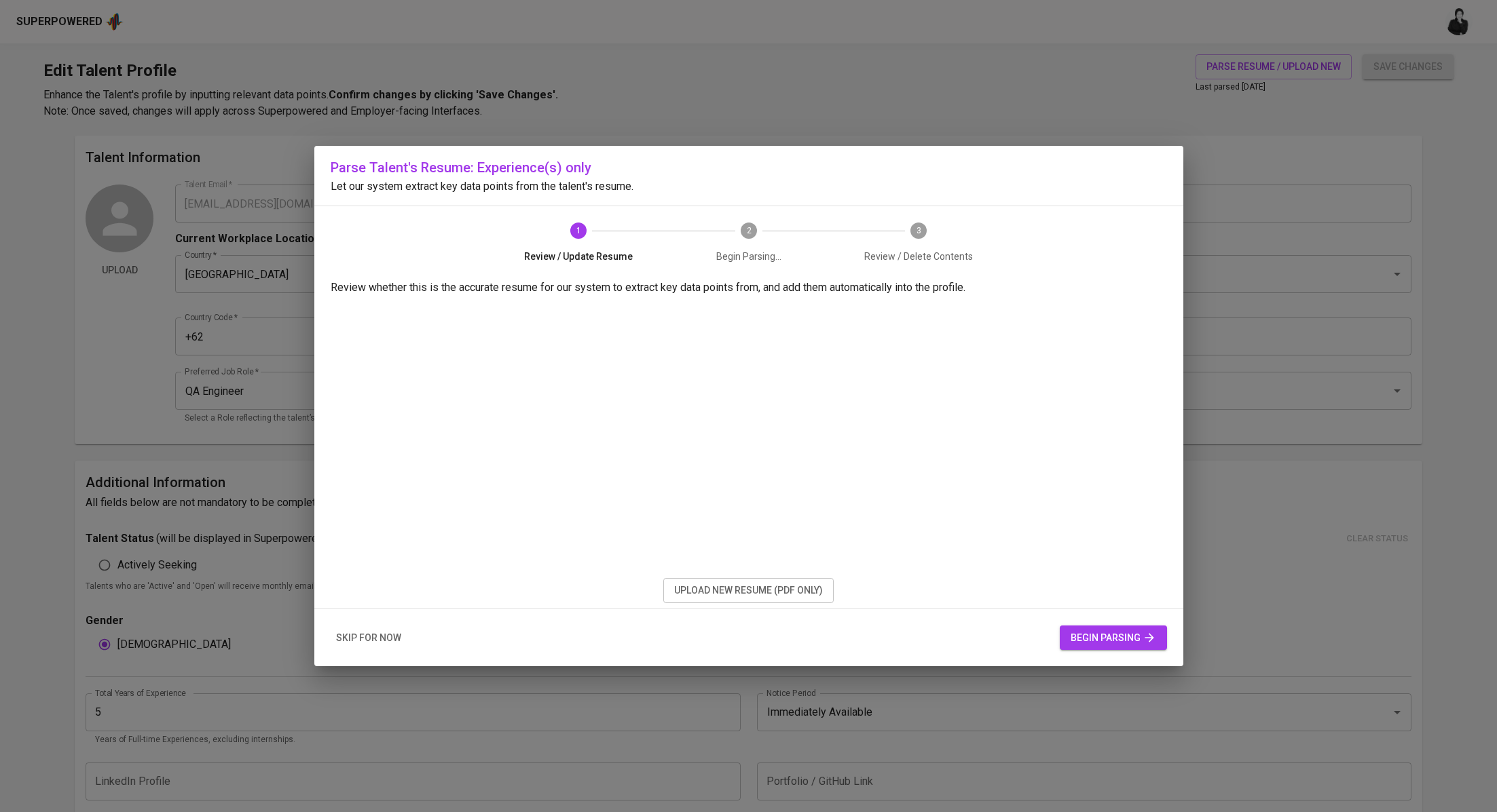
click at [1091, 645] on span "begin parsing" at bounding box center [1113, 638] width 86 height 17
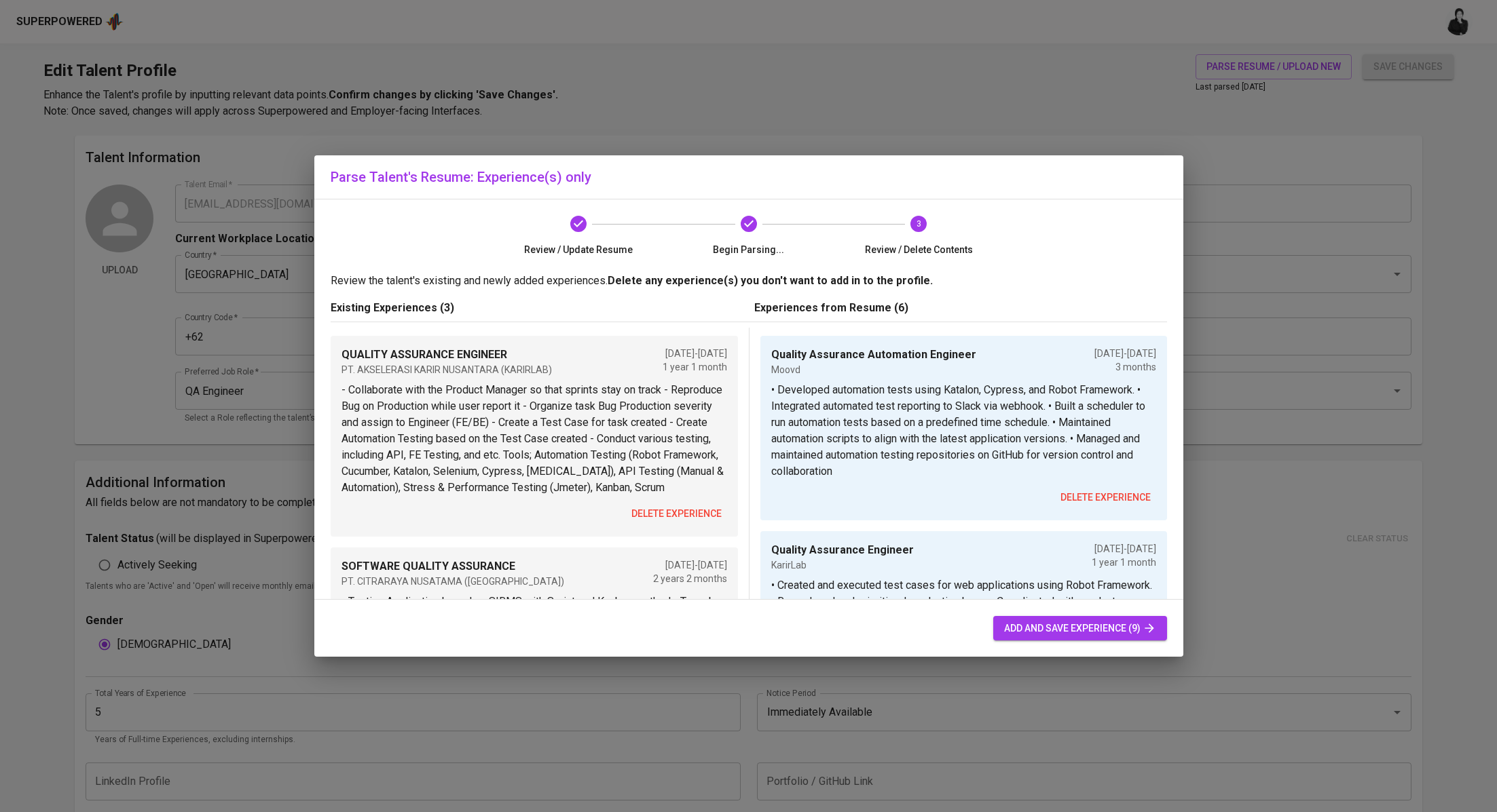
click at [695, 509] on span "delete experience" at bounding box center [677, 514] width 90 height 17
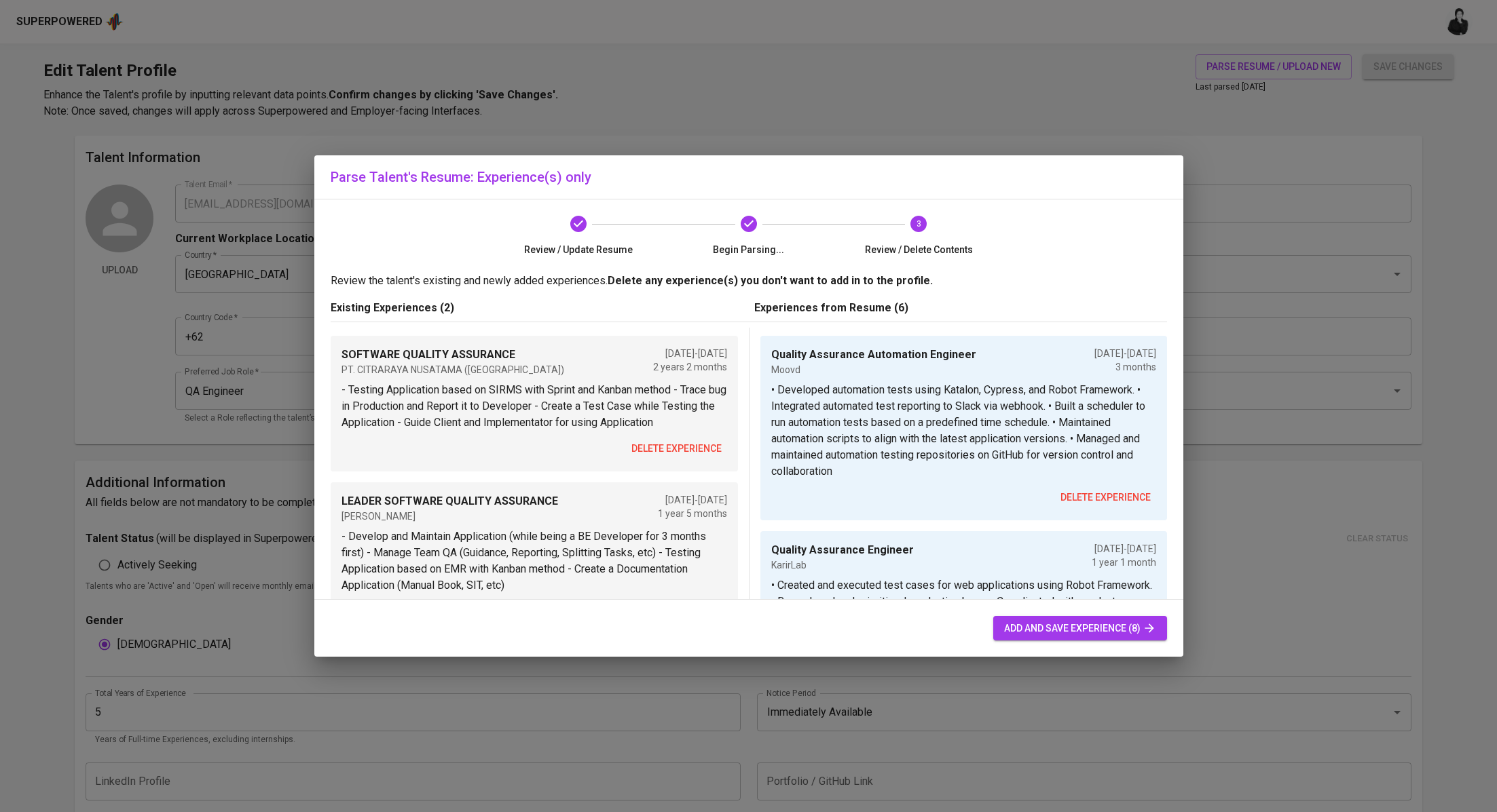
click at [690, 443] on span "delete experience" at bounding box center [677, 448] width 90 height 17
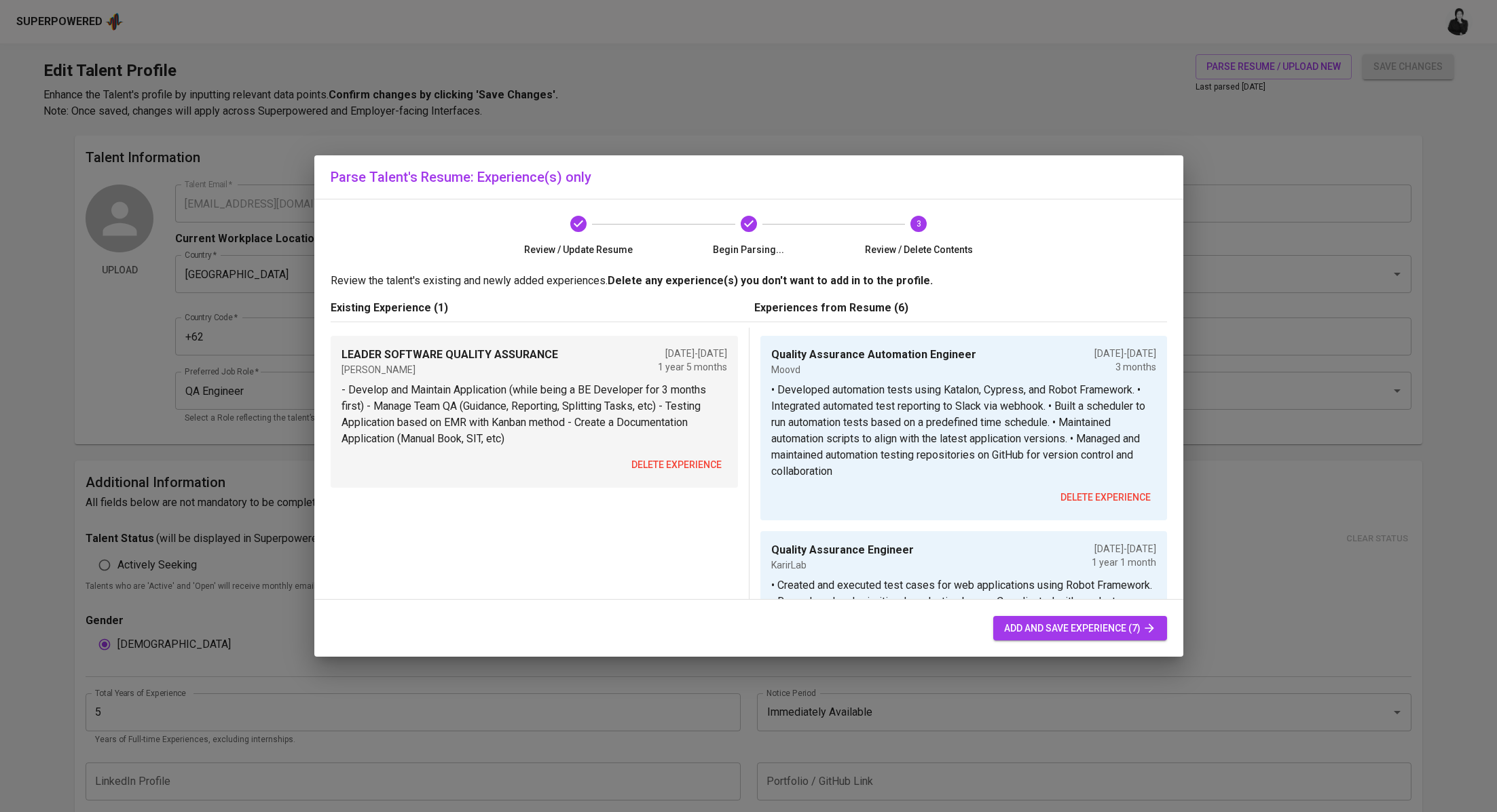
click at [691, 466] on span "delete experience" at bounding box center [677, 465] width 90 height 17
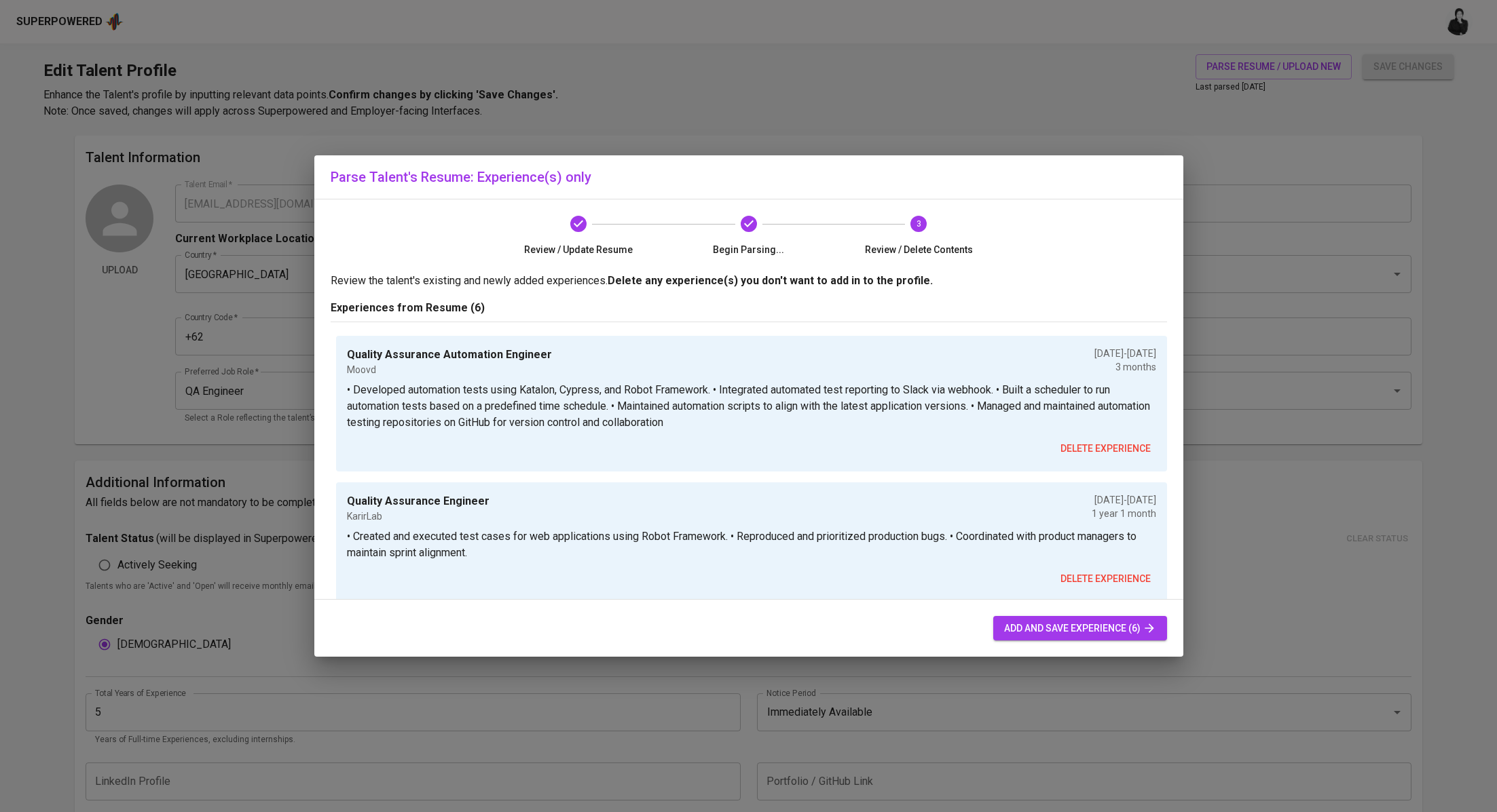
click at [1027, 628] on span "add and save experience (6)" at bounding box center [1080, 628] width 152 height 17
type input "Quality Assurance Automation Engineer"
type input "Moovd"
type input "[DATE]"
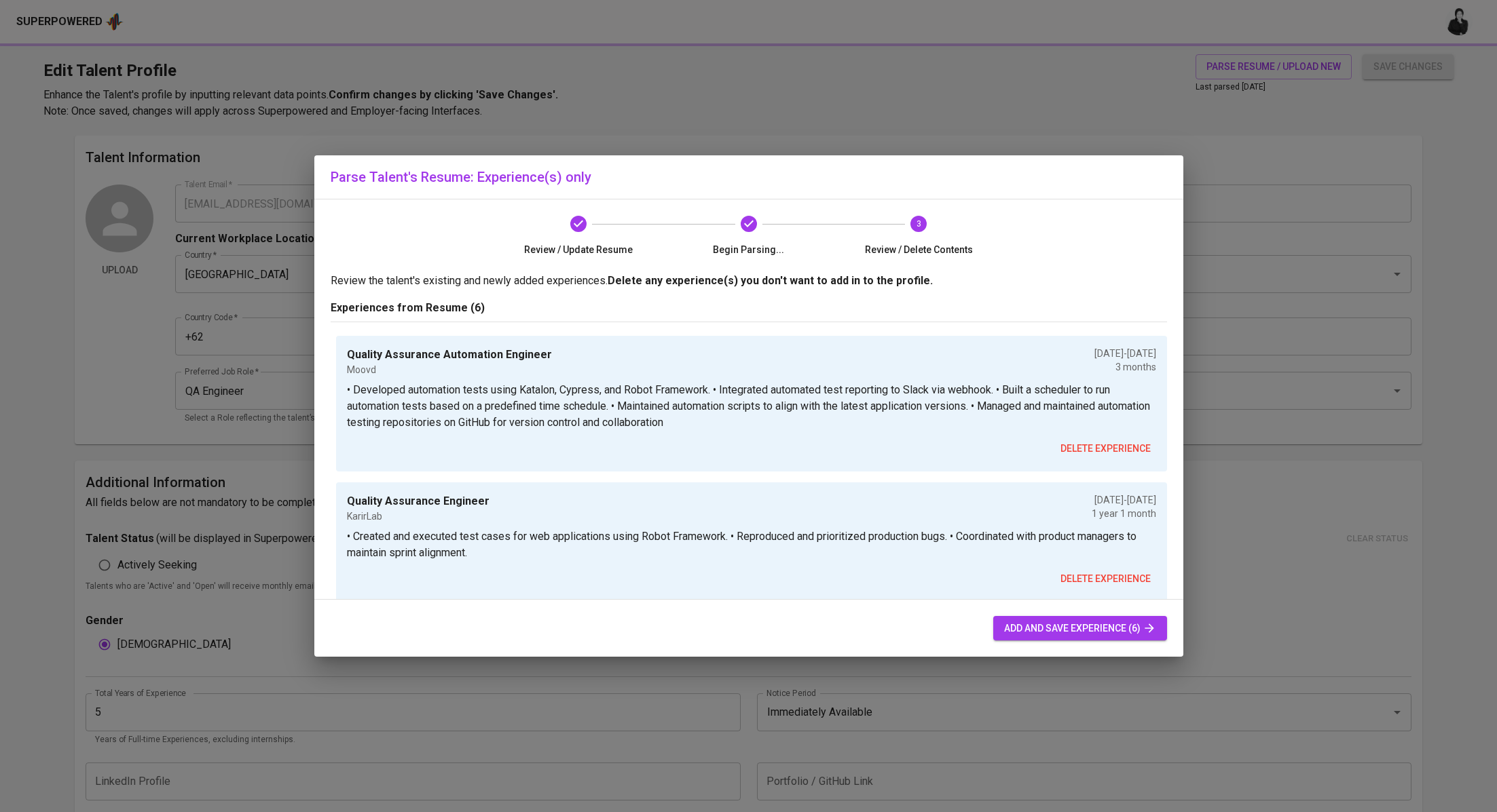
type input "Quality Assurance Engineer"
type input "KarirLab"
type input "[DATE]"
type input "Quality Assurance Automation Engineer"
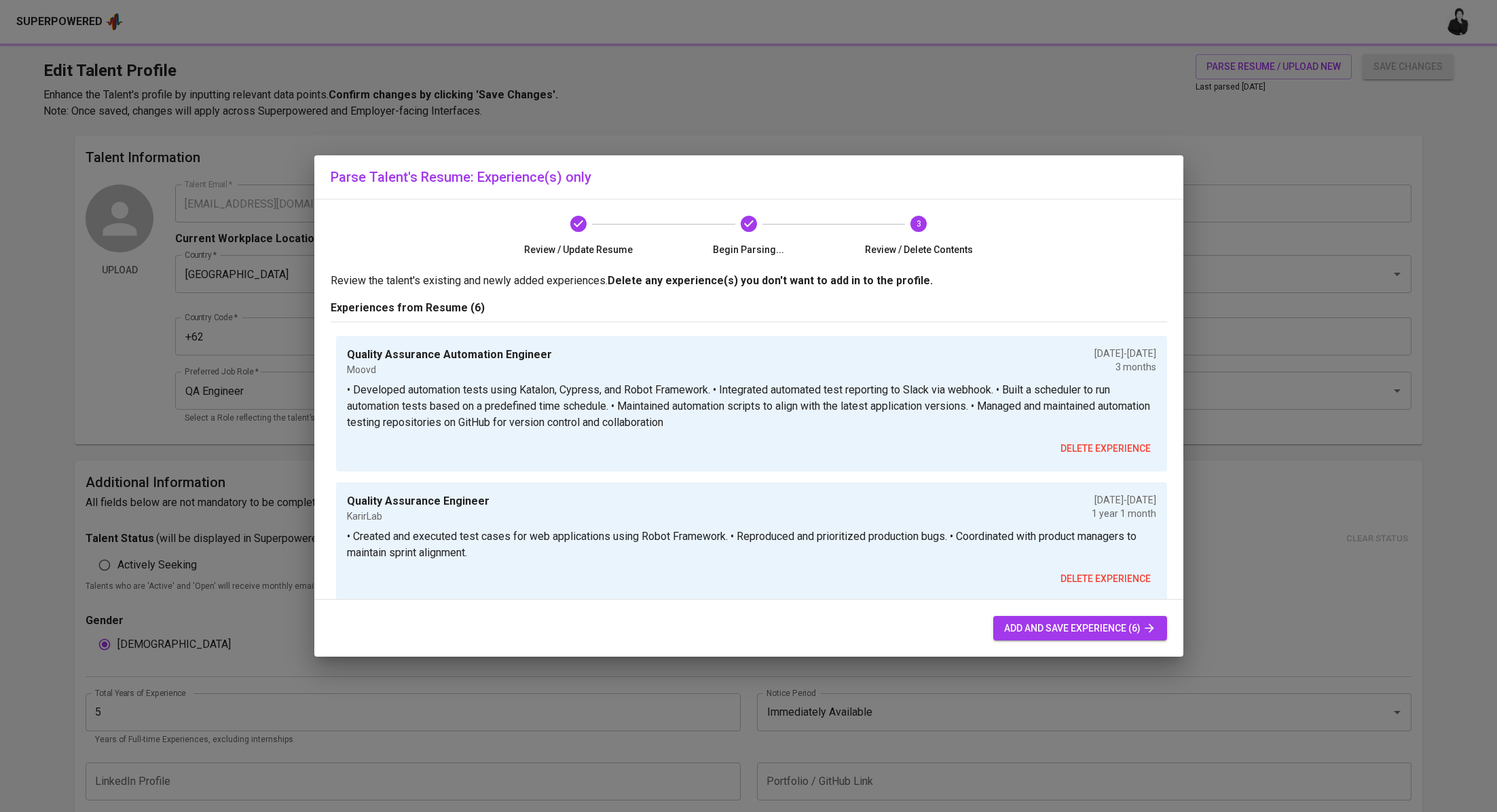
type input "Prudential [GEOGRAPHIC_DATA]"
type input "[DATE]"
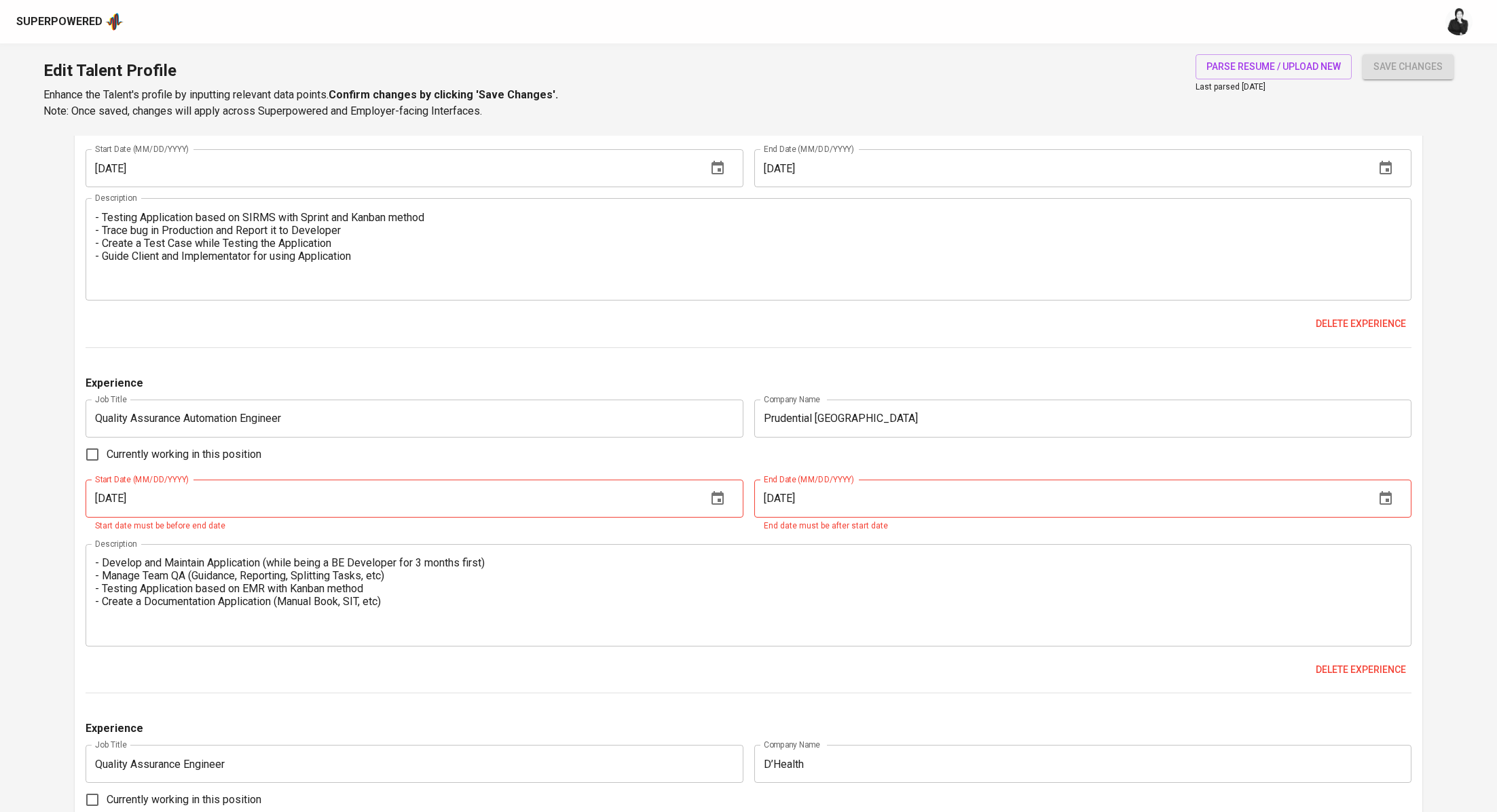
scroll to position [1749, 0]
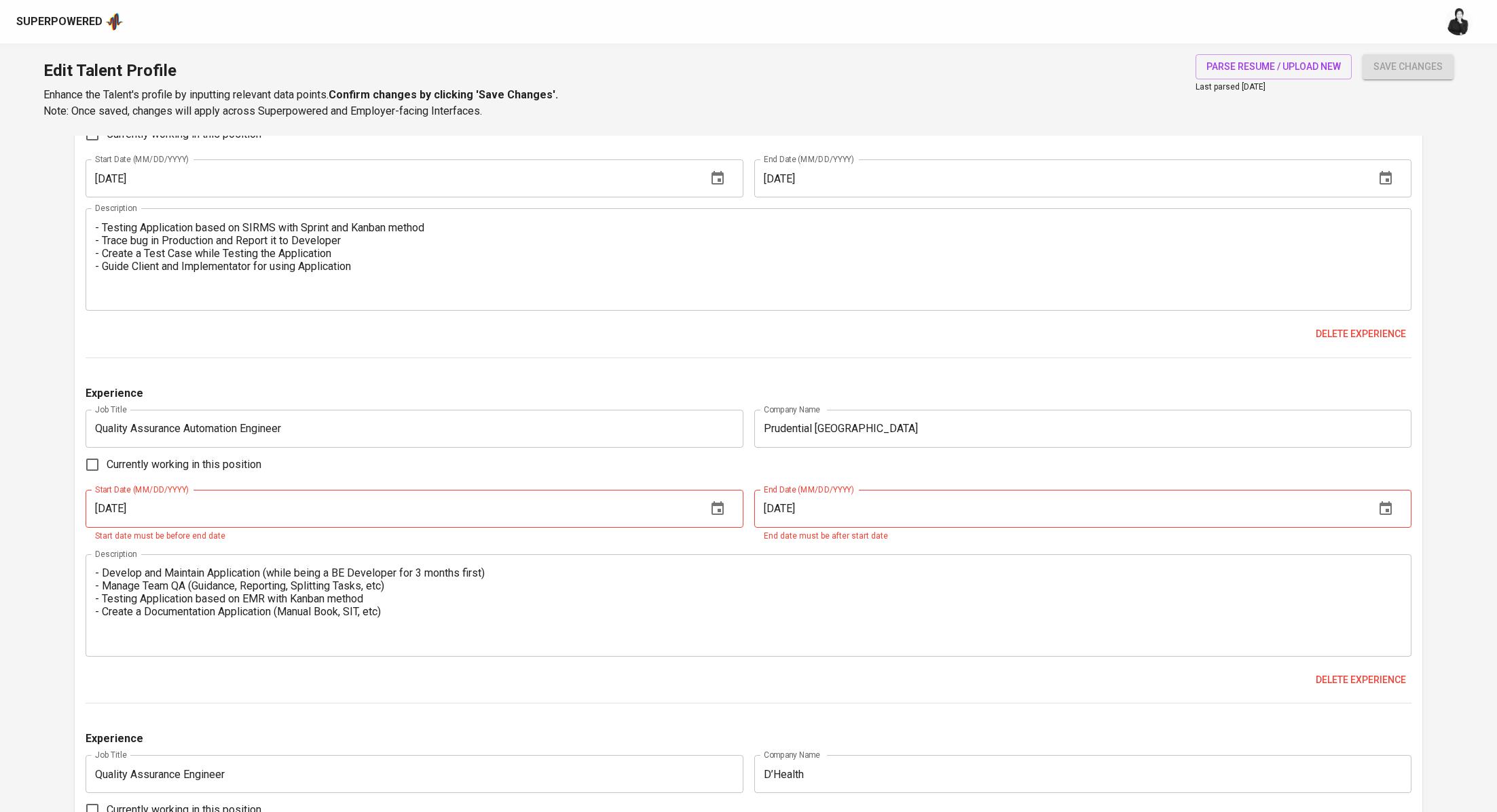
click at [850, 510] on input "[DATE]" at bounding box center [1059, 508] width 609 height 38
click at [710, 514] on icon "button" at bounding box center [717, 509] width 16 height 16
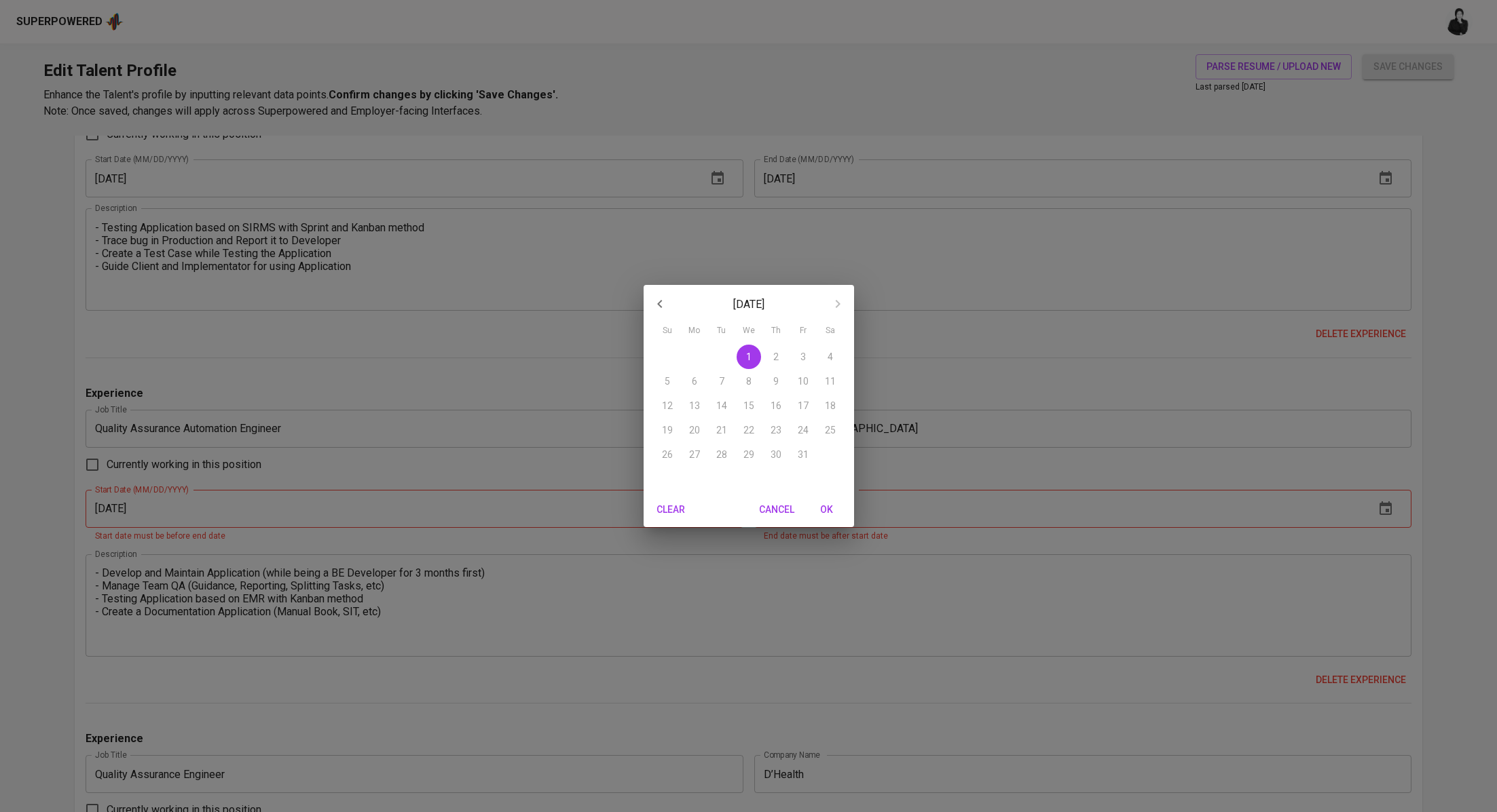
click at [921, 417] on div "[DATE] Su Mo Tu We Th Fr Sa 28 29 30 1 2 3 4 5 6 7 8 9 10 11 12 13 14 15 16 17 …" at bounding box center [748, 406] width 1497 height 812
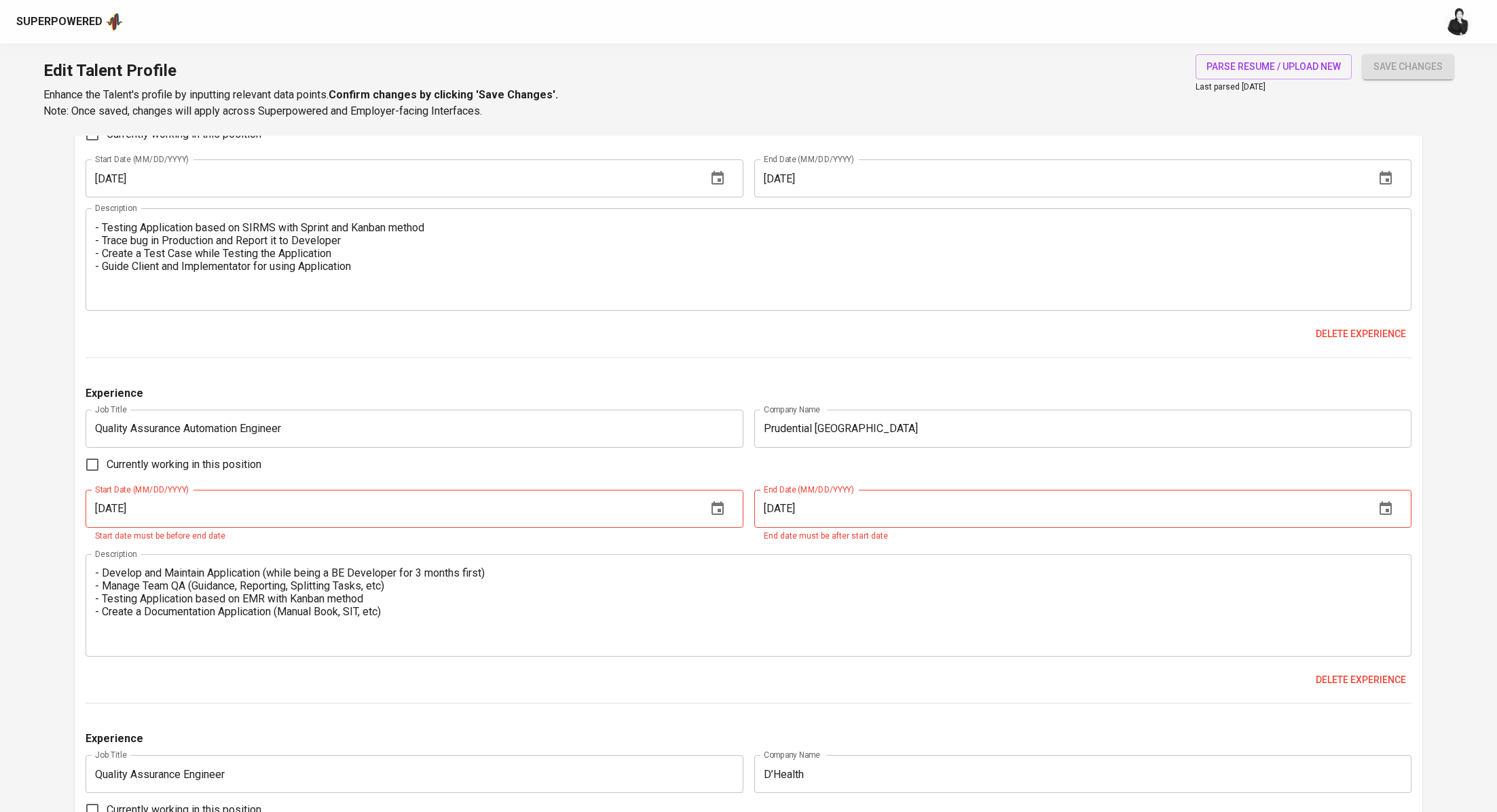
click at [707, 507] on button "button" at bounding box center [717, 508] width 33 height 33
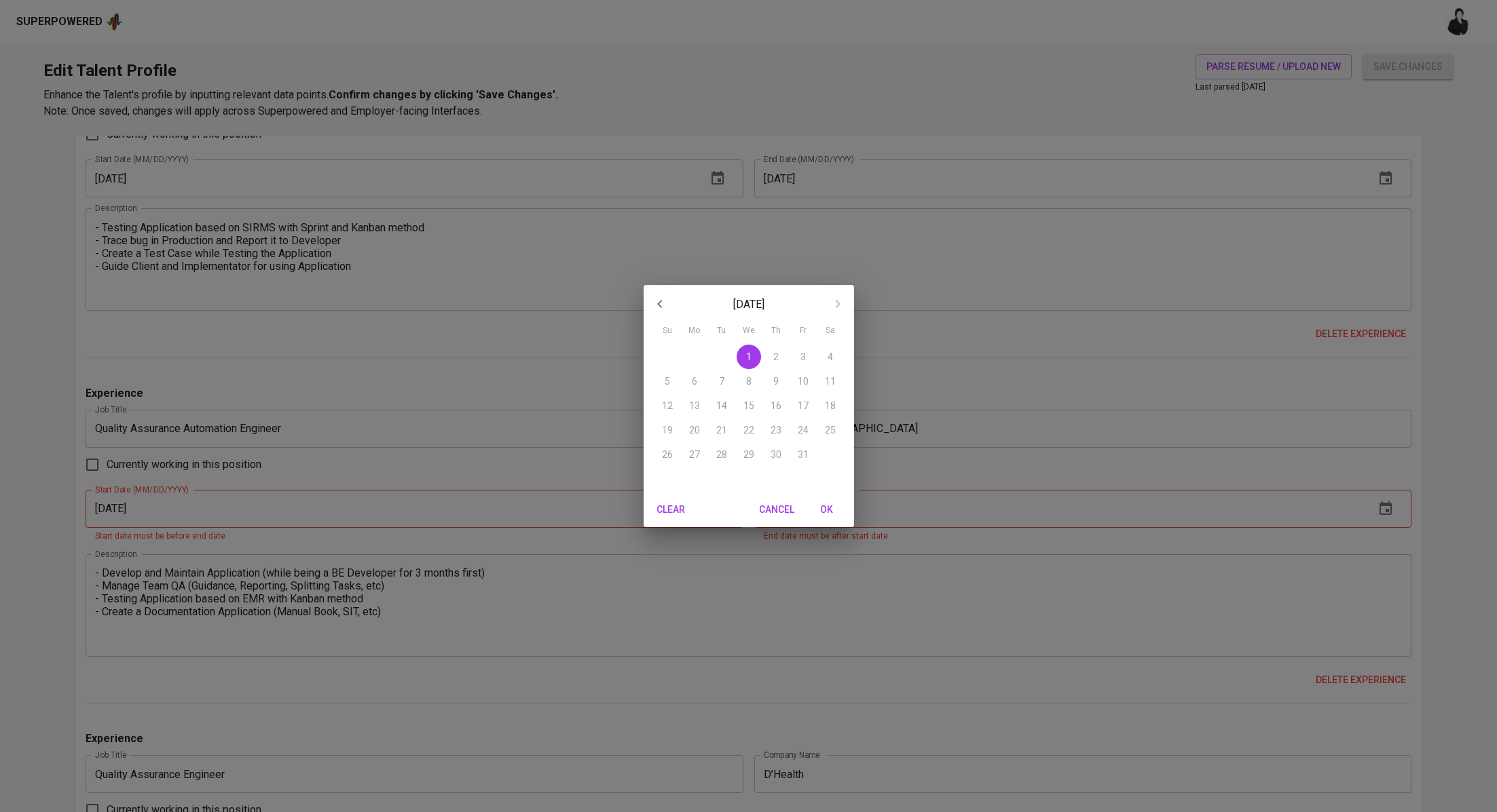
click at [1047, 466] on div "[DATE] Su Mo Tu We Th Fr Sa 28 29 30 1 2 3 4 5 6 7 8 9 10 11 12 13 14 15 16 17 …" at bounding box center [748, 406] width 1497 height 812
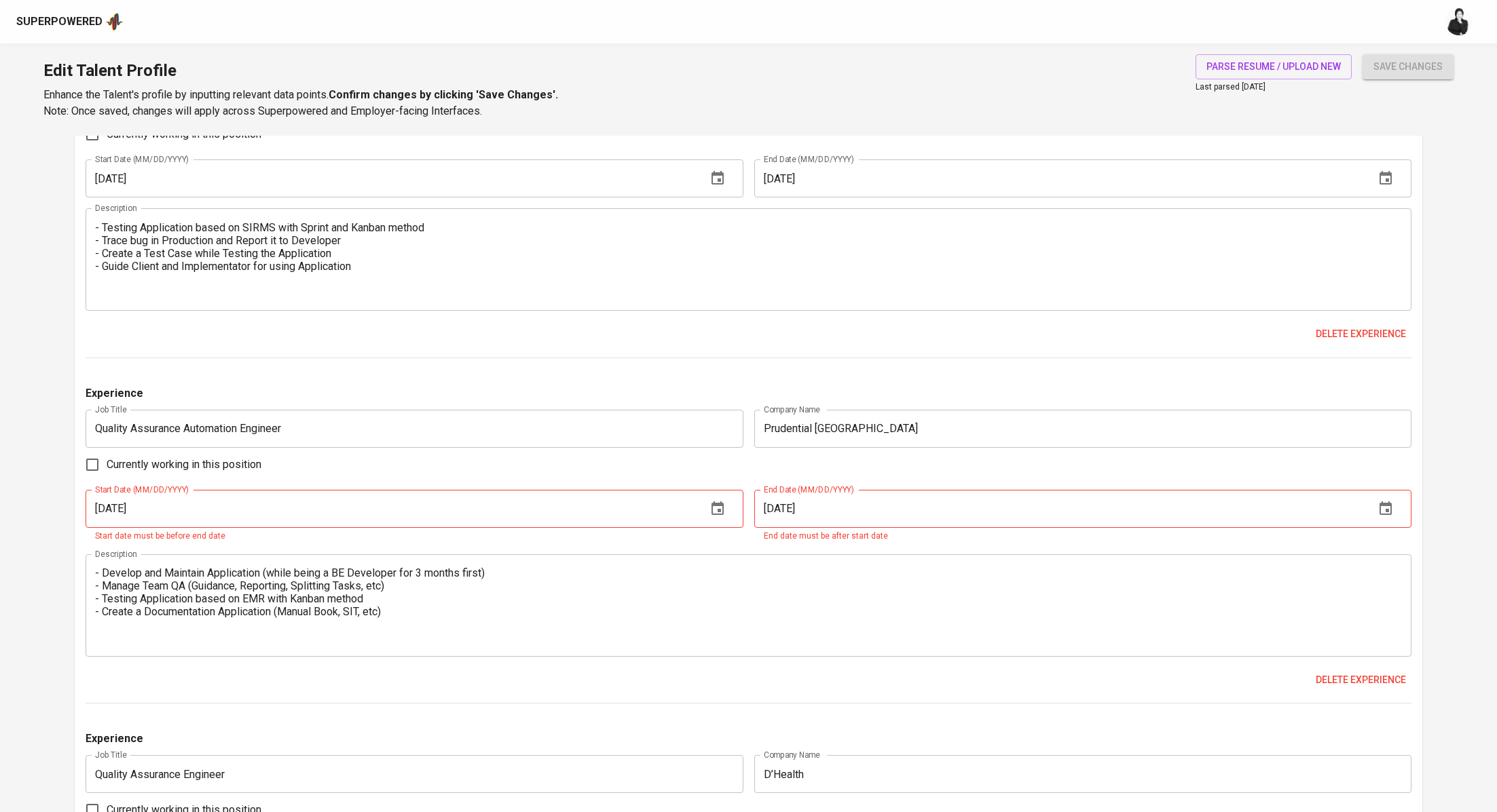
click at [1392, 504] on icon "button" at bounding box center [1385, 509] width 16 height 16
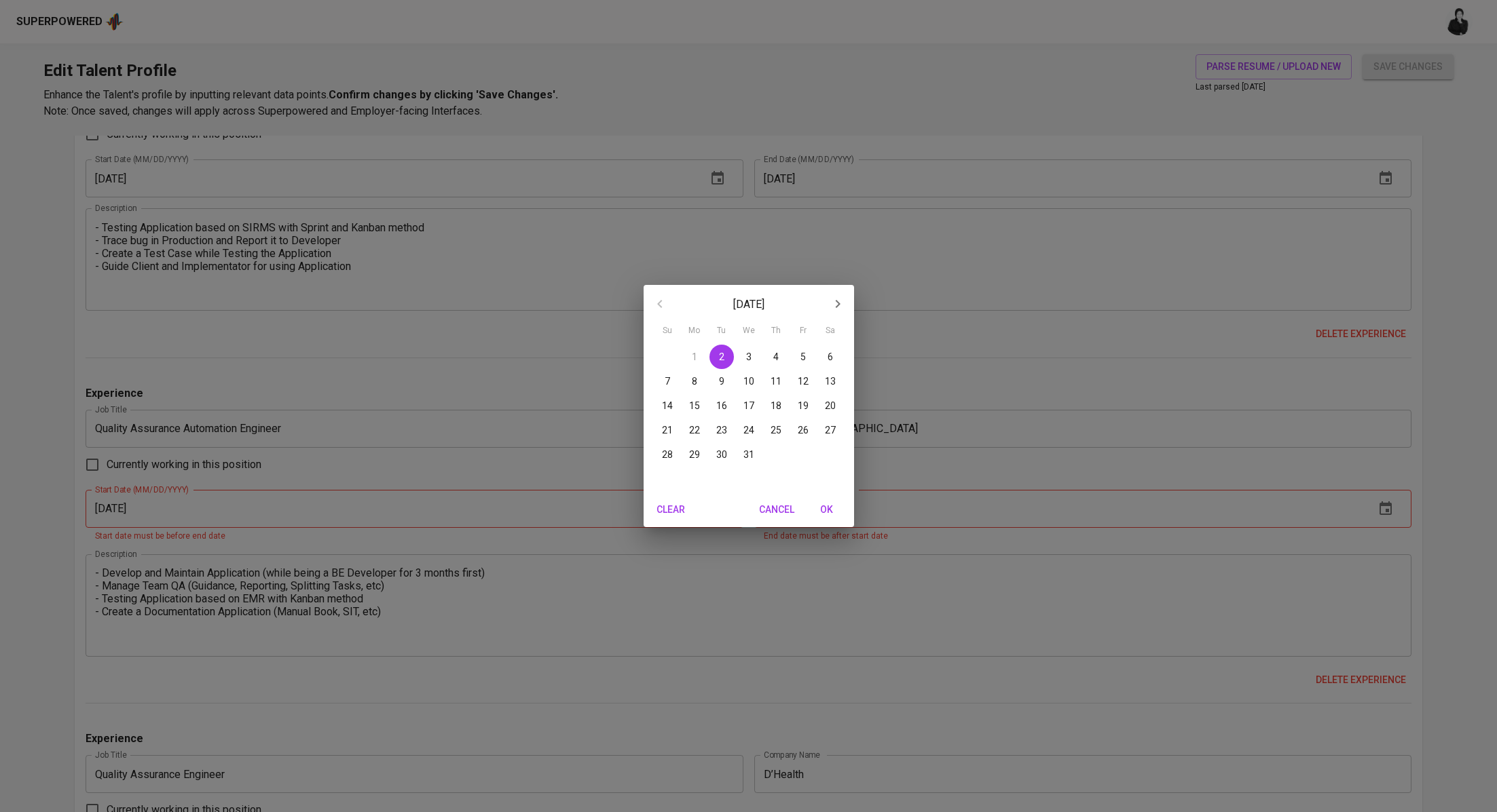
click at [835, 309] on icon "button" at bounding box center [837, 304] width 16 height 16
click at [834, 306] on icon "button" at bounding box center [837, 304] width 16 height 16
click at [647, 304] on button "button" at bounding box center [659, 304] width 33 height 33
click at [829, 303] on icon "button" at bounding box center [837, 304] width 16 height 16
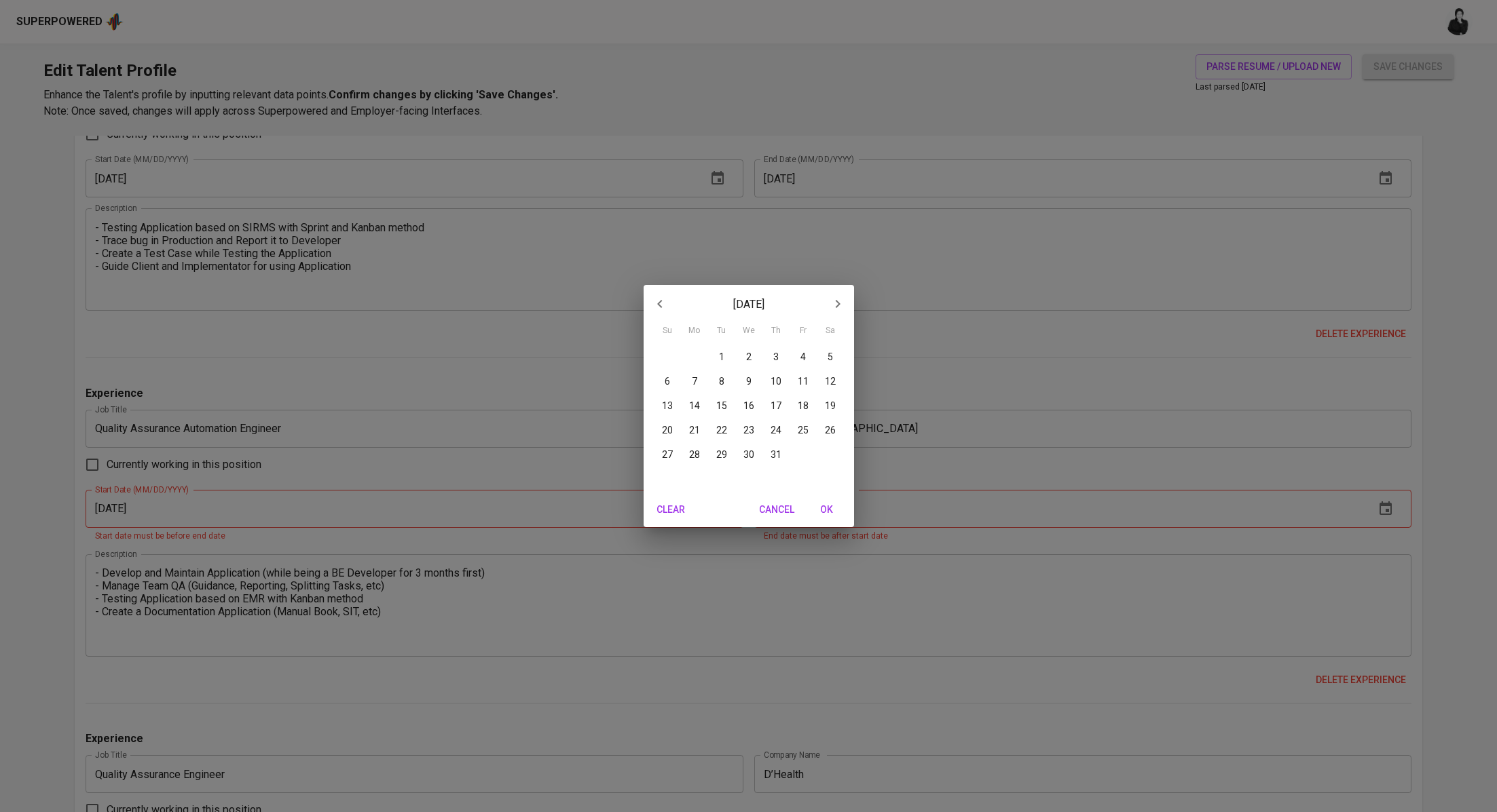
click at [661, 314] on button "button" at bounding box center [659, 304] width 33 height 33
click at [655, 310] on icon "button" at bounding box center [660, 304] width 16 height 16
click at [822, 503] on span "OK" at bounding box center [826, 509] width 33 height 17
type input "[DATE]"
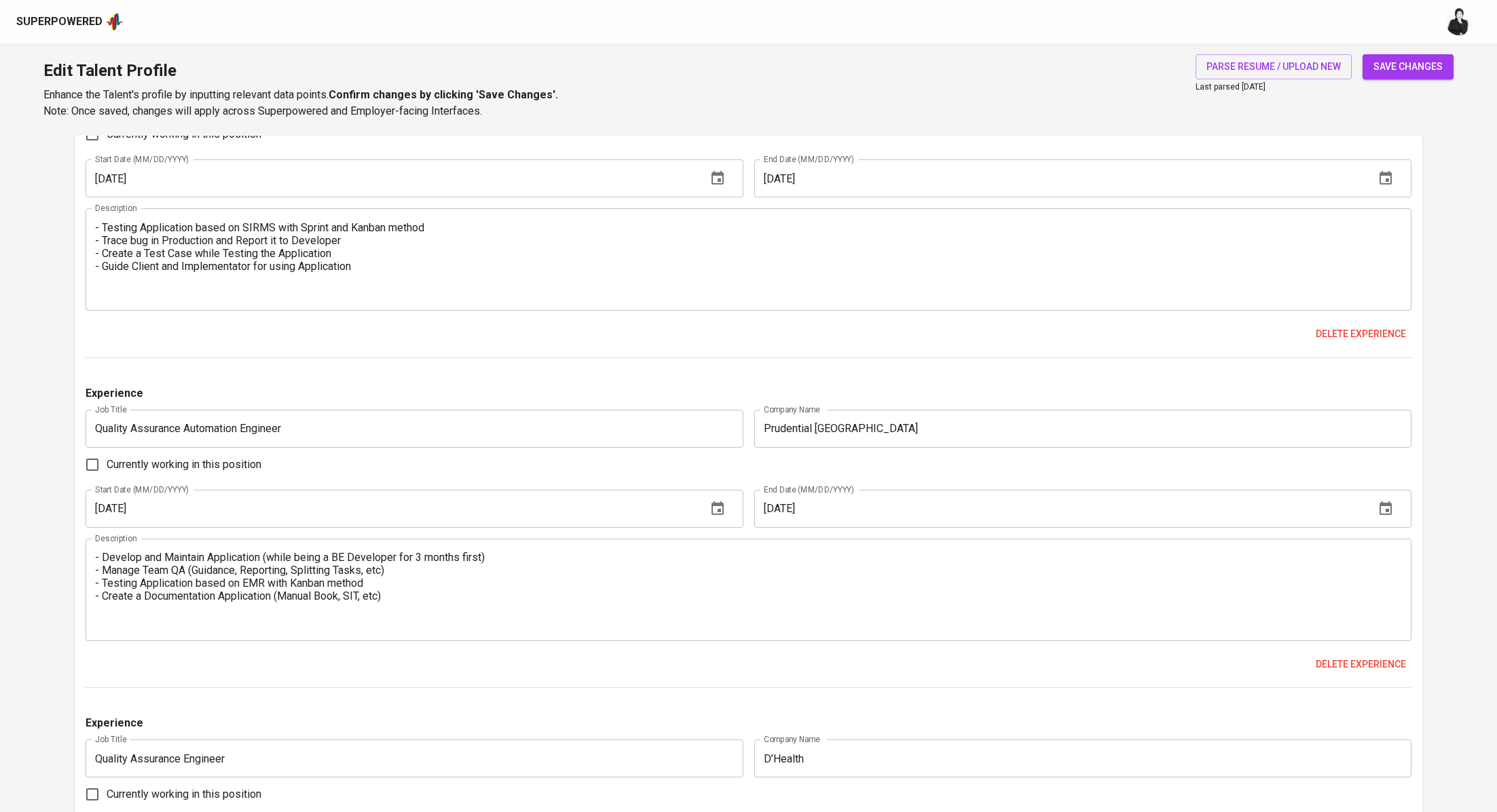
click at [721, 510] on icon "button" at bounding box center [717, 509] width 16 height 16
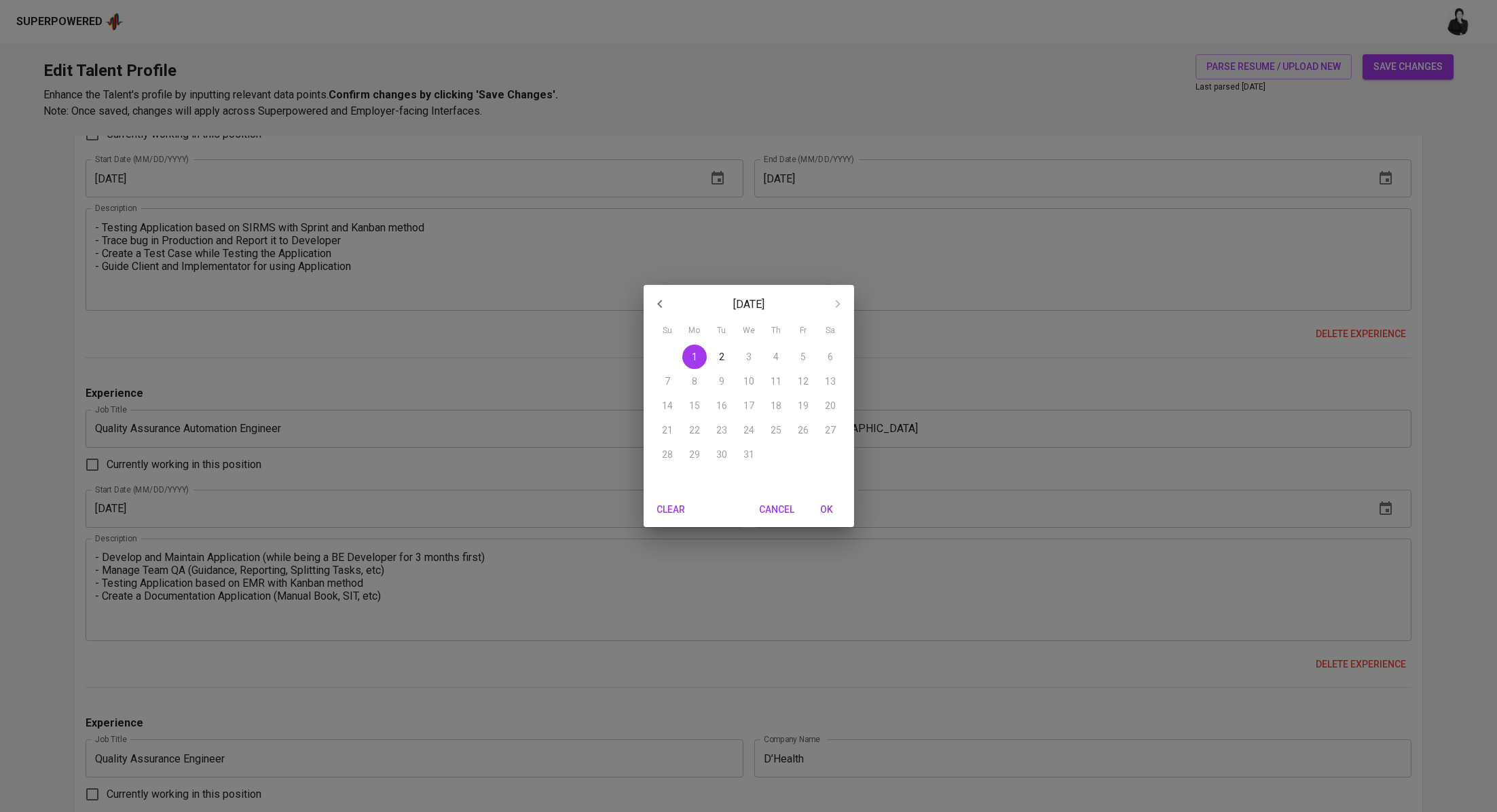
click at [658, 298] on icon "button" at bounding box center [660, 304] width 16 height 16
click at [742, 357] on span "1" at bounding box center [748, 356] width 25 height 13
type input "[DATE]"
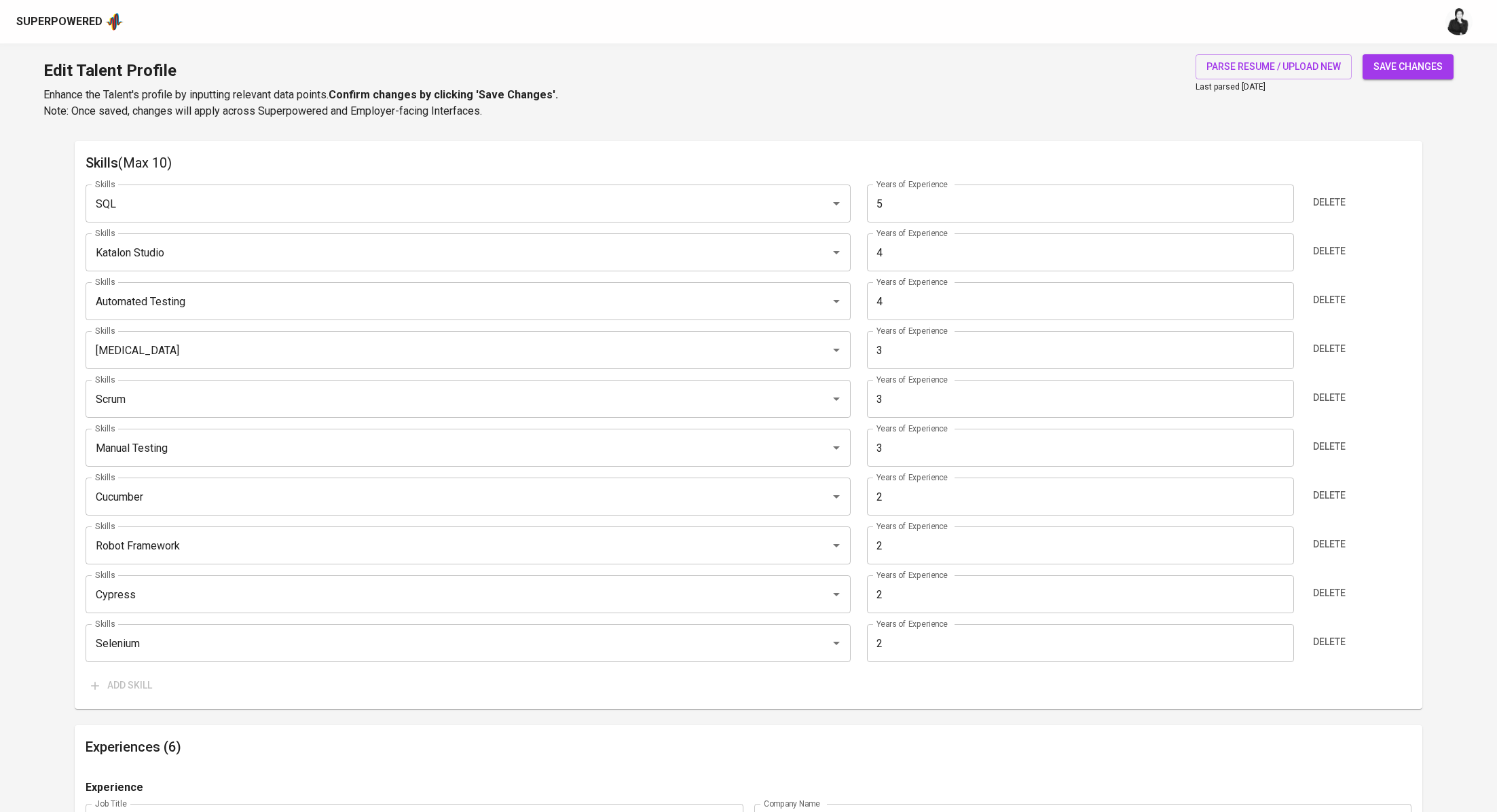
scroll to position [681, 0]
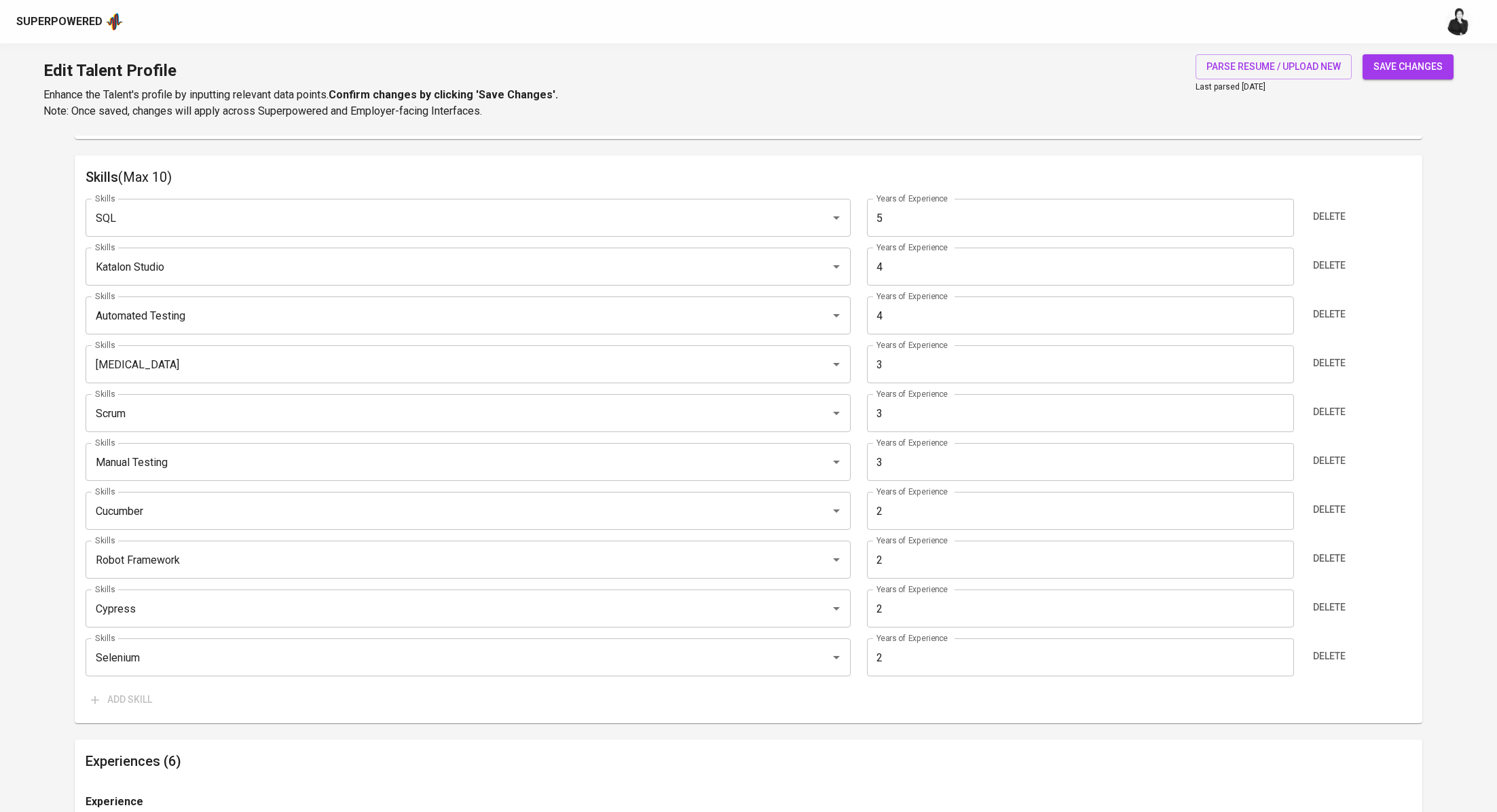
click at [948, 658] on input "2" at bounding box center [1081, 657] width 427 height 38
type input "3"
click at [943, 603] on input "2" at bounding box center [1081, 608] width 427 height 38
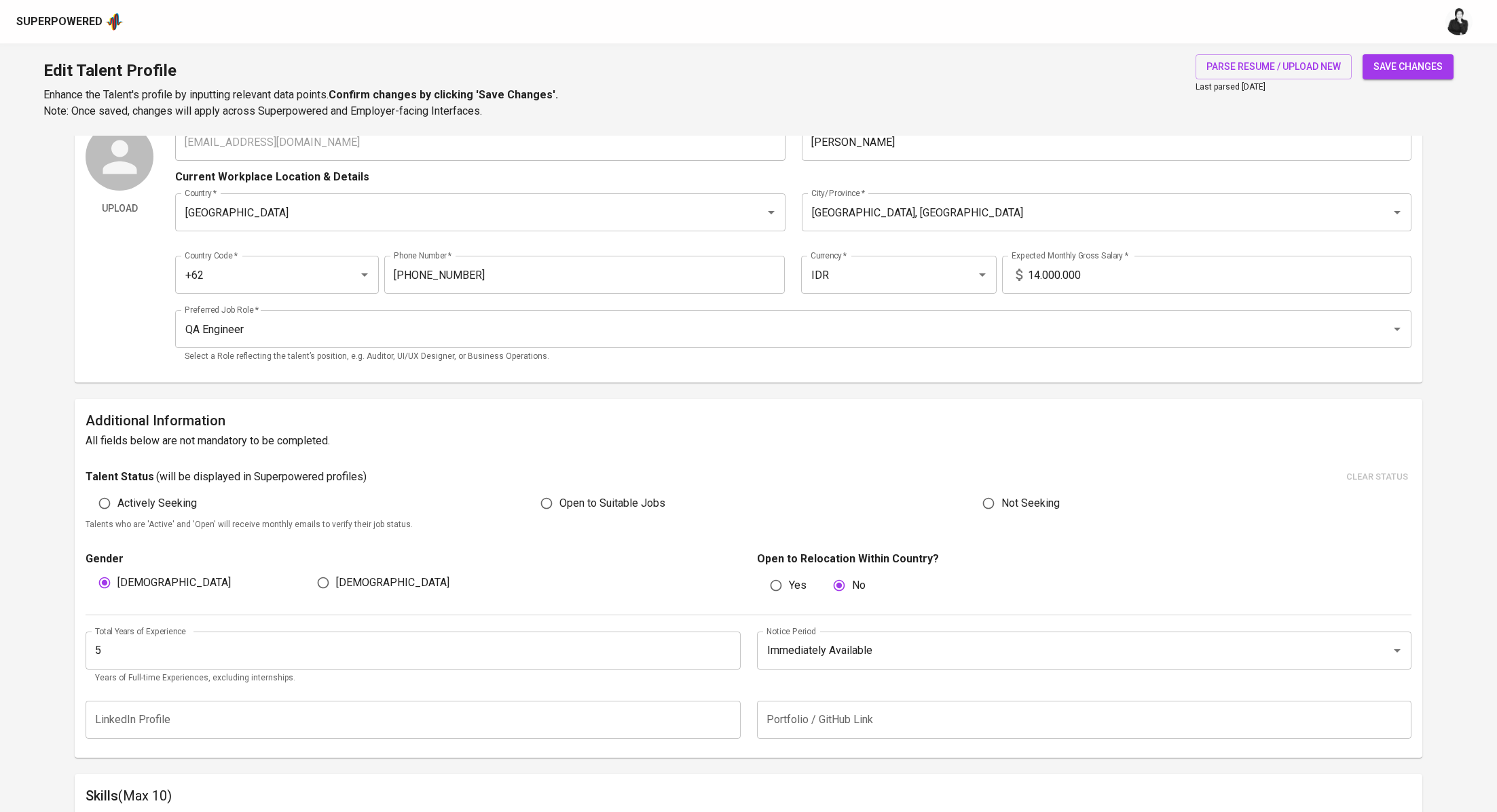
scroll to position [45, 0]
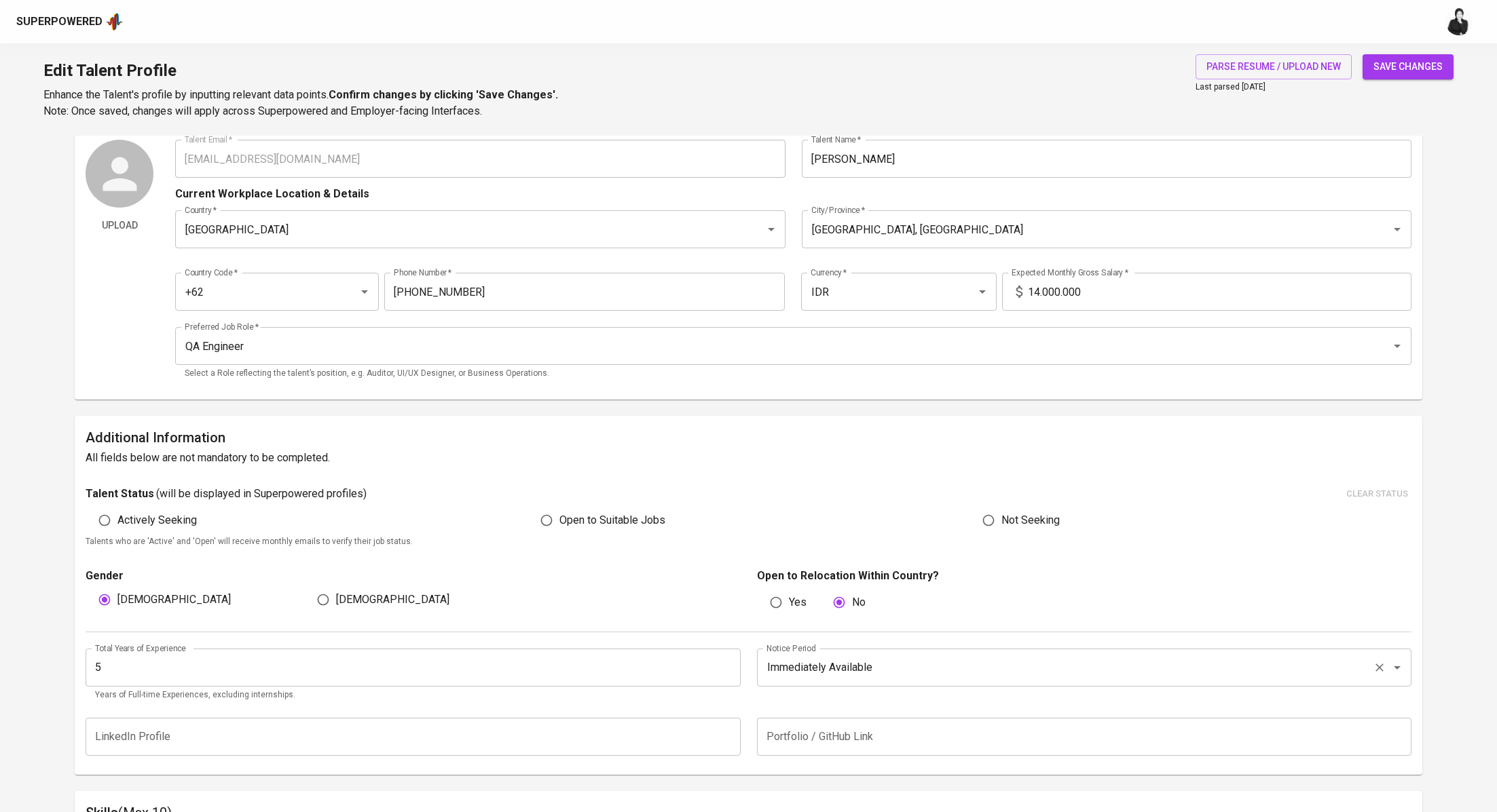
type input "3"
click at [878, 673] on input "Immediately Available" at bounding box center [1065, 667] width 604 height 26
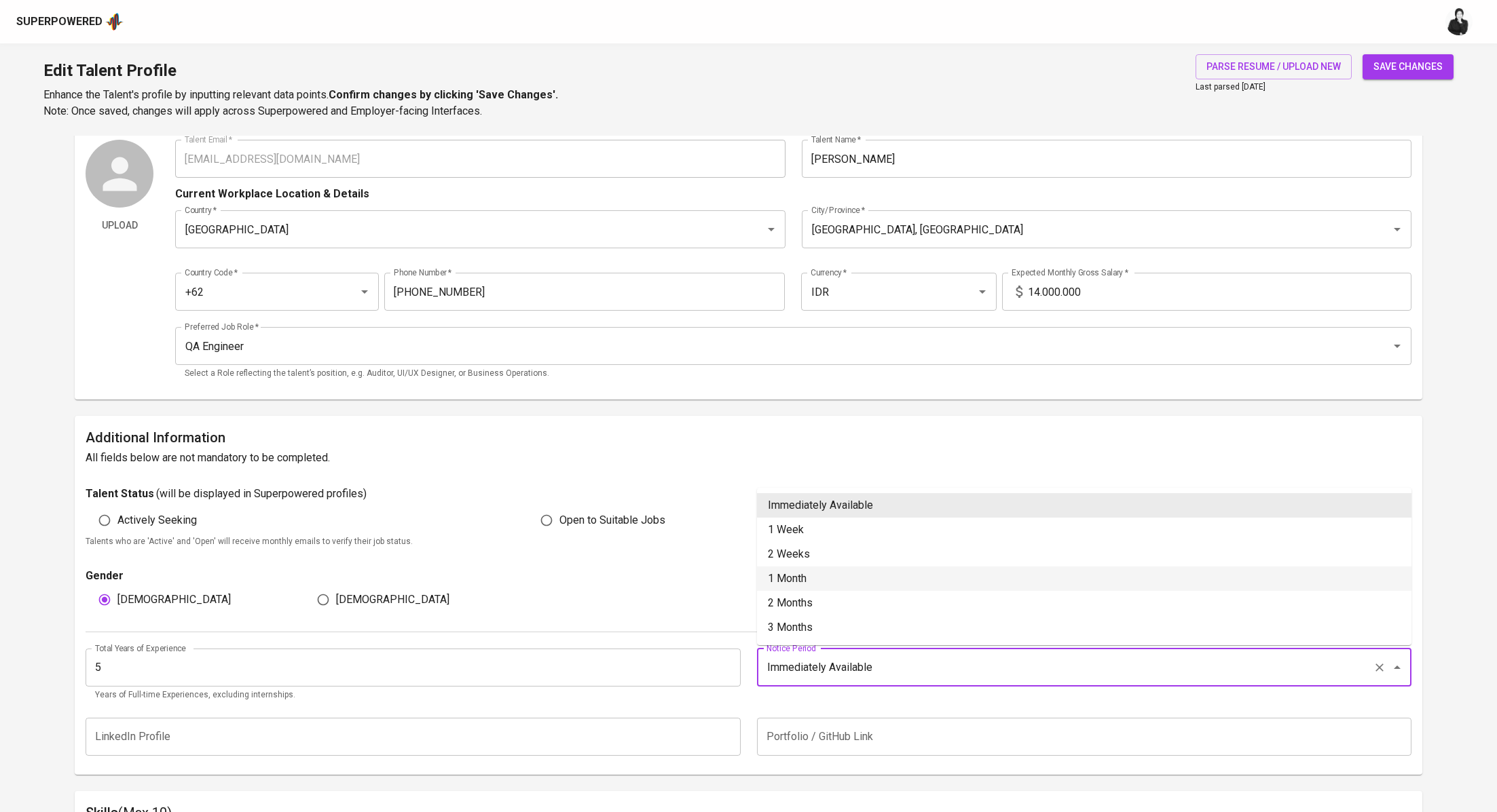
click at [856, 568] on li "1 Month" at bounding box center [1083, 579] width 655 height 25
type input "1 Month"
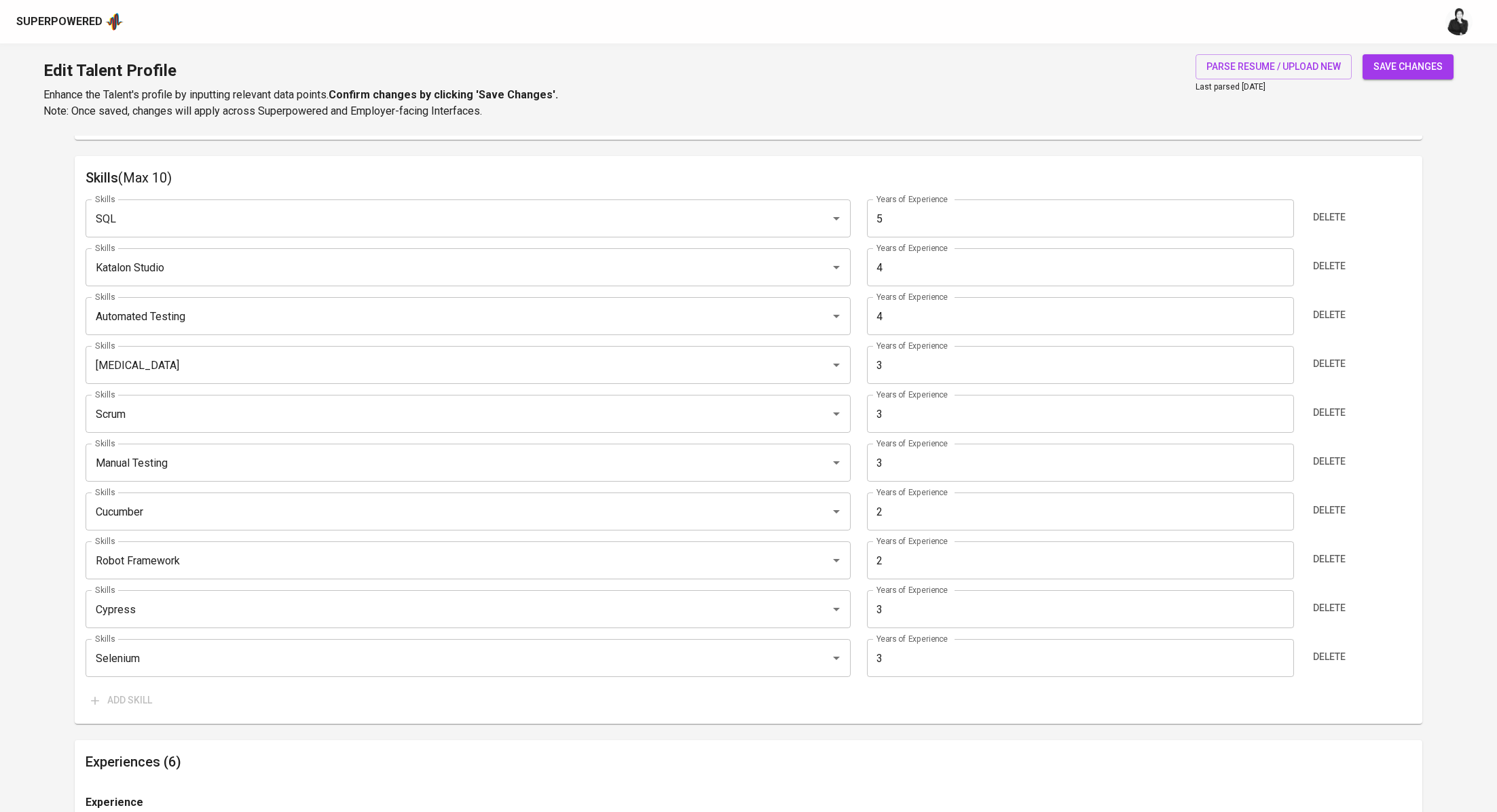
scroll to position [688, 0]
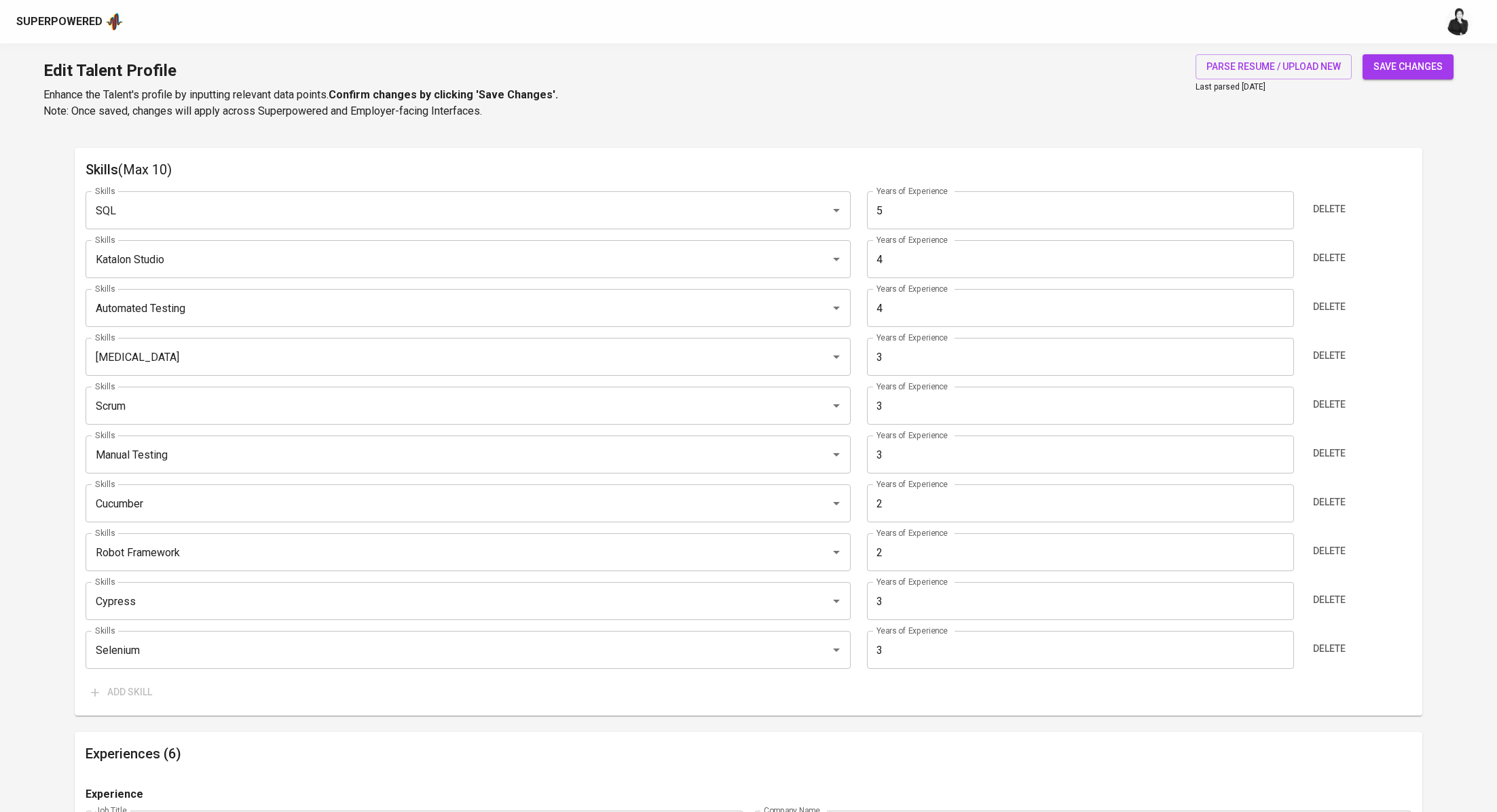
click at [1409, 67] on span "save changes" at bounding box center [1408, 66] width 69 height 17
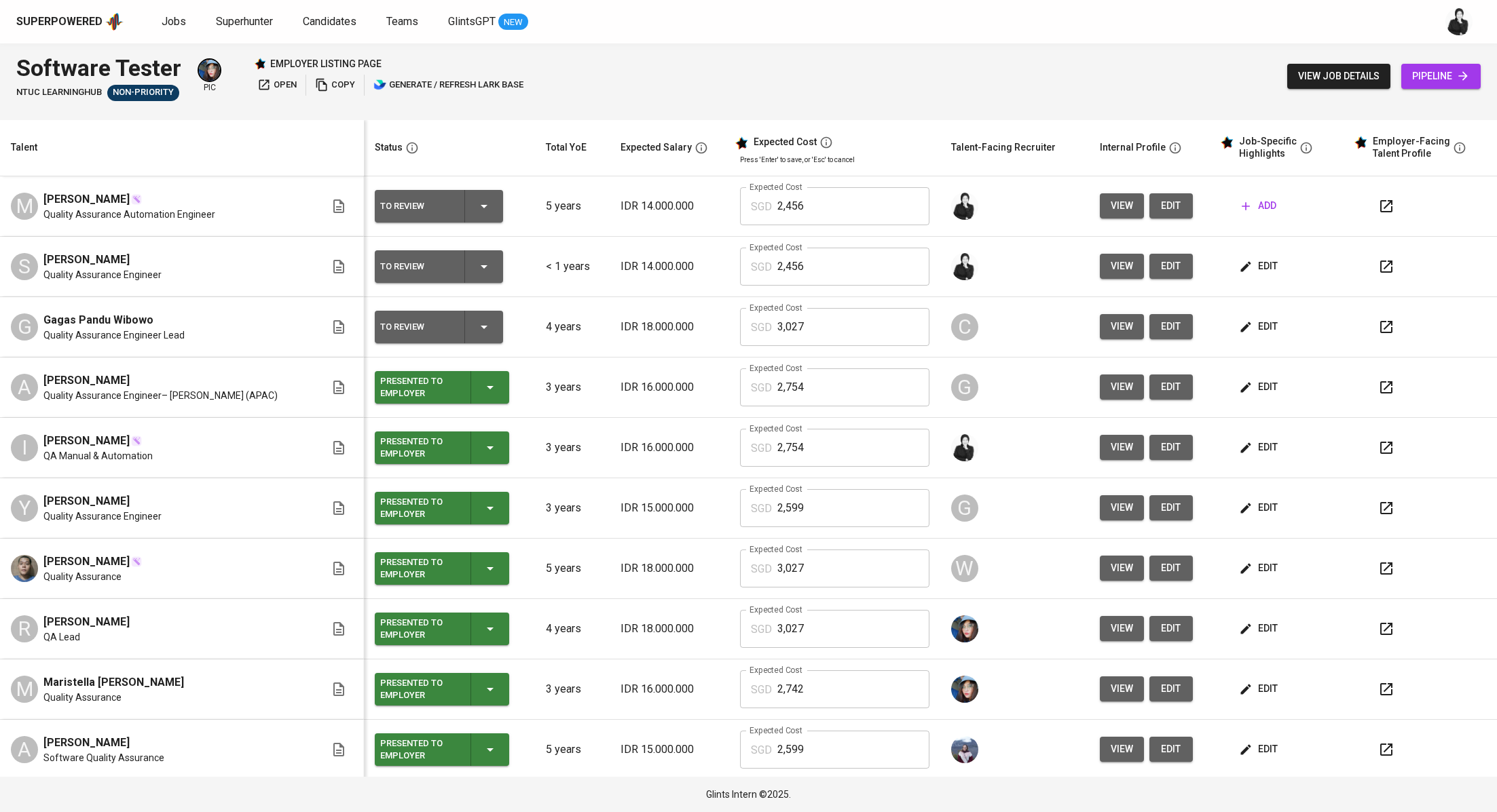
click at [1260, 205] on button "add" at bounding box center [1258, 205] width 45 height 25
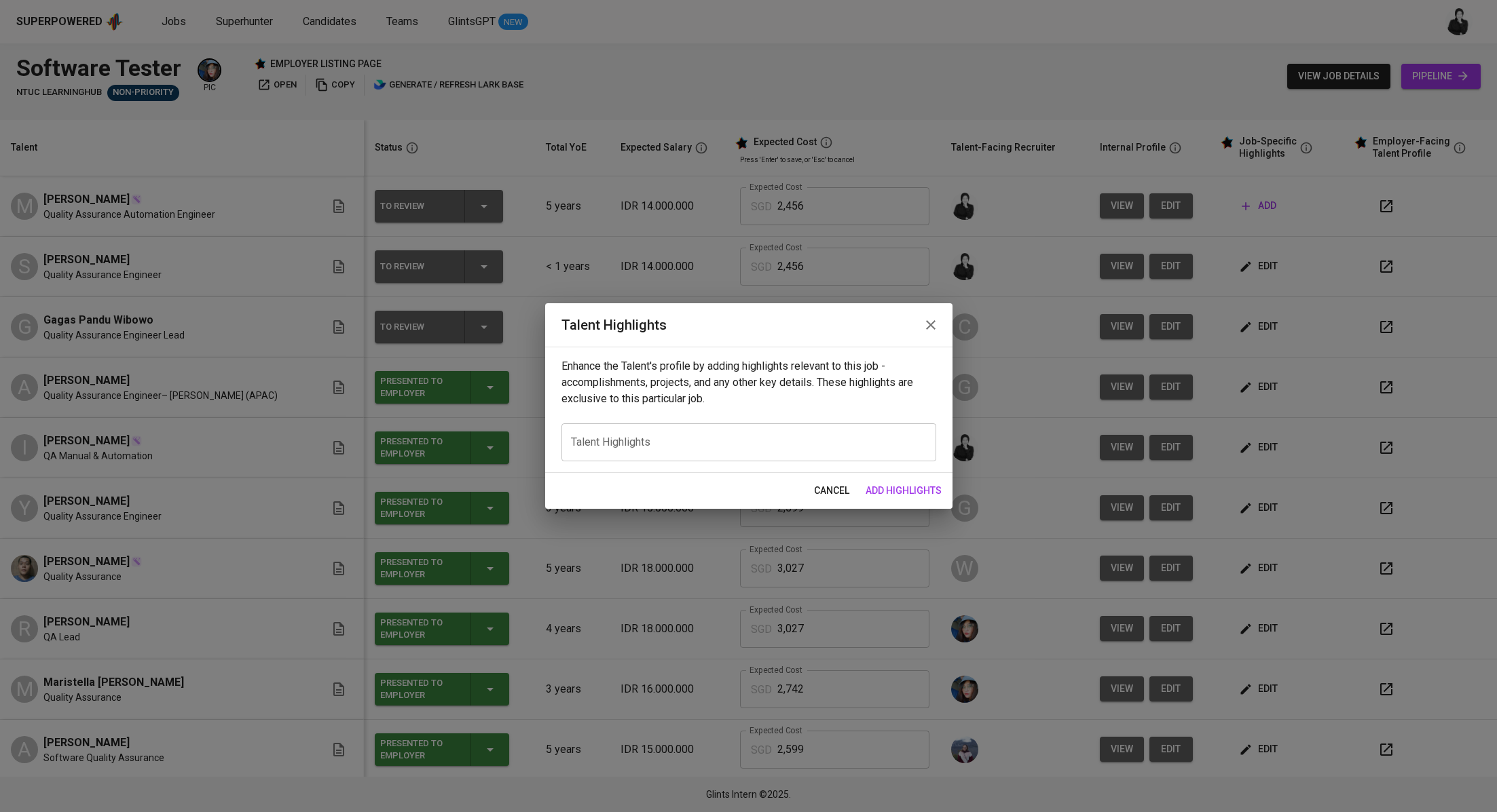
click at [834, 486] on span "cancel" at bounding box center [832, 491] width 35 height 17
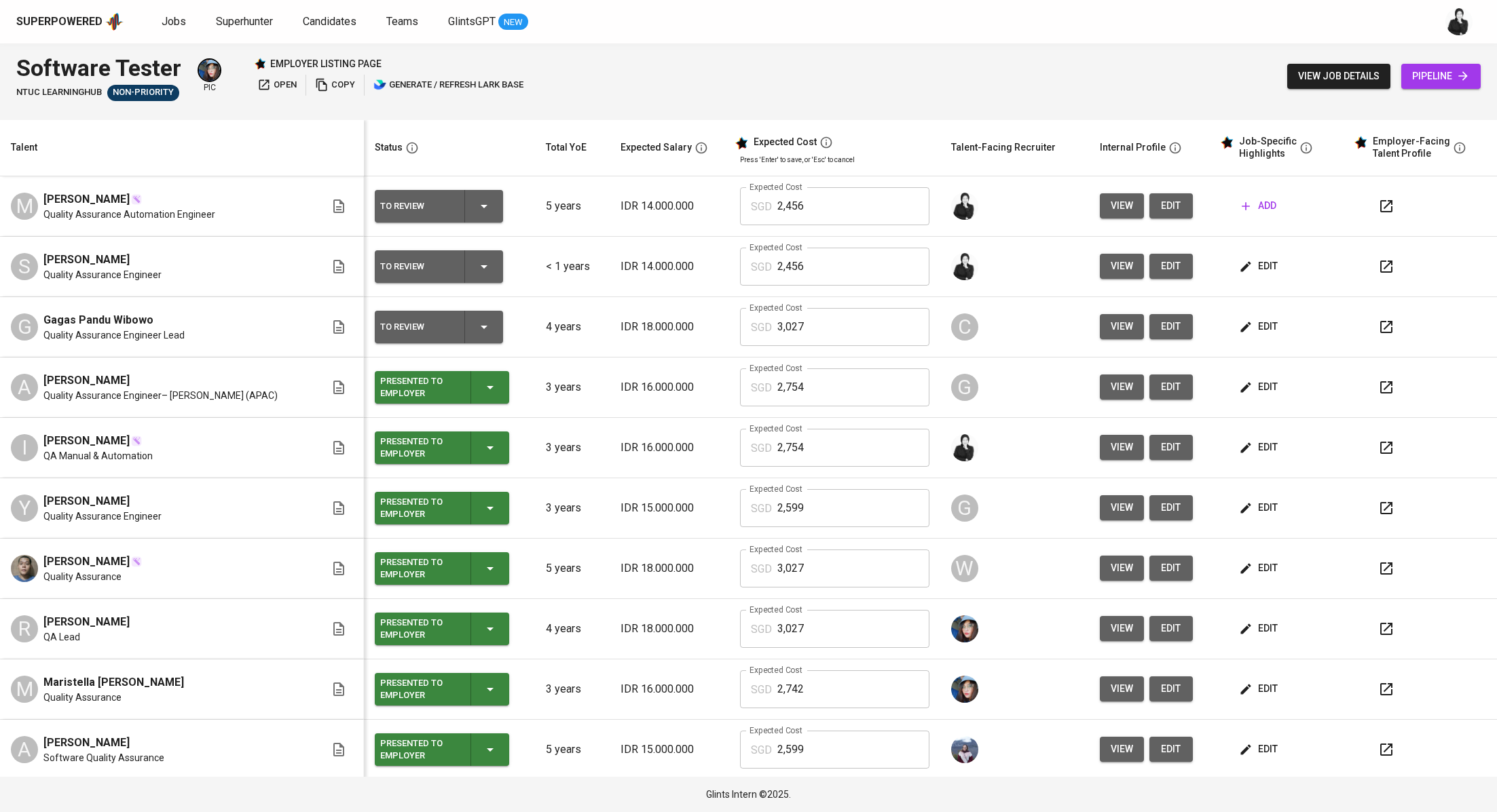
click at [1160, 202] on span "edit" at bounding box center [1171, 205] width 22 height 17
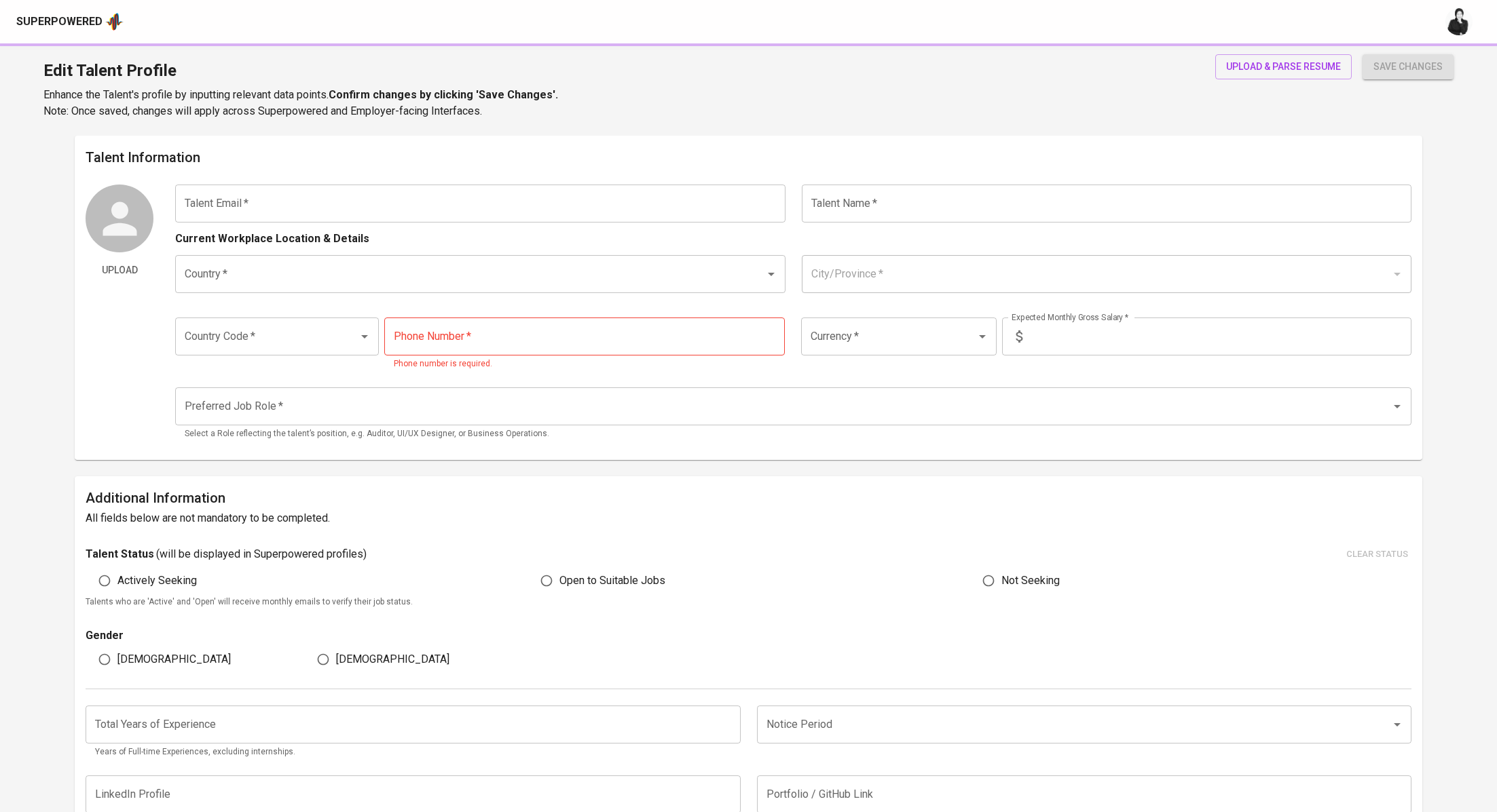
type input "siapaboleh5@gmail.com"
type input "[PERSON_NAME]"
type input "Indonesia"
type input "Jakarta Pusat, DKI Jakarta"
type input "+62"
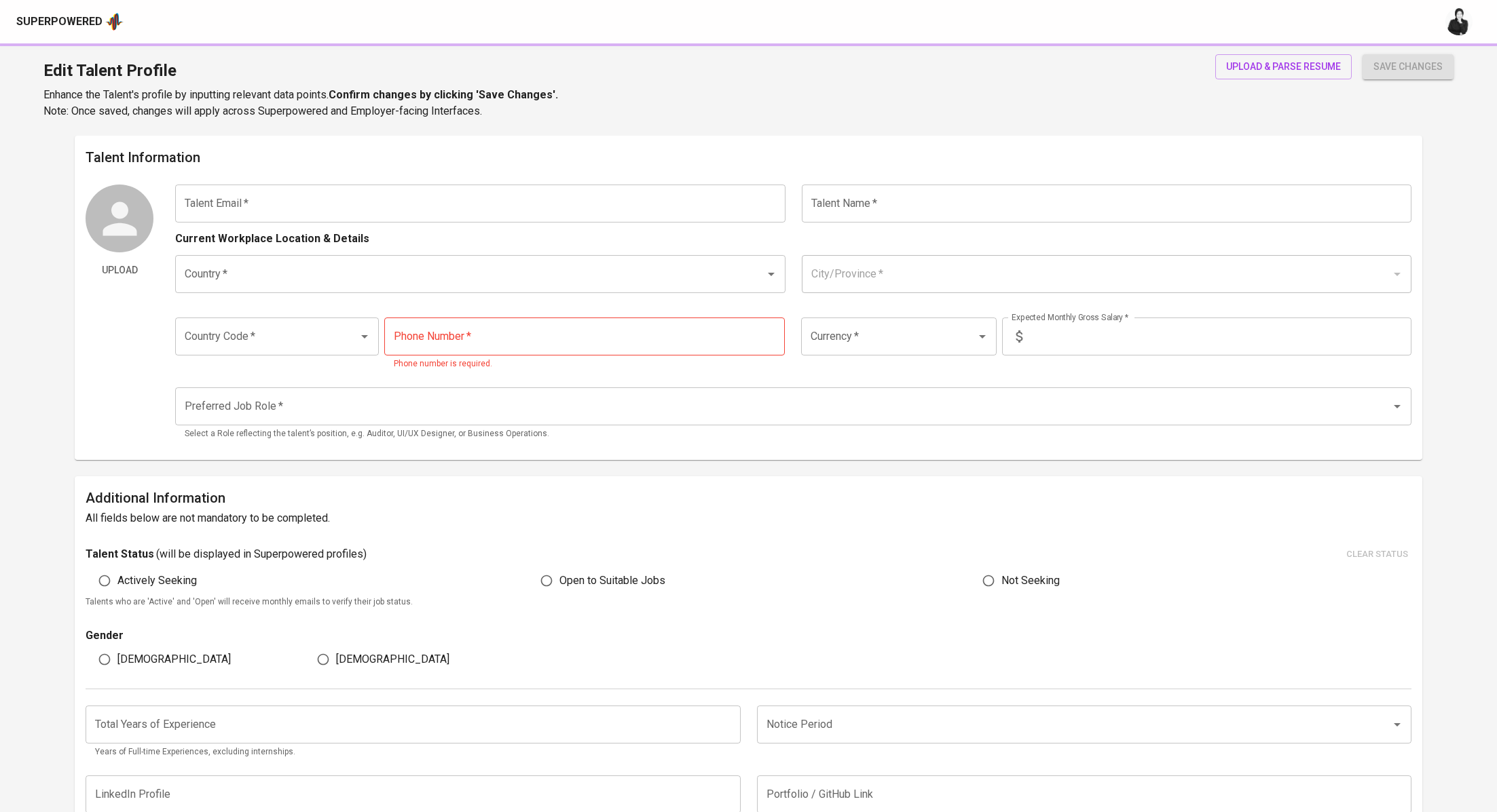
type input "851-0603-9807"
type input "IDR"
type input "QA Engineer"
radio input "true"
type input "5"
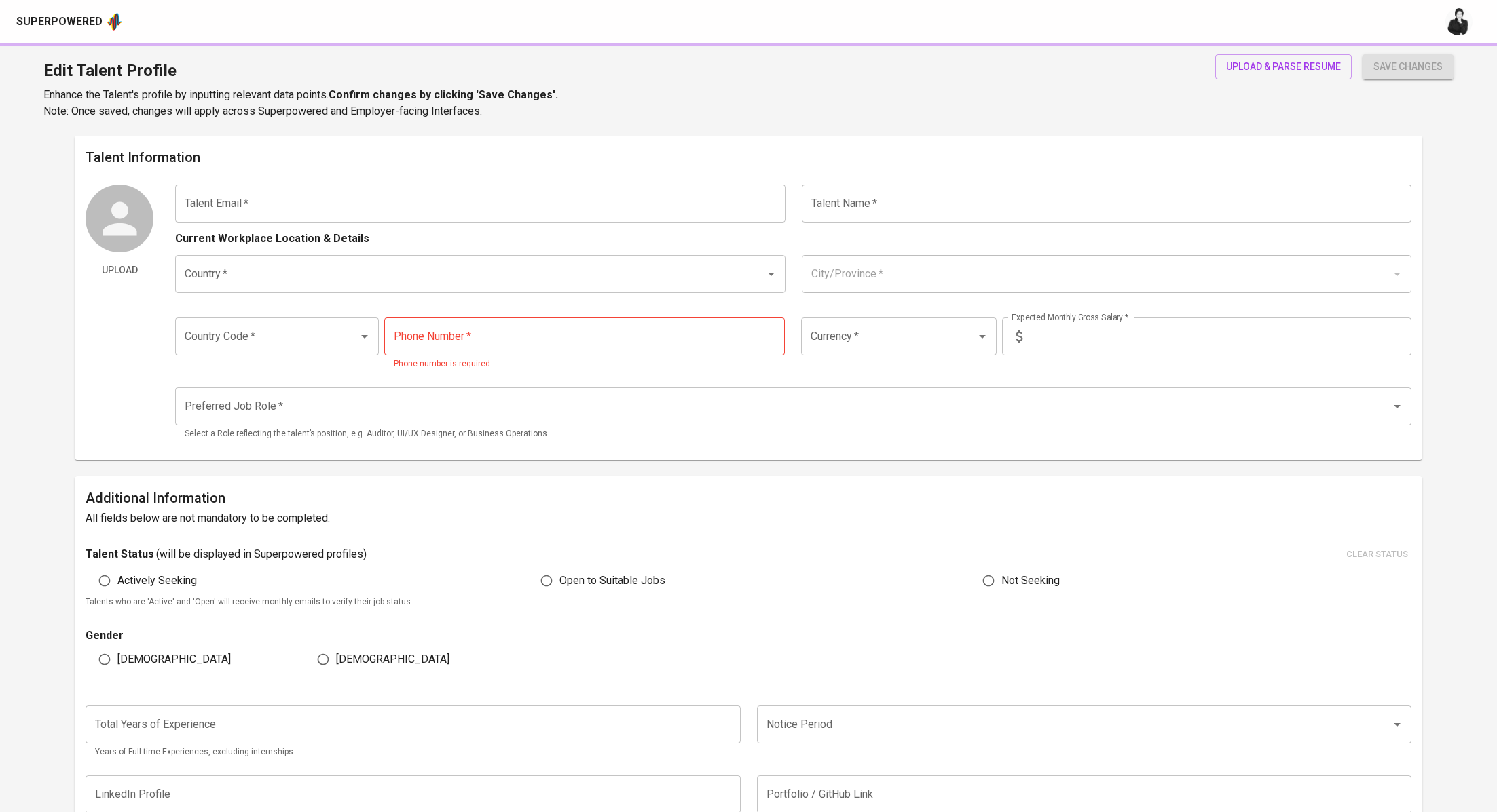
type input "1 Month"
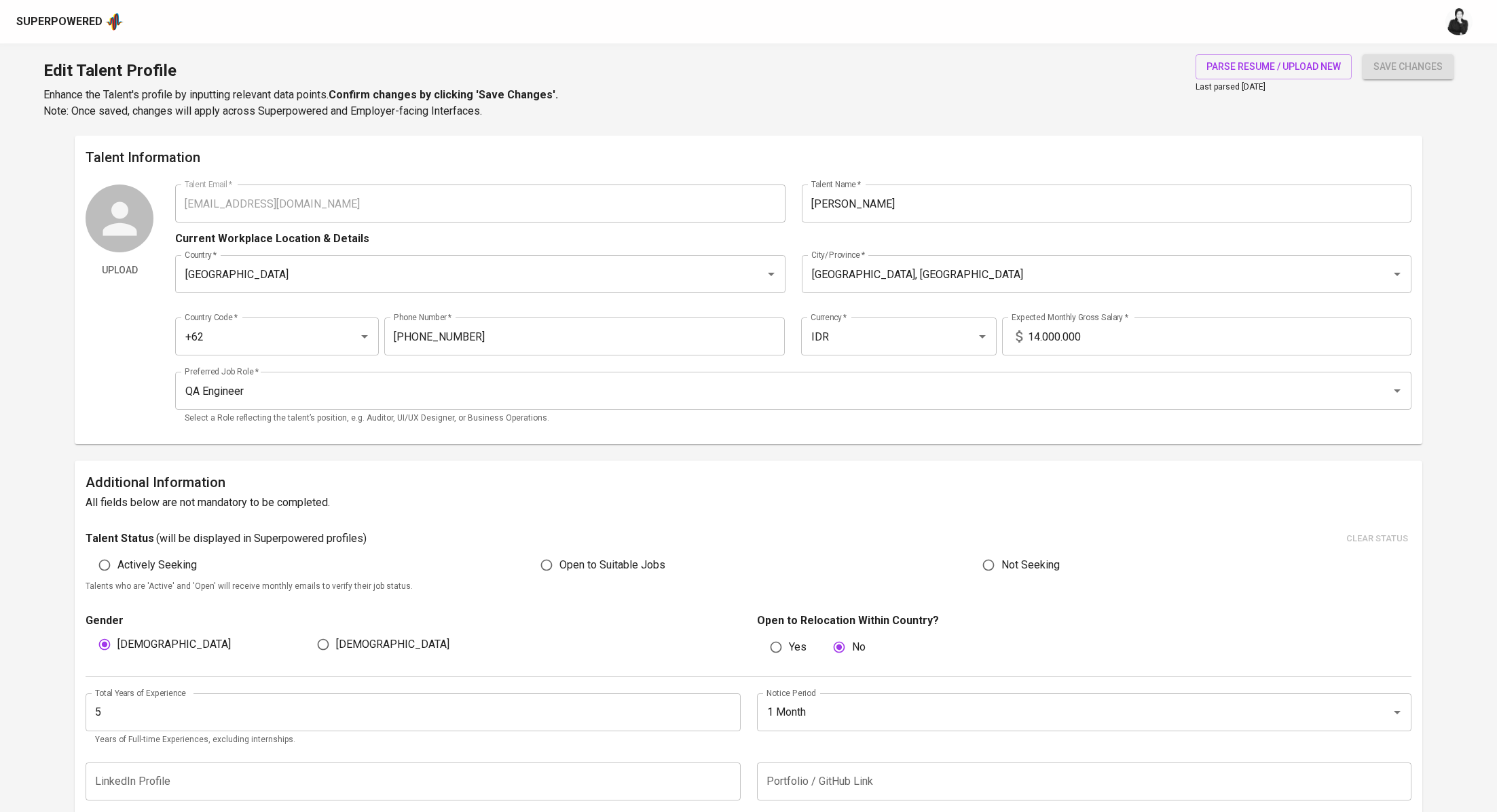
click at [1090, 334] on input "14.000.000" at bounding box center [1219, 336] width 384 height 38
click at [1040, 338] on input "14.000.000" at bounding box center [1219, 336] width 384 height 38
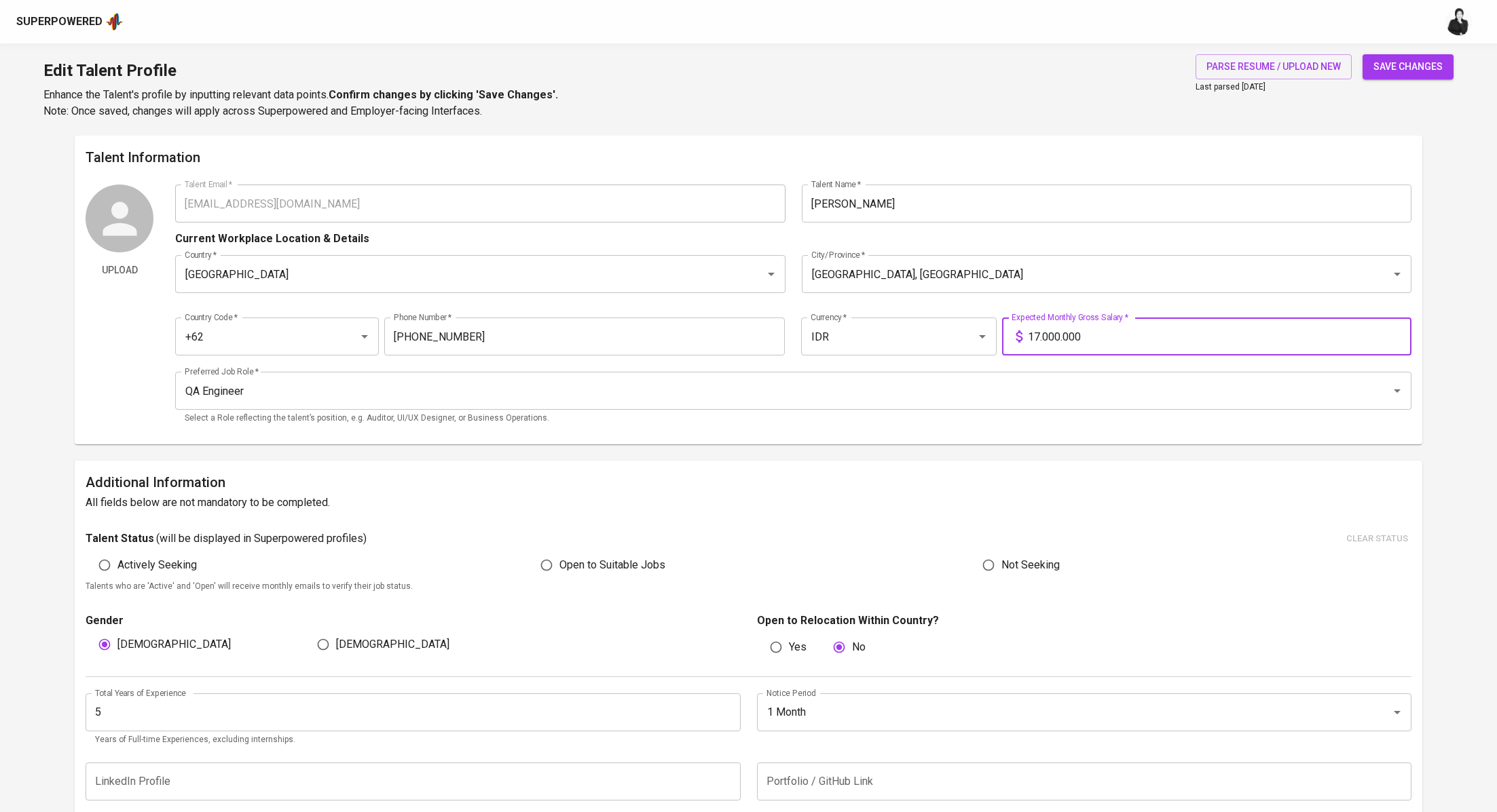
type input "17.000.000"
click at [1362, 54] on button "save changes" at bounding box center [1408, 66] width 91 height 25
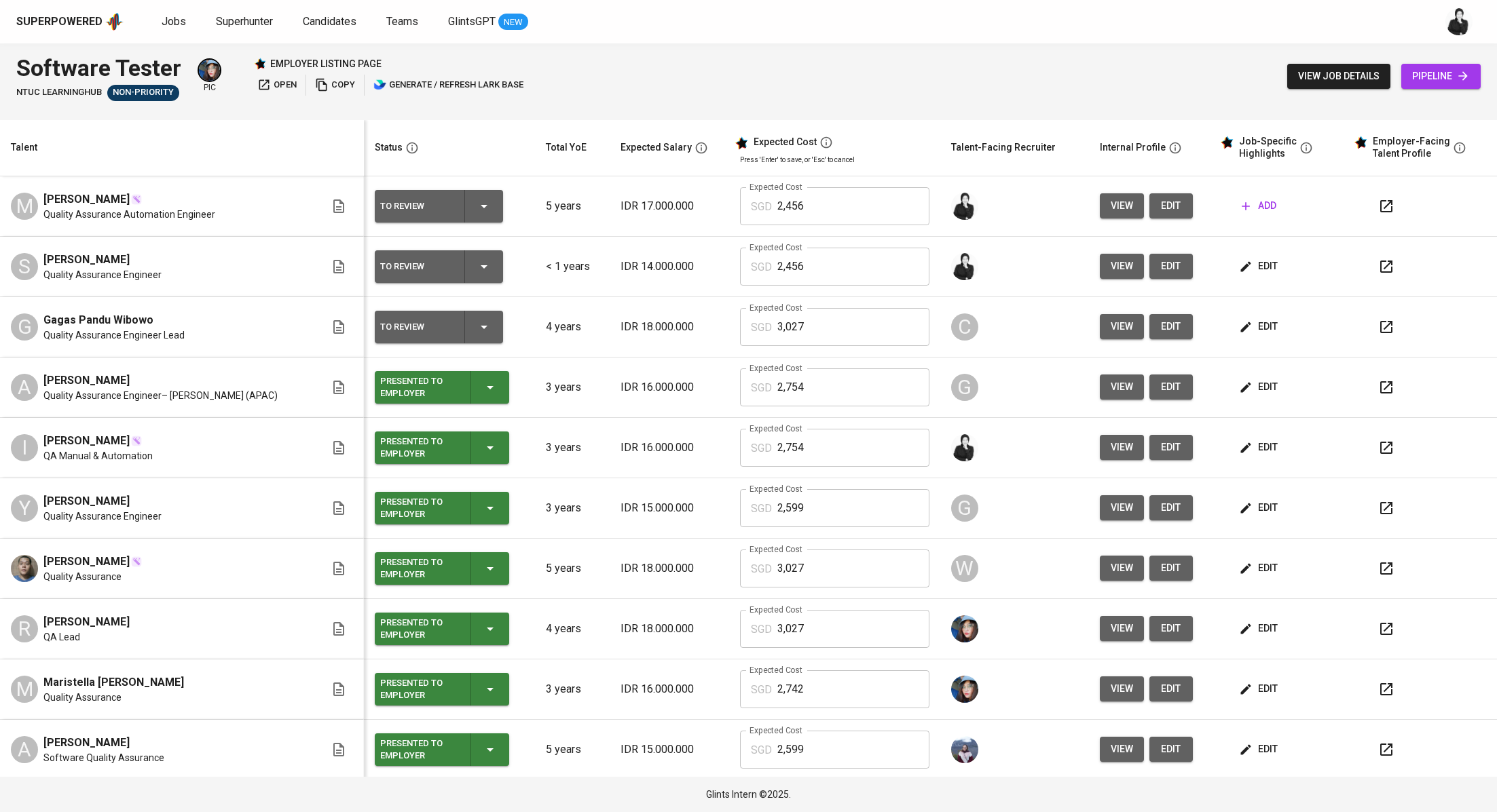
click at [890, 239] on td "Expected Cost SGD 2,456 Expected Cost" at bounding box center [834, 267] width 211 height 60
click at [1378, 205] on icon "button" at bounding box center [1386, 206] width 16 height 16
click at [1380, 271] on icon "button" at bounding box center [1386, 267] width 12 height 12
click at [1240, 263] on icon "button" at bounding box center [1245, 266] width 10 height 10
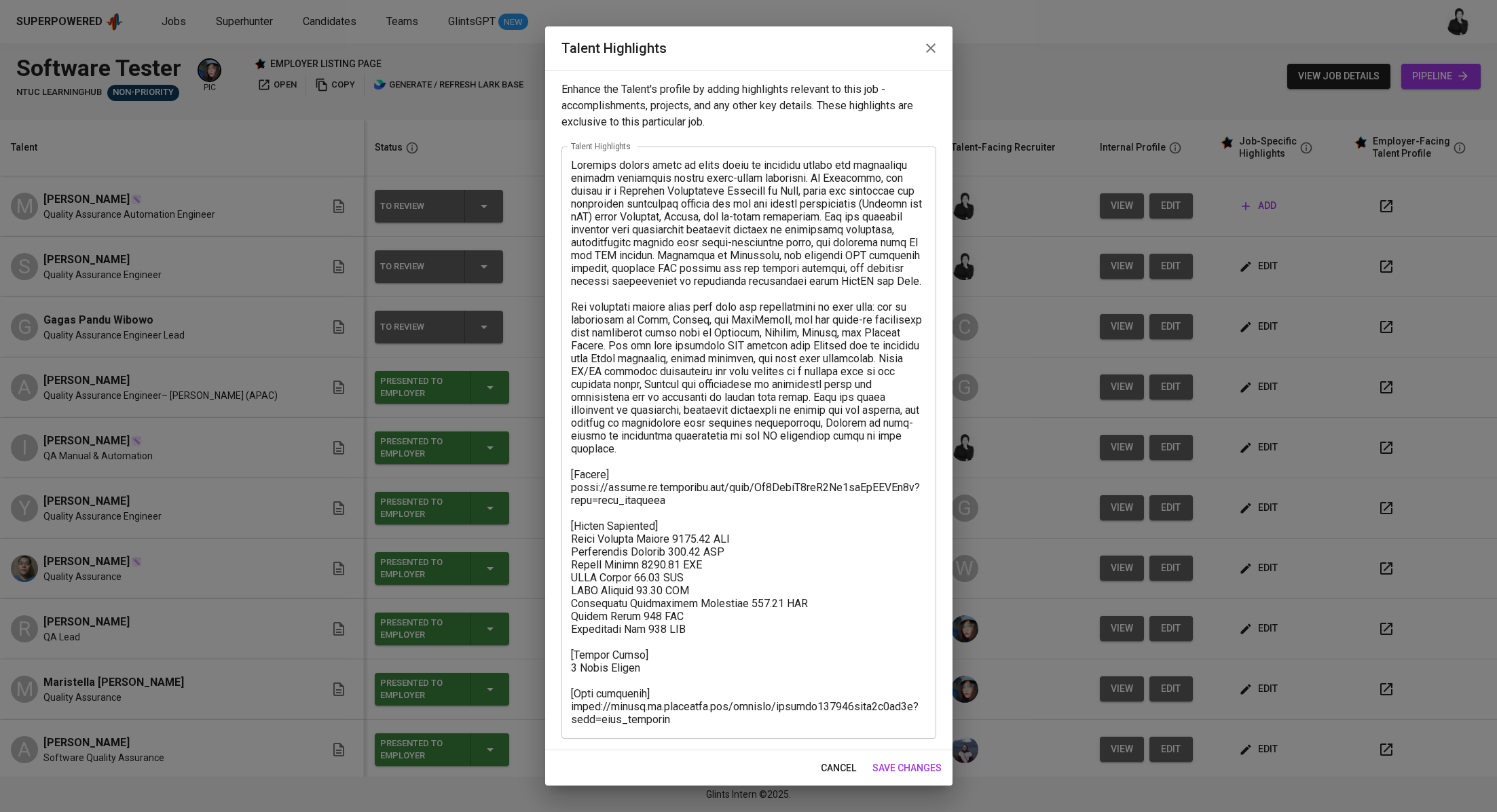
click at [931, 54] on icon "button" at bounding box center [930, 48] width 16 height 16
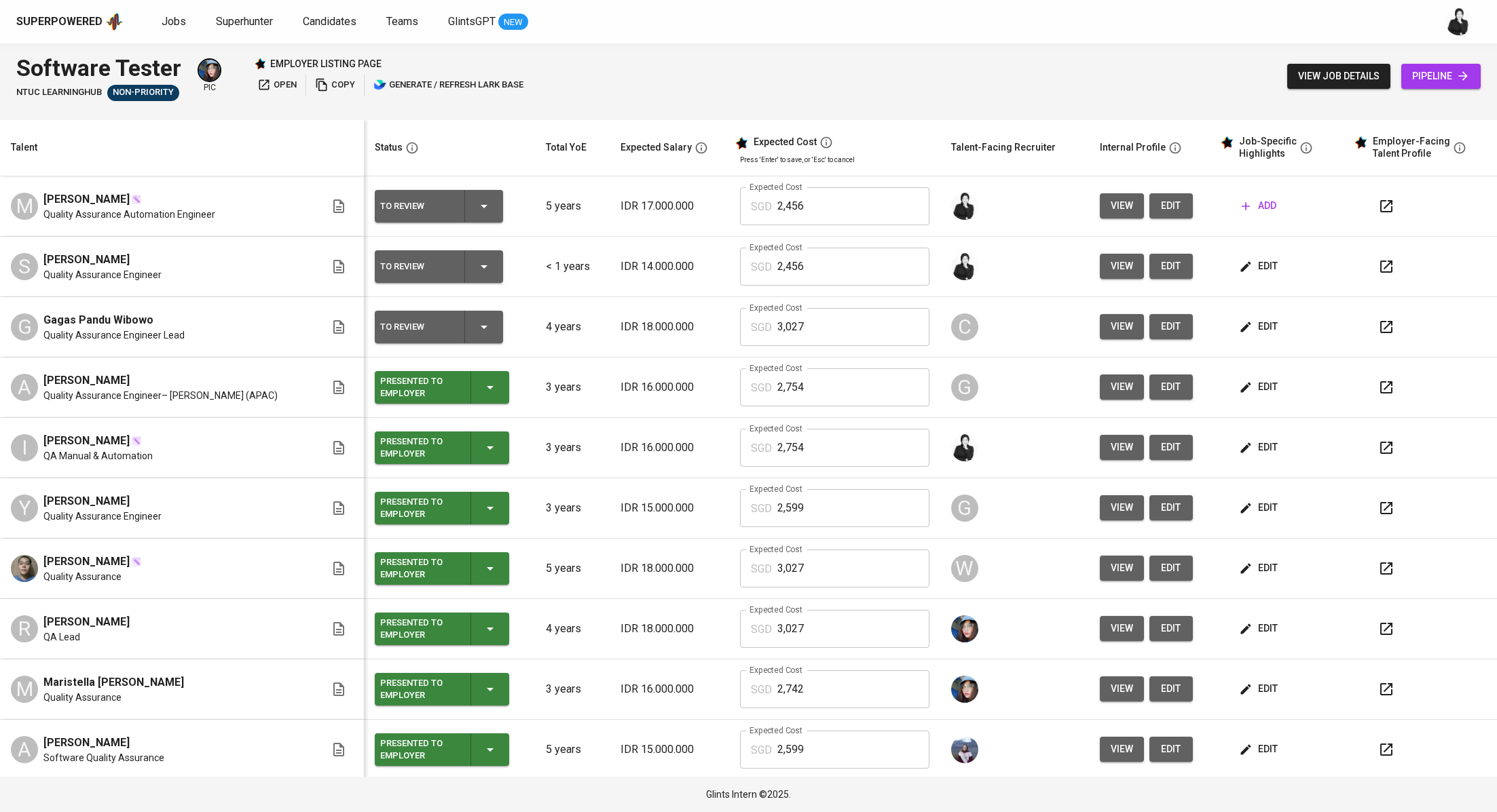
click at [1241, 254] on button "edit" at bounding box center [1259, 267] width 47 height 25
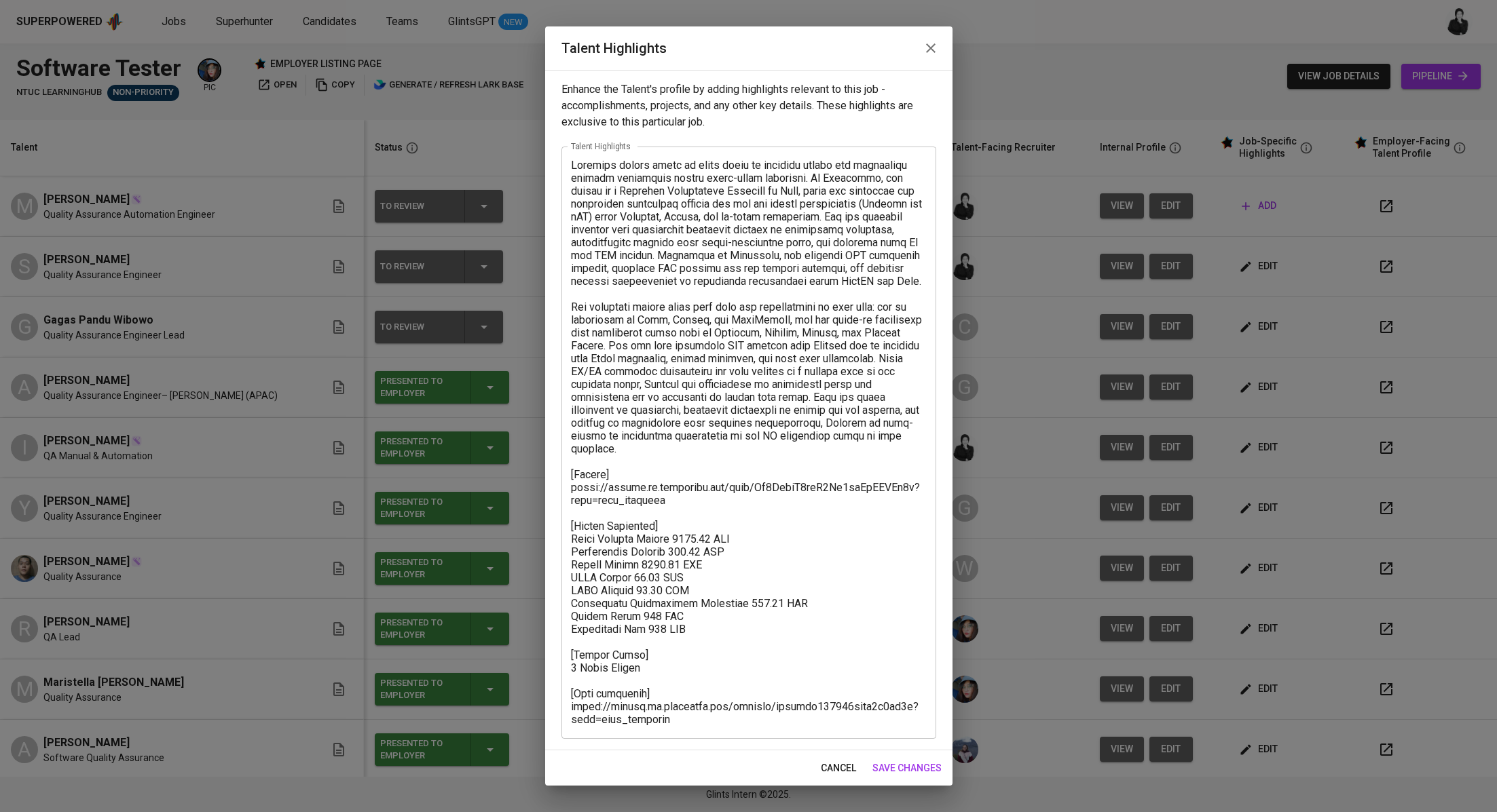
click at [938, 35] on button "button" at bounding box center [930, 48] width 33 height 33
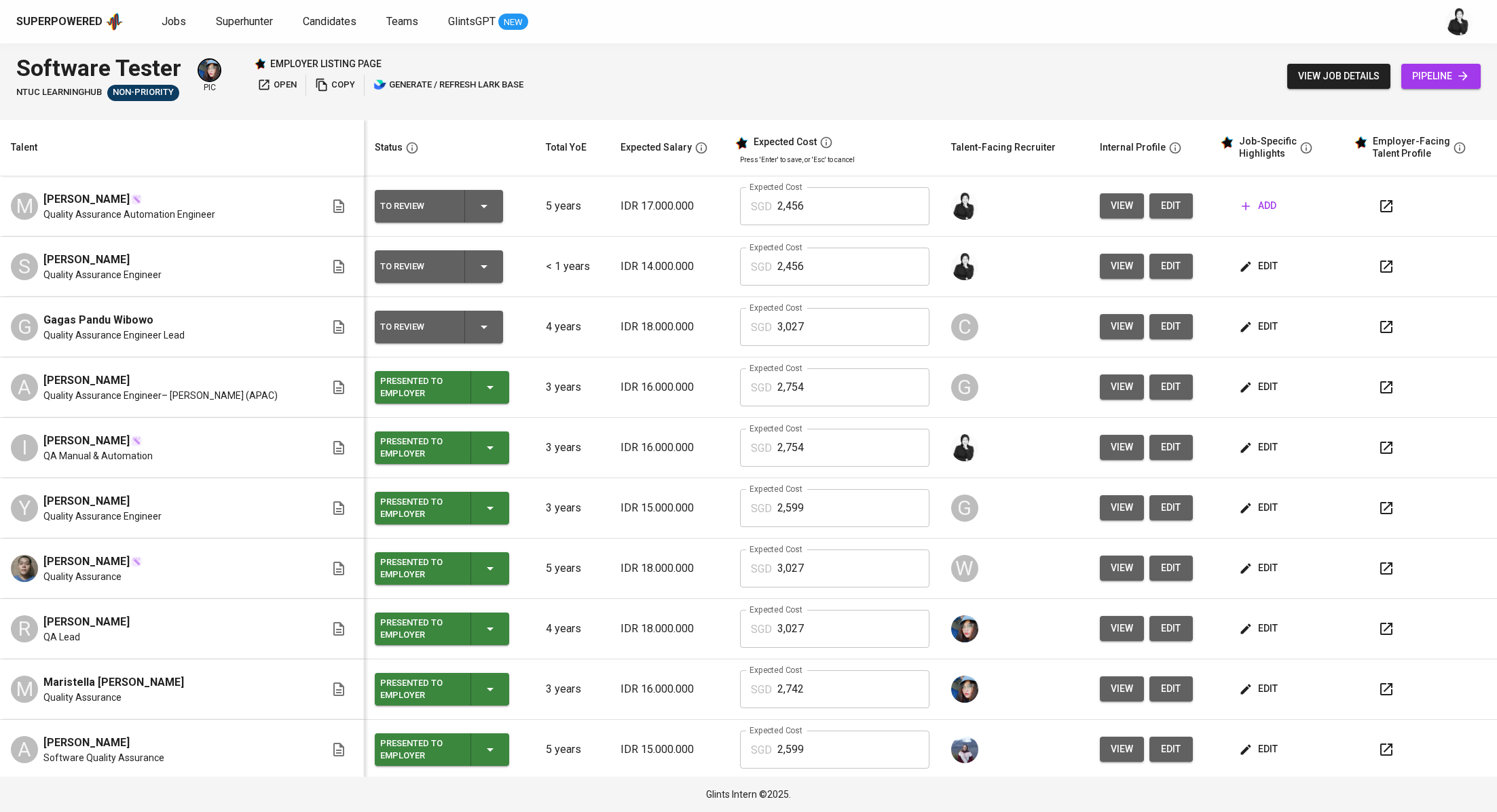
click at [1149, 257] on button "edit" at bounding box center [1170, 267] width 43 height 25
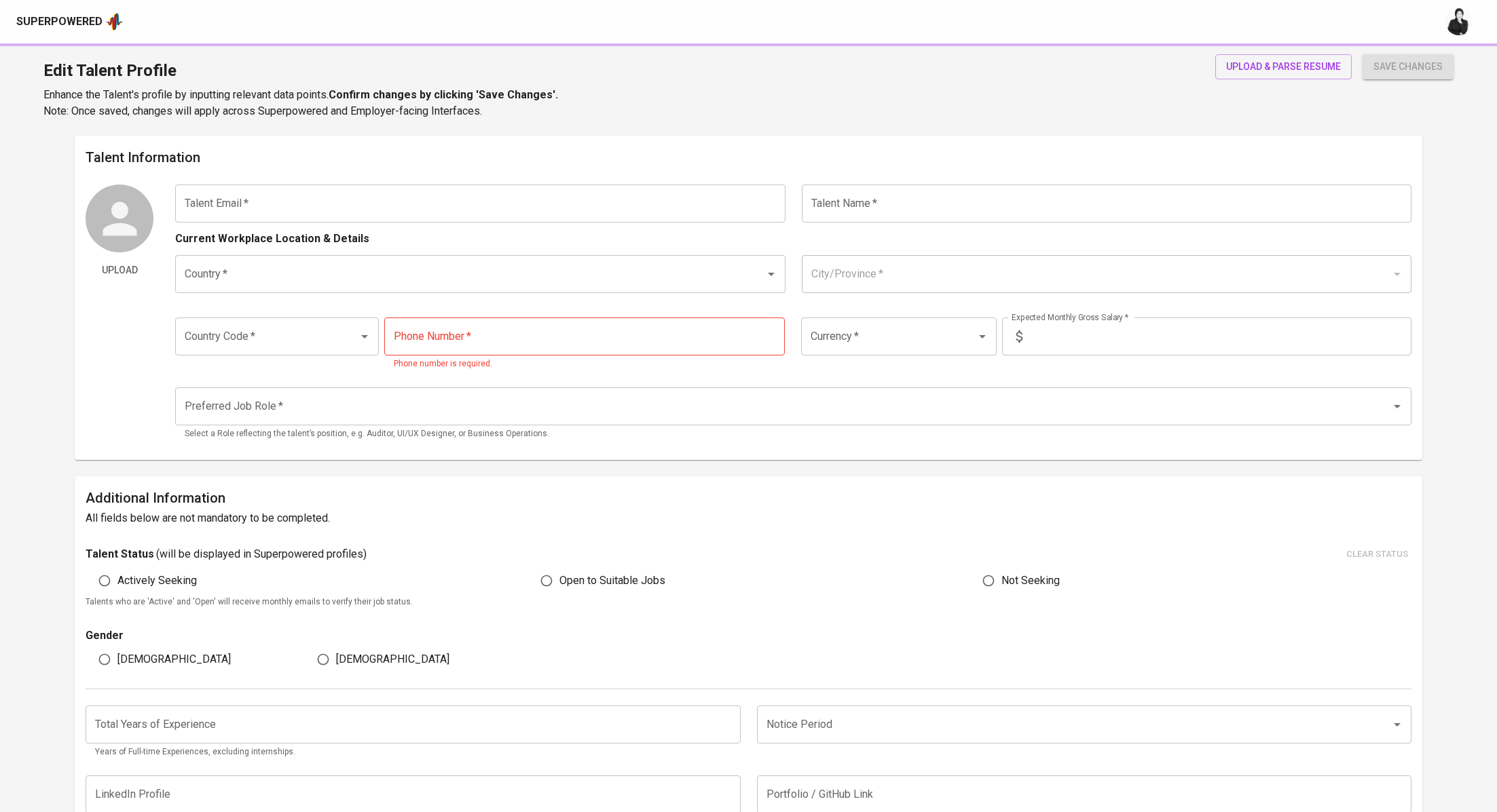
type input "[EMAIL_ADDRESS][DOMAIN_NAME]"
type input "Syarifah [PERSON_NAME]"
type input "[GEOGRAPHIC_DATA]"
type input "Bekasi, [GEOGRAPHIC_DATA]"
type input "+62"
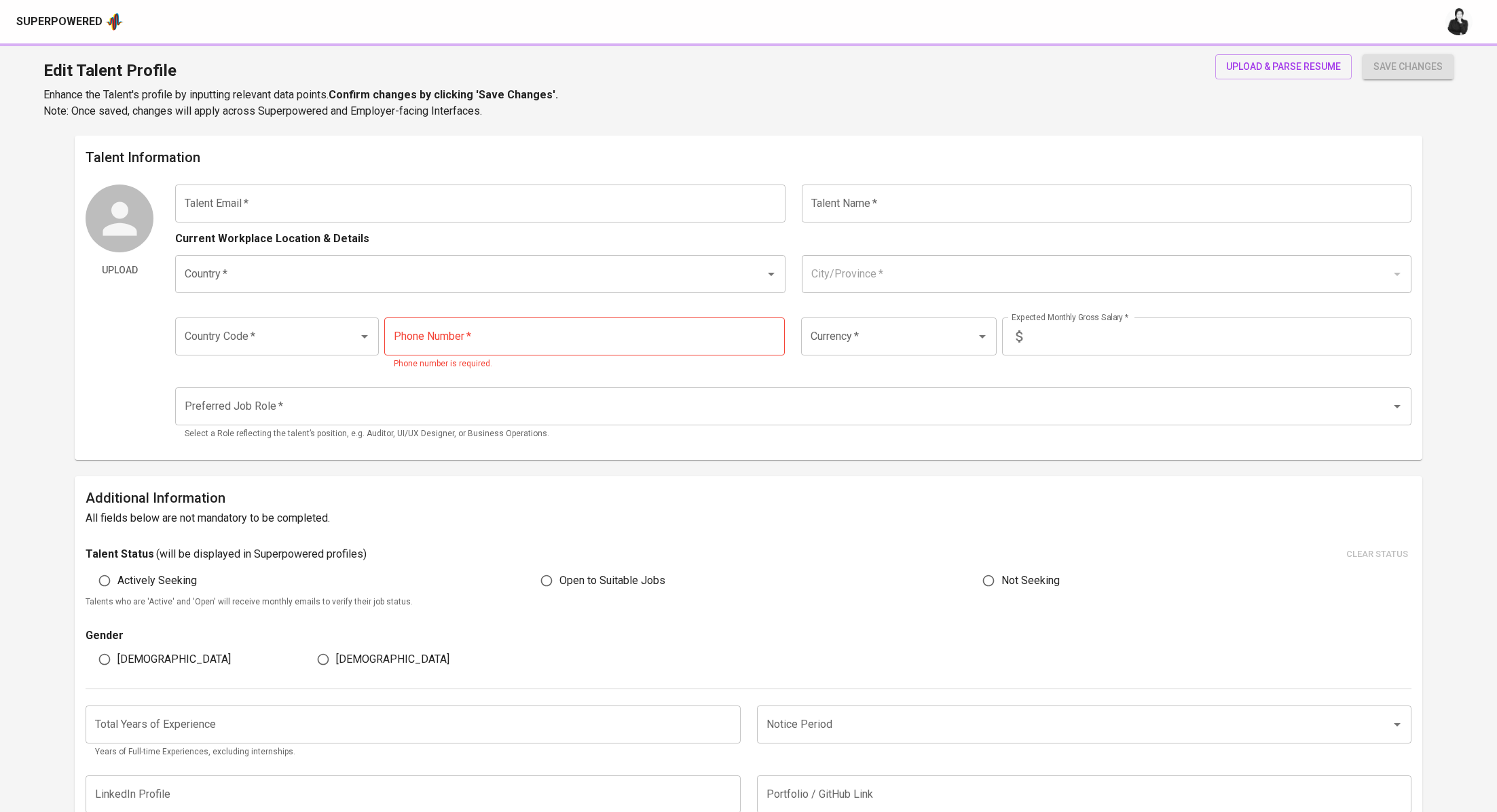
type input "[PHONE_NUMBER]"
type input "IDR"
type input "QA Engineer"
radio input "true"
type input "0"
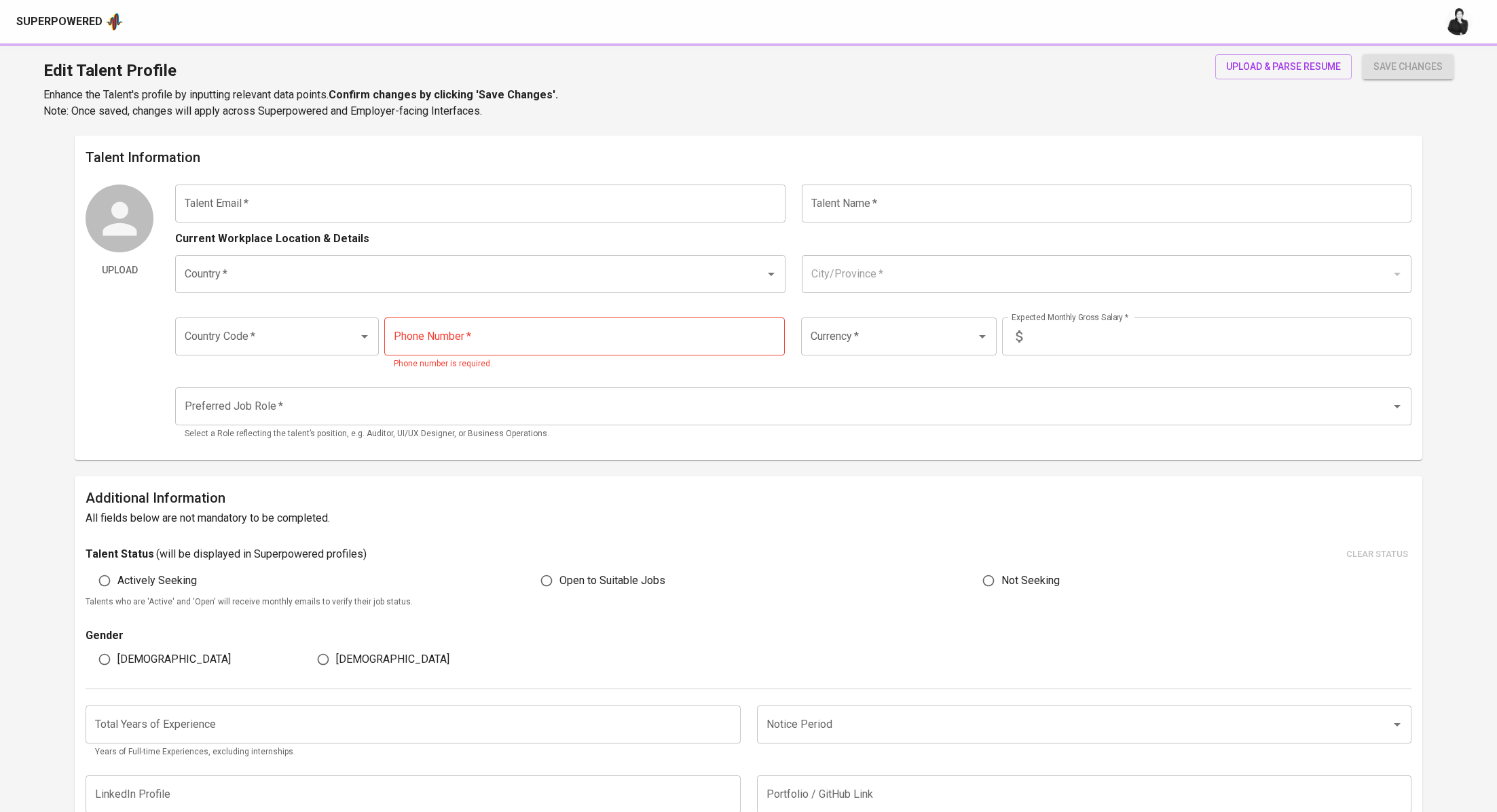
type input "1 Week"
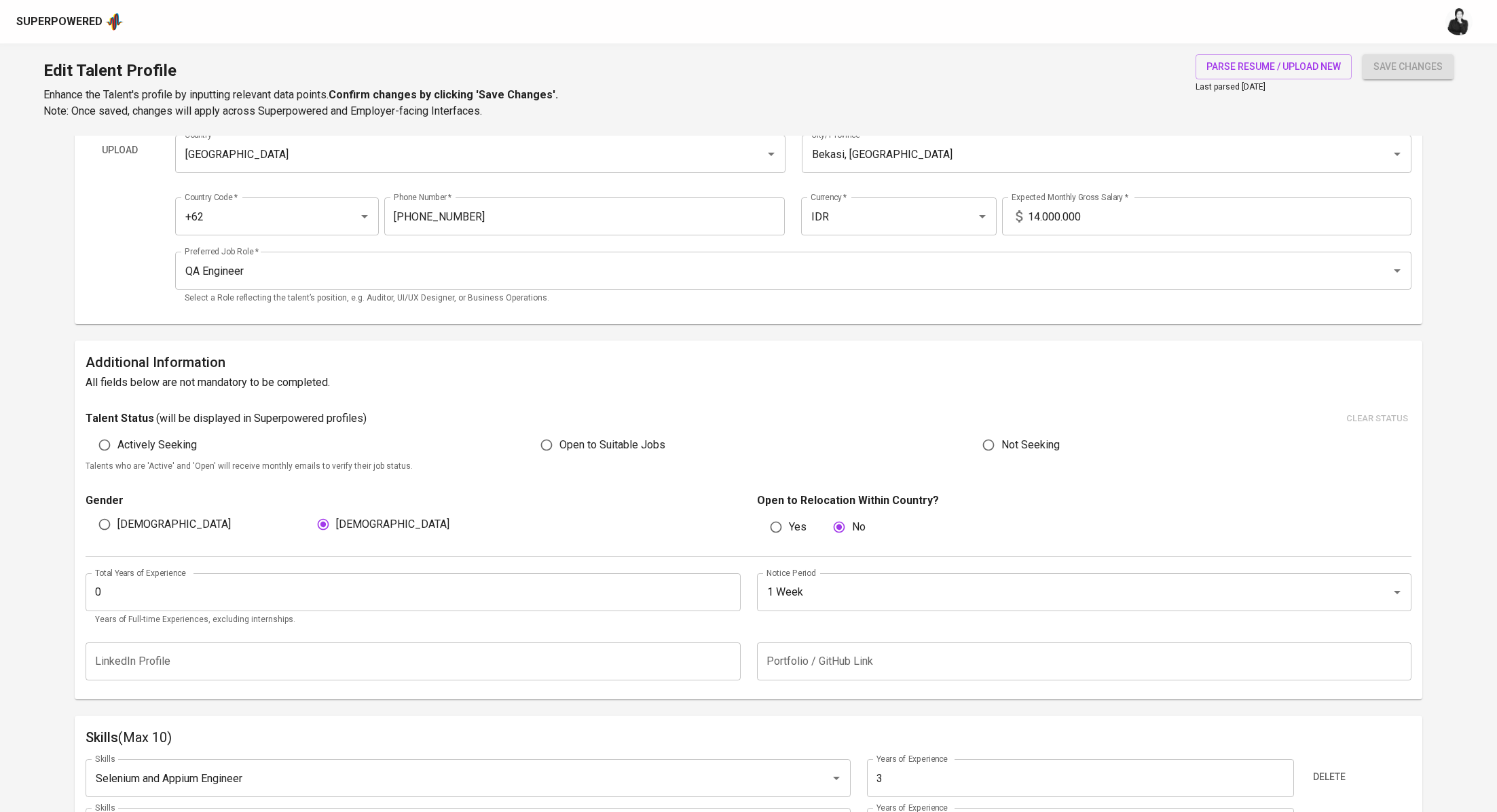
scroll to position [151, 0]
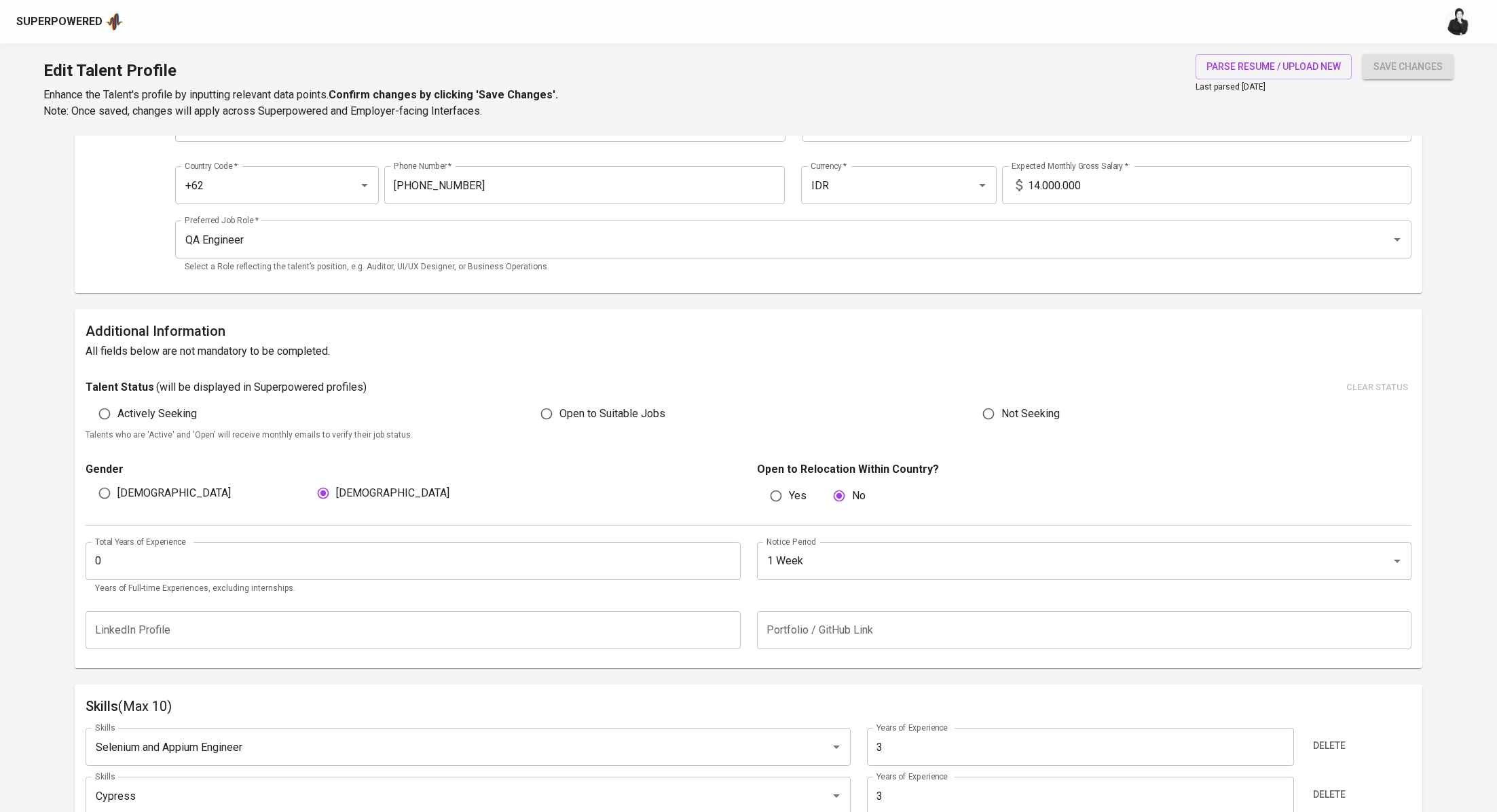
click at [184, 553] on input "0" at bounding box center [413, 561] width 655 height 38
type input "3"
click at [1375, 69] on span "save changes" at bounding box center [1408, 66] width 69 height 17
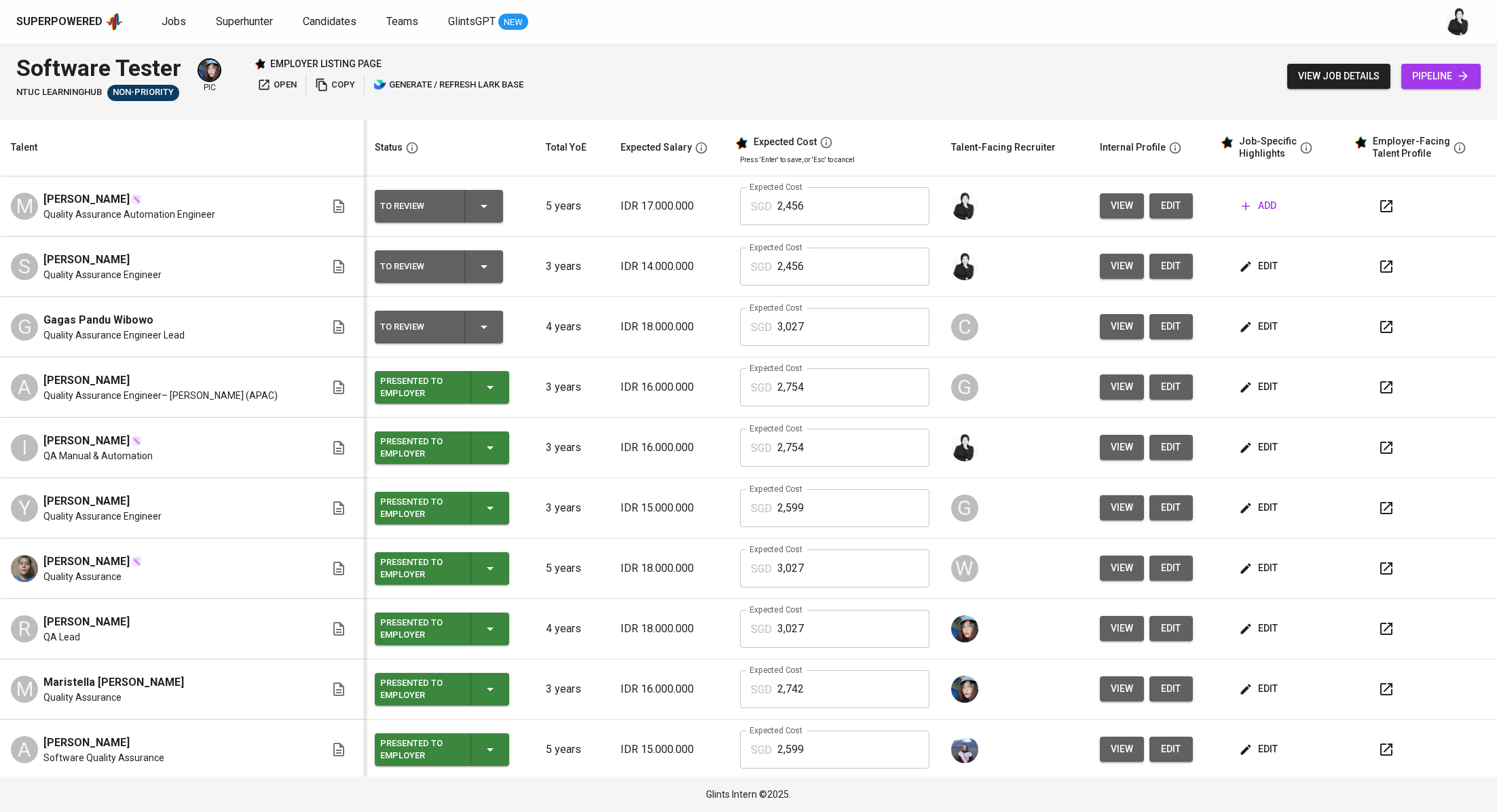
click at [1252, 207] on span "add" at bounding box center [1259, 205] width 35 height 17
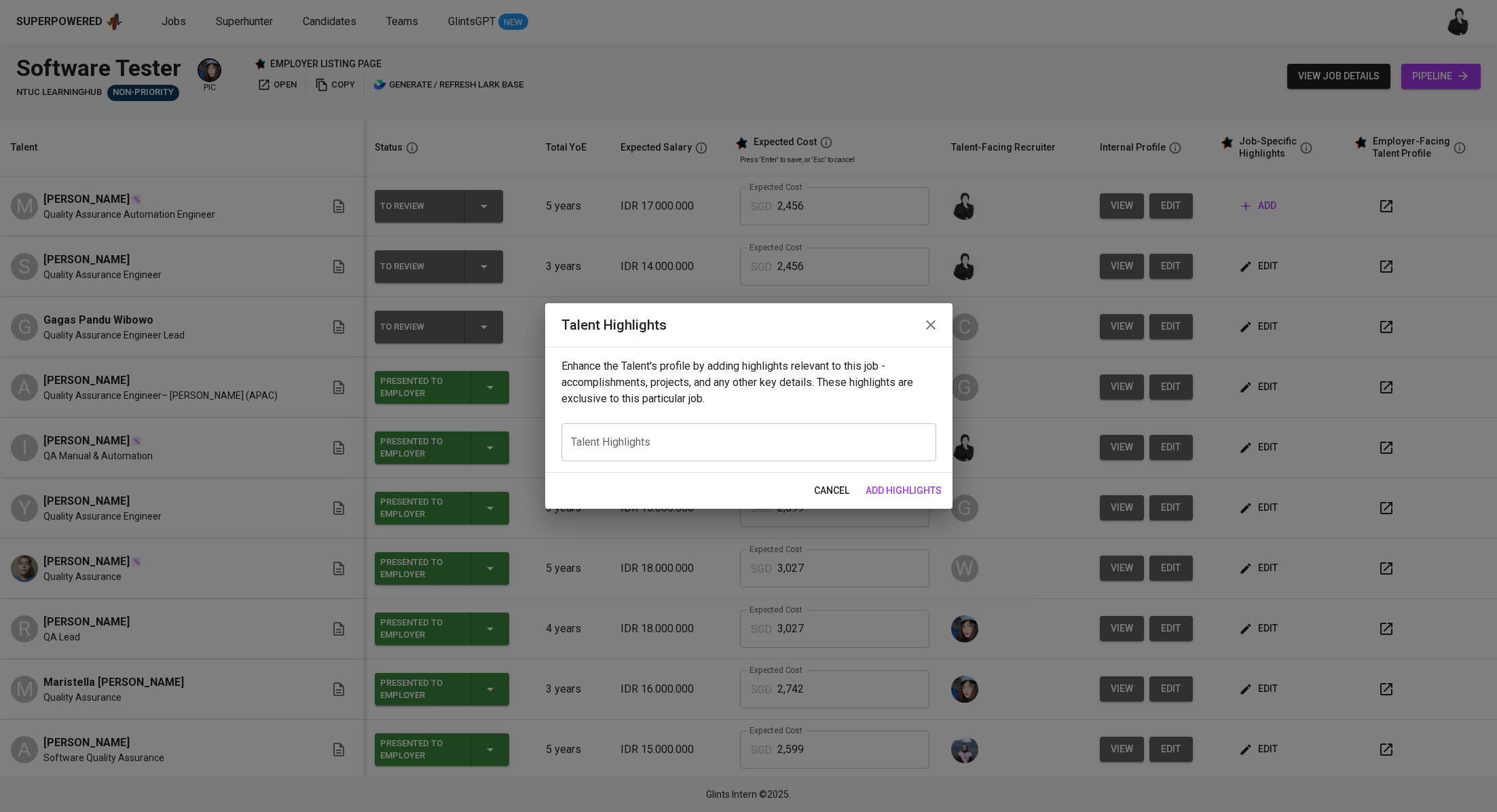
click at [933, 327] on icon "button" at bounding box center [930, 325] width 16 height 16
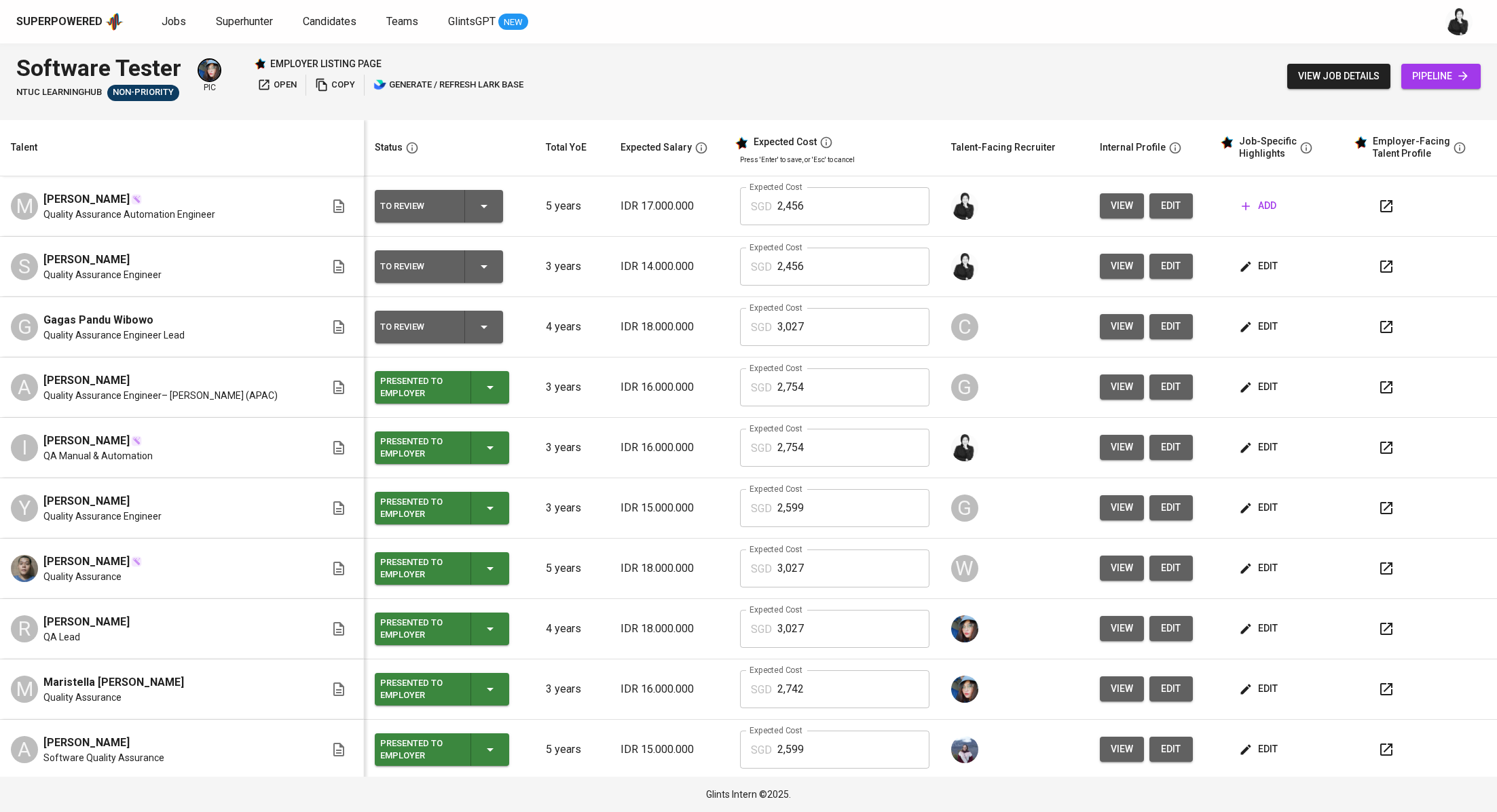
click at [1149, 211] on button "edit" at bounding box center [1170, 205] width 43 height 25
click at [1250, 200] on span "add" at bounding box center [1259, 205] width 35 height 17
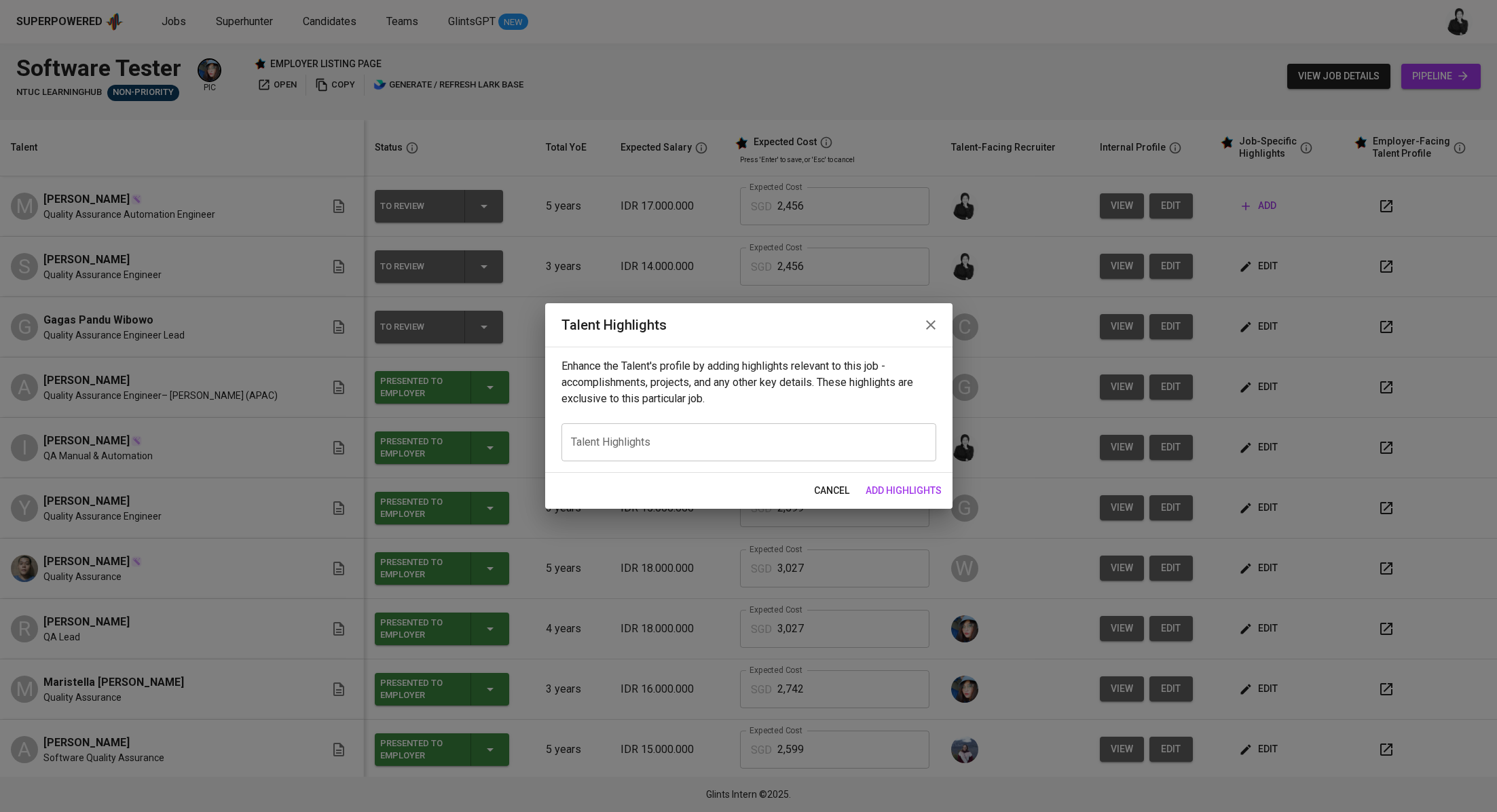
click at [770, 440] on textarea at bounding box center [748, 443] width 356 height 13
paste textarea "Syarifah brings close to three years of combined manual and automation testing …"
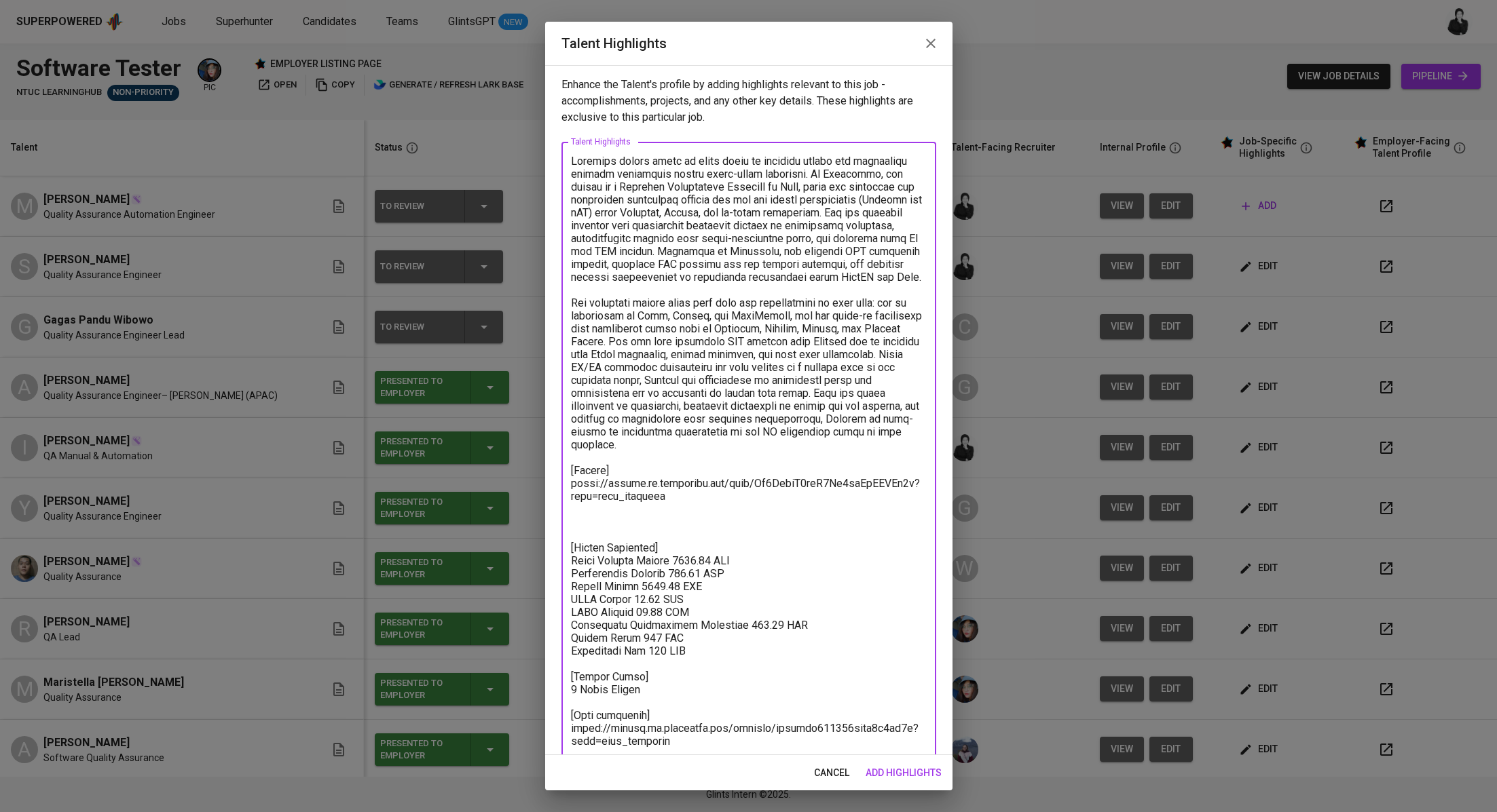
click at [636, 528] on textarea at bounding box center [748, 452] width 356 height 593
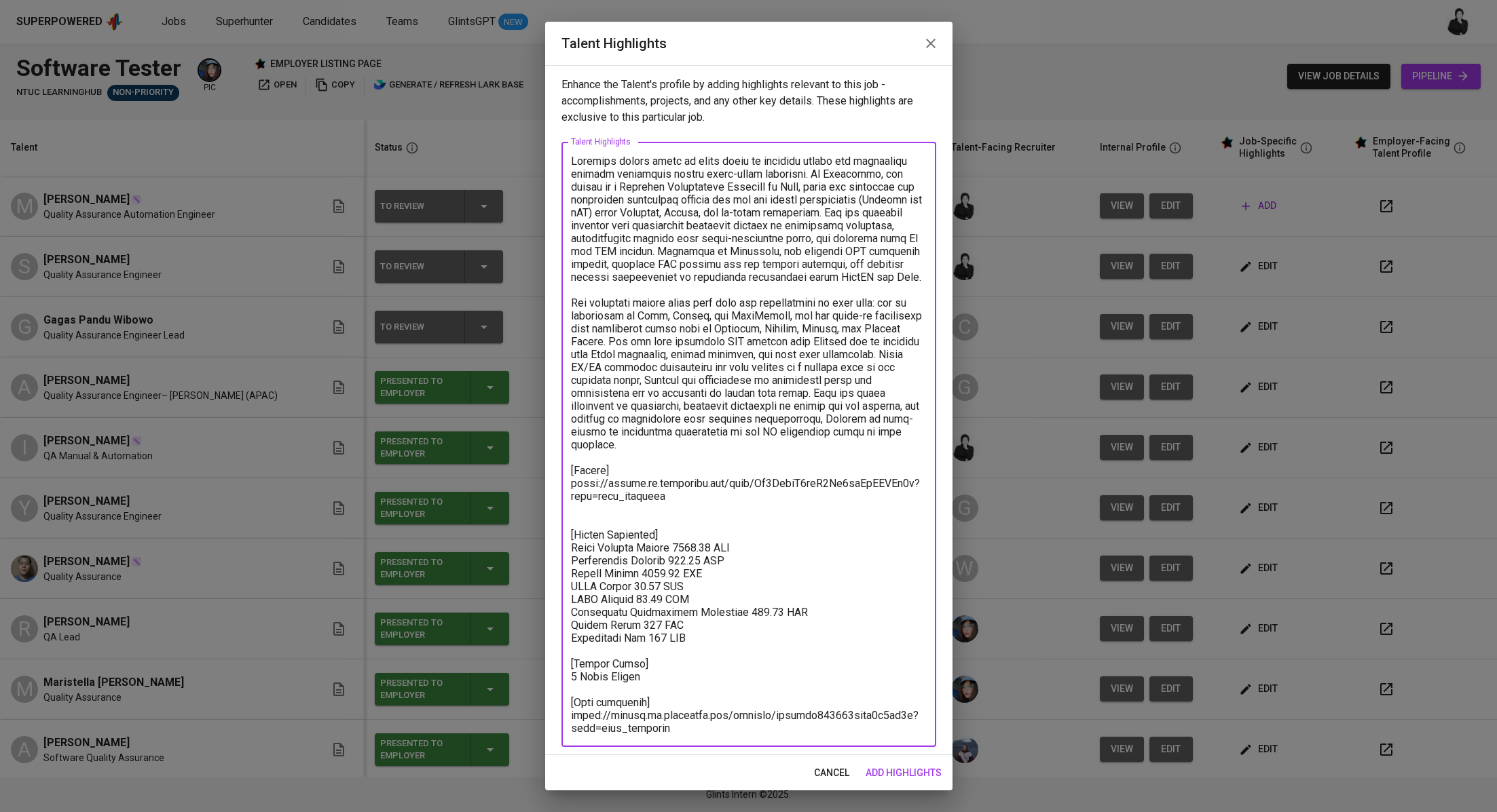
drag, startPoint x: 899, startPoint y: 445, endPoint x: 554, endPoint y: 161, distance: 446.9
click at [554, 161] on div "Enhance the Talent's profile by adding highlights relevant to this job - accomp…" at bounding box center [748, 410] width 407 height 690
paste textarea "Dilla has over five years of experience in quality assurance, covering both man…"
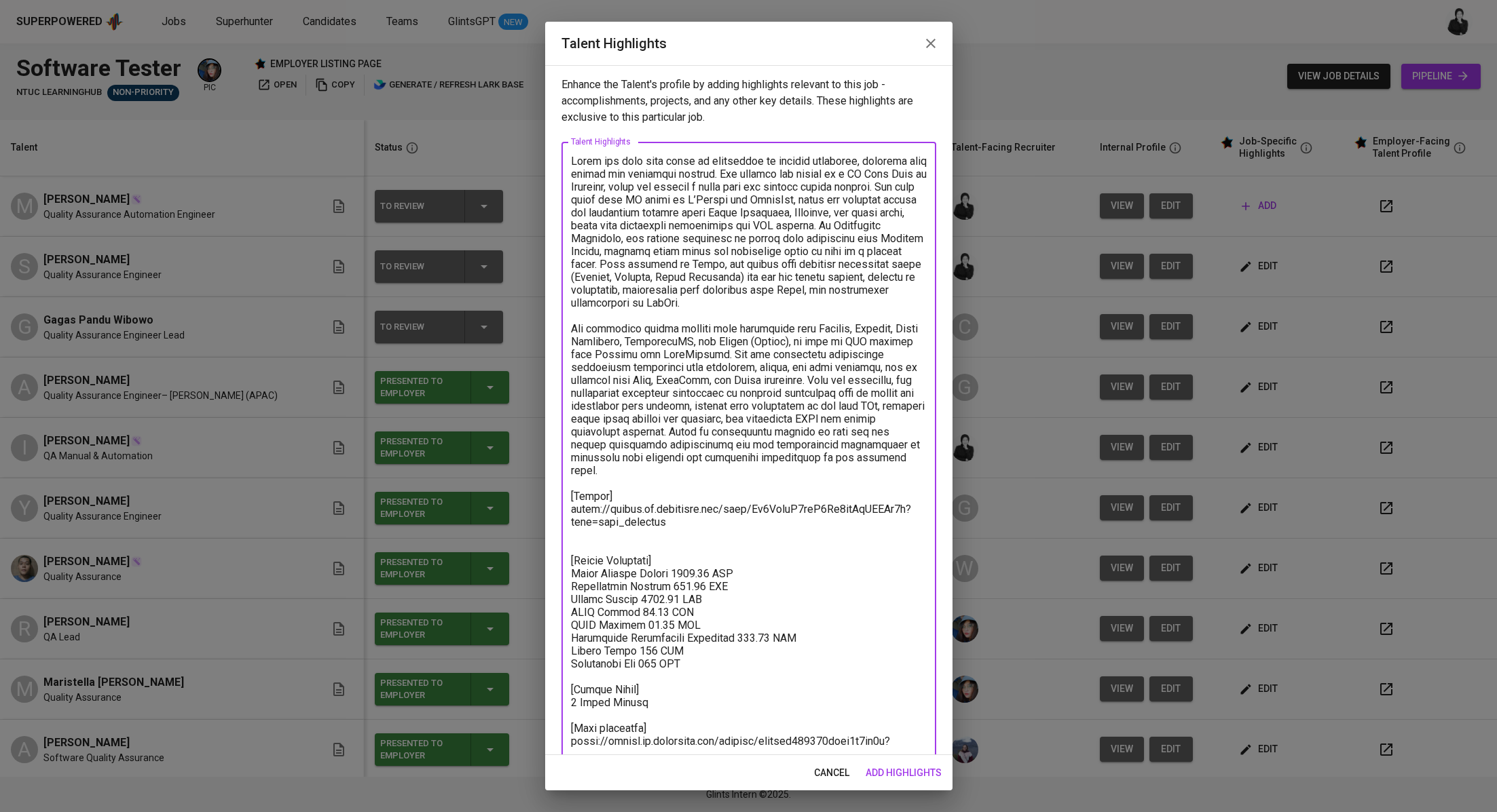
click at [586, 161] on textarea at bounding box center [748, 452] width 356 height 593
drag, startPoint x: 590, startPoint y: 161, endPoint x: 573, endPoint y: 160, distance: 17.0
click at [573, 160] on textarea at bounding box center [748, 452] width 356 height 593
drag, startPoint x: 922, startPoint y: 463, endPoint x: 570, endPoint y: 157, distance: 466.4
click at [559, 155] on div "Enhance the Talent's profile by adding highlights relevant to this job - accomp…" at bounding box center [748, 410] width 407 height 690
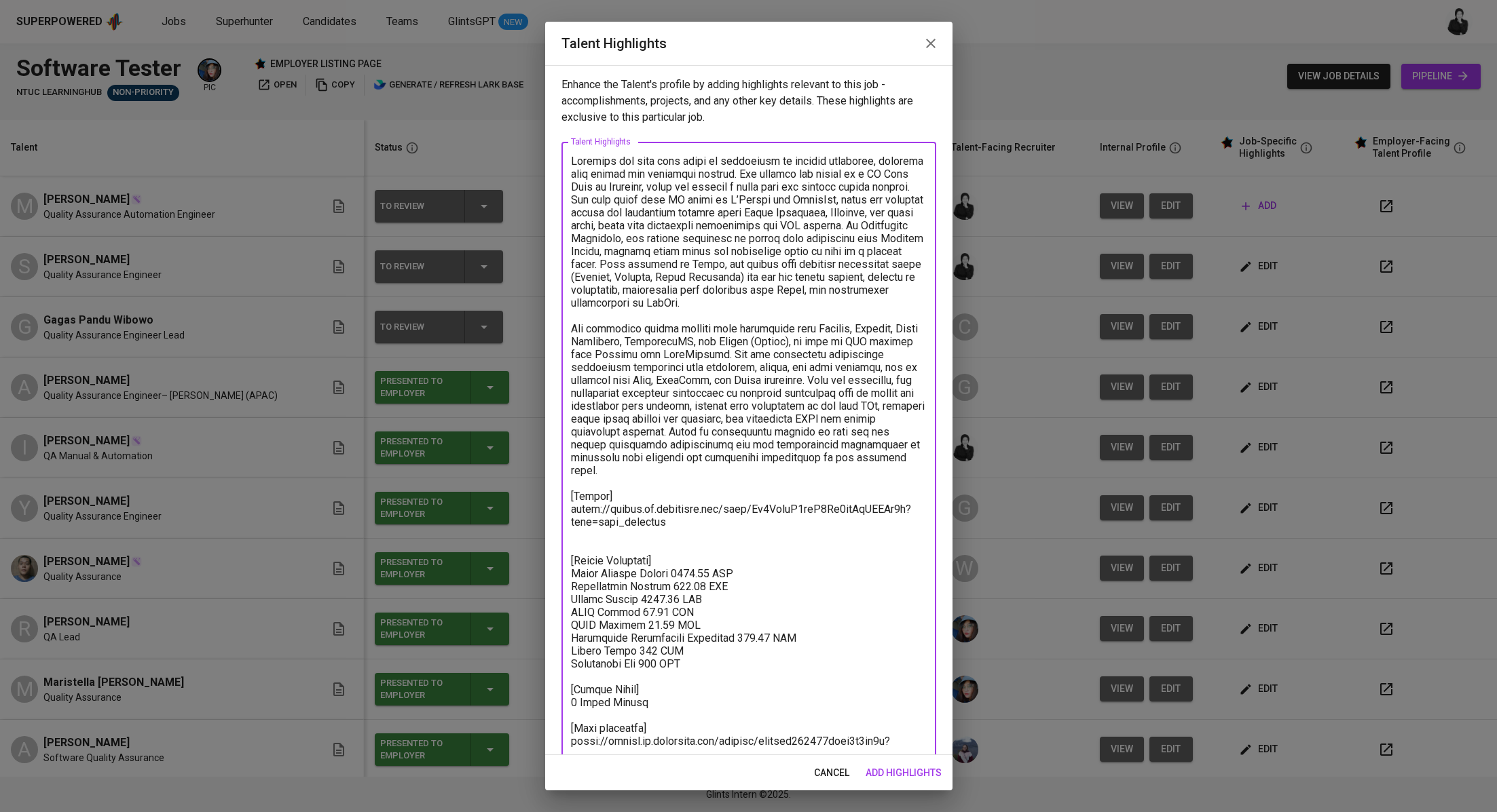
drag, startPoint x: 922, startPoint y: 457, endPoint x: 564, endPoint y: 155, distance: 468.4
click at [564, 155] on div "x Talent Highlights" at bounding box center [748, 451] width 375 height 618
paste textarea "h has over five years of experience in quality assurance, covering both manual …"
click at [668, 518] on textarea at bounding box center [748, 452] width 356 height 593
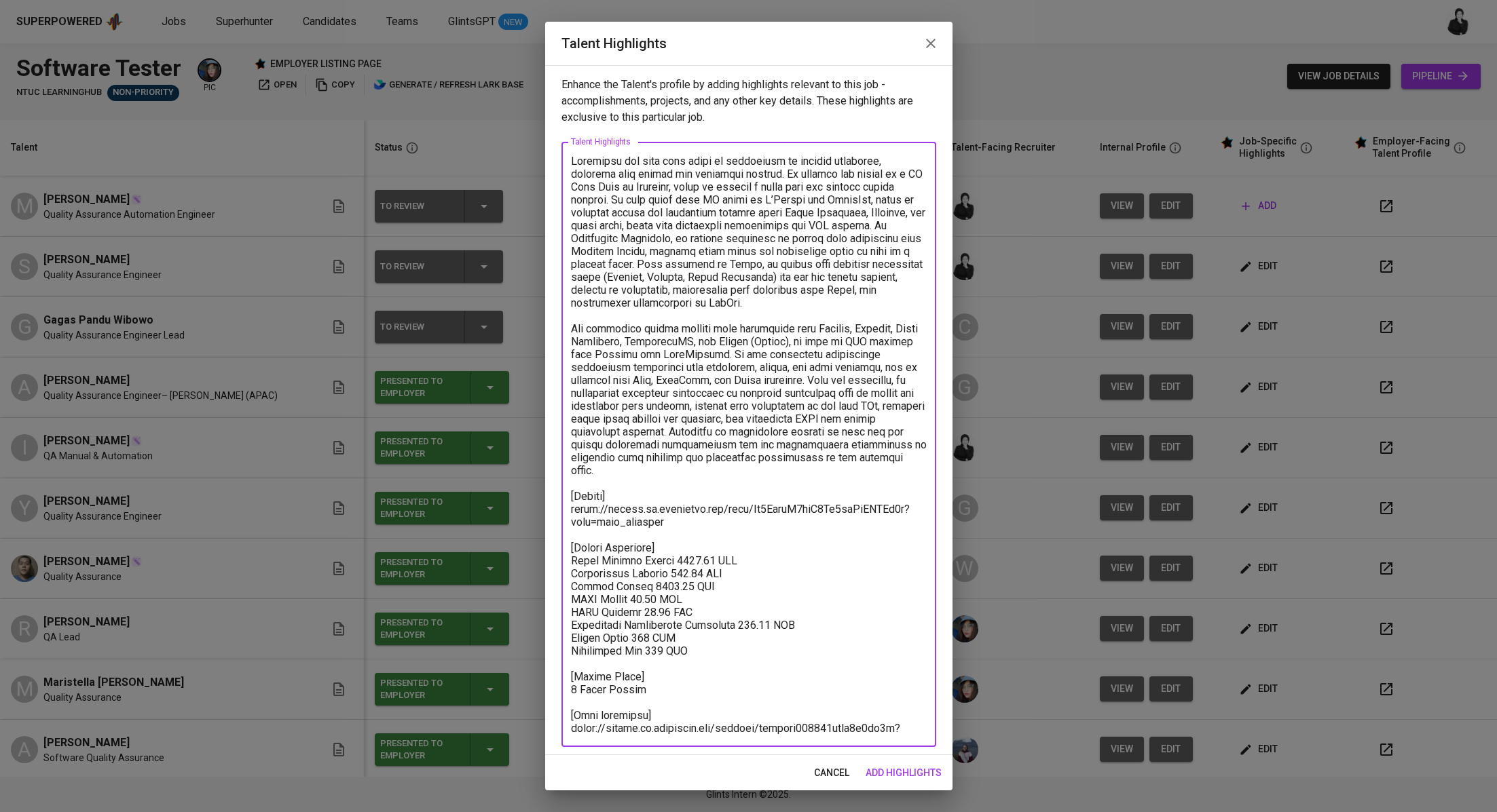
drag, startPoint x: 681, startPoint y: 506, endPoint x: 570, endPoint y: 496, distance: 111.4
click at [570, 496] on div "x Talent Highlights" at bounding box center [748, 445] width 375 height 606
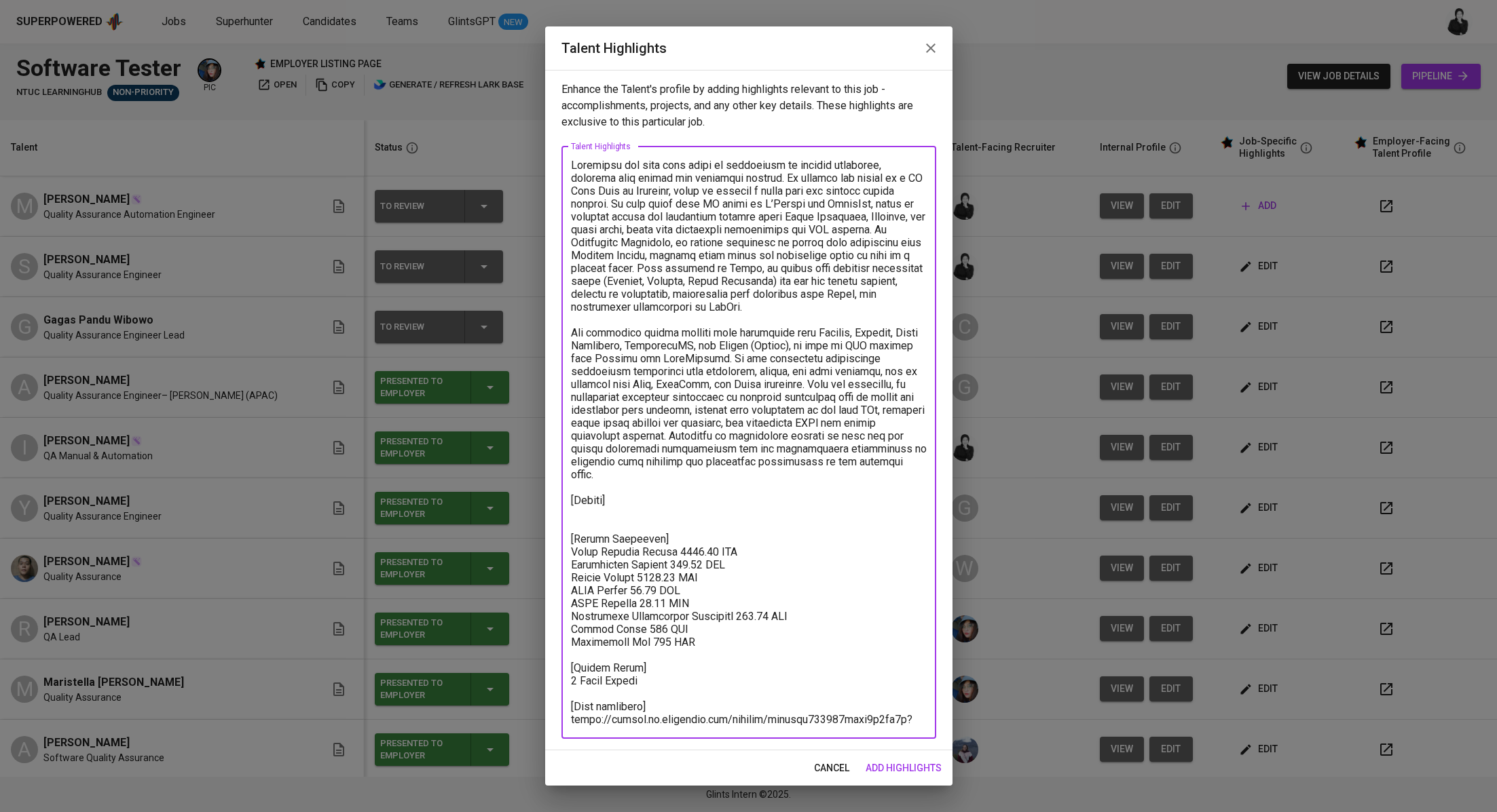
paste textarea "https://glints.sg.larksuite.com/file/Thj9bvPf4oyW4QxdMI8lCnO2gPY?from=from_copy…"
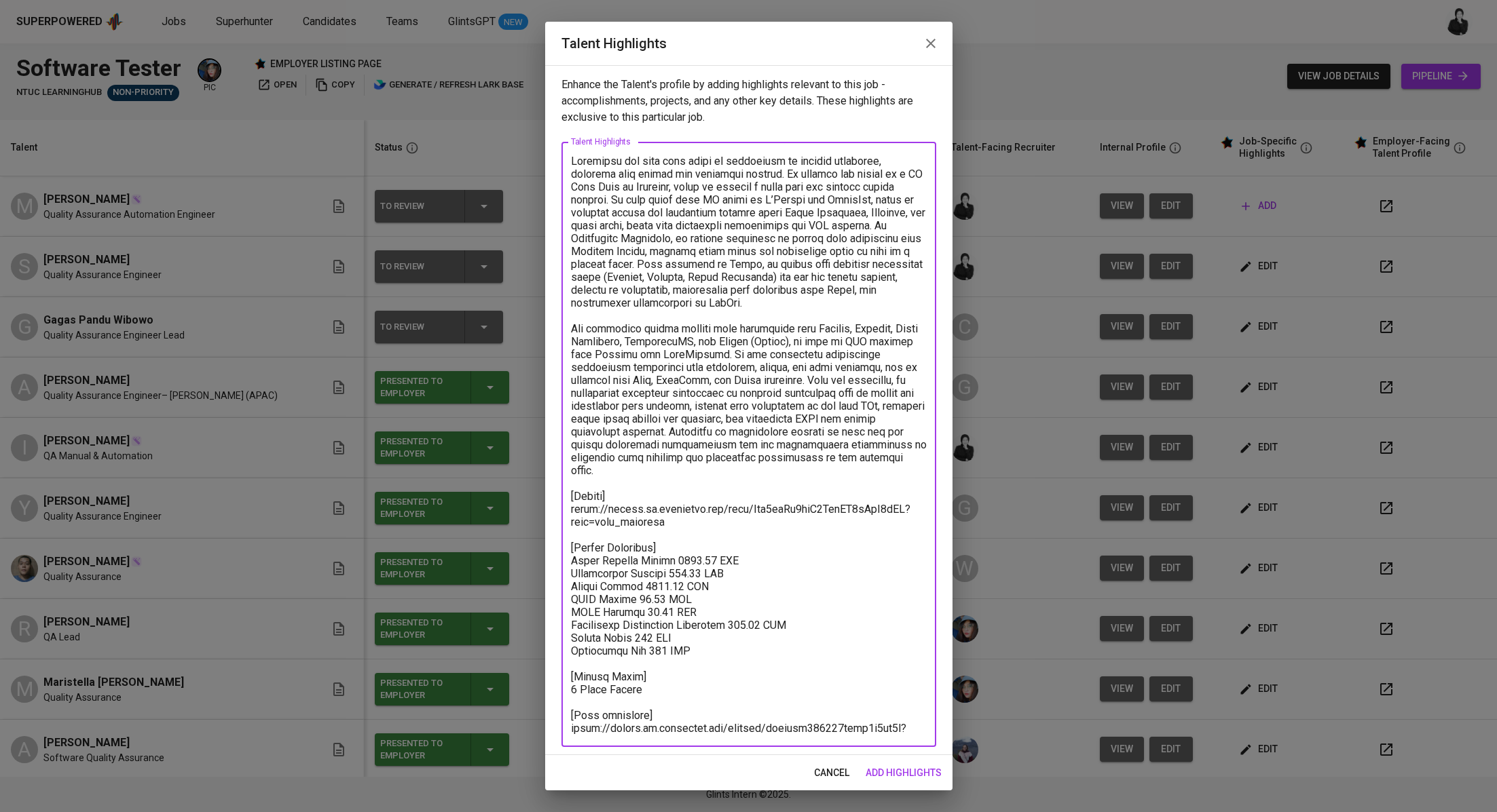
drag, startPoint x: 713, startPoint y: 638, endPoint x: 558, endPoint y: 547, distance: 179.7
click at [558, 547] on div "Enhance the Talent's profile by adding highlights relevant to this job - accomp…" at bounding box center [748, 410] width 407 height 690
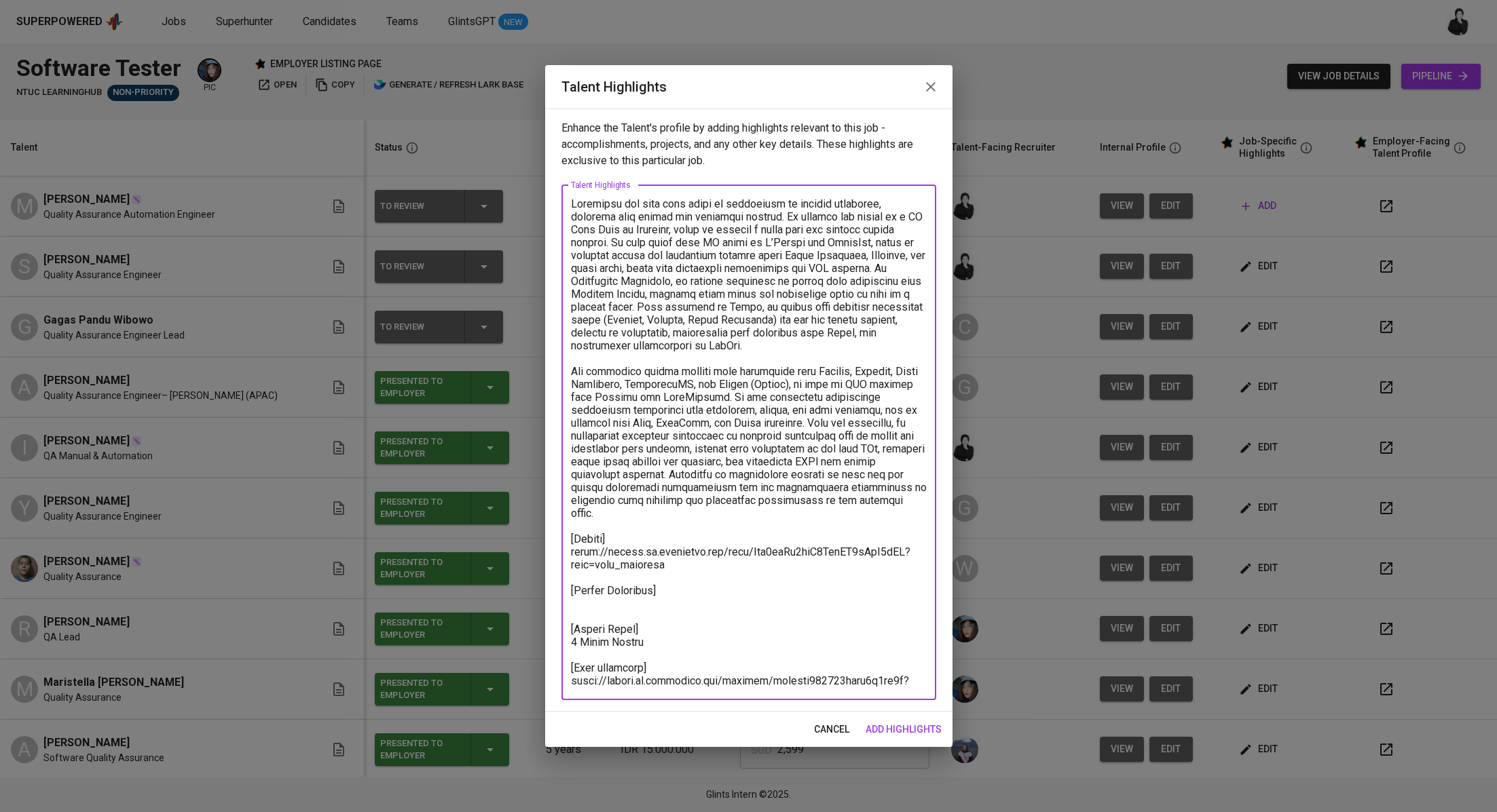
drag, startPoint x: 691, startPoint y: 675, endPoint x: 554, endPoint y: 670, distance: 137.1
click at [554, 670] on div "Enhance the Talent's profile by adding highlights relevant to this job - accomp…" at bounding box center [748, 410] width 407 height 603
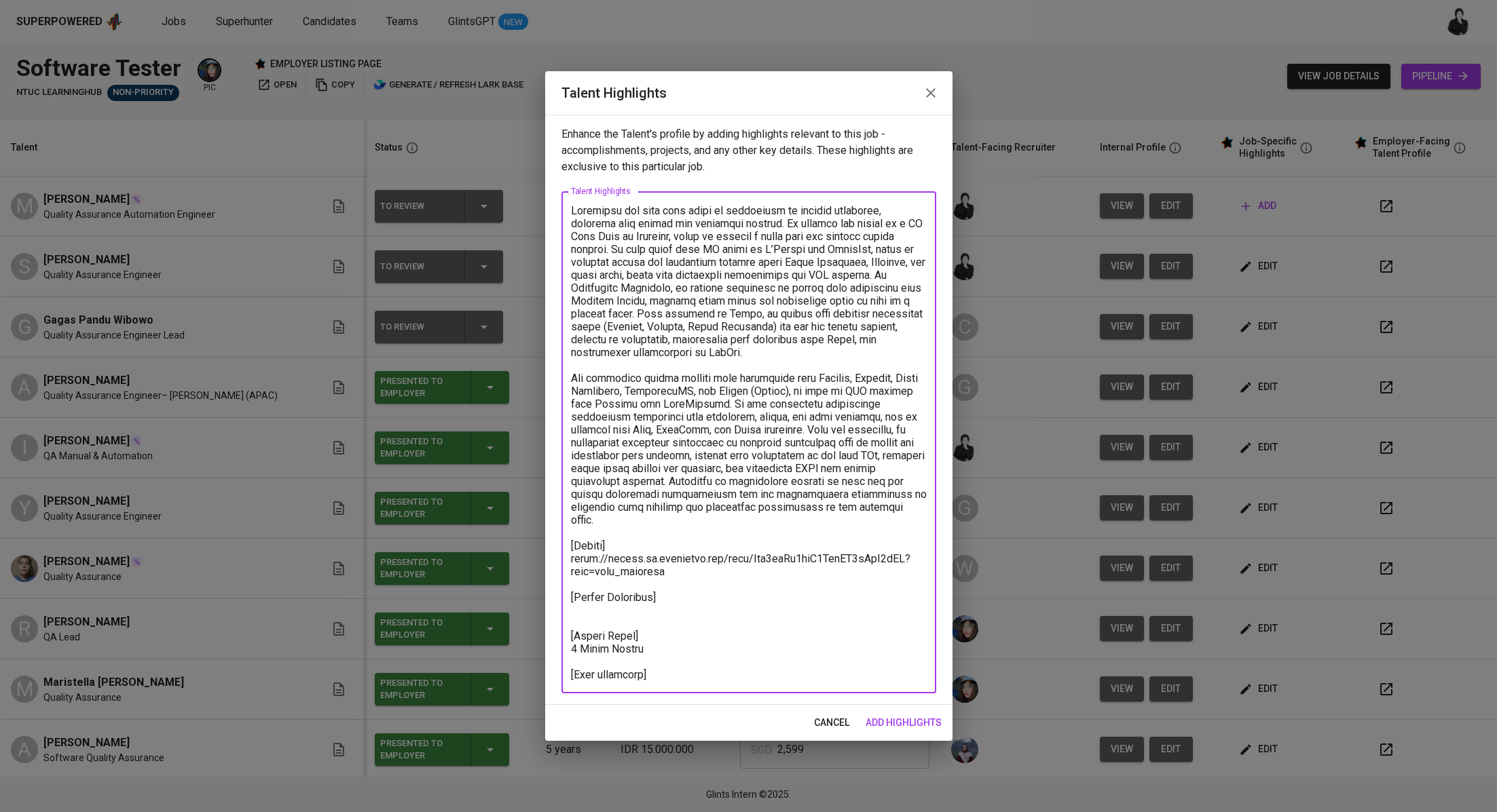
paste textarea "https://glints.sg.larksuite.com/minutes/obsger588w89s4ea15tu6cgr?from=from_copy…"
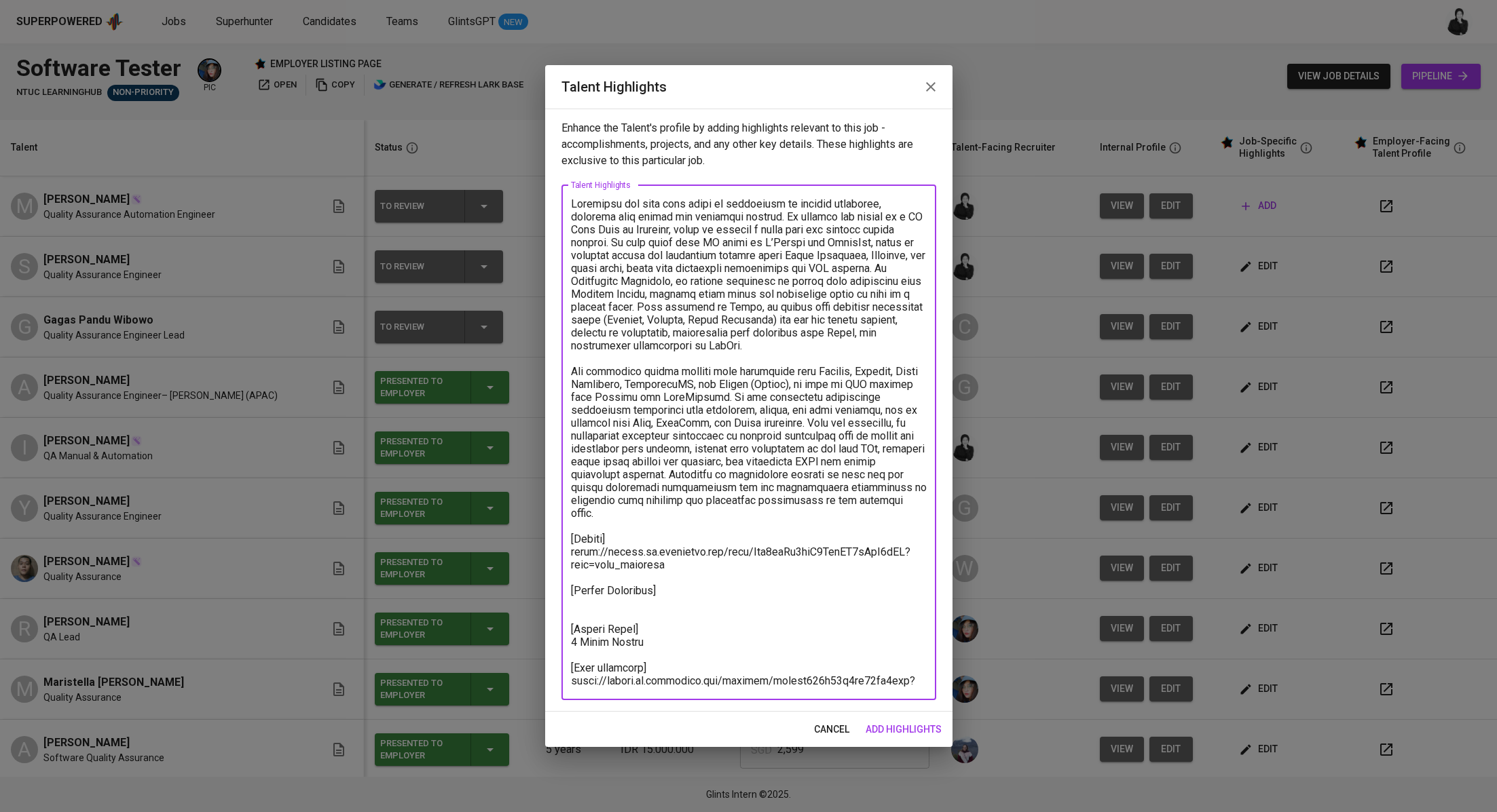
click at [679, 591] on textarea at bounding box center [748, 442] width 356 height 490
type textarea "Ferdillah has over five years of experience in quality assurance, covering both…"
click at [888, 732] on span "add highlights" at bounding box center [904, 730] width 76 height 17
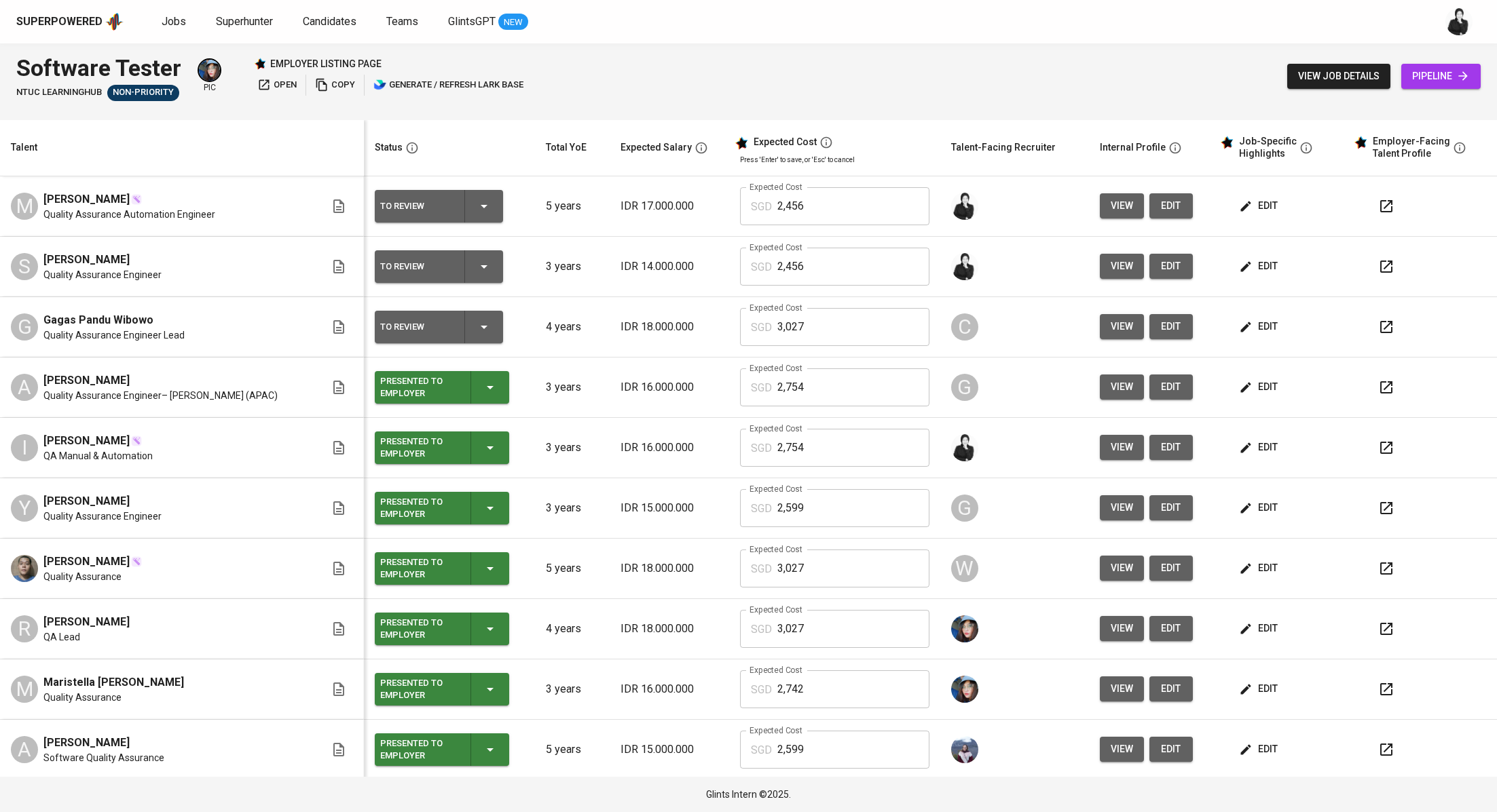
click at [1246, 197] on button "edit" at bounding box center [1259, 205] width 47 height 25
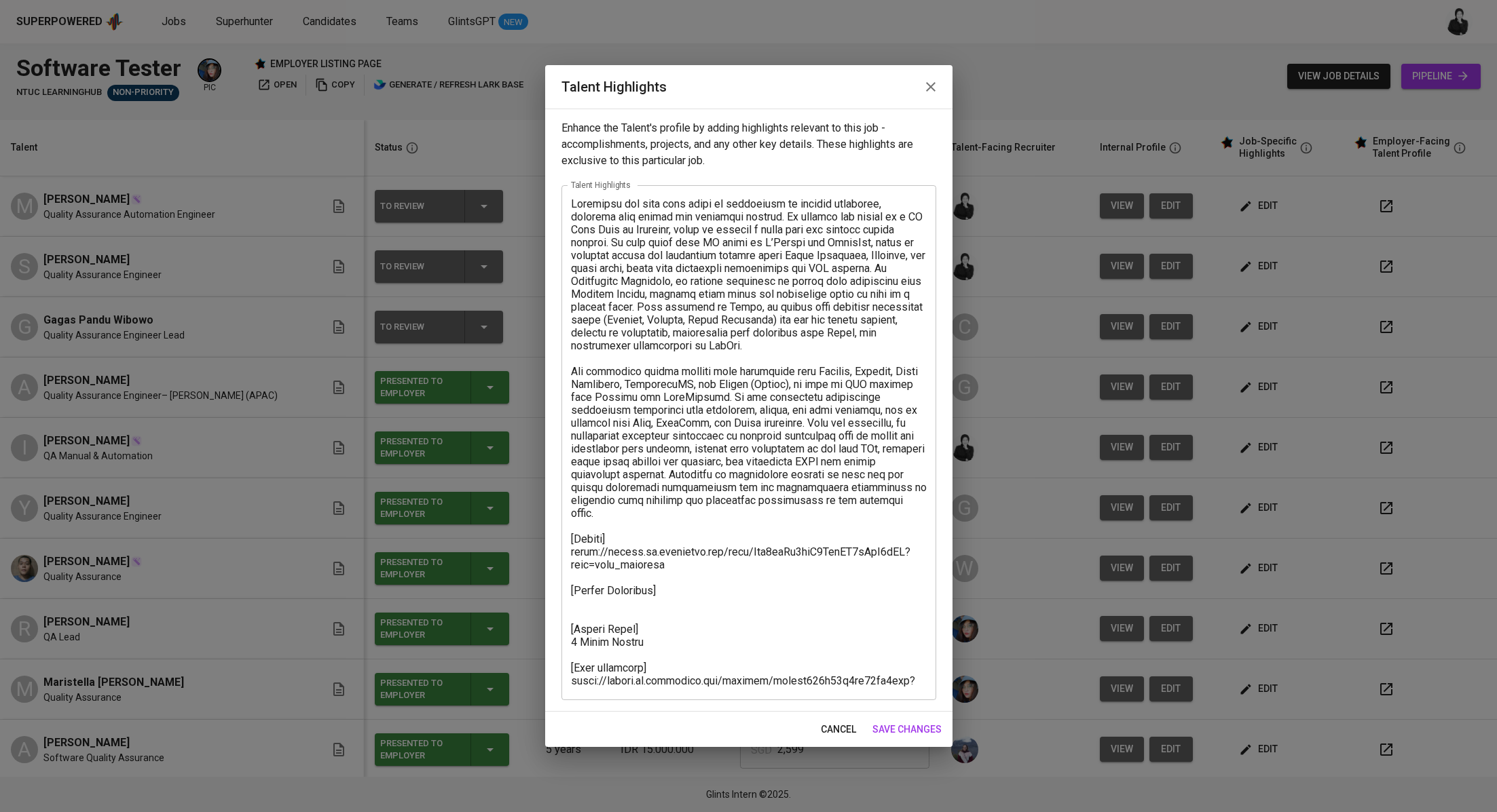
click at [670, 576] on textarea at bounding box center [748, 442] width 356 height 490
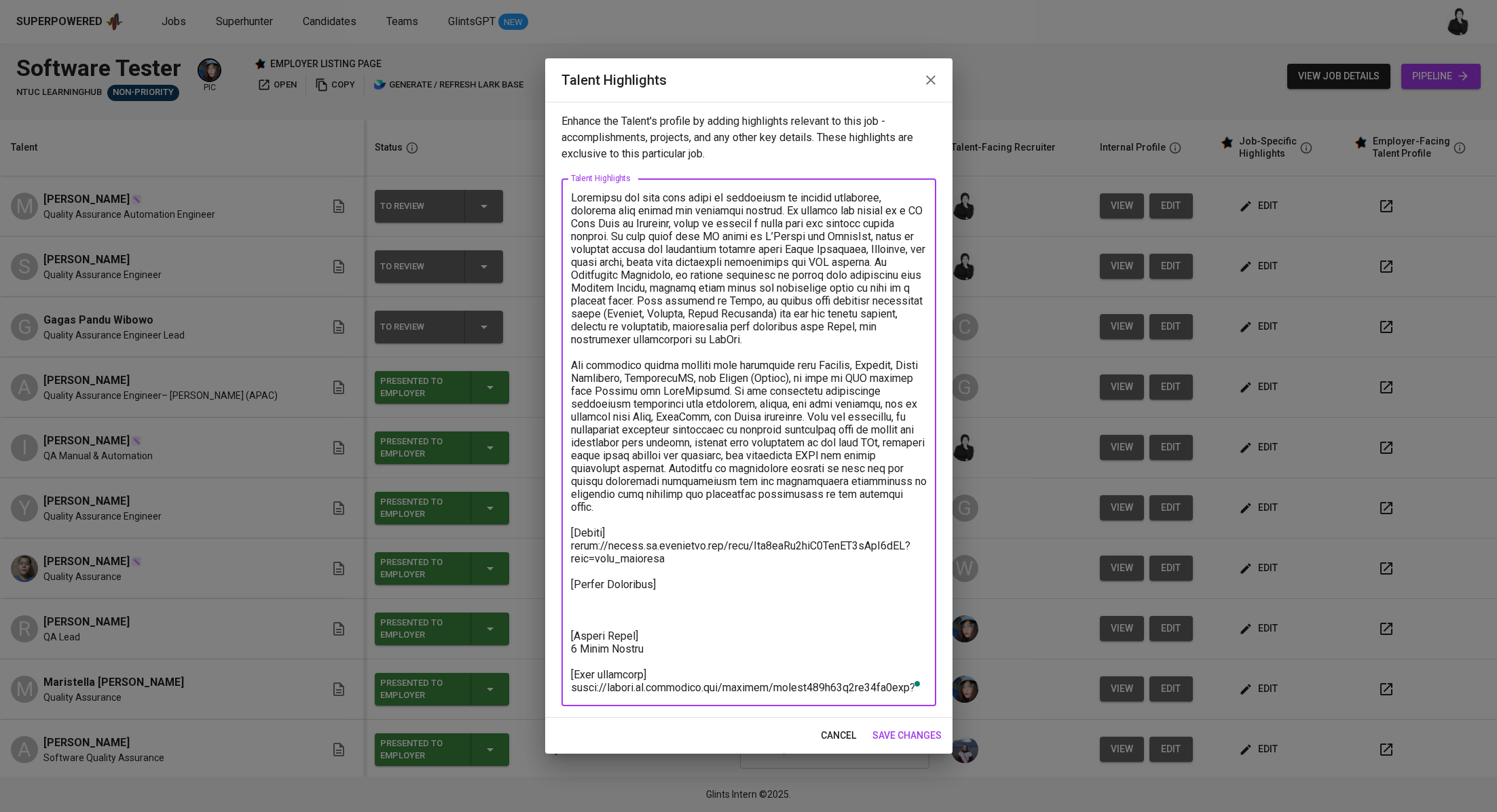
paste textarea ""Total Monthly Salary 2884.40 SGD Recruitment Service 317.44 SGD Talent Salary …"
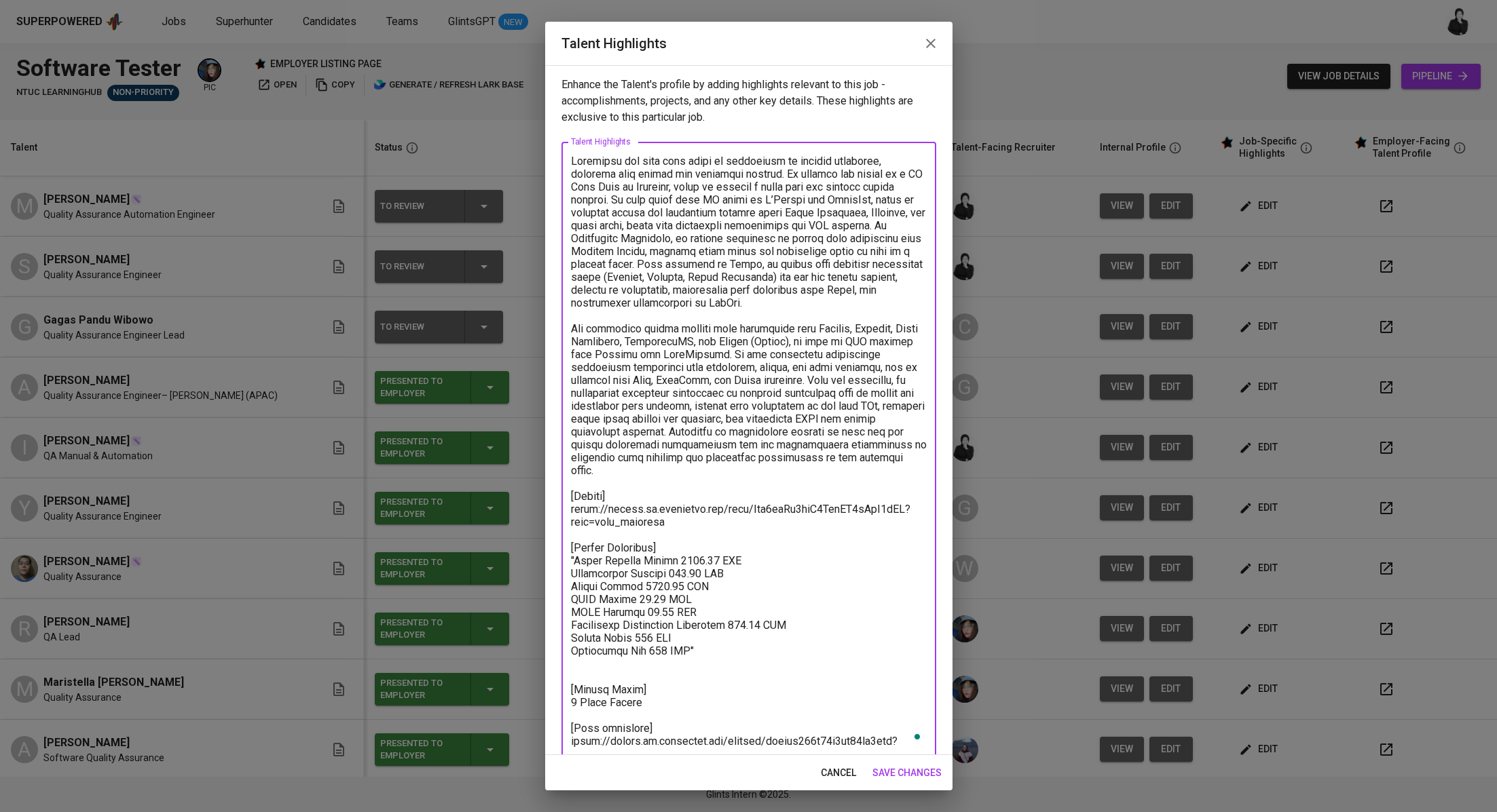
scroll to position [7, 0]
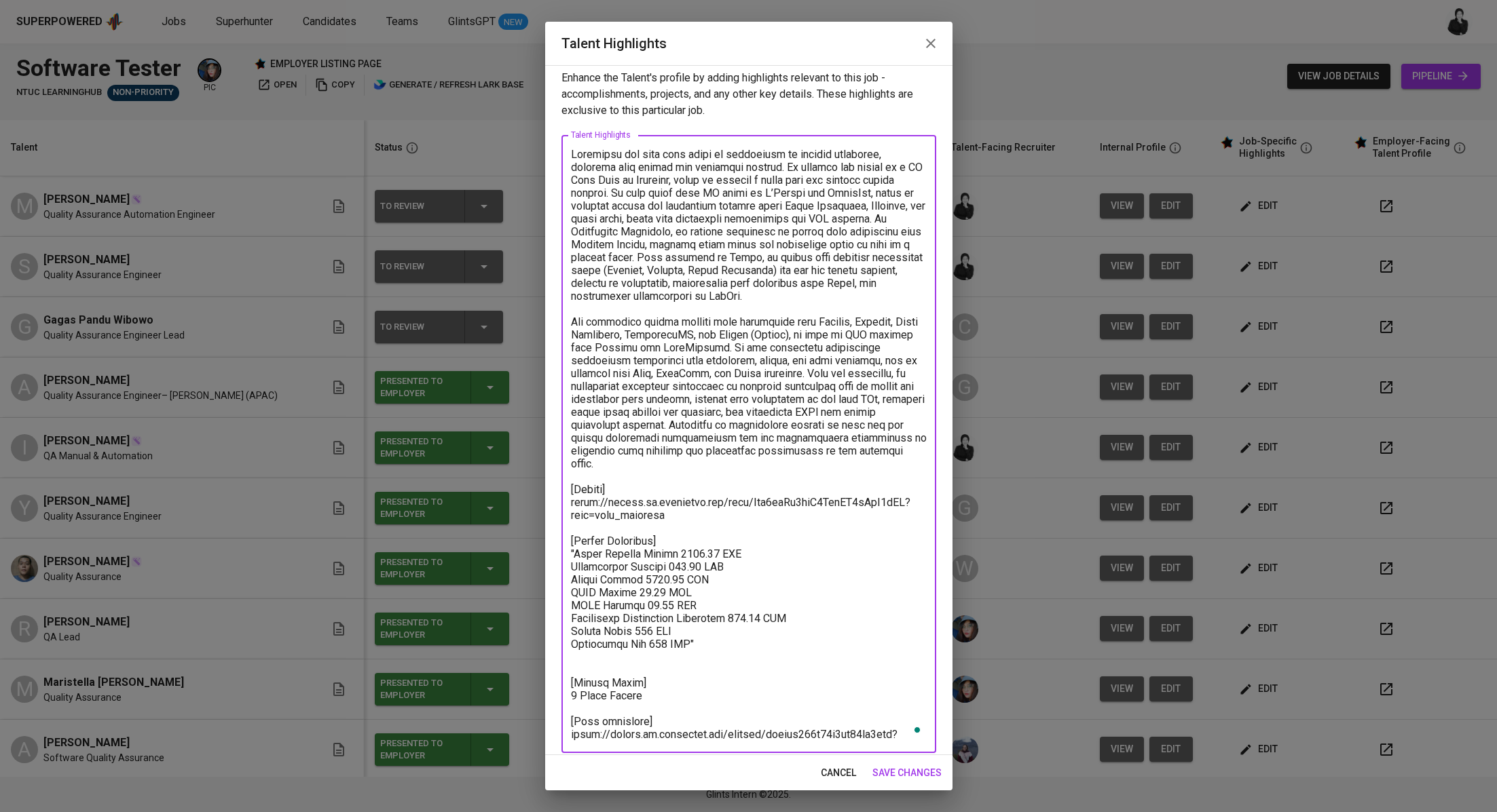
drag, startPoint x: 701, startPoint y: 537, endPoint x: 675, endPoint y: 537, distance: 26.0
click at [675, 537] on textarea "To enrich screen reader interactions, please activate Accessibility in Grammarl…" at bounding box center [748, 445] width 356 height 593
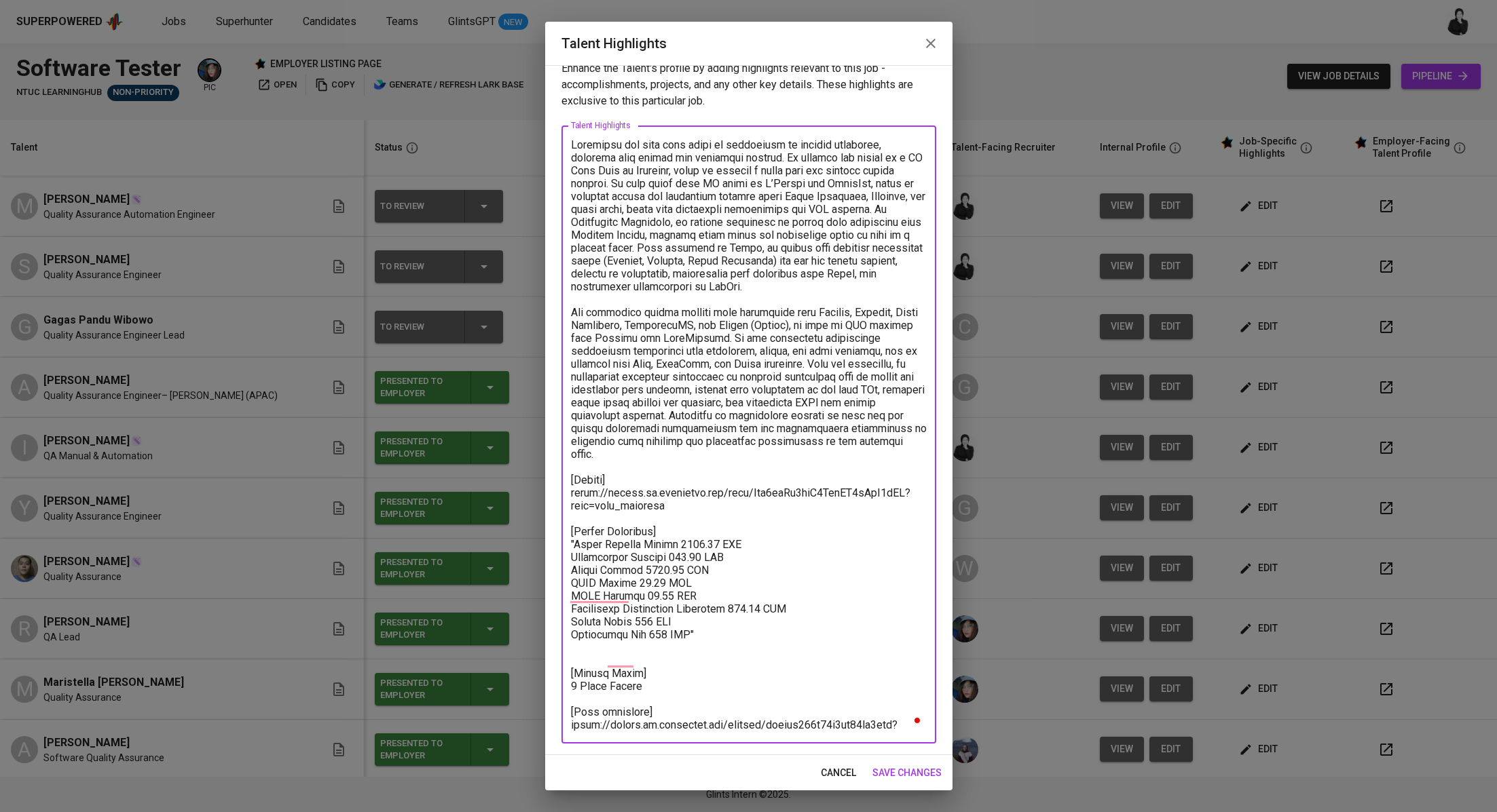
click at [728, 614] on textarea "To enrich screen reader interactions, please activate Accessibility in Grammarl…" at bounding box center [748, 435] width 356 height 593
click at [719, 623] on textarea "To enrich screen reader interactions, please activate Accessibility in Grammarl…" at bounding box center [748, 435] width 356 height 593
click at [578, 533] on textarea "To enrich screen reader interactions, please activate Accessibility in Grammarl…" at bounding box center [748, 435] width 356 height 593
click at [738, 634] on textarea "To enrich screen reader interactions, please activate Accessibility in Grammarl…" at bounding box center [748, 435] width 356 height 593
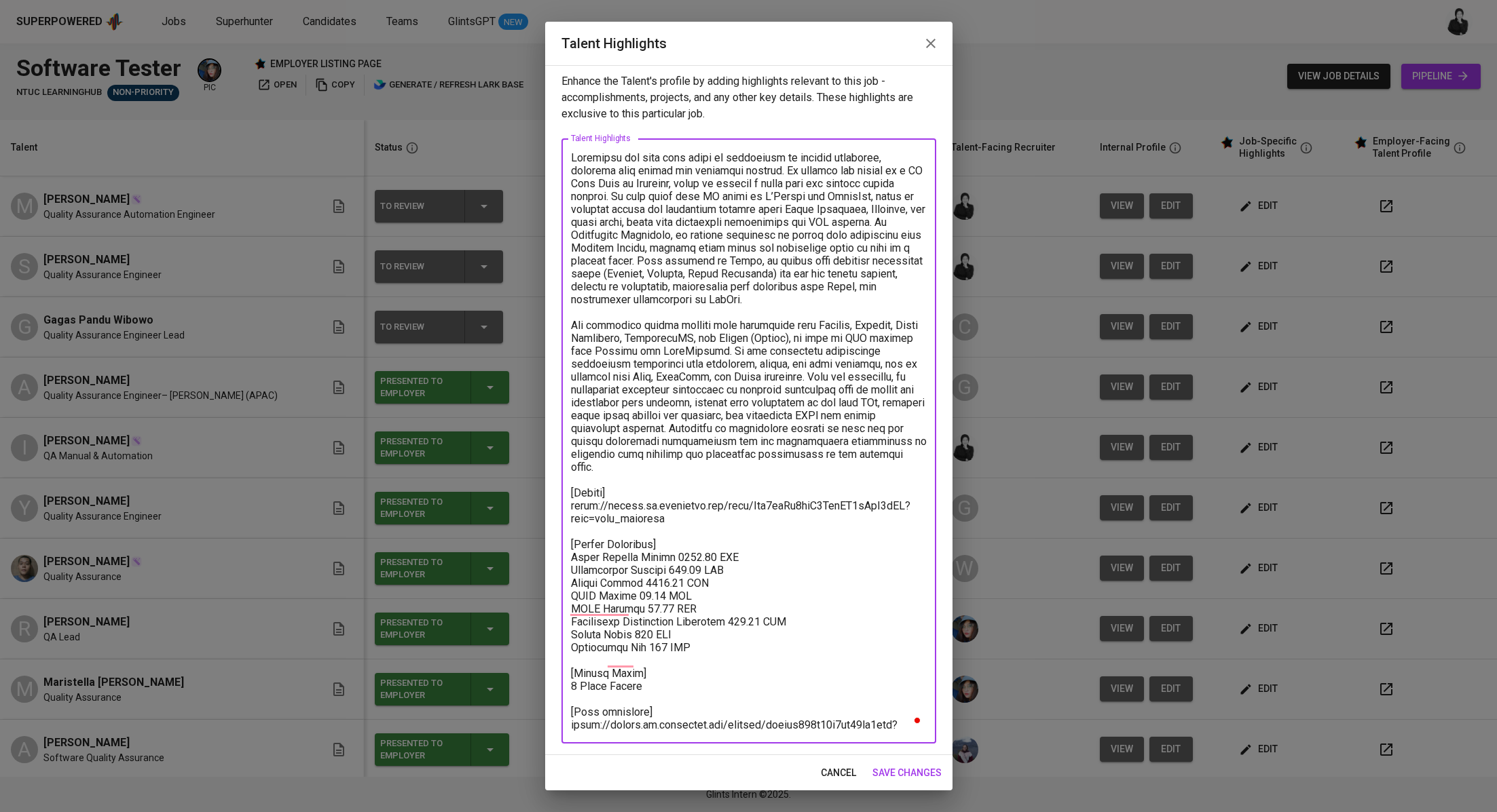
scroll to position [4, 0]
type textarea "Ferdillah has over five years of experience in quality assurance, covering both…"
click at [896, 777] on span "save changes" at bounding box center [907, 773] width 69 height 17
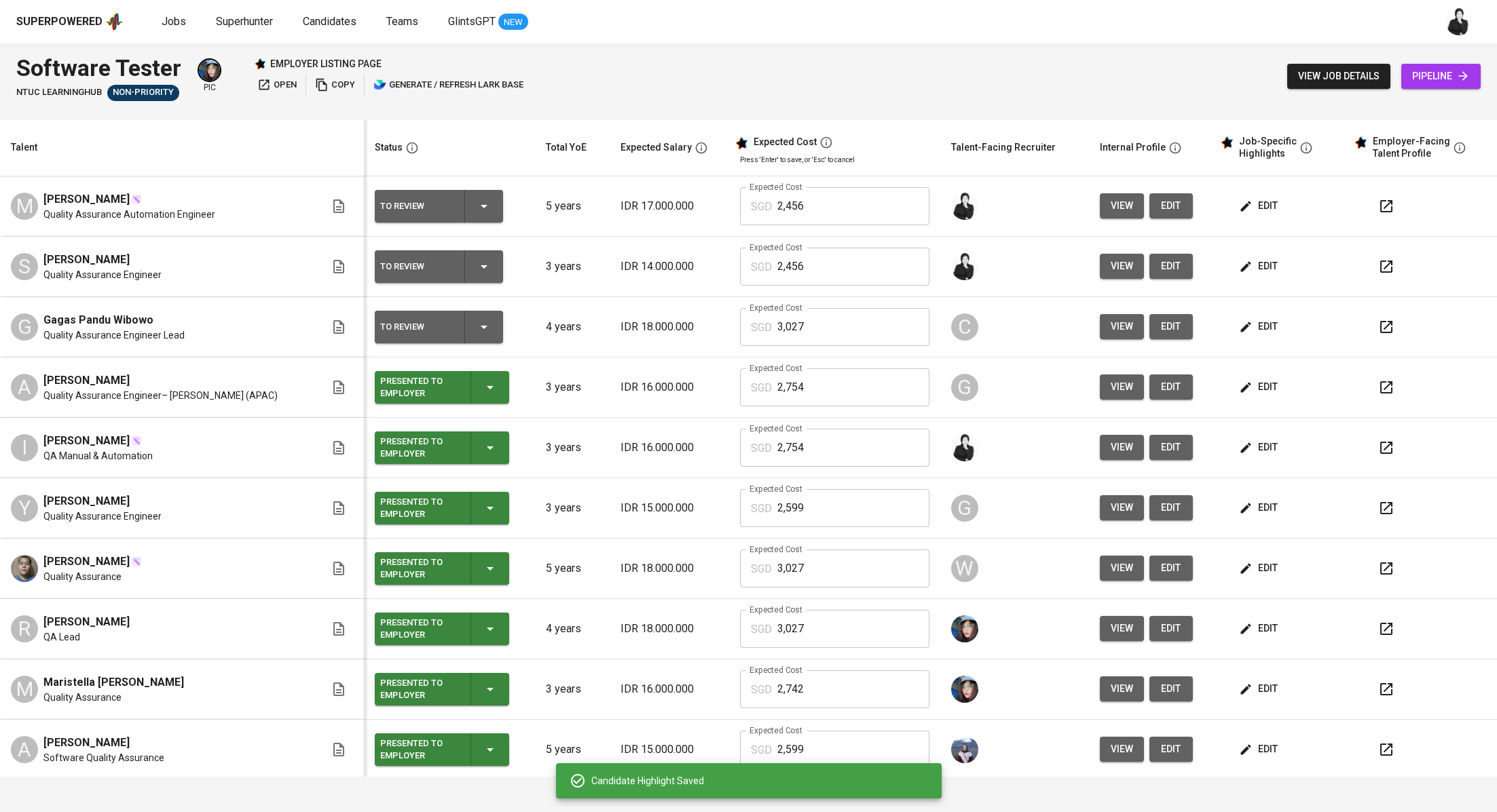
click at [825, 207] on input "2,456" at bounding box center [853, 205] width 152 height 38
type input "2"
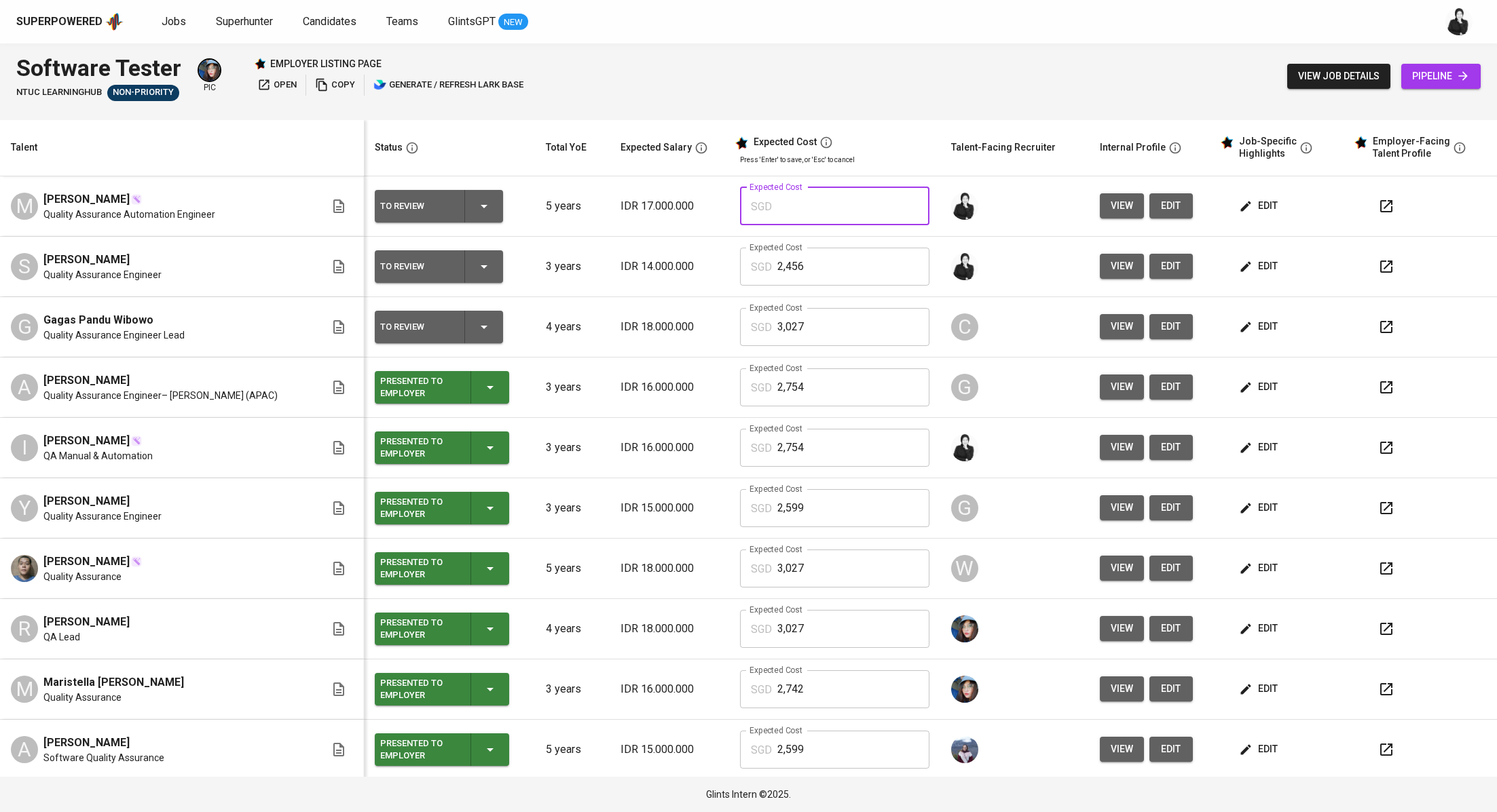
paste input "2,884"
type input "2,884"
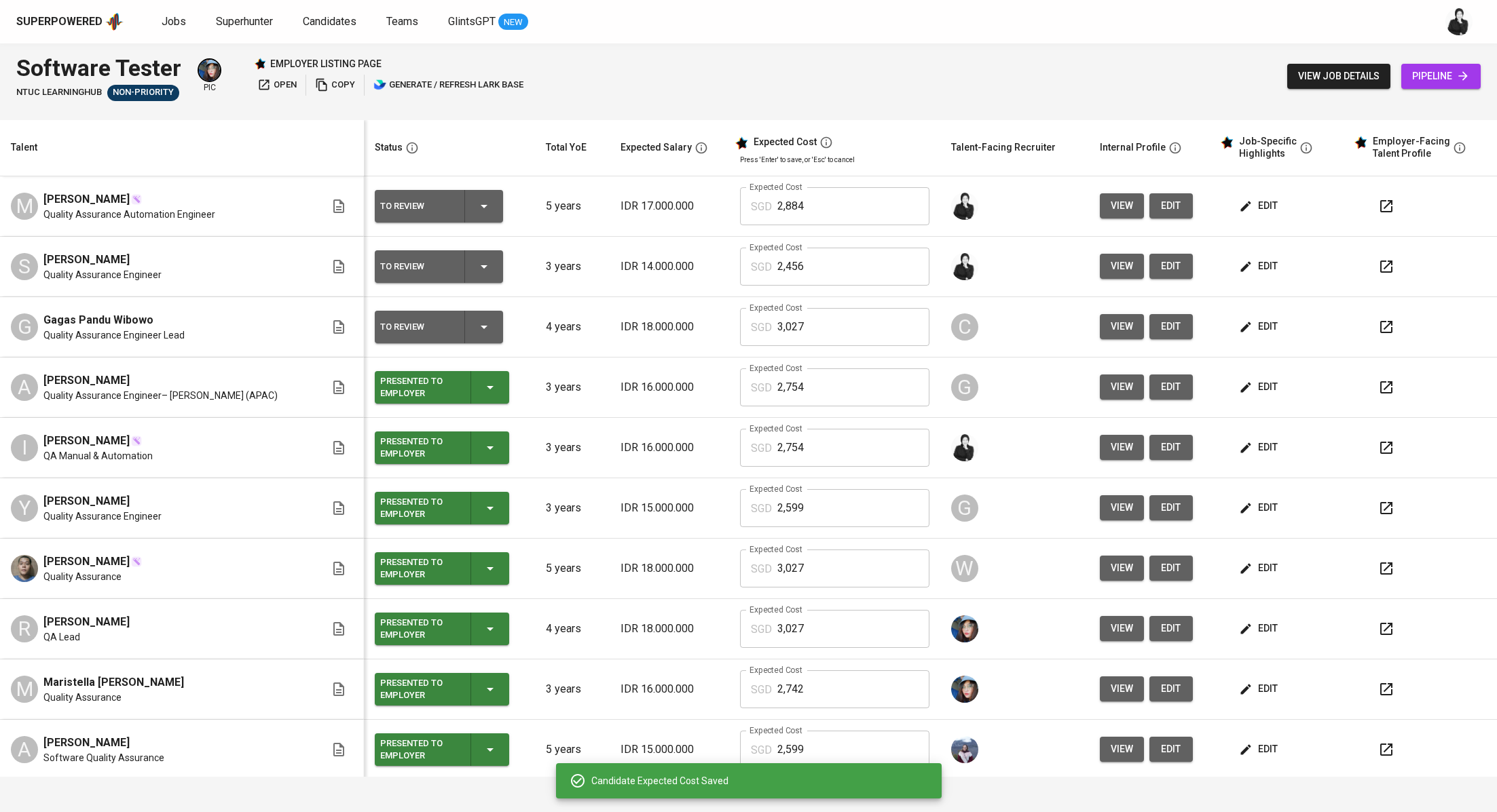
click at [1369, 199] on button "button" at bounding box center [1385, 206] width 33 height 33
